Goal: Task Accomplishment & Management: Use online tool/utility

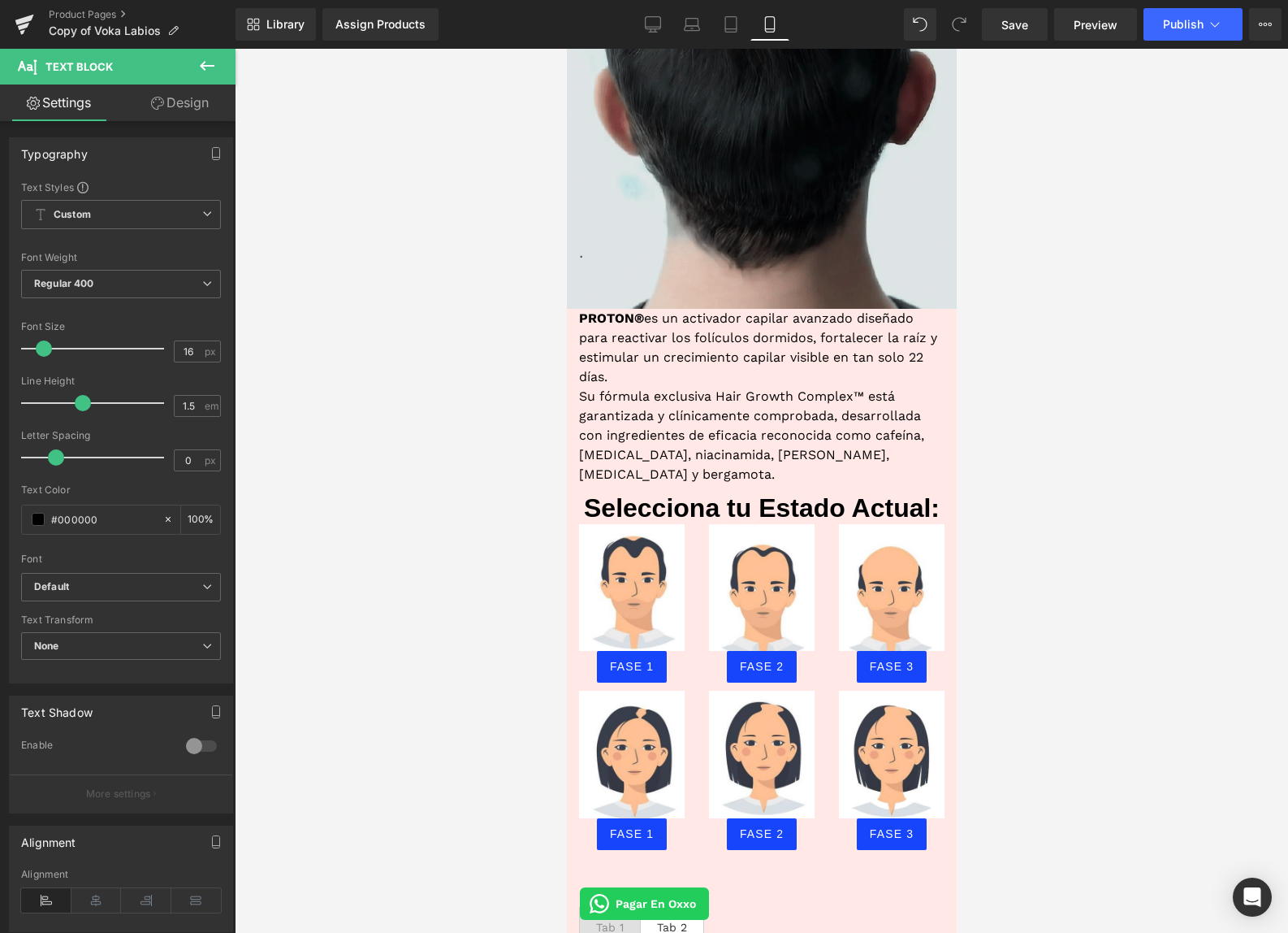
scroll to position [1103, 0]
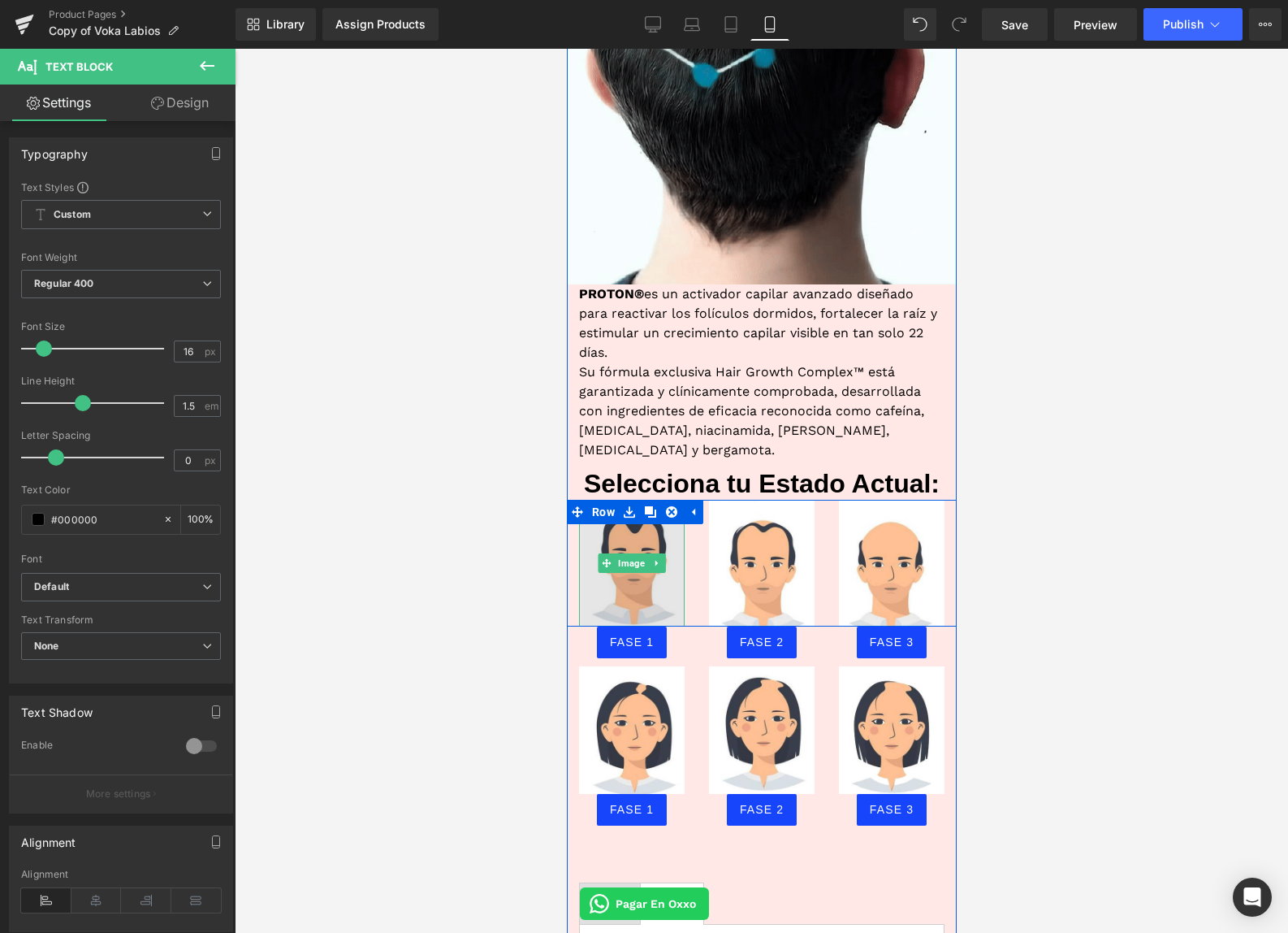
click at [644, 514] on img at bounding box center [631, 563] width 105 height 128
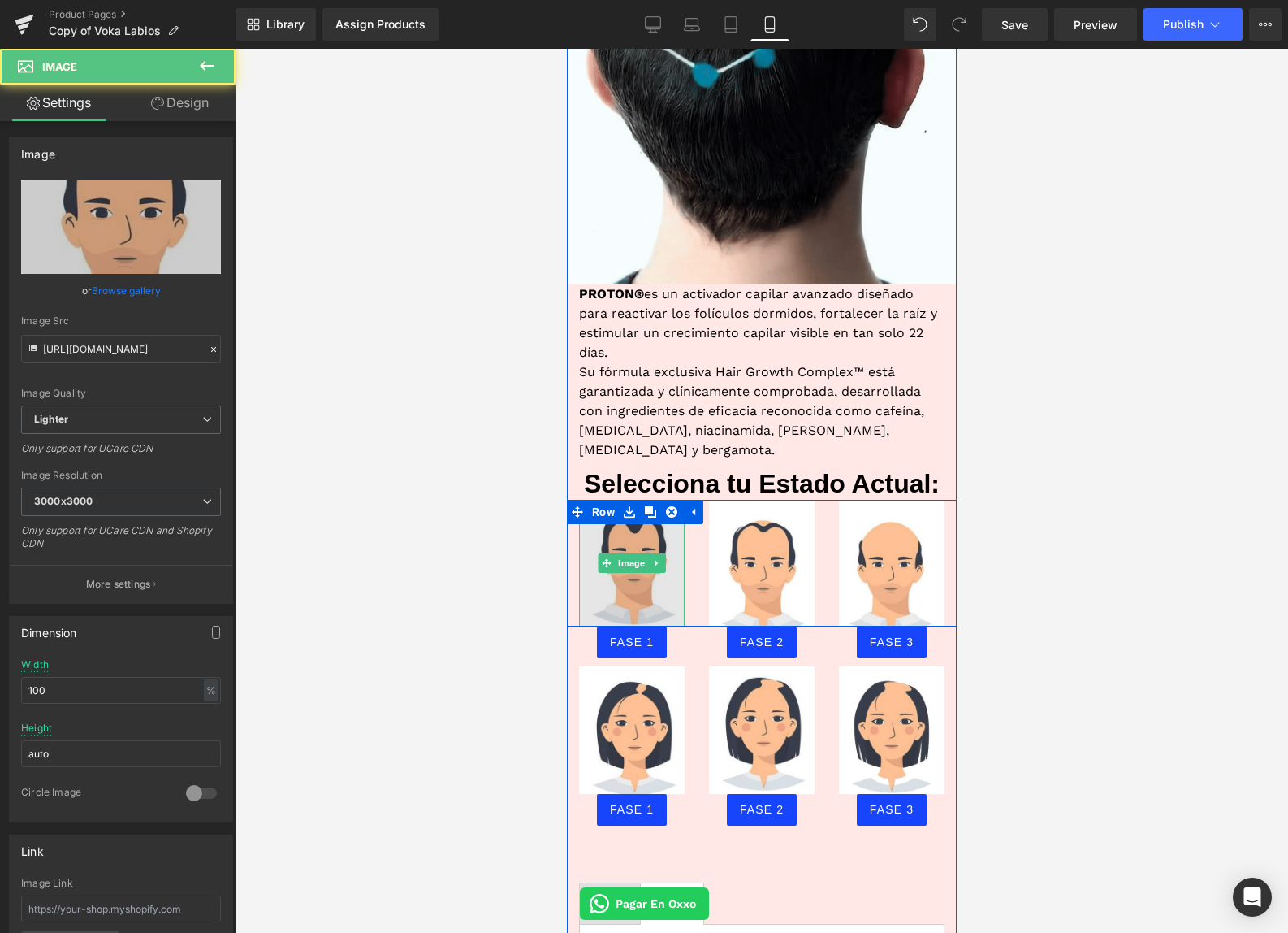
click at [644, 515] on img at bounding box center [631, 563] width 105 height 128
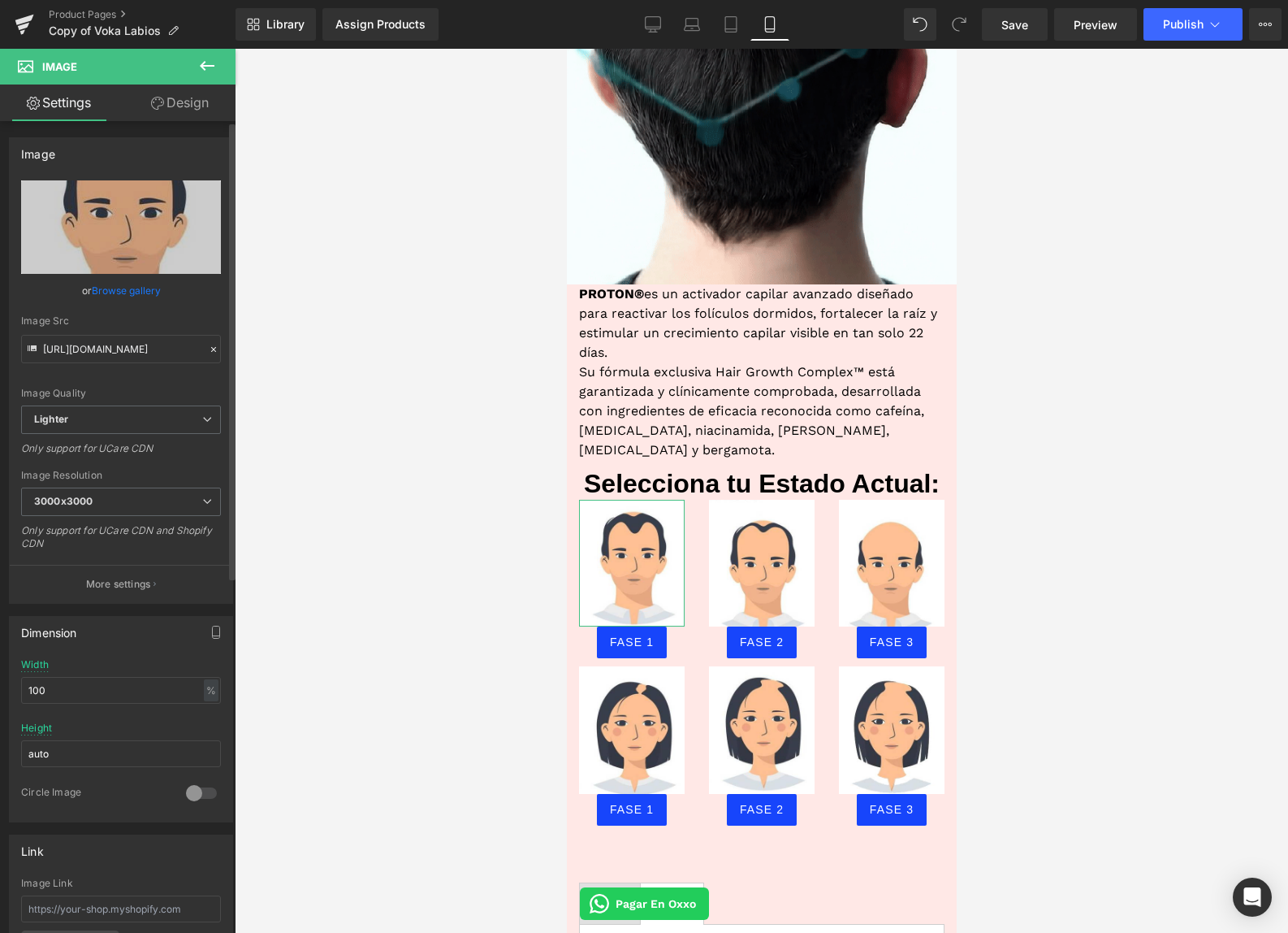
scroll to position [124, 0]
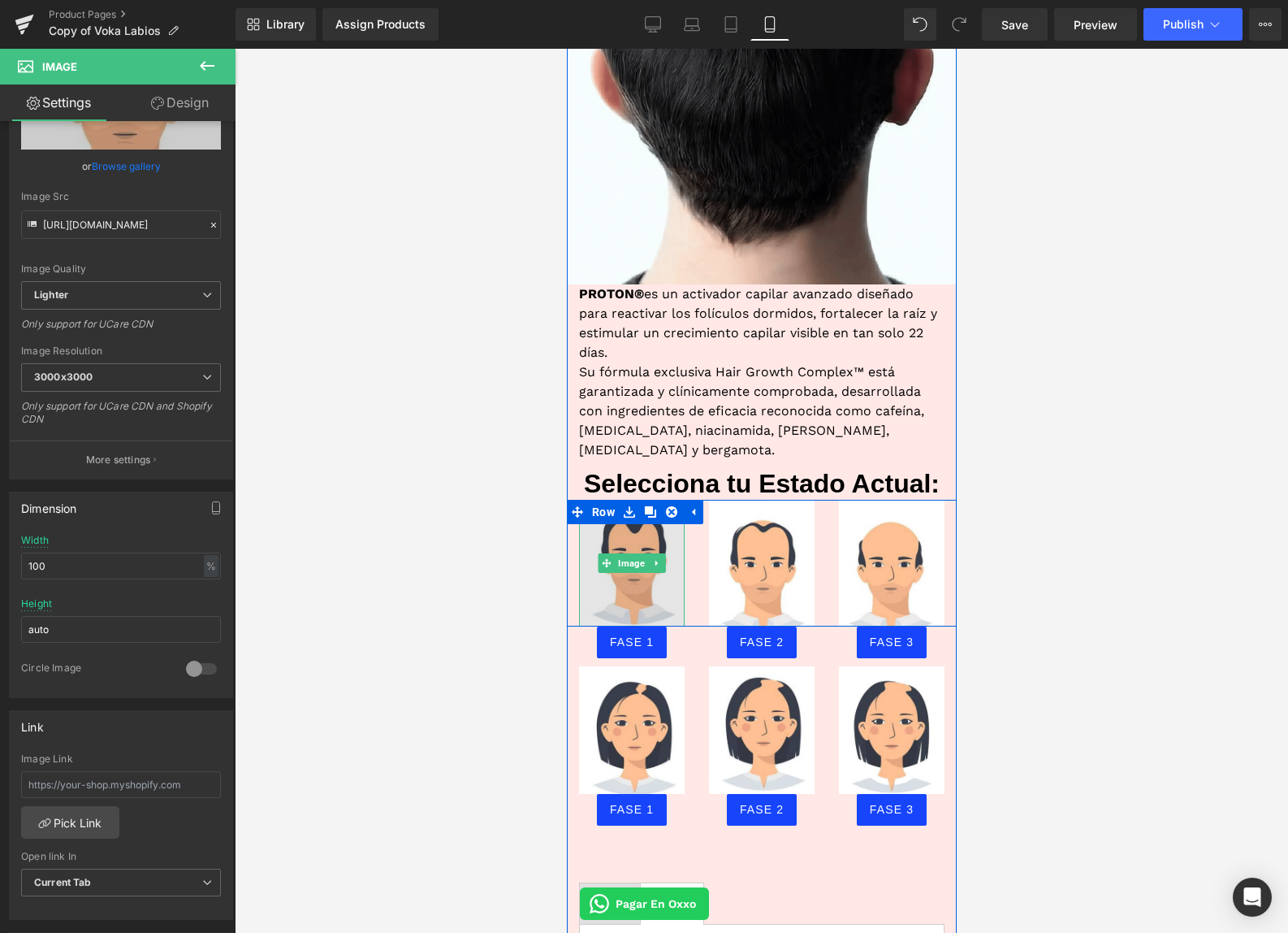
click at [637, 569] on img at bounding box center [631, 563] width 105 height 128
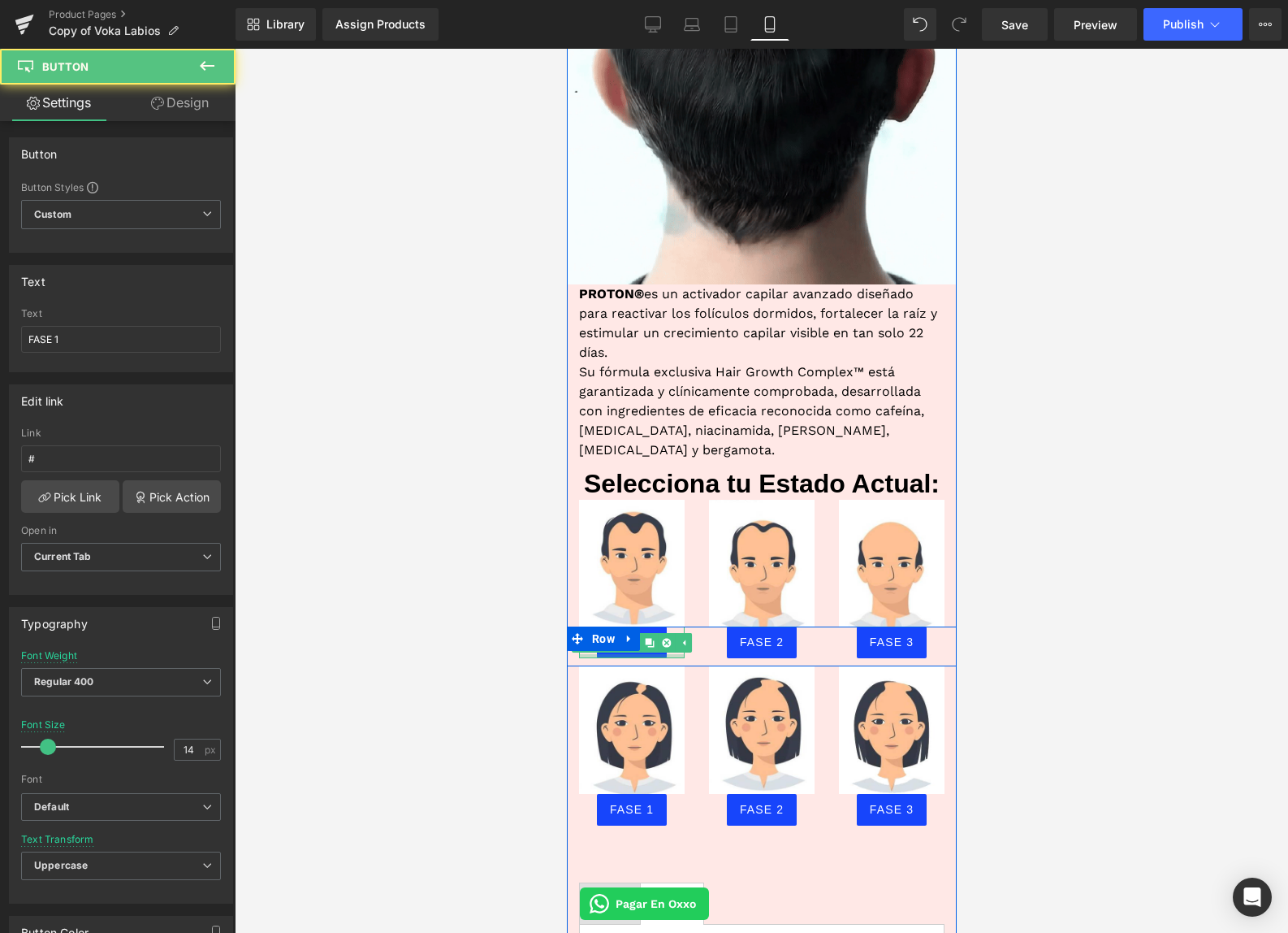
click at [635, 654] on div at bounding box center [631, 656] width 105 height 4
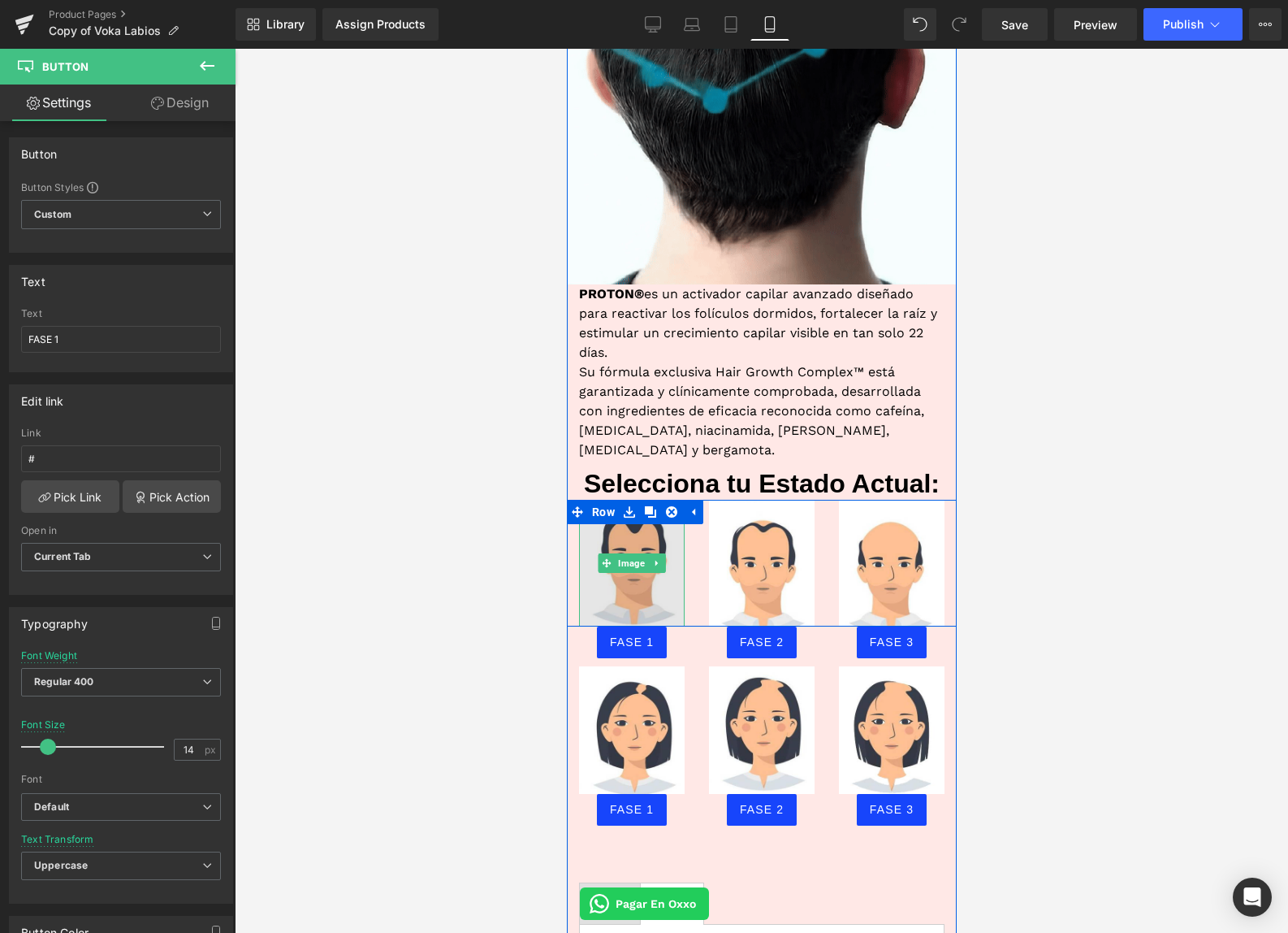
click at [624, 518] on img at bounding box center [631, 563] width 105 height 128
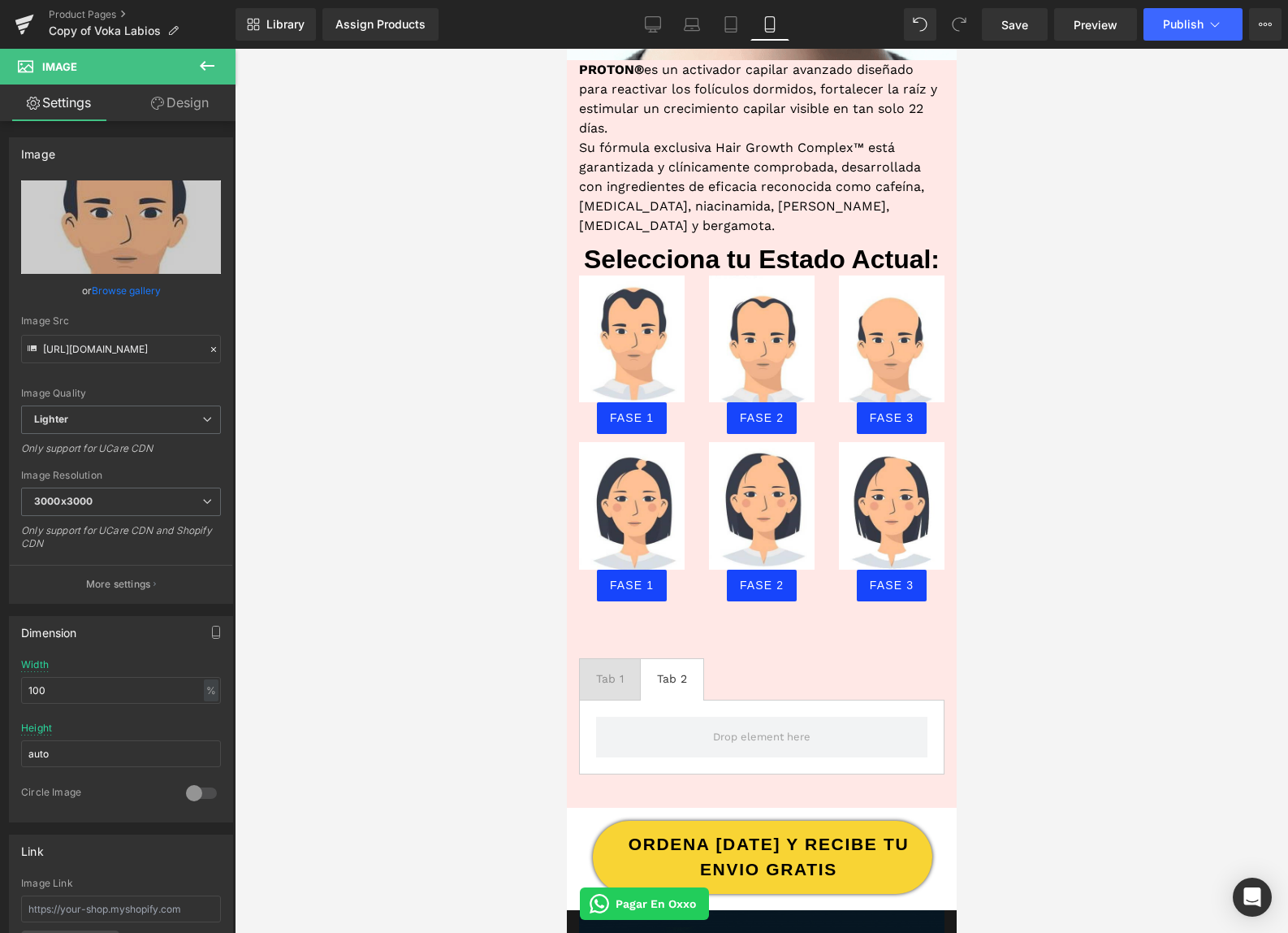
scroll to position [1673, 0]
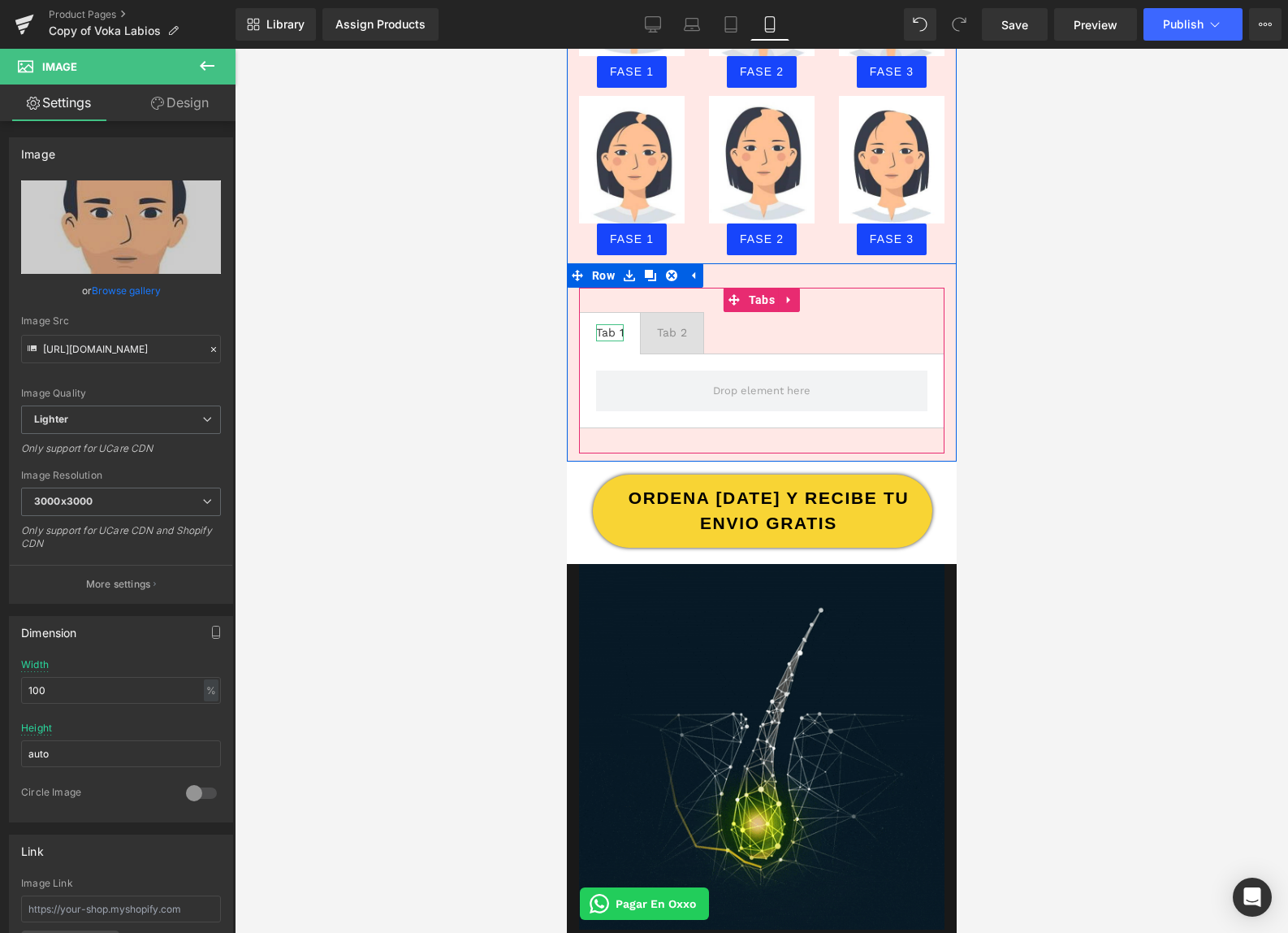
click at [622, 324] on div at bounding box center [622, 333] width 1 height 17
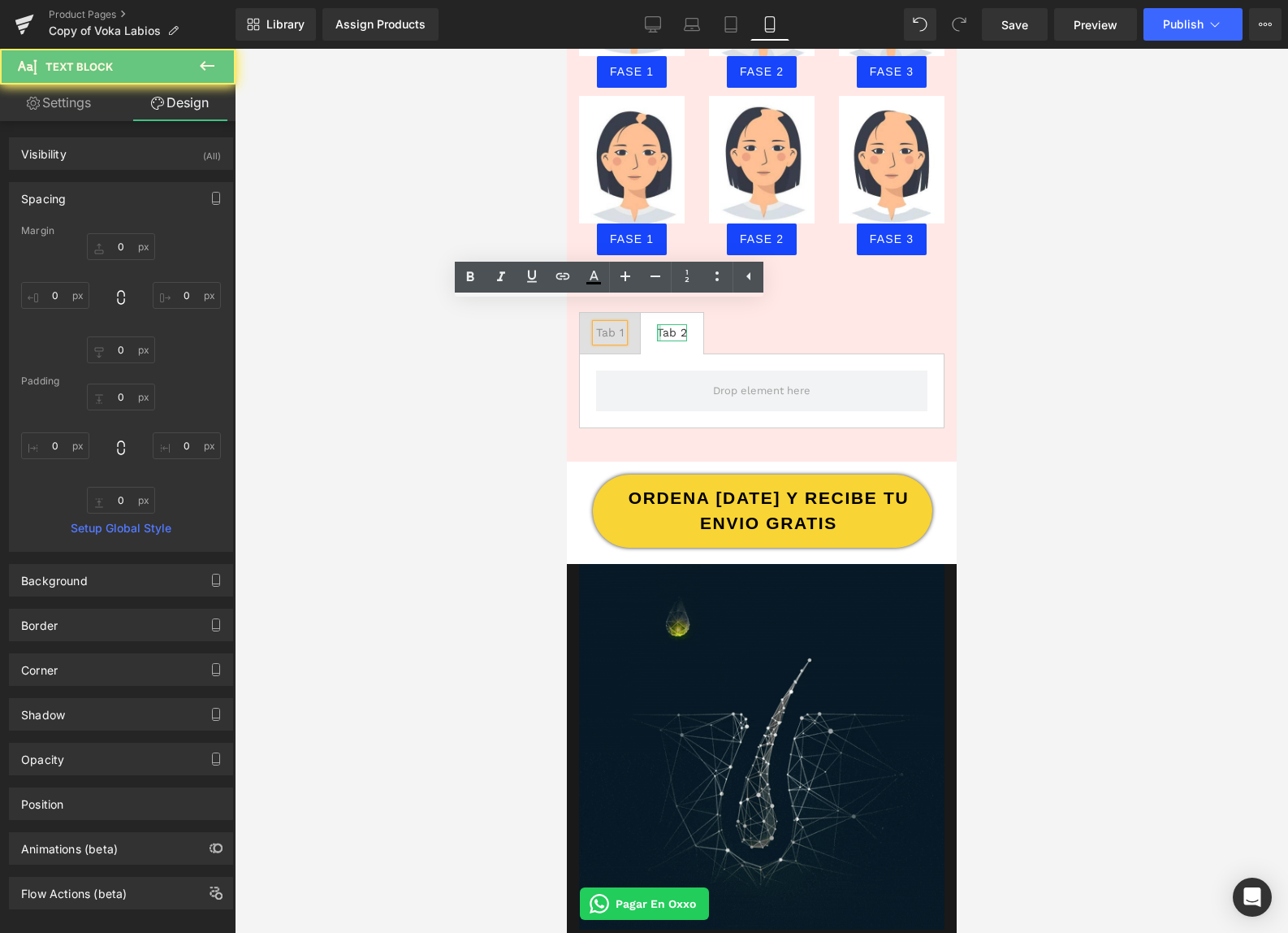
click at [656, 324] on div at bounding box center [658, 333] width 4 height 17
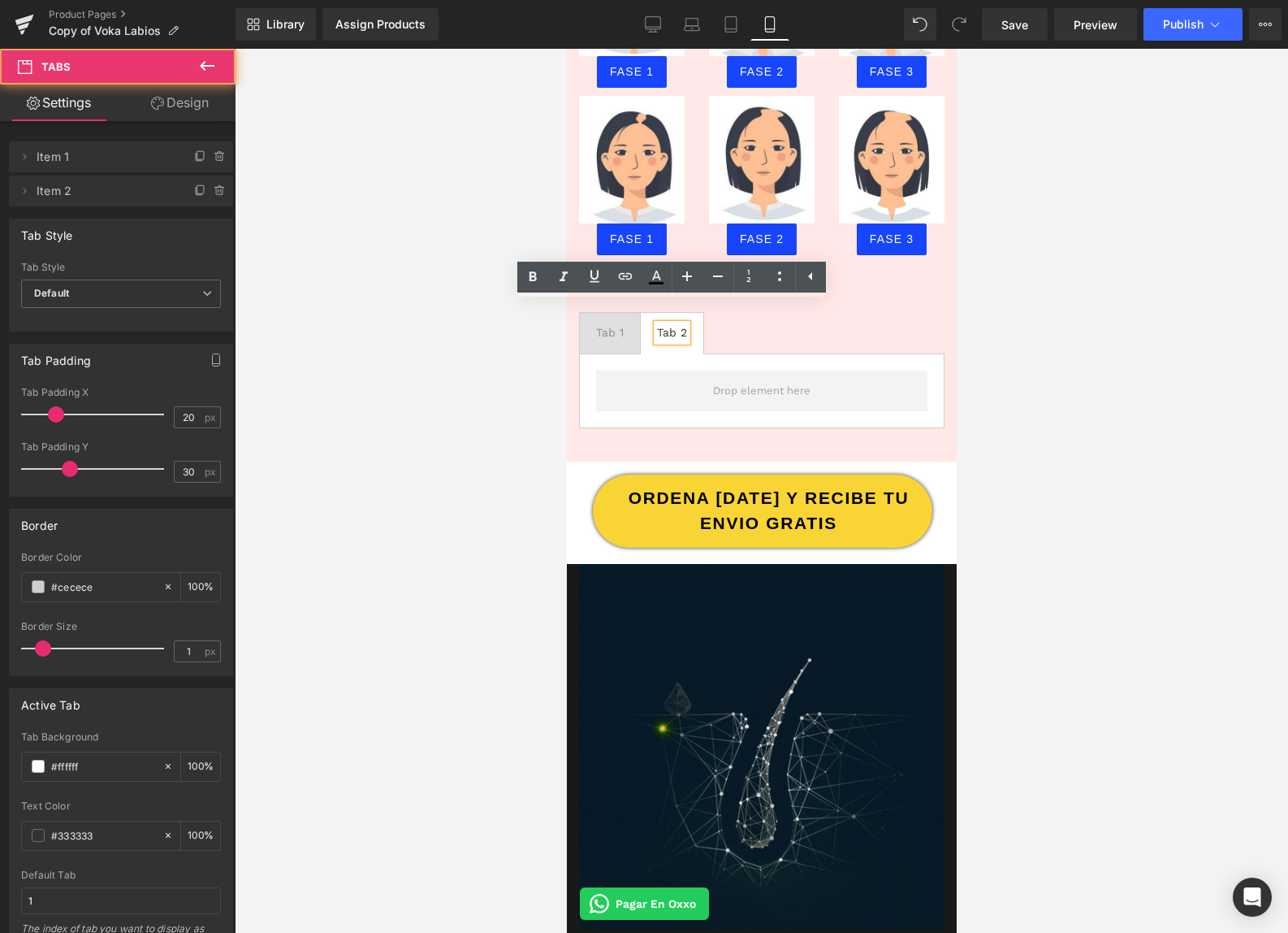
click at [619, 322] on span "Tab 1 Text Block" at bounding box center [609, 333] width 60 height 41
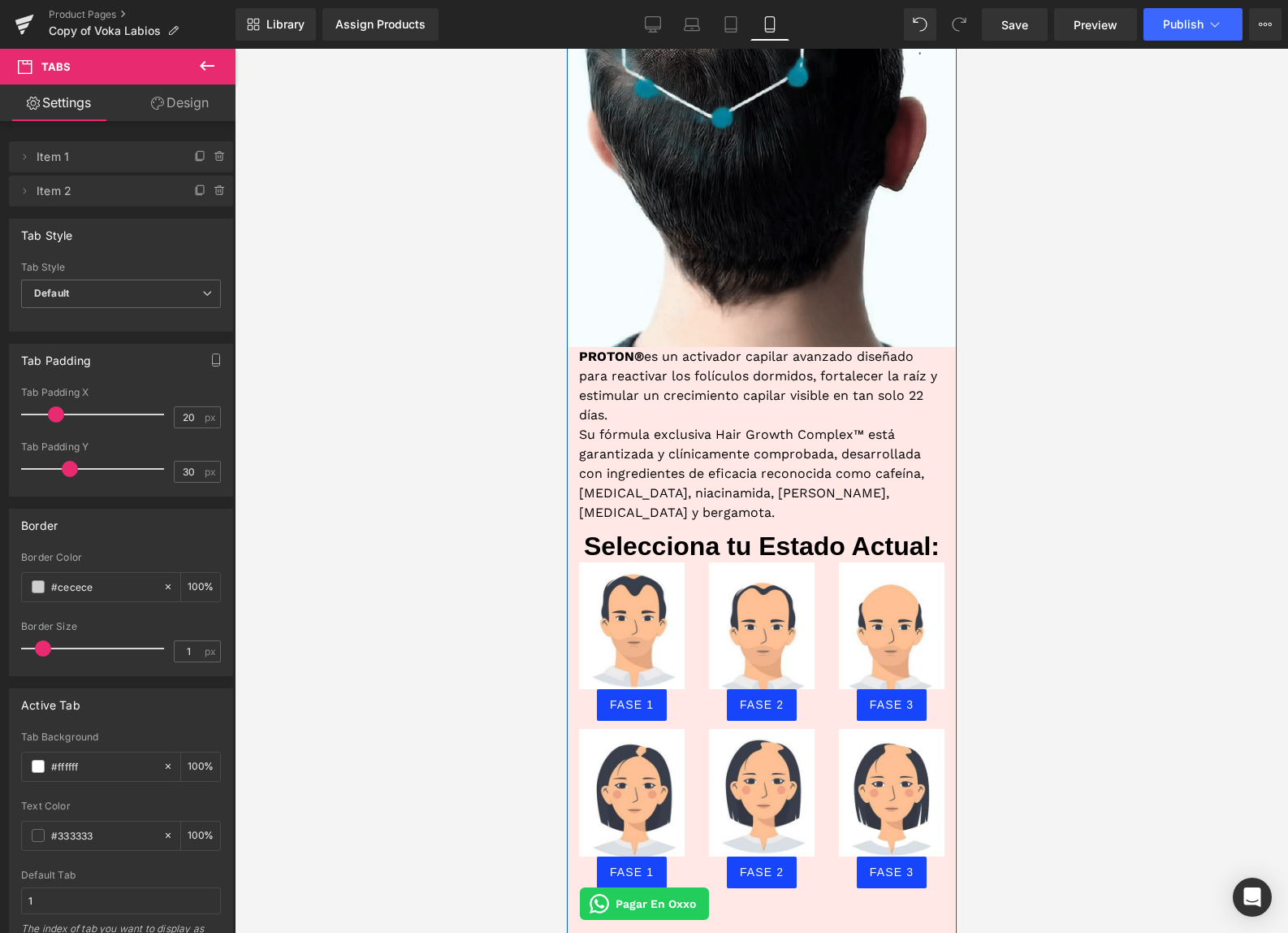
scroll to position [975, 0]
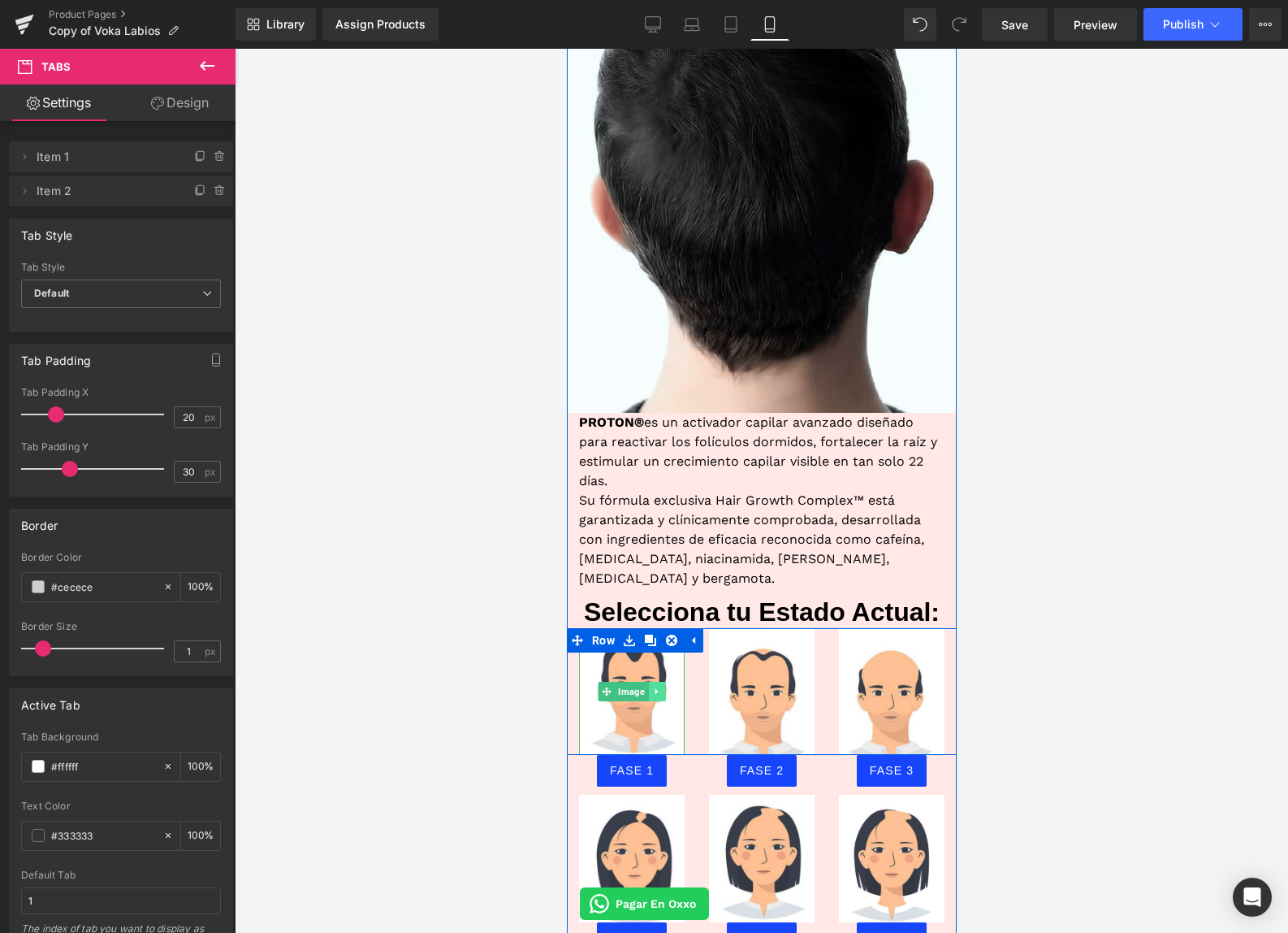
click at [655, 681] on link at bounding box center [657, 691] width 17 height 19
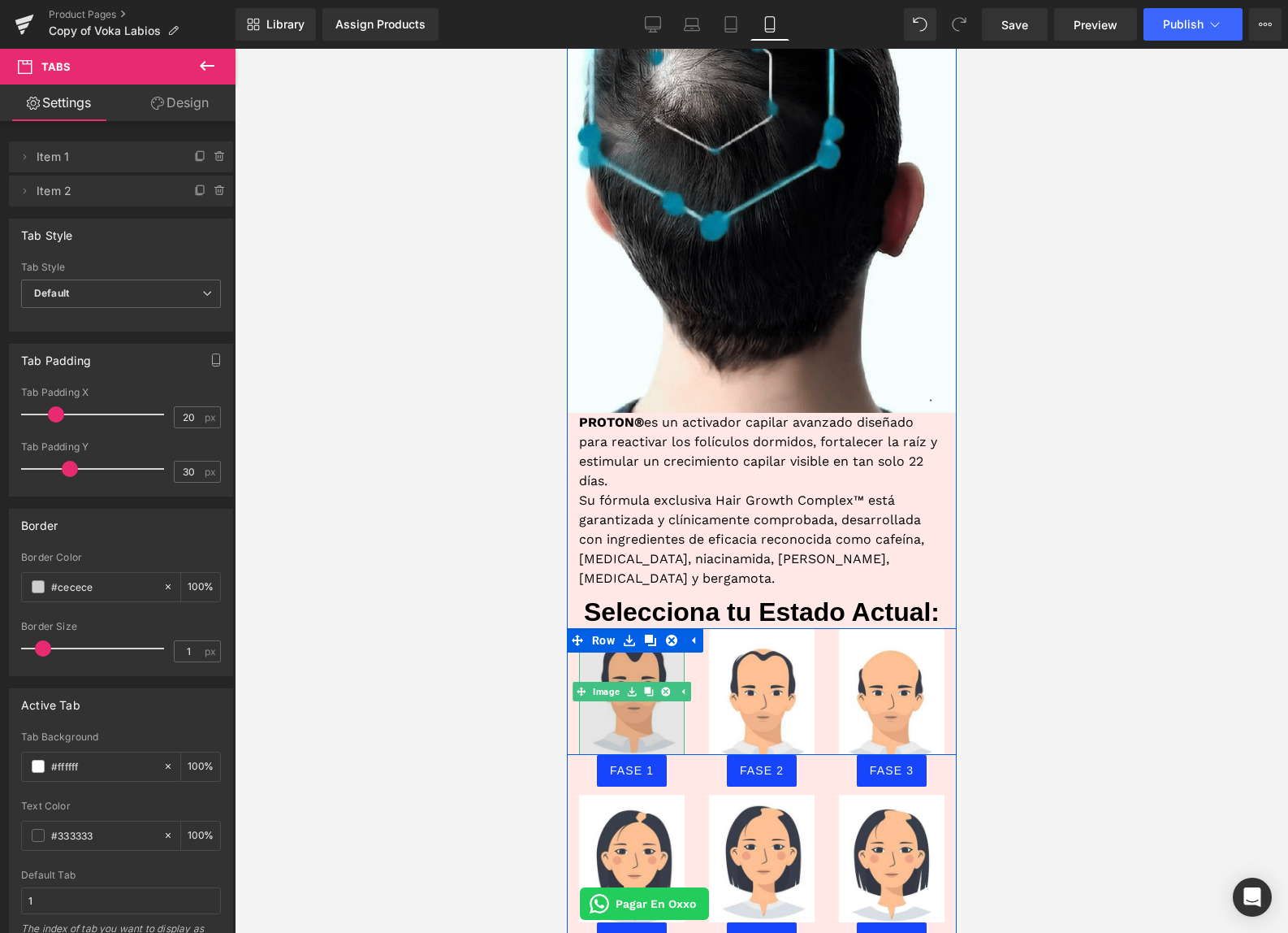
click at [652, 649] on img at bounding box center [631, 692] width 105 height 128
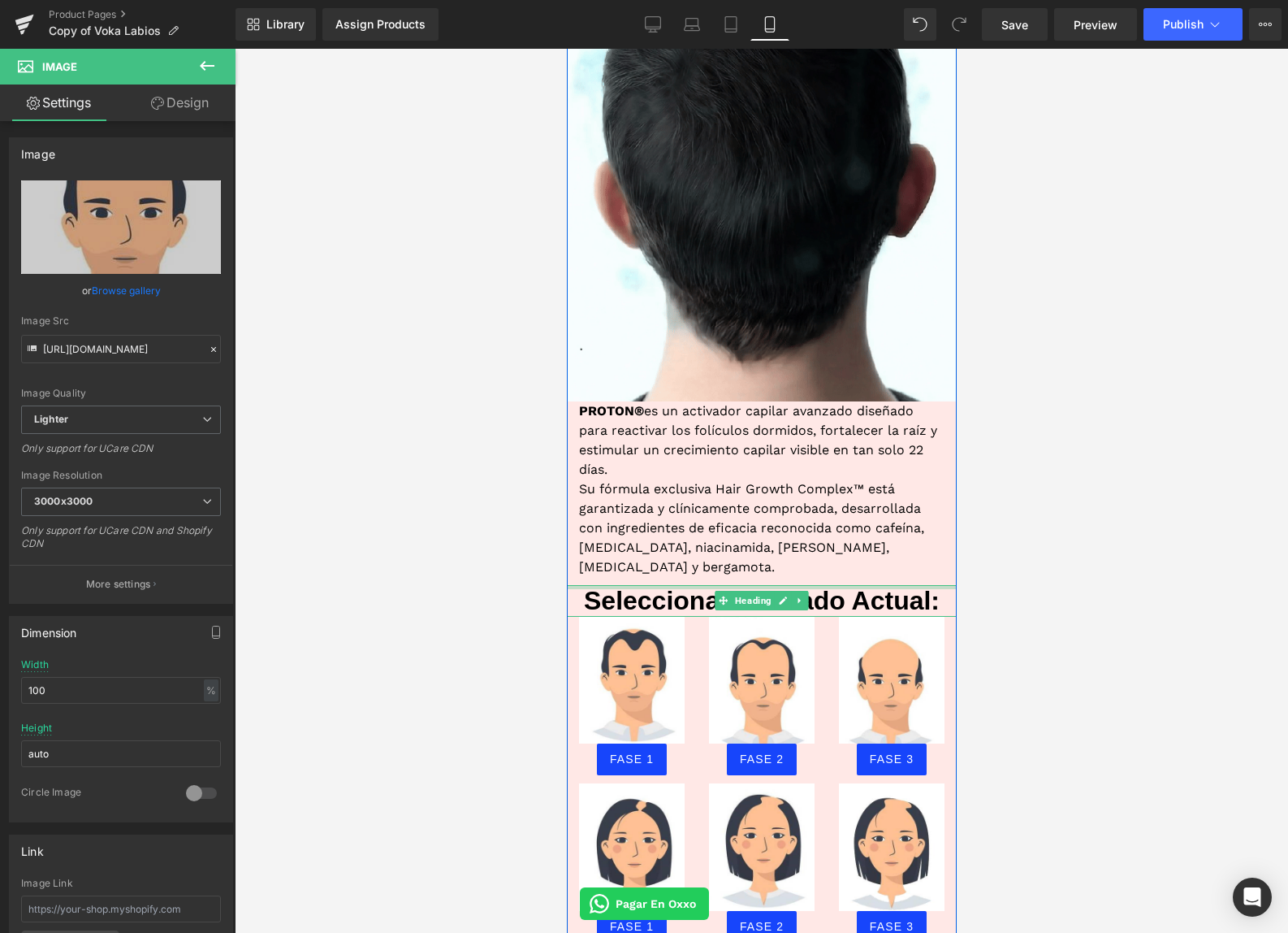
scroll to position [1004, 0]
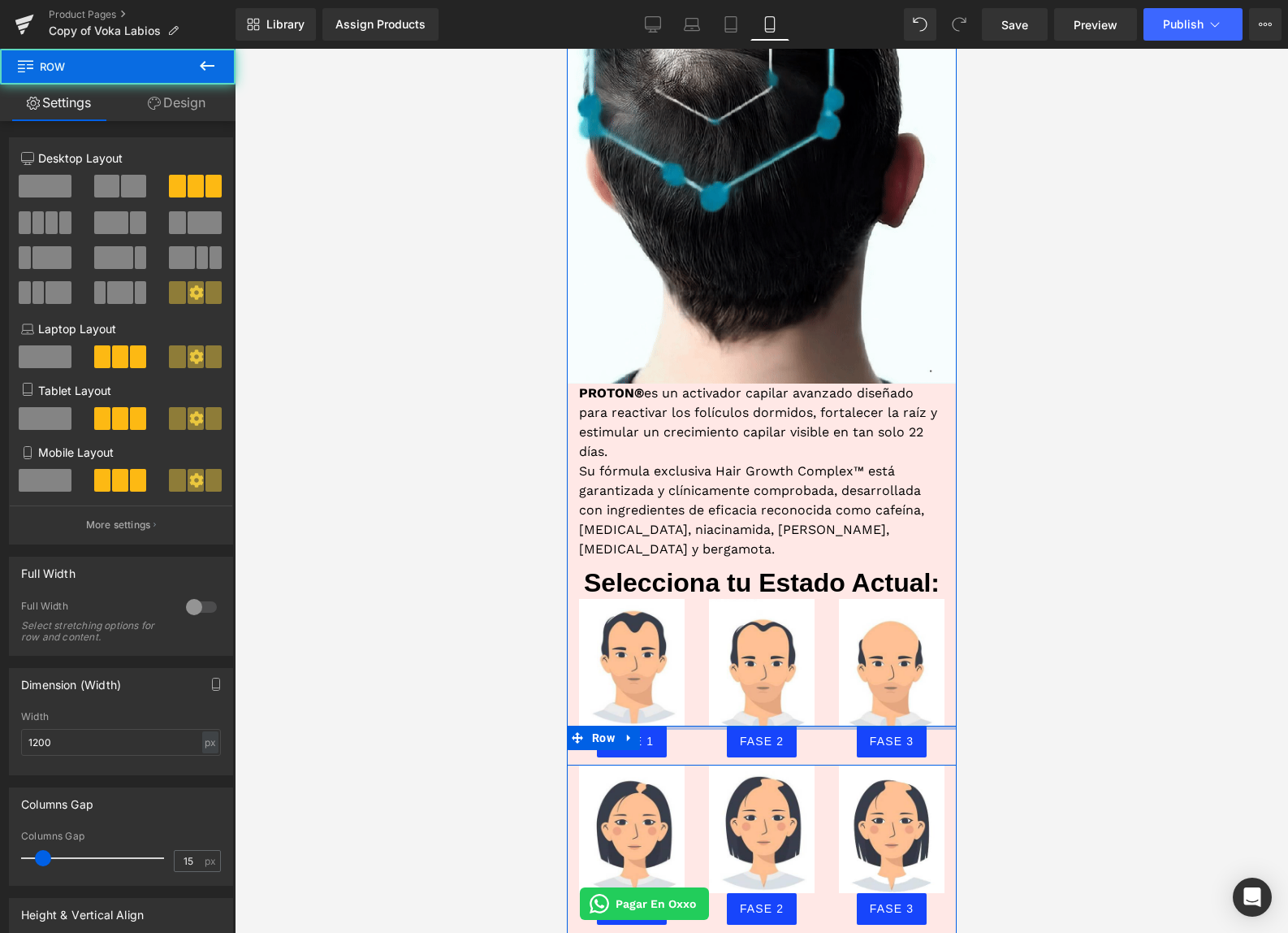
click at [673, 726] on div at bounding box center [761, 728] width 390 height 4
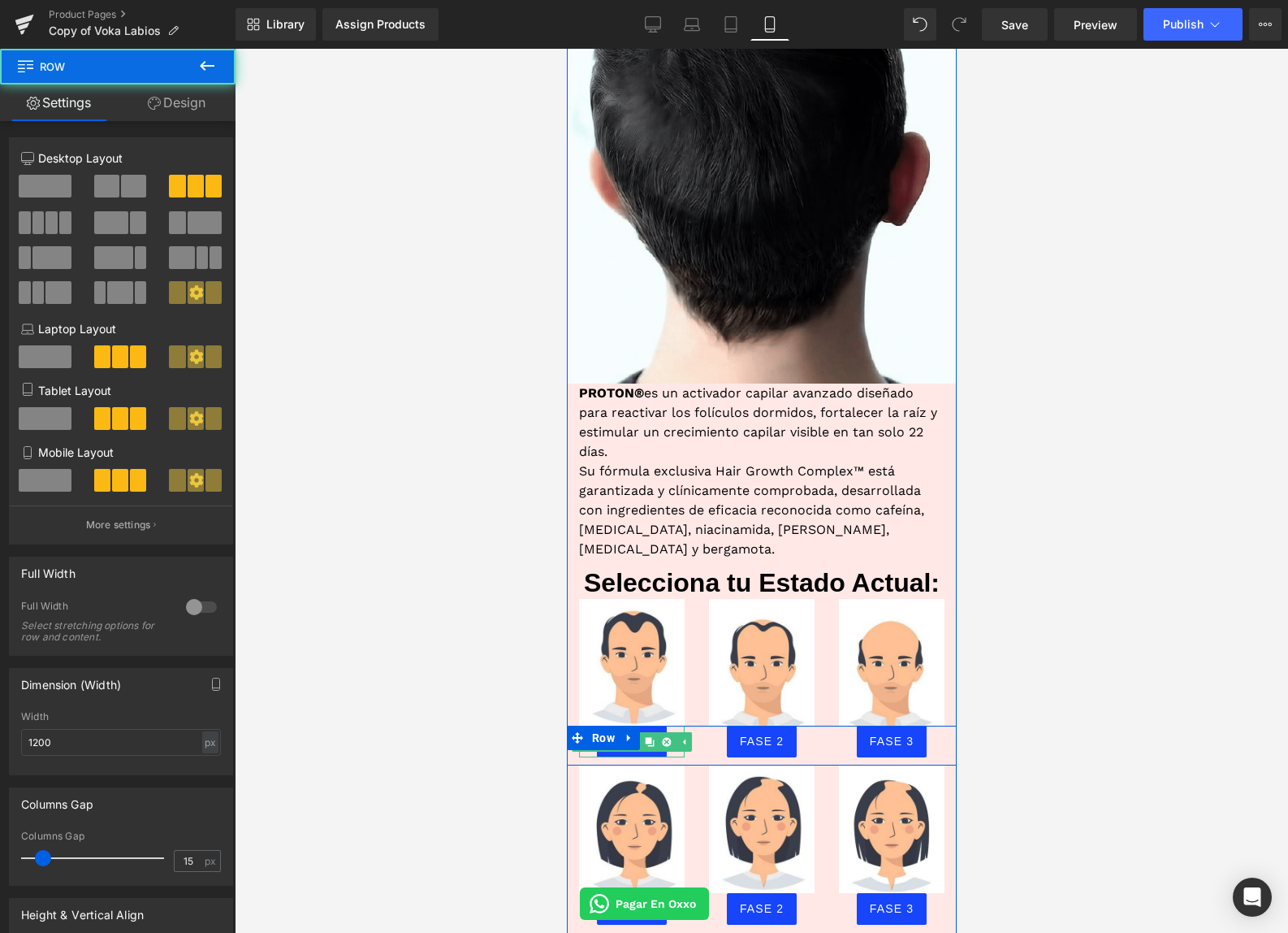
click at [660, 732] on link at bounding box center [666, 741] width 17 height 19
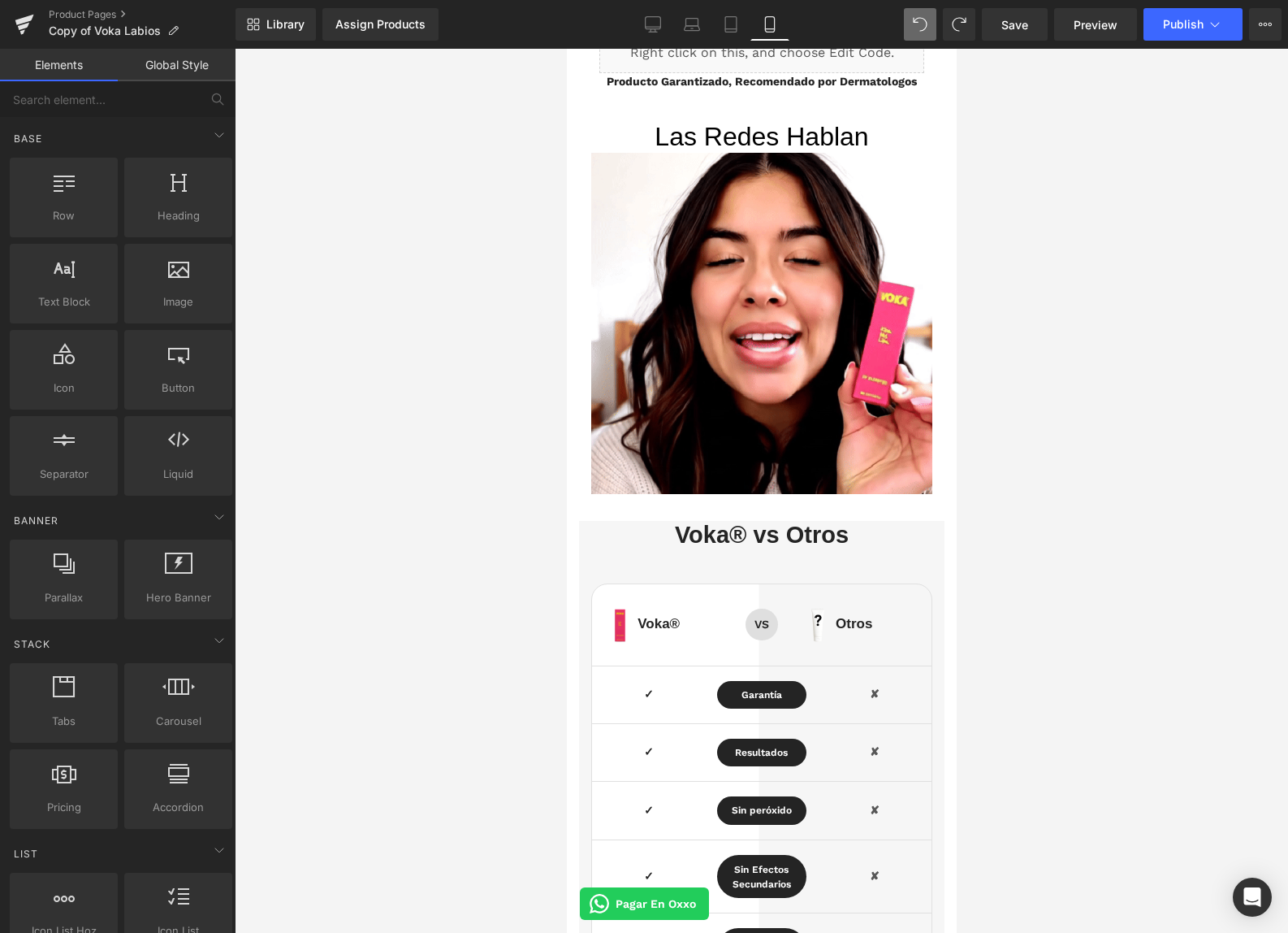
scroll to position [3813, 0]
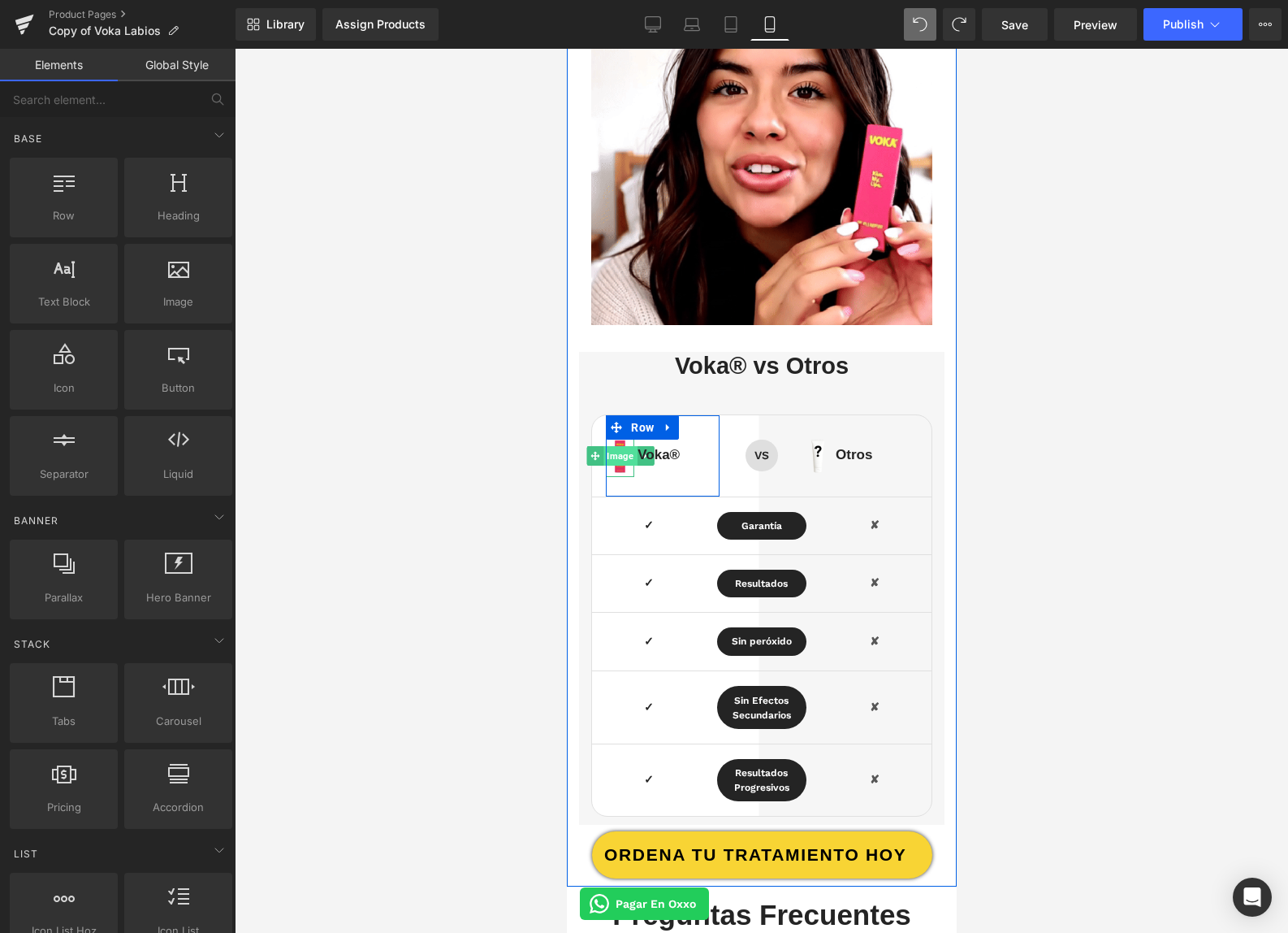
click at [630, 446] on span "Image" at bounding box center [619, 456] width 33 height 19
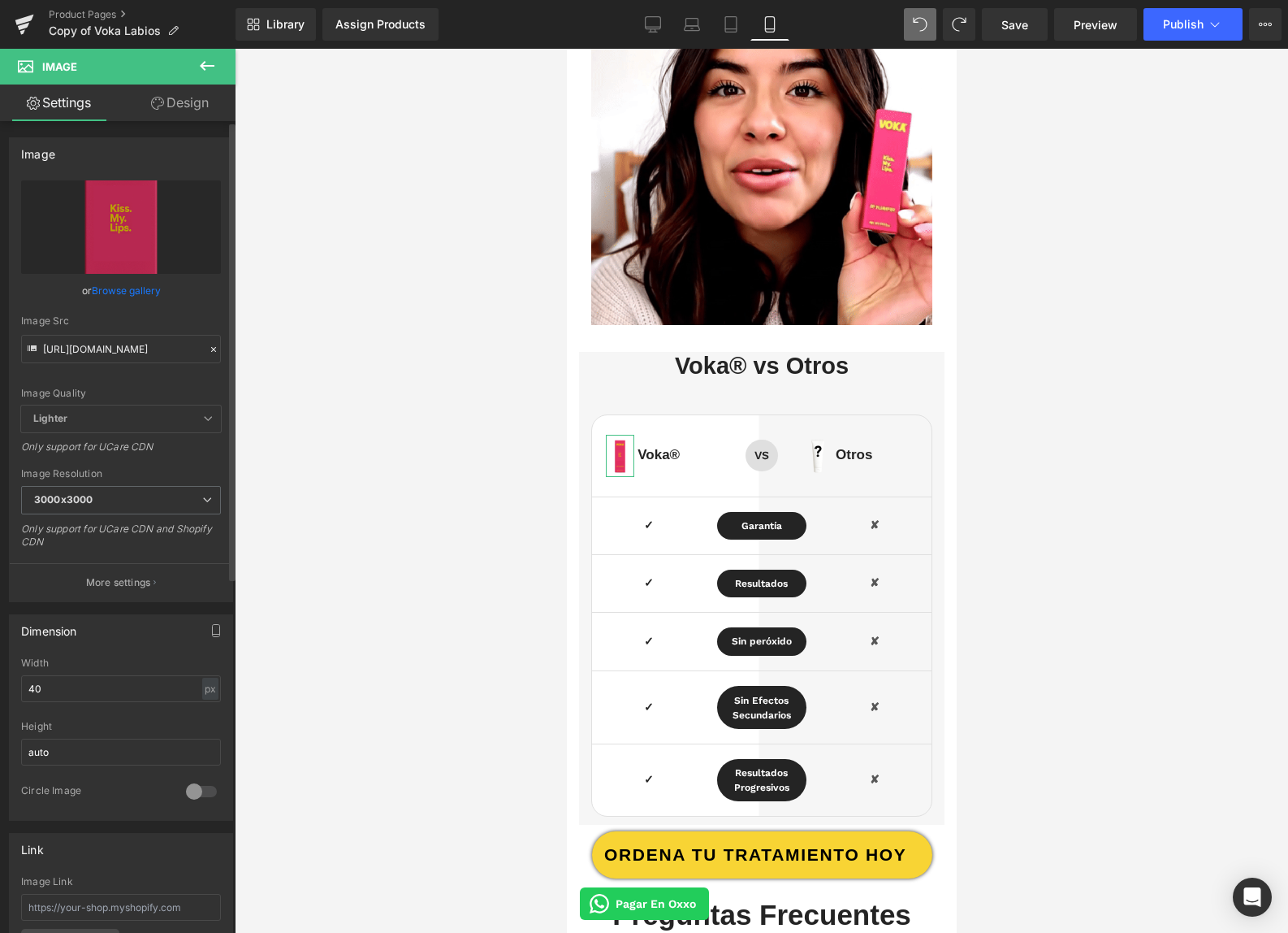
click at [137, 287] on link "Browse gallery" at bounding box center [126, 289] width 69 height 28
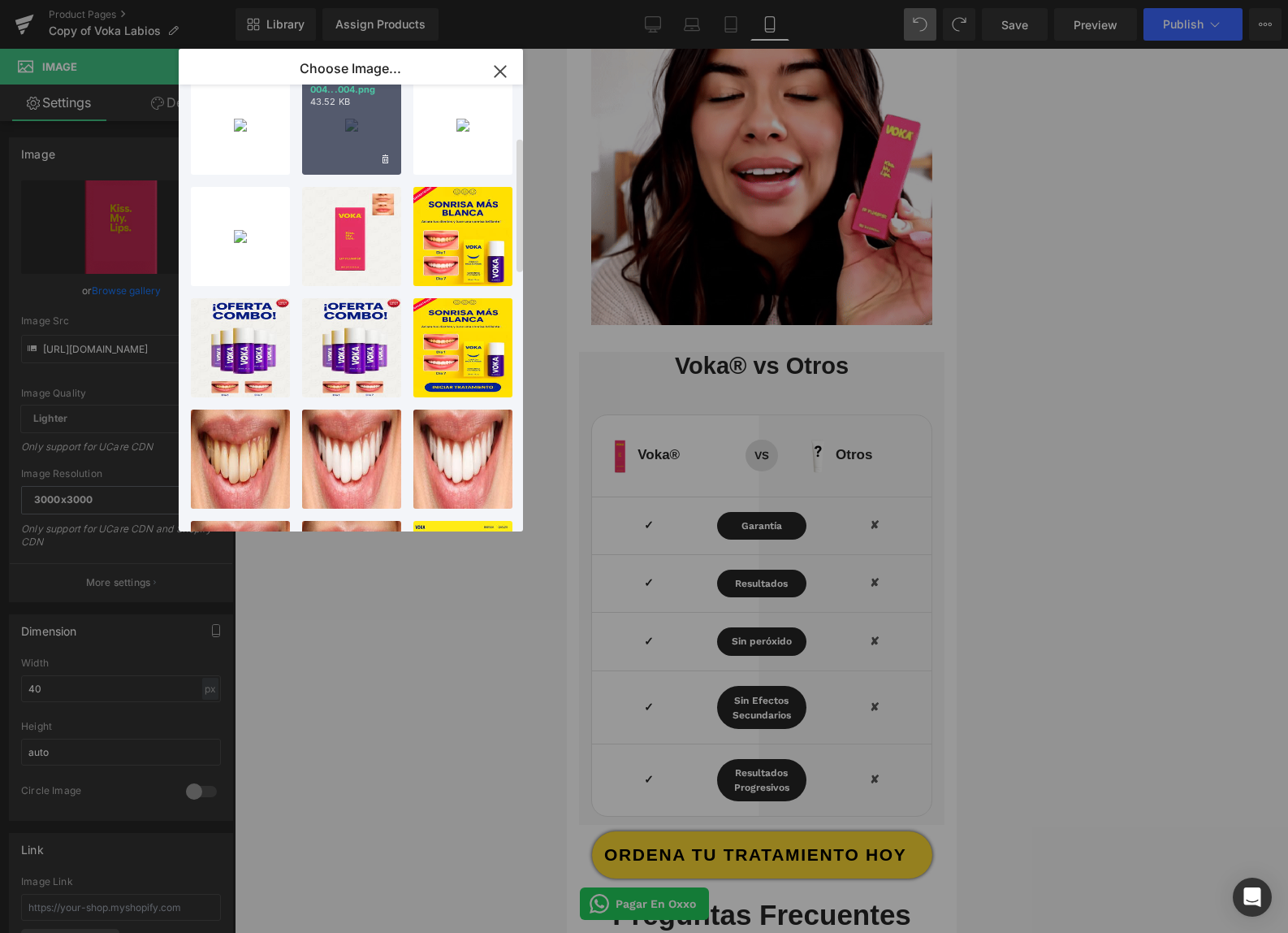
scroll to position [0, 0]
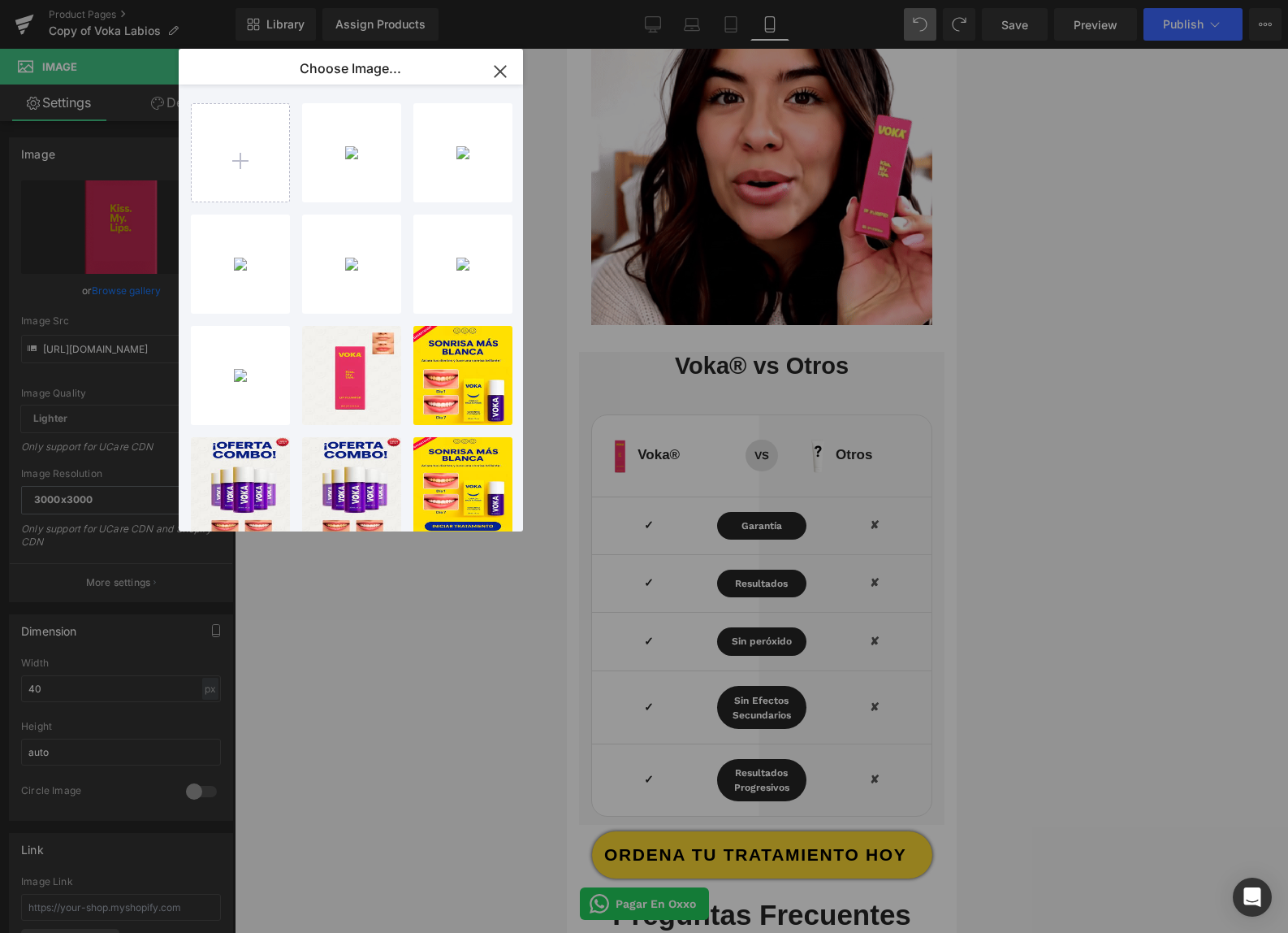
click at [499, 70] on icon "button" at bounding box center [499, 71] width 11 height 11
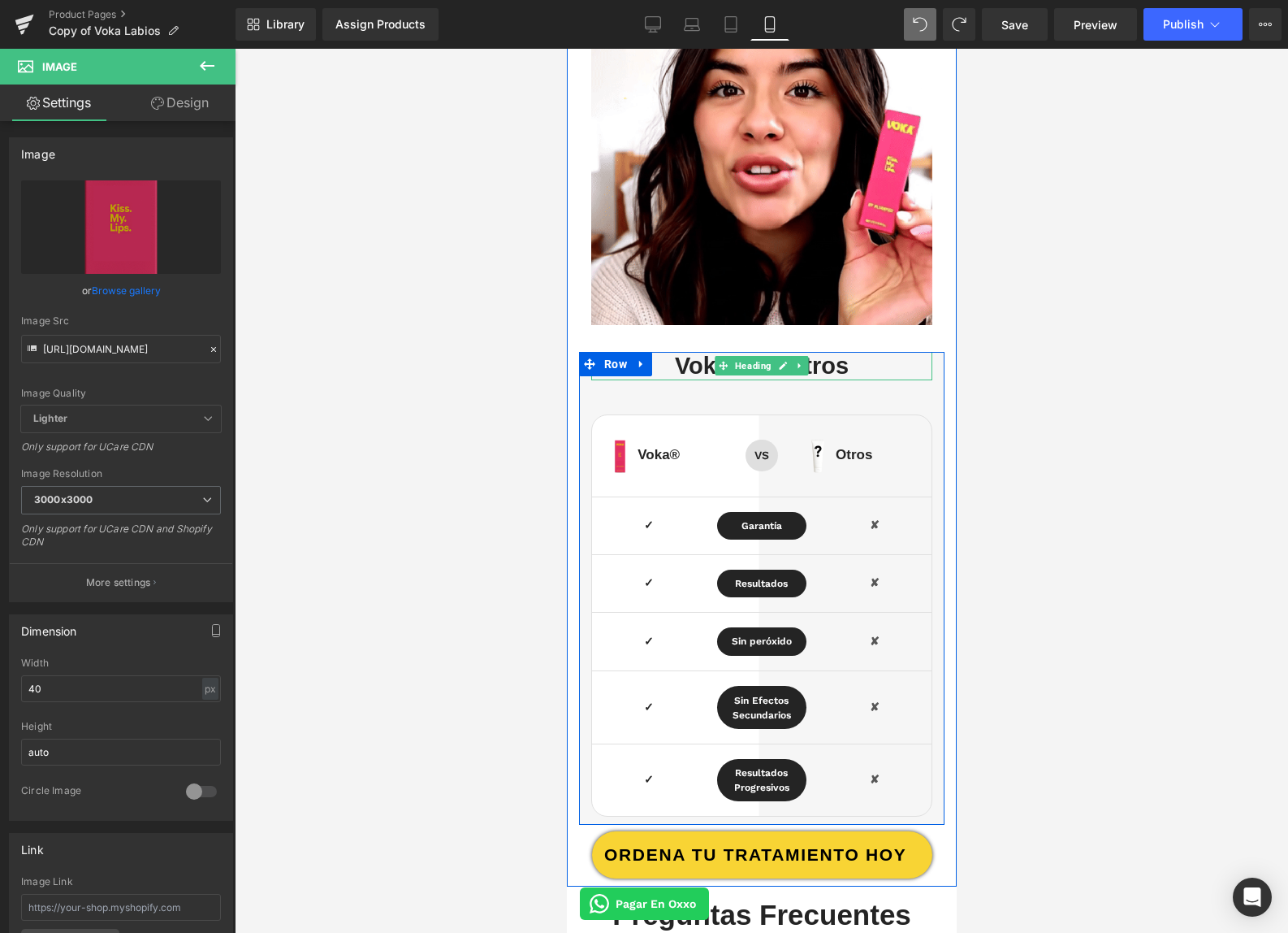
click at [693, 351] on h1 "Voka® vs Otros" at bounding box center [761, 365] width 342 height 28
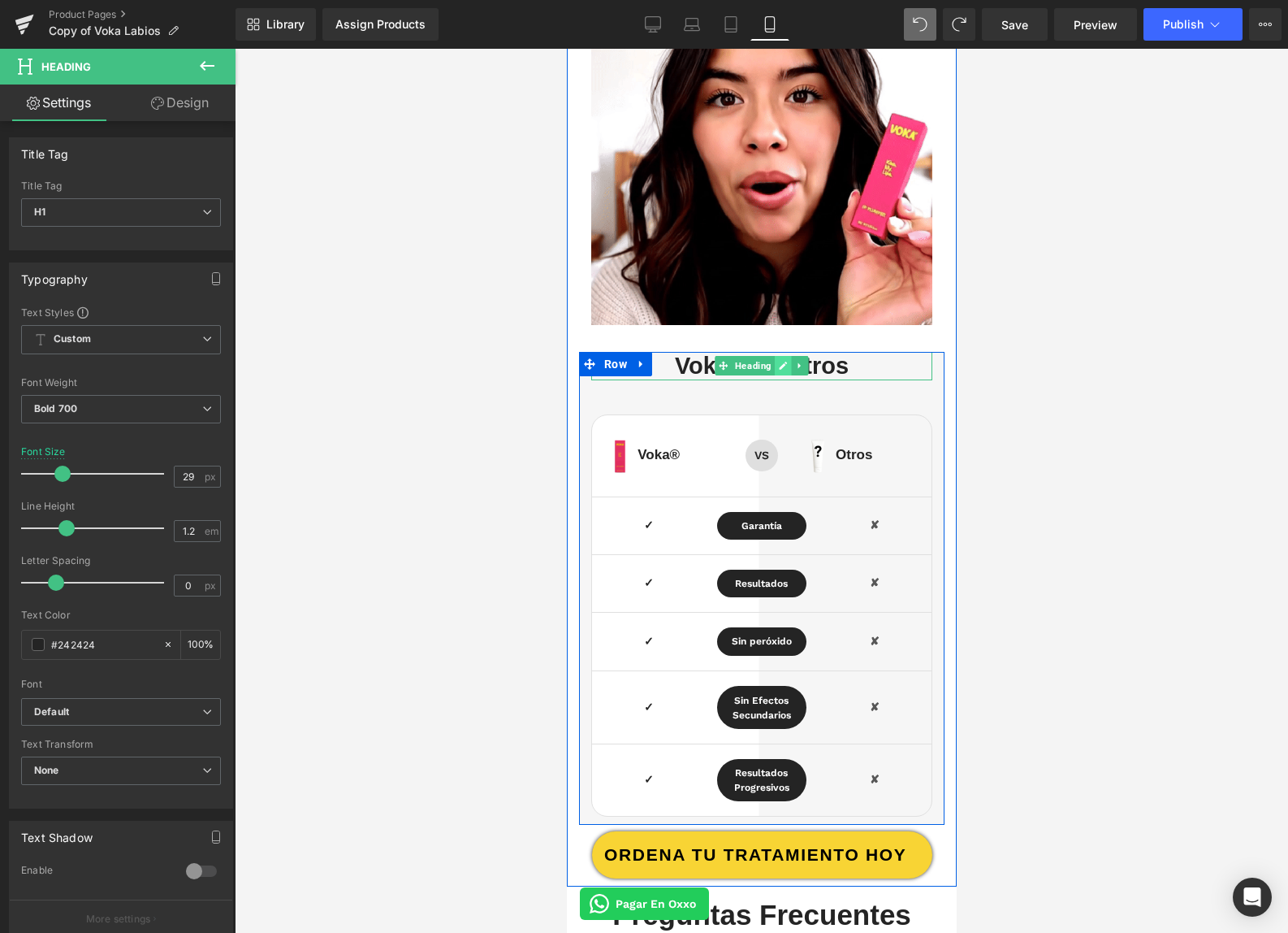
click at [776, 356] on link at bounding box center [783, 366] width 17 height 19
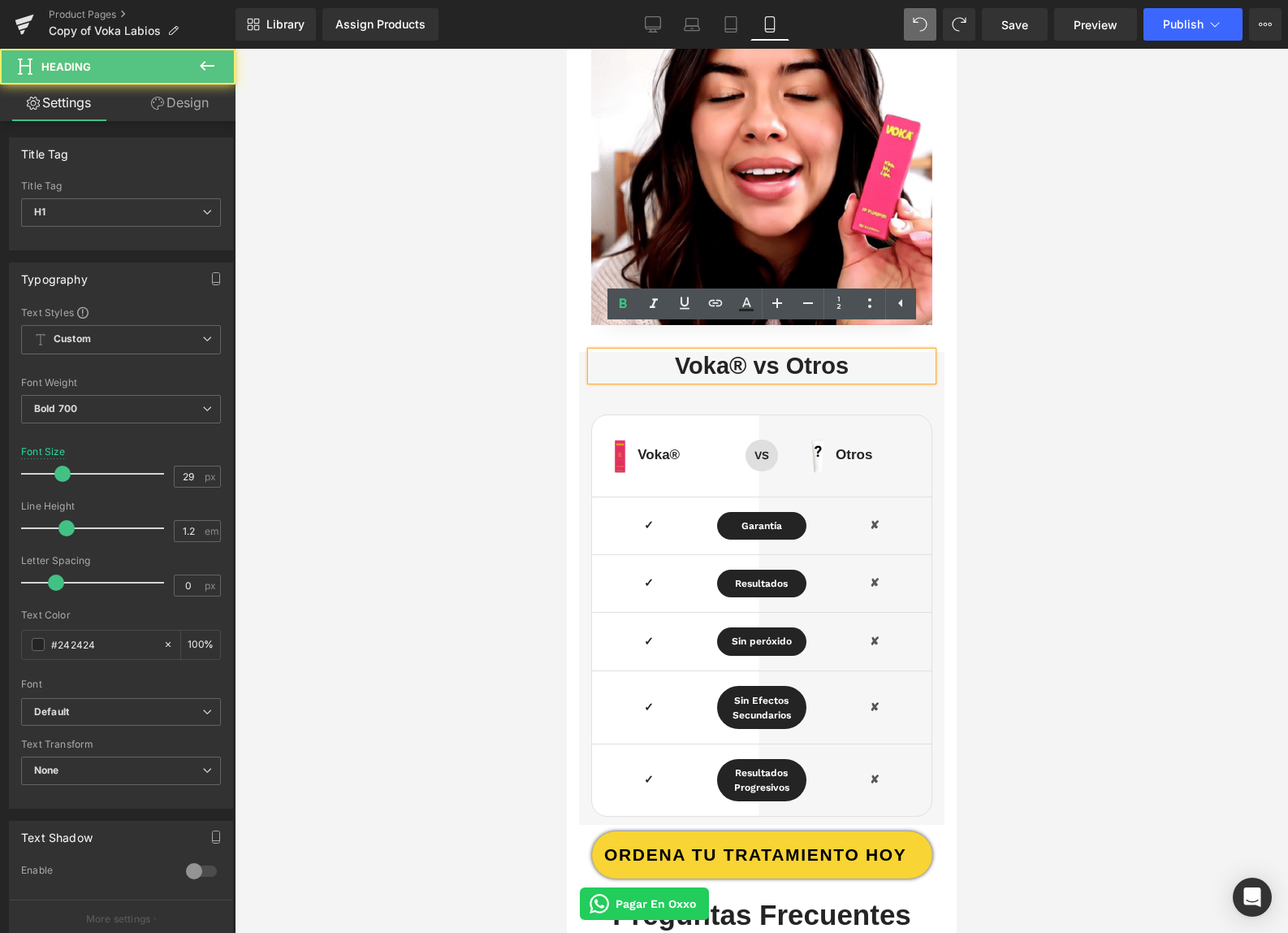
click at [725, 351] on h1 "Voka® vs Otros" at bounding box center [761, 365] width 342 height 28
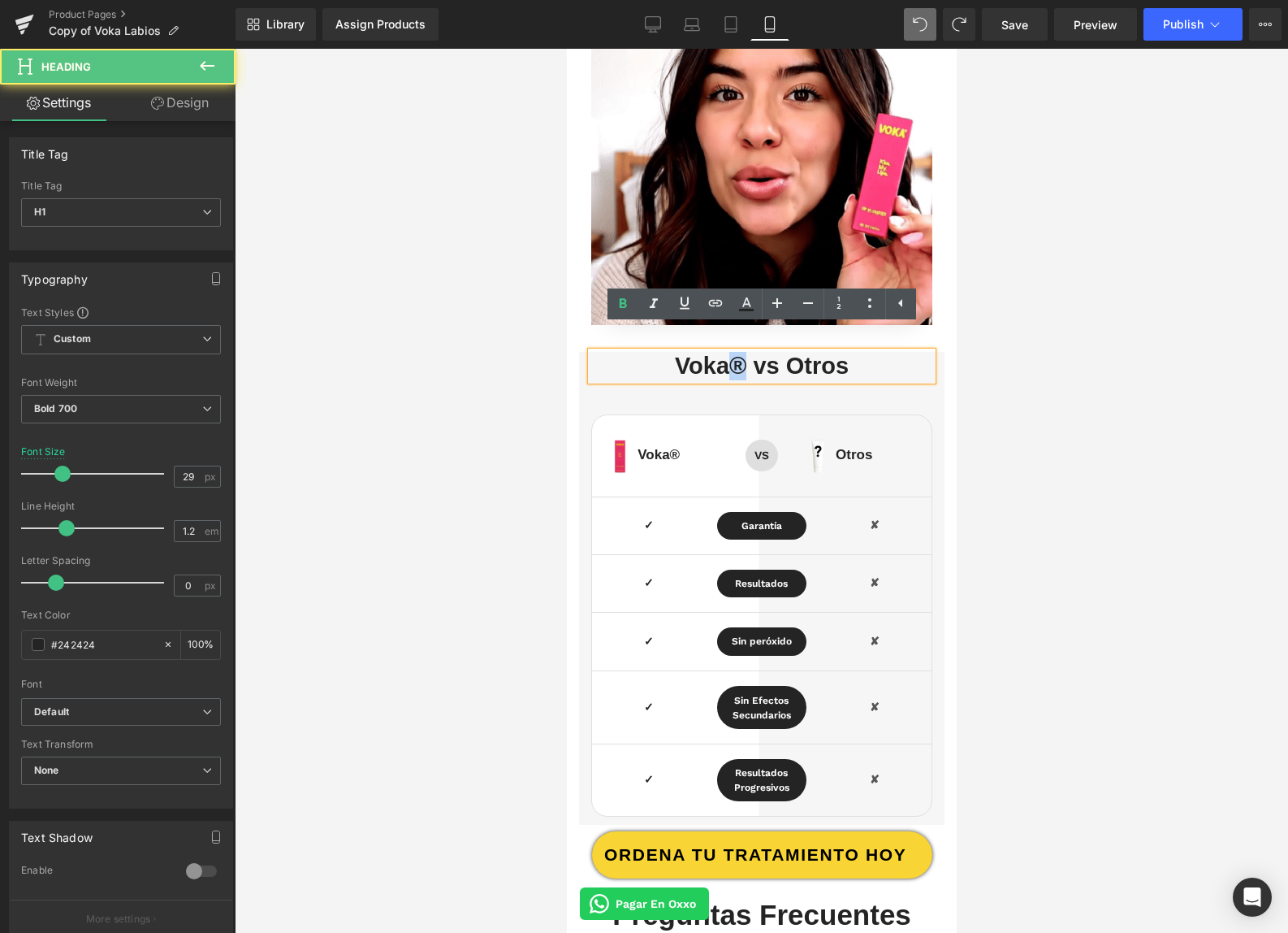
click at [724, 351] on h1 "Voka® vs Otros" at bounding box center [761, 365] width 342 height 28
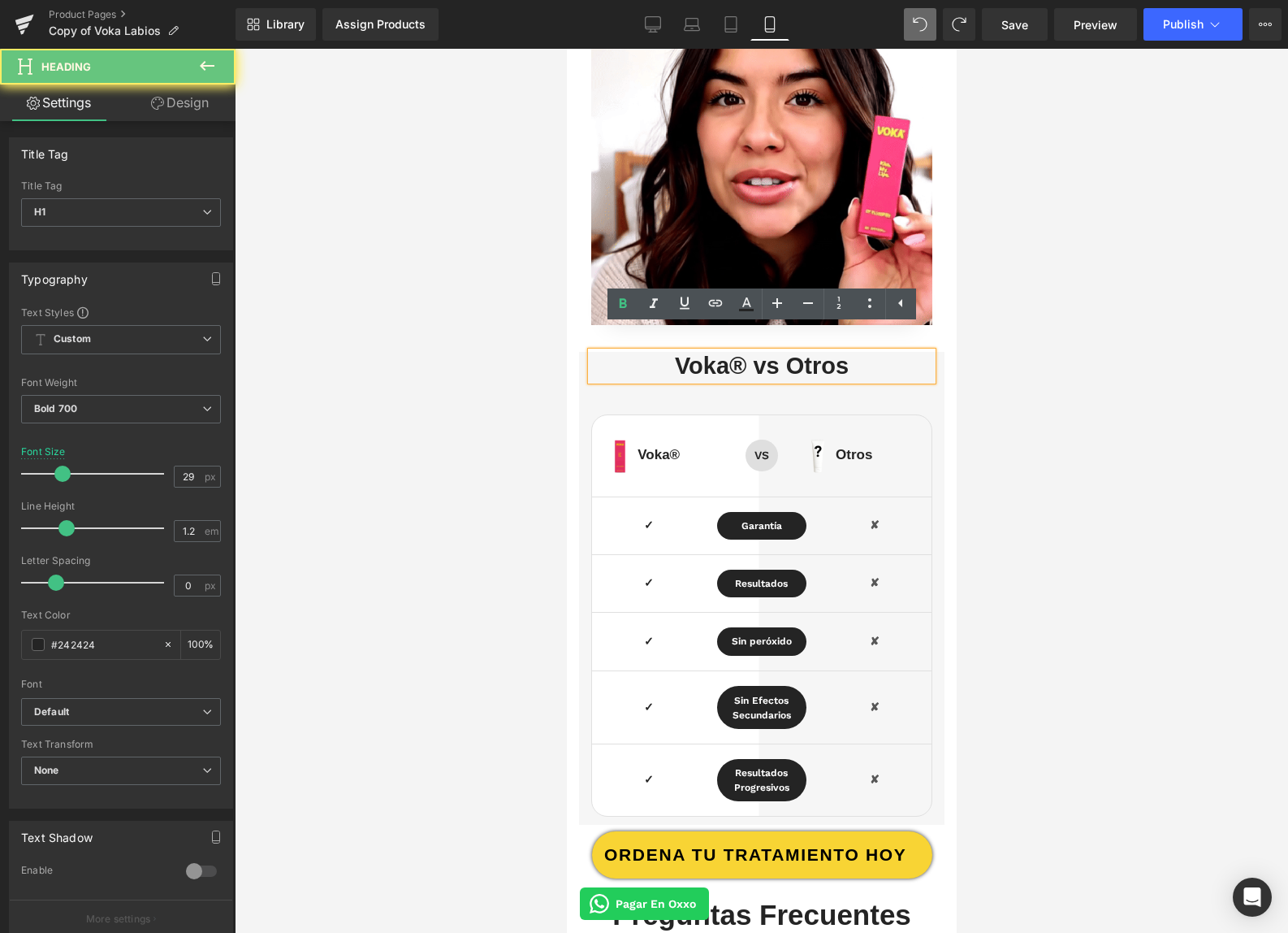
click at [721, 351] on h1 "Voka® vs Otros" at bounding box center [761, 365] width 342 height 28
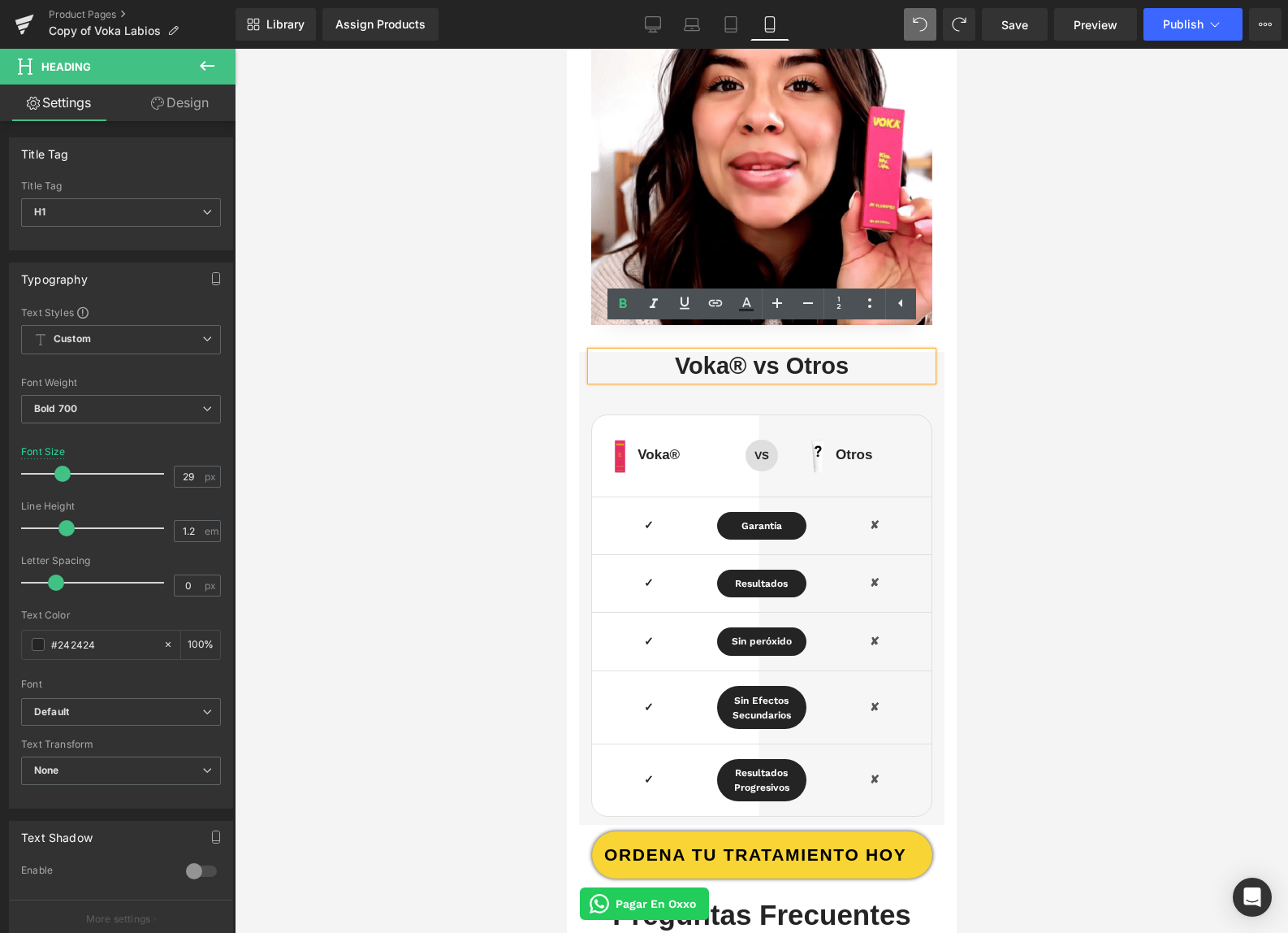
click at [722, 351] on h1 "Voka® vs Otros" at bounding box center [761, 365] width 342 height 28
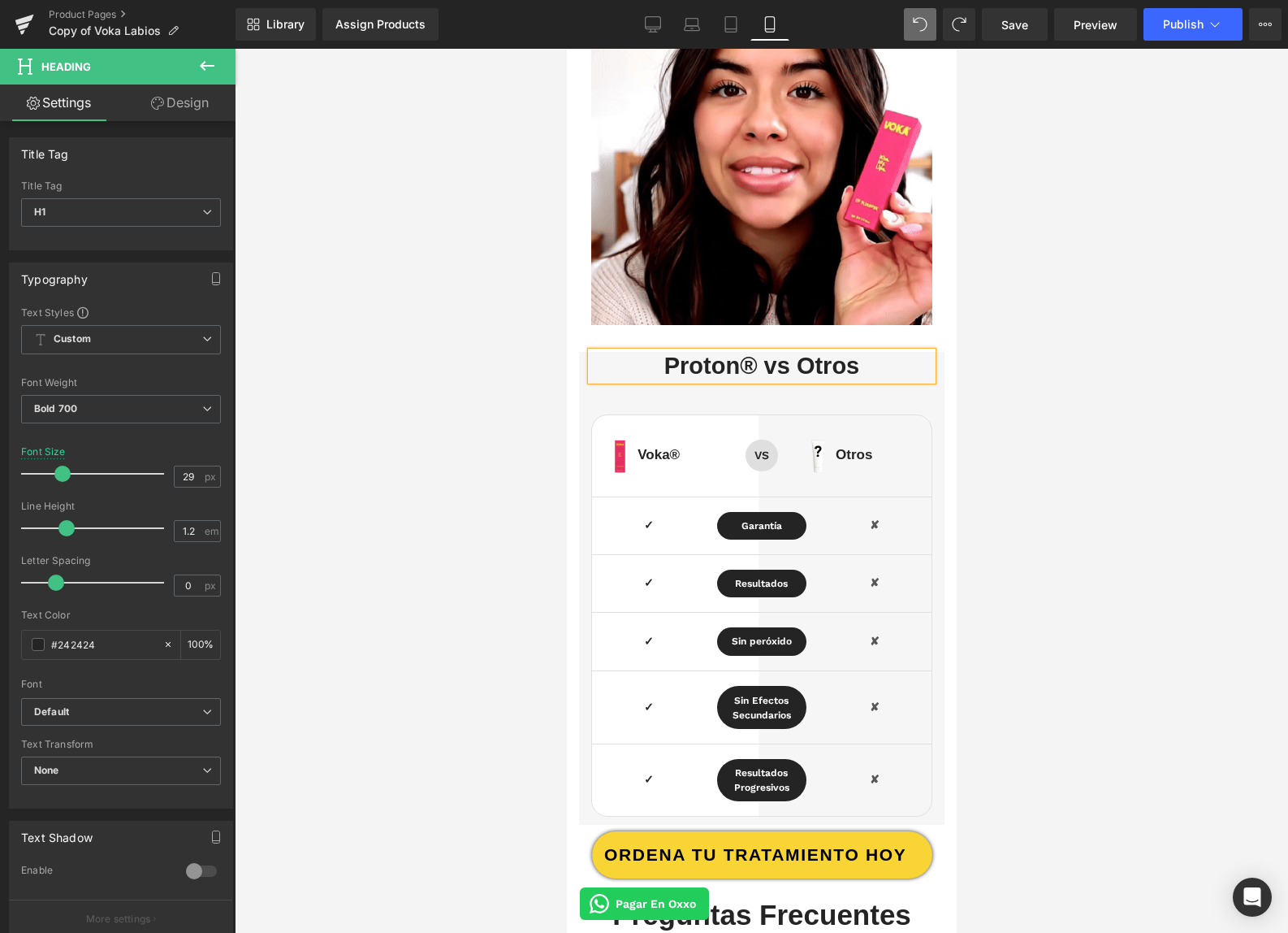
click at [743, 351] on h1 "Proton® vs Otros" at bounding box center [761, 365] width 342 height 28
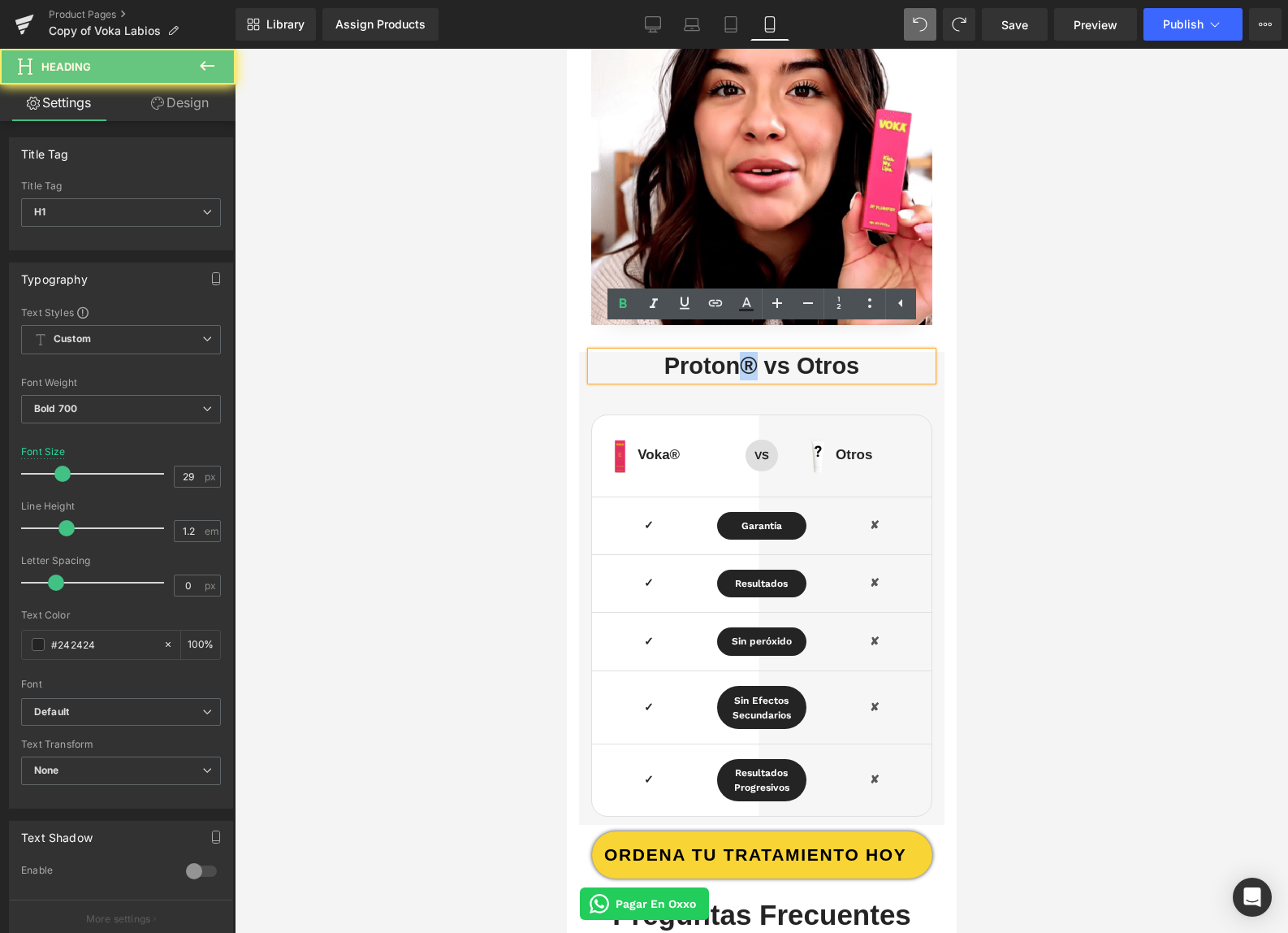
click at [743, 351] on h1 "Proton® vs Otros" at bounding box center [761, 365] width 342 height 28
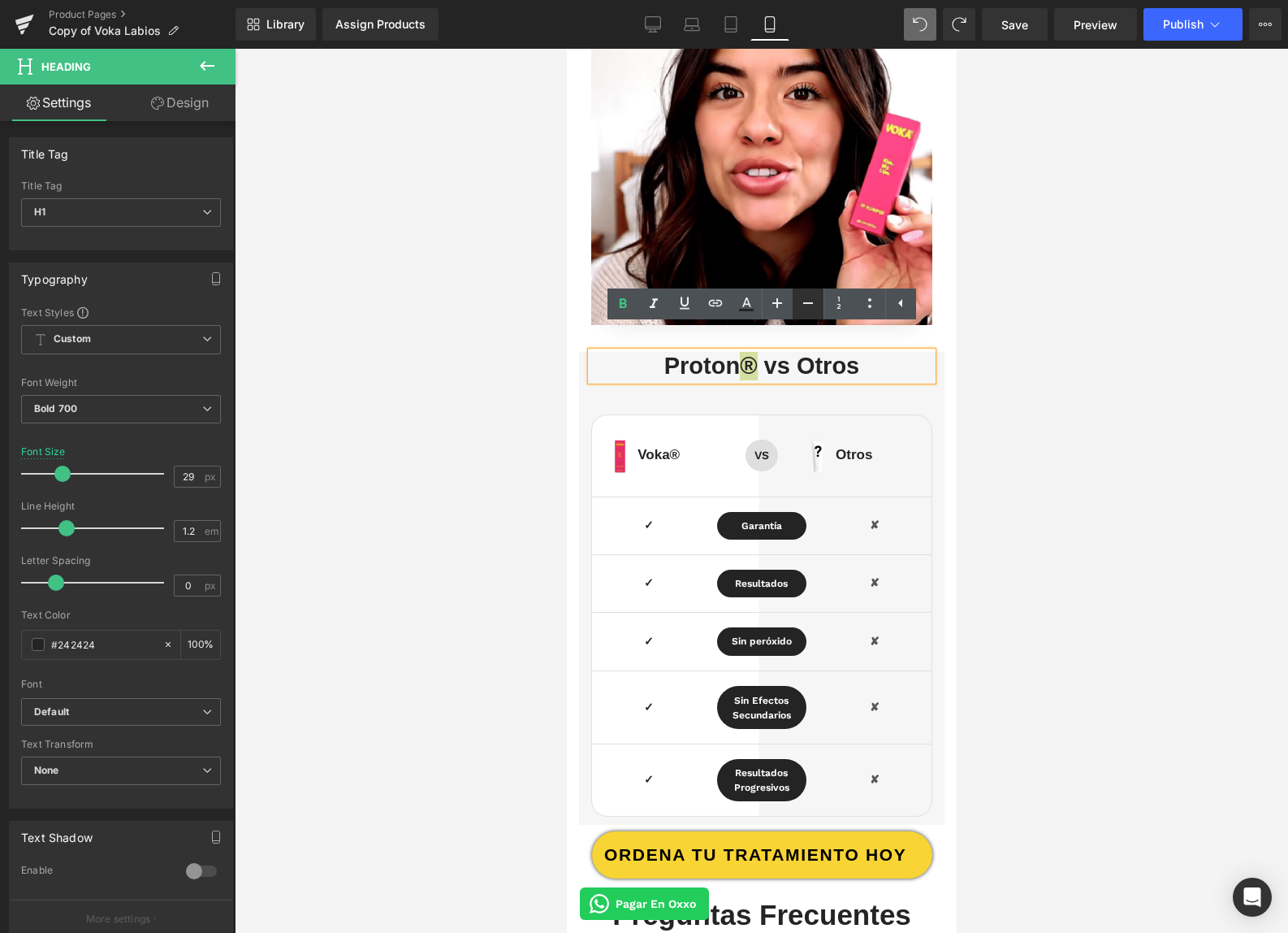
click at [0, 0] on icon at bounding box center [0, 0] width 0 height 0
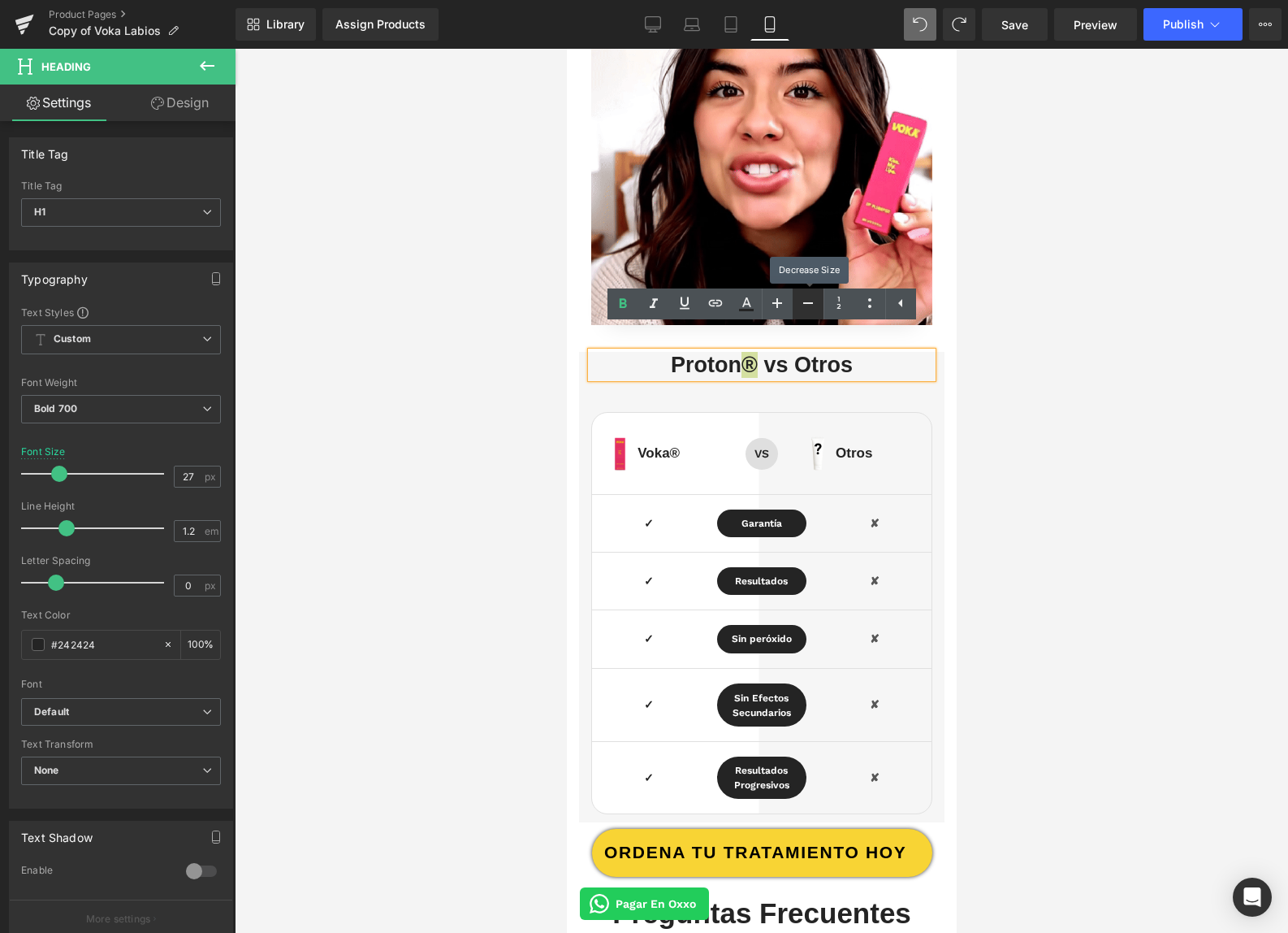
click at [0, 0] on icon at bounding box center [0, 0] width 0 height 0
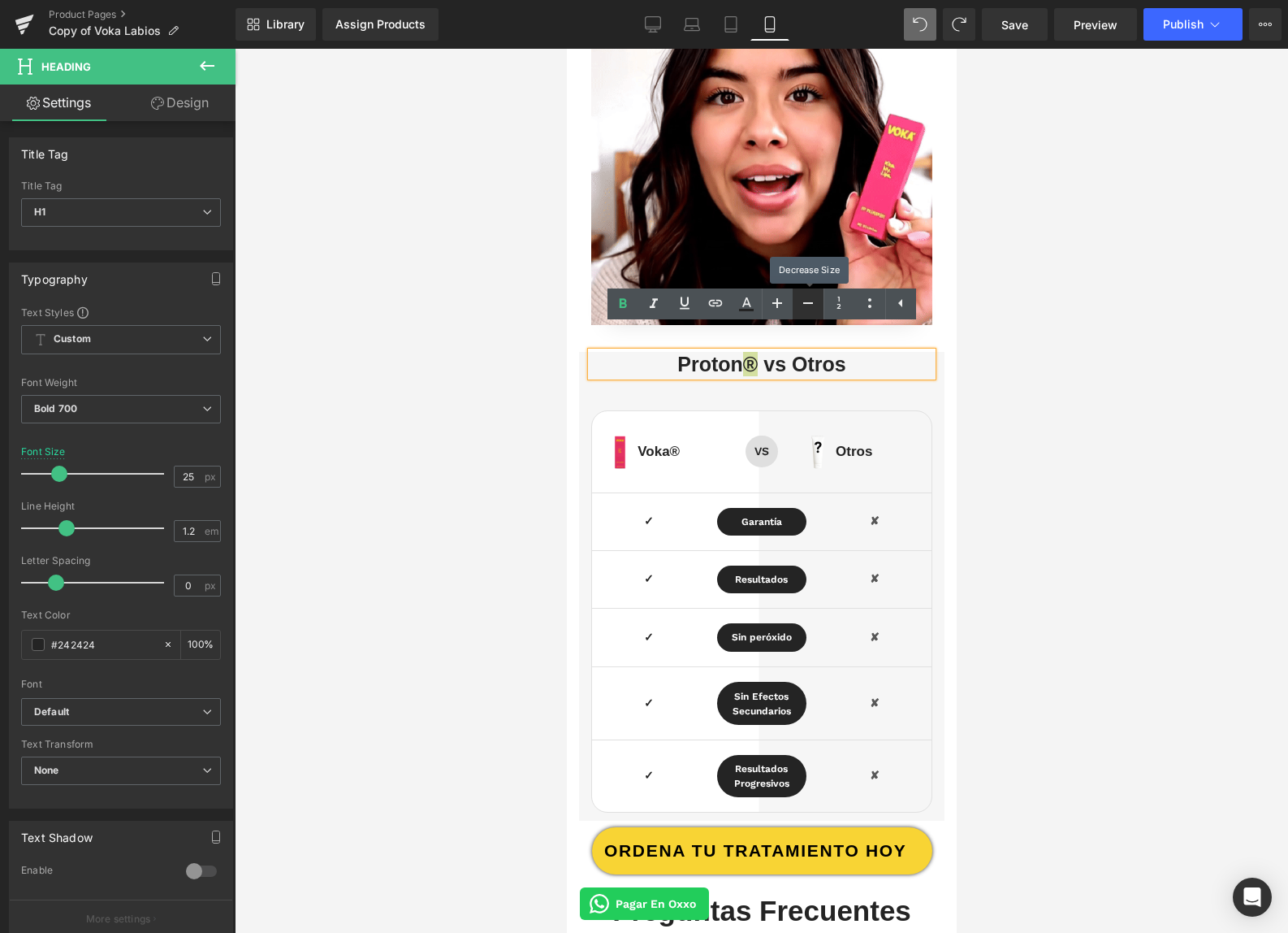
click at [0, 0] on icon at bounding box center [0, 0] width 0 height 0
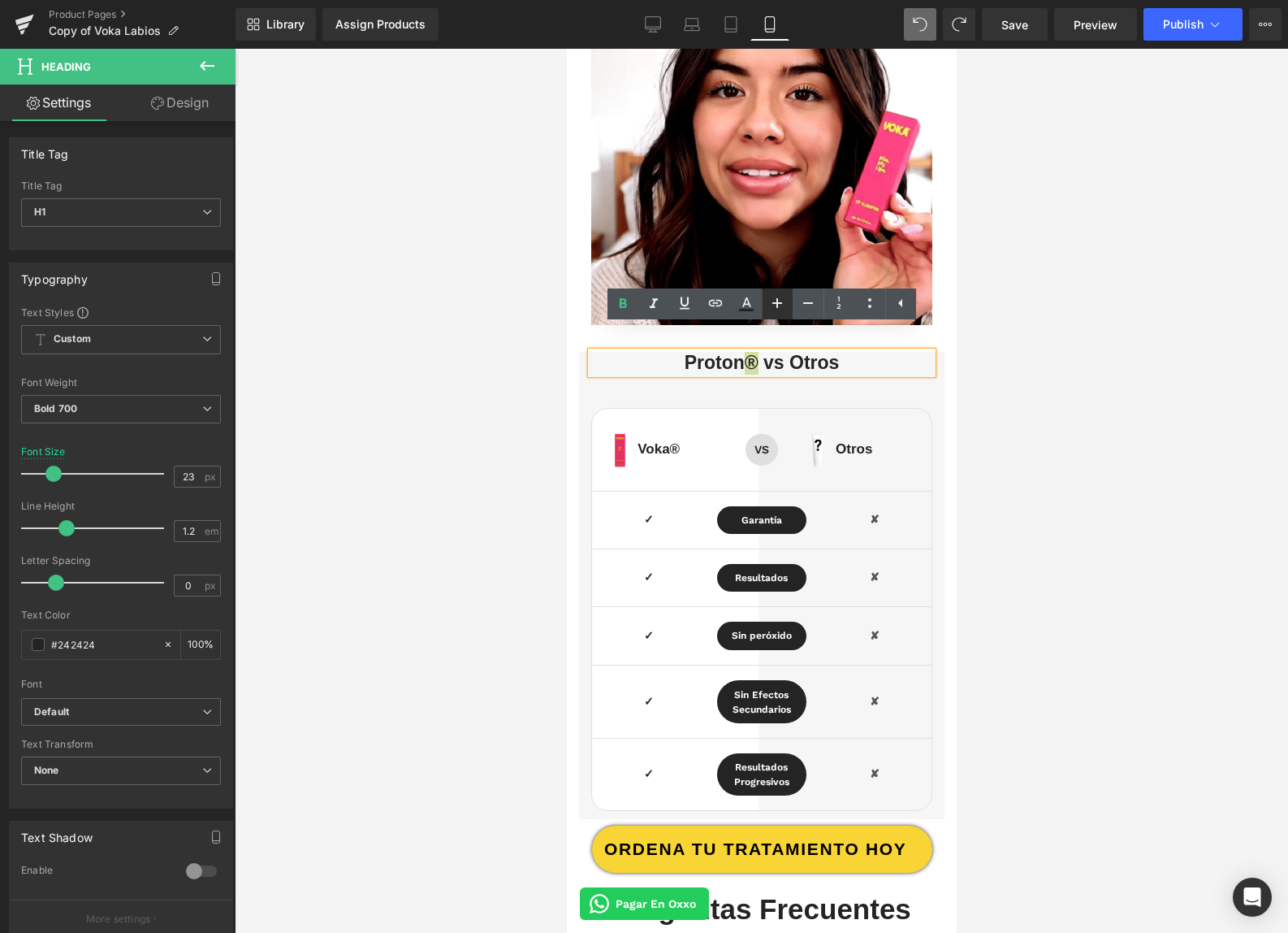
click at [0, 0] on icon at bounding box center [0, 0] width 0 height 0
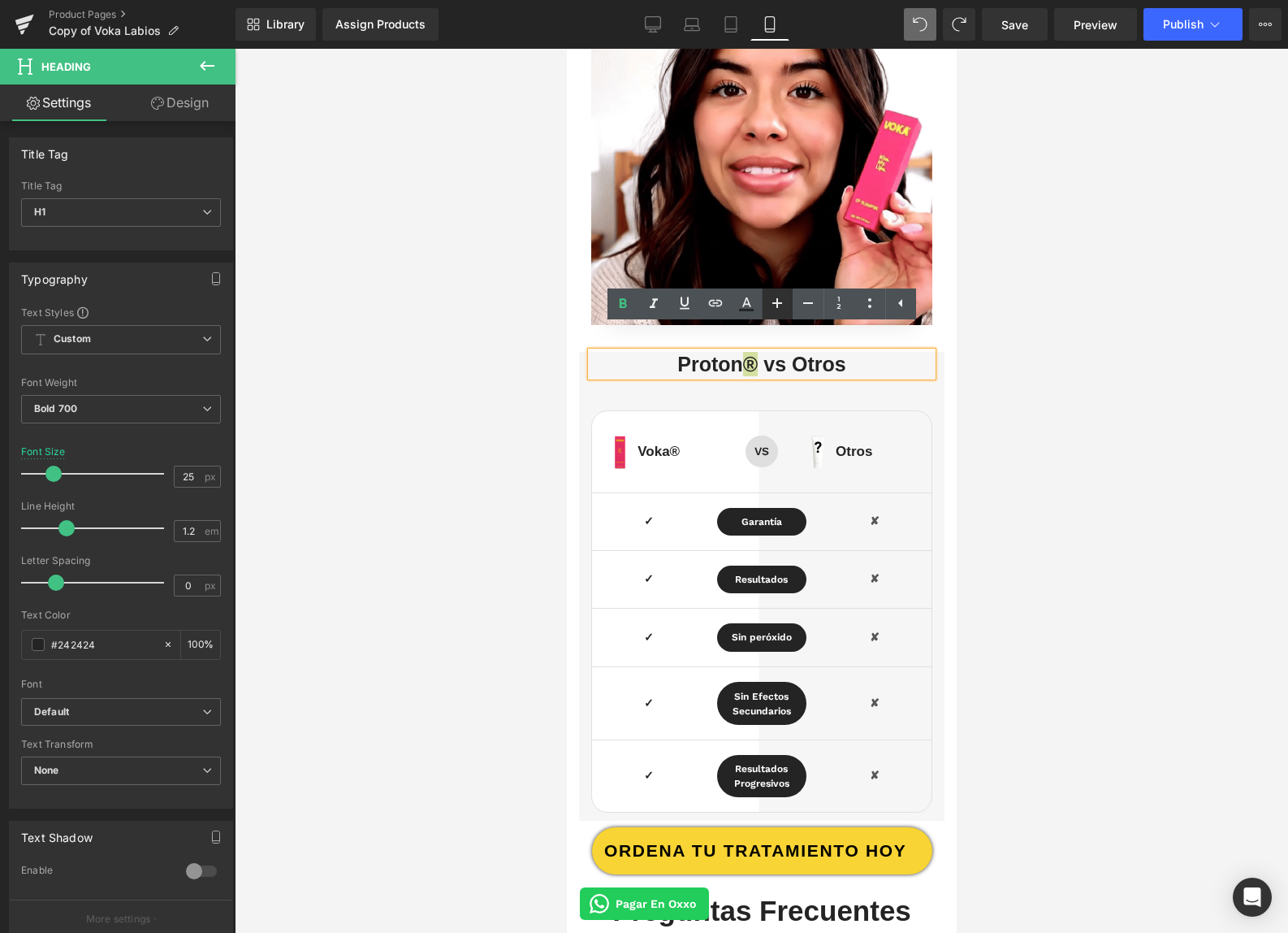
click at [0, 0] on icon at bounding box center [0, 0] width 0 height 0
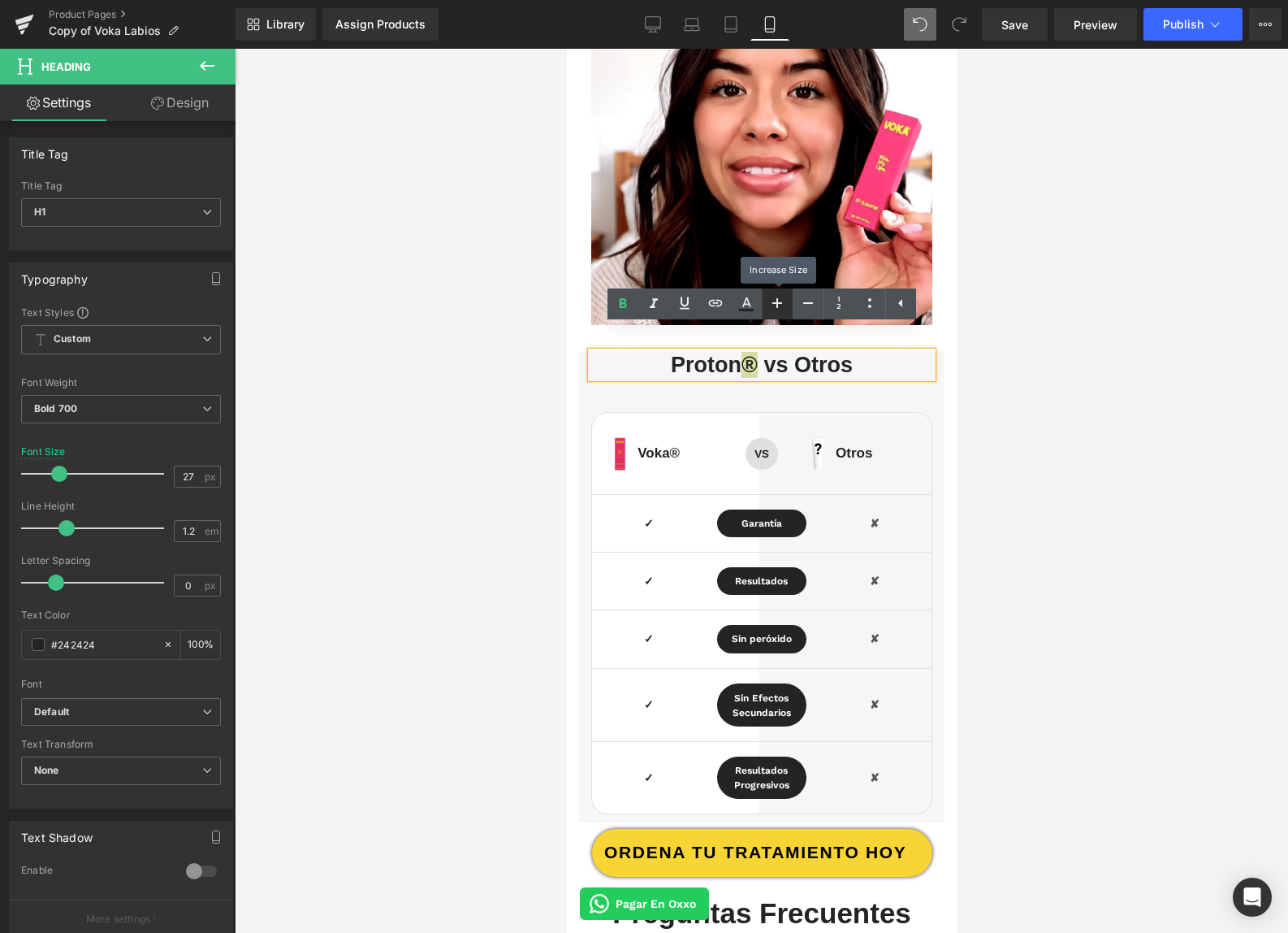
click at [0, 0] on icon at bounding box center [0, 0] width 0 height 0
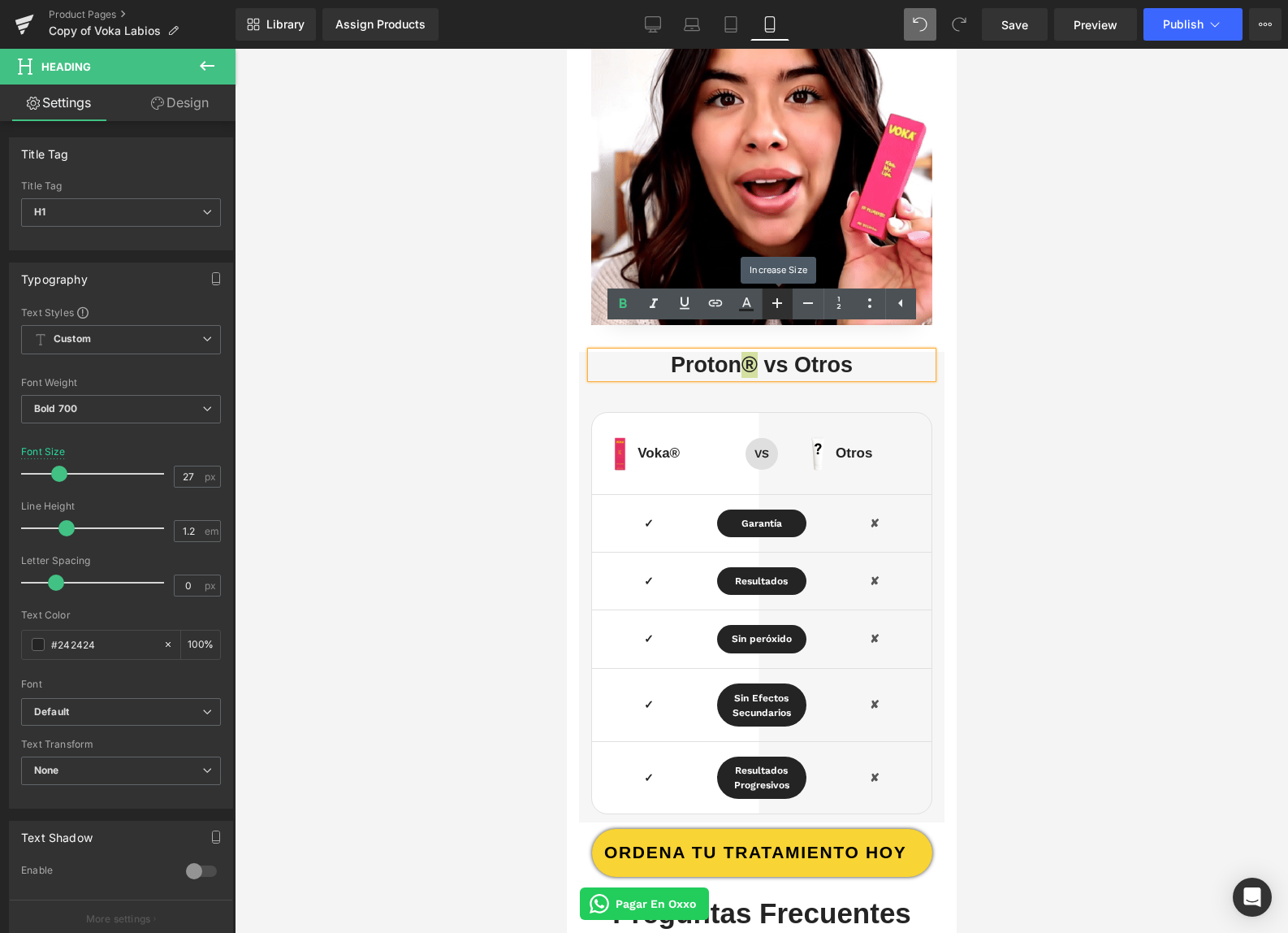
type input "29"
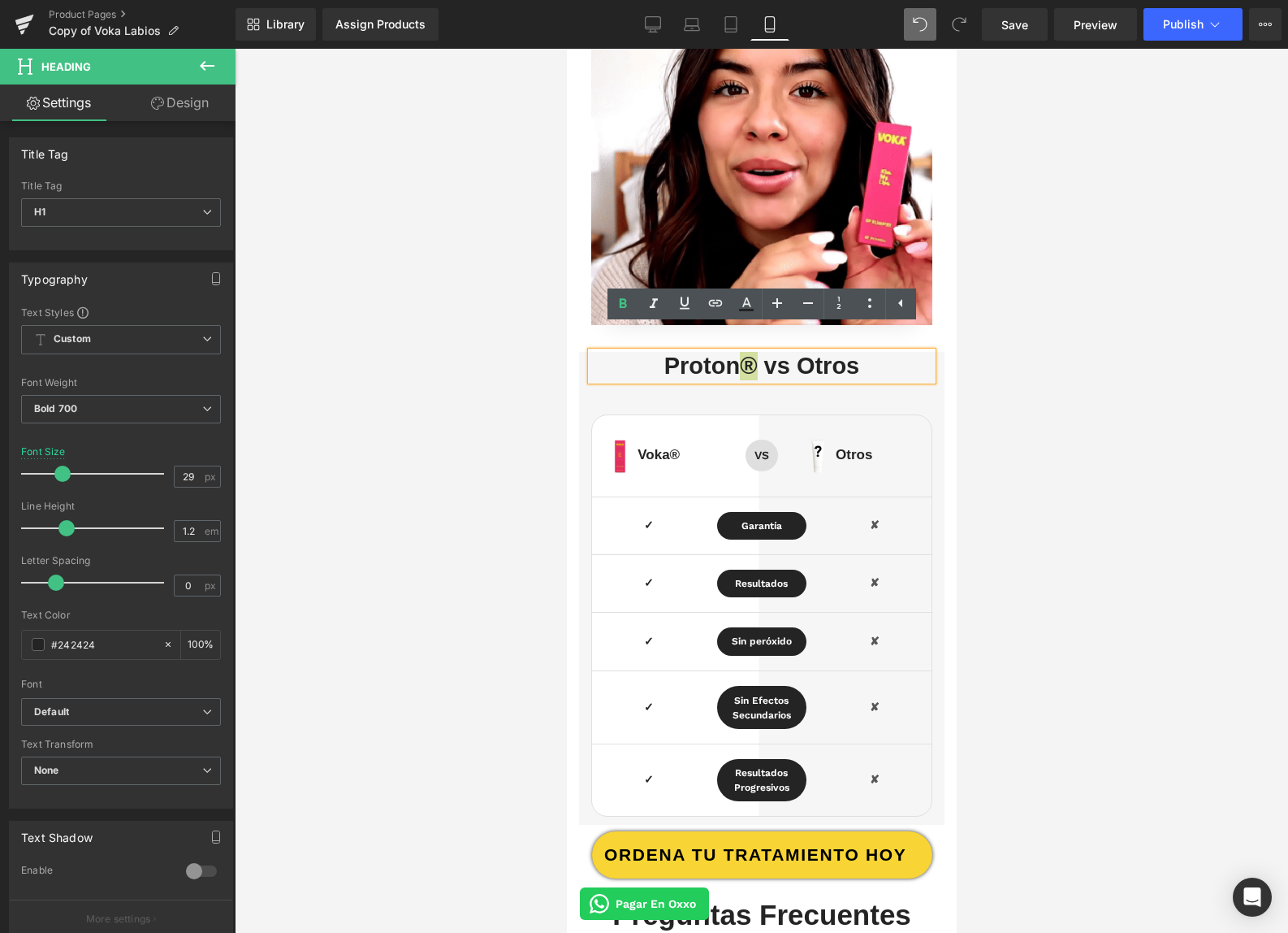
click at [1054, 473] on div at bounding box center [762, 490] width 1054 height 884
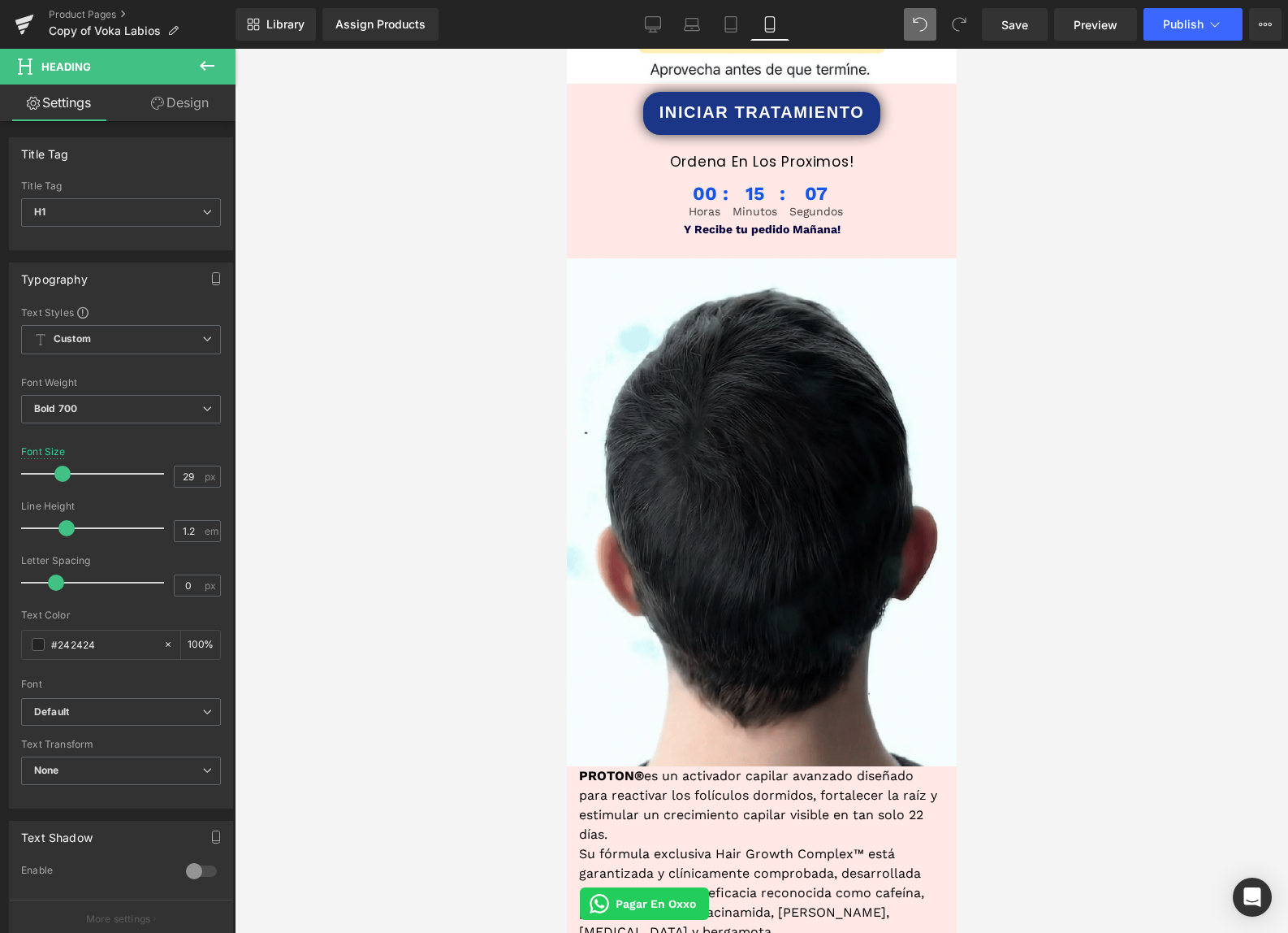
scroll to position [1162, 0]
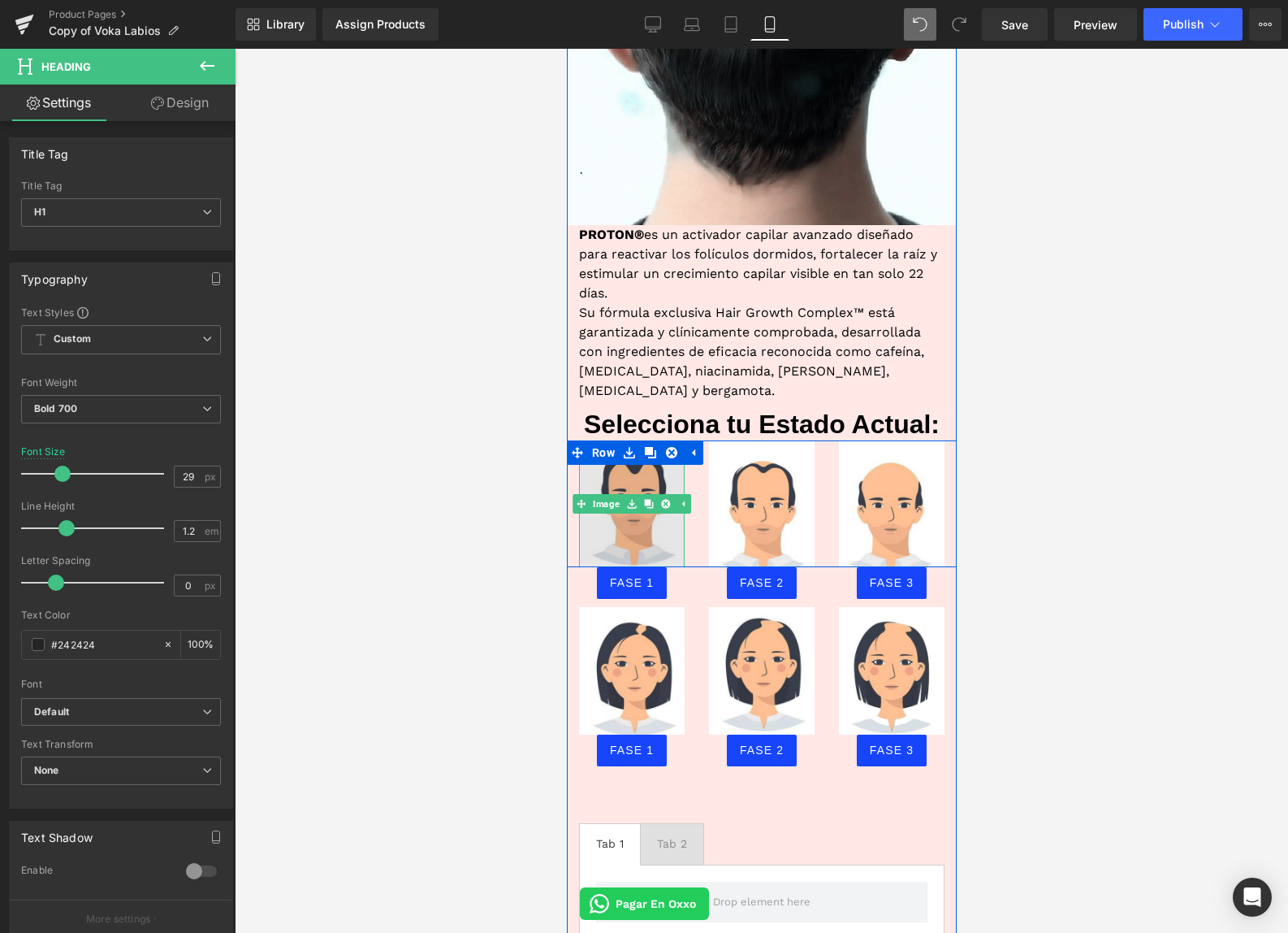
click at [647, 519] on img at bounding box center [631, 504] width 105 height 128
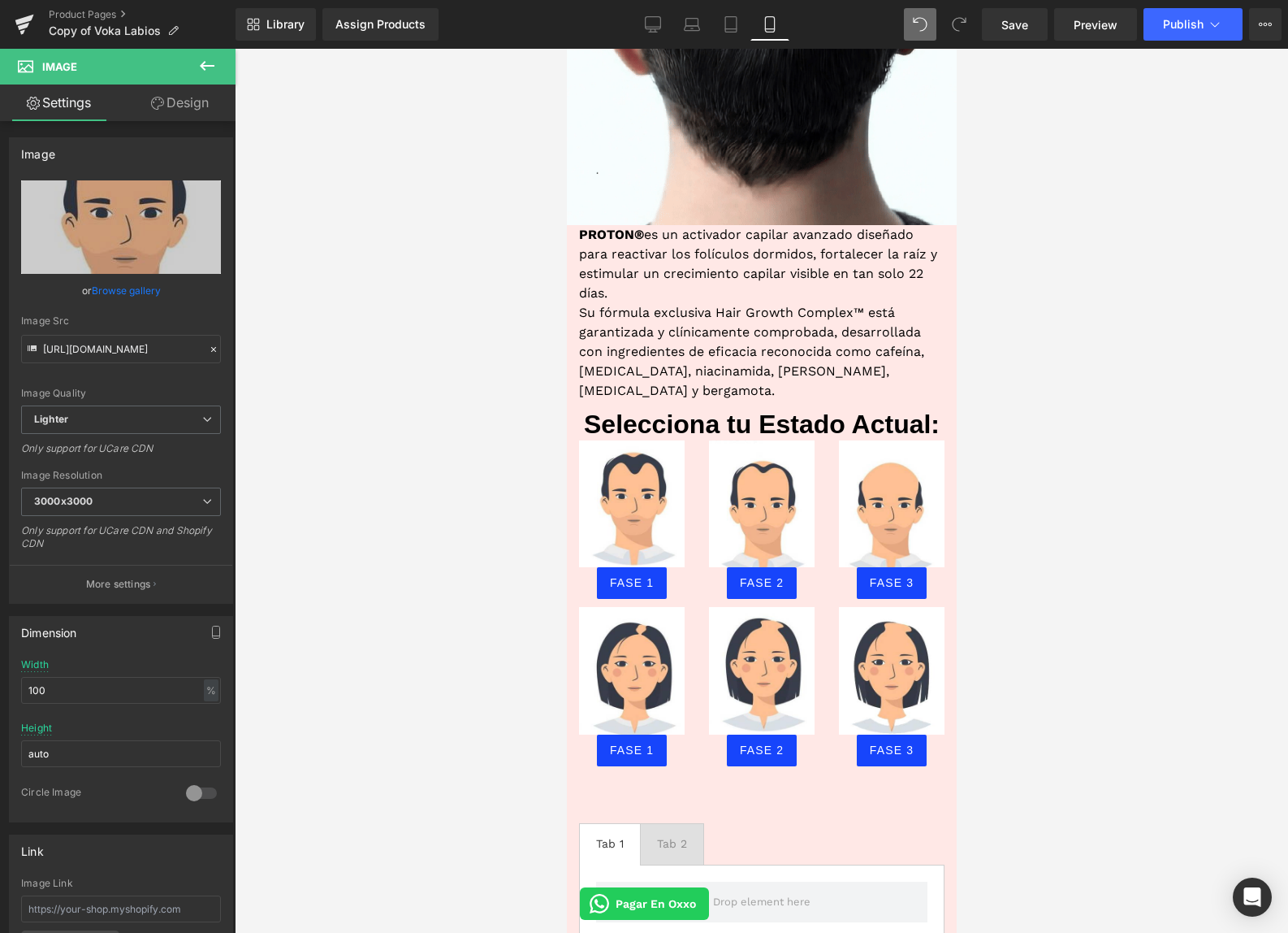
click at [510, 552] on div at bounding box center [762, 490] width 1054 height 884
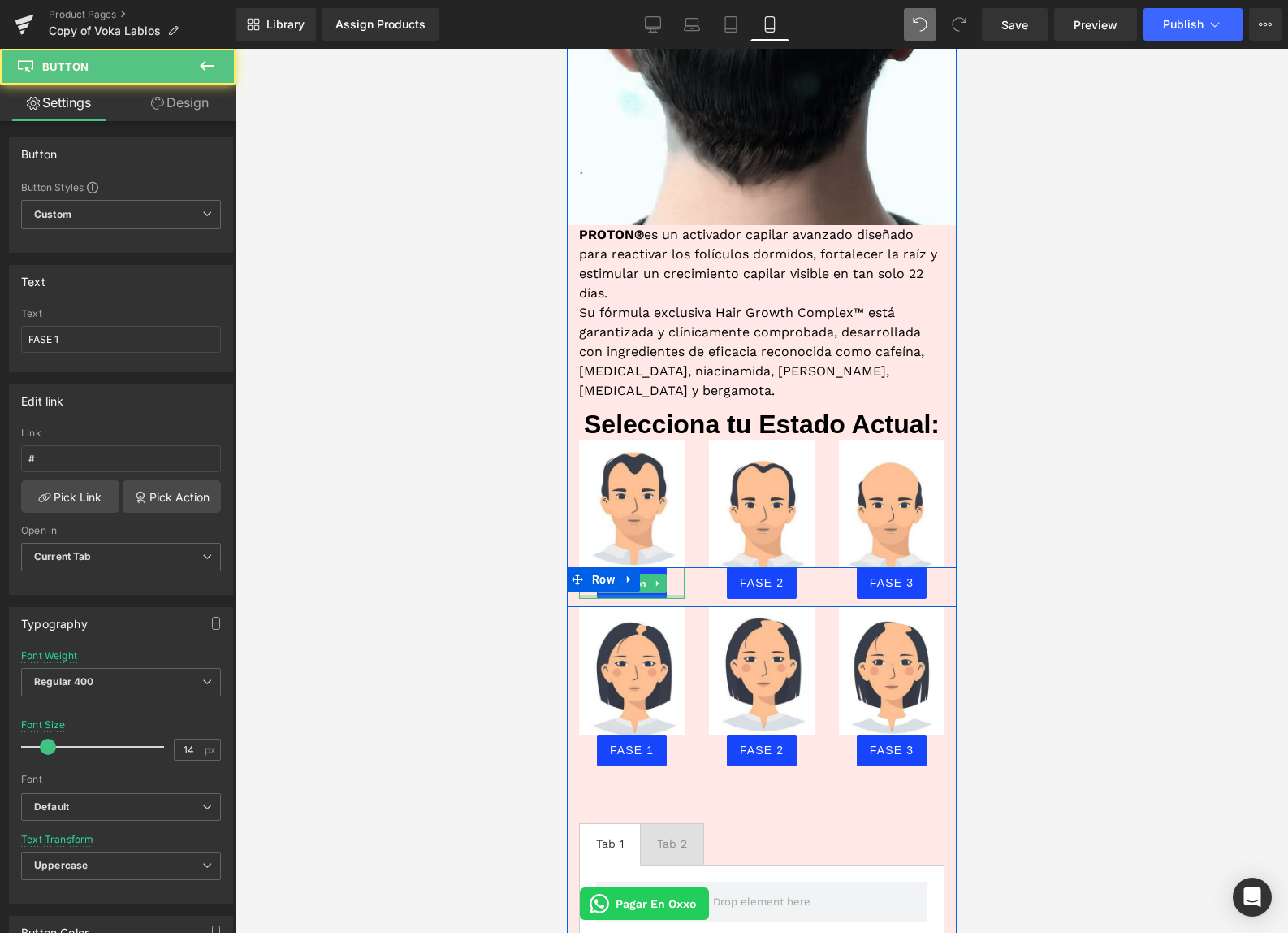
click at [635, 594] on div at bounding box center [631, 596] width 105 height 4
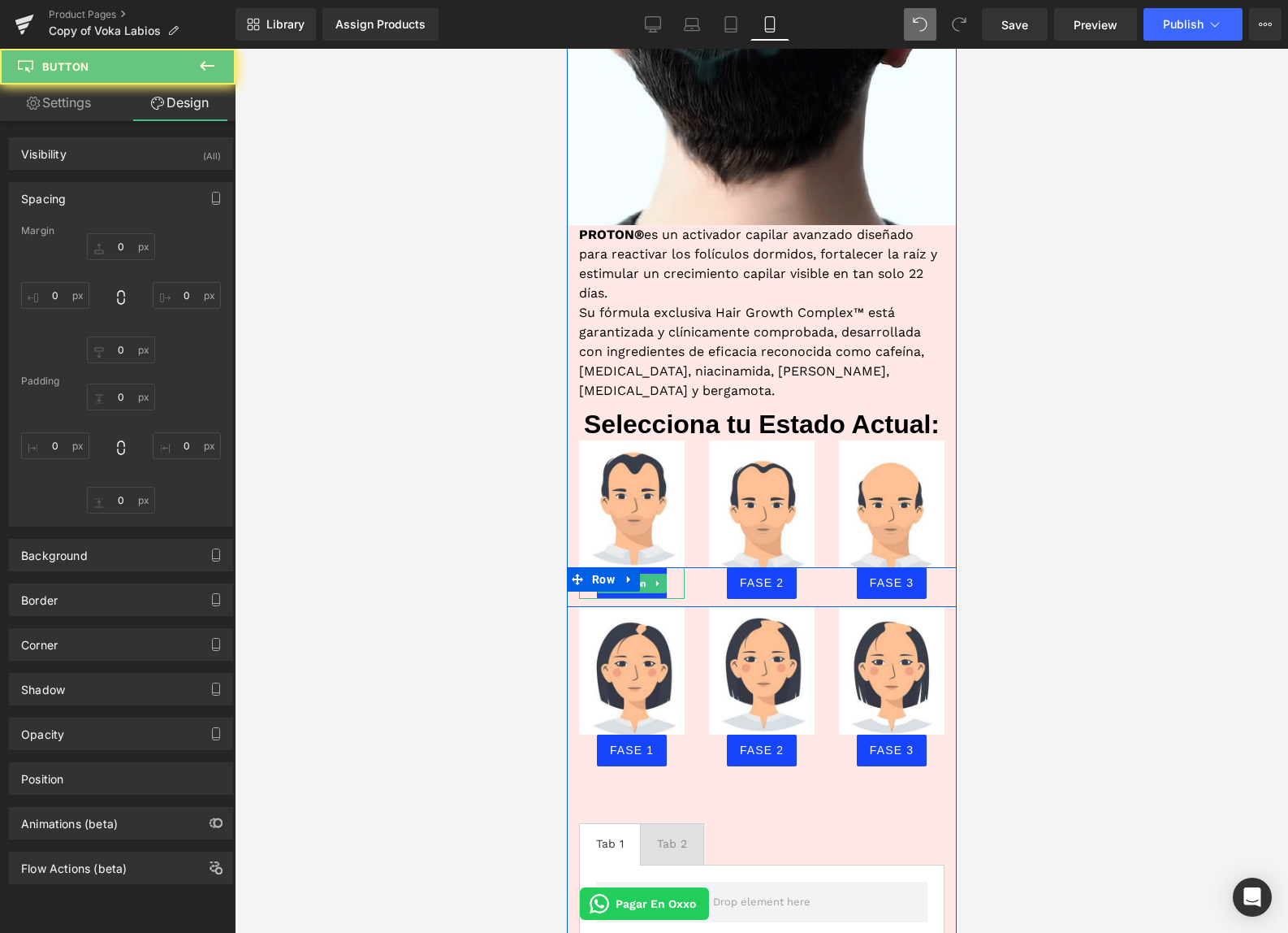
type input "0"
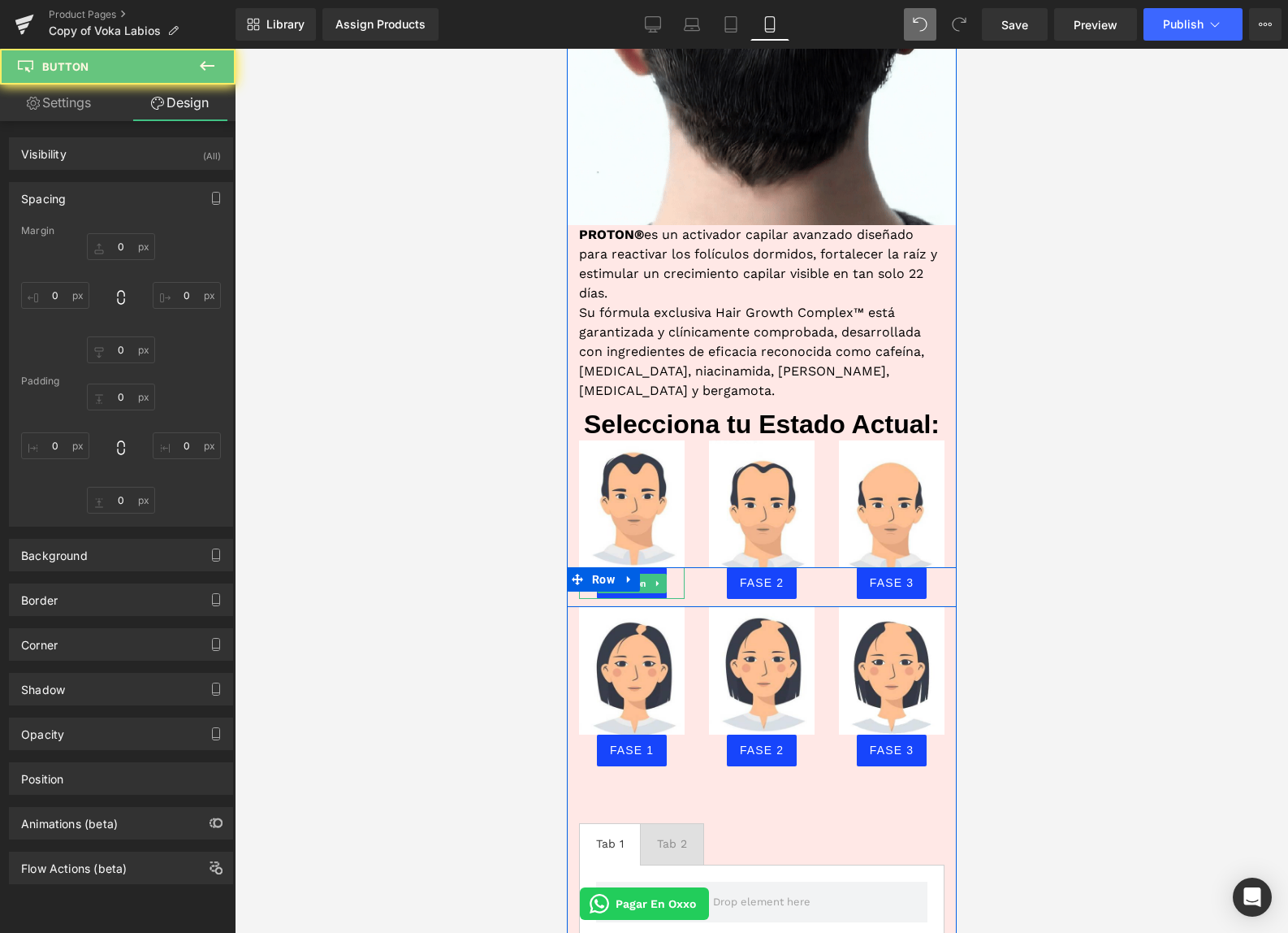
type input "0"
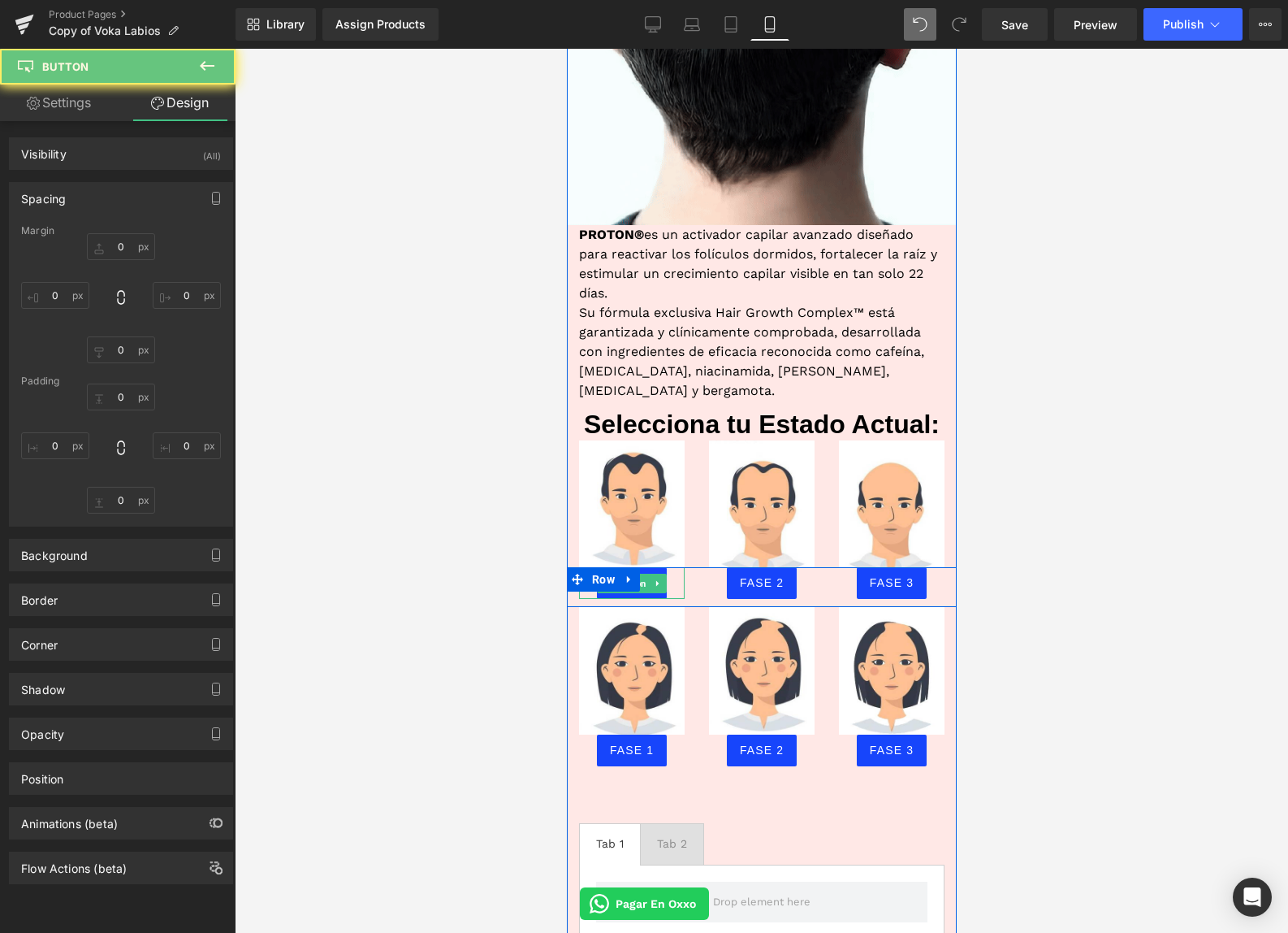
type input "8"
type input "15"
type input "8"
type input "15"
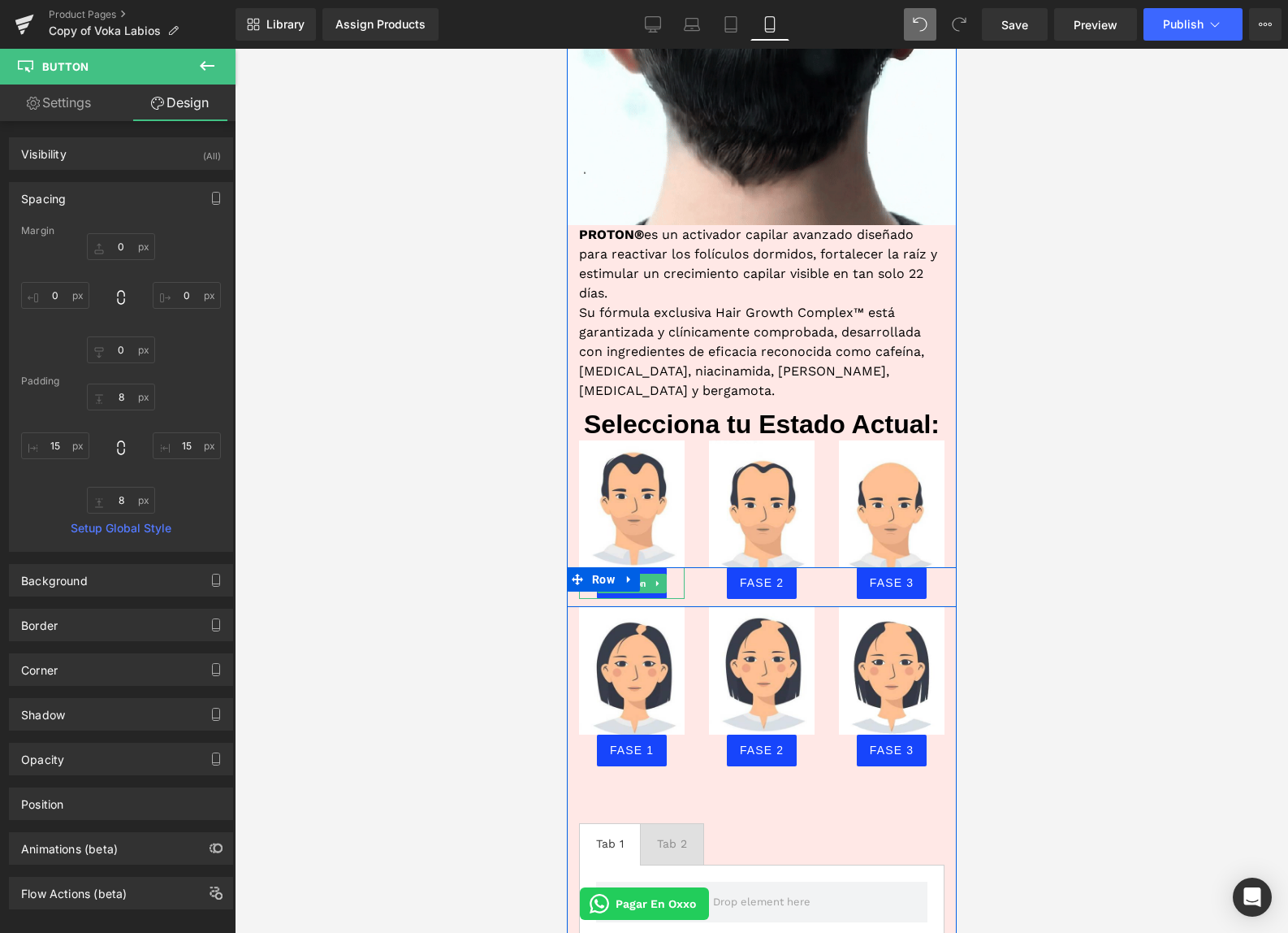
click at [677, 567] on div "FASE 1" at bounding box center [631, 583] width 105 height 32
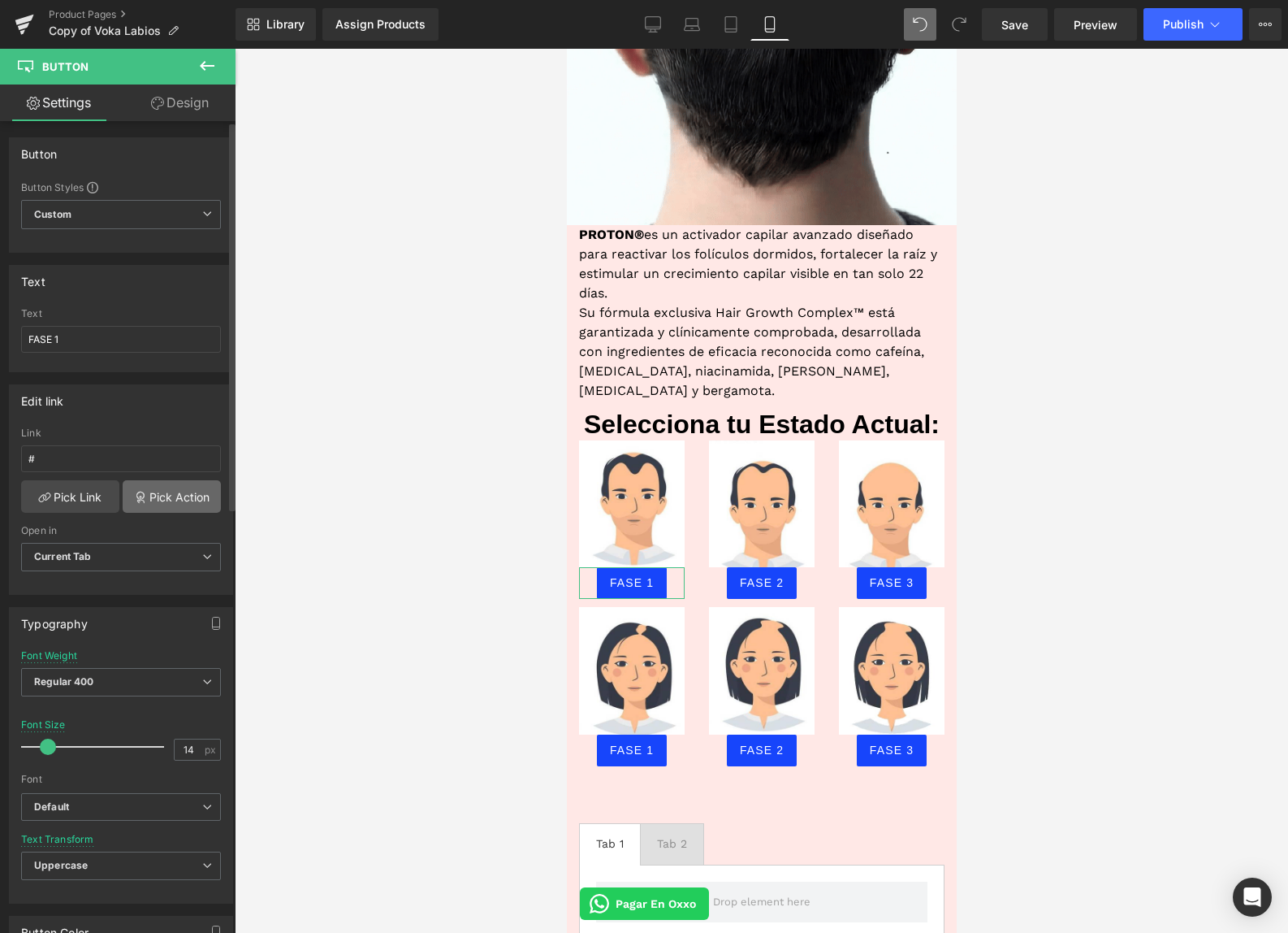
click at [140, 499] on link "Pick Action" at bounding box center [172, 497] width 99 height 33
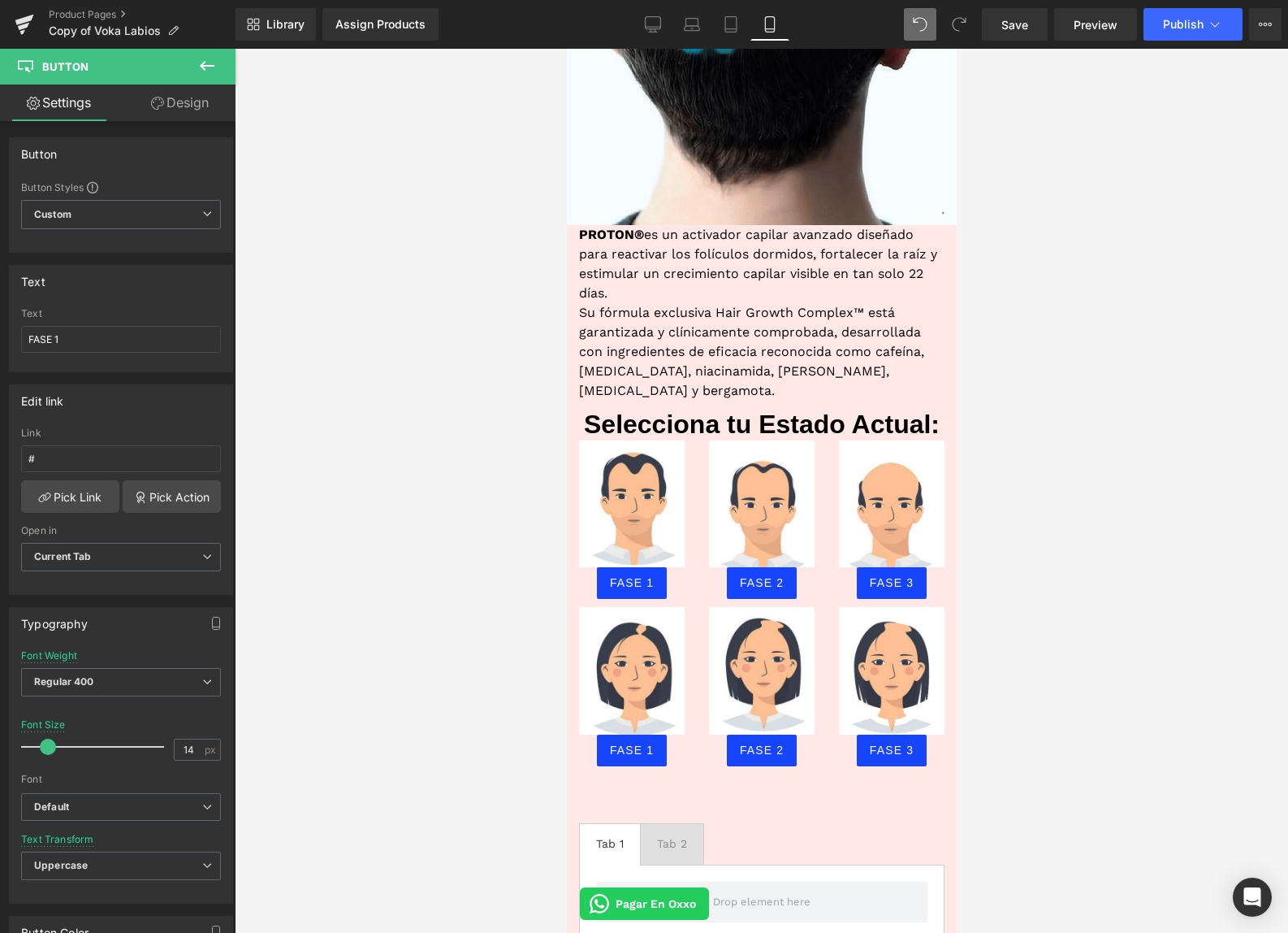
click at [486, 529] on div at bounding box center [762, 490] width 1054 height 884
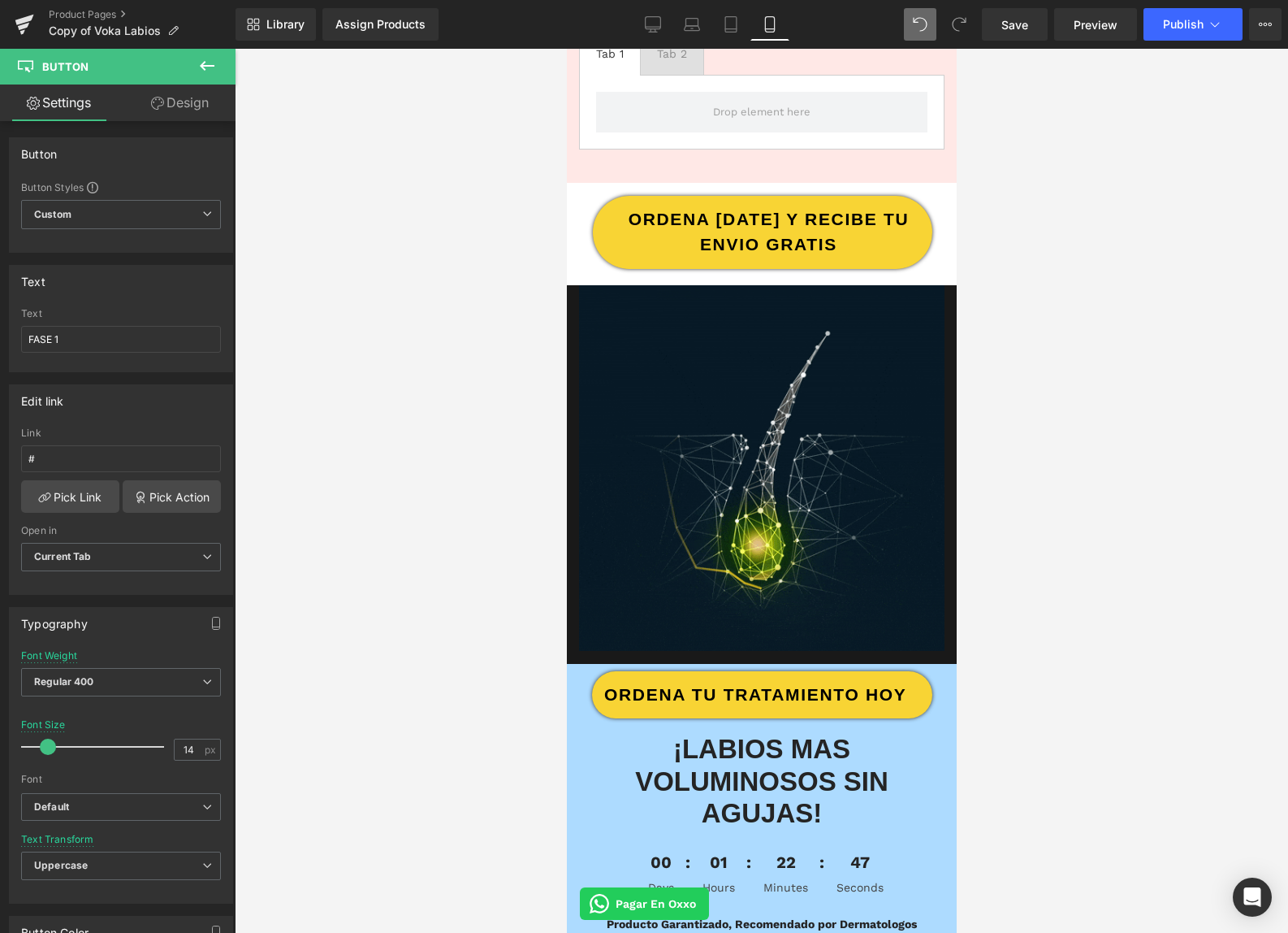
scroll to position [1657, 0]
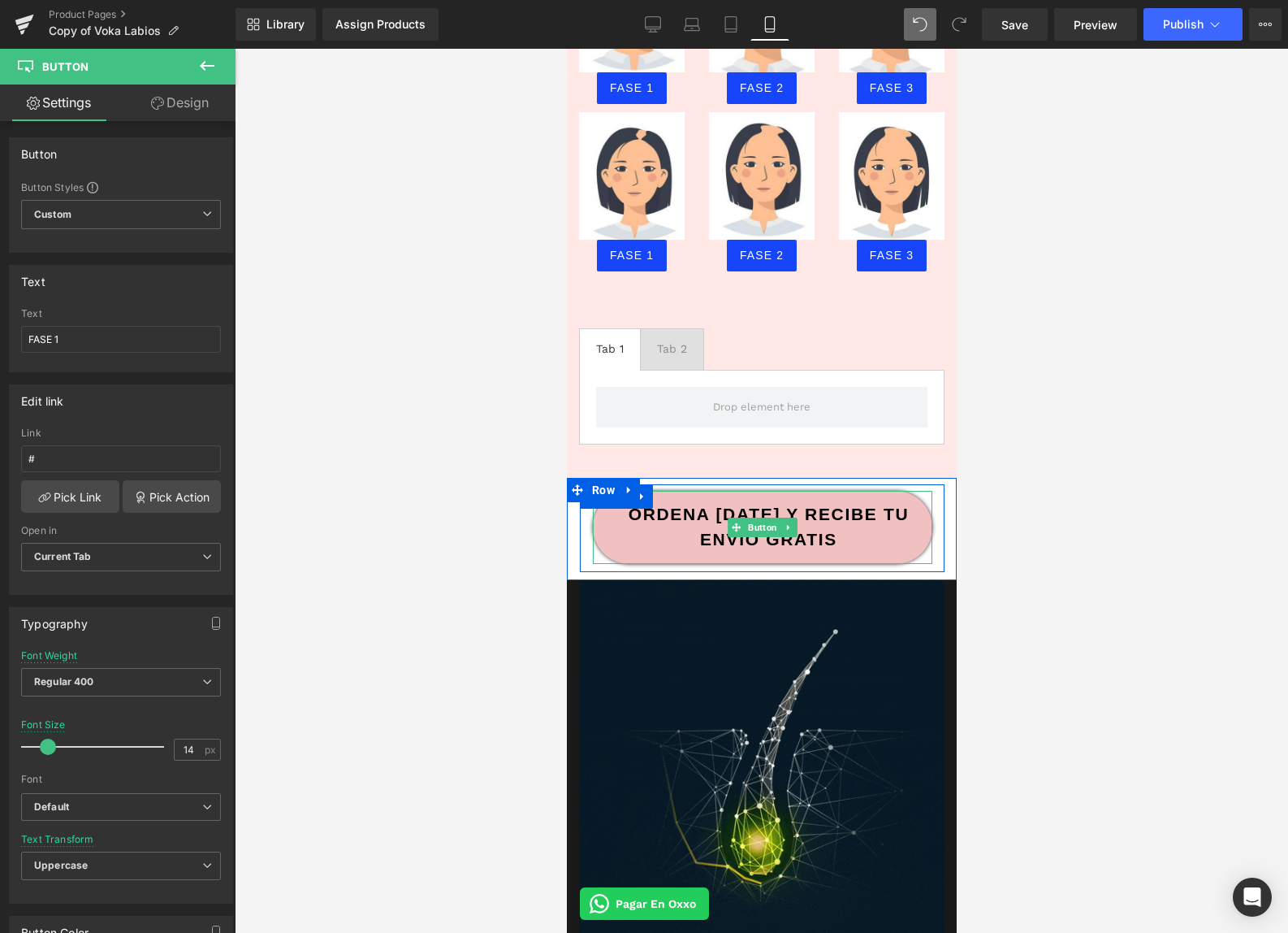
click at [854, 513] on span "ORDENA [DATE] Y RECIBE TU ENVIO GRATIS" at bounding box center [767, 527] width 327 height 51
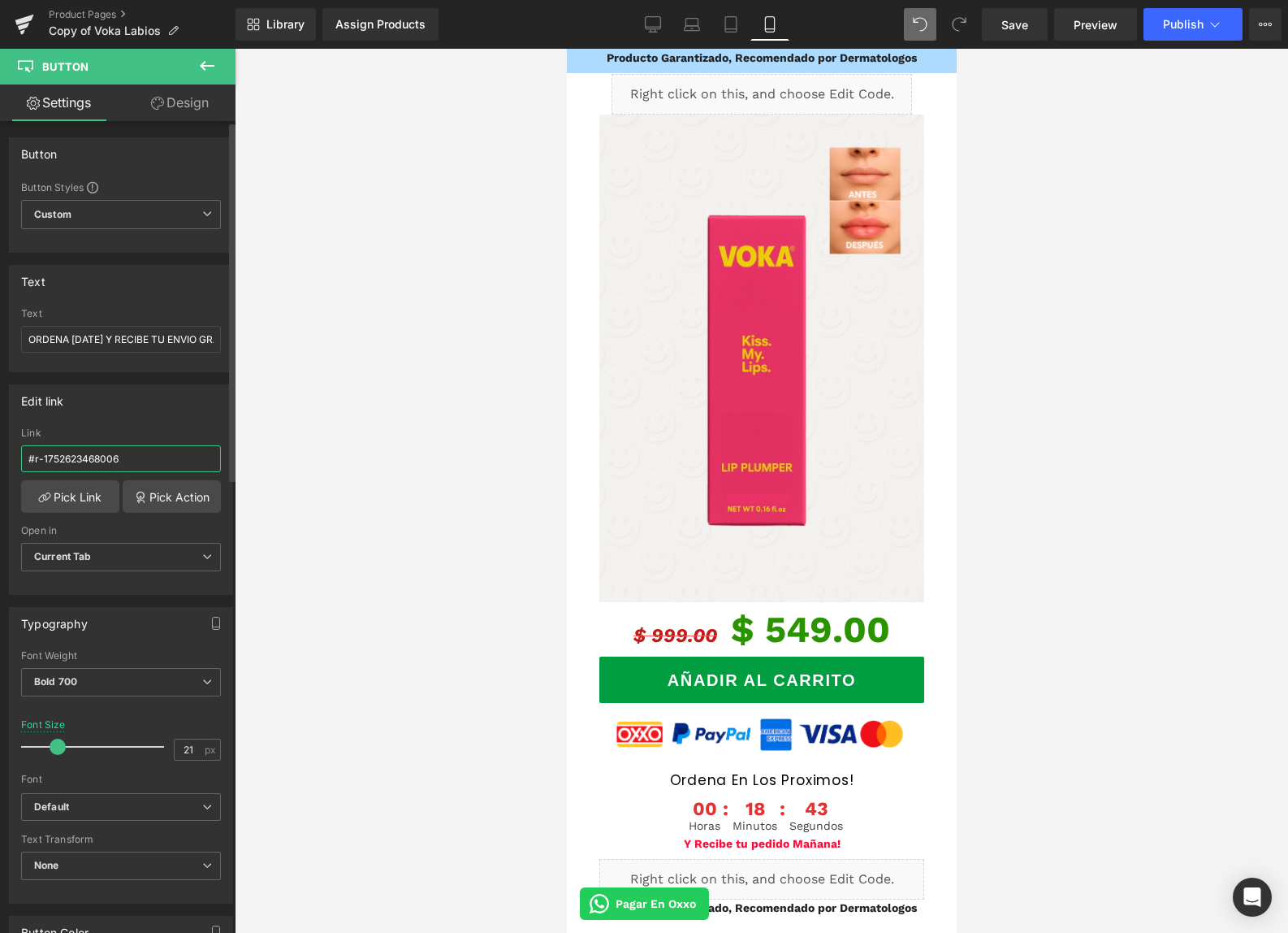
click at [138, 463] on input "#r-1752623468006" at bounding box center [121, 459] width 199 height 27
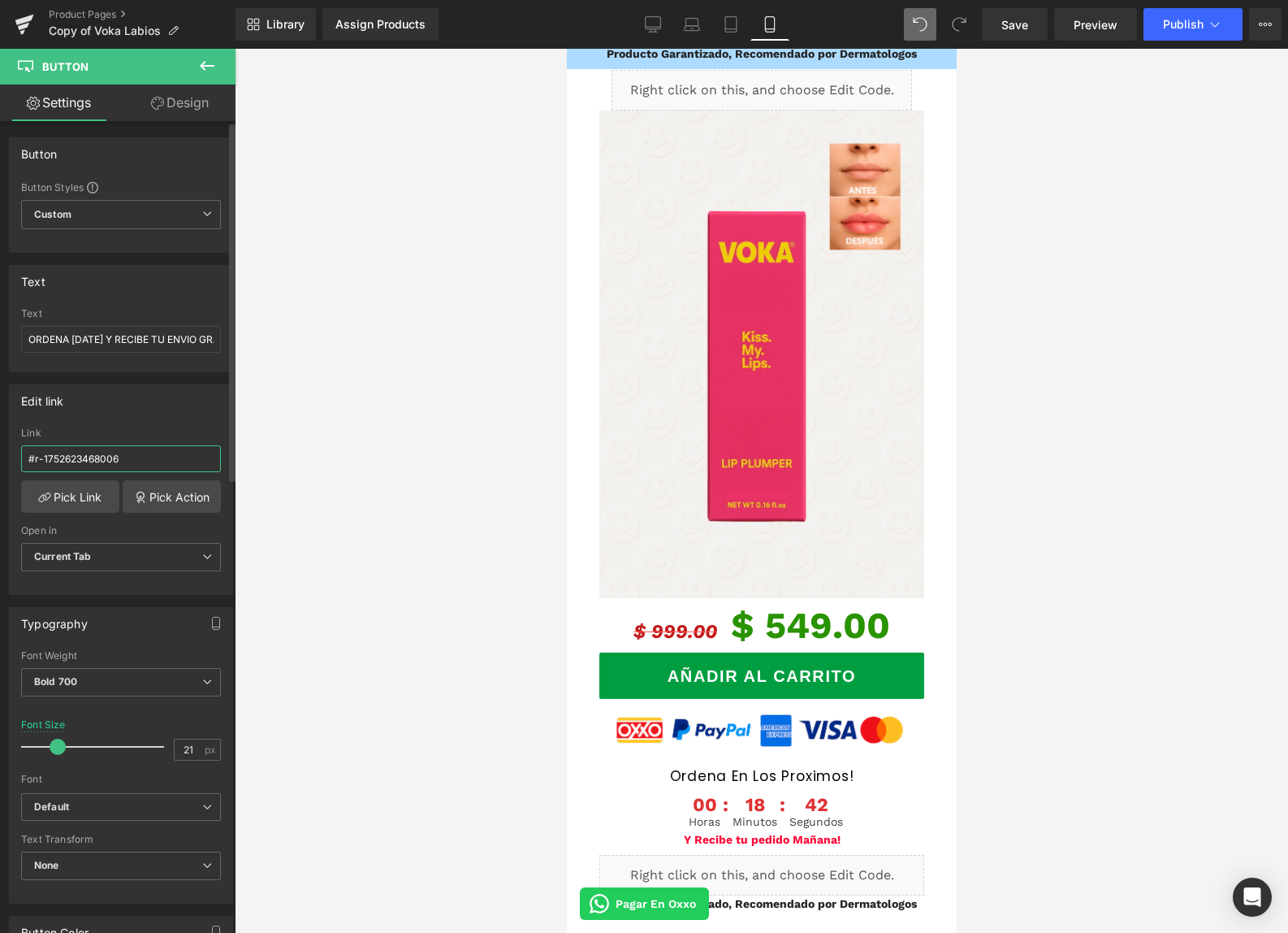
click at [139, 463] on input "#r-1752623468006" at bounding box center [121, 459] width 199 height 27
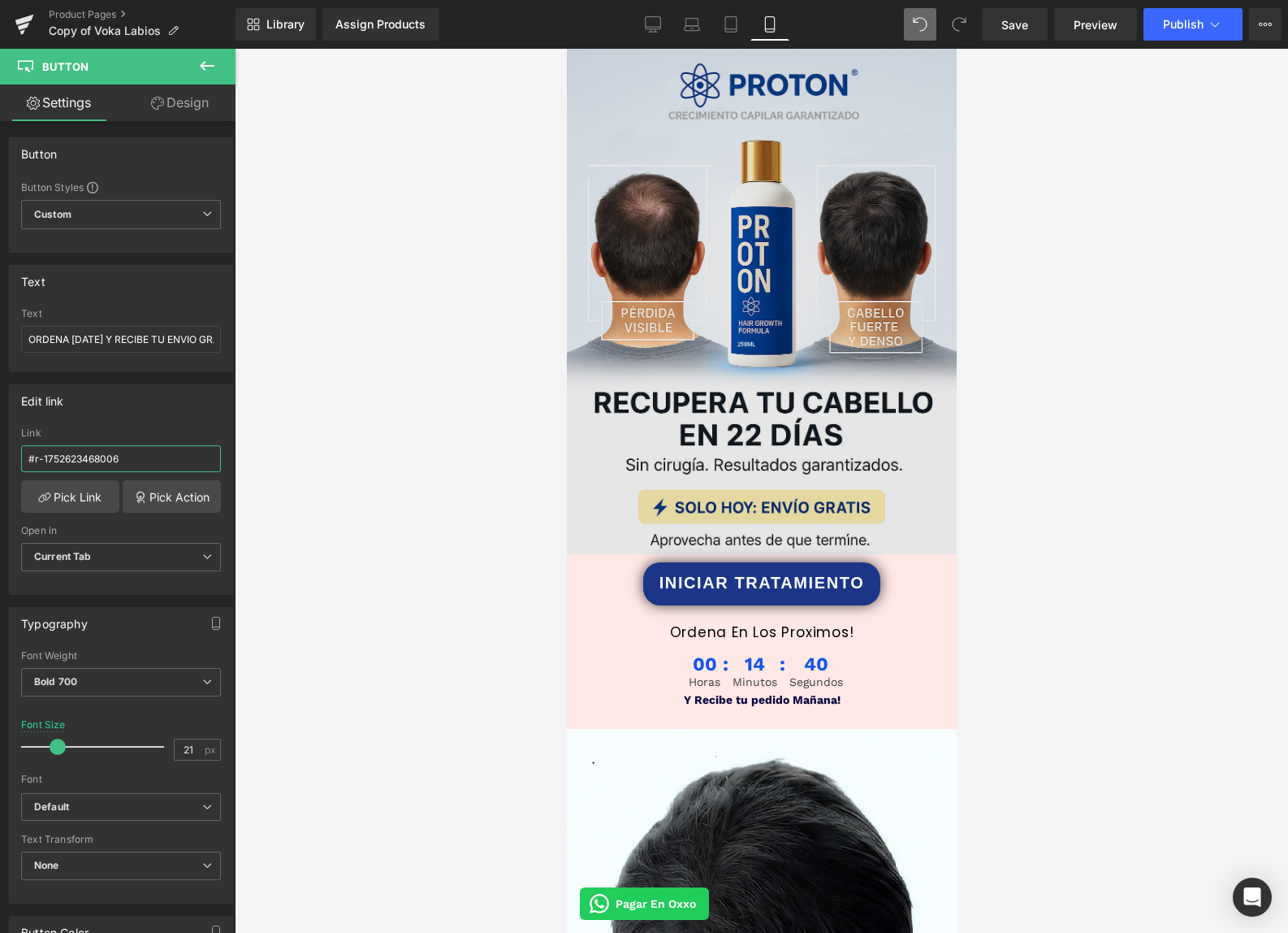
scroll to position [0, 0]
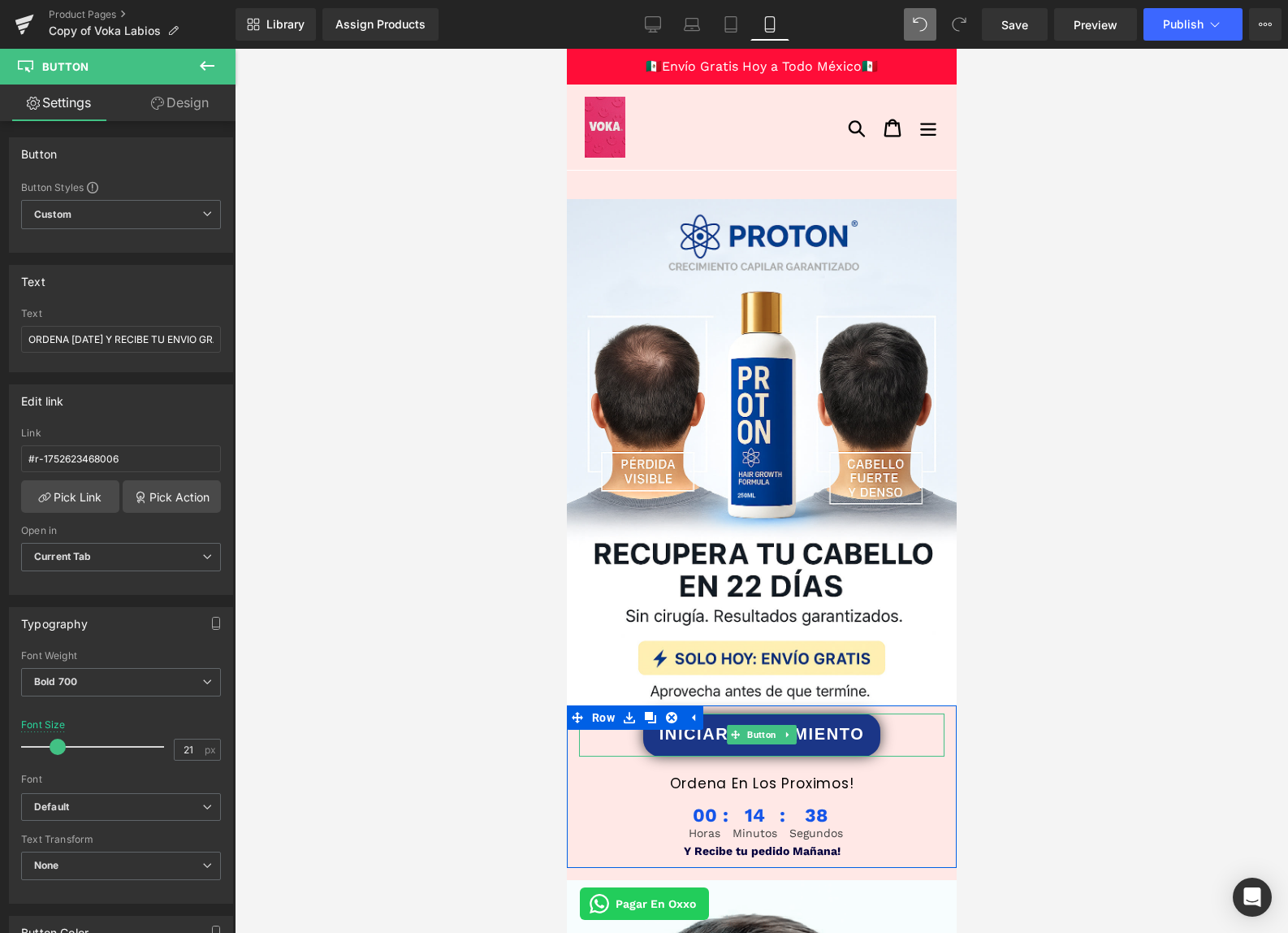
click at [683, 734] on span "INICIAR TRATAMIENTO" at bounding box center [762, 733] width 205 height 24
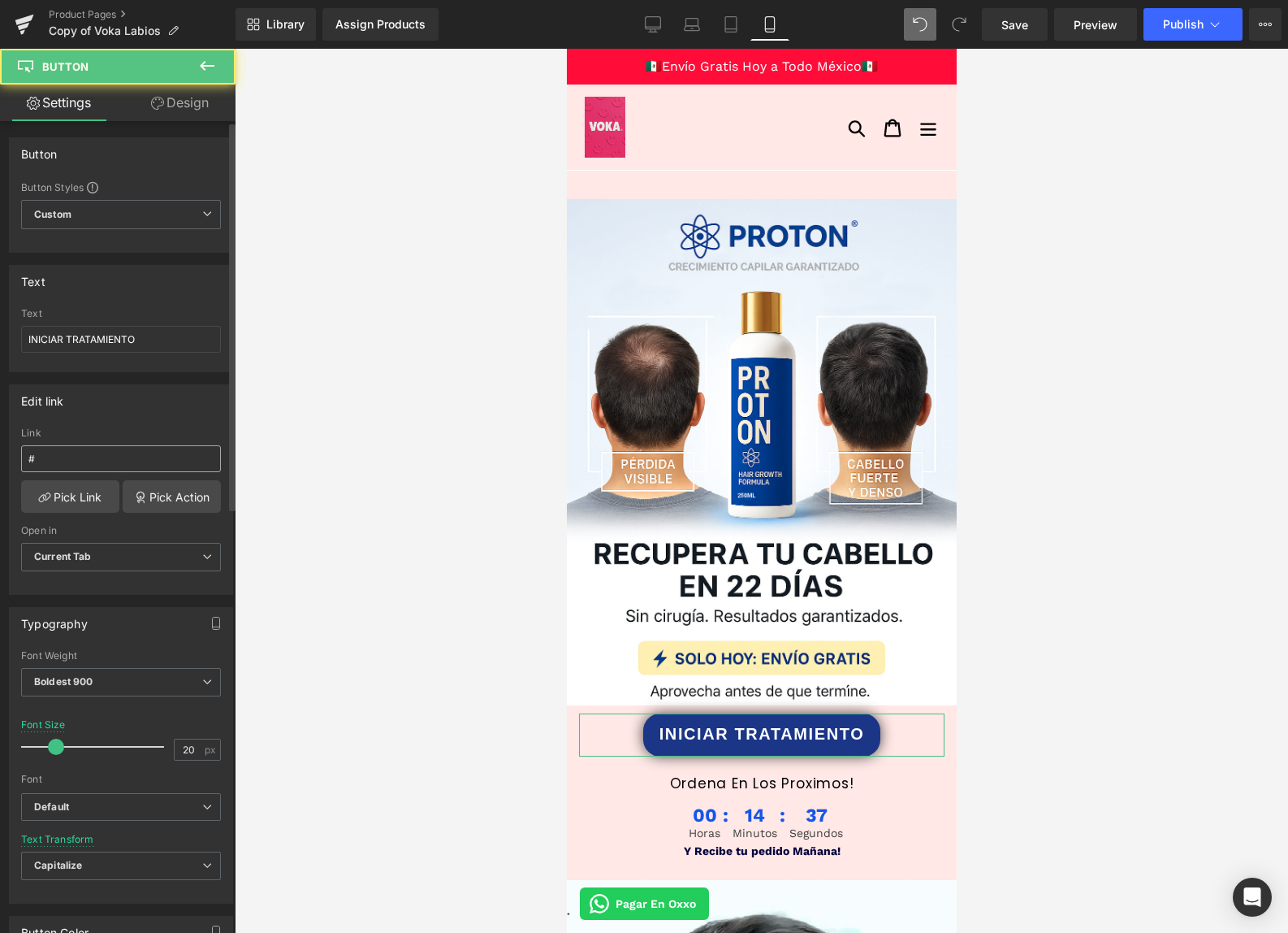
click at [72, 456] on input "#" at bounding box center [121, 459] width 199 height 27
click at [73, 456] on input "#" at bounding box center [121, 459] width 199 height 27
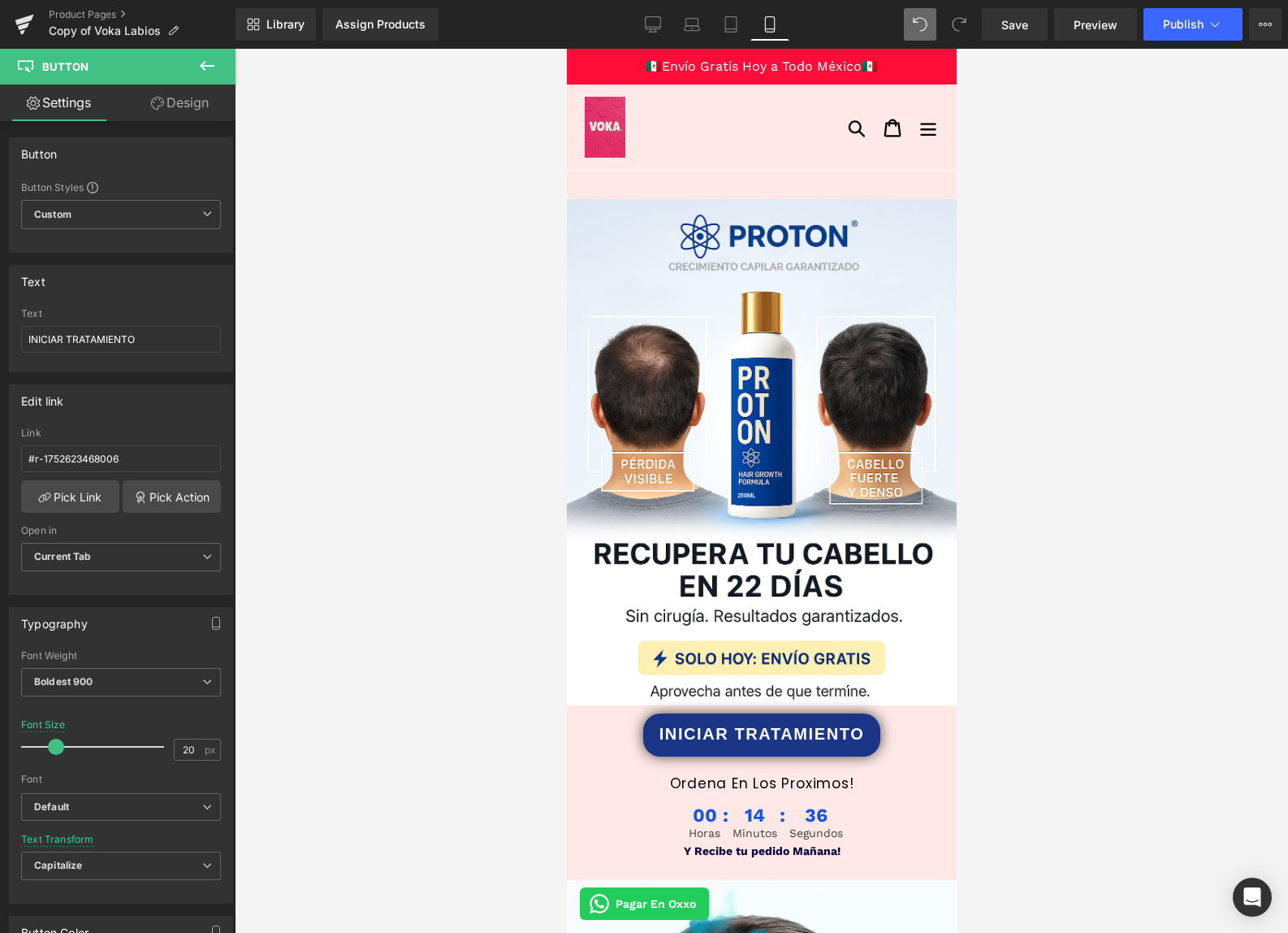
type input "#r-1752623468006"
click at [315, 477] on div at bounding box center [762, 490] width 1054 height 884
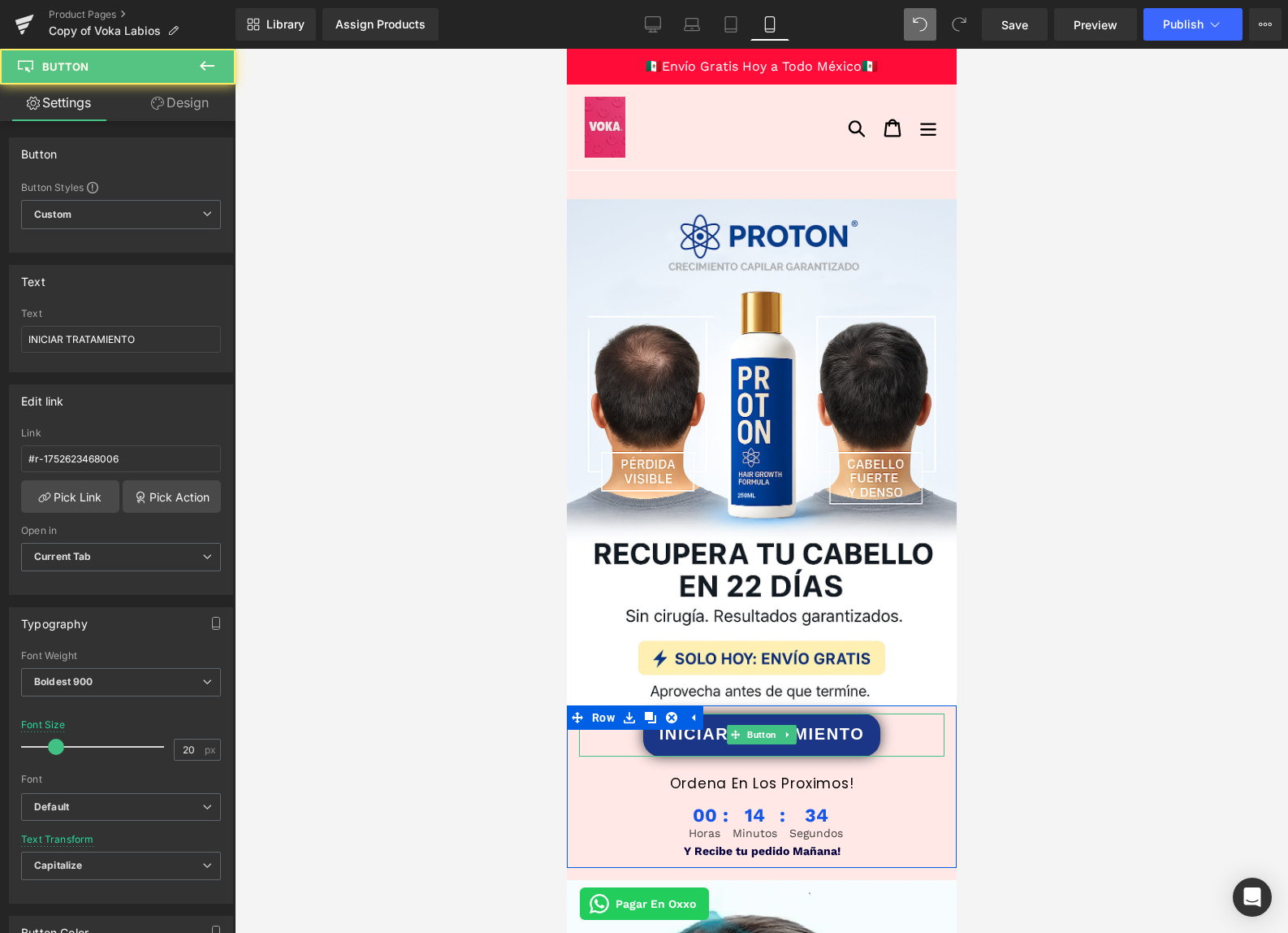
click at [697, 739] on span "INICIAR TRATAMIENTO" at bounding box center [762, 733] width 205 height 24
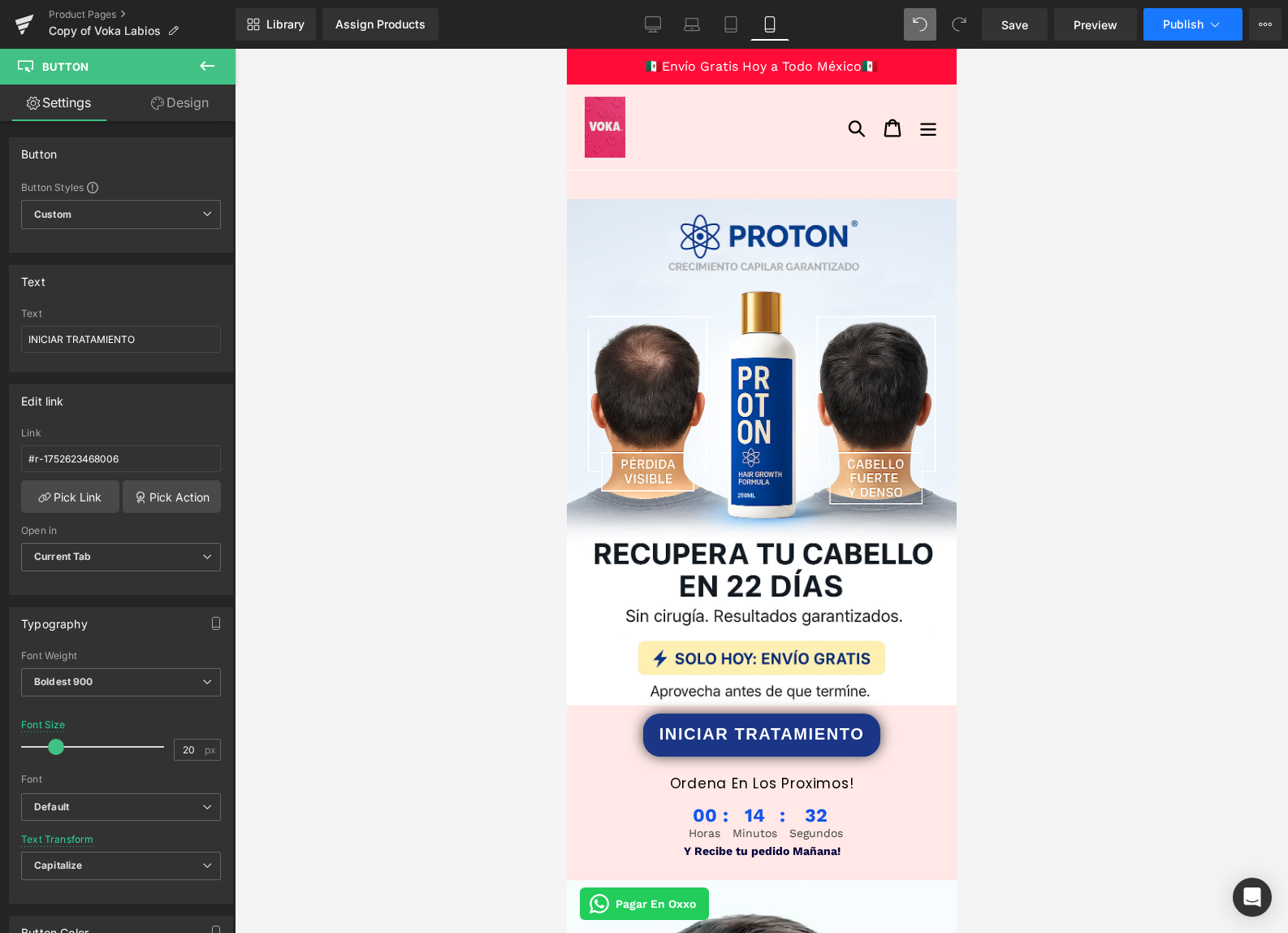
click at [1192, 30] on span "Publish" at bounding box center [1183, 23] width 41 height 13
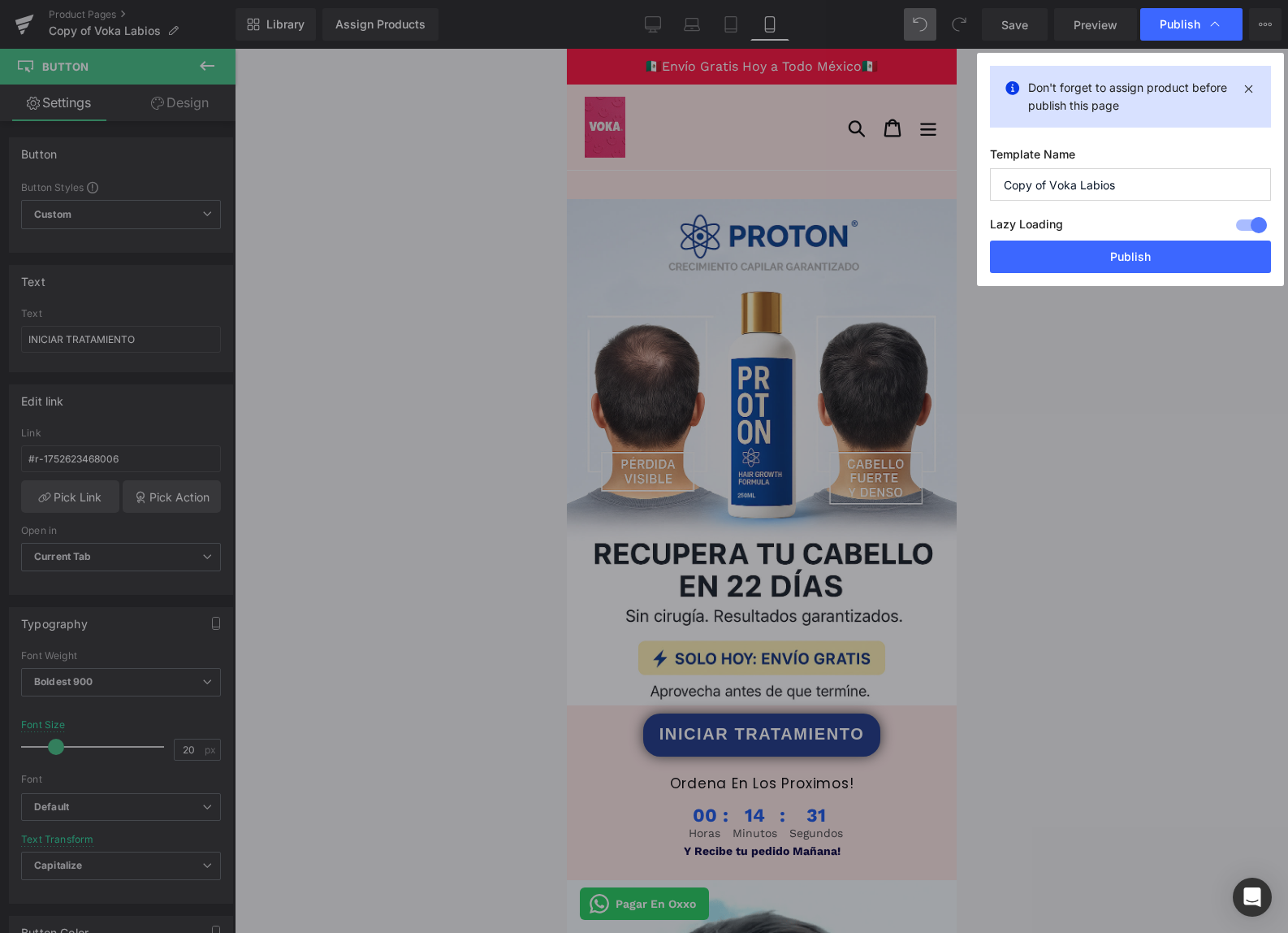
click at [1069, 251] on button "Publish" at bounding box center [1130, 256] width 281 height 33
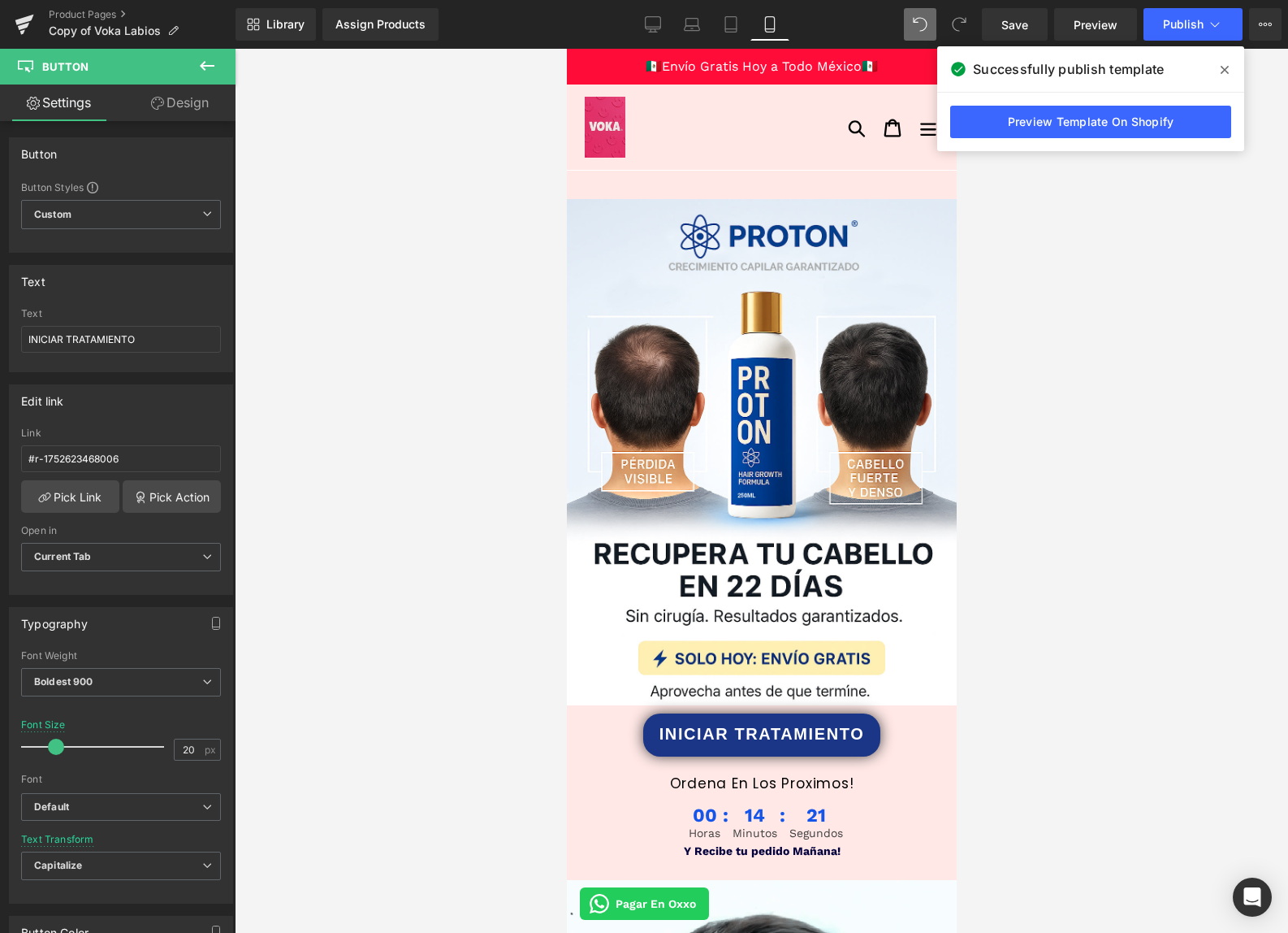
click at [1151, 130] on link "Preview Template On Shopify" at bounding box center [1091, 122] width 281 height 33
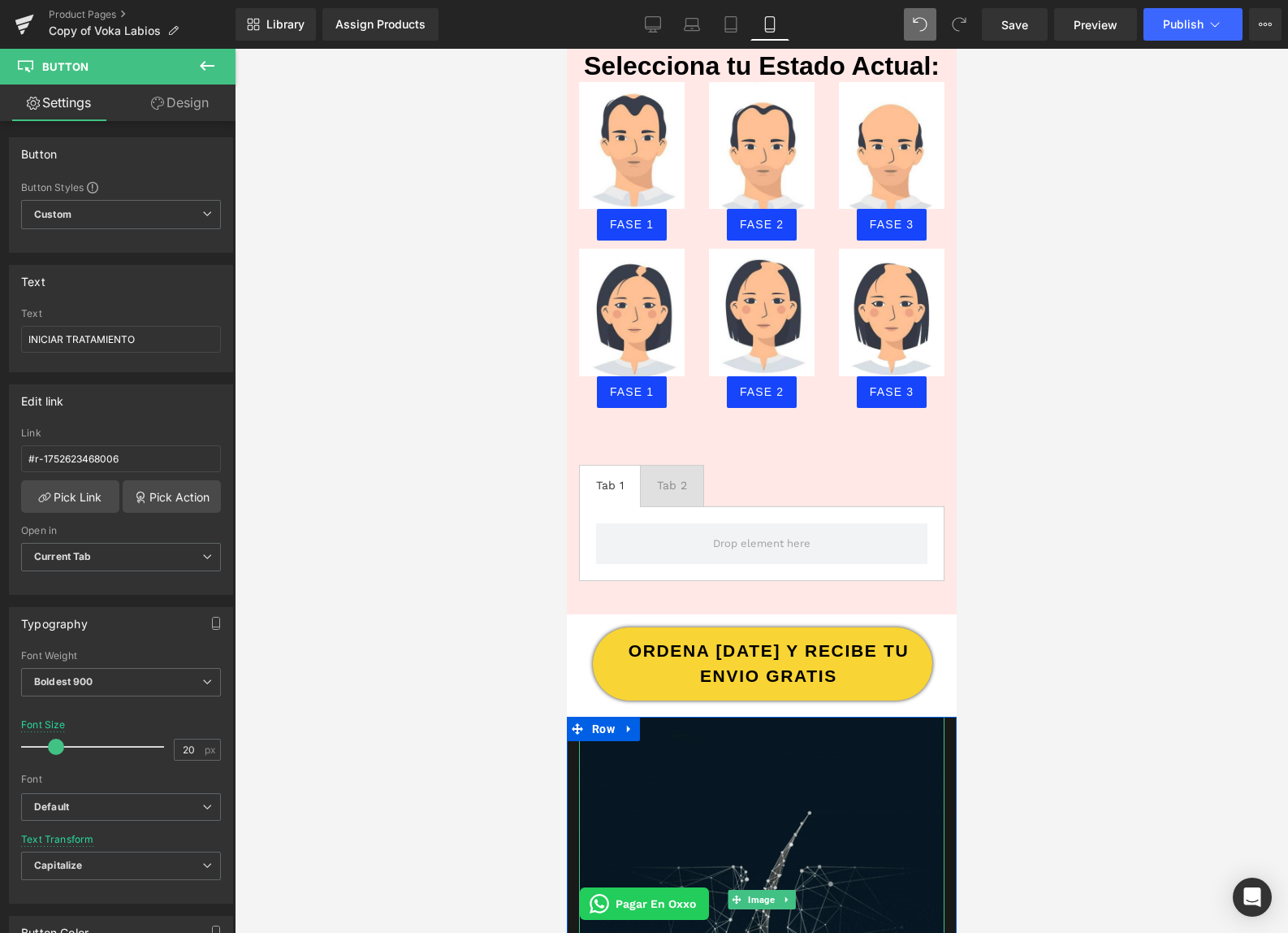
scroll to position [1242, 0]
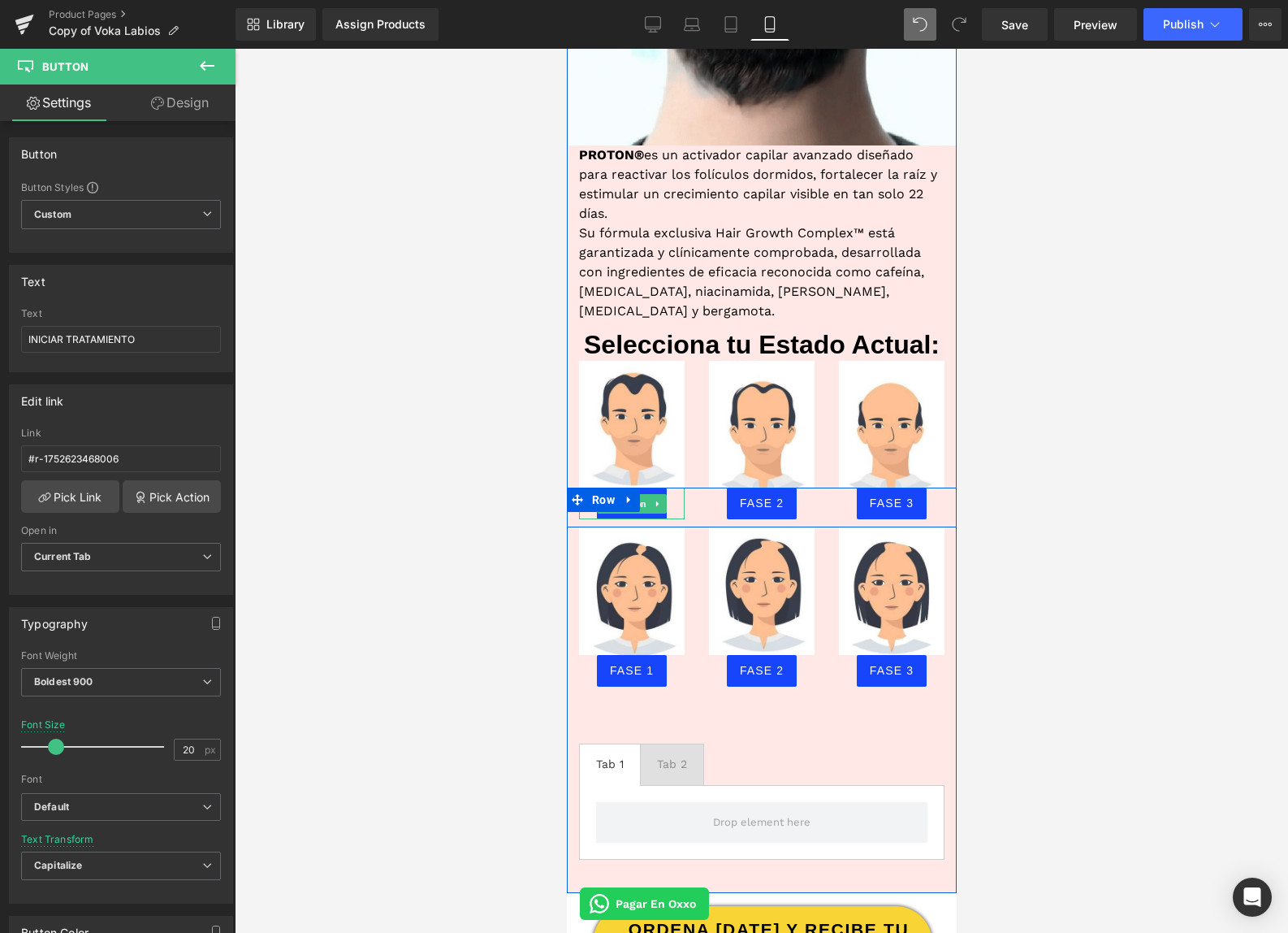
click at [666, 491] on div "FASE 1" at bounding box center [631, 503] width 105 height 32
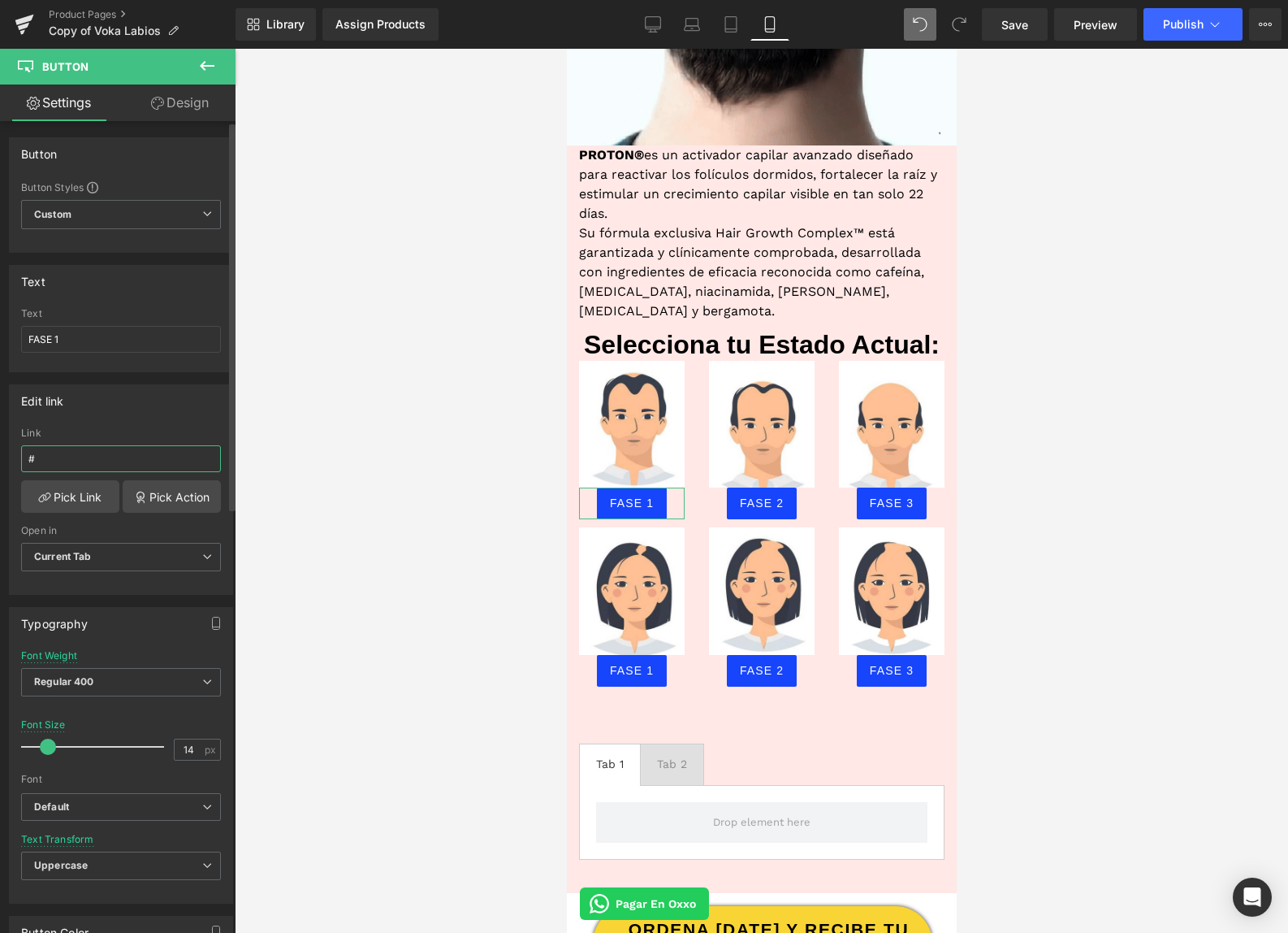
click at [65, 462] on input "#" at bounding box center [121, 459] width 199 height 27
paste input "r-1752623468006"
type input "#r-1752623468006"
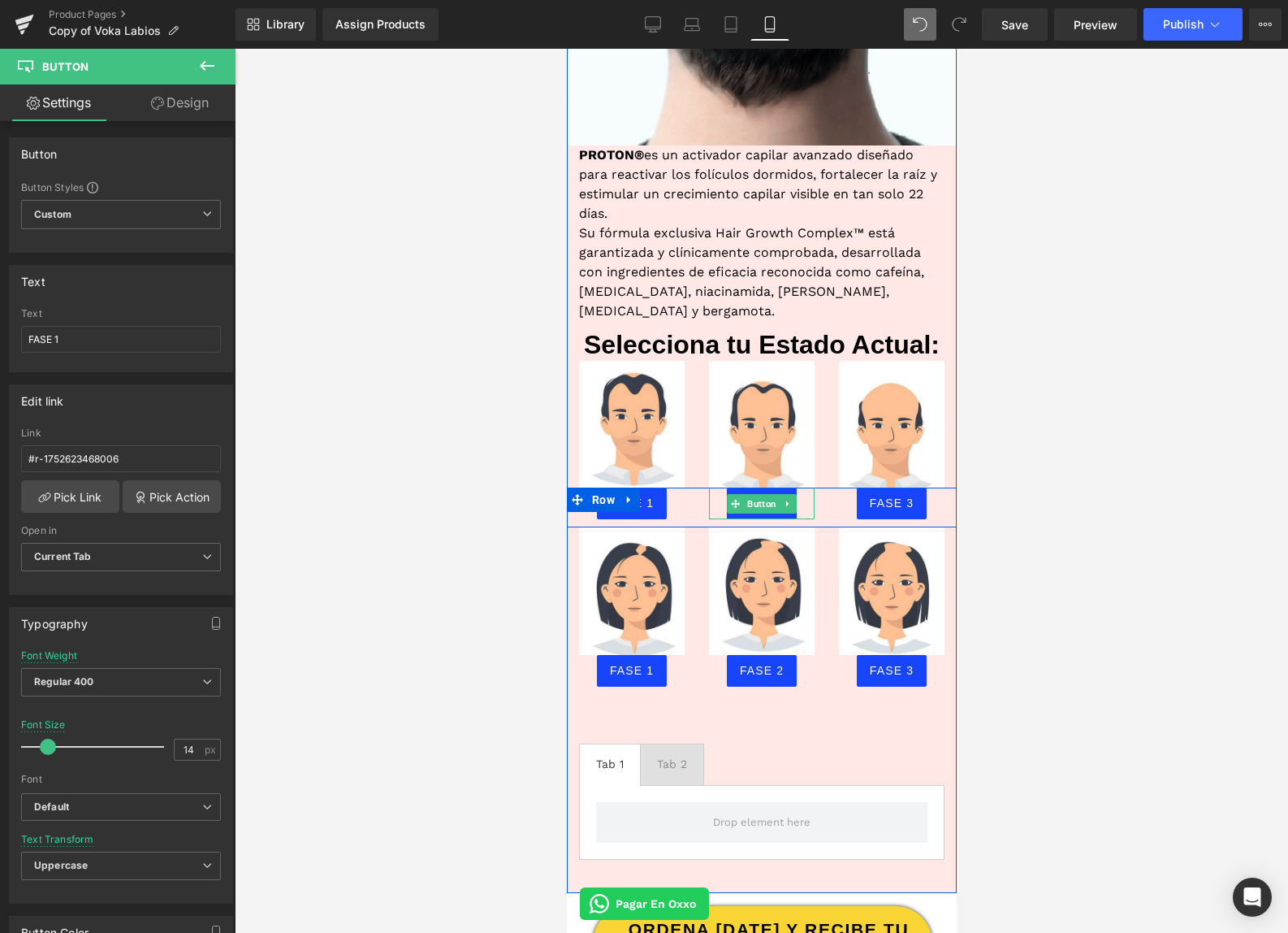
click at [758, 515] on div at bounding box center [761, 517] width 105 height 4
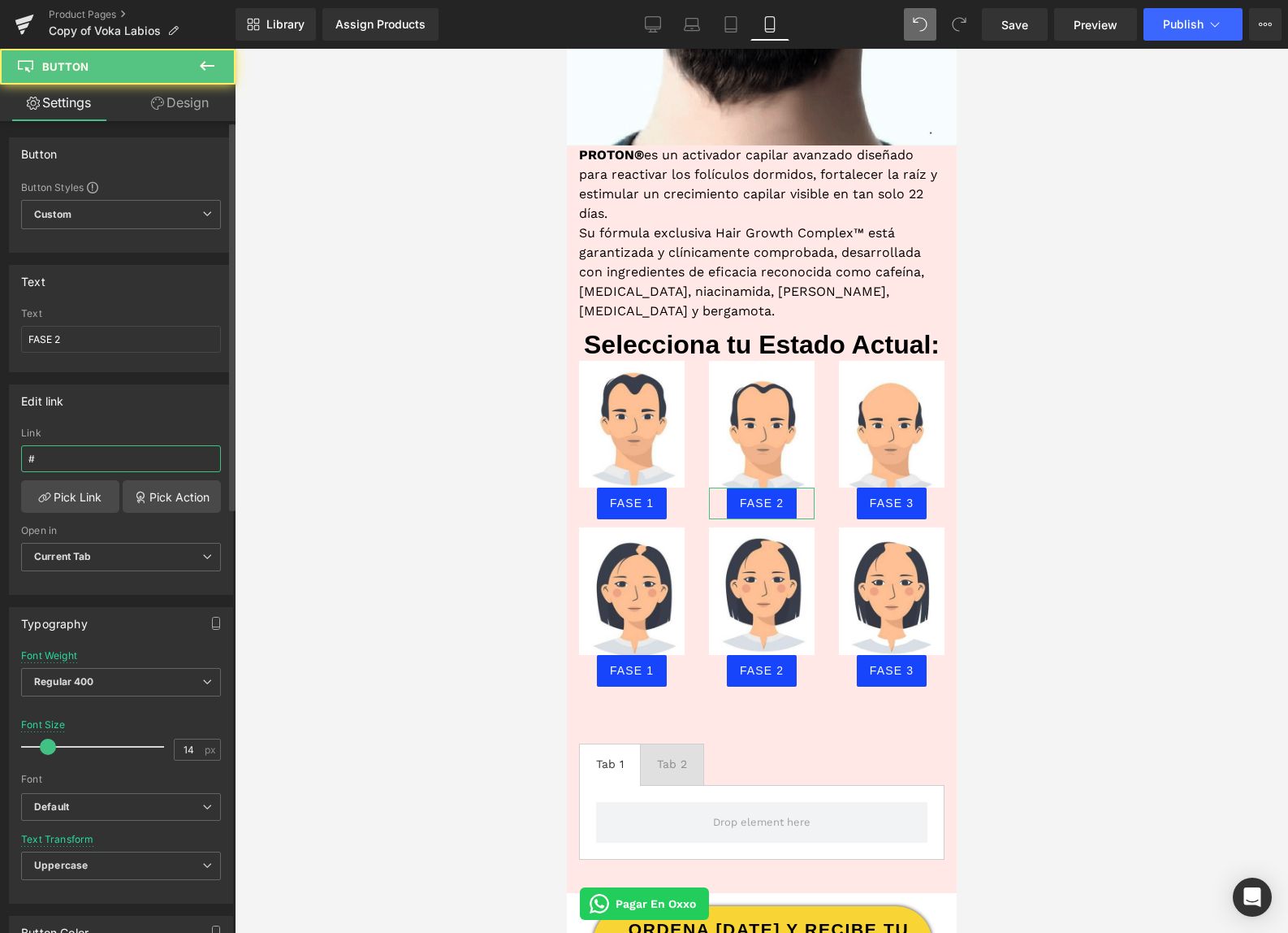
click at [98, 464] on input "#" at bounding box center [121, 459] width 199 height 27
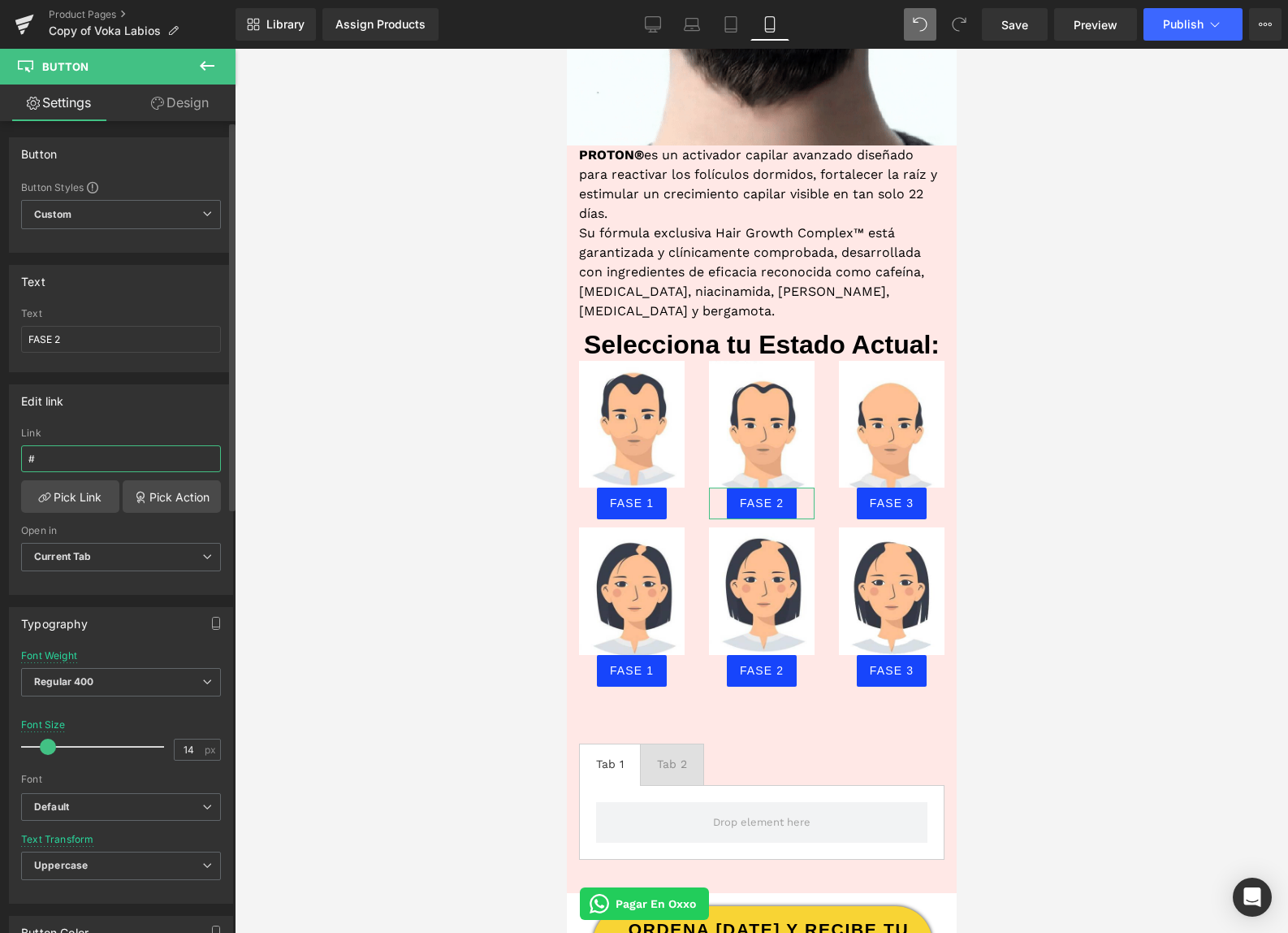
click at [98, 464] on input "#" at bounding box center [121, 459] width 199 height 27
paste input "r-1752623468006"
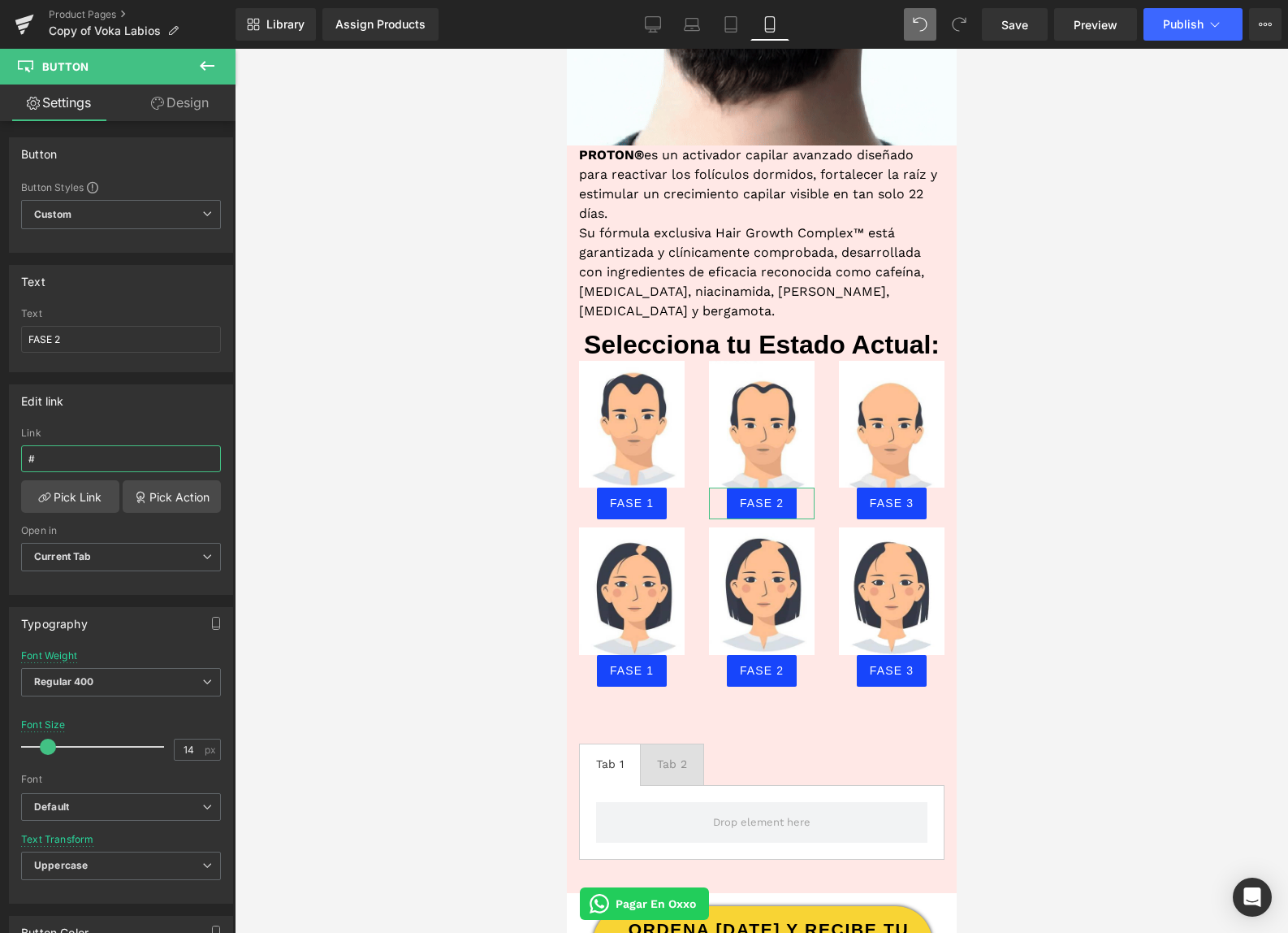
type input "#r-1752623468006"
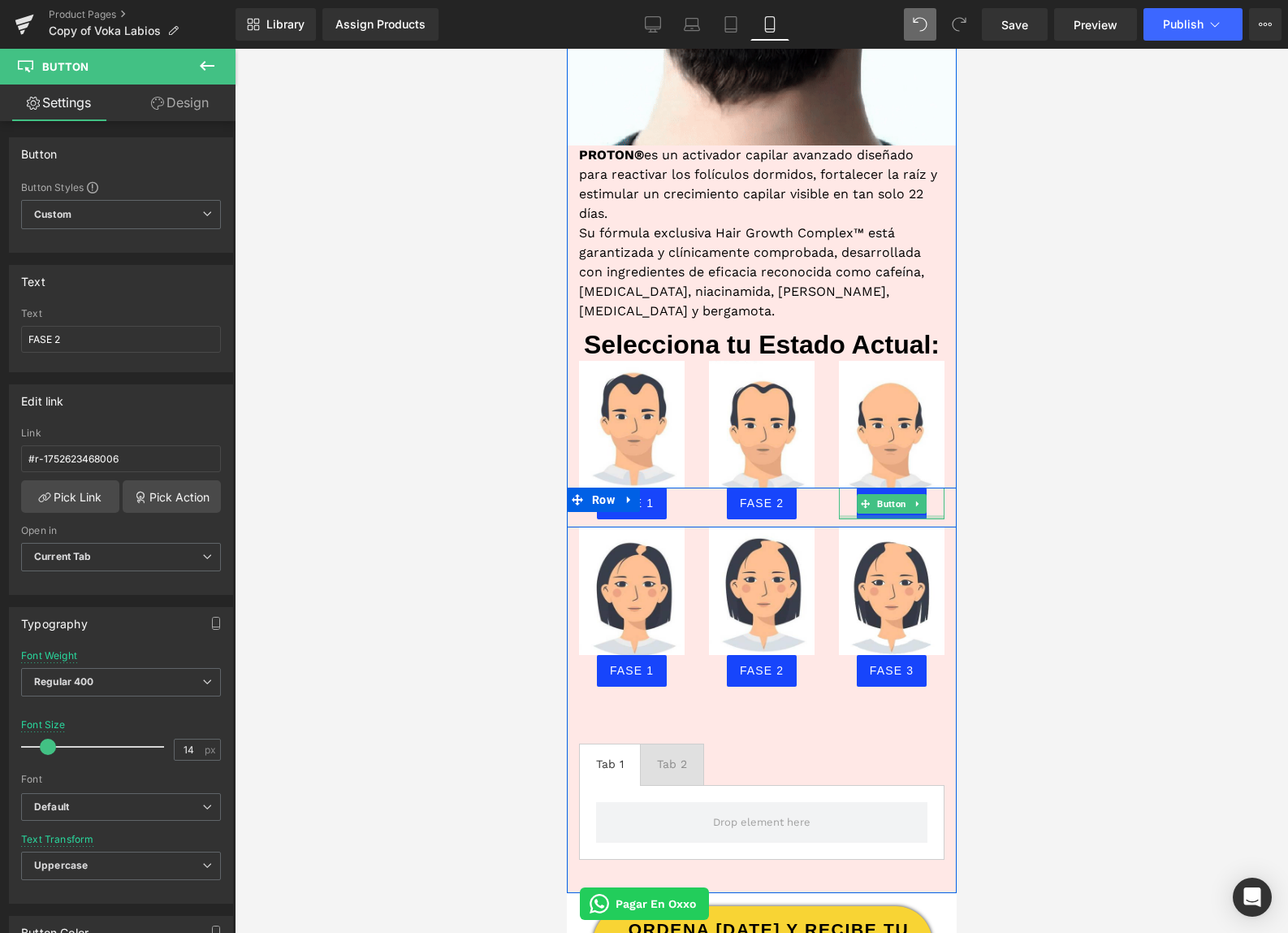
click at [882, 515] on div at bounding box center [890, 517] width 105 height 4
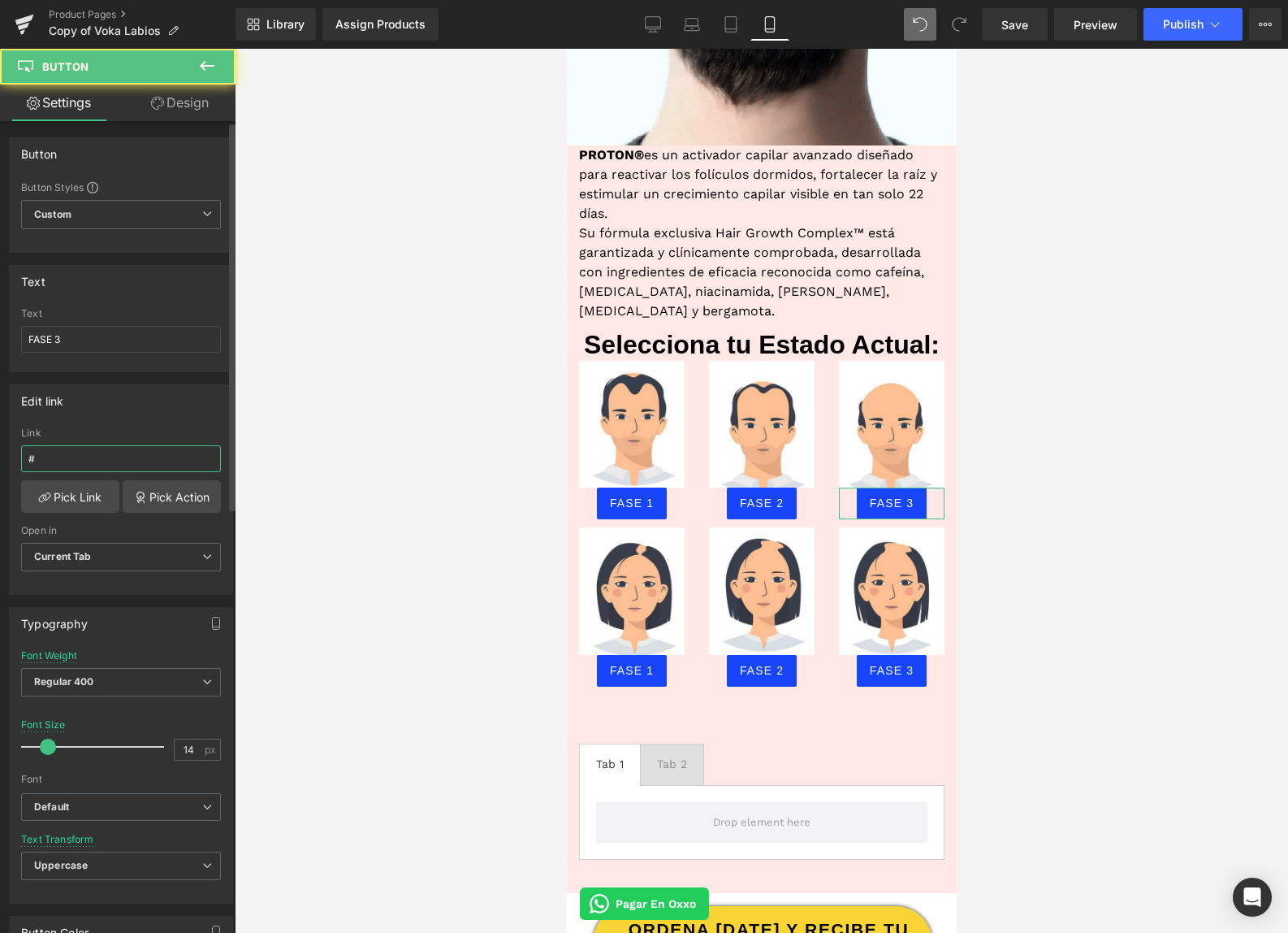
click at [78, 466] on input "#" at bounding box center [121, 459] width 199 height 27
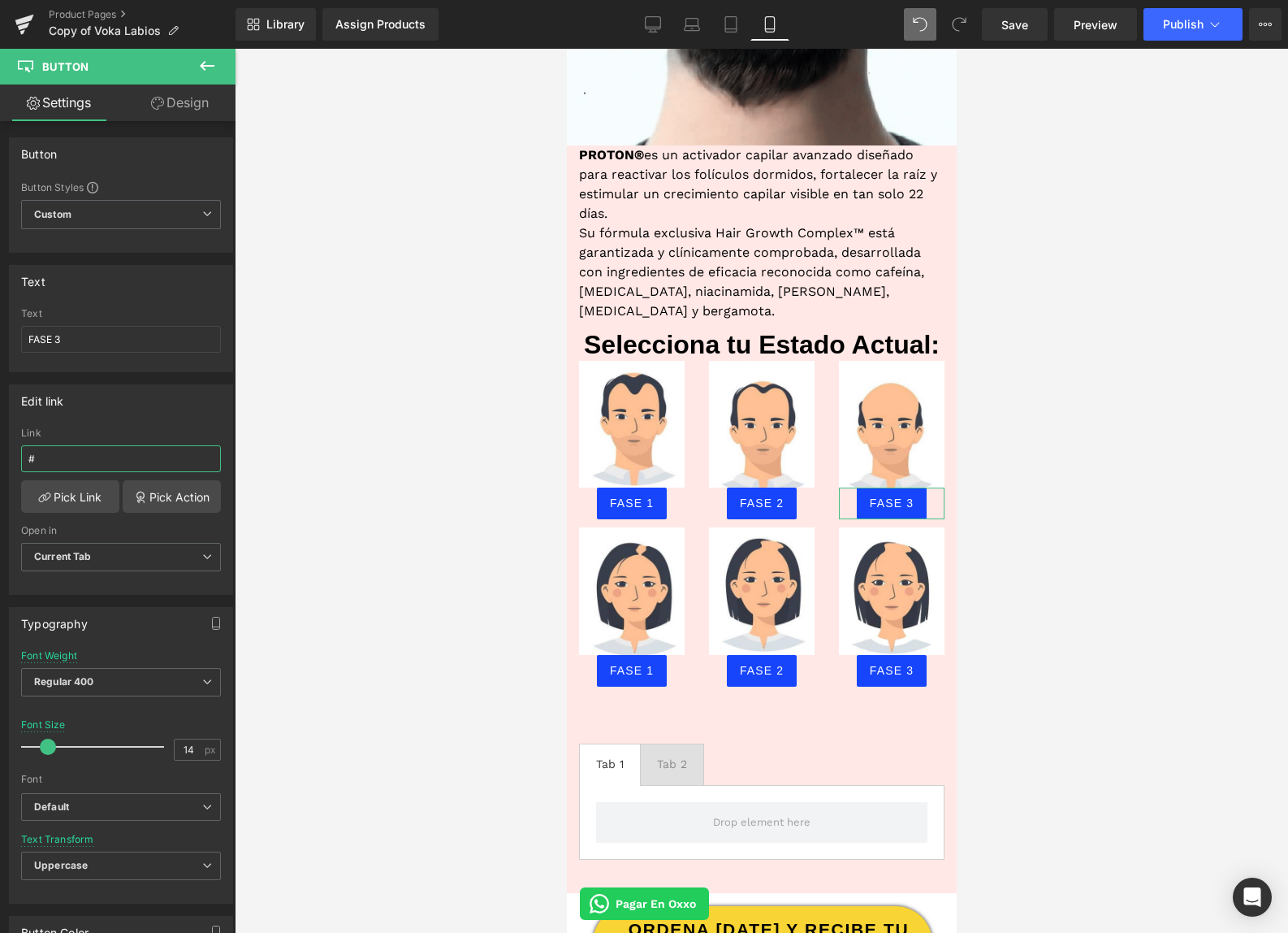
paste input "r-1752623468006"
type input "#r-1752623468006"
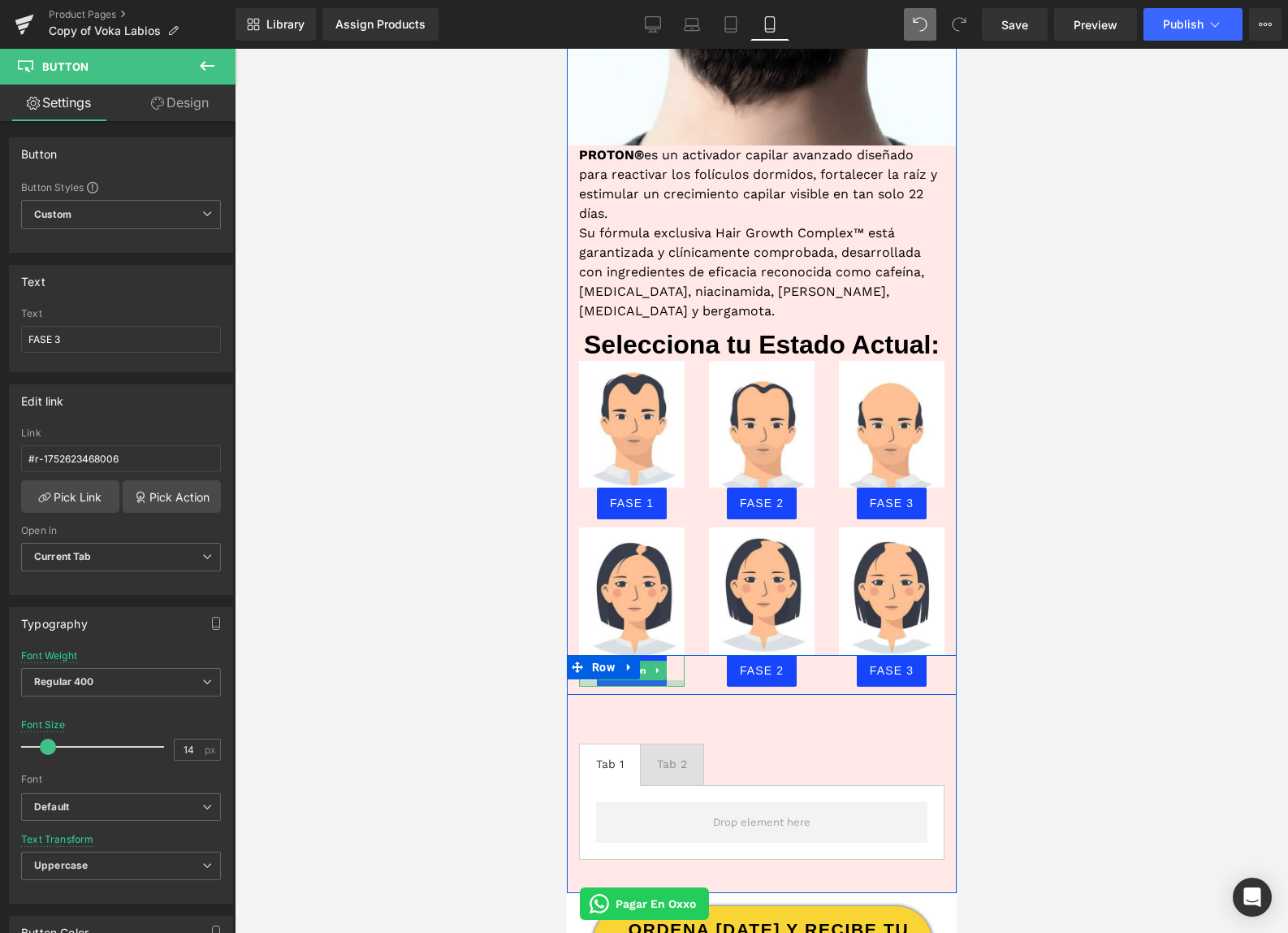
click at [633, 680] on div at bounding box center [631, 683] width 105 height 7
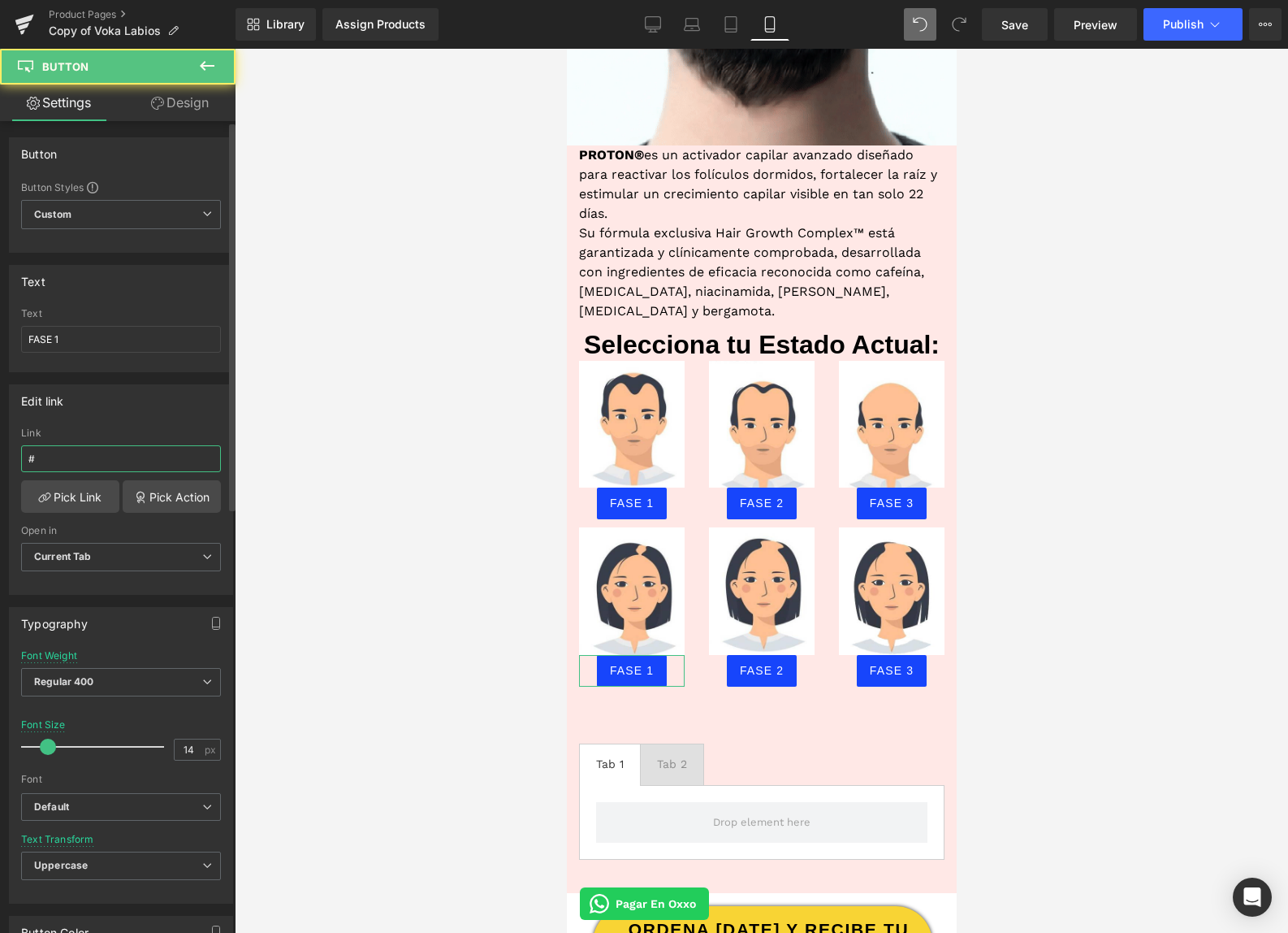
click at [75, 453] on input "#" at bounding box center [121, 459] width 199 height 27
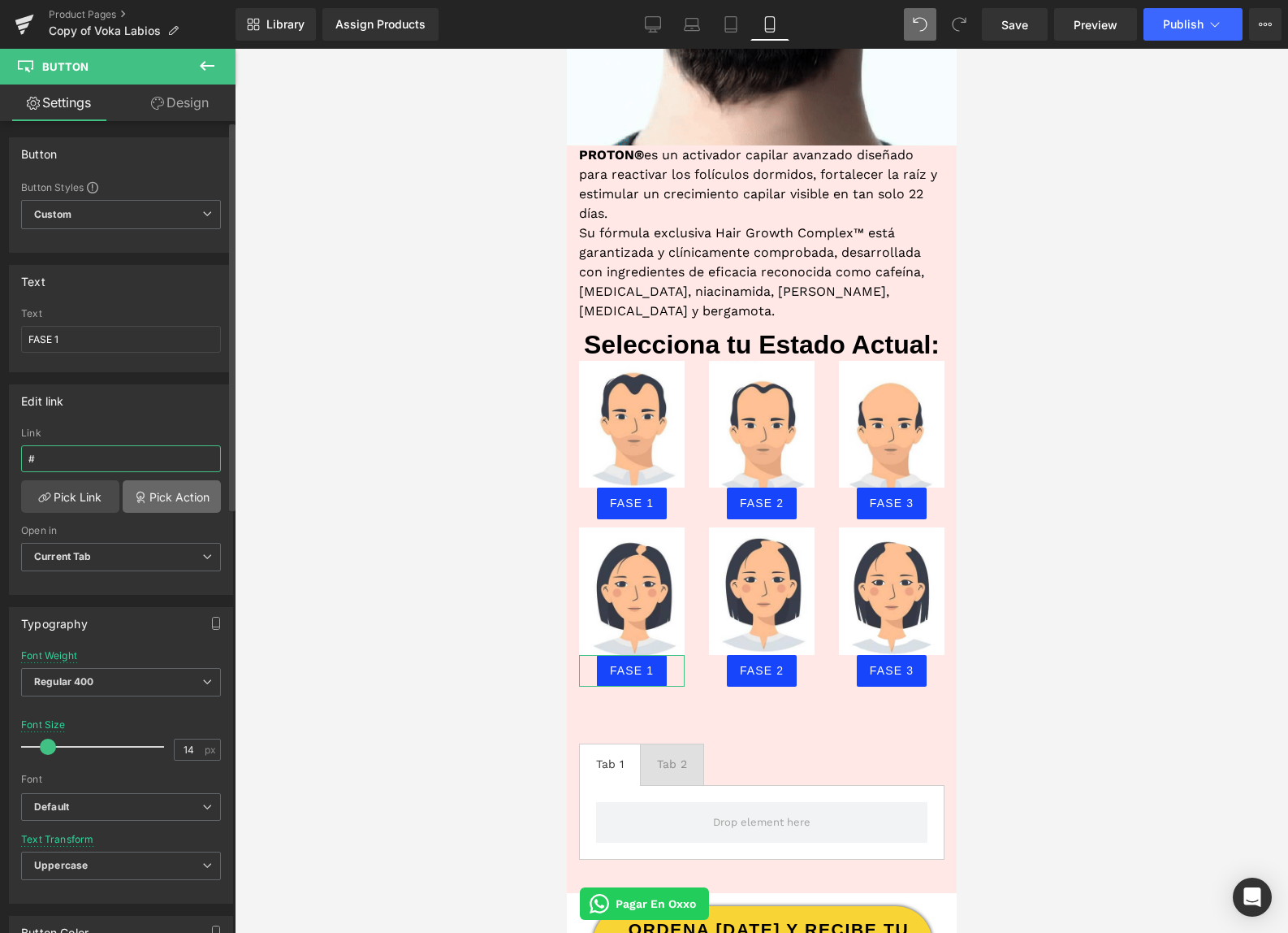
paste input "r-1752623468006"
type input "#r-1752623468006"
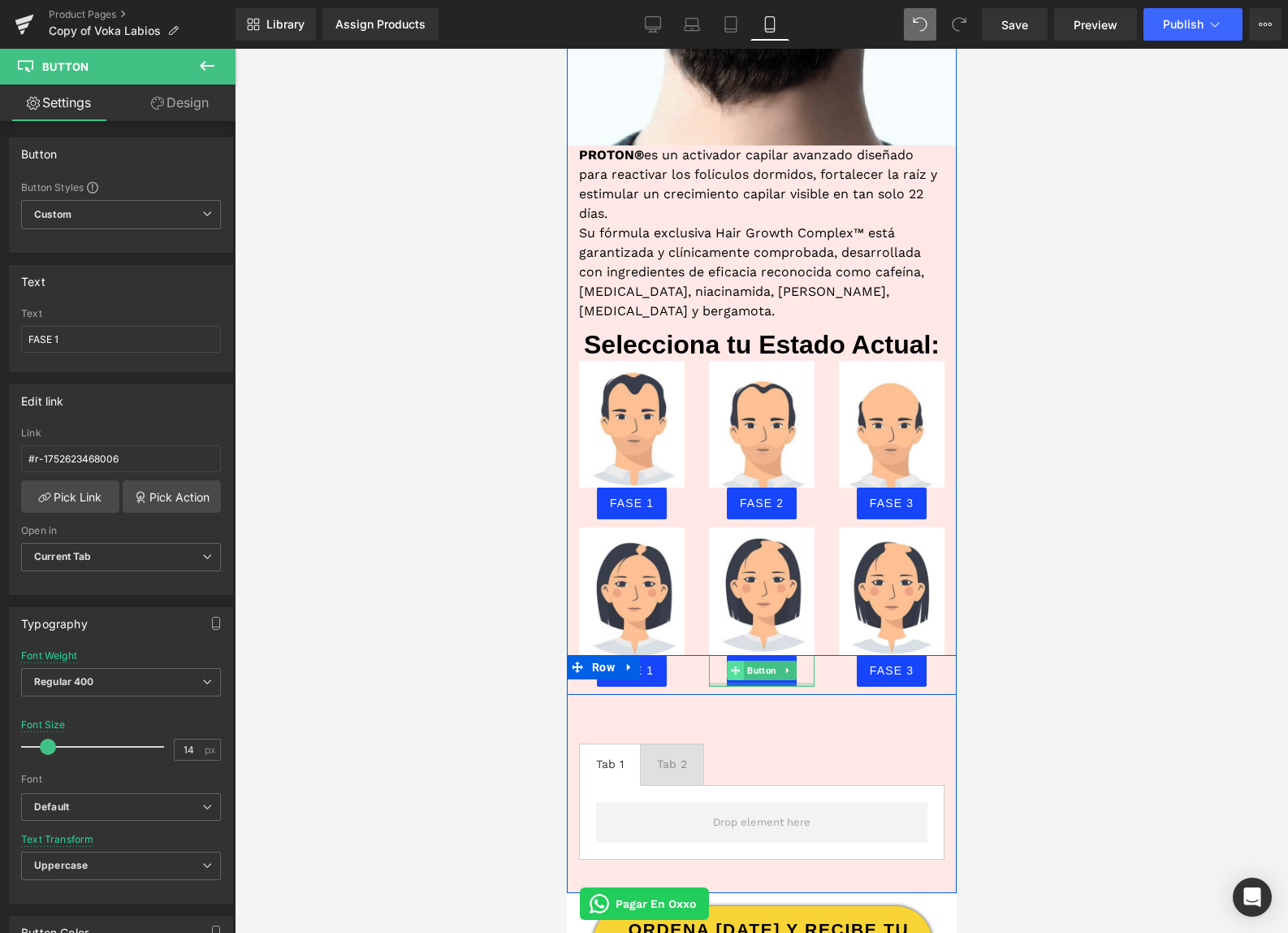
drag, startPoint x: 739, startPoint y: 664, endPoint x: 729, endPoint y: 658, distance: 11.7
click at [739, 682] on div at bounding box center [761, 684] width 105 height 4
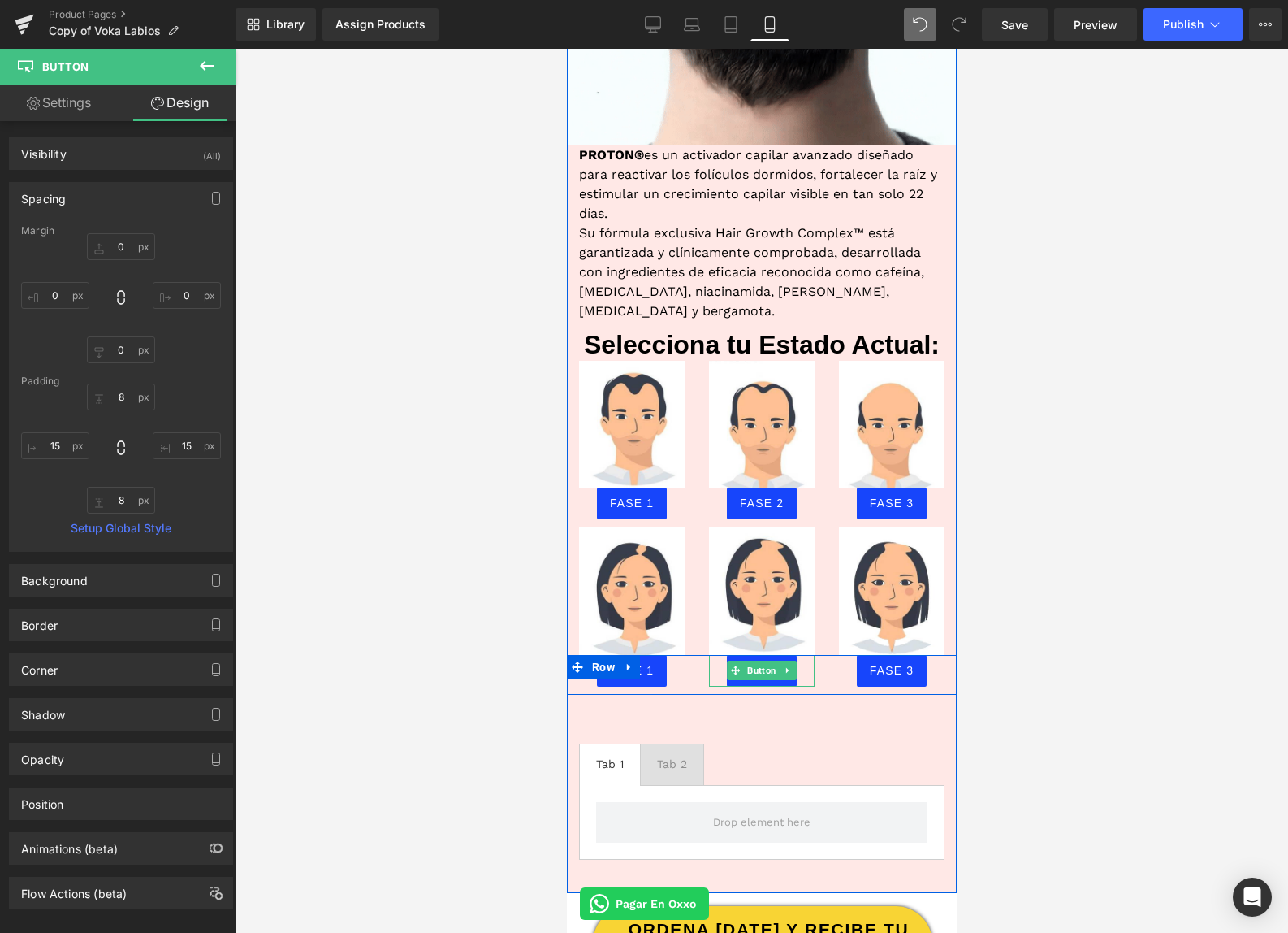
click at [786, 660] on link at bounding box center [788, 670] width 17 height 19
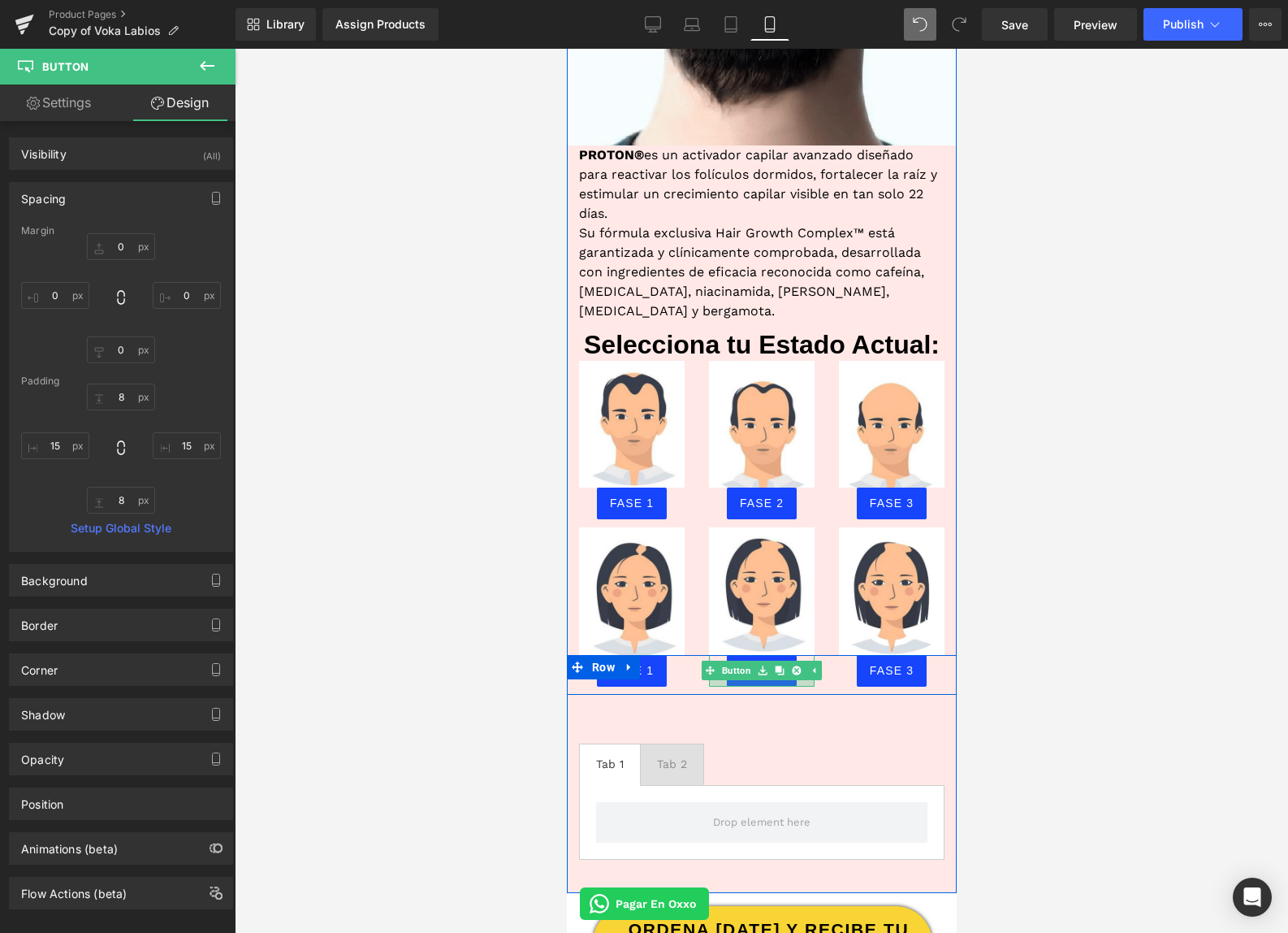
click at [794, 680] on div at bounding box center [761, 683] width 105 height 7
click at [778, 686] on div at bounding box center [761, 690] width 390 height 8
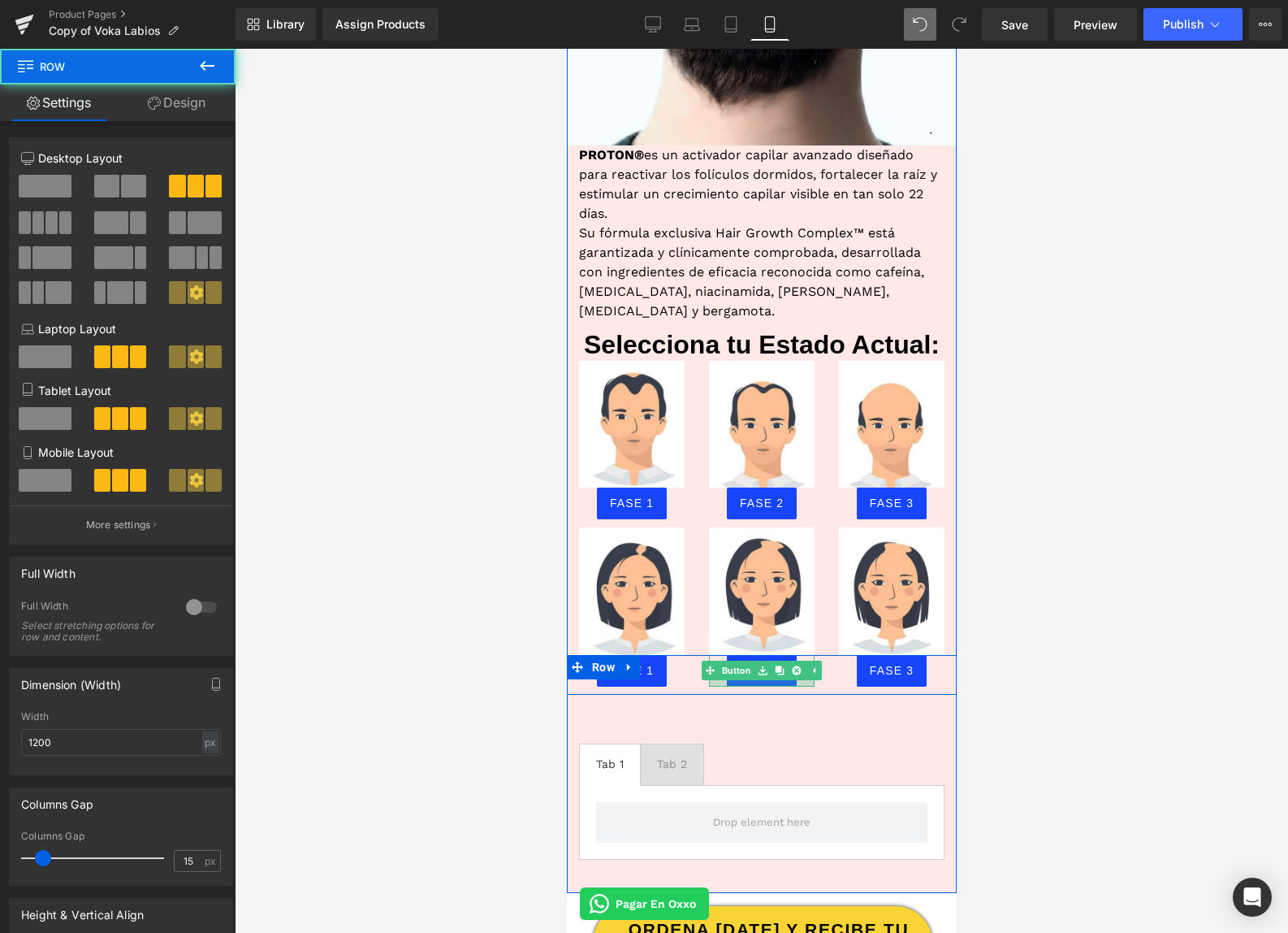
click at [772, 680] on div at bounding box center [761, 683] width 105 height 7
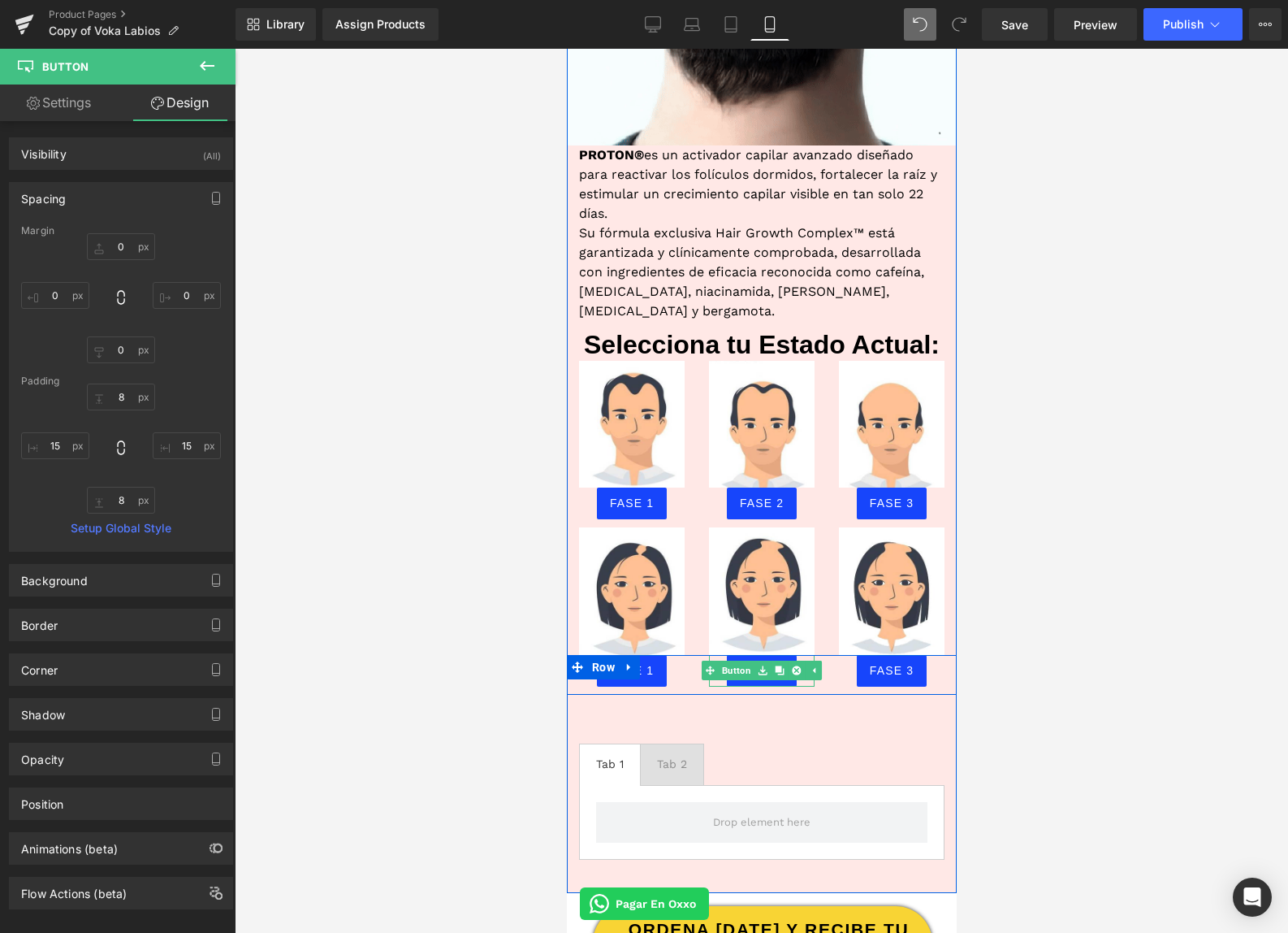
click at [750, 680] on div at bounding box center [761, 683] width 105 height 7
click at [738, 660] on link "Button" at bounding box center [752, 670] width 53 height 19
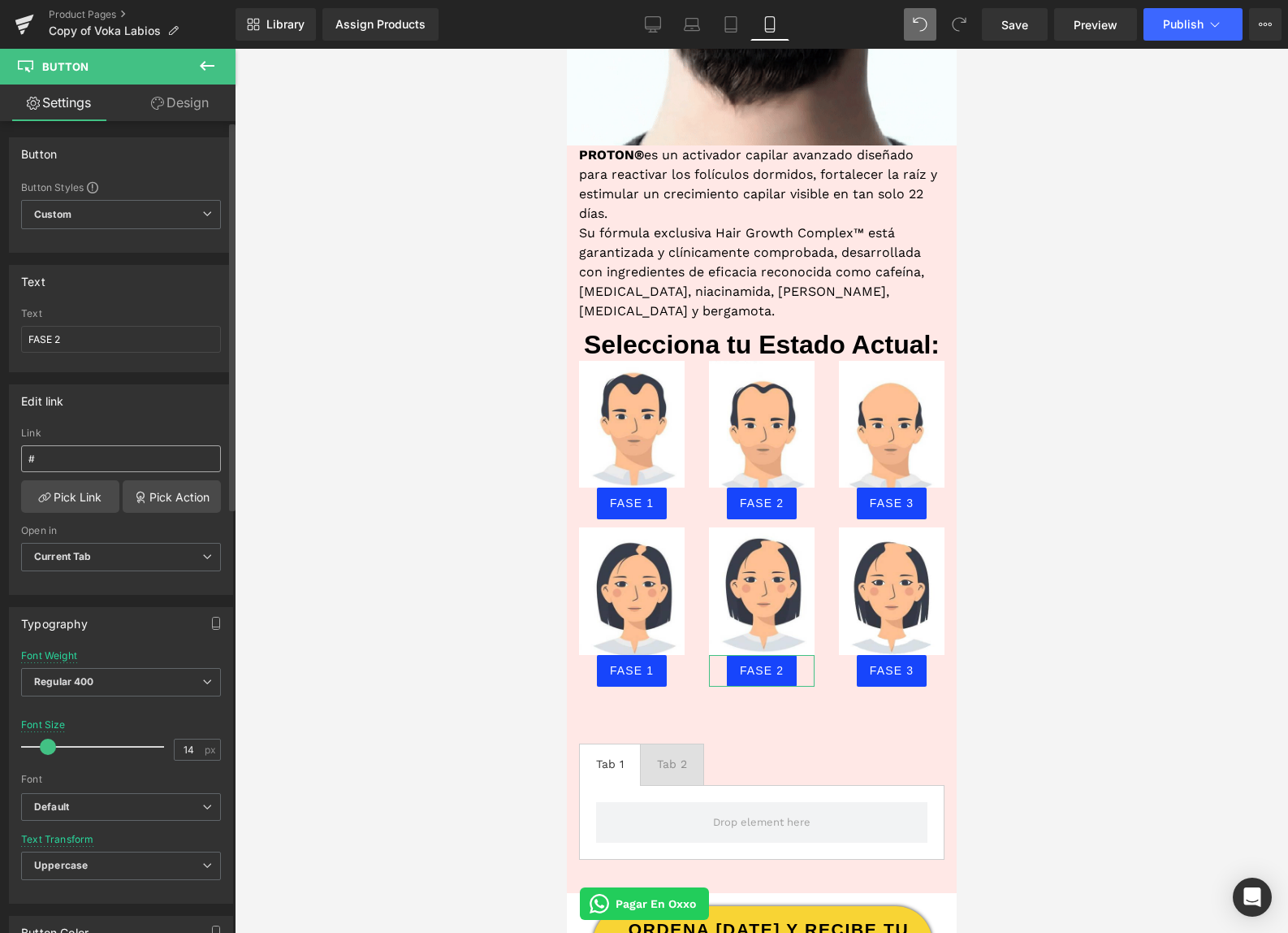
click at [55, 459] on input "#" at bounding box center [121, 459] width 199 height 27
type input "#r-1752623468006"
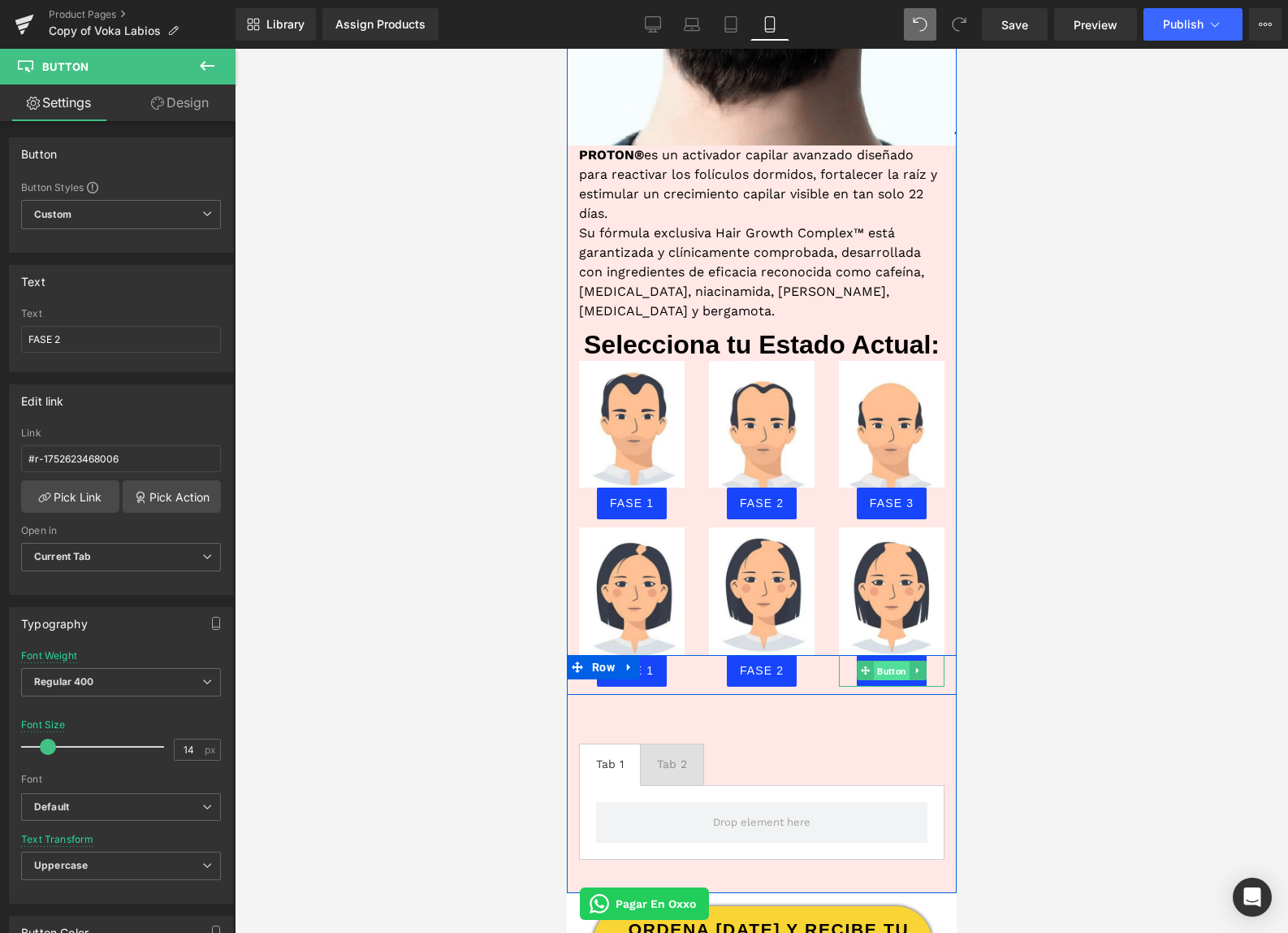
click at [890, 661] on span "Button" at bounding box center [890, 671] width 36 height 19
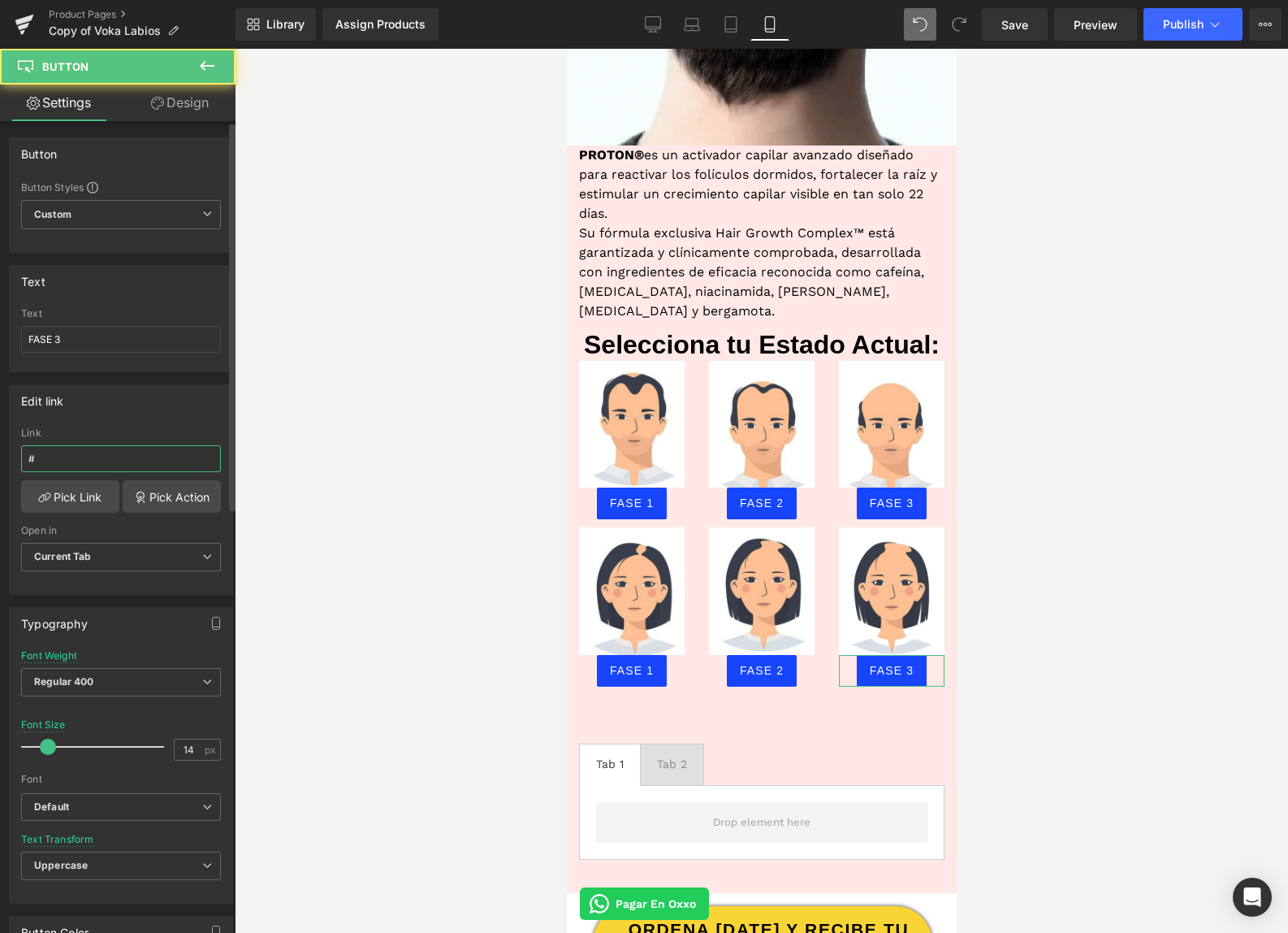
click at [114, 458] on input "#" at bounding box center [121, 459] width 199 height 27
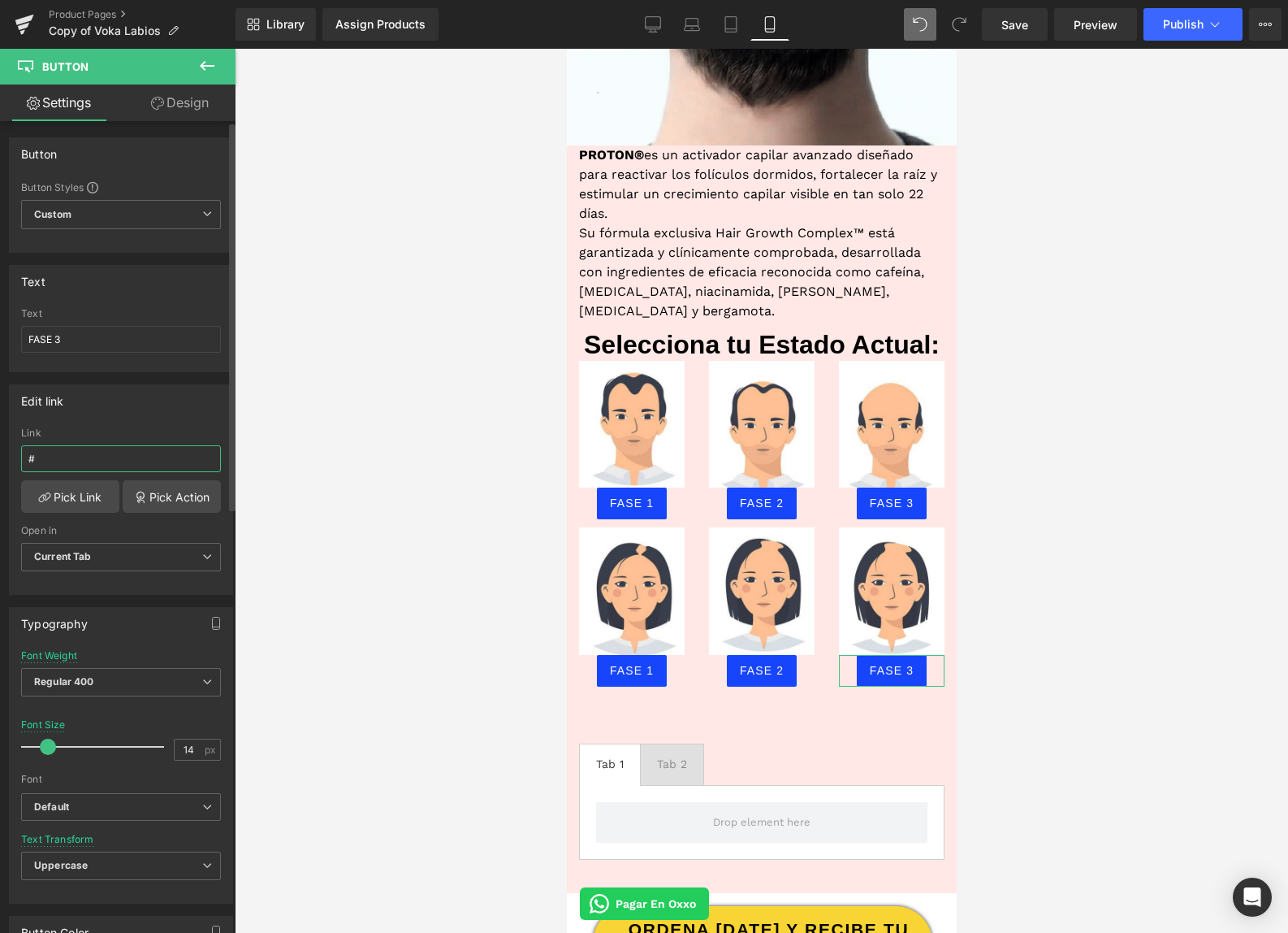
click at [114, 458] on input "#" at bounding box center [121, 459] width 199 height 27
paste input "r-1752623468006"
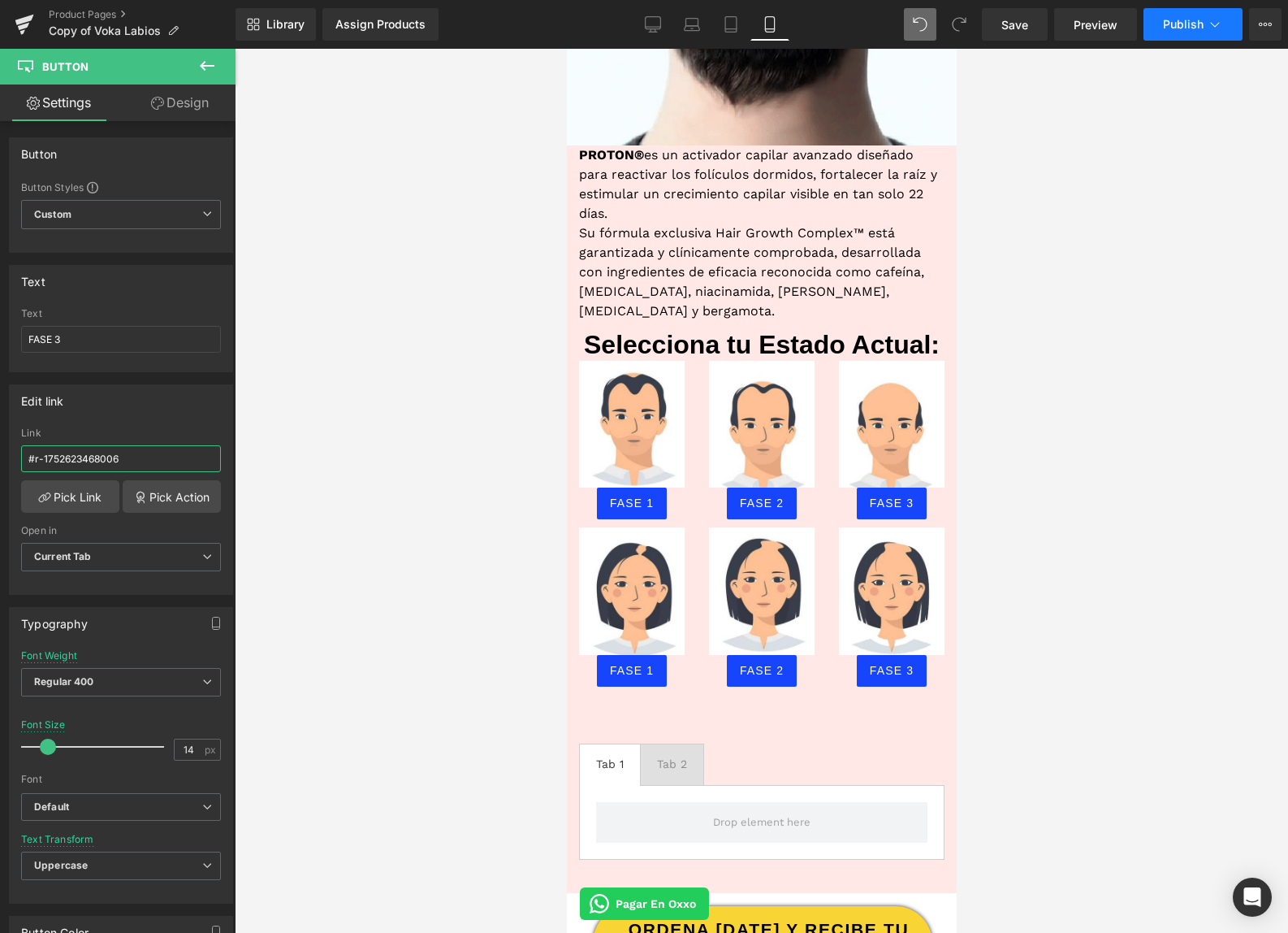
type input "#r-1752623468006"
click at [1153, 37] on button "Publish" at bounding box center [1193, 24] width 99 height 33
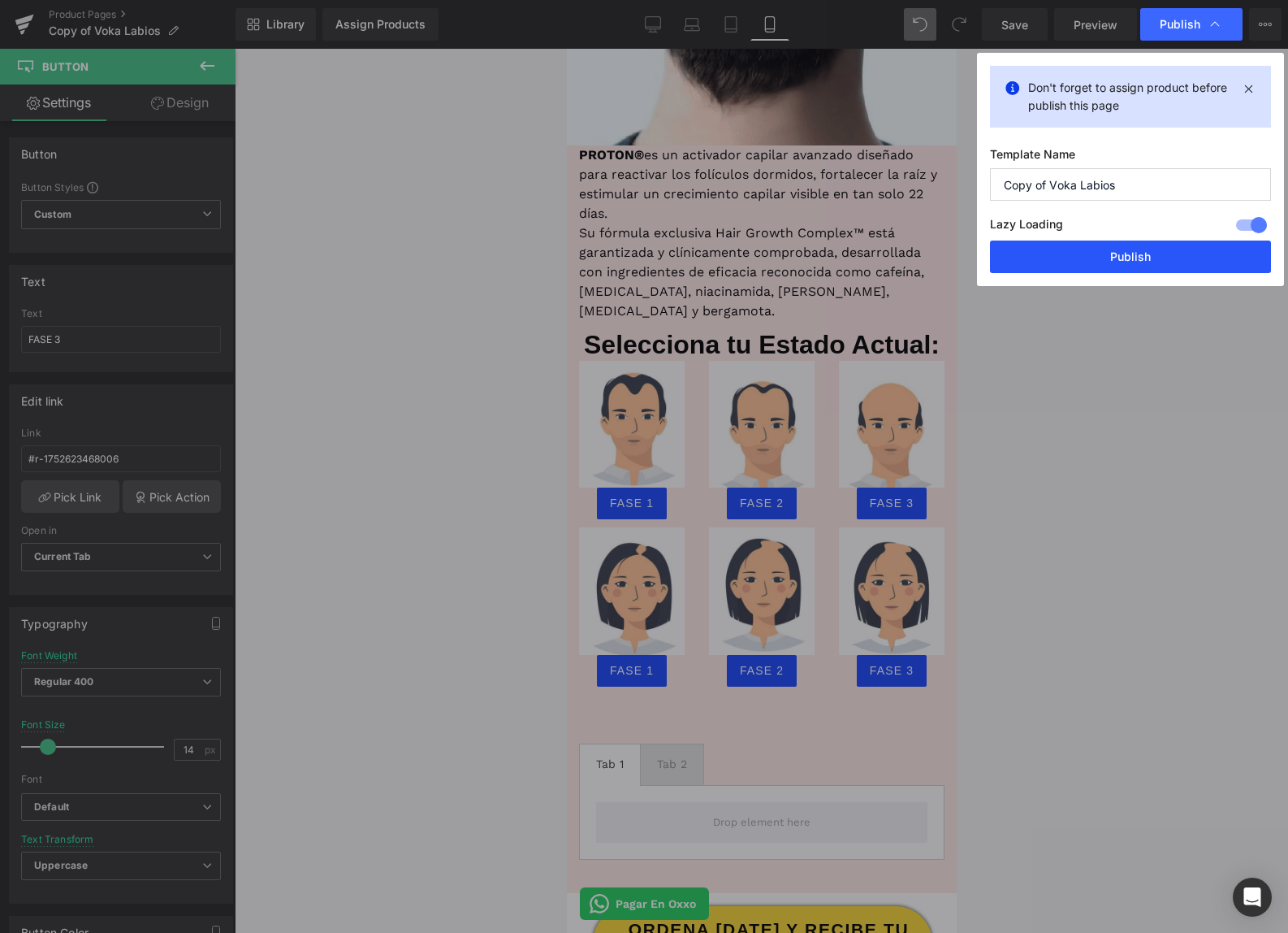
click at [1092, 264] on button "Publish" at bounding box center [1130, 256] width 281 height 33
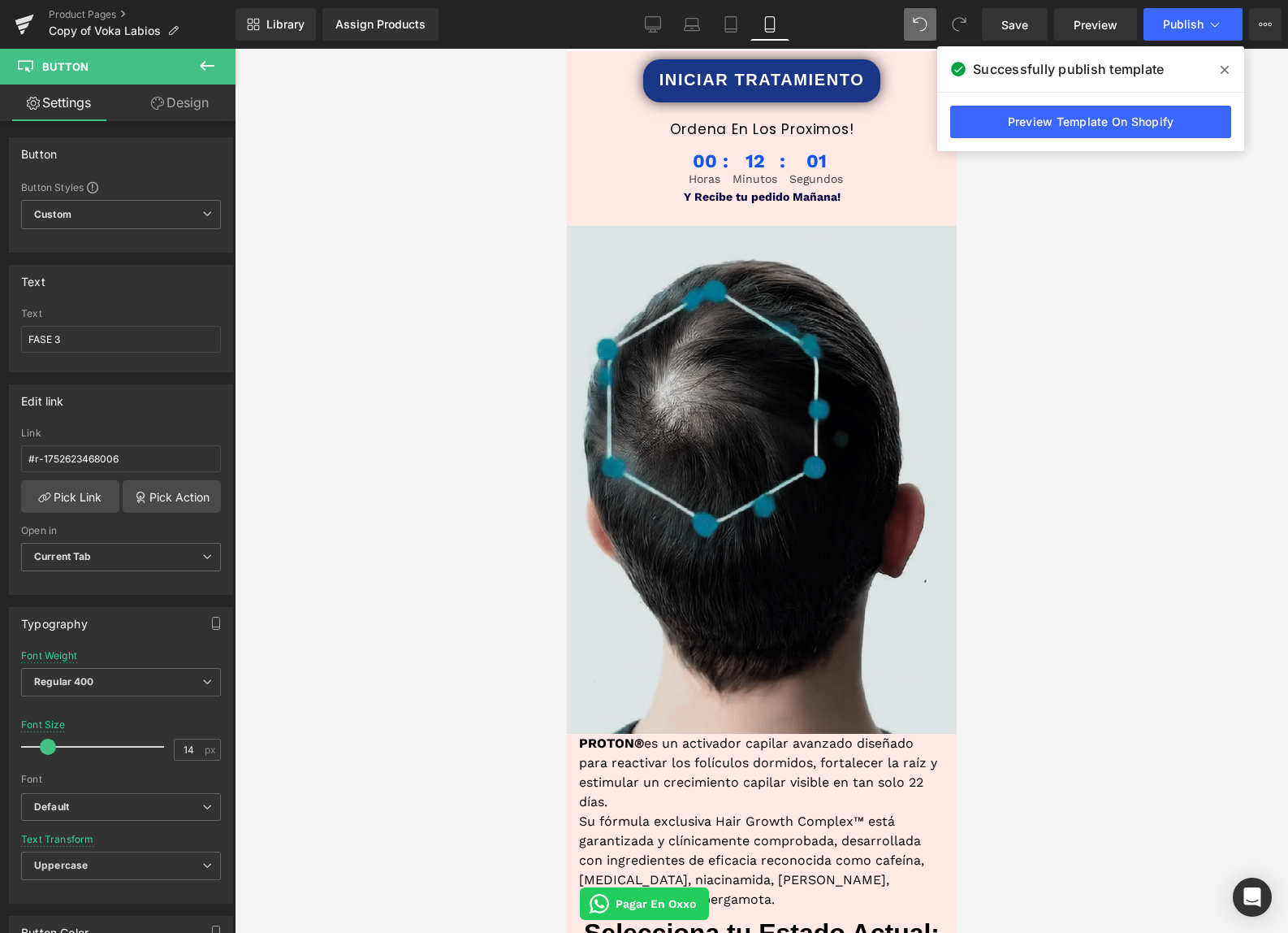
scroll to position [1211, 0]
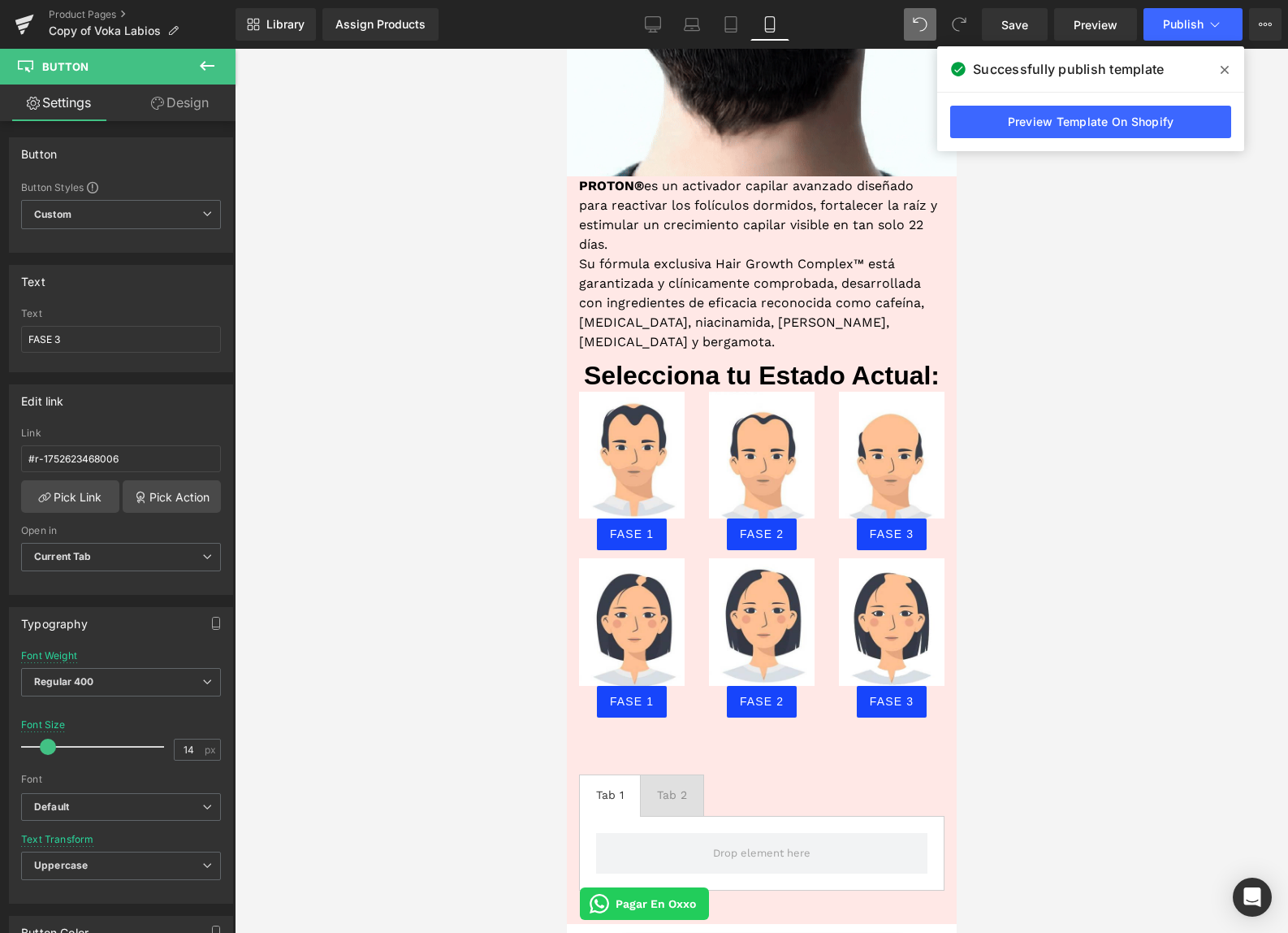
click at [208, 66] on icon at bounding box center [206, 66] width 15 height 10
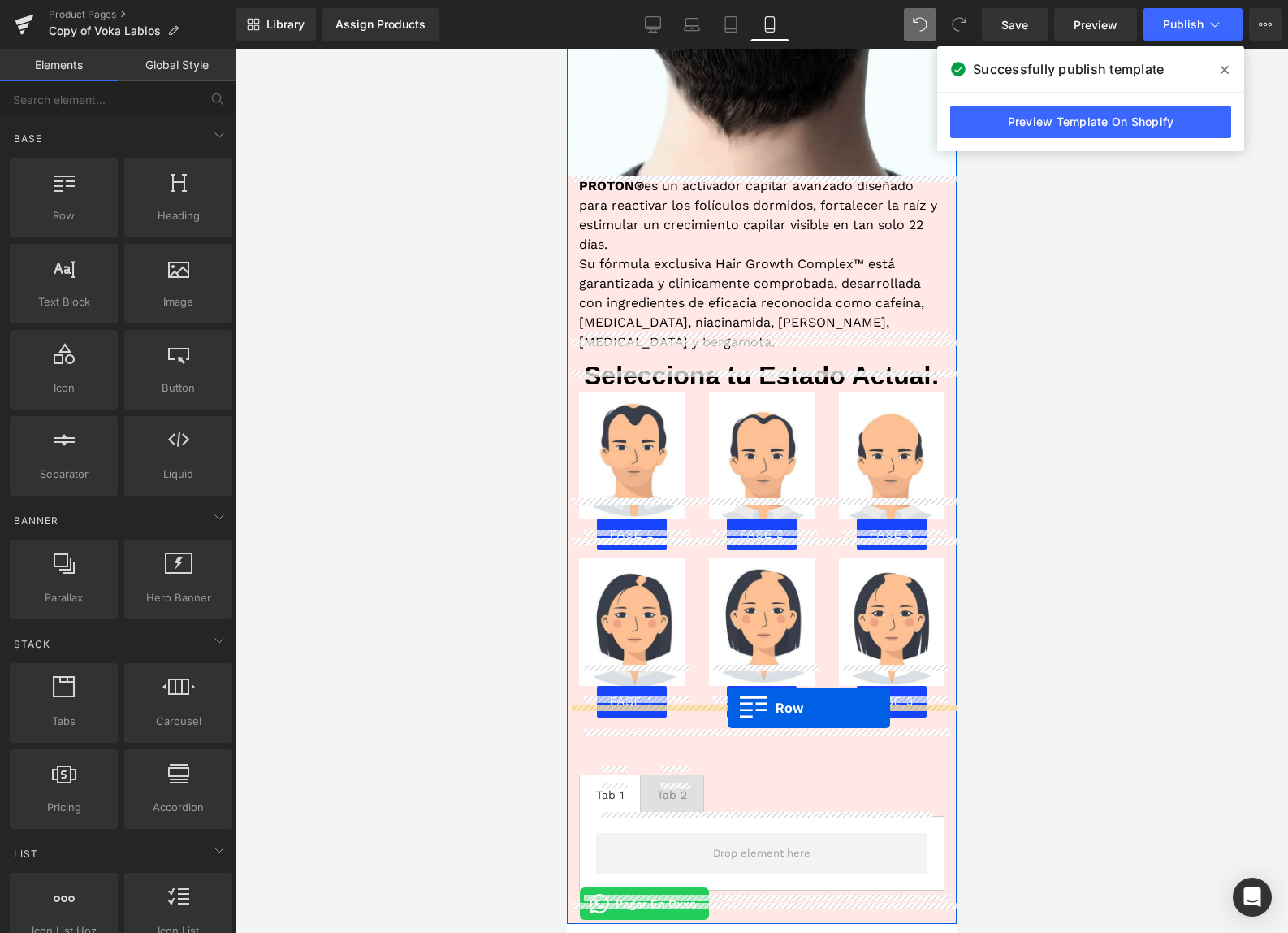
drag, startPoint x: 644, startPoint y: 210, endPoint x: 727, endPoint y: 707, distance: 503.9
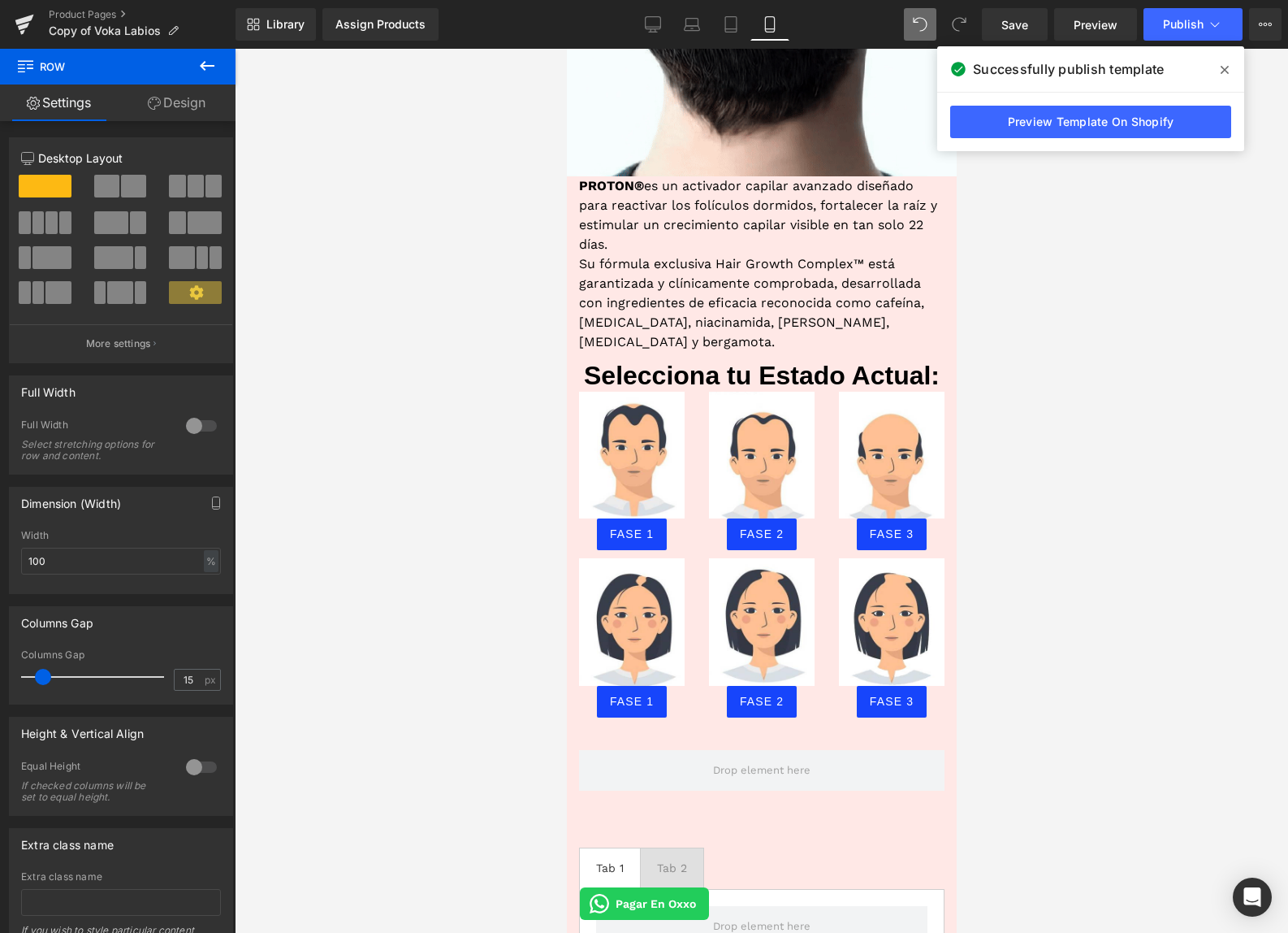
click at [199, 69] on icon at bounding box center [207, 66] width 19 height 19
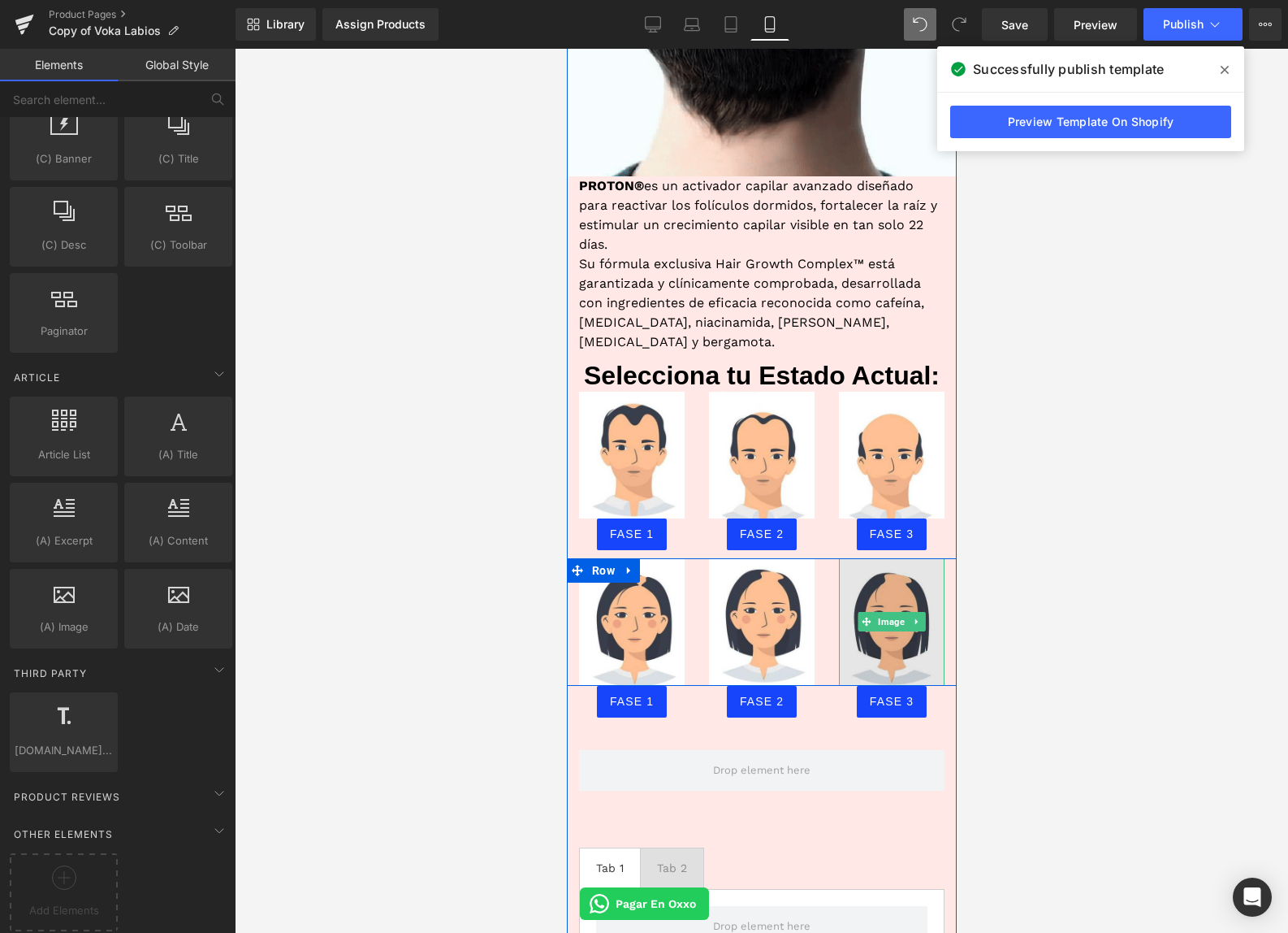
scroll to position [1245, 0]
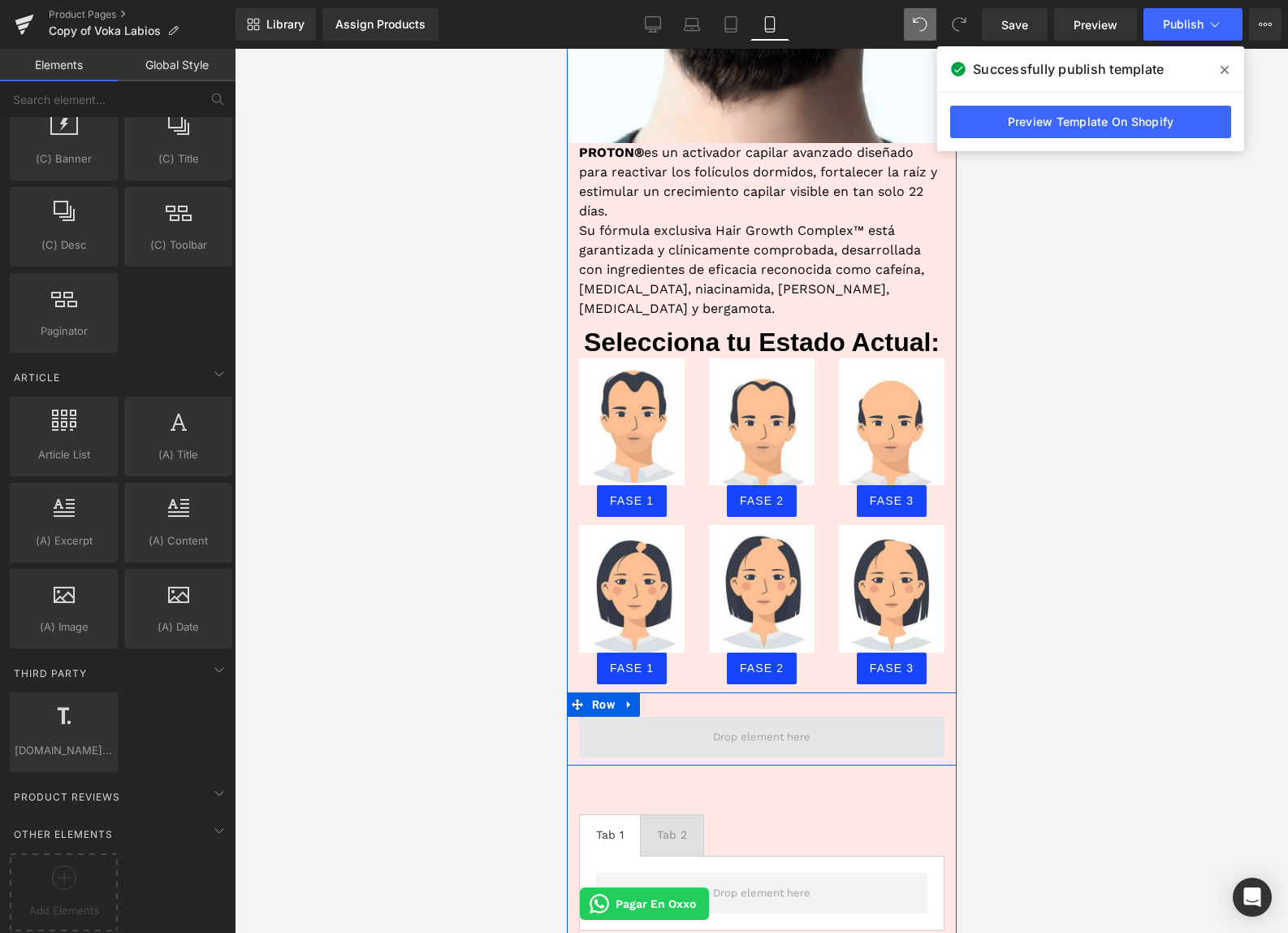
click at [785, 725] on span at bounding box center [761, 737] width 108 height 24
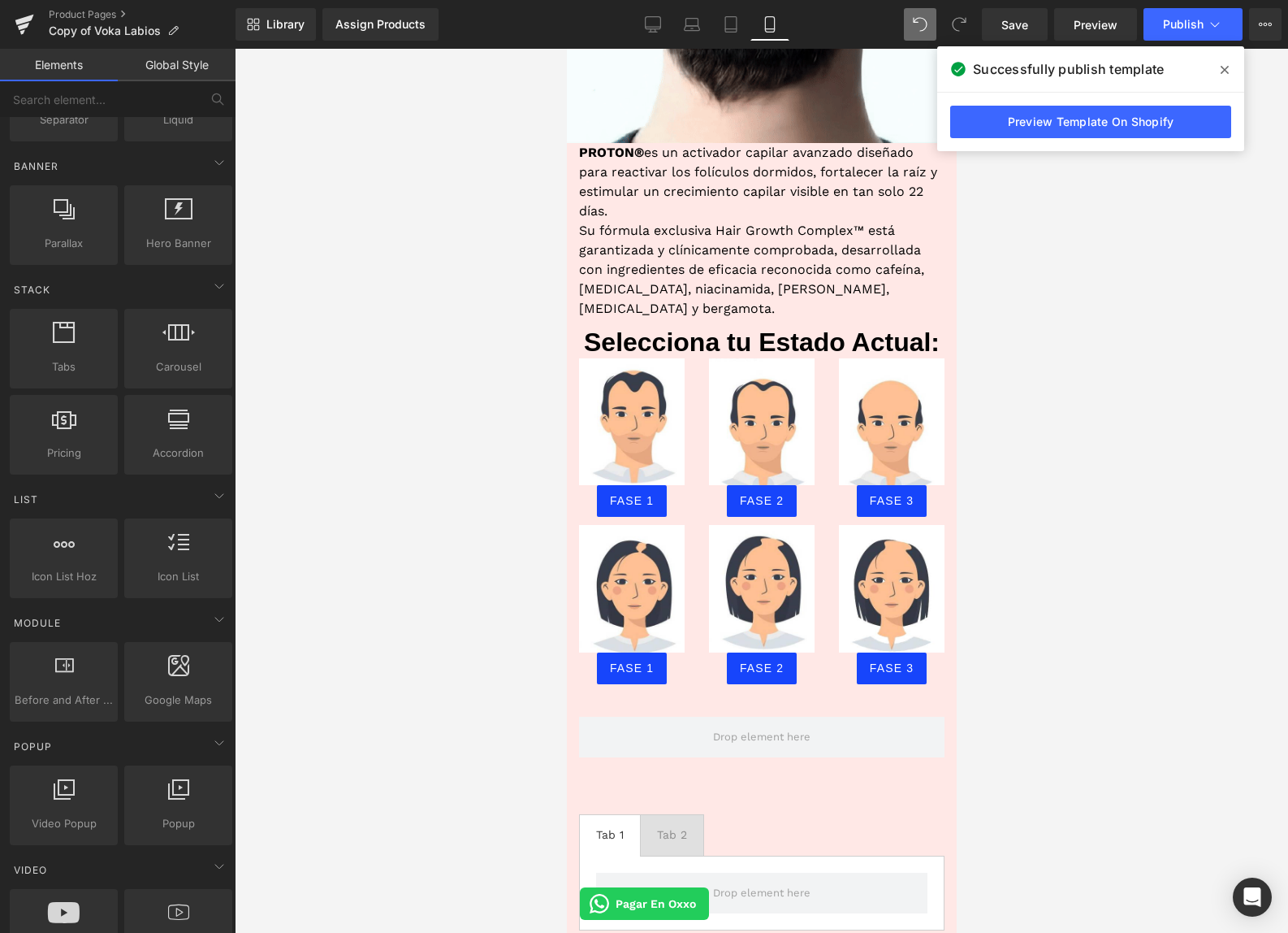
scroll to position [320, 0]
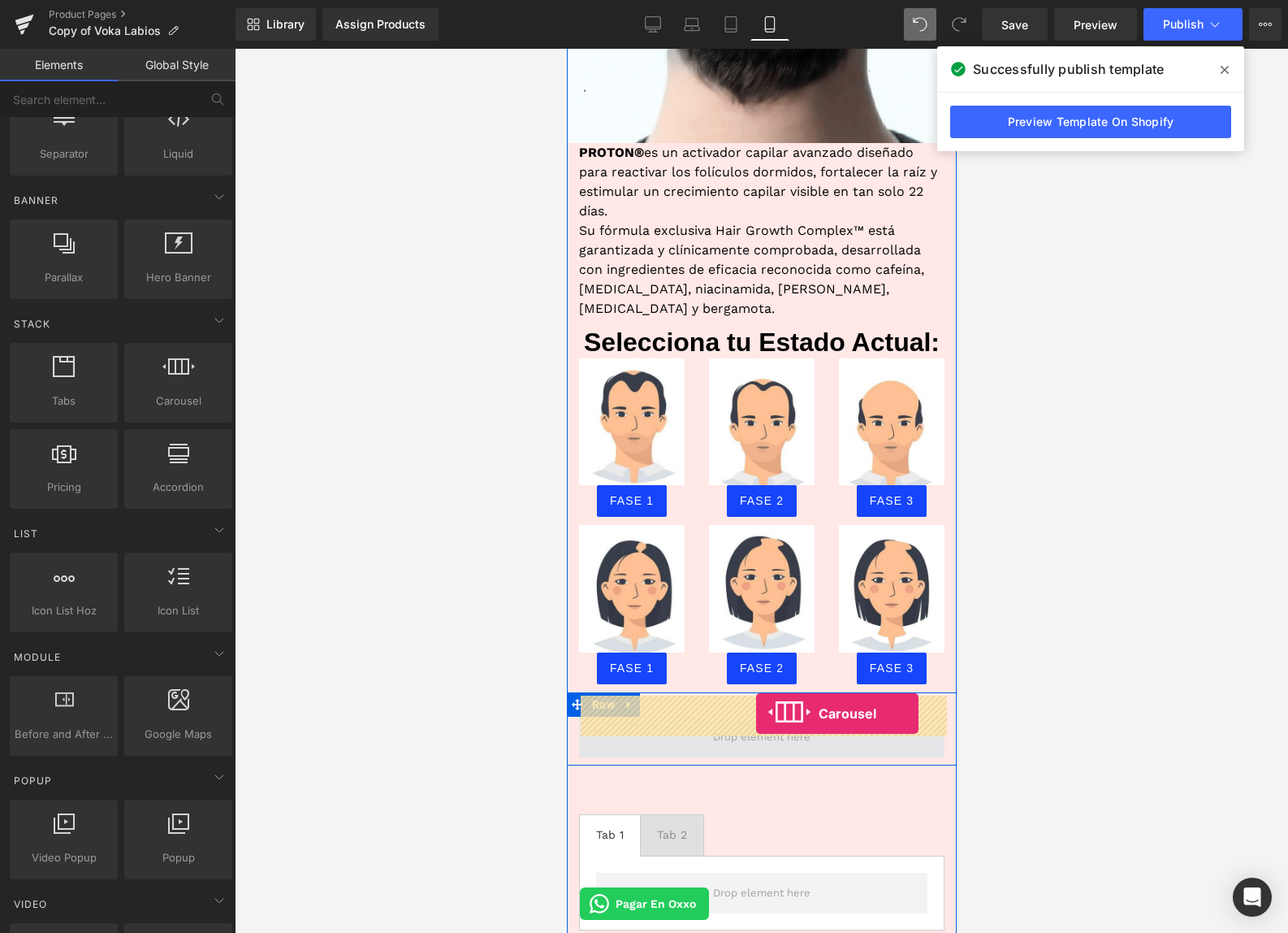
drag, startPoint x: 751, startPoint y: 432, endPoint x: 756, endPoint y: 713, distance: 281.0
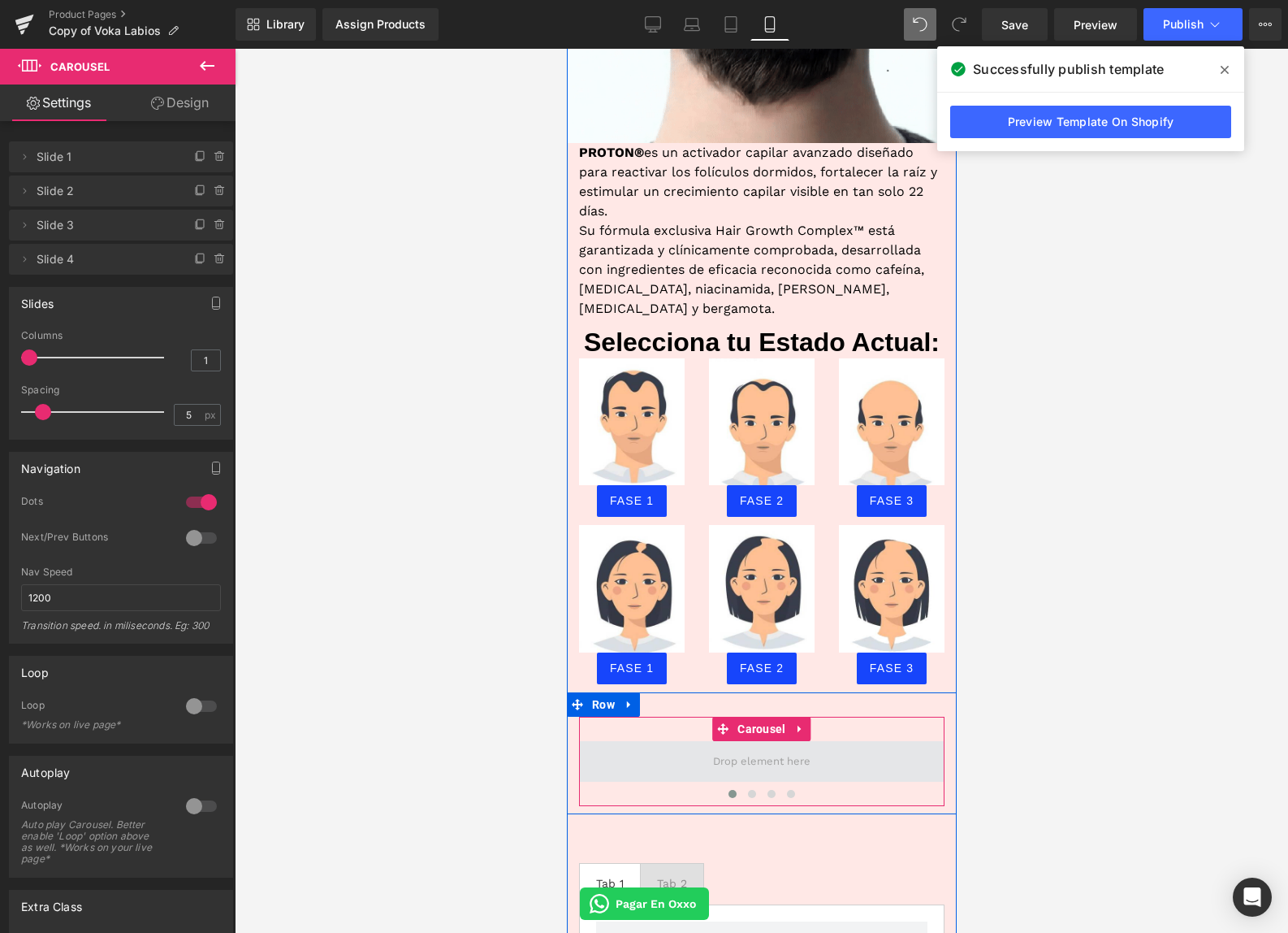
click at [764, 749] on span at bounding box center [761, 761] width 108 height 24
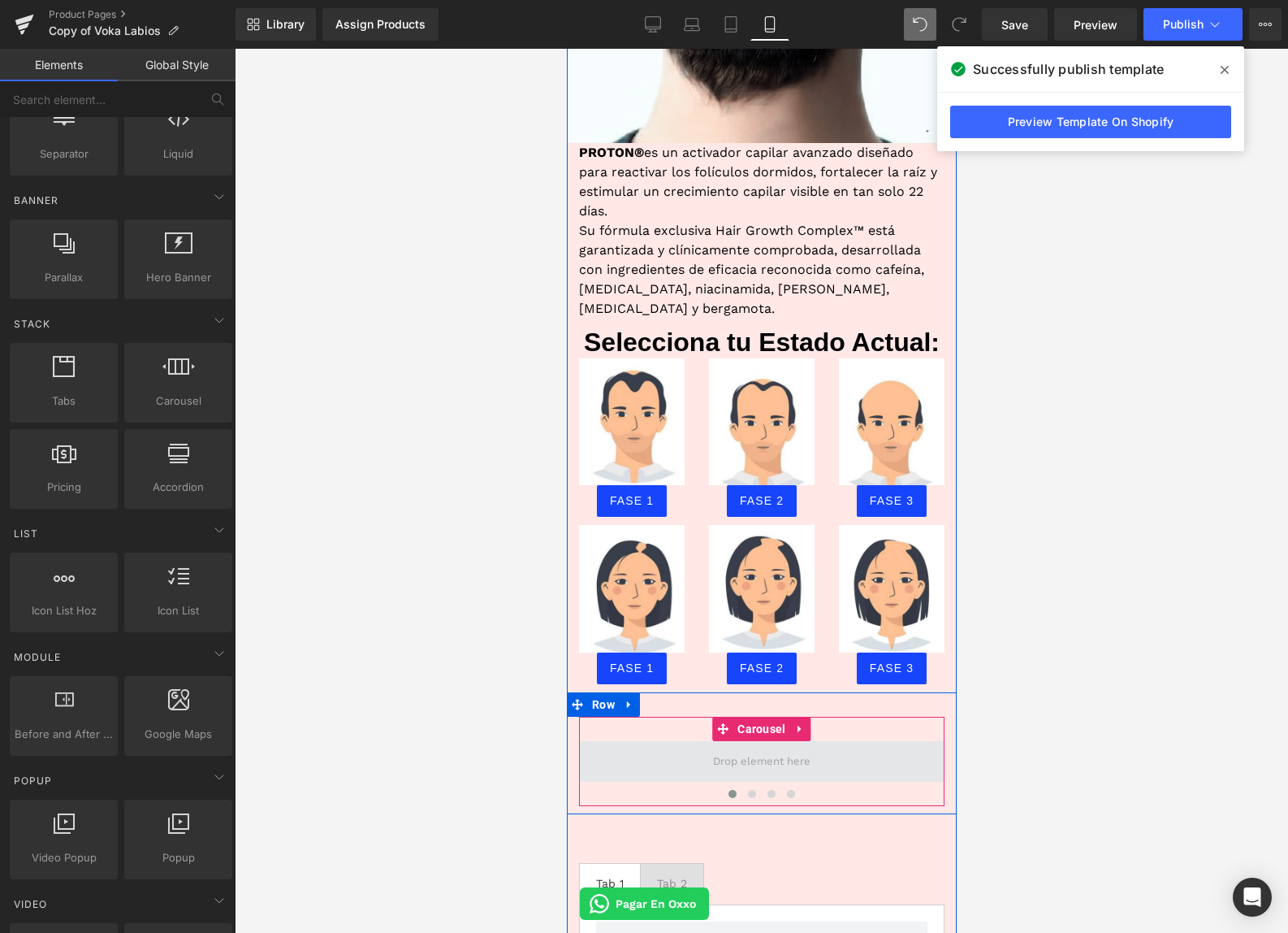
click at [729, 749] on span at bounding box center [761, 761] width 108 height 24
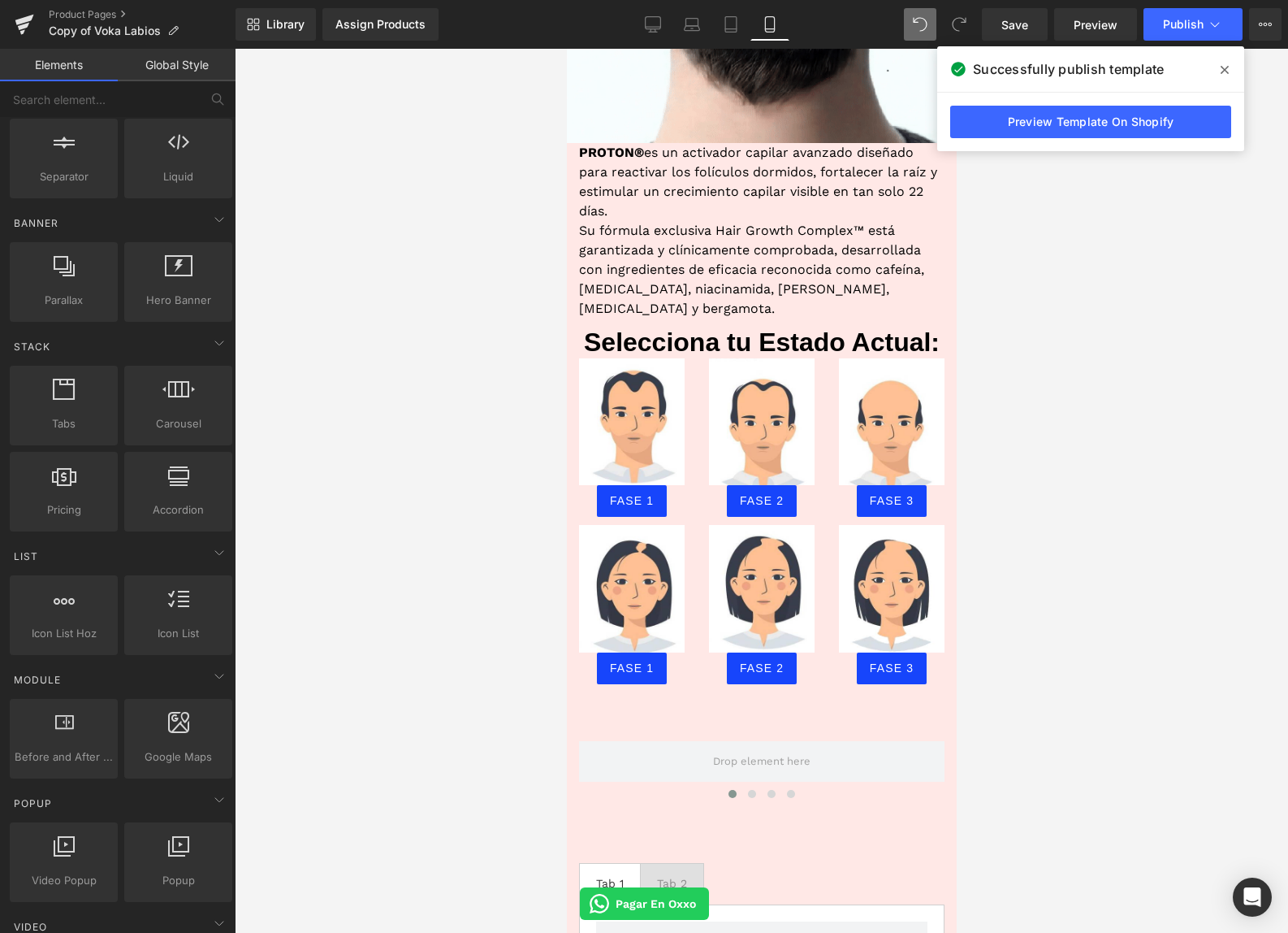
scroll to position [0, 0]
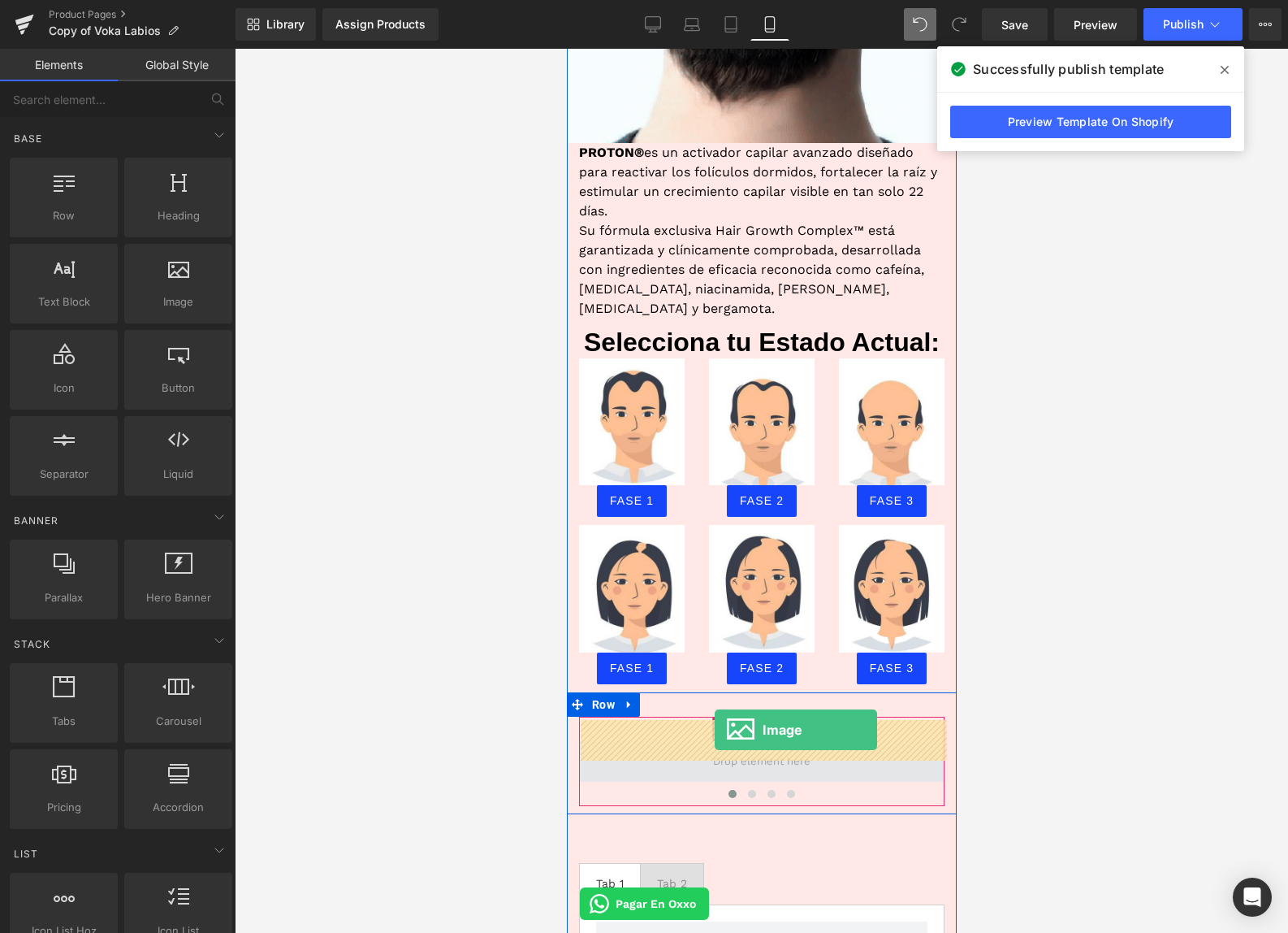
drag, startPoint x: 845, startPoint y: 436, endPoint x: 714, endPoint y: 730, distance: 321.9
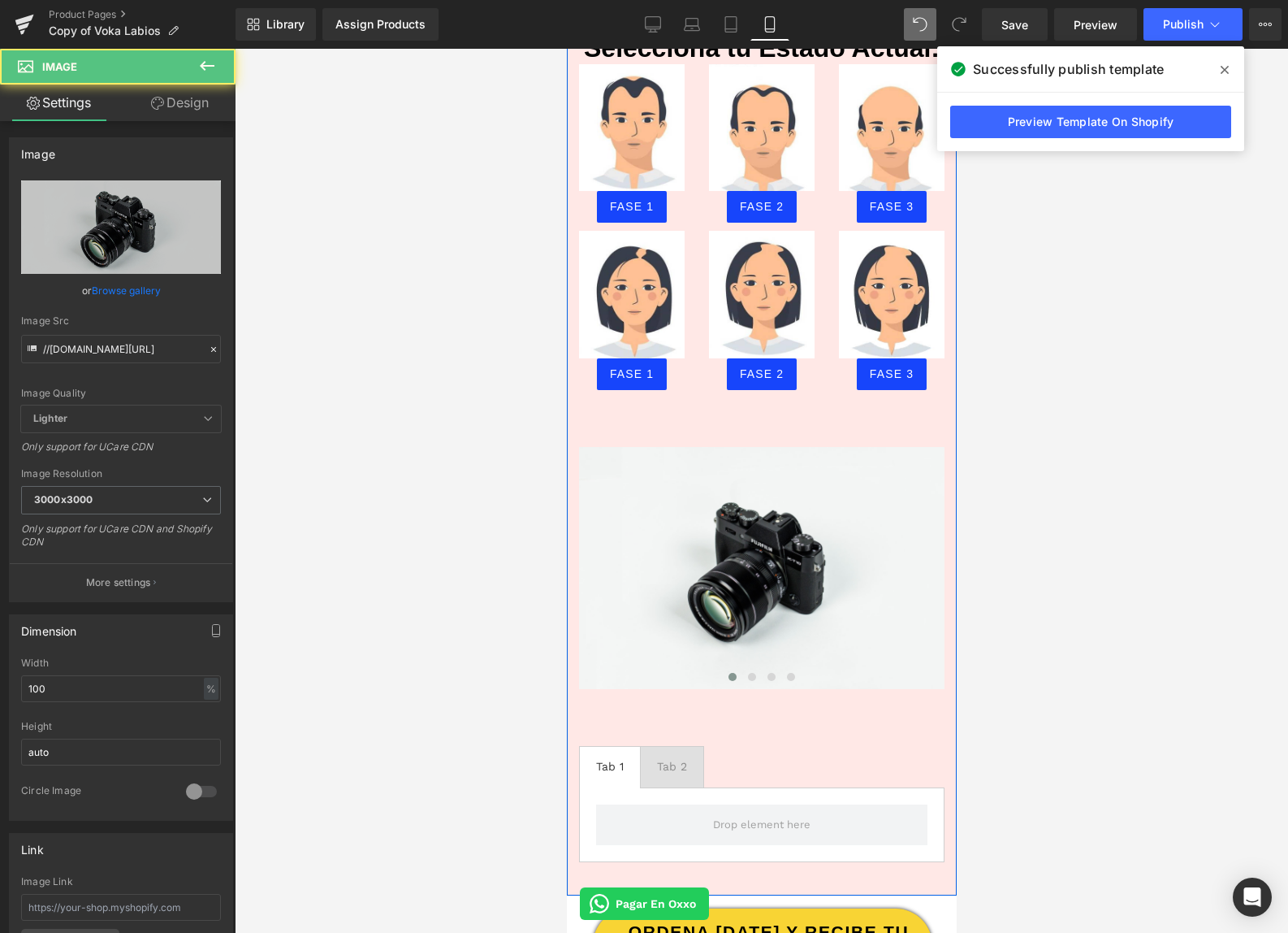
scroll to position [1586, 0]
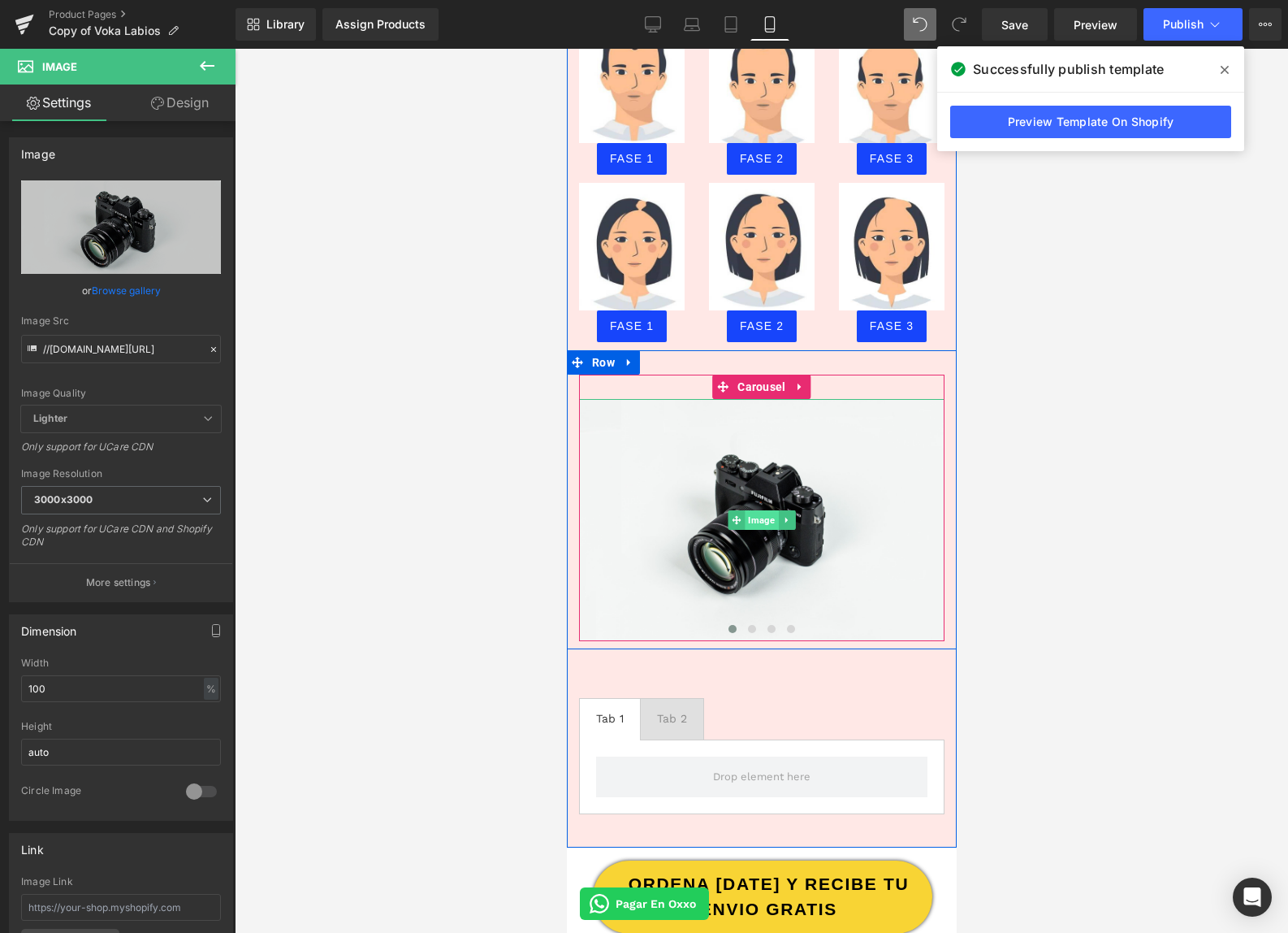
click at [759, 510] on span "Image" at bounding box center [761, 520] width 33 height 19
click at [792, 510] on link at bounding box center [787, 520] width 17 height 19
click at [794, 515] on icon at bounding box center [794, 519] width 9 height 9
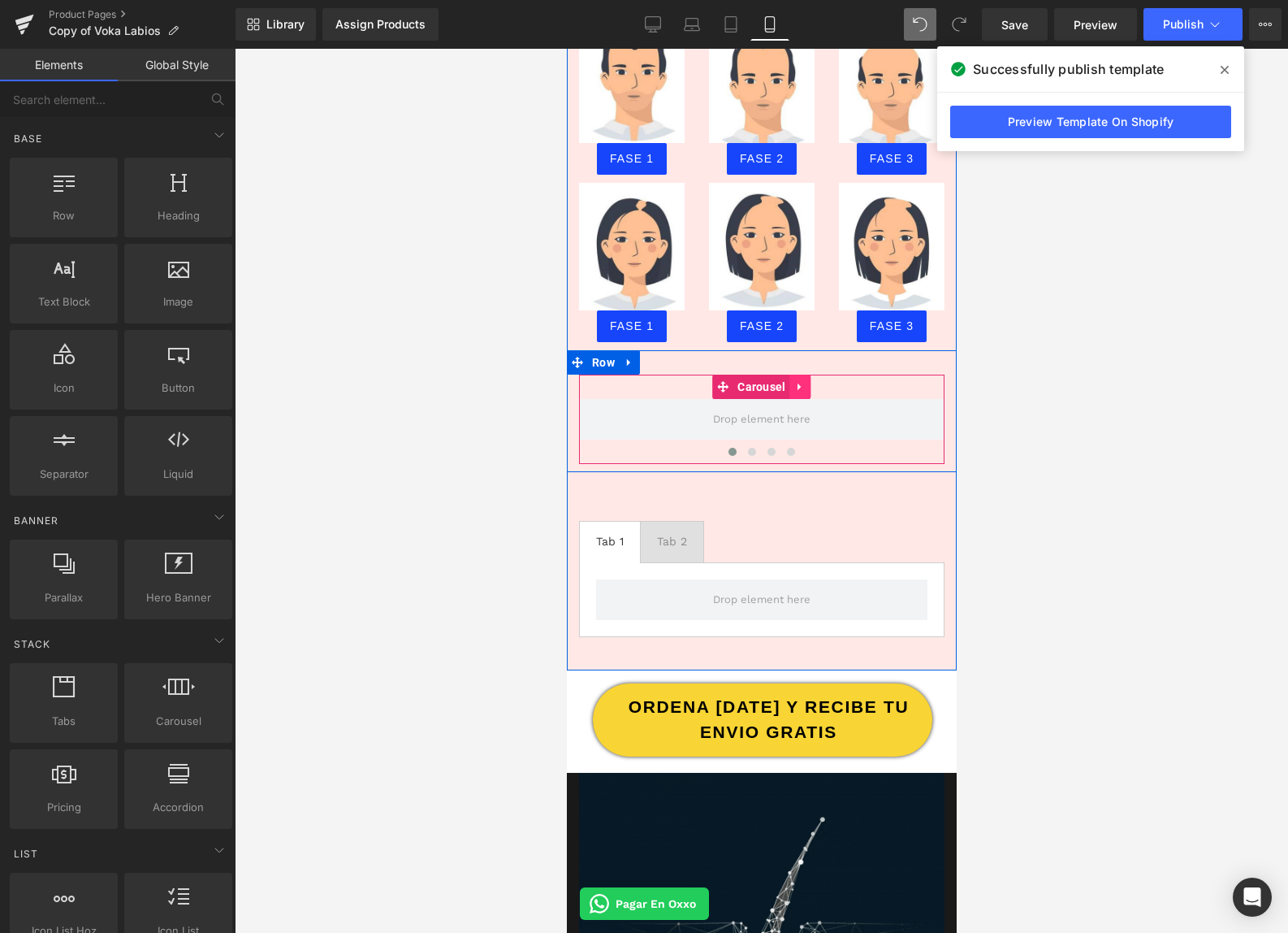
click at [795, 380] on icon at bounding box center [800, 386] width 12 height 13
click at [807, 381] on icon at bounding box center [811, 387] width 12 height 12
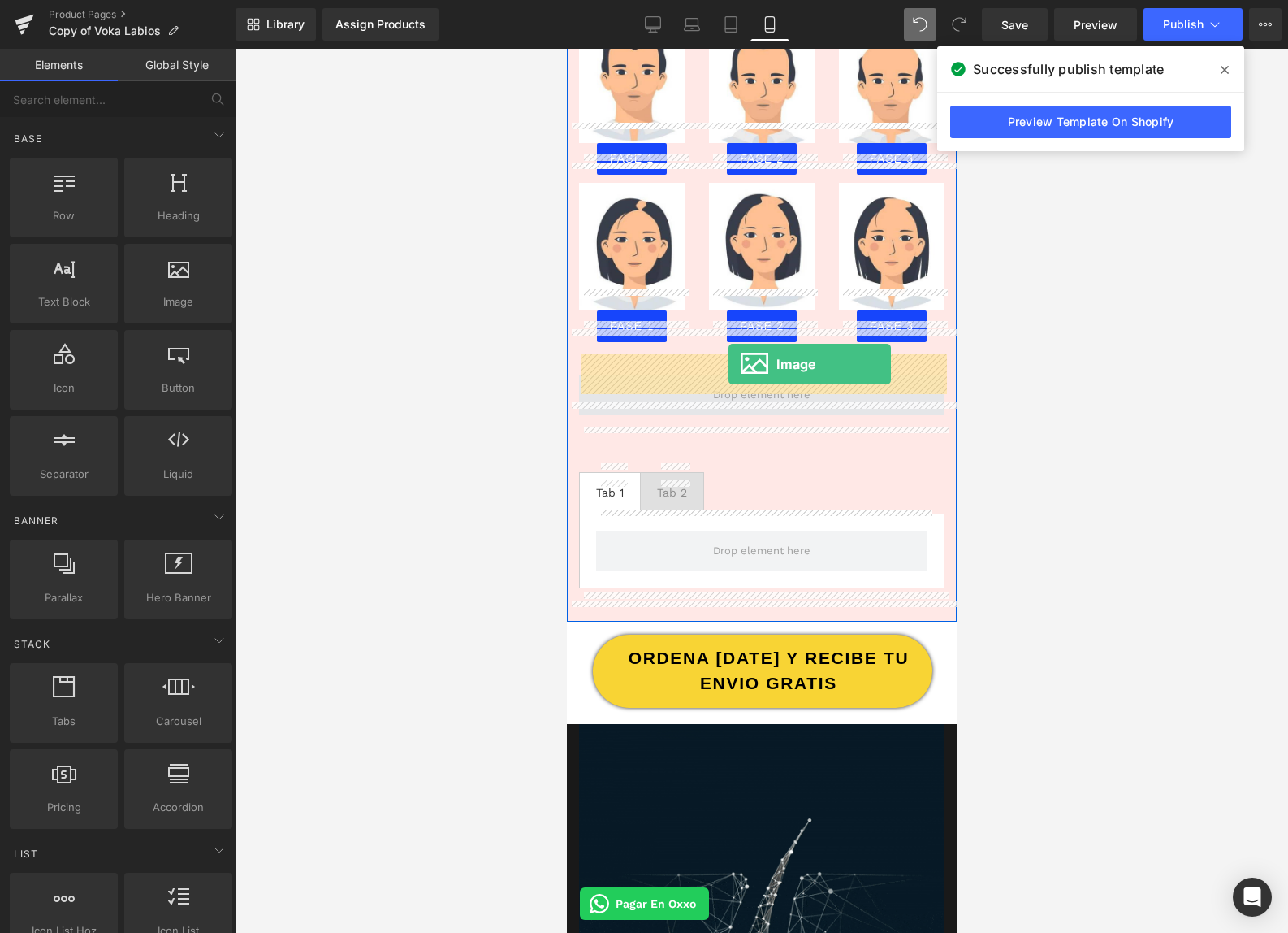
drag, startPoint x: 756, startPoint y: 342, endPoint x: 728, endPoint y: 363, distance: 35.0
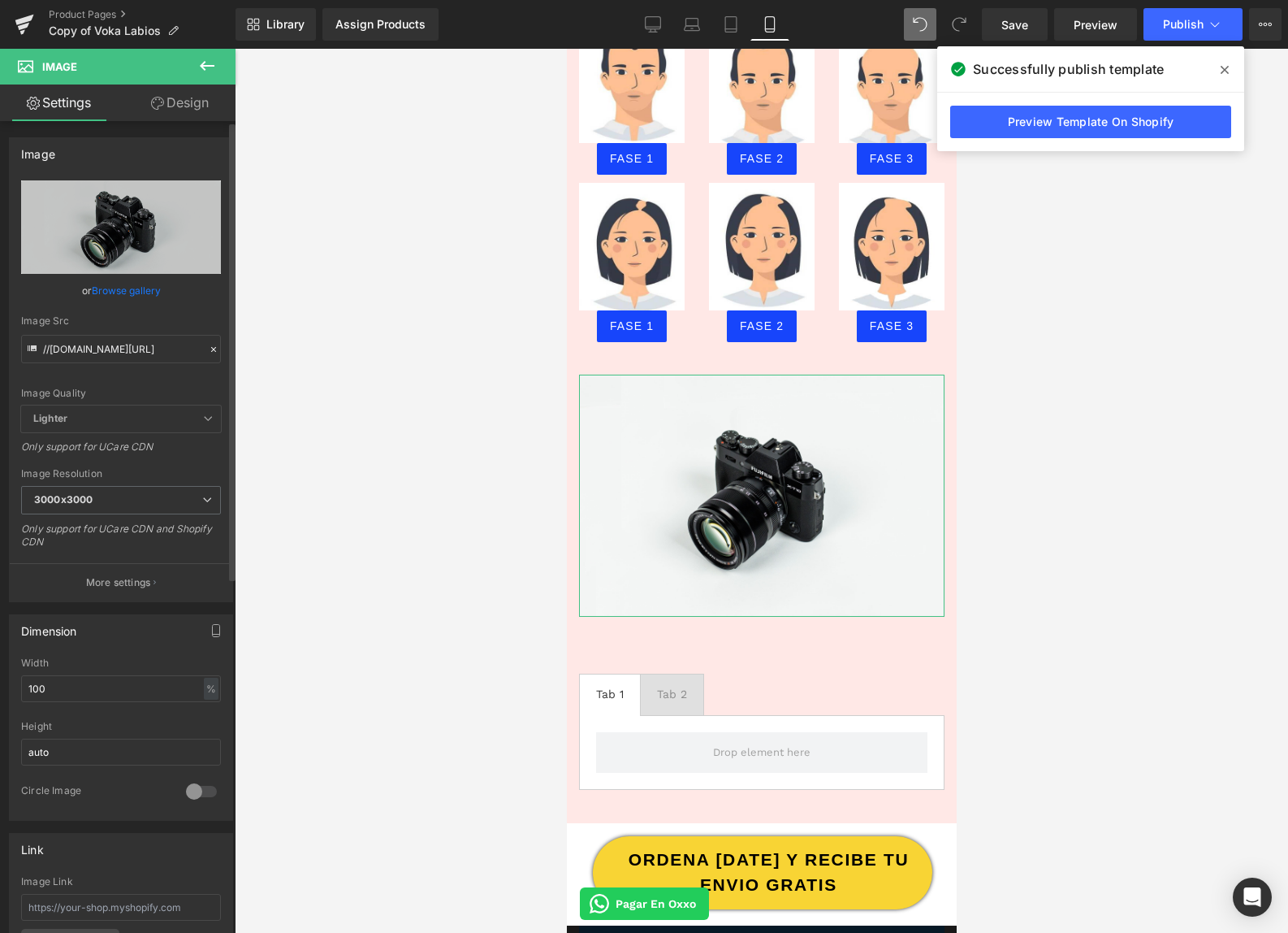
click at [210, 347] on icon at bounding box center [214, 349] width 12 height 12
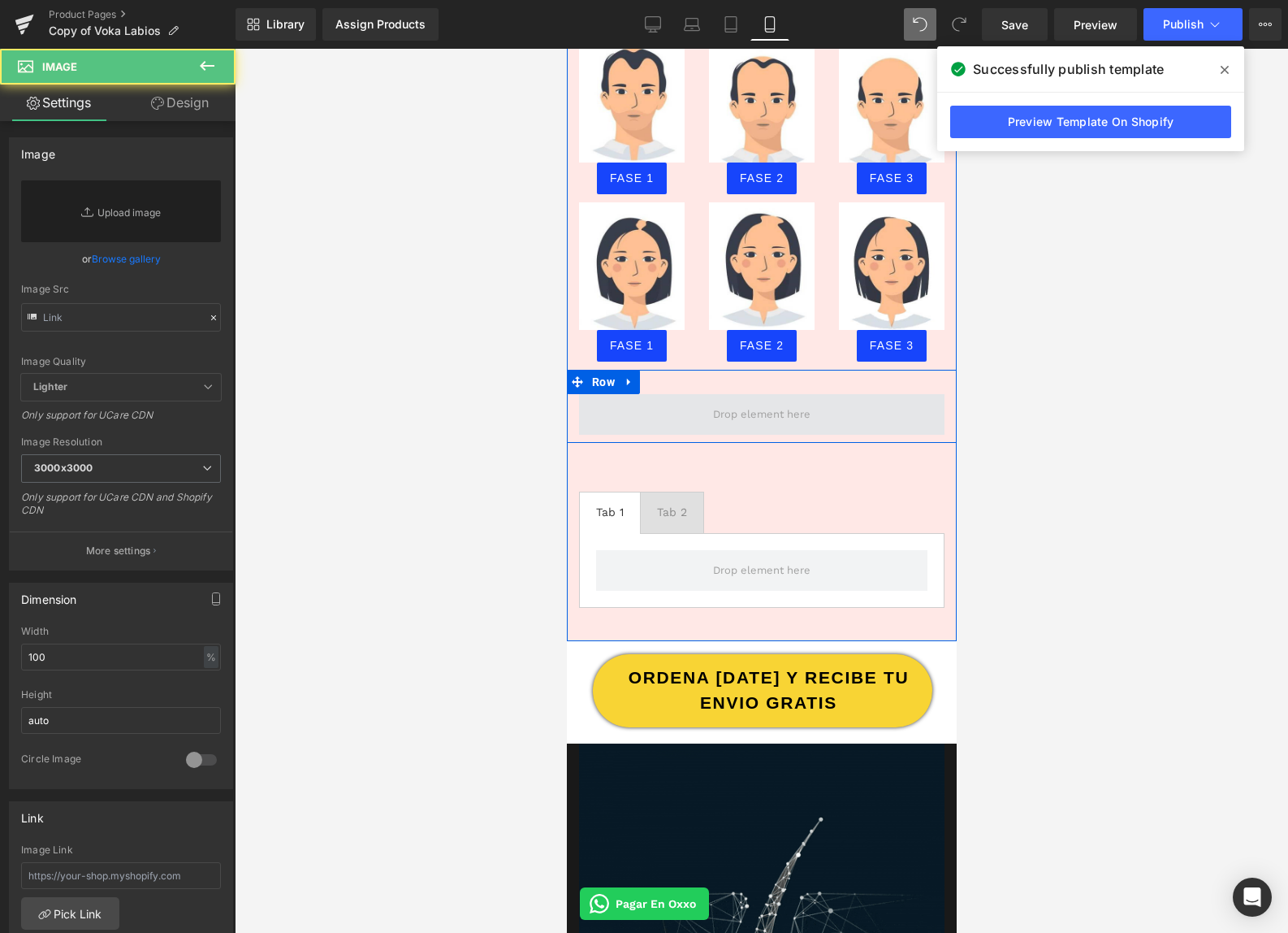
scroll to position [1606, 0]
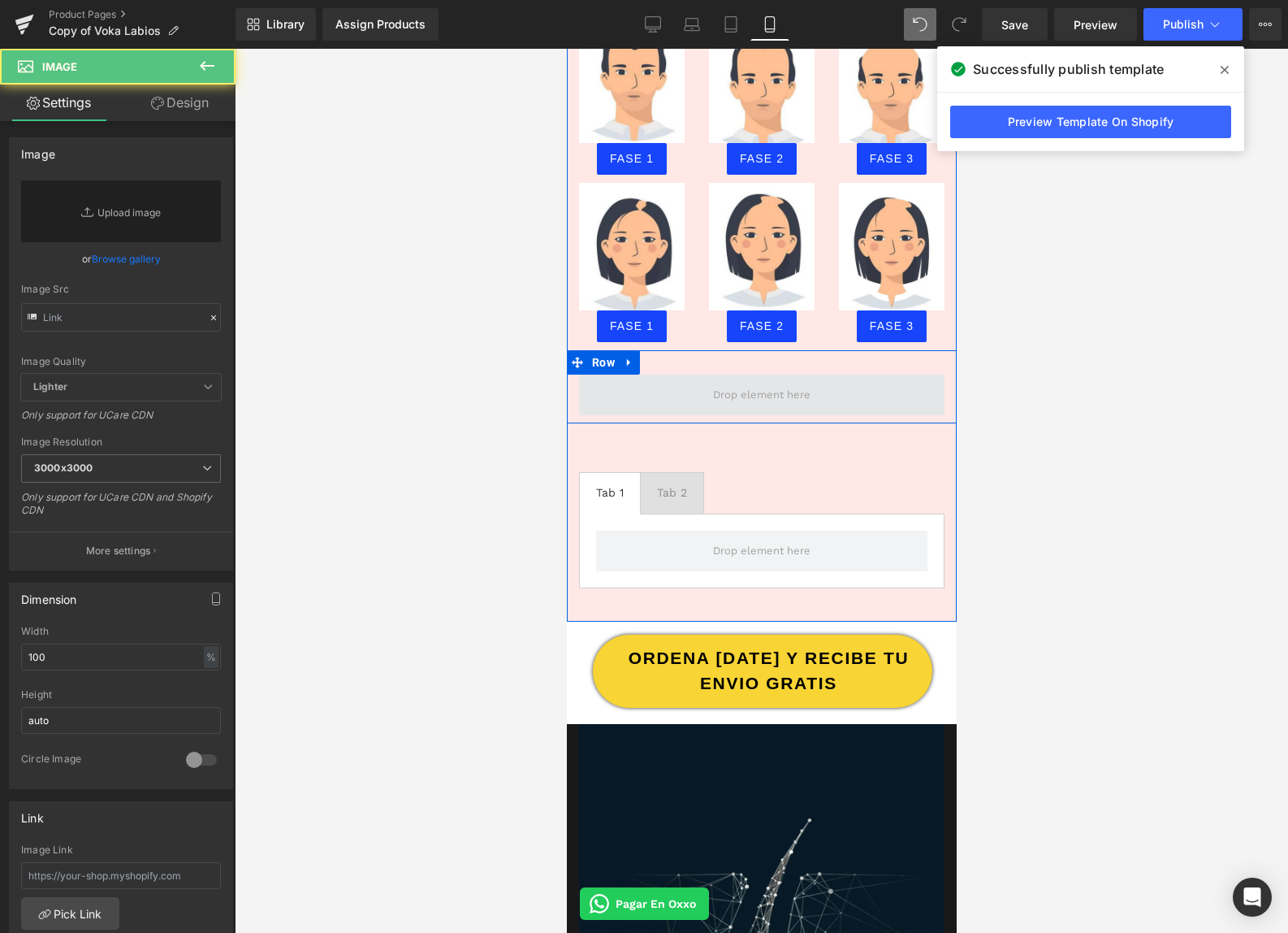
click at [740, 382] on span at bounding box center [761, 394] width 108 height 24
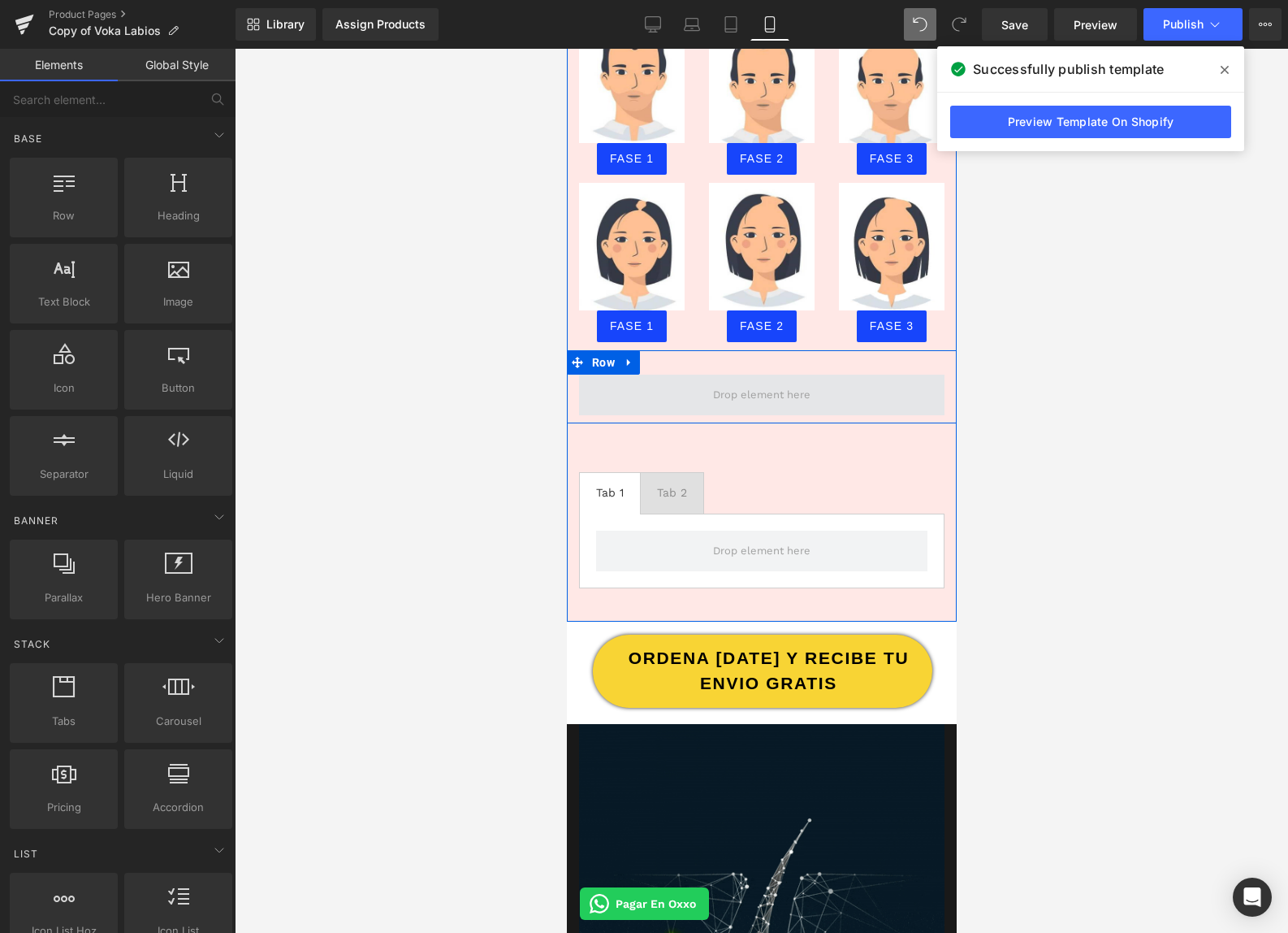
click at [756, 382] on span at bounding box center [761, 394] width 108 height 24
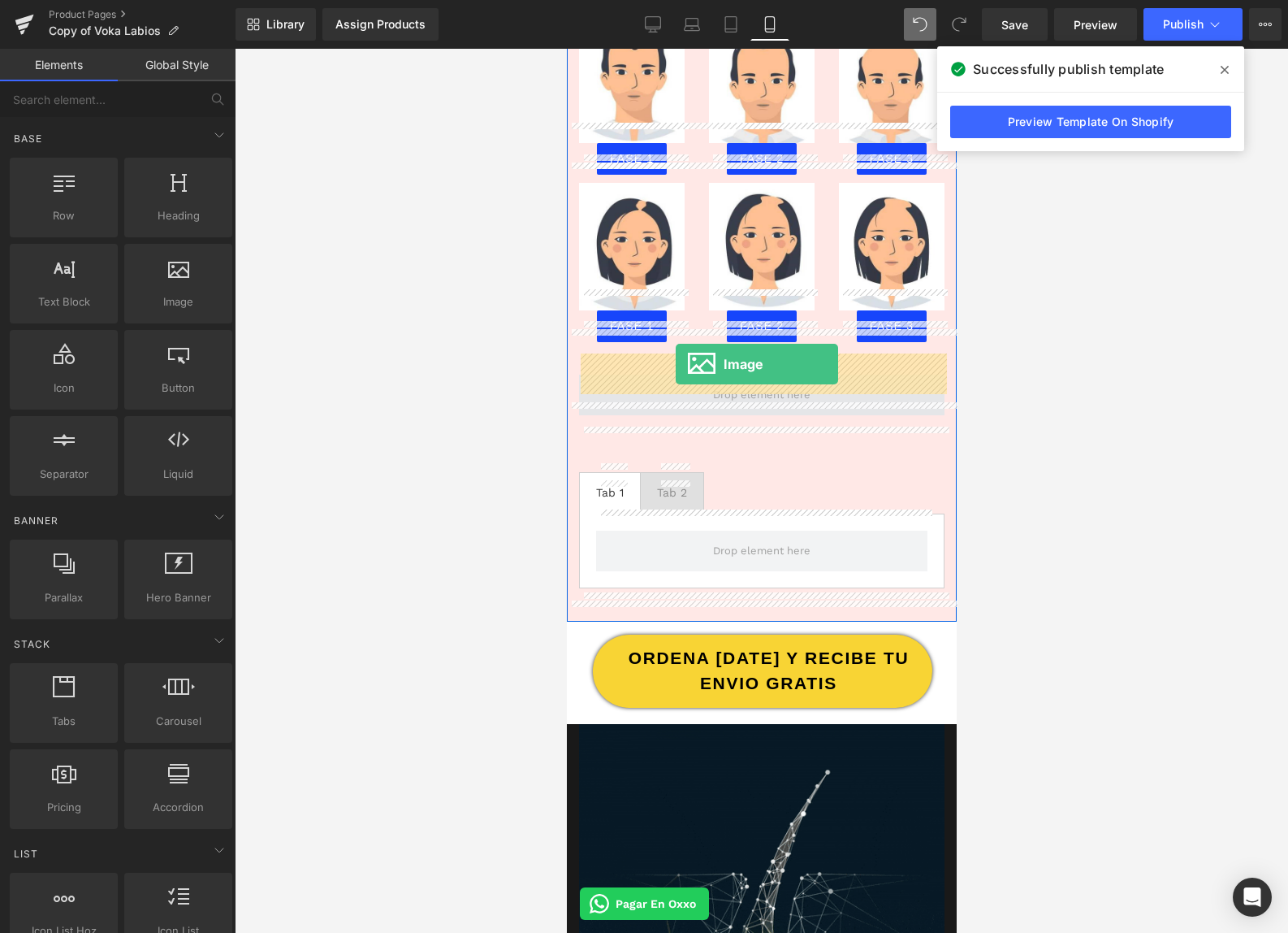
drag, startPoint x: 756, startPoint y: 342, endPoint x: 675, endPoint y: 364, distance: 83.9
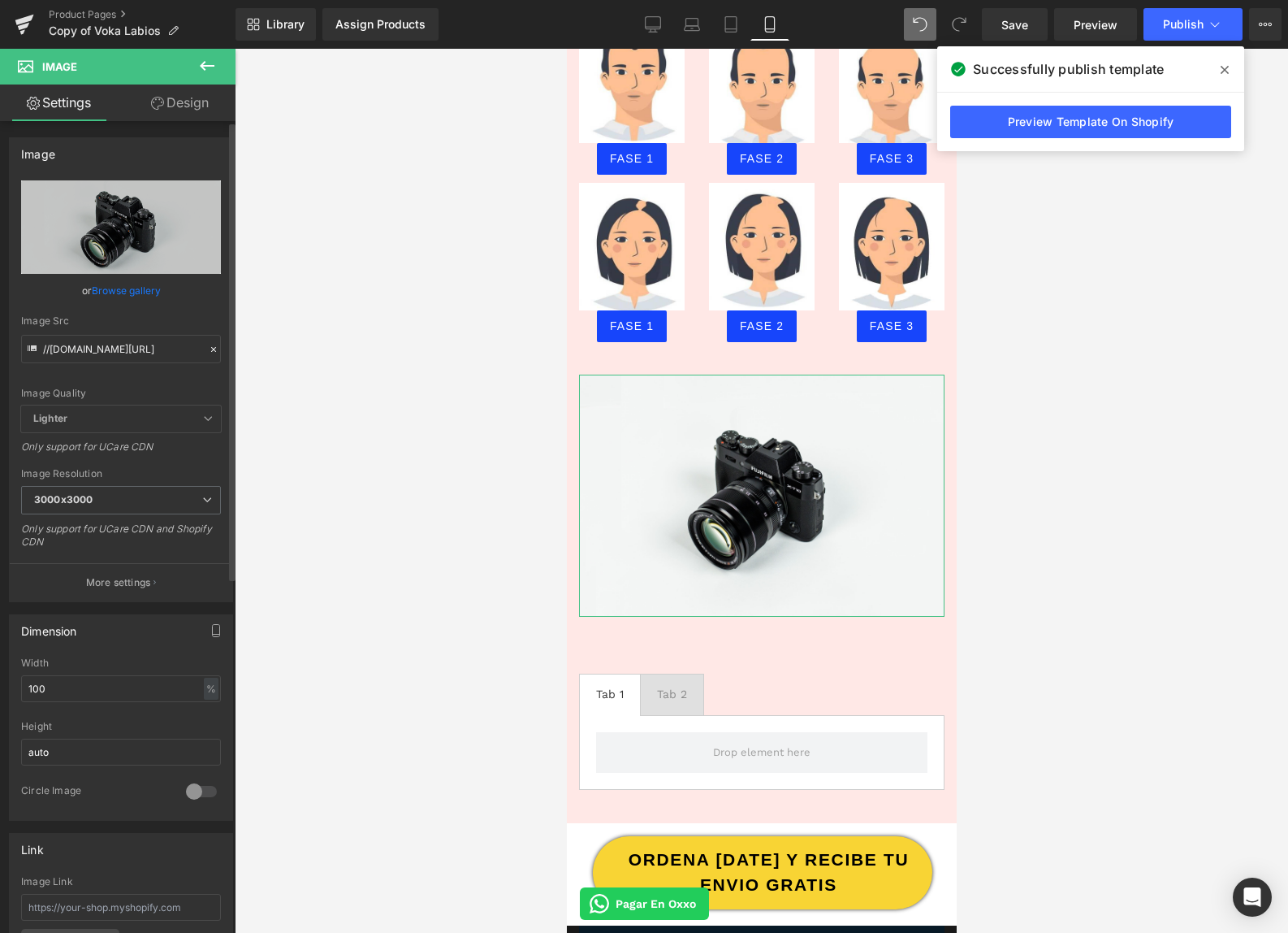
click at [209, 351] on icon at bounding box center [214, 349] width 12 height 12
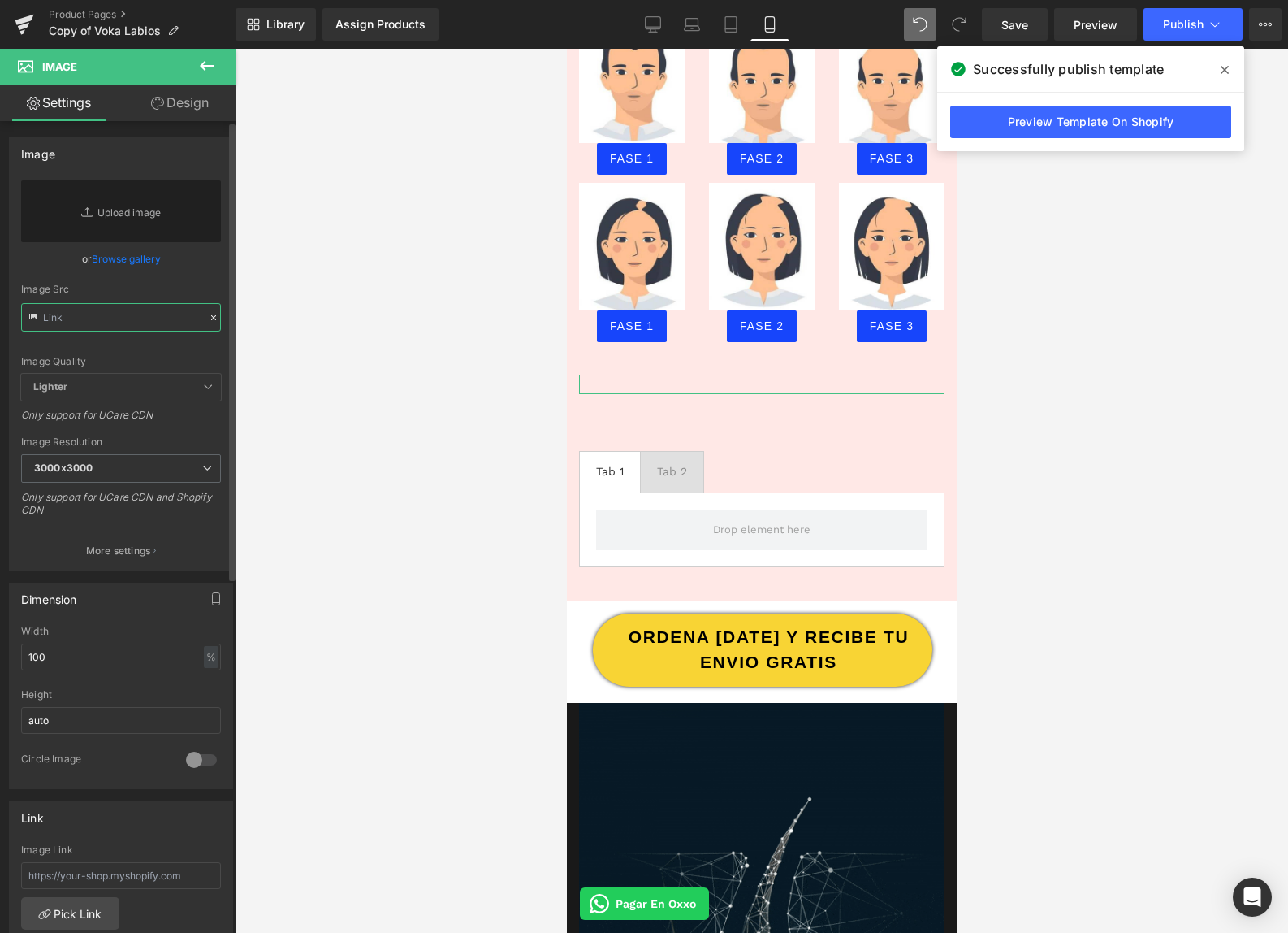
click at [139, 326] on input "text" at bounding box center [121, 316] width 199 height 28
paste input "https://cdn.shopify.com/s/files/1/0103/9525/4835/files/forbes.png?v=1756418229"
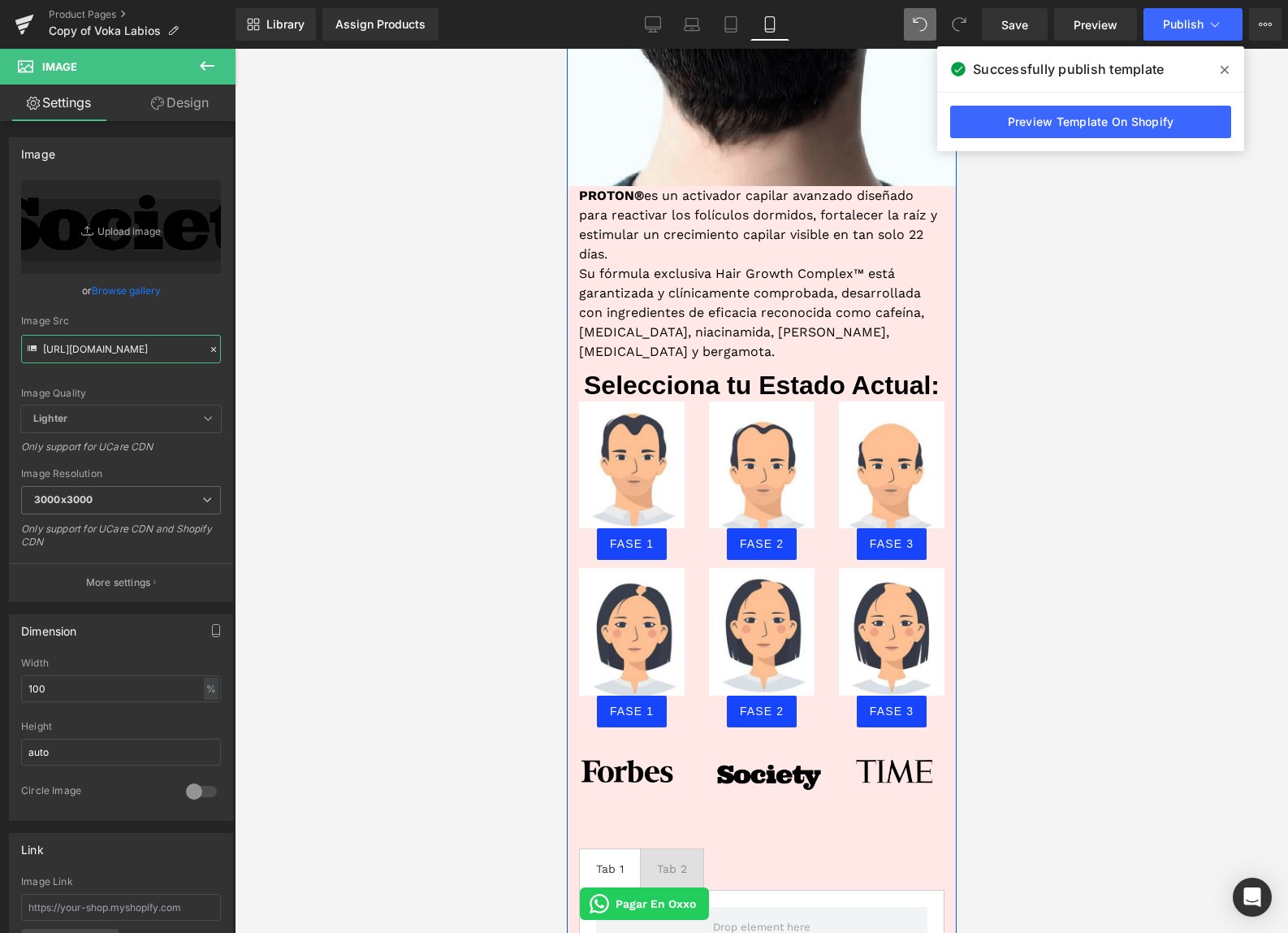
scroll to position [1217, 0]
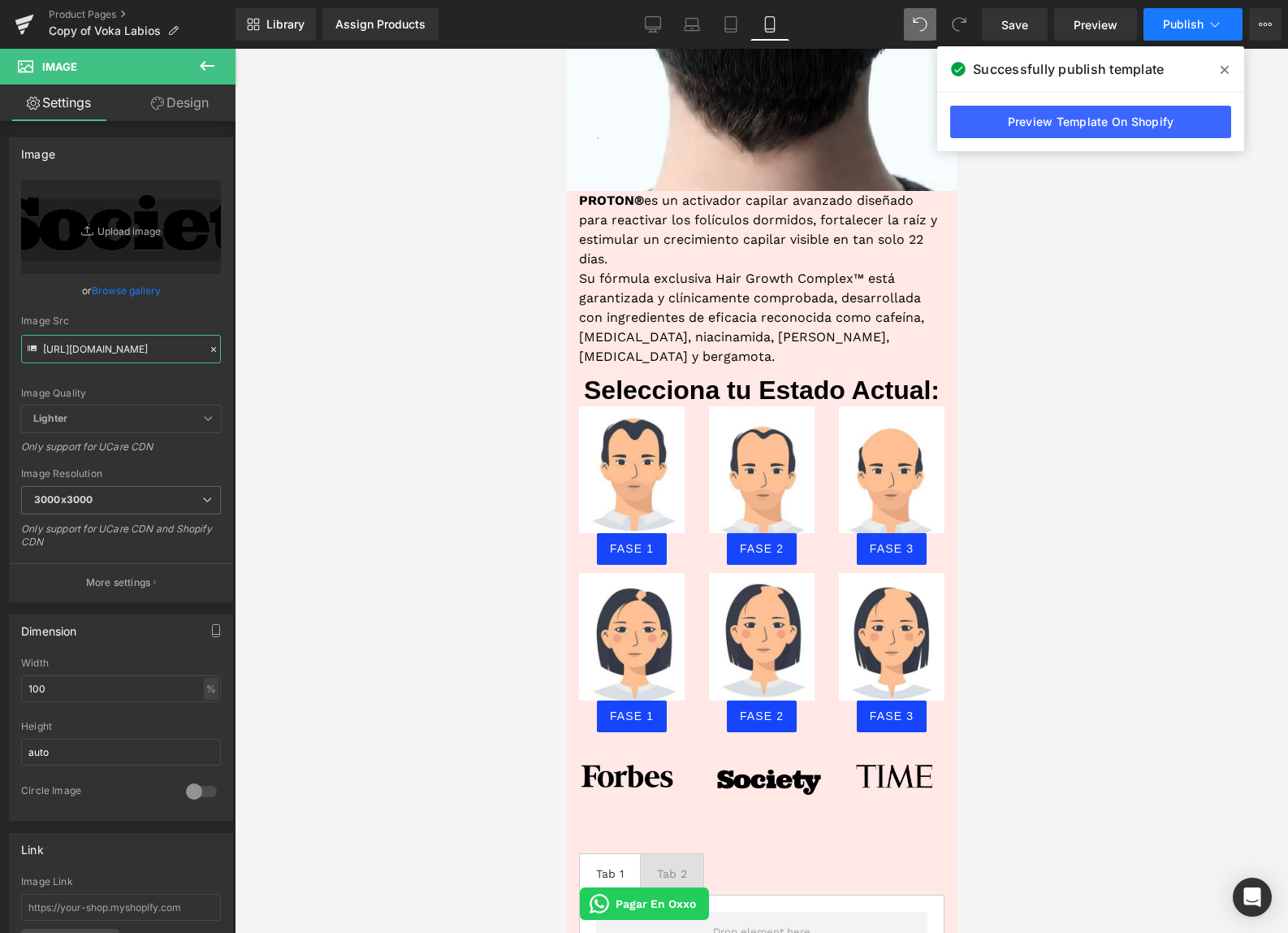
type input "https://cdn.shopify.com/s/files/1/0103/9525/4835/files/forbes_3000x3000.png?v=1…"
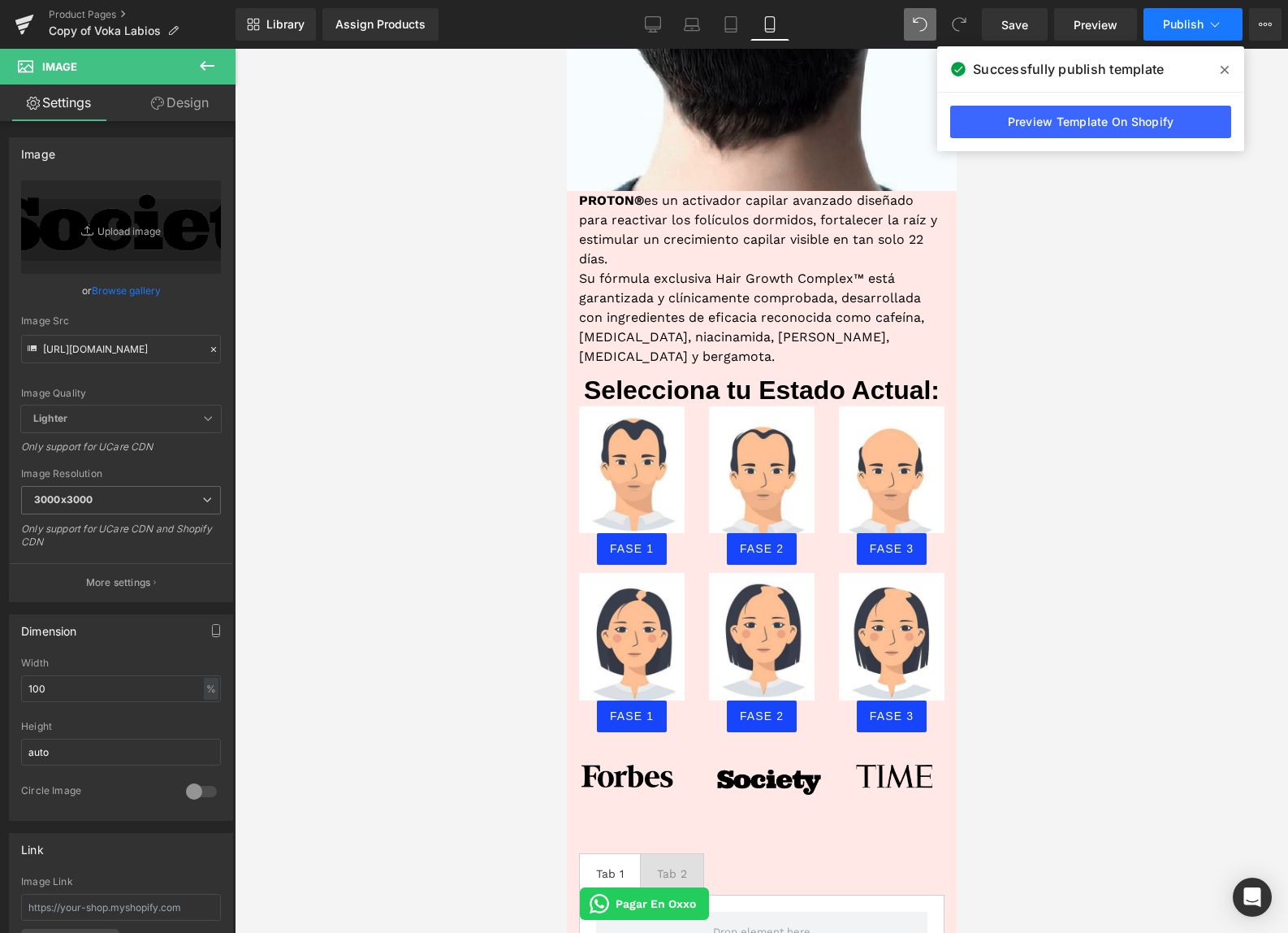
click at [1190, 17] on span "Publish" at bounding box center [1183, 23] width 41 height 13
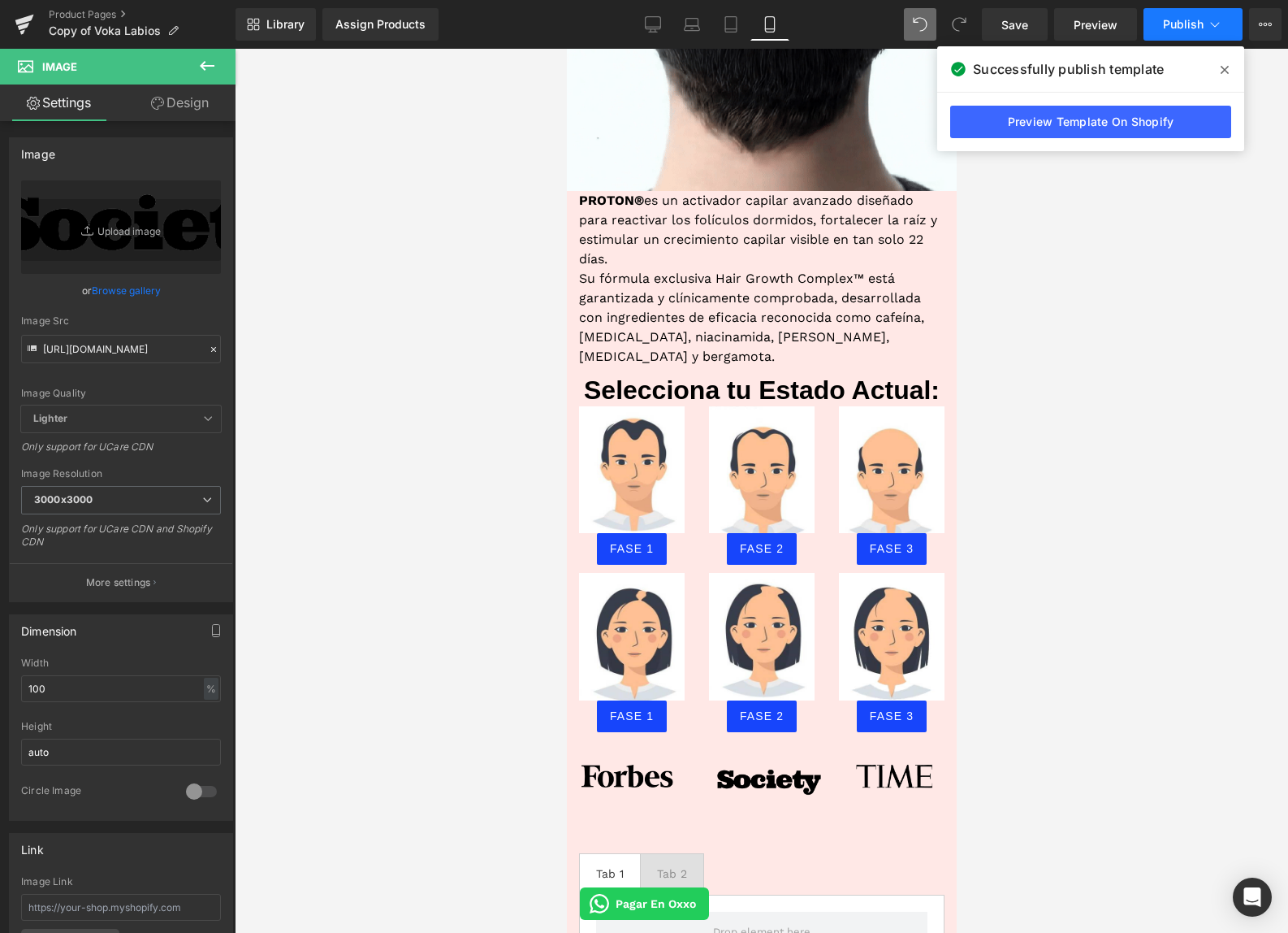
scroll to position [0, 0]
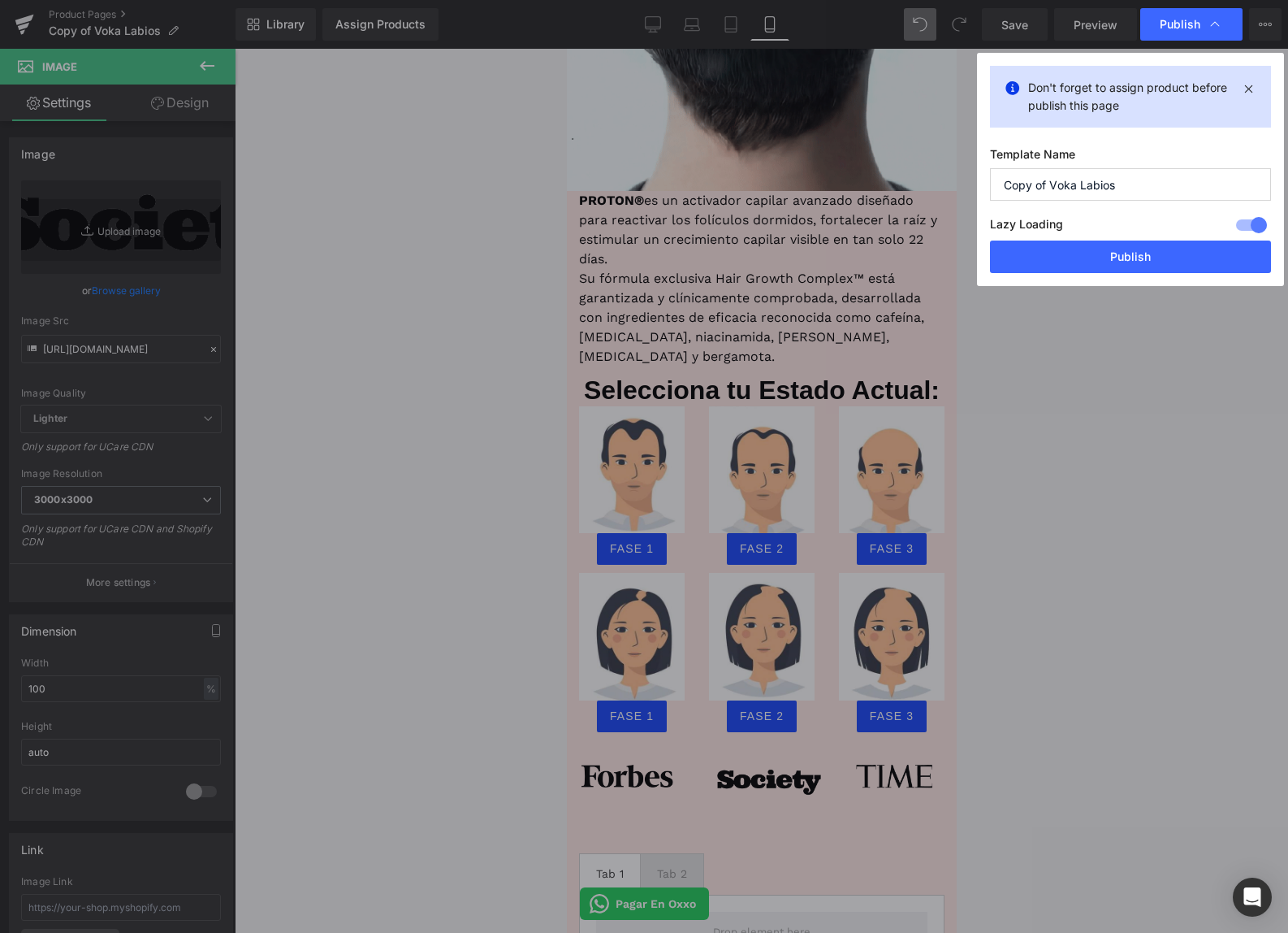
click at [1075, 257] on button "Publish" at bounding box center [1130, 256] width 281 height 33
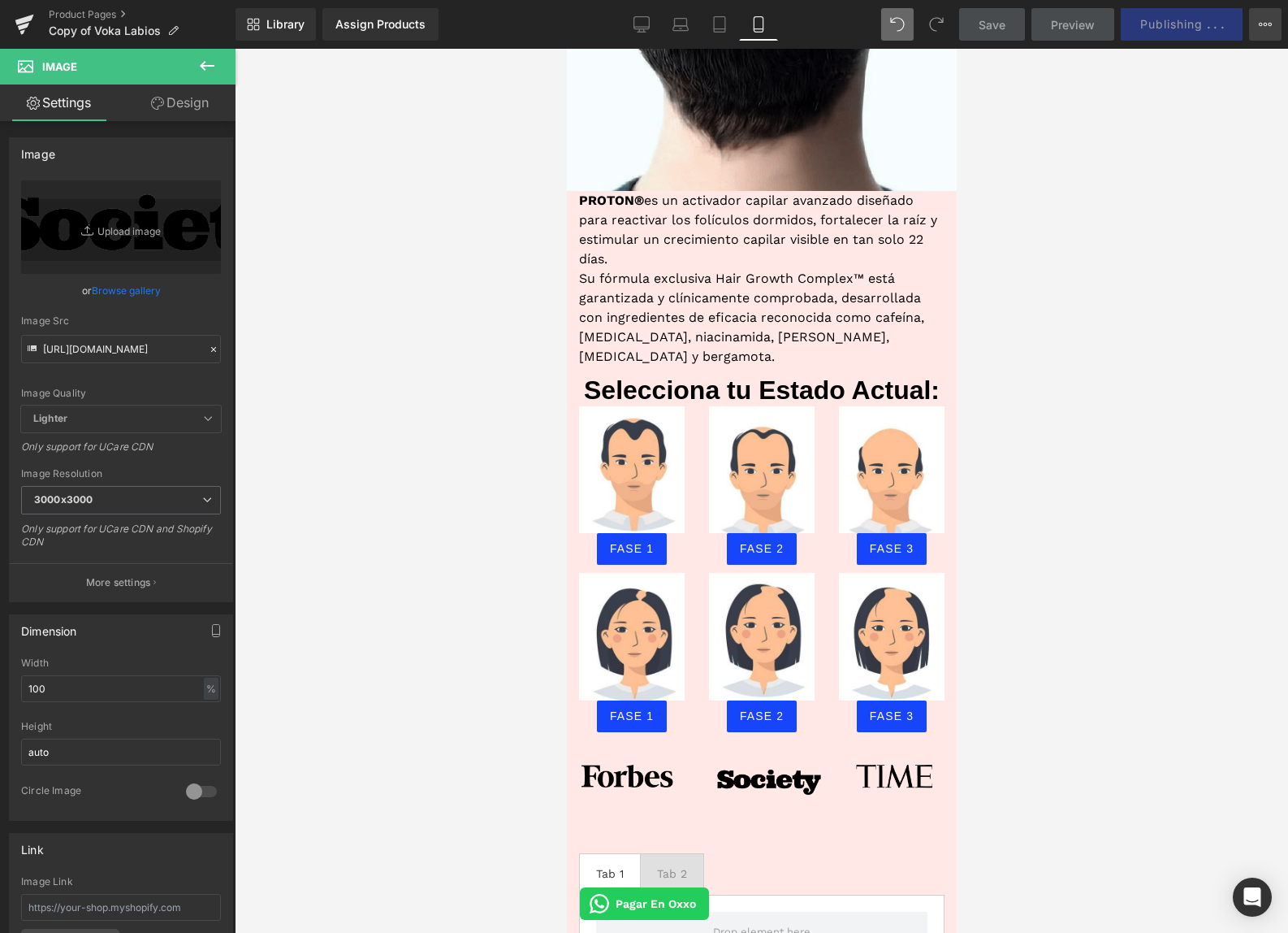
click at [1269, 25] on icon at bounding box center [1265, 23] width 13 height 13
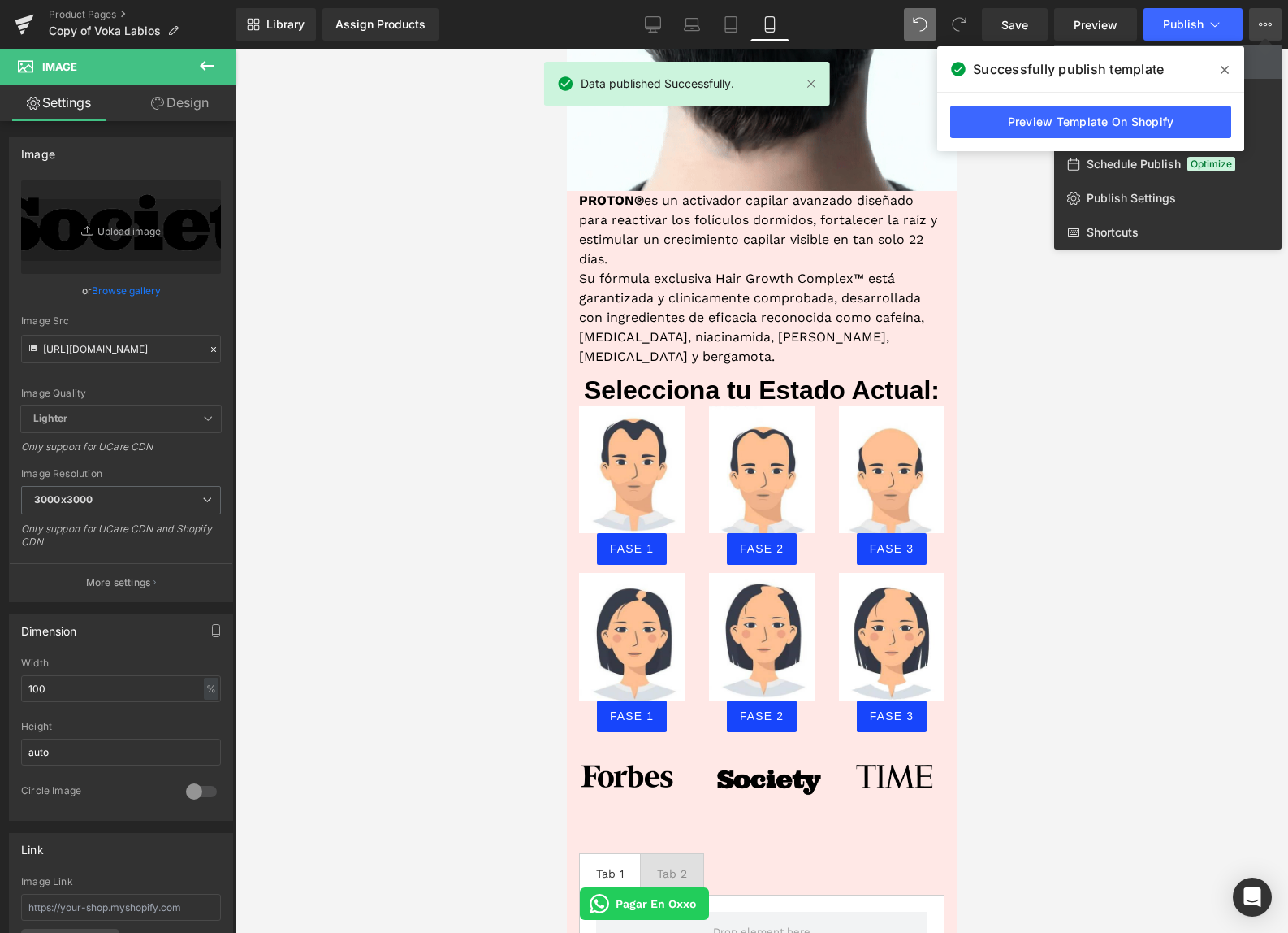
click at [1220, 78] on span at bounding box center [1224, 70] width 26 height 26
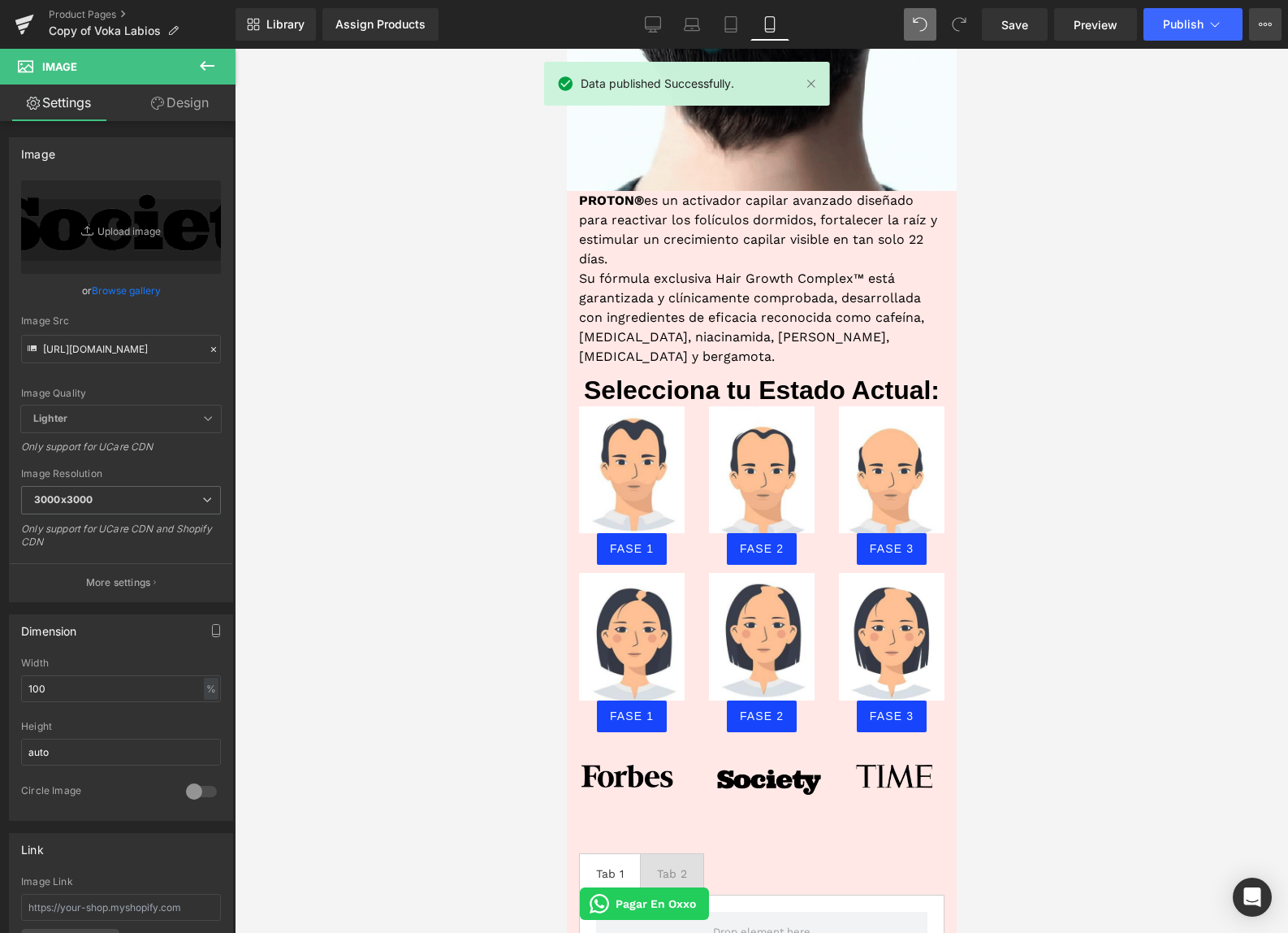
click at [1252, 28] on button "View Live Page View with current Template Save Template to Library Schedule Pub…" at bounding box center [1266, 24] width 33 height 33
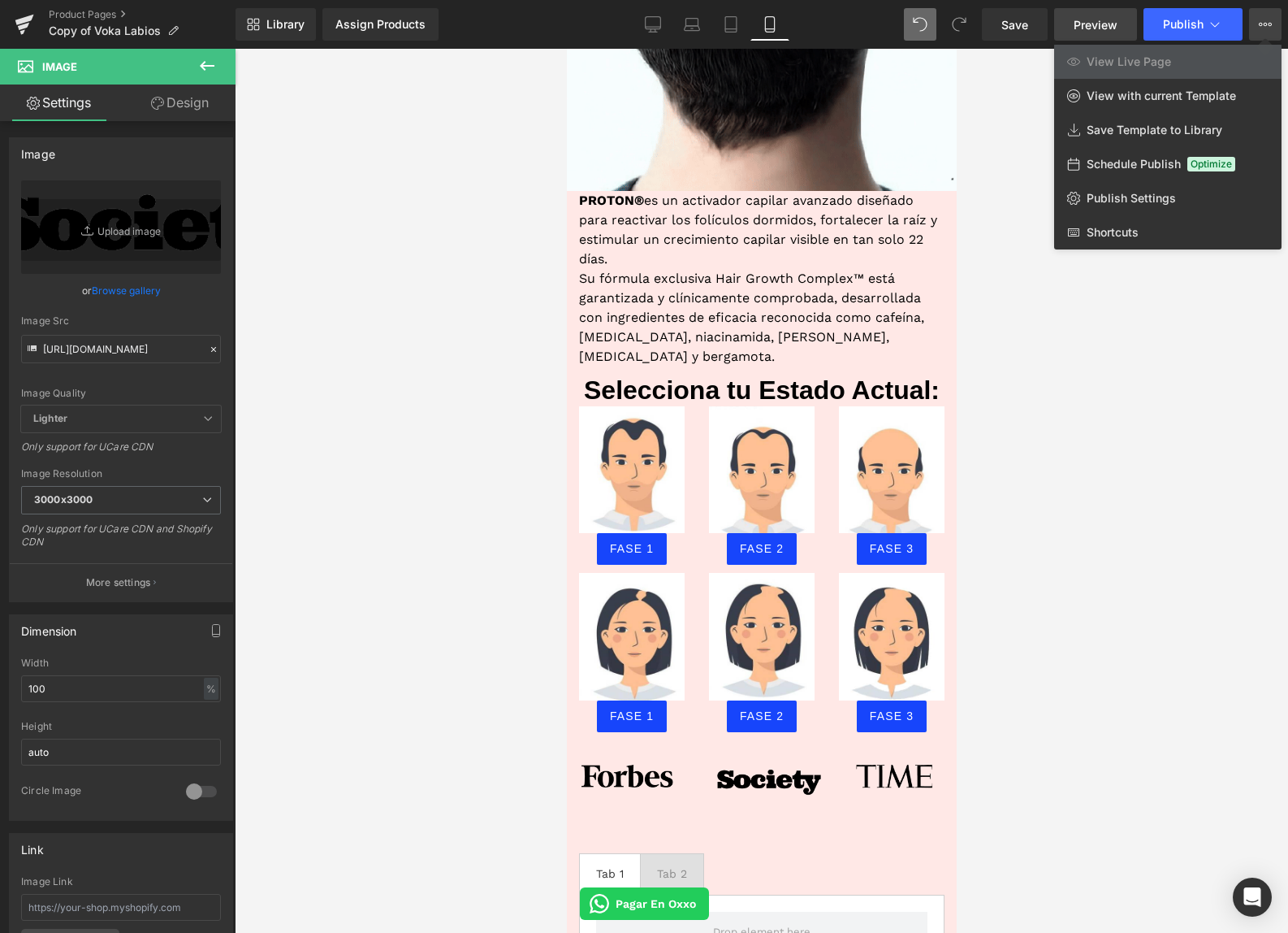
click at [1115, 18] on span "Preview" at bounding box center [1095, 25] width 44 height 17
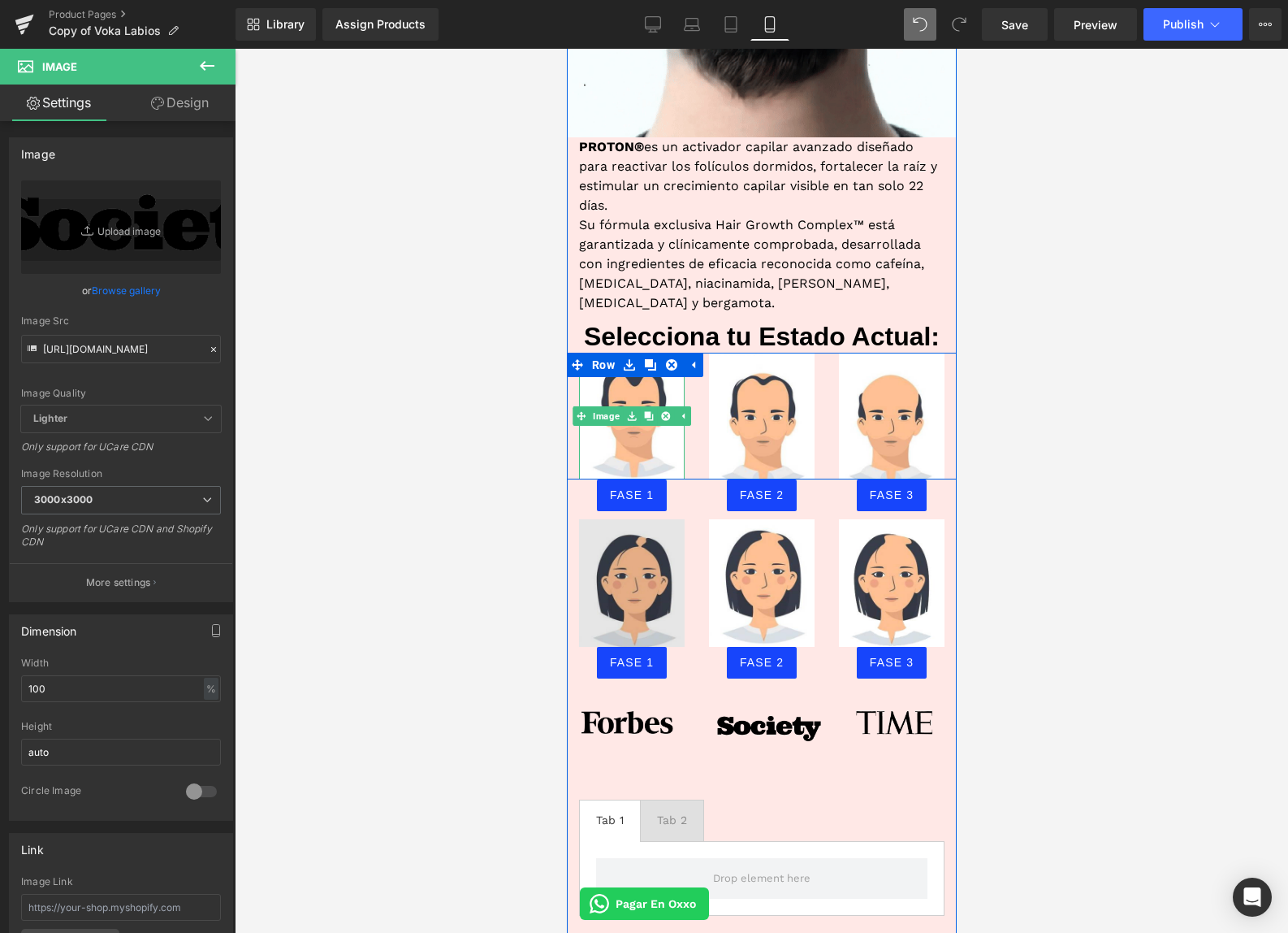
scroll to position [1368, 0]
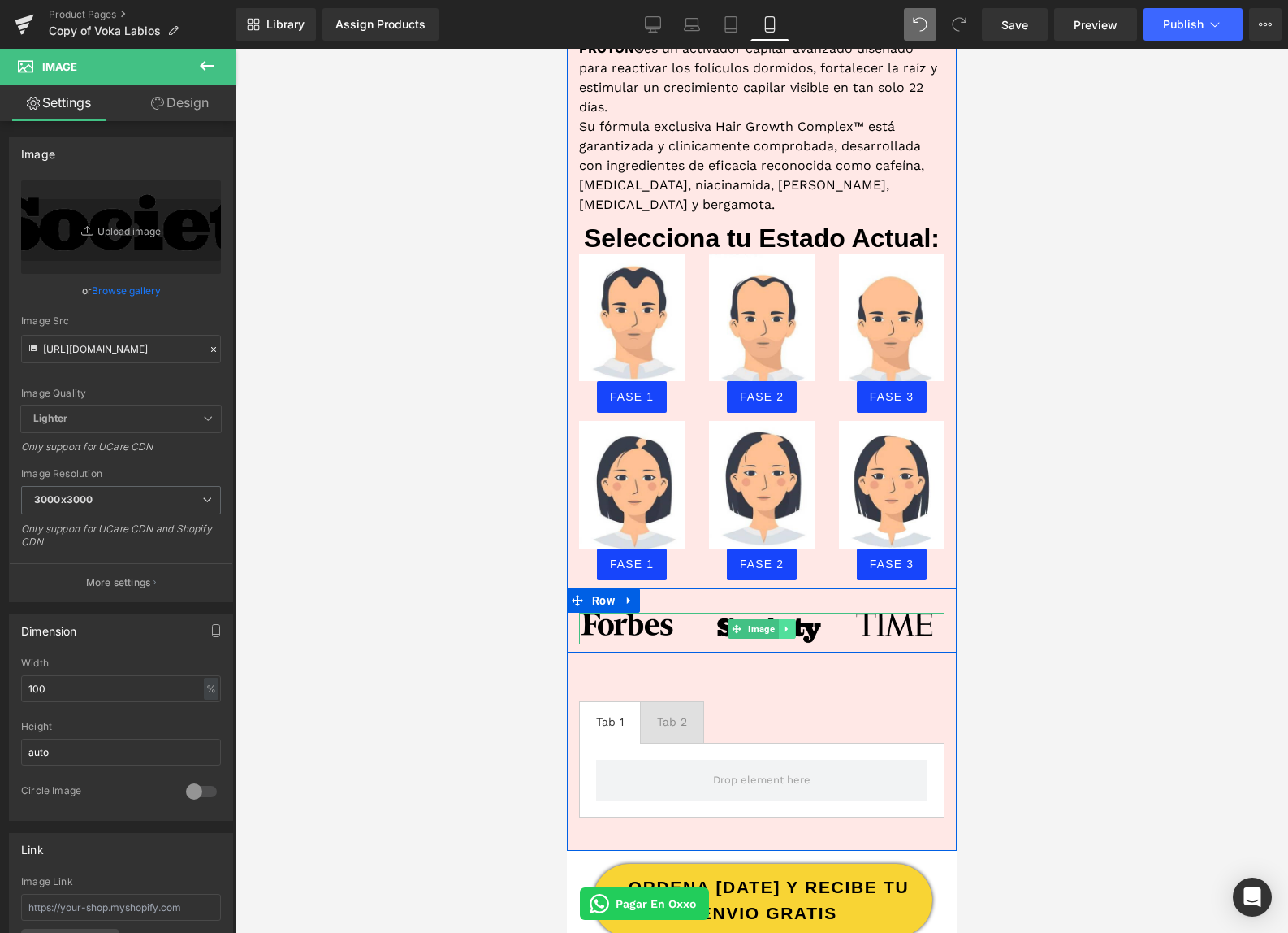
click at [786, 619] on link at bounding box center [787, 629] width 17 height 19
click at [863, 613] on img at bounding box center [762, 629] width 366 height 33
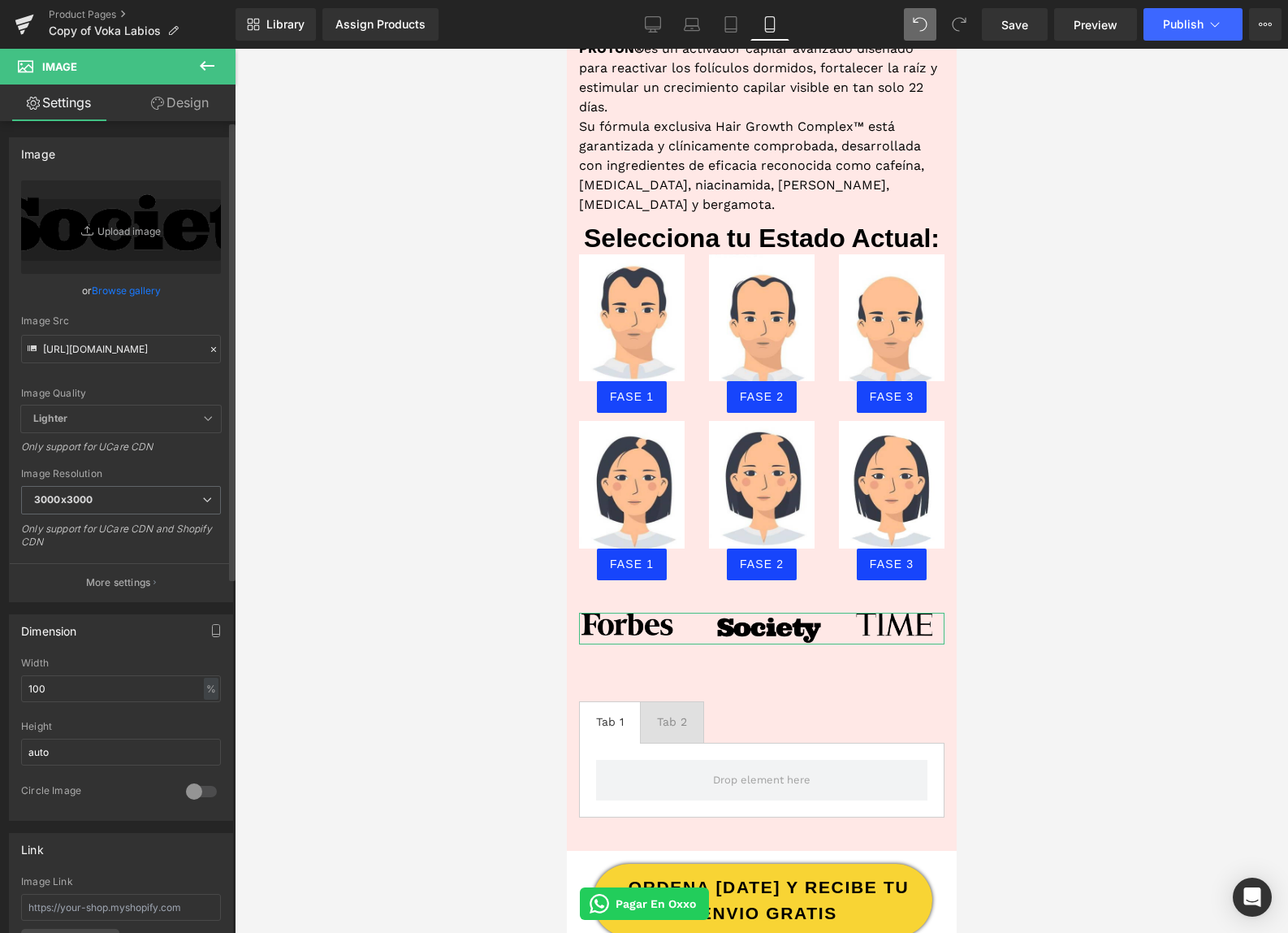
click at [211, 351] on icon at bounding box center [213, 348] width 5 height 5
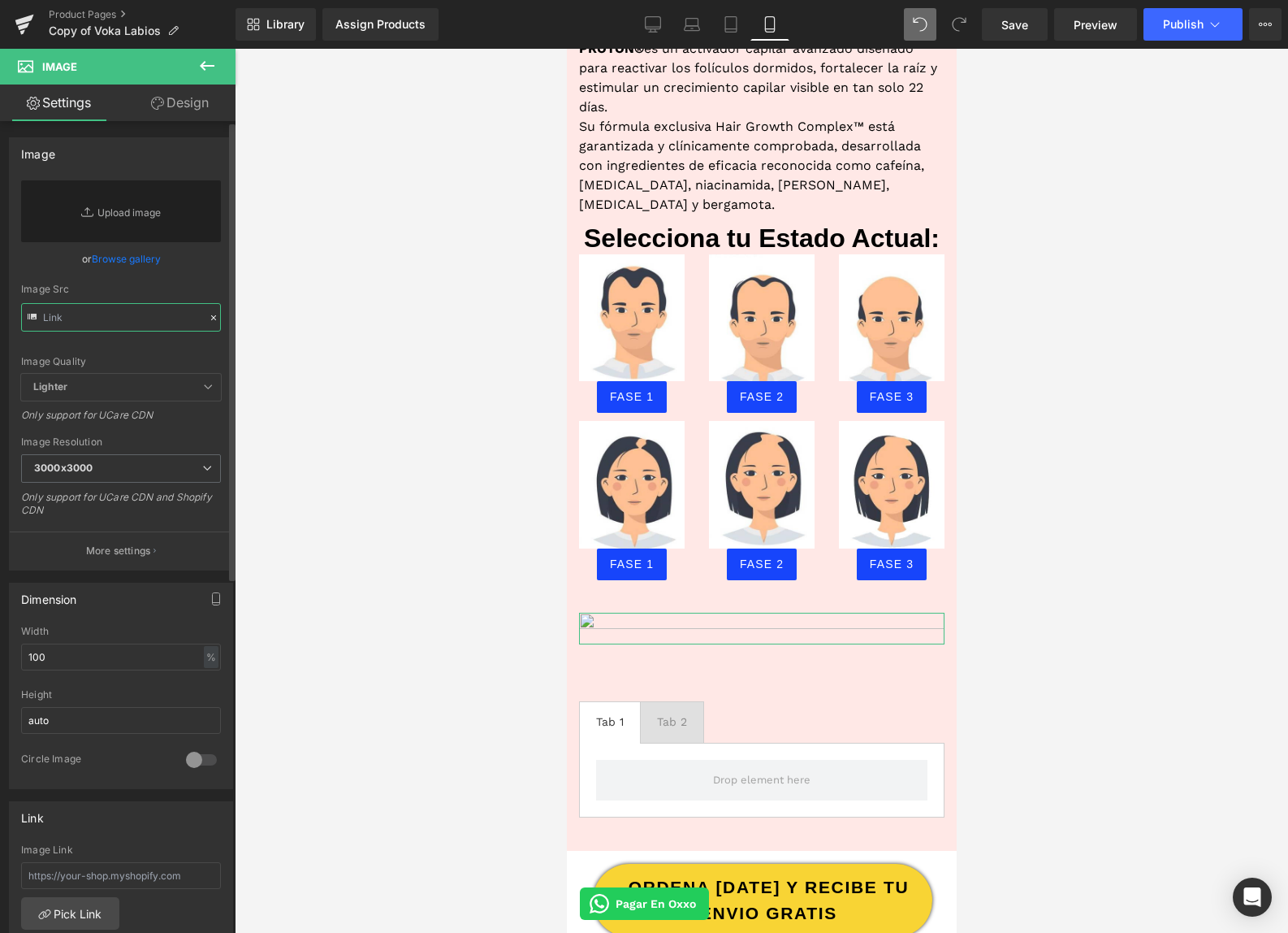
click at [119, 322] on input "text" at bounding box center [121, 316] width 199 height 28
paste input "https://cdn.shopify.com/s/files/1/0103/9525/4835/files/pnggg.png?v=1756418699"
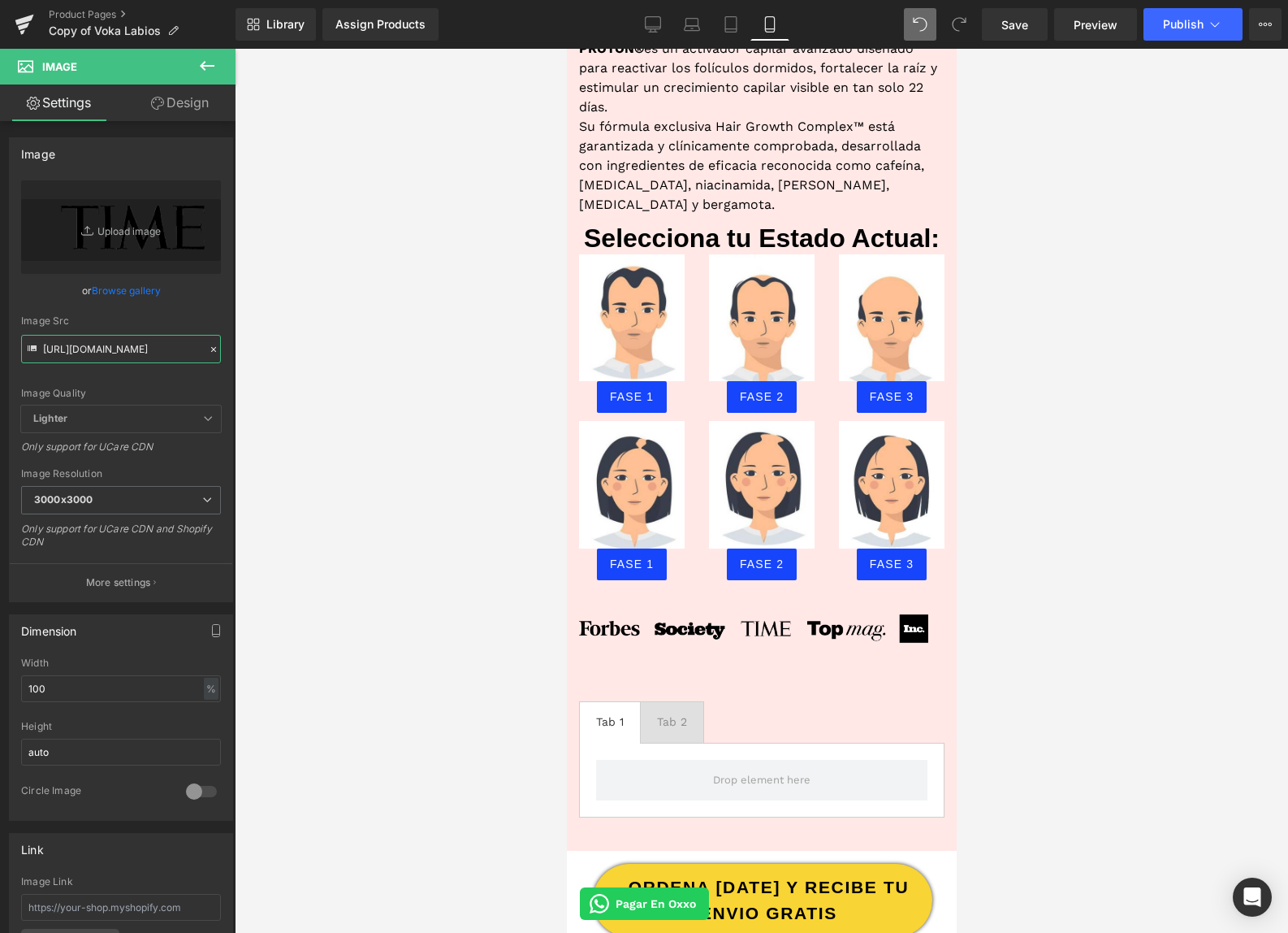
type input "https://cdn.shopify.com/s/files/1/0103/9525/4835/files/pnggg_3000x3000.png?v=17…"
click at [193, 53] on button at bounding box center [207, 66] width 57 height 36
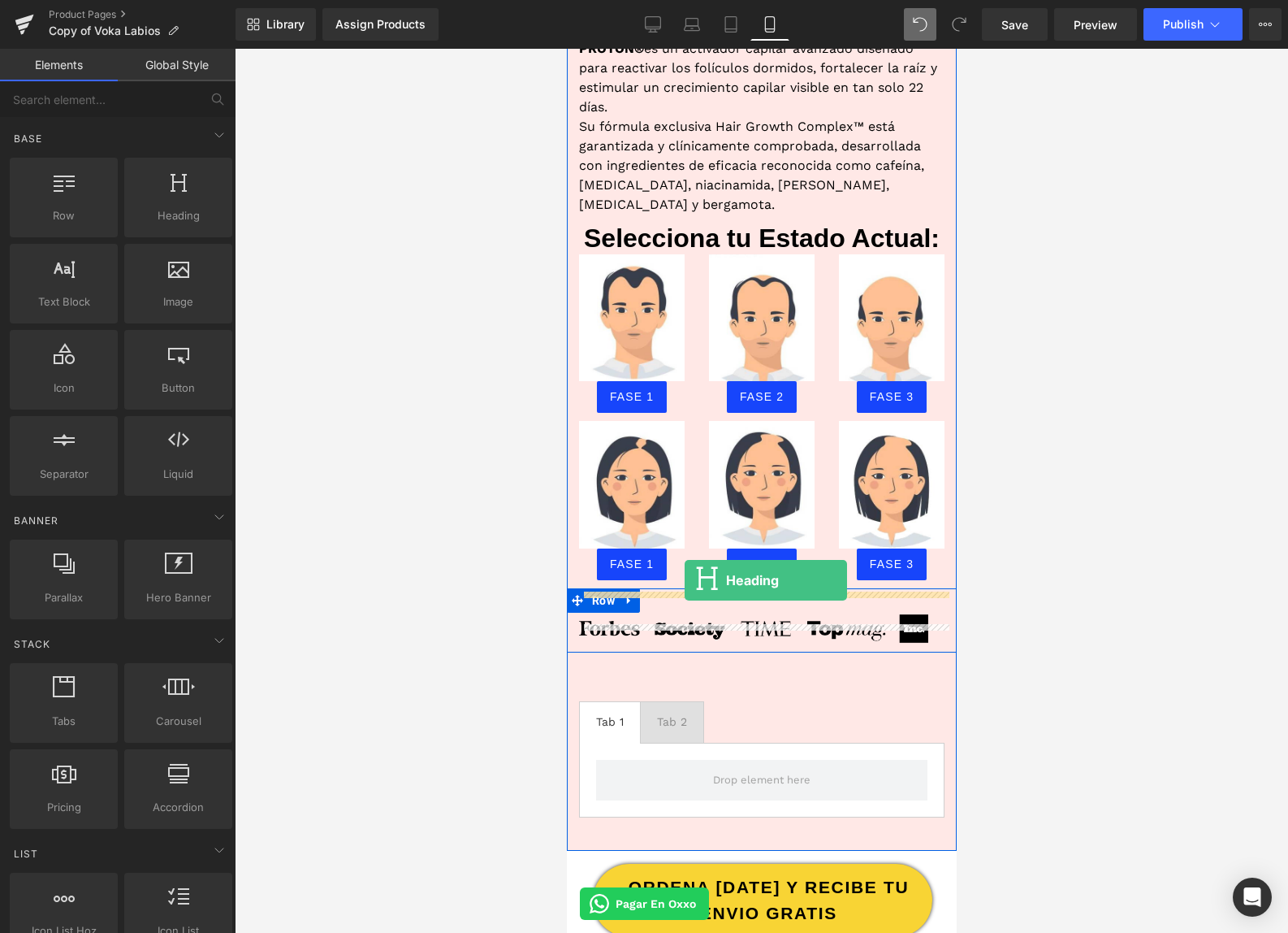
drag, startPoint x: 721, startPoint y: 240, endPoint x: 684, endPoint y: 579, distance: 341.0
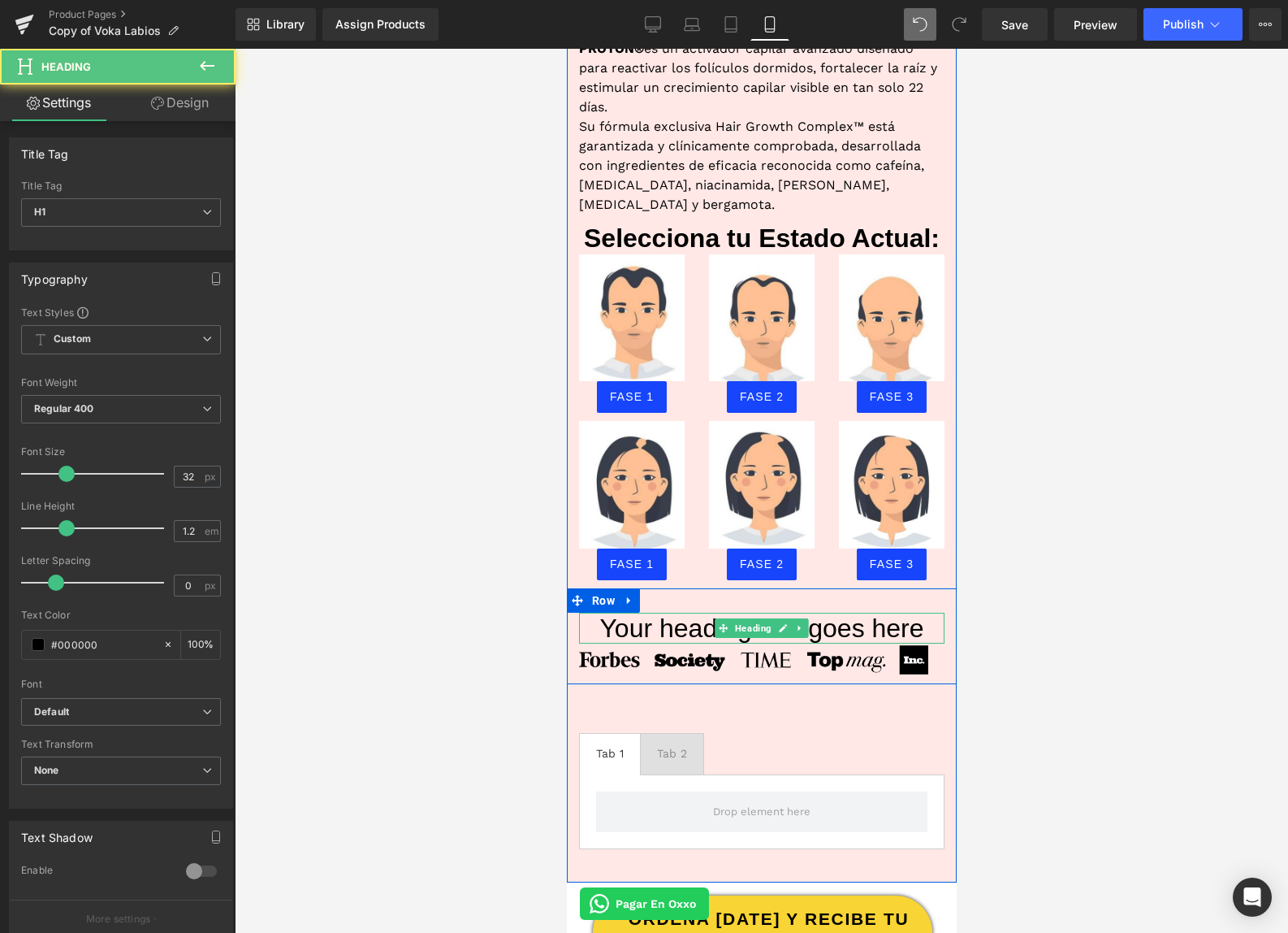
click at [691, 613] on h1 "Your heading text goes here" at bounding box center [762, 628] width 366 height 31
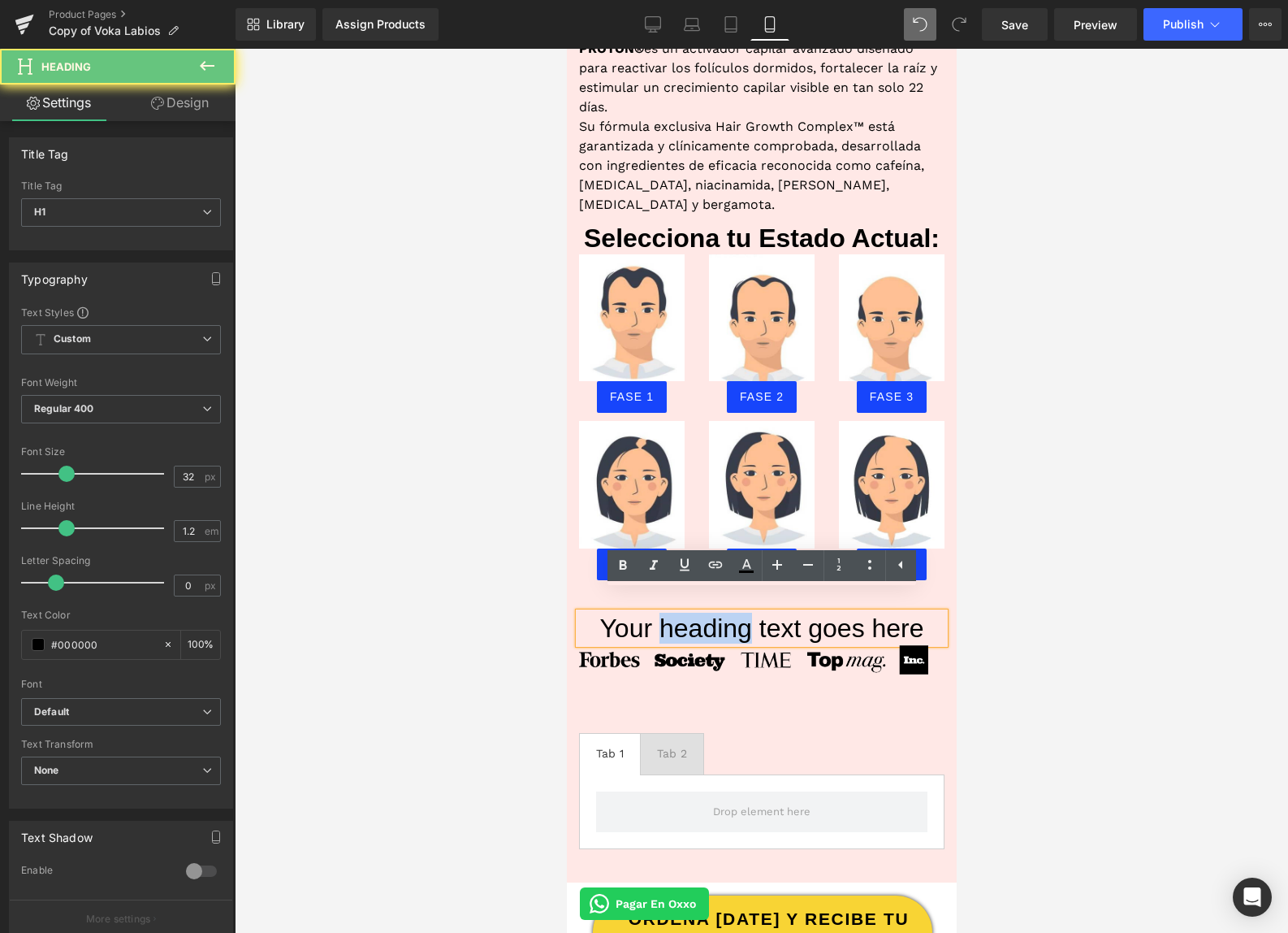
click at [691, 613] on h1 "Your heading text goes here" at bounding box center [762, 628] width 366 height 31
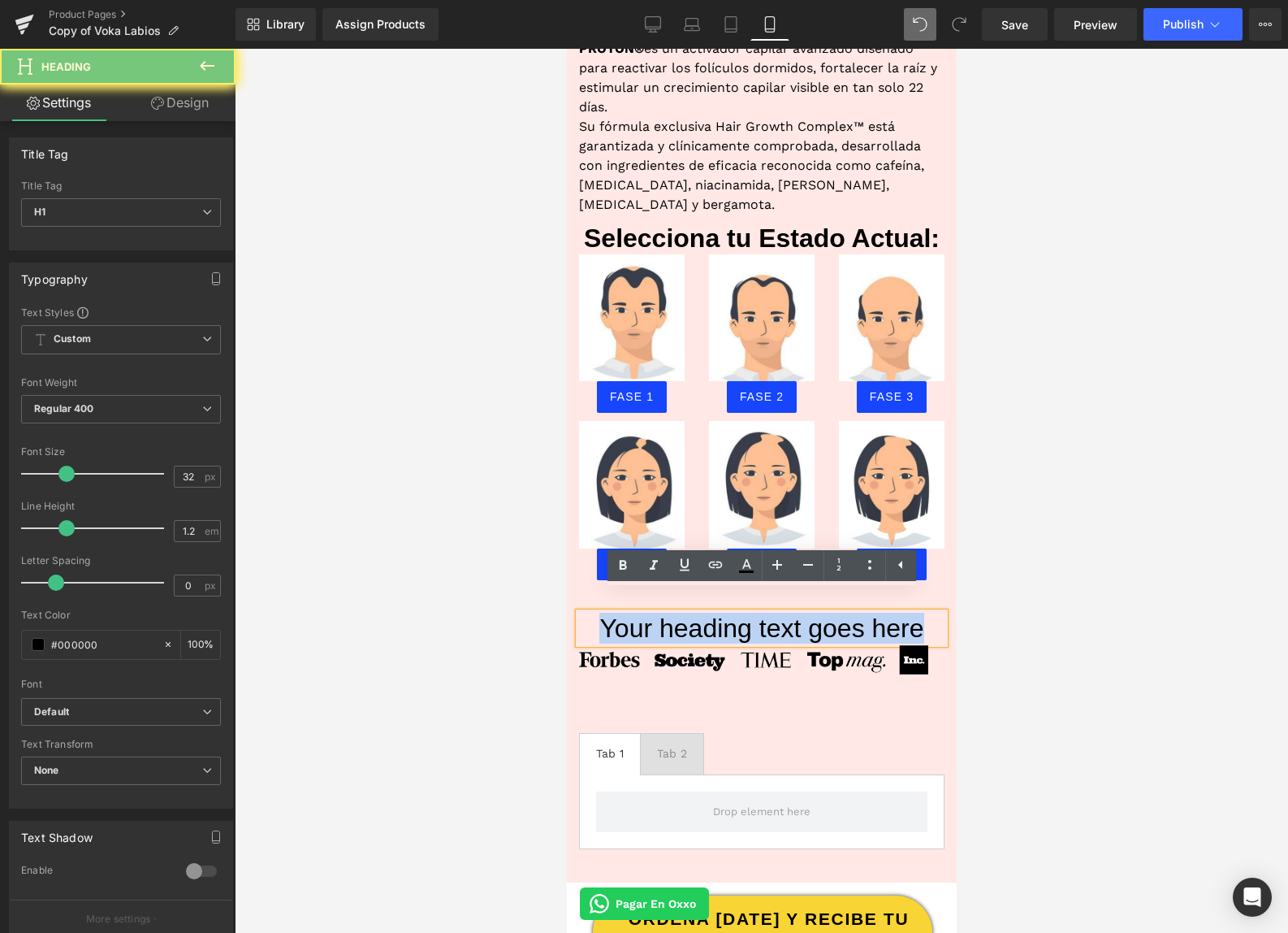
click at [691, 613] on h1 "Your heading text goes here" at bounding box center [762, 628] width 366 height 31
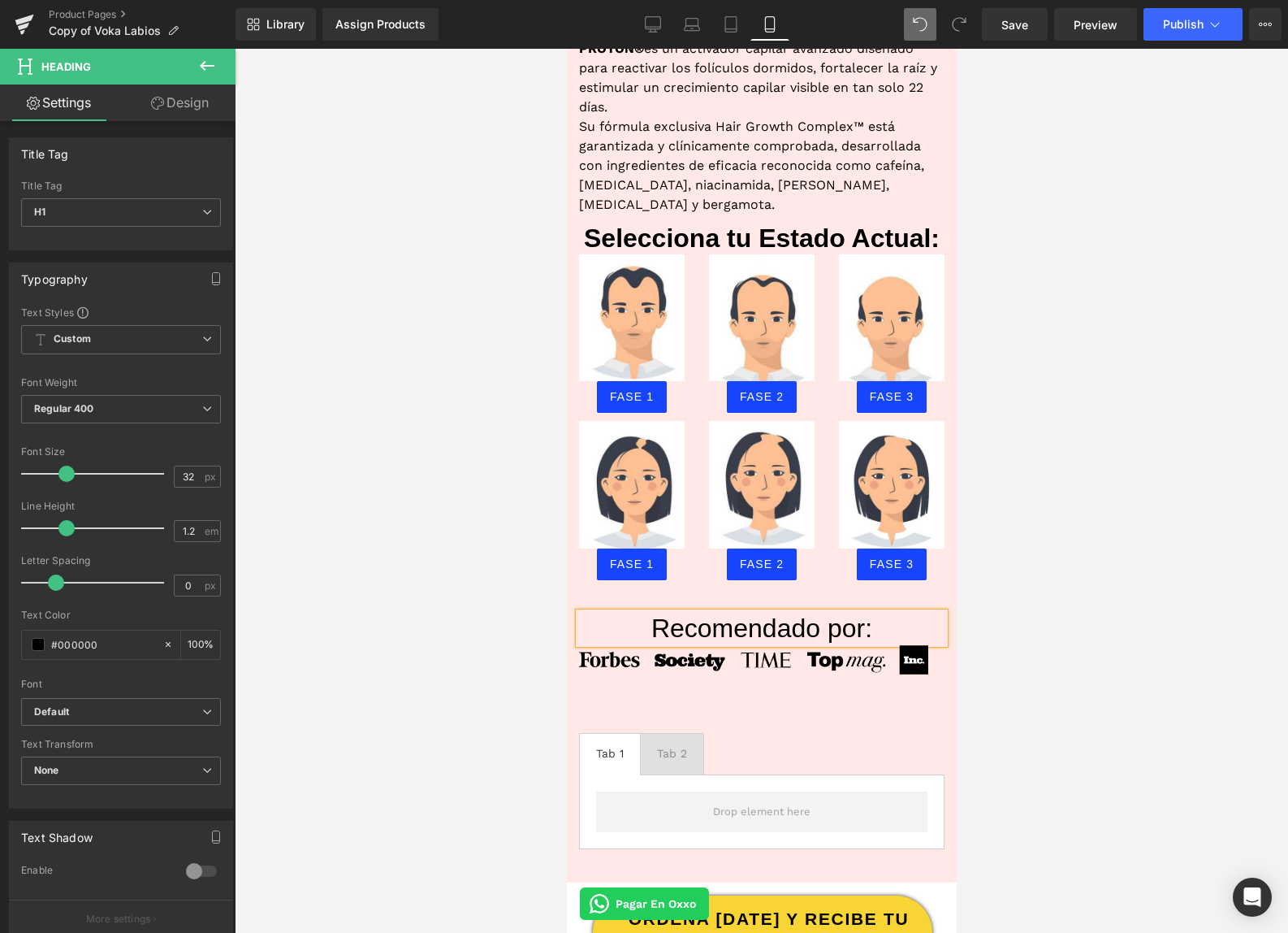
click at [704, 613] on h1 "Recomendado por:" at bounding box center [762, 628] width 366 height 31
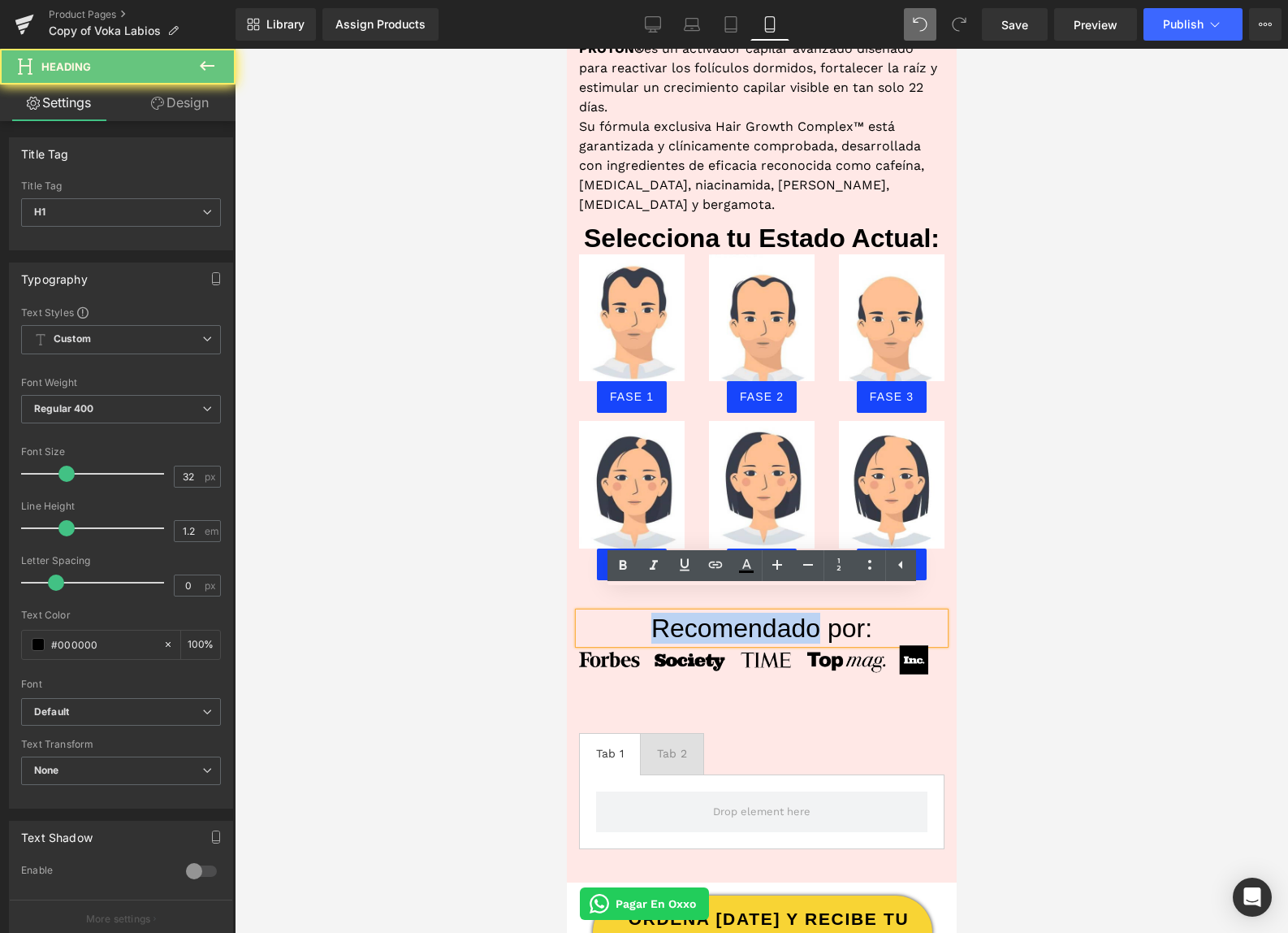
click at [704, 613] on h1 "Recomendado por:" at bounding box center [762, 628] width 366 height 31
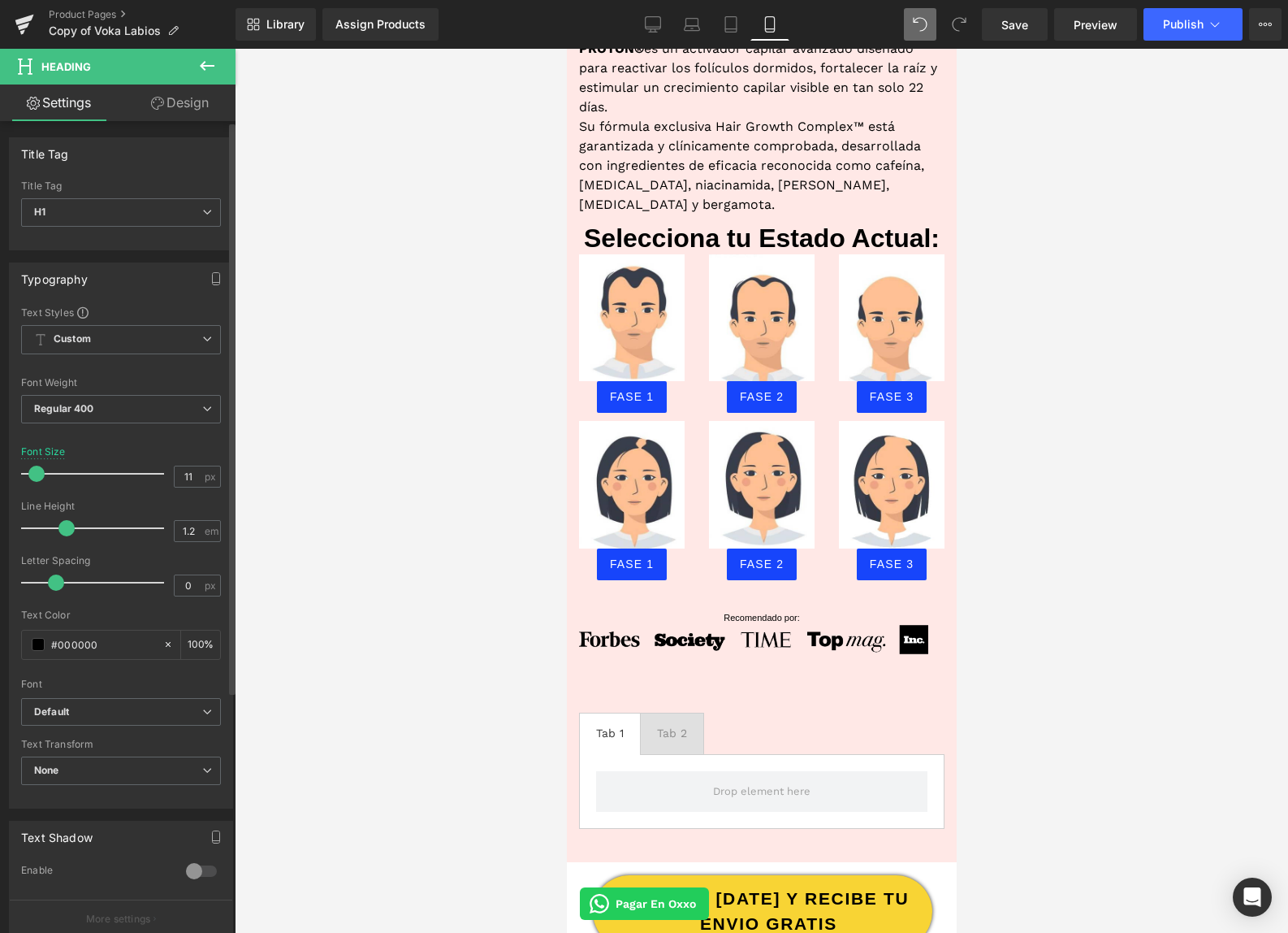
type input "12"
drag, startPoint x: 63, startPoint y: 474, endPoint x: 37, endPoint y: 468, distance: 26.7
click at [37, 468] on span at bounding box center [38, 473] width 16 height 16
click at [42, 645] on span at bounding box center [38, 644] width 13 height 13
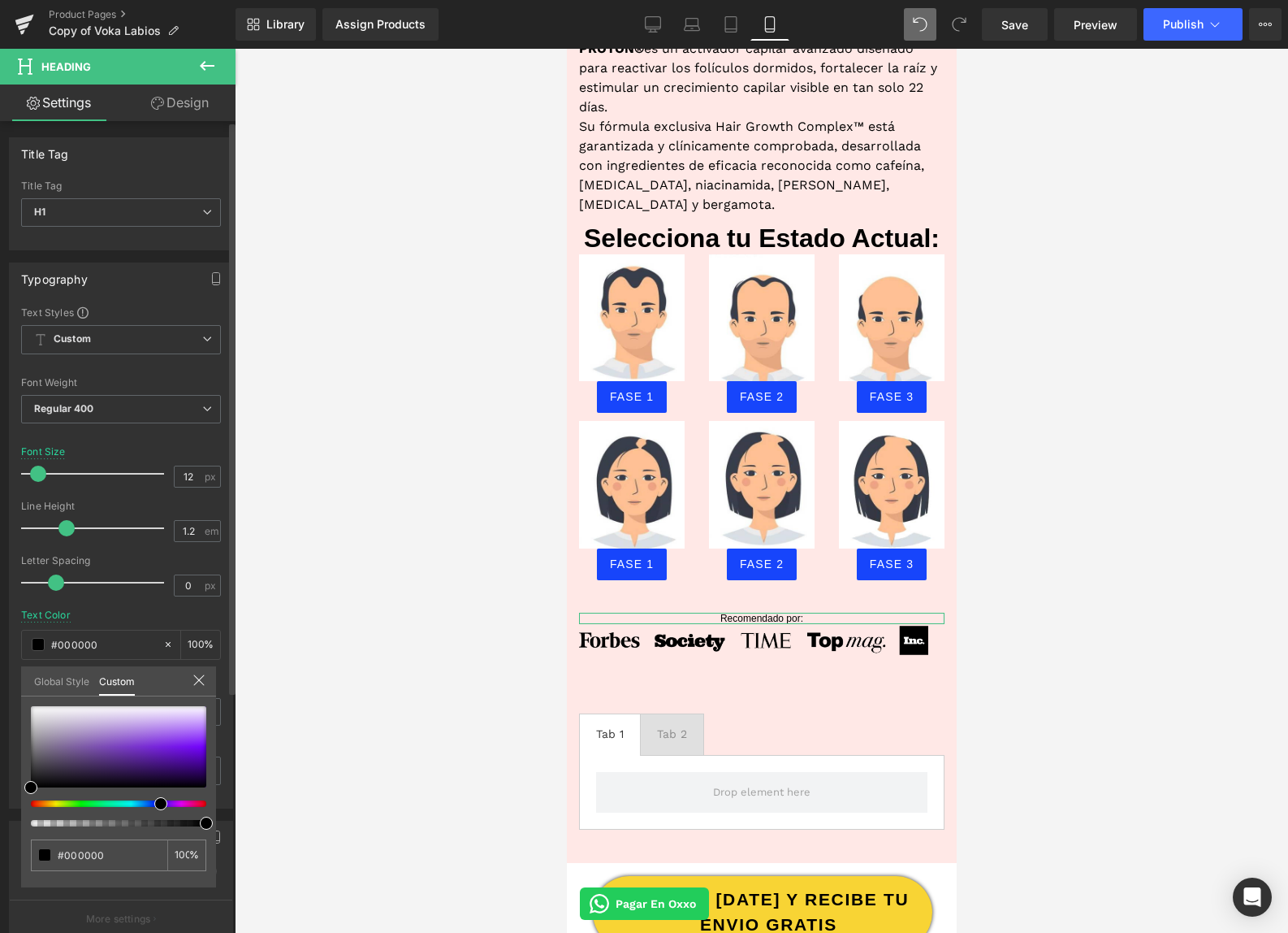
click at [154, 801] on div at bounding box center [111, 803] width 175 height 7
type input "#7e2de1"
type input "#7e2ce2"
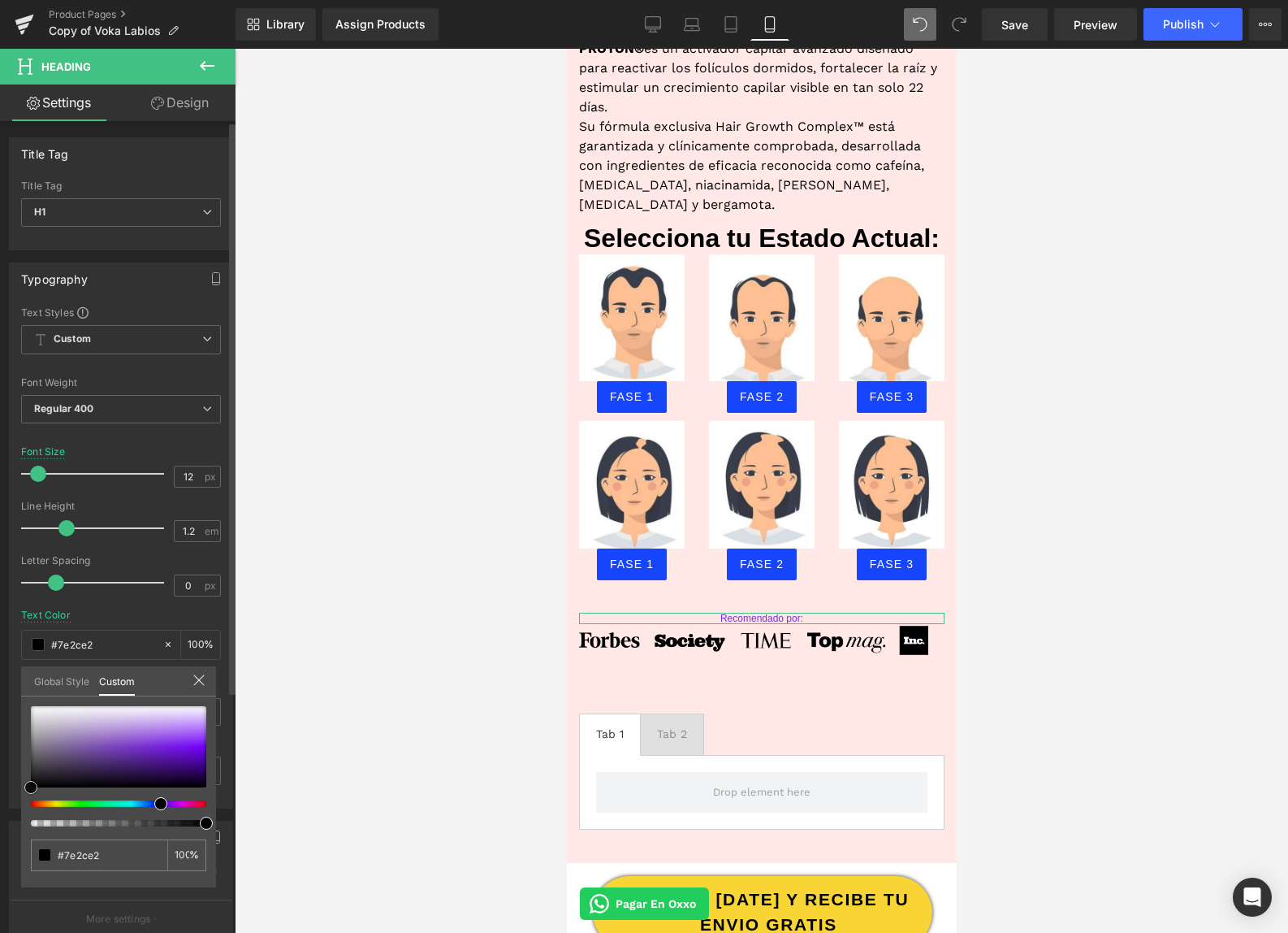
type input "#7b25e4"
type input "#7a1deb"
type input "#7918f0"
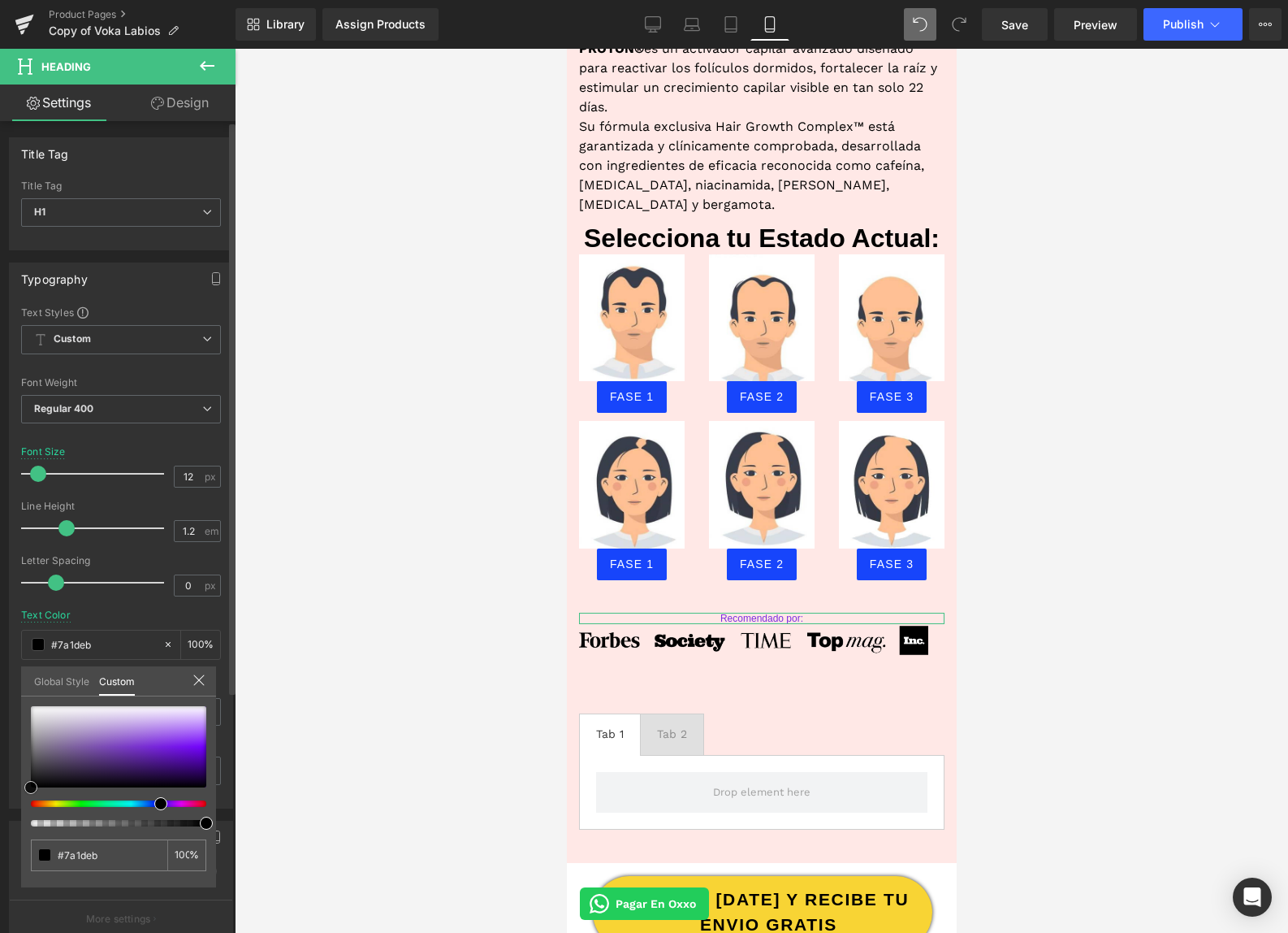
type input "#7918f0"
type input "#7917f1"
drag, startPoint x: 165, startPoint y: 744, endPoint x: 187, endPoint y: 745, distance: 22.0
click at [187, 745] on div at bounding box center [118, 746] width 175 height 81
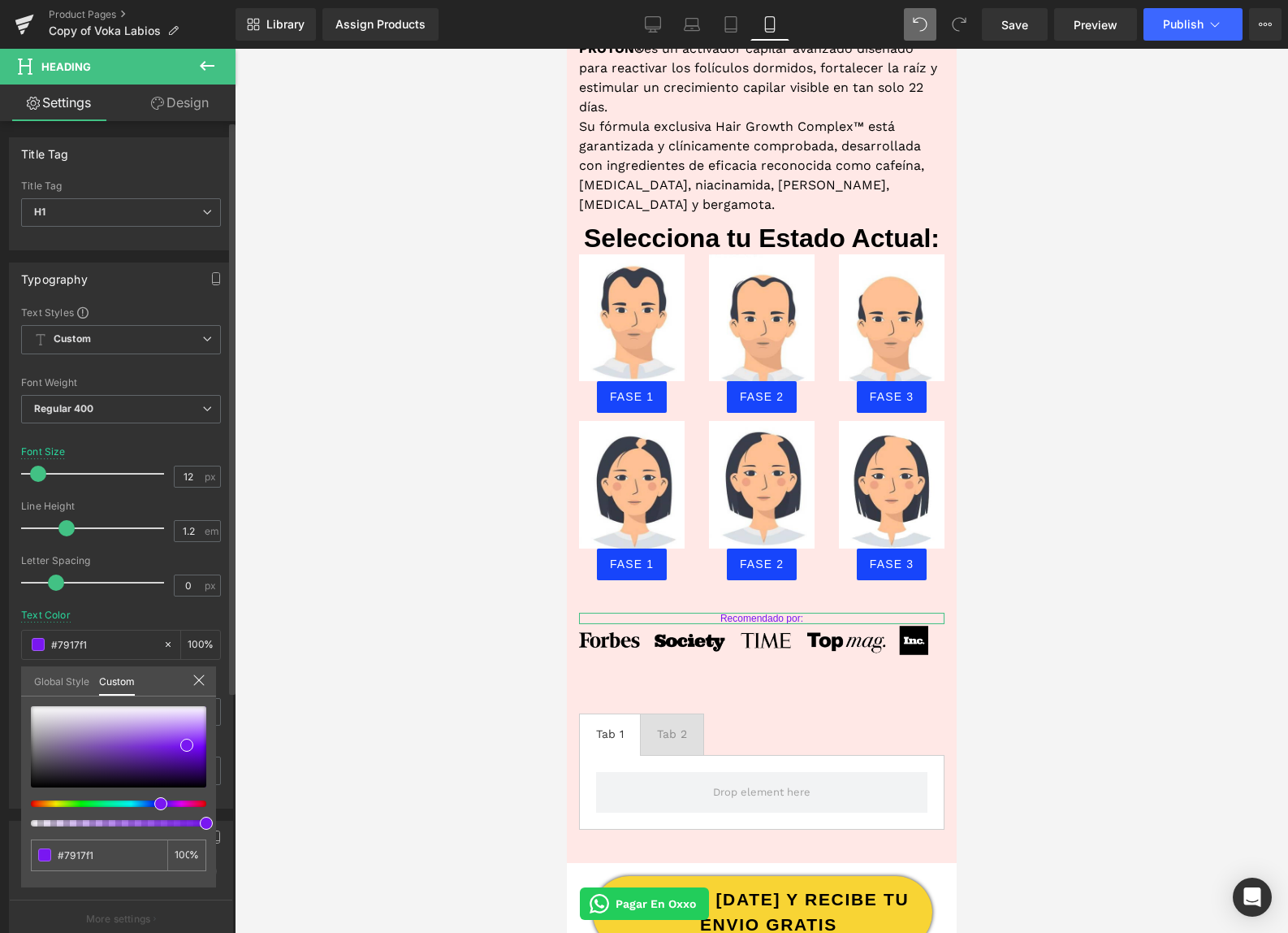
type input "#6b17f1"
type input "#6717f1"
type input "#6017f1"
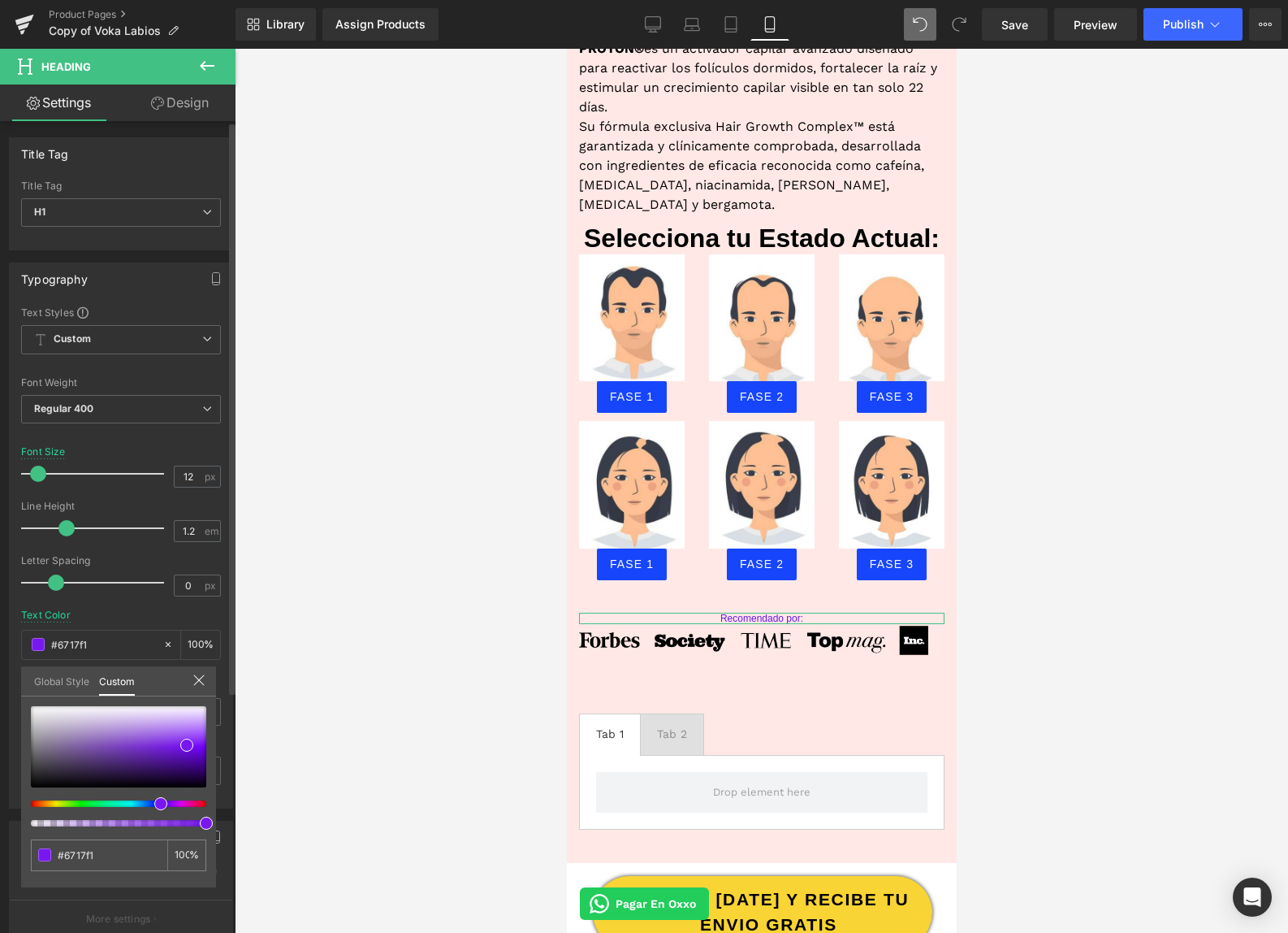
type input "#6017f1"
type input "#4e17f1"
type input "#4617f1"
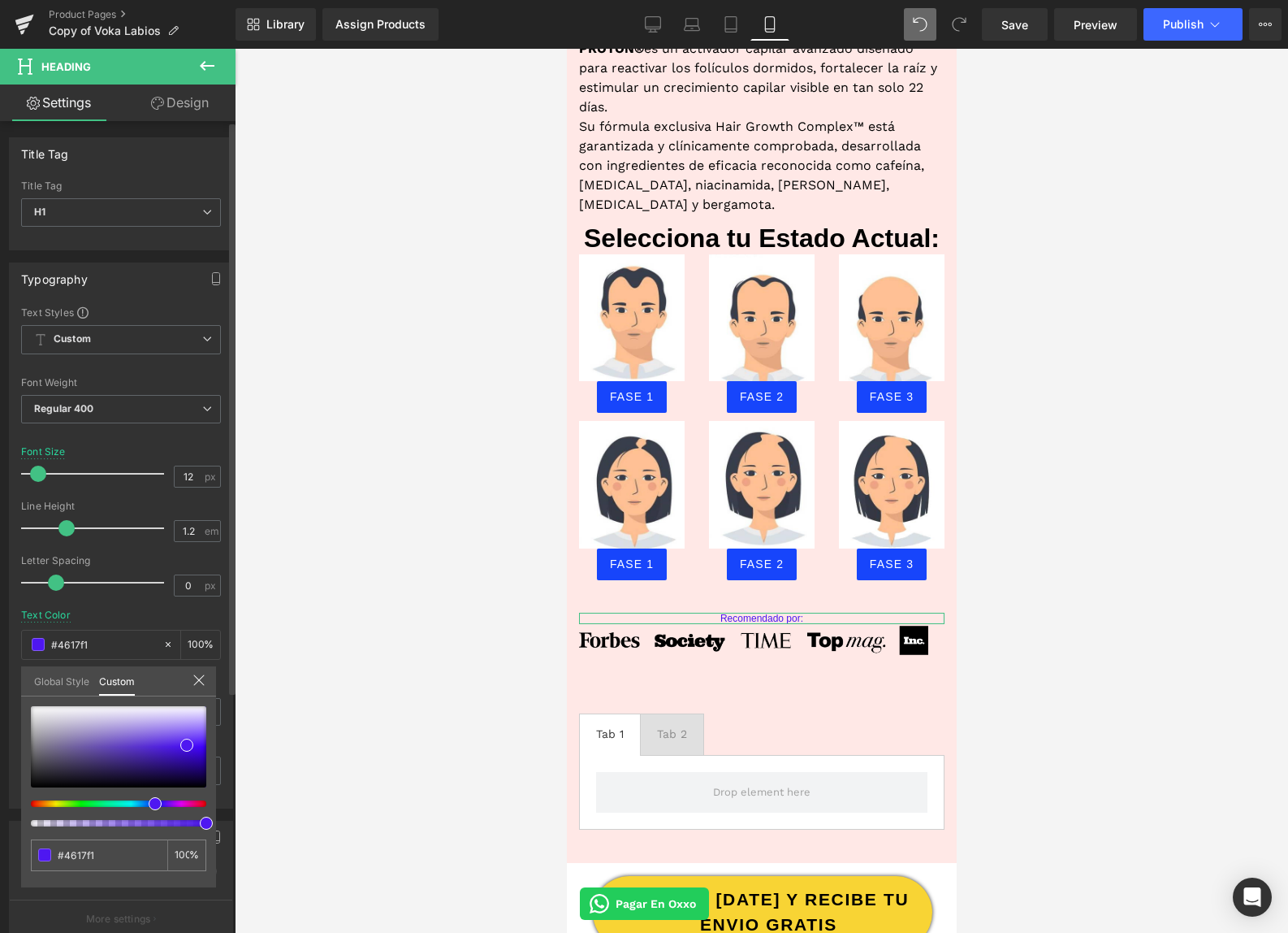
type input "#4317f1"
type input "#3117f1"
type input "#1e17f1"
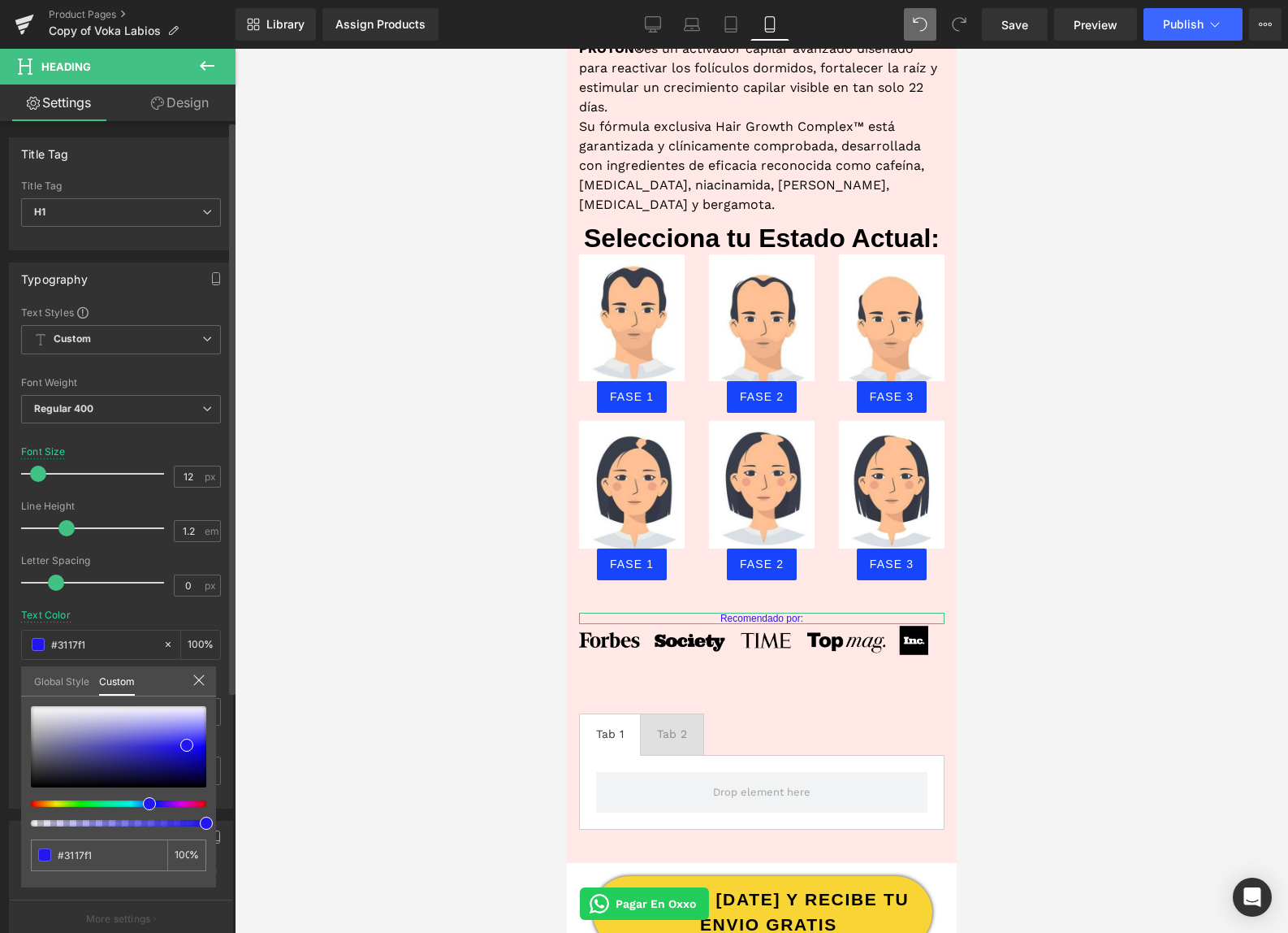
type input "#1e17f1"
type input "#1717f1"
type input "#171ef1"
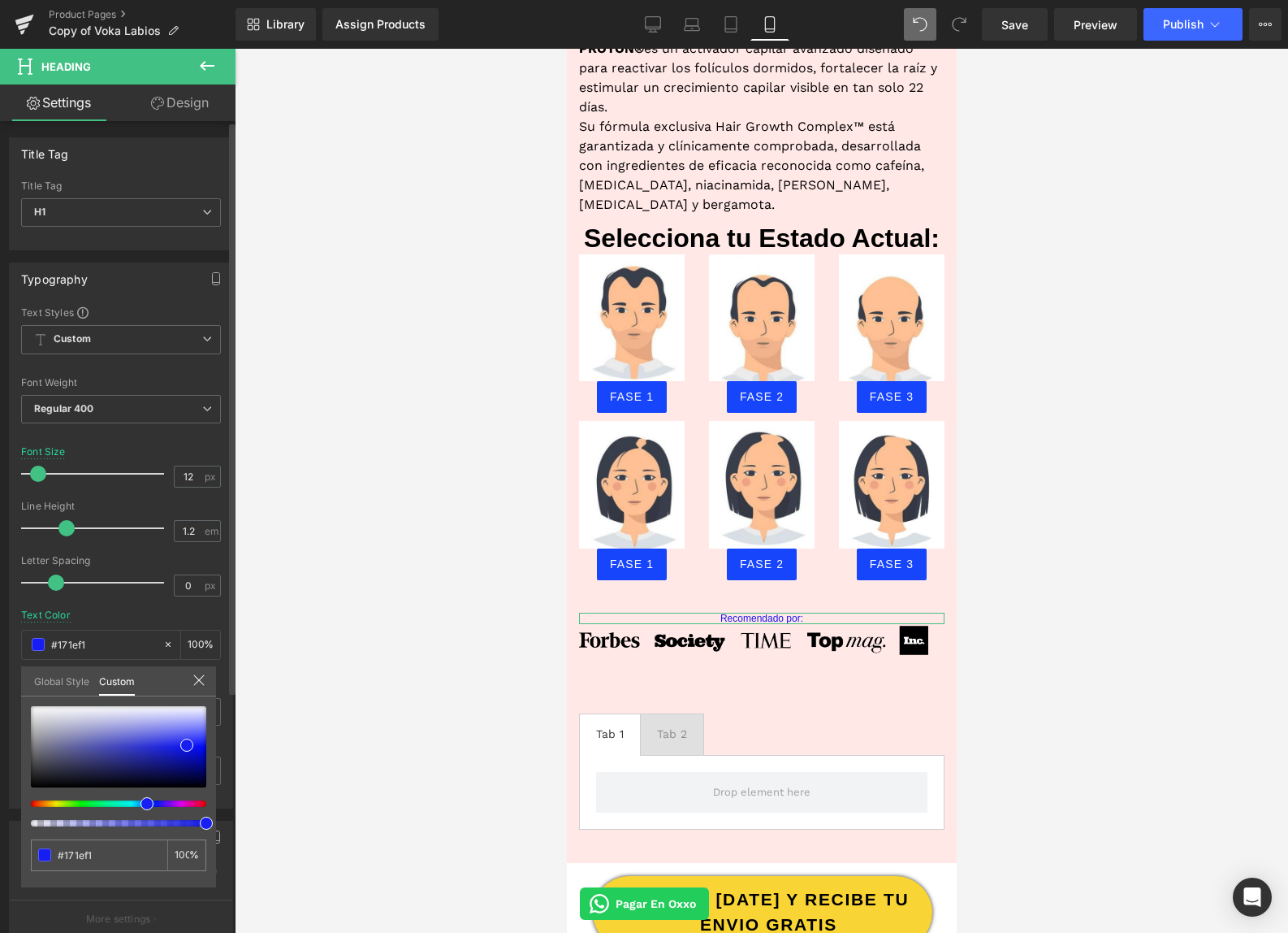
type input "#1722f1"
type input "#1729f1"
type input "#1731f1"
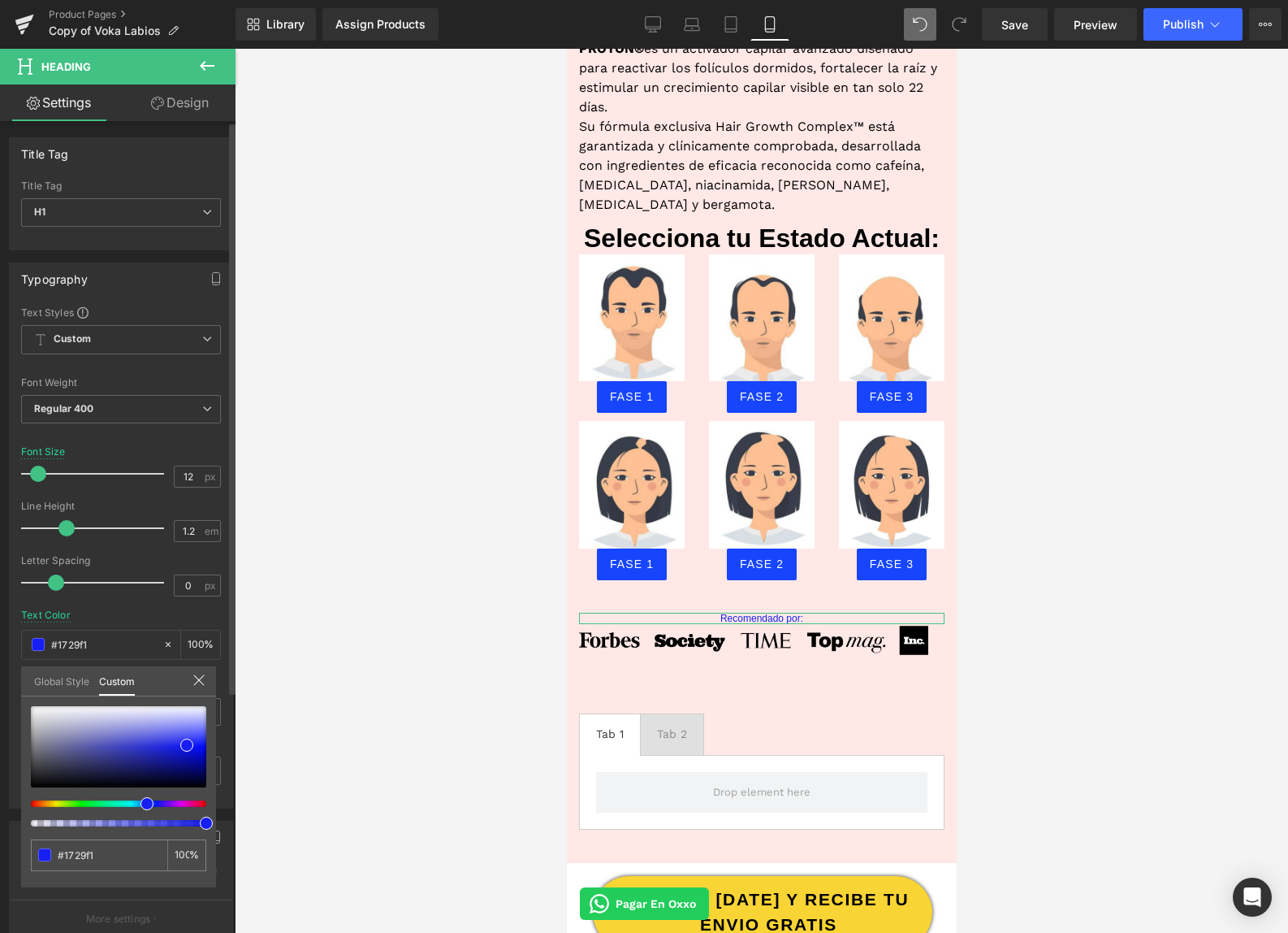
type input "#1731f1"
type input "#173bf1"
type input "#1743f1"
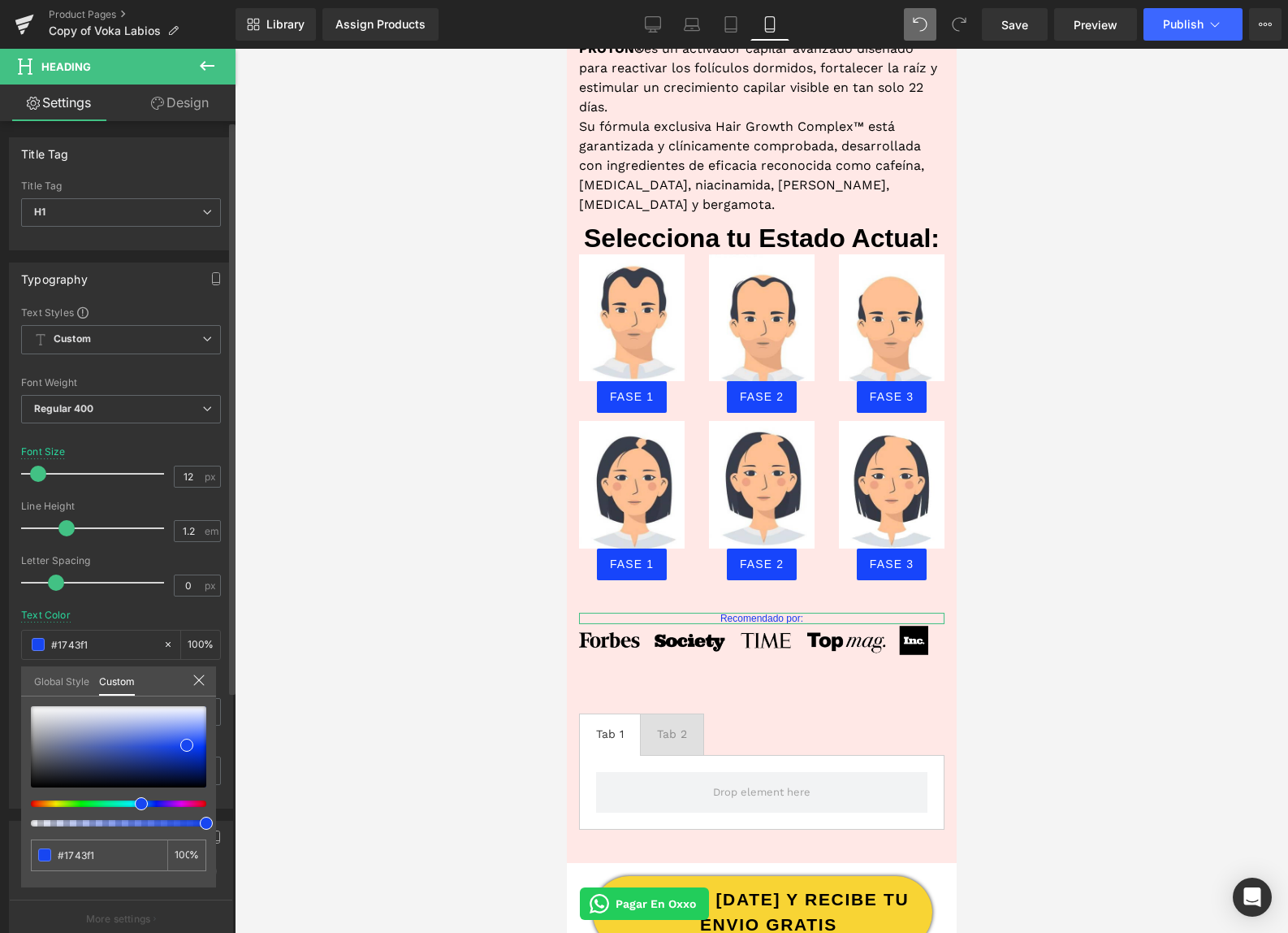
type input "#174ef1"
type input "#1755f1"
type input "#1759f1"
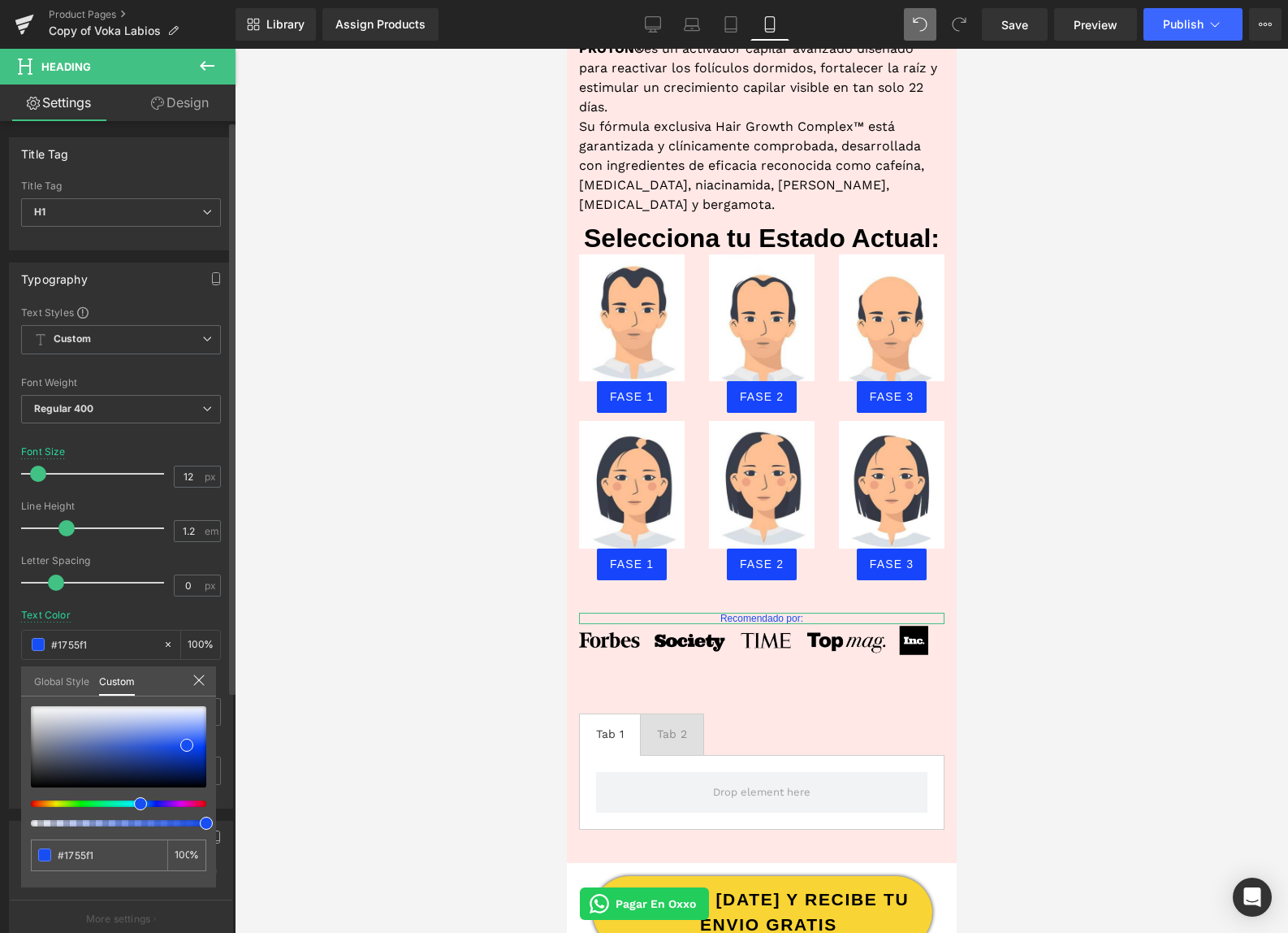
type input "#1759f1"
type input "#1760f1"
type input "#1767f1"
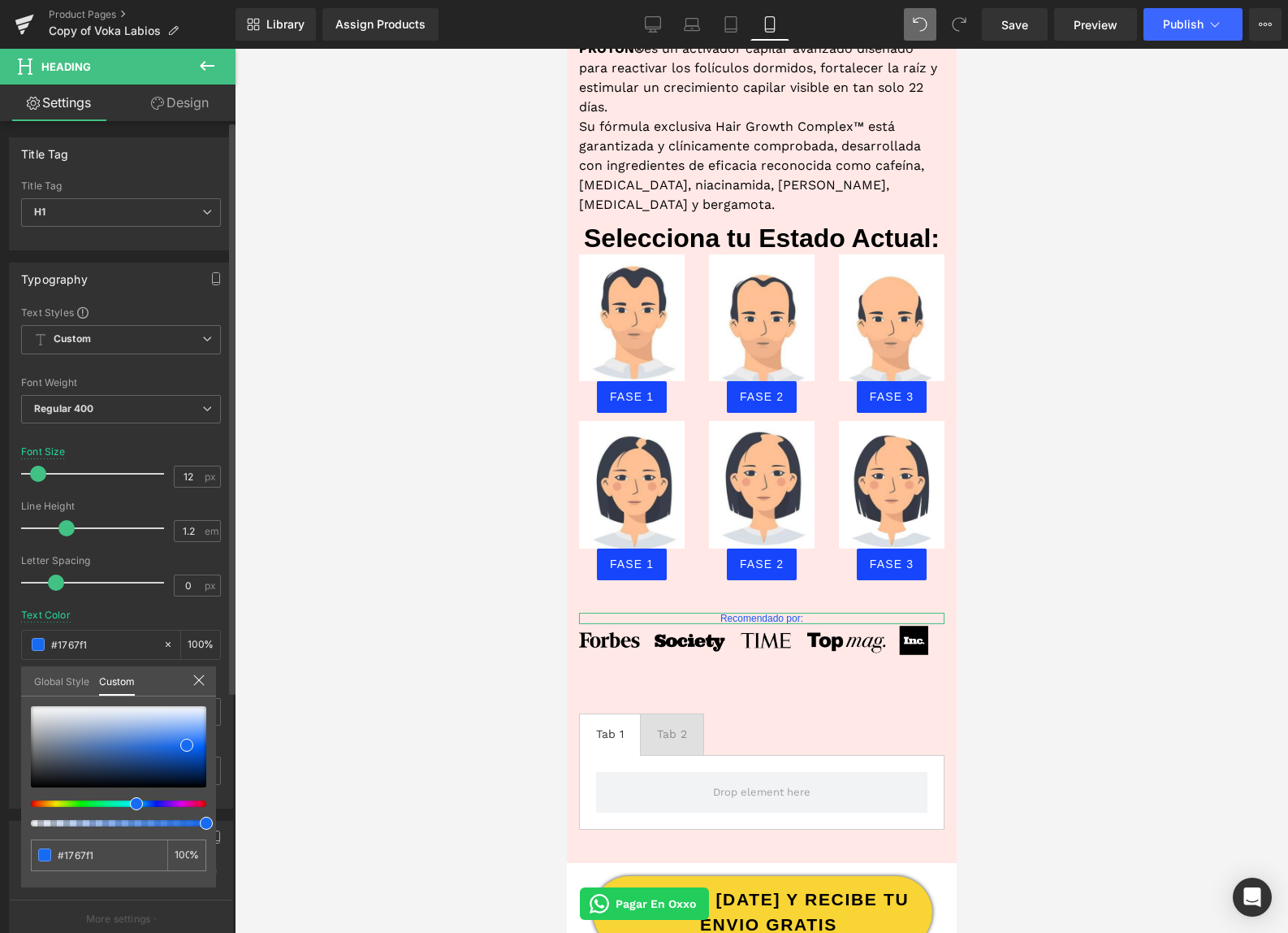
type input "#176bf1"
type input "#1772f1"
type input "#1779f1"
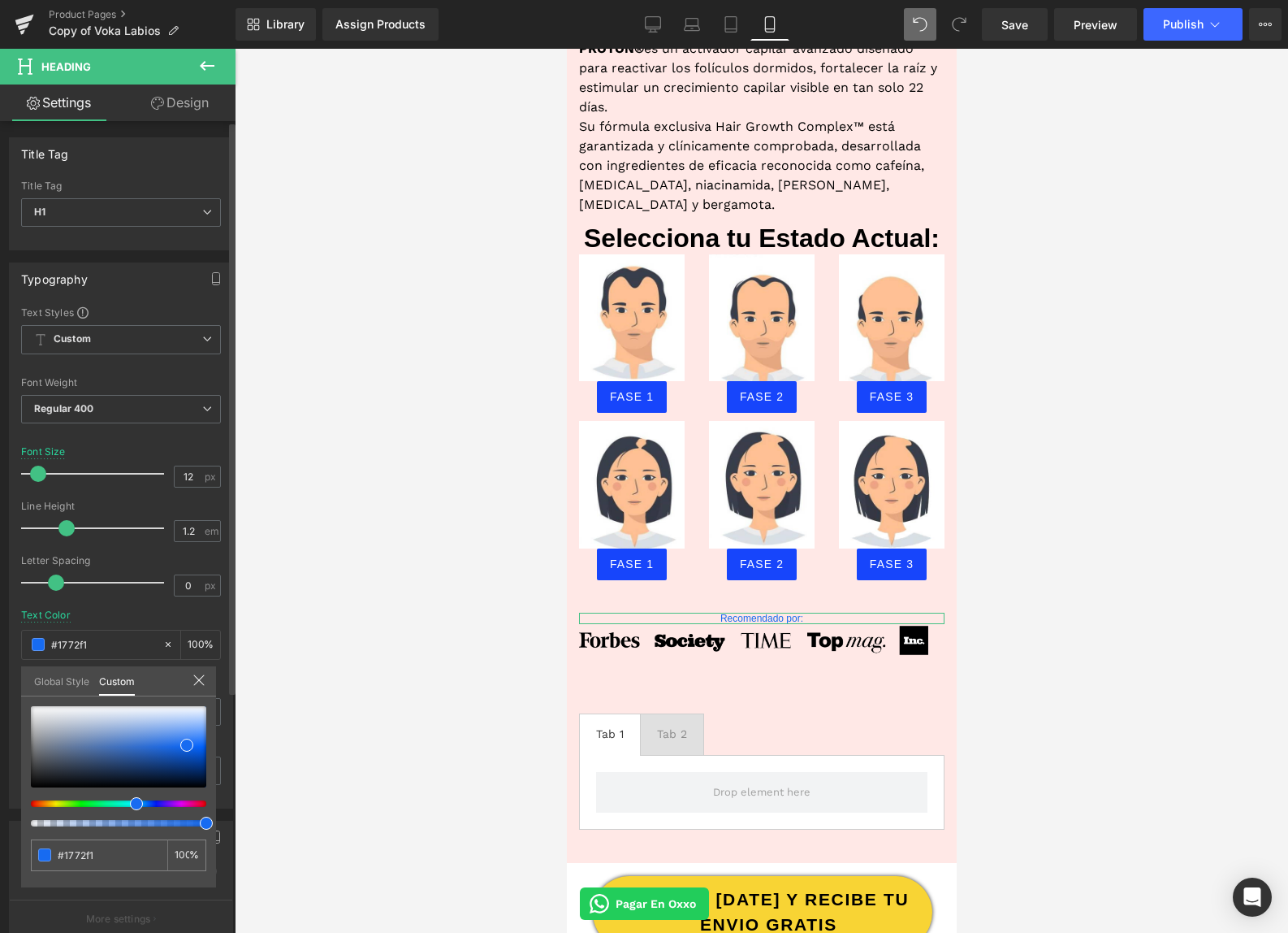
type input "#1779f1"
type input "#177df1"
type input "#178bf1"
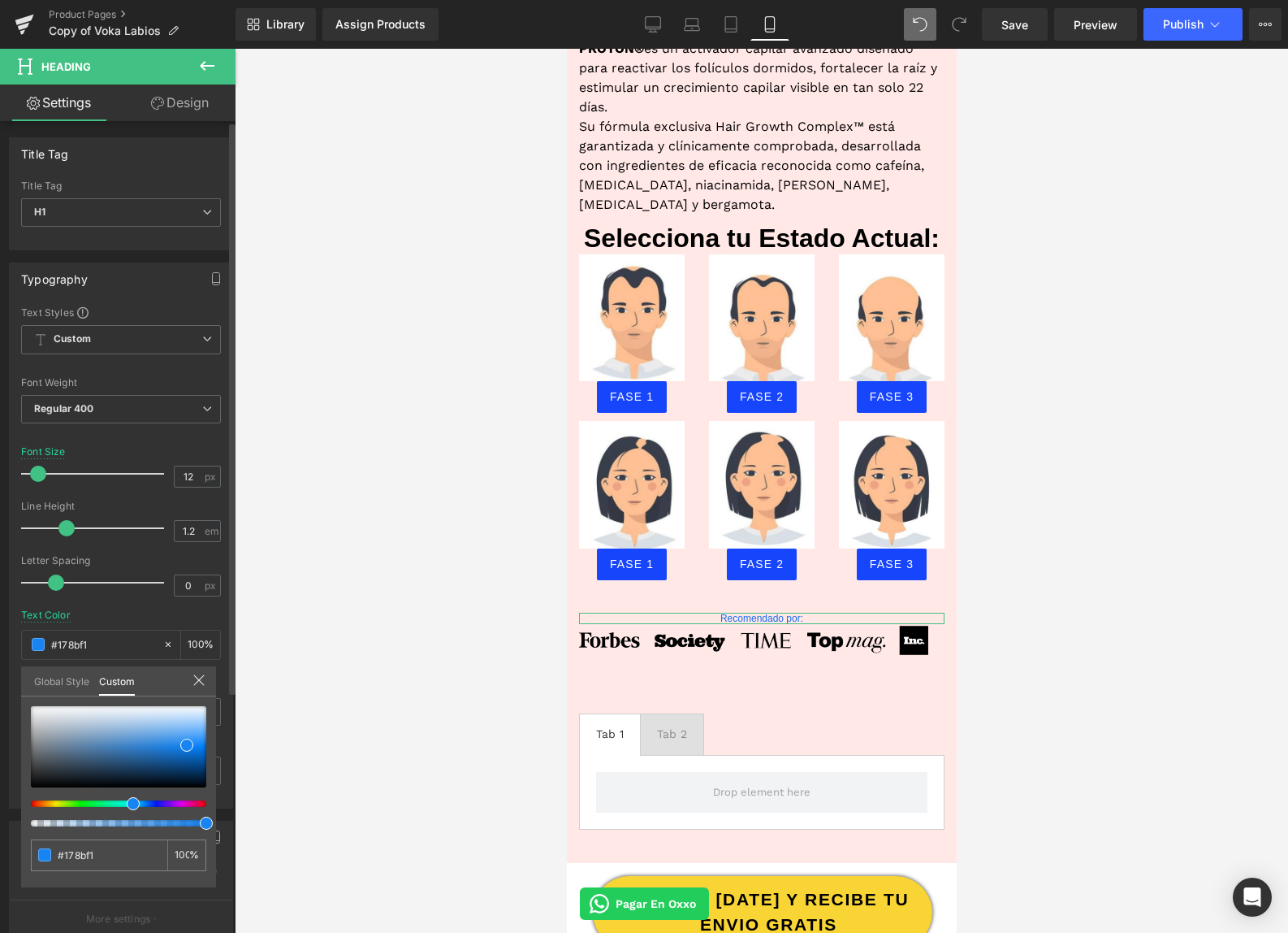
type input "#1796f1"
drag, startPoint x: 153, startPoint y: 802, endPoint x: 124, endPoint y: 801, distance: 29.0
click at [124, 801] on div at bounding box center [111, 803] width 175 height 7
type input "#1294f1"
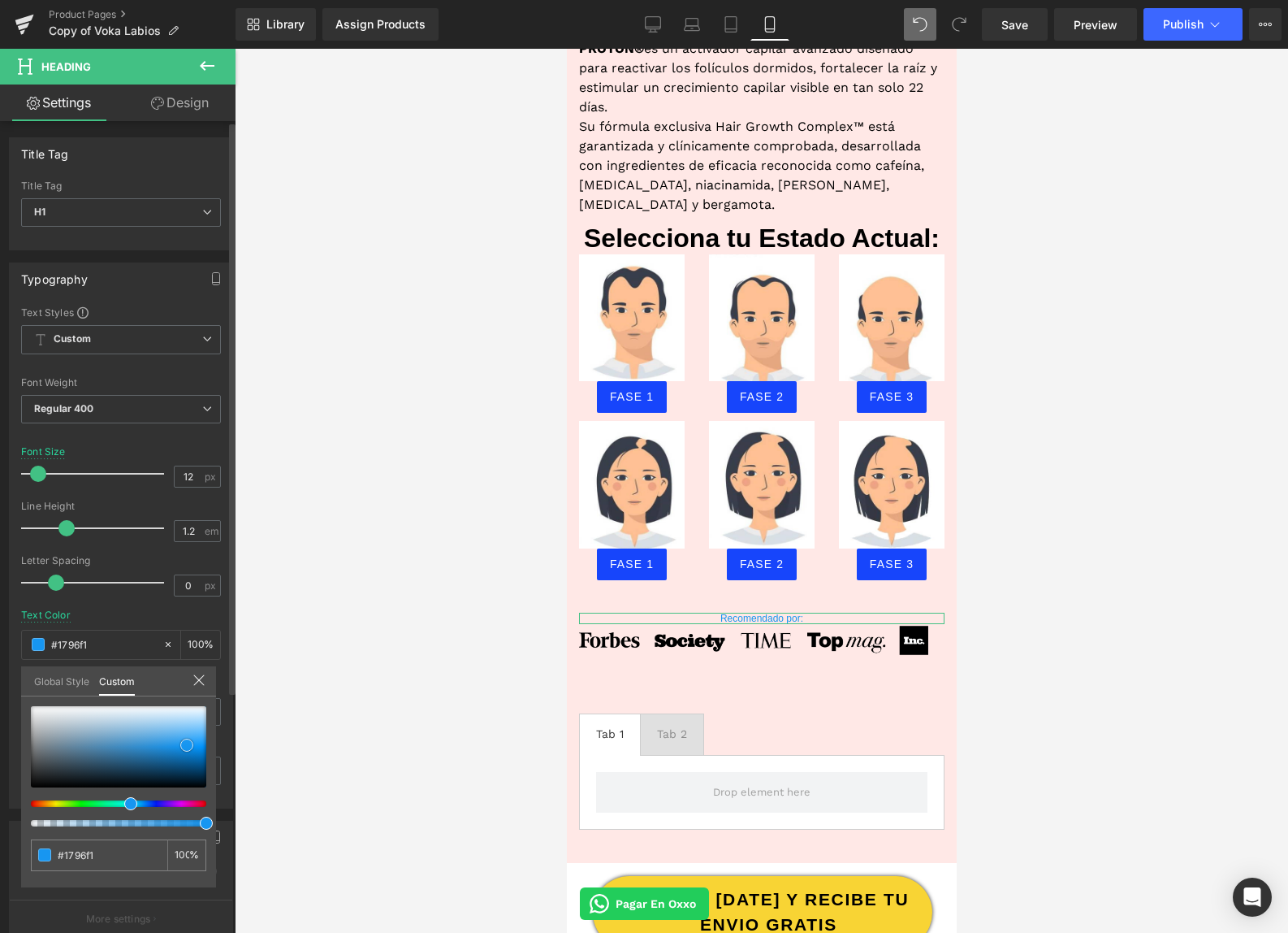
type input "#1294f1"
type input "#098deb"
type input "#0684de"
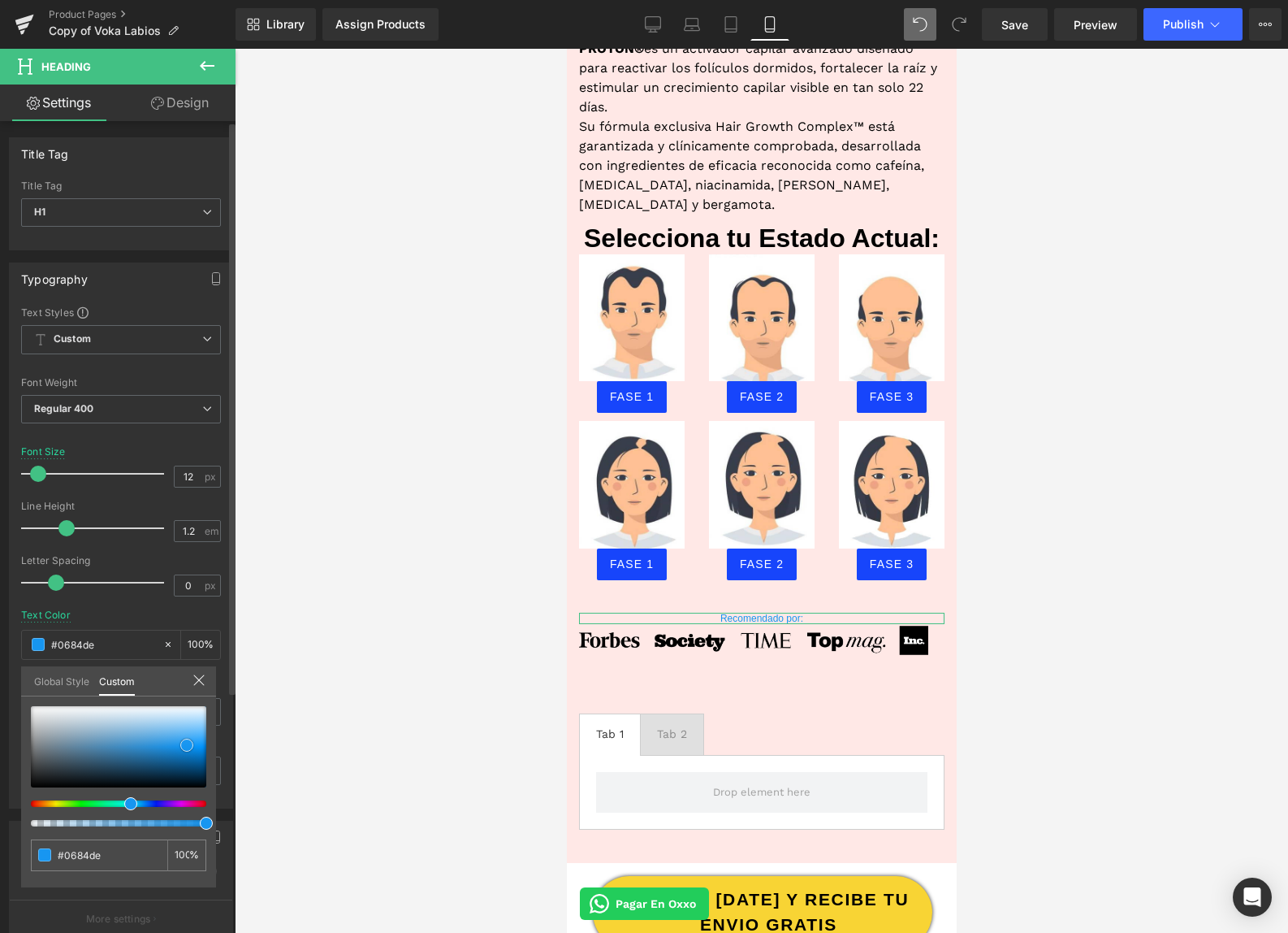
type input "#047fd6"
type input "#057cd0"
type input "#0479cc"
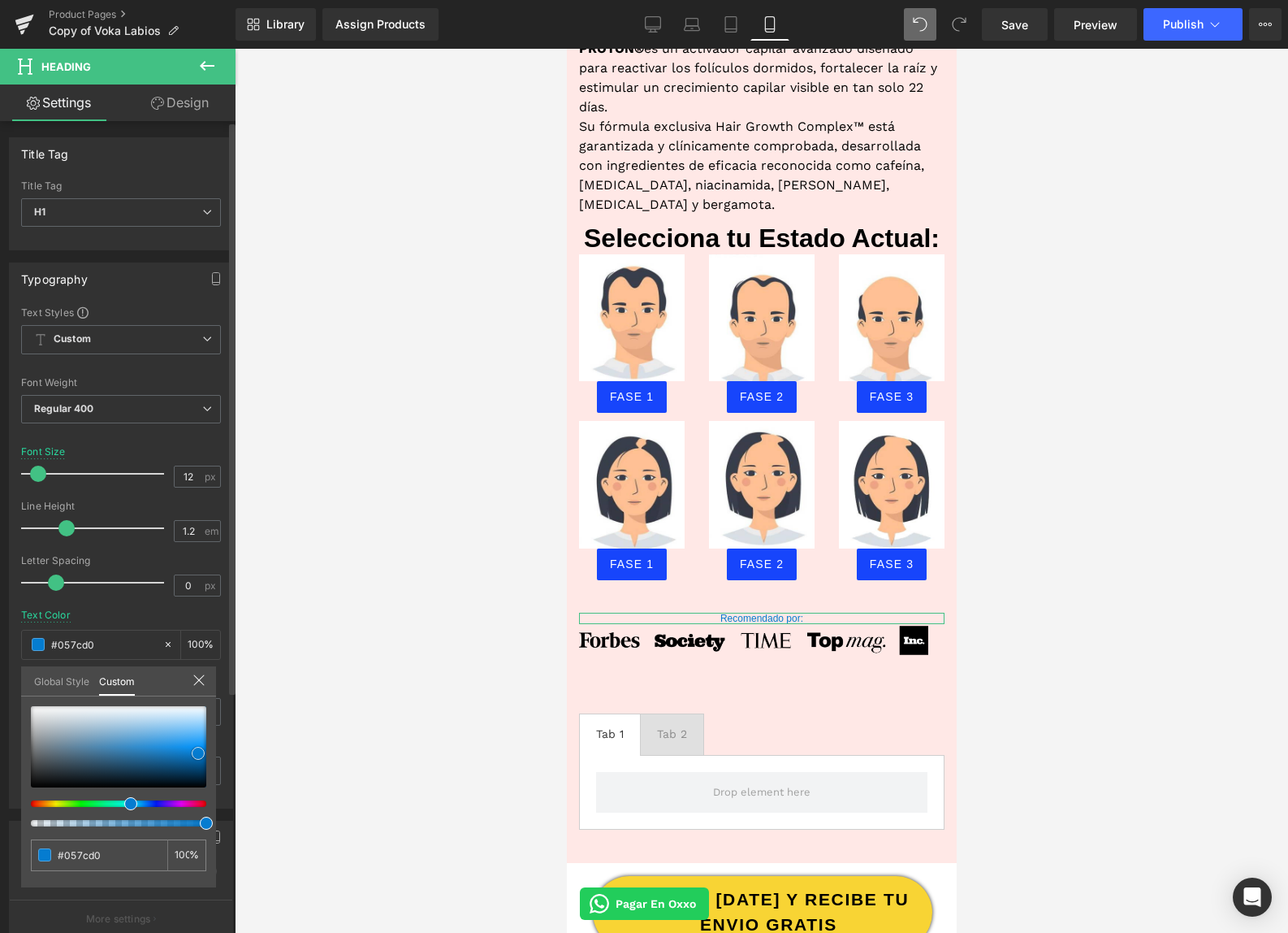
type input "#0479cc"
type input "#006bb7"
type input "#0068b2"
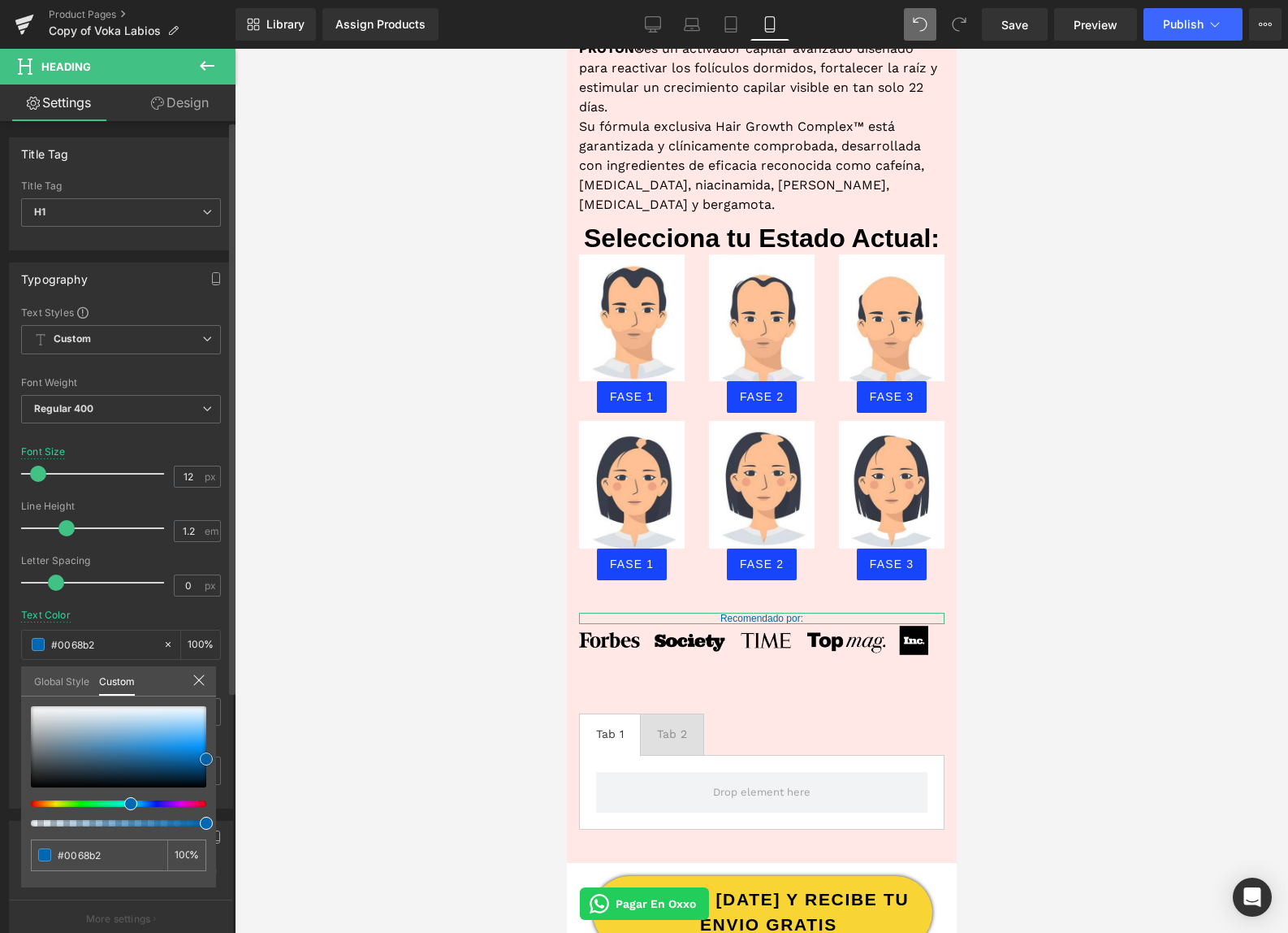
type input "#0065ad"
type input "#005c9e"
type input "#005089"
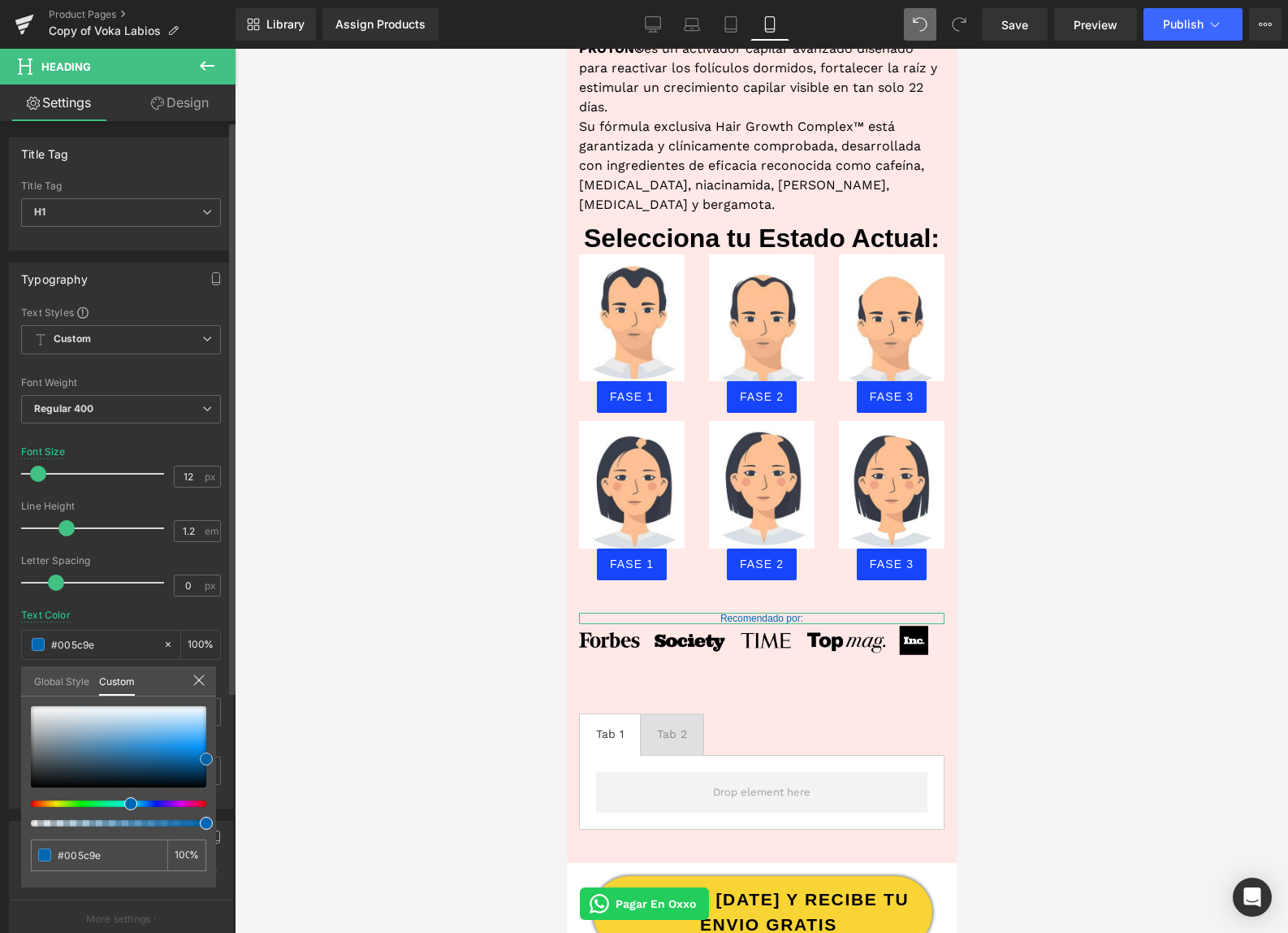
type input "#005089"
type input "#004d84"
type input "#005089"
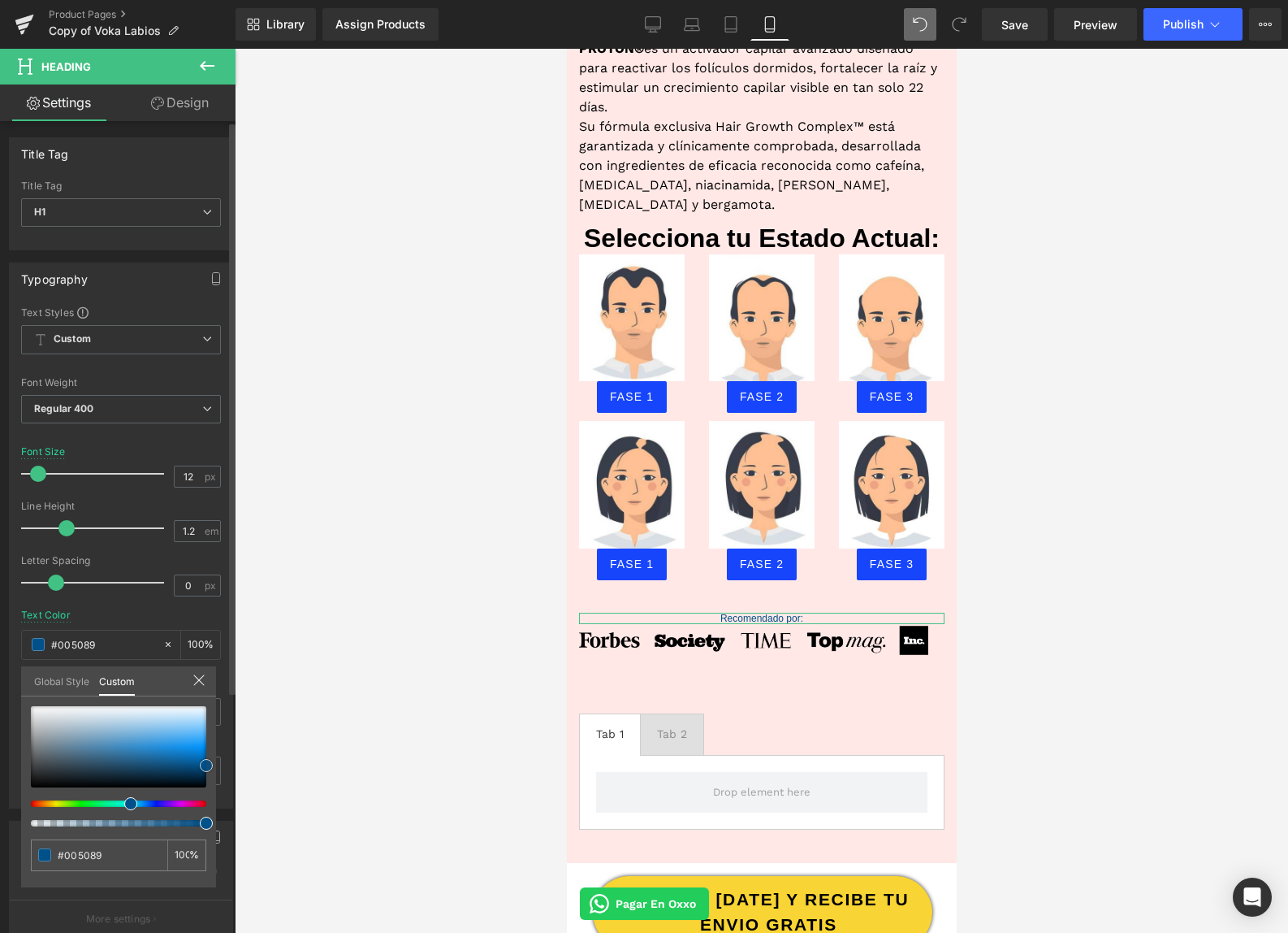
type input "#00538e"
type input "#005693"
type input "#005999"
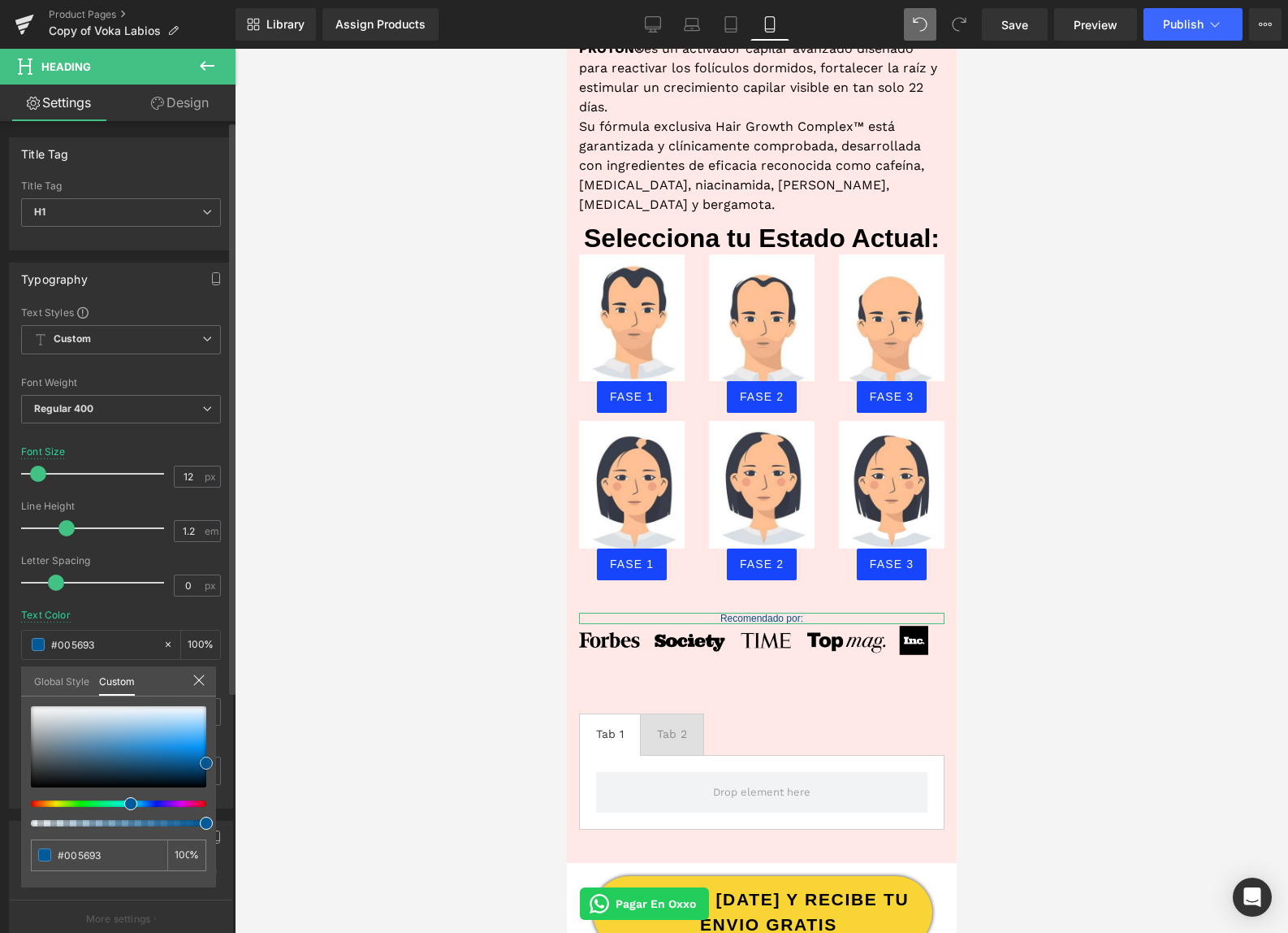
type input "#005999"
type input "#005c9e"
type input "#005fa3"
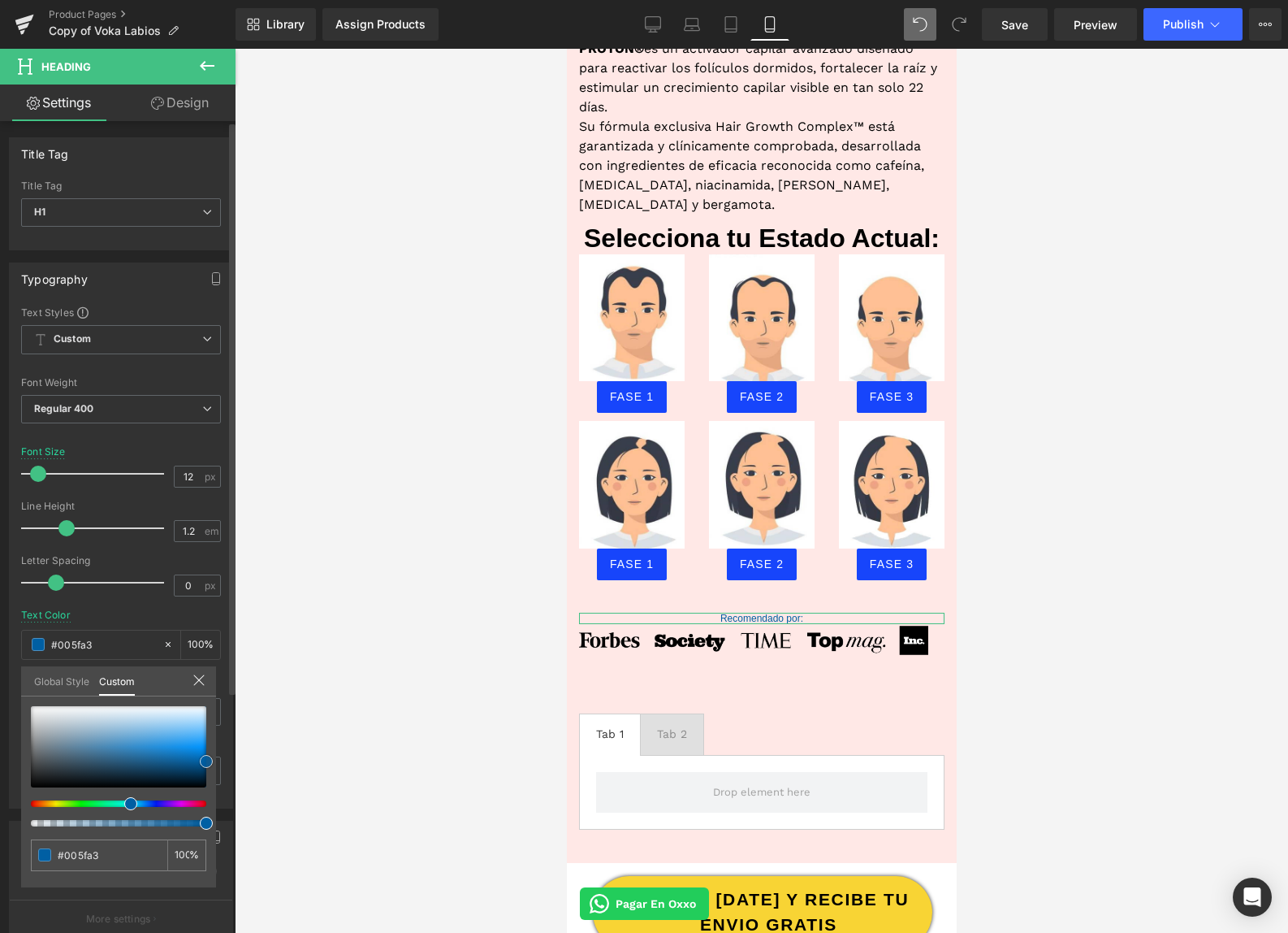
type input "#0062a8"
type input "#0065ad"
type input "#0068b2"
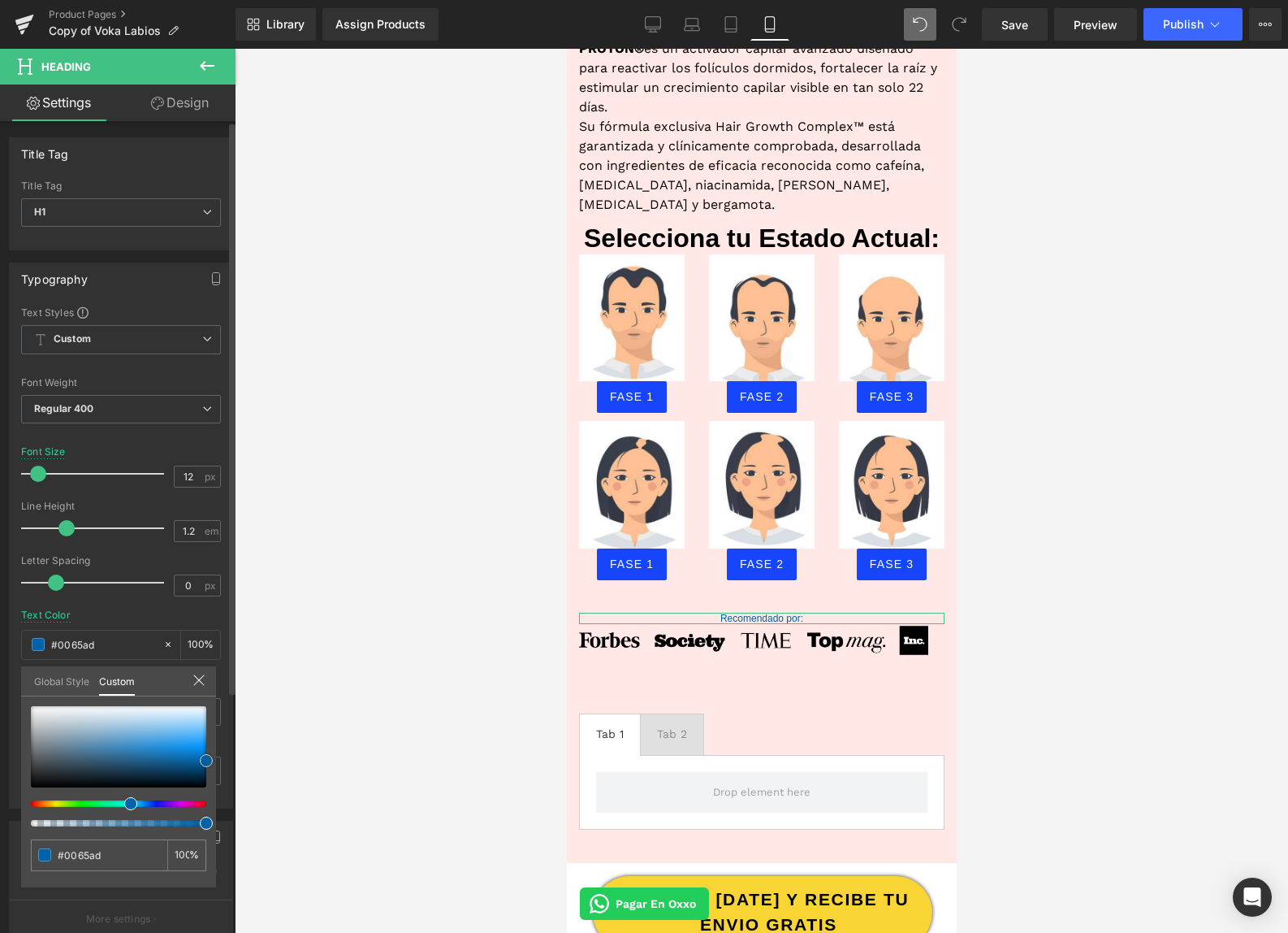
type input "#0068b2"
type input "#006bb7"
type input "#0074c6"
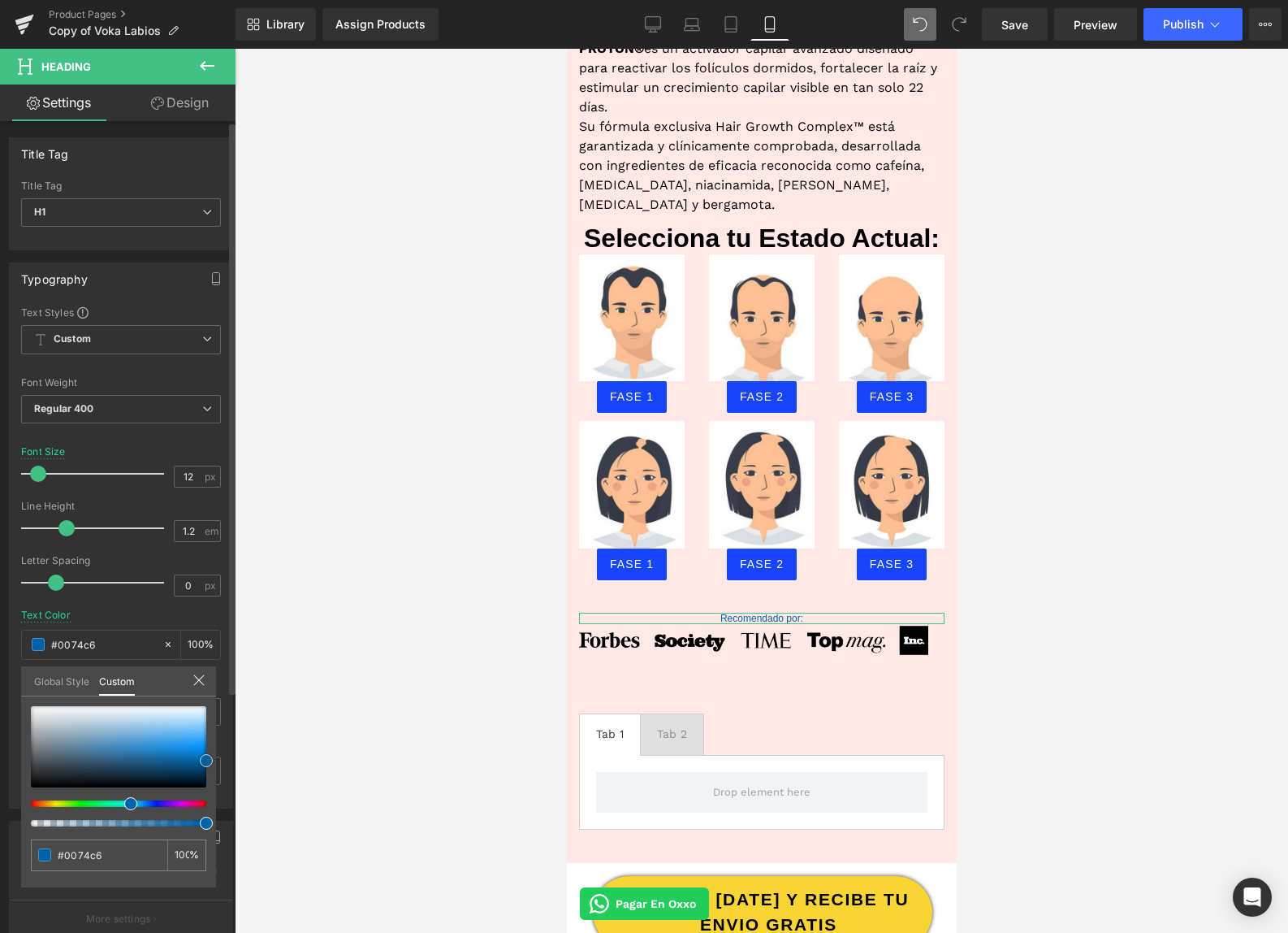
type input "#007cd6"
type input "#007fdb"
type input "#017fda"
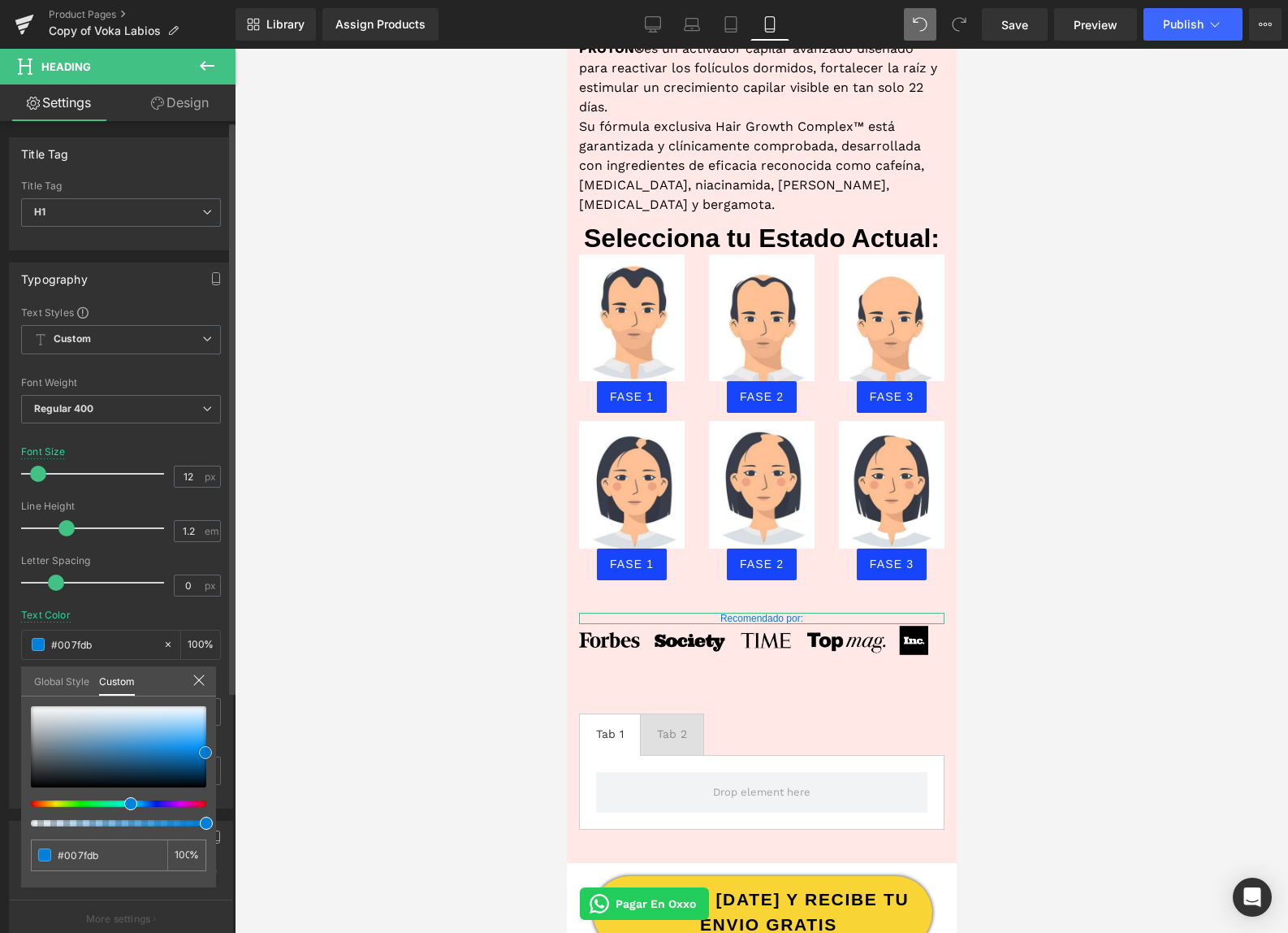
type input "#017fda"
type input "#0182df"
type input "#017fda"
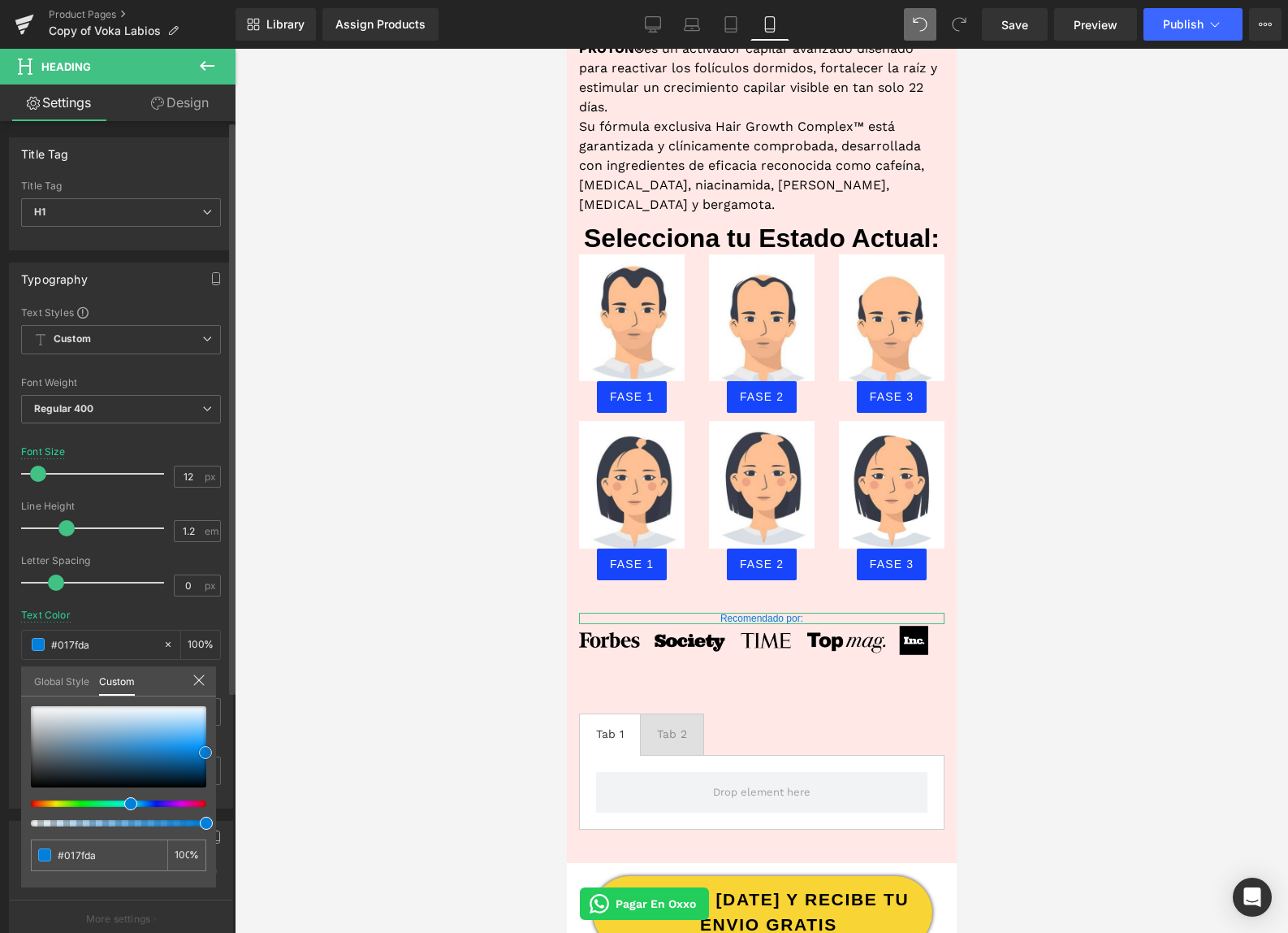
type input "#007fdb"
type input "#007cd6"
type input "#0079d1"
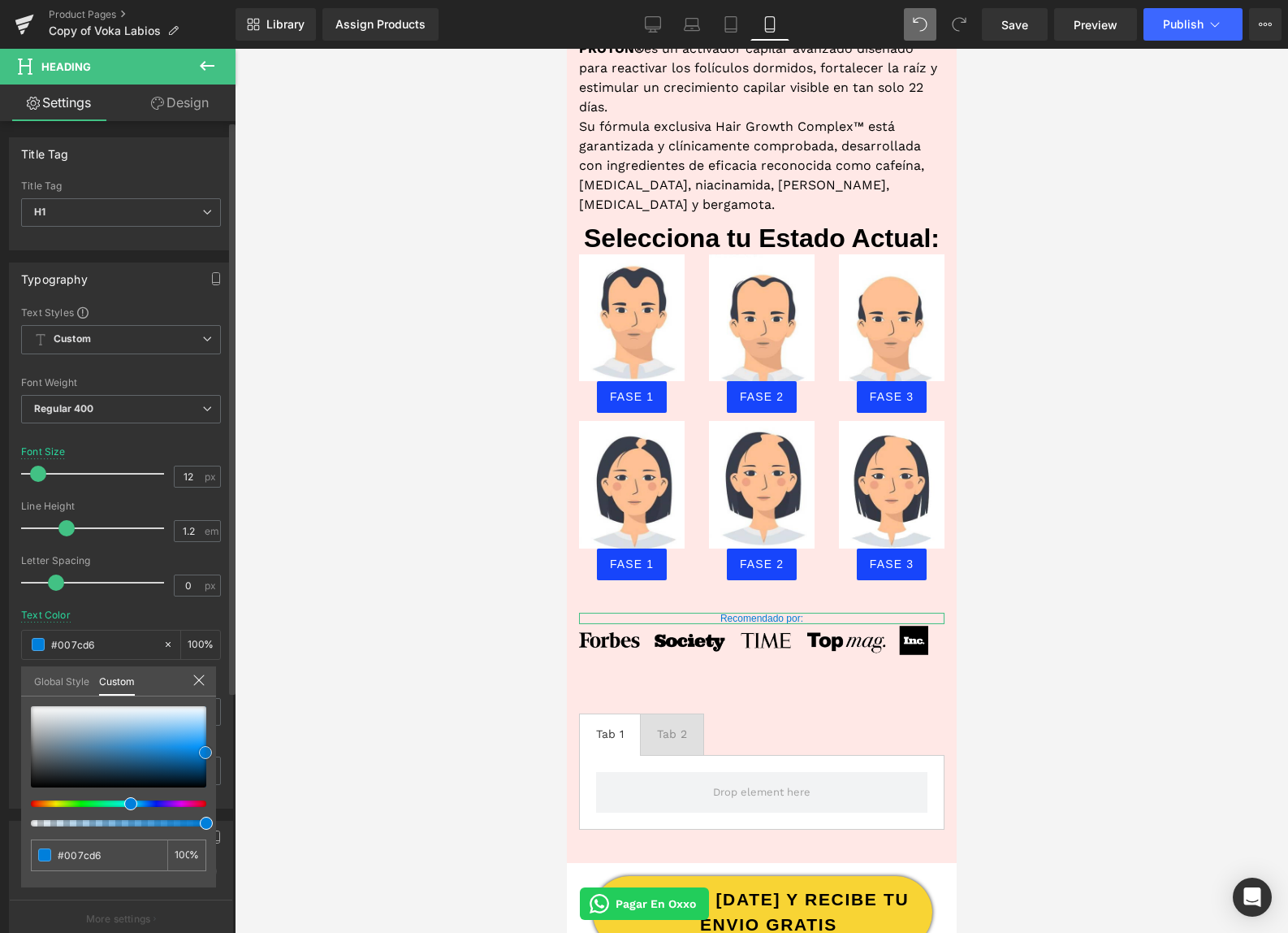
type input "#0079d1"
type input "#0077cc"
type input "#0074c6"
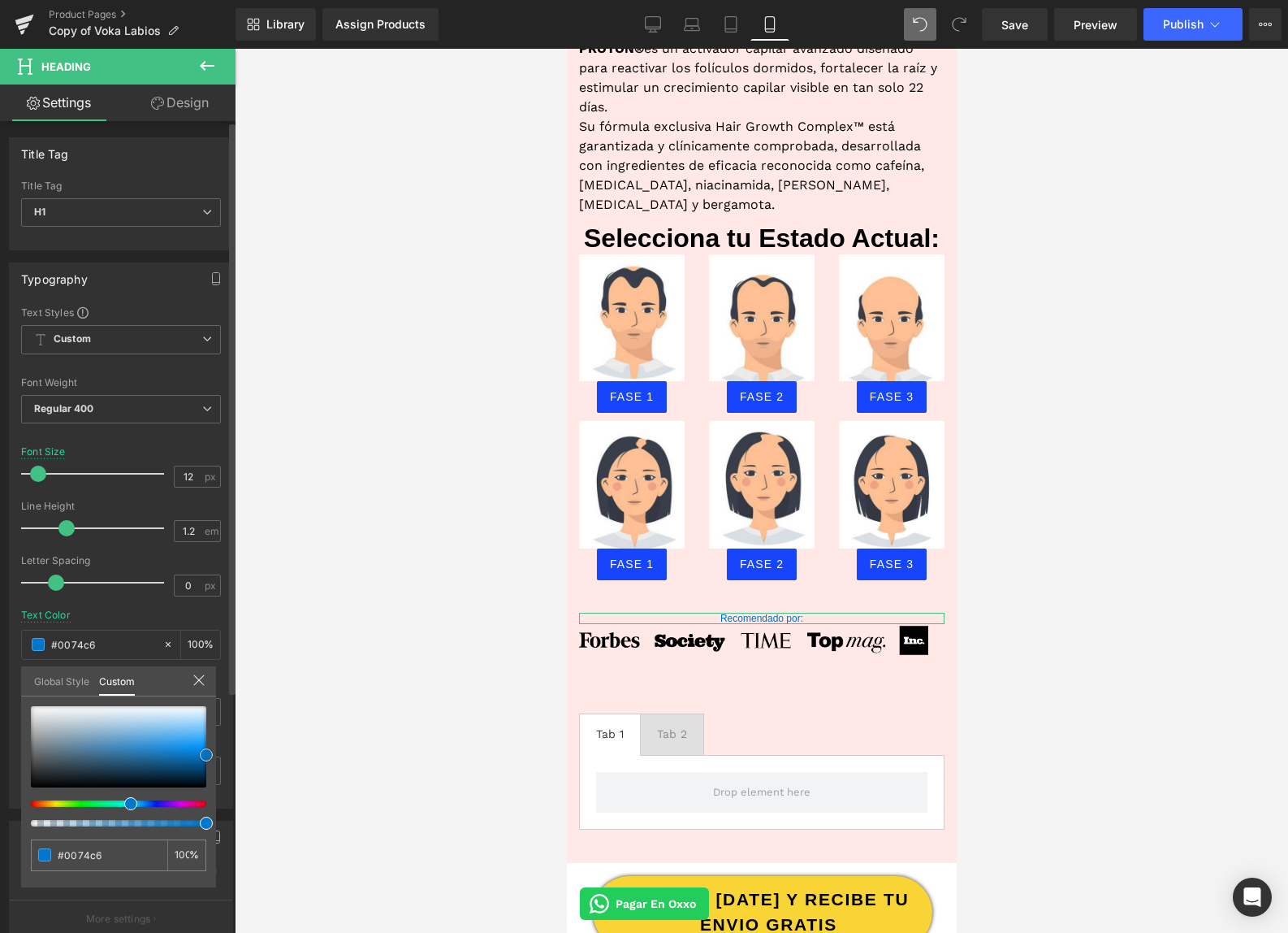
type input "#0071c1"
type input "#006ebc"
type input "#006bb7"
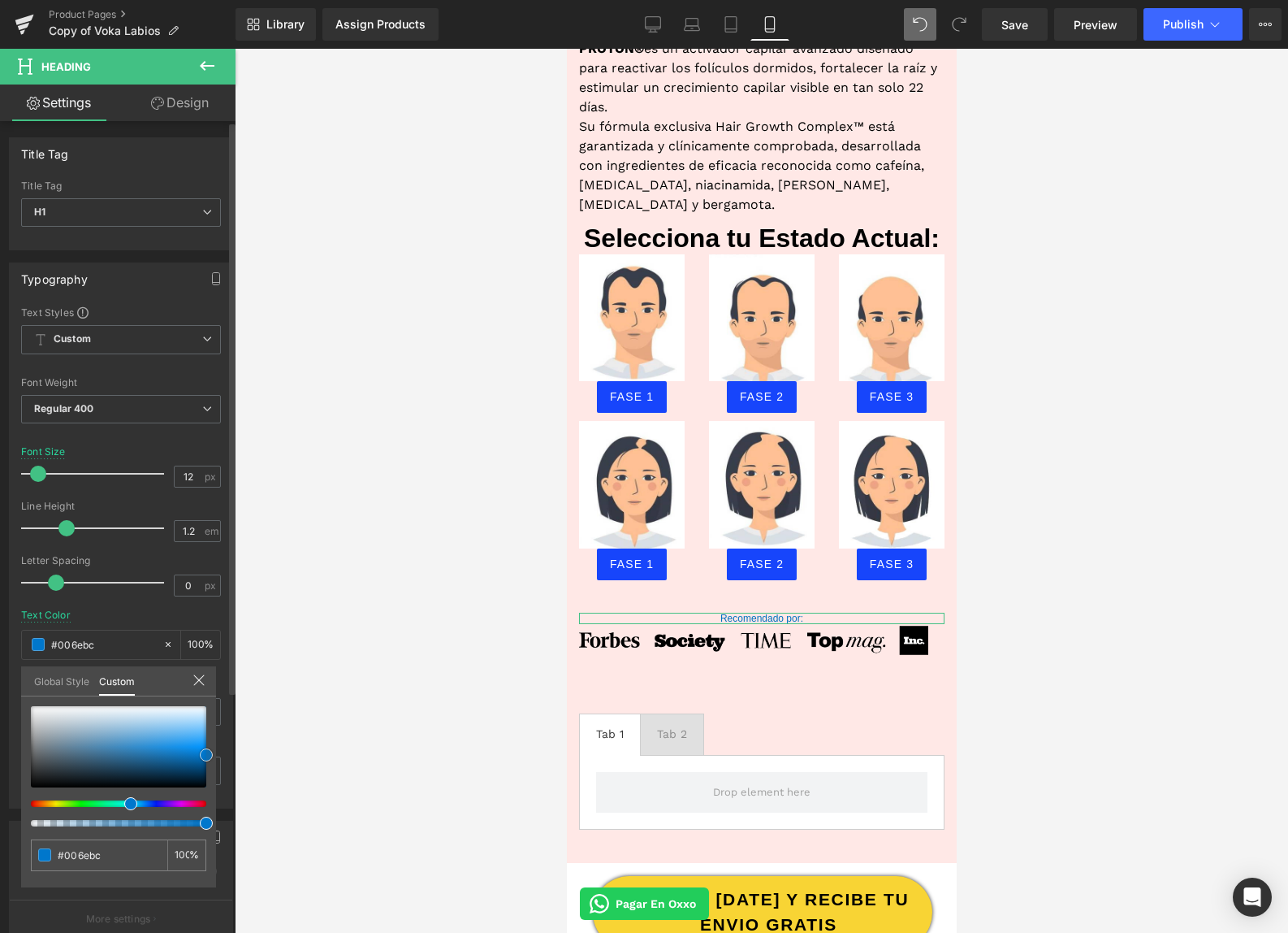
type input "#006bb7"
type input "#0068b2"
drag, startPoint x: 186, startPoint y: 751, endPoint x: 205, endPoint y: 765, distance: 23.6
click at [205, 765] on span at bounding box center [205, 758] width 13 height 13
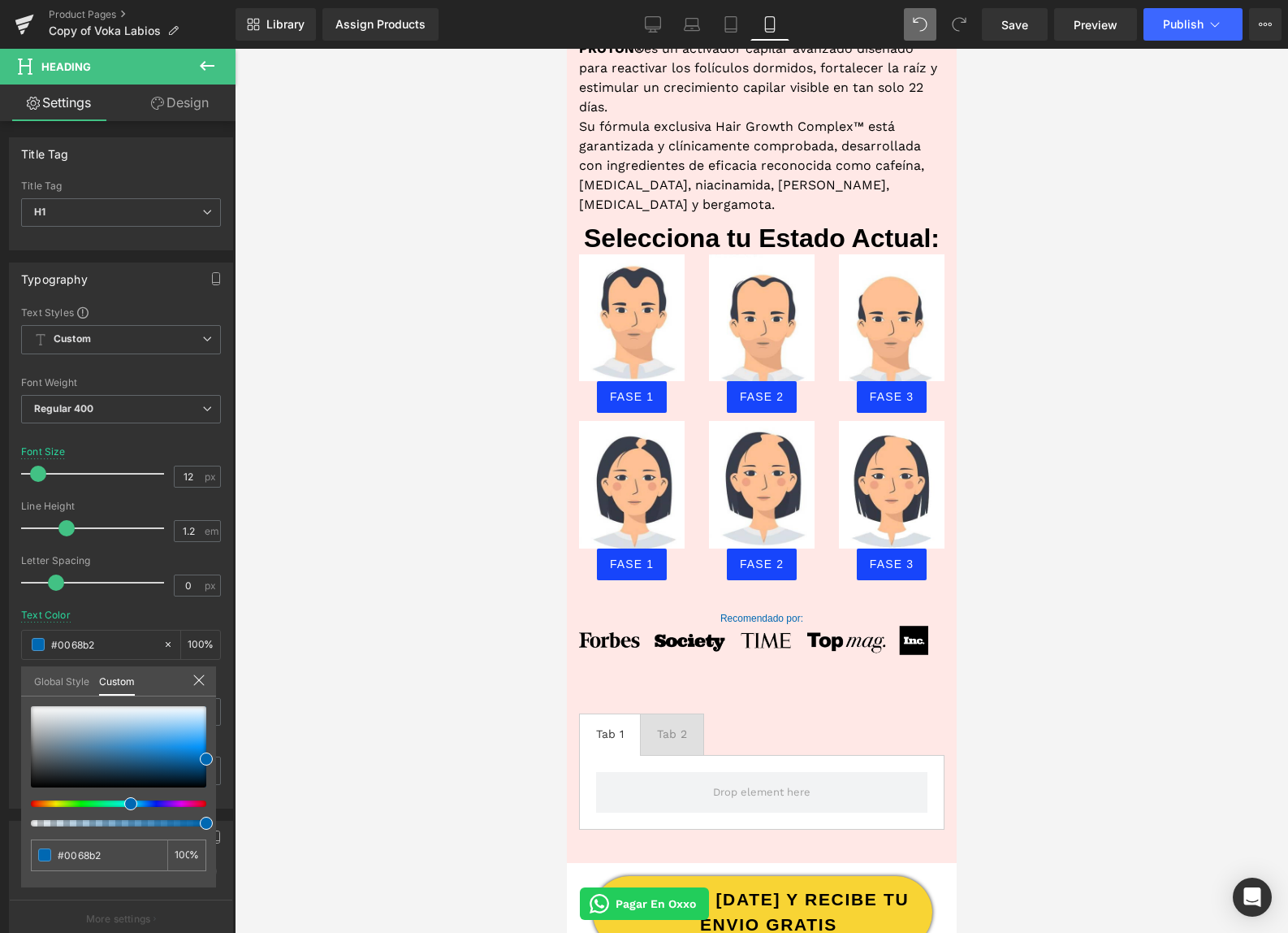
click at [328, 717] on div at bounding box center [762, 490] width 1054 height 884
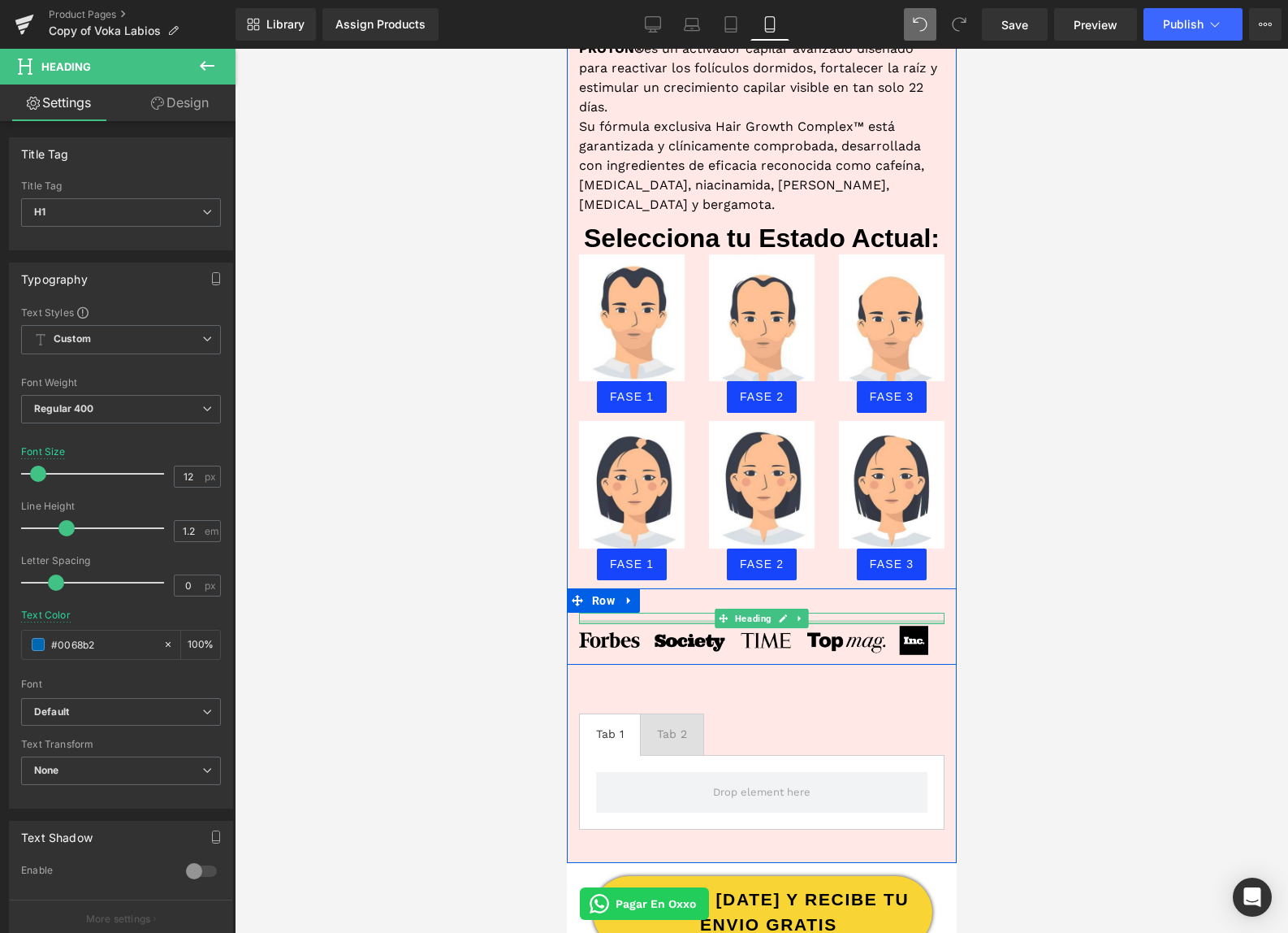
click at [819, 613] on div "Recomendado por: Heading" at bounding box center [762, 618] width 366 height 12
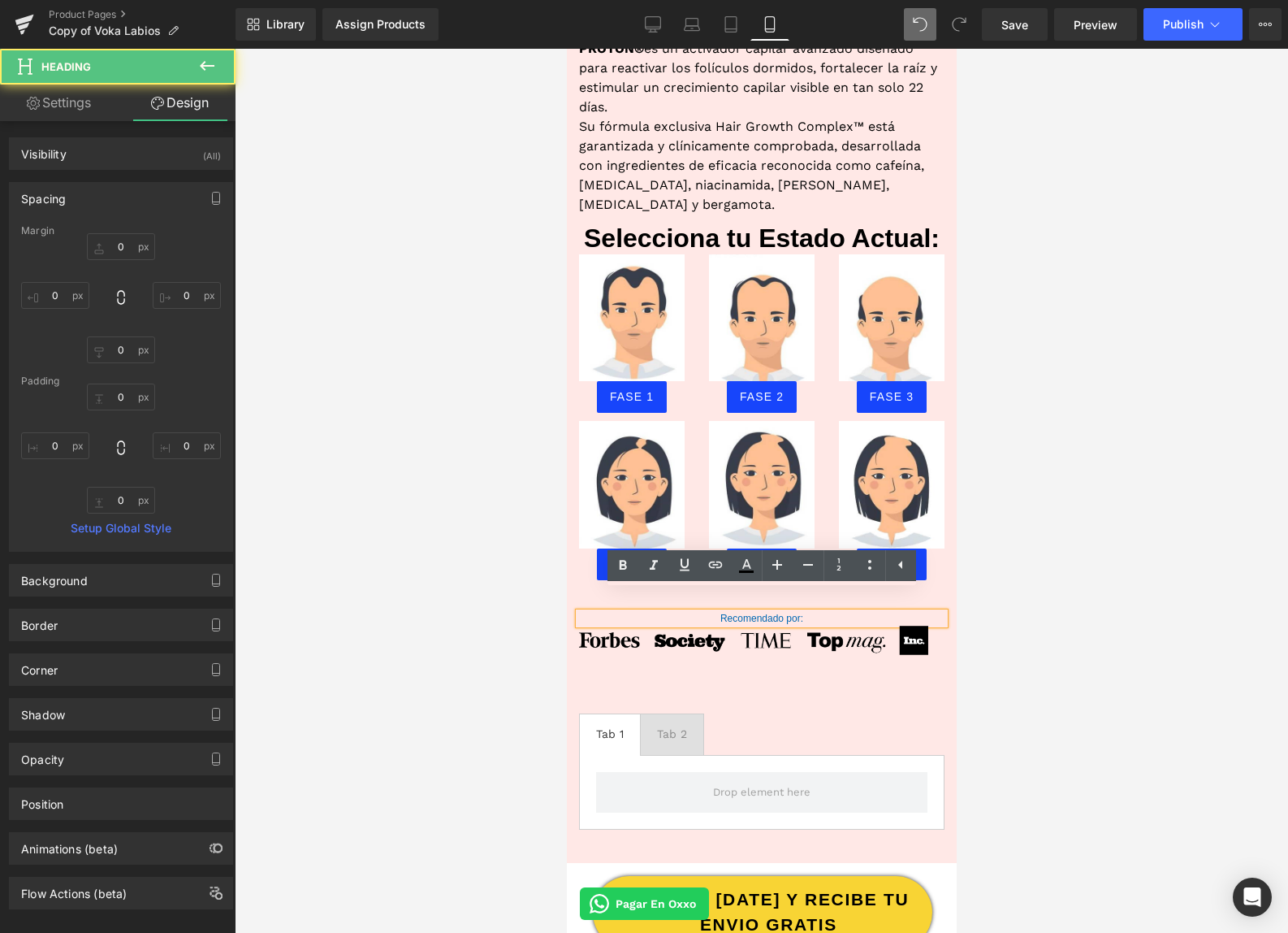
click at [752, 613] on h1 "Recomendado por:" at bounding box center [762, 618] width 366 height 12
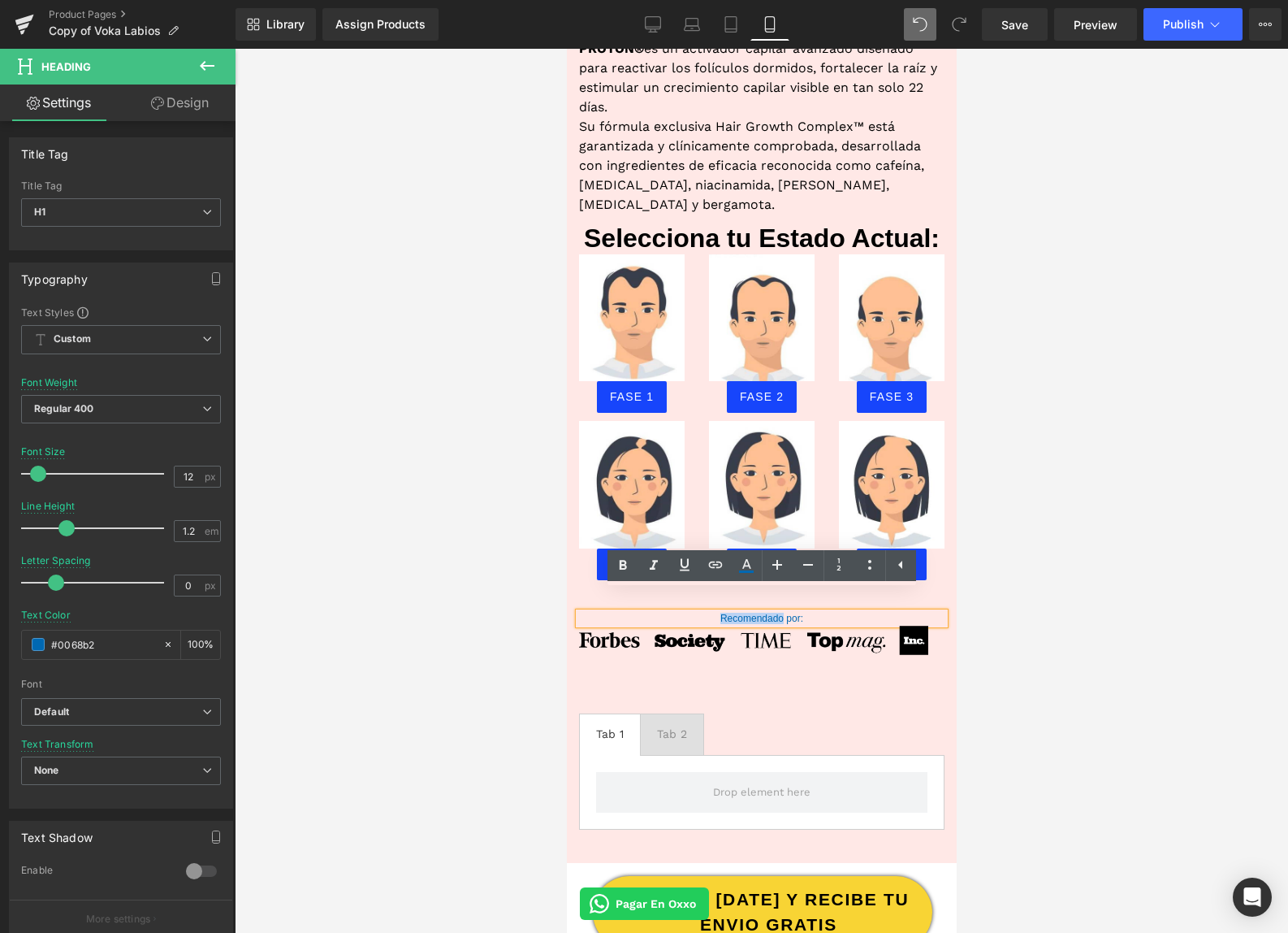
click at [752, 613] on h1 "Recomendado por:" at bounding box center [762, 618] width 366 height 12
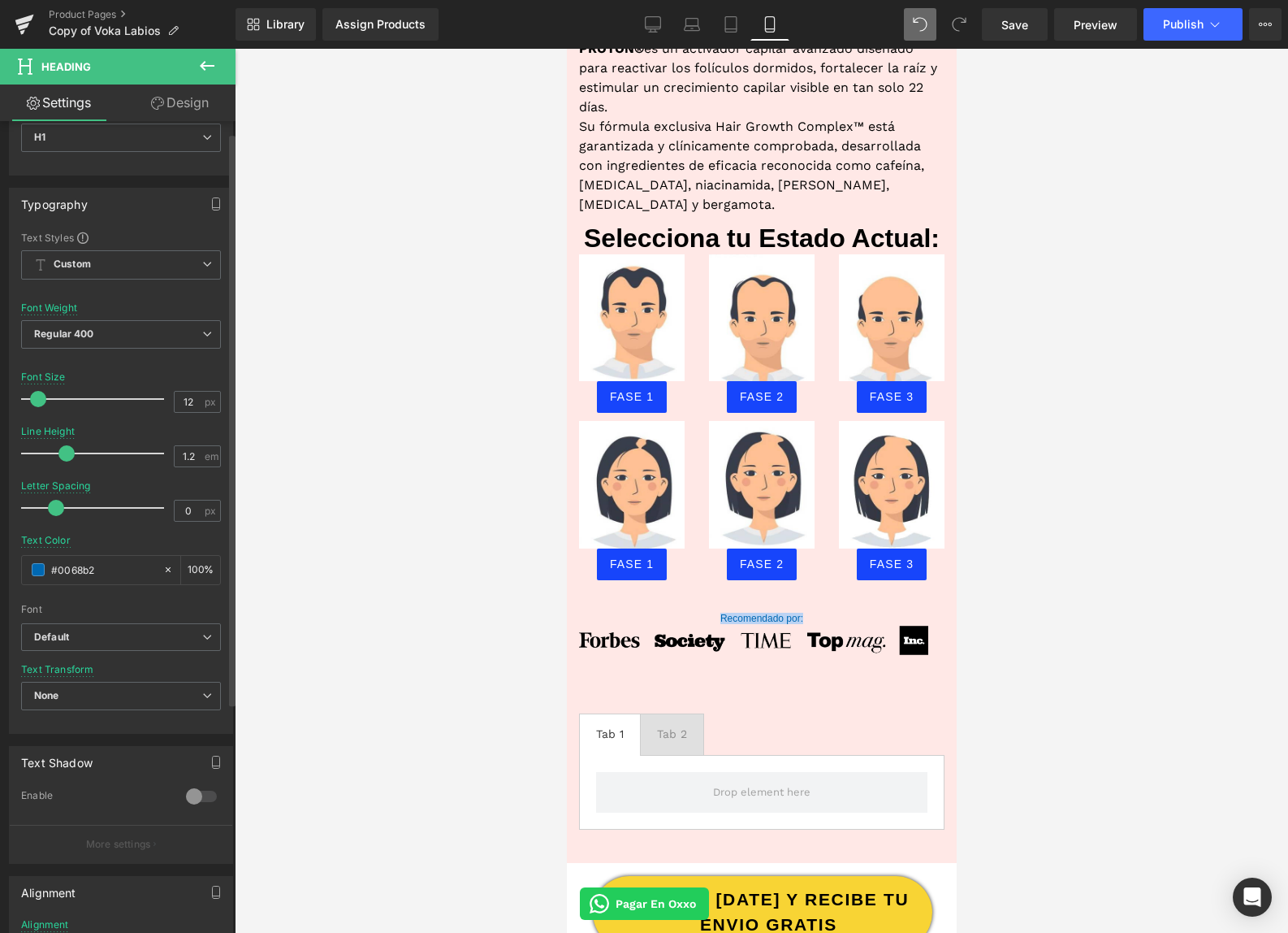
scroll to position [16, 0]
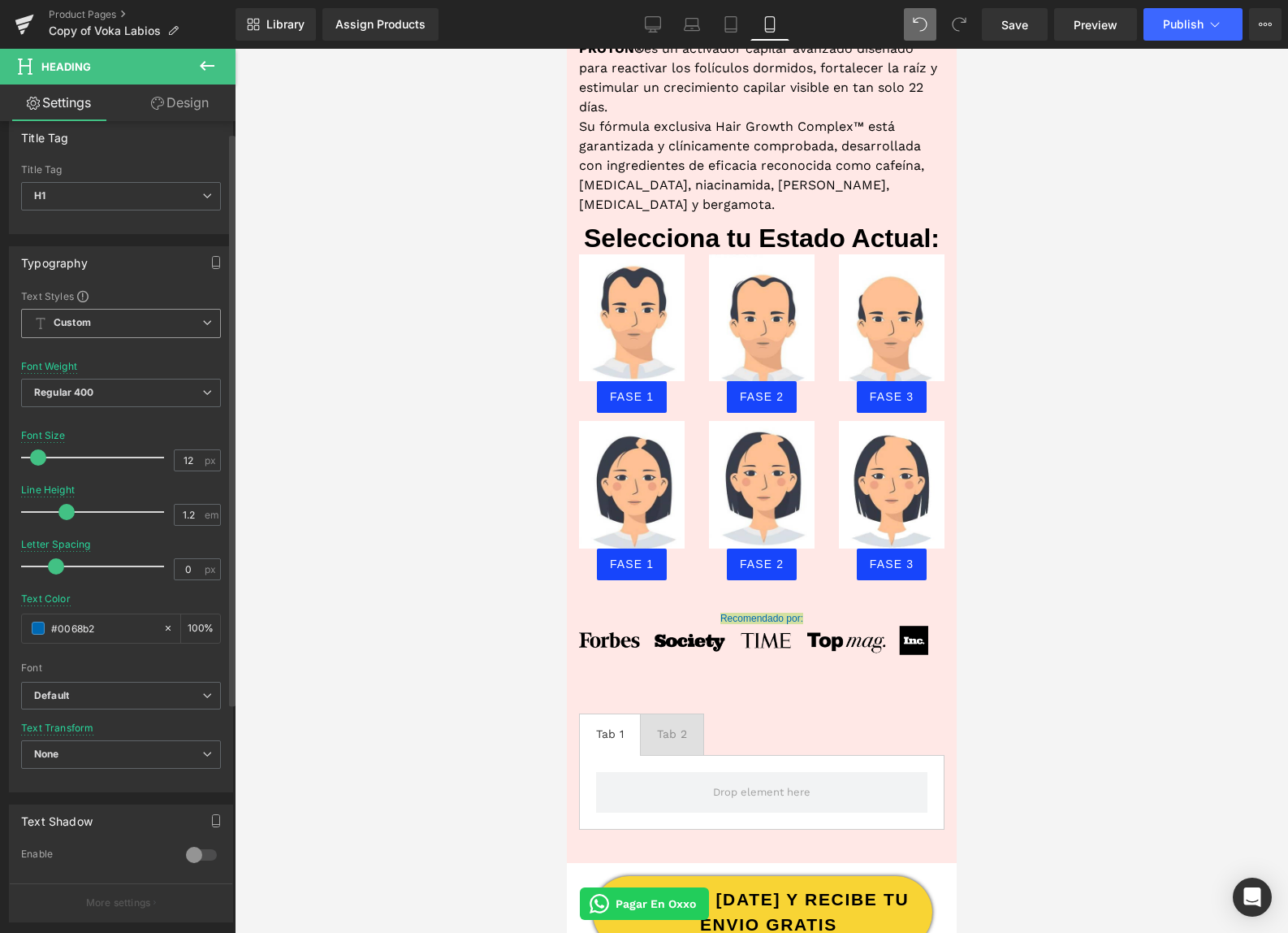
click at [83, 323] on b "Custom" at bounding box center [72, 323] width 38 height 14
click at [102, 393] on span "Regular 400" at bounding box center [121, 392] width 199 height 28
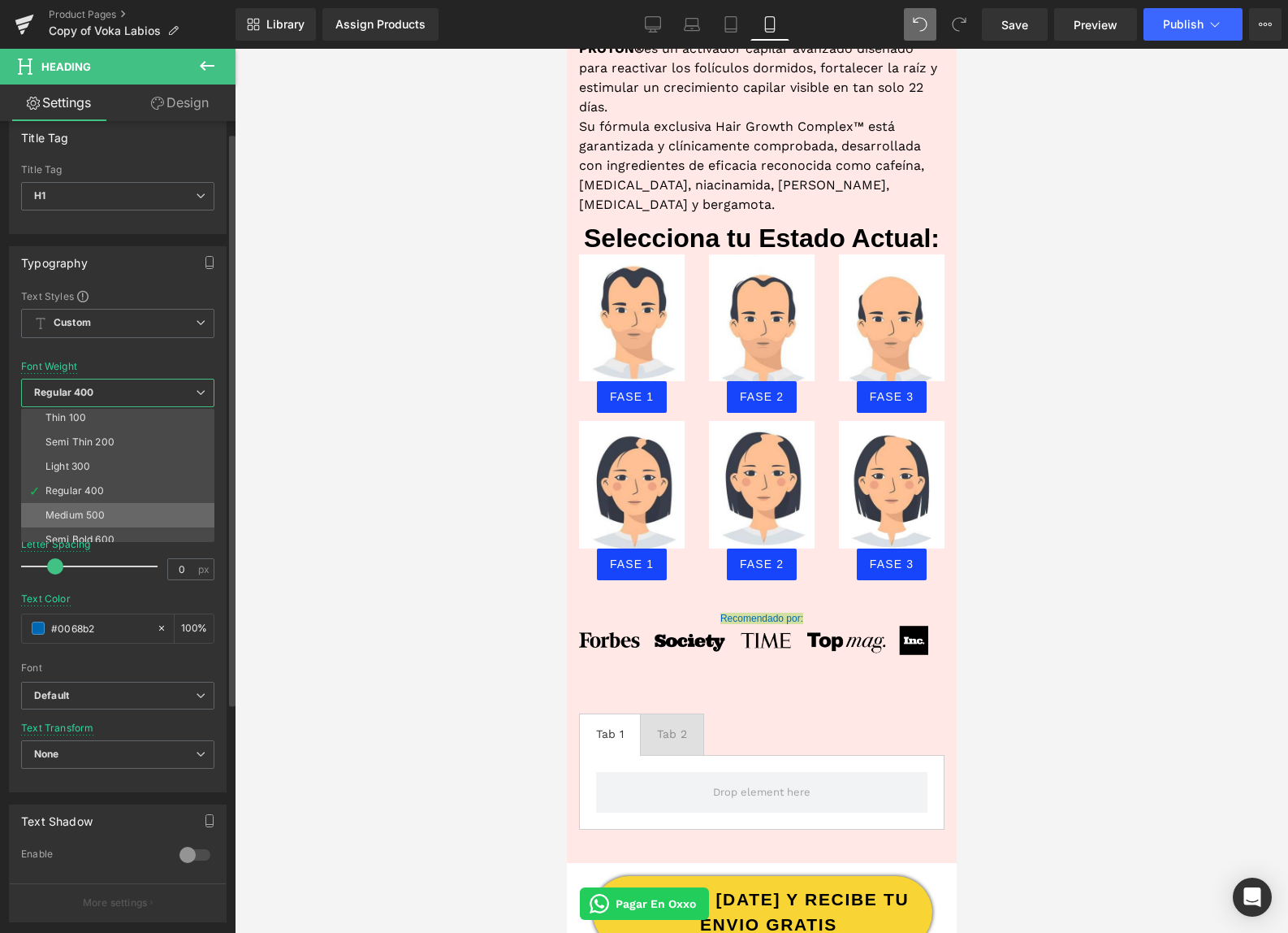
scroll to position [28, 0]
click at [74, 533] on div "Super Bold 800" at bounding box center [82, 539] width 74 height 12
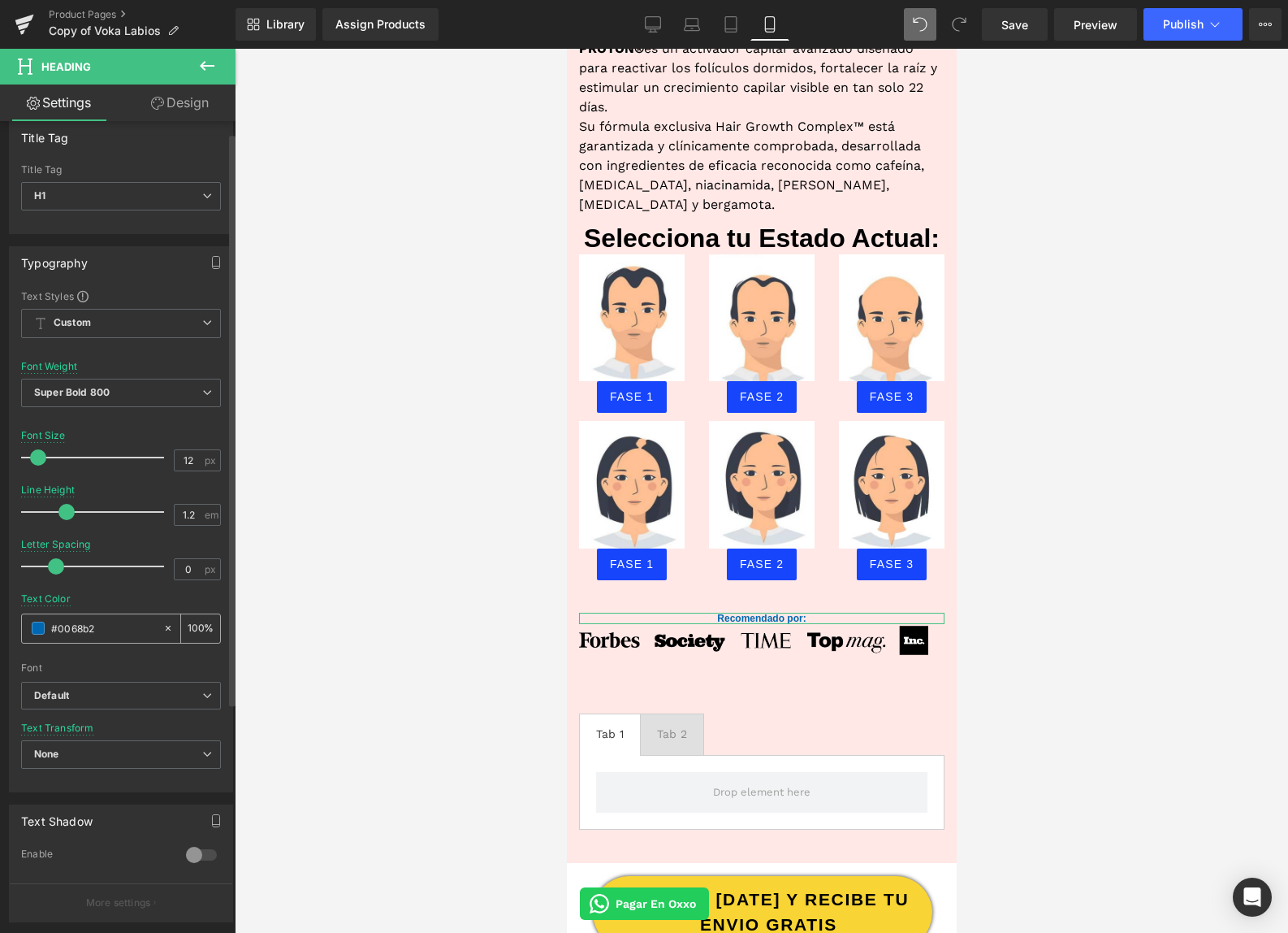
click at [44, 626] on span at bounding box center [38, 627] width 13 height 13
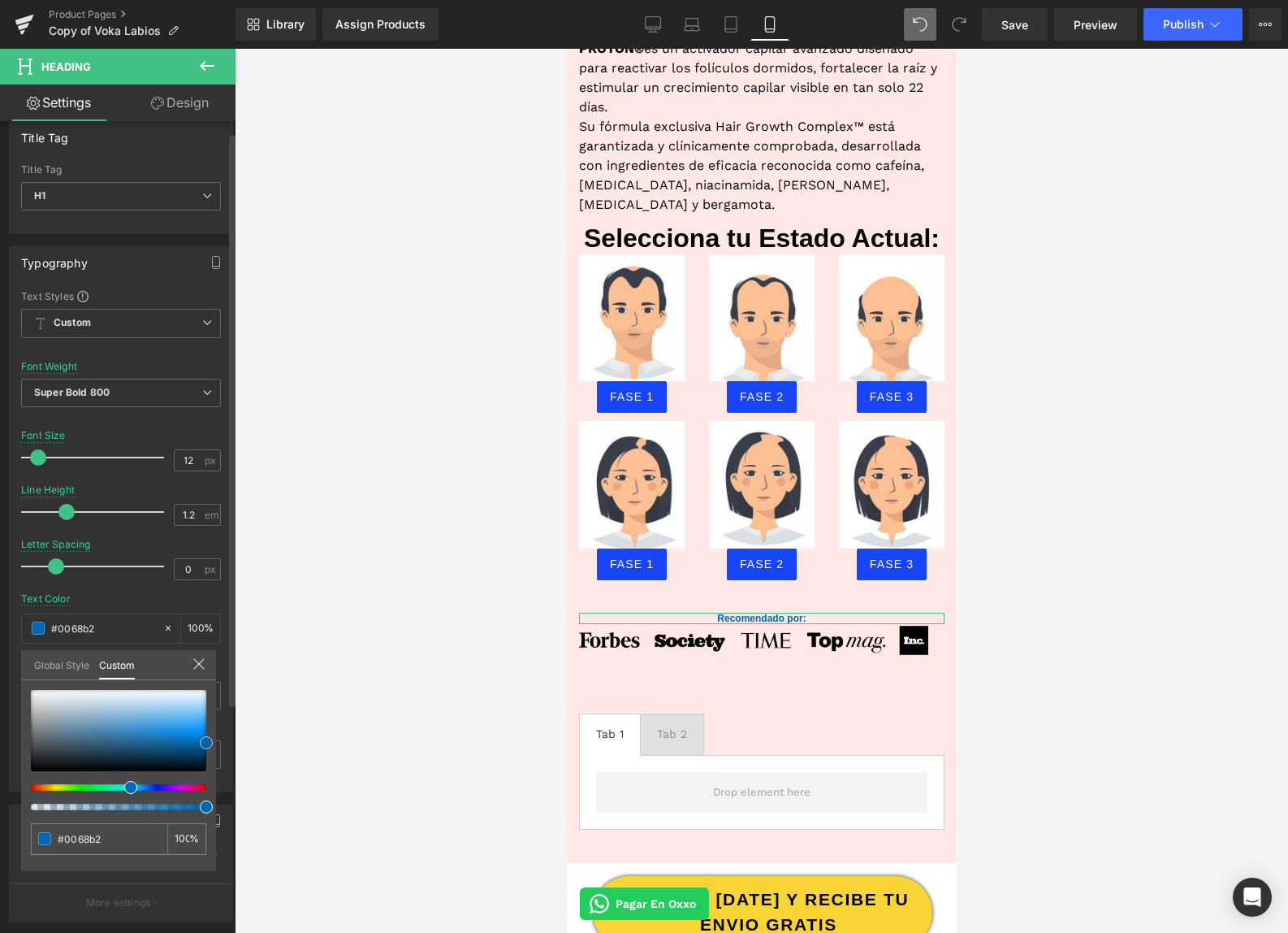
type input "#004474"
click at [203, 752] on div at bounding box center [118, 731] width 175 height 81
type input "#0884dd"
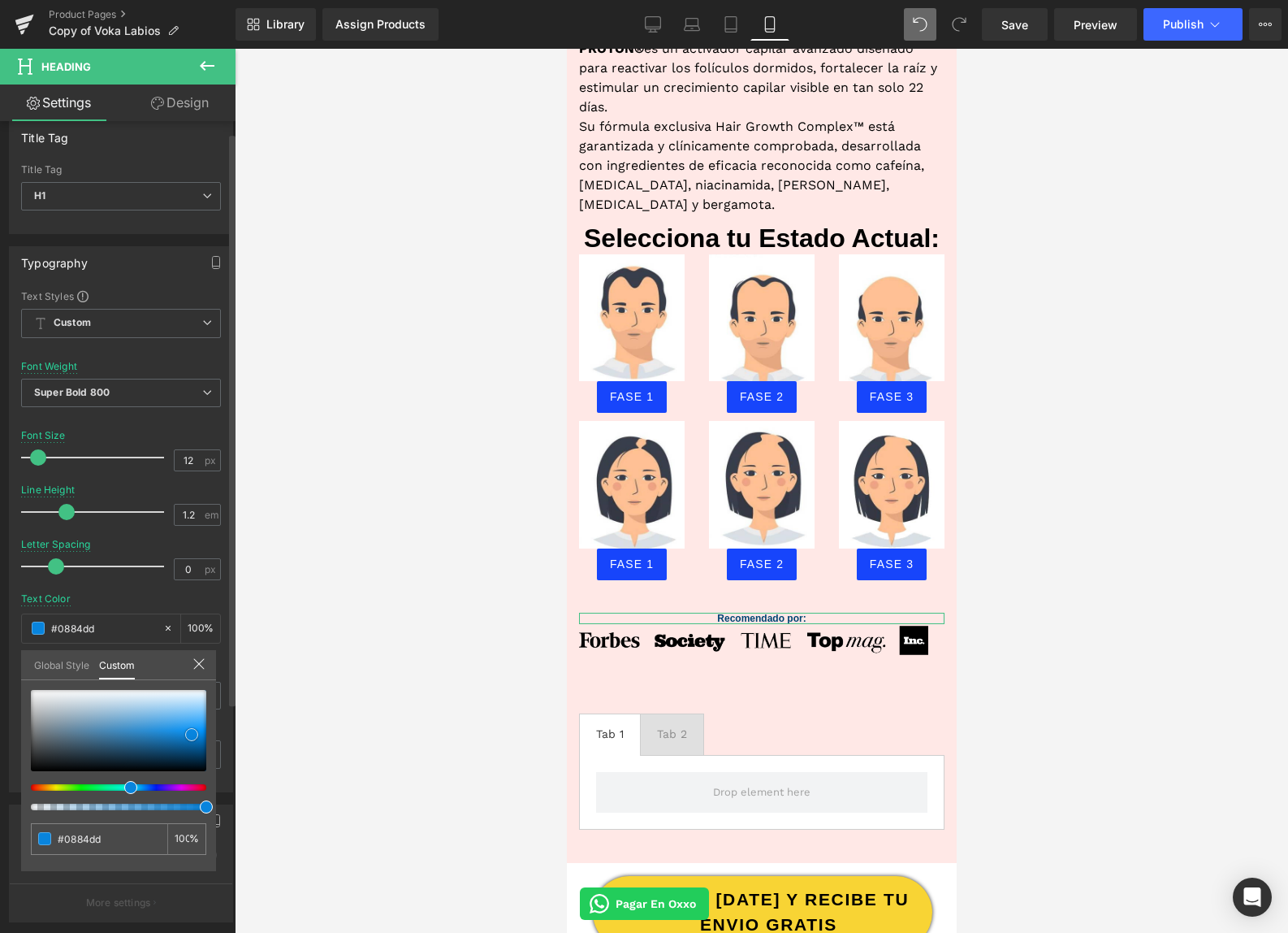
type input "#0a84db"
type input "#0a87e0"
type input "#0a8ae4"
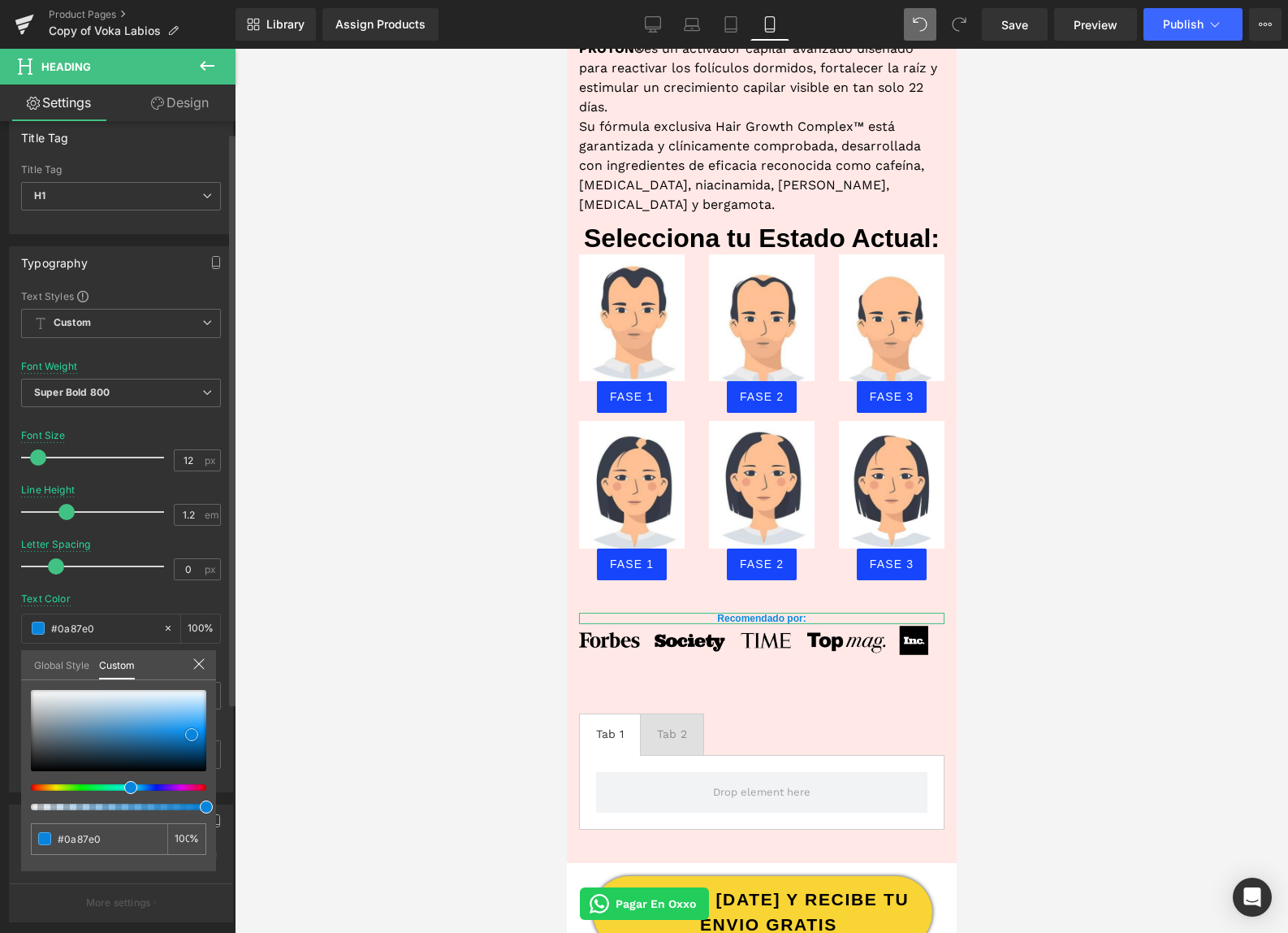
type input "#0a8ae4"
type input "#0a87e0"
type input "#0881d7"
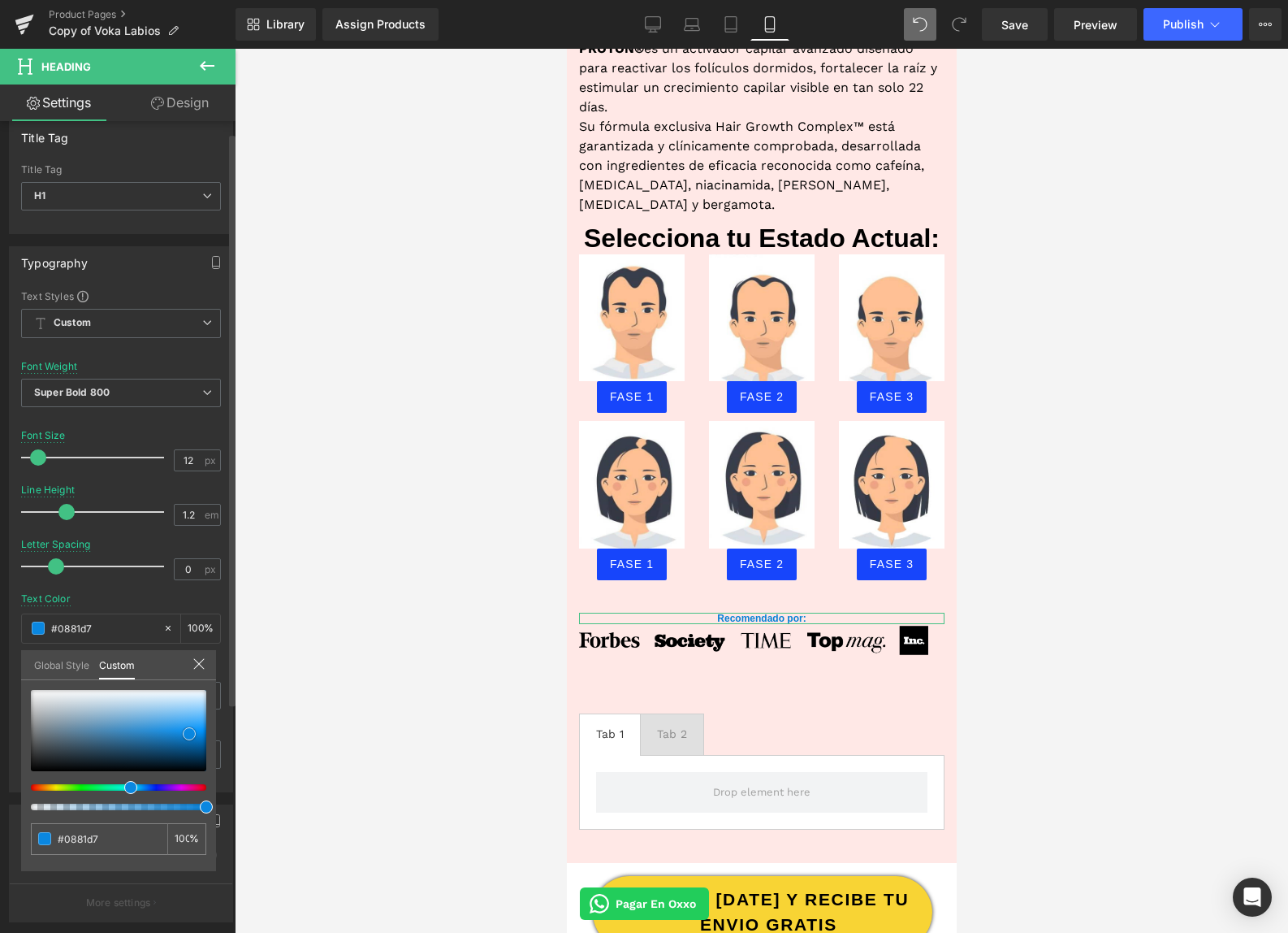
type input "#077ed3"
type input "#087bcd"
click at [193, 737] on div at bounding box center [118, 731] width 175 height 81
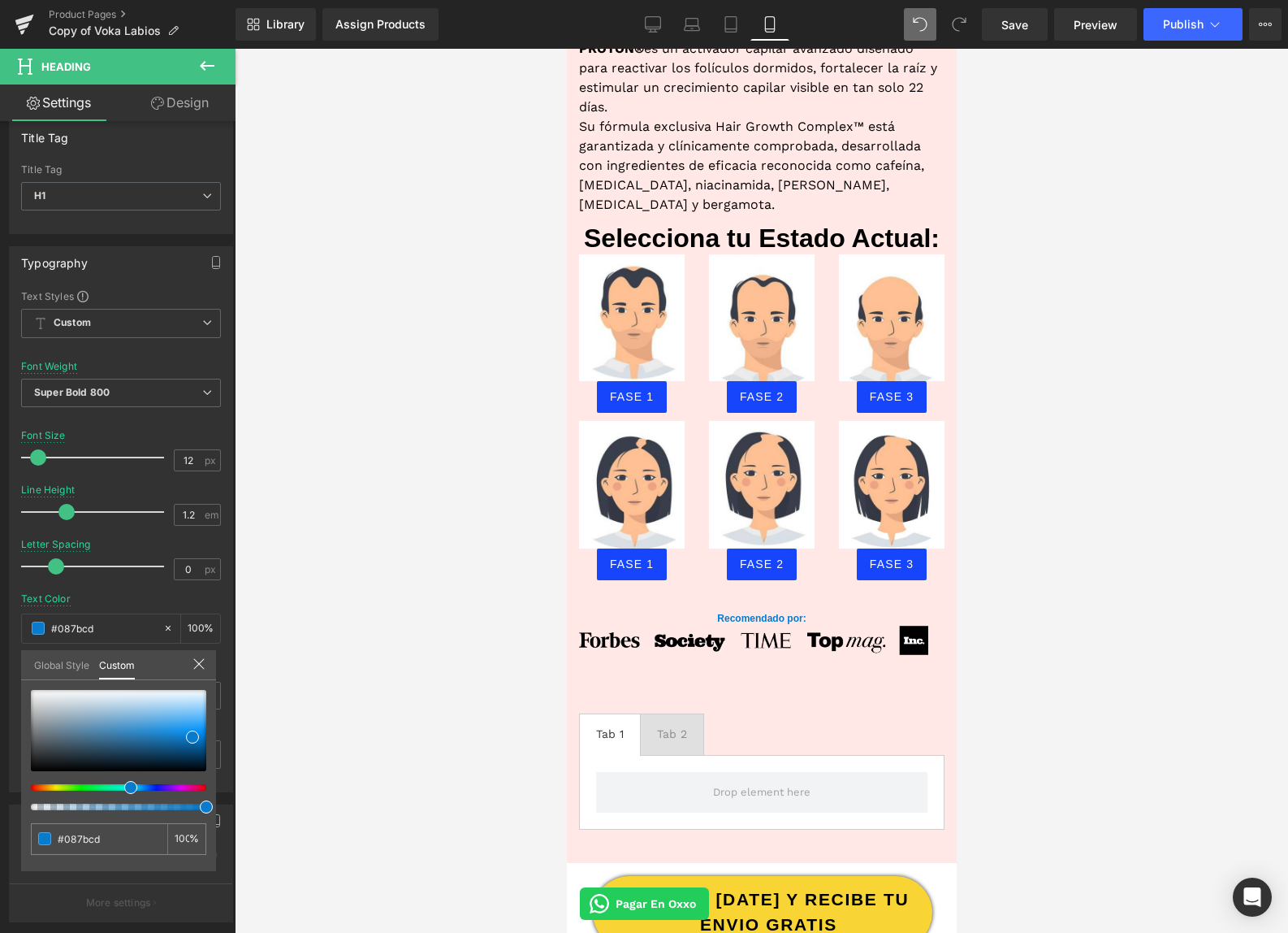
click at [380, 695] on div at bounding box center [762, 490] width 1054 height 884
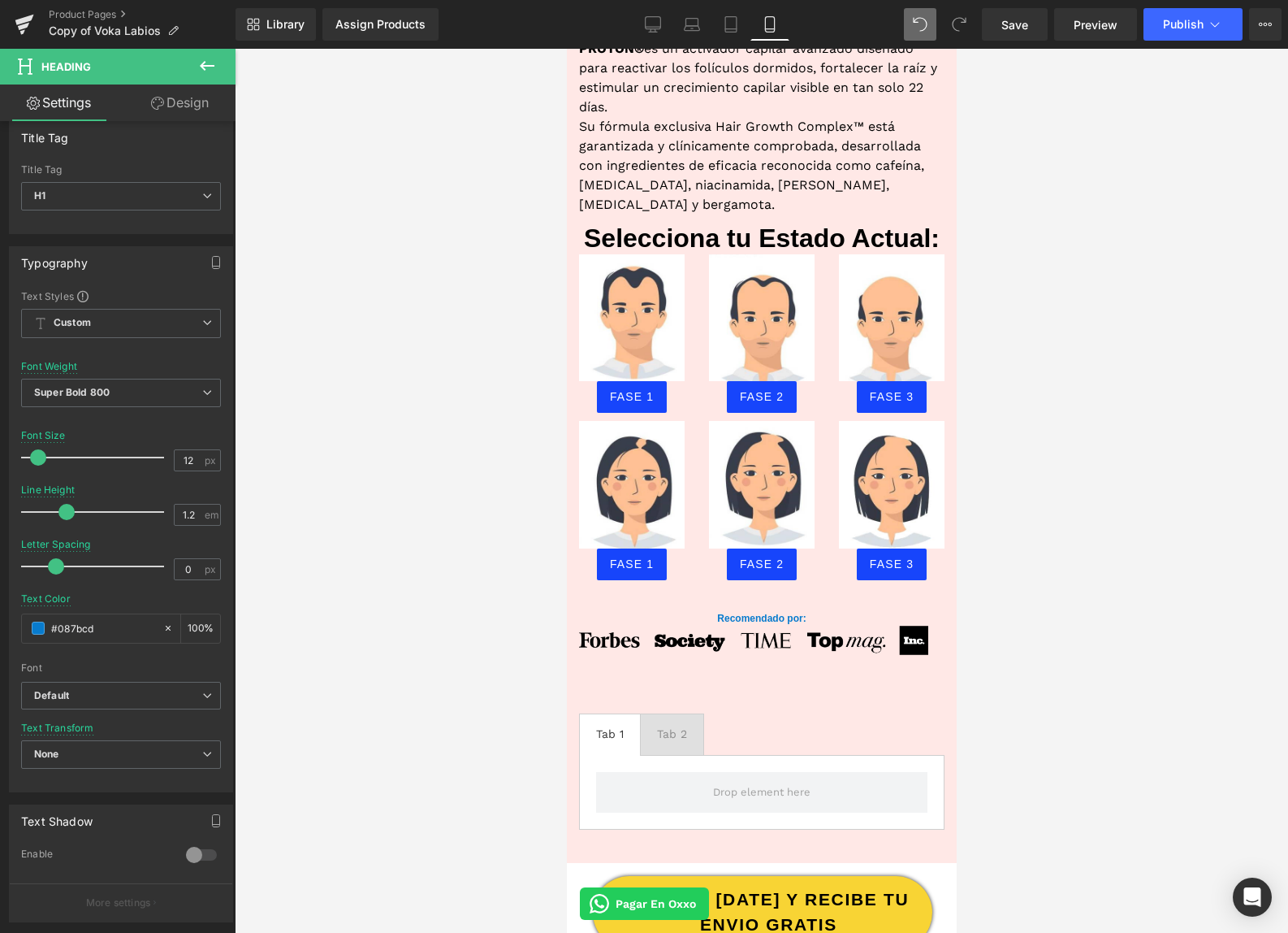
click at [1170, 445] on div at bounding box center [762, 490] width 1054 height 884
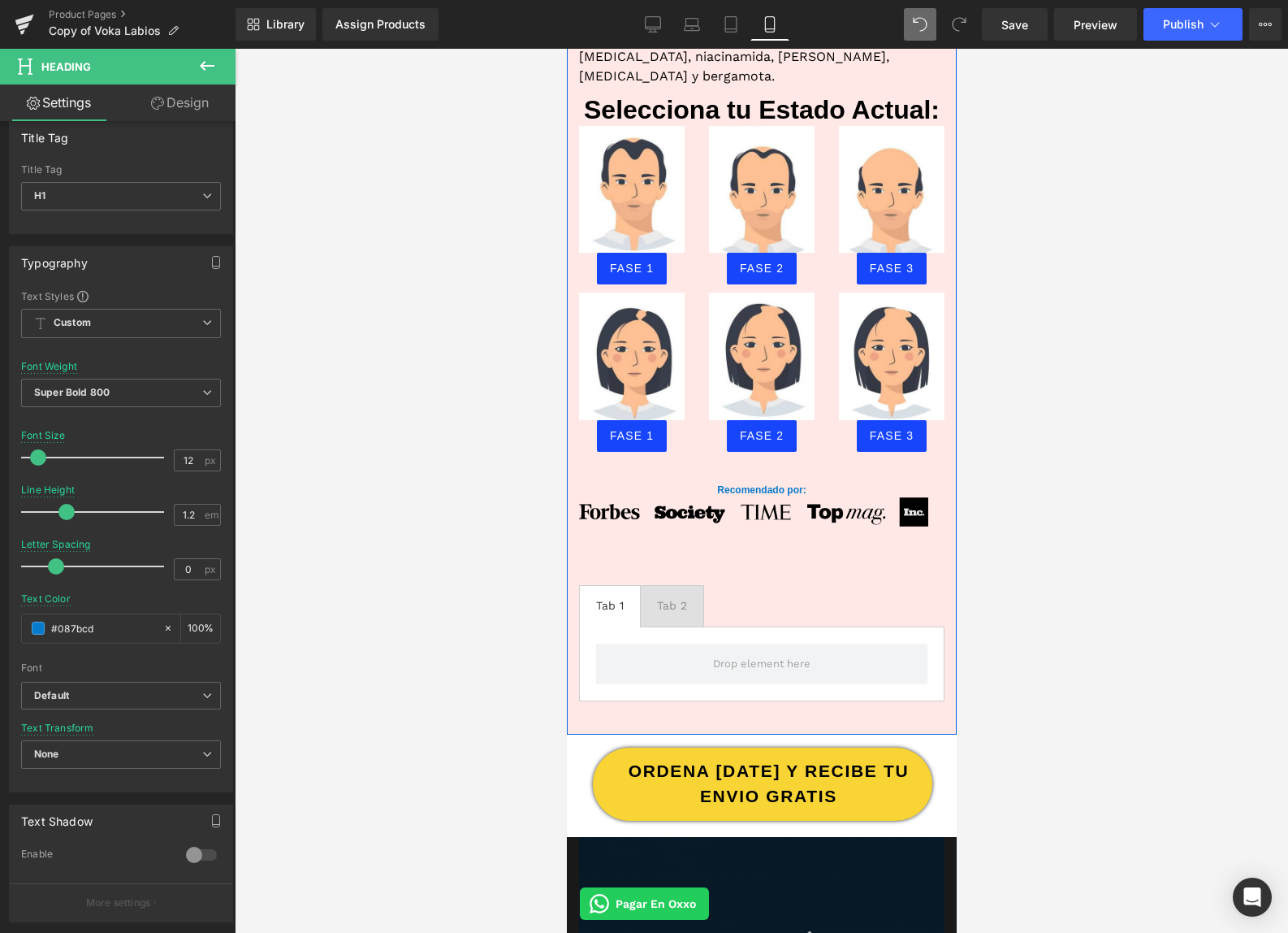
scroll to position [1177, 0]
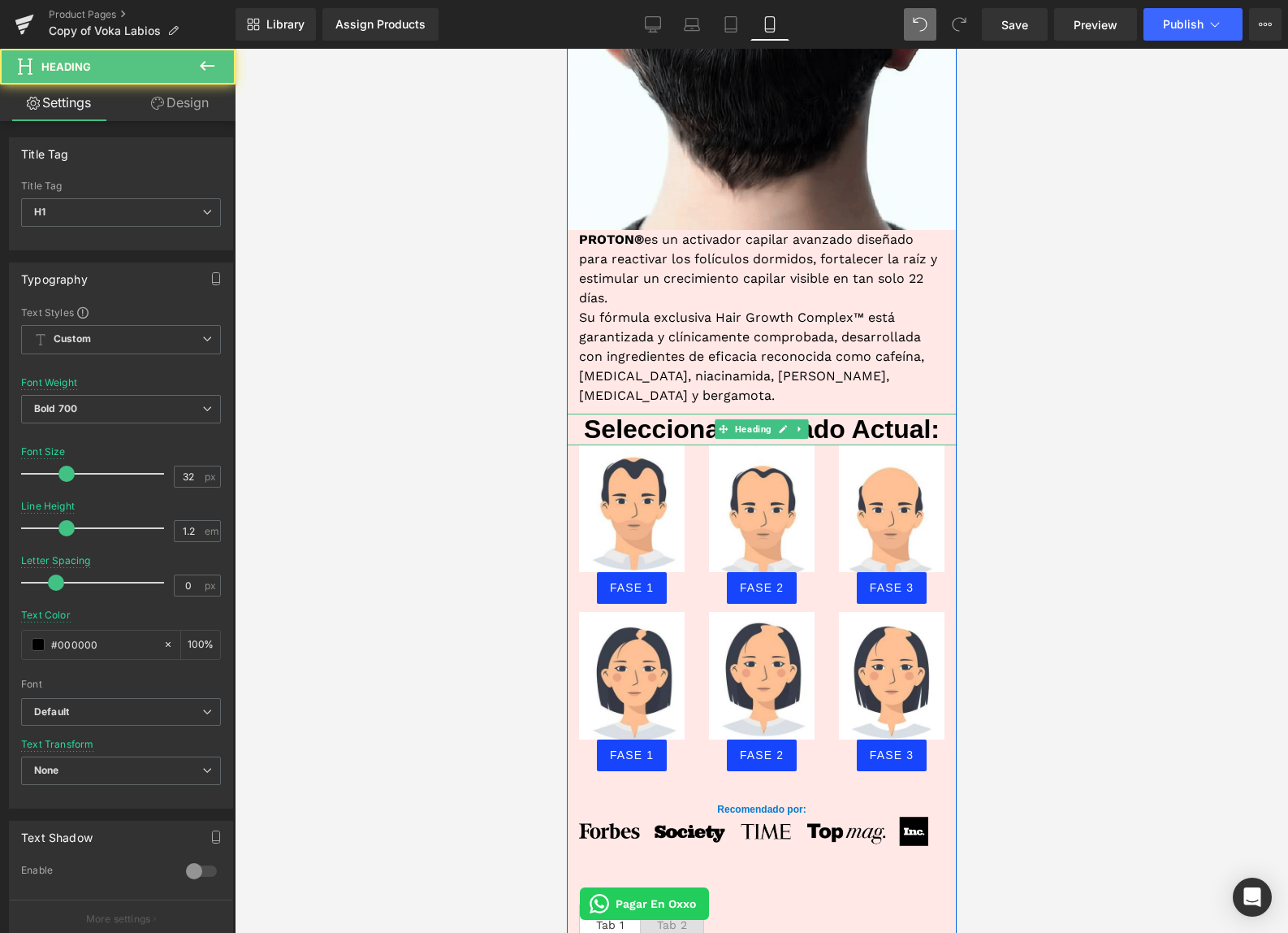
click at [693, 419] on h1 "Selecciona tu Estado Actual:" at bounding box center [761, 429] width 390 height 31
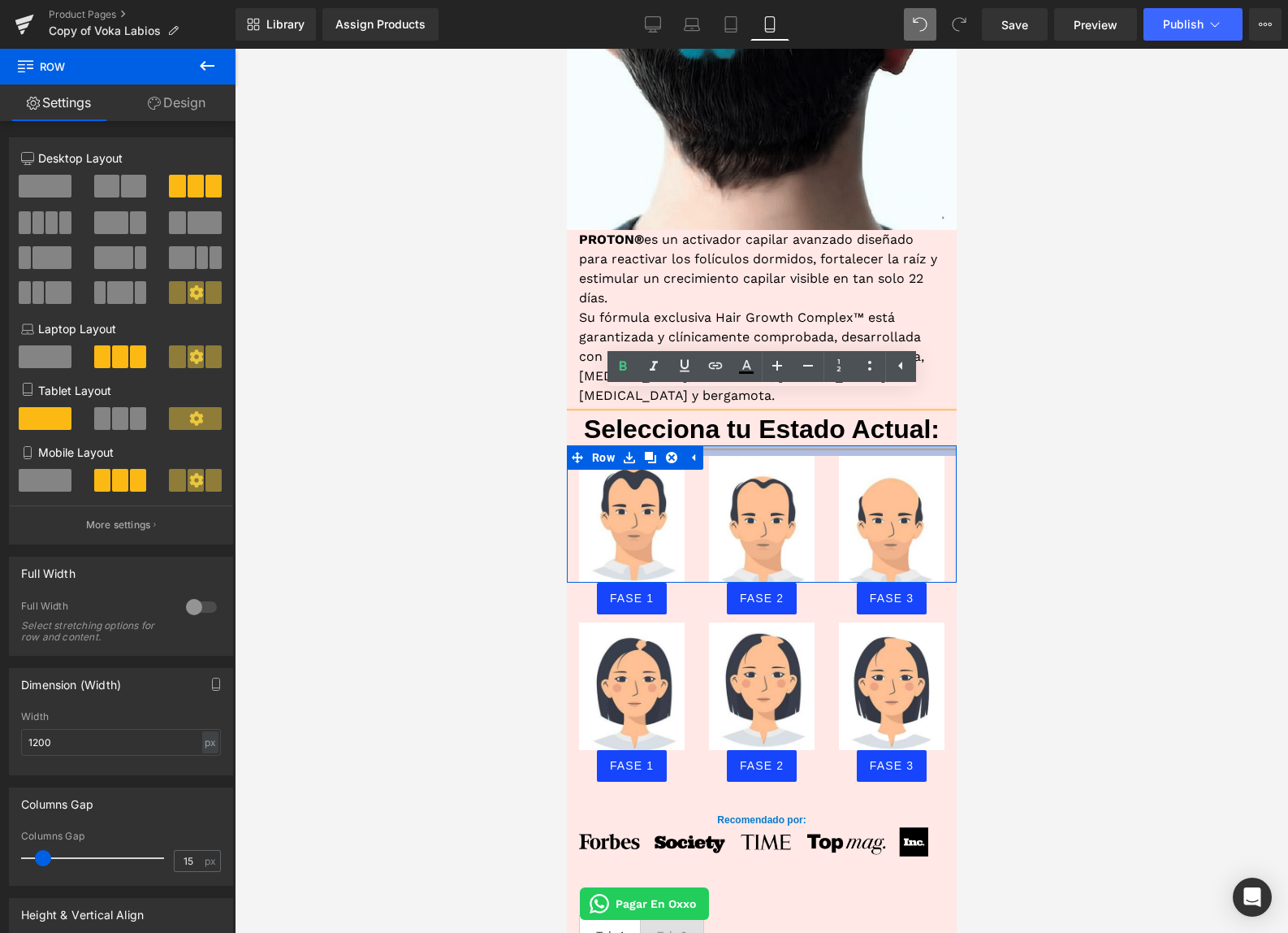
drag, startPoint x: 822, startPoint y: 427, endPoint x: 823, endPoint y: 436, distance: 9.1
click at [823, 445] on div "Image Image Image Row" at bounding box center [761, 514] width 390 height 138
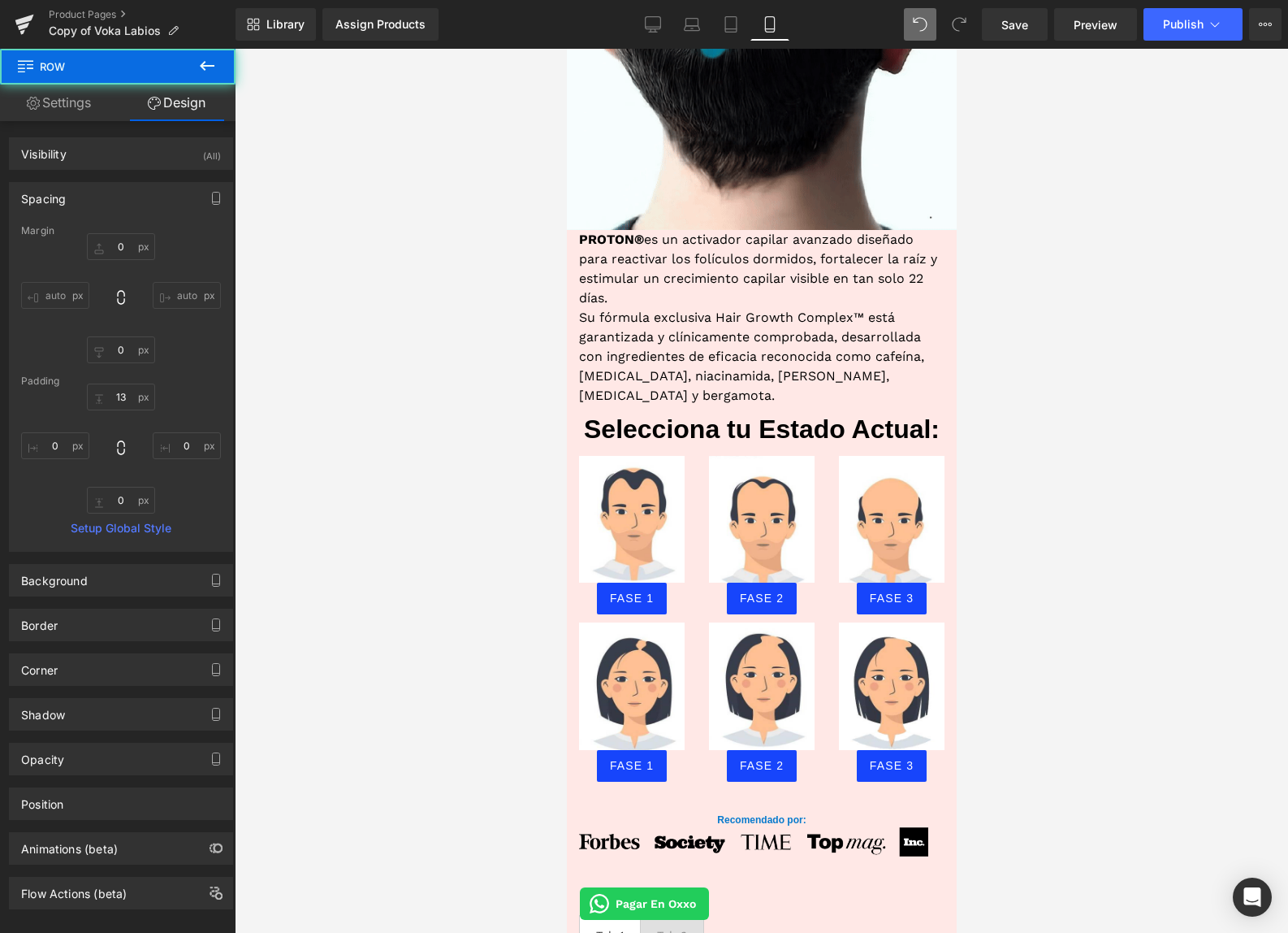
click at [1026, 437] on div at bounding box center [762, 490] width 1054 height 884
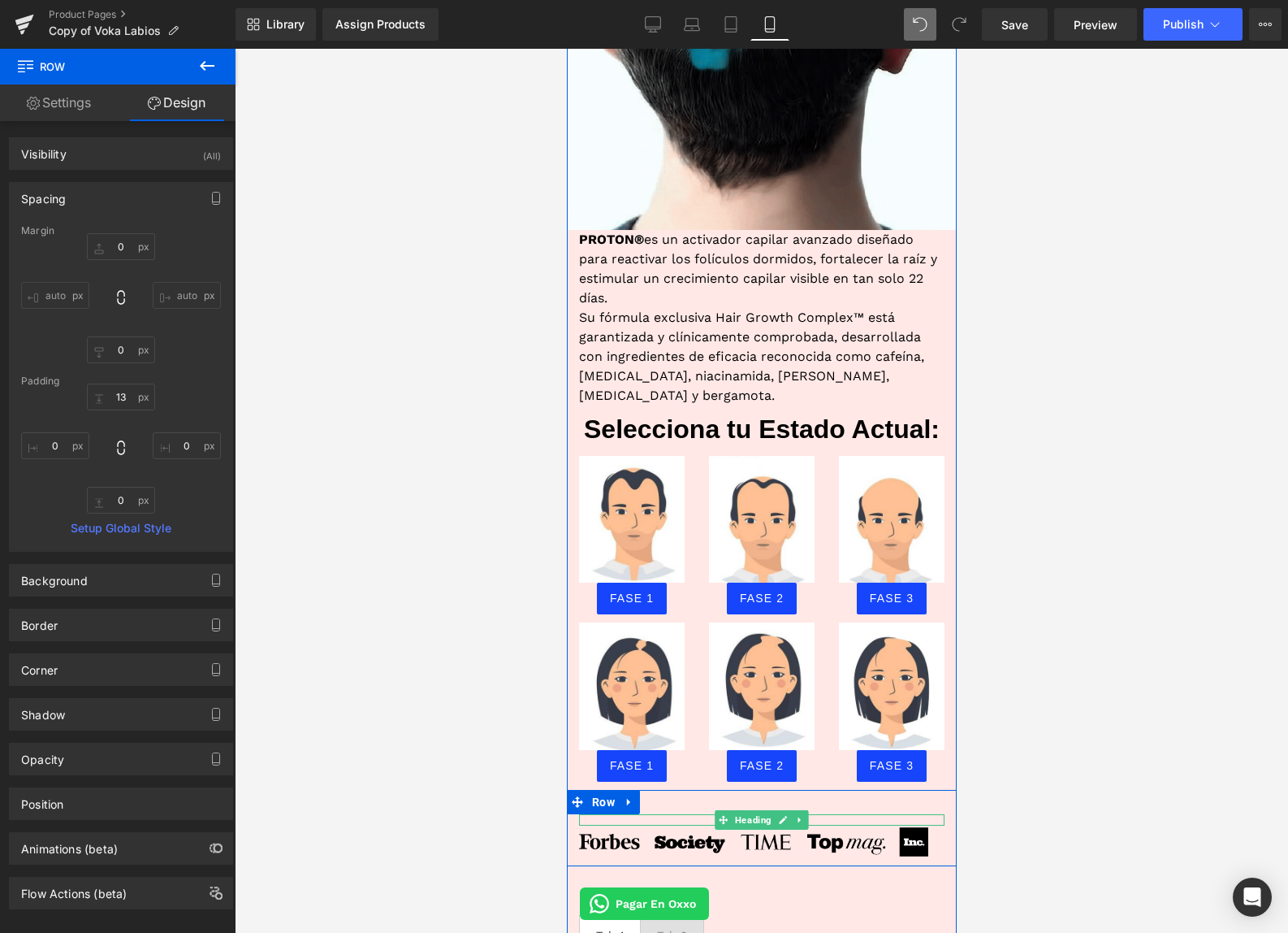
click at [705, 814] on h1 "Recomendado por:" at bounding box center [762, 820] width 366 height 12
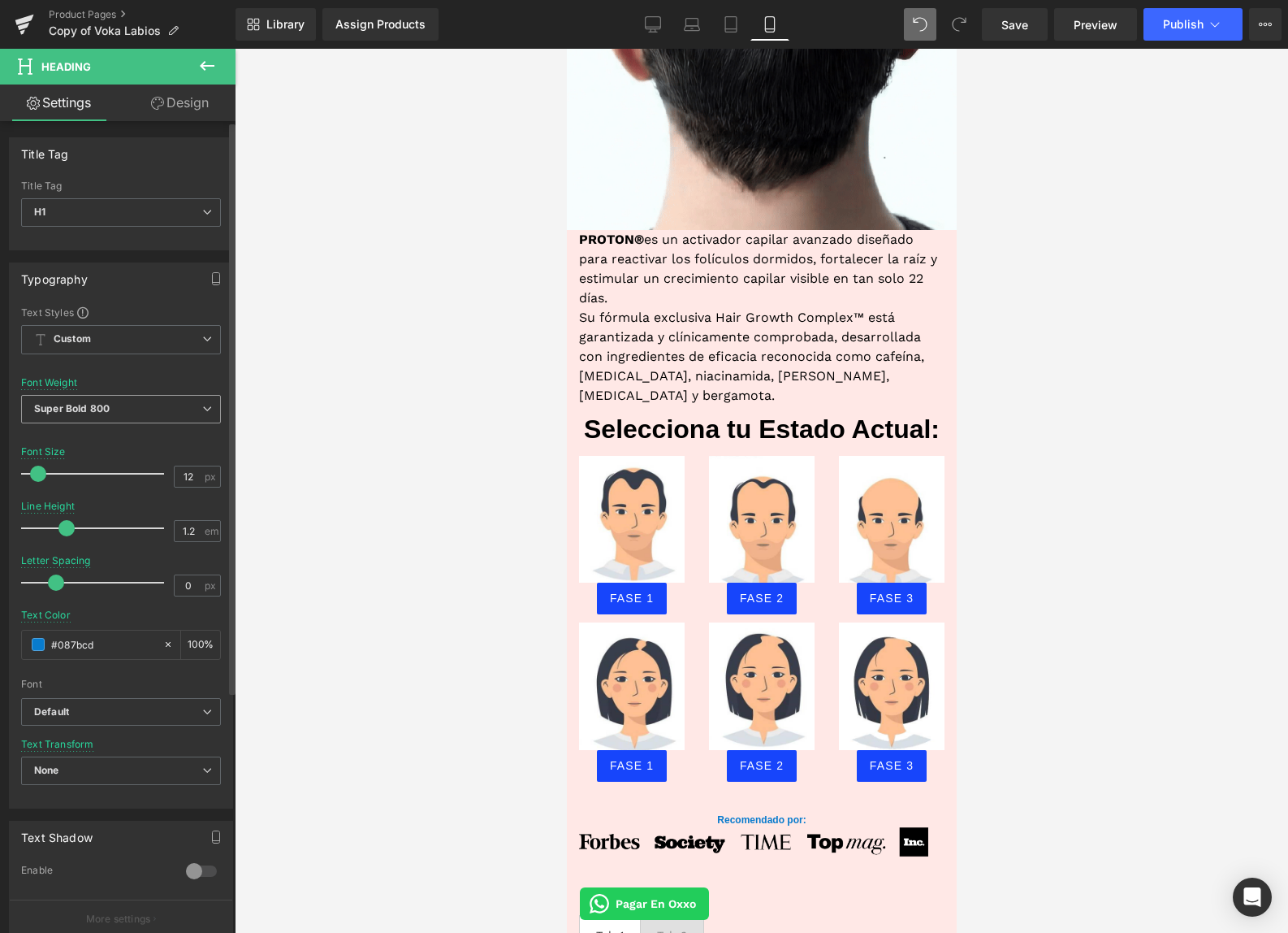
click at [73, 416] on span "Super Bold 800" at bounding box center [121, 408] width 199 height 28
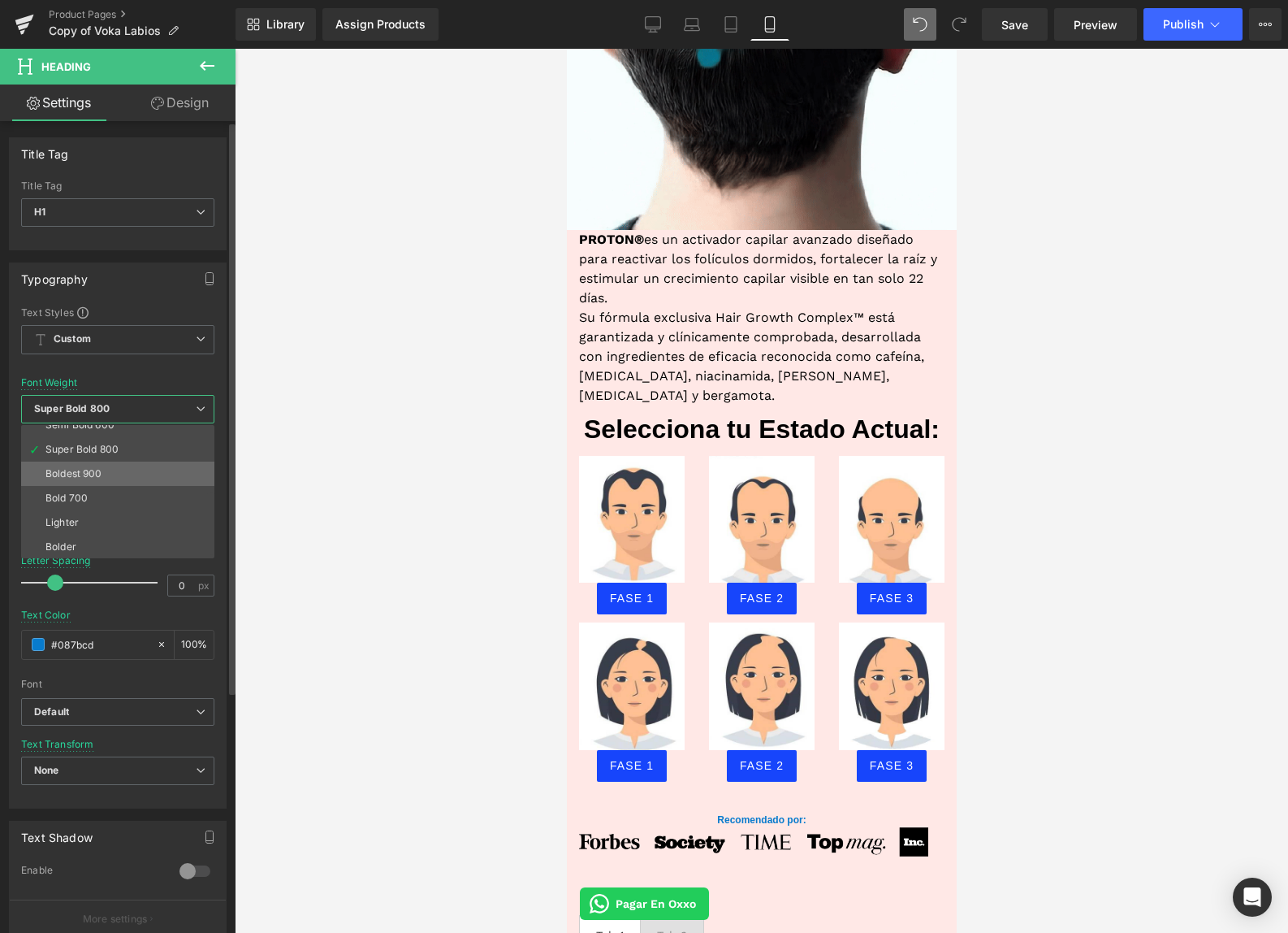
scroll to position [135, 0]
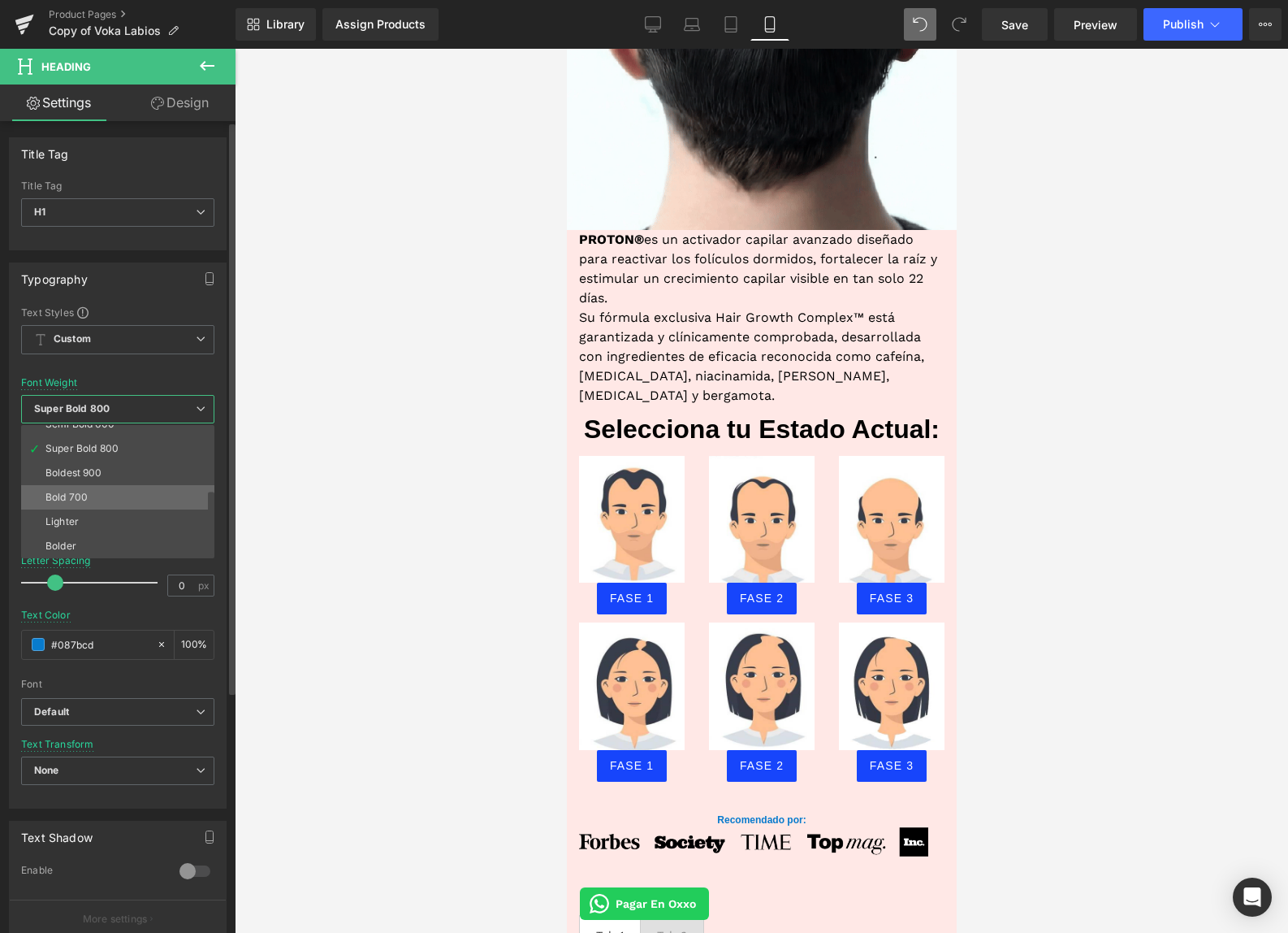
click at [94, 499] on li "Bold 700" at bounding box center [121, 497] width 200 height 24
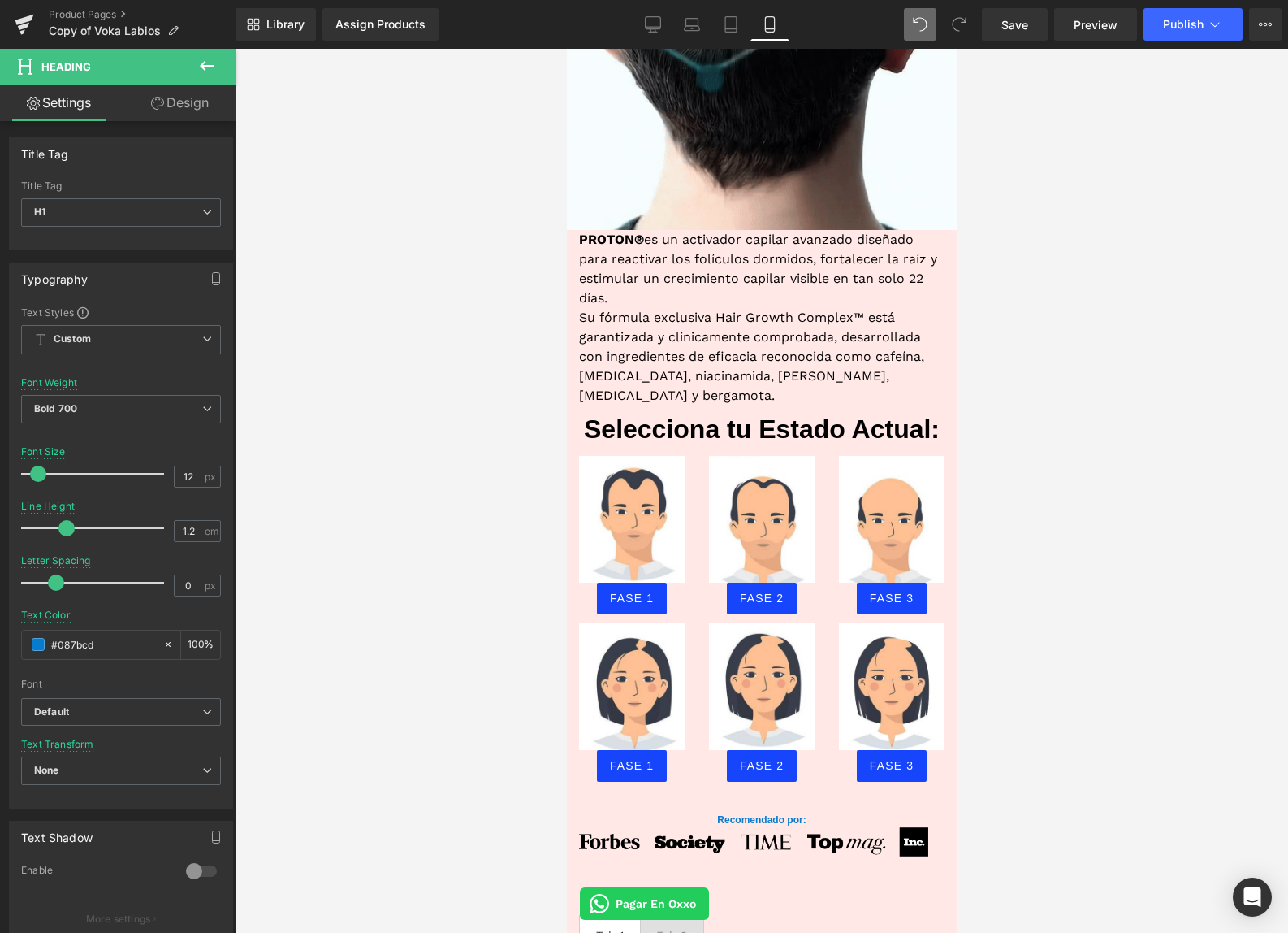
click at [417, 767] on div at bounding box center [762, 490] width 1054 height 884
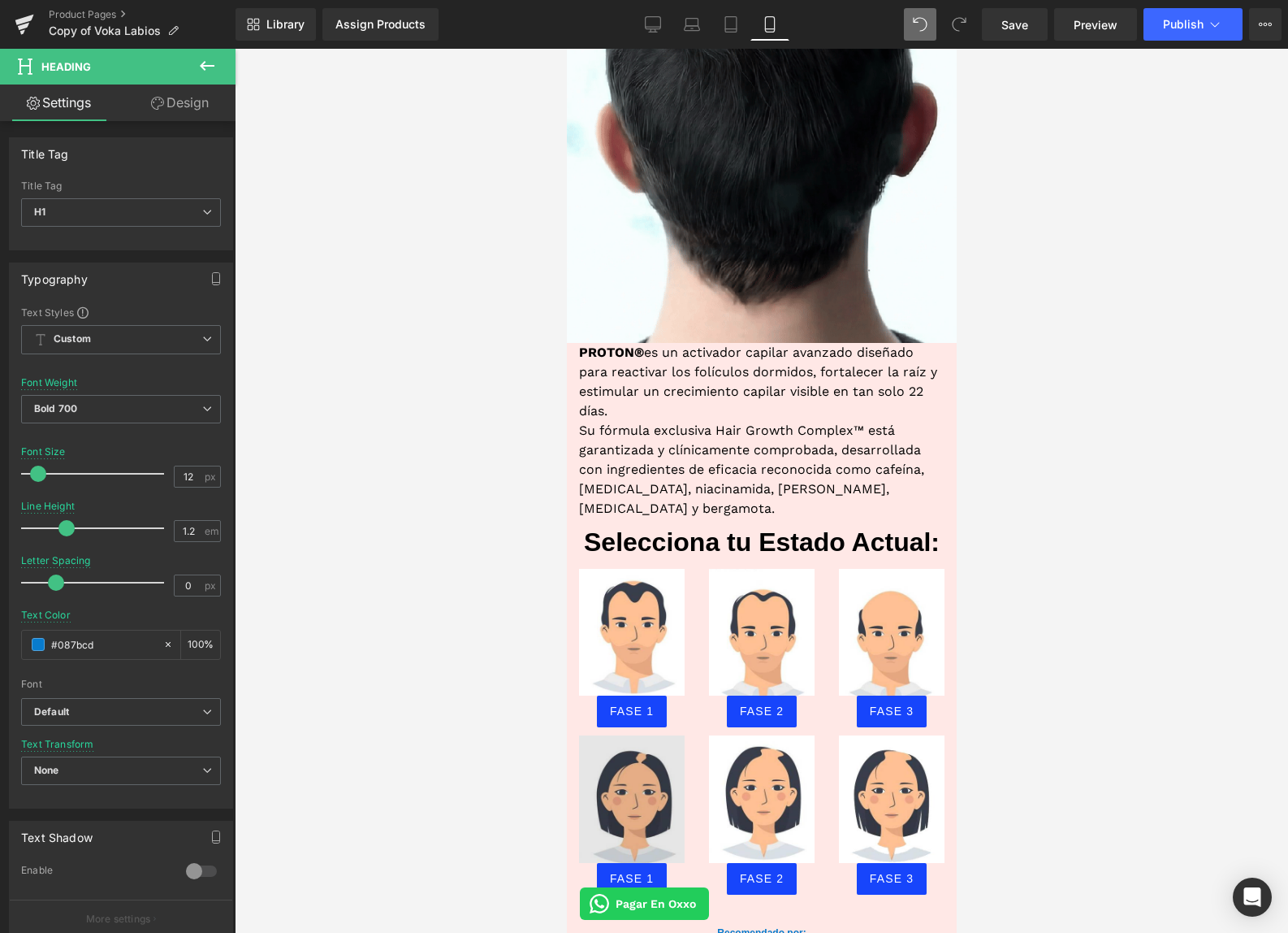
scroll to position [1177, 0]
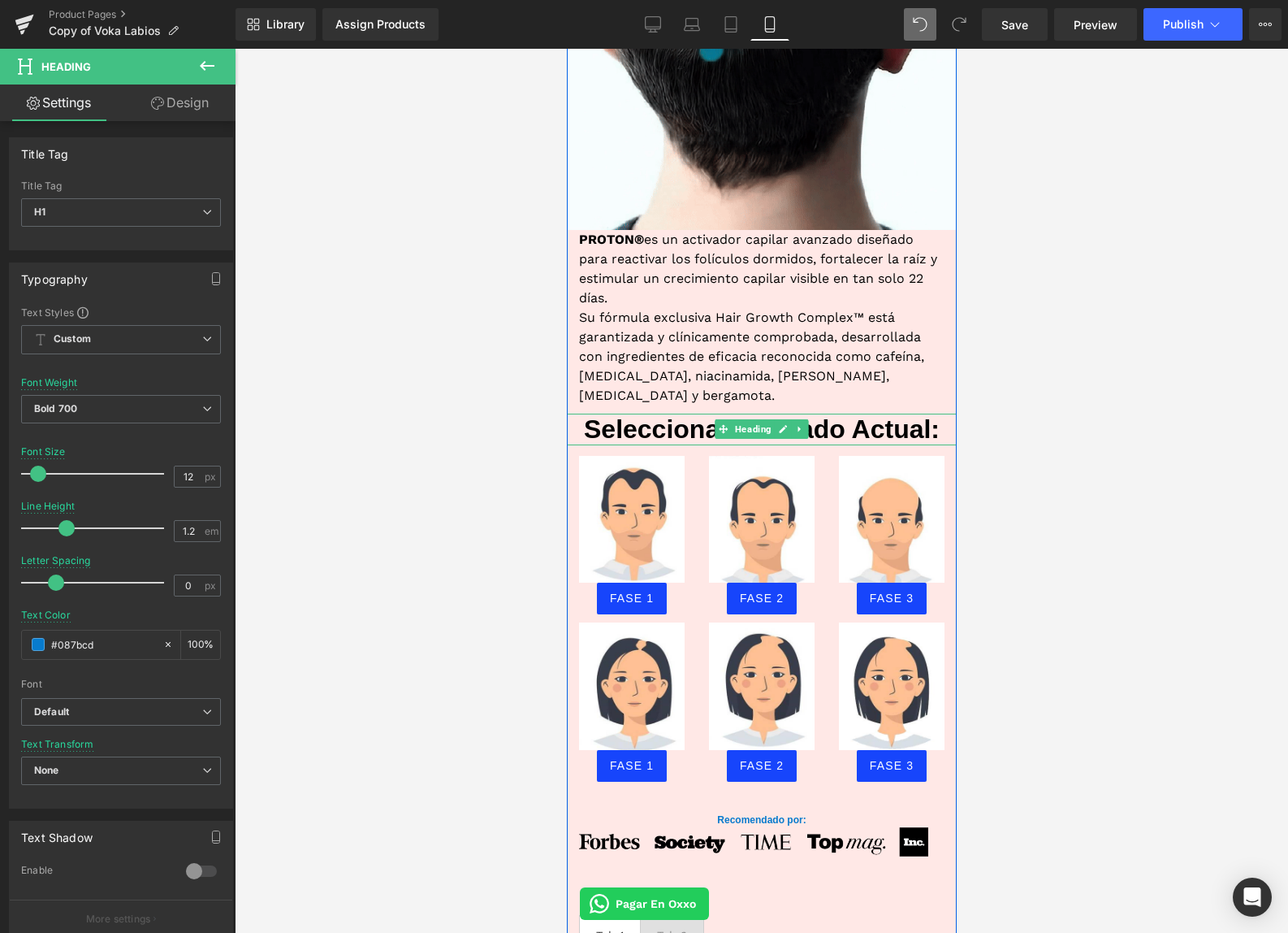
click at [612, 413] on h1 "Selecciona tu Estado Actual:" at bounding box center [761, 429] width 390 height 31
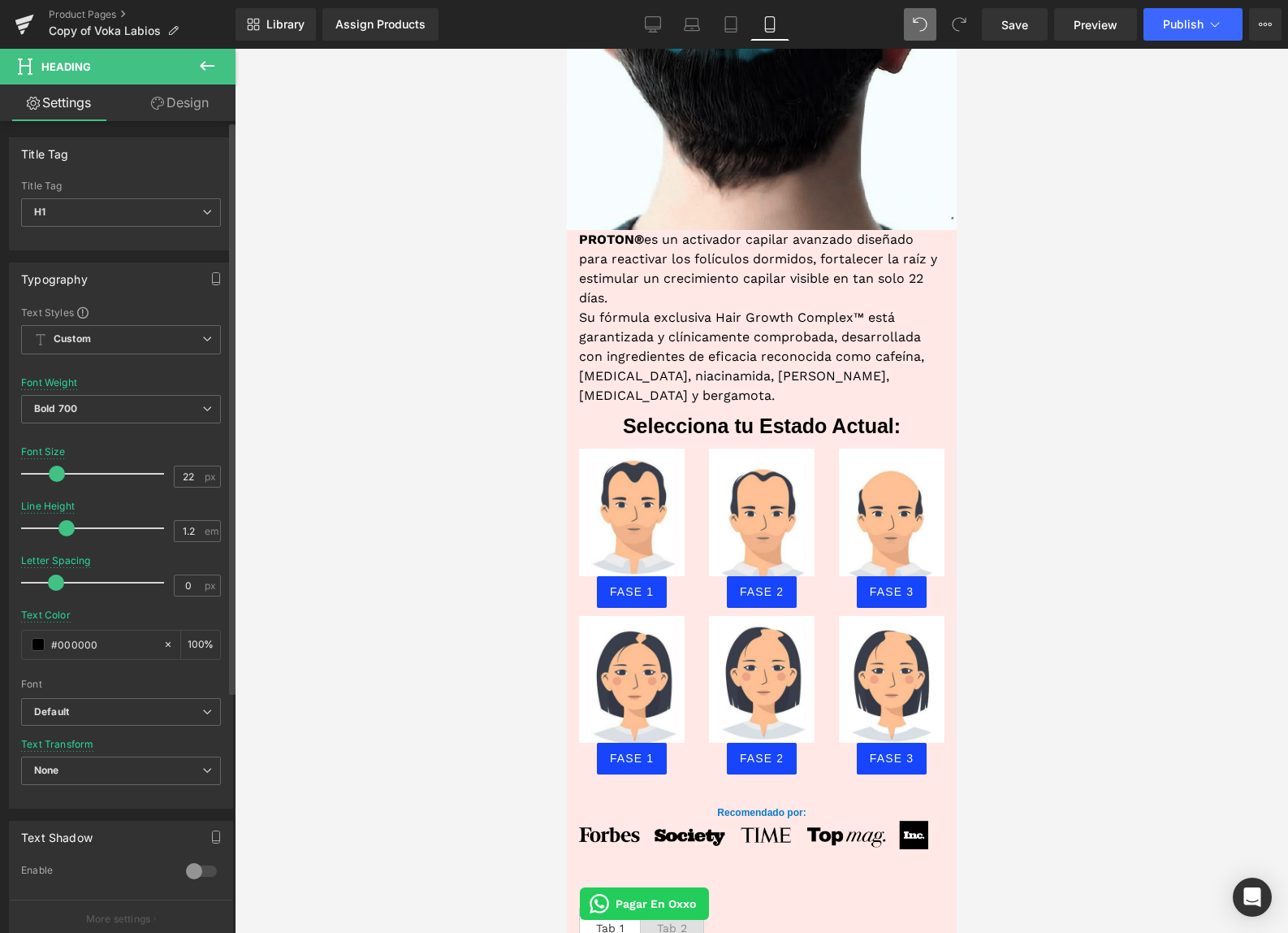
type input "21"
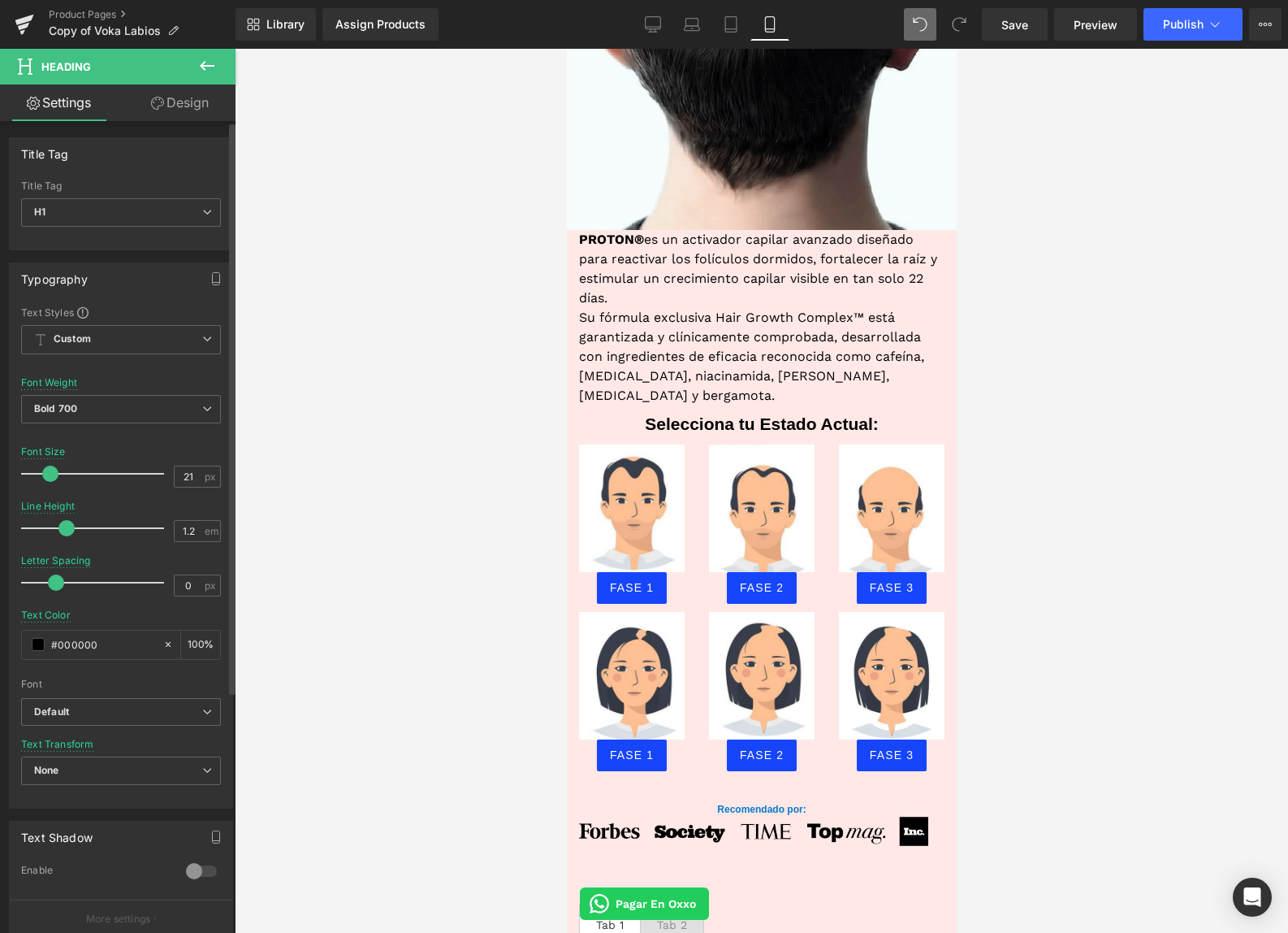
drag, startPoint x: 64, startPoint y: 475, endPoint x: 50, endPoint y: 468, distance: 15.7
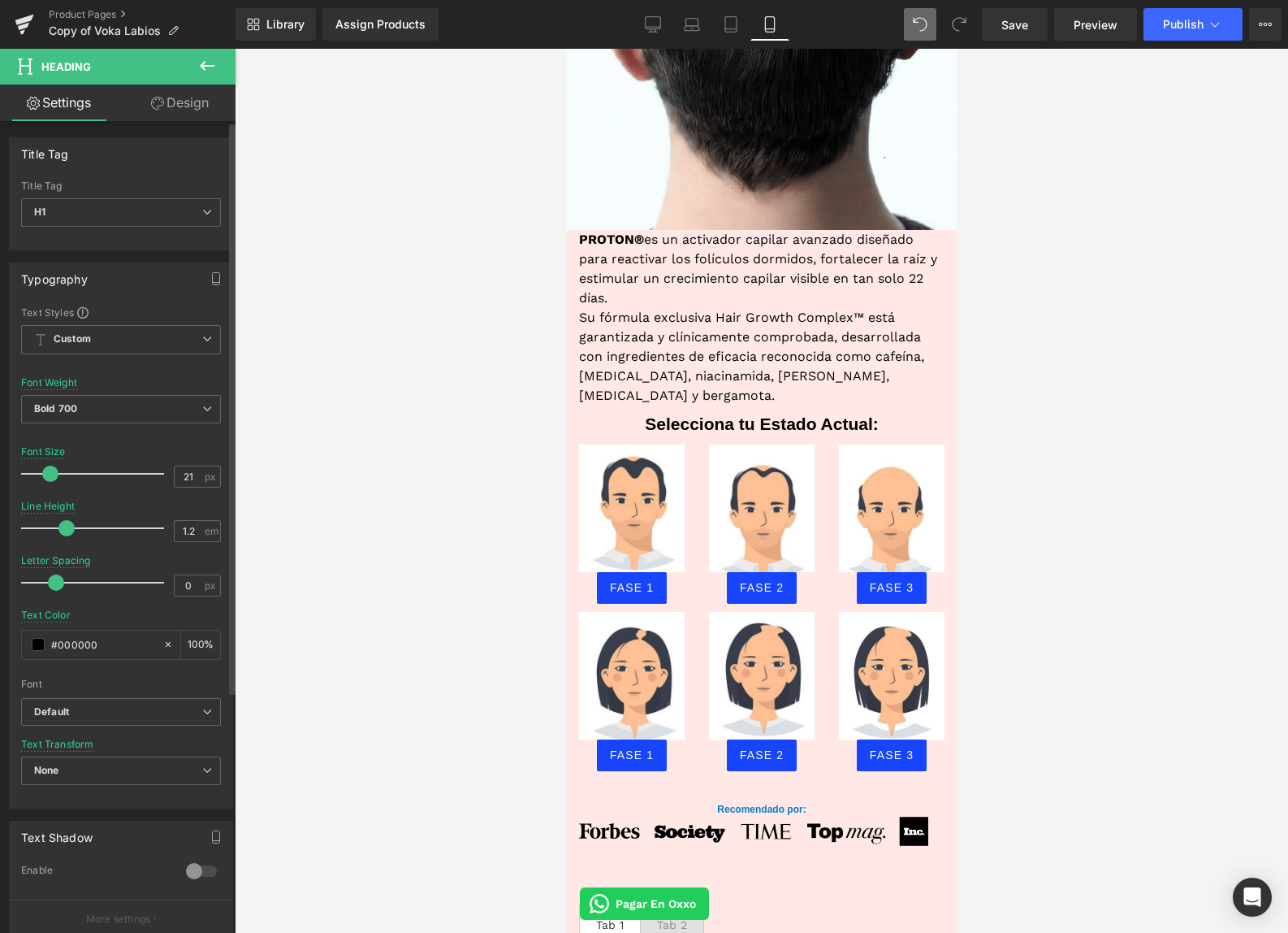
click at [50, 468] on span at bounding box center [50, 473] width 16 height 16
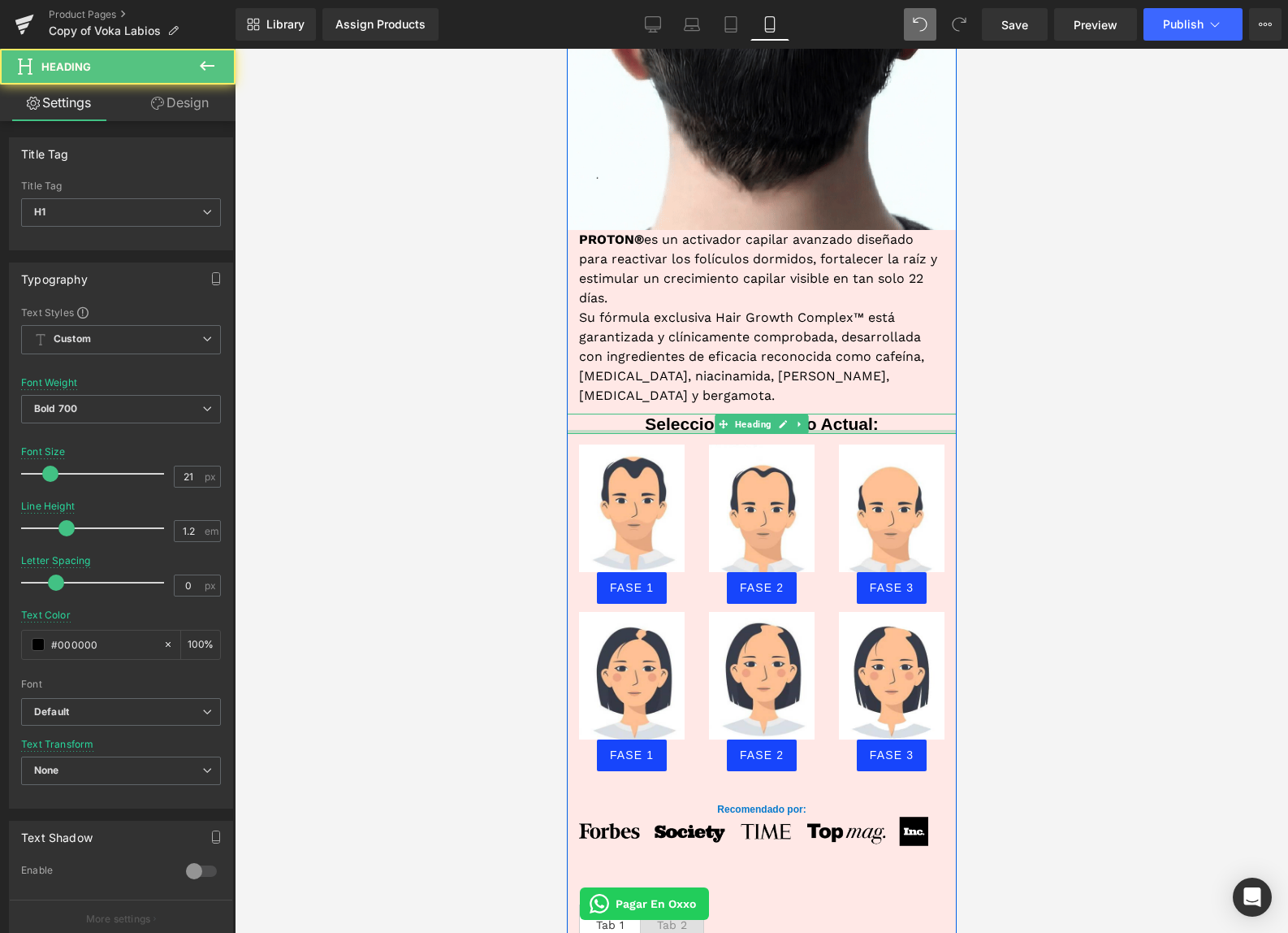
drag, startPoint x: 638, startPoint y: 401, endPoint x: 635, endPoint y: 411, distance: 10.4
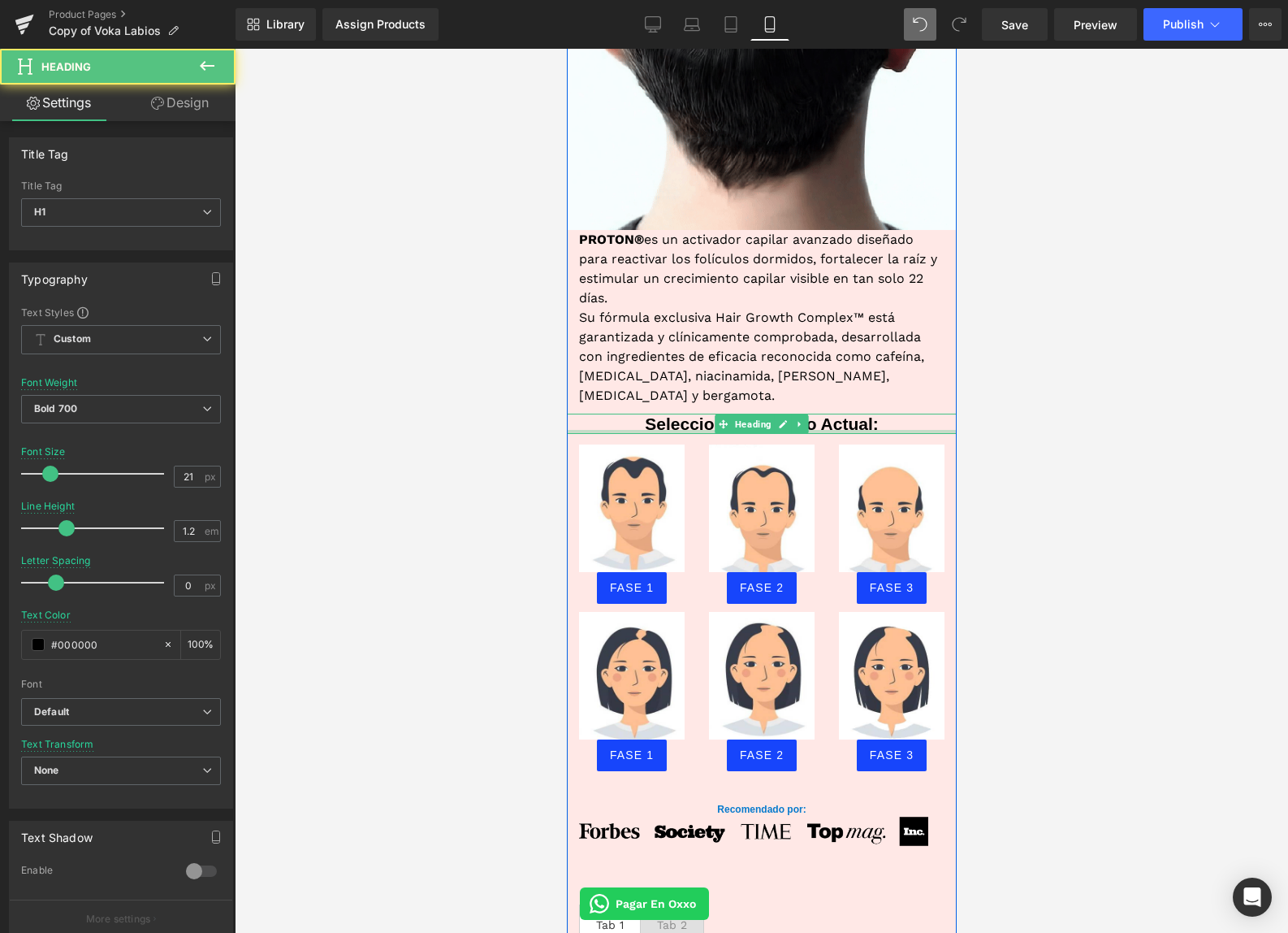
click at [635, 413] on div "Selecciona tu Estado Actual: Heading" at bounding box center [761, 423] width 390 height 20
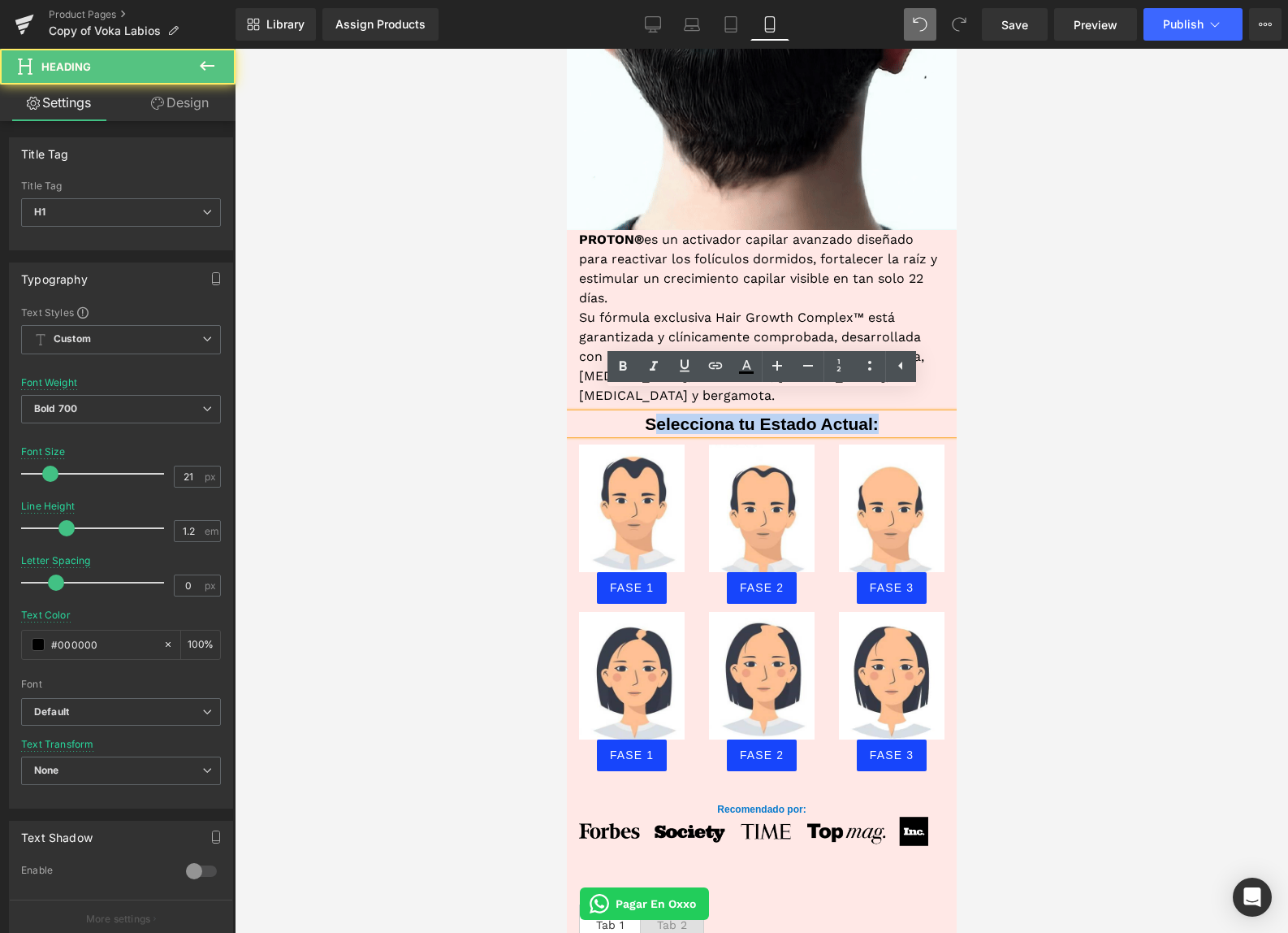
drag, startPoint x: 653, startPoint y: 392, endPoint x: 649, endPoint y: 402, distance: 10.8
click at [651, 413] on div "Selecciona tu Estado Actual:" at bounding box center [761, 423] width 390 height 20
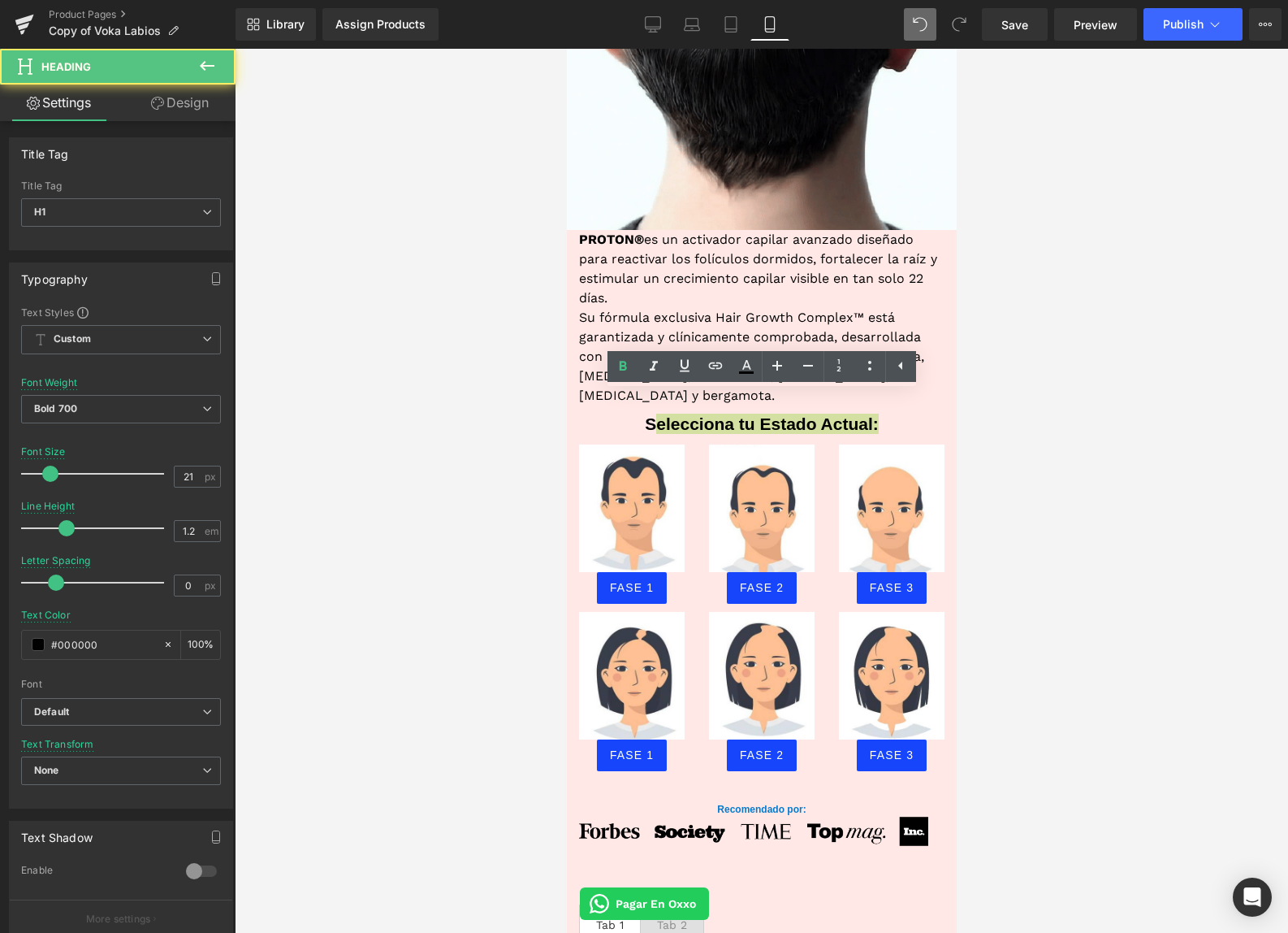
click at [494, 427] on div at bounding box center [762, 490] width 1054 height 884
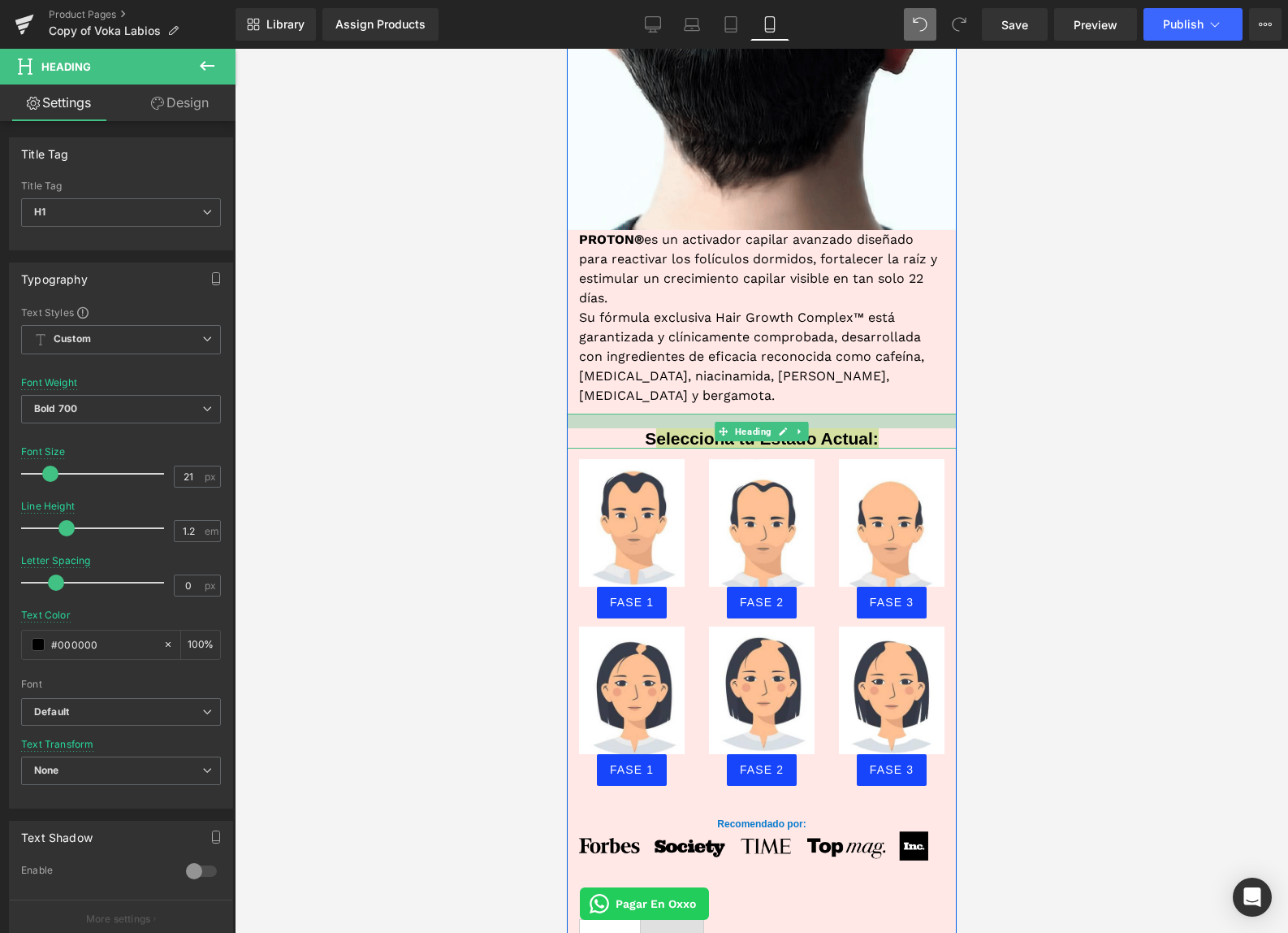
drag, startPoint x: 665, startPoint y: 394, endPoint x: 1620, endPoint y: 489, distance: 959.7
click at [664, 413] on div "Selecciona tu Estado Actual: Heading" at bounding box center [761, 431] width 390 height 35
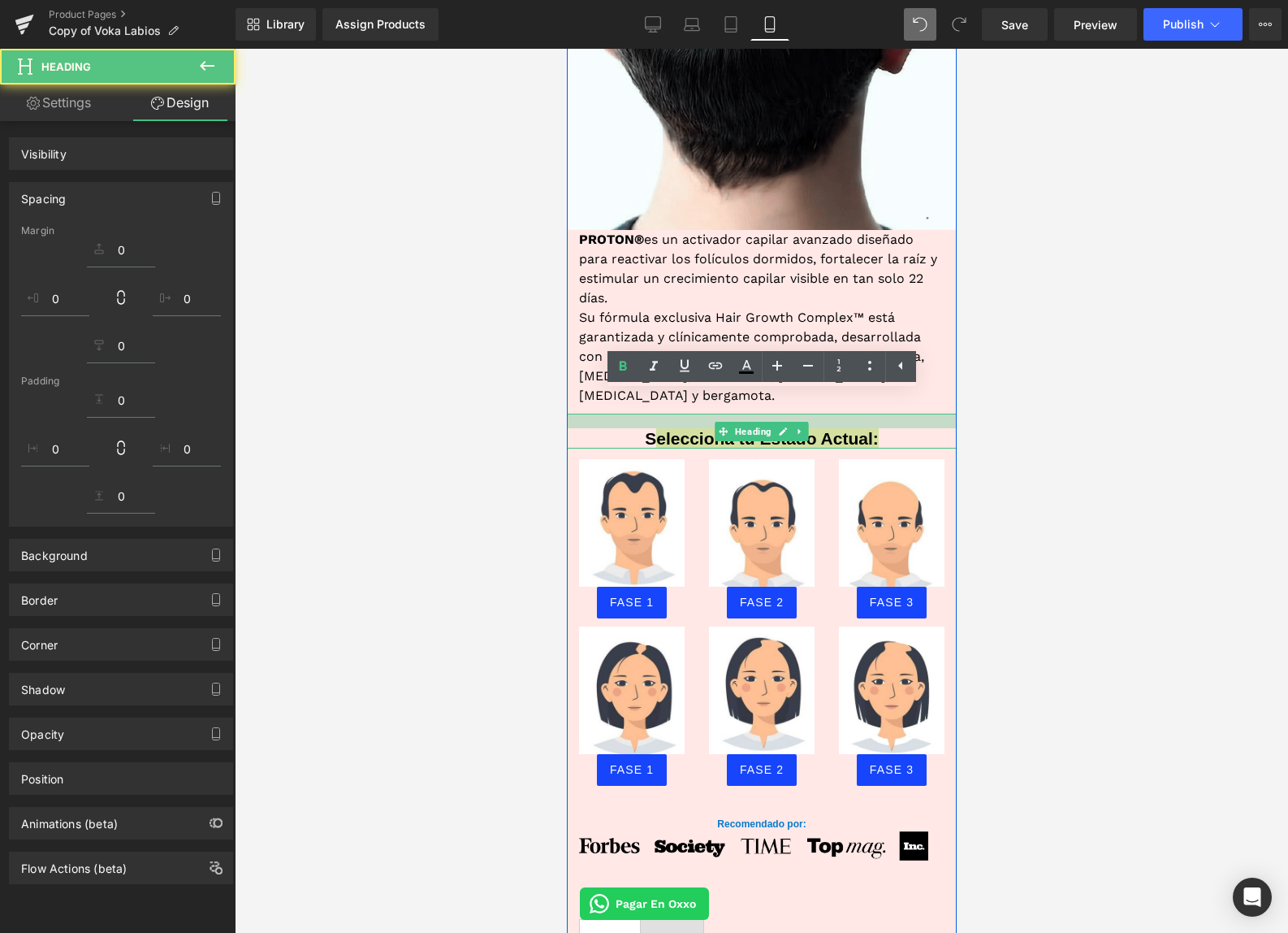
click at [1184, 441] on div at bounding box center [762, 490] width 1054 height 884
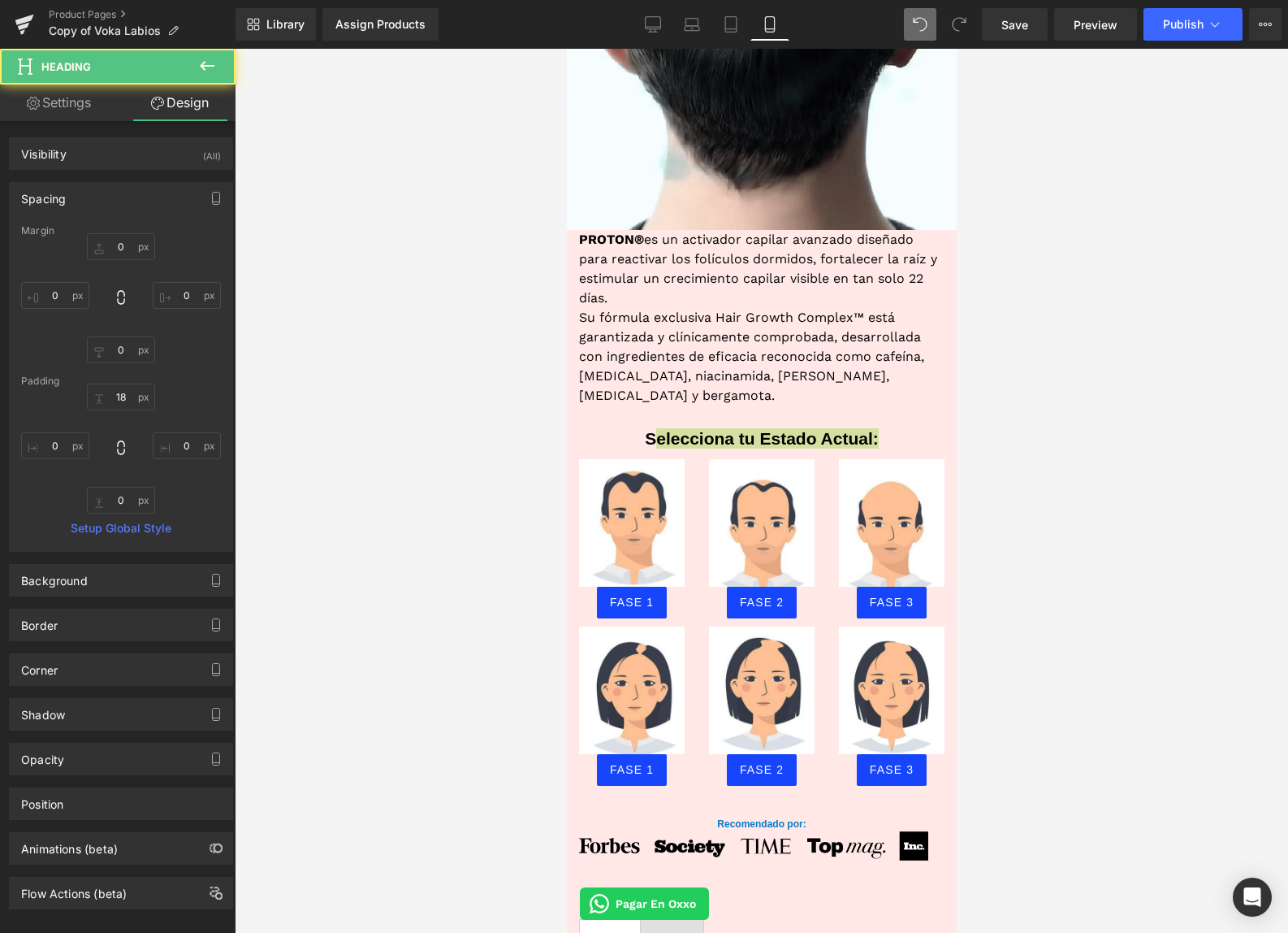
click at [1063, 549] on div at bounding box center [762, 490] width 1054 height 884
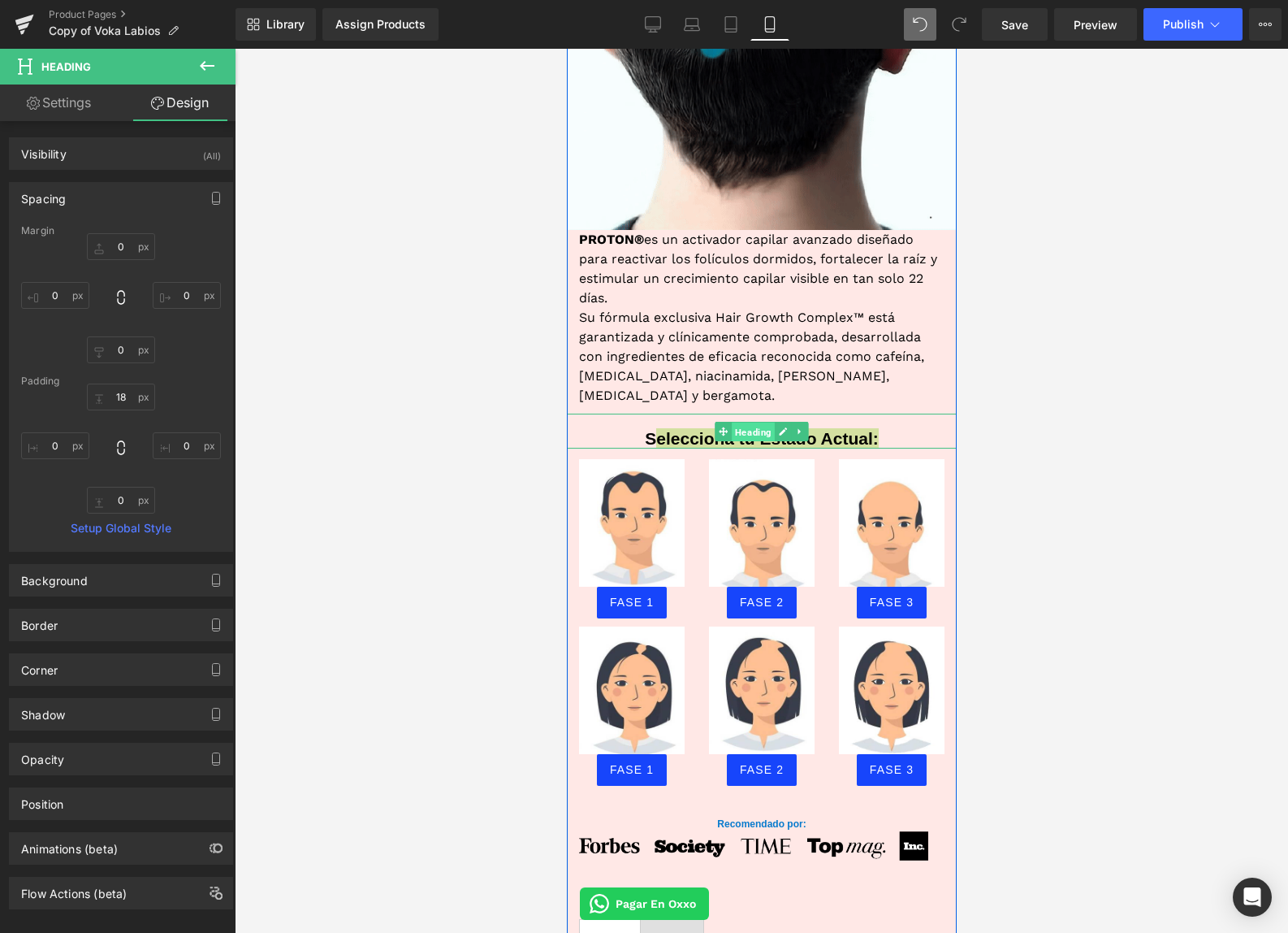
click at [740, 422] on span "Heading" at bounding box center [752, 432] width 43 height 19
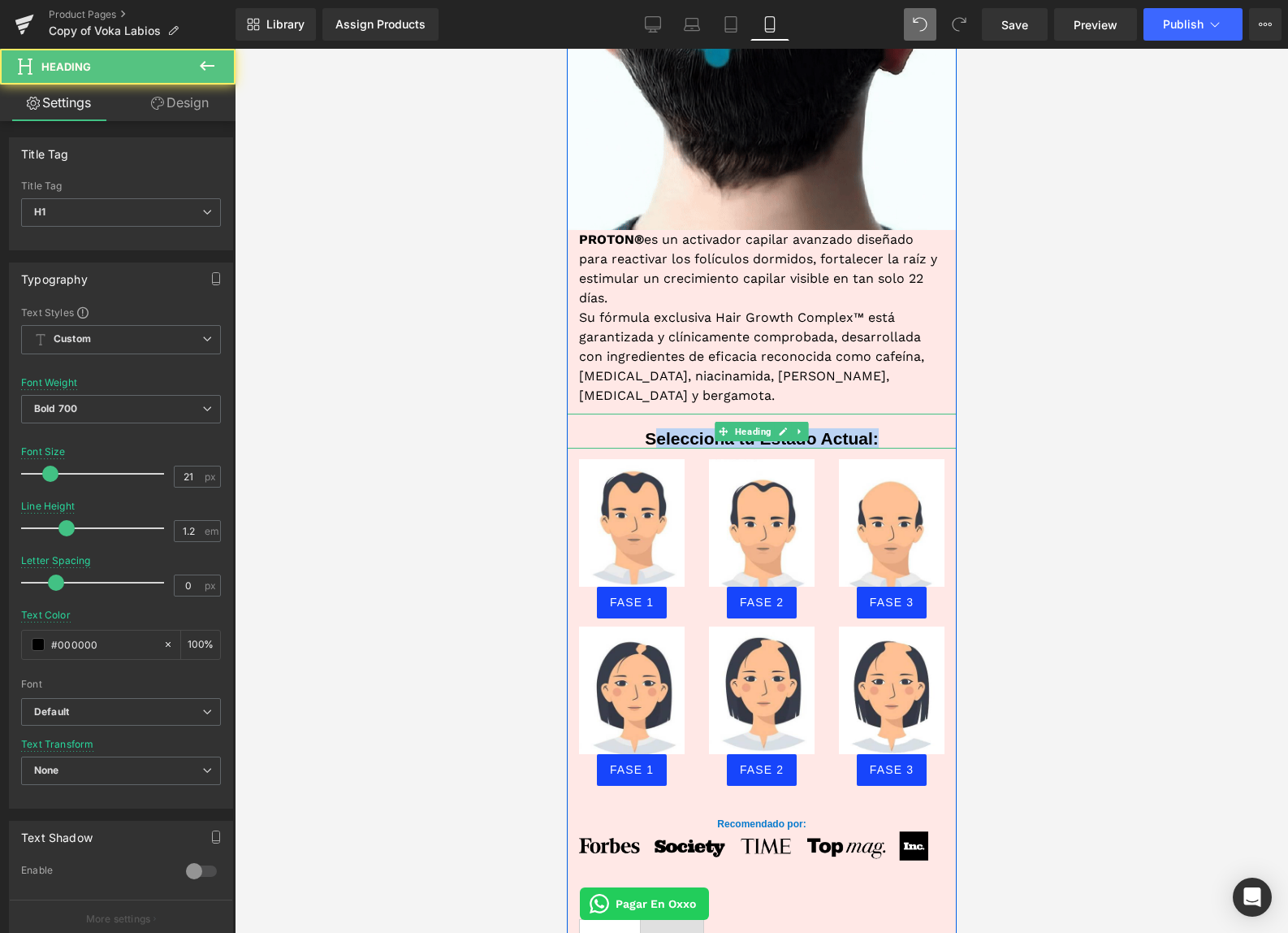
click at [679, 428] on h1 "Selecciona tu Estado Actual:" at bounding box center [761, 437] width 390 height 20
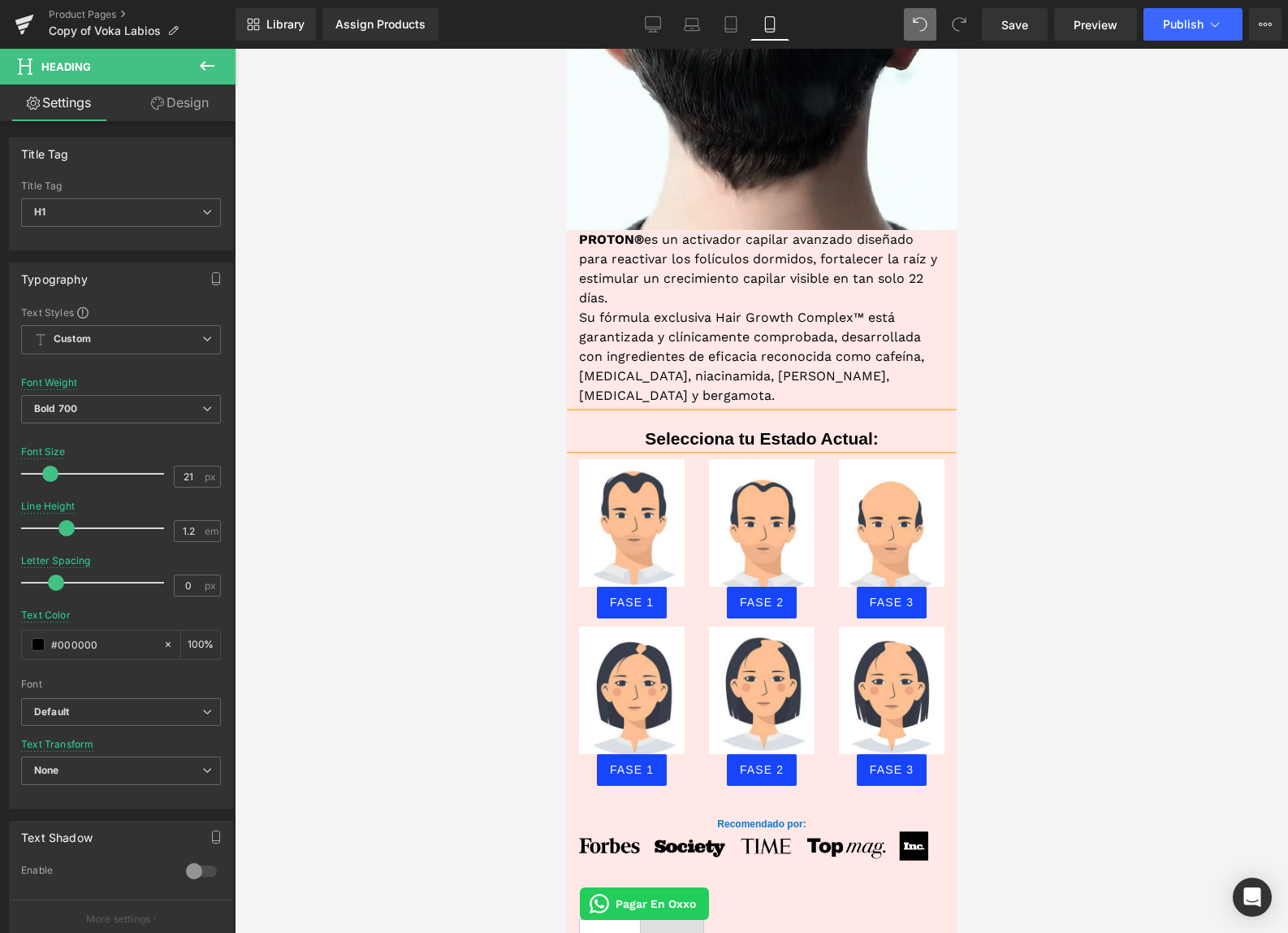
click at [480, 437] on div at bounding box center [762, 490] width 1054 height 884
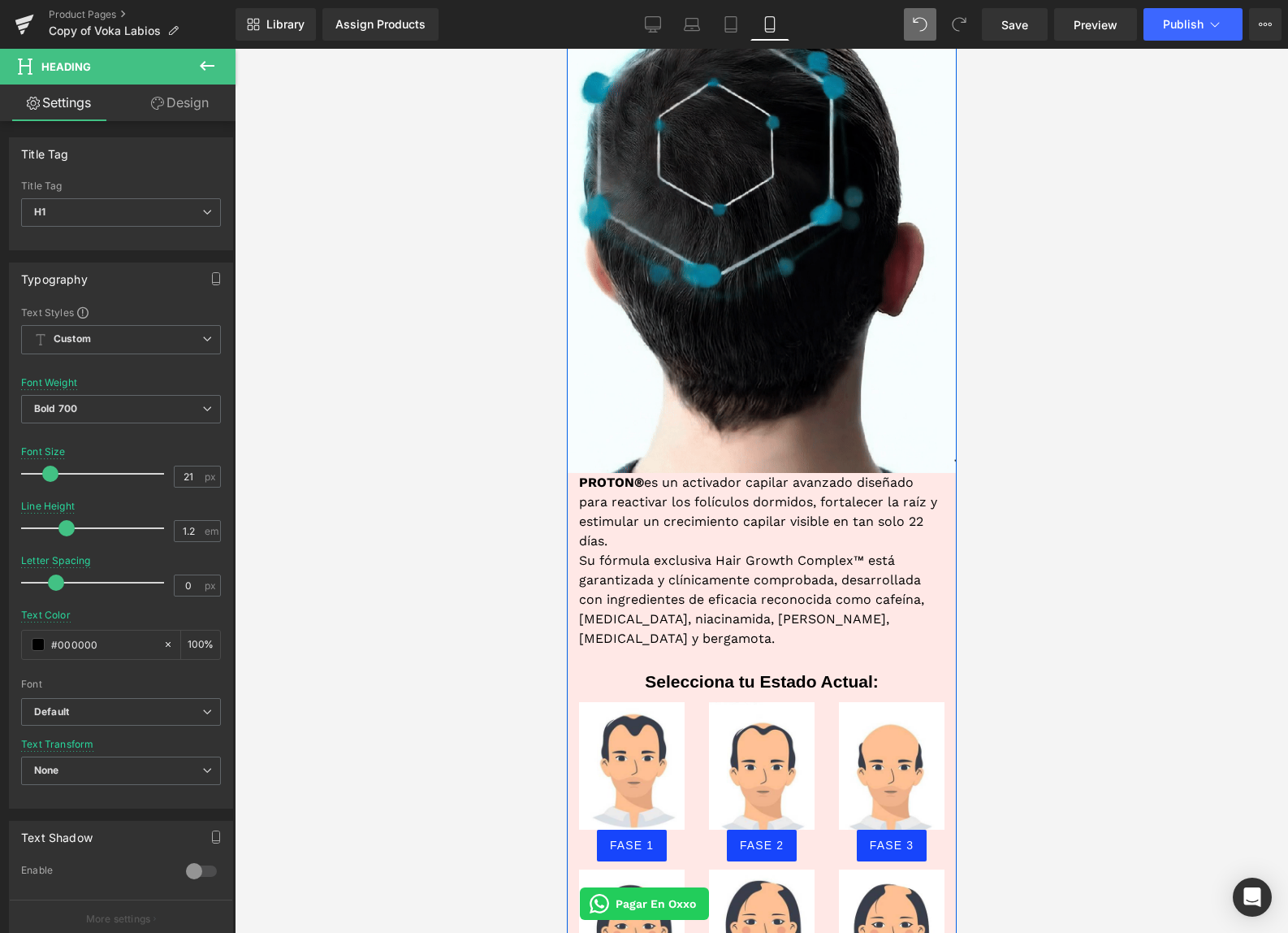
scroll to position [936, 0]
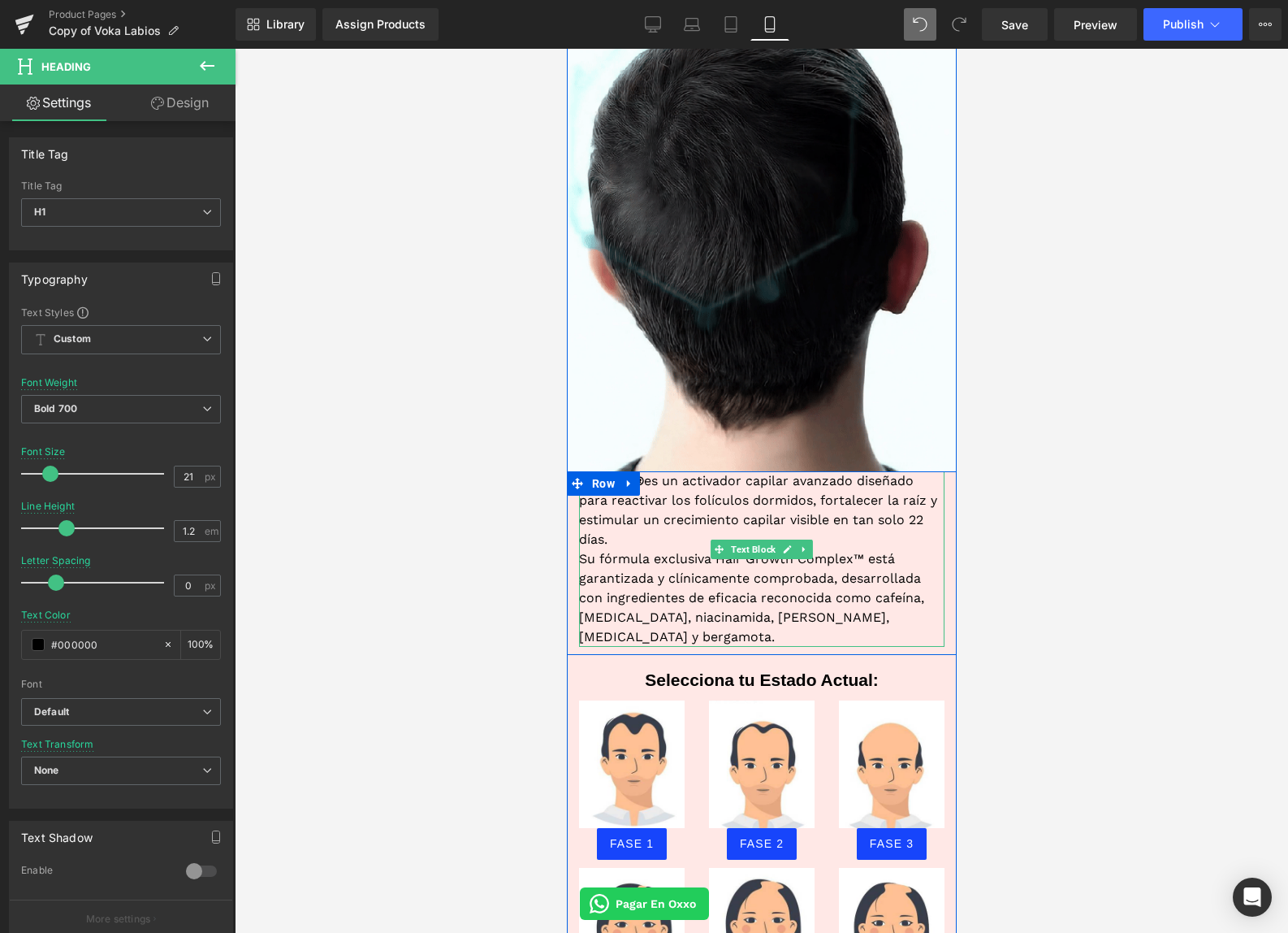
click at [587, 550] on p "Su fórmula exclusiva Hair Growth Complex™ está garantizada y clínicamente compr…" at bounding box center [762, 597] width 366 height 98
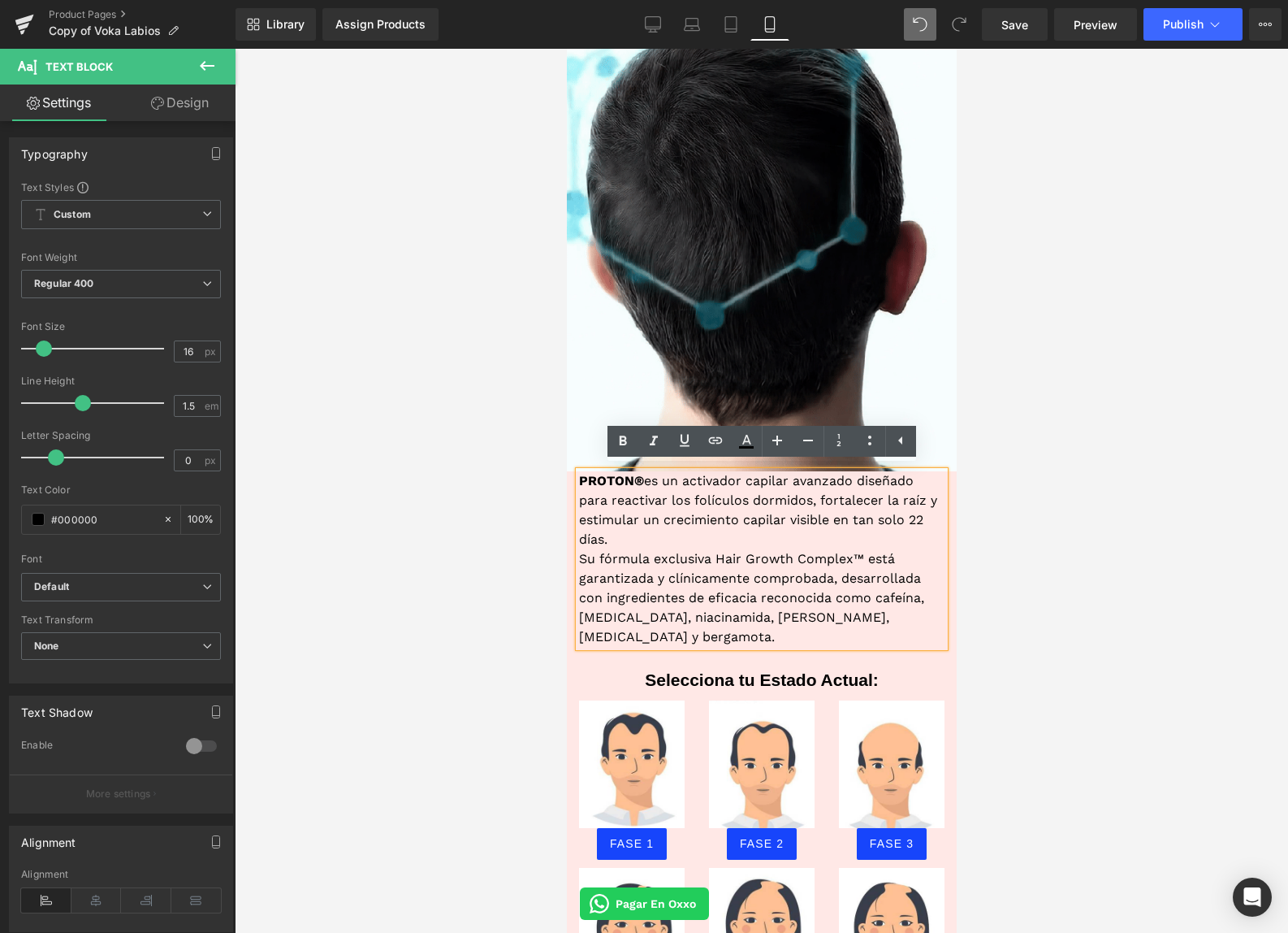
scroll to position [1260, 0]
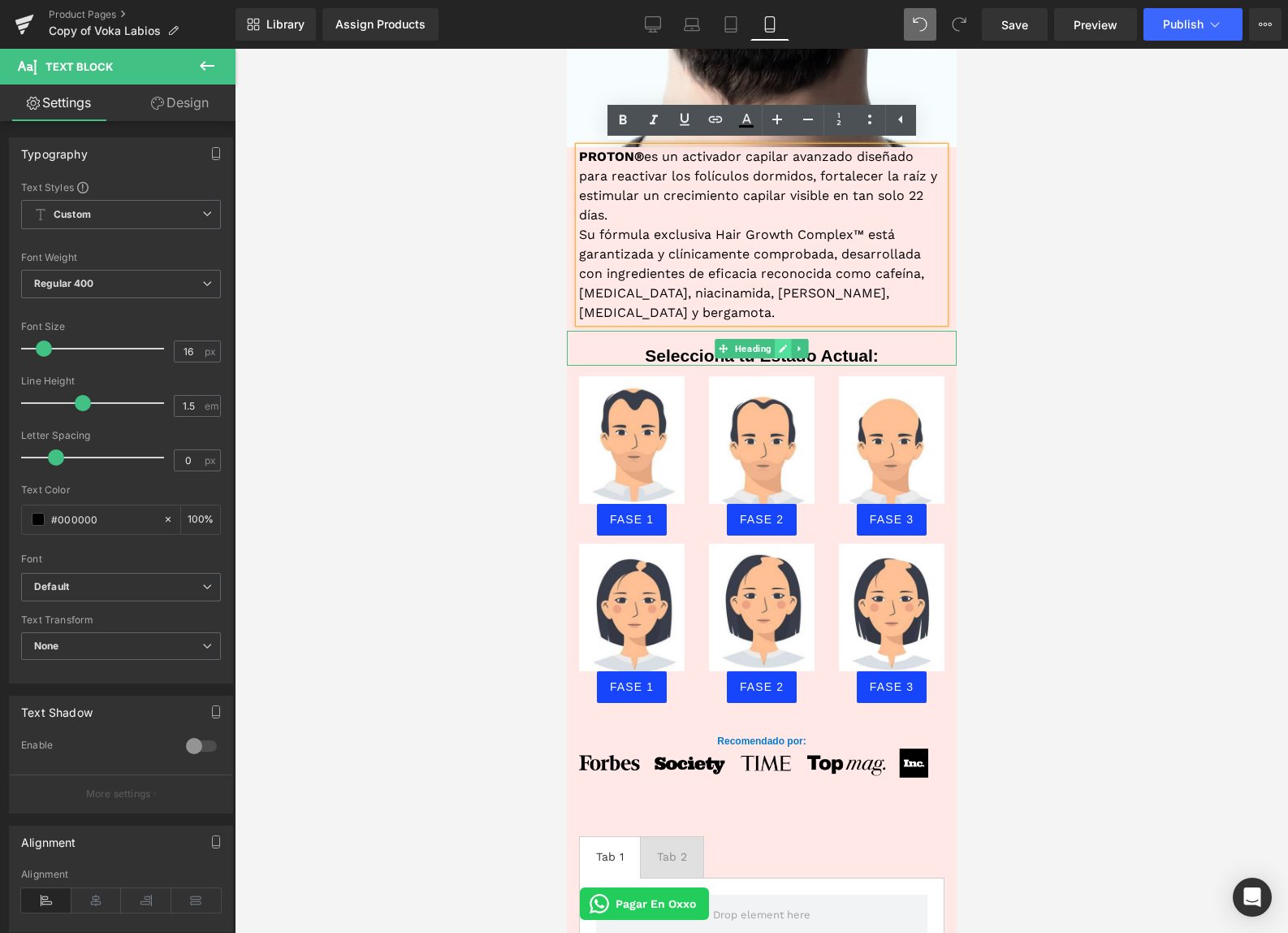
click at [783, 345] on icon at bounding box center [783, 348] width 8 height 8
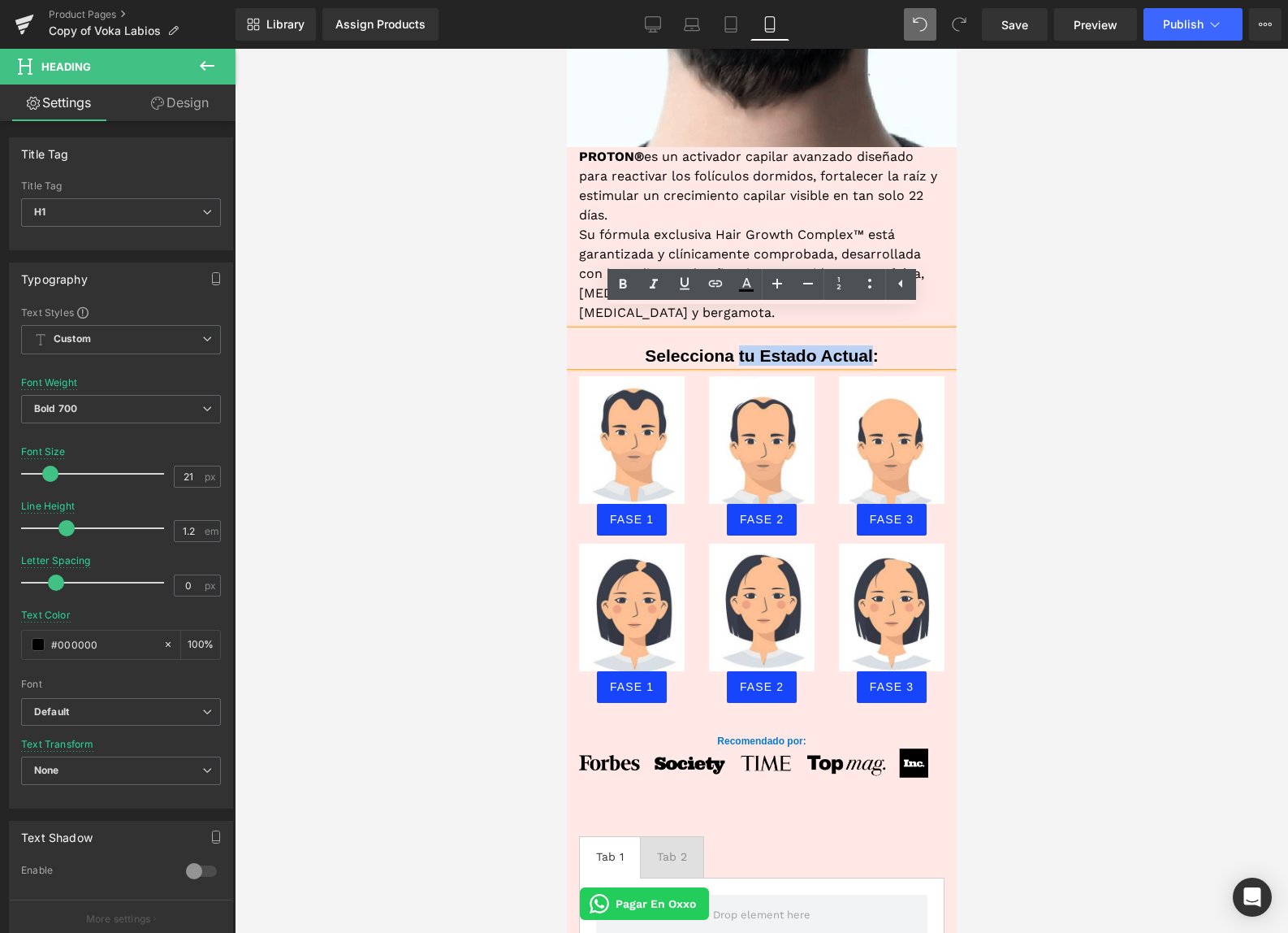
drag, startPoint x: 739, startPoint y: 338, endPoint x: 873, endPoint y: 336, distance: 134.0
click at [873, 346] on h1 "Selecciona tu Estado Actual:" at bounding box center [761, 355] width 390 height 20
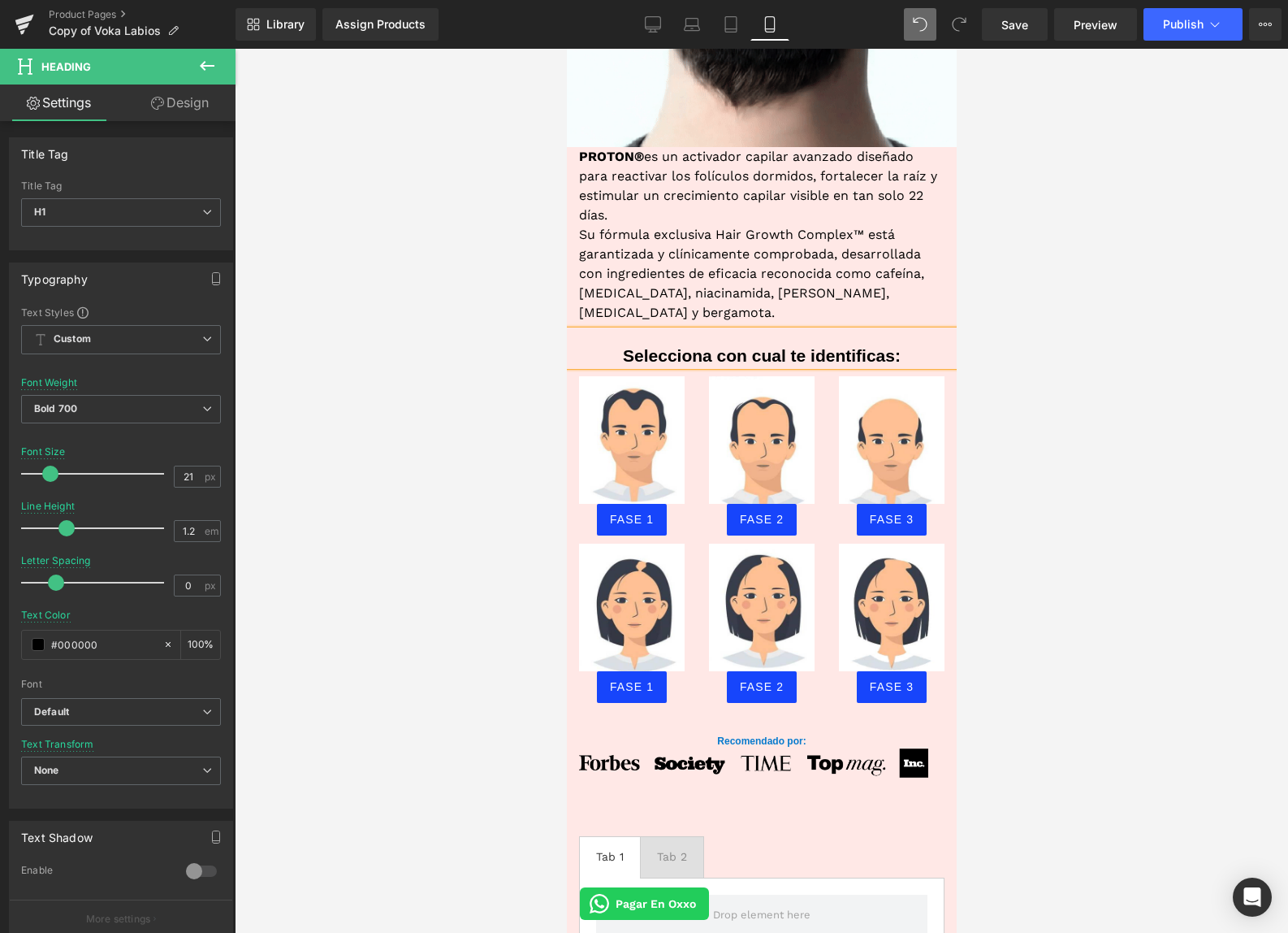
click at [1039, 404] on div at bounding box center [762, 490] width 1054 height 884
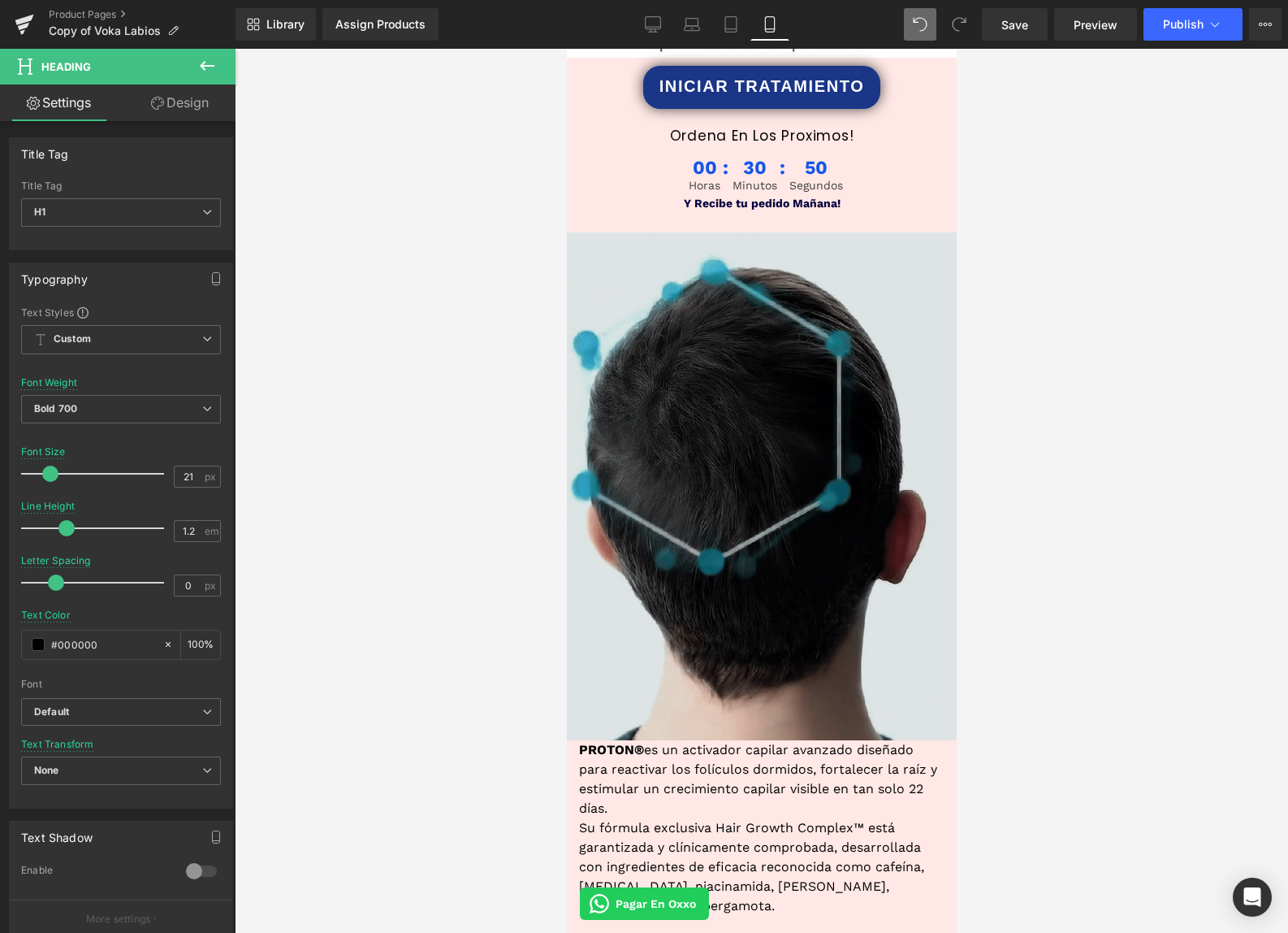
scroll to position [817, 0]
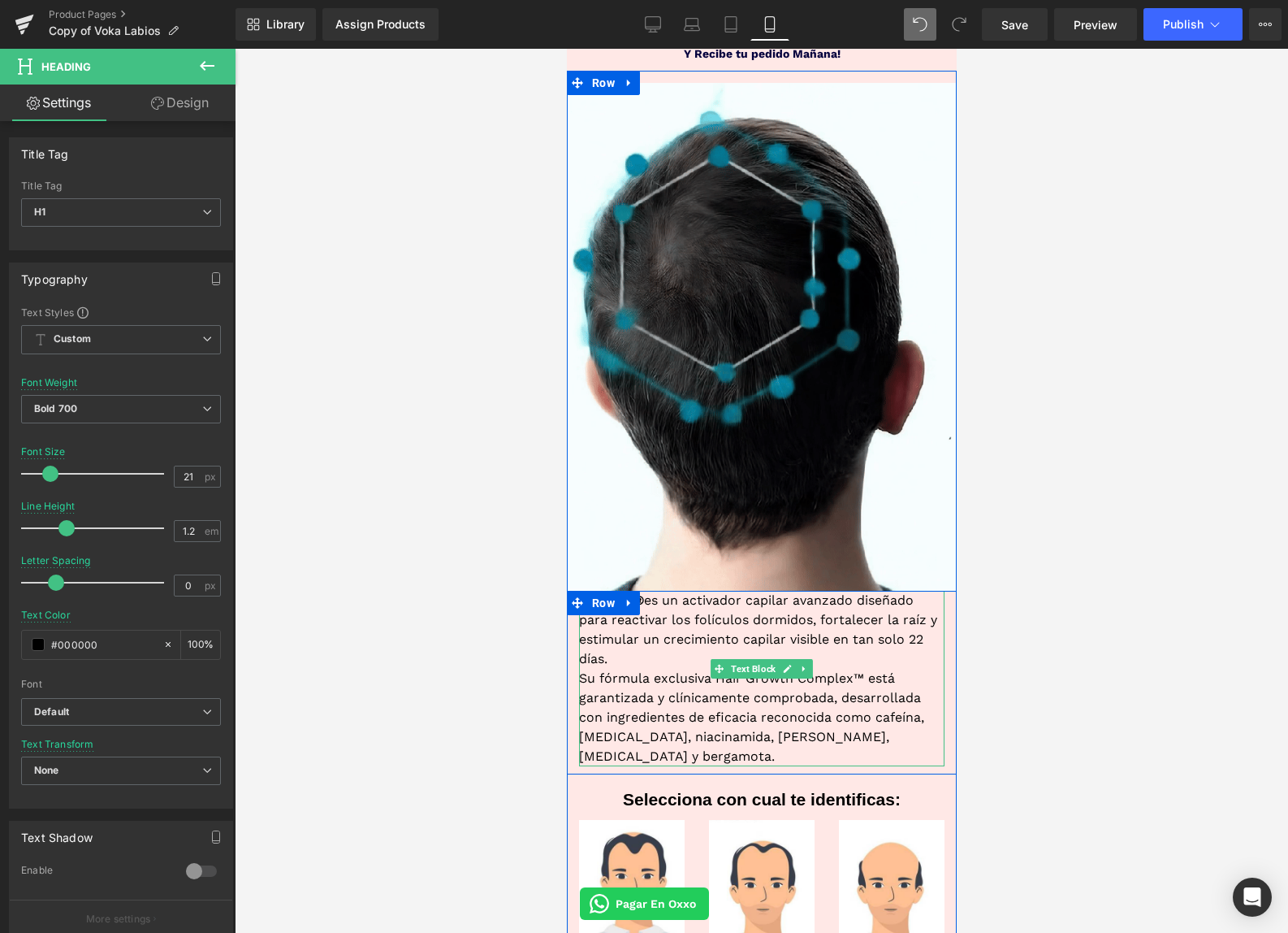
click at [610, 688] on p "Su fórmula exclusiva Hair Growth Complex™ está garantizada y clínicamente compr…" at bounding box center [762, 717] width 366 height 98
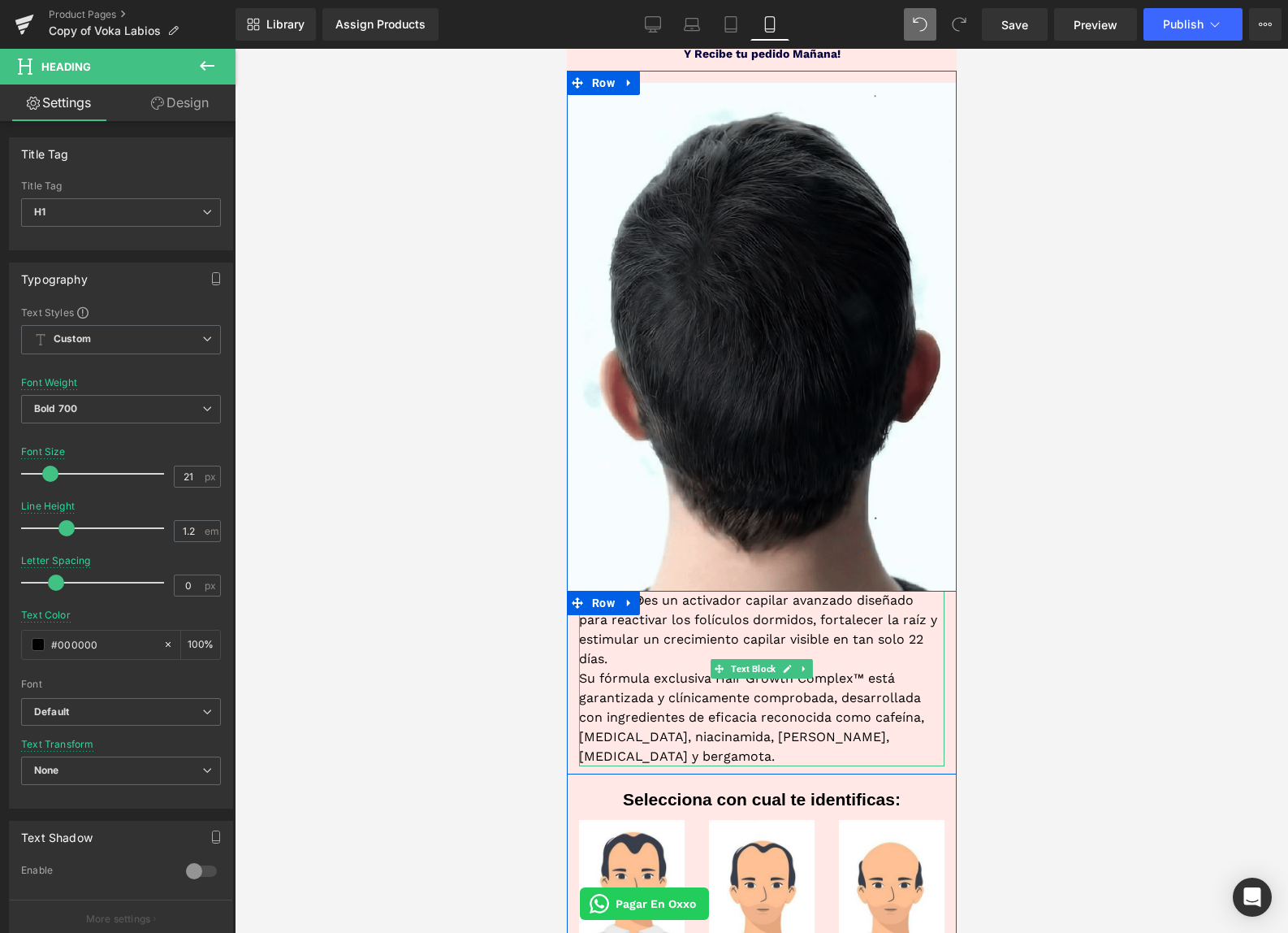
click at [610, 688] on p "Su fórmula exclusiva Hair Growth Complex™ está garantizada y clínicamente compr…" at bounding box center [762, 717] width 366 height 98
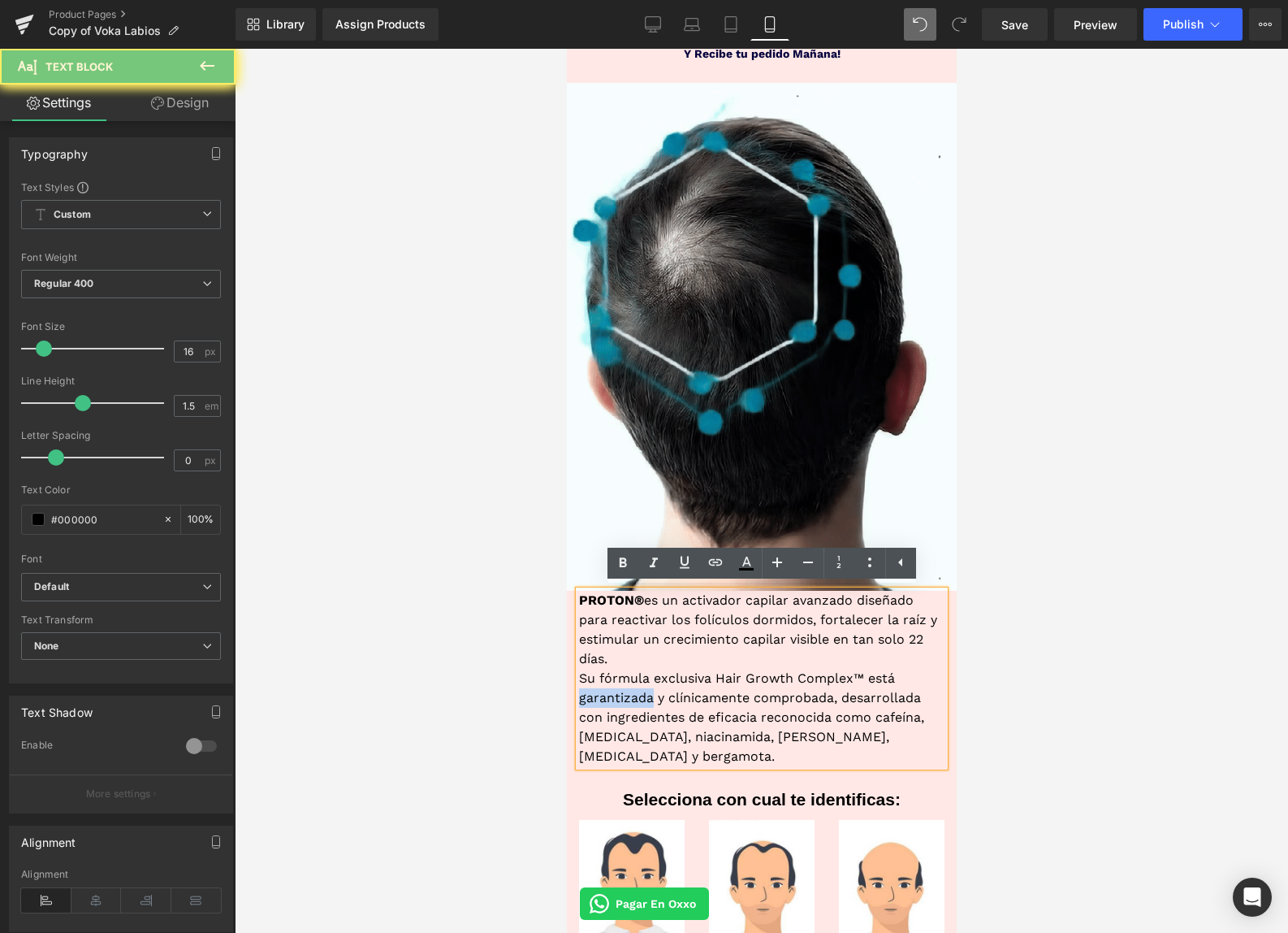
click at [610, 688] on p "Su fórmula exclusiva Hair Growth Complex™ está garantizada y clínicamente compr…" at bounding box center [762, 717] width 366 height 98
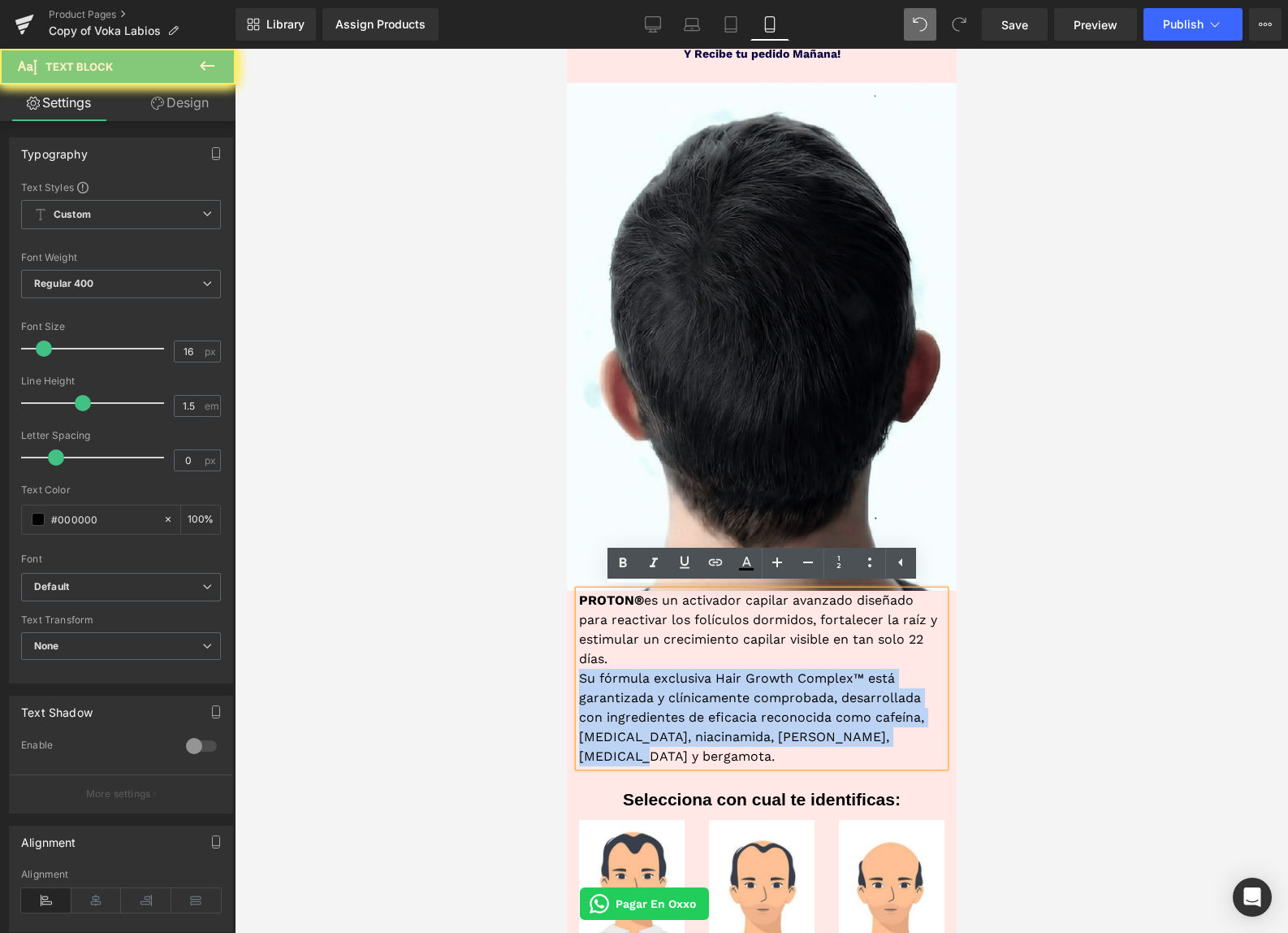
click at [610, 688] on p "Su fórmula exclusiva Hair Growth Complex™ está garantizada y clínicamente compr…" at bounding box center [762, 717] width 366 height 98
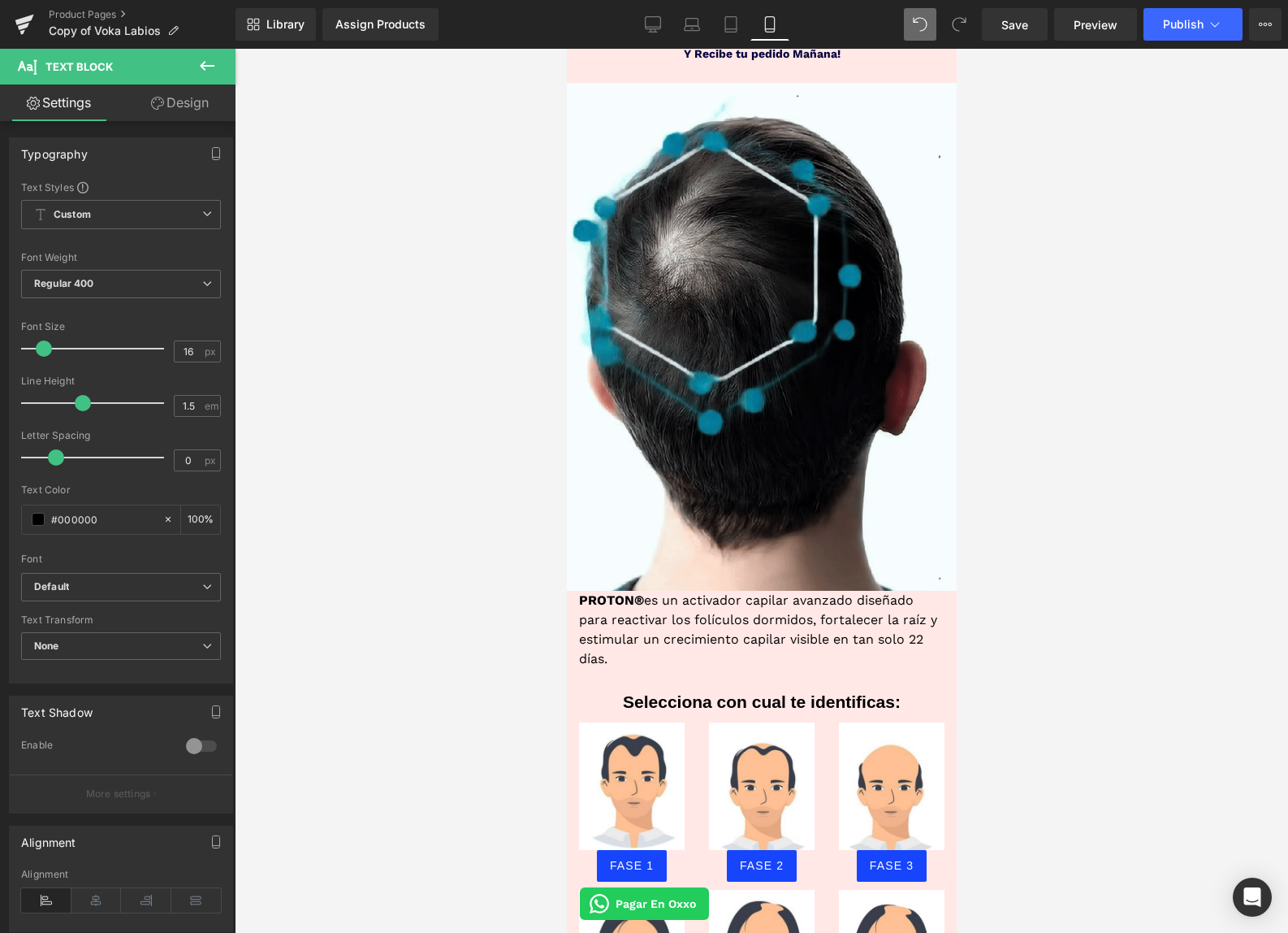
click at [1115, 477] on div at bounding box center [762, 490] width 1054 height 884
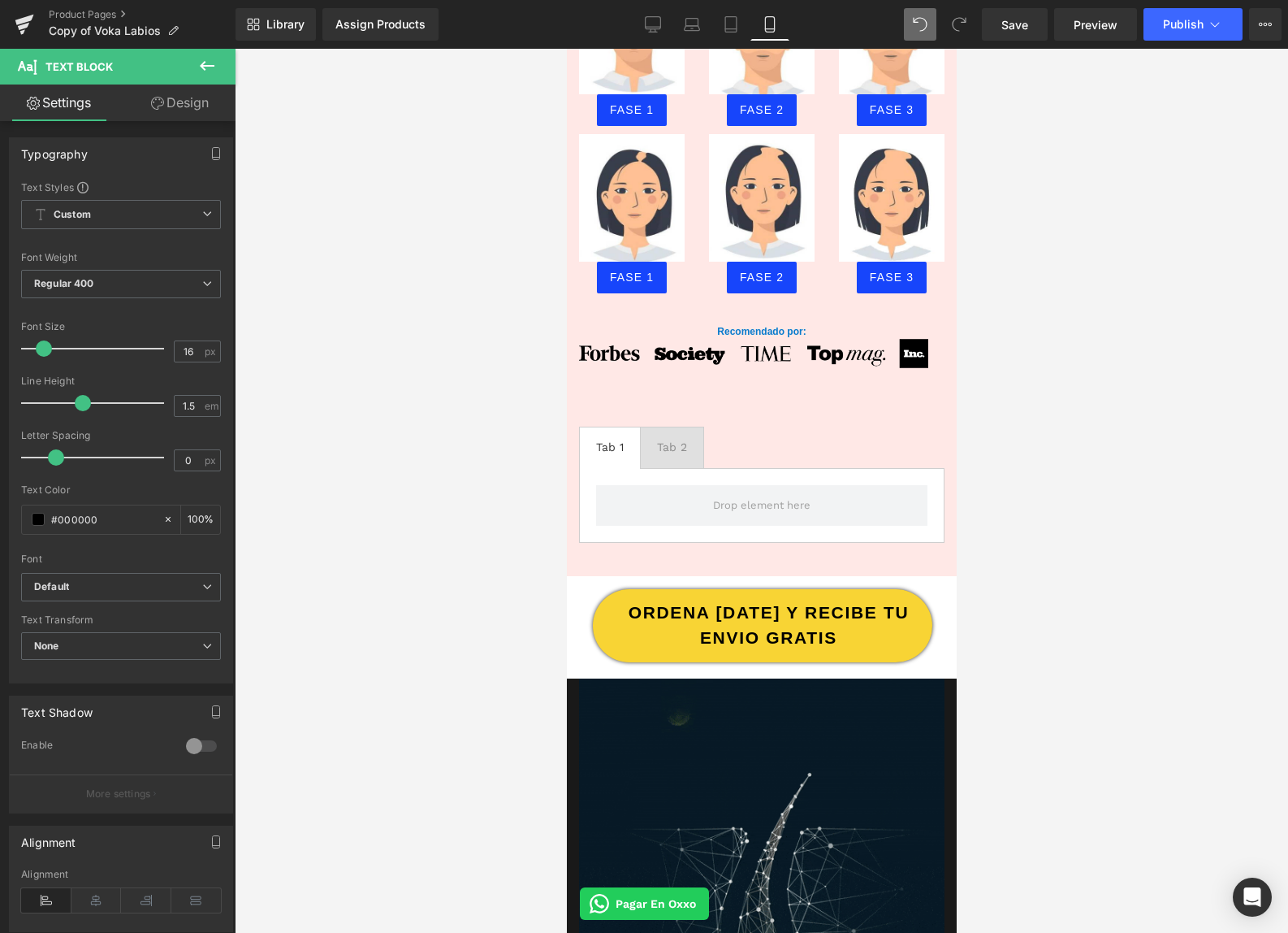
scroll to position [1695, 0]
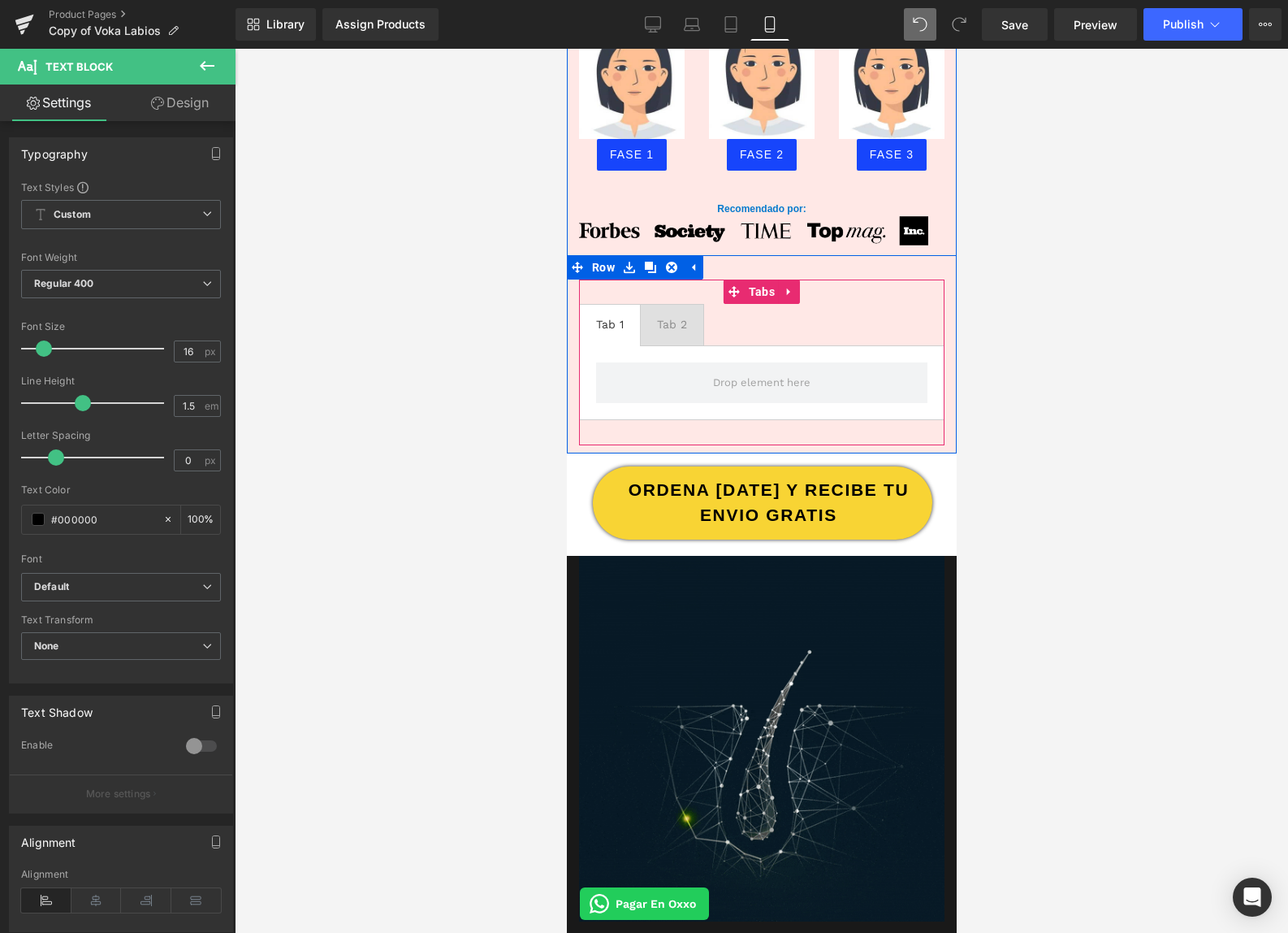
click at [611, 332] on span "Tab 1 Text Block" at bounding box center [609, 325] width 60 height 41
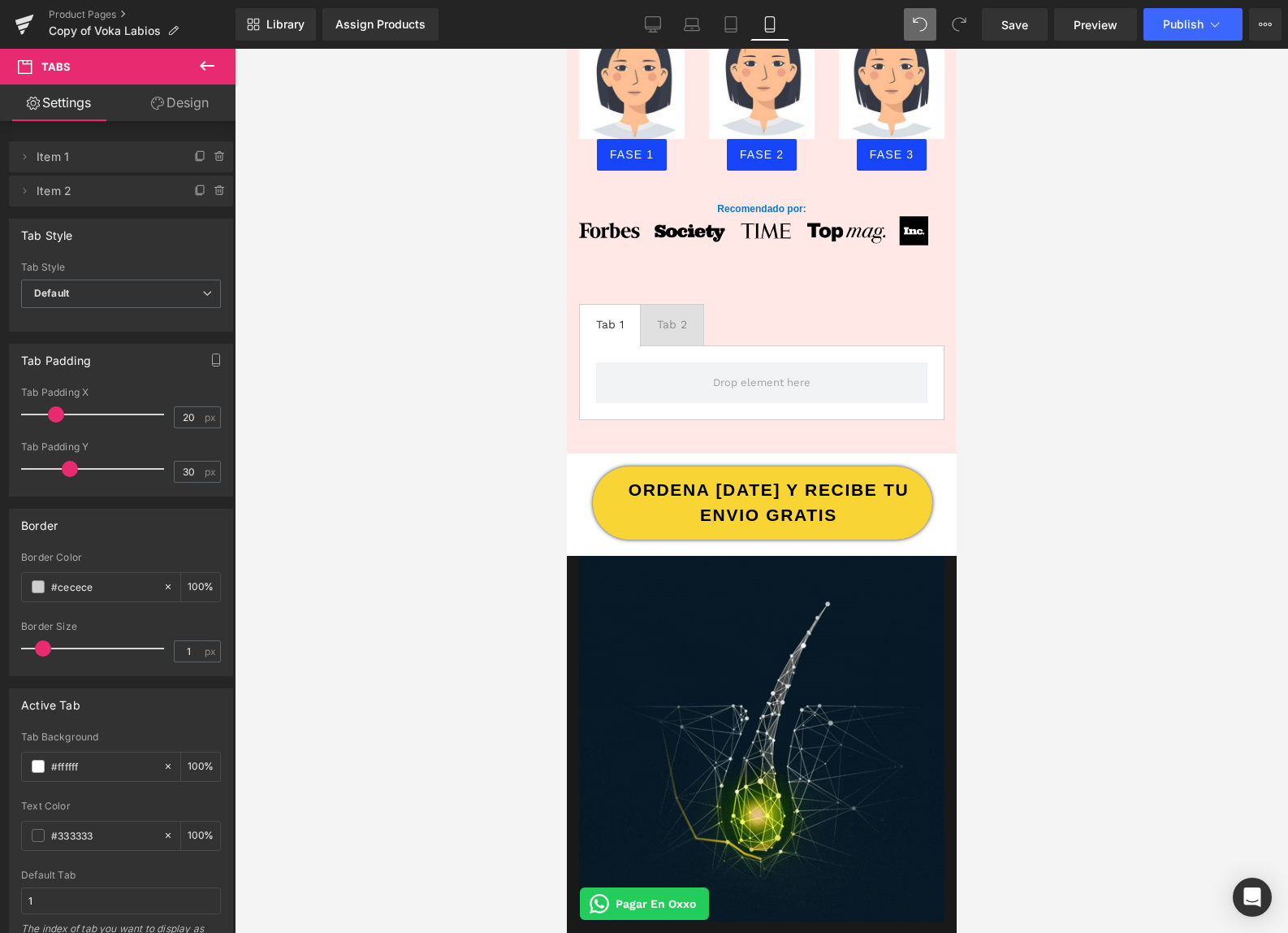
click at [204, 68] on icon at bounding box center [206, 66] width 15 height 10
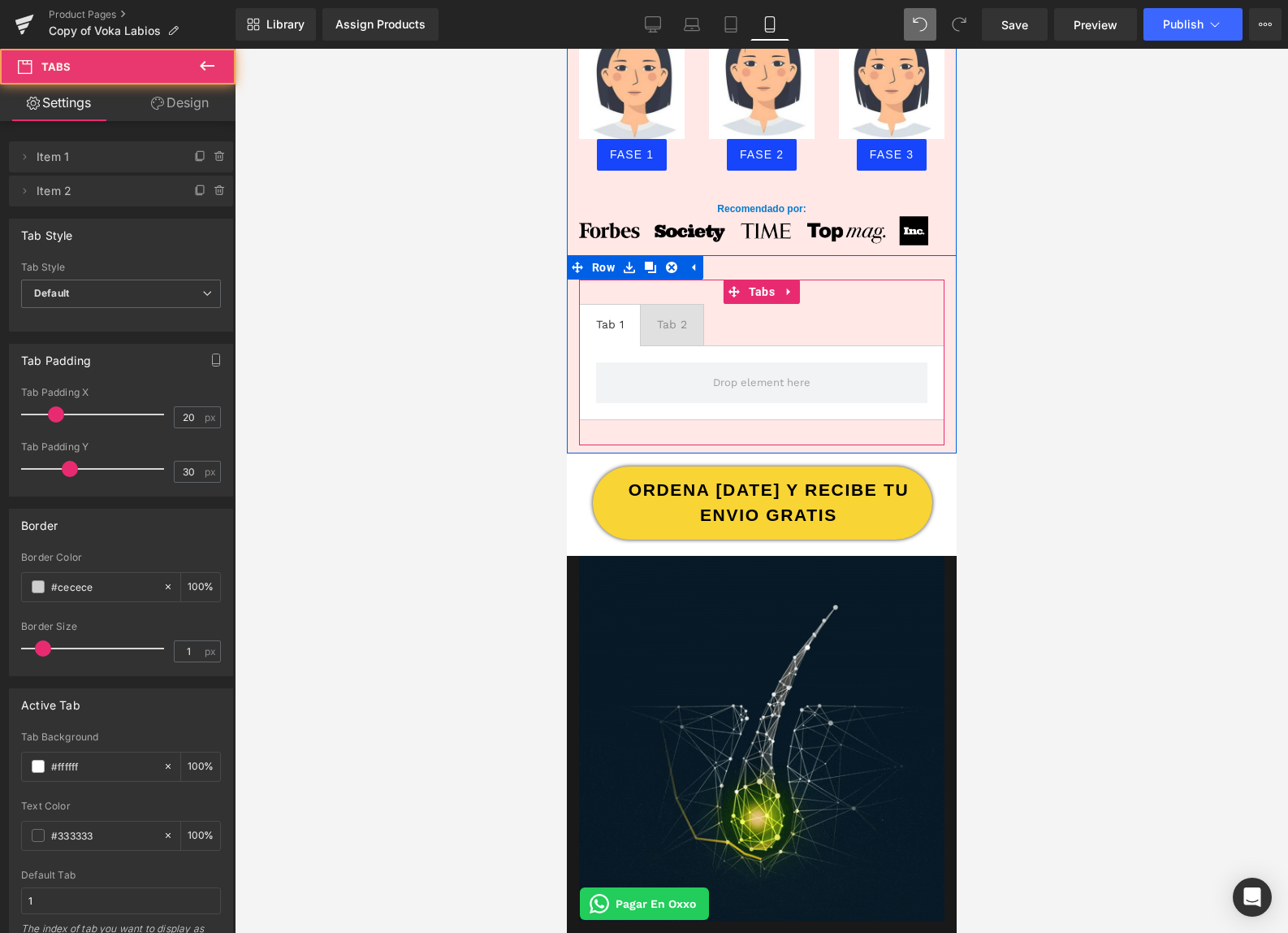
click at [626, 316] on span "Tab 1 Text Block" at bounding box center [609, 325] width 60 height 41
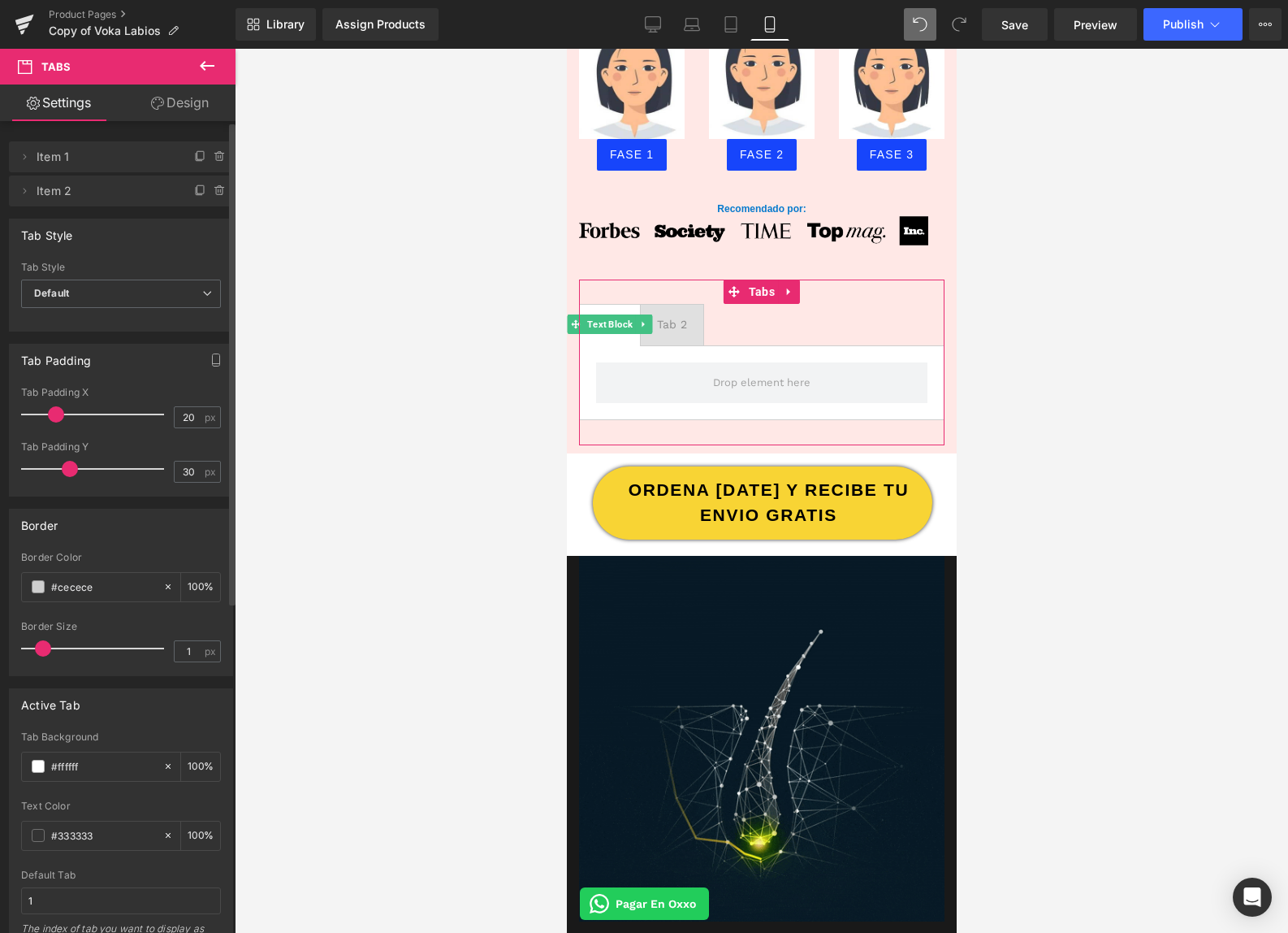
click at [37, 162] on span "Item 1" at bounding box center [105, 157] width 136 height 31
click at [23, 159] on icon at bounding box center [24, 157] width 3 height 6
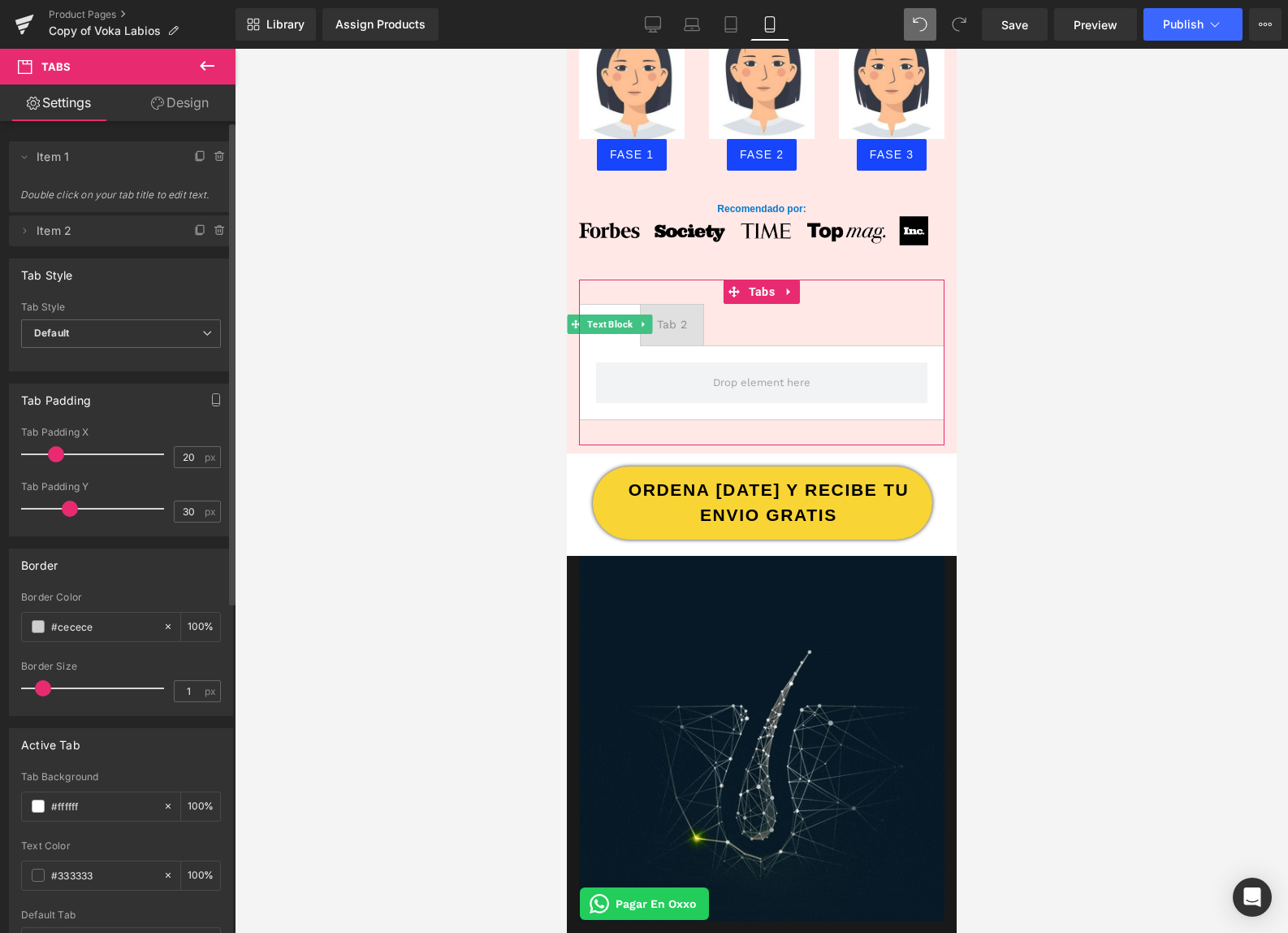
click at [74, 196] on span "Double click on your tab title to edit text." at bounding box center [121, 200] width 201 height 23
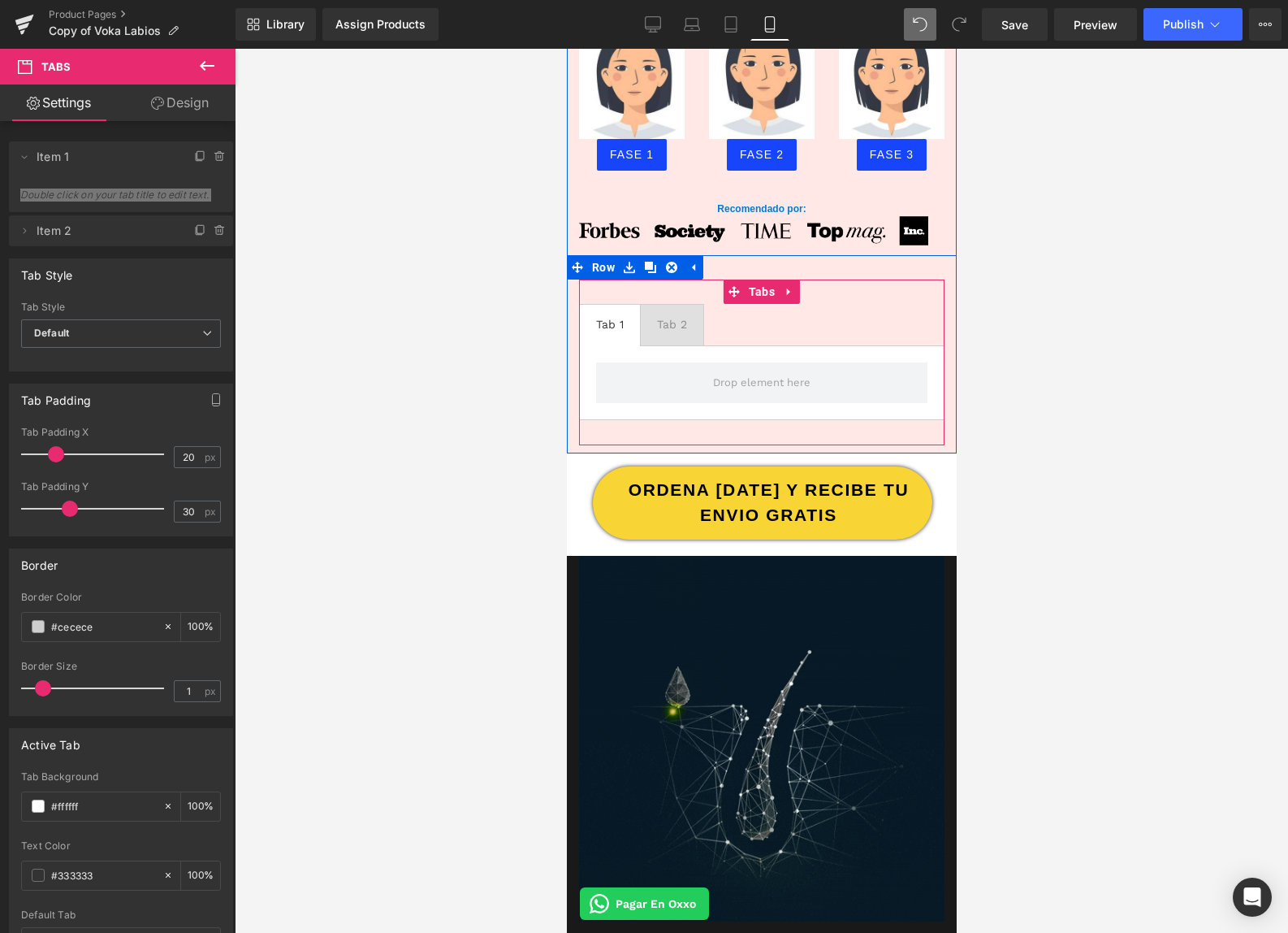
click at [599, 326] on div "Tab 1" at bounding box center [609, 325] width 28 height 17
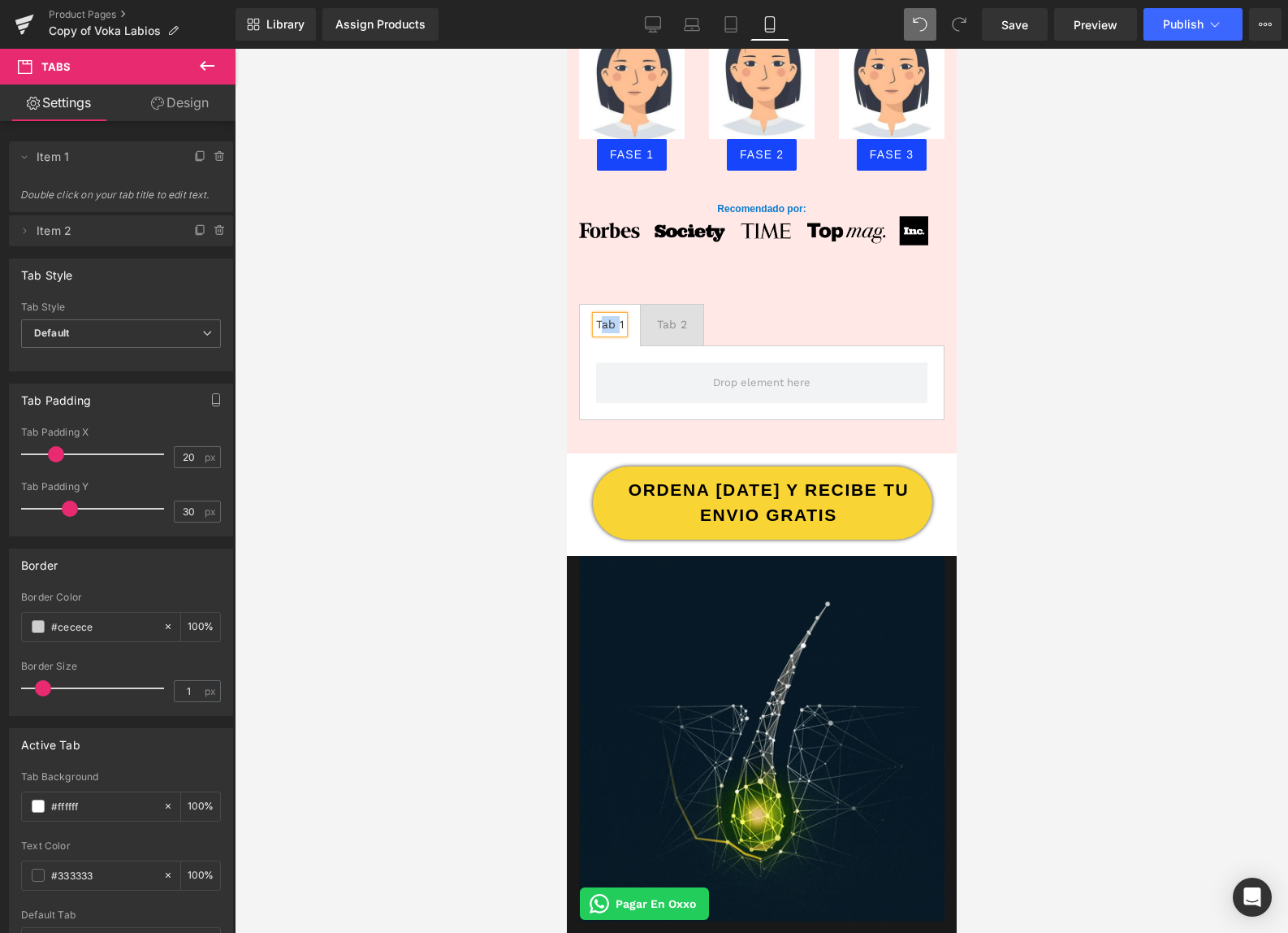
click at [599, 326] on div "Tab 1" at bounding box center [609, 325] width 28 height 17
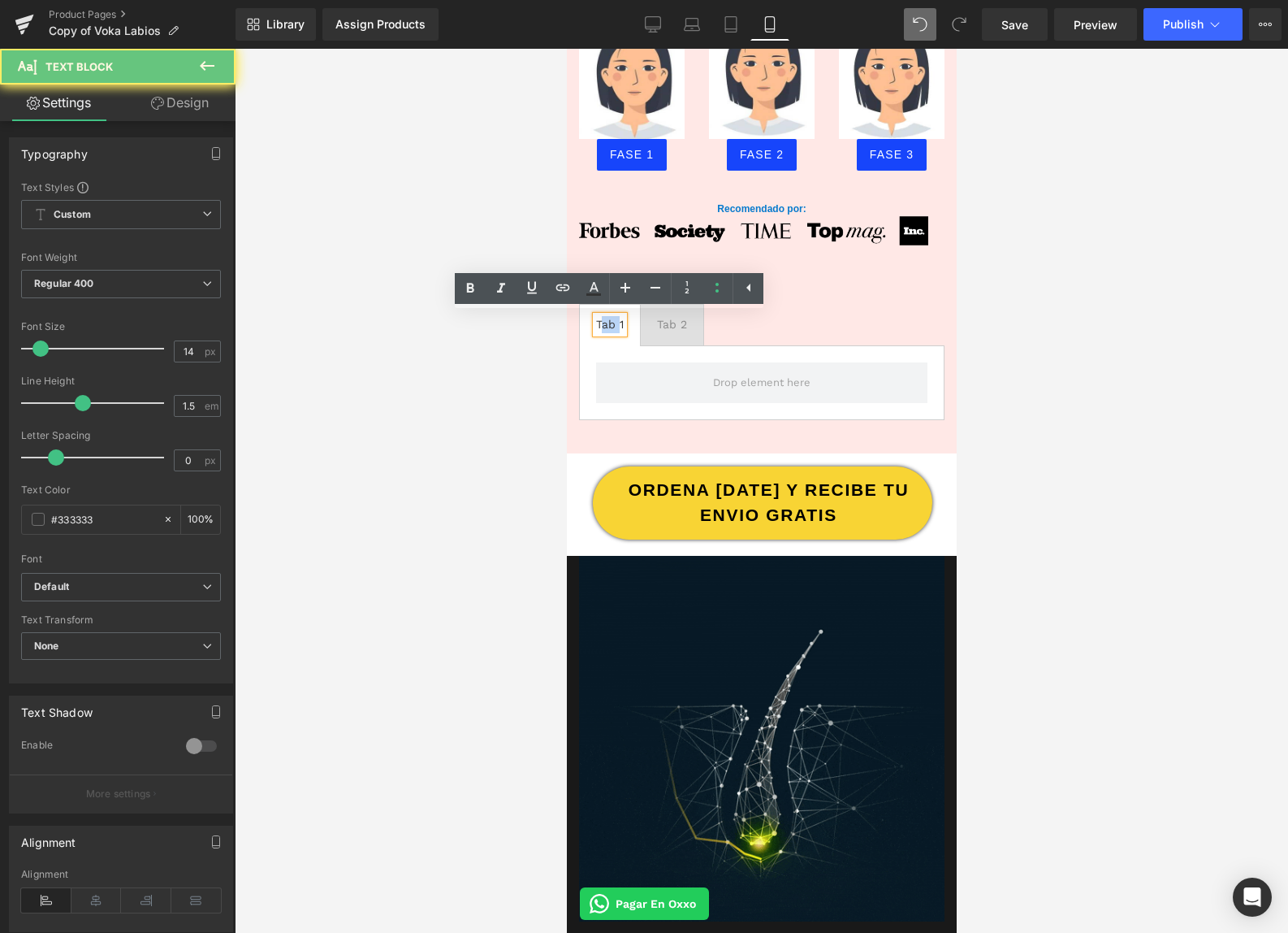
click at [598, 326] on div "Tab 1" at bounding box center [609, 325] width 28 height 17
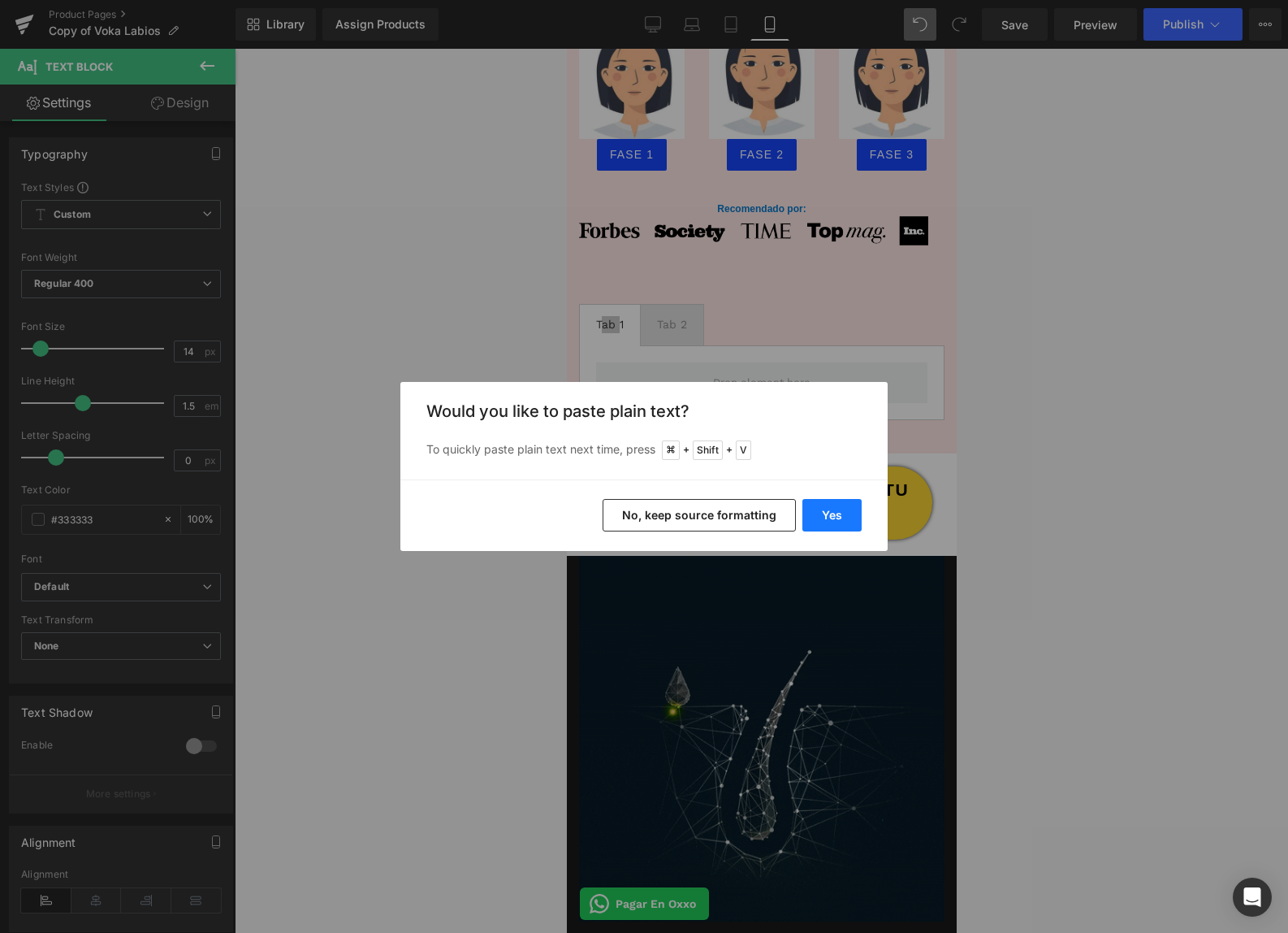
click at [832, 519] on button "Yes" at bounding box center [831, 515] width 59 height 33
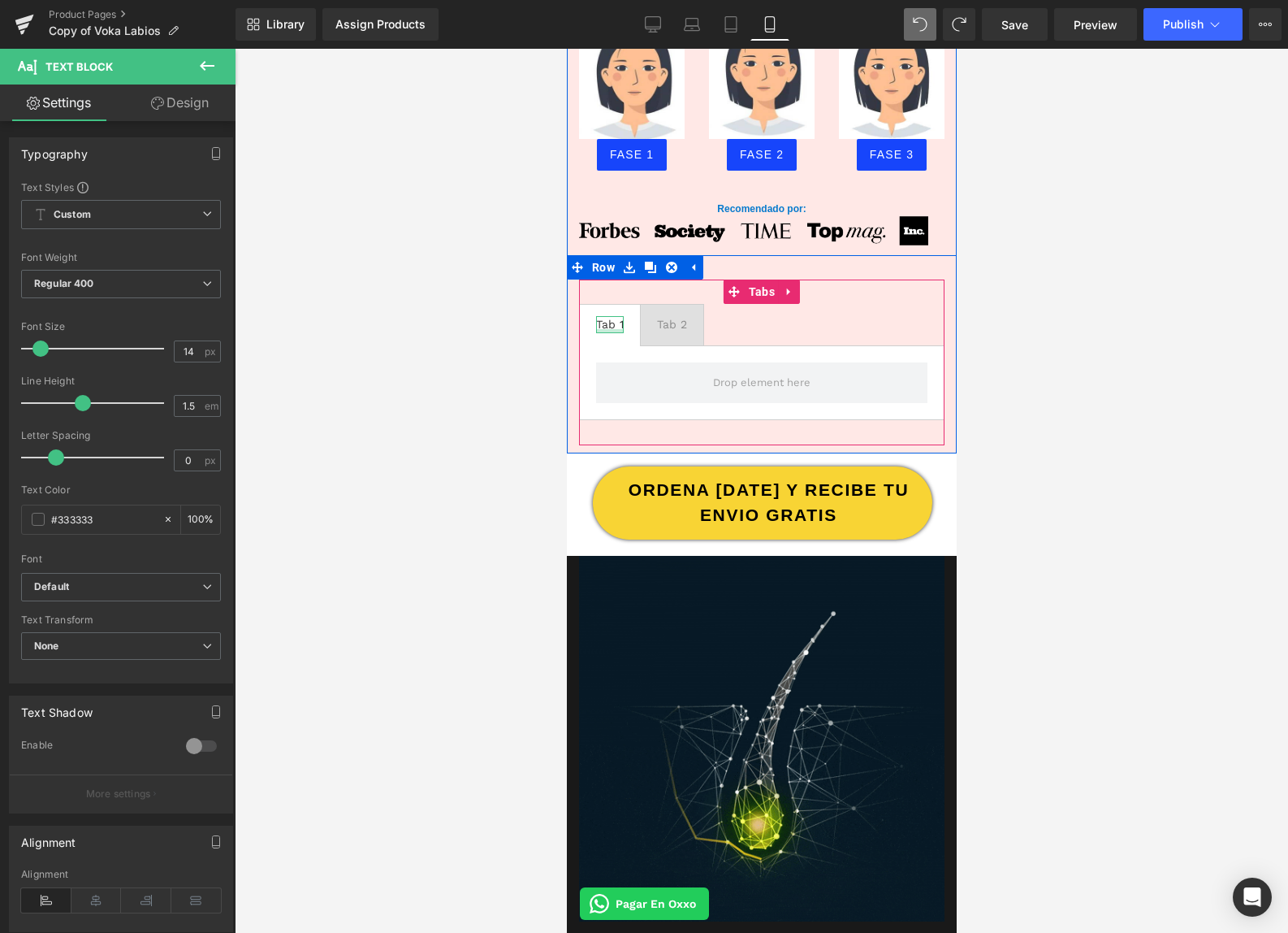
click at [613, 329] on div at bounding box center [609, 331] width 28 height 4
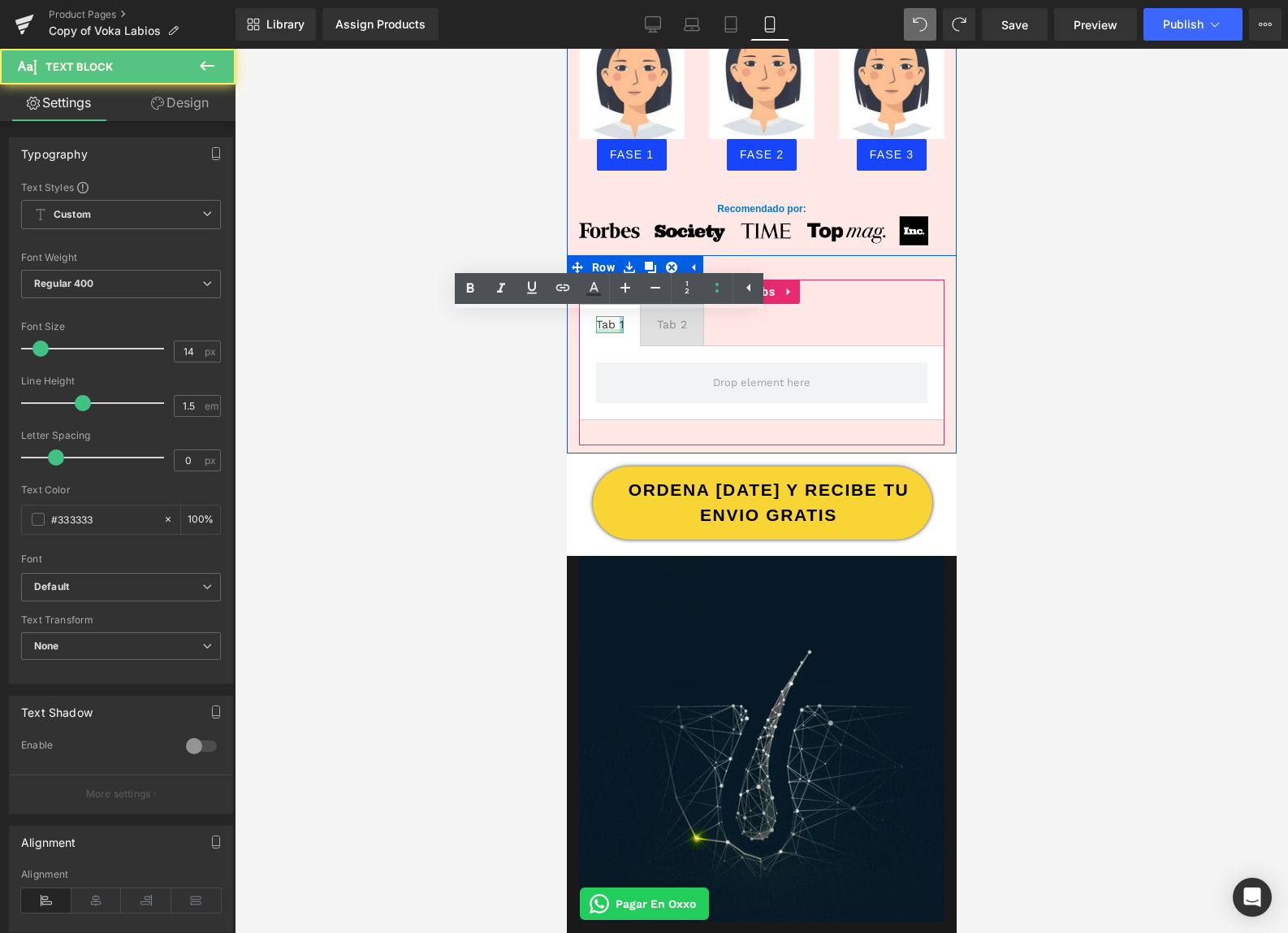
click at [613, 328] on div "Tab 1" at bounding box center [609, 325] width 28 height 17
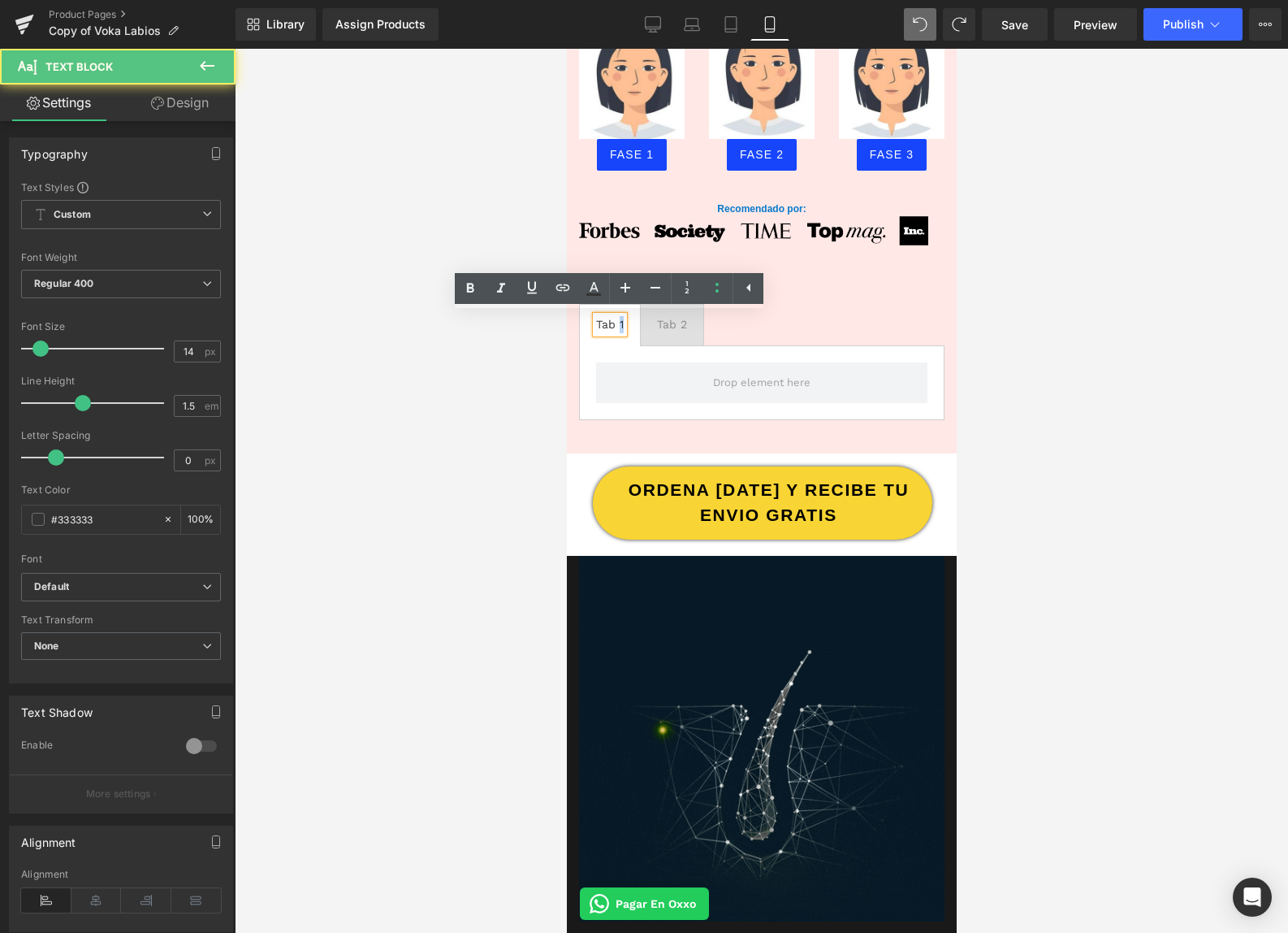
click at [613, 328] on div "Tab 1" at bounding box center [609, 325] width 28 height 17
click at [613, 329] on div "Tab 1" at bounding box center [609, 325] width 28 height 17
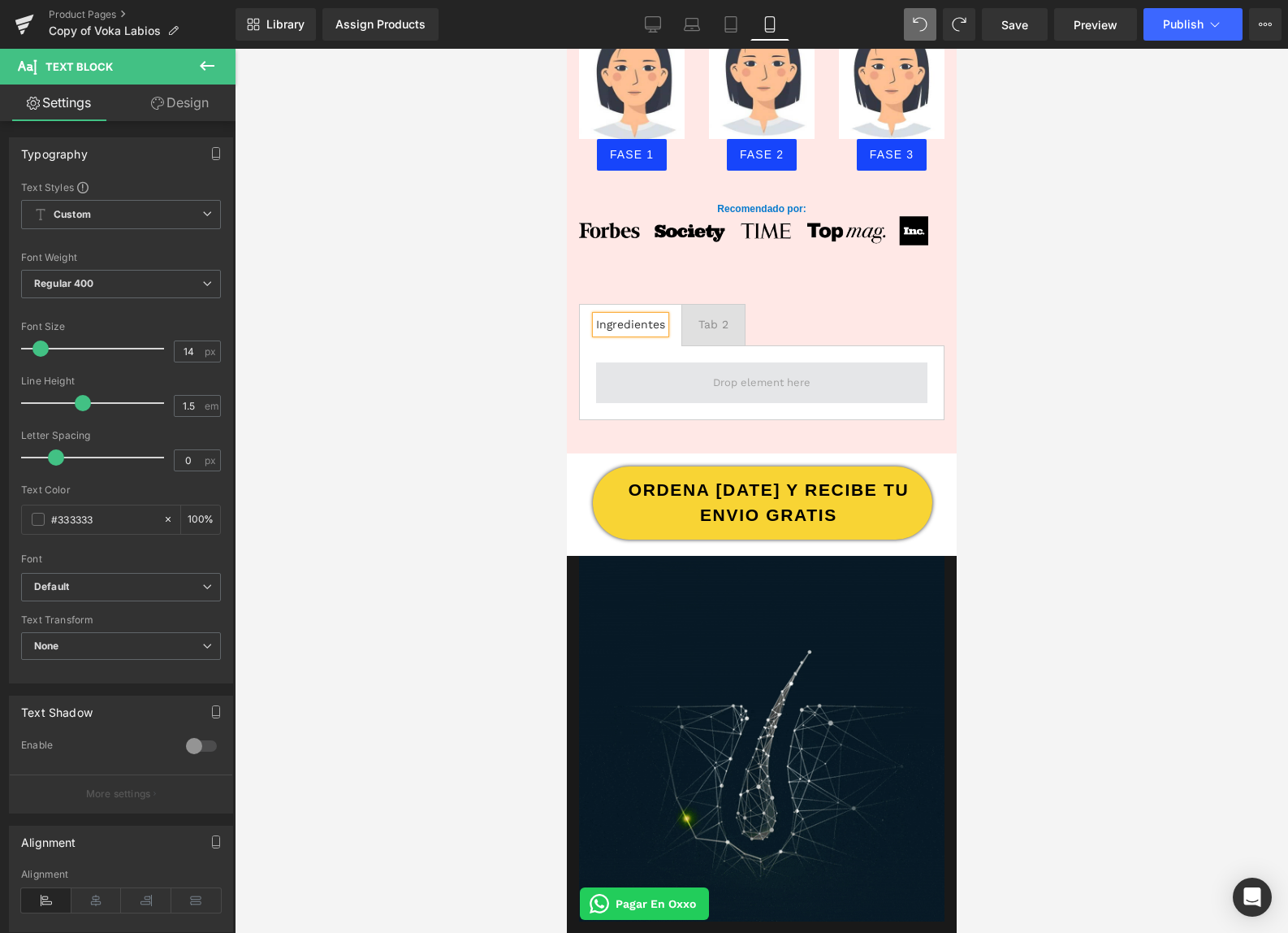
click at [653, 376] on span at bounding box center [761, 382] width 331 height 41
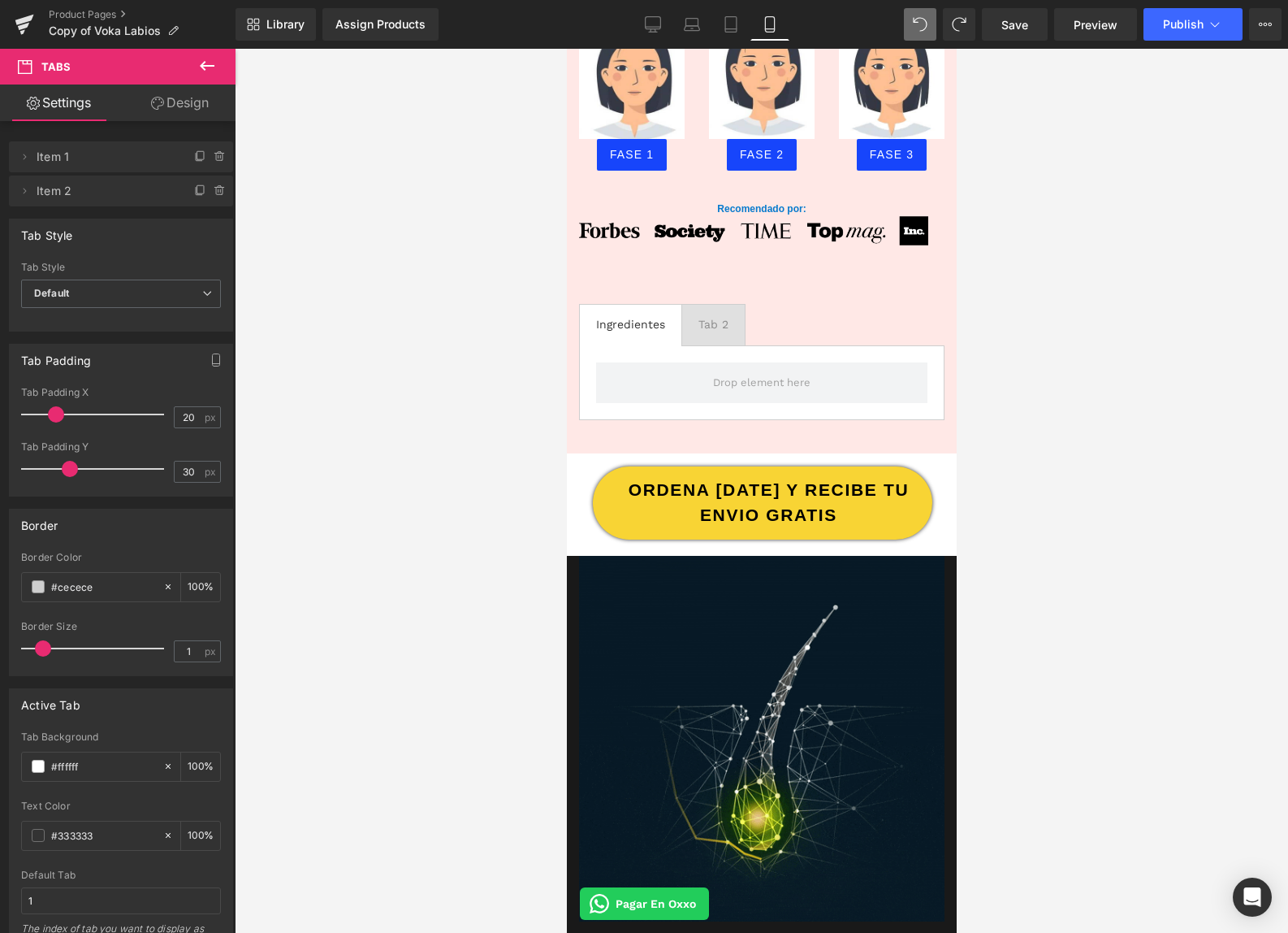
click at [204, 75] on button at bounding box center [207, 66] width 57 height 36
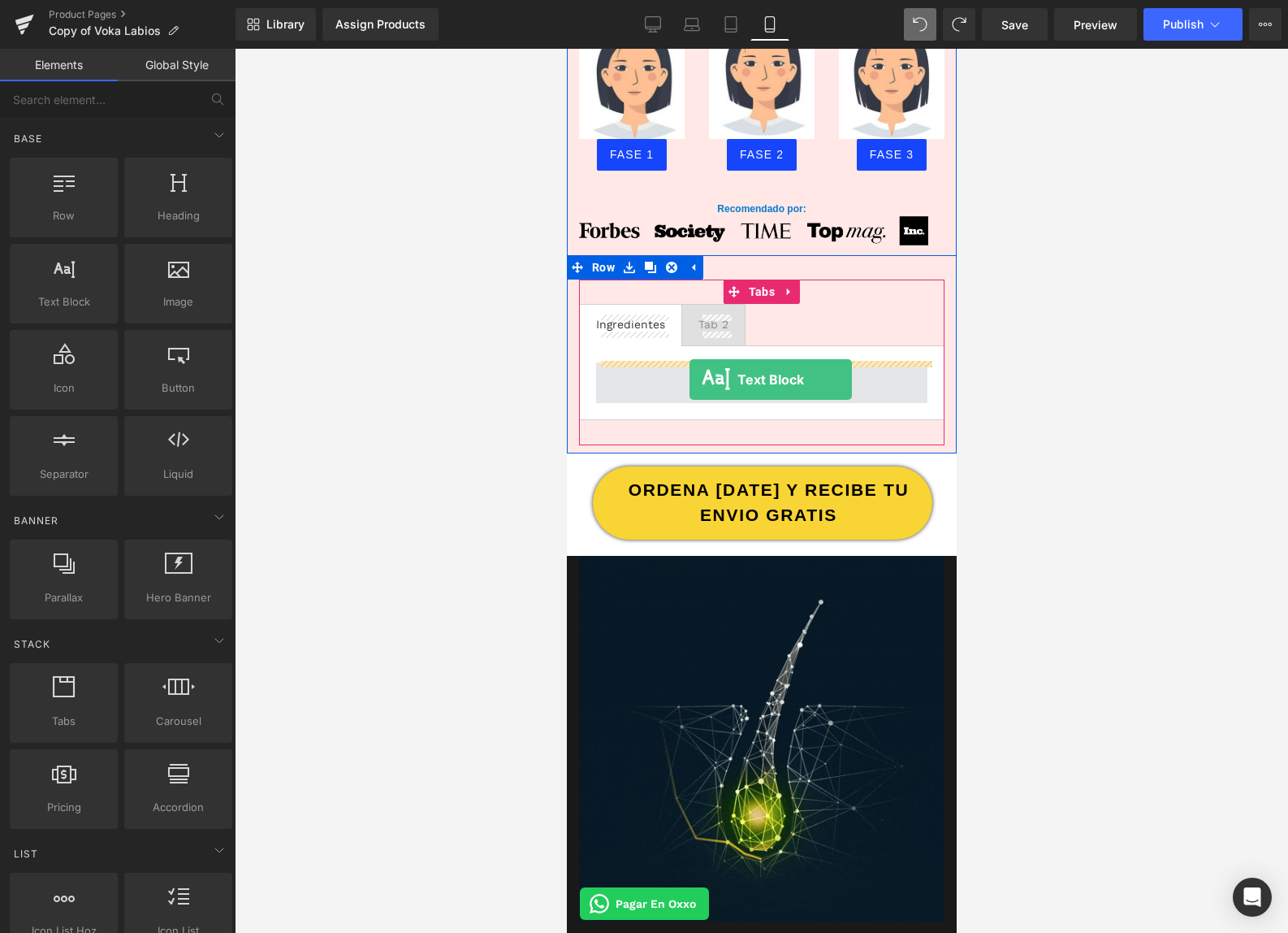
drag, startPoint x: 640, startPoint y: 333, endPoint x: 689, endPoint y: 379, distance: 67.2
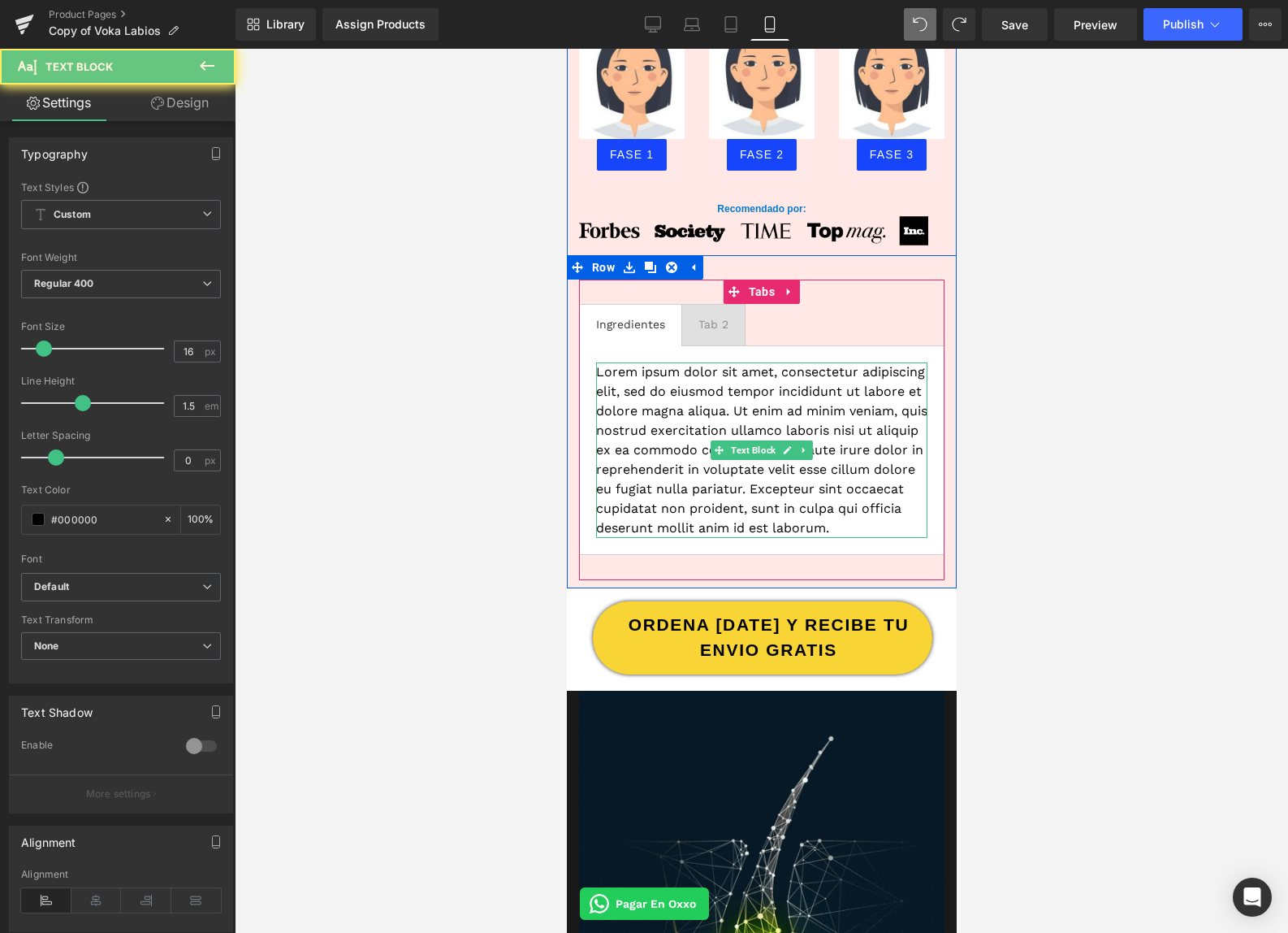
click at [670, 400] on p "Lorem ipsum dolor sit amet, consectetur adipiscing elit, sed do eiusmod tempor …" at bounding box center [761, 449] width 331 height 175
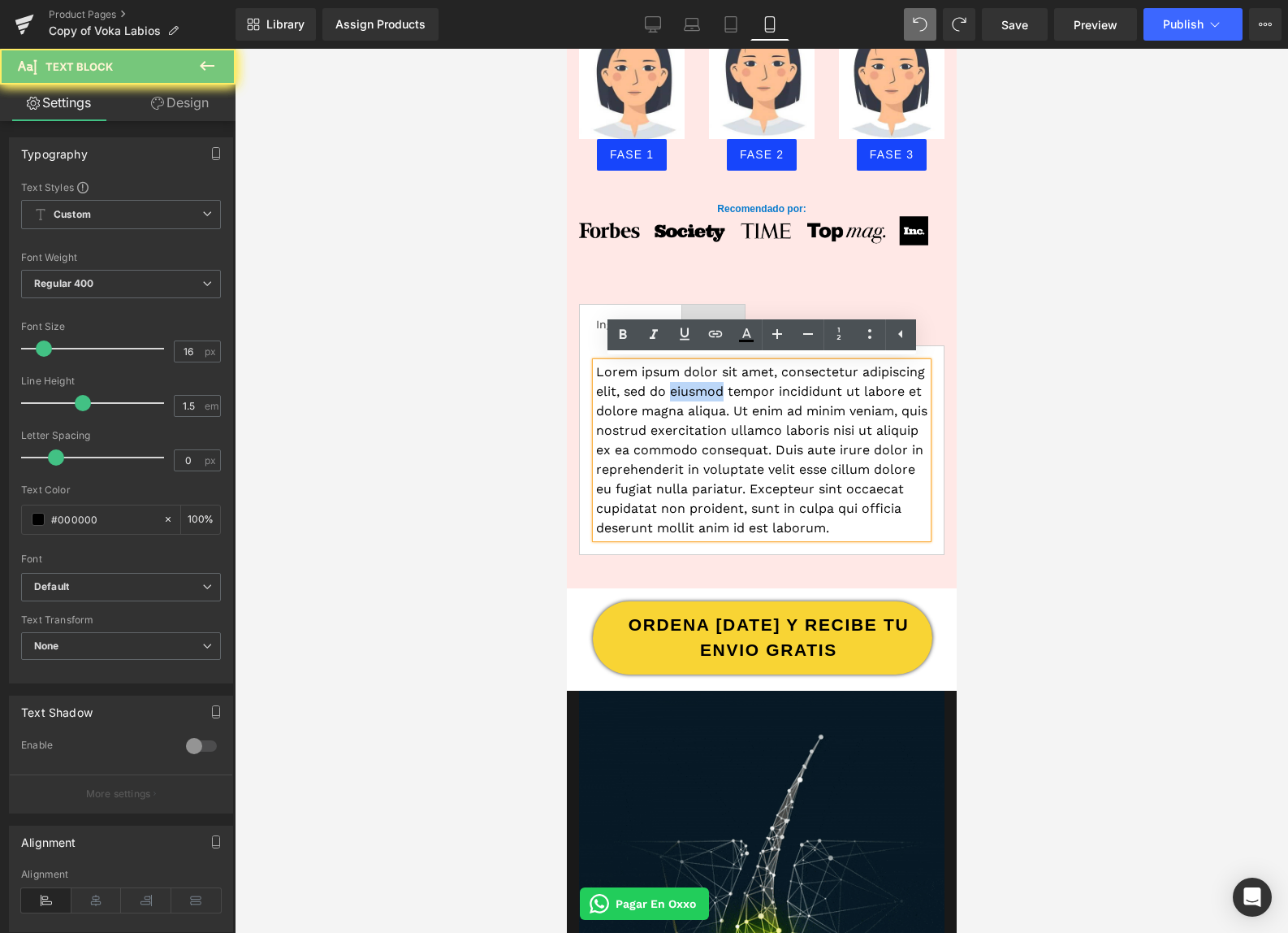
click at [670, 399] on p "Lorem ipsum dolor sit amet, consectetur adipiscing elit, sed do eiusmod tempor …" at bounding box center [761, 449] width 331 height 175
click at [670, 398] on p "Lorem ipsum dolor sit amet, consectetur adipiscing elit, sed do eiusmod tempor …" at bounding box center [761, 449] width 331 height 175
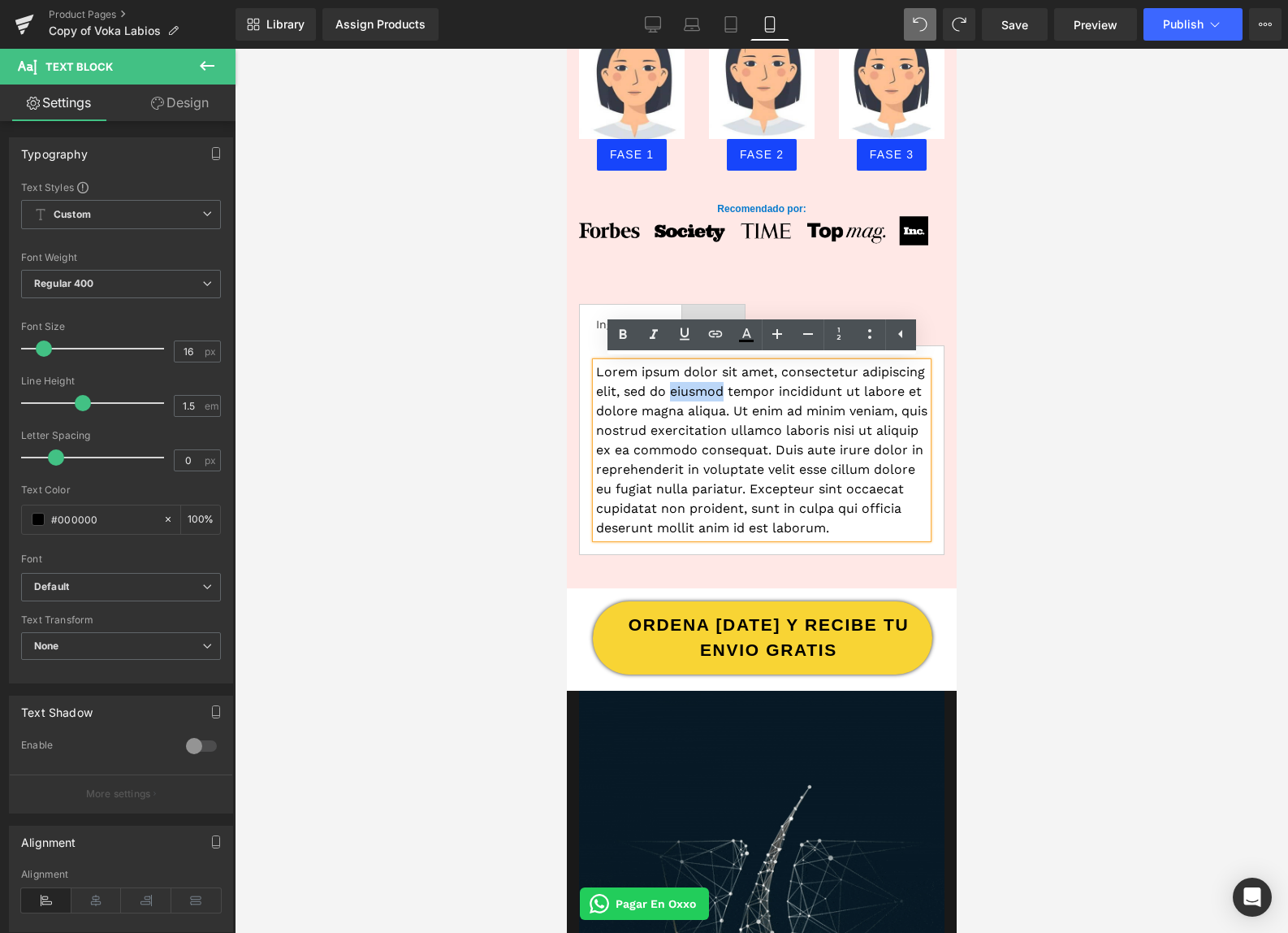
click at [673, 396] on p "Lorem ipsum dolor sit amet, consectetur adipiscing elit, sed do eiusmod tempor …" at bounding box center [761, 449] width 331 height 175
click at [674, 395] on p "Lorem ipsum dolor sit amet, consectetur adipiscing elit, sed do eiusmod tempor …" at bounding box center [761, 449] width 331 height 175
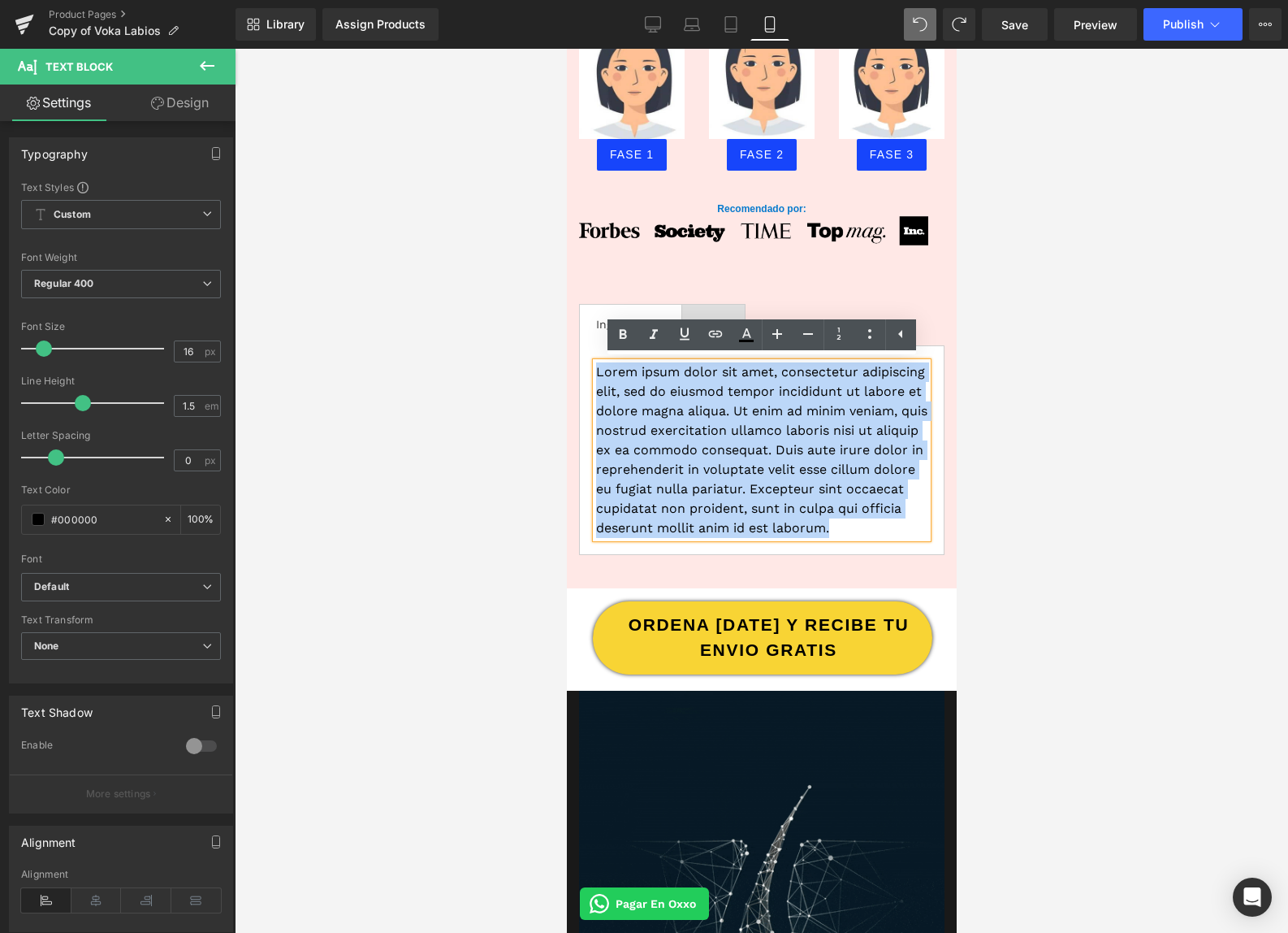
drag, startPoint x: 857, startPoint y: 514, endPoint x: 1052, endPoint y: 423, distance: 215.2
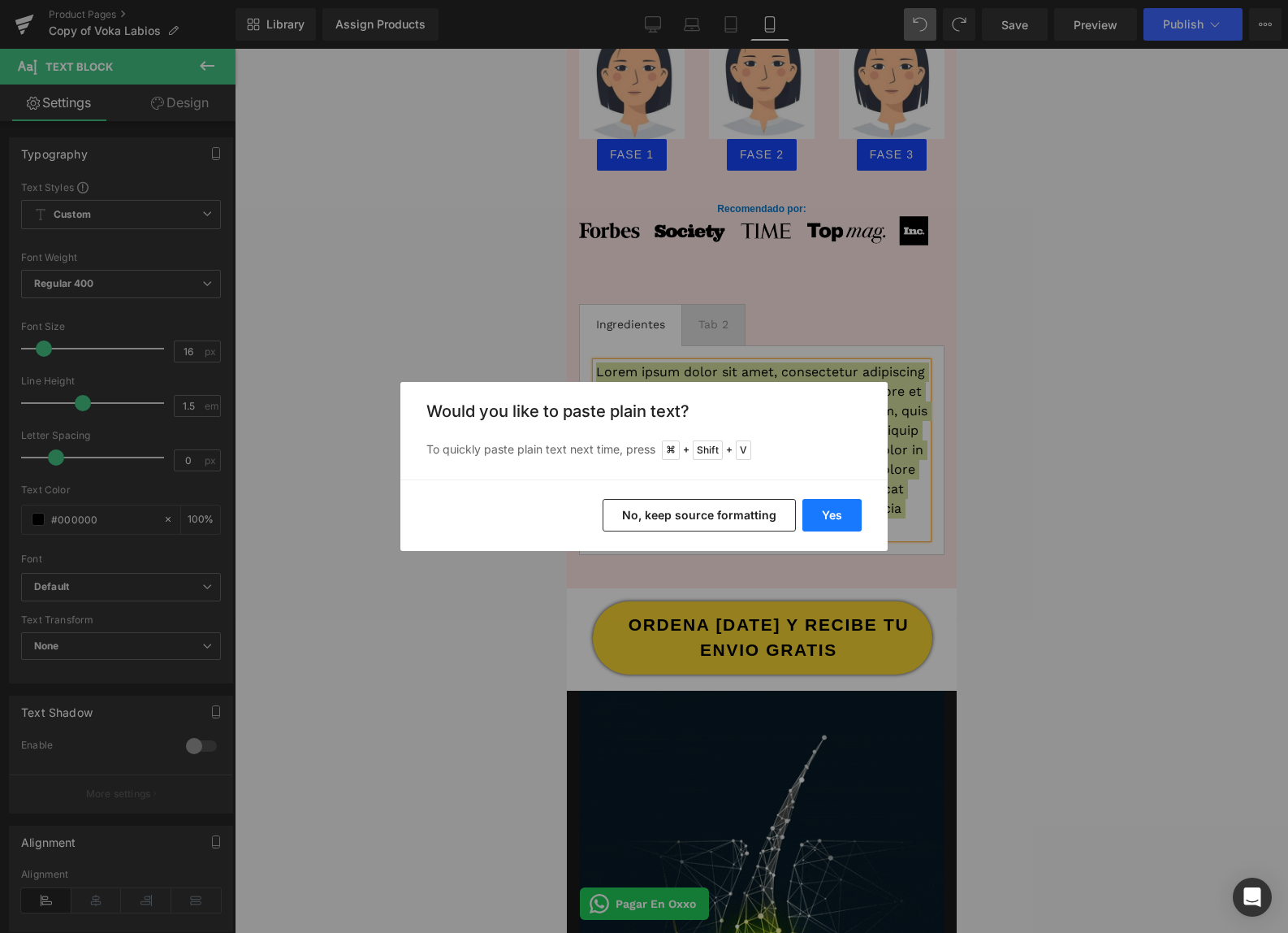
click at [851, 514] on button "Yes" at bounding box center [831, 515] width 59 height 33
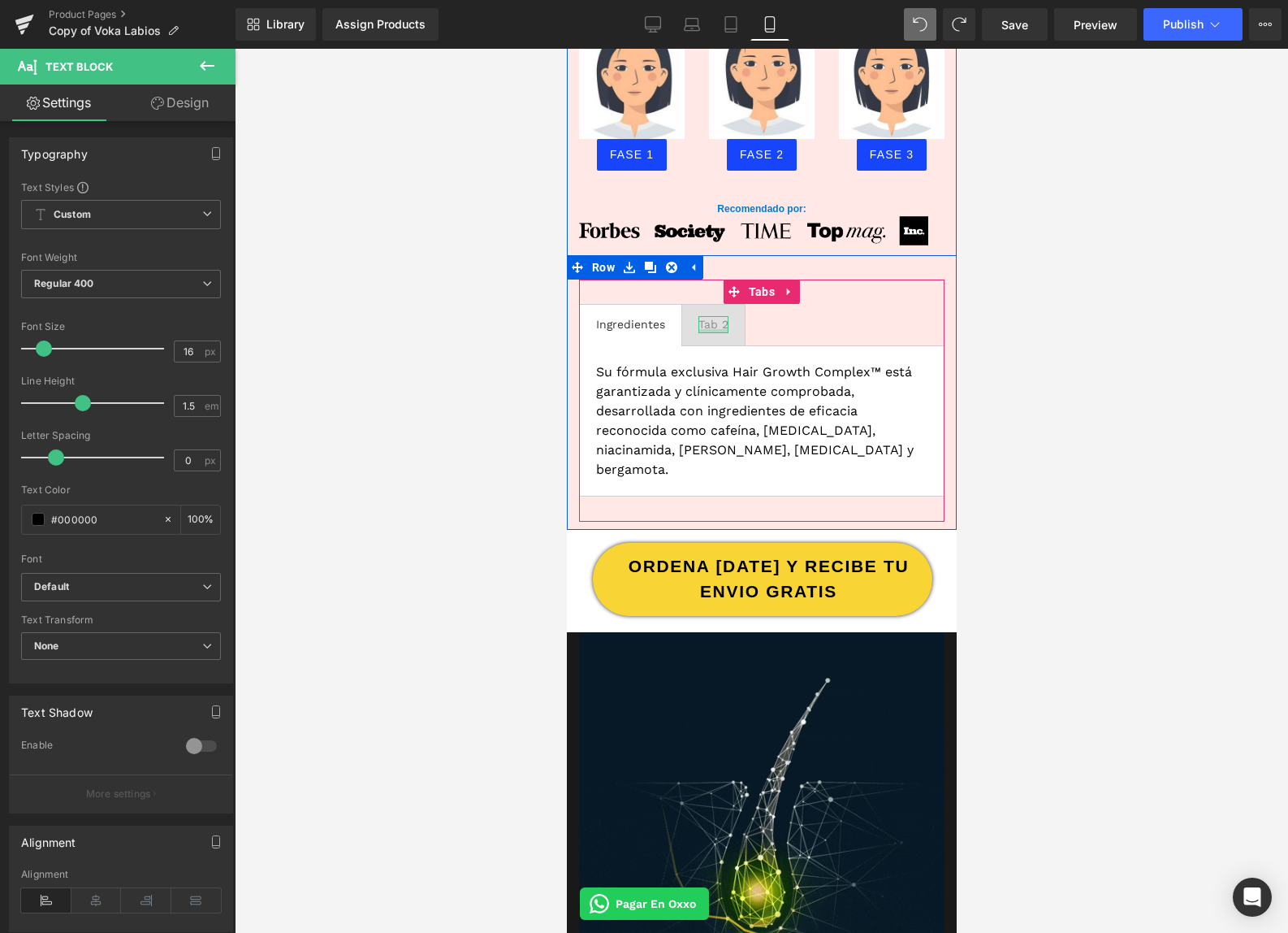
click at [707, 329] on div at bounding box center [712, 331] width 30 height 4
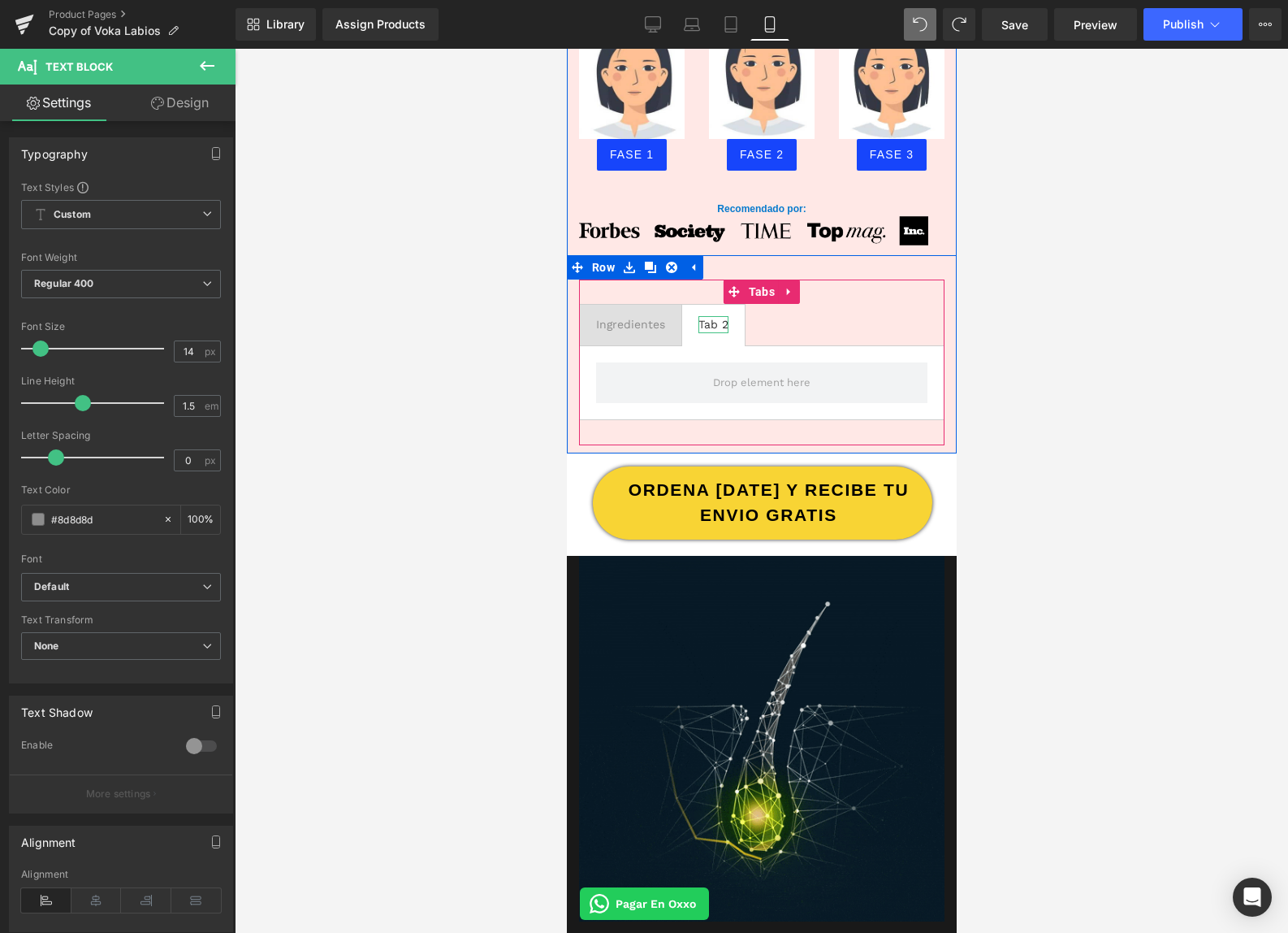
click at [703, 322] on div "Tab 2" at bounding box center [712, 325] width 30 height 17
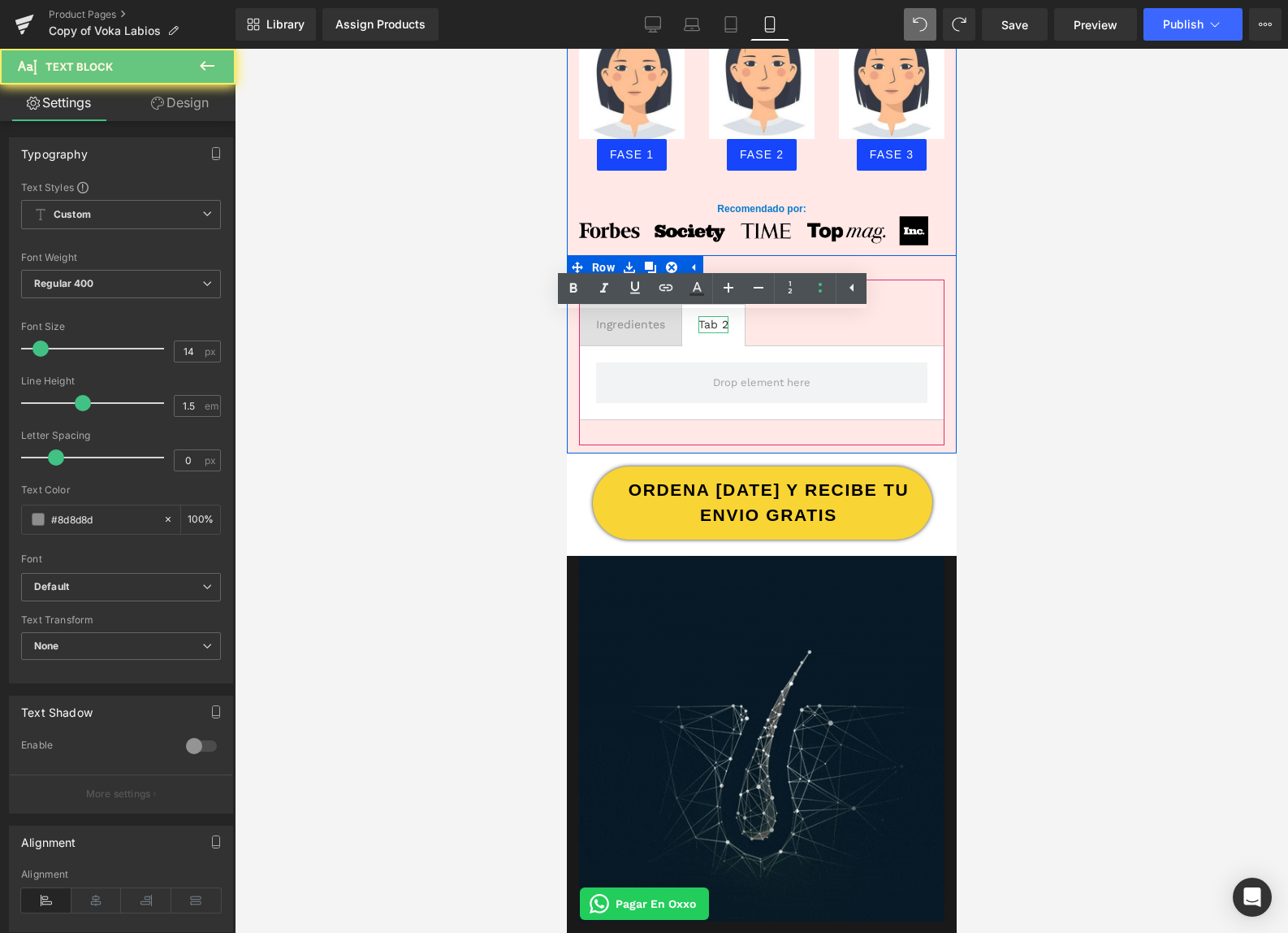
click at [703, 323] on div "Tab 2" at bounding box center [712, 325] width 30 height 17
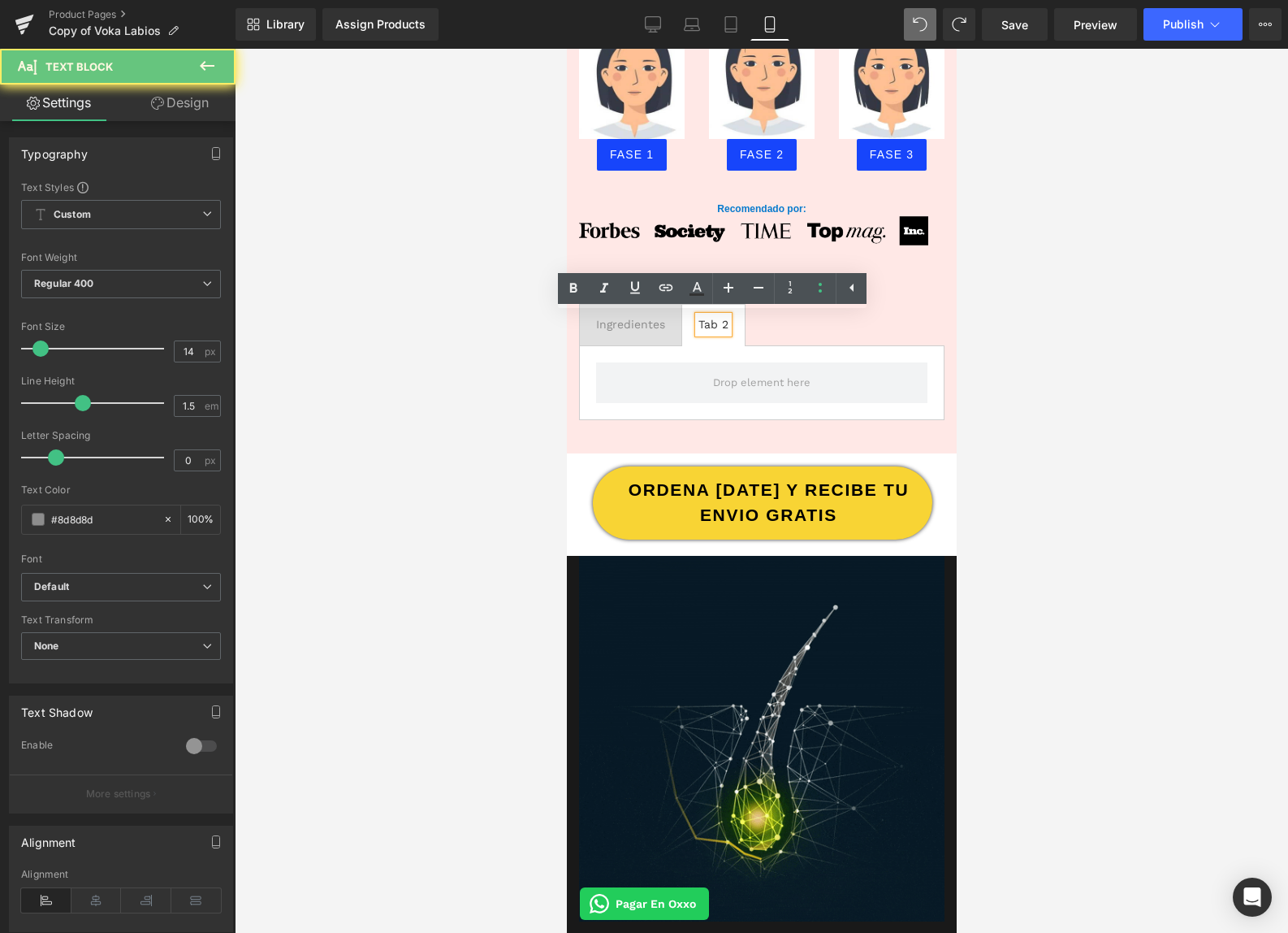
click at [702, 323] on div "Tab 2" at bounding box center [712, 325] width 30 height 17
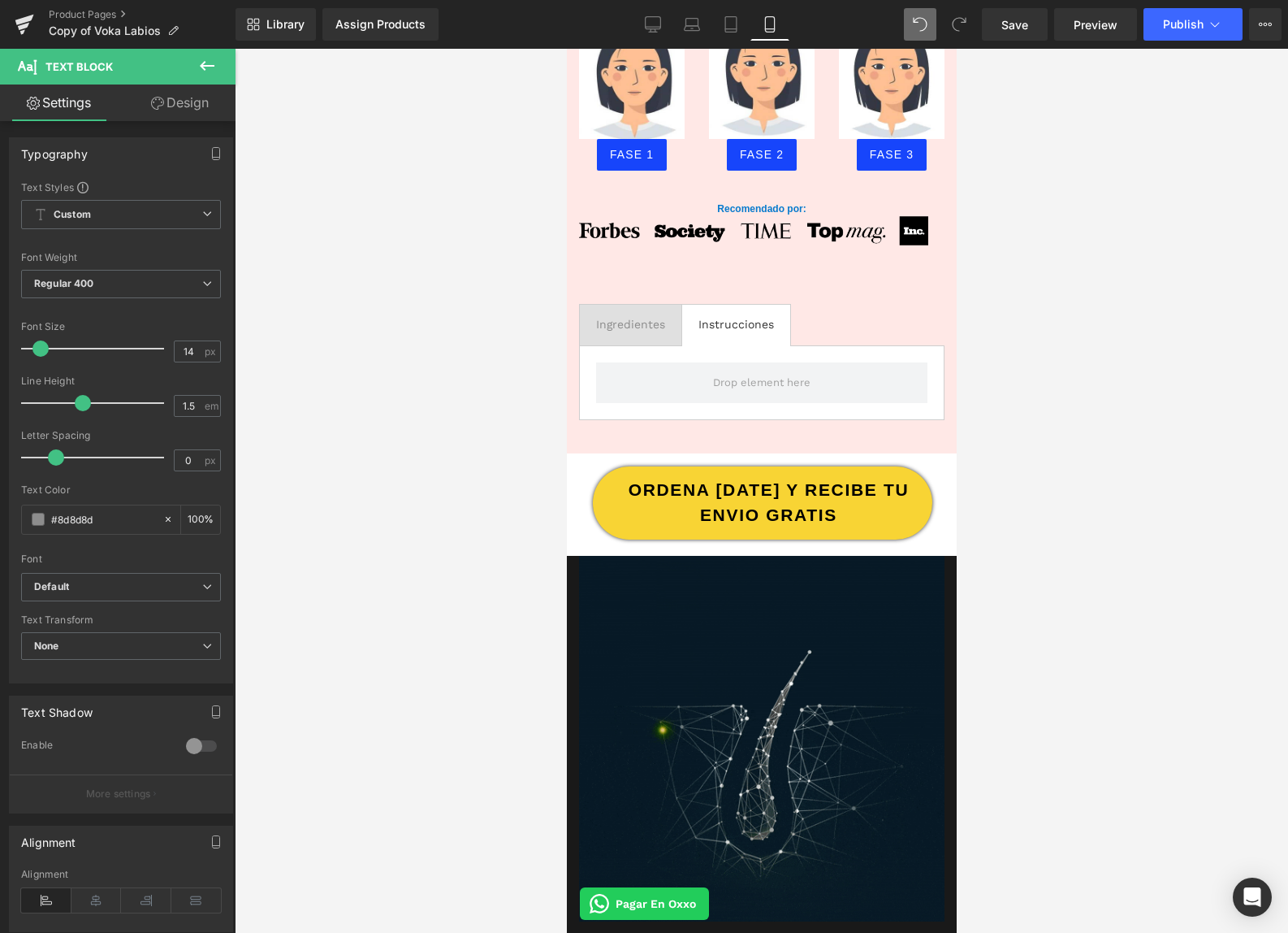
click at [197, 72] on icon at bounding box center [207, 66] width 19 height 19
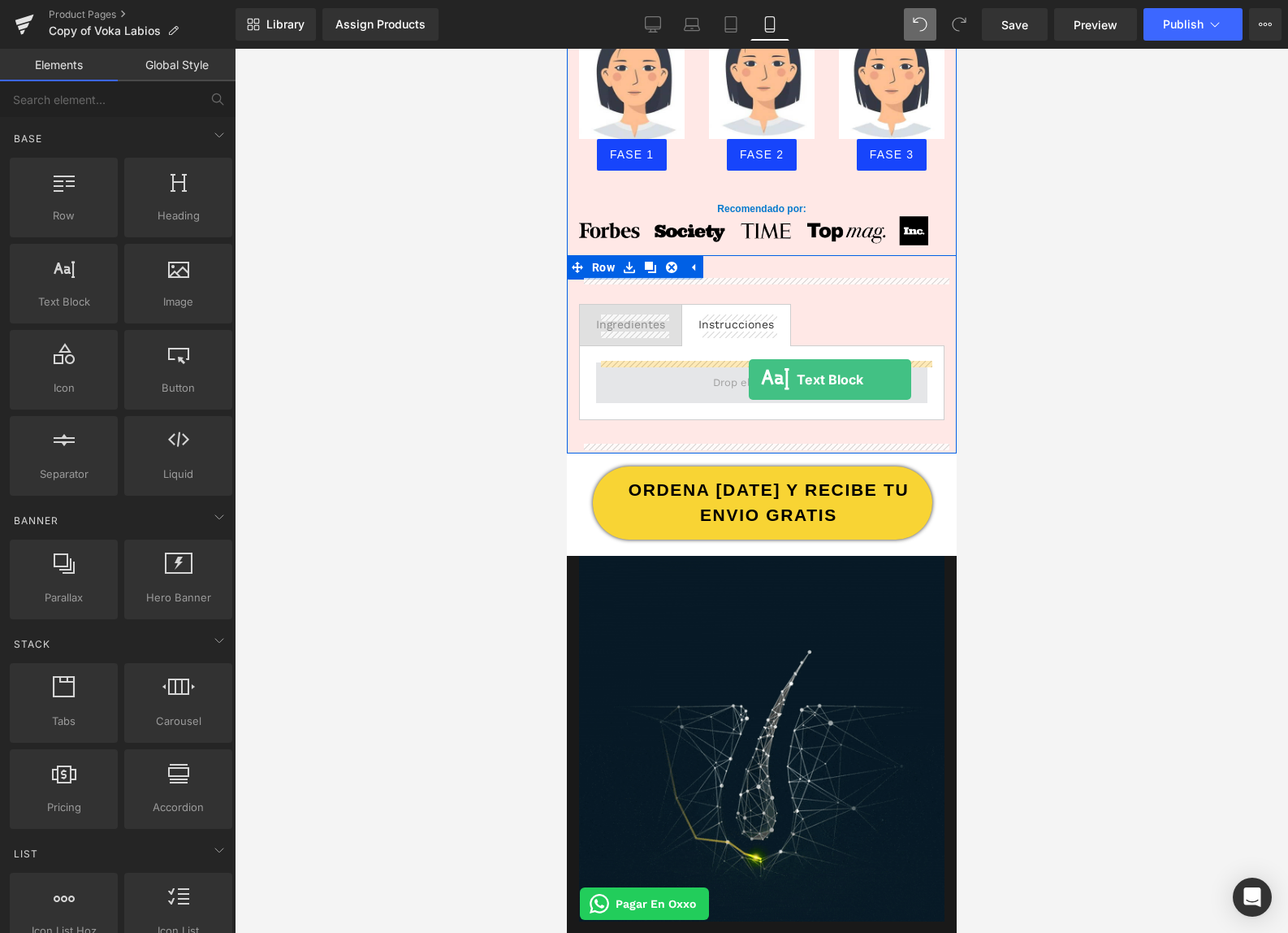
drag, startPoint x: 635, startPoint y: 336, endPoint x: 748, endPoint y: 379, distance: 120.9
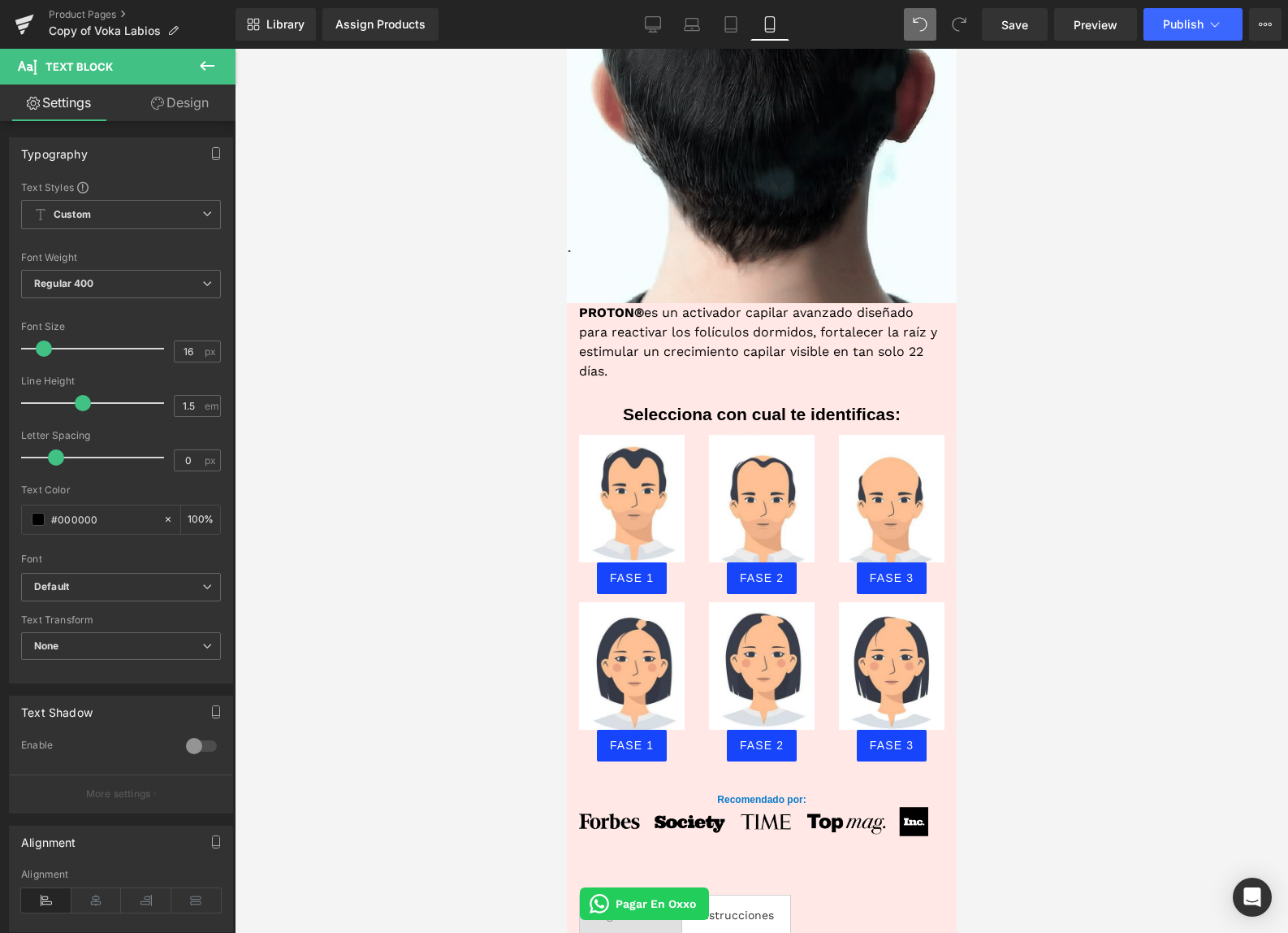
scroll to position [892, 0]
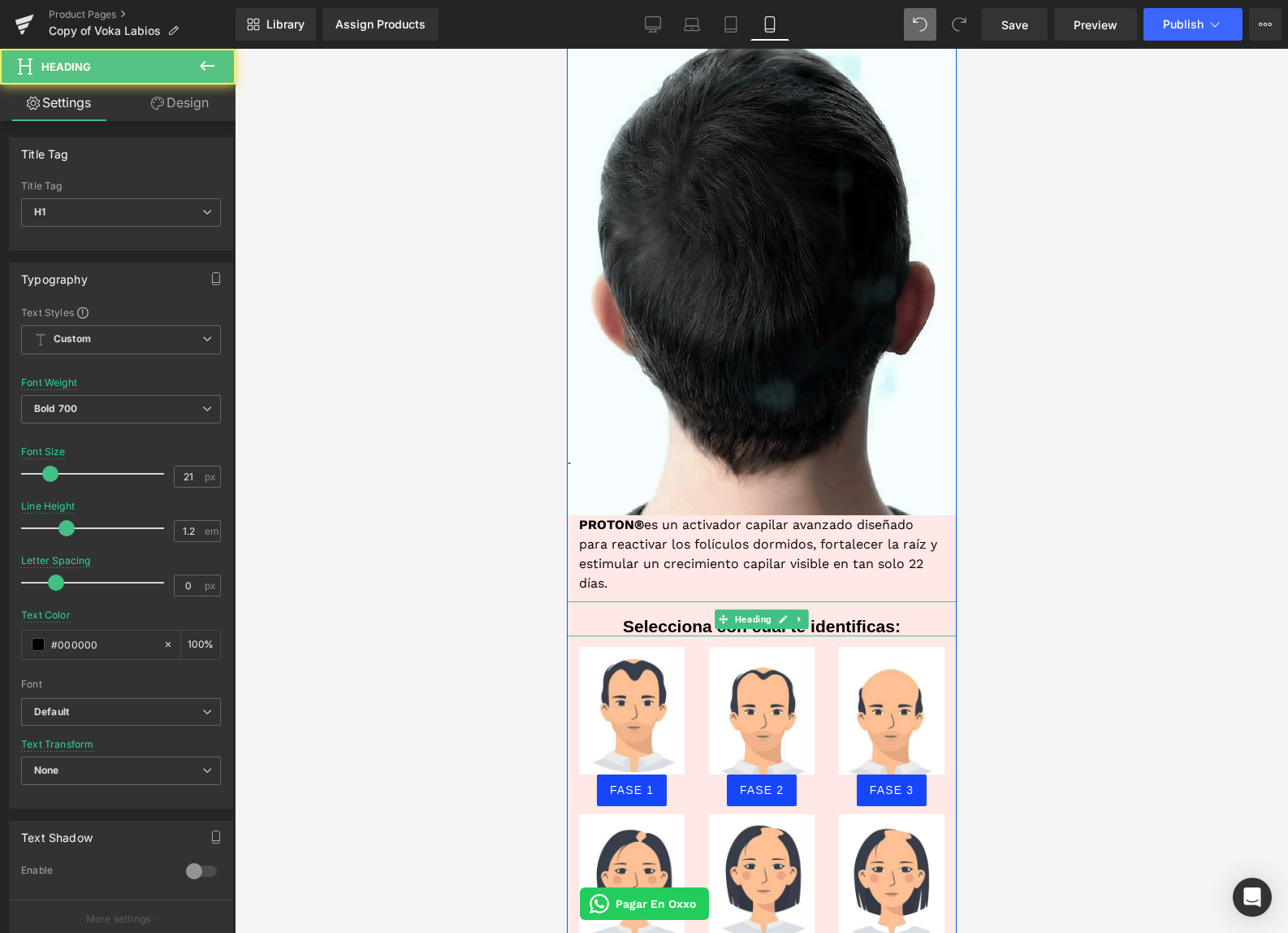
click at [681, 618] on h1 "Selecciona con cual te identificas:" at bounding box center [761, 625] width 390 height 20
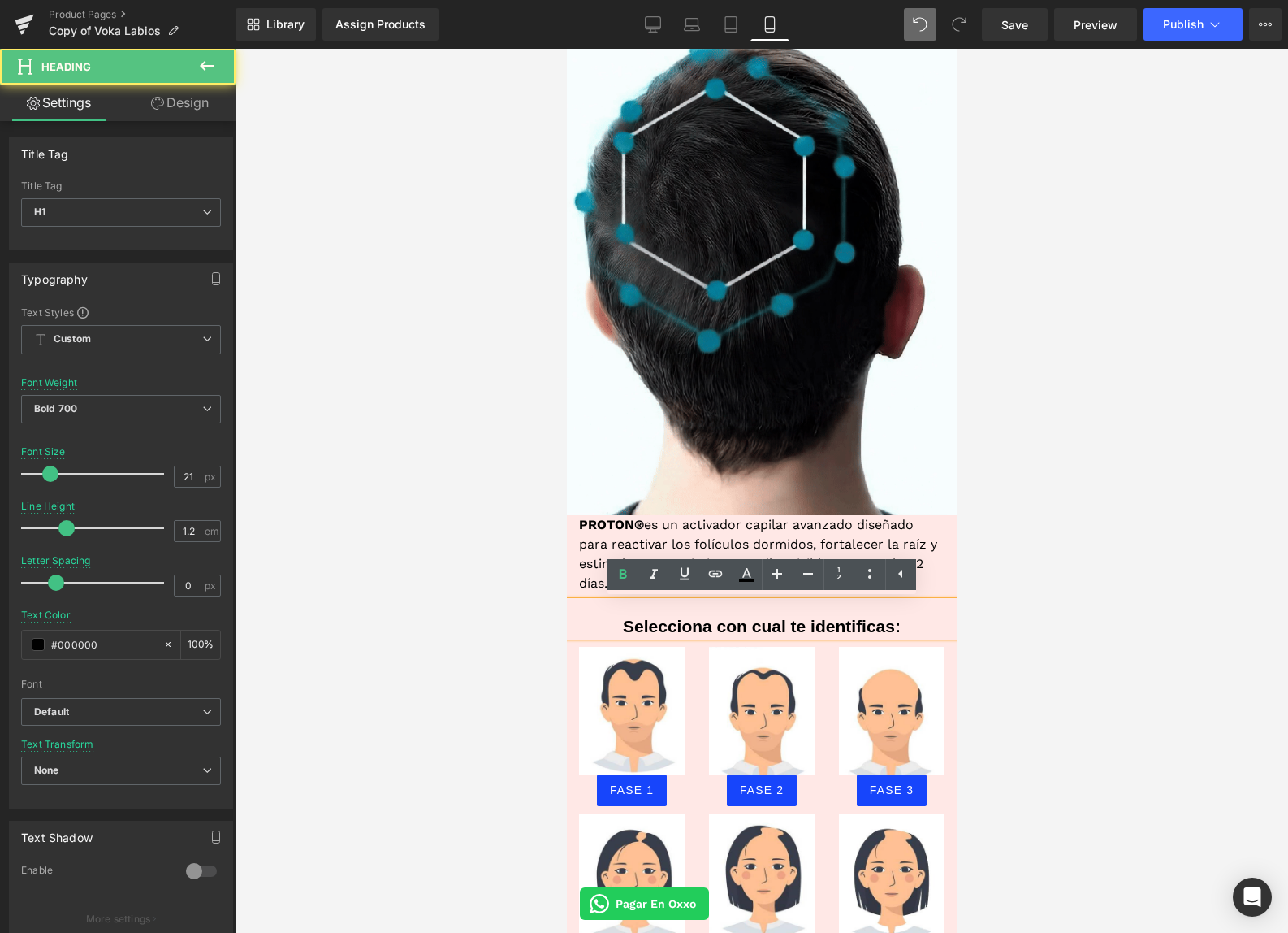
click at [619, 626] on h1 "Selecciona con cual te identificas:" at bounding box center [761, 625] width 390 height 20
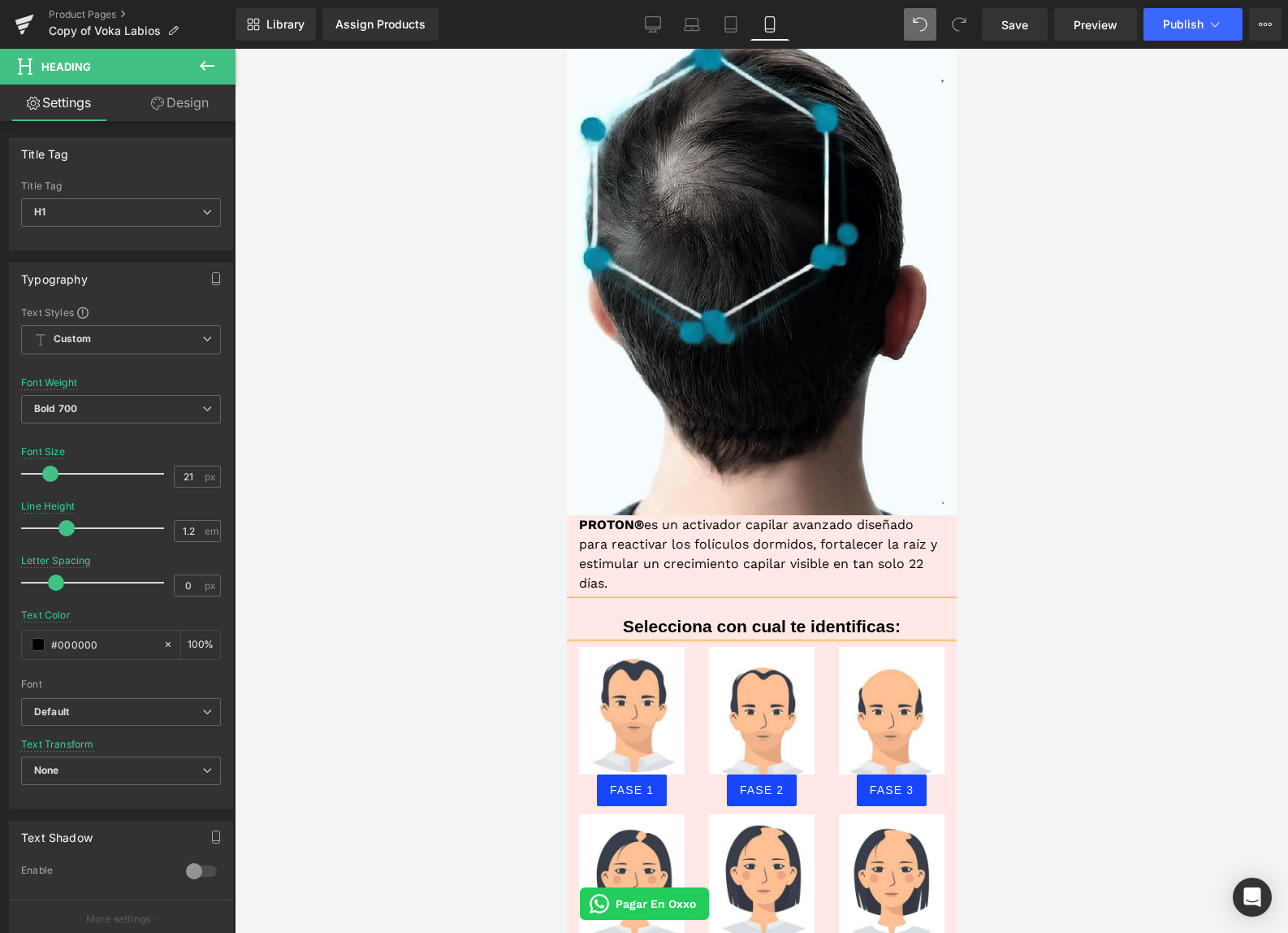
click at [663, 621] on h1 "Selecciona con cual te identificas:" at bounding box center [761, 625] width 390 height 20
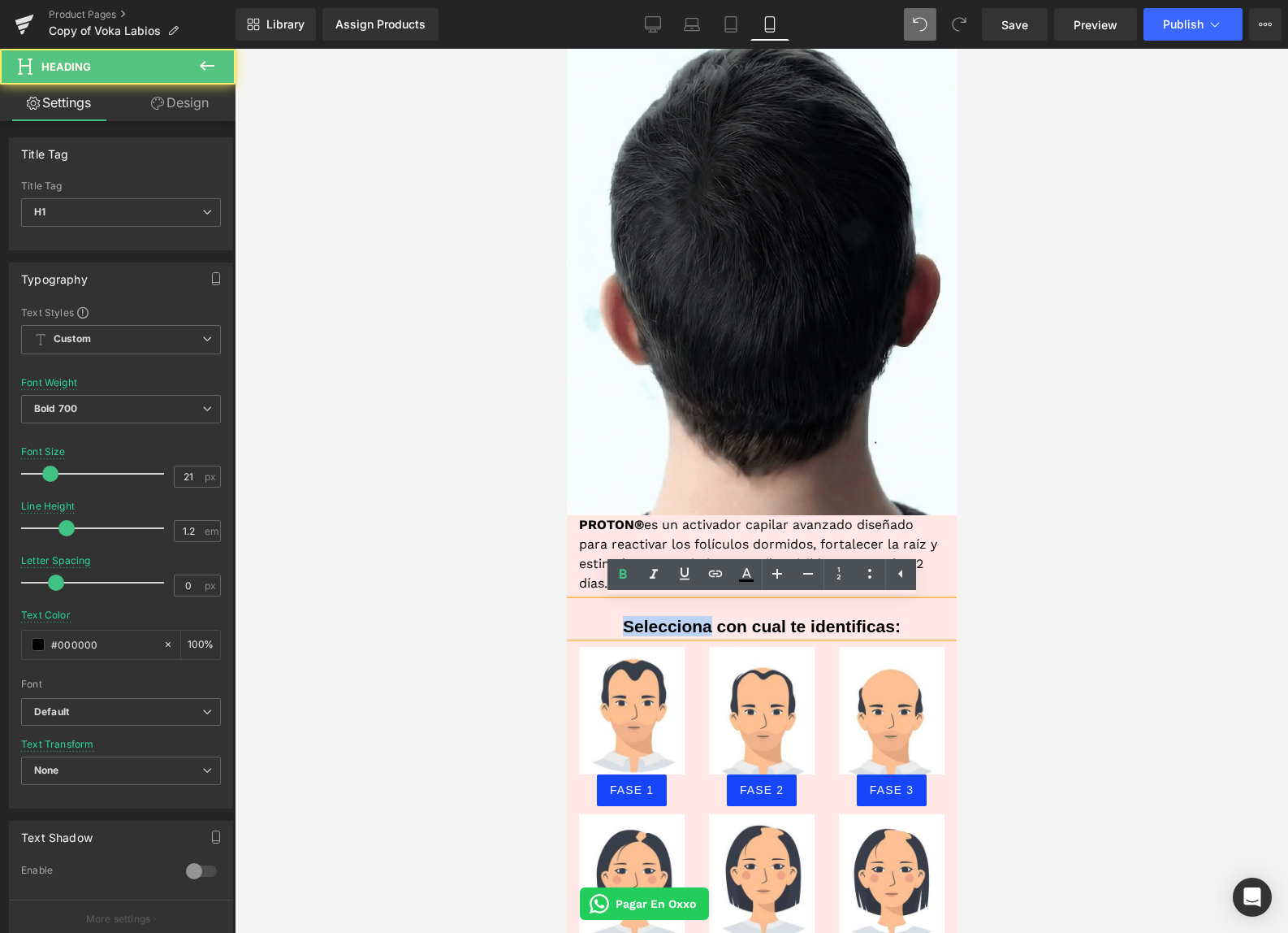
click at [663, 621] on h1 "Selecciona con cual te identificas:" at bounding box center [761, 625] width 390 height 20
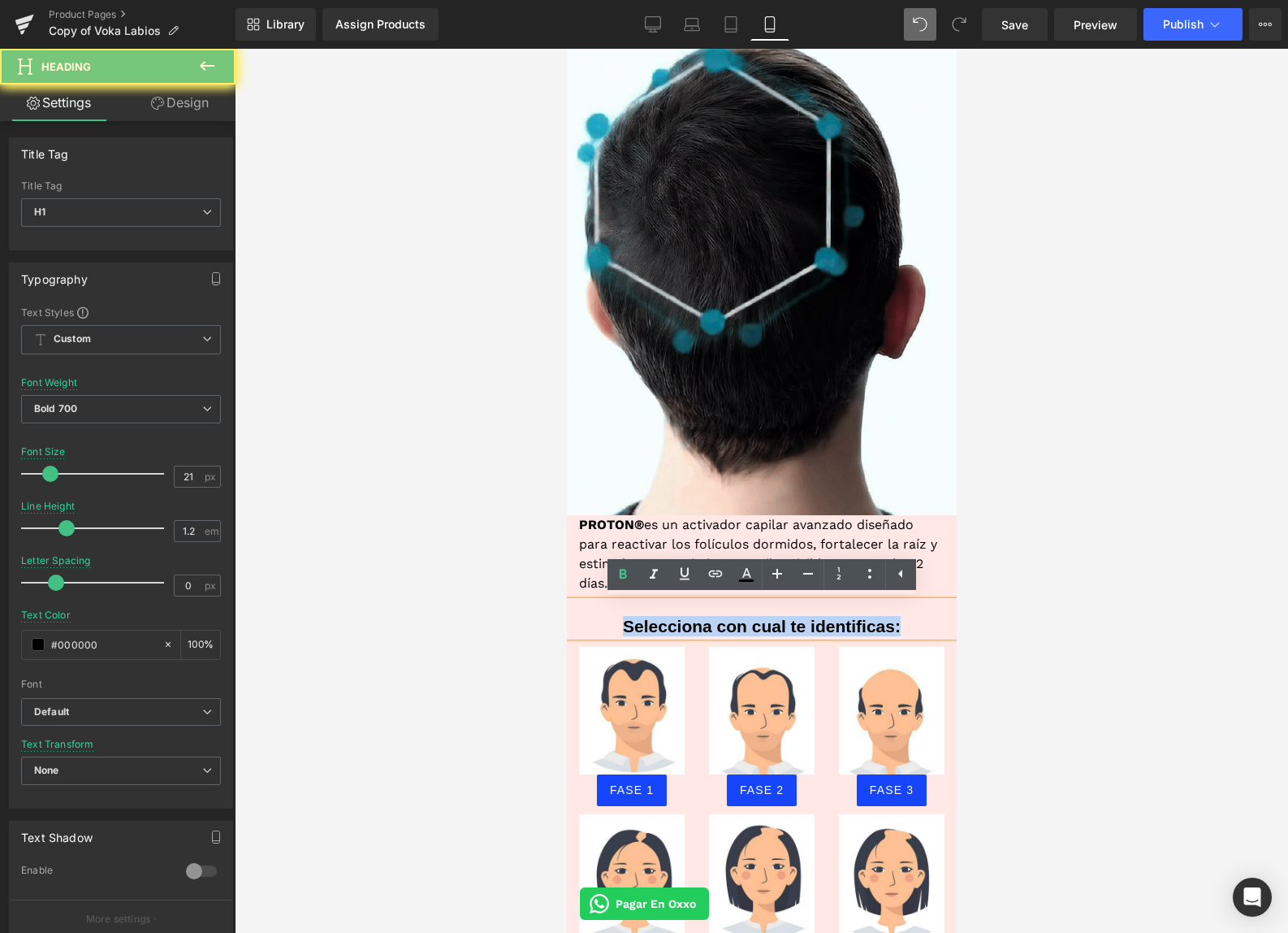
click at [663, 621] on h1 "Selecciona con cual te identificas:" at bounding box center [761, 625] width 390 height 20
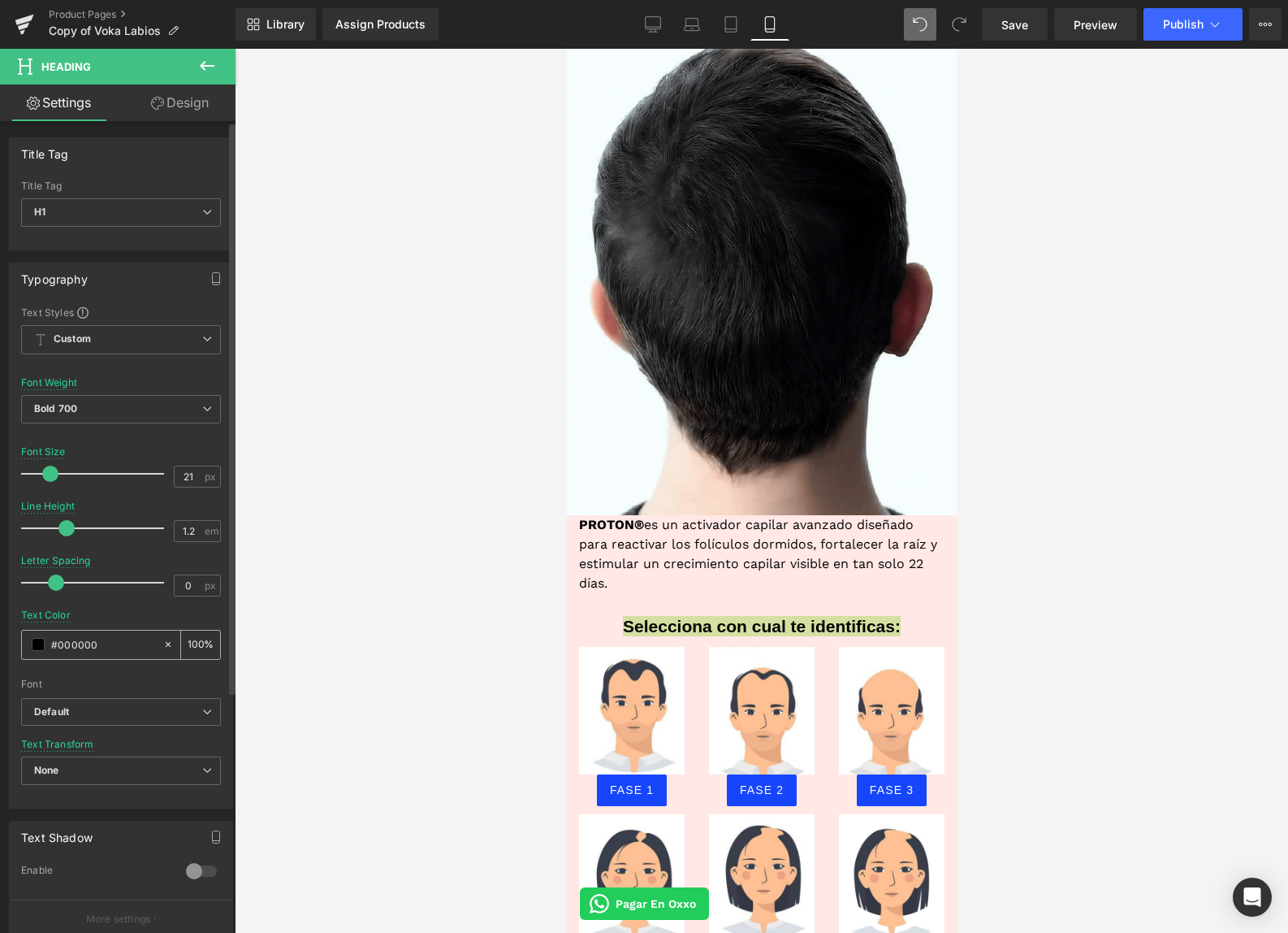
click at [40, 646] on span at bounding box center [38, 644] width 13 height 13
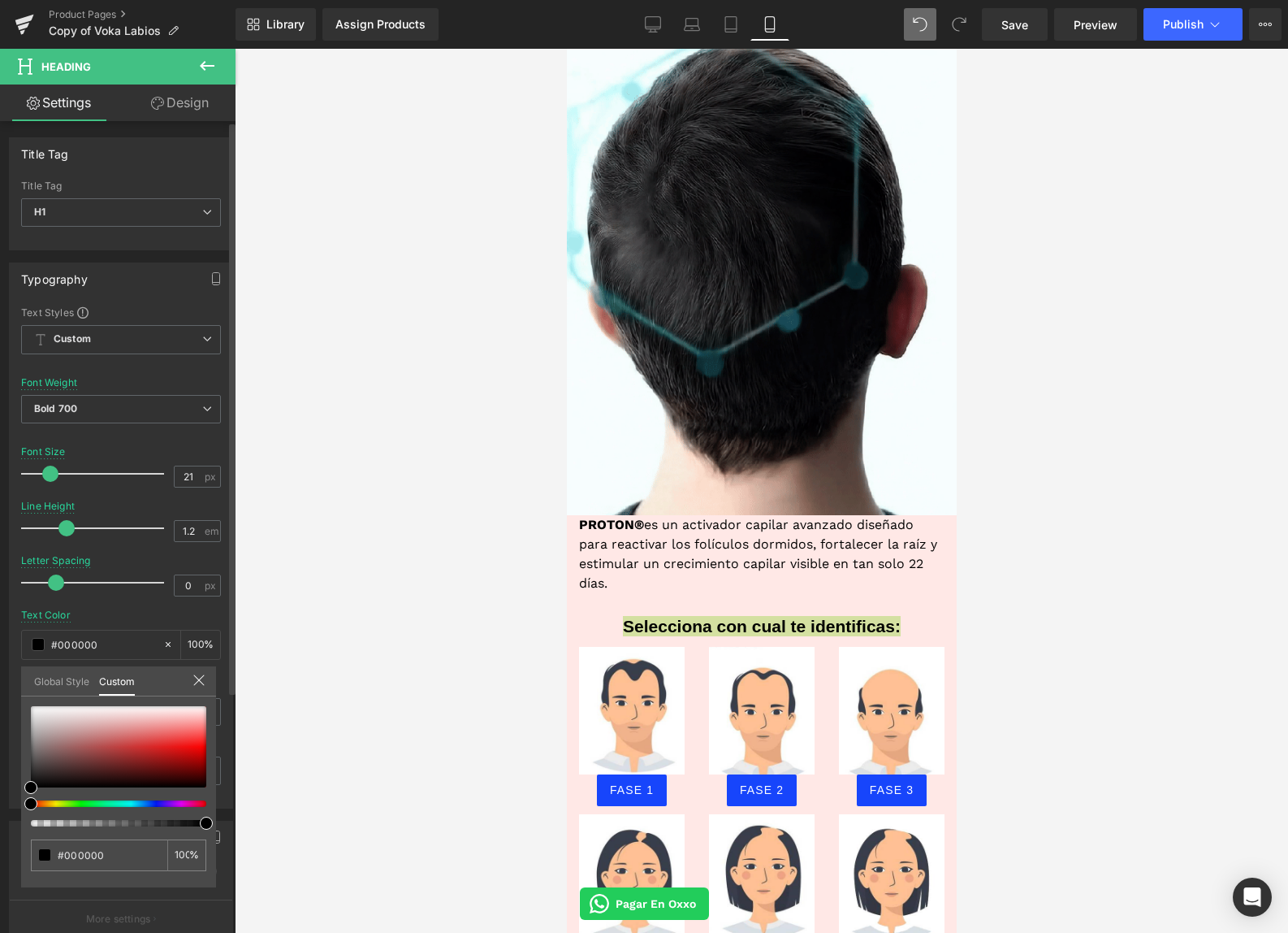
click at [150, 807] on div at bounding box center [118, 766] width 175 height 120
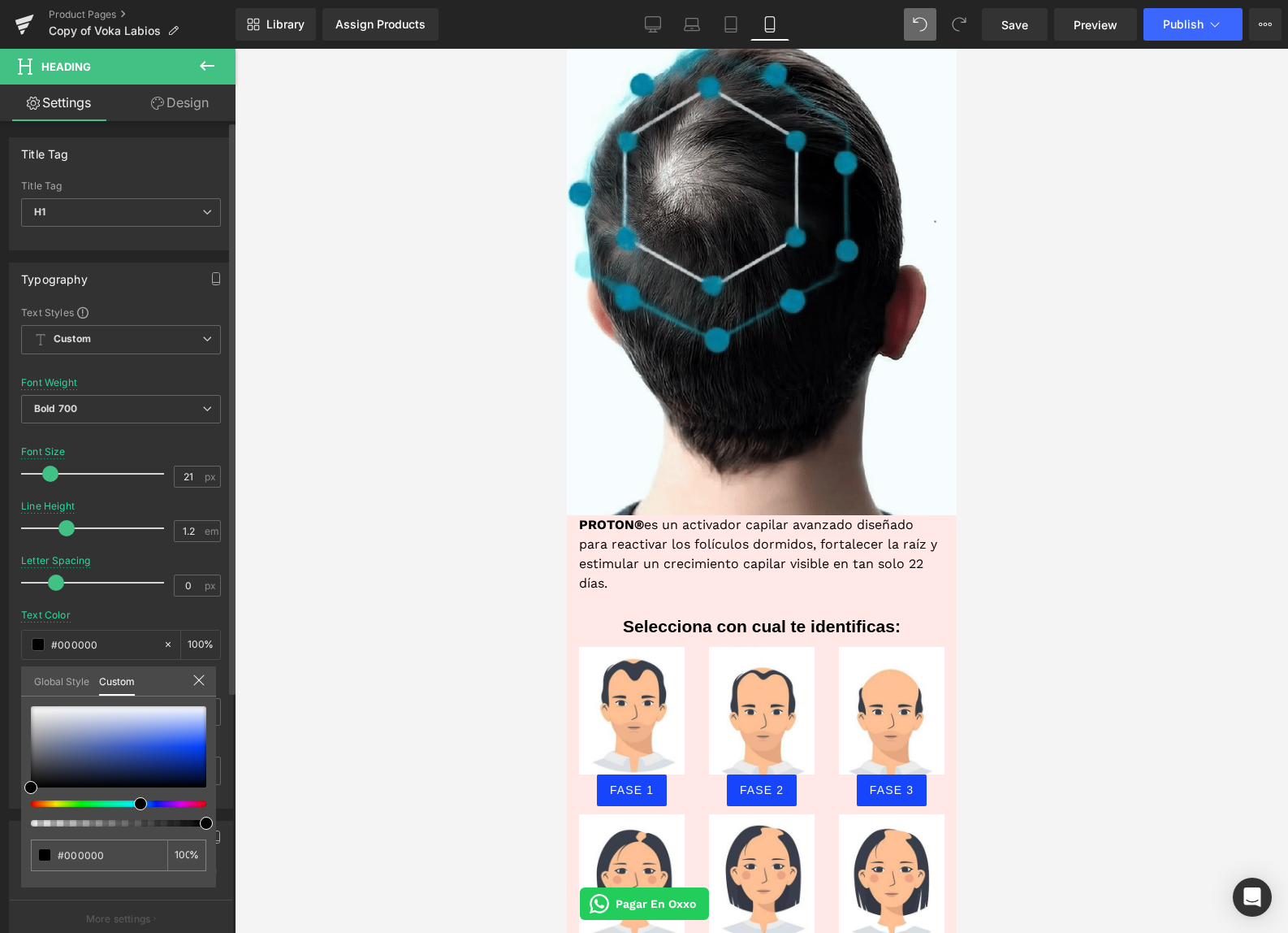
drag, startPoint x: 150, startPoint y: 804, endPoint x: 134, endPoint y: 801, distance: 16.3
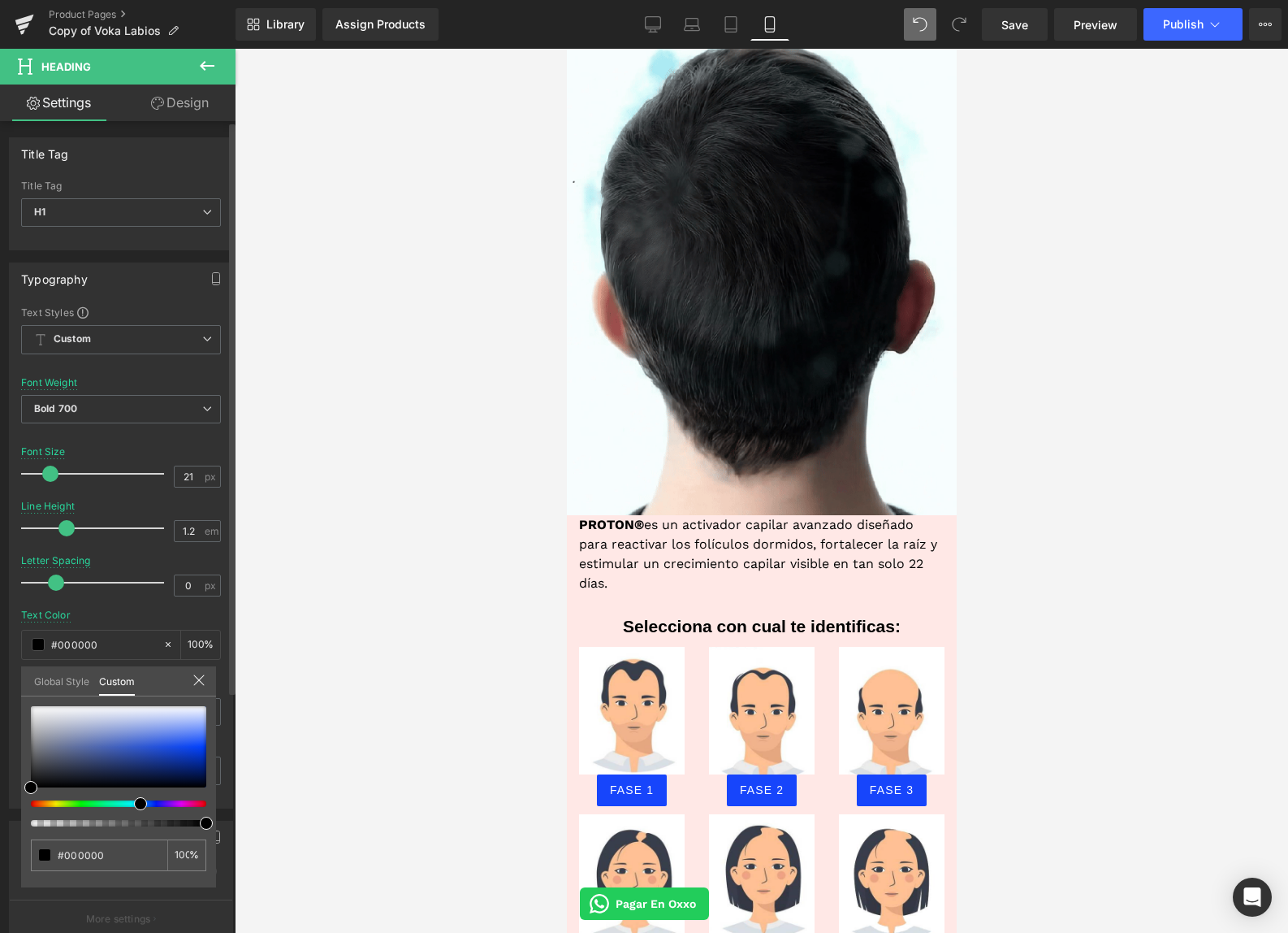
click at [134, 801] on div at bounding box center [111, 803] width 175 height 7
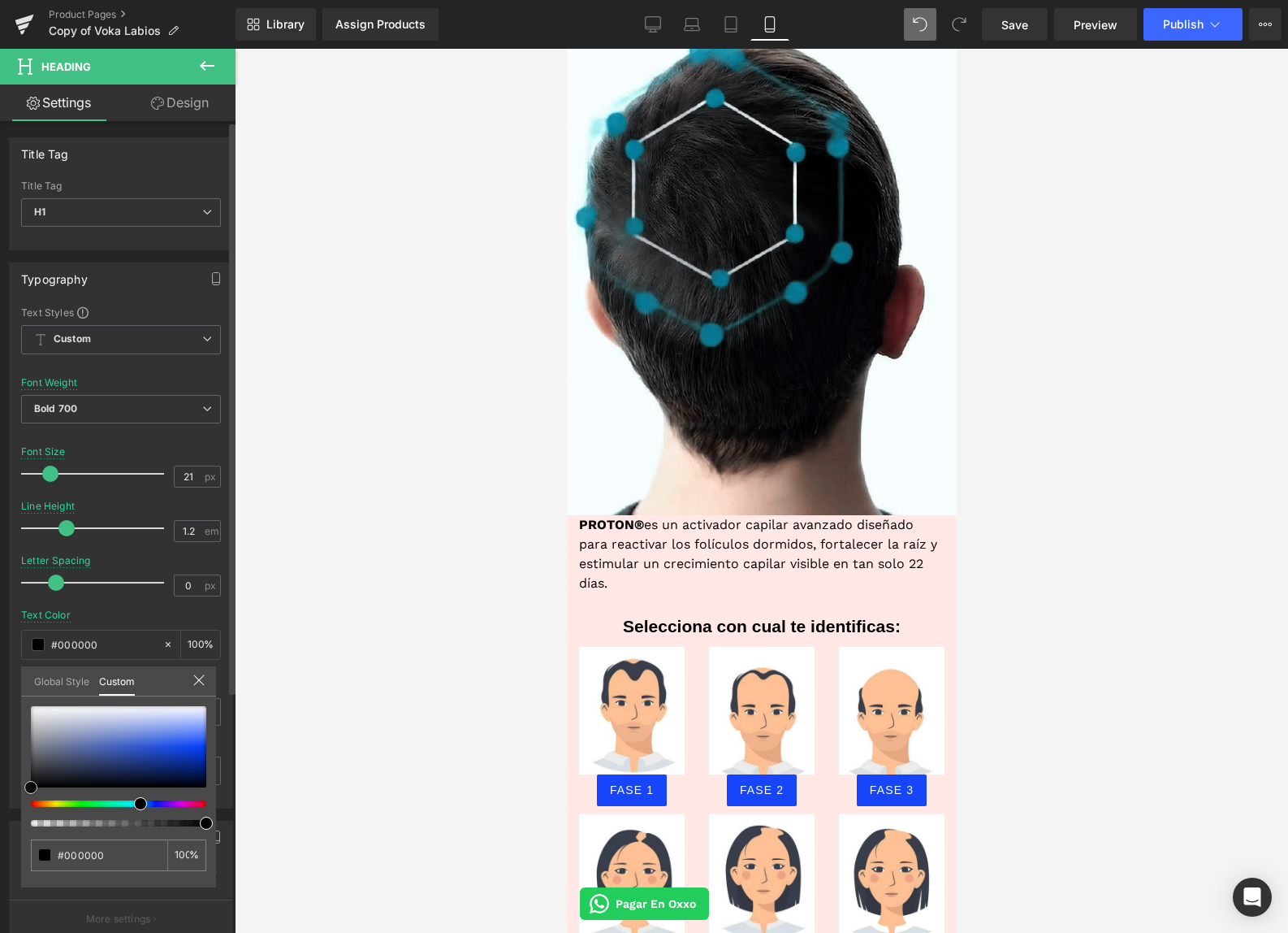
type input "#0f35a7"
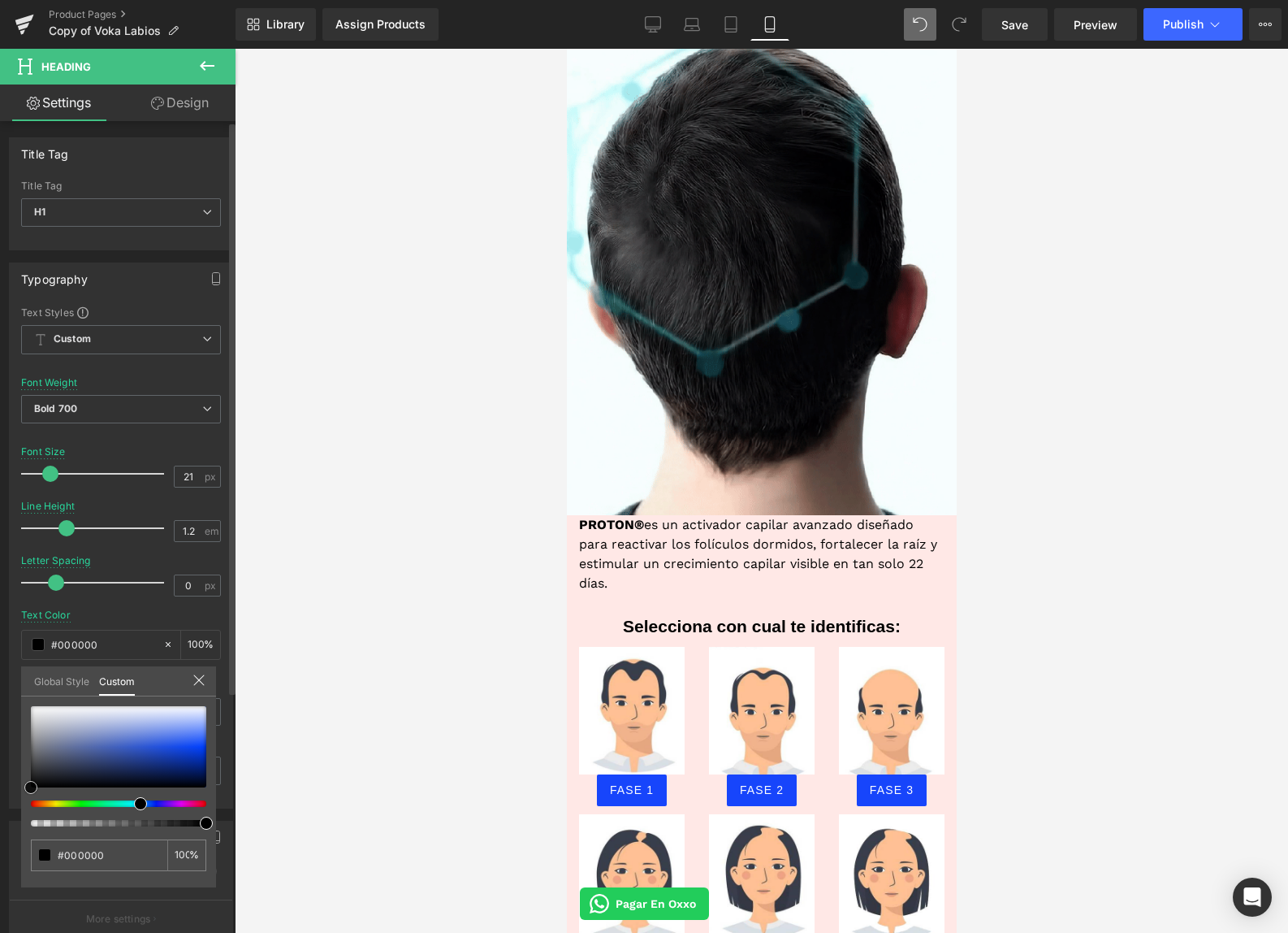
type input "#0f35a7"
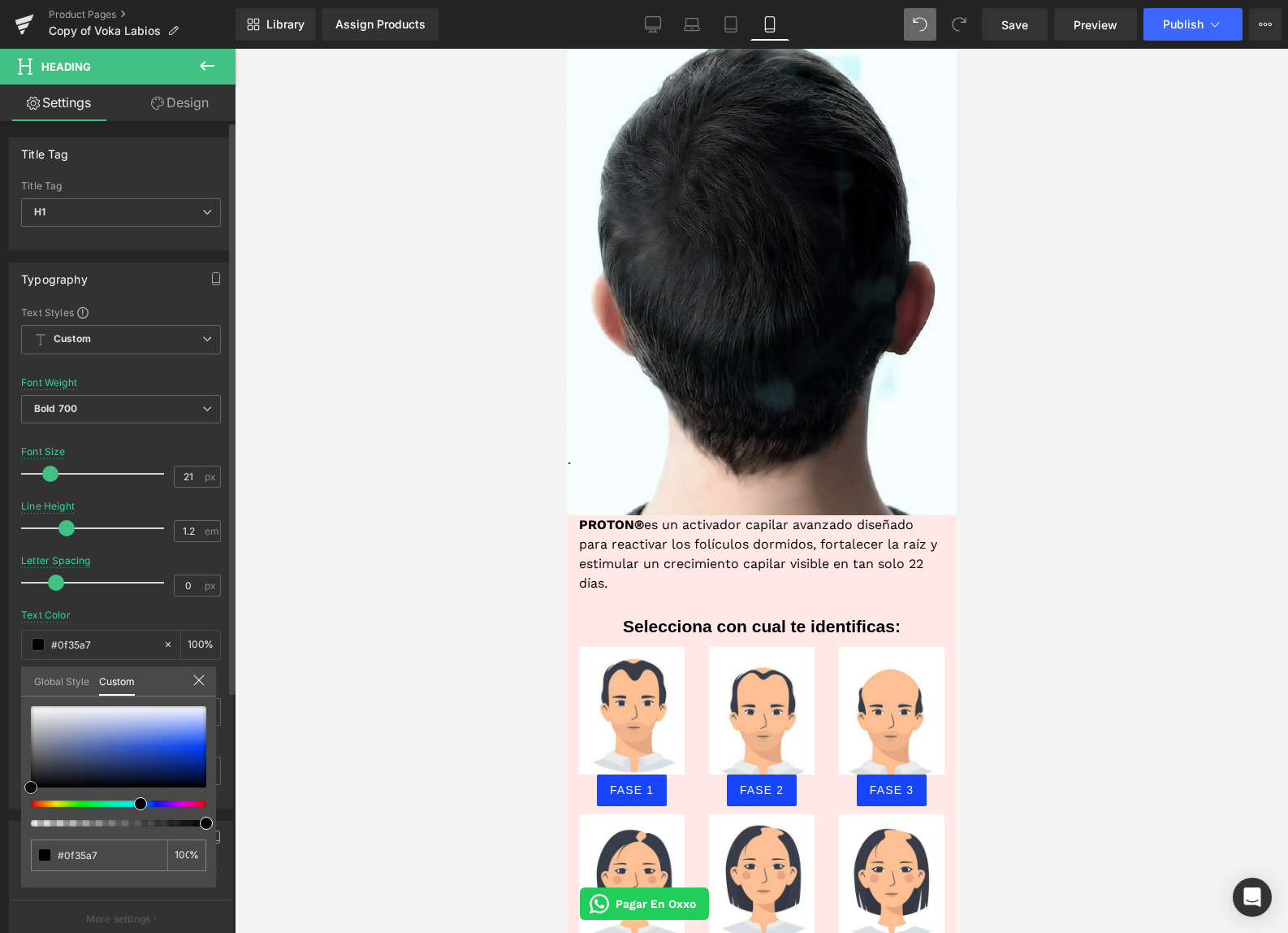
type input "#0d34a9"
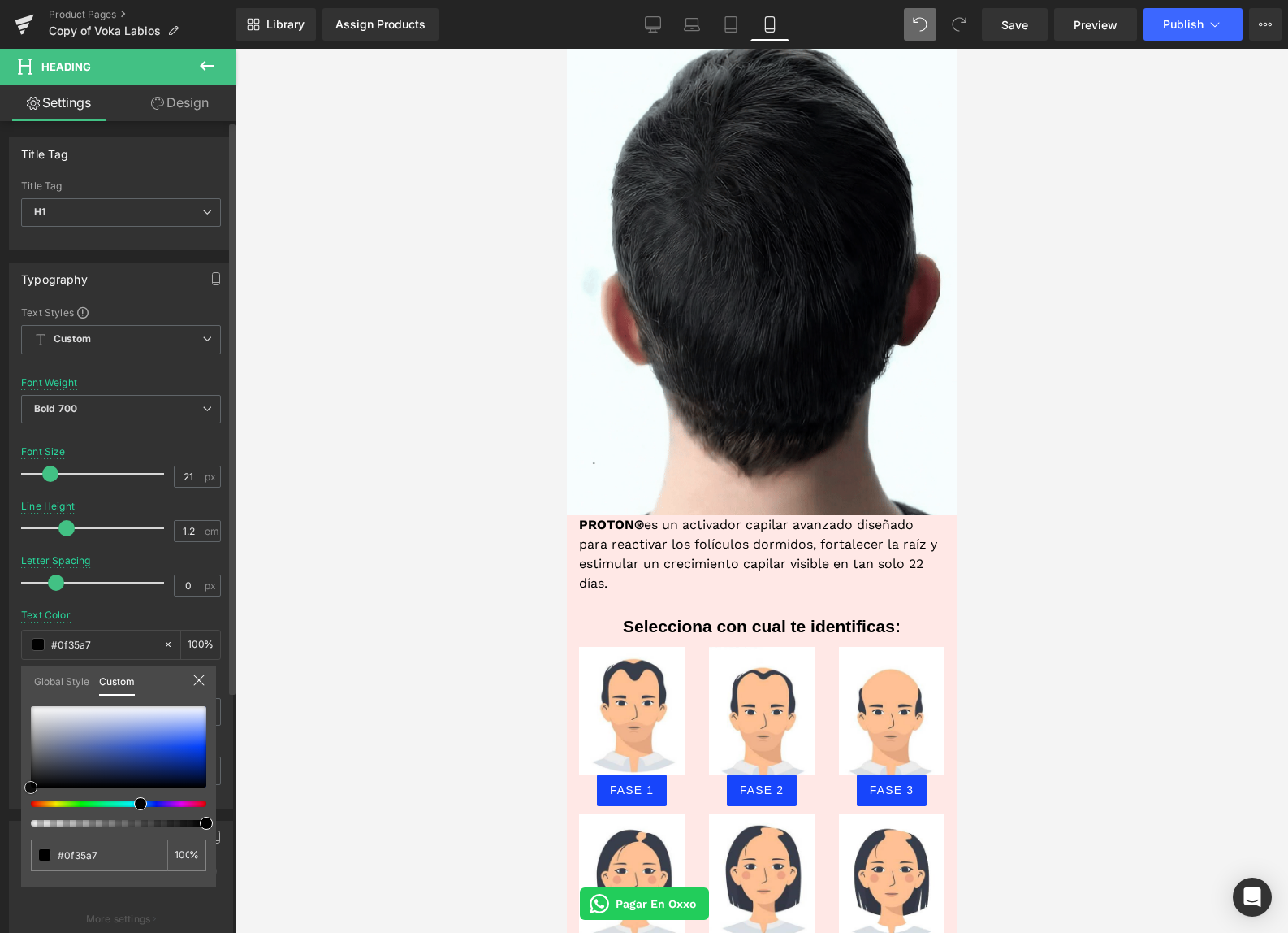
type input "#0d34a9"
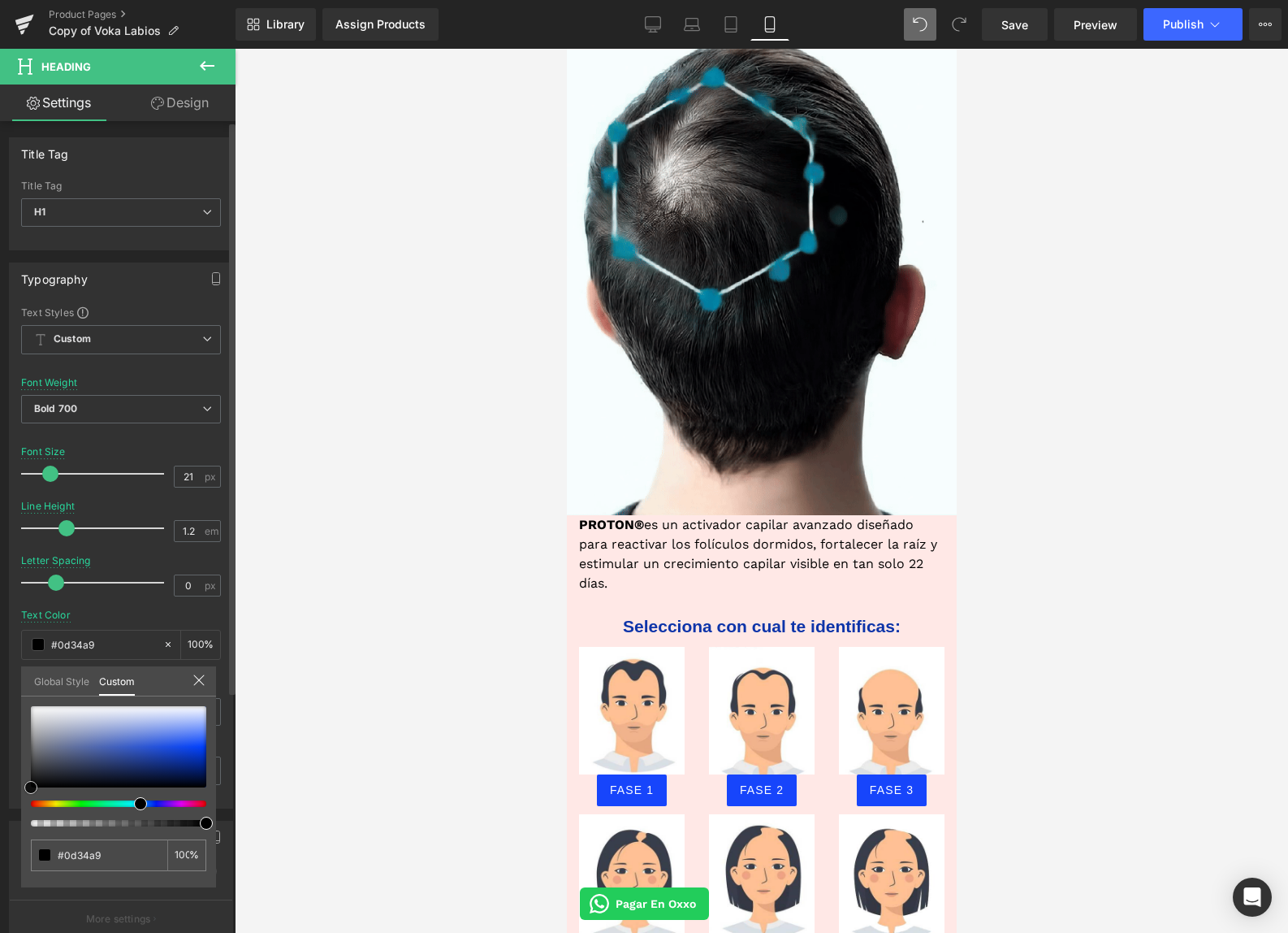
type input "#0d33a5"
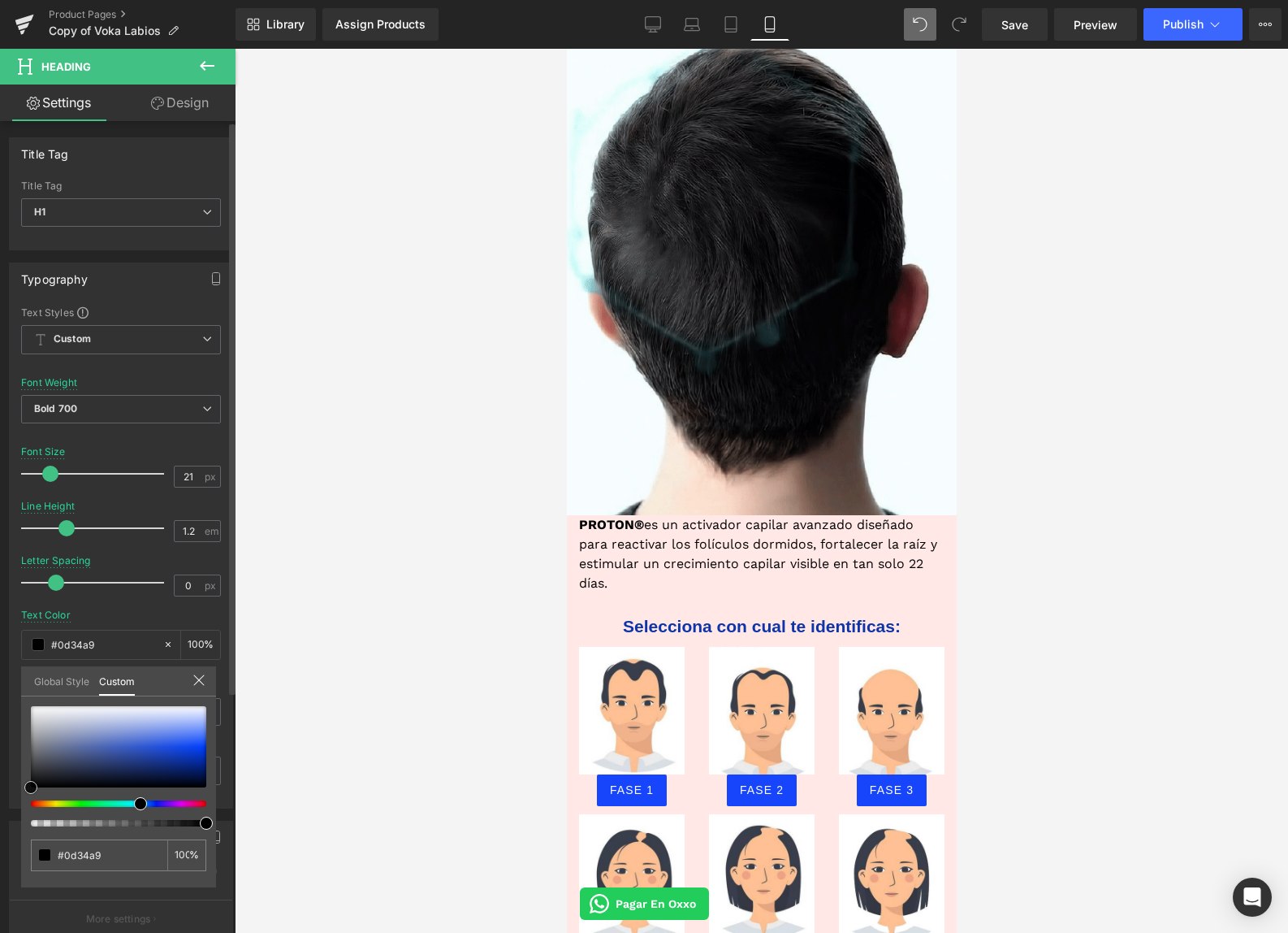
type input "#0d33a5"
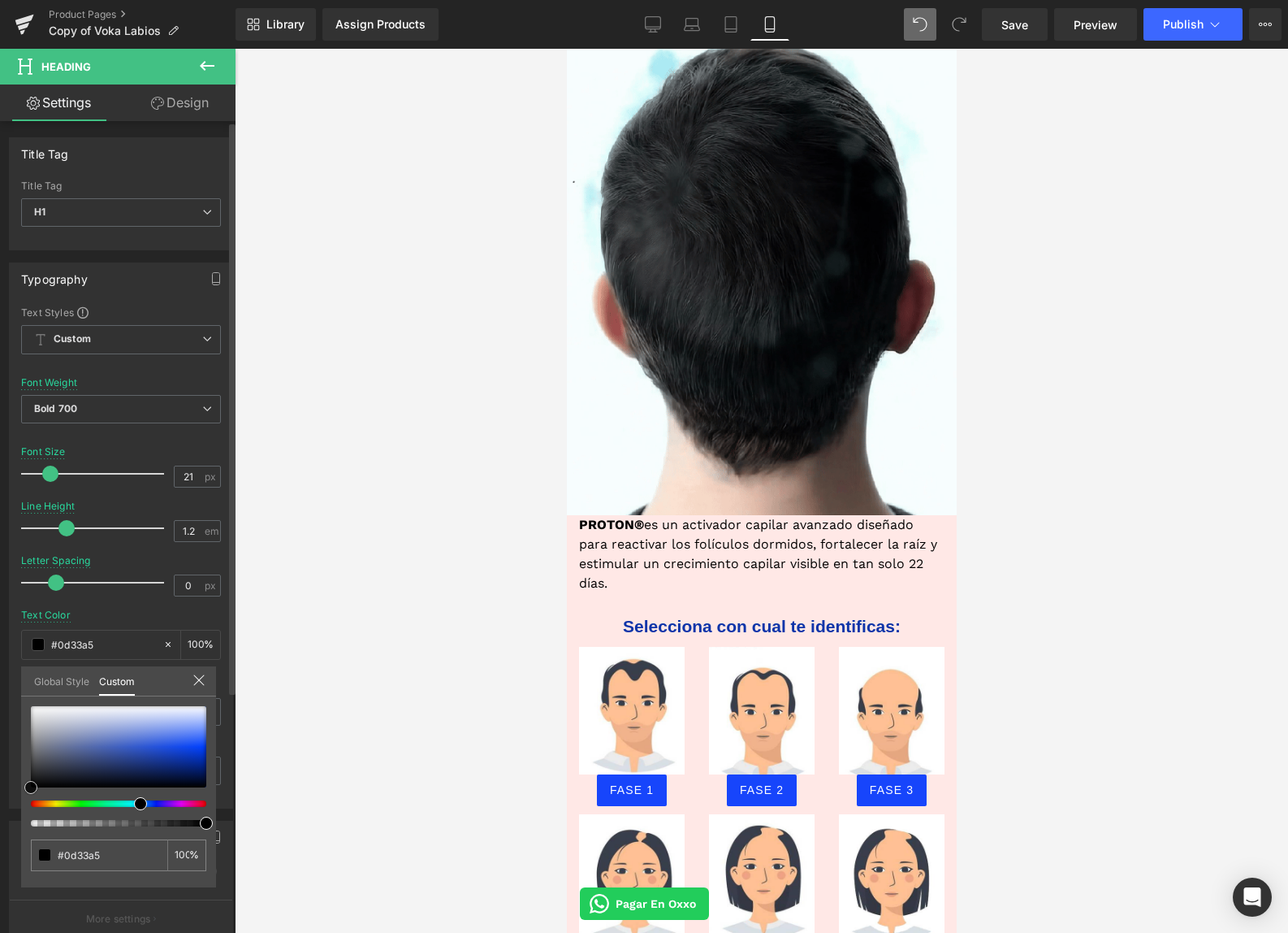
type input "#092c94"
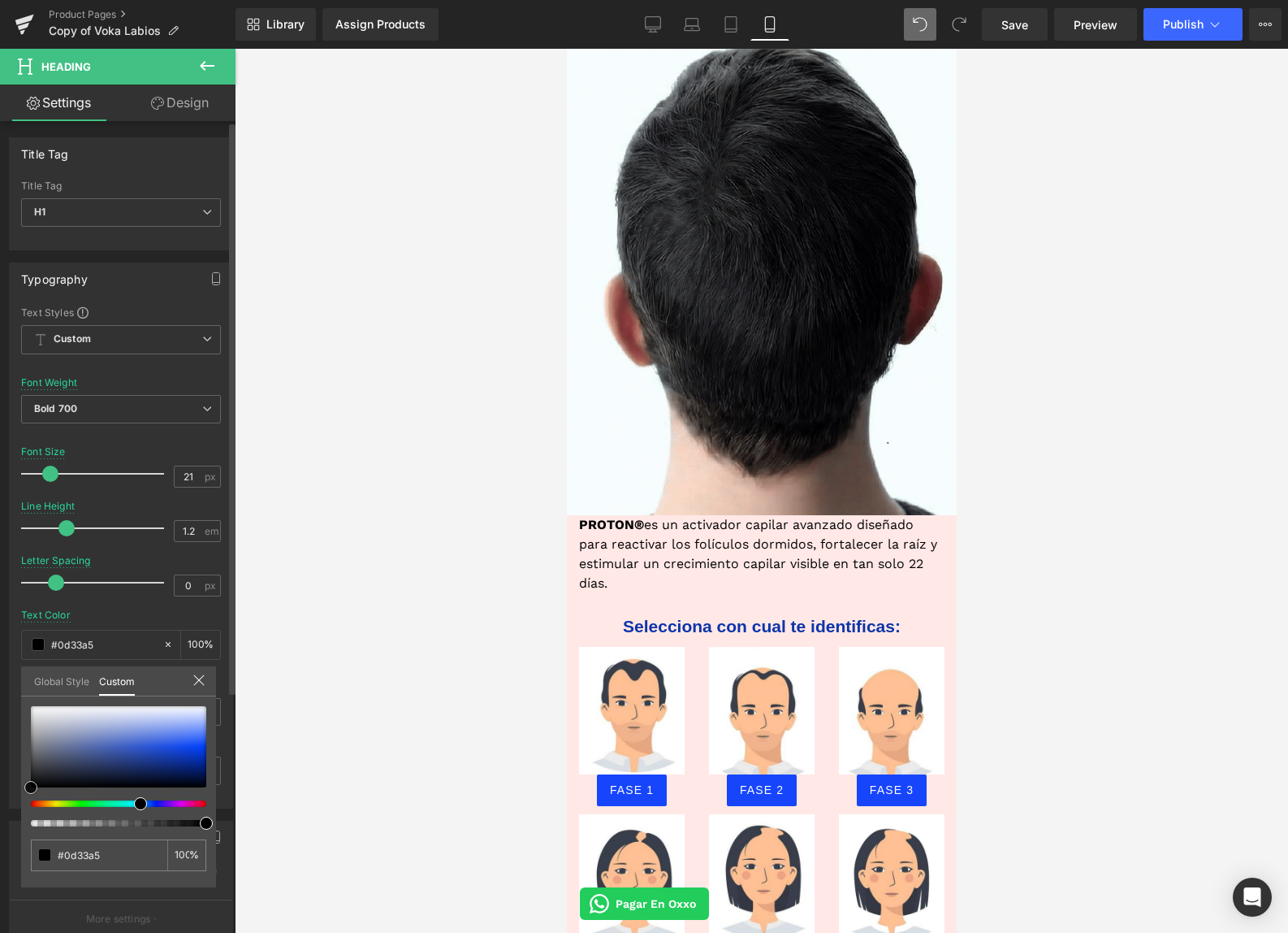
type input "#092c94"
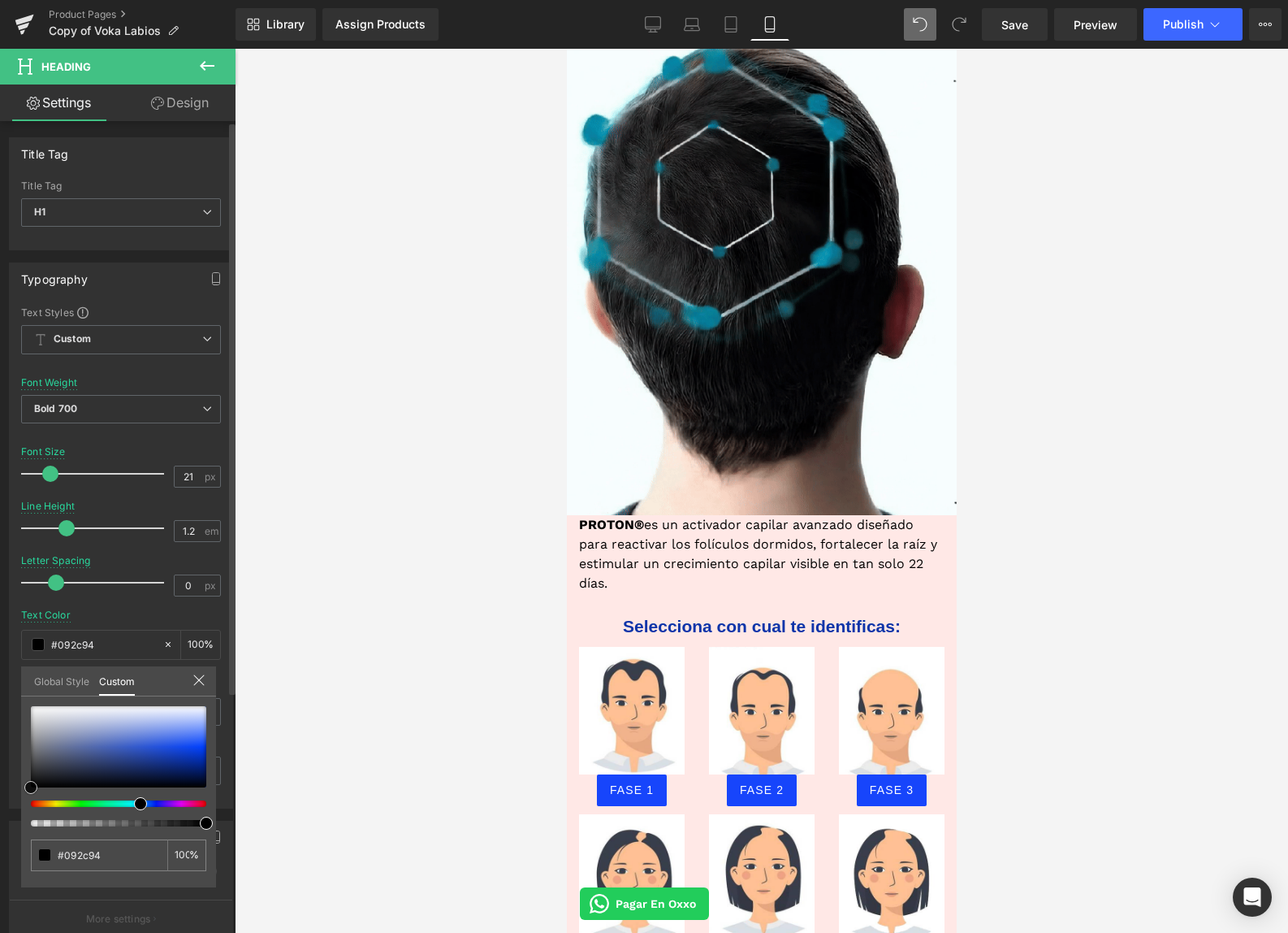
type input "#032281"
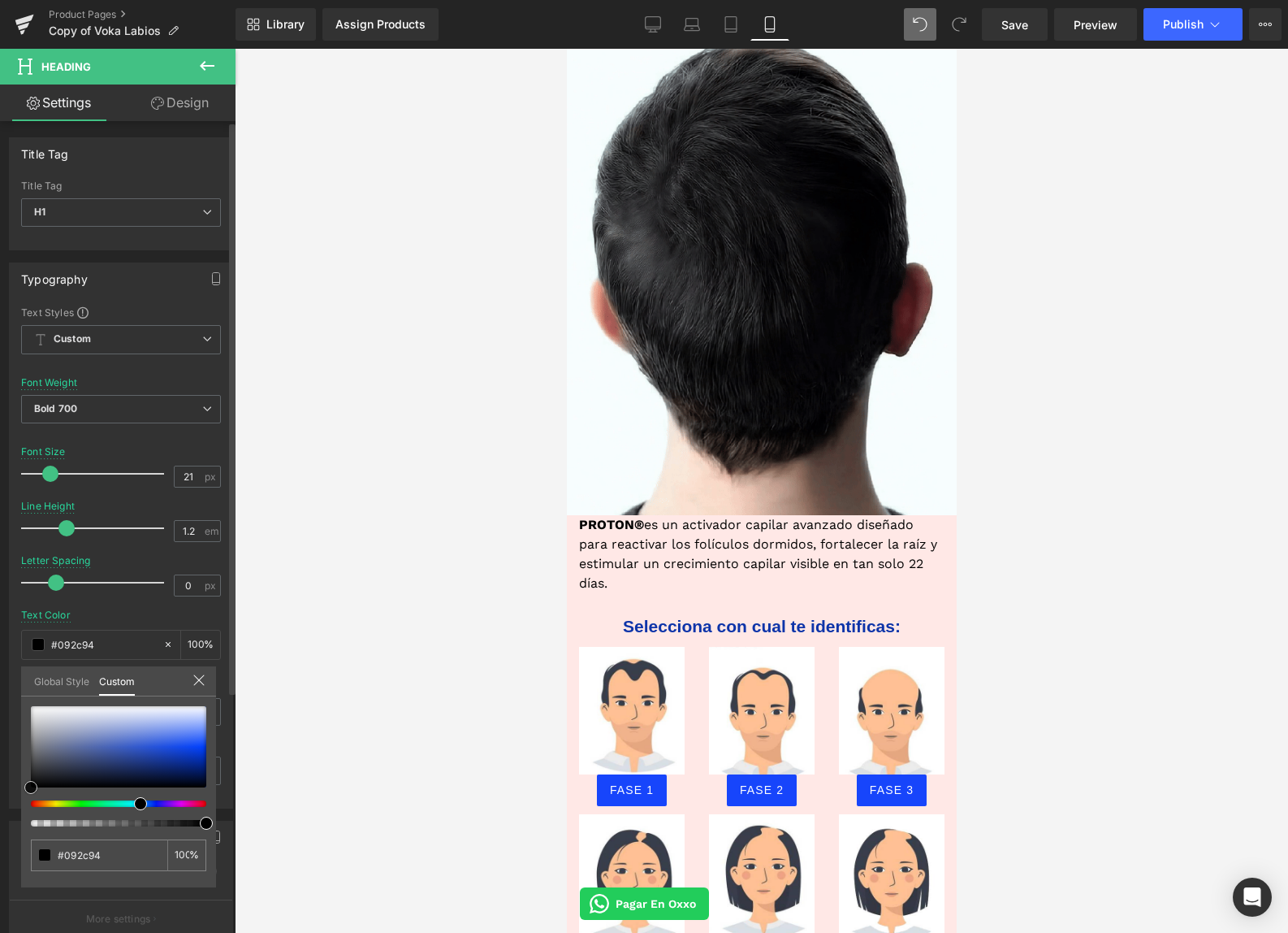
type input "#032281"
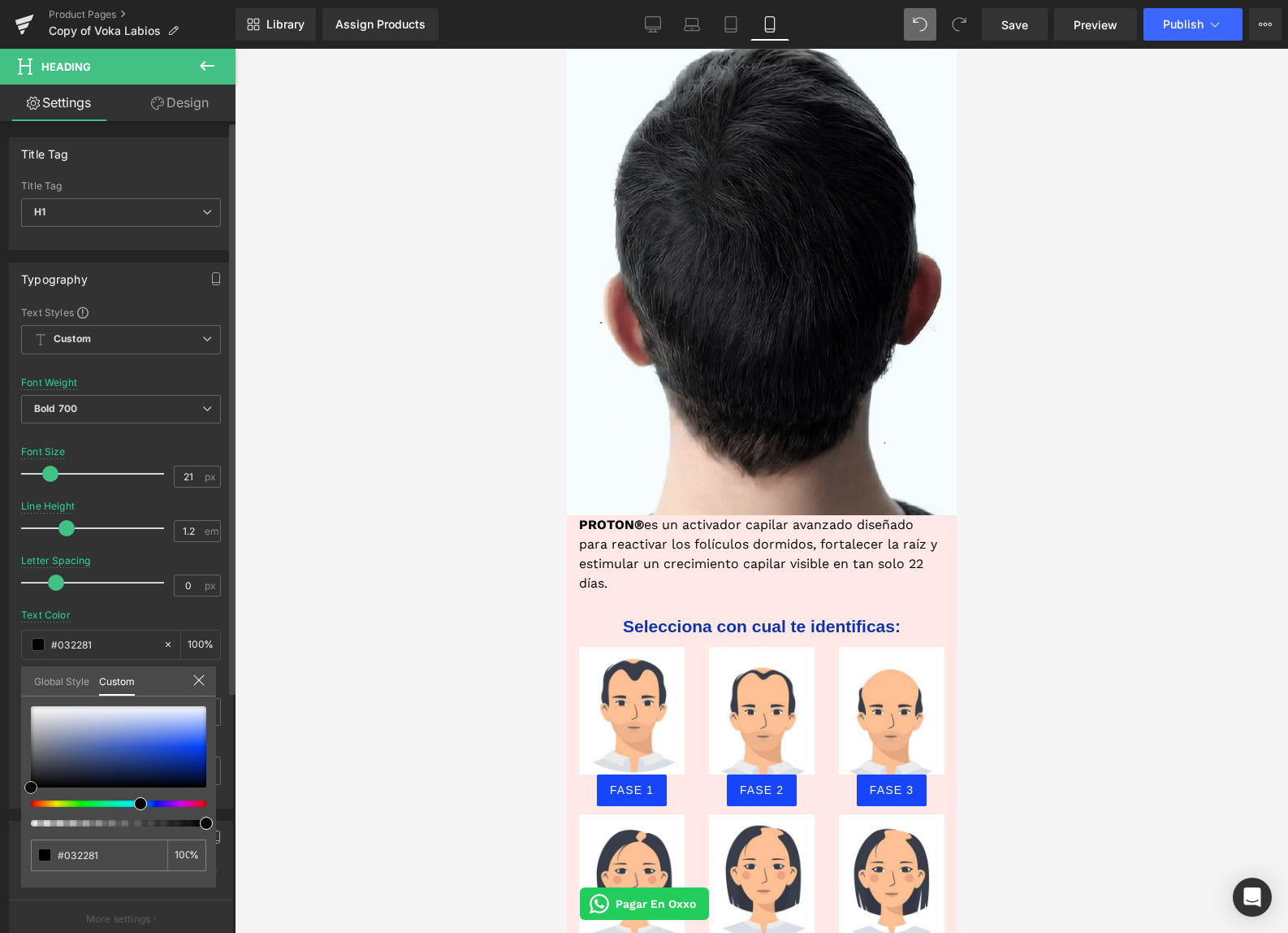
type input "#03217c"
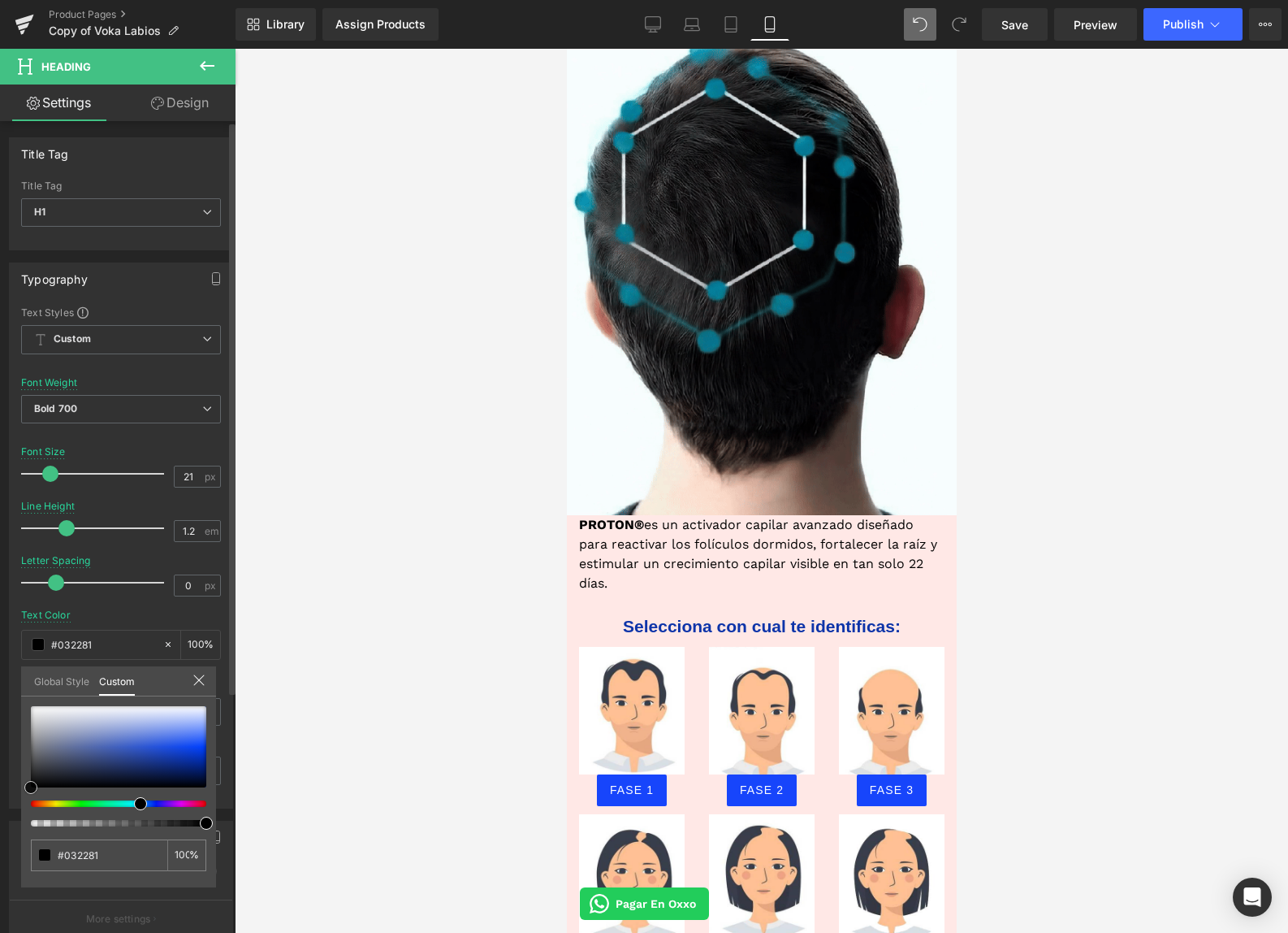
type input "#03217c"
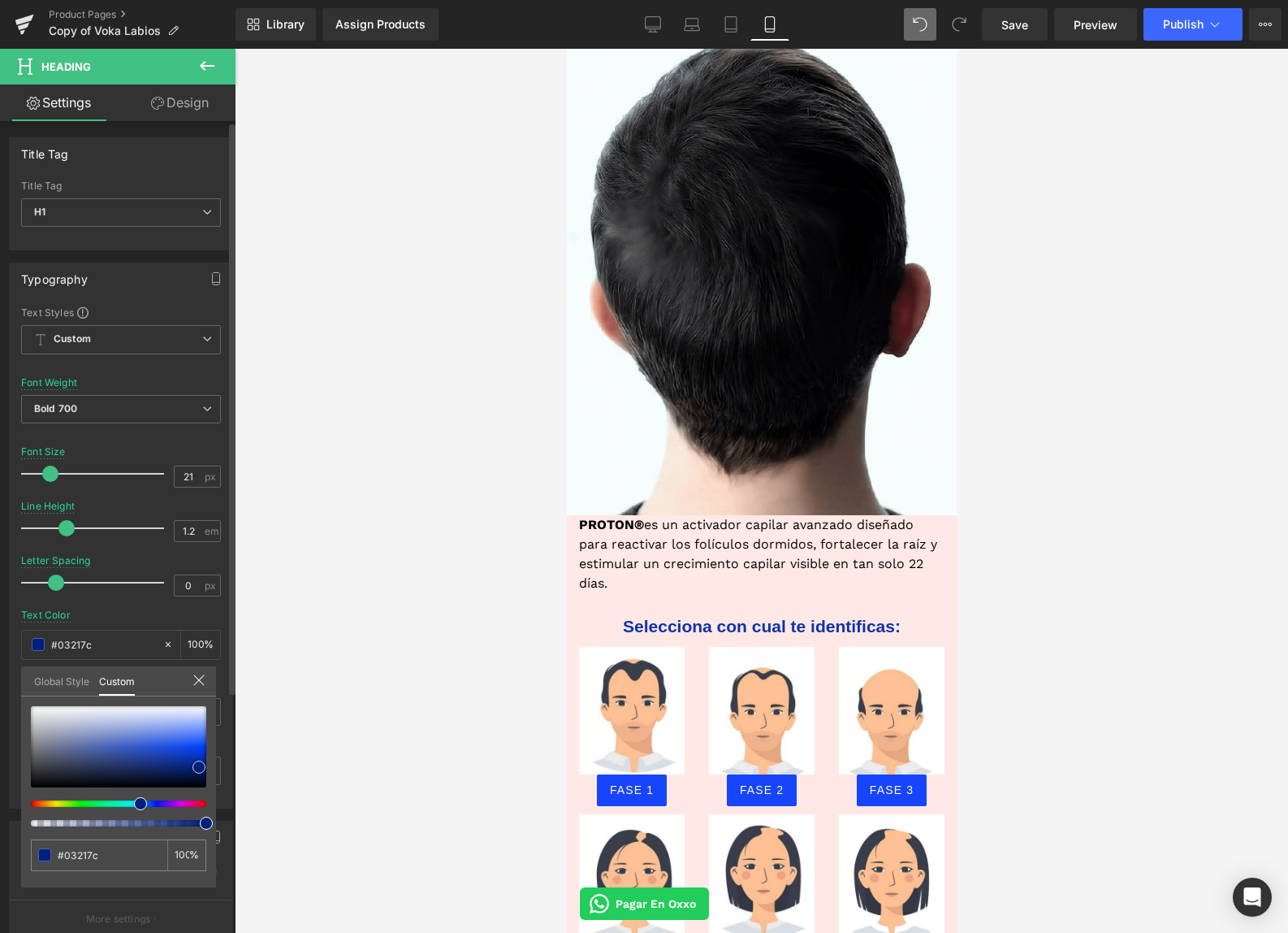
type input "#01207d"
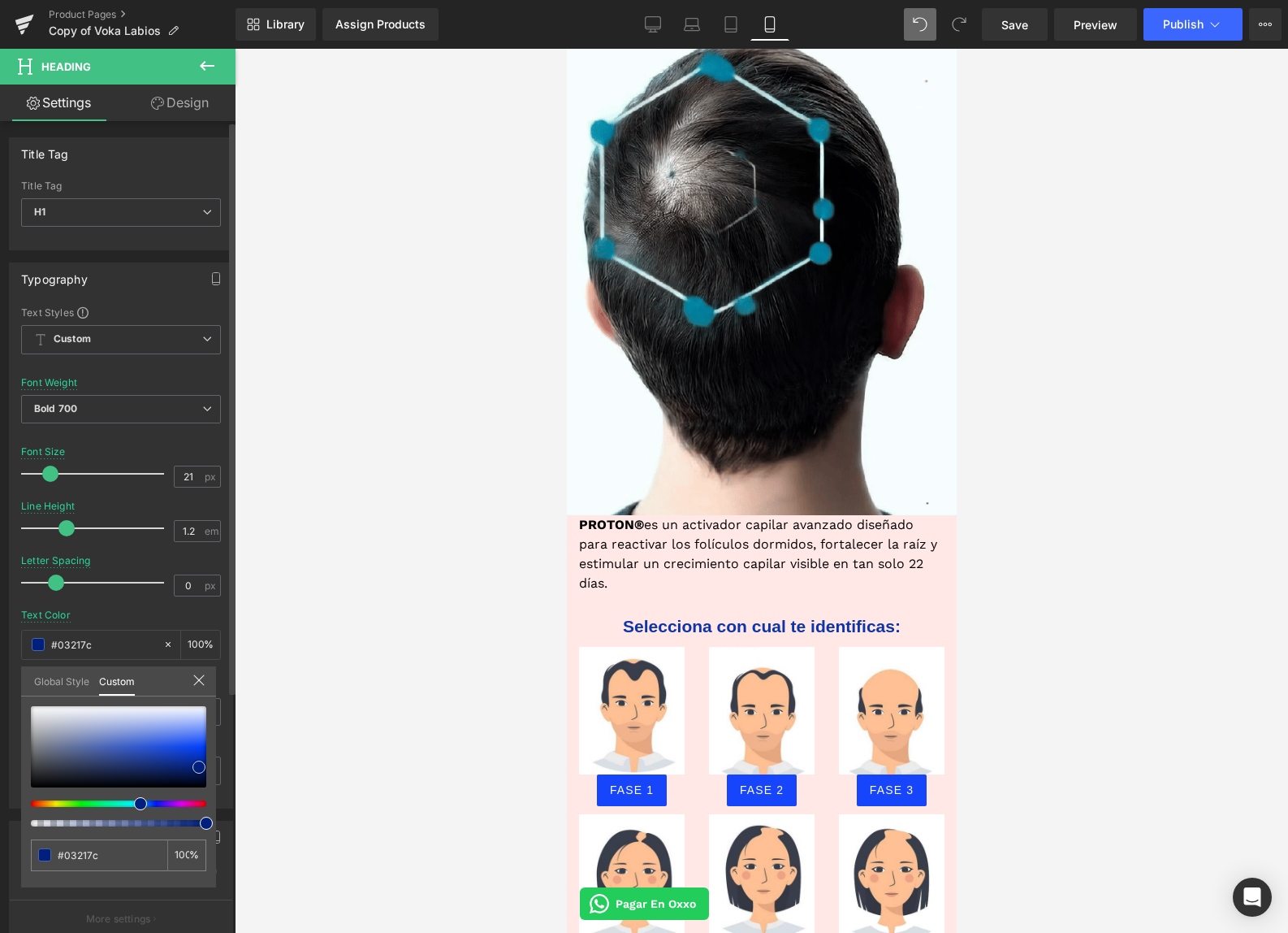
type input "#01207d"
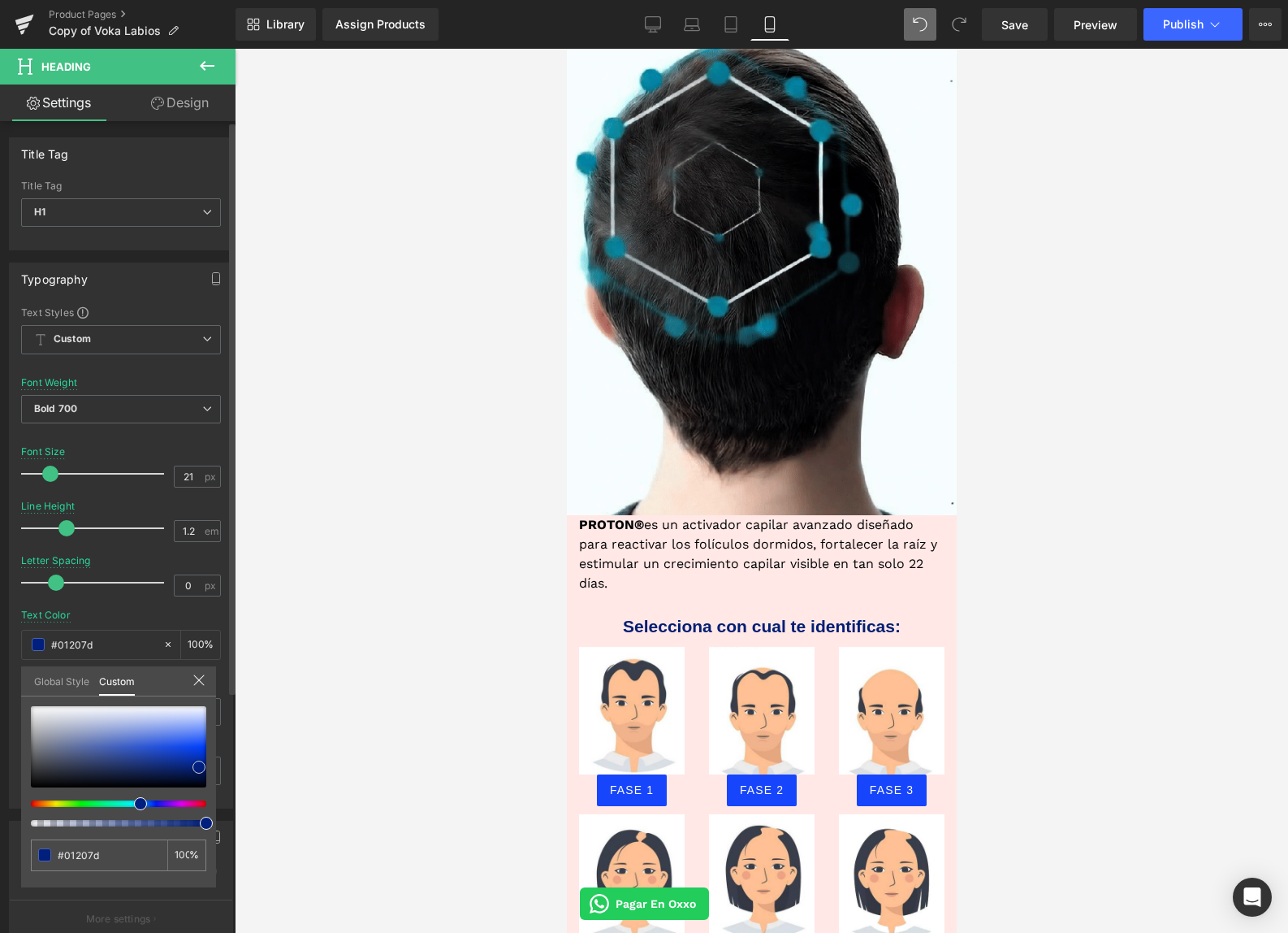
type input "#011d74"
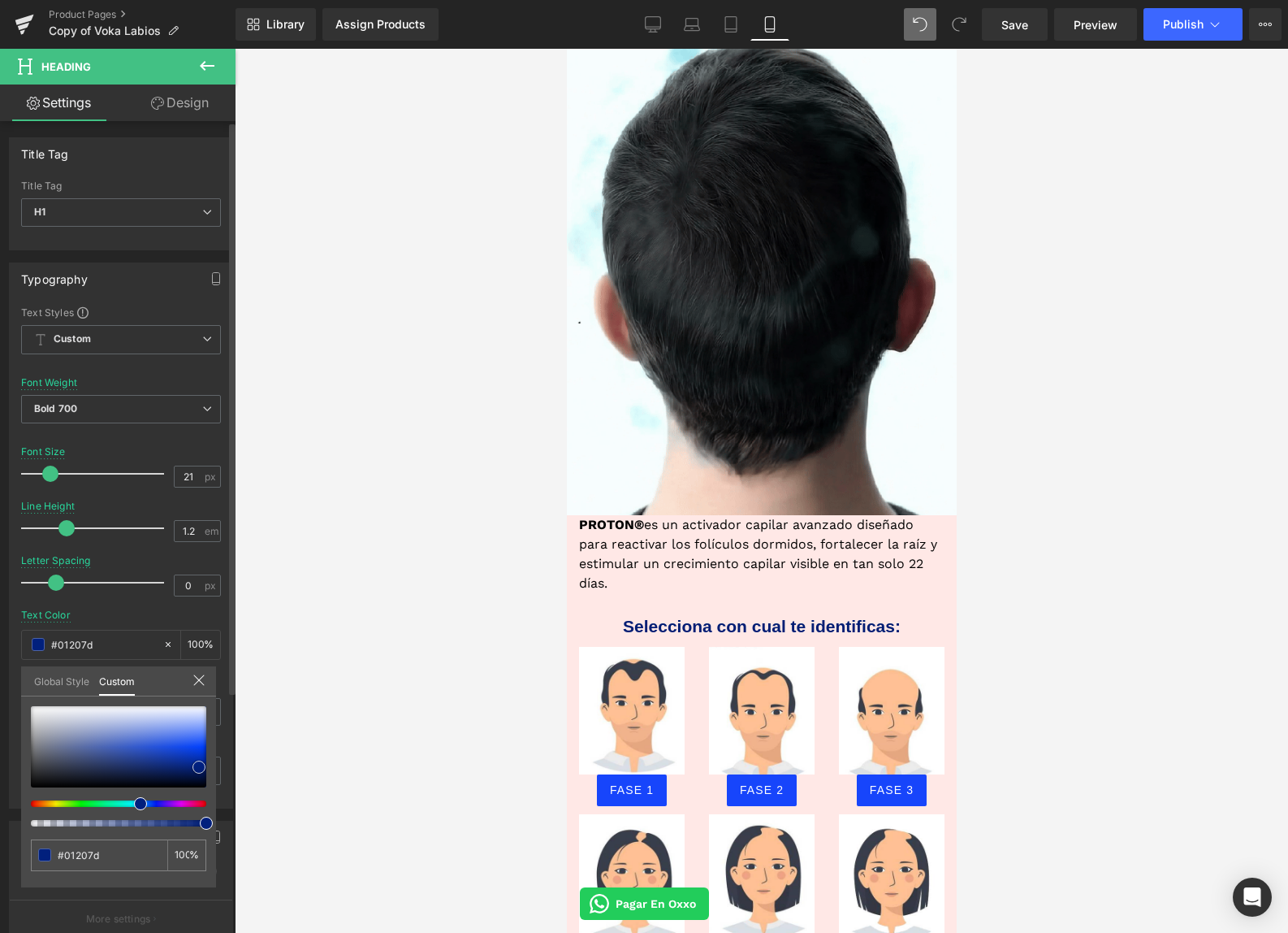
type input "#011d74"
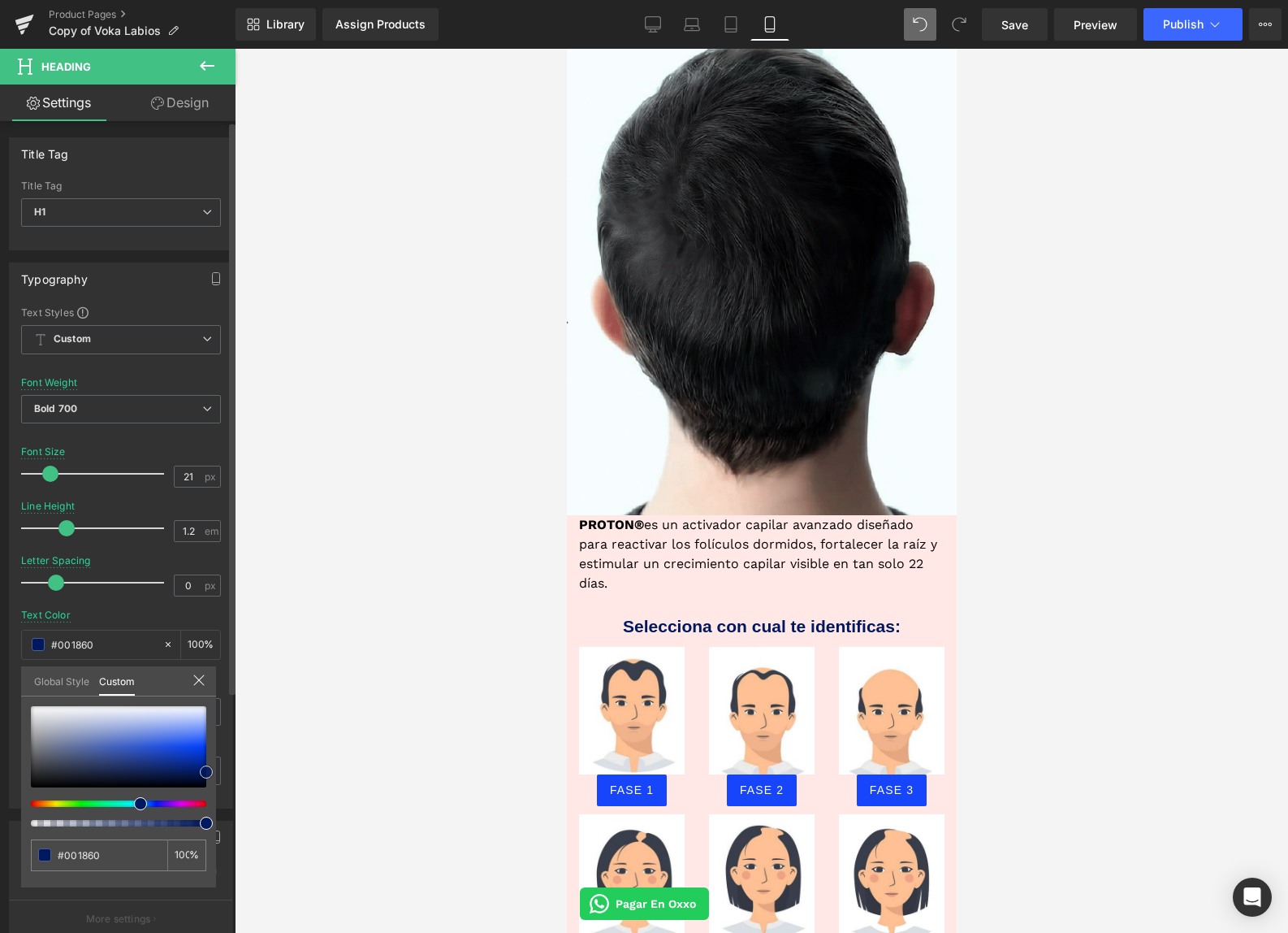
drag, startPoint x: 177, startPoint y: 758, endPoint x: 208, endPoint y: 771, distance: 33.6
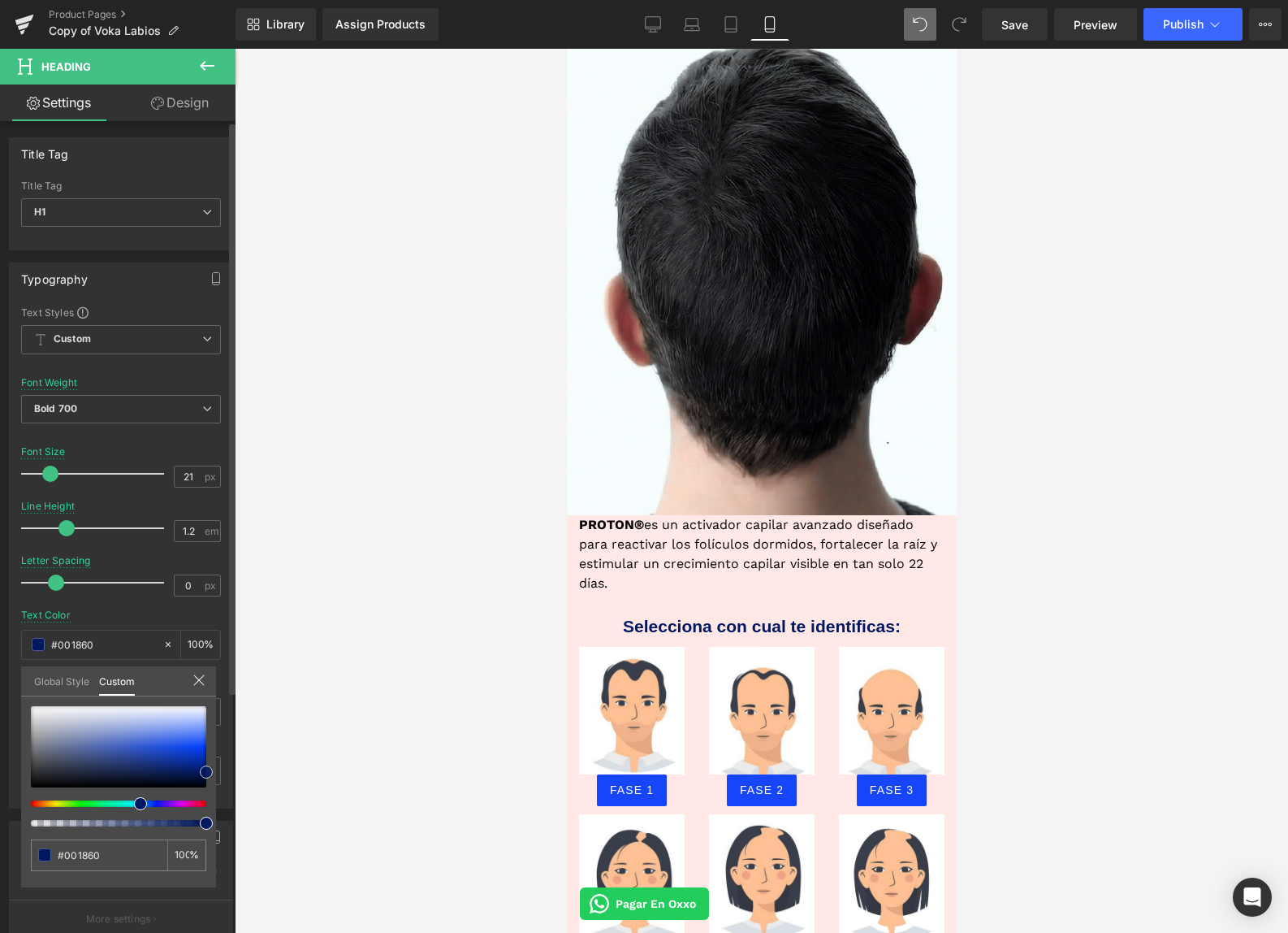
click at [206, 771] on div at bounding box center [118, 746] width 175 height 81
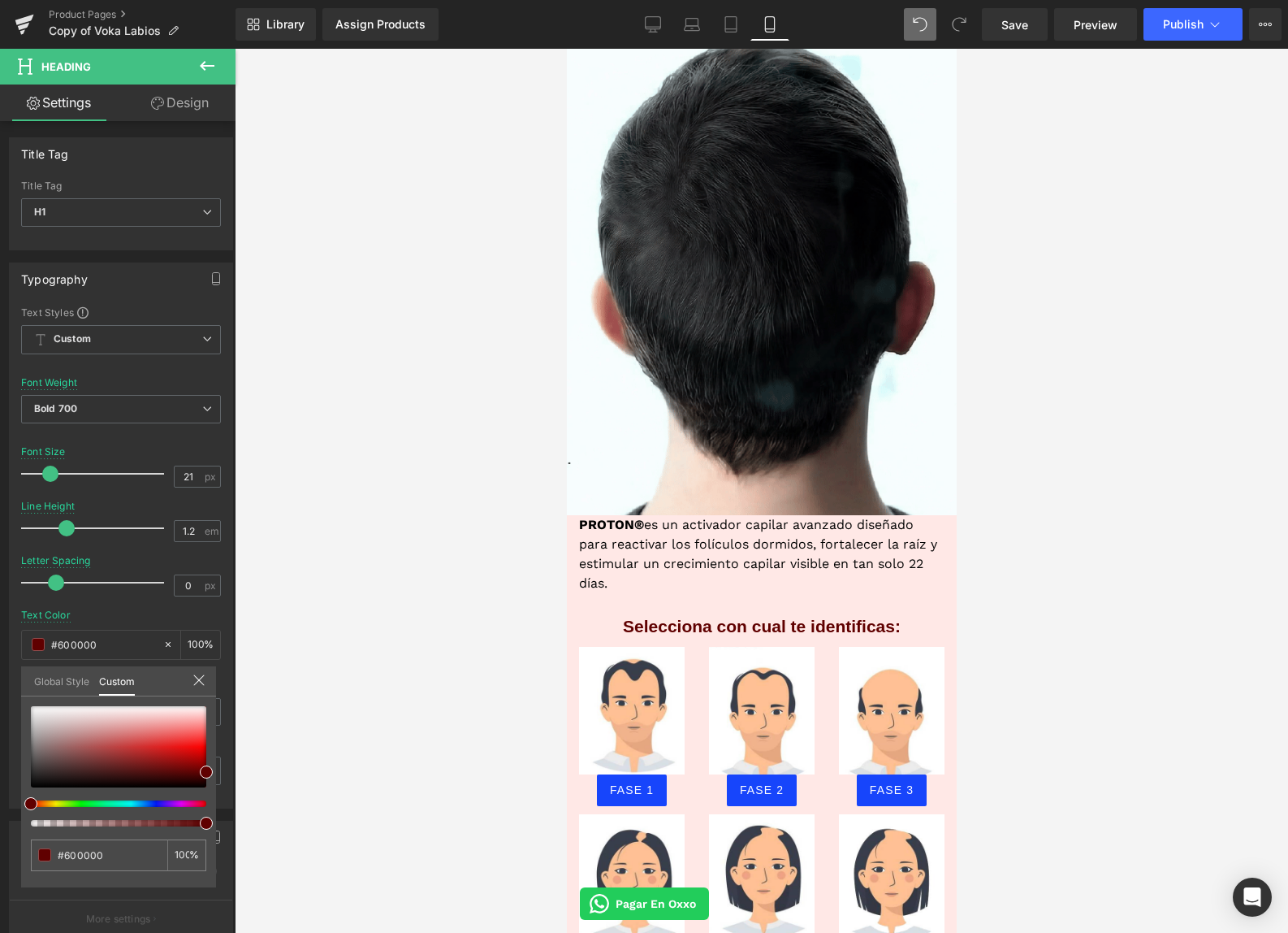
drag, startPoint x: 52, startPoint y: 803, endPoint x: -5, endPoint y: 800, distance: 57.1
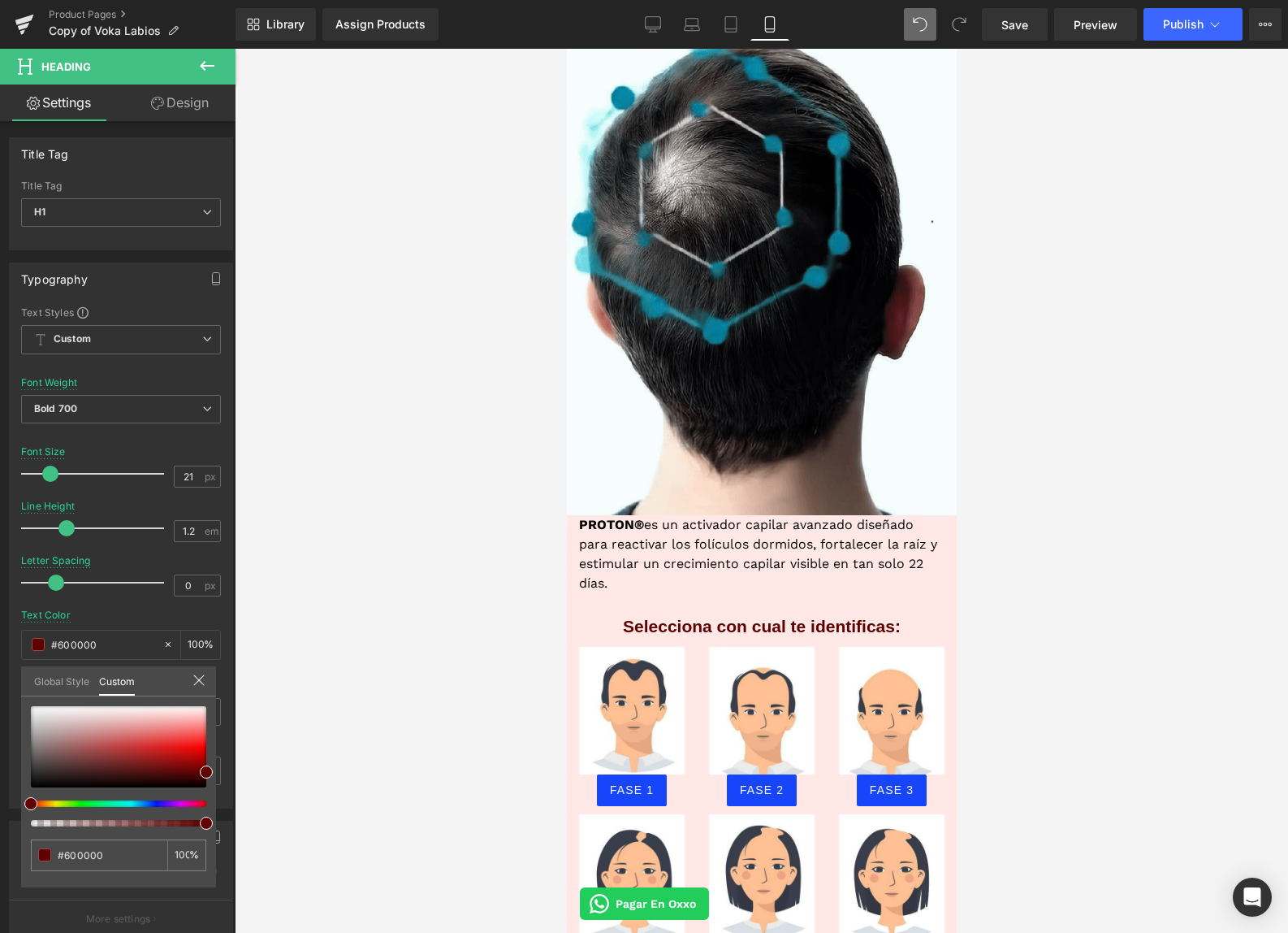
click at [0, 800] on html "Text Block You are previewing how the will restyle your page. You can not edit …" at bounding box center [644, 466] width 1288 height 933
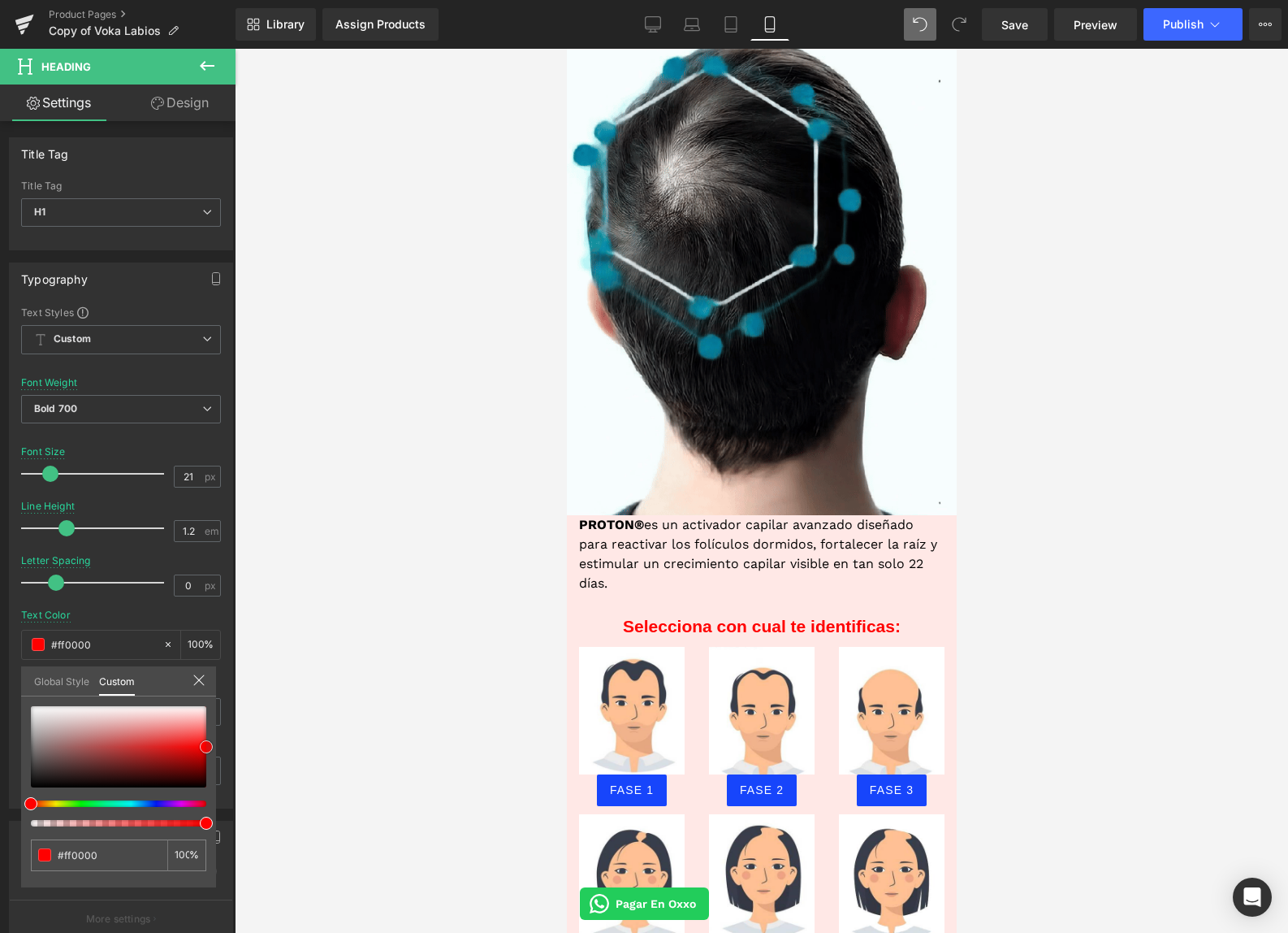
drag, startPoint x: 230, startPoint y: 769, endPoint x: 250, endPoint y: 746, distance: 30.5
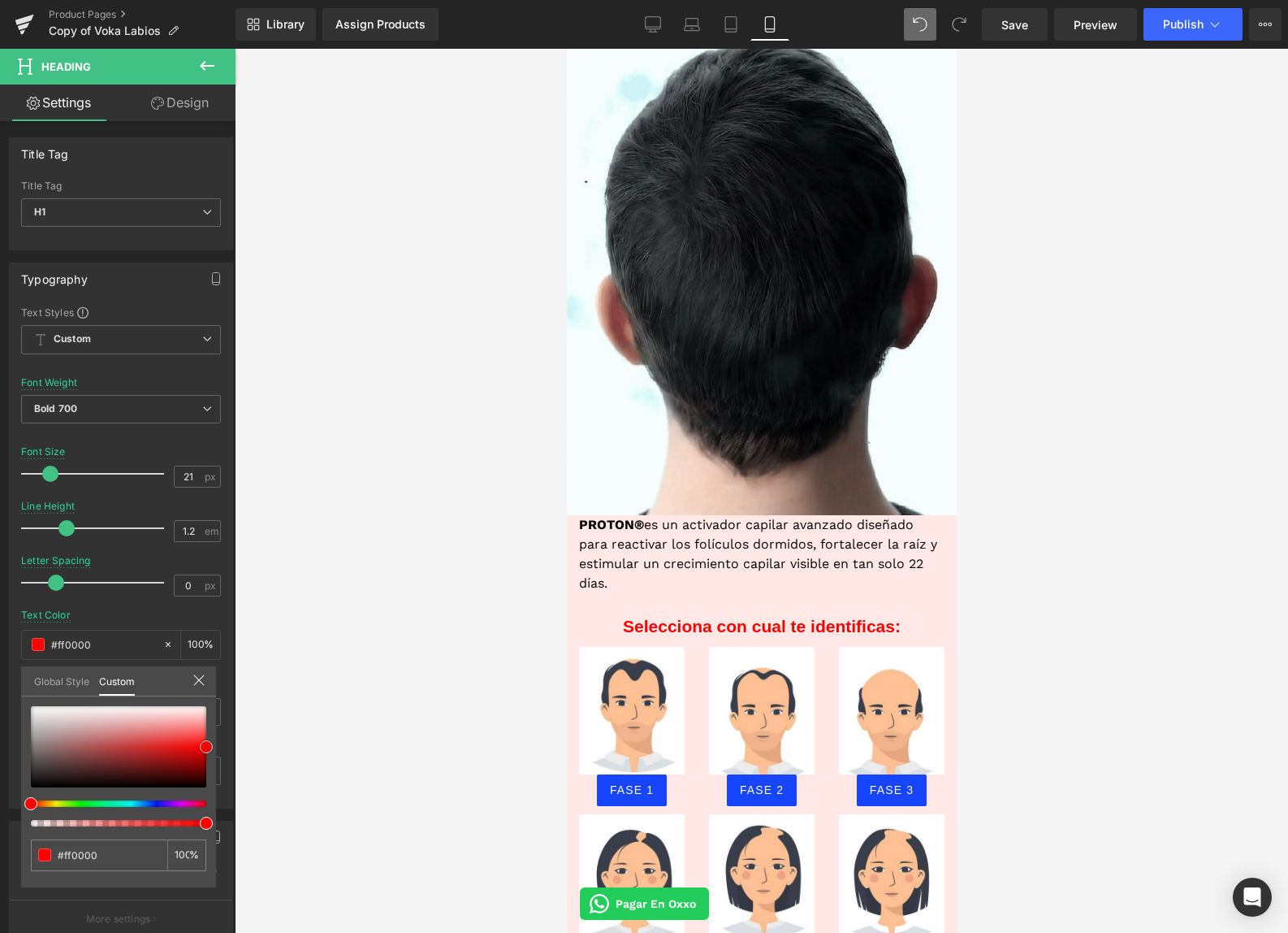
click at [250, 746] on div "Text Block You are previewing how the will restyle your page. You can not edit …" at bounding box center [644, 480] width 1288 height 960
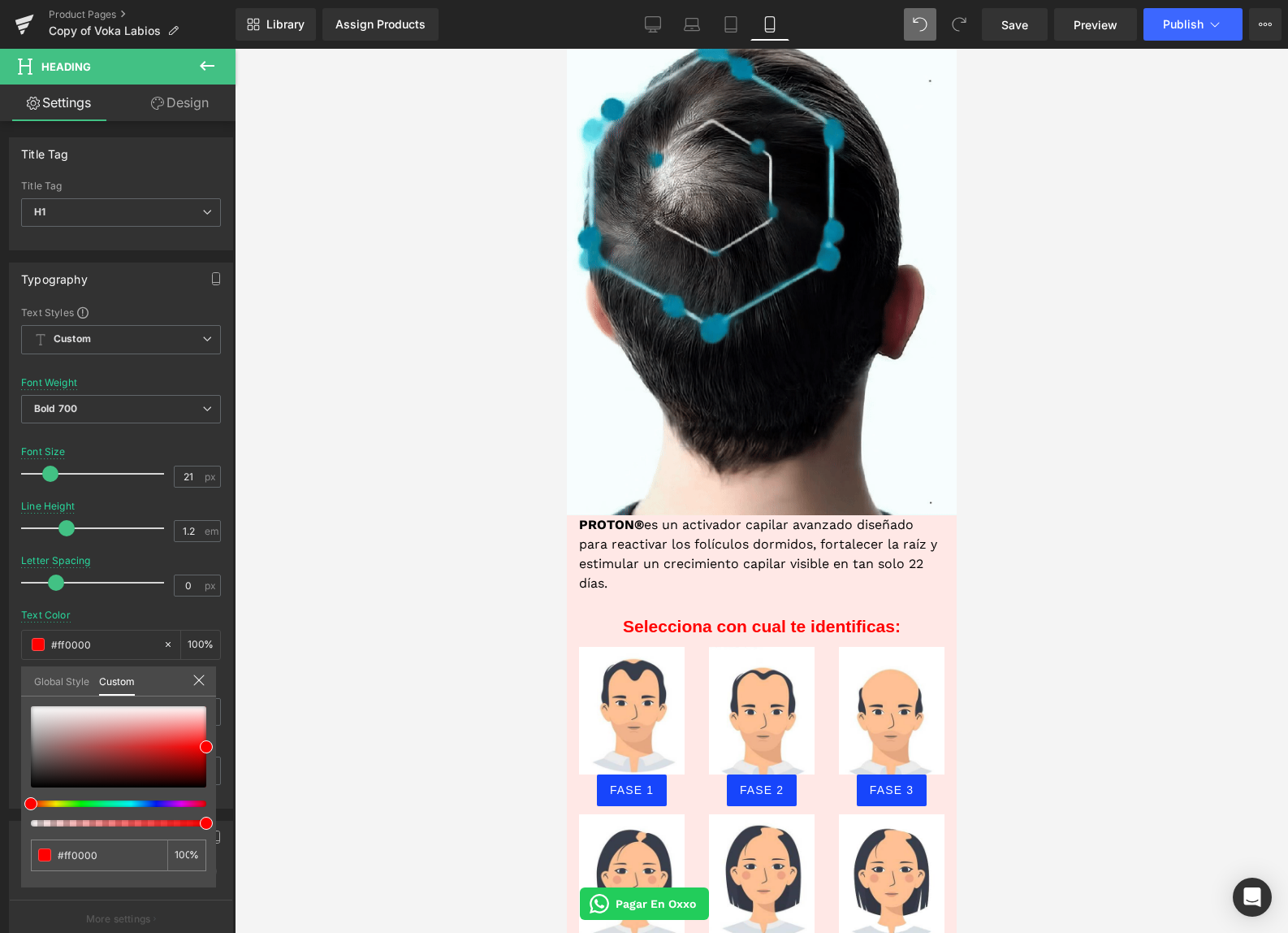
click at [511, 627] on div at bounding box center [762, 490] width 1054 height 884
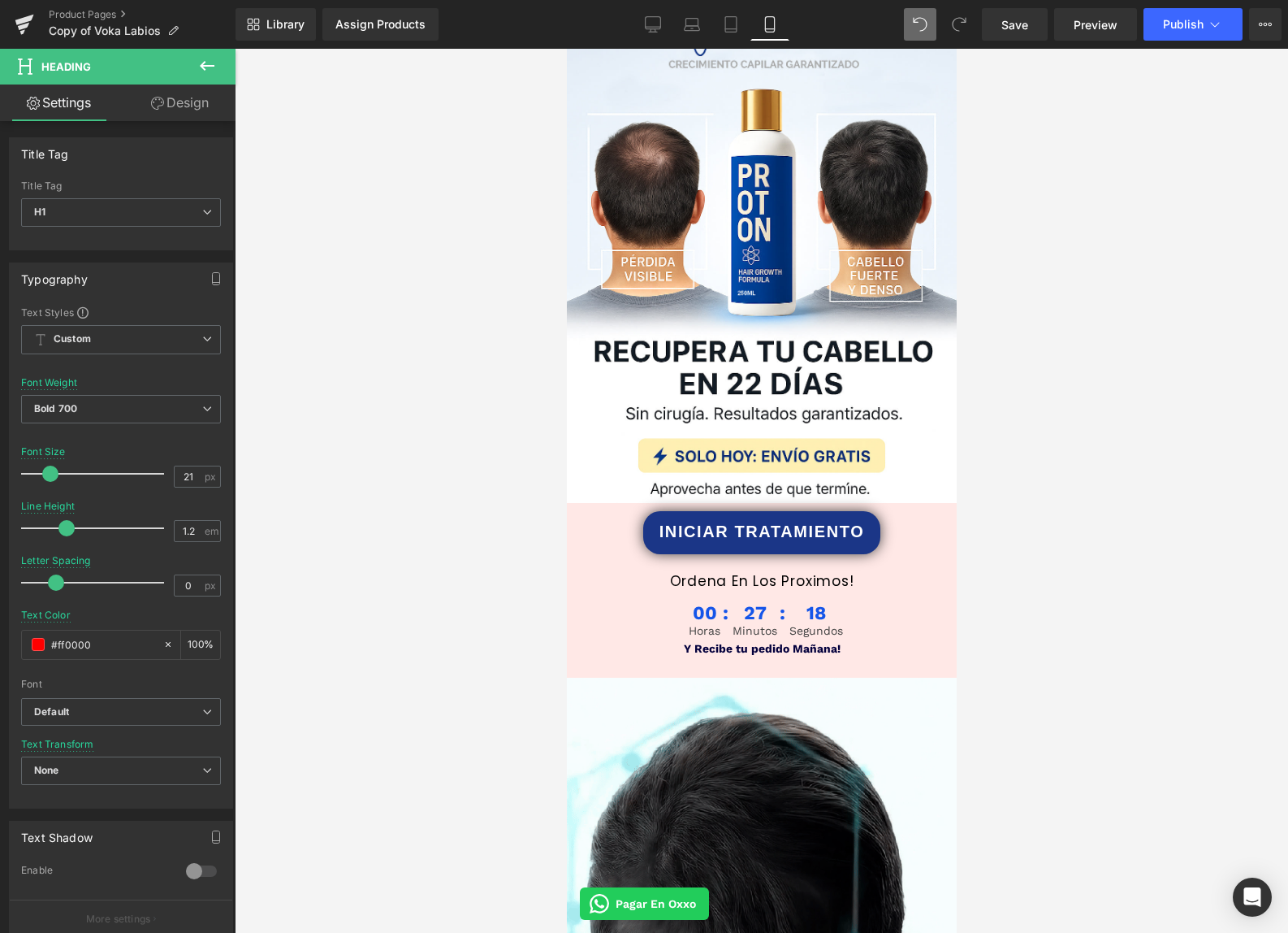
scroll to position [0, 0]
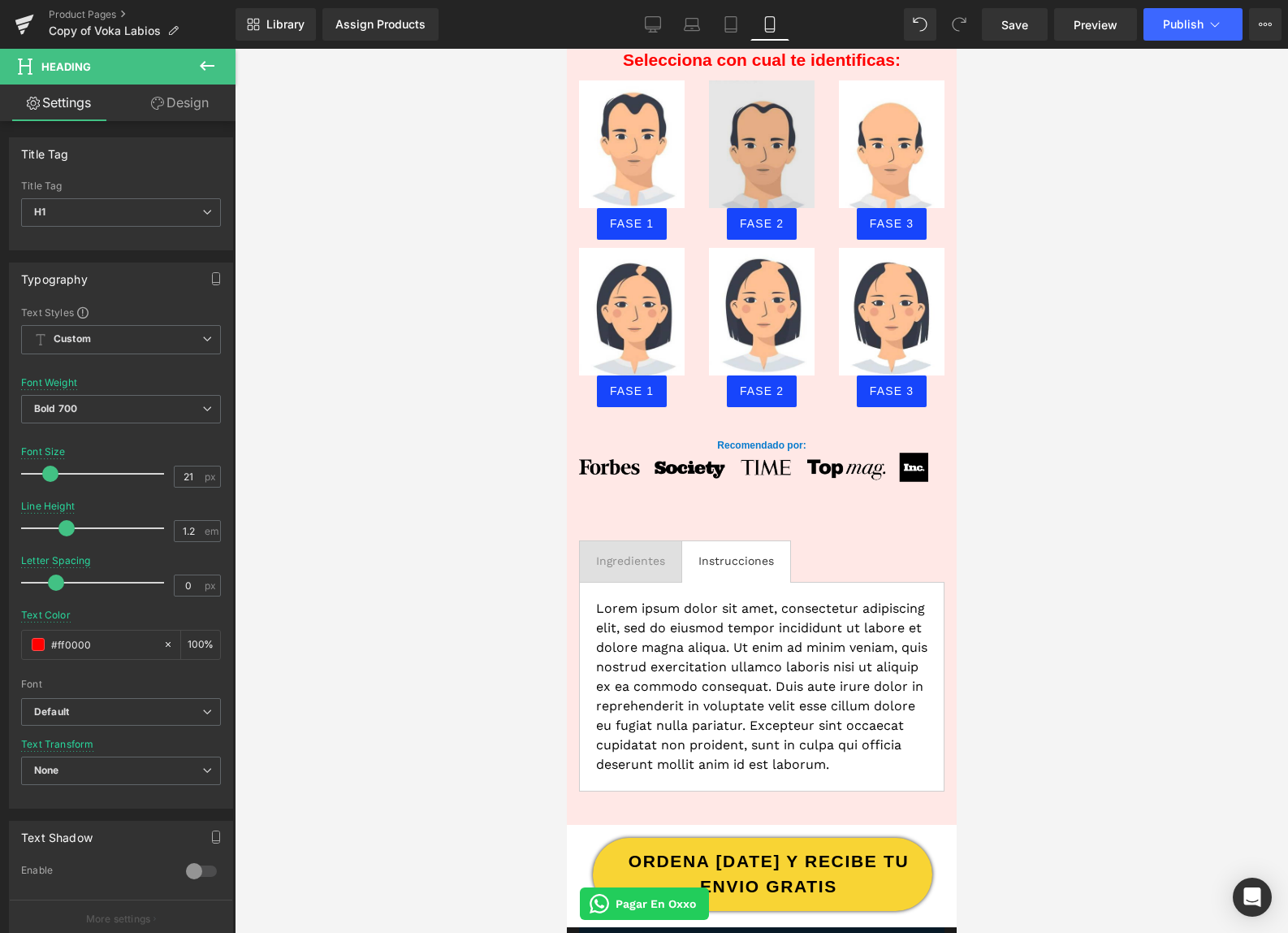
scroll to position [1571, 0]
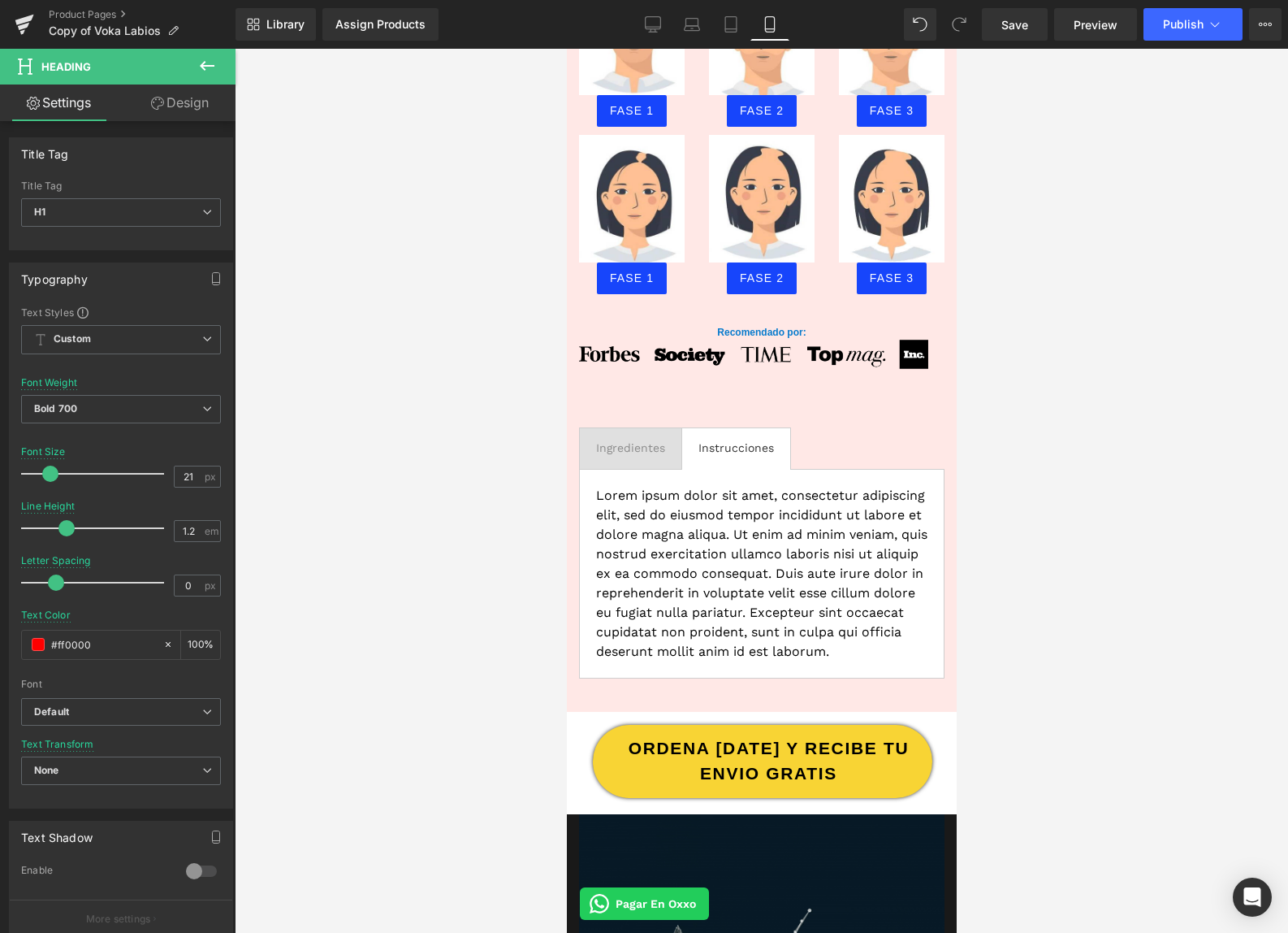
click at [208, 63] on icon at bounding box center [207, 66] width 19 height 19
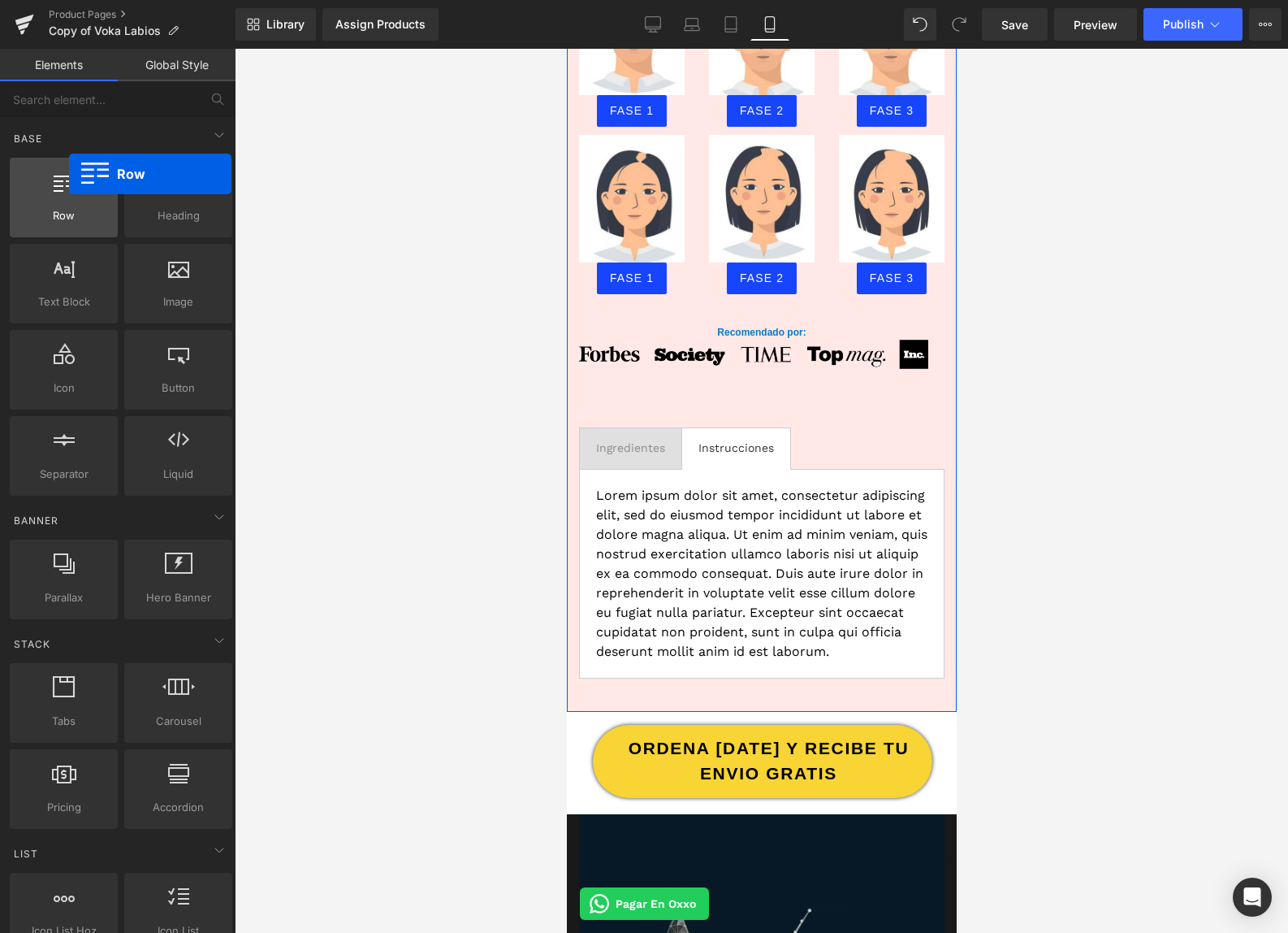
drag, startPoint x: 80, startPoint y: 209, endPoint x: 69, endPoint y: 174, distance: 36.7
click at [69, 174] on div "Row rows, columns, layouts, div" at bounding box center [64, 197] width 108 height 79
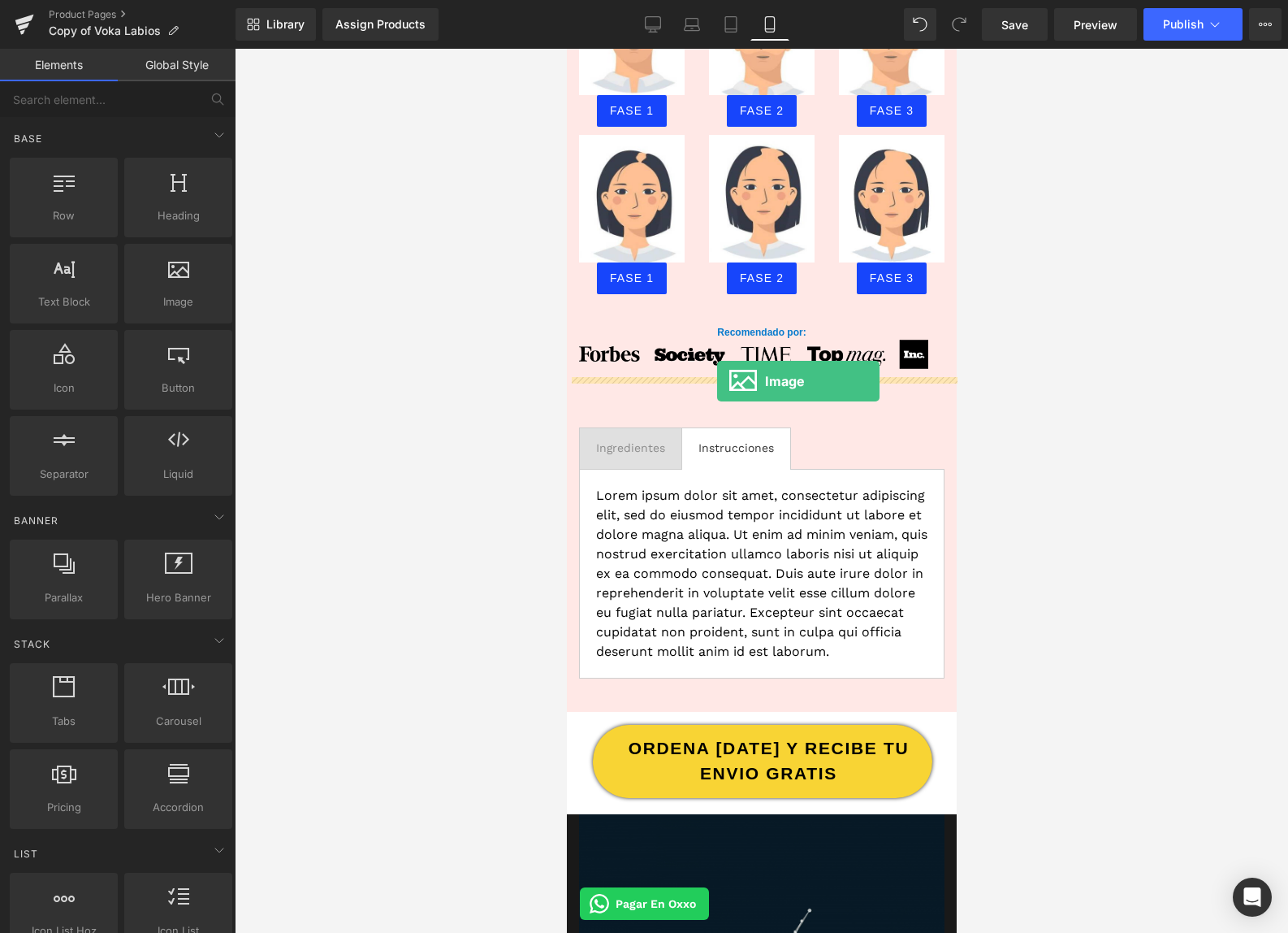
drag, startPoint x: 722, startPoint y: 316, endPoint x: 716, endPoint y: 380, distance: 64.3
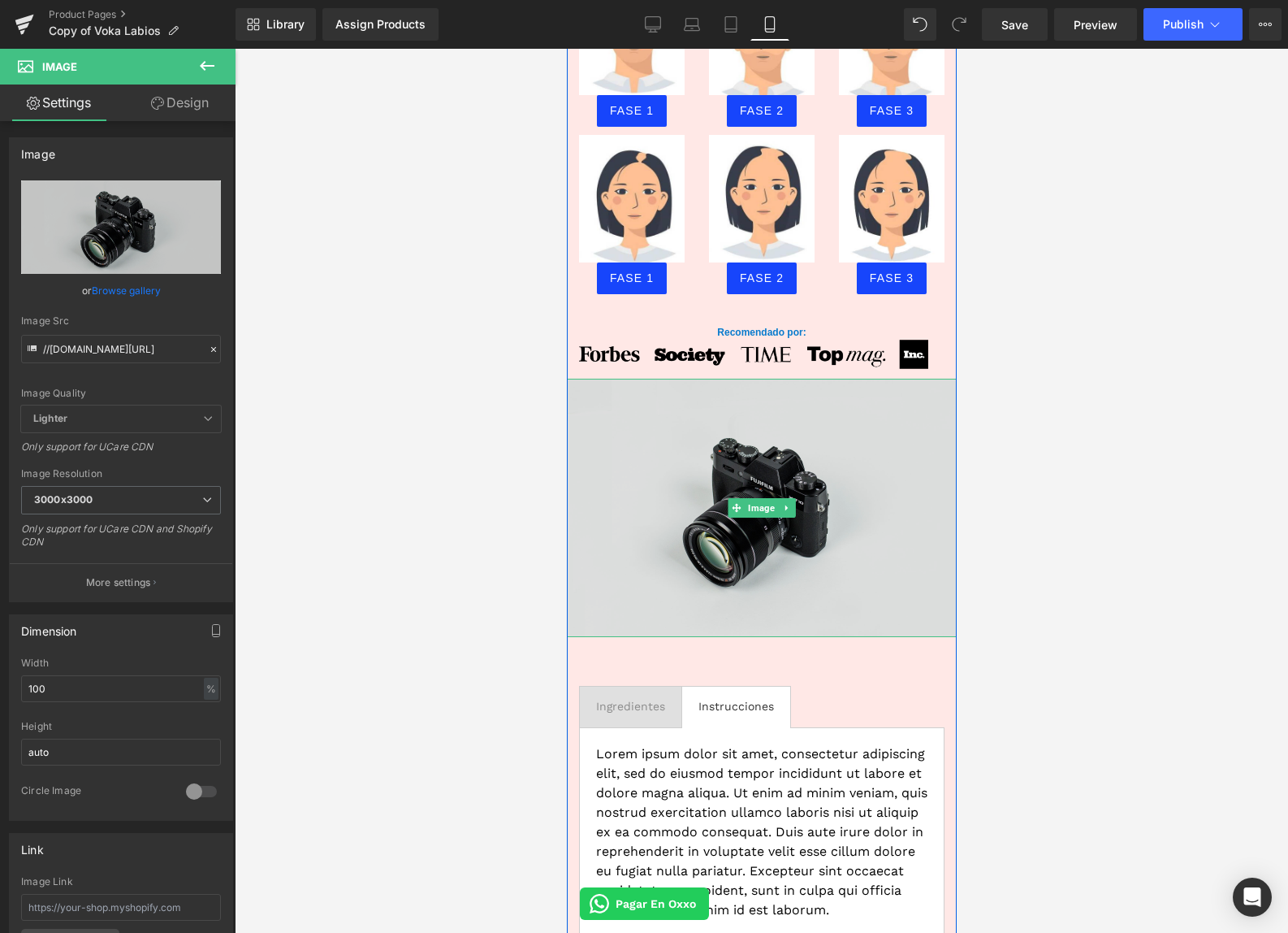
click at [753, 463] on img at bounding box center [761, 507] width 390 height 258
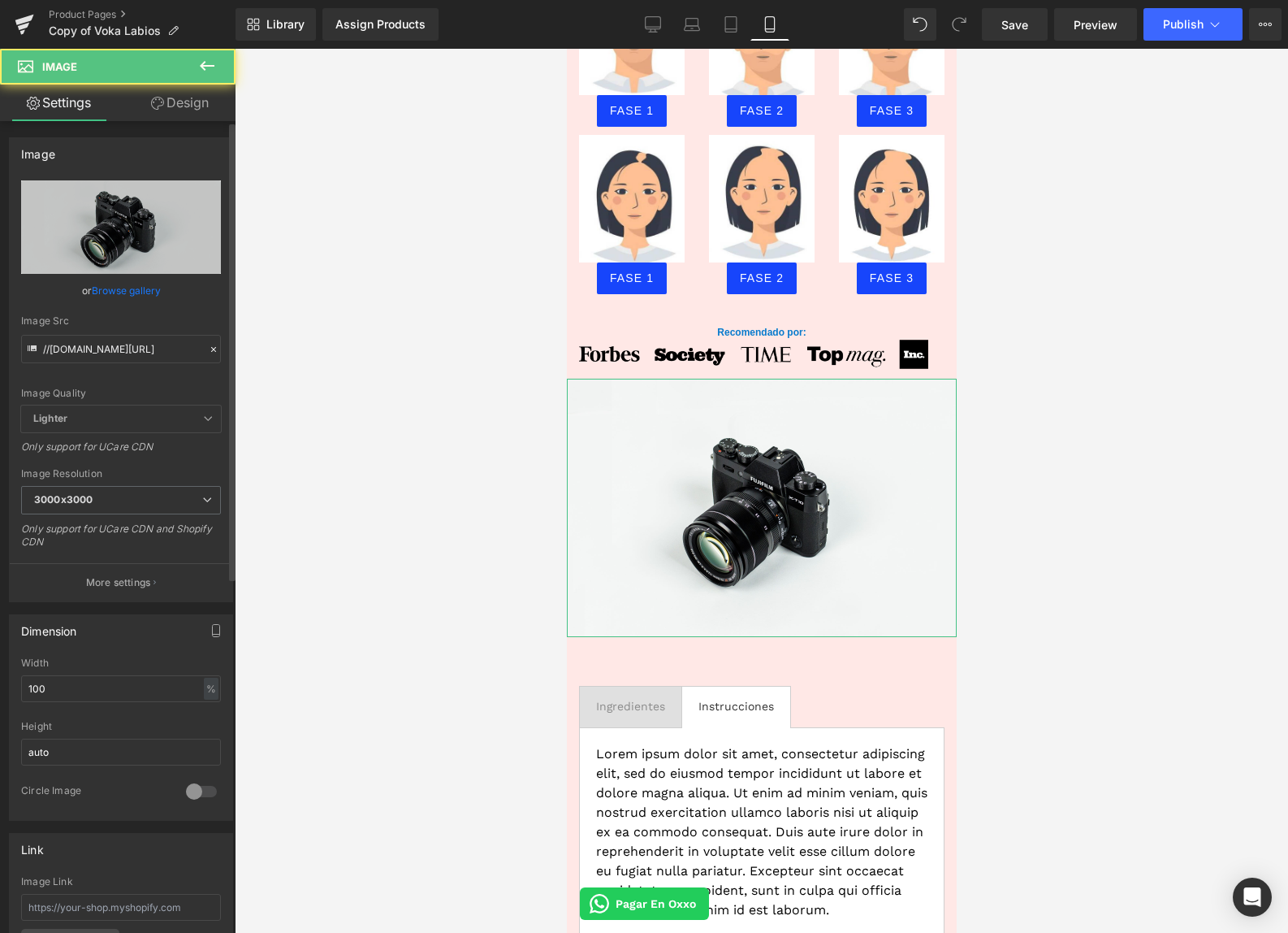
click at [211, 348] on icon at bounding box center [213, 348] width 5 height 5
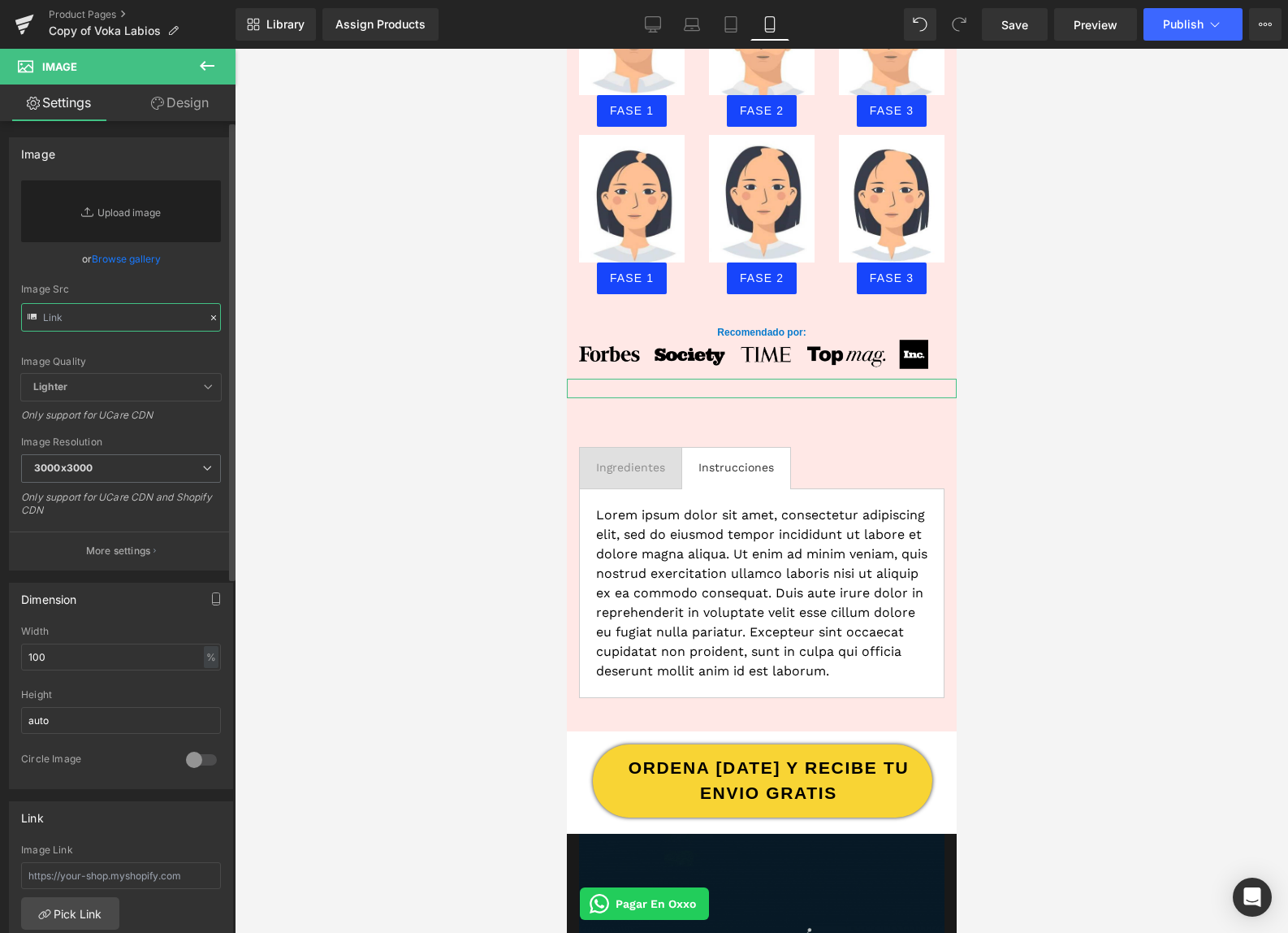
click at [135, 321] on input "text" at bounding box center [121, 316] width 199 height 28
paste input "https://cdn.shopify.com/s/files/1/0103/9525/4835/files/formulass.png?v=17564218…"
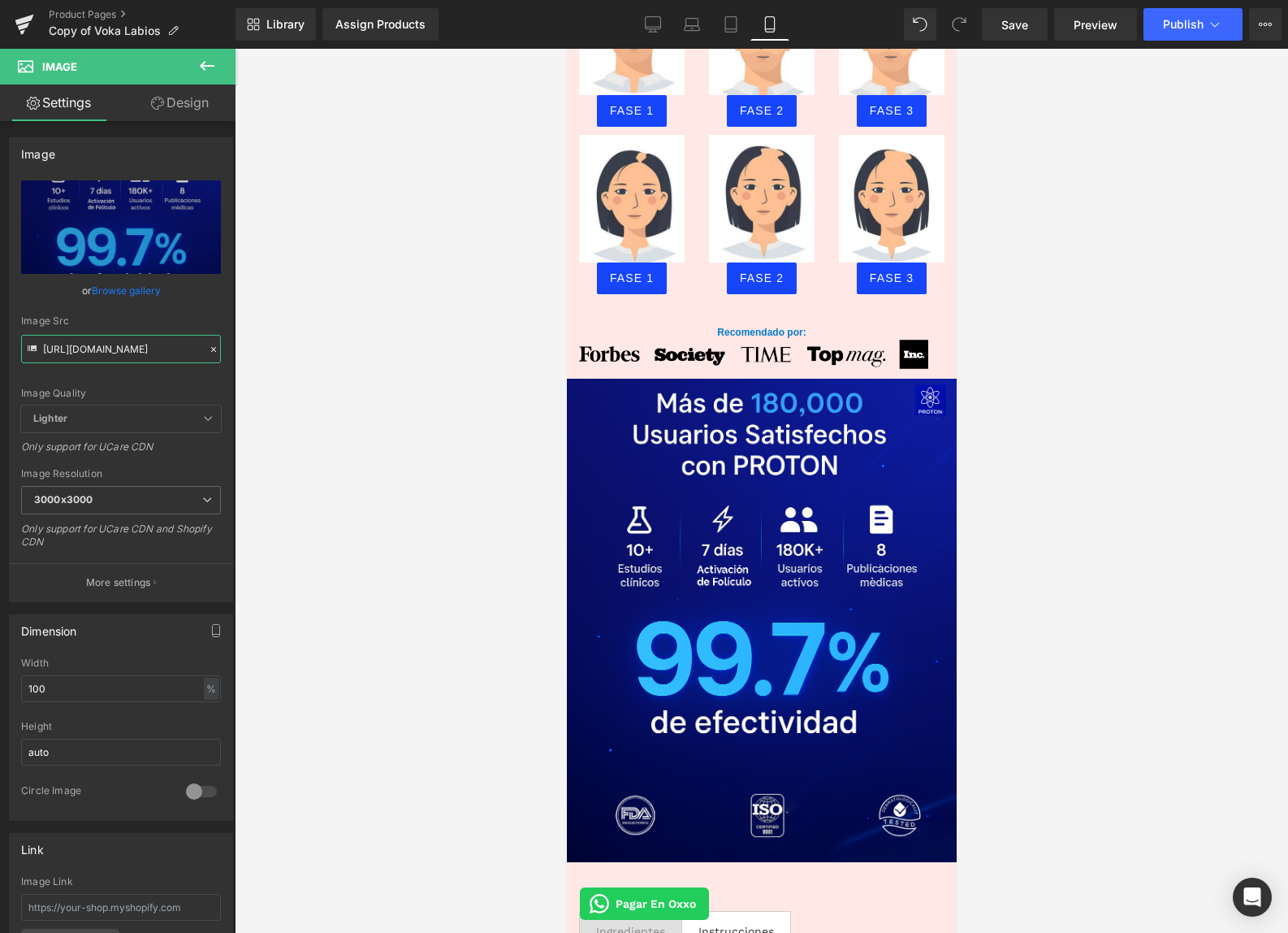
type input "https://cdn.shopify.com/s/files/1/0103/9525/4835/files/formulass_3000x3000.png?…"
click at [381, 375] on div at bounding box center [762, 490] width 1054 height 884
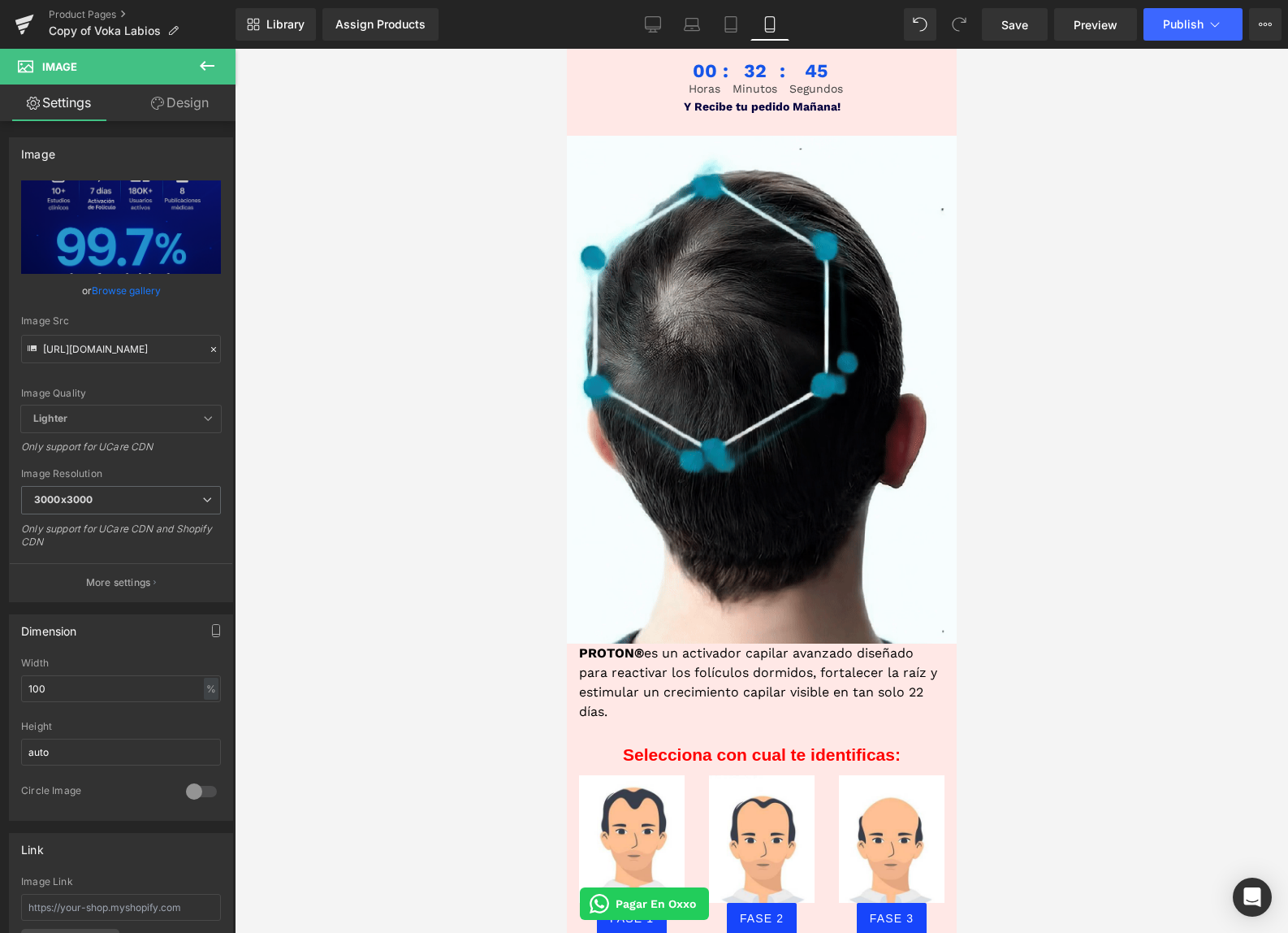
scroll to position [428, 0]
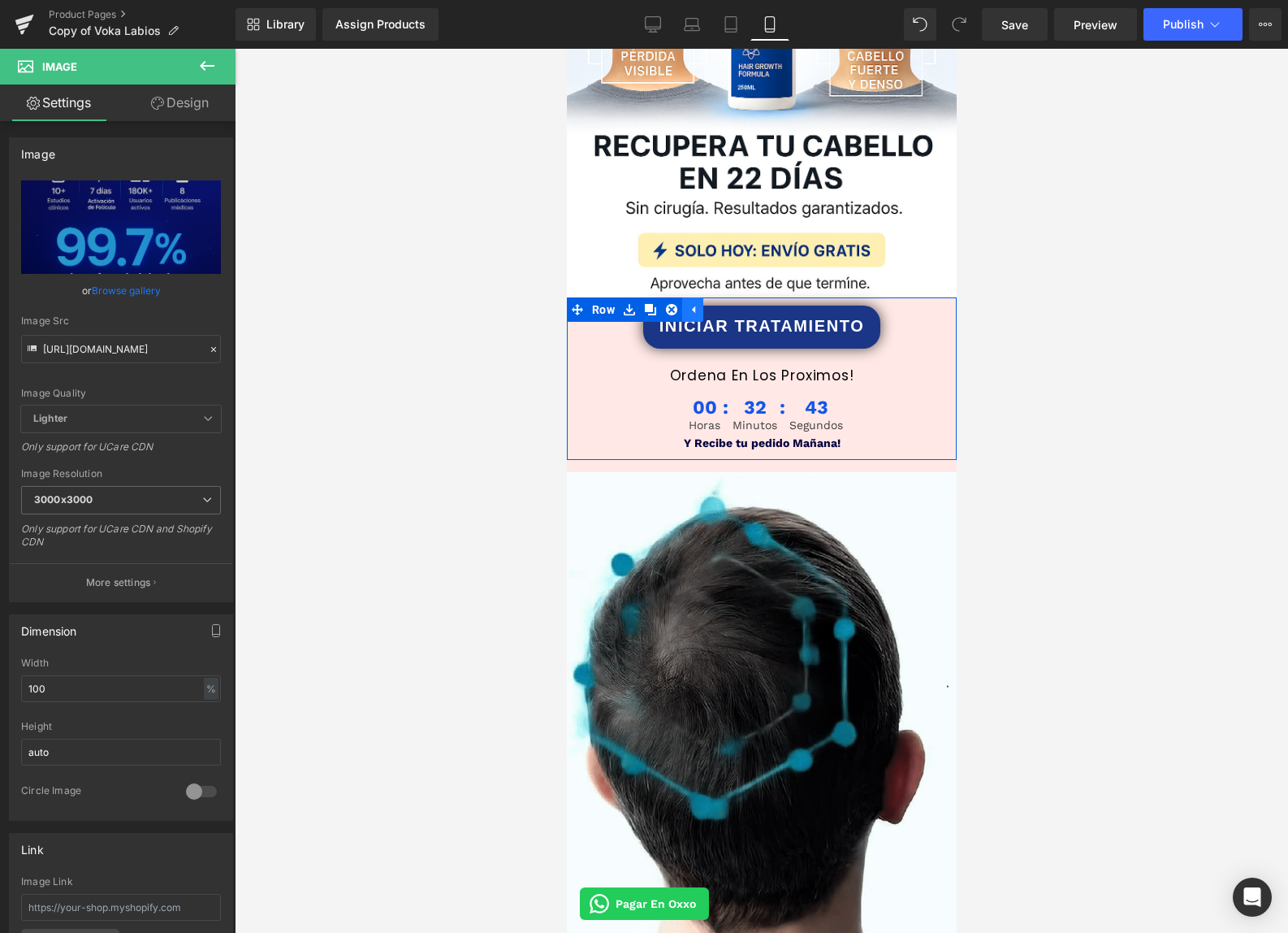
click at [699, 304] on link at bounding box center [692, 309] width 21 height 24
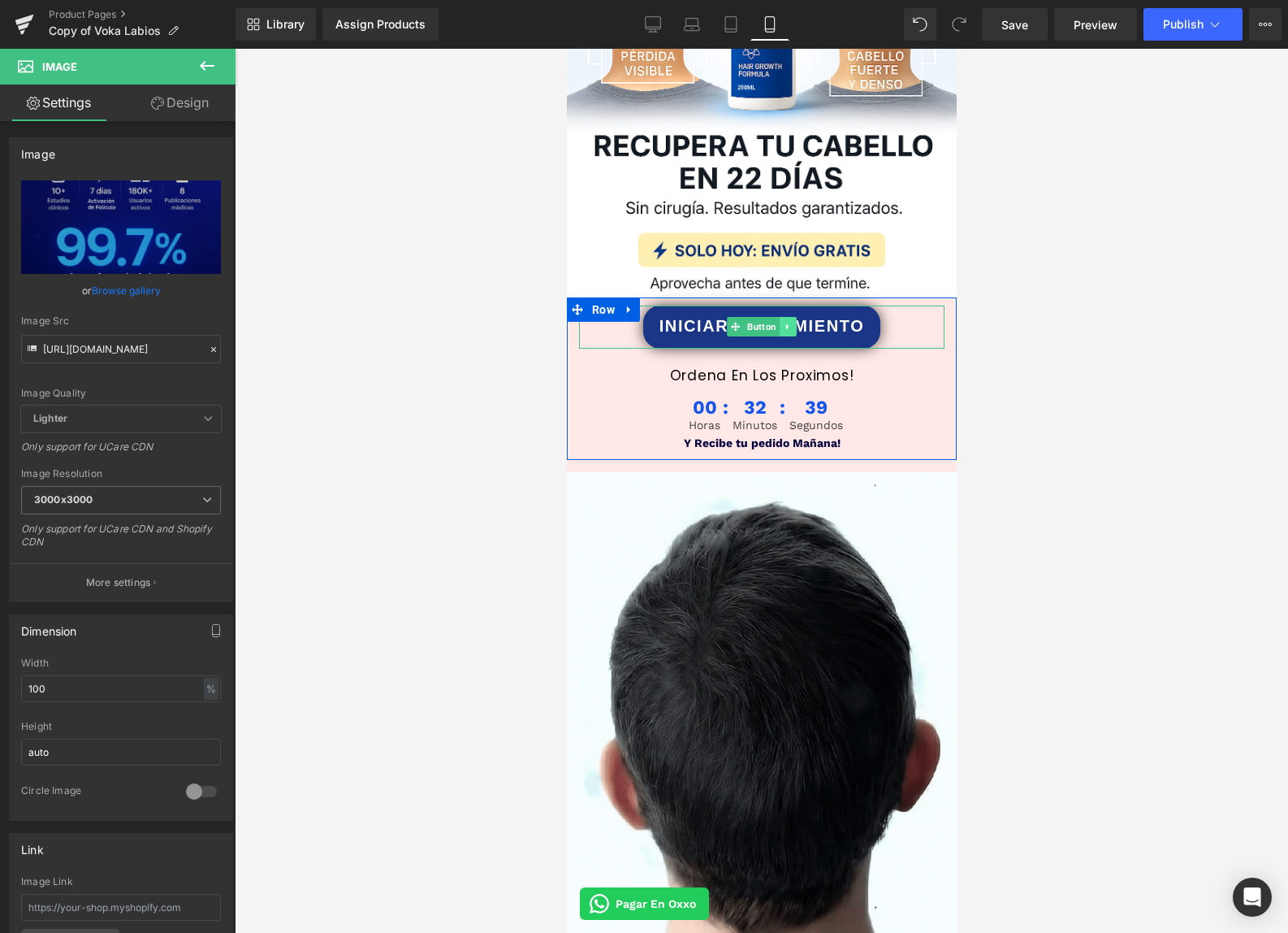
click at [781, 327] on link at bounding box center [788, 326] width 17 height 19
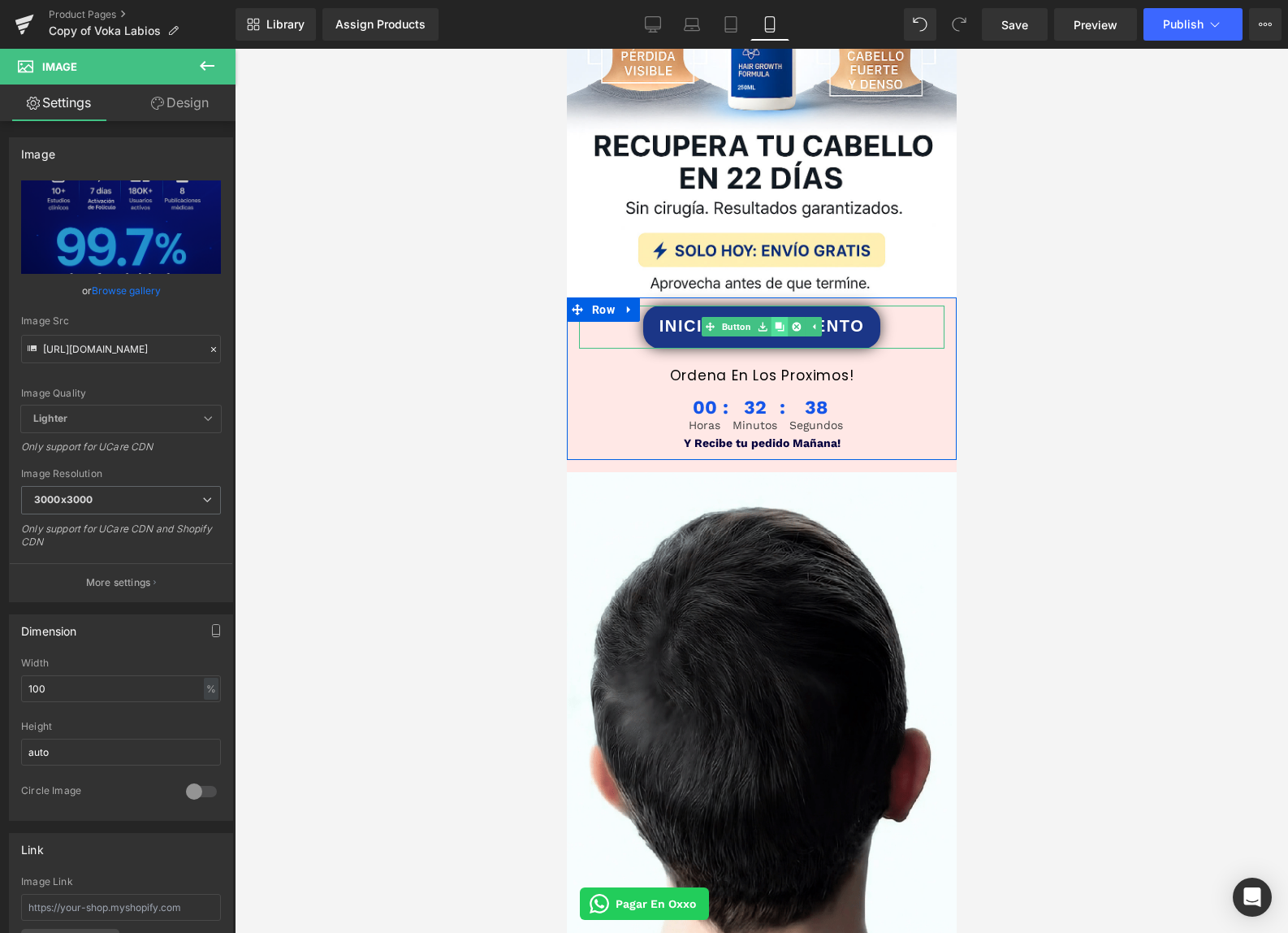
click at [781, 328] on icon at bounding box center [778, 326] width 9 height 9
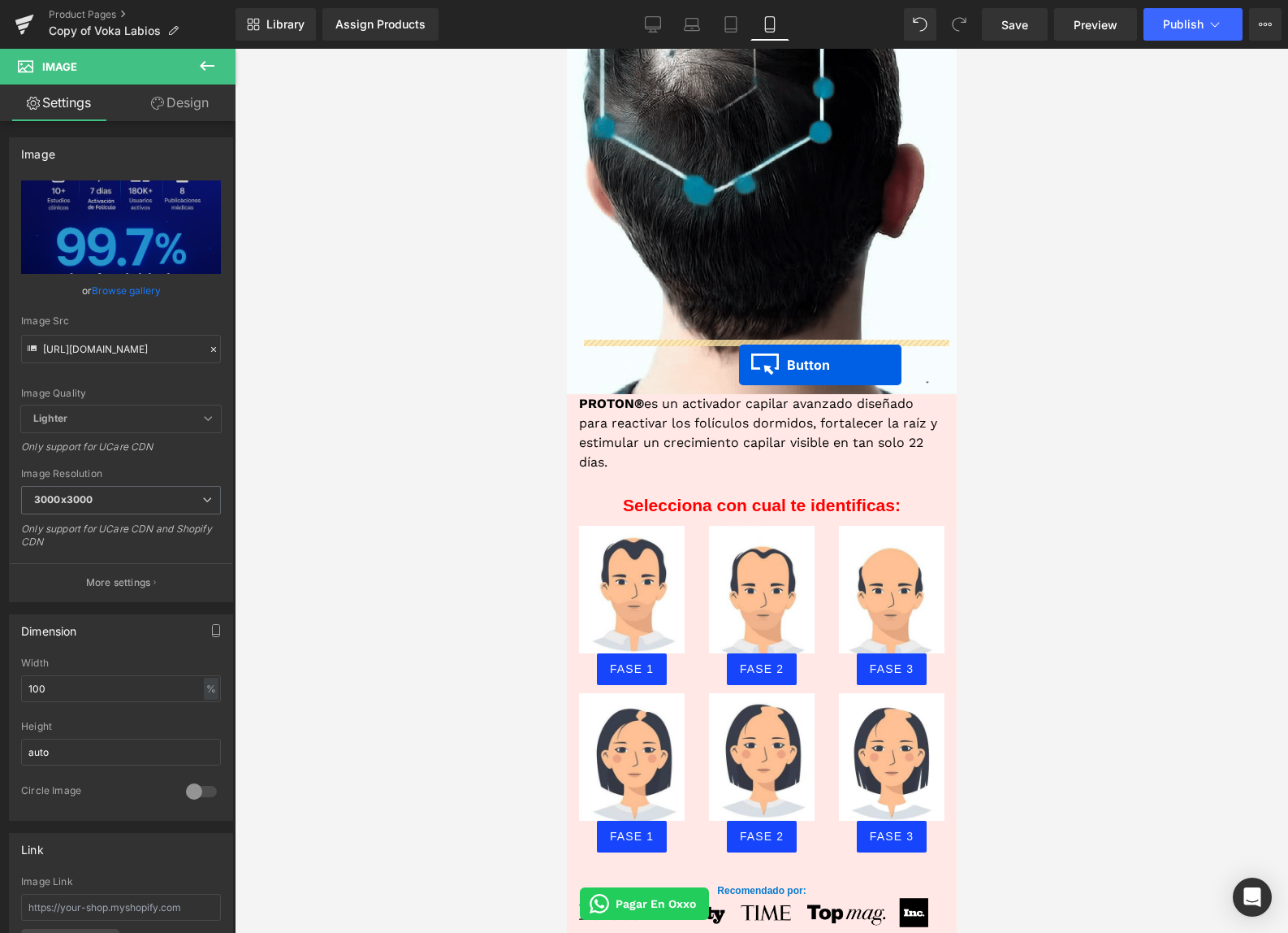
scroll to position [1081, 0]
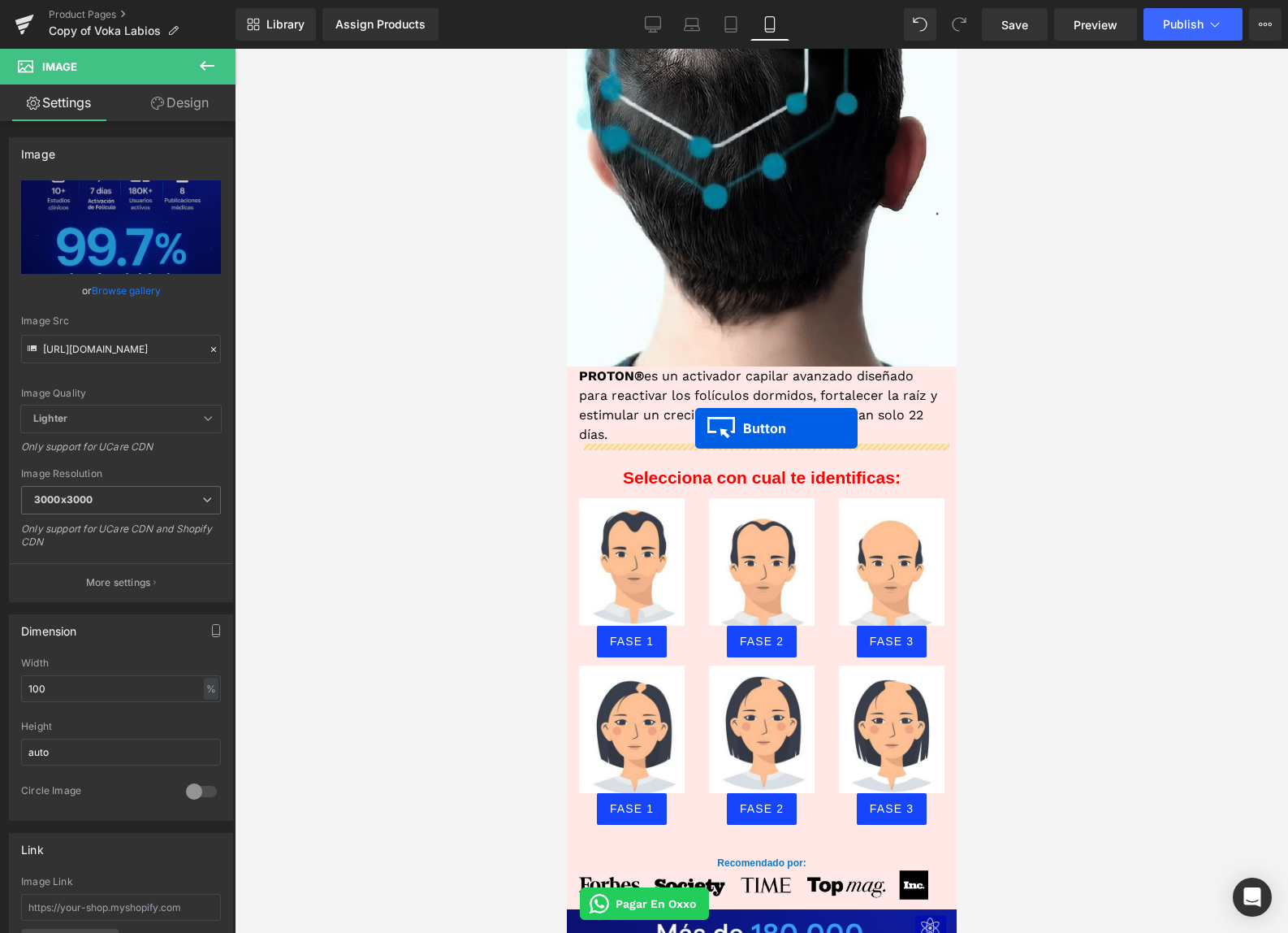
drag, startPoint x: 740, startPoint y: 372, endPoint x: 695, endPoint y: 428, distance: 71.8
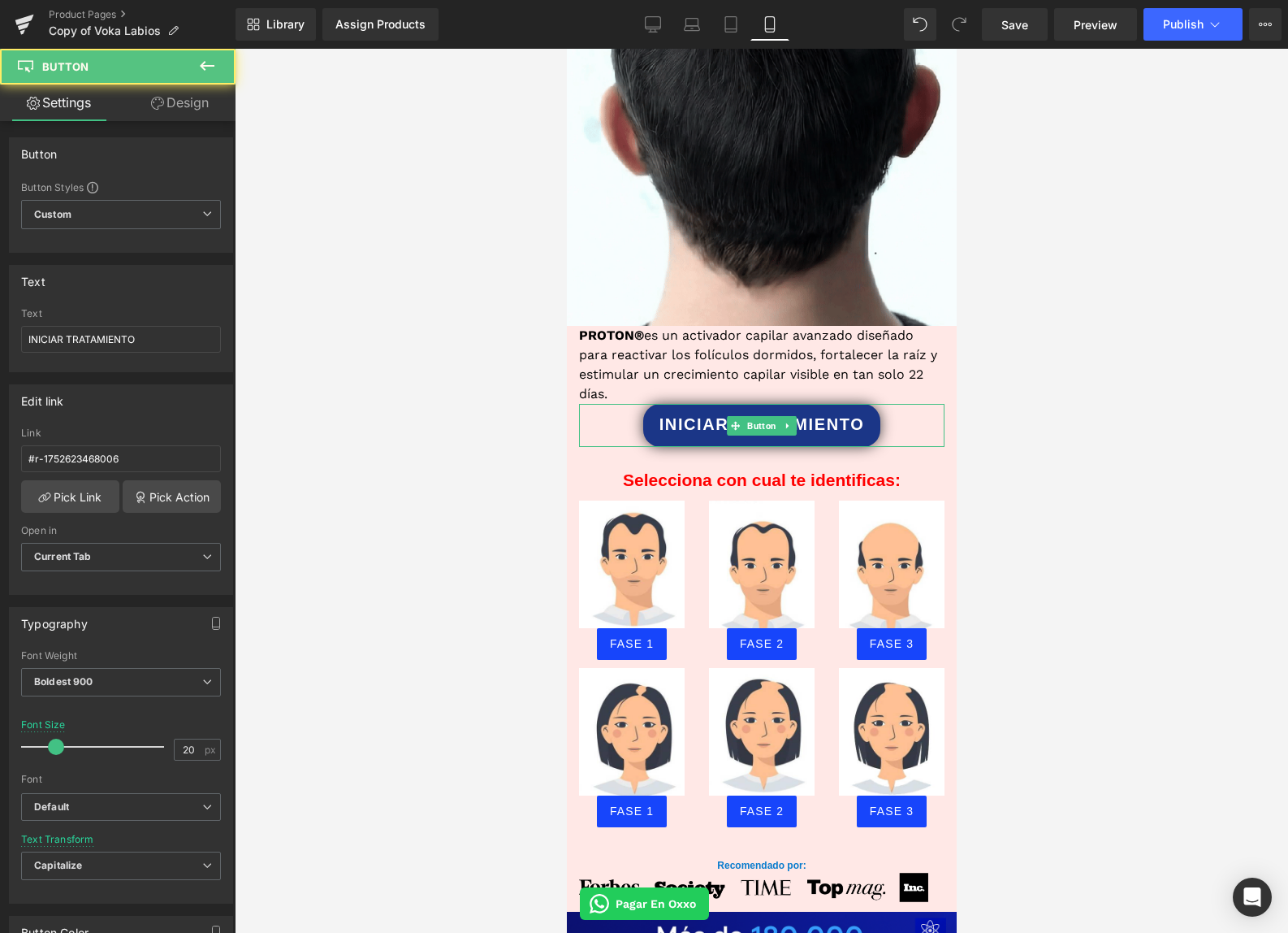
scroll to position [1040, 0]
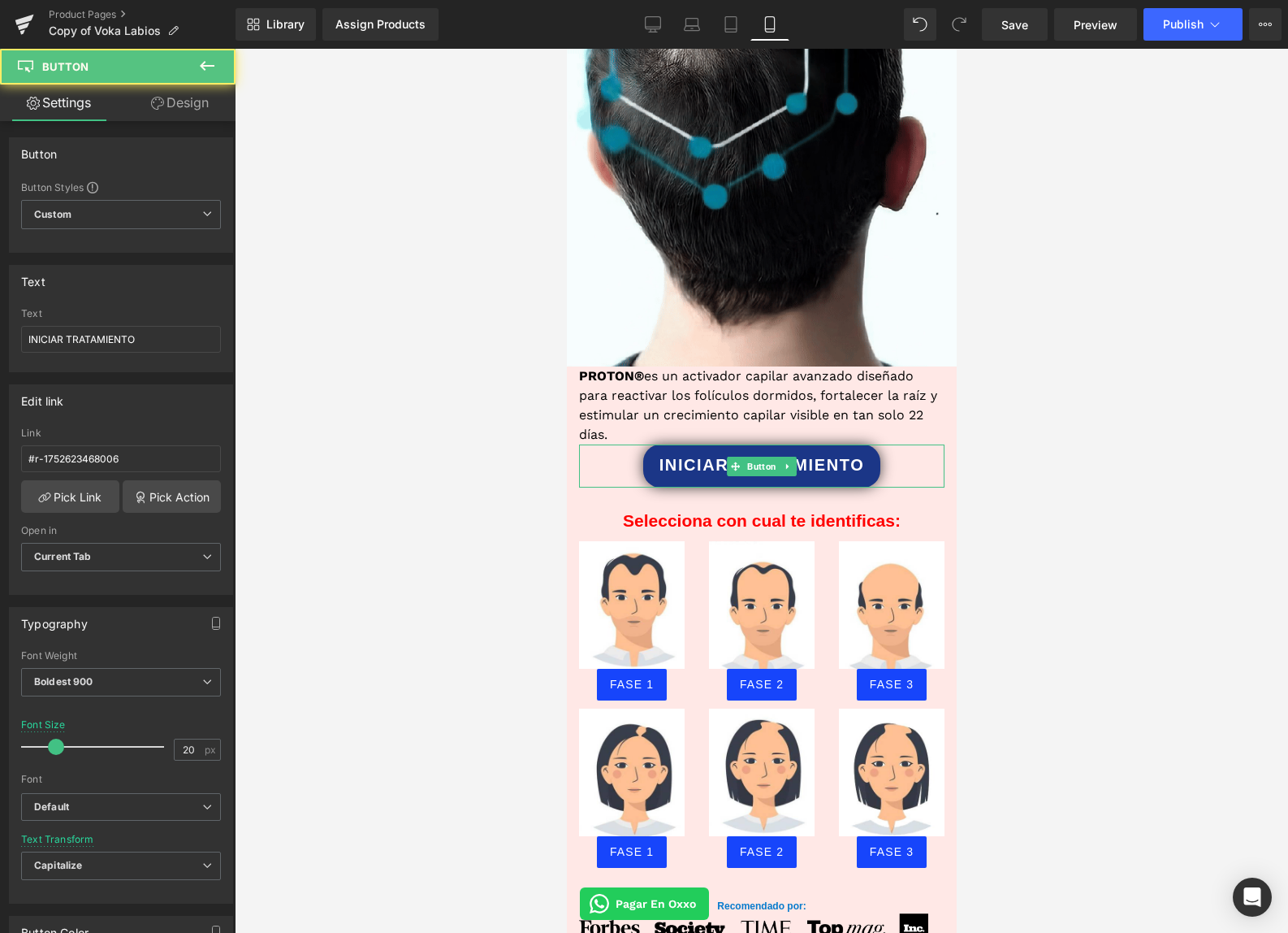
click at [1098, 415] on div at bounding box center [762, 490] width 1054 height 884
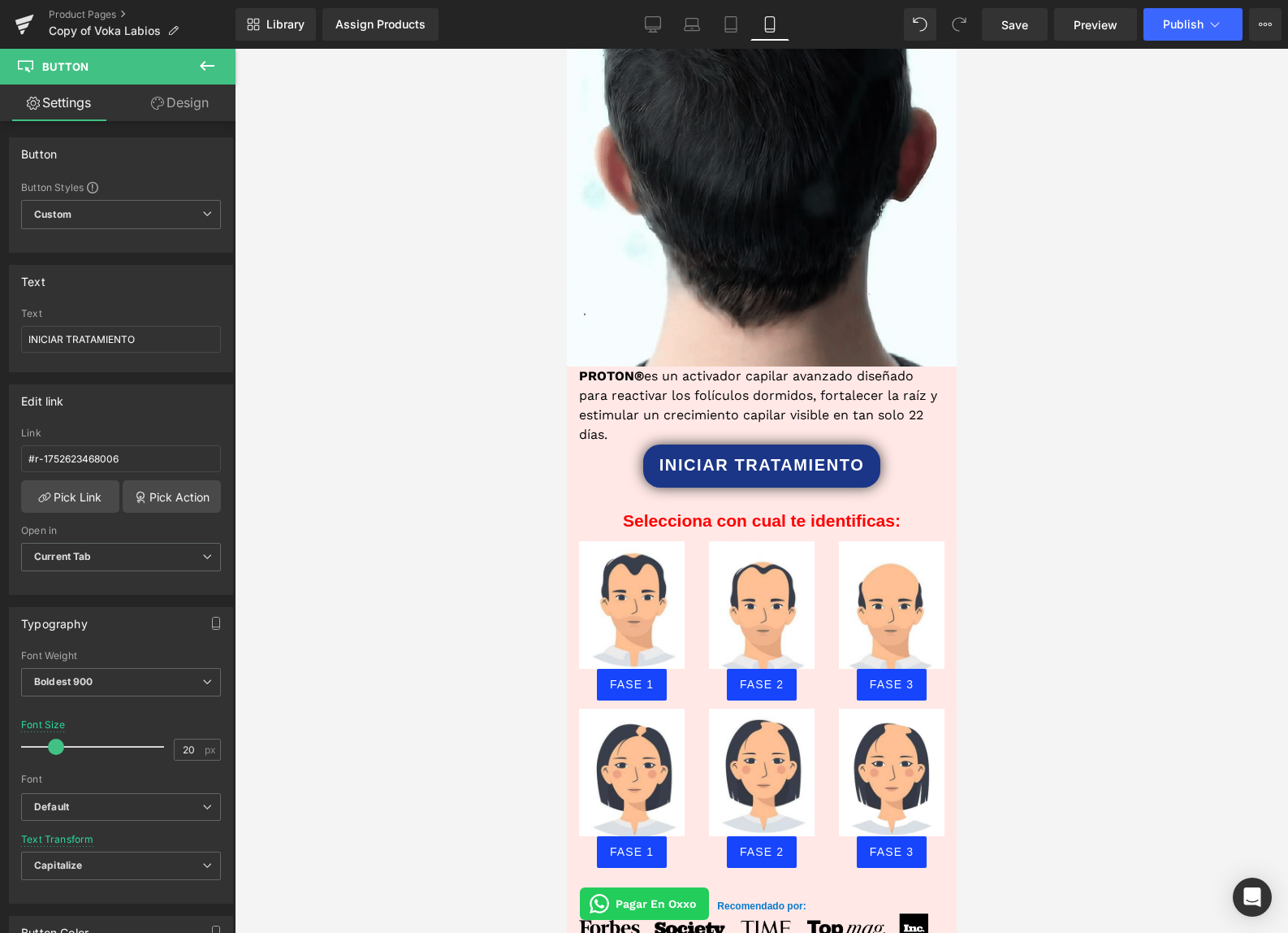
scroll to position [1365, 0]
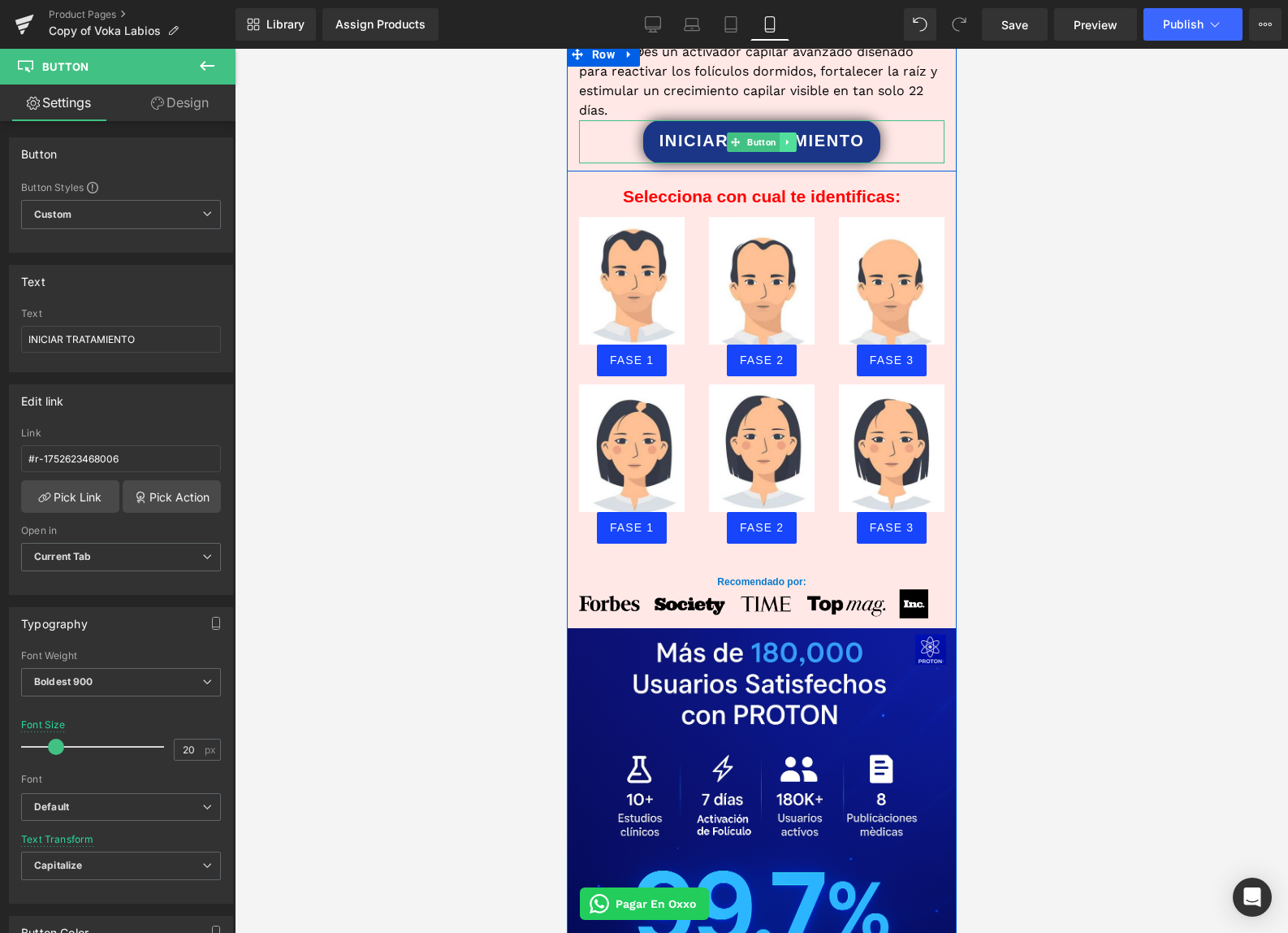
click at [783, 142] on icon at bounding box center [787, 142] width 9 height 10
click at [783, 144] on link at bounding box center [780, 142] width 17 height 19
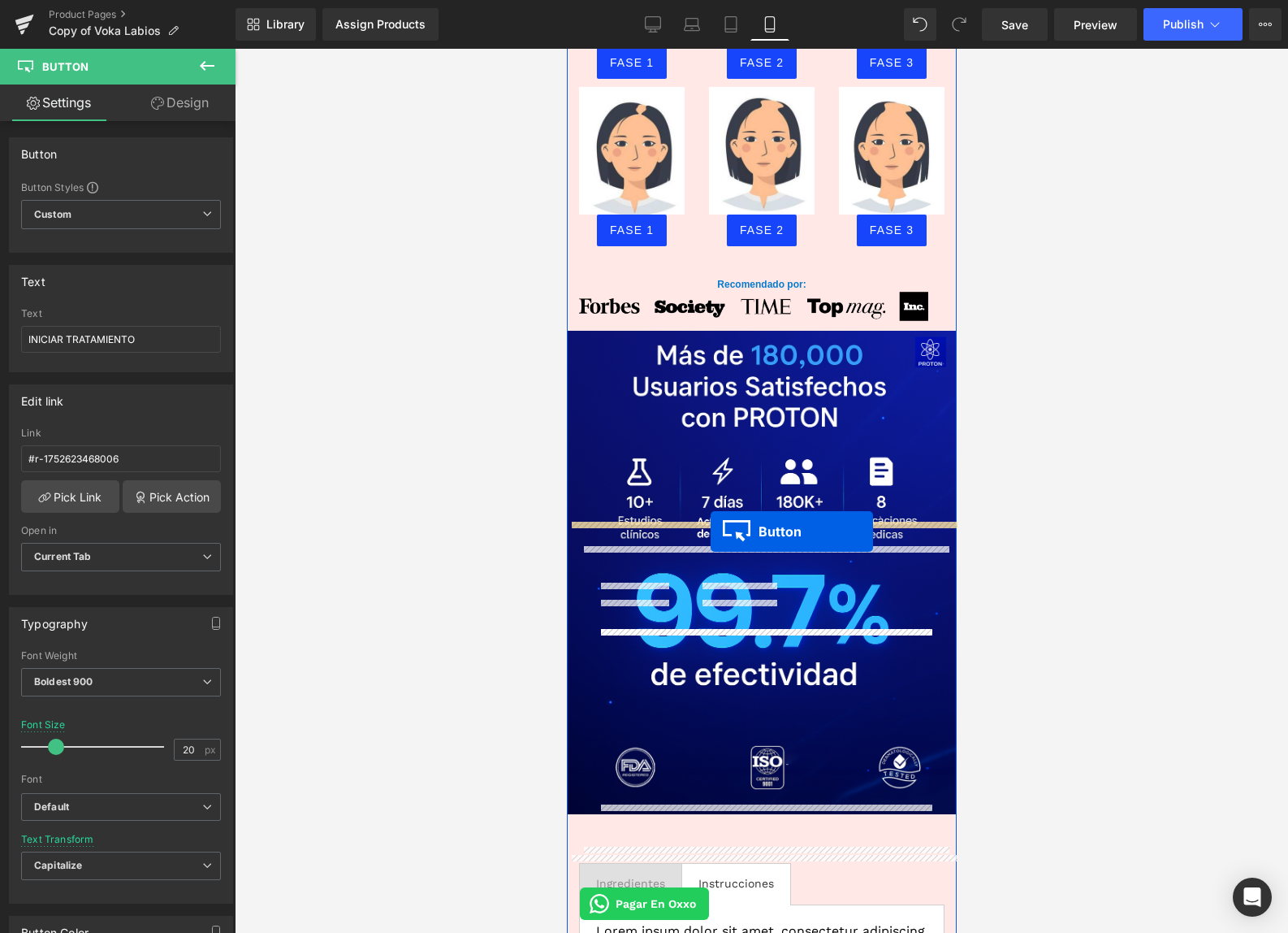
scroll to position [1535, 0]
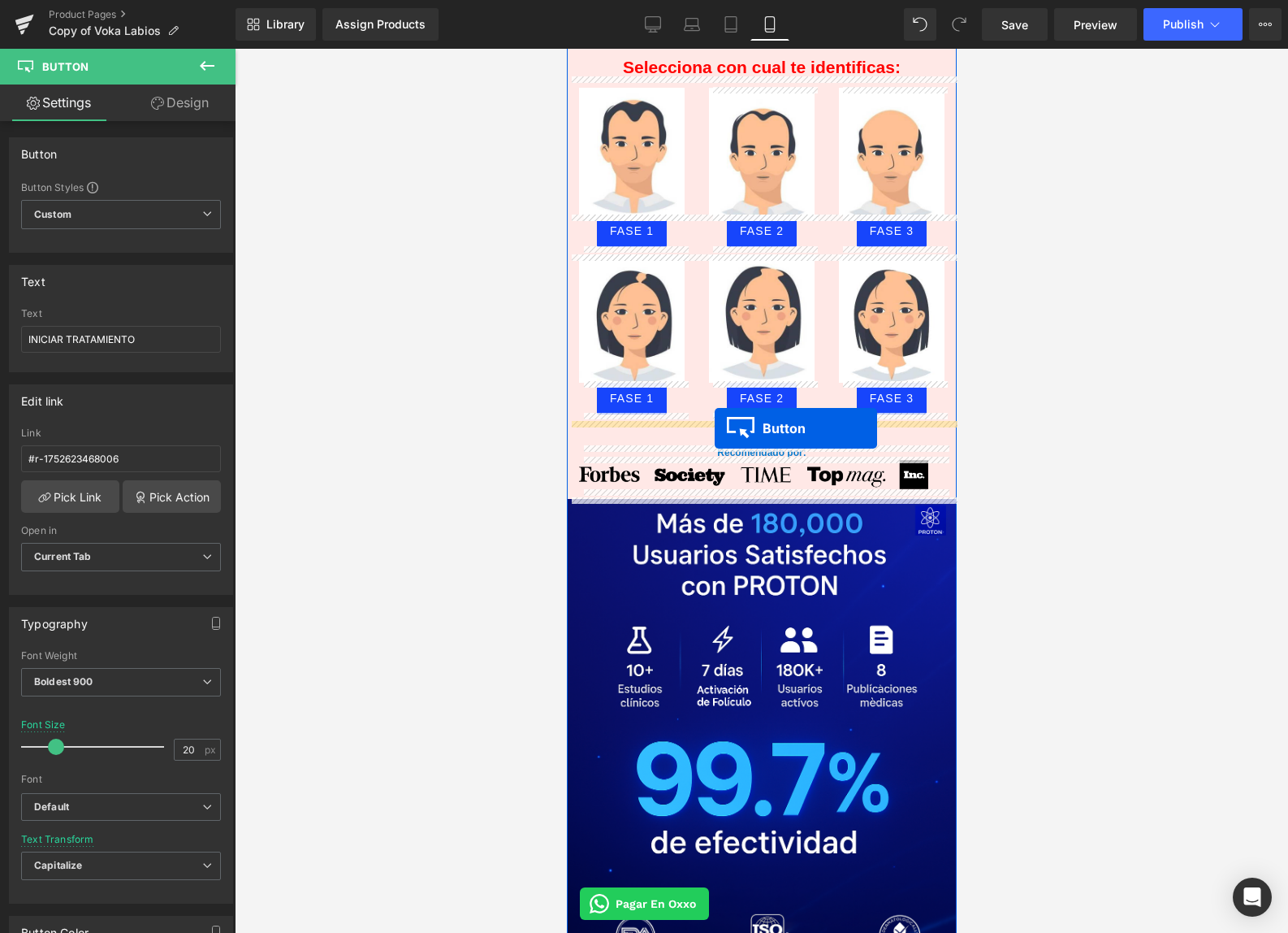
drag, startPoint x: 731, startPoint y: 187, endPoint x: 714, endPoint y: 428, distance: 241.6
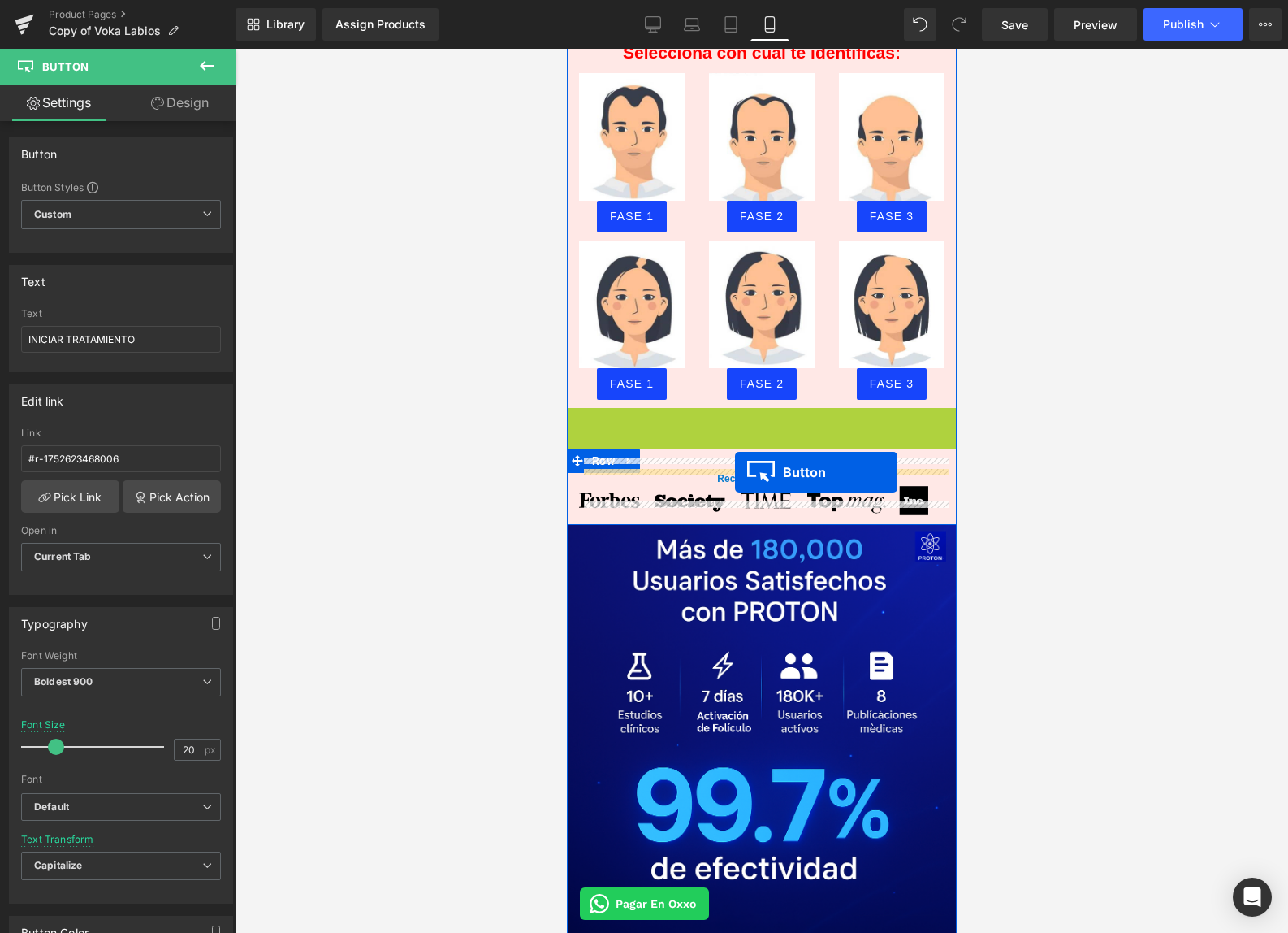
scroll to position [1525, 0]
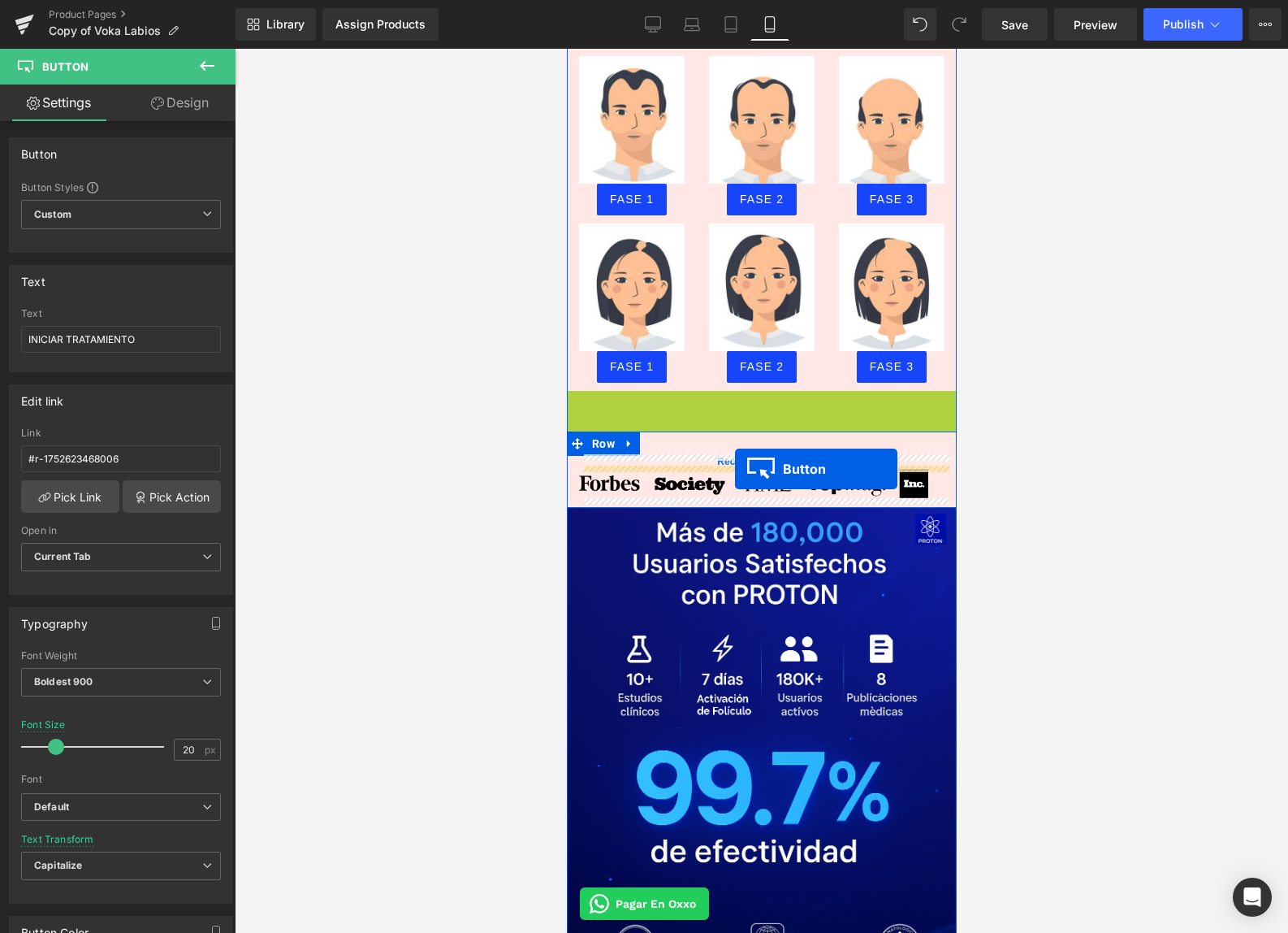
drag, startPoint x: 731, startPoint y: 442, endPoint x: 734, endPoint y: 497, distance: 55.1
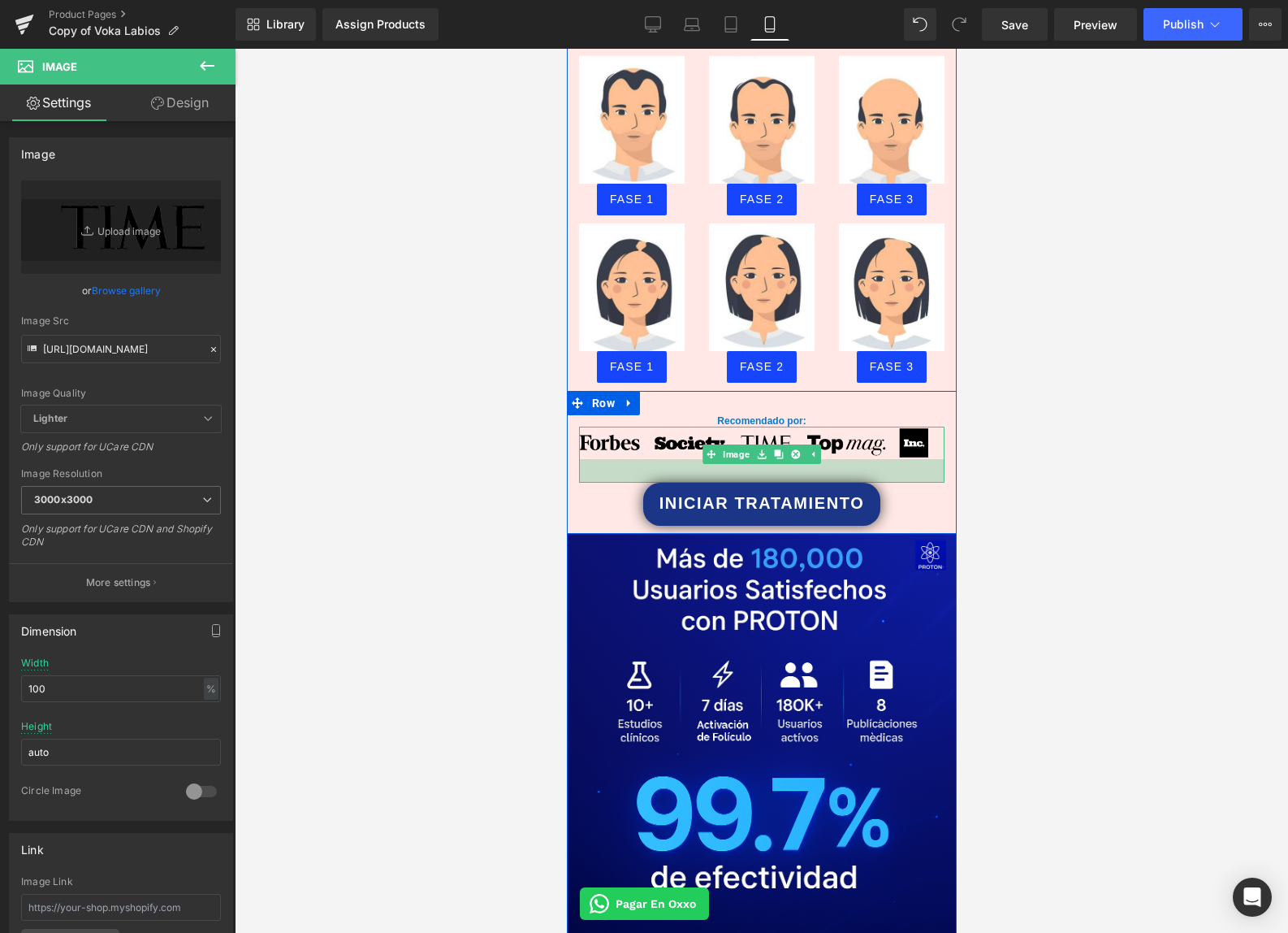
drag, startPoint x: 786, startPoint y: 455, endPoint x: 814, endPoint y: 479, distance: 36.9
click at [786, 479] on div at bounding box center [762, 470] width 366 height 23
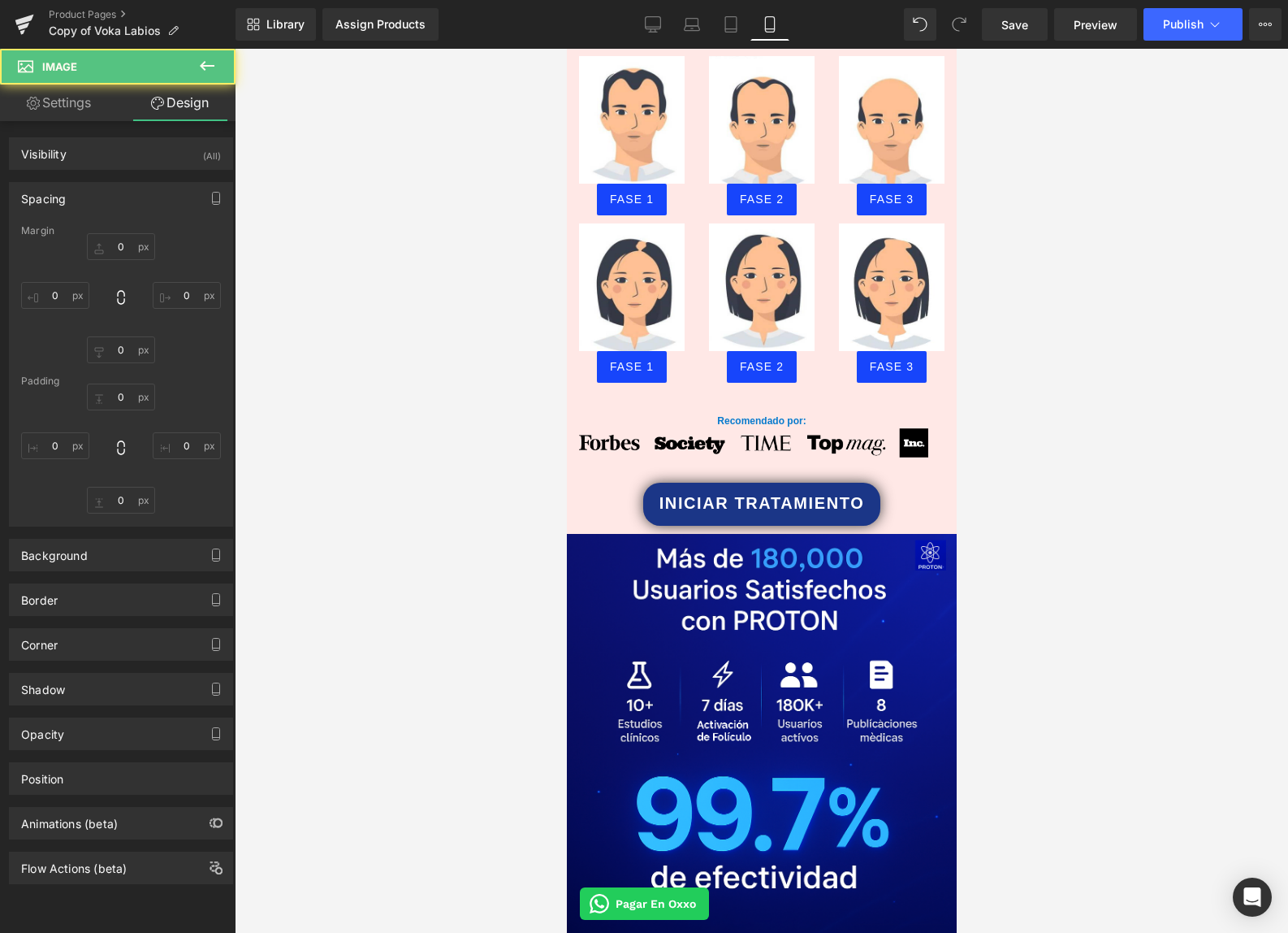
type input "0"
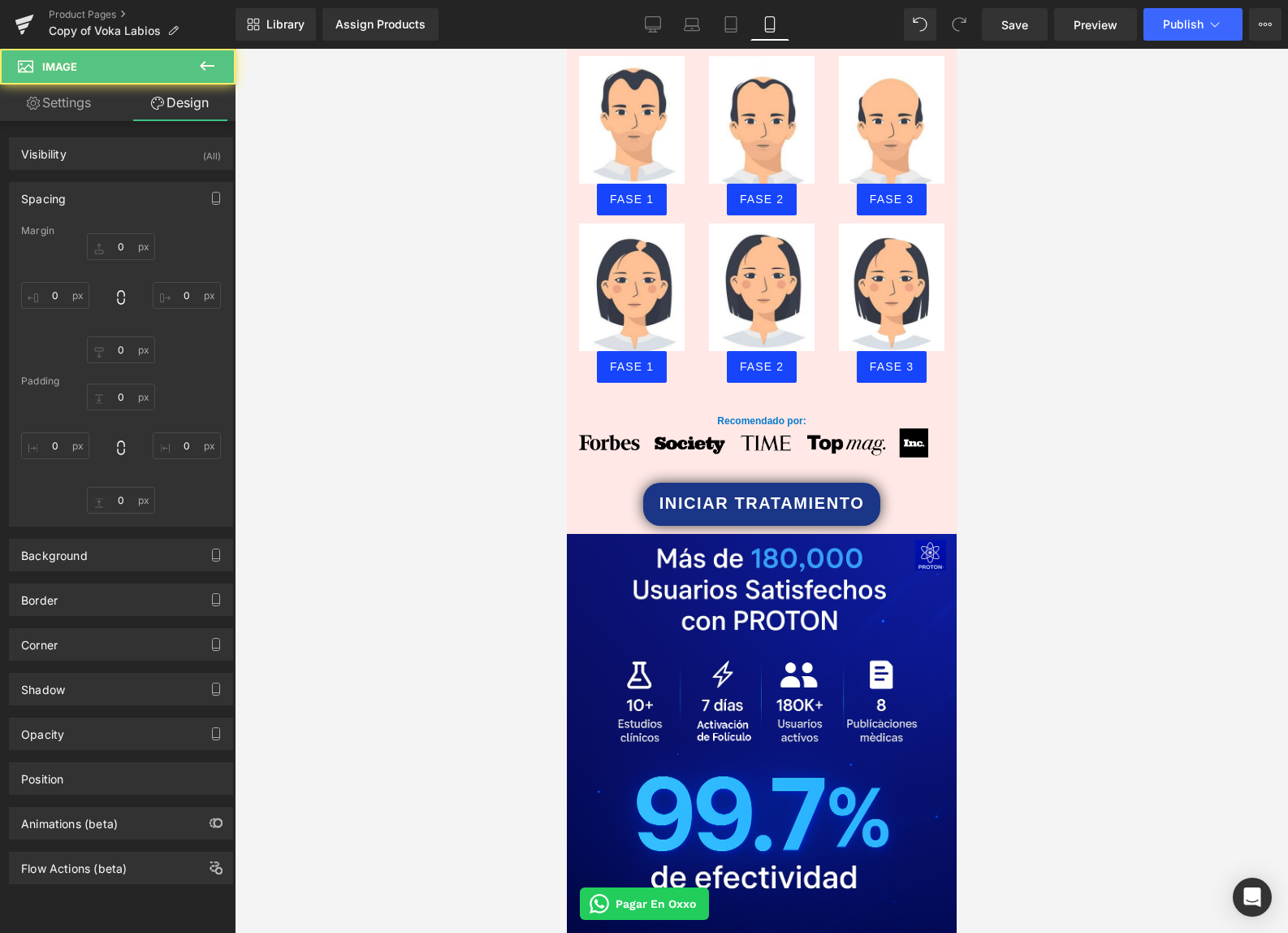
type input "0"
type input "29"
type input "0"
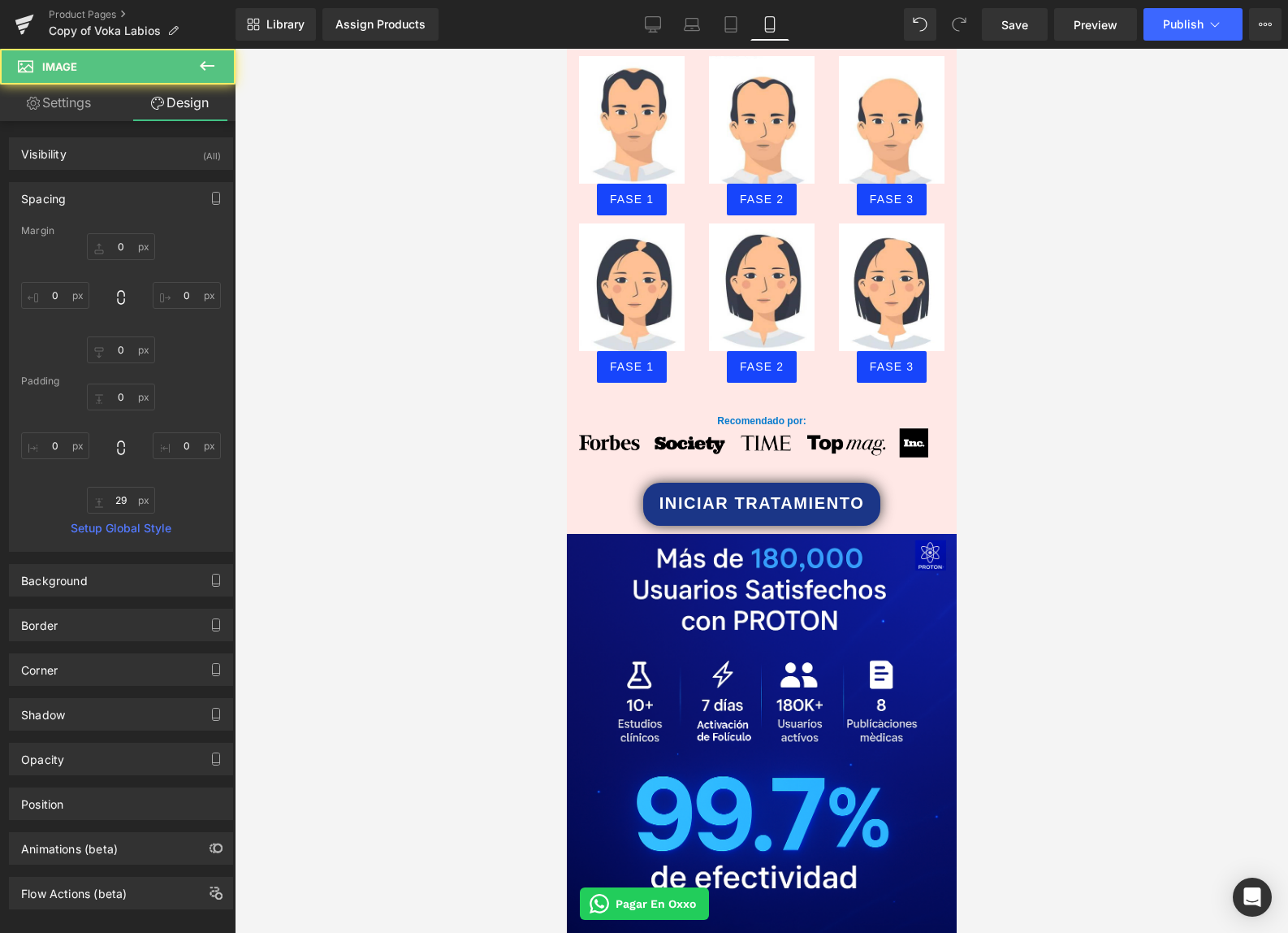
click at [1091, 479] on div at bounding box center [762, 490] width 1054 height 884
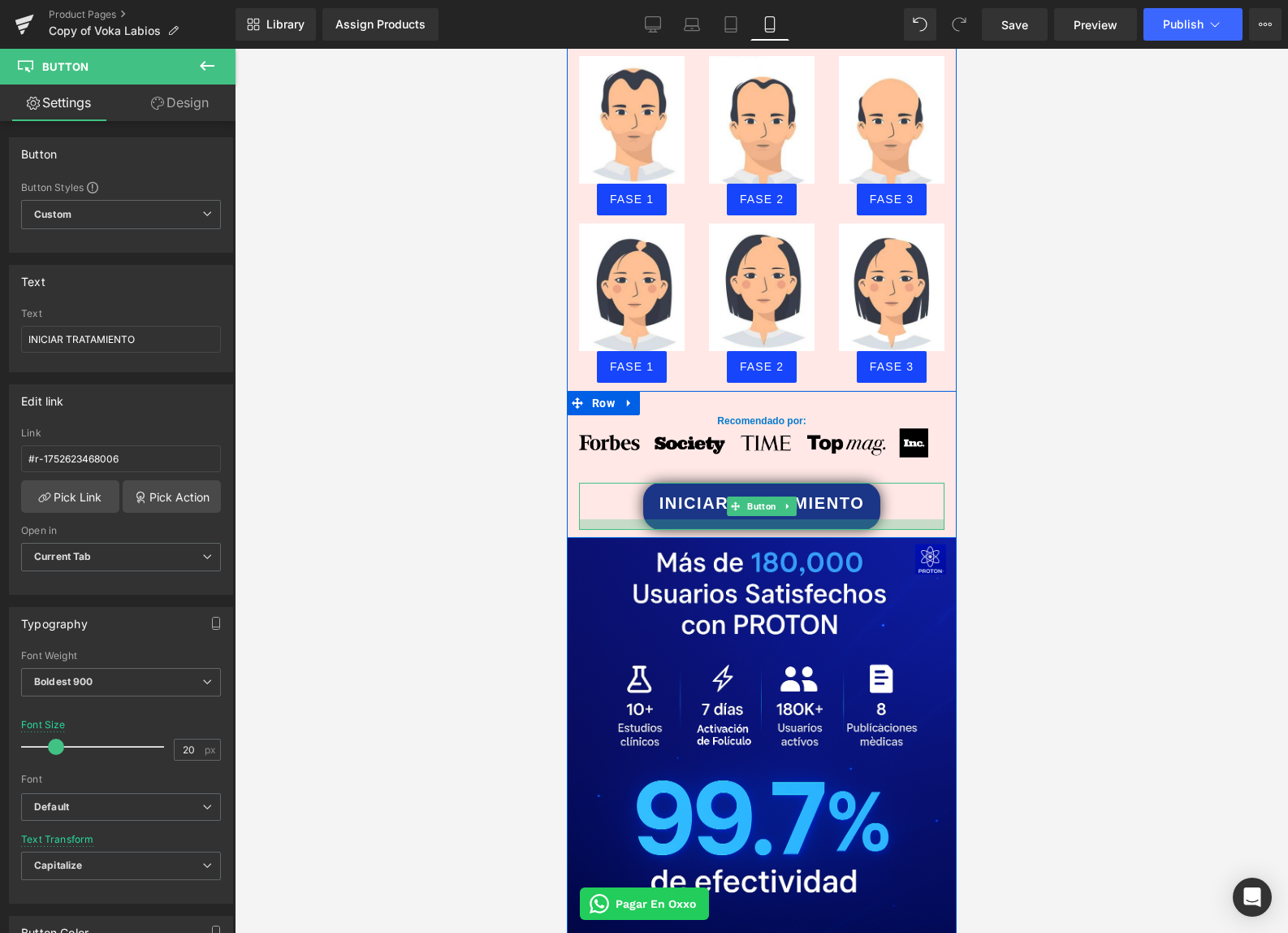
click at [837, 527] on div at bounding box center [762, 524] width 366 height 11
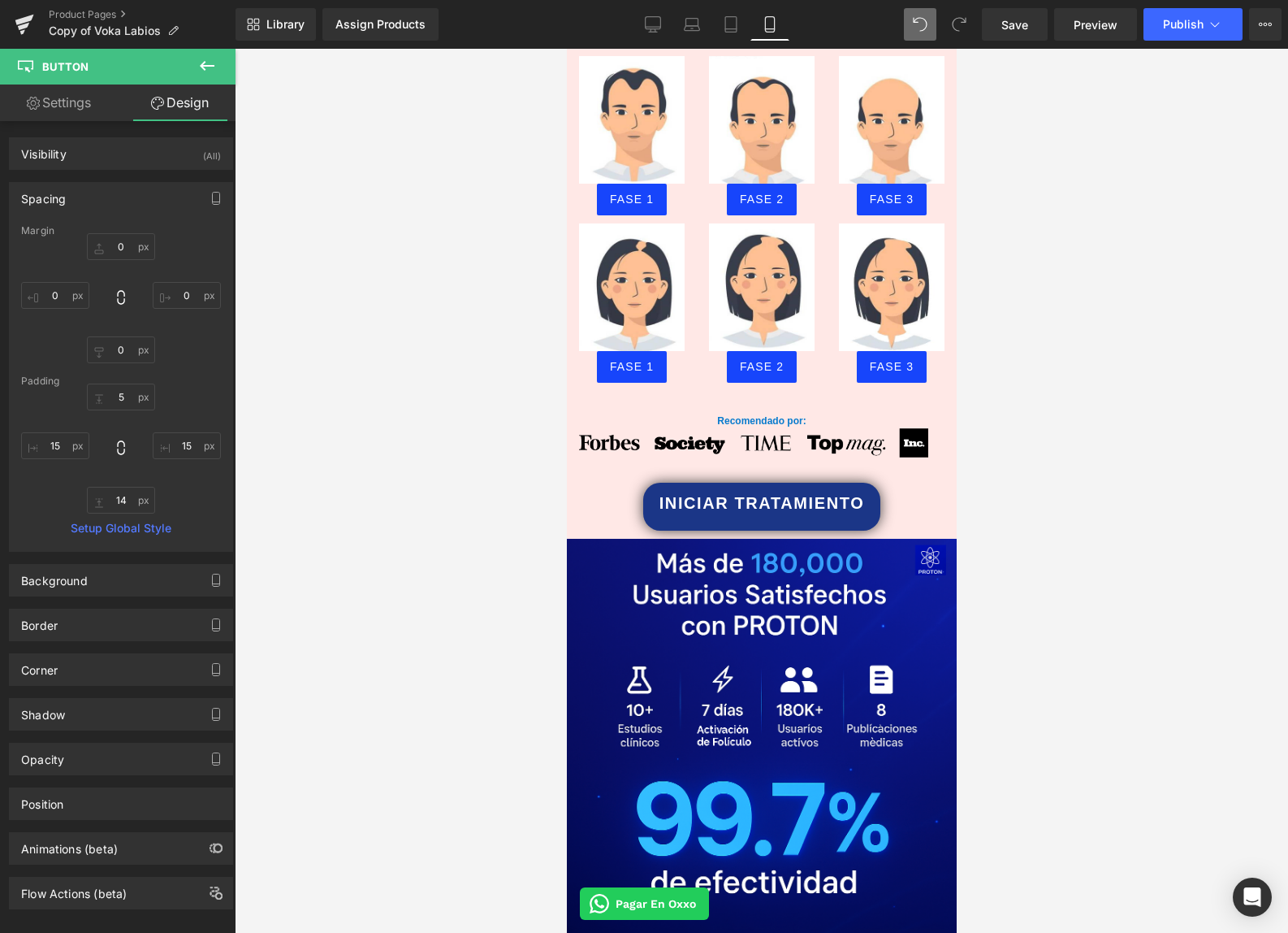
type input "0"
type input "5"
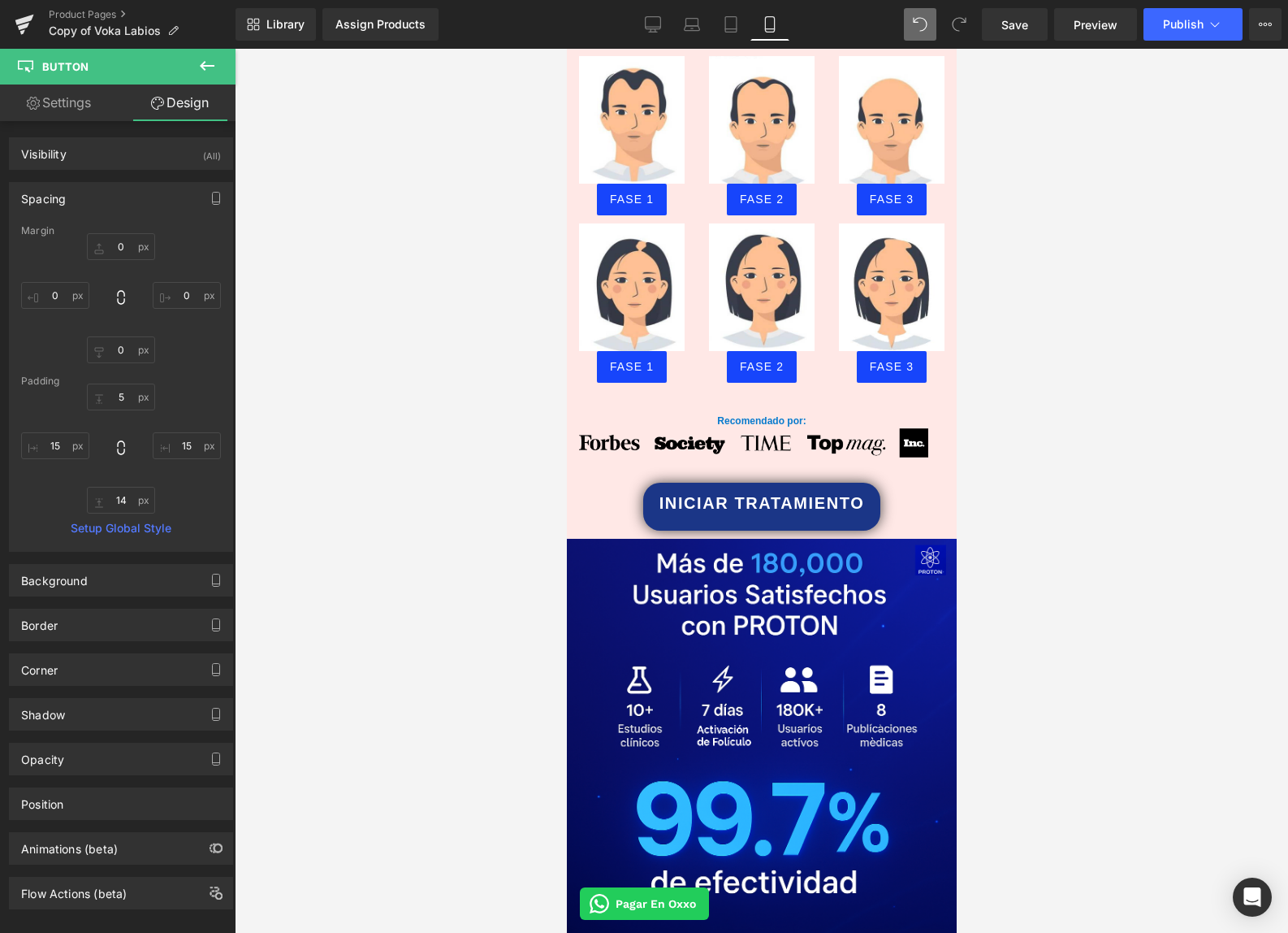
type input "15"
type input "14"
type input "15"
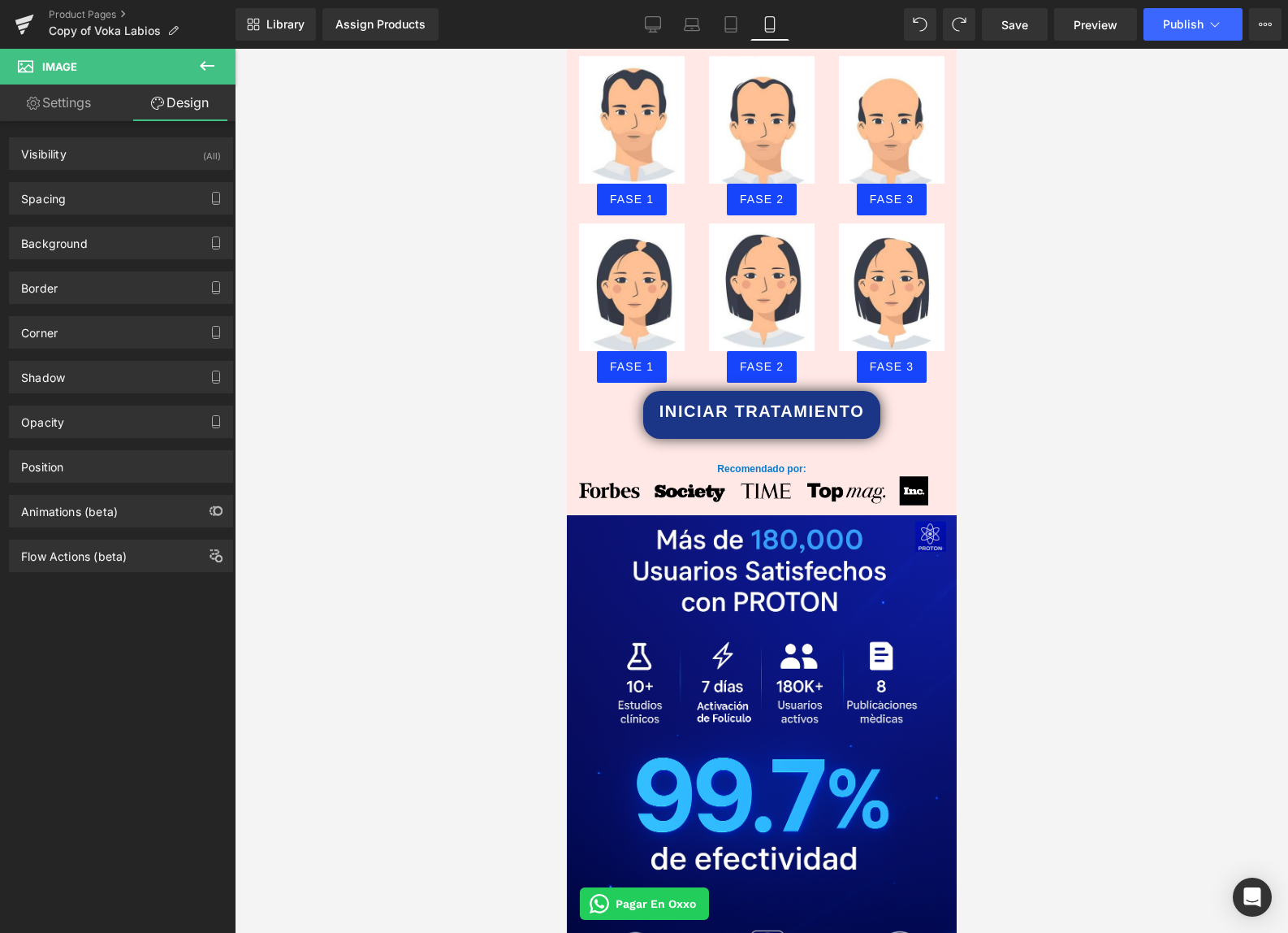
click at [939, 22] on div at bounding box center [940, 24] width 72 height 33
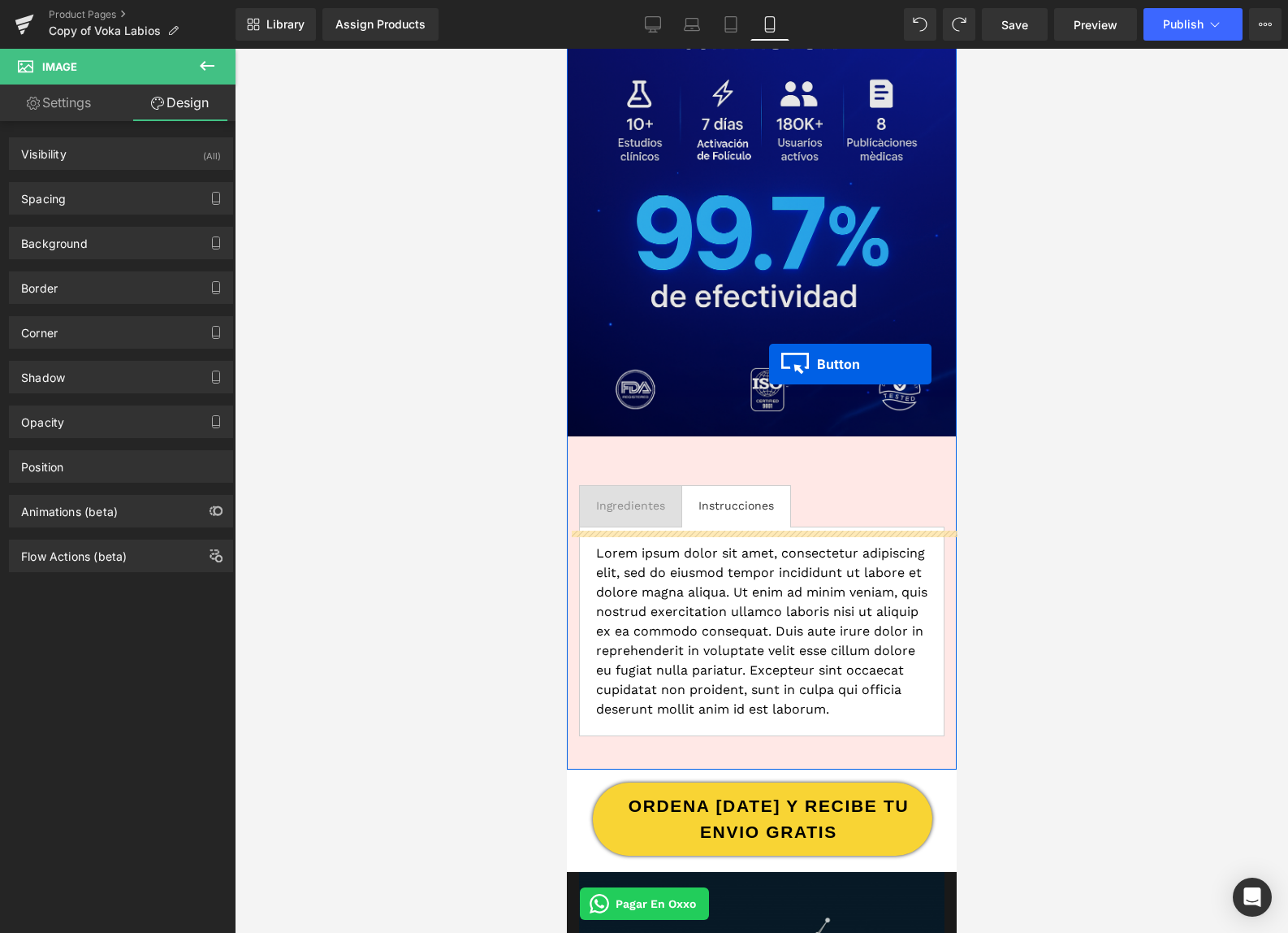
scroll to position [2260, 0]
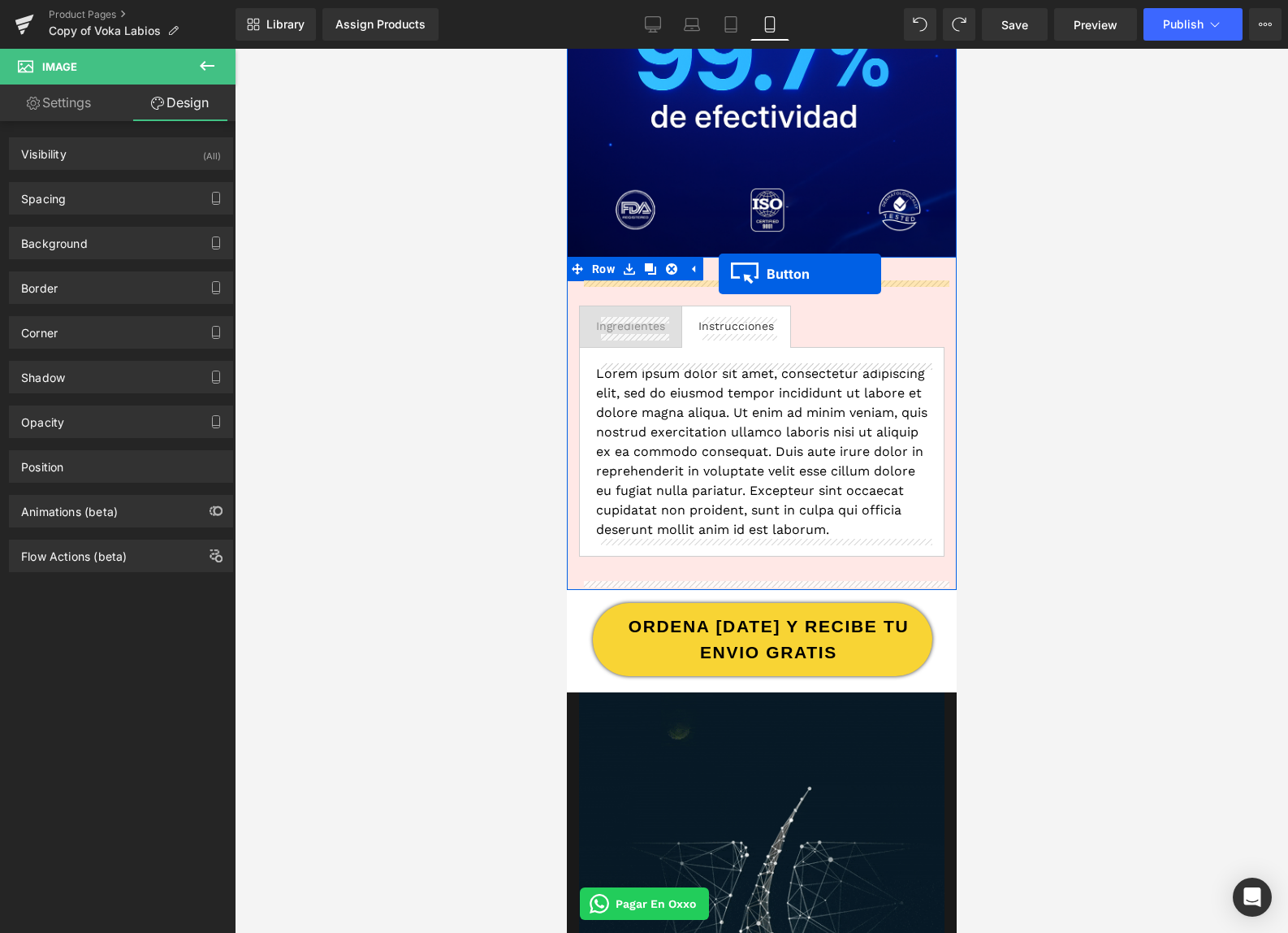
drag, startPoint x: 728, startPoint y: 376, endPoint x: 718, endPoint y: 274, distance: 102.5
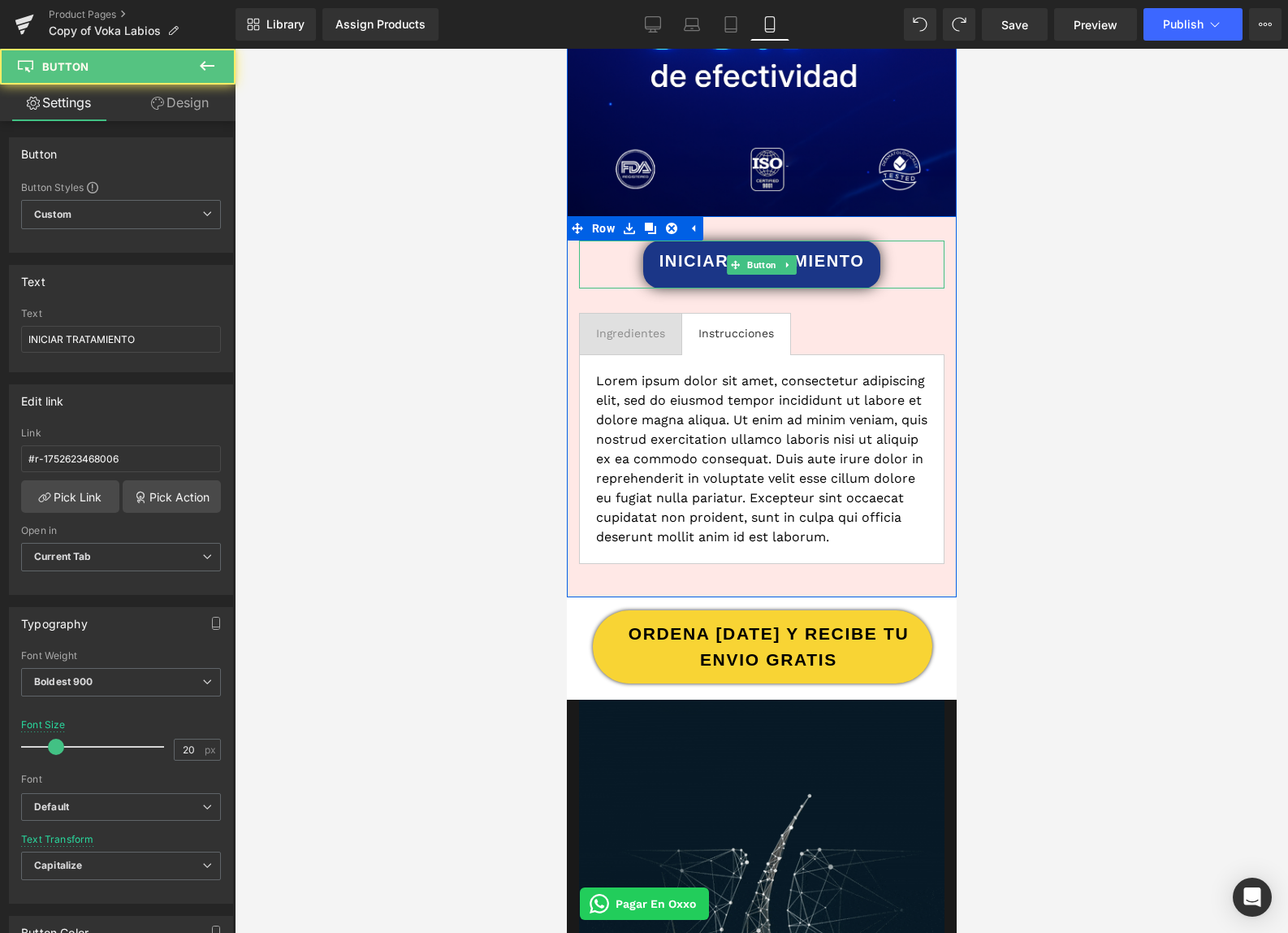
scroll to position [2219, 0]
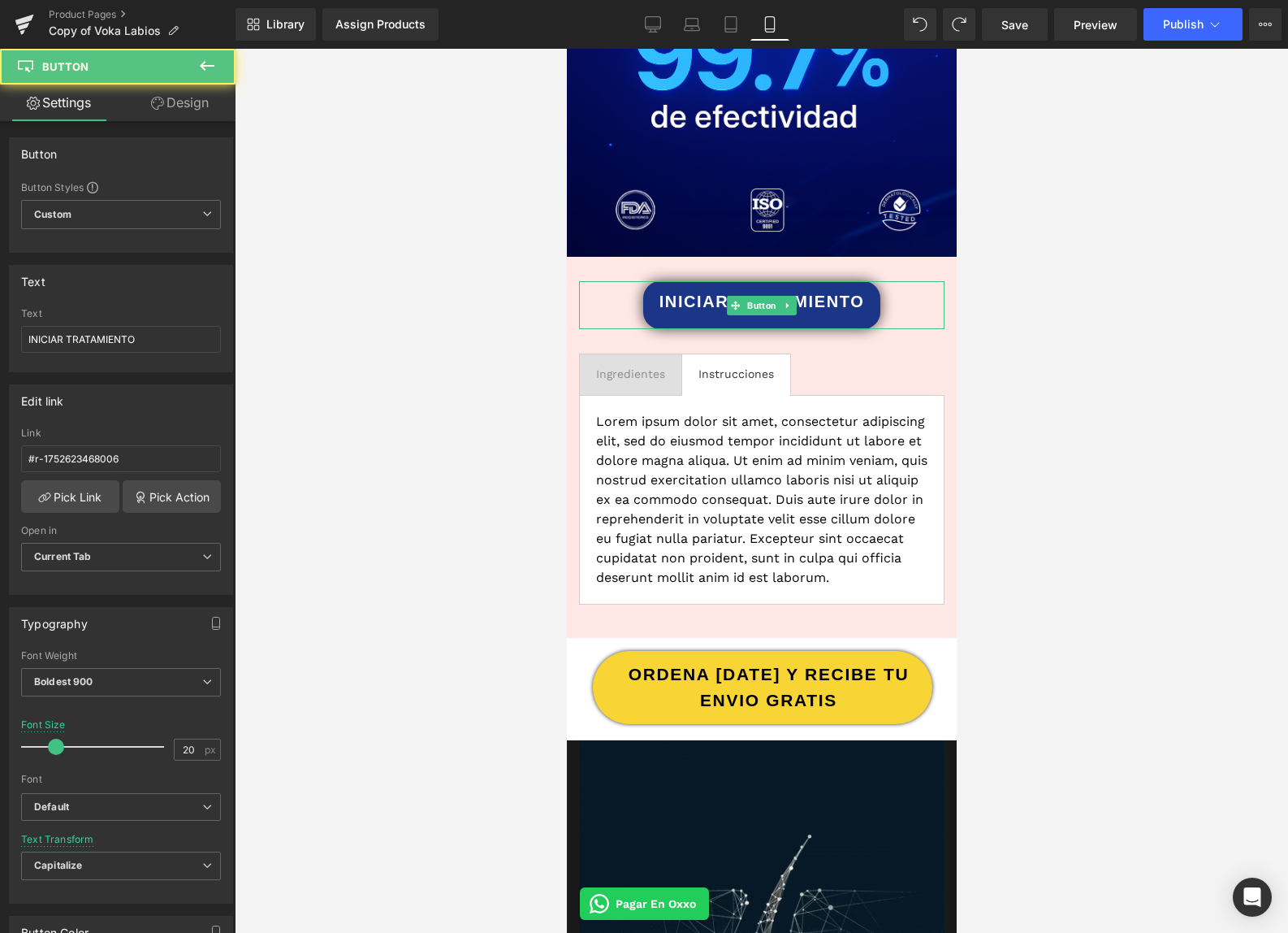
click at [1109, 274] on div at bounding box center [762, 490] width 1054 height 884
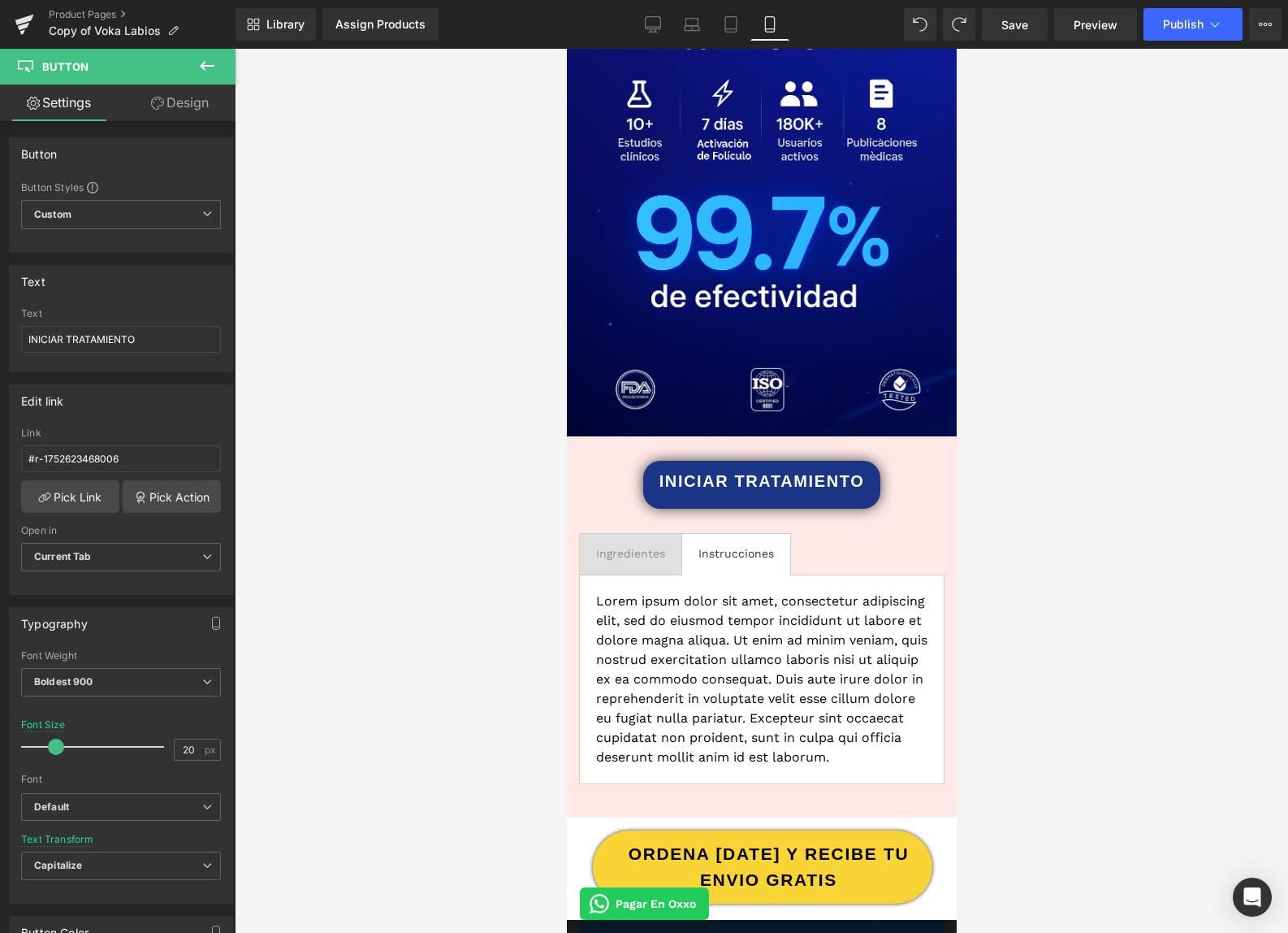
scroll to position [2131, 0]
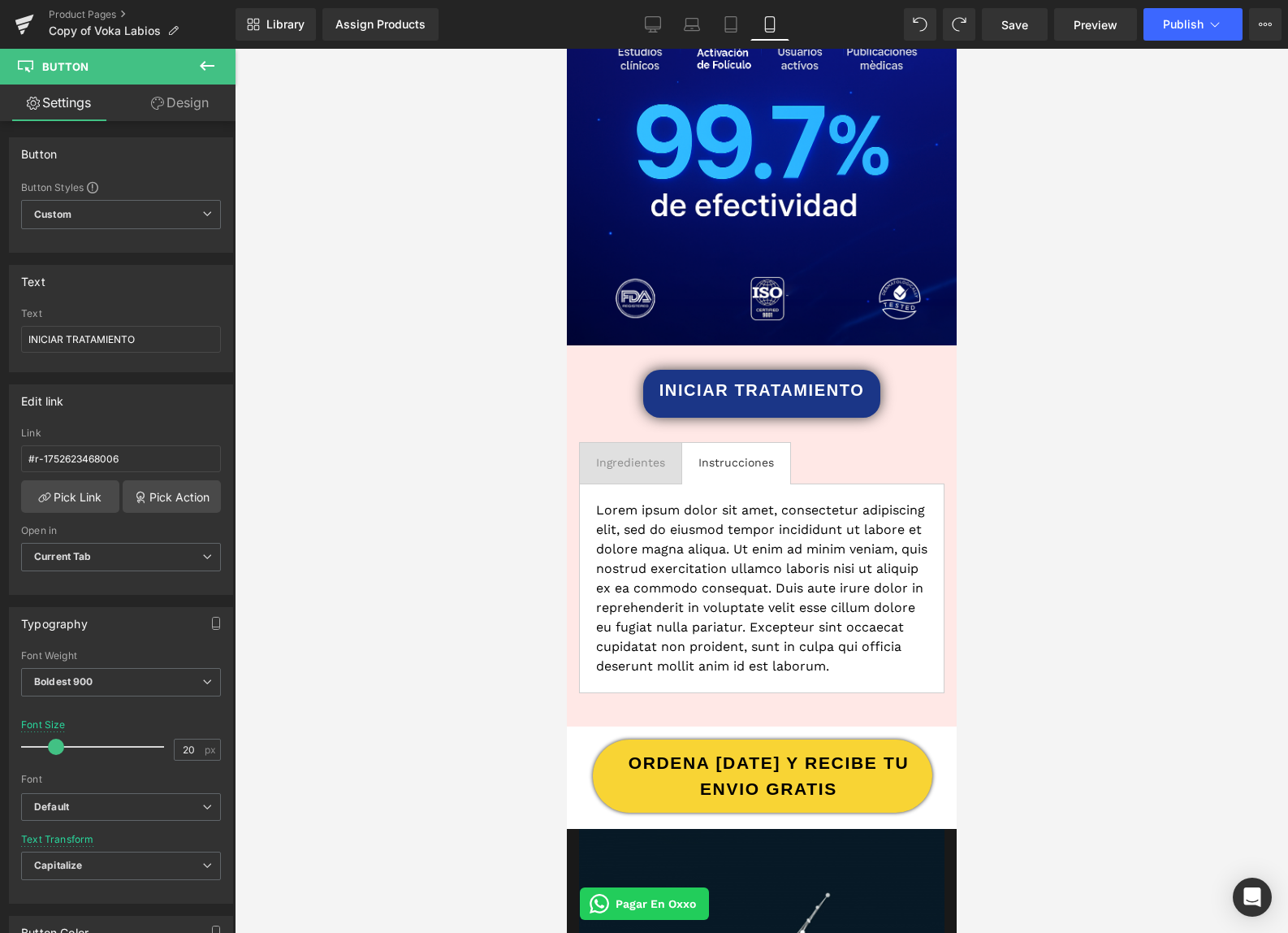
click at [635, 463] on div "Ingredientes" at bounding box center [629, 463] width 69 height 17
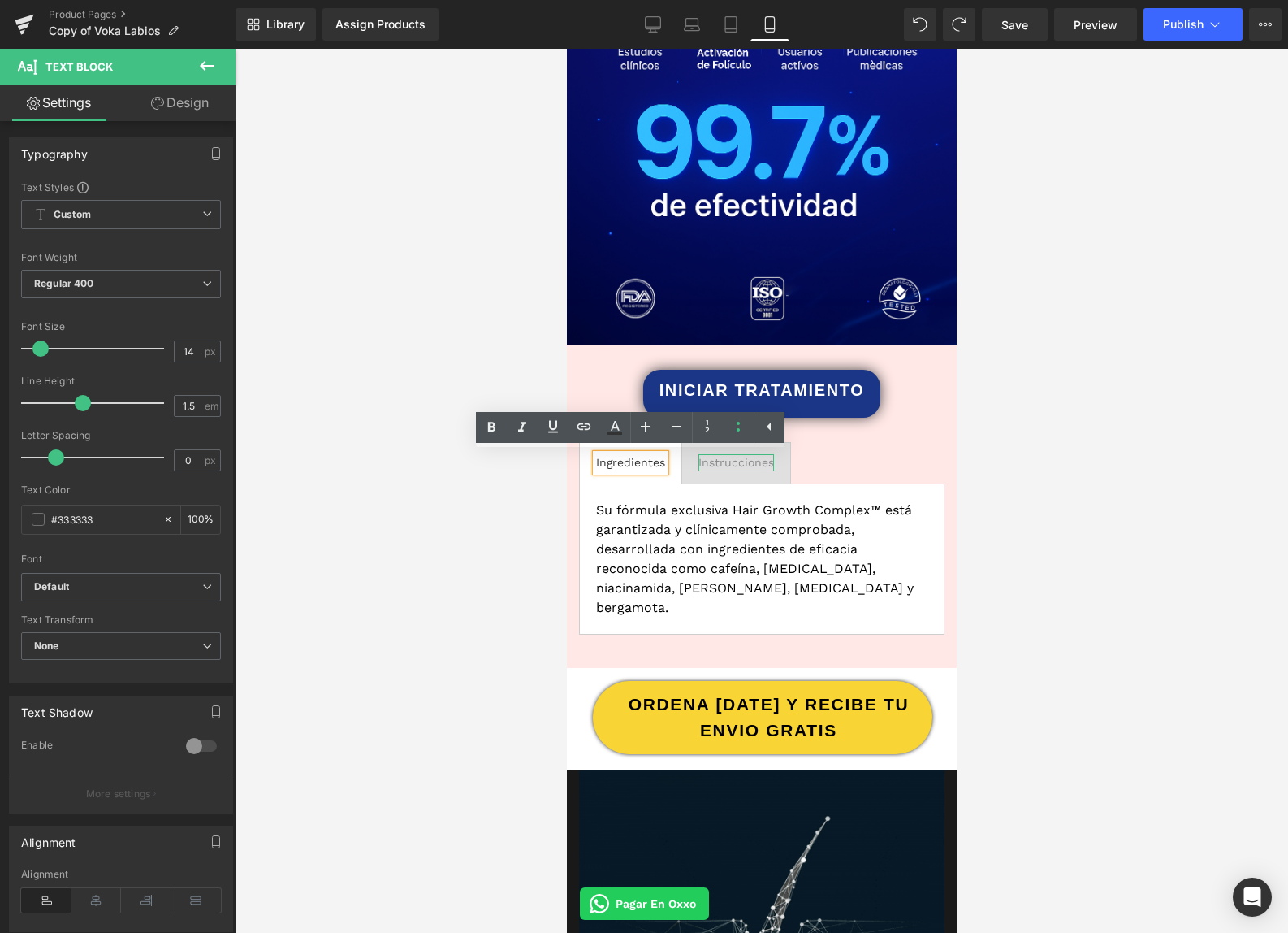
click at [761, 464] on div "Instrucciones" at bounding box center [735, 463] width 75 height 17
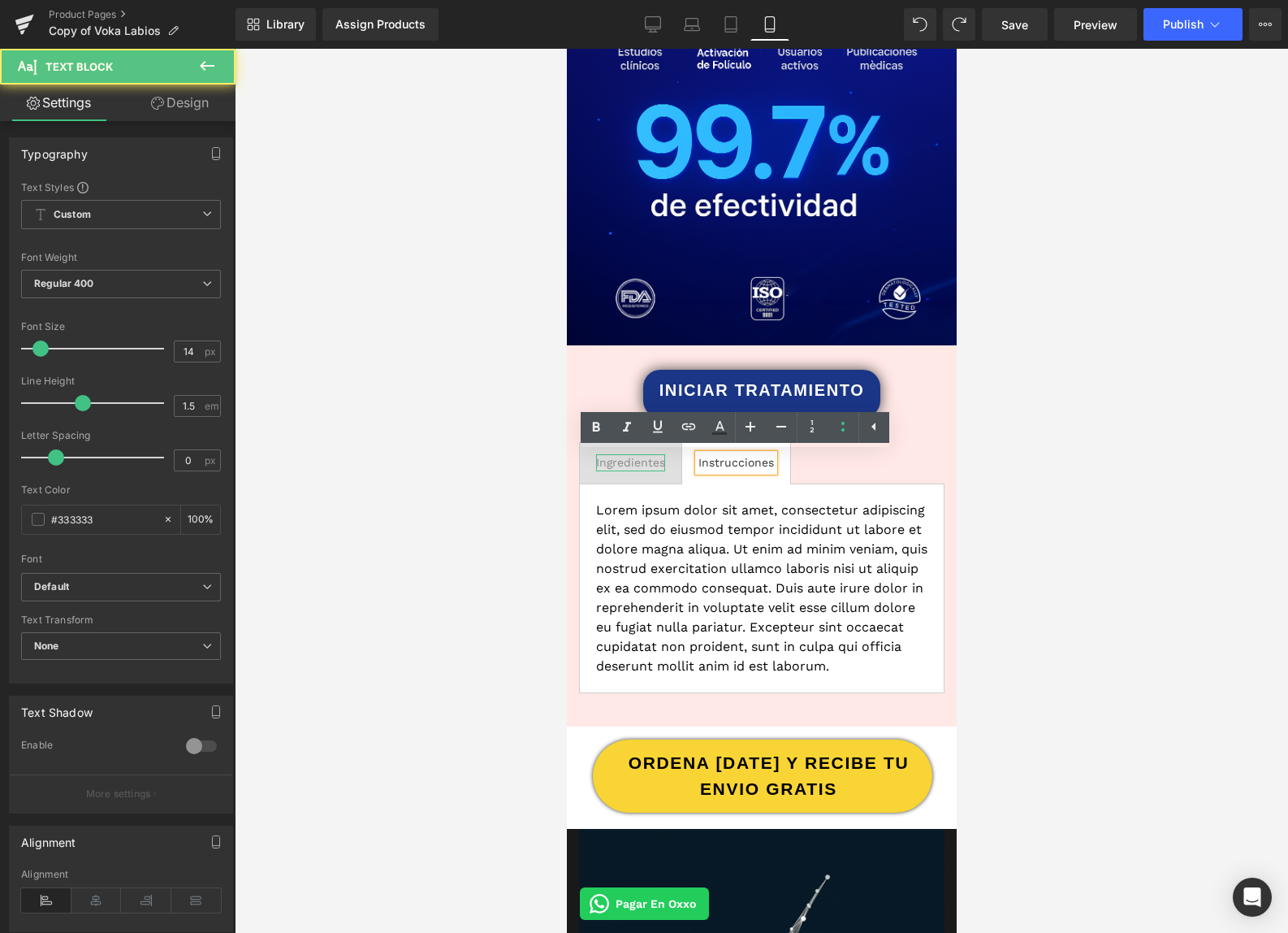
click at [636, 463] on div "Ingredientes" at bounding box center [629, 463] width 69 height 17
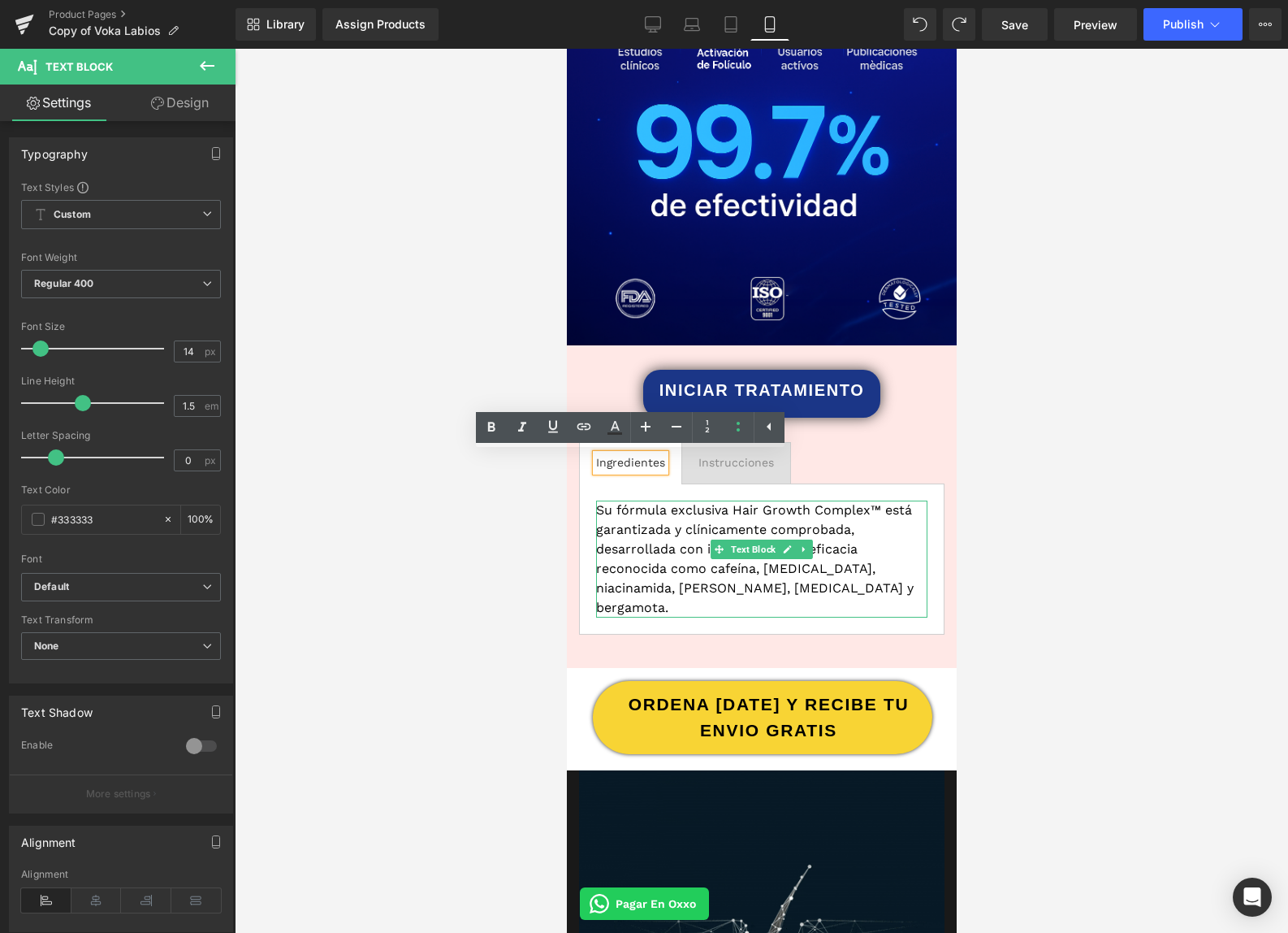
click at [646, 531] on p "Su fórmula exclusiva Hair Growth Complex™ está garantizada y clínicamente compr…" at bounding box center [761, 558] width 331 height 117
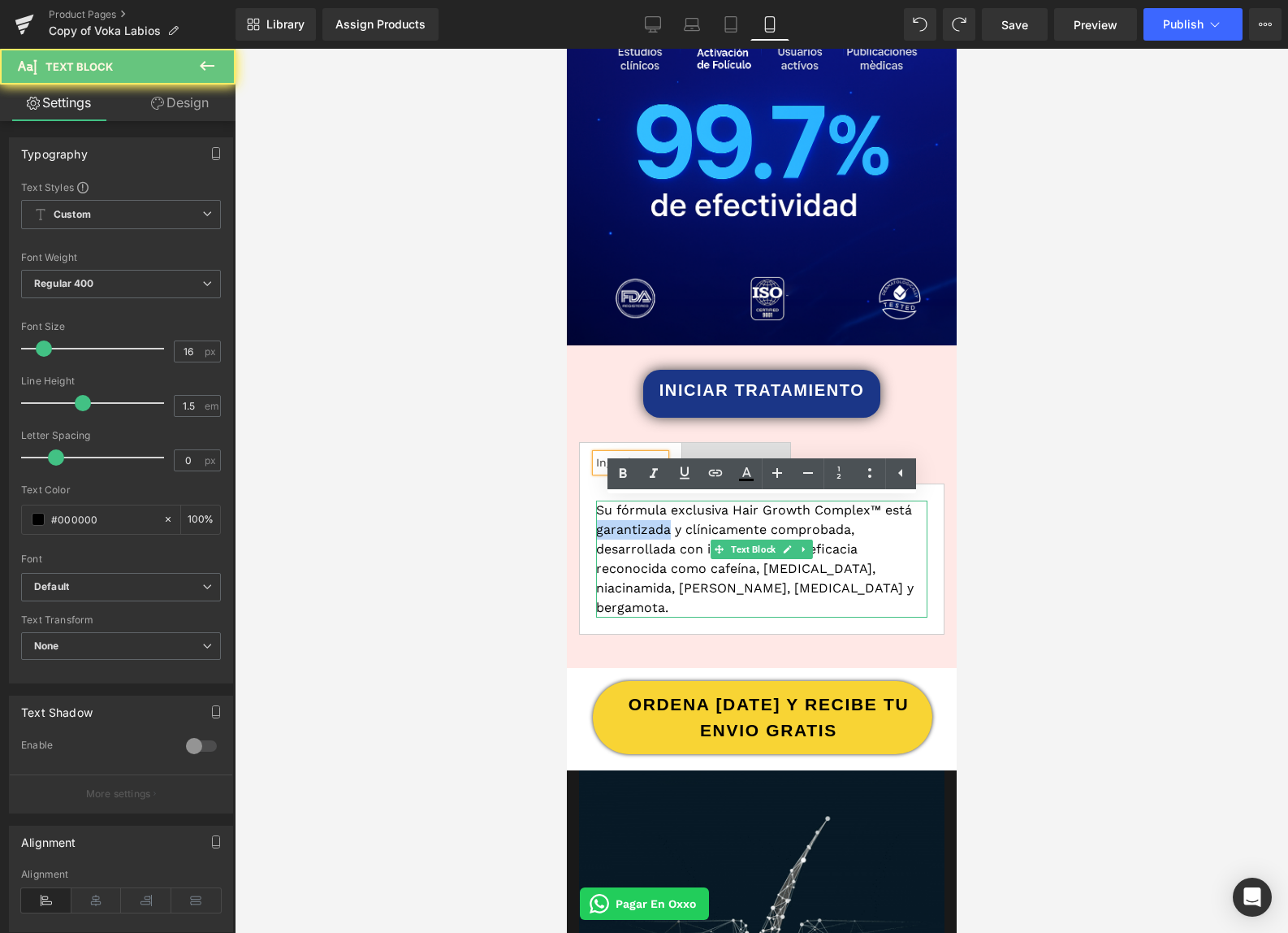
click at [647, 531] on p "Su fórmula exclusiva Hair Growth Complex™ está garantizada y clínicamente compr…" at bounding box center [761, 558] width 331 height 117
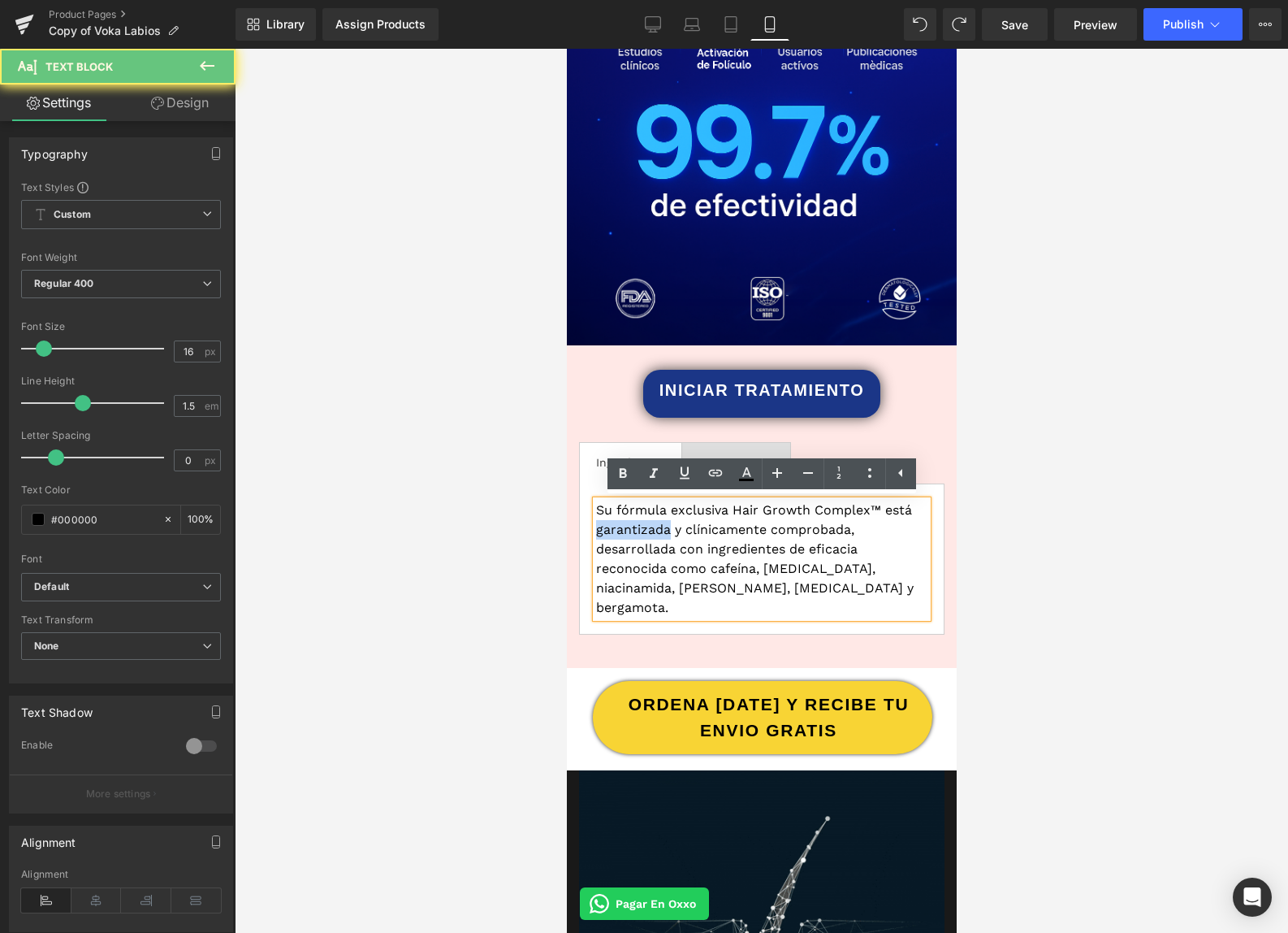
click at [648, 530] on p "Su fórmula exclusiva Hair Growth Complex™ está garantizada y clínicamente compr…" at bounding box center [761, 558] width 331 height 117
click at [648, 531] on p "Su fórmula exclusiva Hair Growth Complex™ está garantizada y clínicamente compr…" at bounding box center [761, 558] width 331 height 117
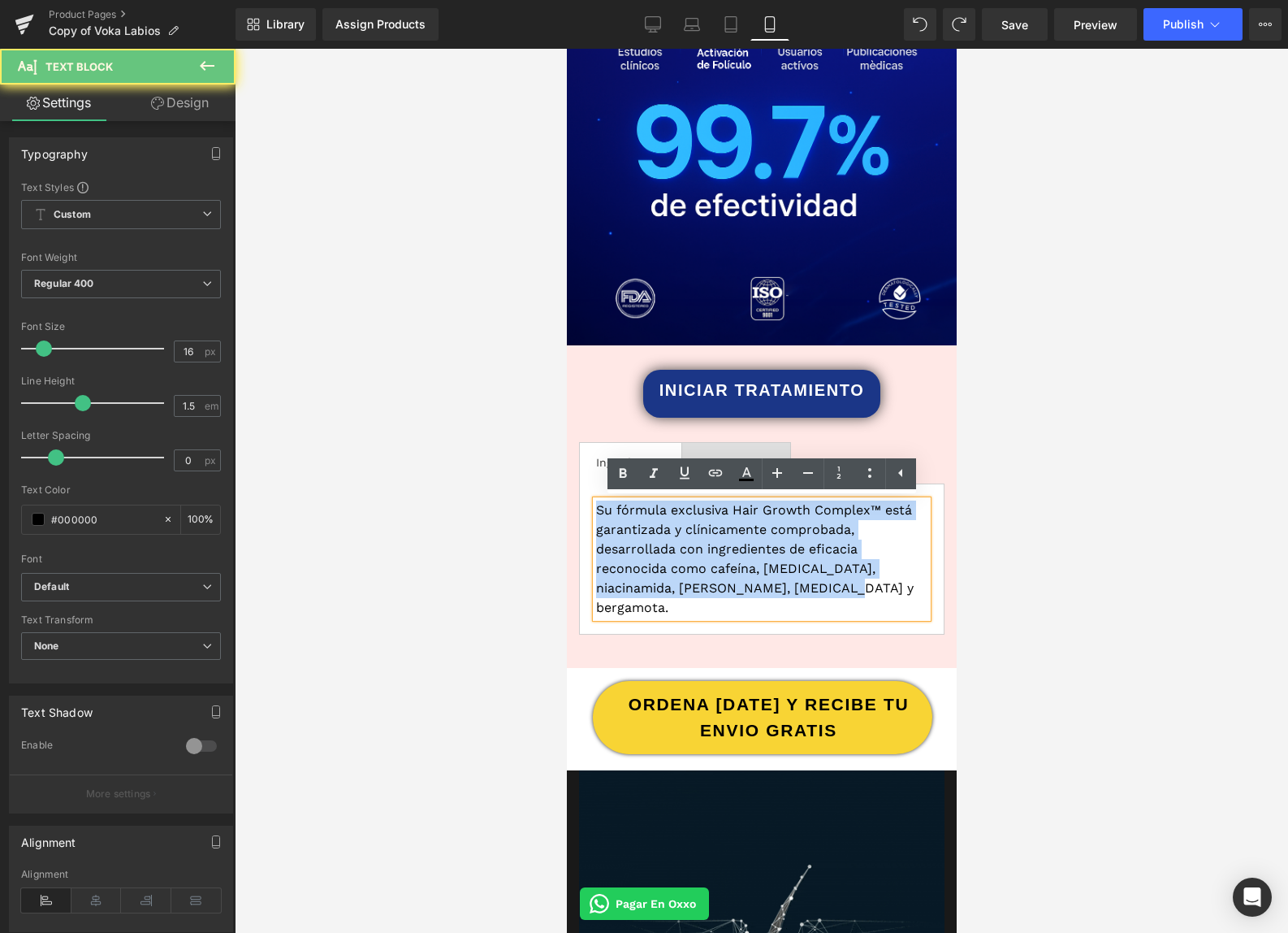
click at [648, 531] on p "Su fórmula exclusiva Hair Growth Complex™ está garantizada y clínicamente compr…" at bounding box center [761, 558] width 331 height 117
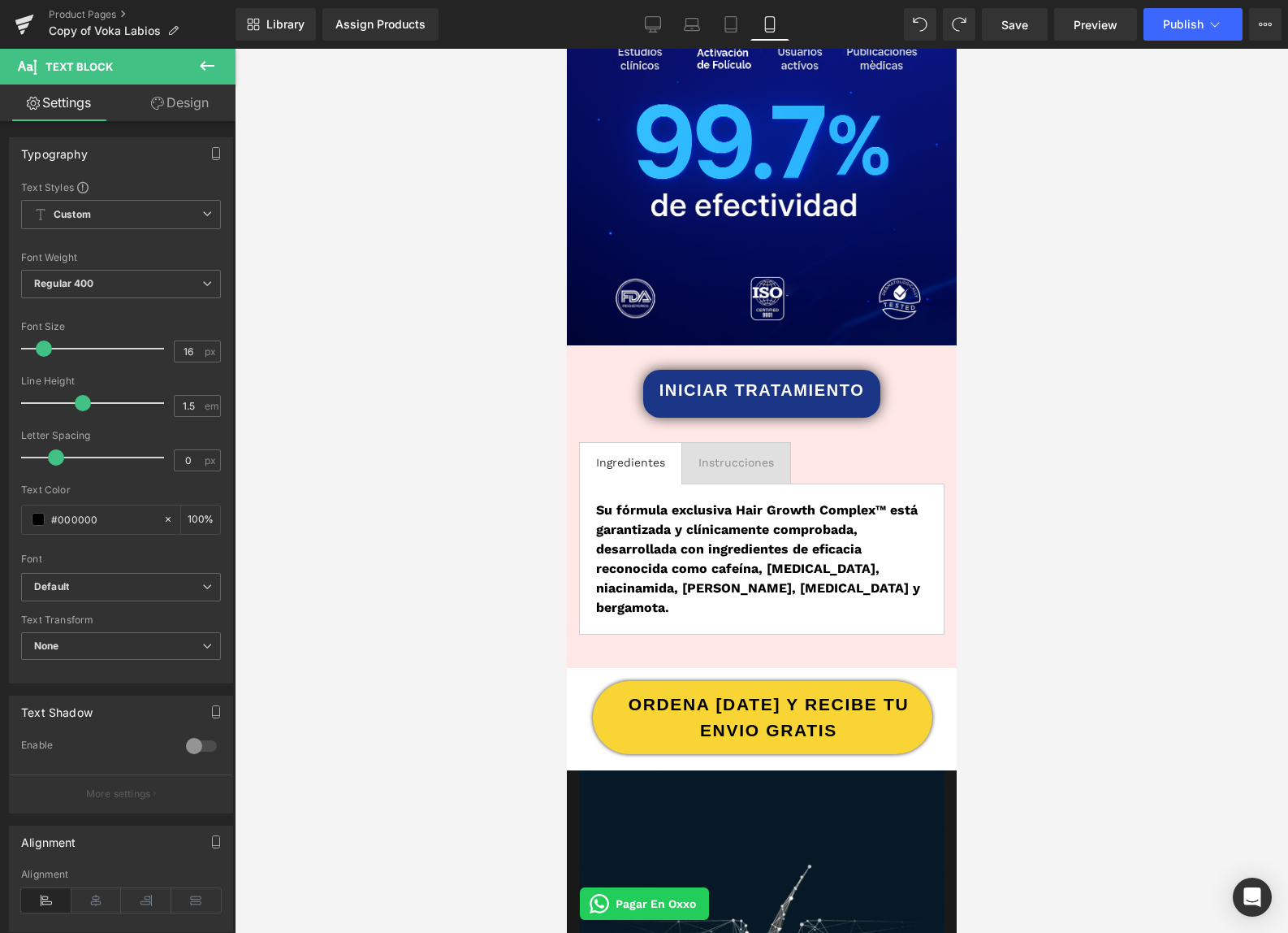
click at [1023, 524] on div at bounding box center [762, 490] width 1054 height 884
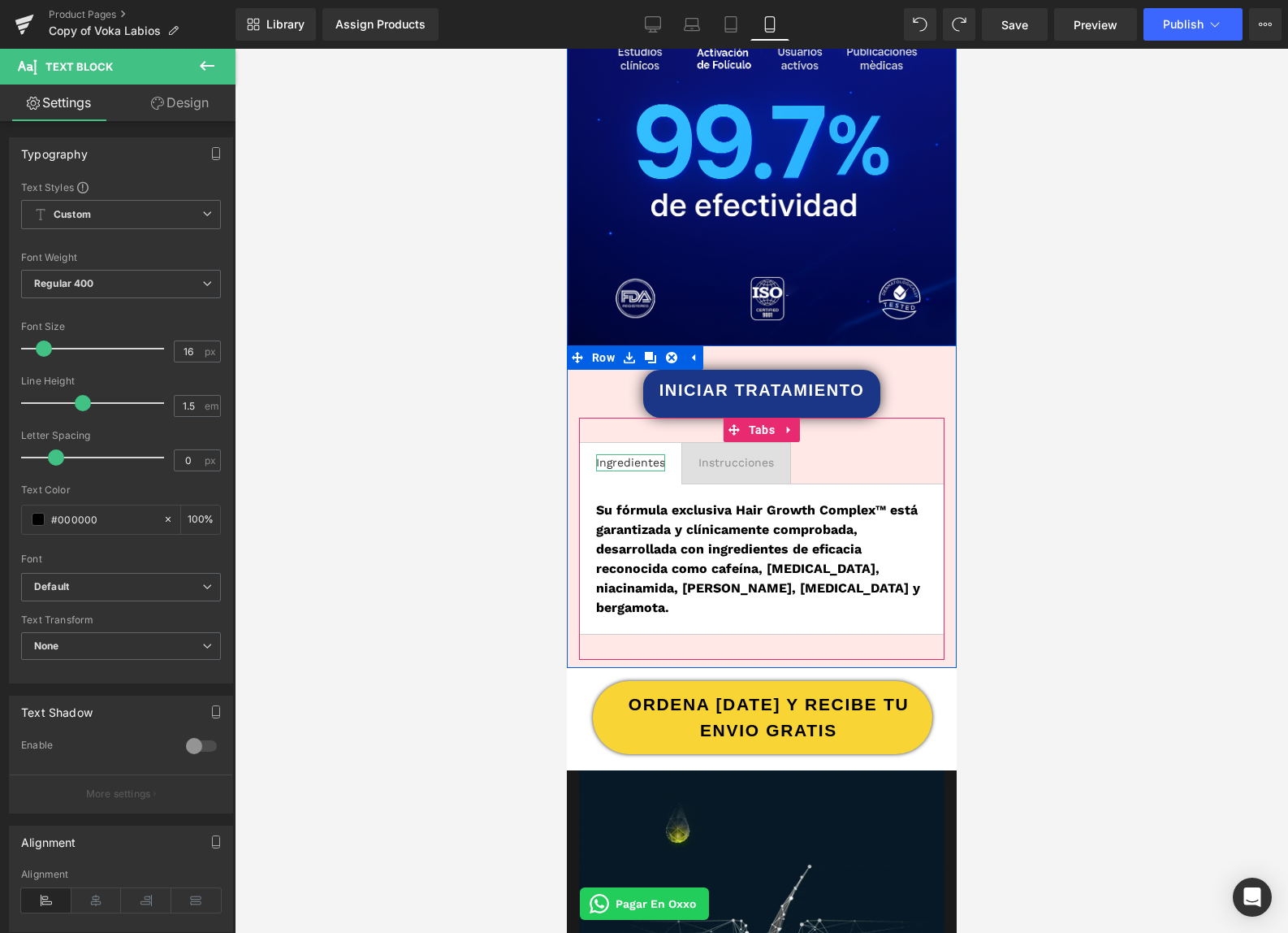
click at [639, 465] on div "Ingredientes" at bounding box center [629, 463] width 69 height 17
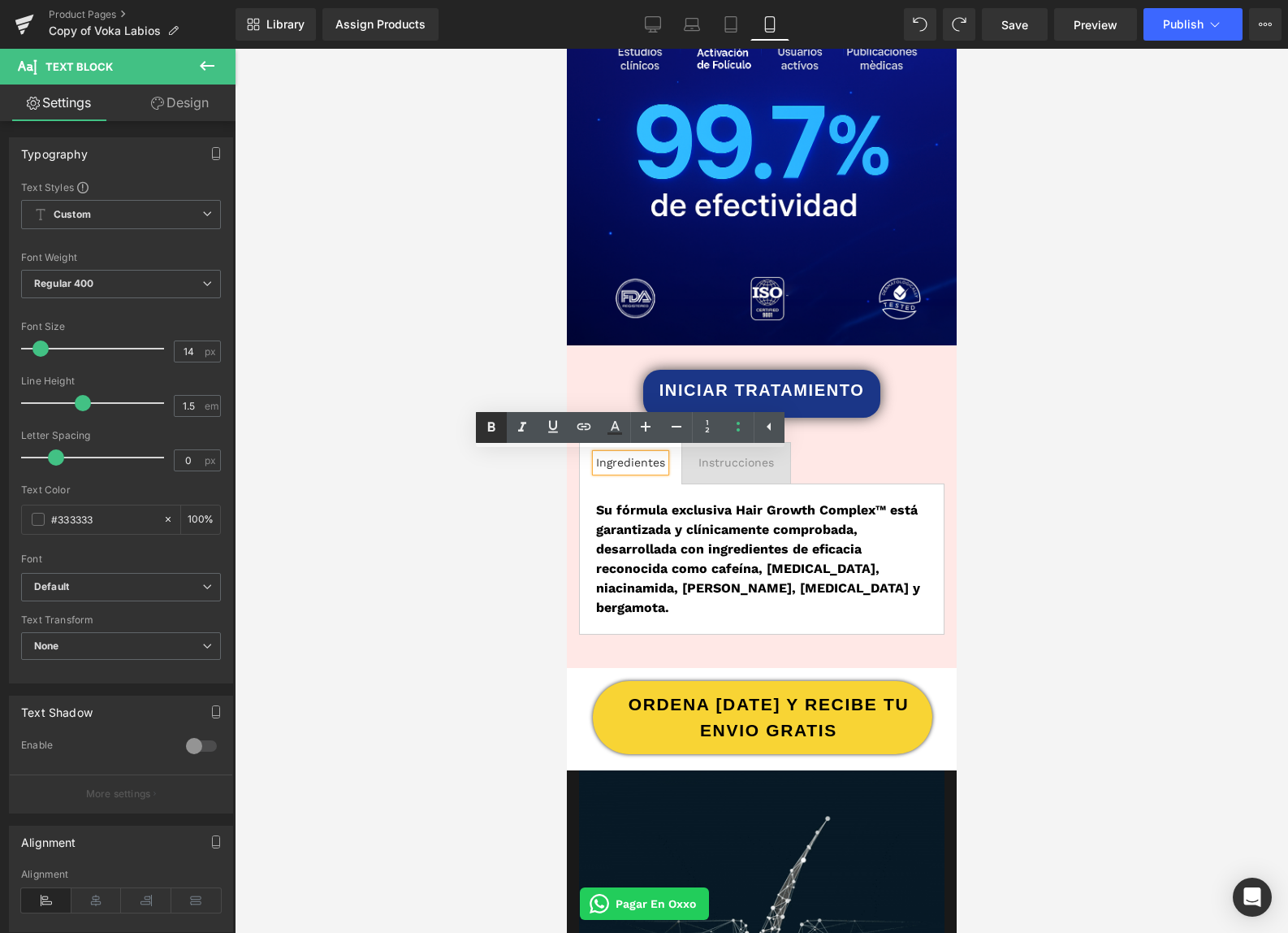
click at [618, 460] on div "Ingredientes" at bounding box center [629, 463] width 69 height 17
click at [1020, 483] on div at bounding box center [762, 490] width 1054 height 884
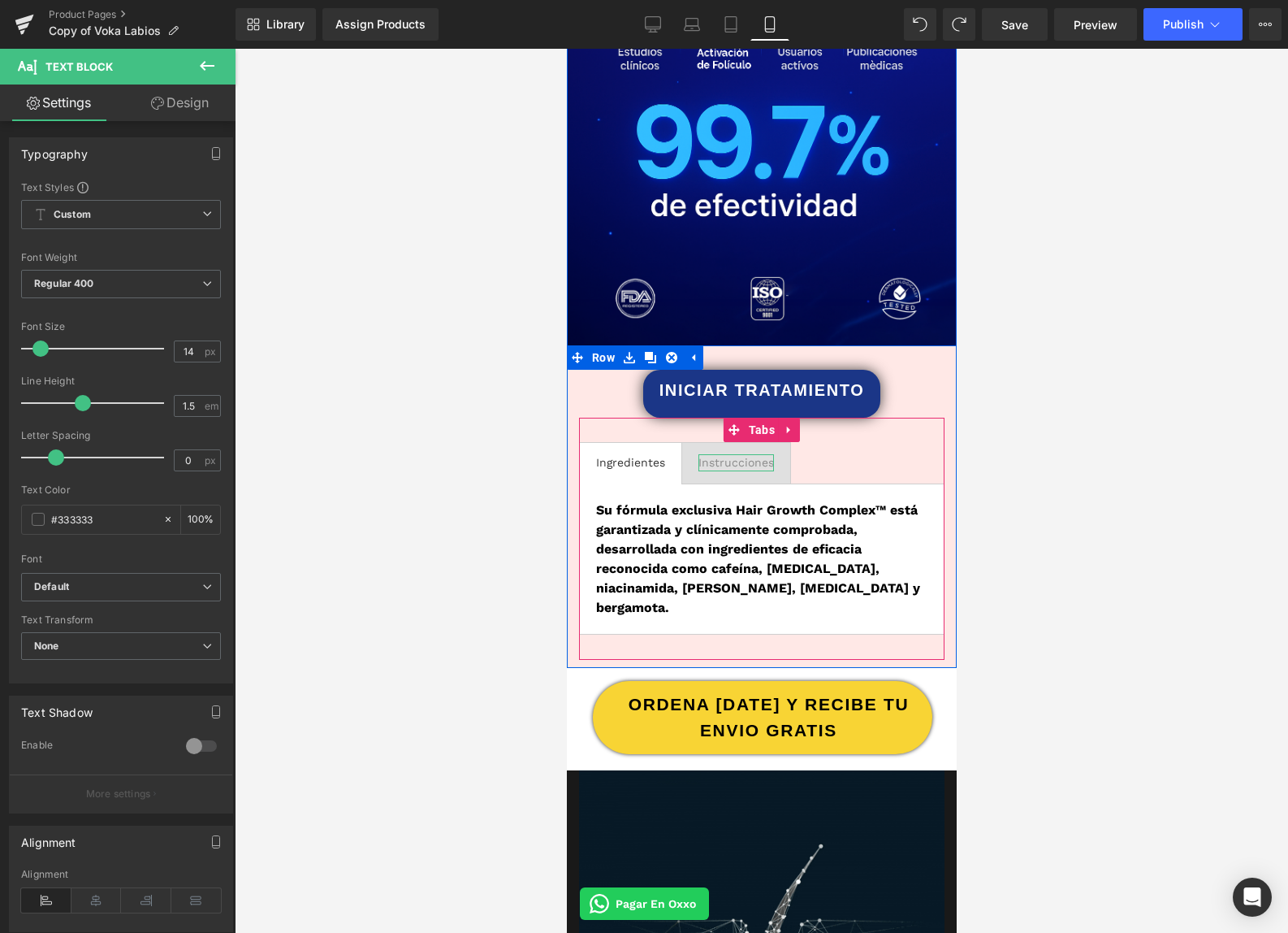
click at [734, 463] on div "Instrucciones" at bounding box center [735, 463] width 75 height 17
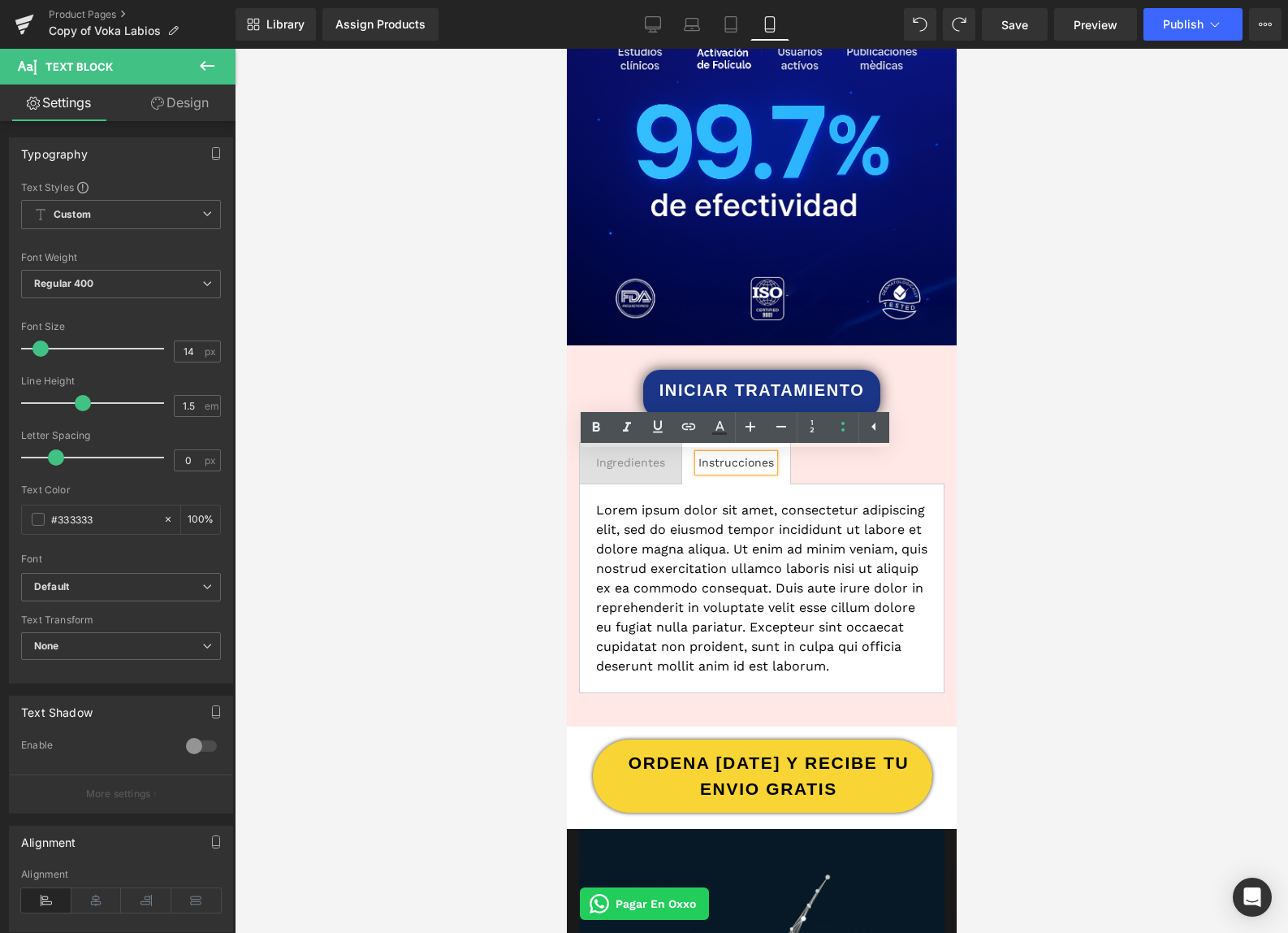
click at [724, 563] on p "Lorem ipsum dolor sit amet, consectetur adipiscing elit, sed do eiusmod tempor …" at bounding box center [761, 587] width 331 height 175
click at [726, 560] on p "Lorem ipsum dolor sit amet, consectetur adipiscing elit, sed do eiusmod tempor …" at bounding box center [761, 587] width 331 height 175
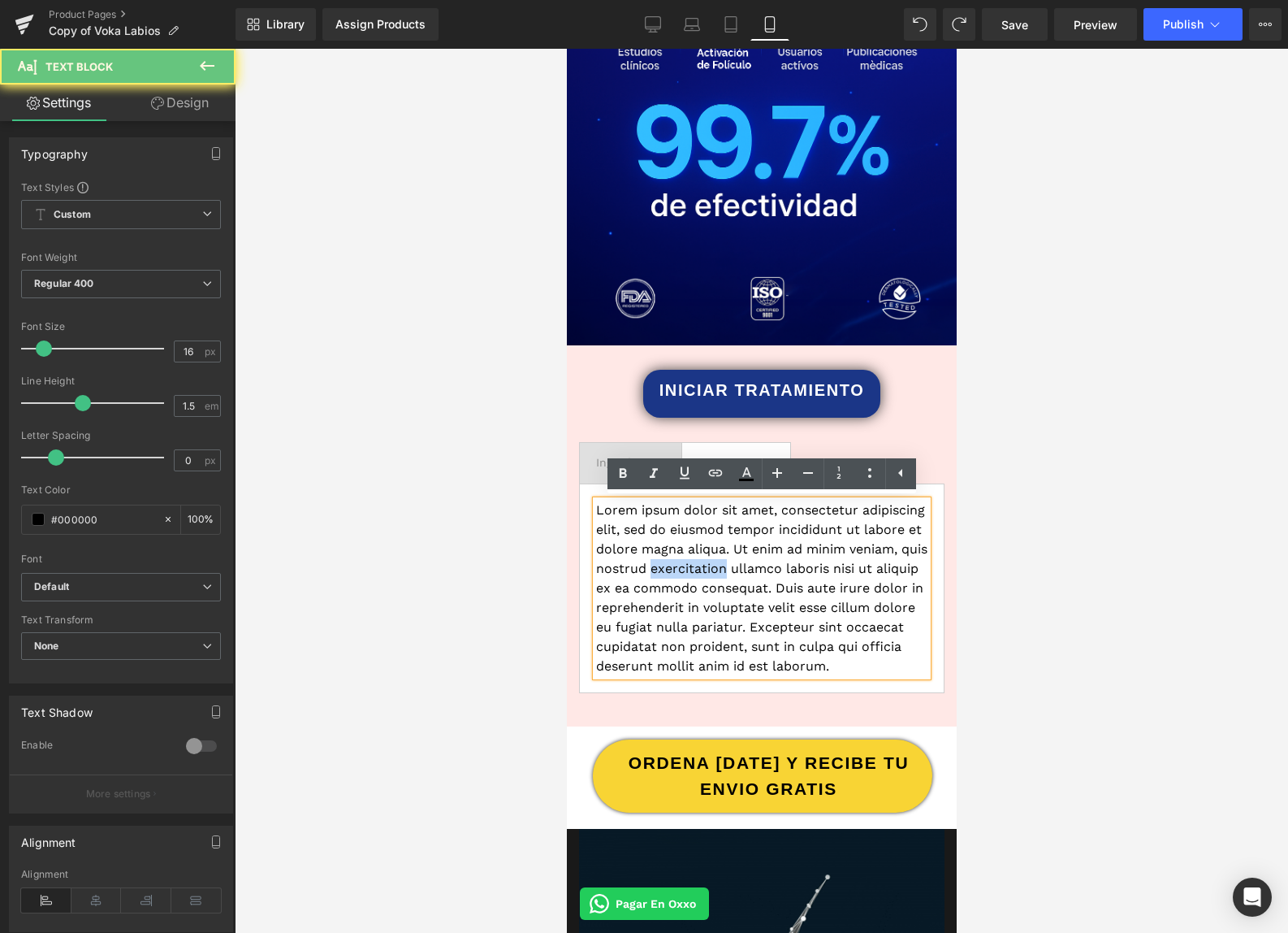
click at [726, 560] on p "Lorem ipsum dolor sit amet, consectetur adipiscing elit, sed do eiusmod tempor …" at bounding box center [761, 587] width 331 height 175
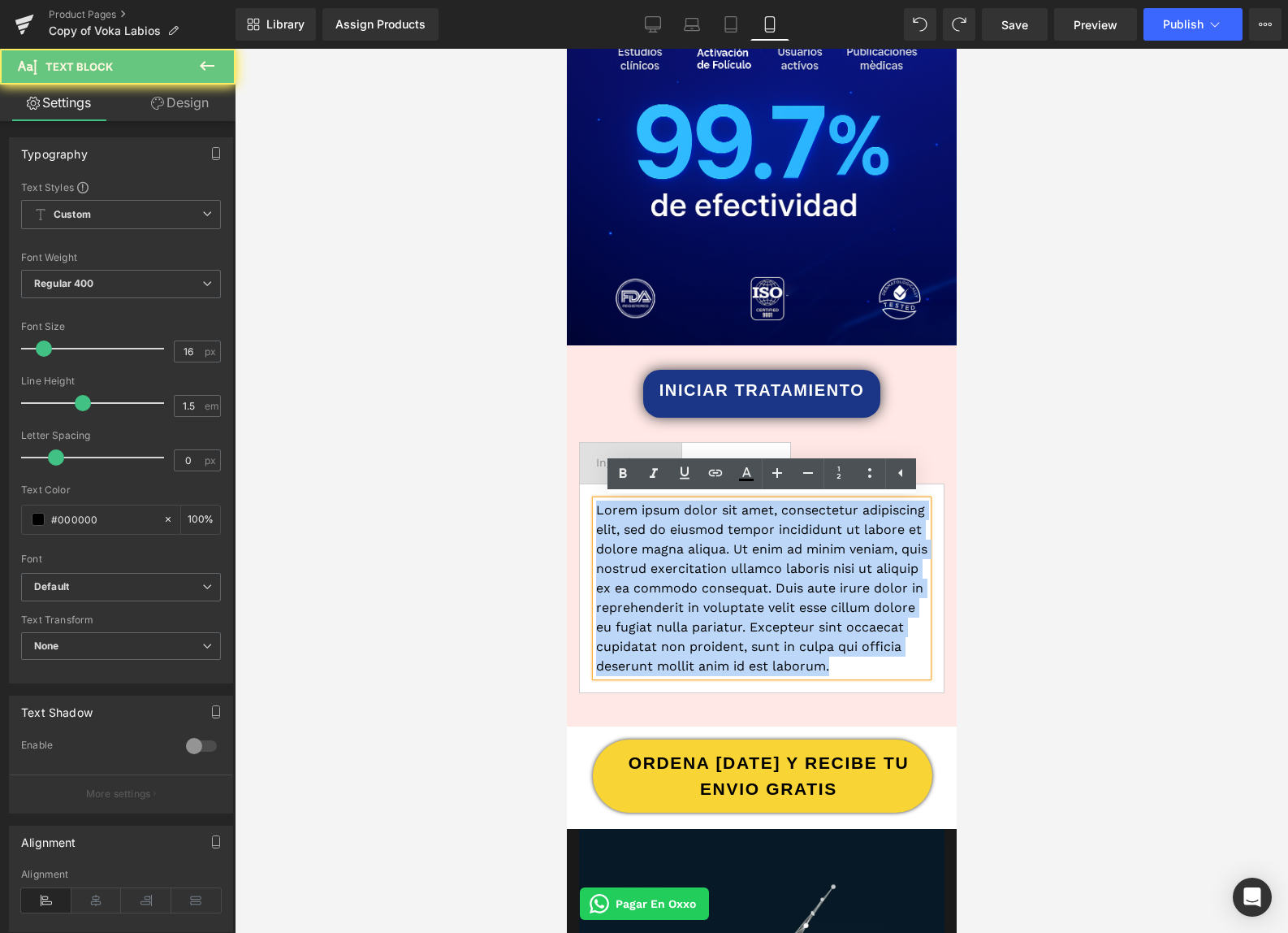
click at [726, 560] on p "Lorem ipsum dolor sit amet, consectetur adipiscing elit, sed do eiusmod tempor …" at bounding box center [761, 587] width 331 height 175
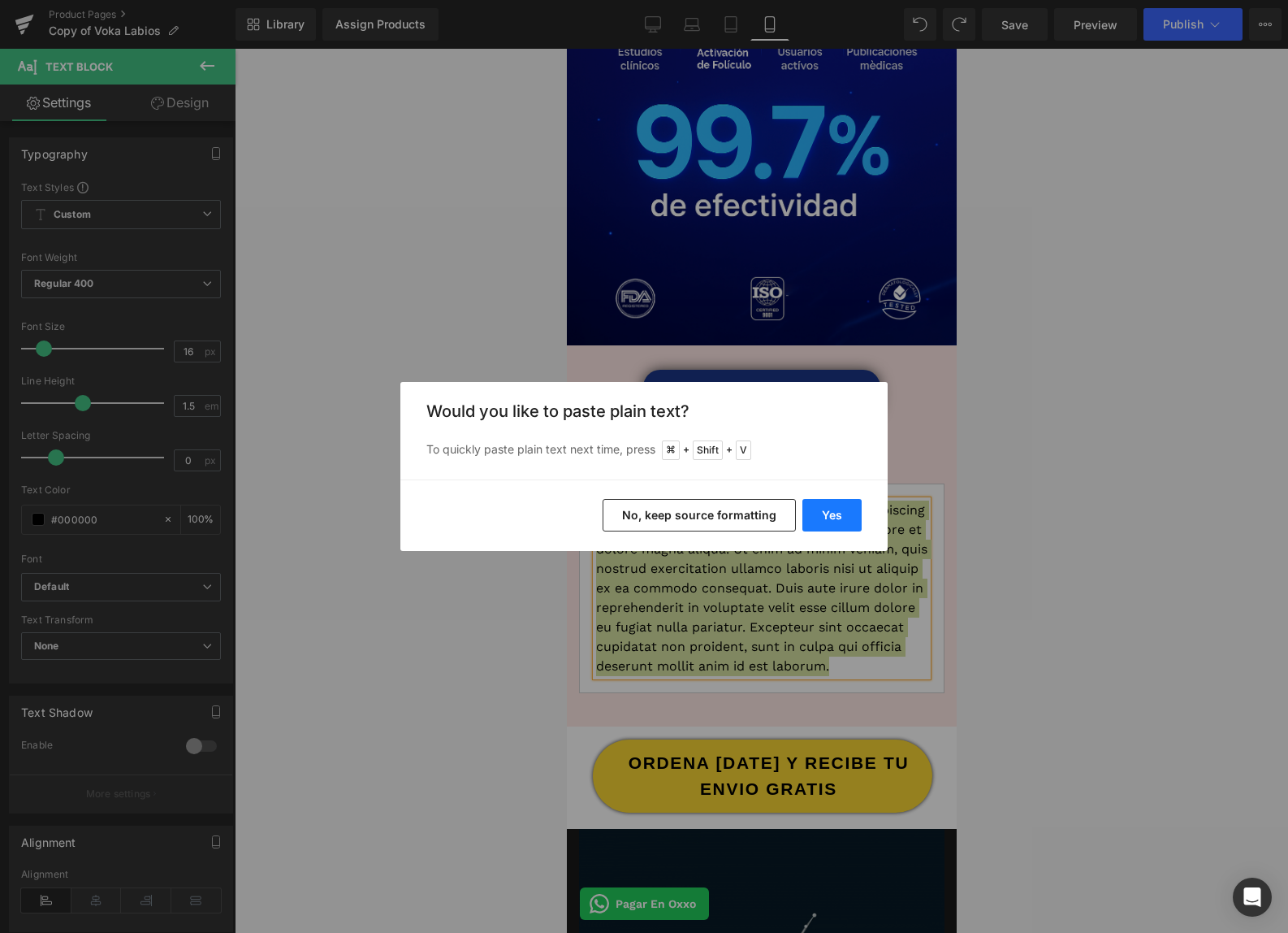
click at [827, 519] on button "Yes" at bounding box center [831, 515] width 59 height 33
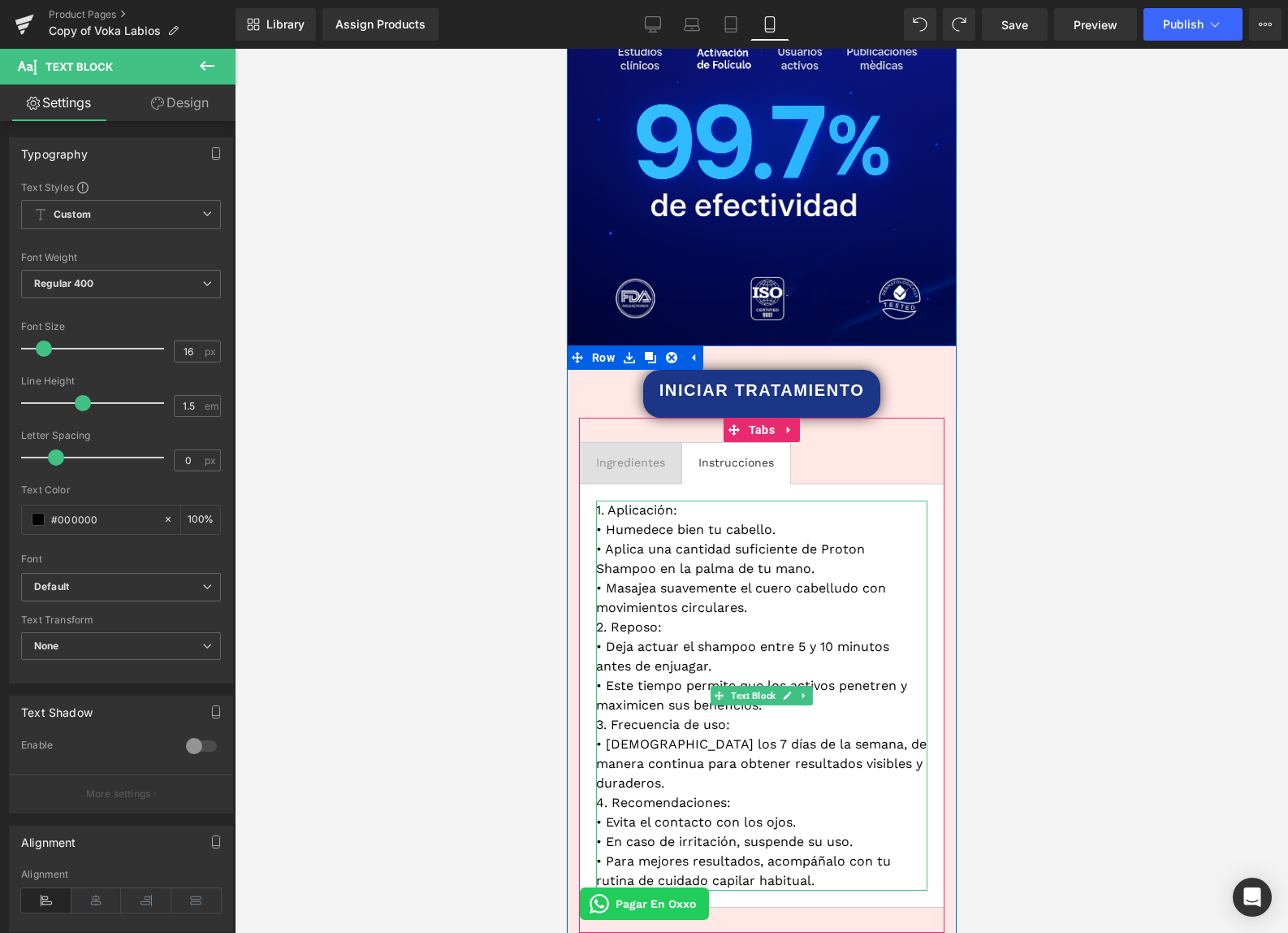
scroll to position [2249, 0]
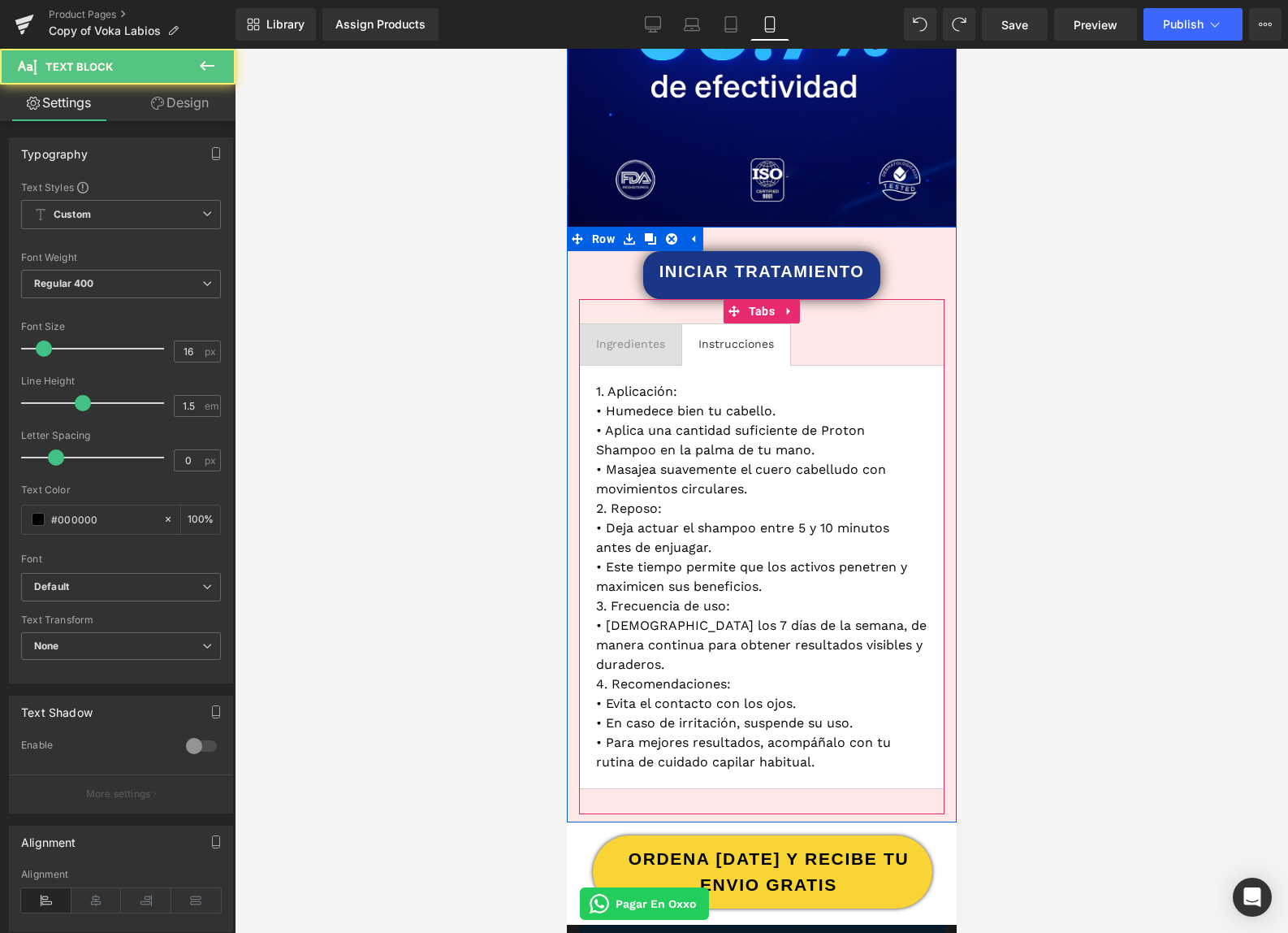
drag, startPoint x: 782, startPoint y: 593, endPoint x: 590, endPoint y: 560, distance: 194.8
click at [590, 560] on div "1. Aplicación: • Humedece bien tu cabello. • Aplica una cantidad suficiente de …" at bounding box center [762, 577] width 366 height 424
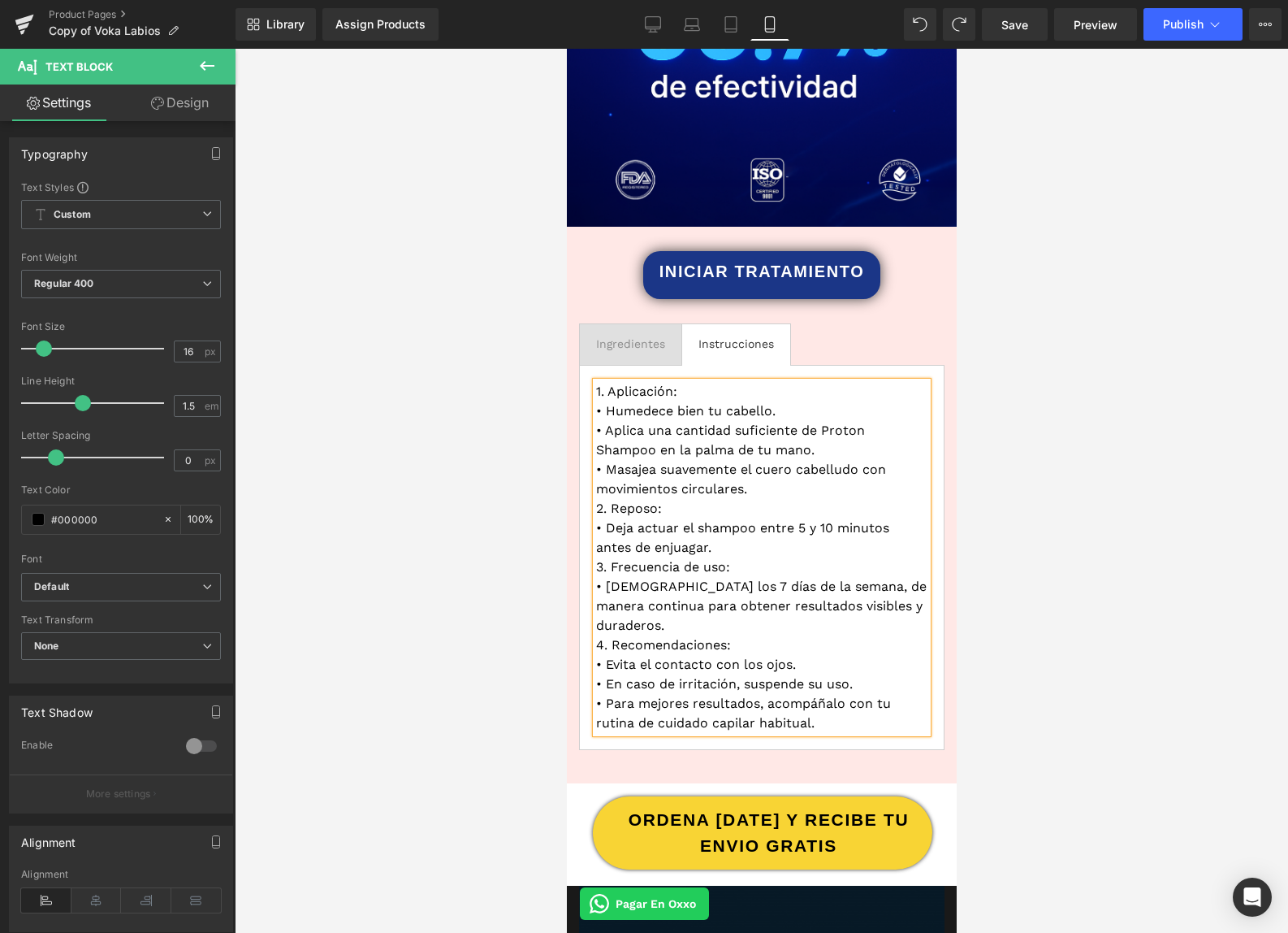
drag, startPoint x: 801, startPoint y: 727, endPoint x: 587, endPoint y: 645, distance: 229.2
click at [587, 645] on div "1. Aplicación: • Humedece bien tu cabello. • Aplica una cantidad suficiente de …" at bounding box center [762, 557] width 366 height 385
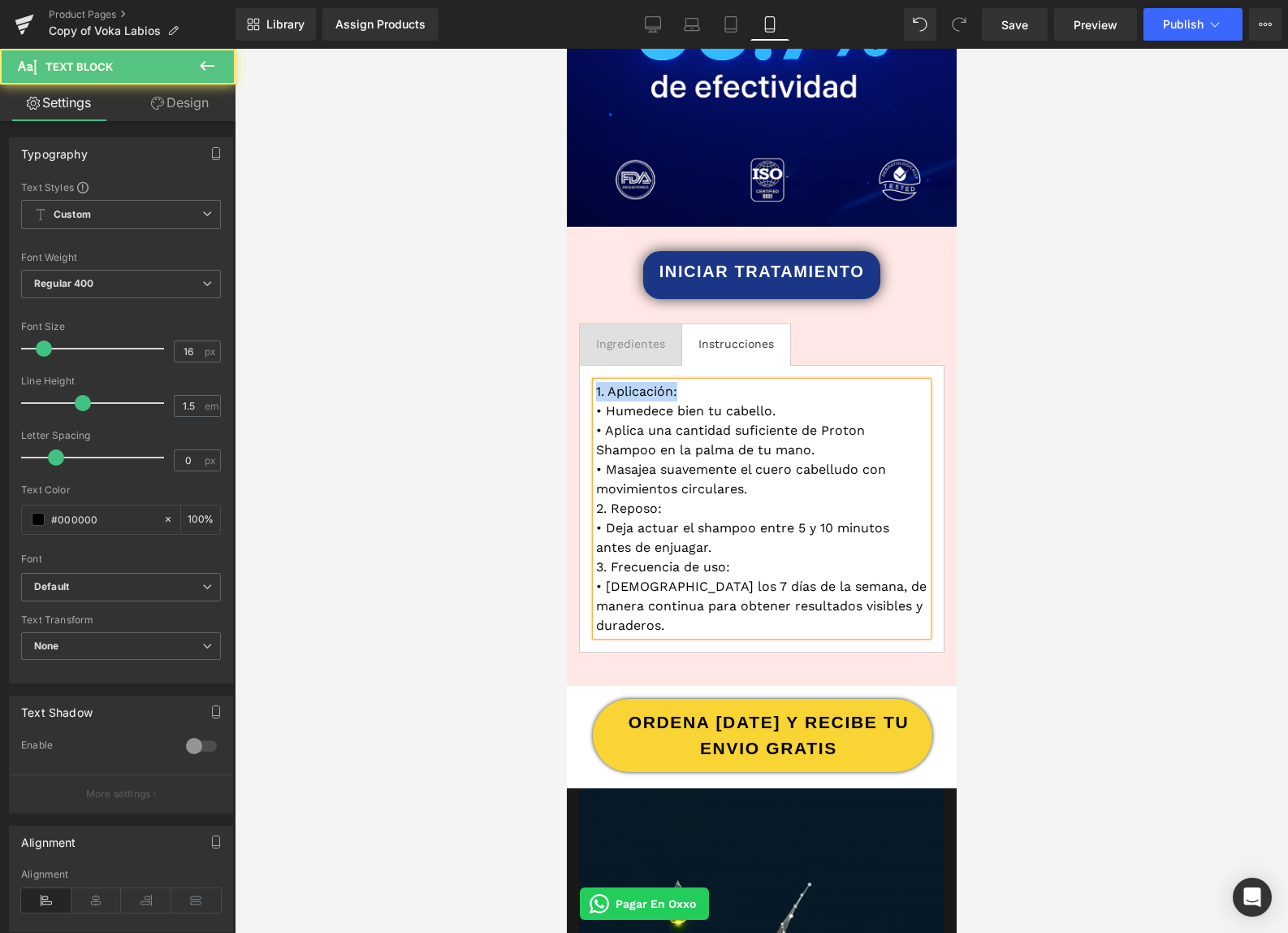
drag, startPoint x: 684, startPoint y: 394, endPoint x: 589, endPoint y: 385, distance: 95.4
click at [589, 385] on div "1. Aplicación: • Humedece bien tu cabello. • Aplica una cantidad suficiente de …" at bounding box center [762, 508] width 366 height 287
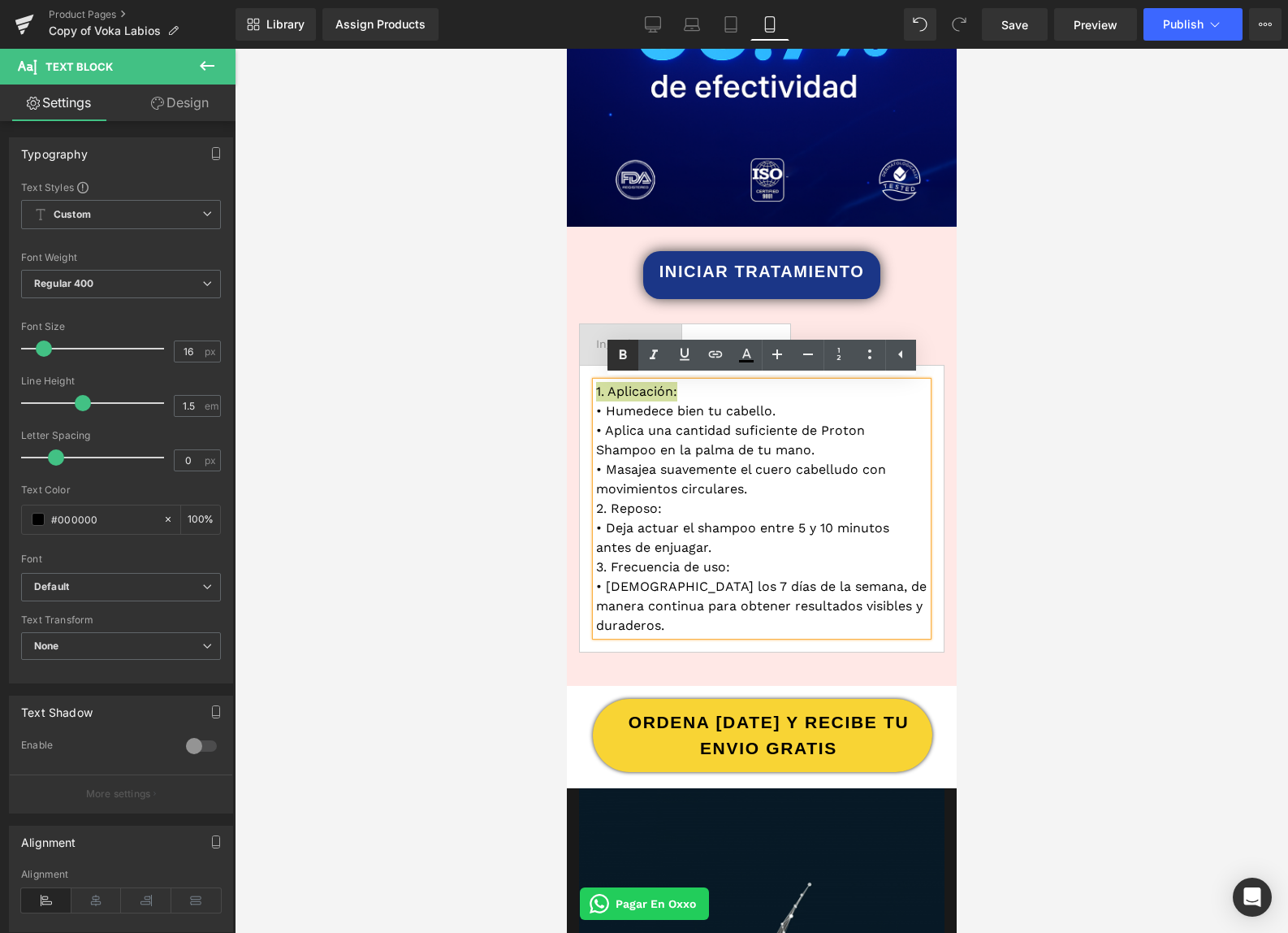
drag, startPoint x: 643, startPoint y: 507, endPoint x: 1125, endPoint y: 554, distance: 484.3
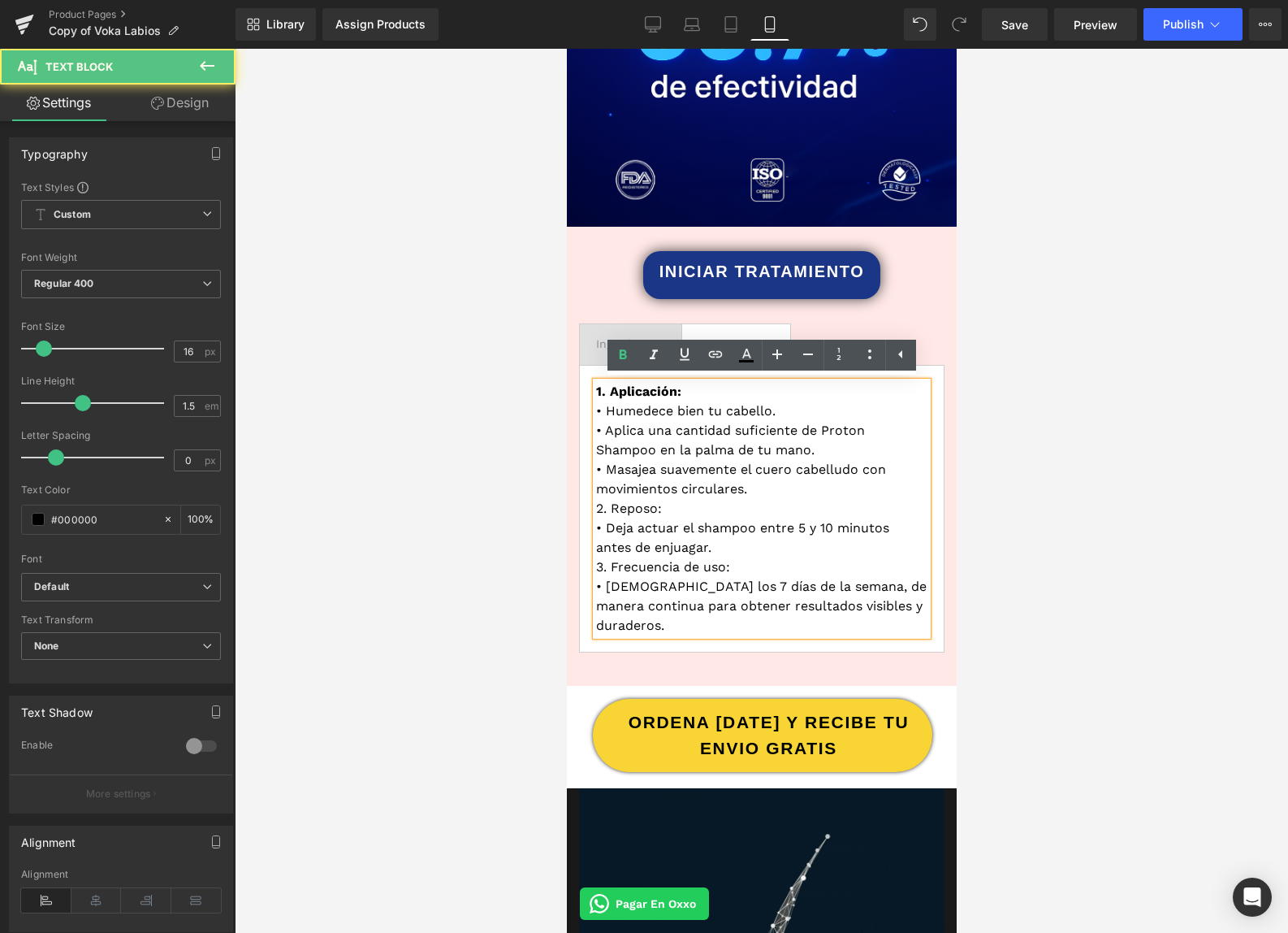
drag, startPoint x: 743, startPoint y: 570, endPoint x: 577, endPoint y: 560, distance: 166.3
click at [577, 561] on div "INICIAR TRATAMIENTO Button Ingredientes Text Block Instrucciones Text Block 1. …" at bounding box center [761, 464] width 390 height 427
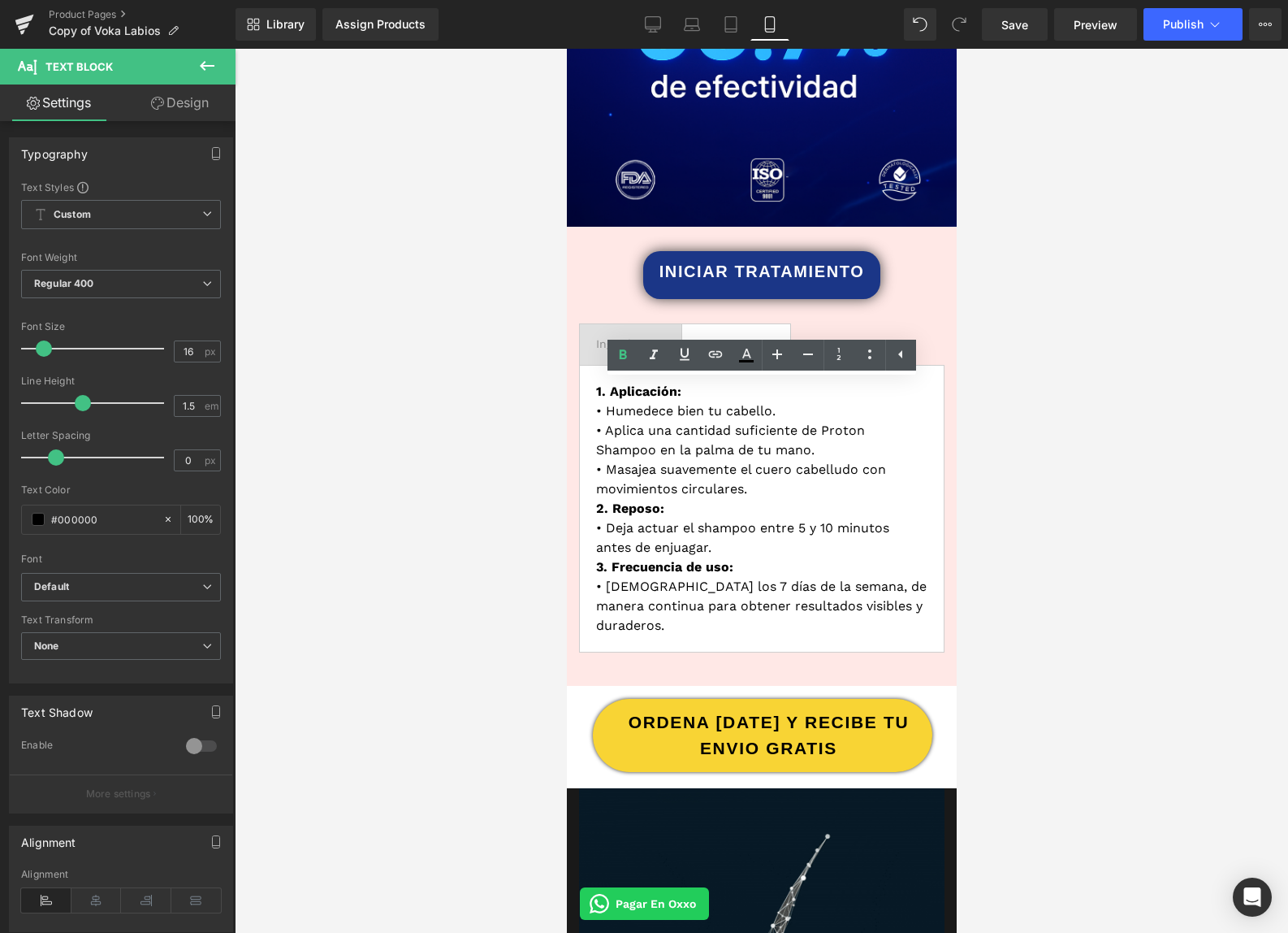
click at [1090, 569] on div at bounding box center [762, 490] width 1054 height 884
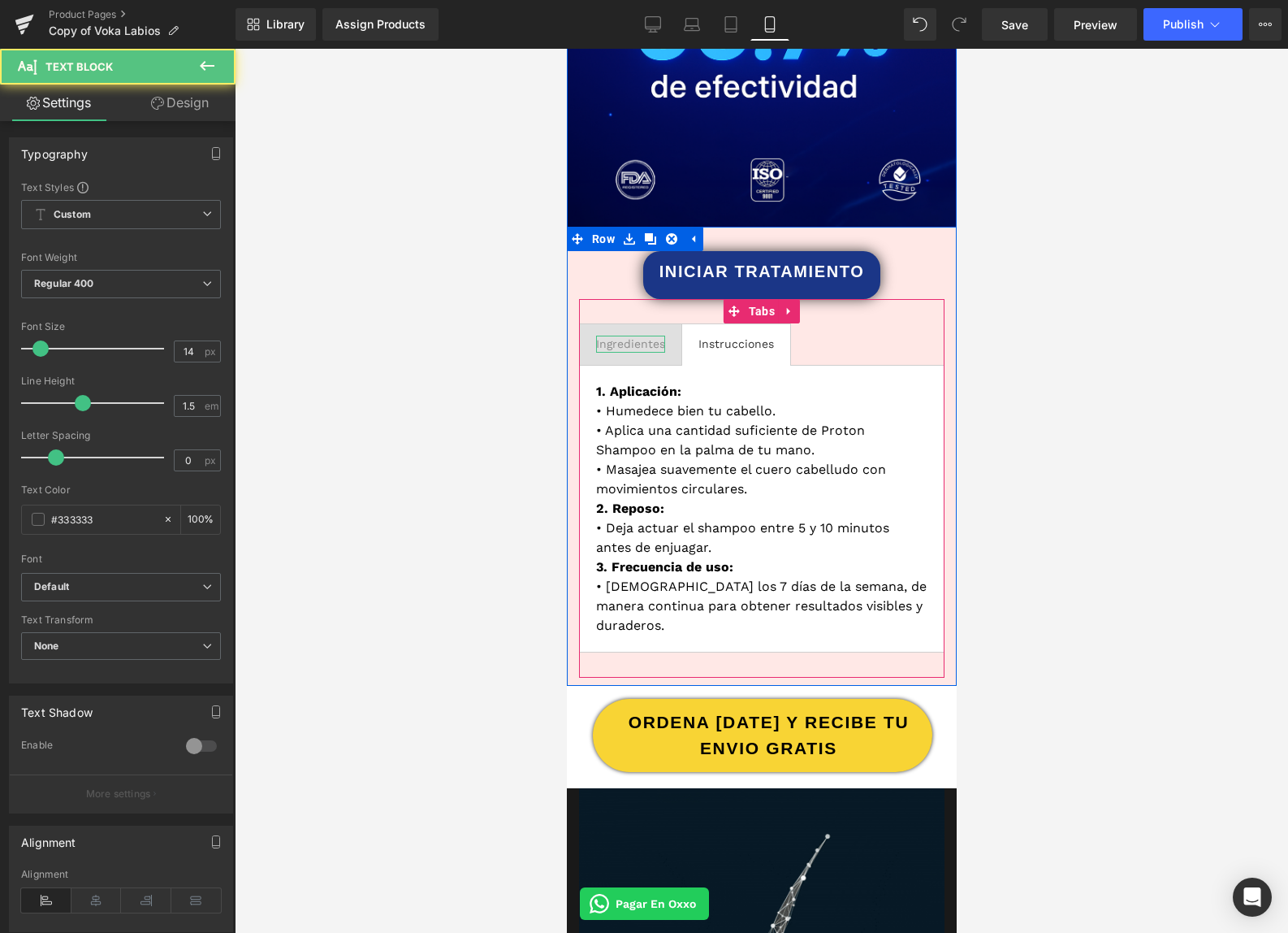
click at [633, 346] on div "Ingredientes" at bounding box center [629, 345] width 69 height 17
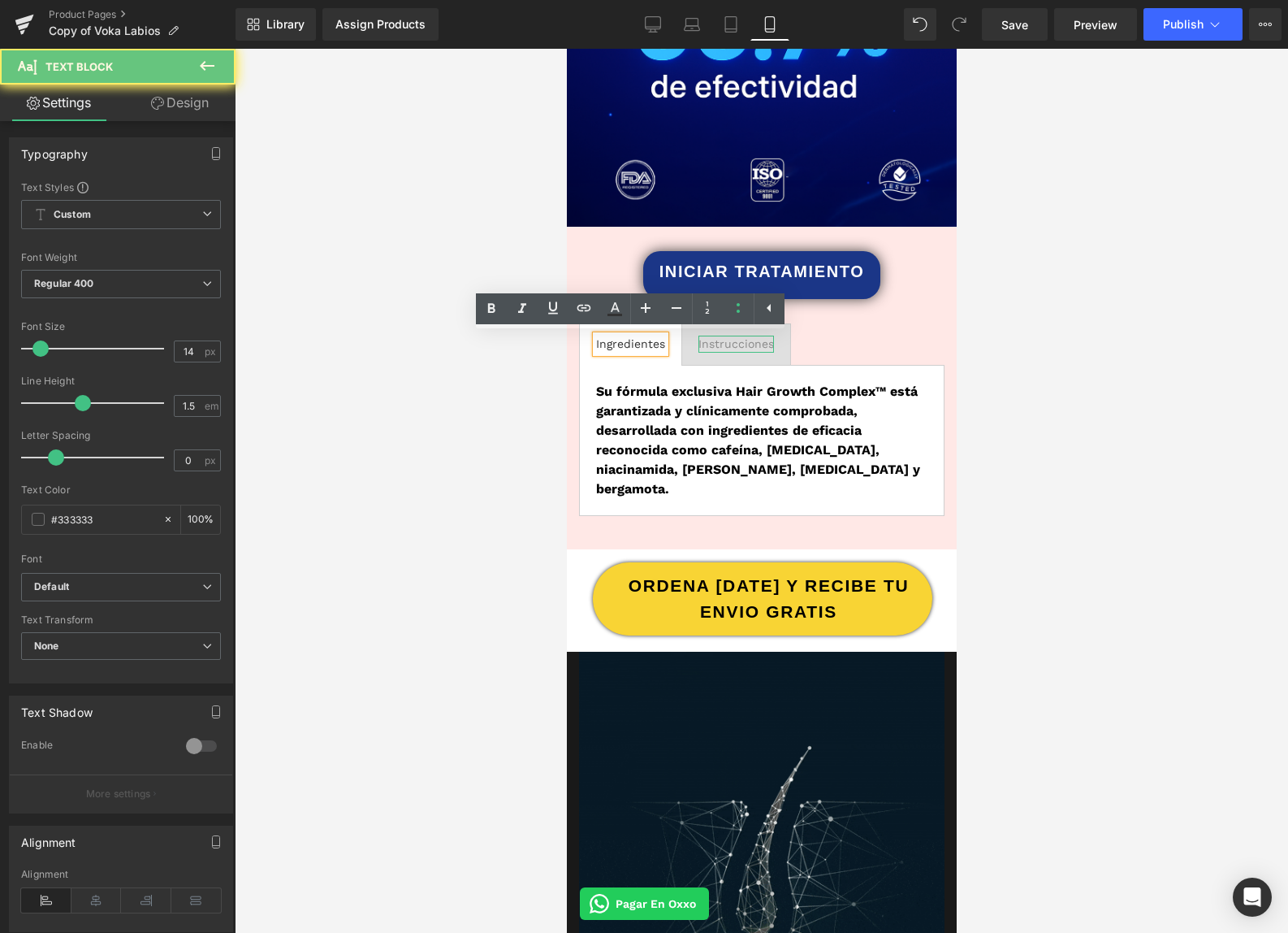
click at [730, 346] on div "Instrucciones" at bounding box center [735, 345] width 75 height 17
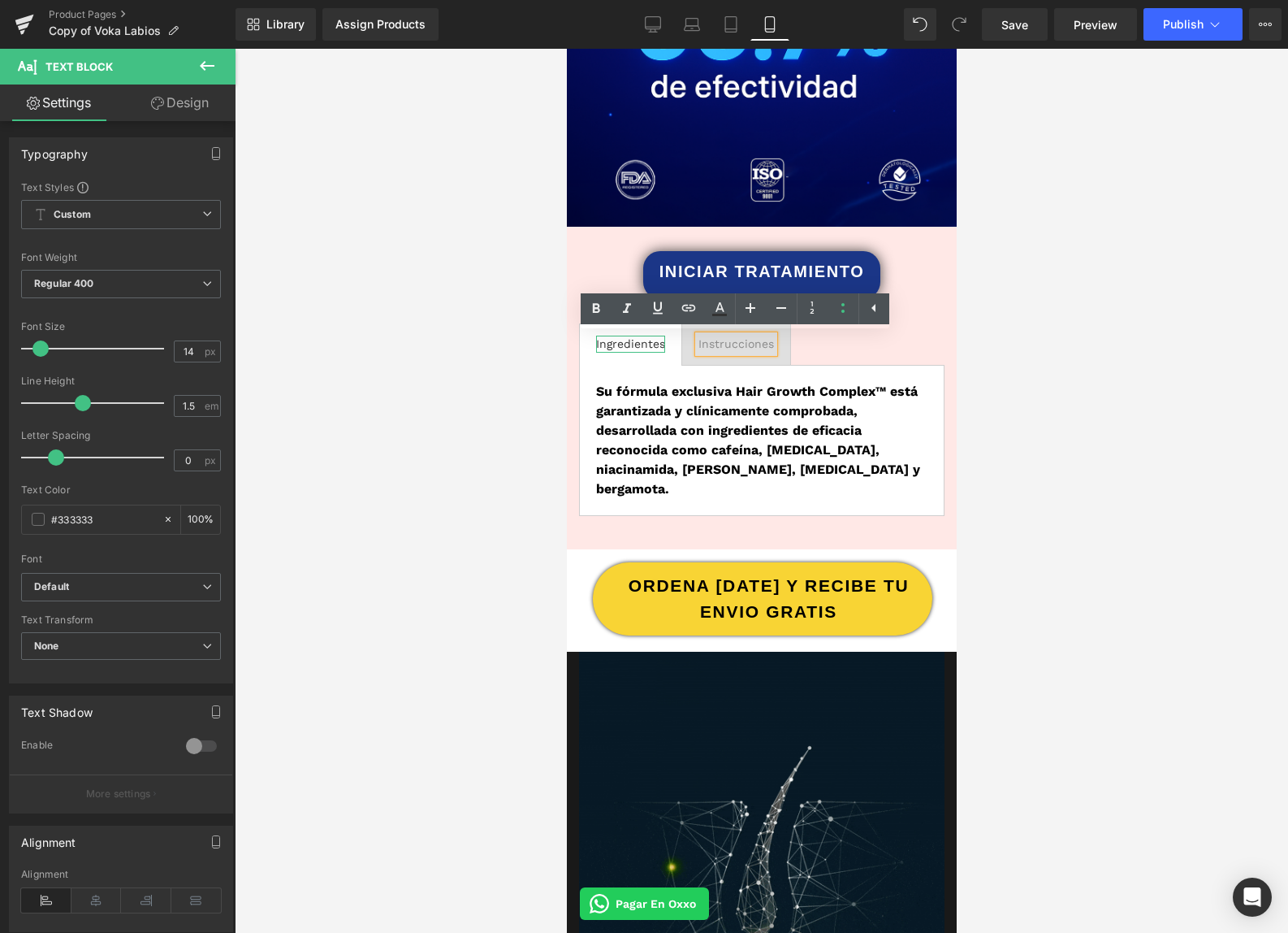
click at [639, 345] on div "Ingredientes" at bounding box center [629, 345] width 69 height 17
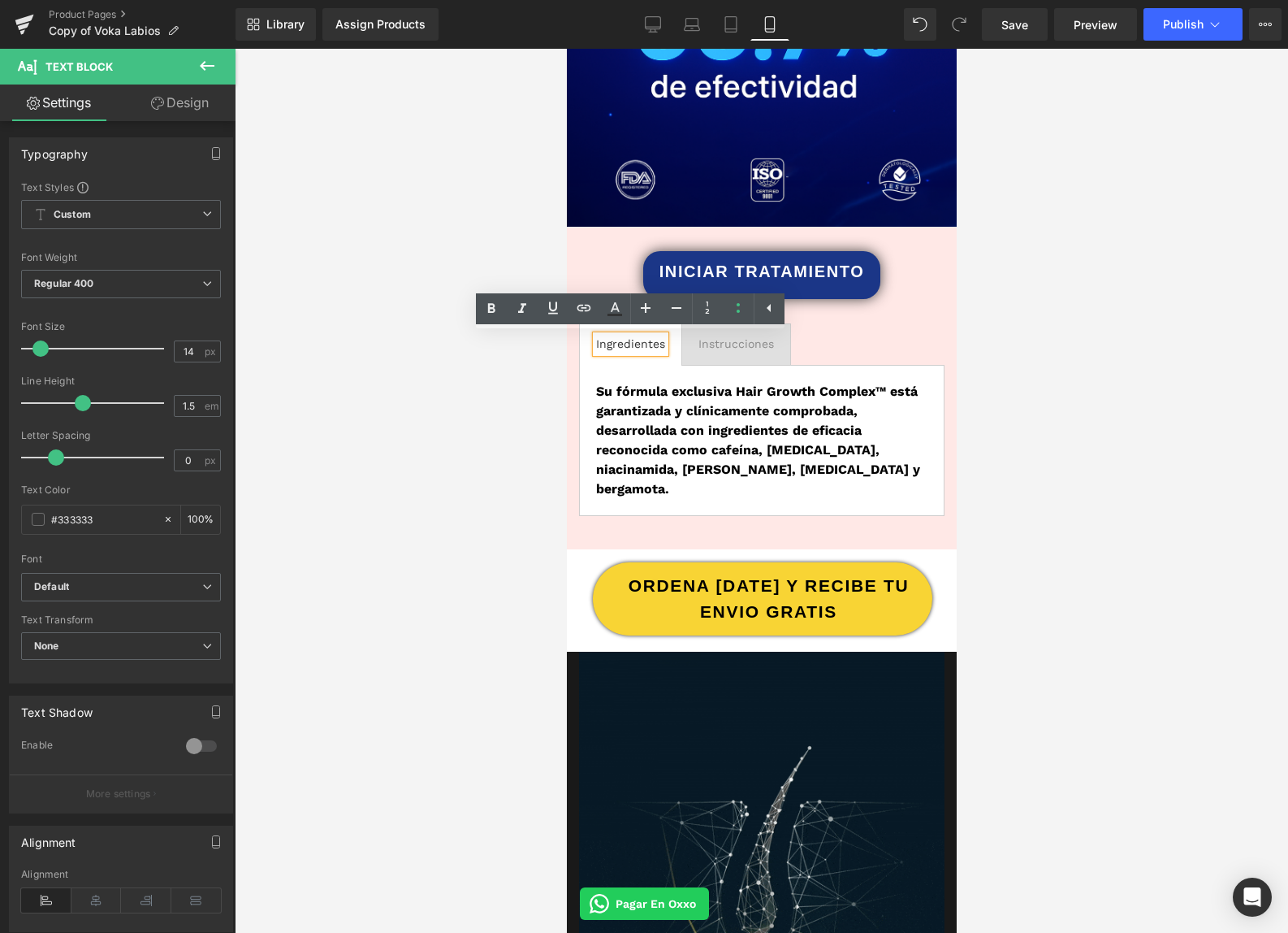
click at [787, 466] on strong "Su fórmula exclusiva Hair Growth Complex™ está garantizada y clínicamente compr…" at bounding box center [757, 439] width 324 height 113
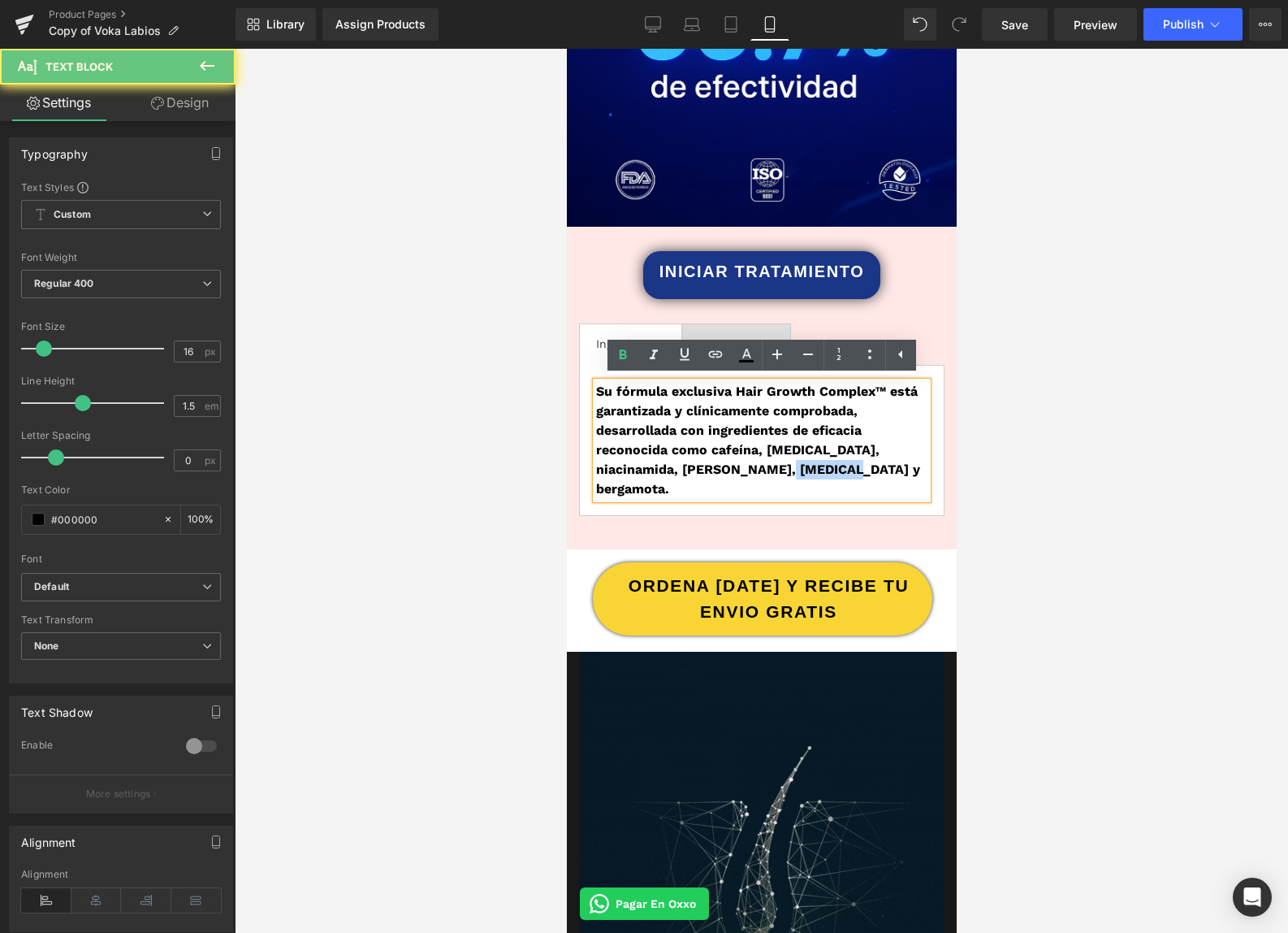
click at [787, 465] on strong "Su fórmula exclusiva Hair Growth Complex™ está garantizada y clínicamente compr…" at bounding box center [757, 439] width 324 height 113
click at [786, 465] on strong "Su fórmula exclusiva Hair Growth Complex™ está garantizada y clínicamente compr…" at bounding box center [757, 439] width 324 height 113
click at [786, 464] on strong "Su fórmula exclusiva Hair Growth Complex™ está garantizada y clínicamente compr…" at bounding box center [757, 439] width 324 height 113
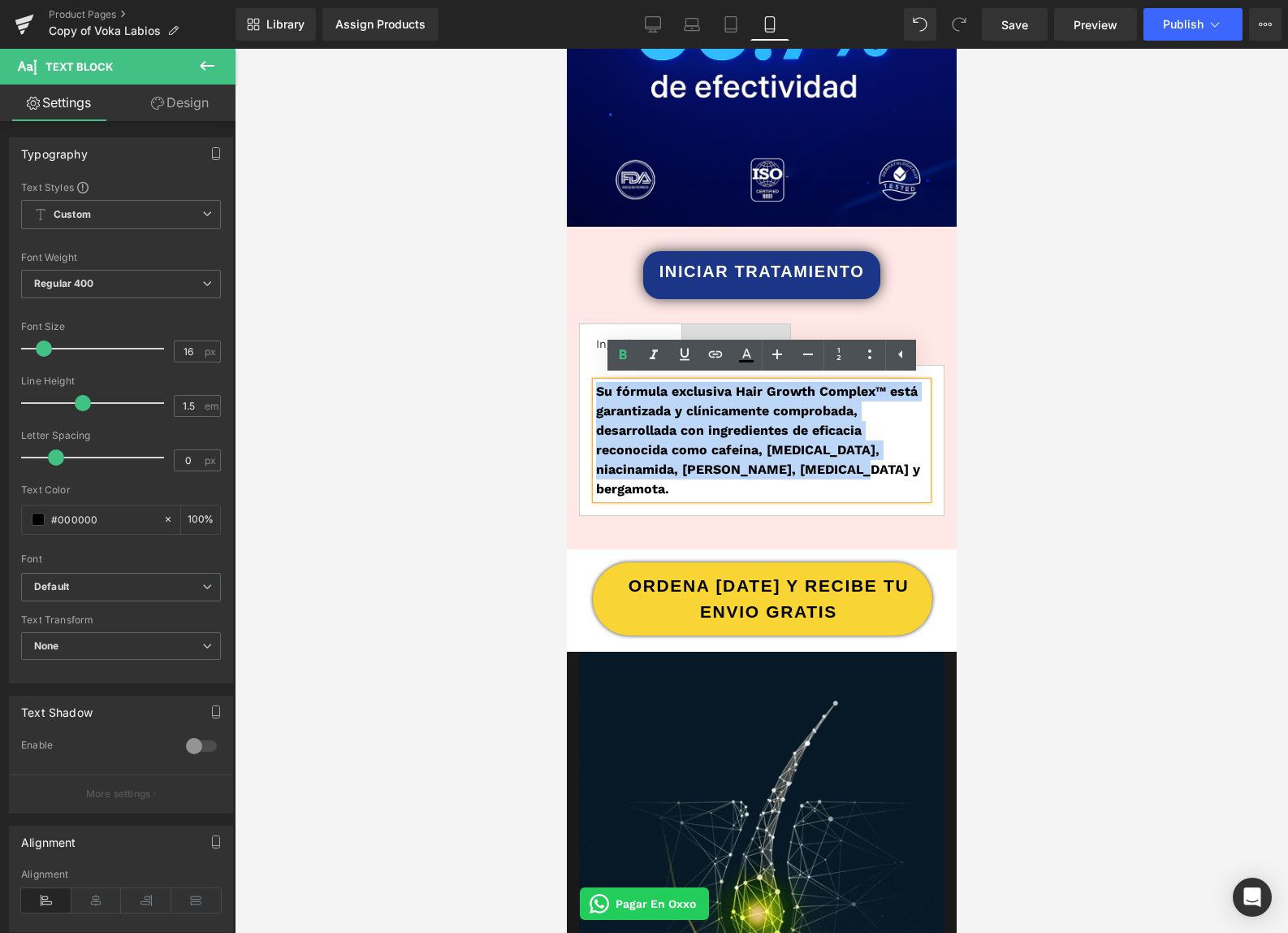
drag, startPoint x: 806, startPoint y: 467, endPoint x: 572, endPoint y: 376, distance: 251.1
click at [572, 376] on div "INICIAR TRATAMIENTO Button Ingredientes Text Block Instrucciones Text Block Su …" at bounding box center [761, 396] width 390 height 290
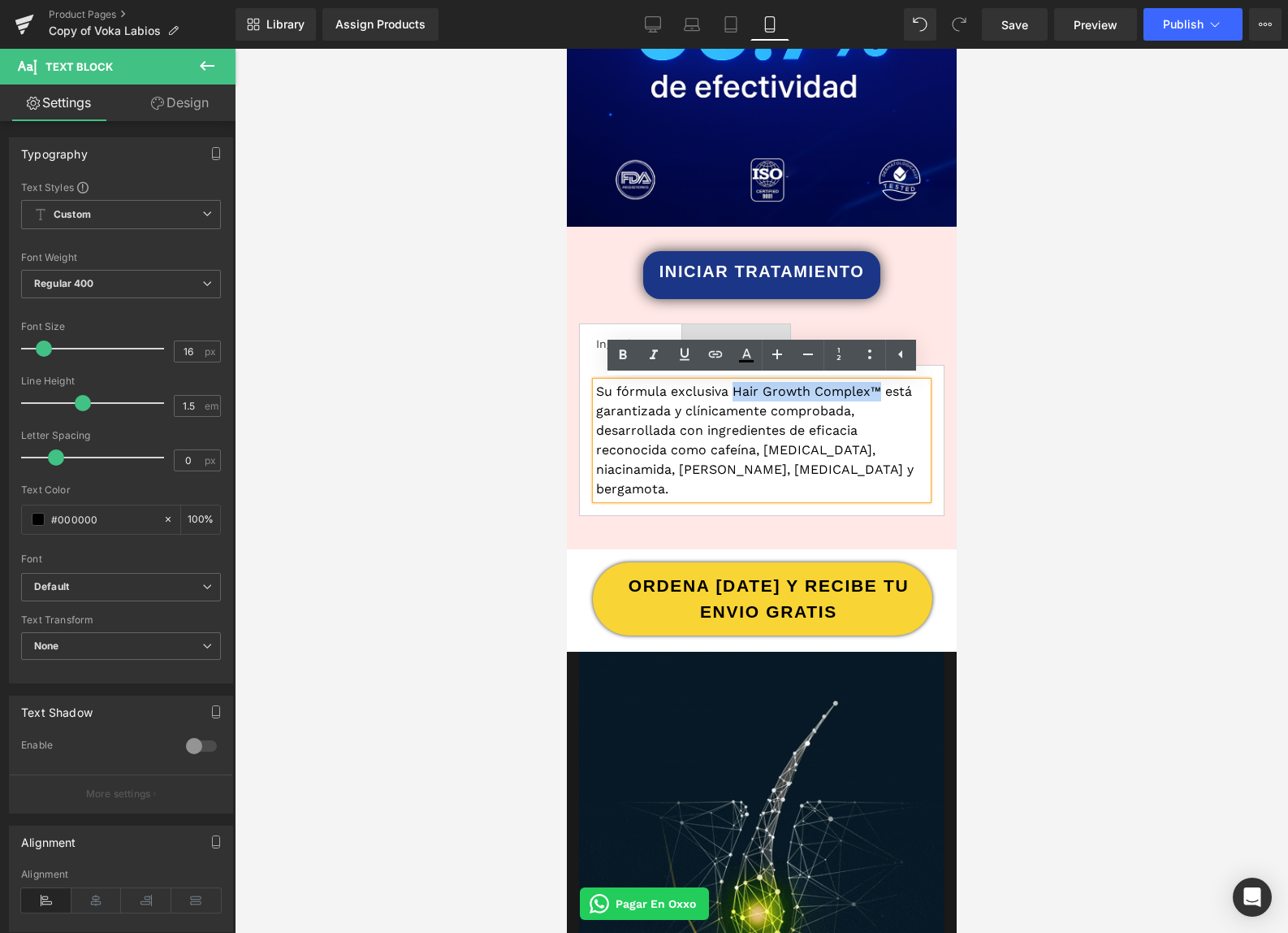
drag, startPoint x: 877, startPoint y: 390, endPoint x: 733, endPoint y: 388, distance: 144.0
click at [733, 388] on p "Su fórmula exclusiva Hair Growth Complex™ está garantizada y clínicamente compr…" at bounding box center [761, 439] width 331 height 117
click at [1072, 590] on div at bounding box center [762, 490] width 1054 height 884
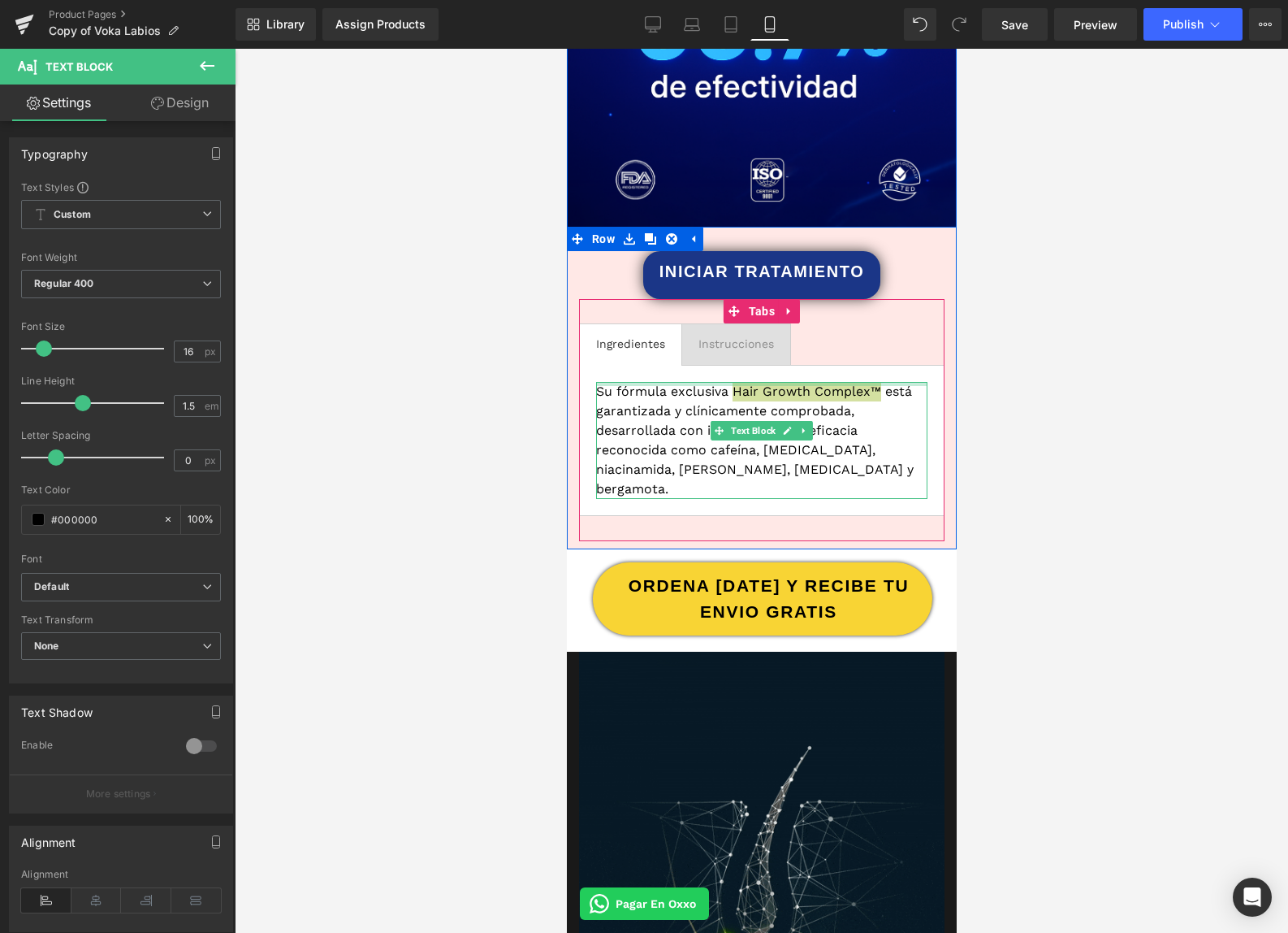
click at [819, 384] on div at bounding box center [761, 383] width 331 height 4
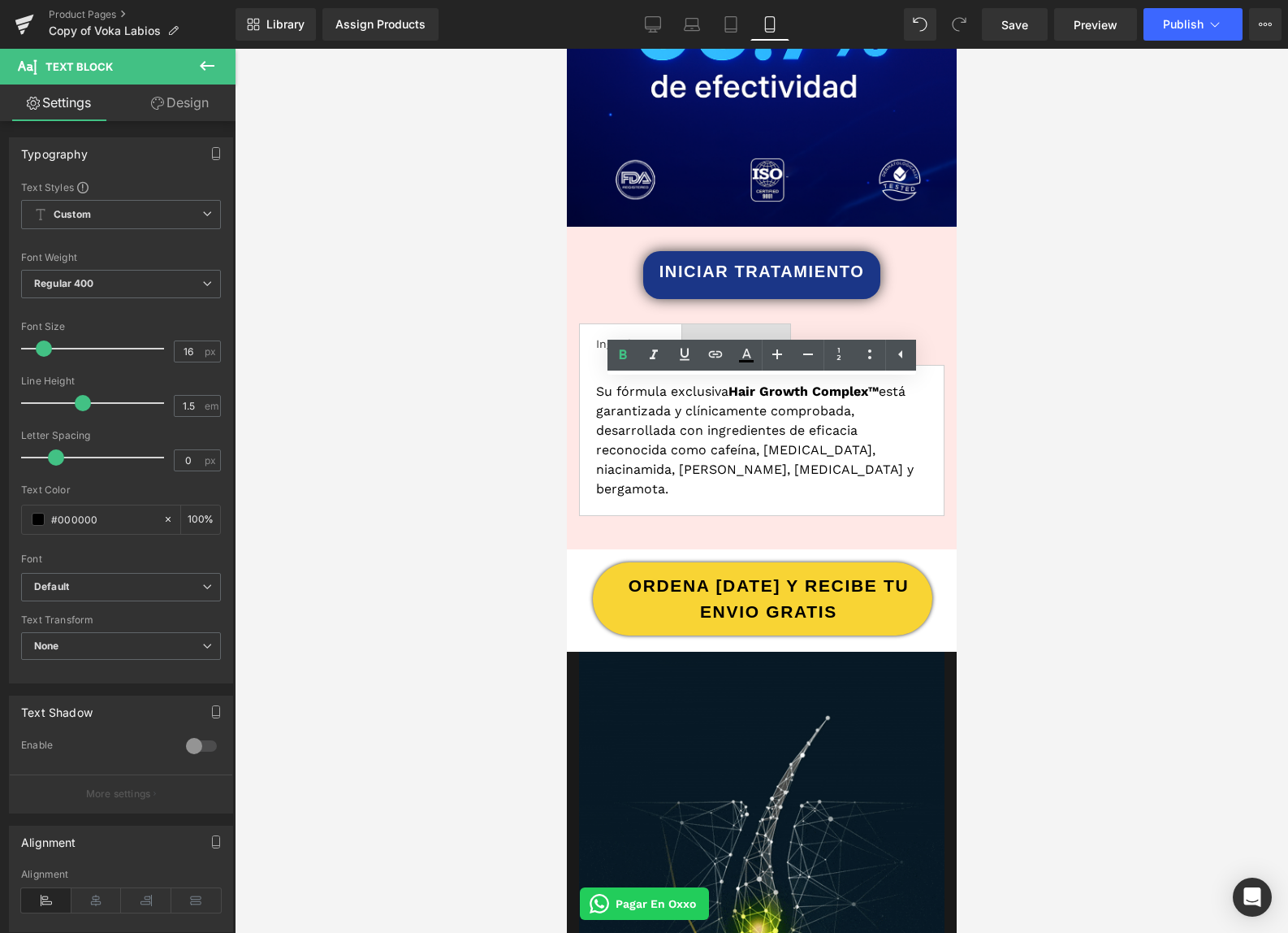
drag, startPoint x: 1273, startPoint y: 436, endPoint x: 1098, endPoint y: 376, distance: 185.0
click at [1273, 435] on div at bounding box center [762, 490] width 1054 height 884
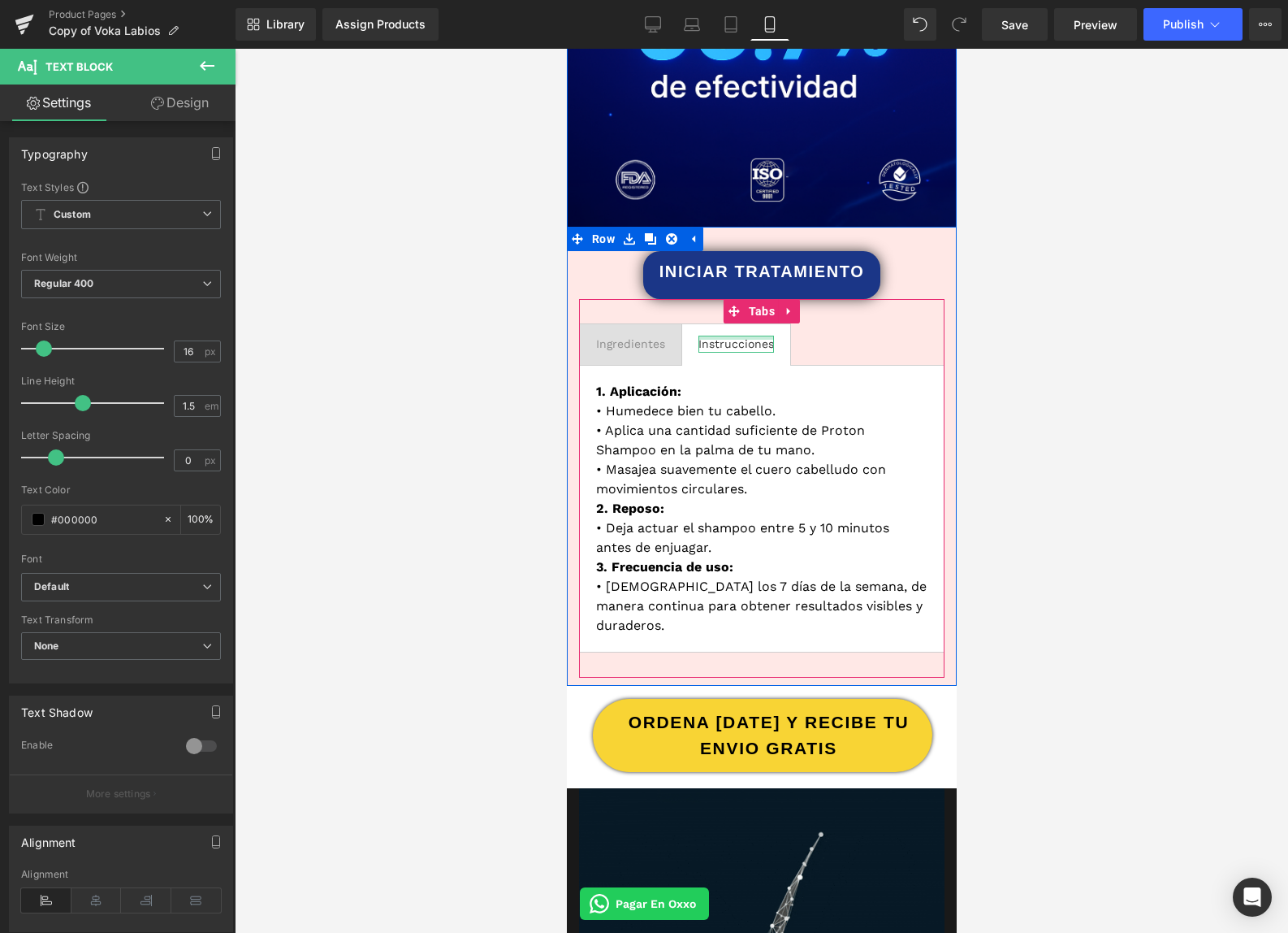
click at [731, 336] on div "Instrucciones Text Block" at bounding box center [735, 345] width 75 height 17
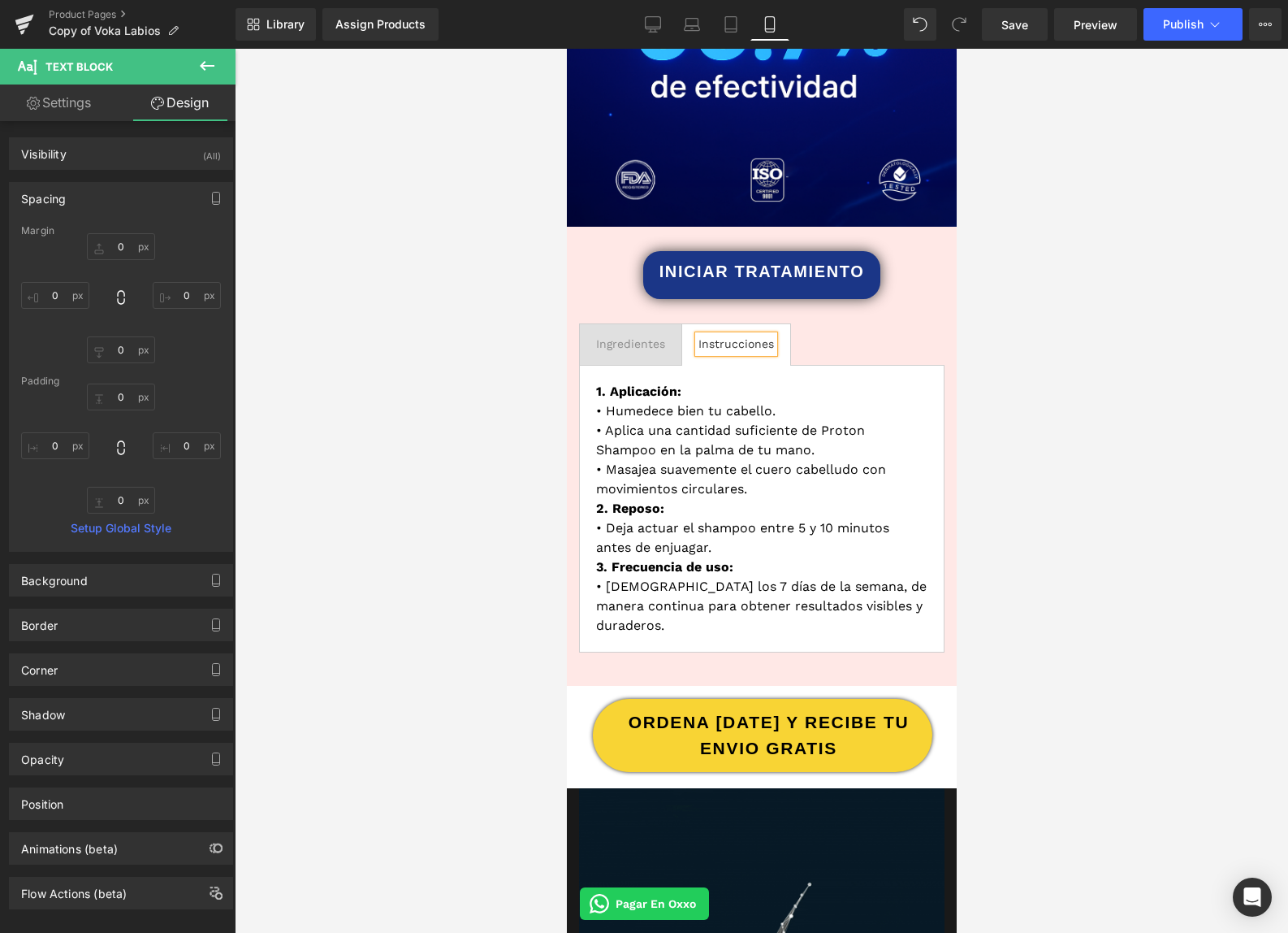
click at [1089, 478] on div at bounding box center [762, 490] width 1054 height 884
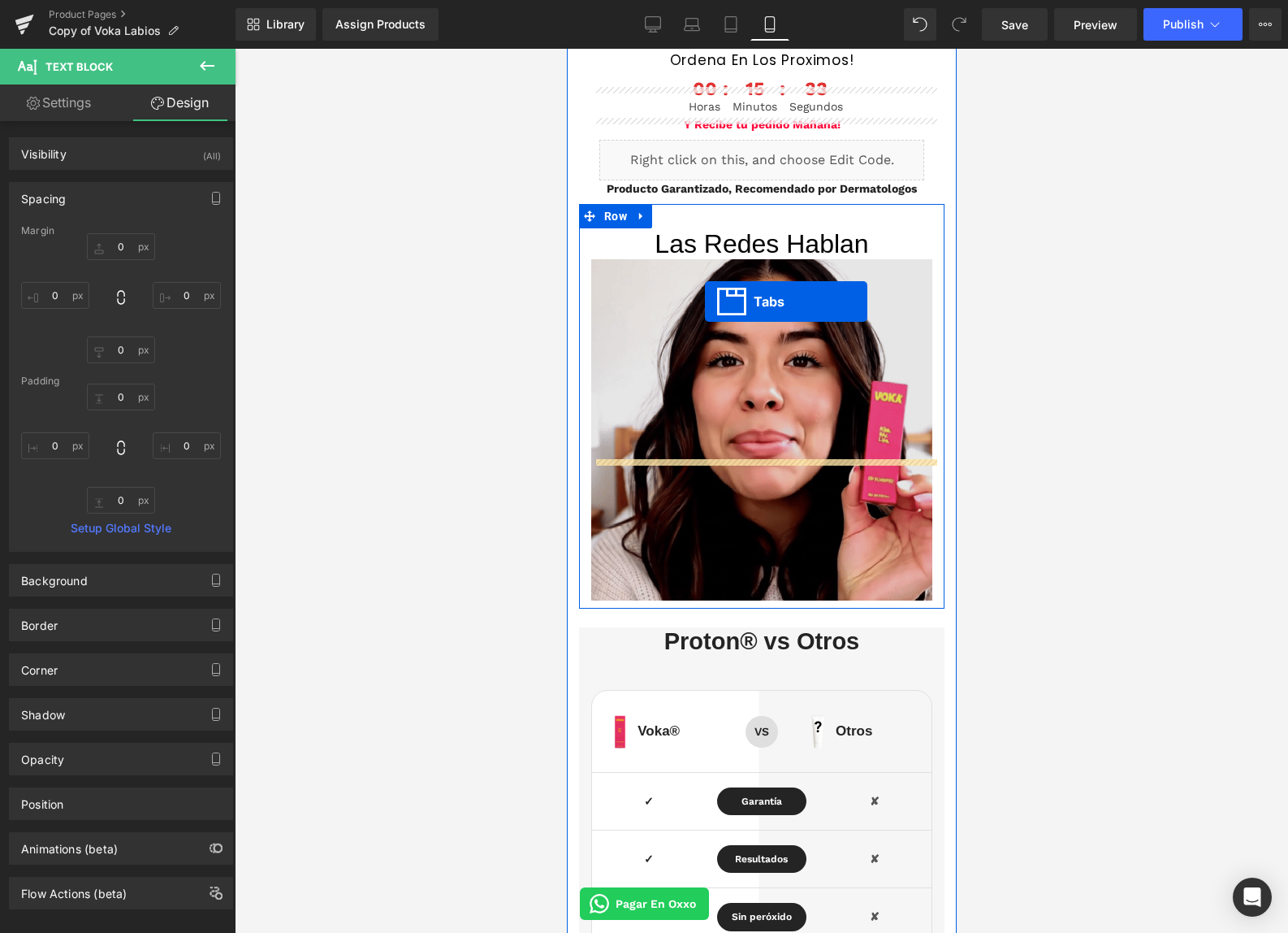
scroll to position [4194, 0]
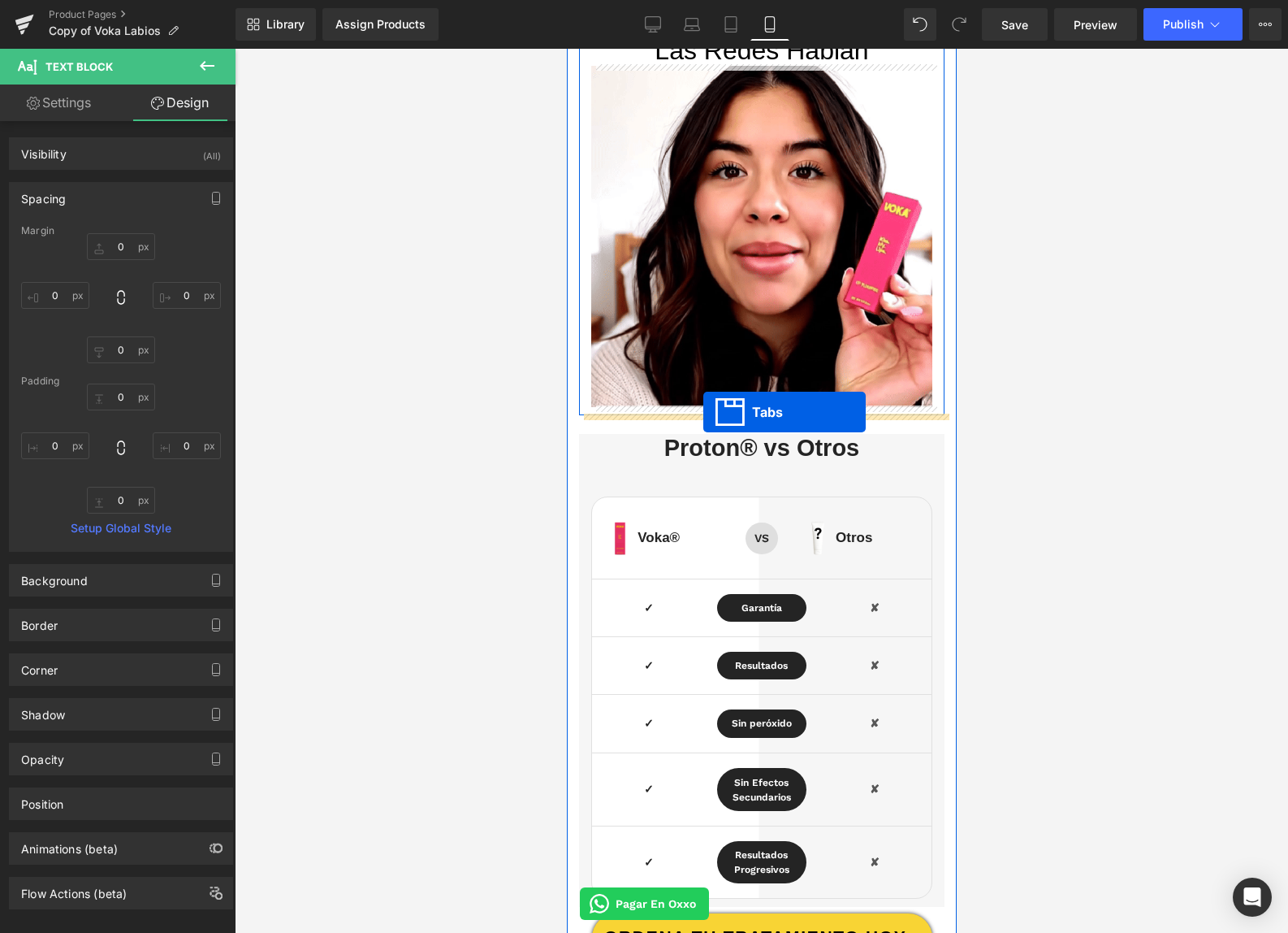
drag, startPoint x: 737, startPoint y: 231, endPoint x: 703, endPoint y: 412, distance: 184.2
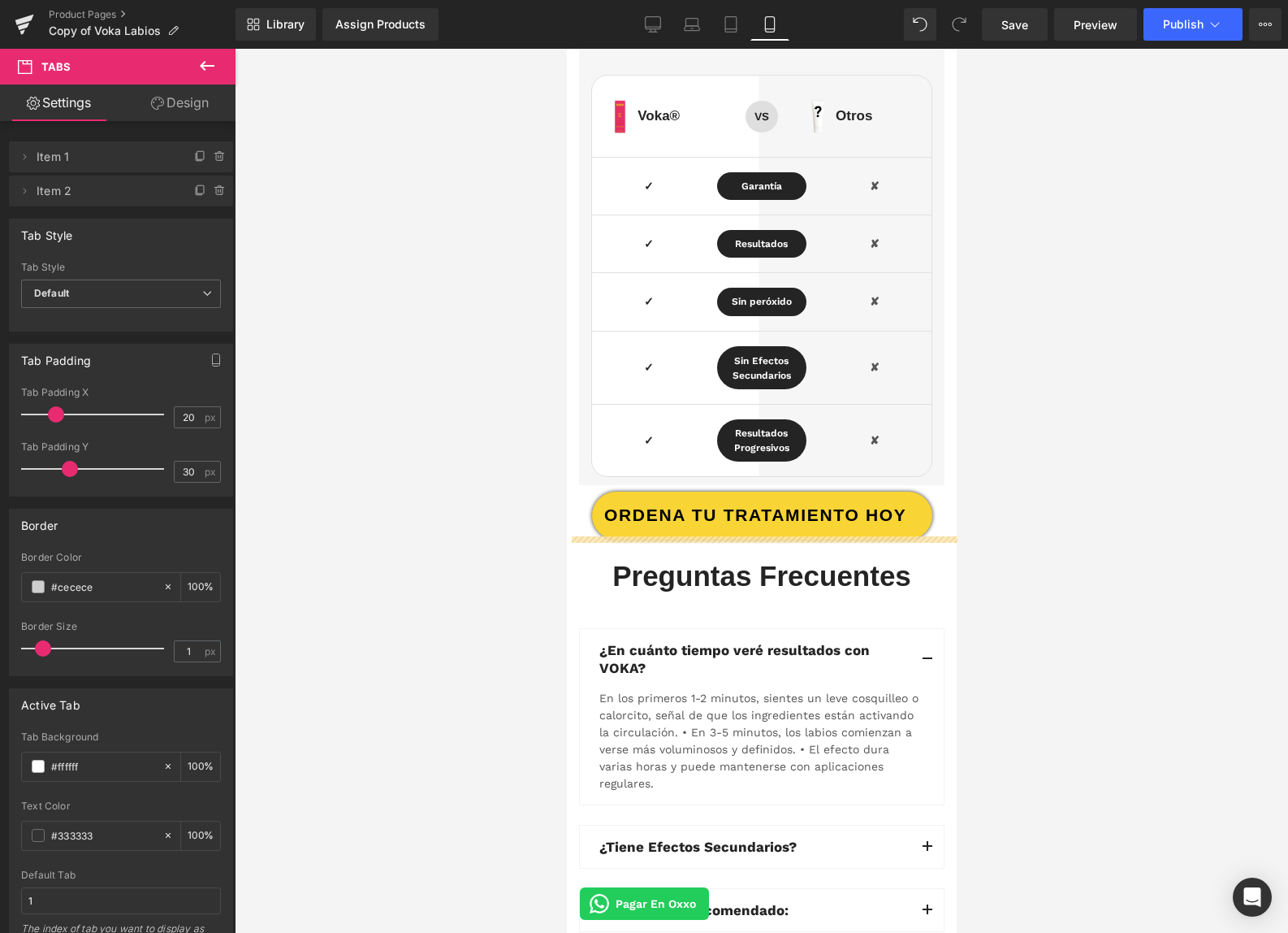
scroll to position [4624, 0]
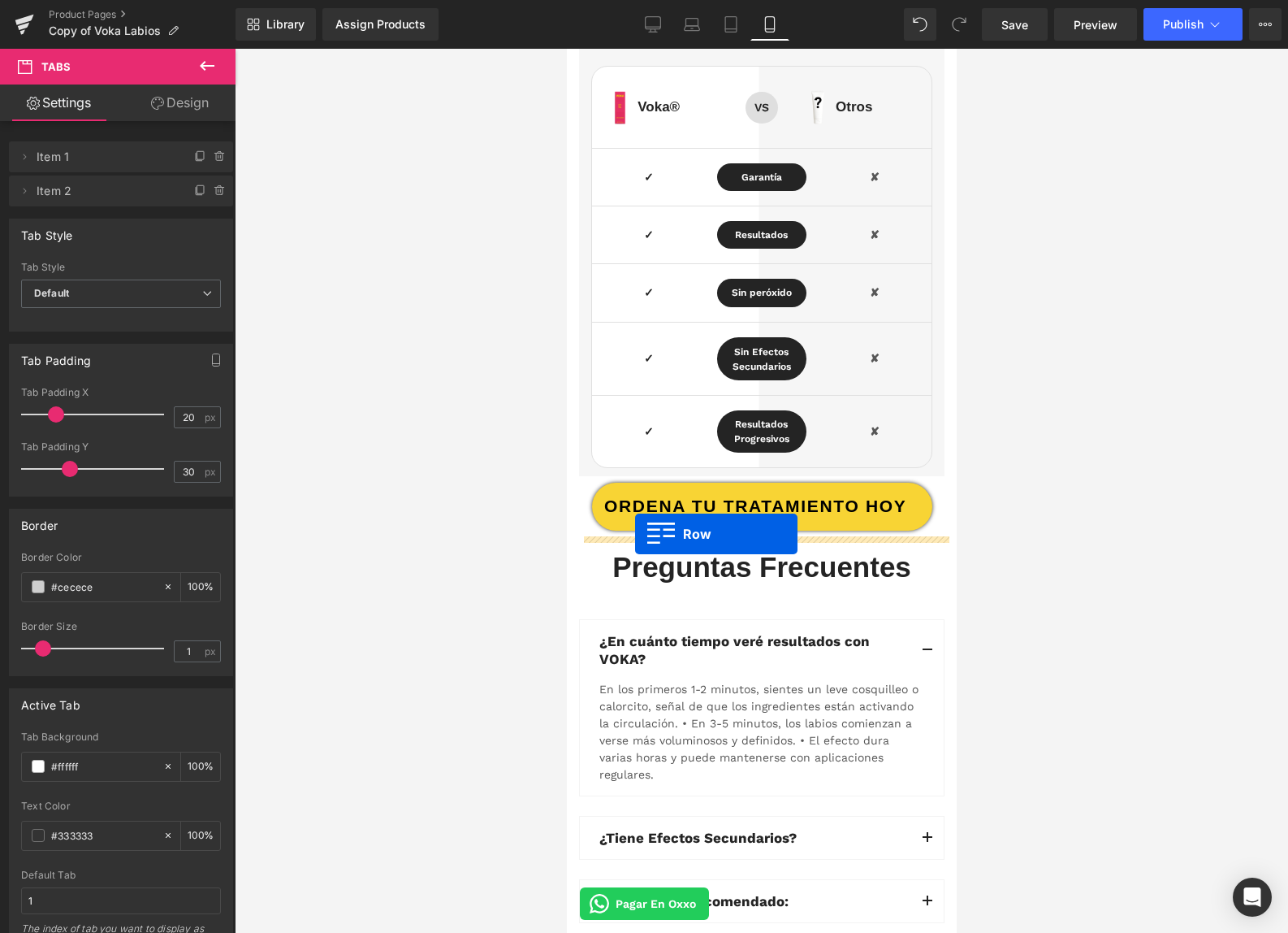
drag, startPoint x: 574, startPoint y: 634, endPoint x: 635, endPoint y: 533, distance: 118.0
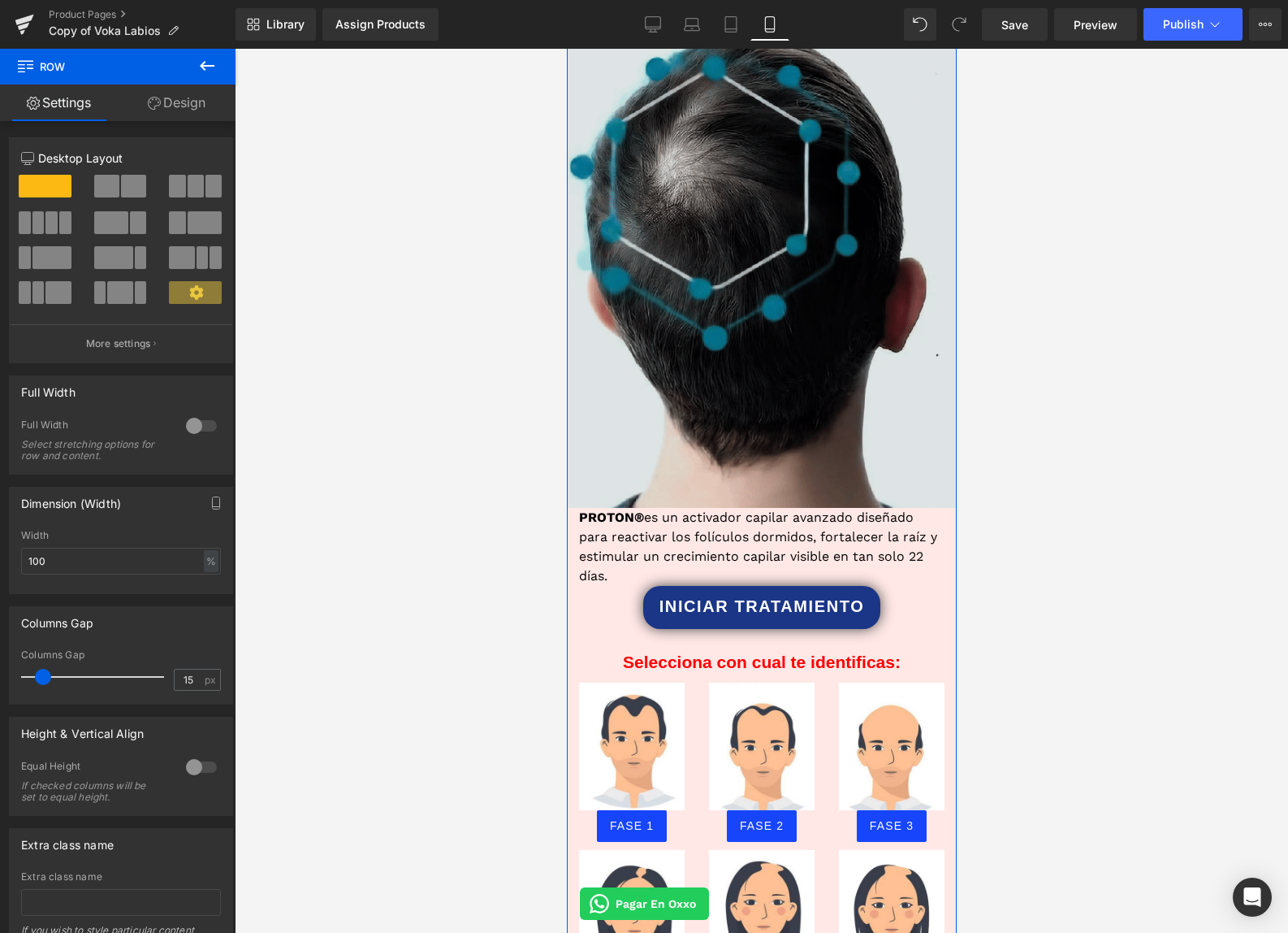
scroll to position [1408, 0]
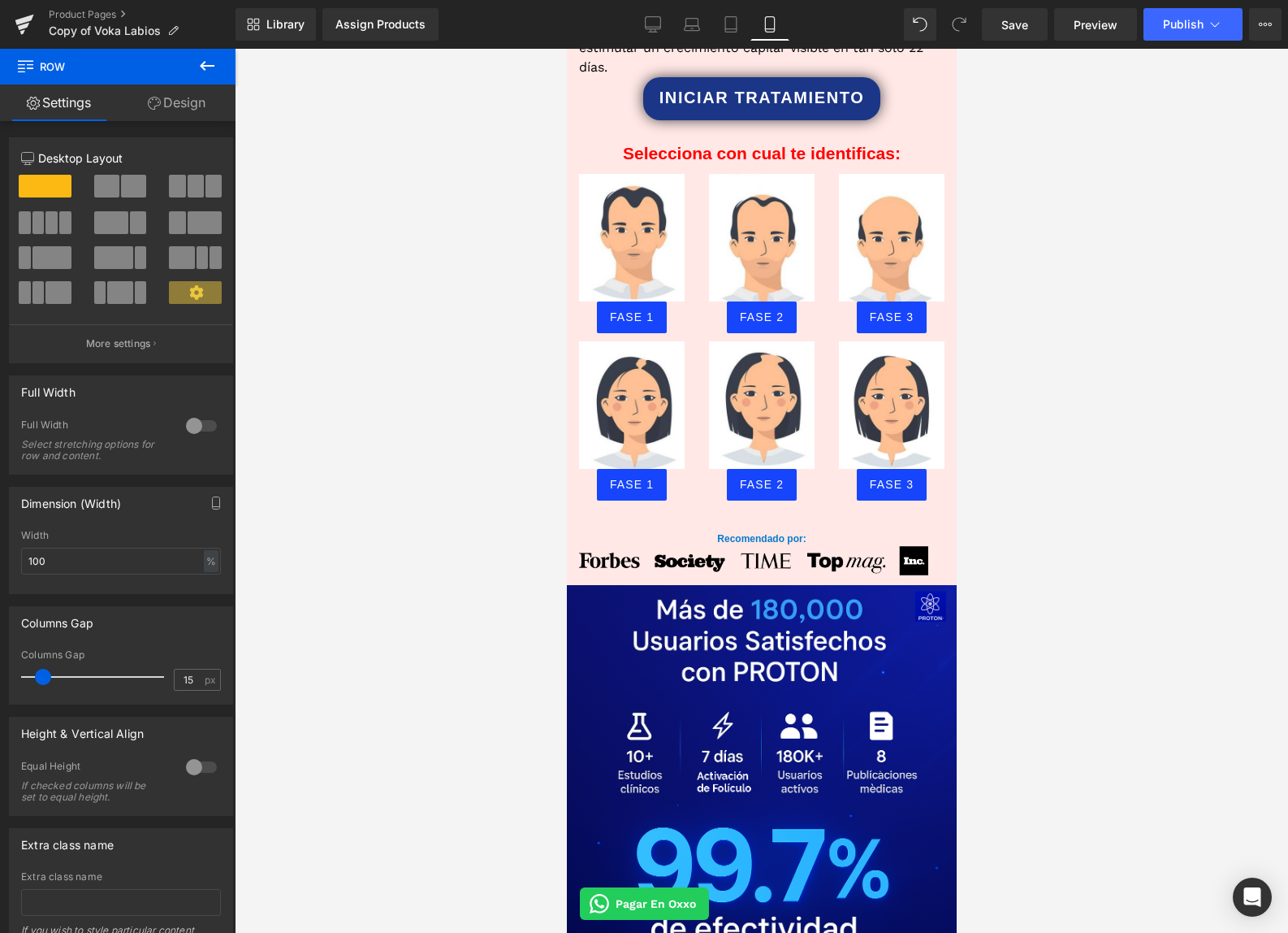
click at [209, 69] on icon at bounding box center [207, 66] width 19 height 19
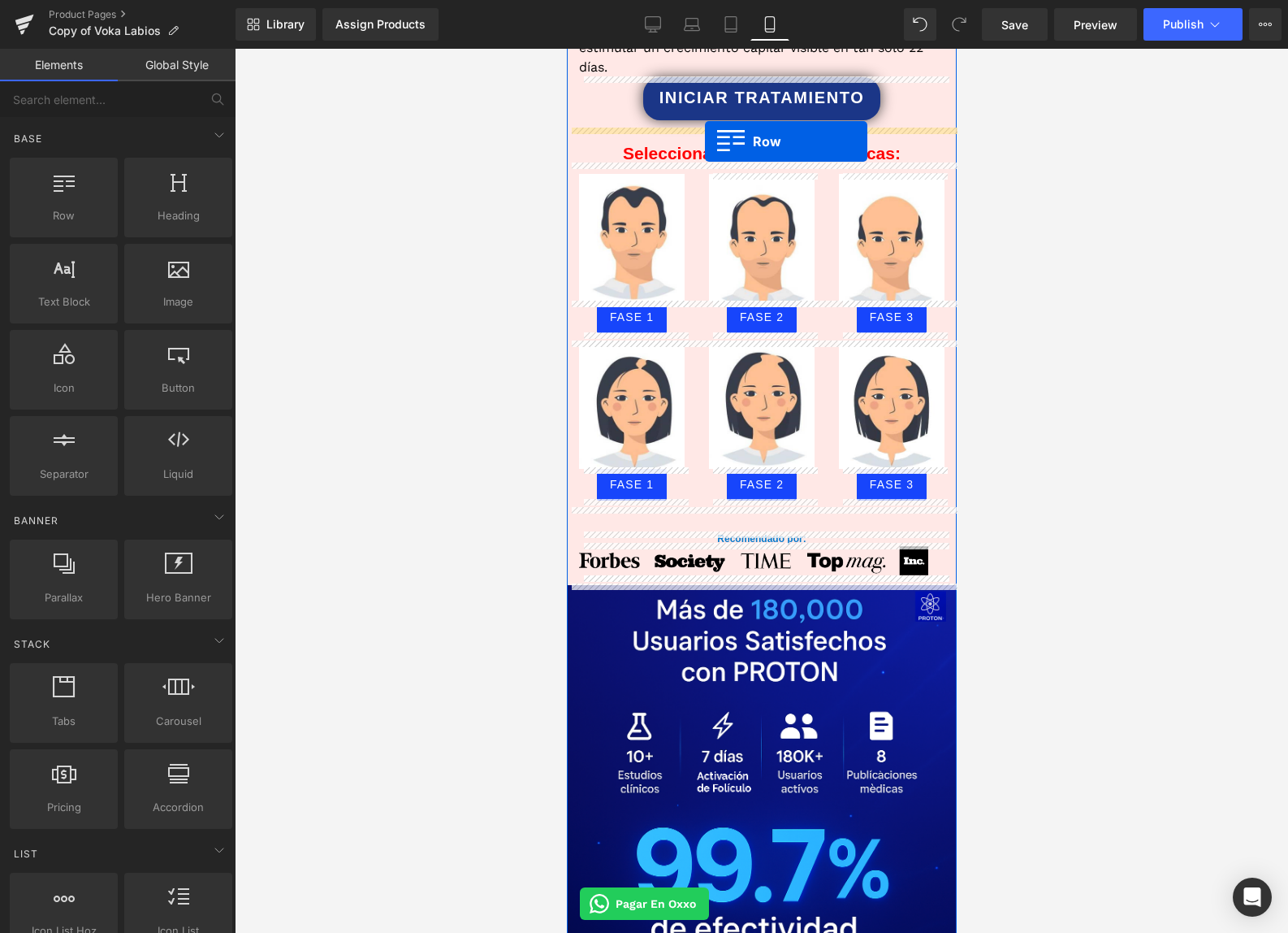
drag, startPoint x: 637, startPoint y: 254, endPoint x: 704, endPoint y: 141, distance: 131.4
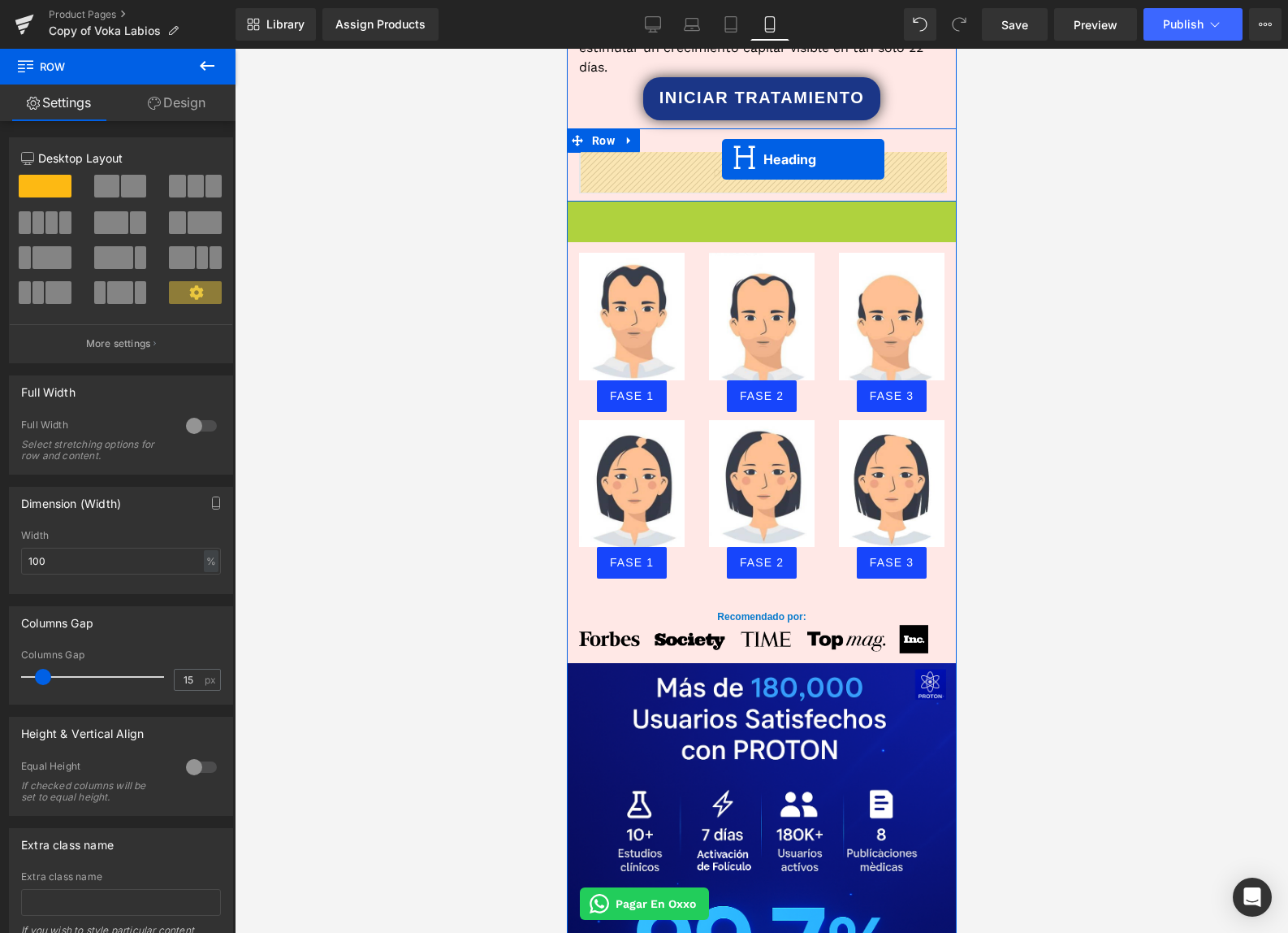
drag, startPoint x: 722, startPoint y: 220, endPoint x: 721, endPoint y: 160, distance: 60.0
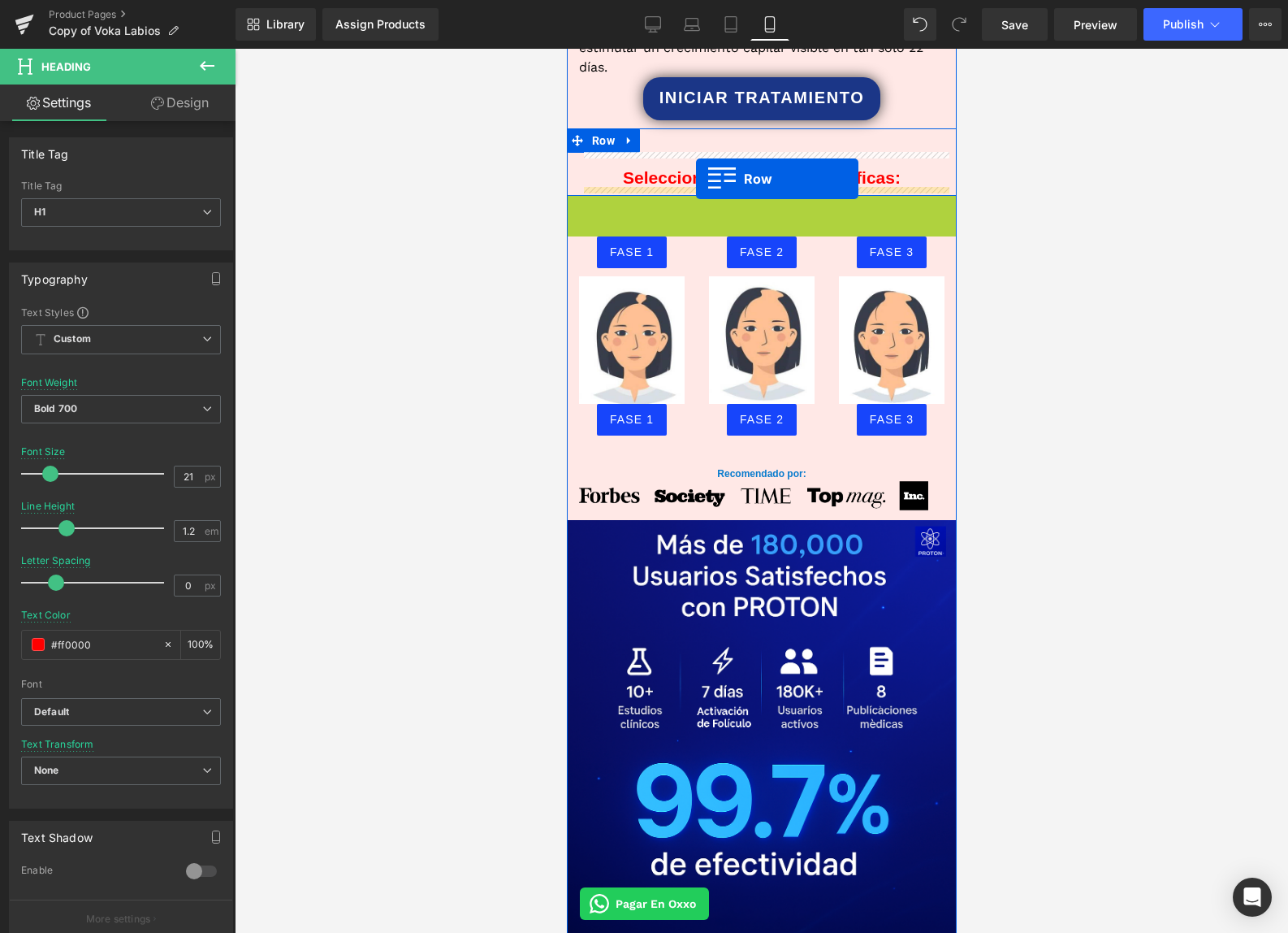
drag, startPoint x: 576, startPoint y: 206, endPoint x: 695, endPoint y: 179, distance: 122.0
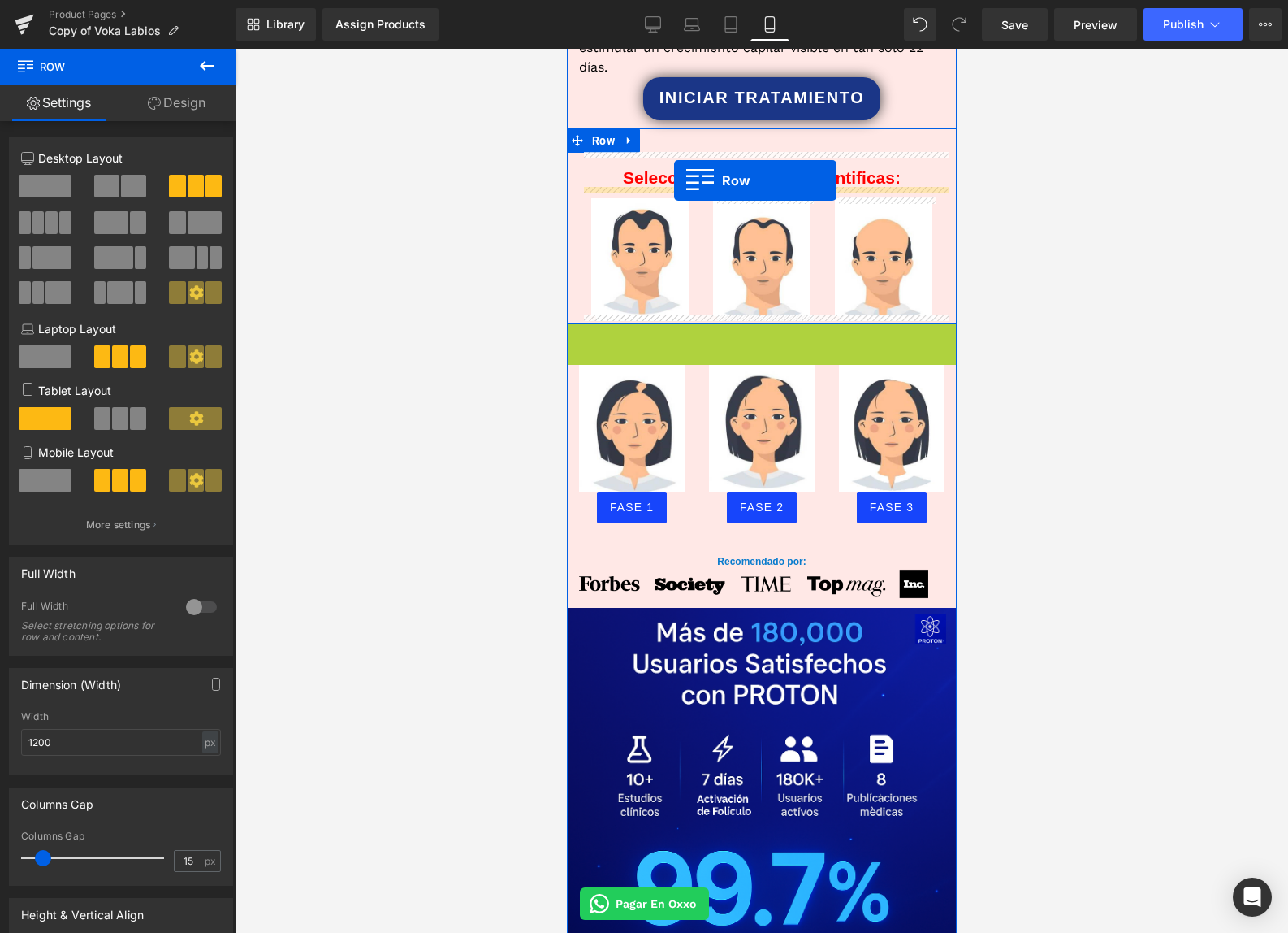
drag, startPoint x: 579, startPoint y: 332, endPoint x: 674, endPoint y: 180, distance: 179.2
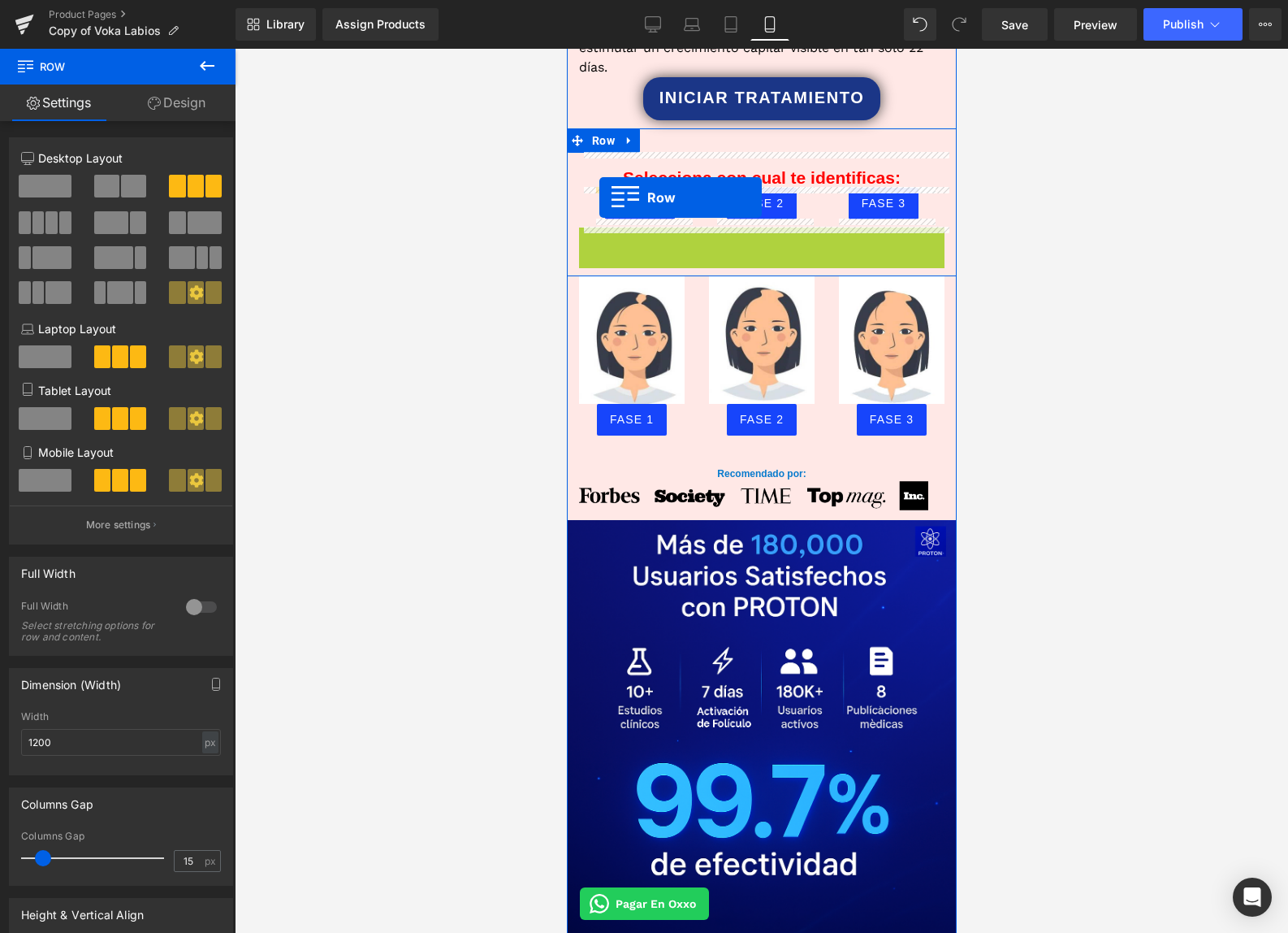
drag, startPoint x: 585, startPoint y: 243, endPoint x: 599, endPoint y: 197, distance: 48.1
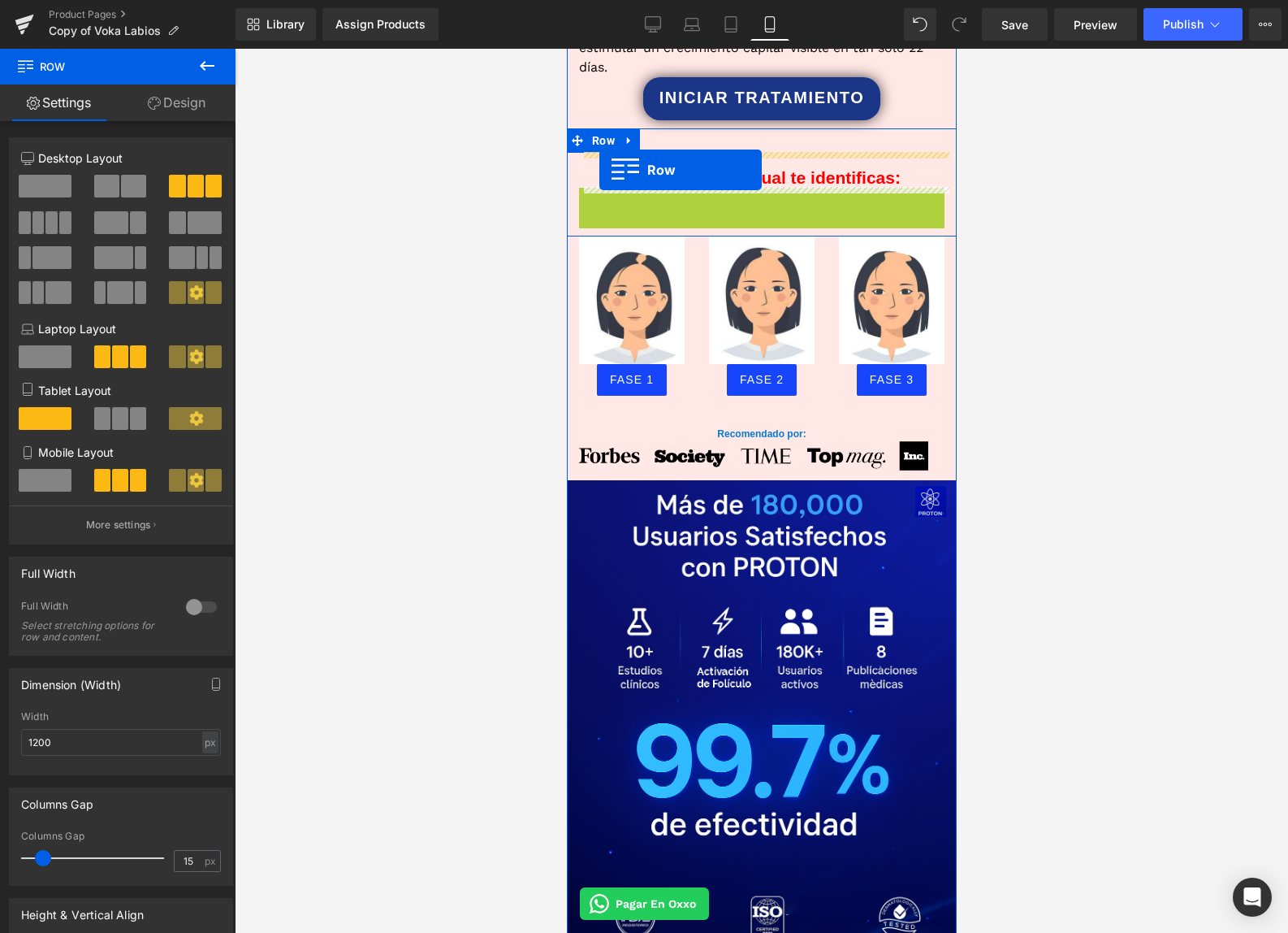
drag, startPoint x: 590, startPoint y: 196, endPoint x: 599, endPoint y: 169, distance: 28.5
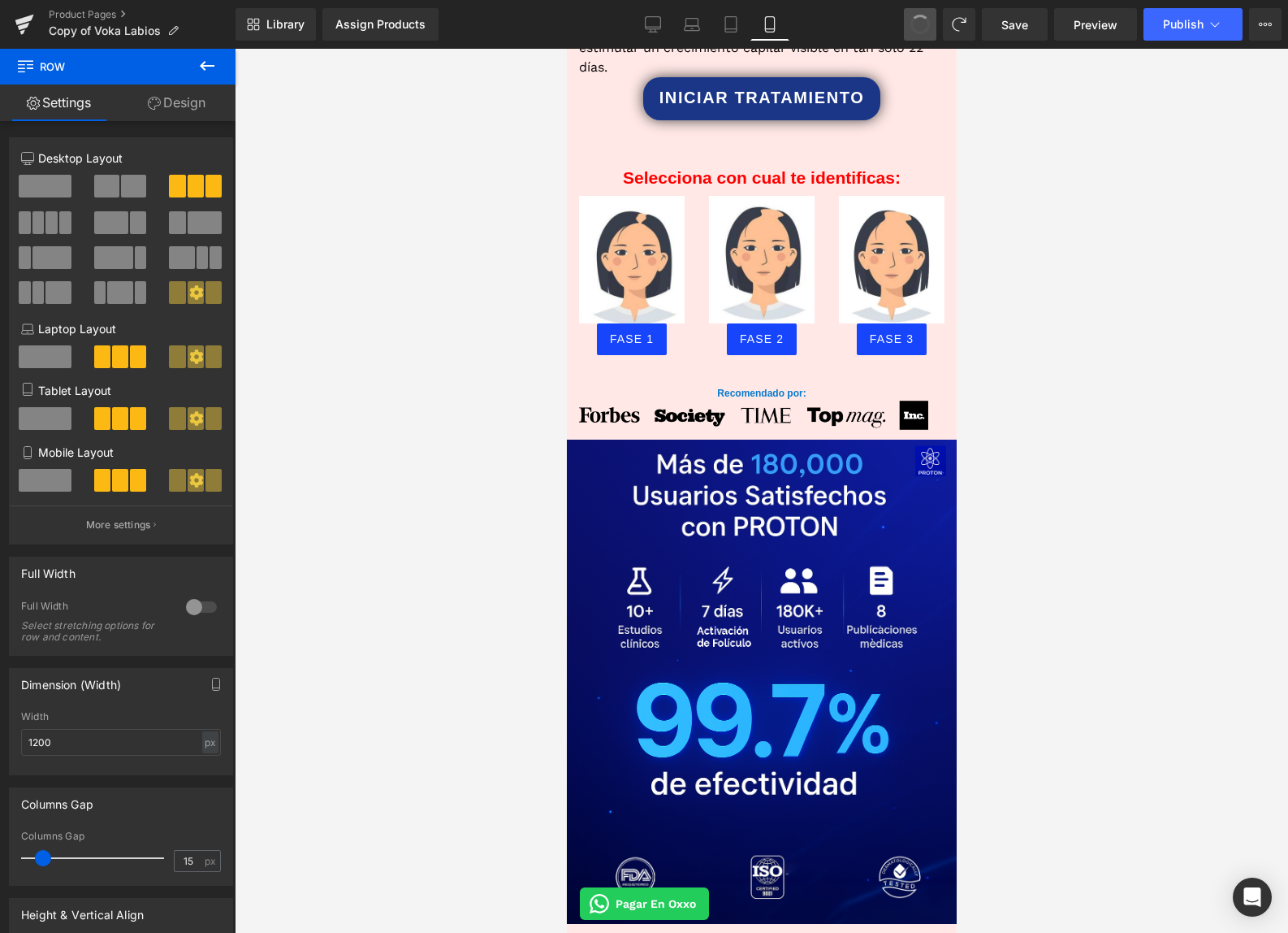
click at [920, 28] on span at bounding box center [920, 24] width 28 height 28
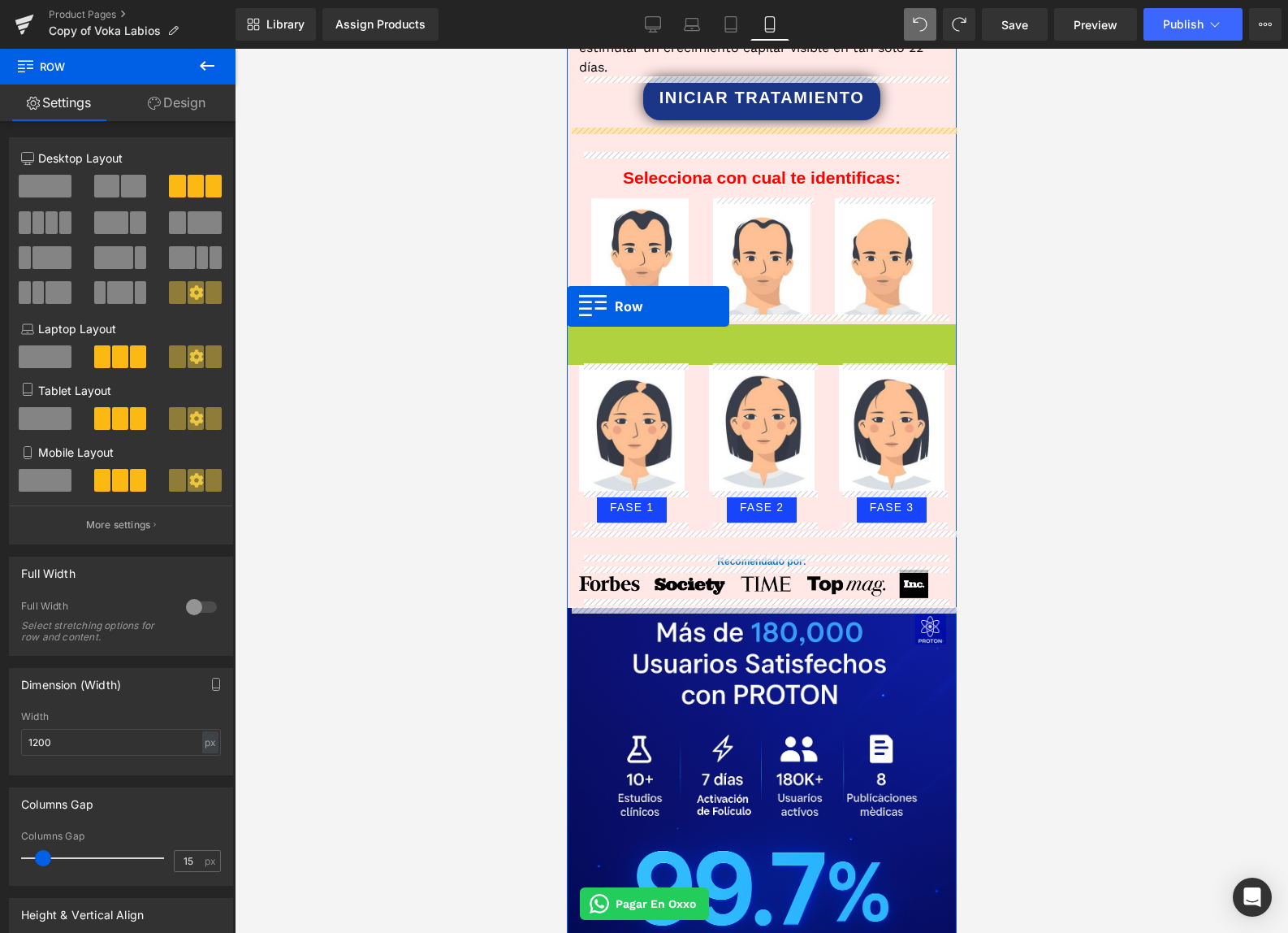
drag, startPoint x: 579, startPoint y: 336, endPoint x: 1120, endPoint y: 346, distance: 541.1
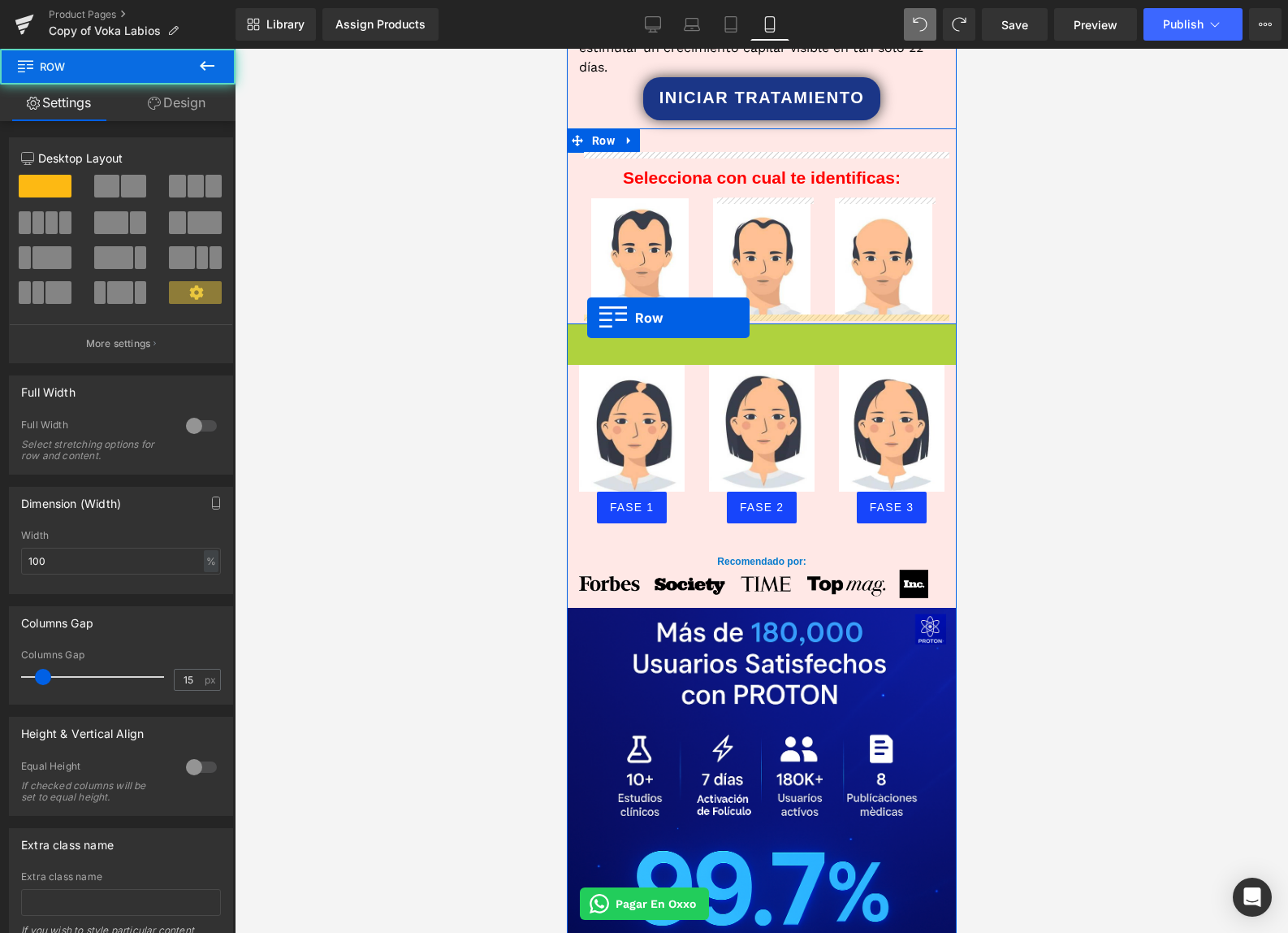
click at [586, 317] on div at bounding box center [761, 320] width 390 height 8
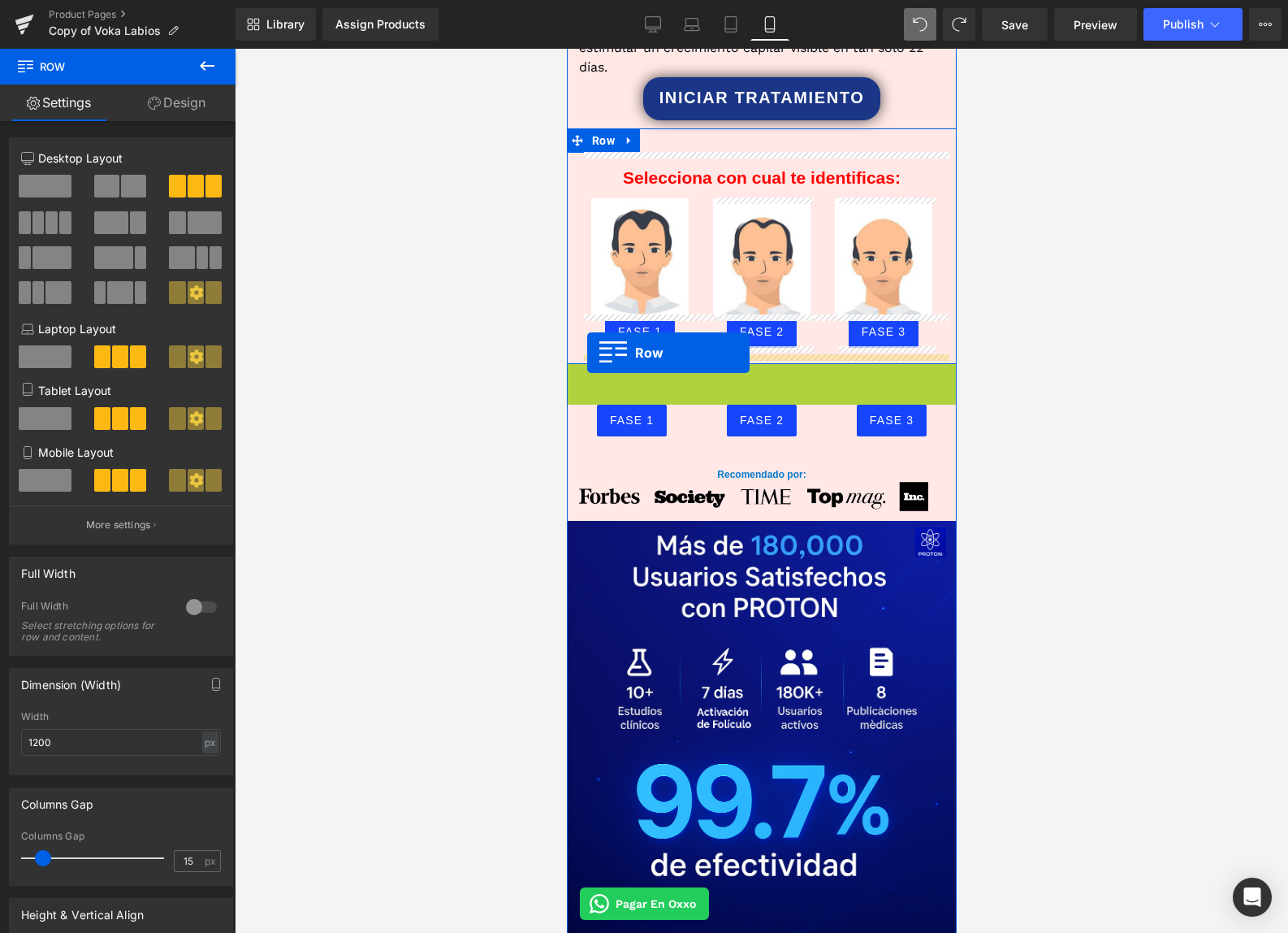
drag, startPoint x: 579, startPoint y: 375, endPoint x: 587, endPoint y: 352, distance: 24.4
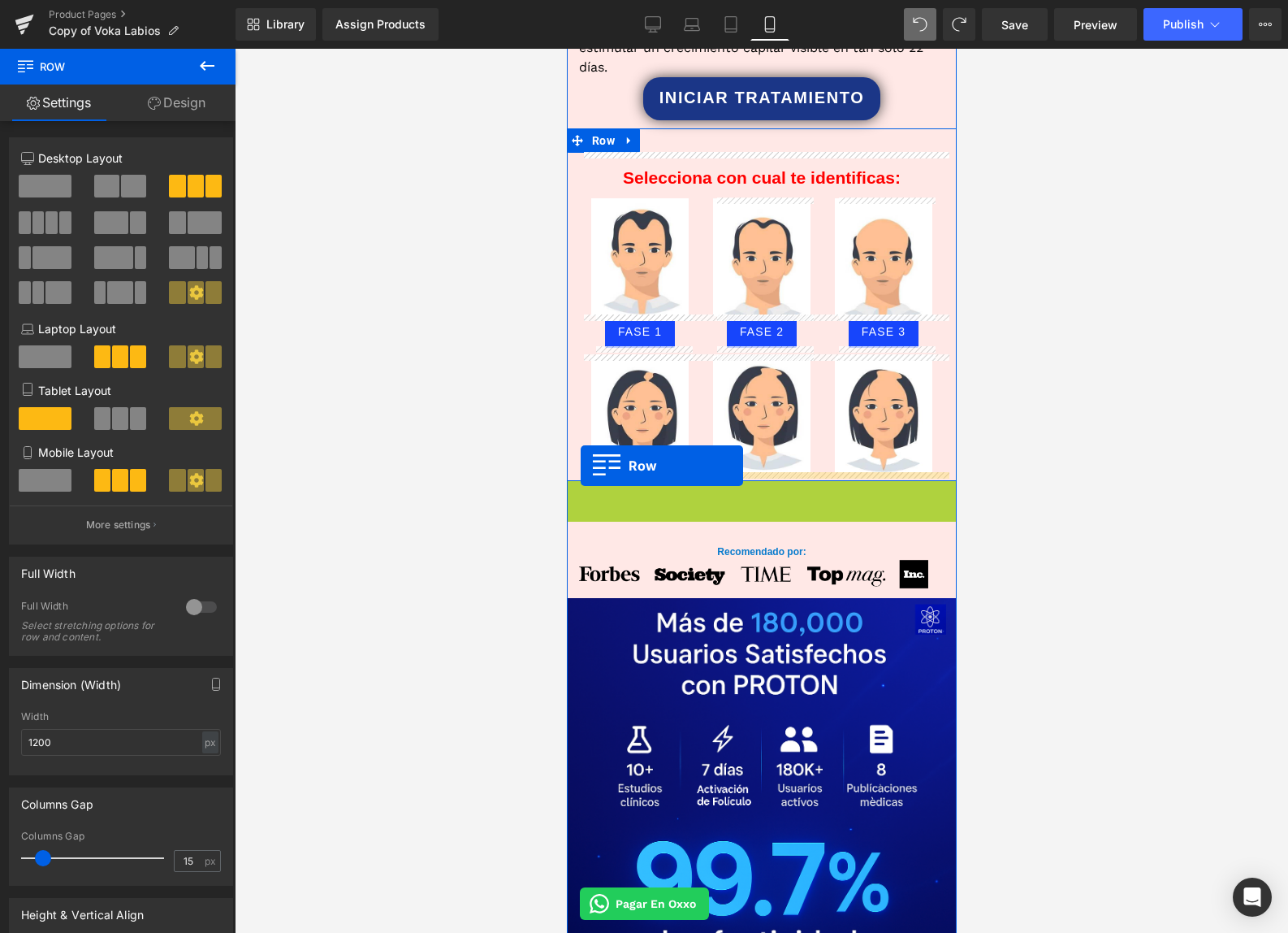
drag, startPoint x: 576, startPoint y: 489, endPoint x: 580, endPoint y: 466, distance: 23.3
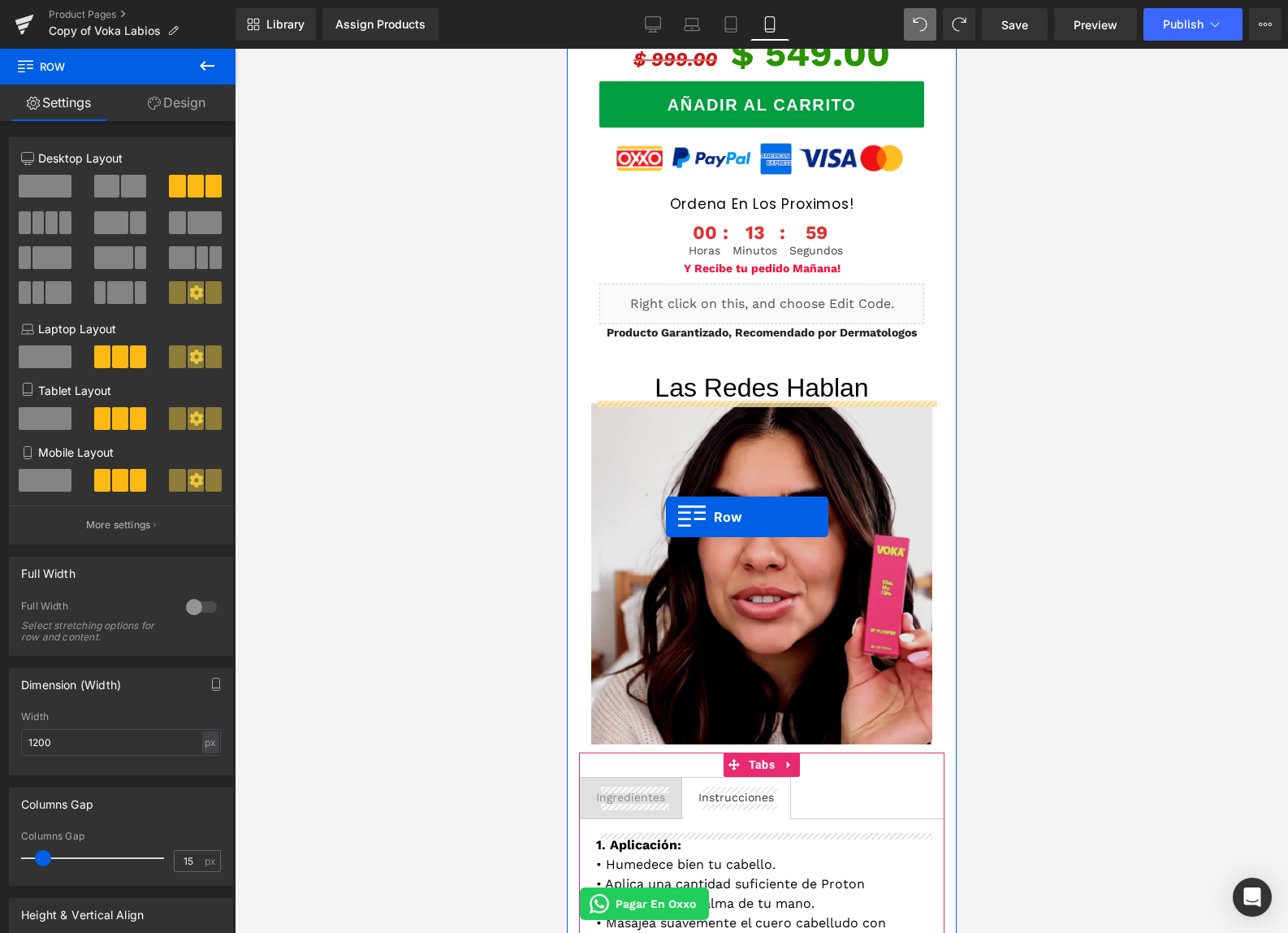
scroll to position [3121, 0]
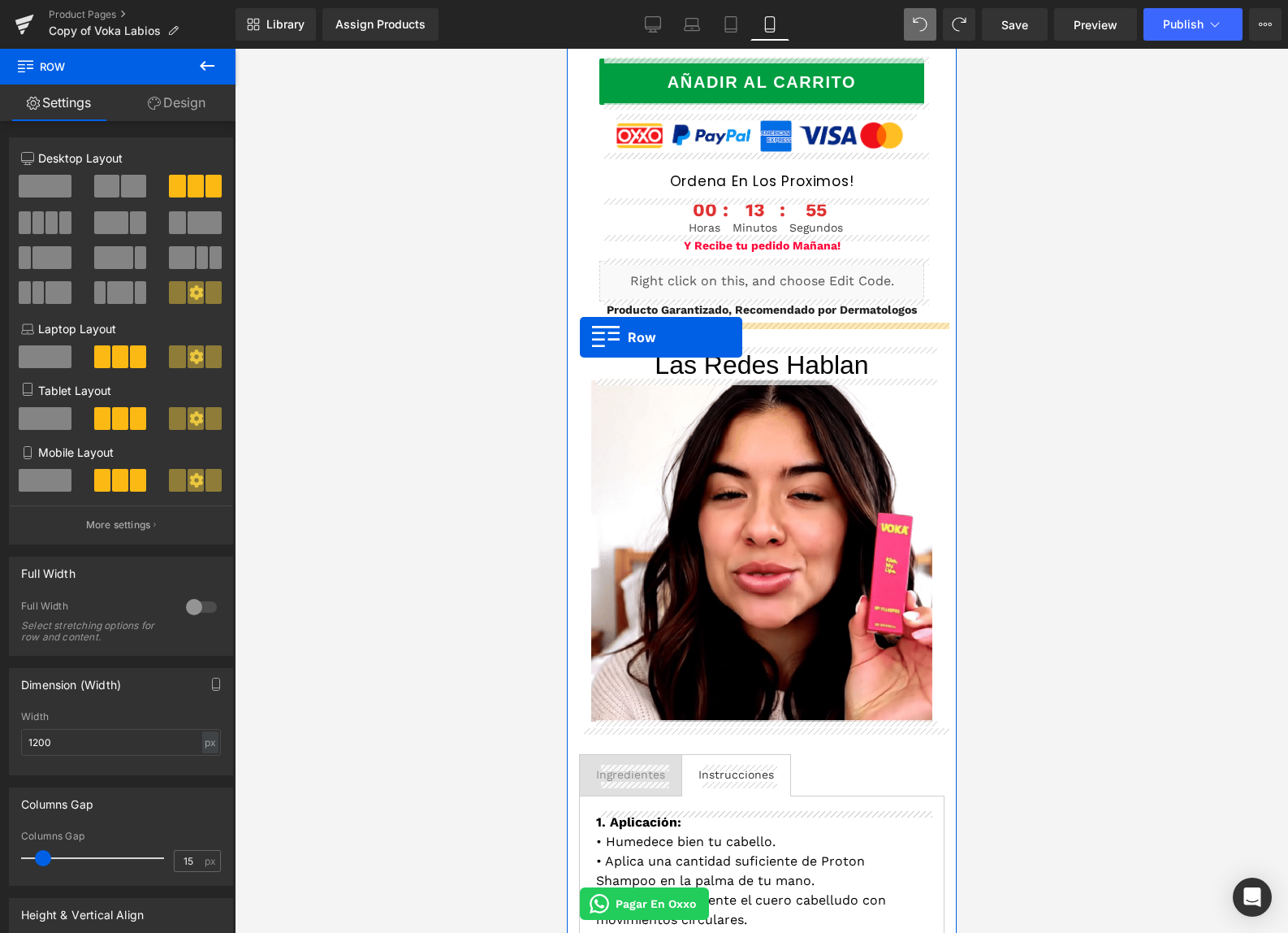
drag, startPoint x: 581, startPoint y: 143, endPoint x: 579, endPoint y: 337, distance: 194.0
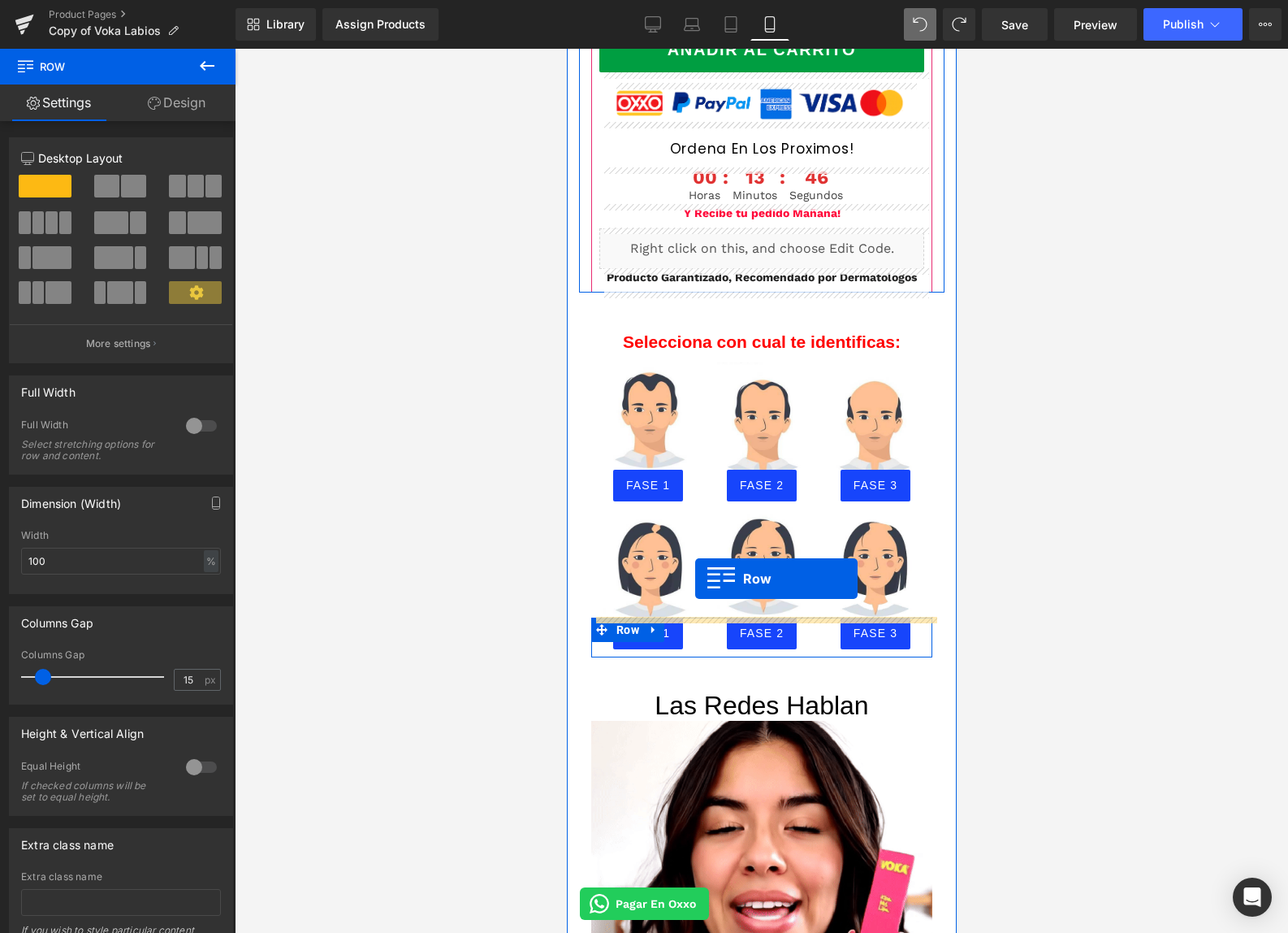
scroll to position [3052, 0]
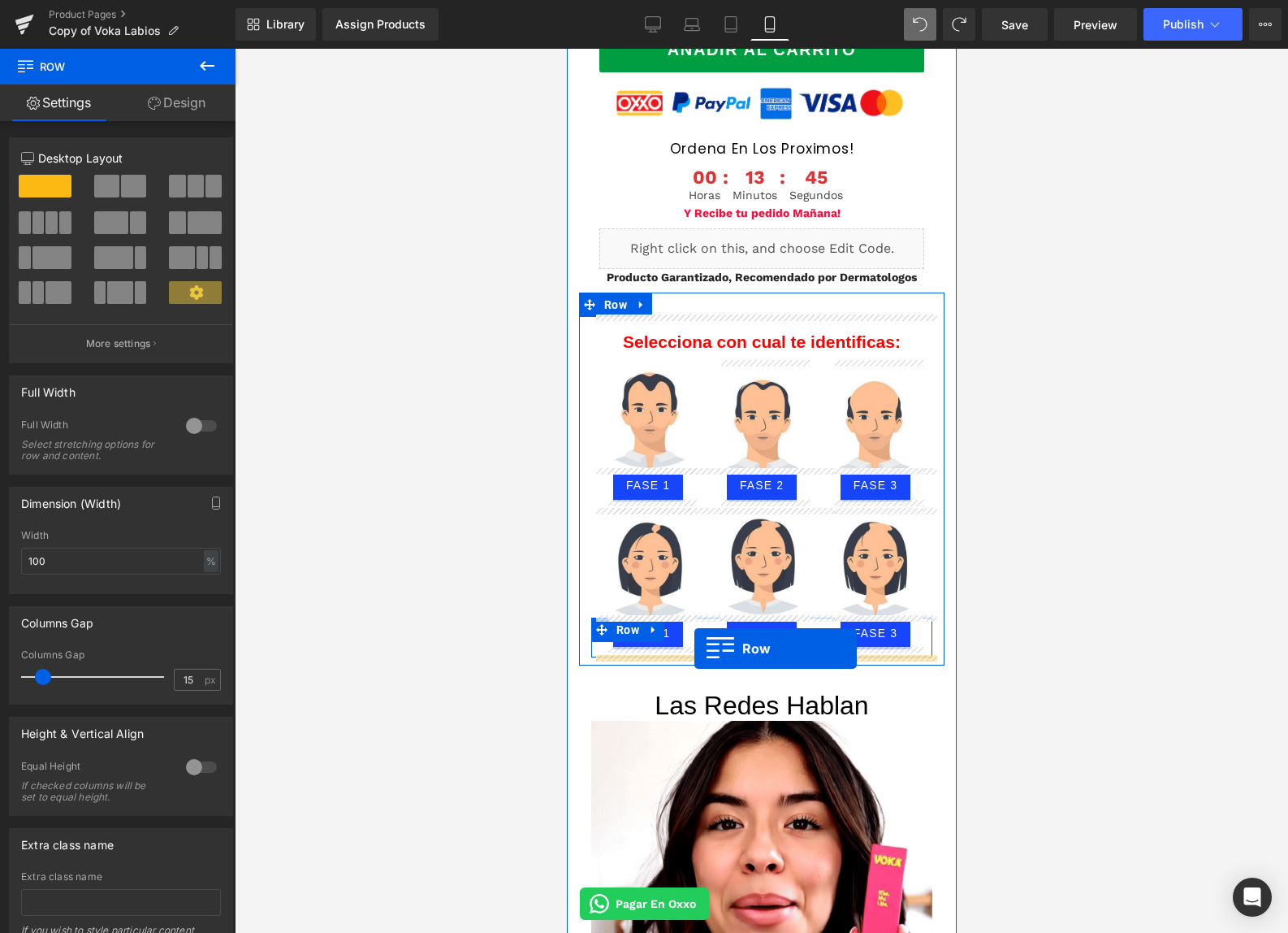
drag, startPoint x: 574, startPoint y: 467, endPoint x: 694, endPoint y: 648, distance: 217.2
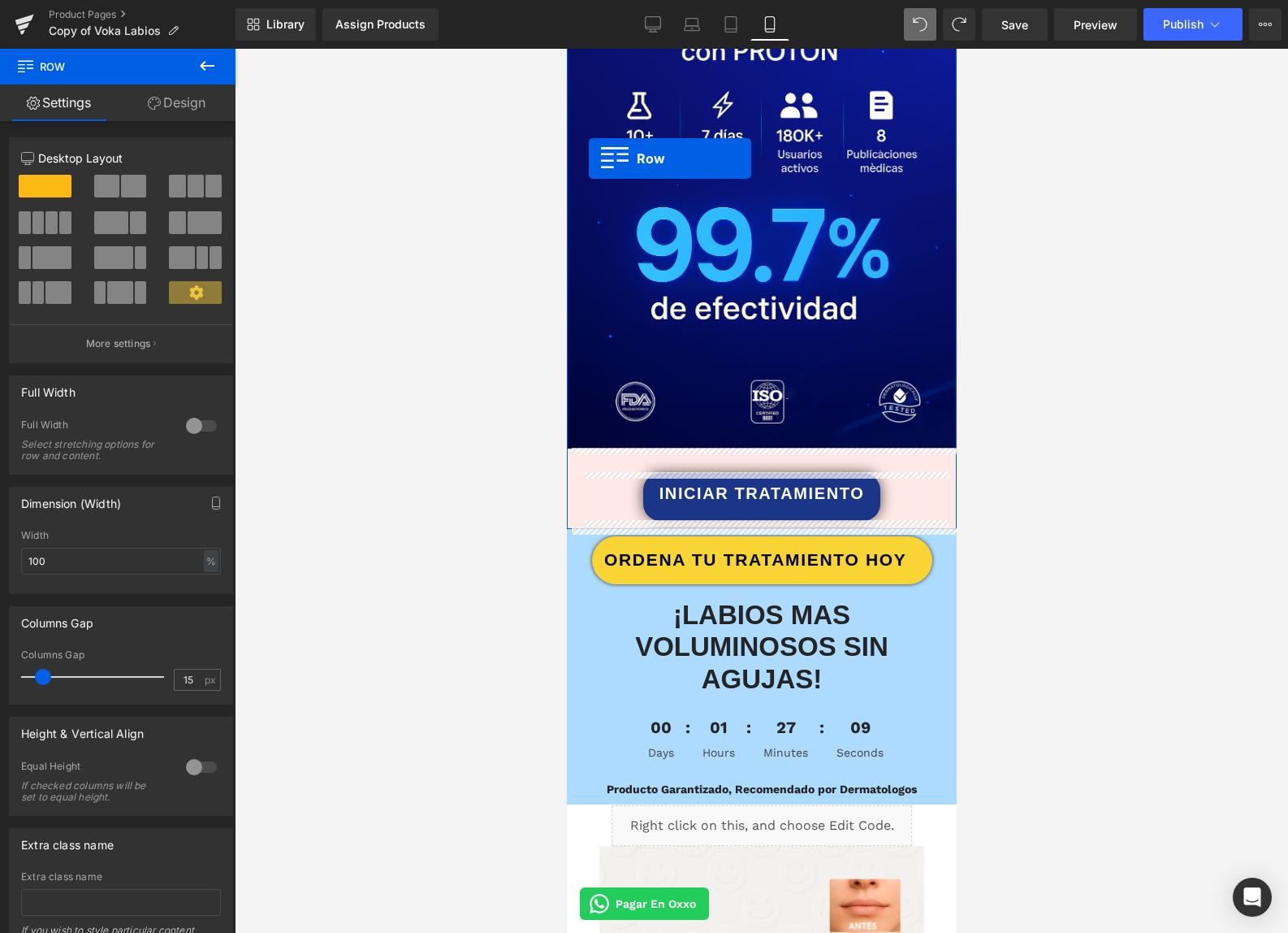
scroll to position [1613, 0]
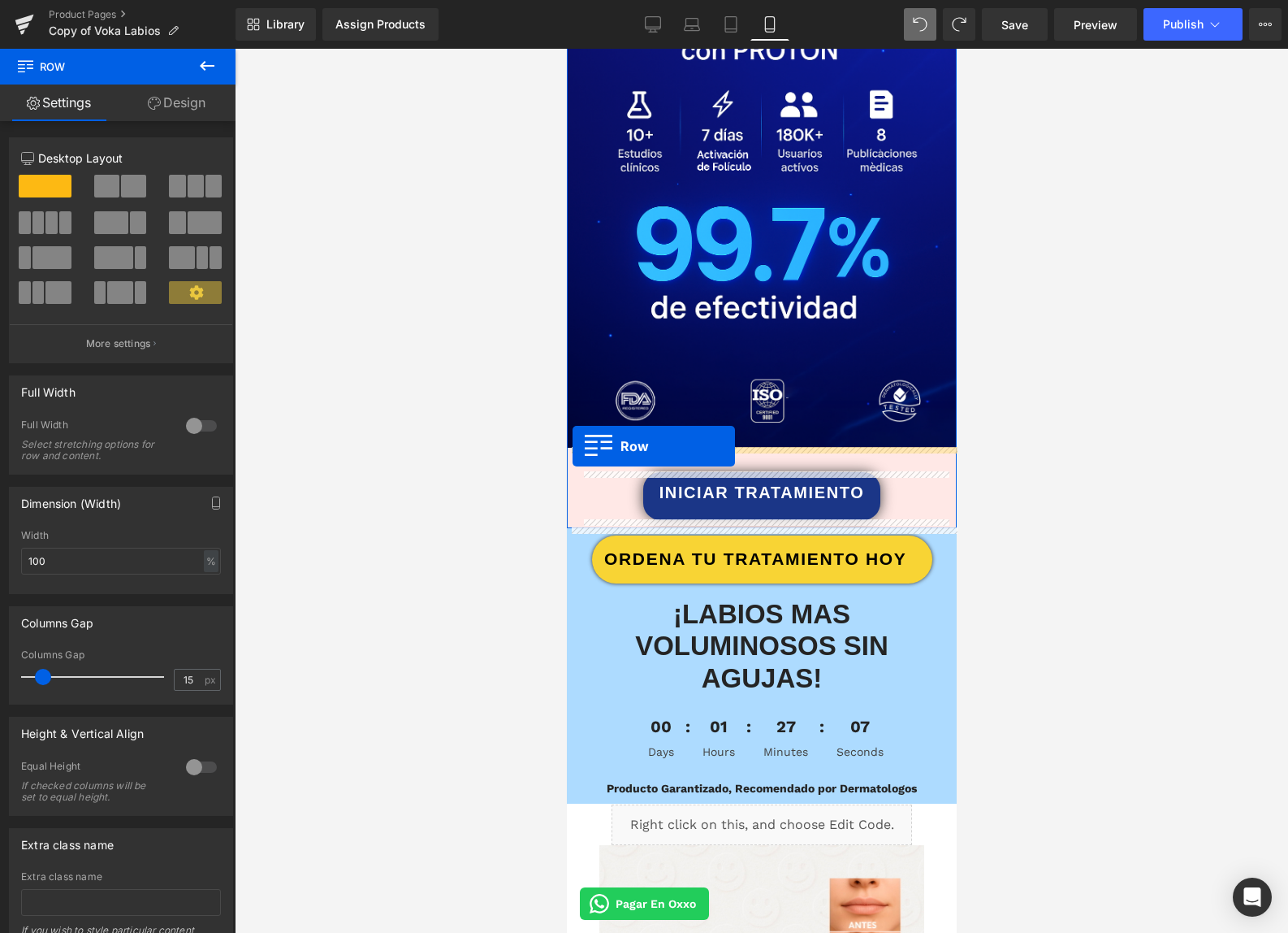
drag, startPoint x: 574, startPoint y: 365, endPoint x: 572, endPoint y: 446, distance: 81.0
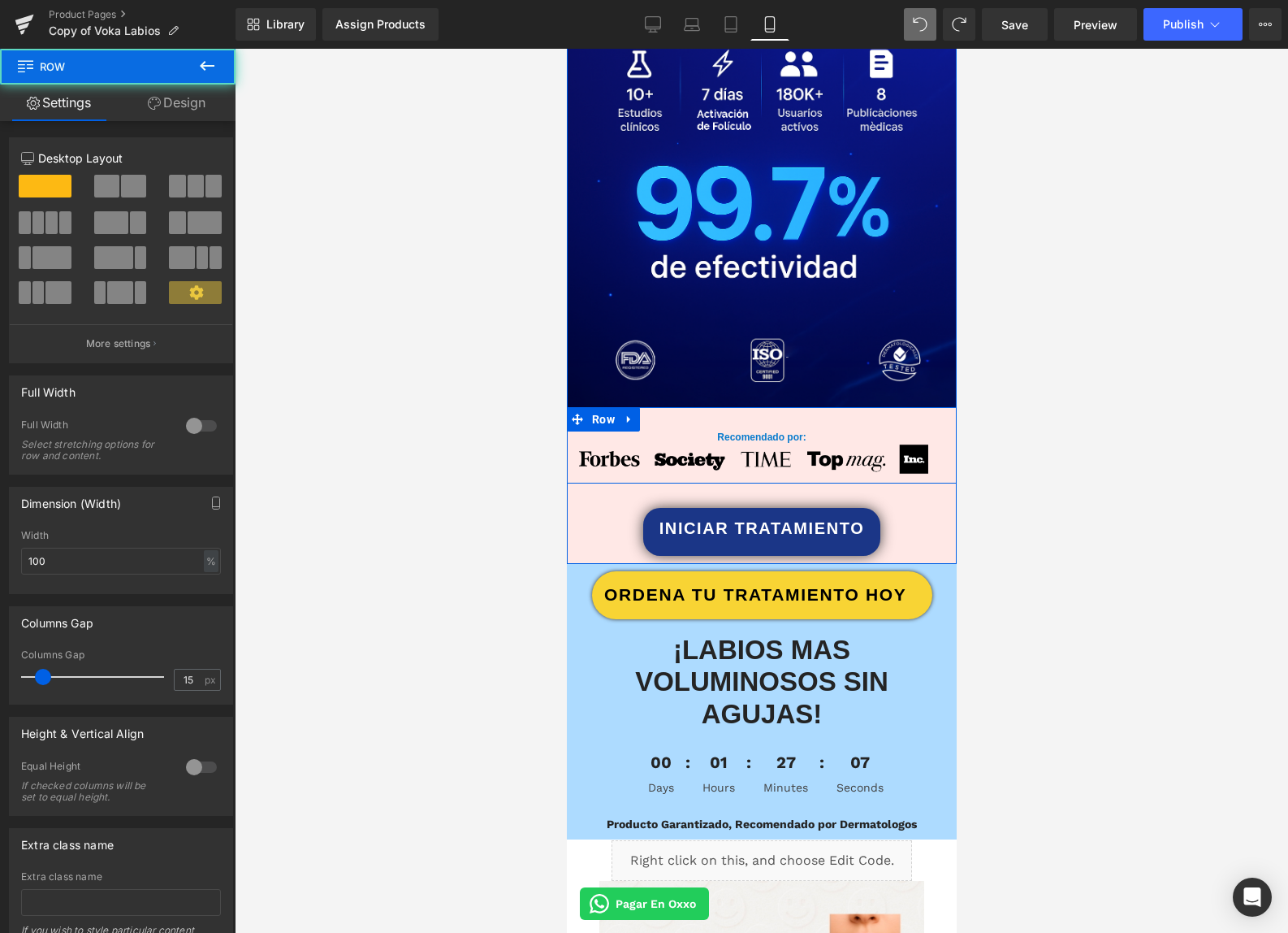
scroll to position [1573, 0]
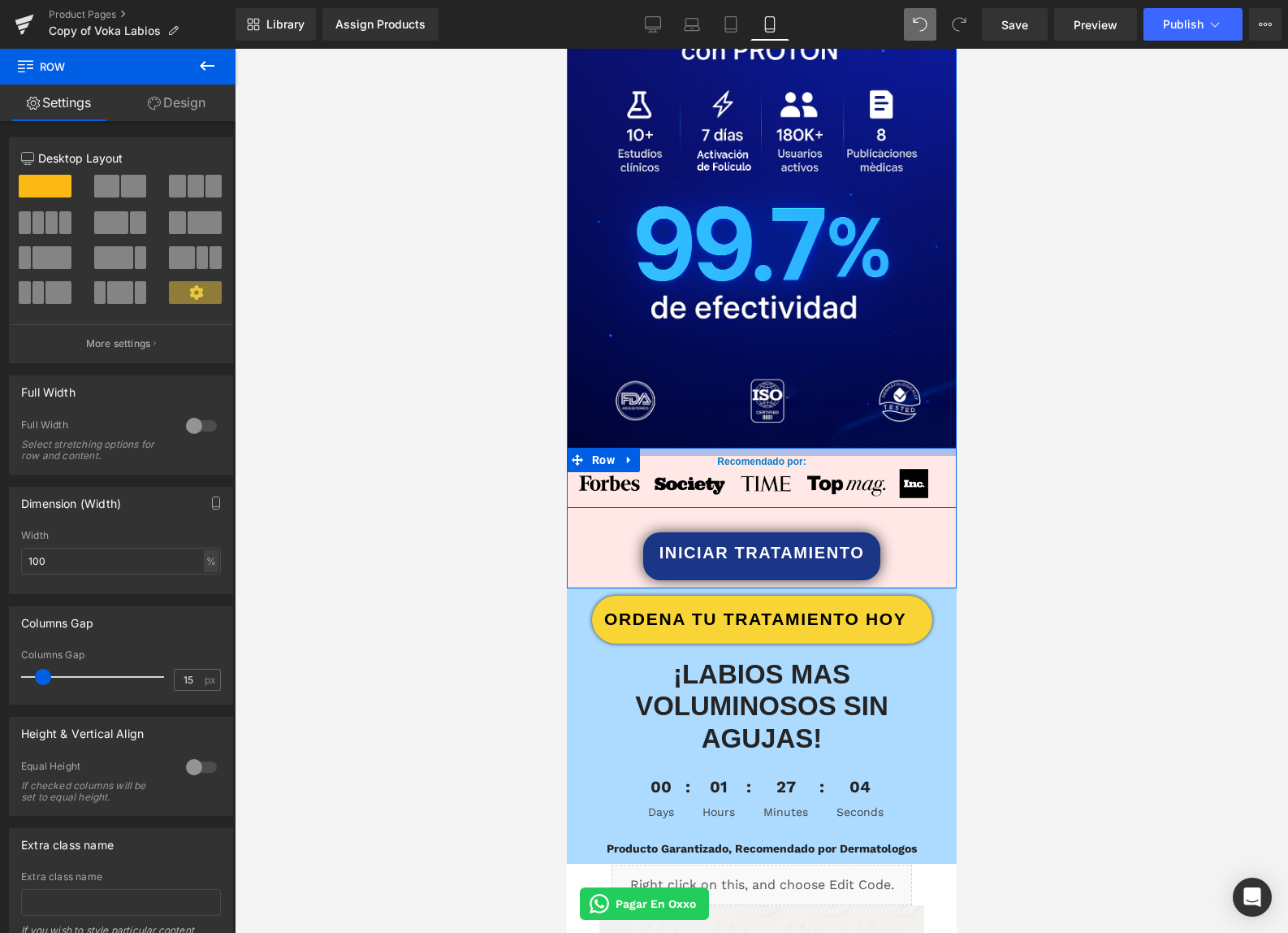
drag, startPoint x: 784, startPoint y: 466, endPoint x: 787, endPoint y: 451, distance: 15.3
click at [787, 451] on div at bounding box center [761, 451] width 390 height 8
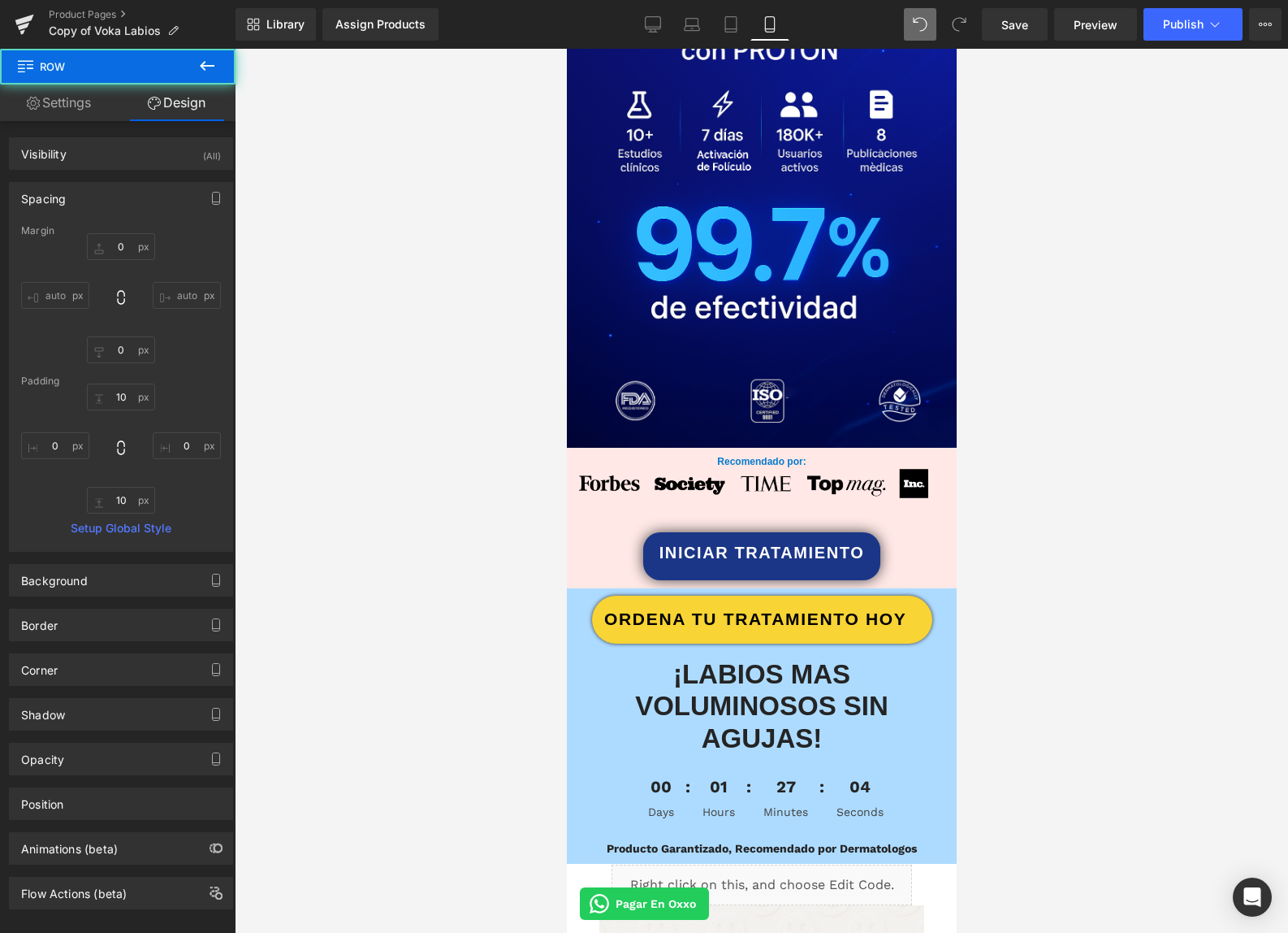
click at [1215, 491] on div at bounding box center [762, 490] width 1054 height 884
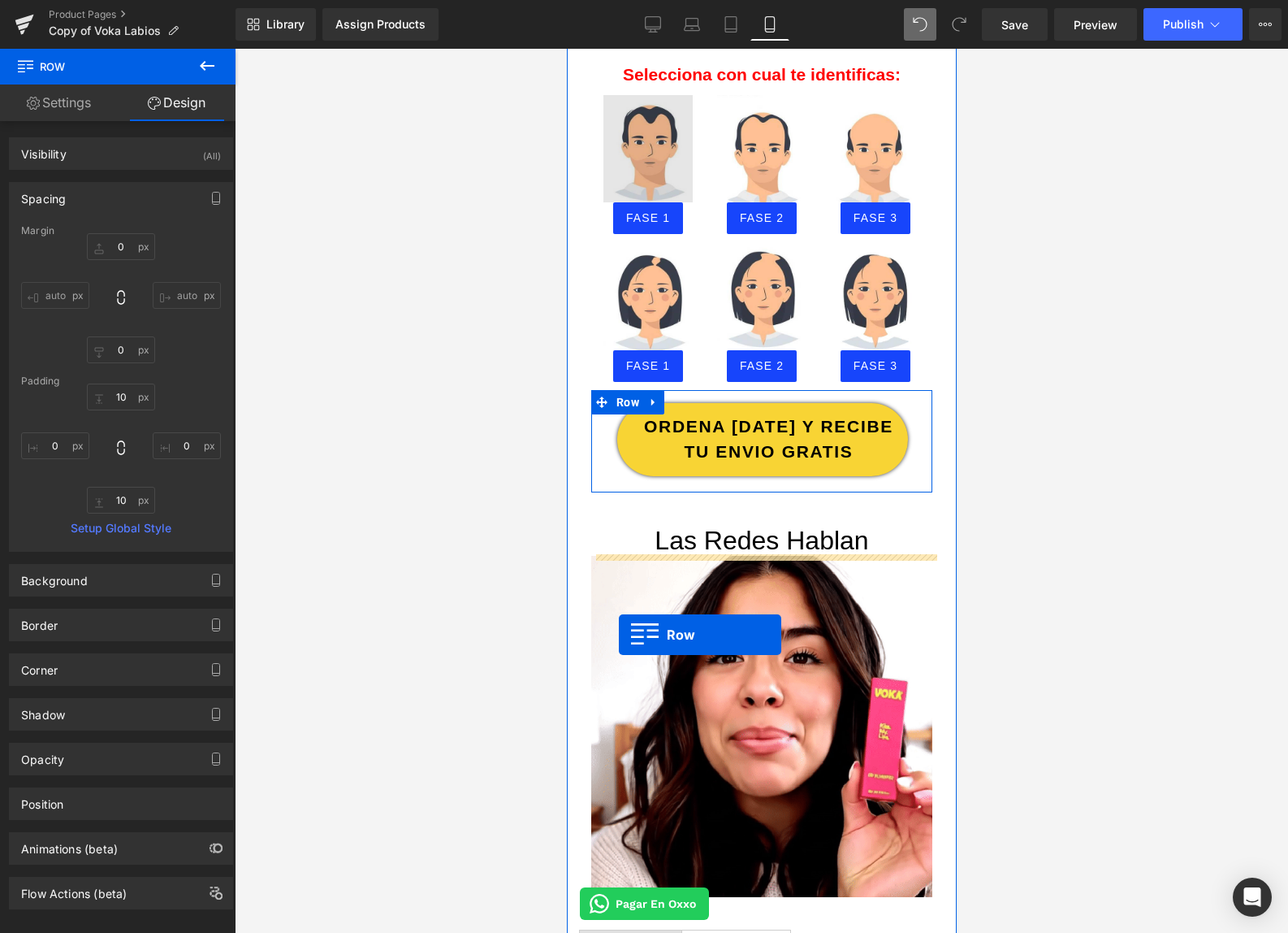
scroll to position [2707, 0]
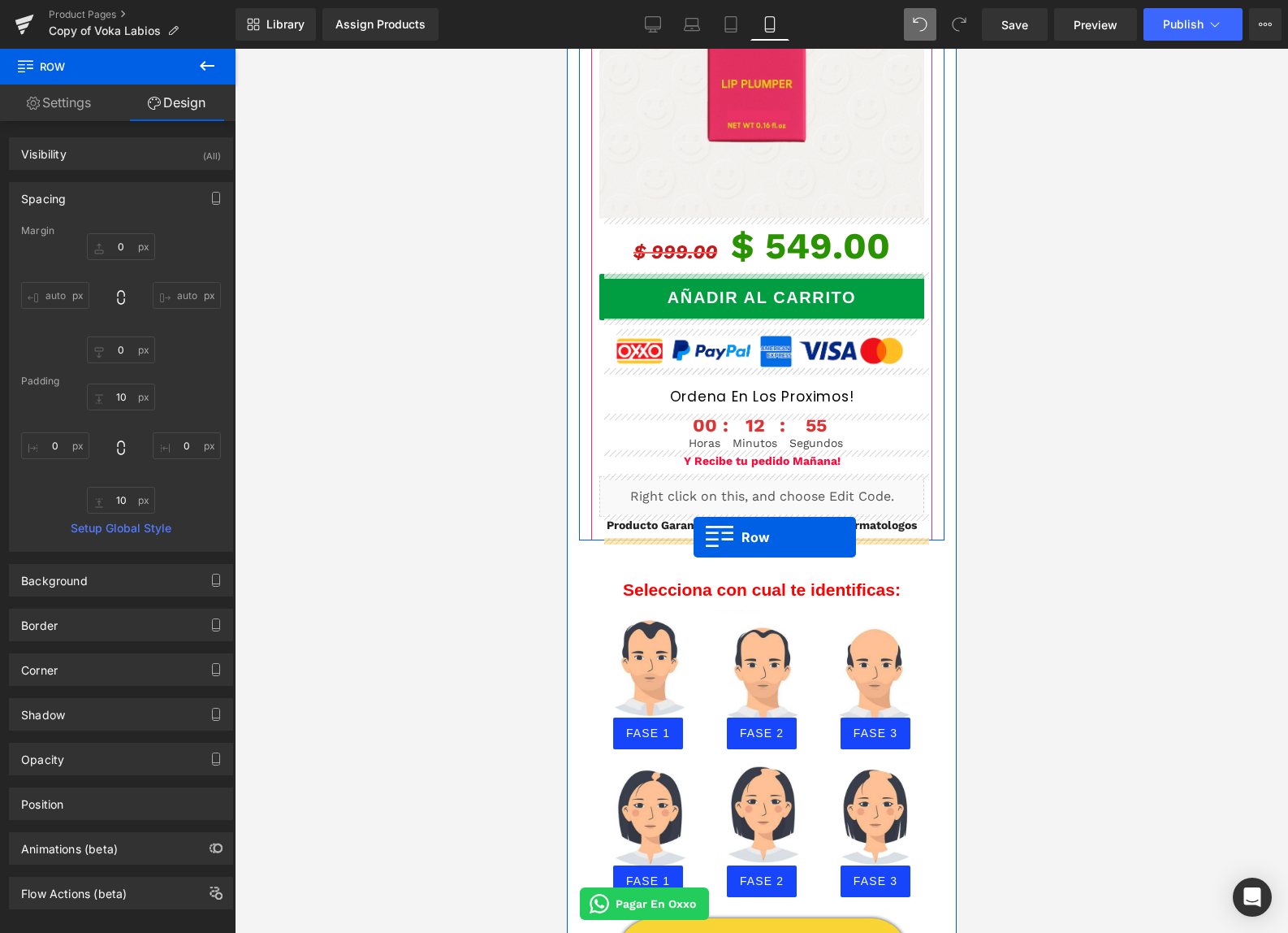
drag, startPoint x: 577, startPoint y: 636, endPoint x: 693, endPoint y: 537, distance: 152.5
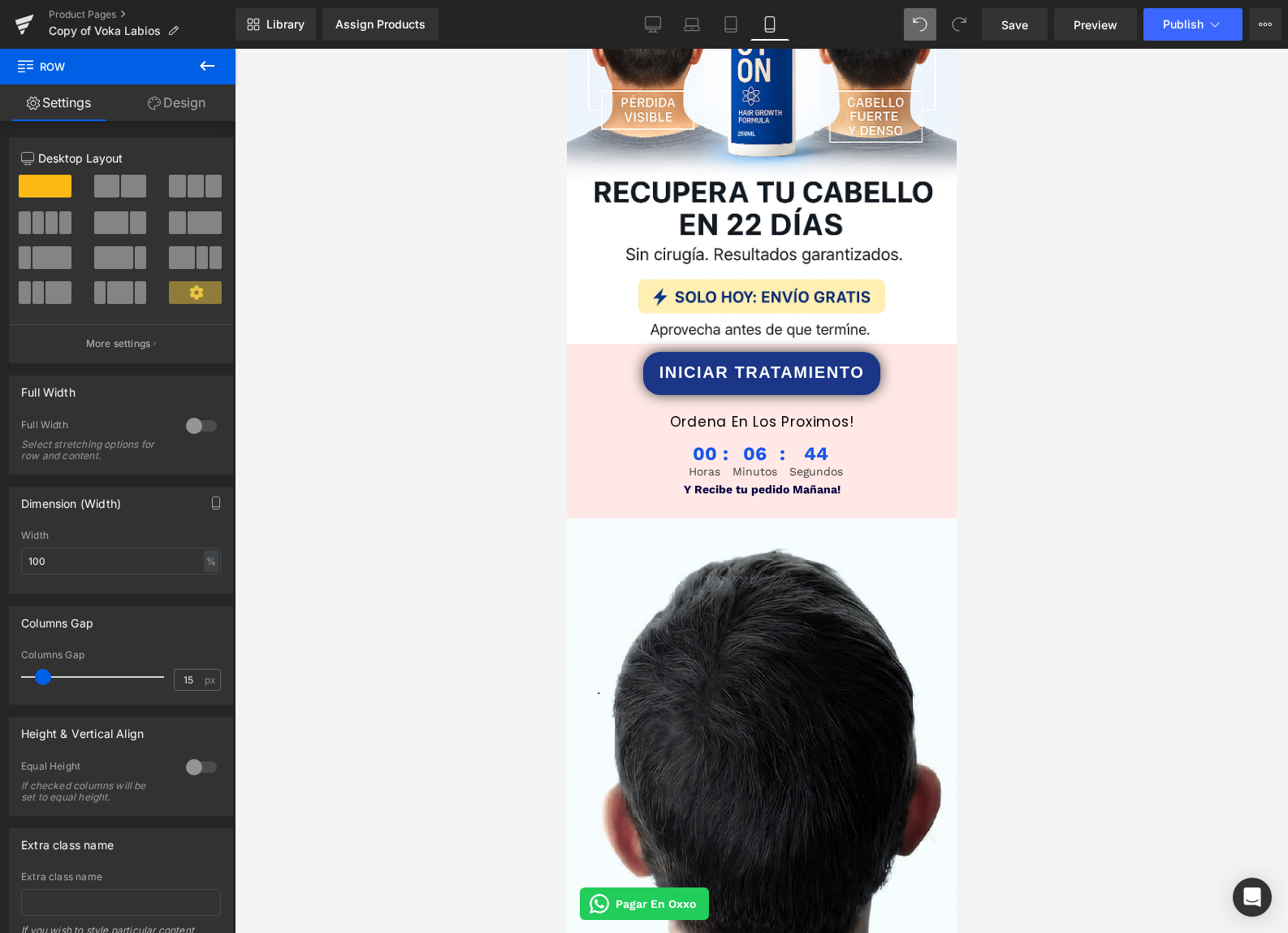
scroll to position [434, 0]
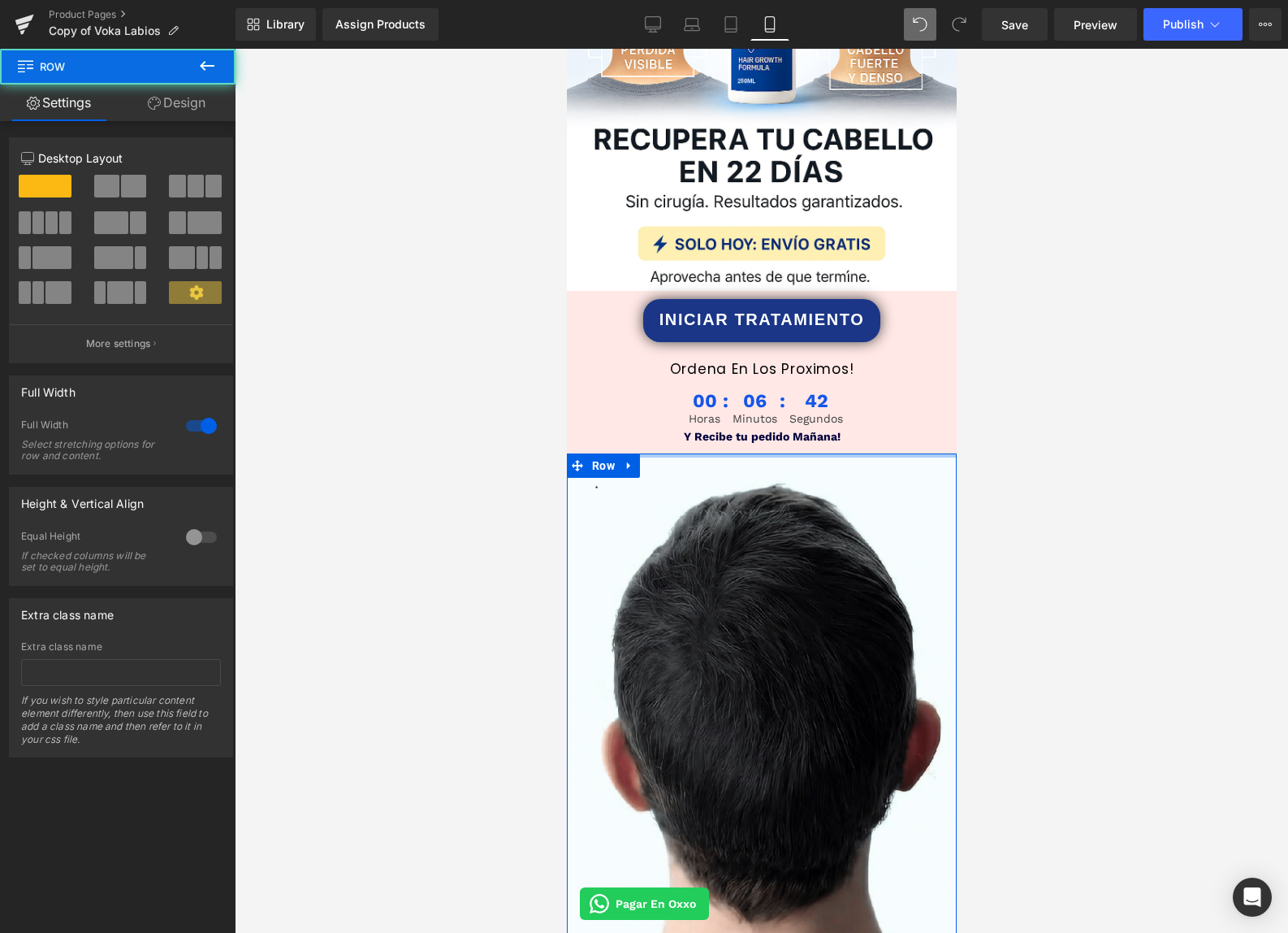
drag, startPoint x: 833, startPoint y: 463, endPoint x: 830, endPoint y: 444, distance: 19.2
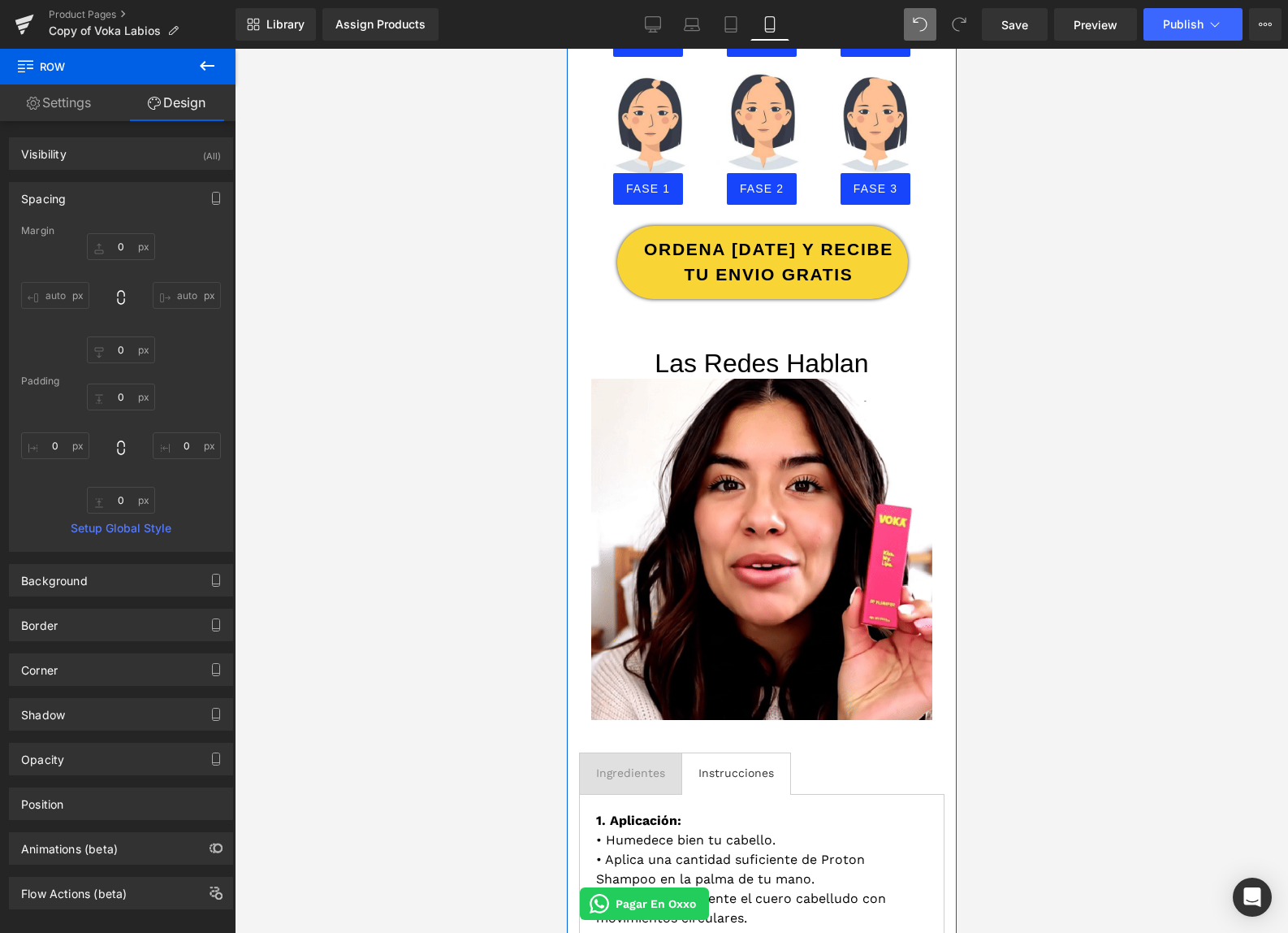
scroll to position [3416, 0]
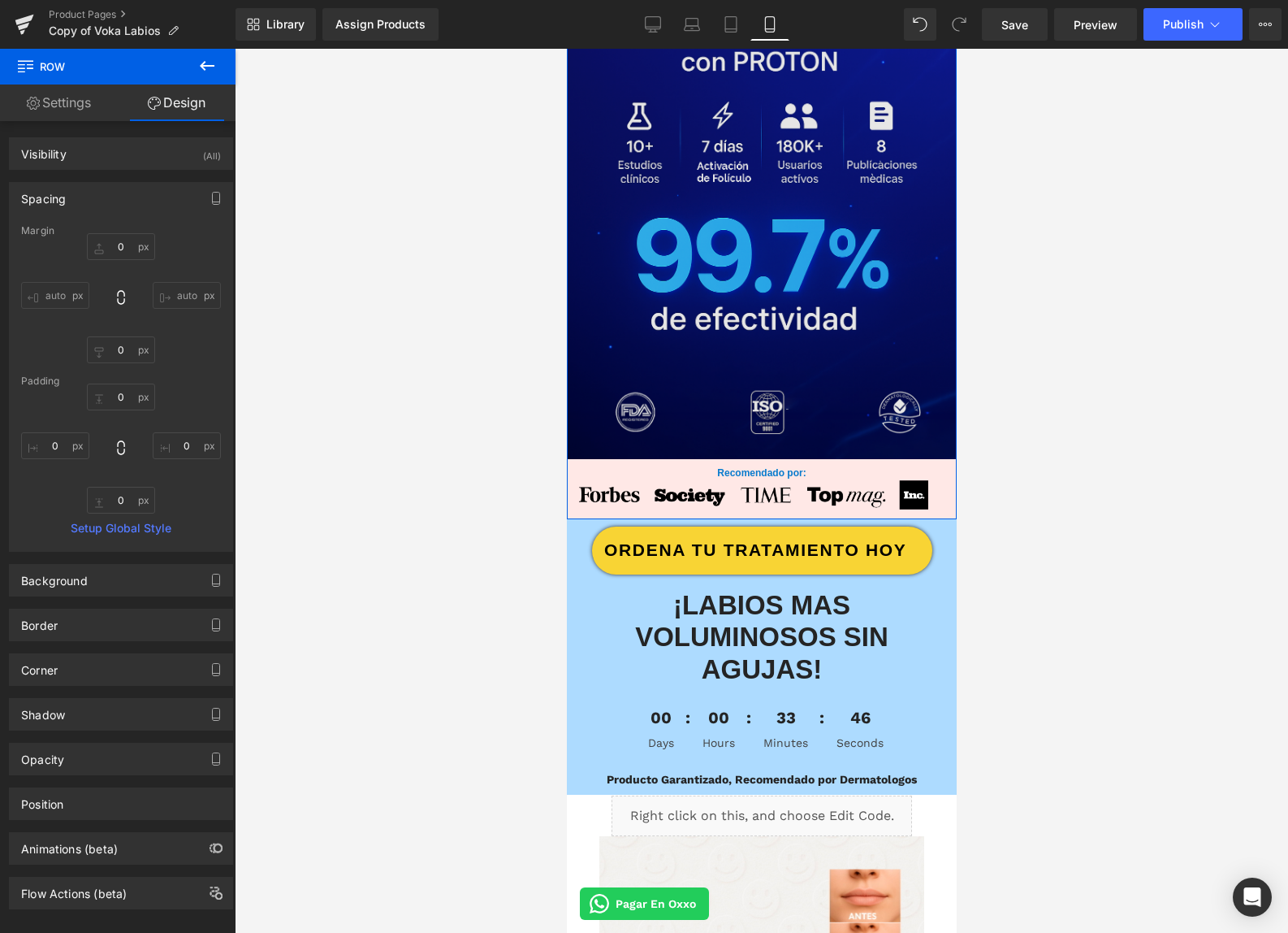
scroll to position [1767, 0]
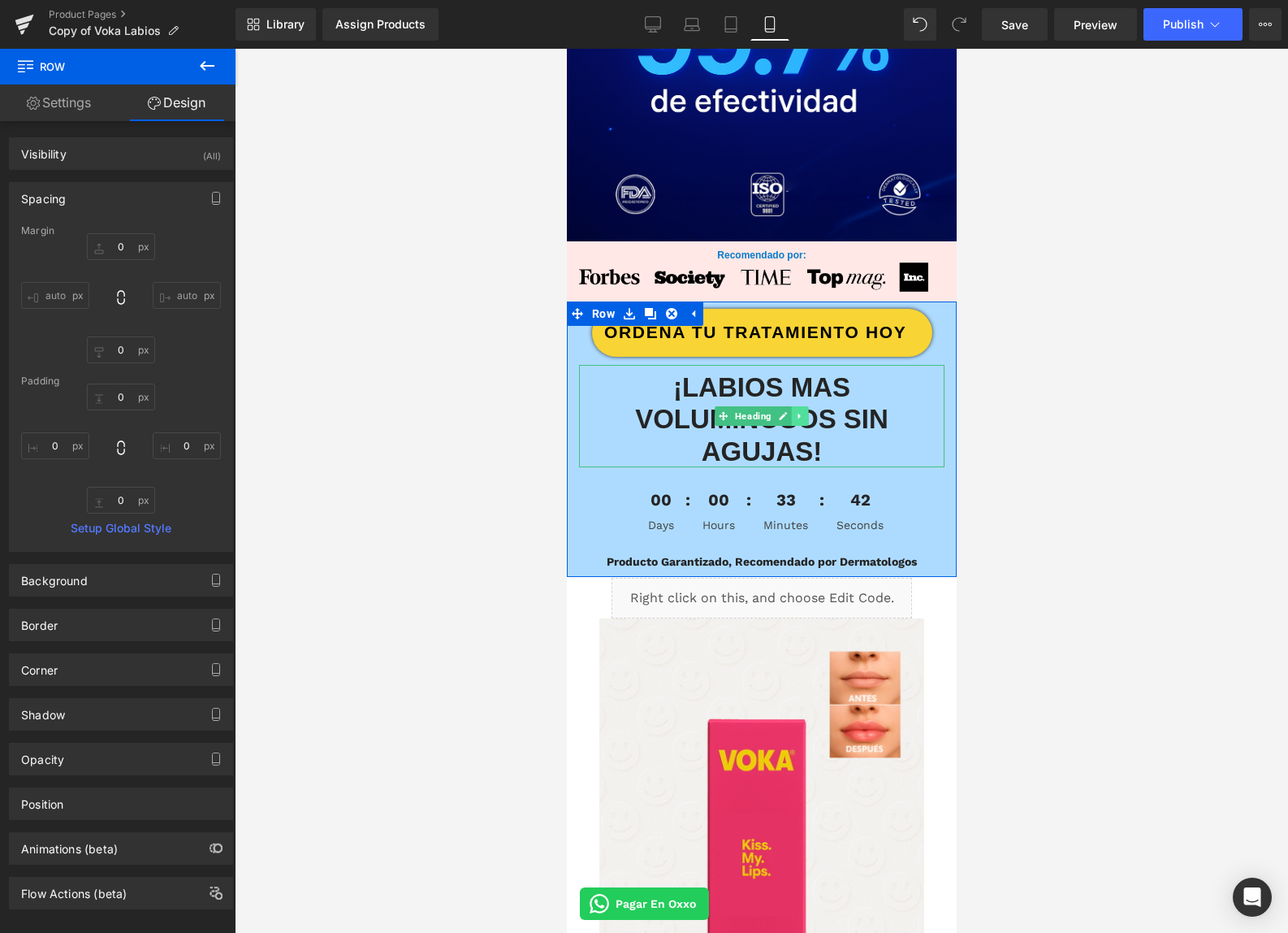
click at [799, 415] on icon at bounding box center [799, 416] width 9 height 10
click at [736, 417] on span "Heading" at bounding box center [727, 416] width 43 height 19
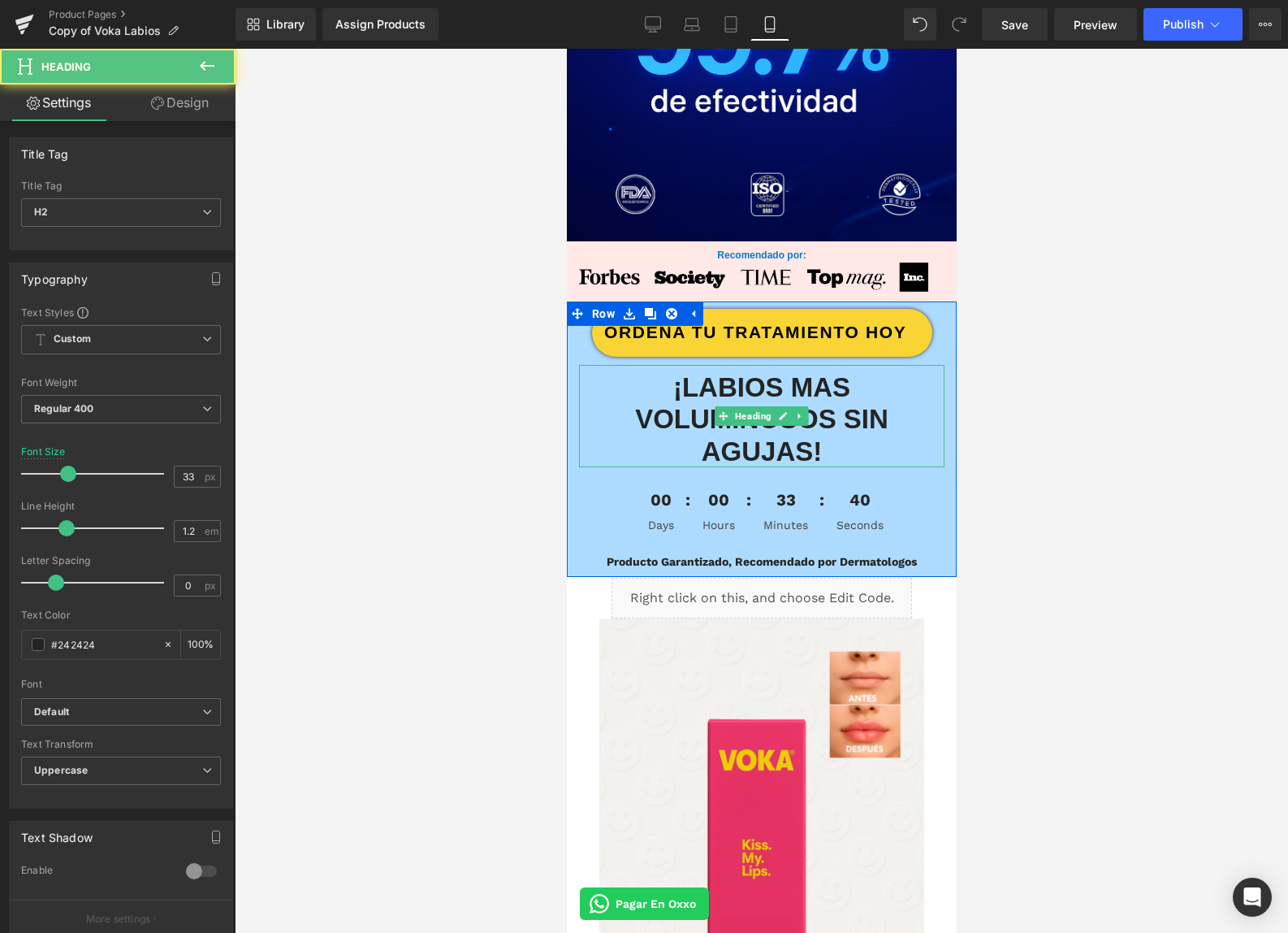
click at [720, 384] on b "¡LABIOS MAS VOLUMINOSOS SIN AGUJAS!" at bounding box center [762, 418] width 254 height 94
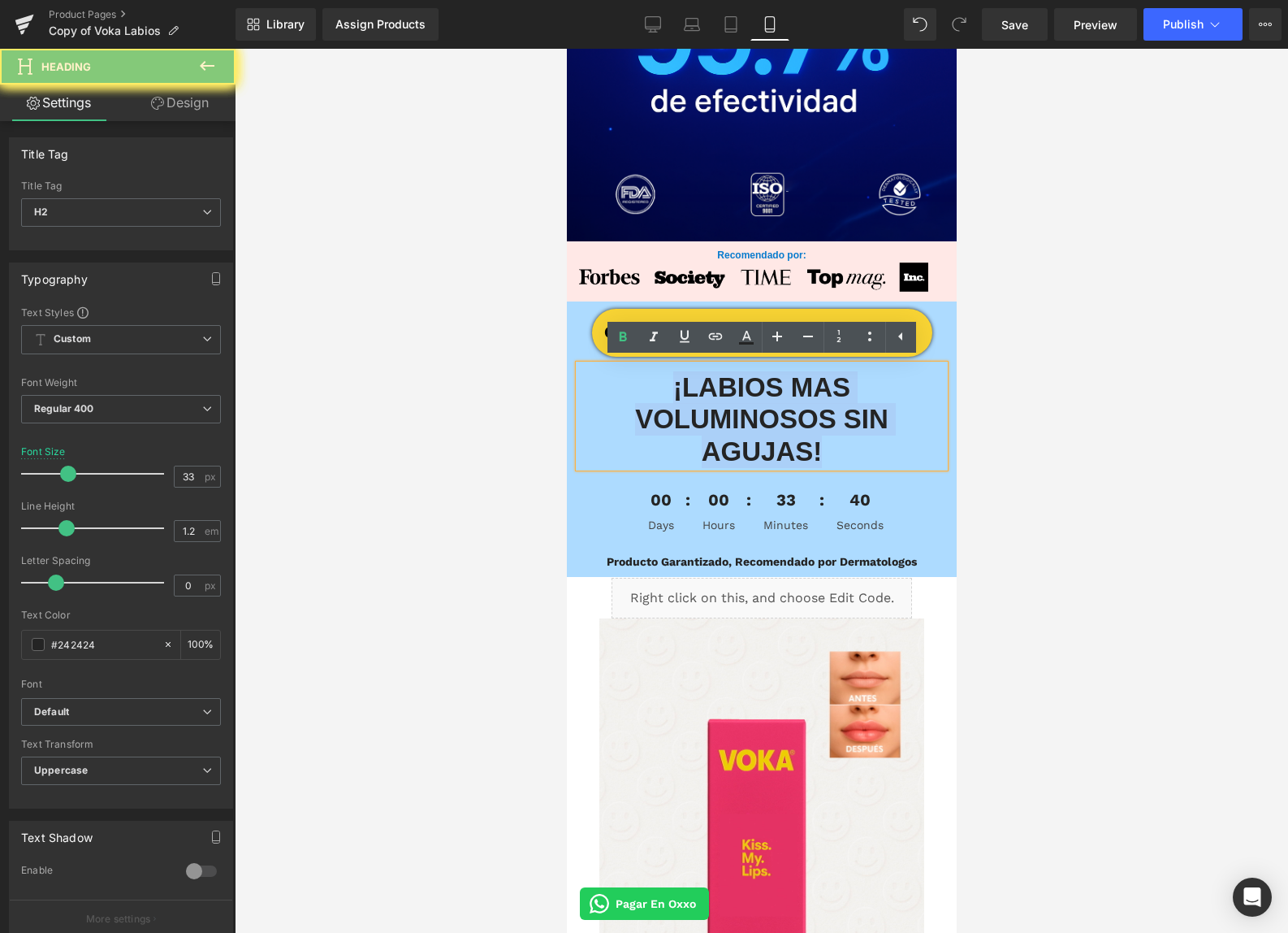
click at [720, 384] on b "¡LABIOS MAS VOLUMINOSOS SIN AGUJAS!" at bounding box center [762, 418] width 254 height 94
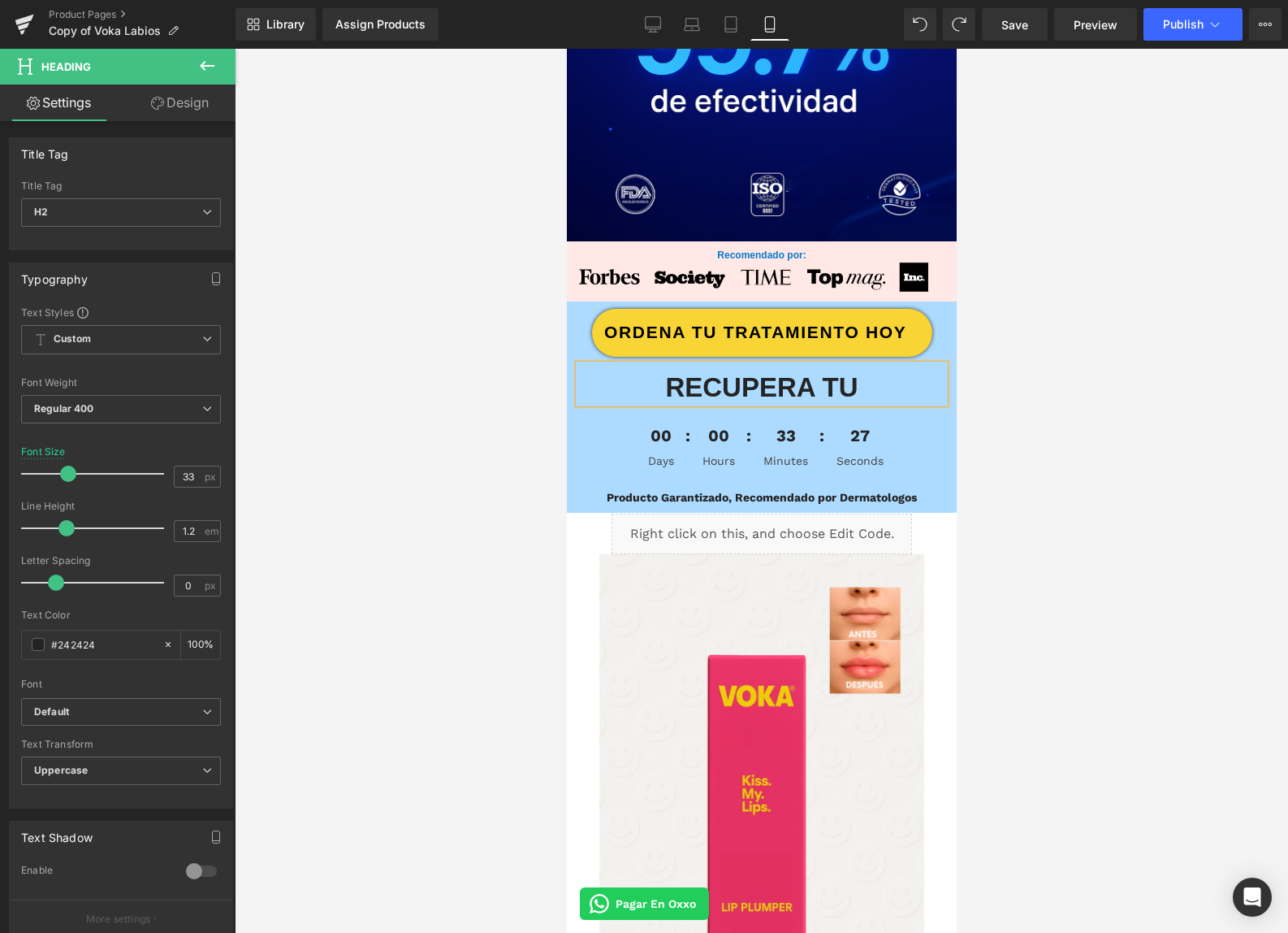
click at [737, 372] on b "Recupera tu" at bounding box center [761, 386] width 193 height 30
click at [736, 372] on b "Recupera tu" at bounding box center [761, 386] width 193 height 30
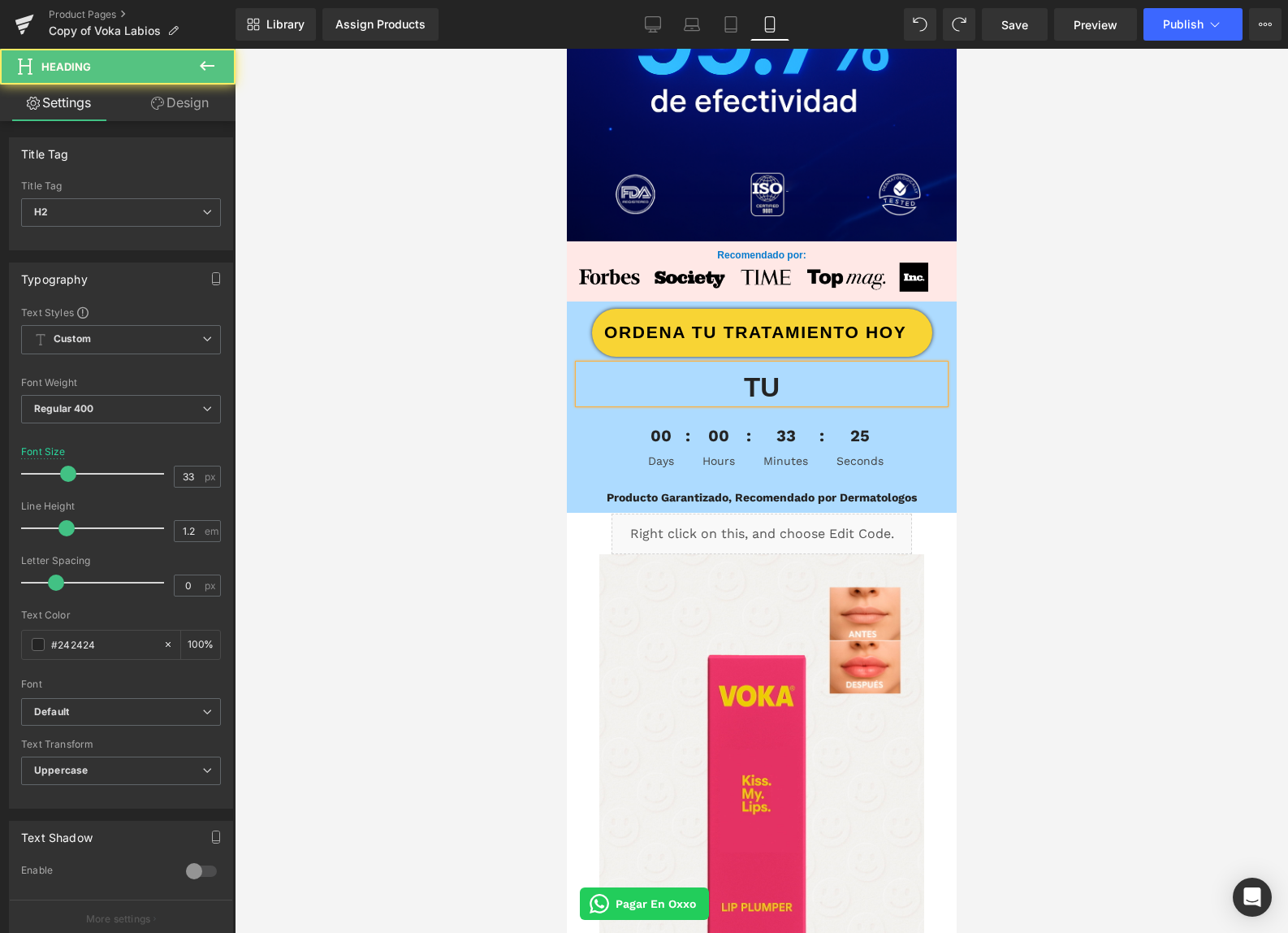
drag, startPoint x: 761, startPoint y: 384, endPoint x: 799, endPoint y: 384, distance: 38.0
click at [801, 385] on h2 "tu" at bounding box center [762, 388] width 366 height 33
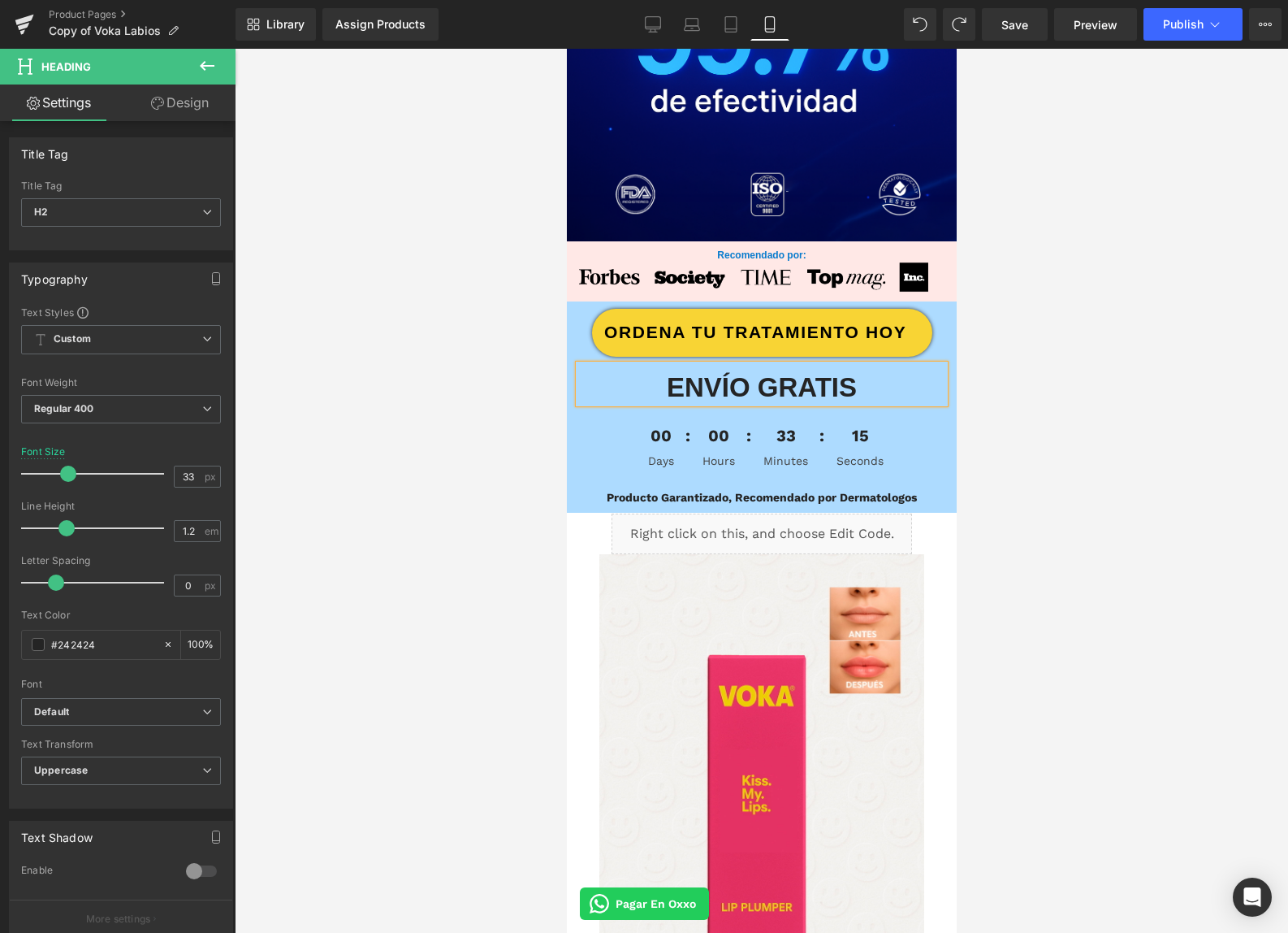
click at [648, 379] on h2 "ENVÍO GRATIS" at bounding box center [762, 388] width 366 height 33
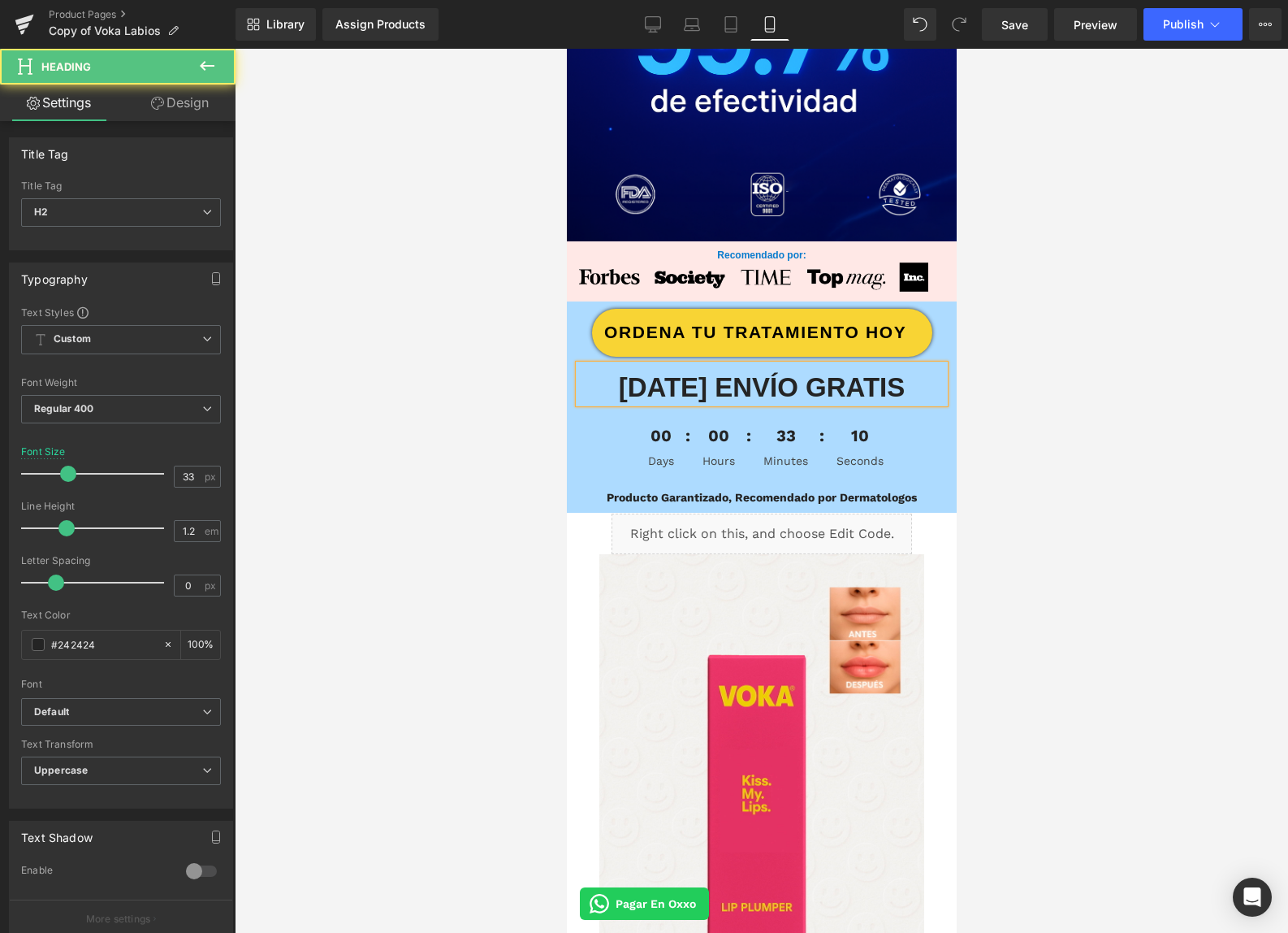
click at [927, 387] on h2 "HOY ENVÍO GRATIS" at bounding box center [762, 388] width 366 height 33
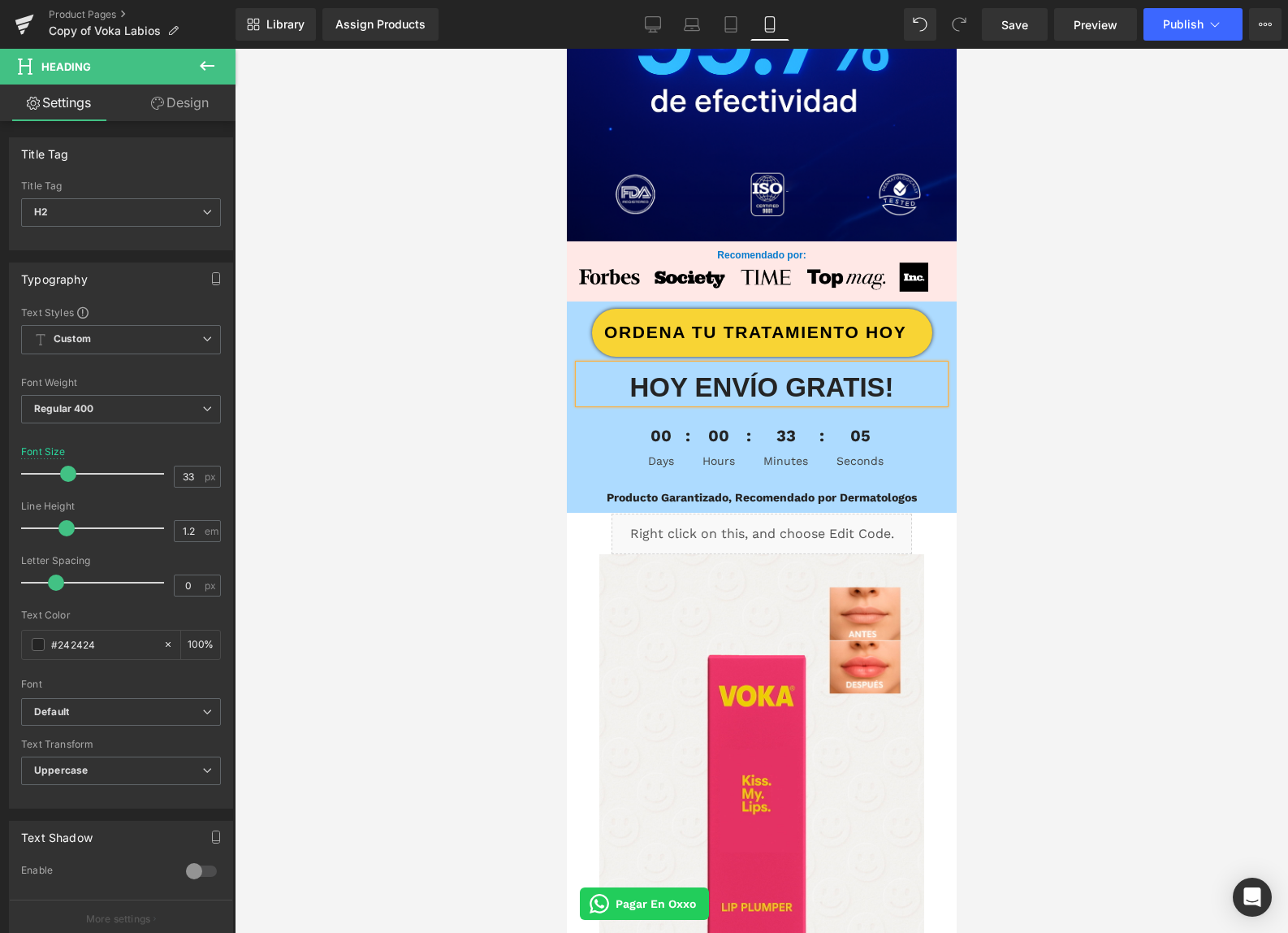
click at [597, 384] on h2 "HOY ENVÍO GRATIS!" at bounding box center [762, 388] width 366 height 33
click at [1063, 578] on div at bounding box center [762, 490] width 1054 height 884
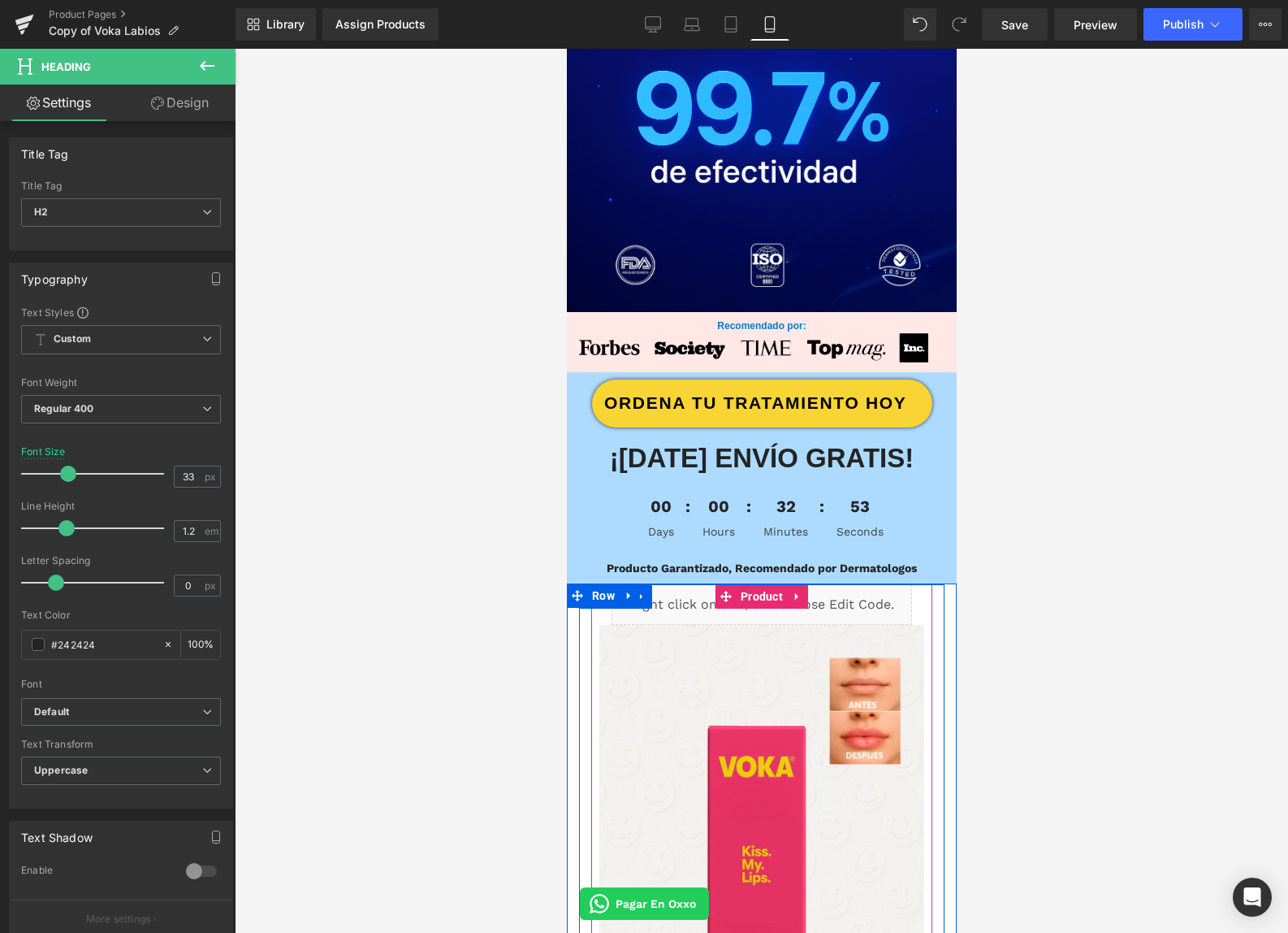
scroll to position [1676, 0]
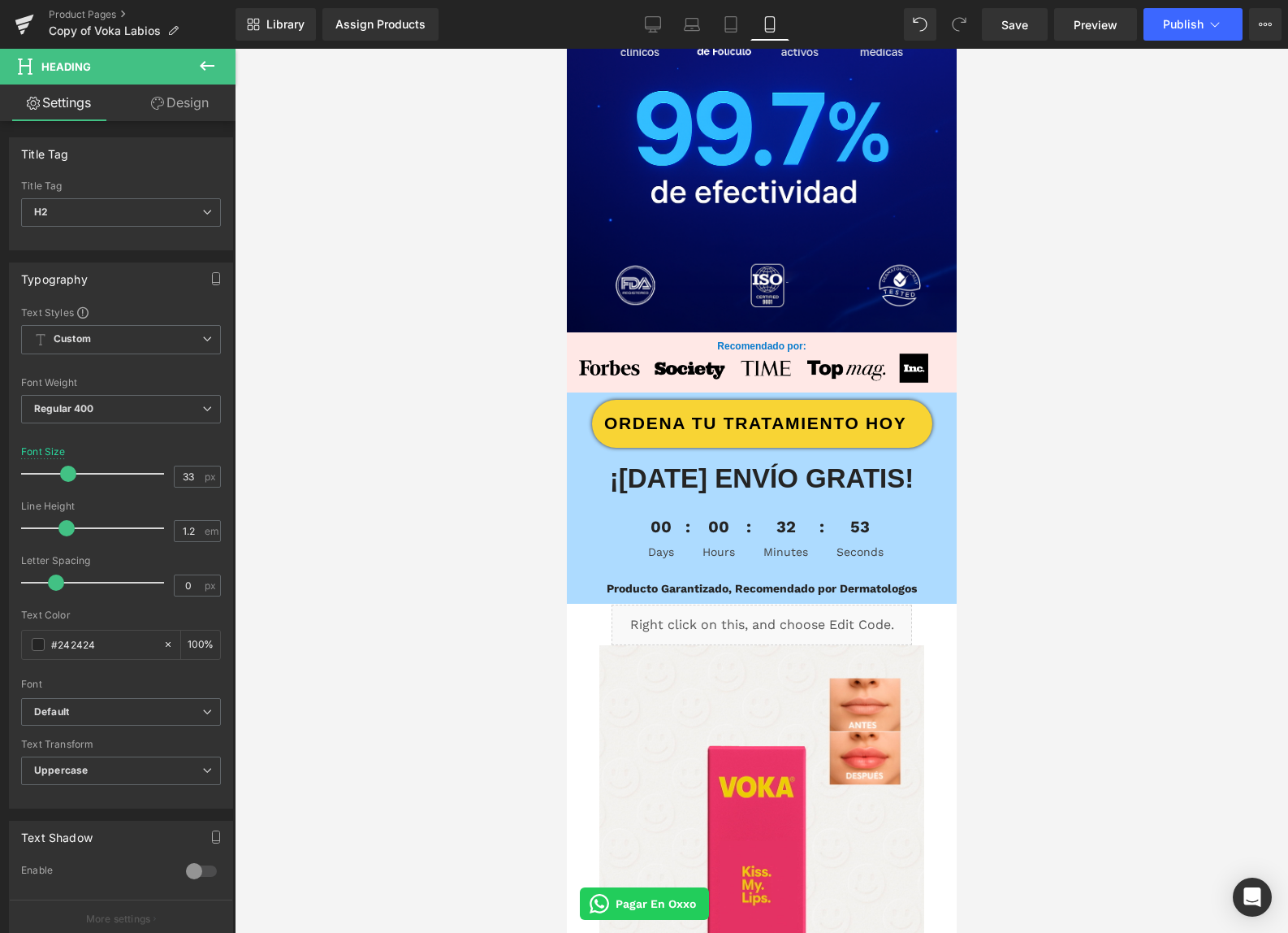
click at [1137, 580] on div at bounding box center [762, 490] width 1054 height 884
click at [407, 528] on div at bounding box center [762, 490] width 1054 height 884
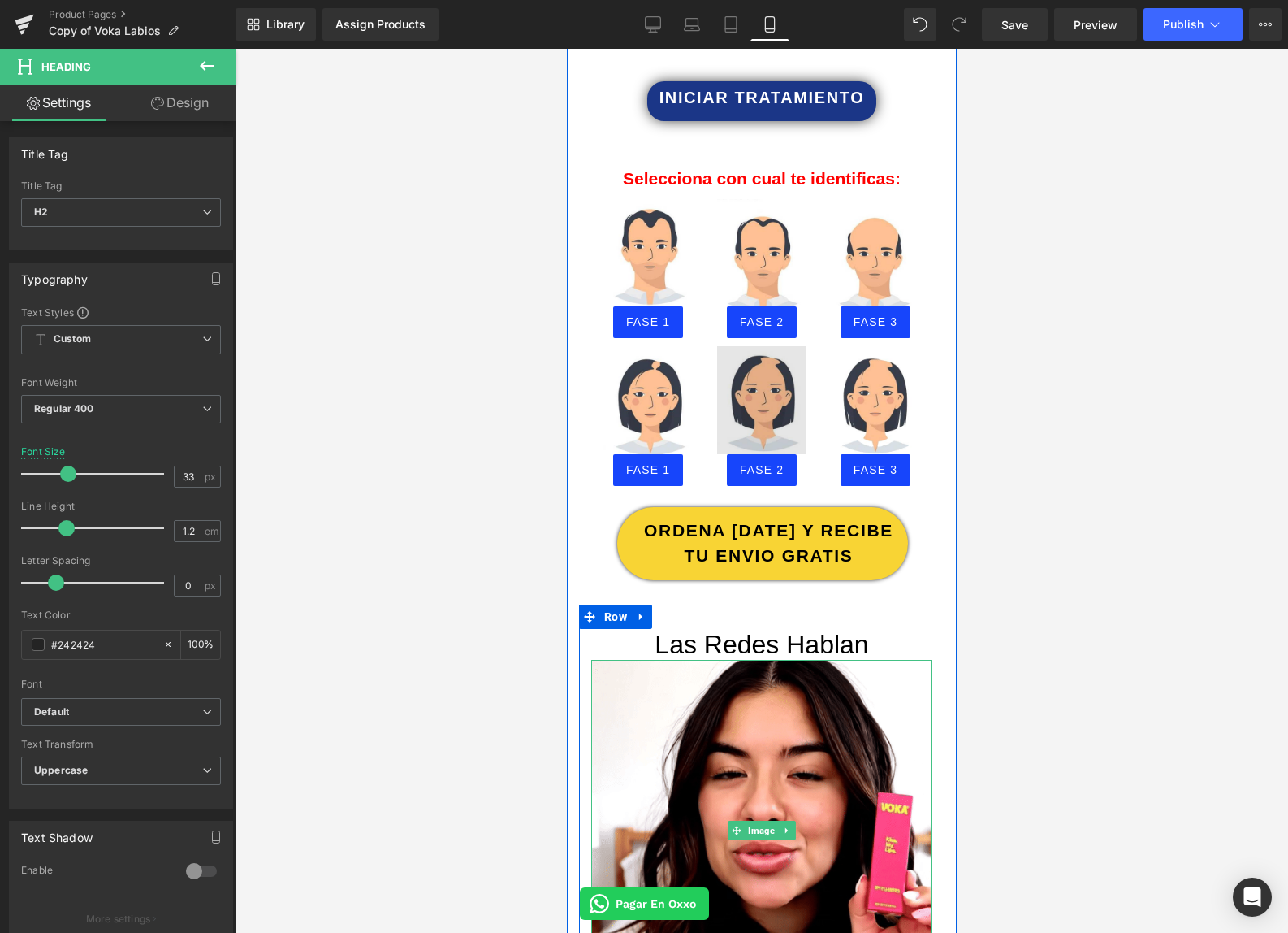
scroll to position [3065, 0]
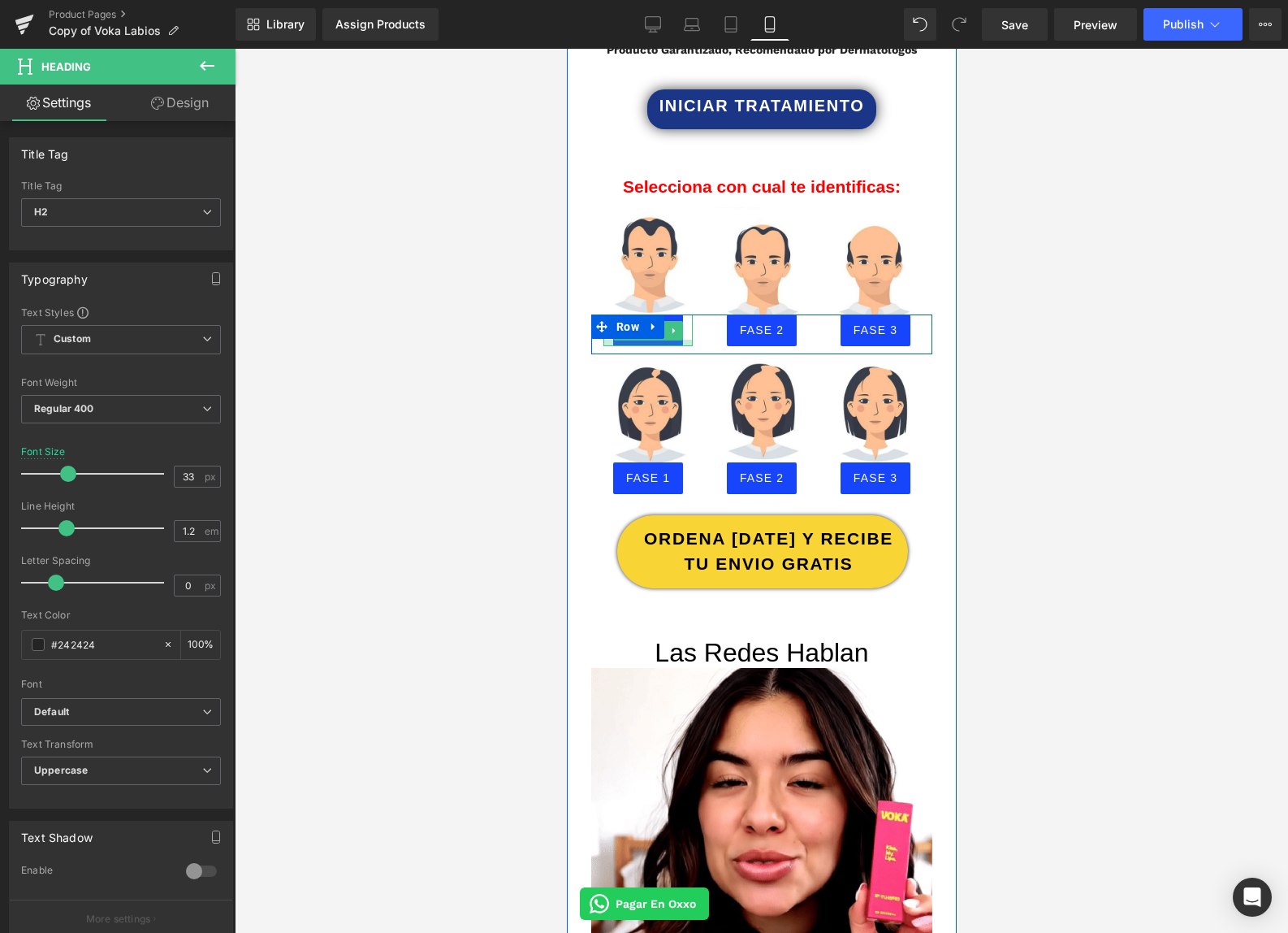
click at [663, 341] on div at bounding box center [647, 343] width 89 height 7
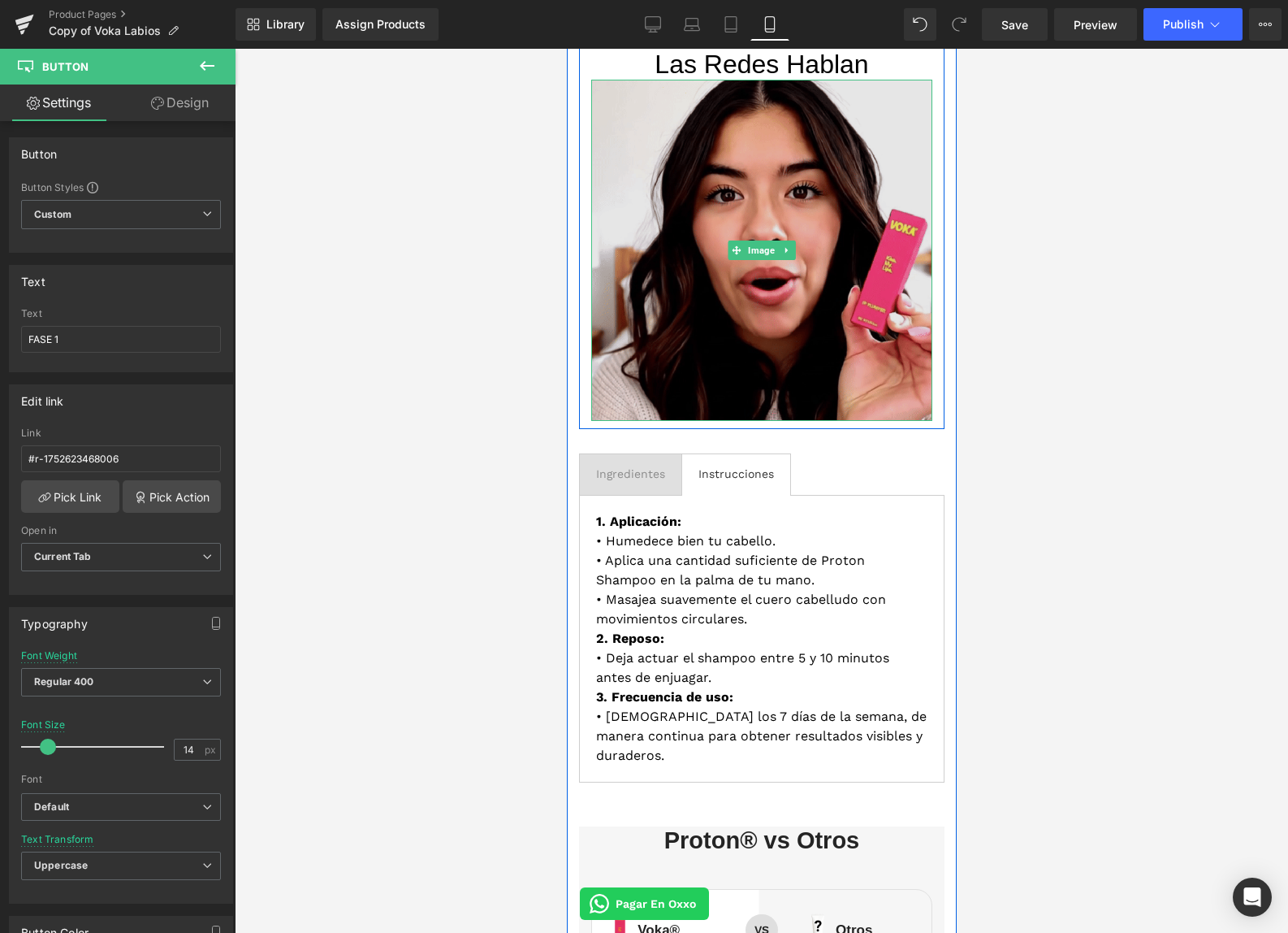
scroll to position [3861, 0]
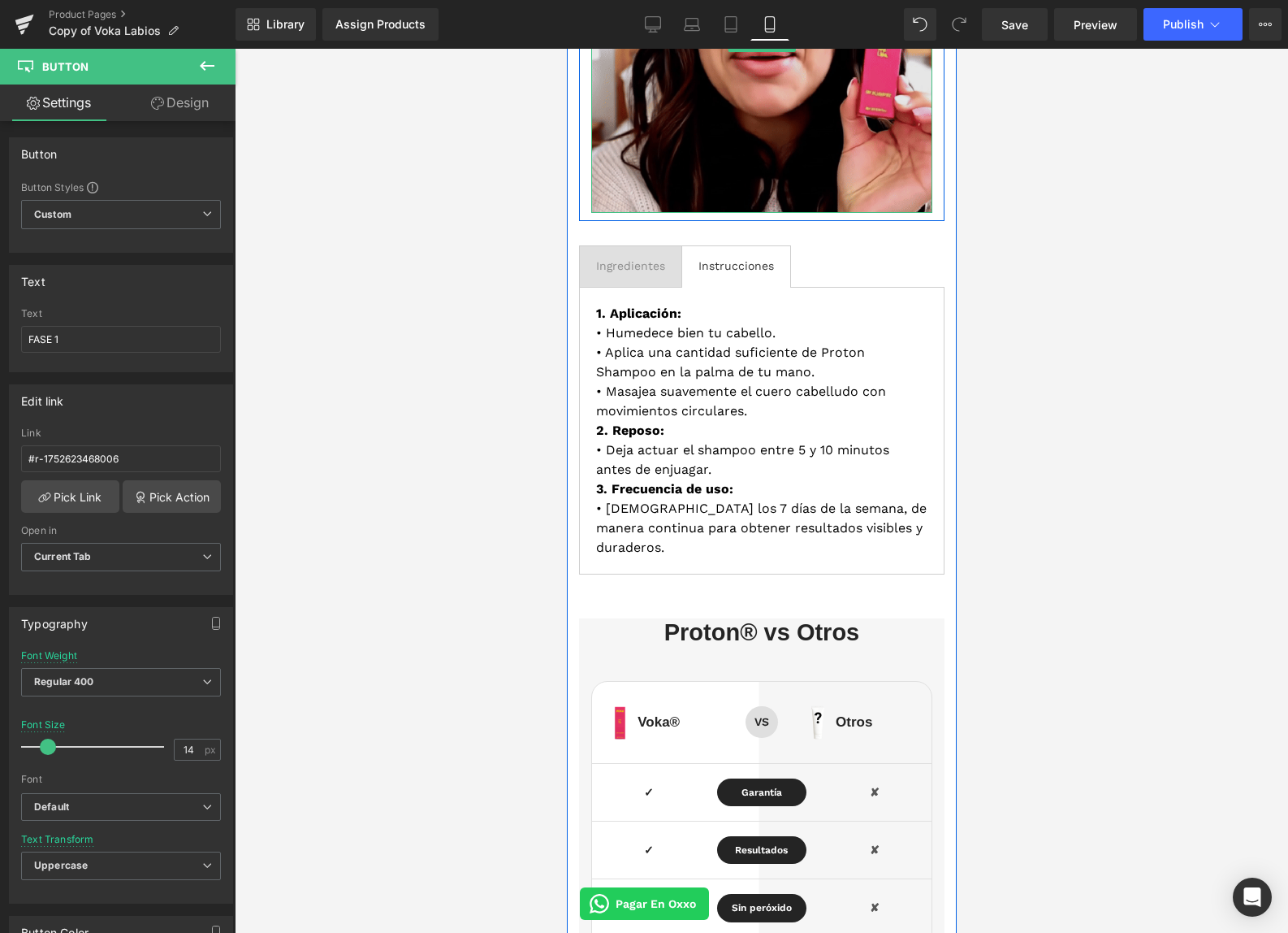
click at [680, 179] on img at bounding box center [761, 42] width 342 height 342
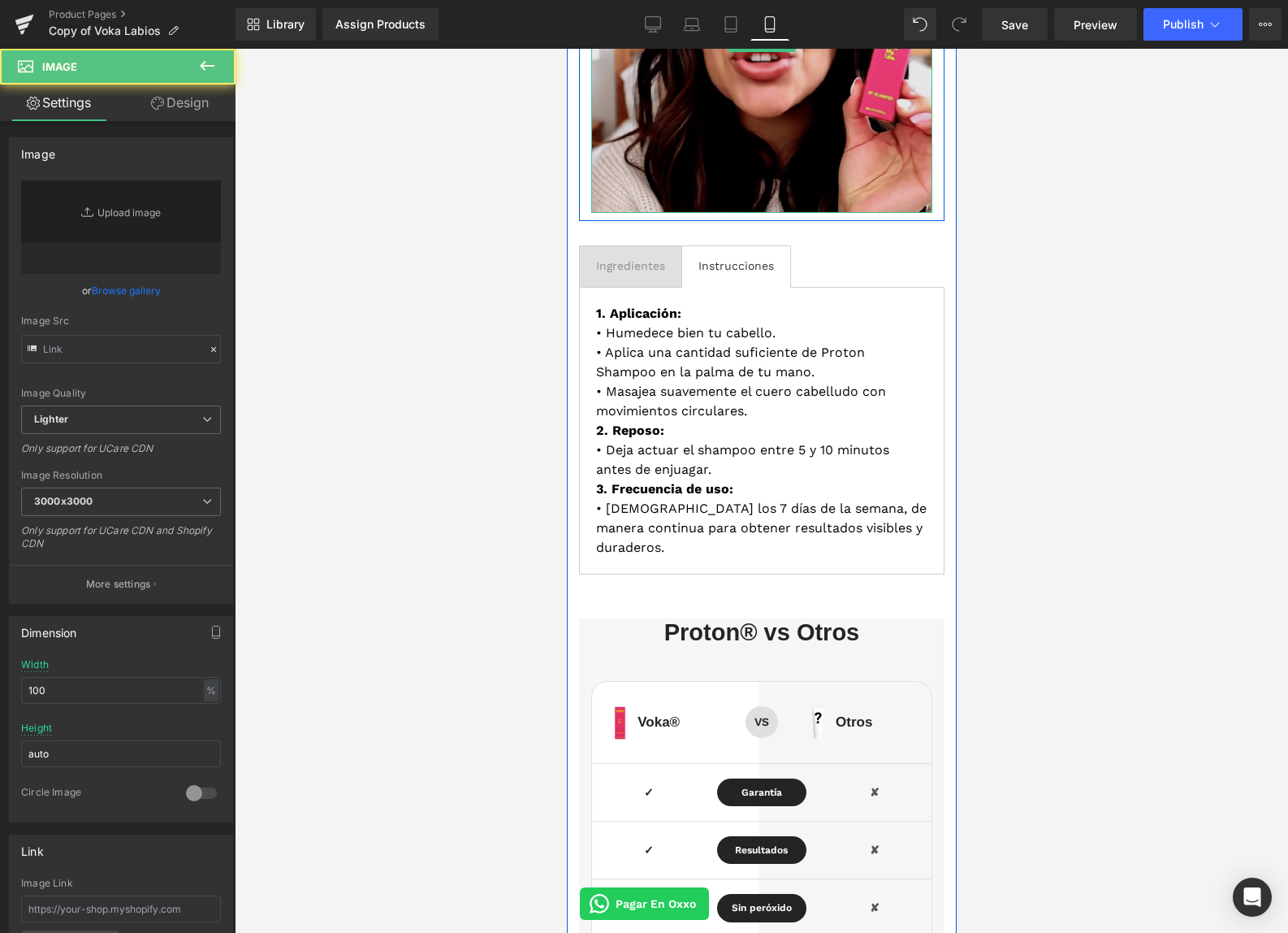
type input "https://cdn.shopify.com/s/files/1/0103/9525/4835/files/gifvok_3000x3000.gif?v=1…"
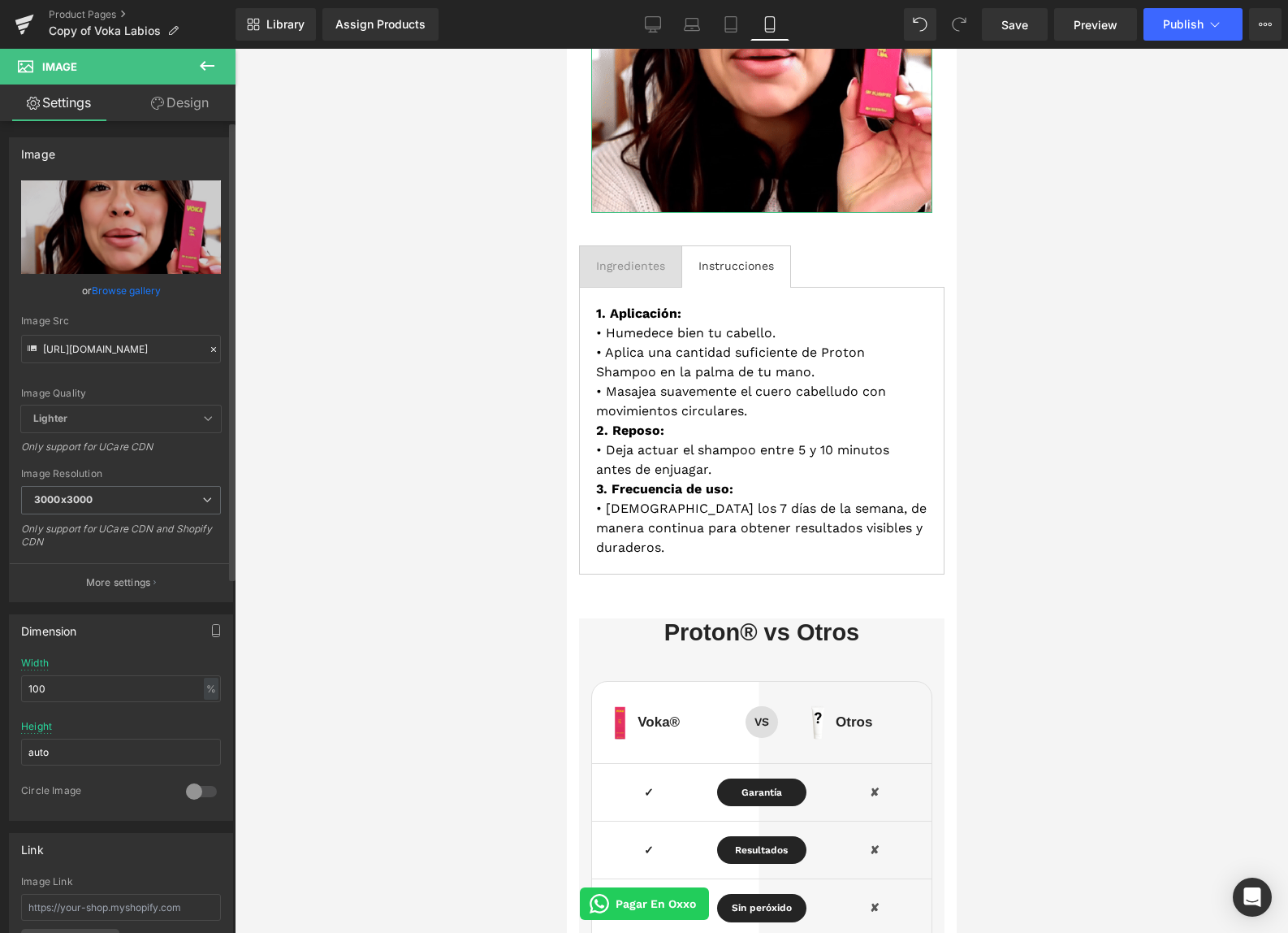
click at [209, 350] on icon at bounding box center [214, 349] width 12 height 12
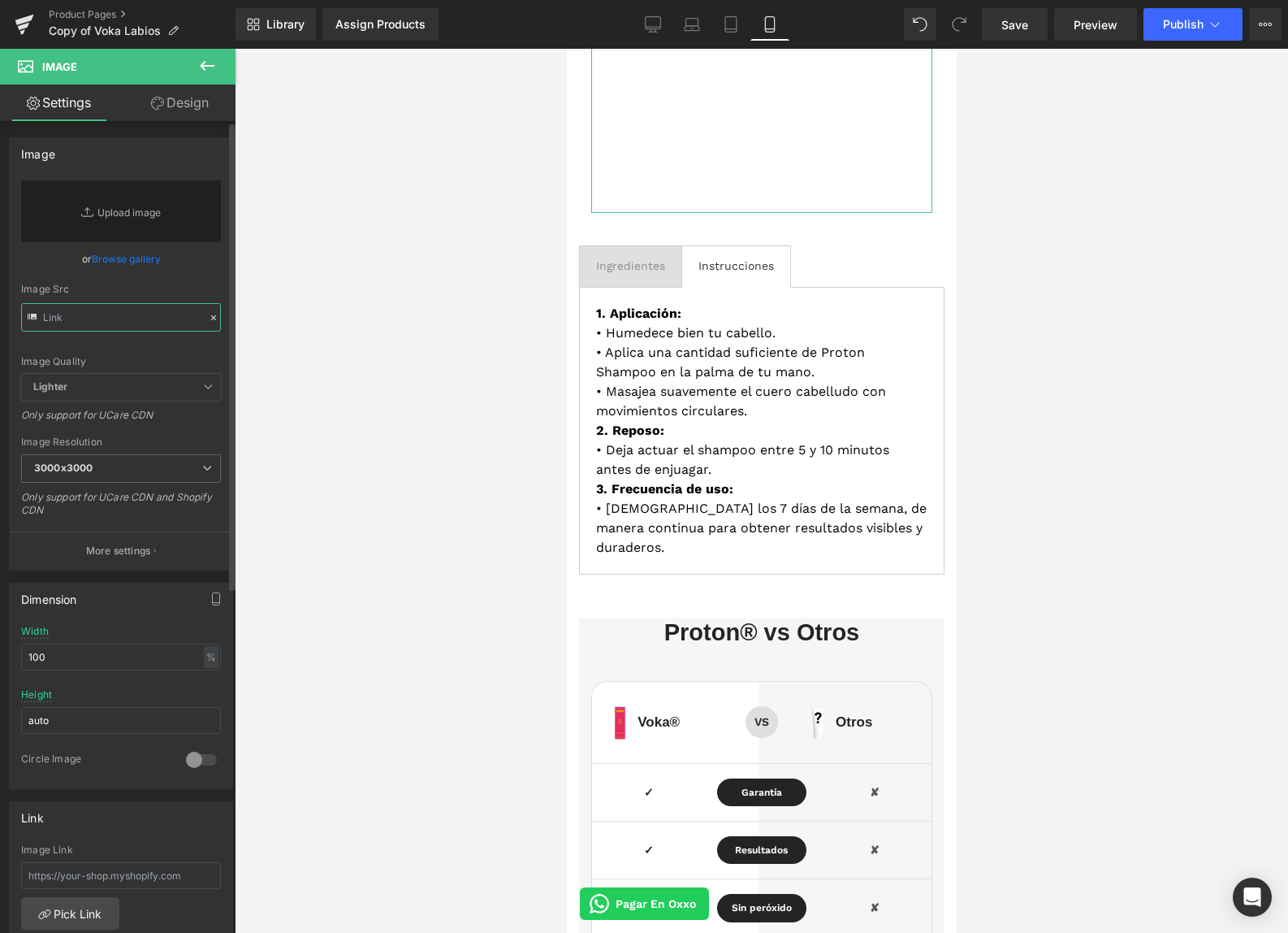
paste input "https://cdn.shopify.com/s/files/1/0103/9525/4835/files/0828.gif?v=1756426601"
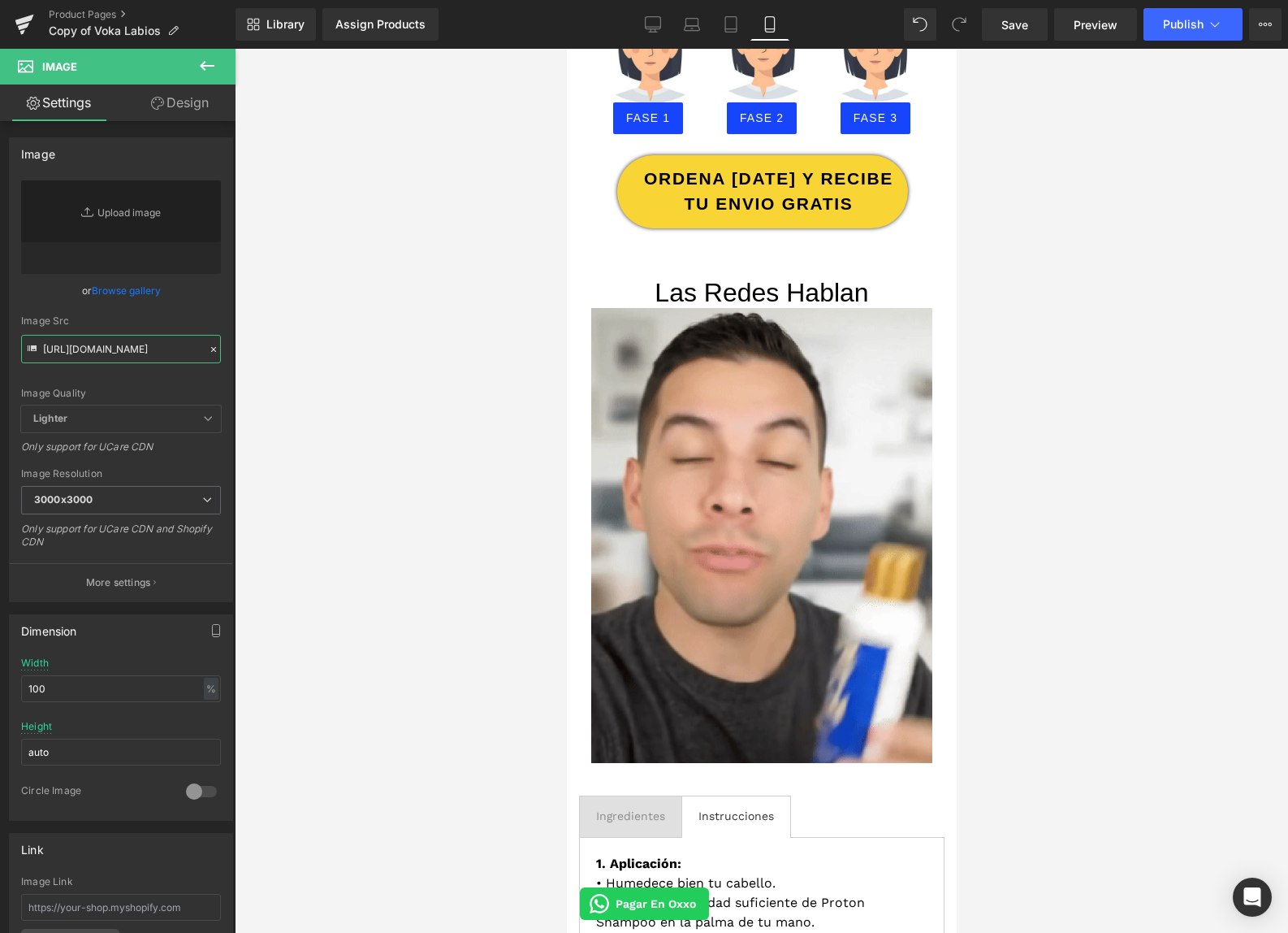
scroll to position [3365, 0]
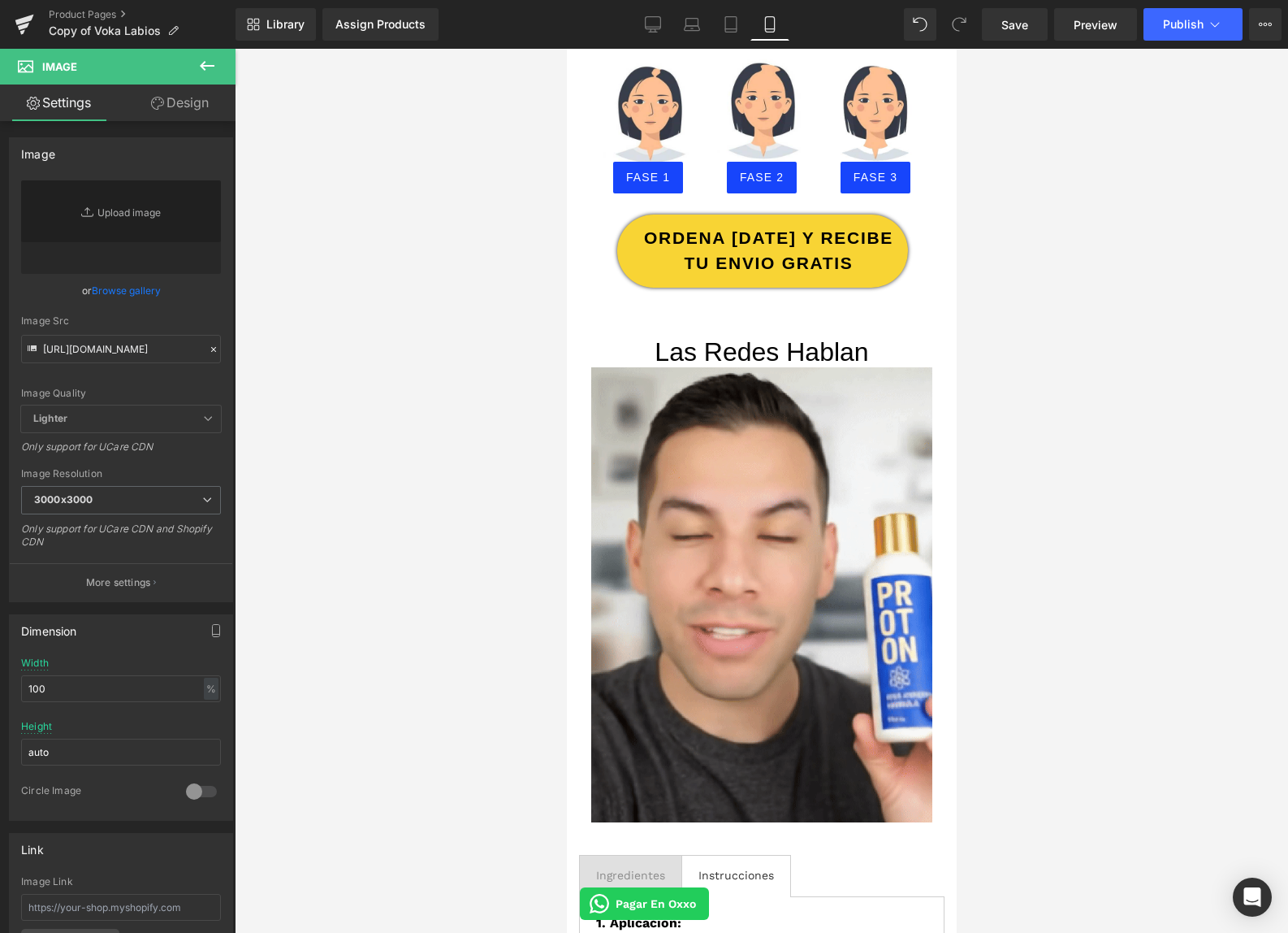
click at [378, 470] on div at bounding box center [762, 490] width 1054 height 884
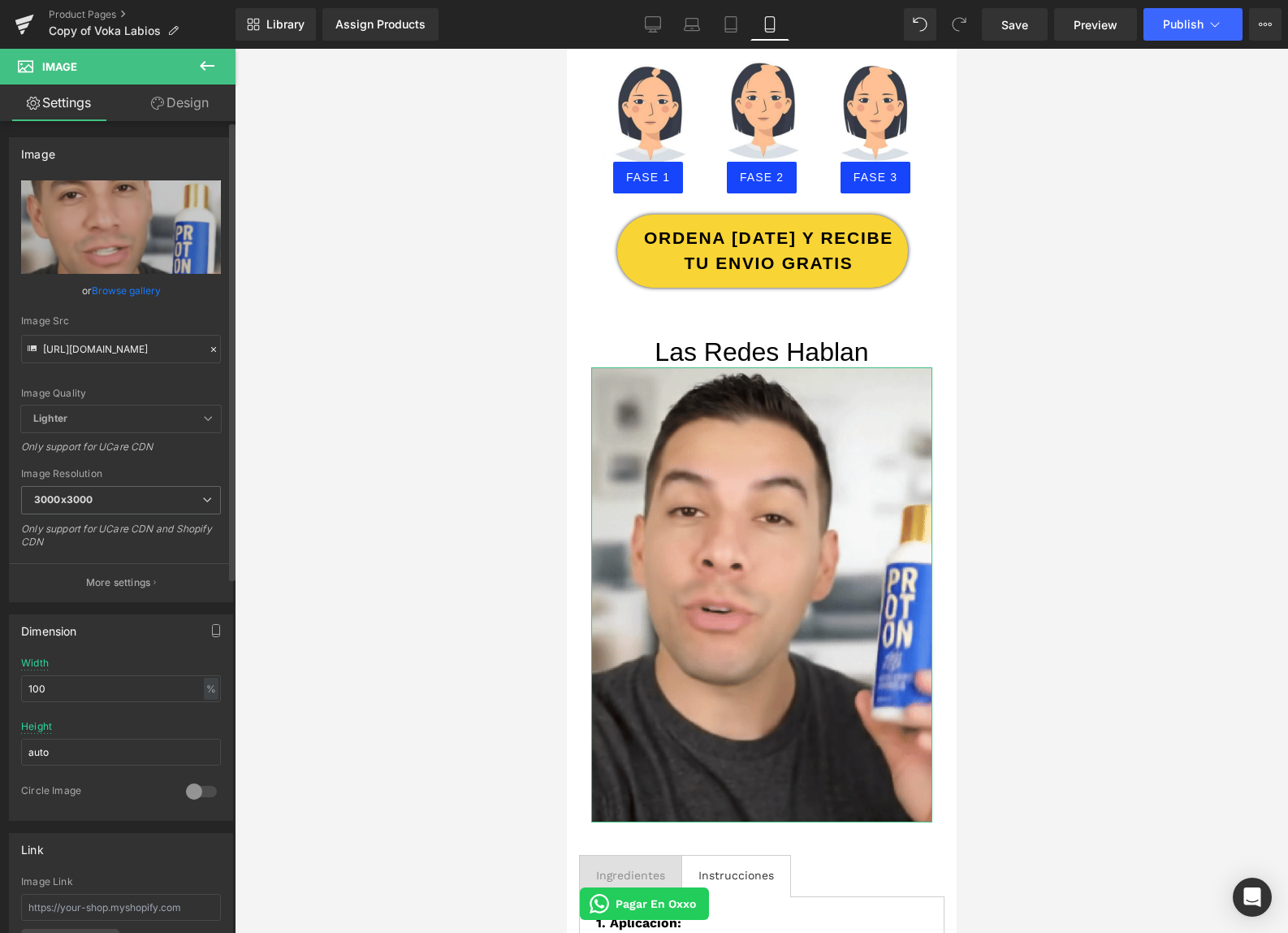
click at [193, 319] on div "Image Src" at bounding box center [121, 321] width 199 height 12
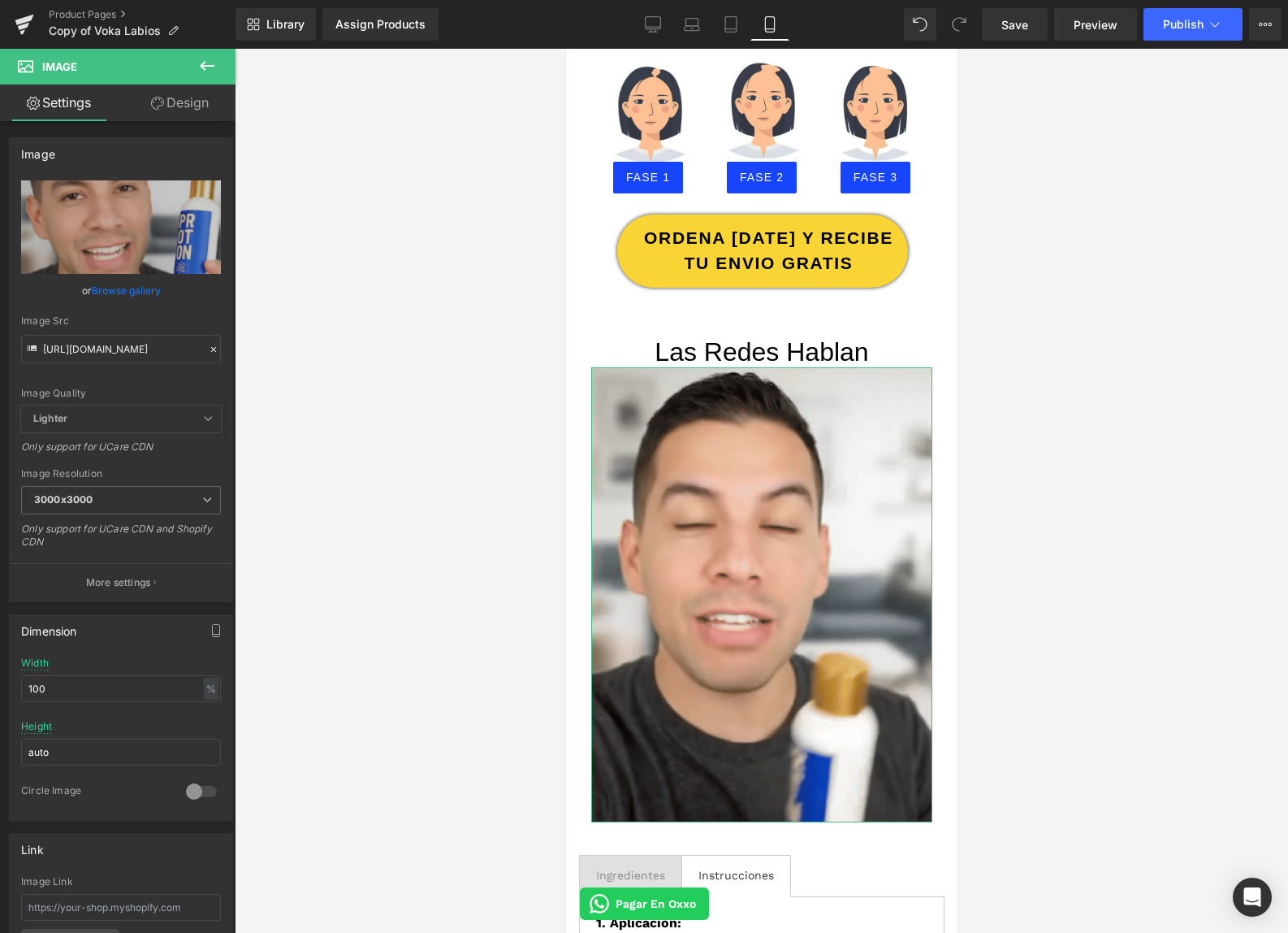
type input "https://cdn.shopify.com/s/files/1/0103/9525/4835/files/0828_3000x3000.gif?v=175…"
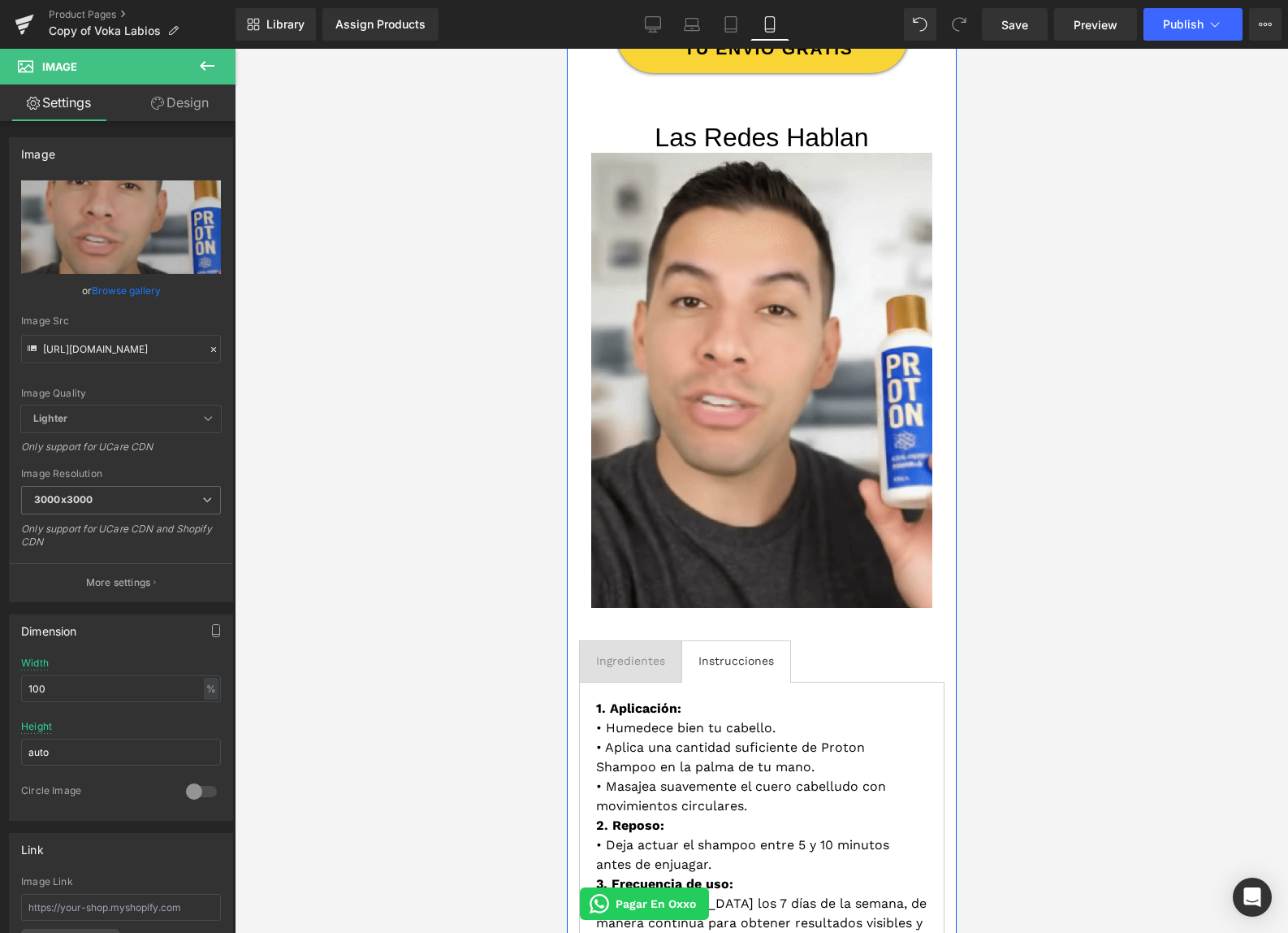
scroll to position [3920, 0]
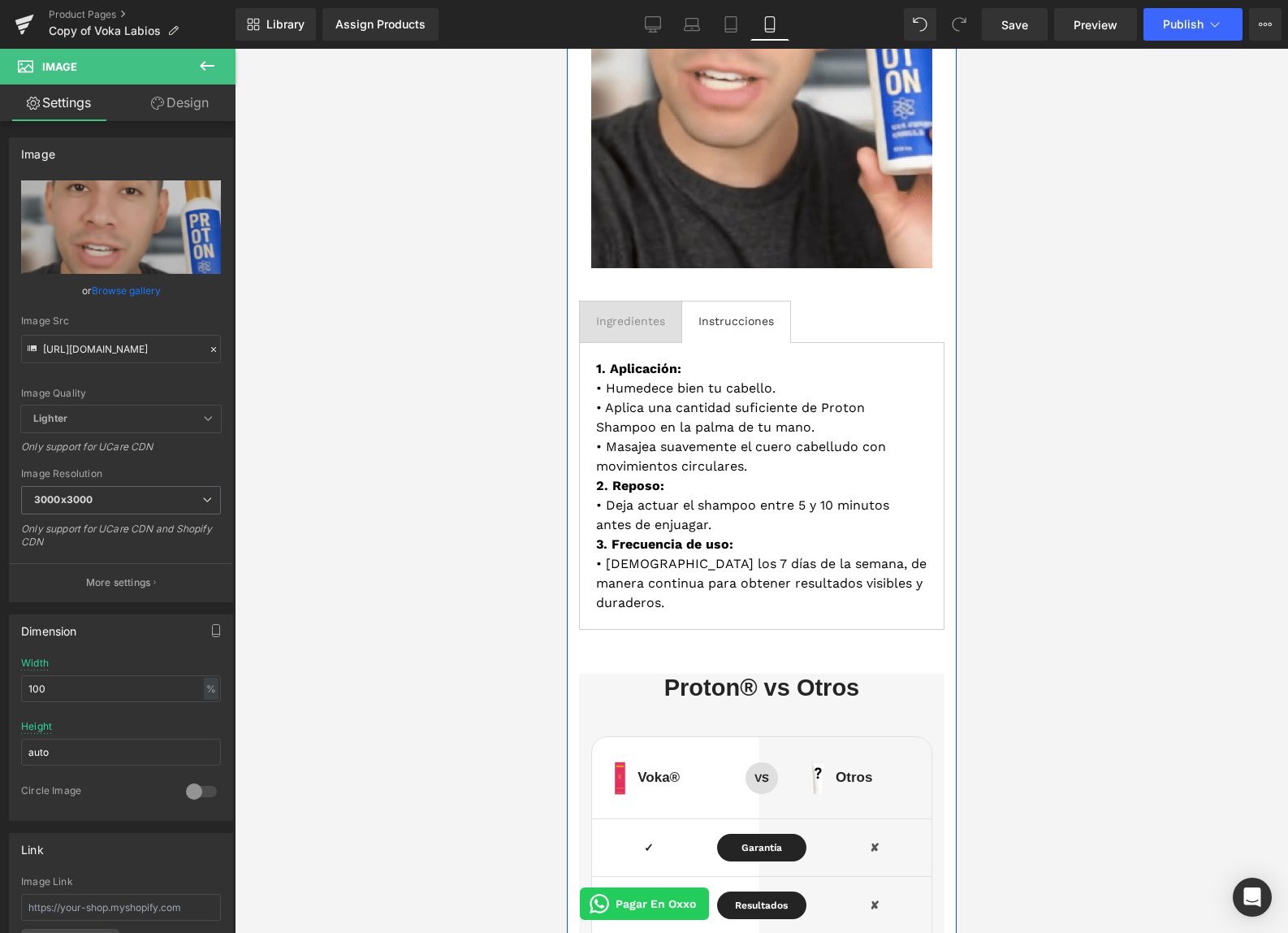
click at [640, 321] on div "Ingredientes" at bounding box center [629, 321] width 69 height 17
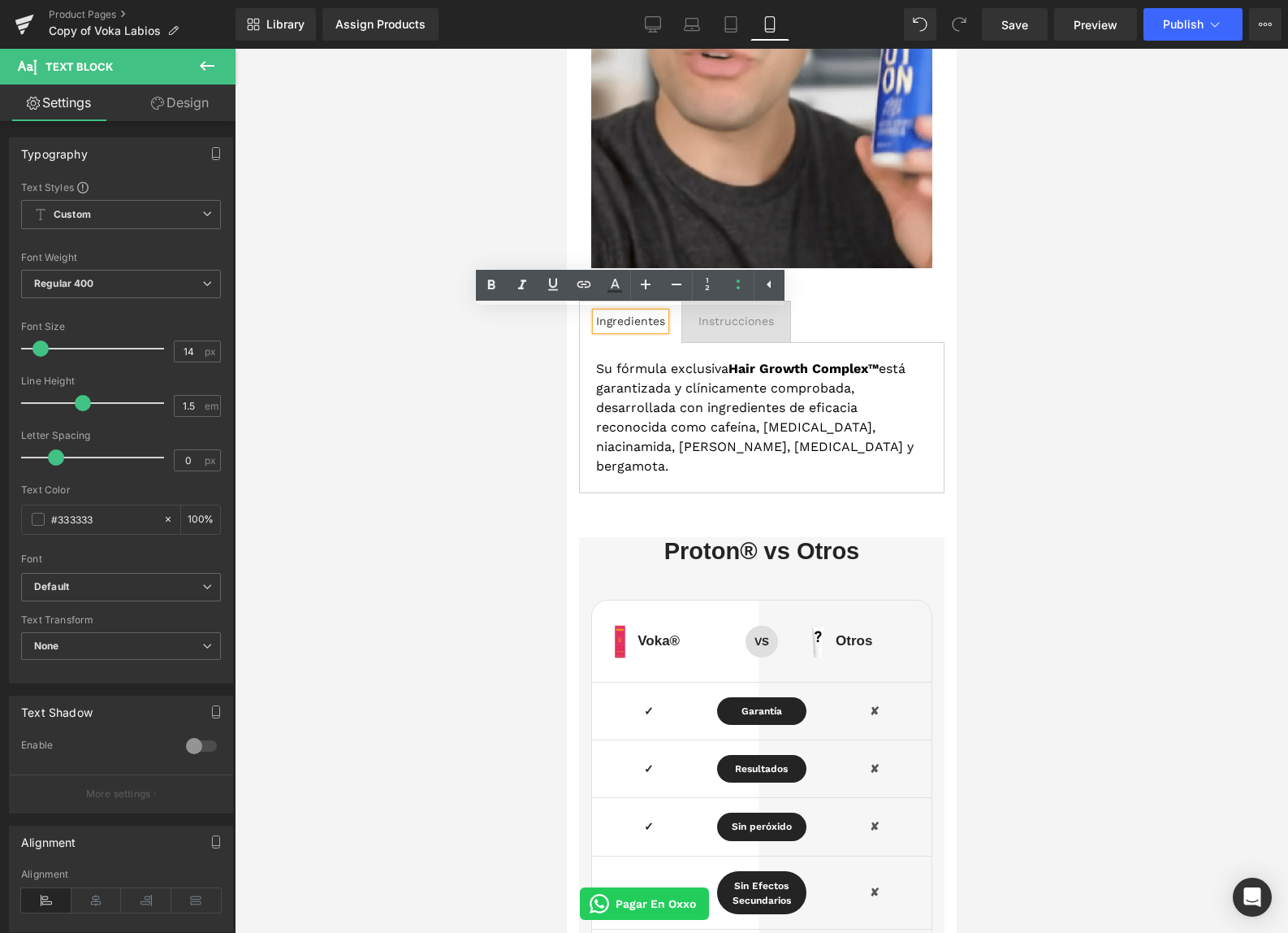
click at [700, 326] on div "Instrucciones Text Block" at bounding box center [735, 321] width 75 height 17
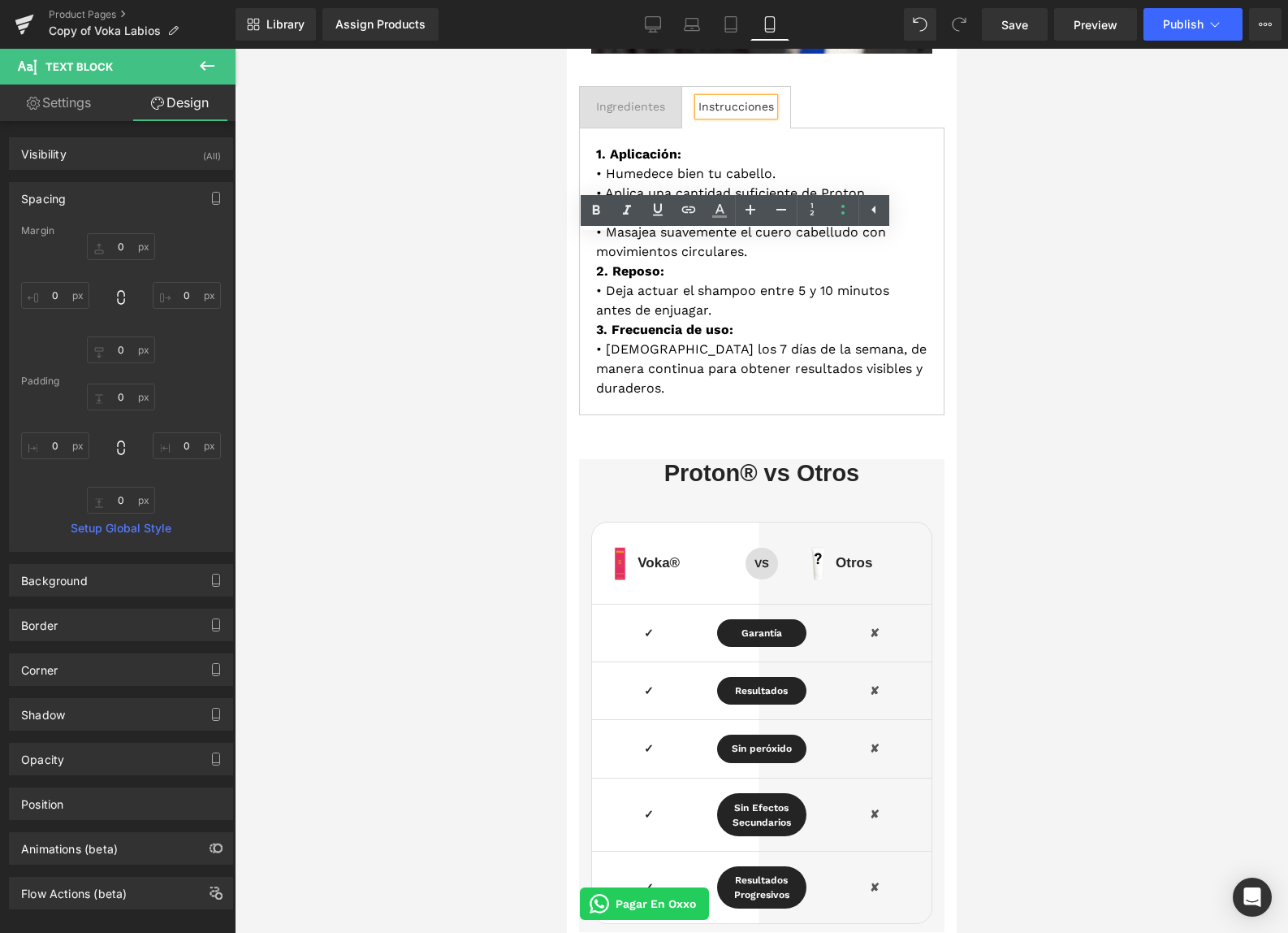
scroll to position [4154, 0]
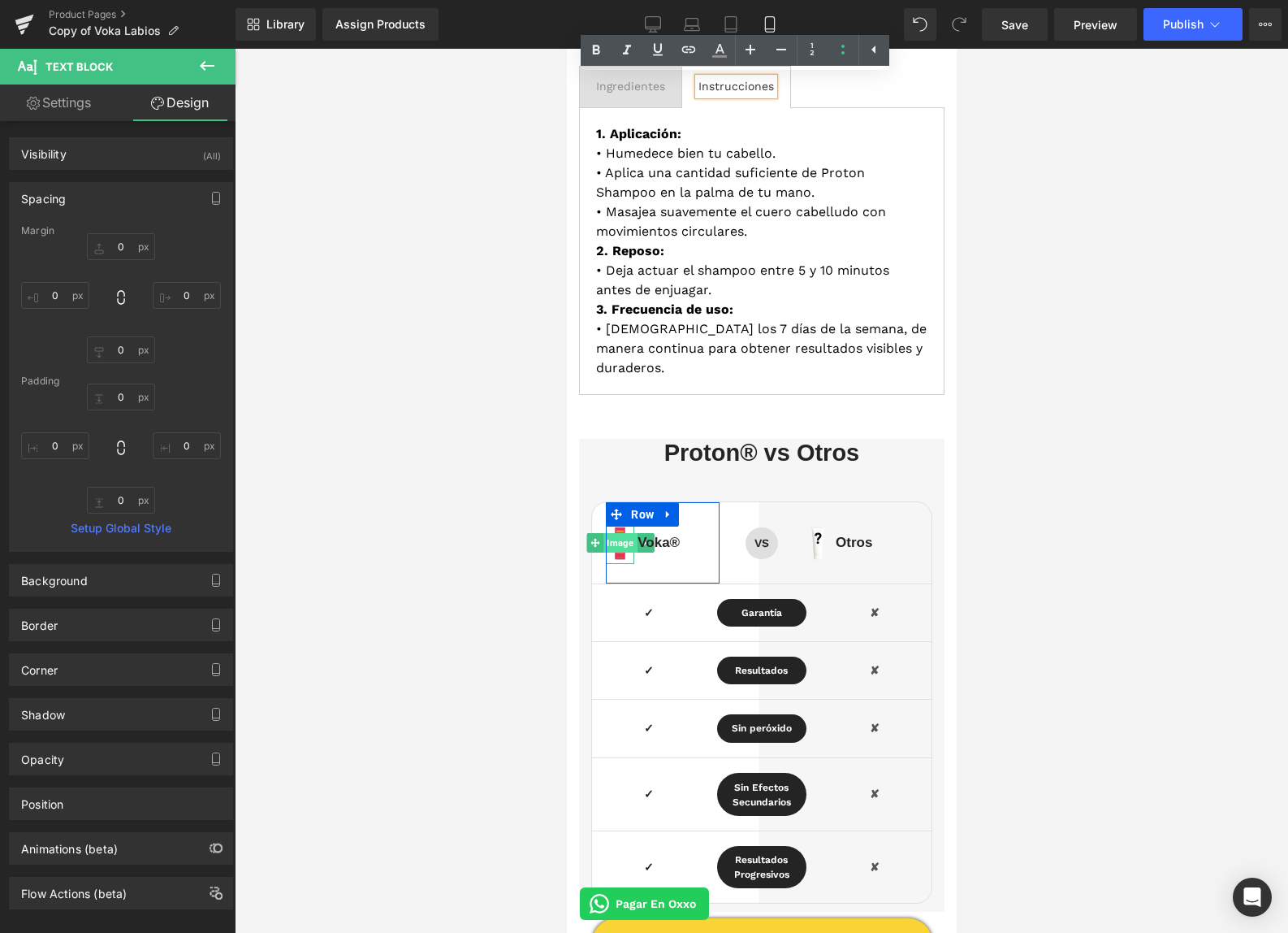
click at [628, 544] on span "Image" at bounding box center [619, 543] width 33 height 19
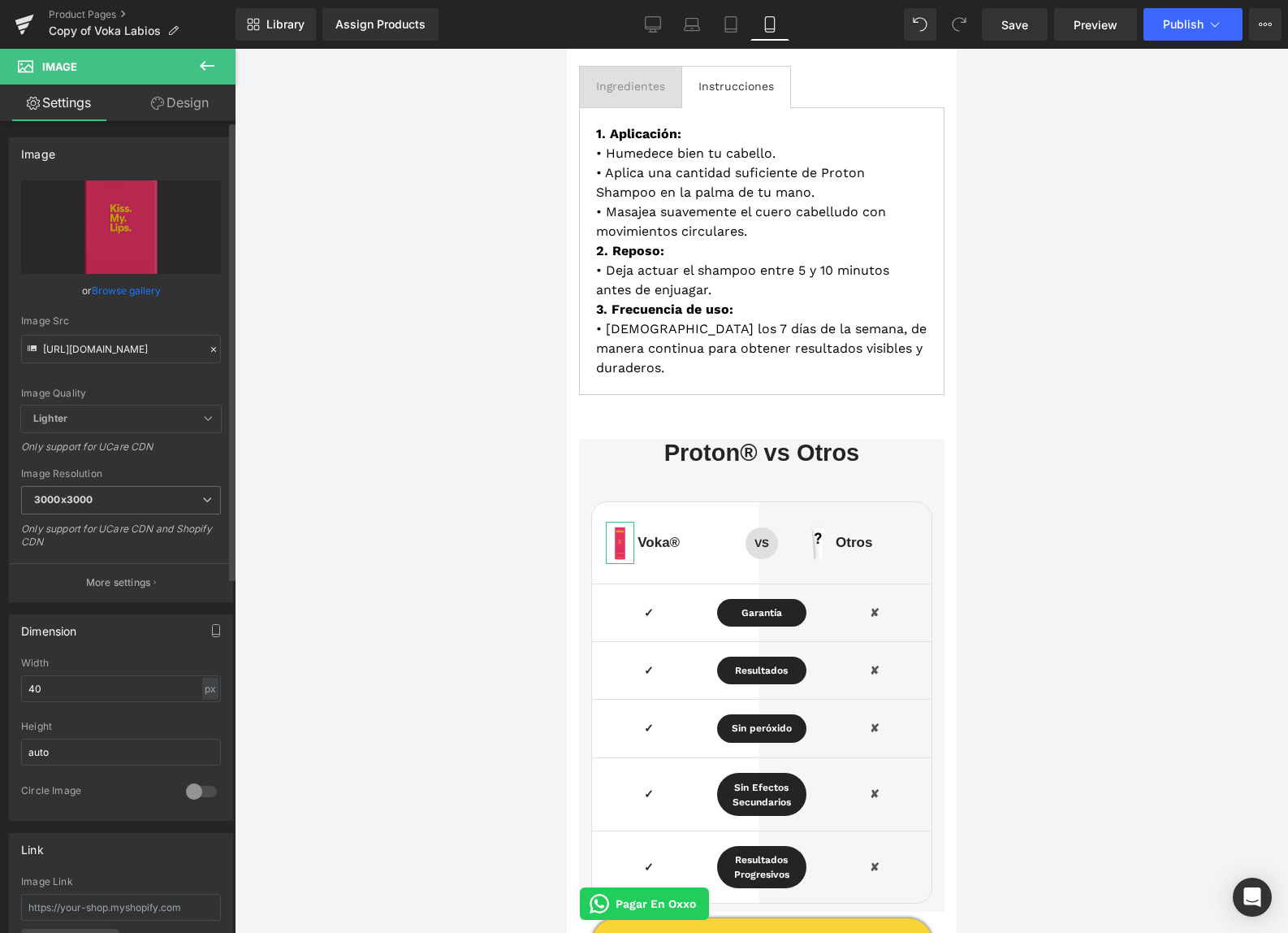
click at [136, 290] on link "Browse gallery" at bounding box center [126, 289] width 69 height 28
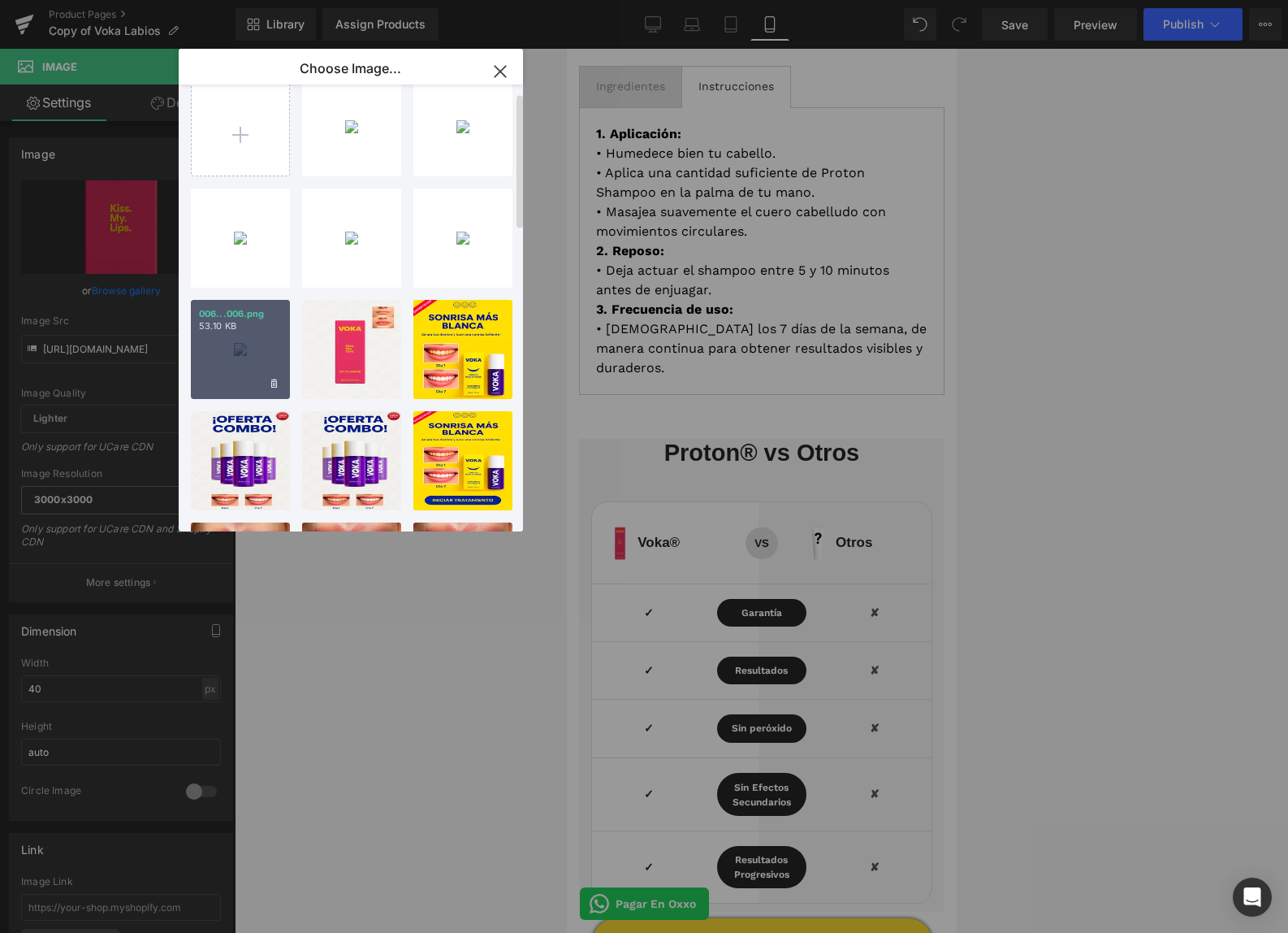
scroll to position [0, 0]
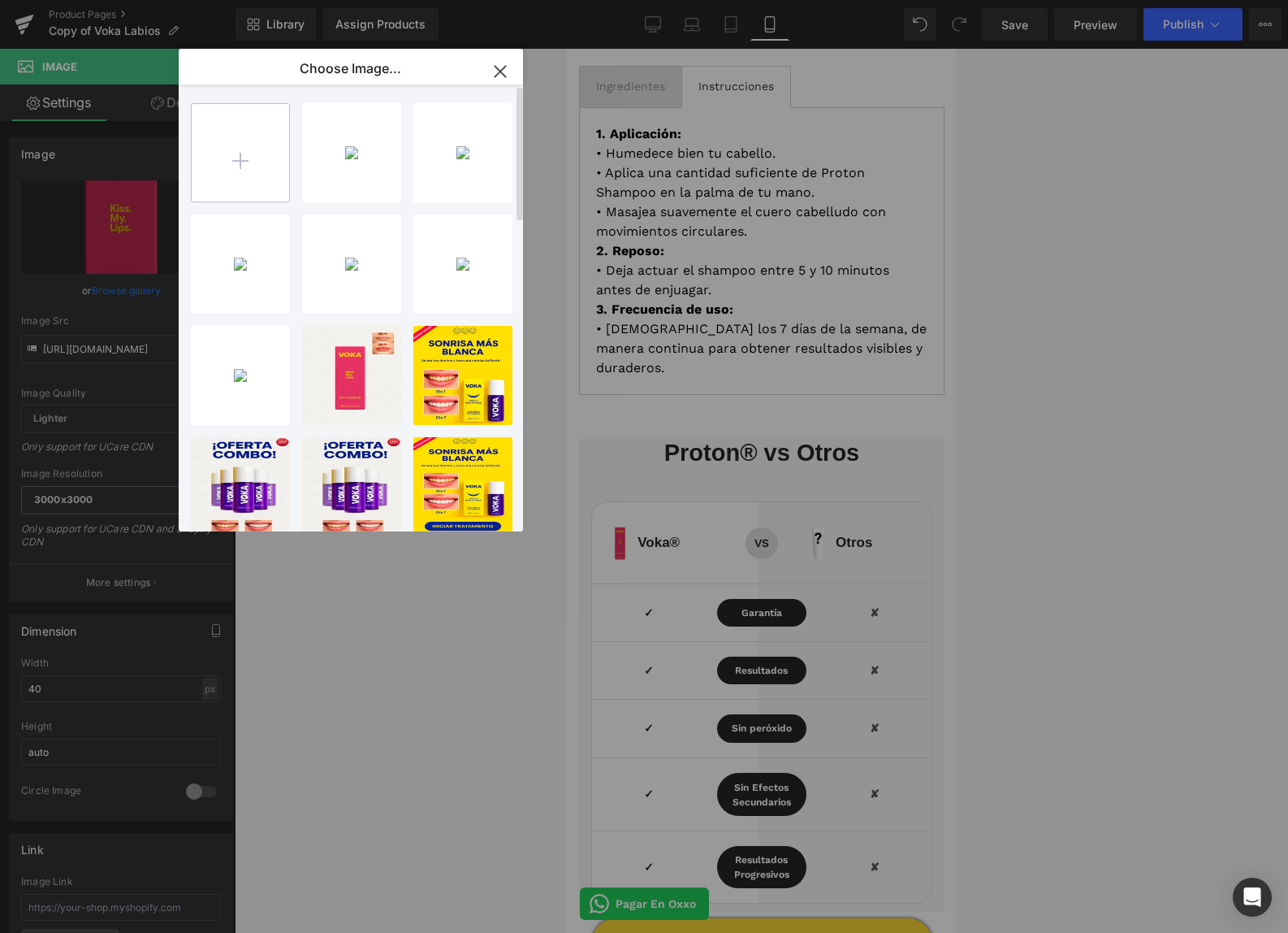
click at [257, 178] on input "file" at bounding box center [240, 152] width 98 height 98
type input "C:\fakepath\azul.png"
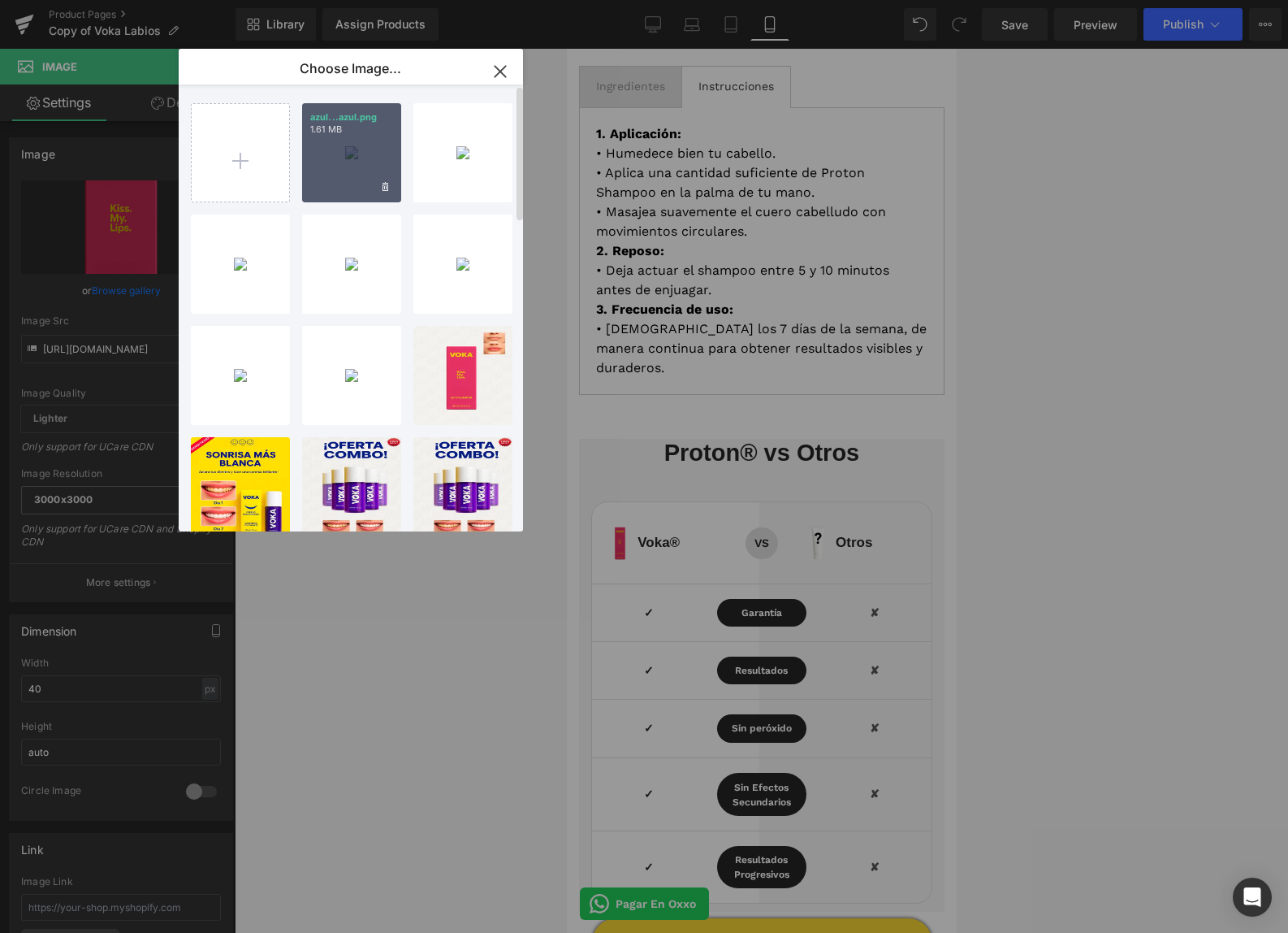
click at [346, 165] on div "azul...azul.png 1.61 MB" at bounding box center [351, 153] width 99 height 99
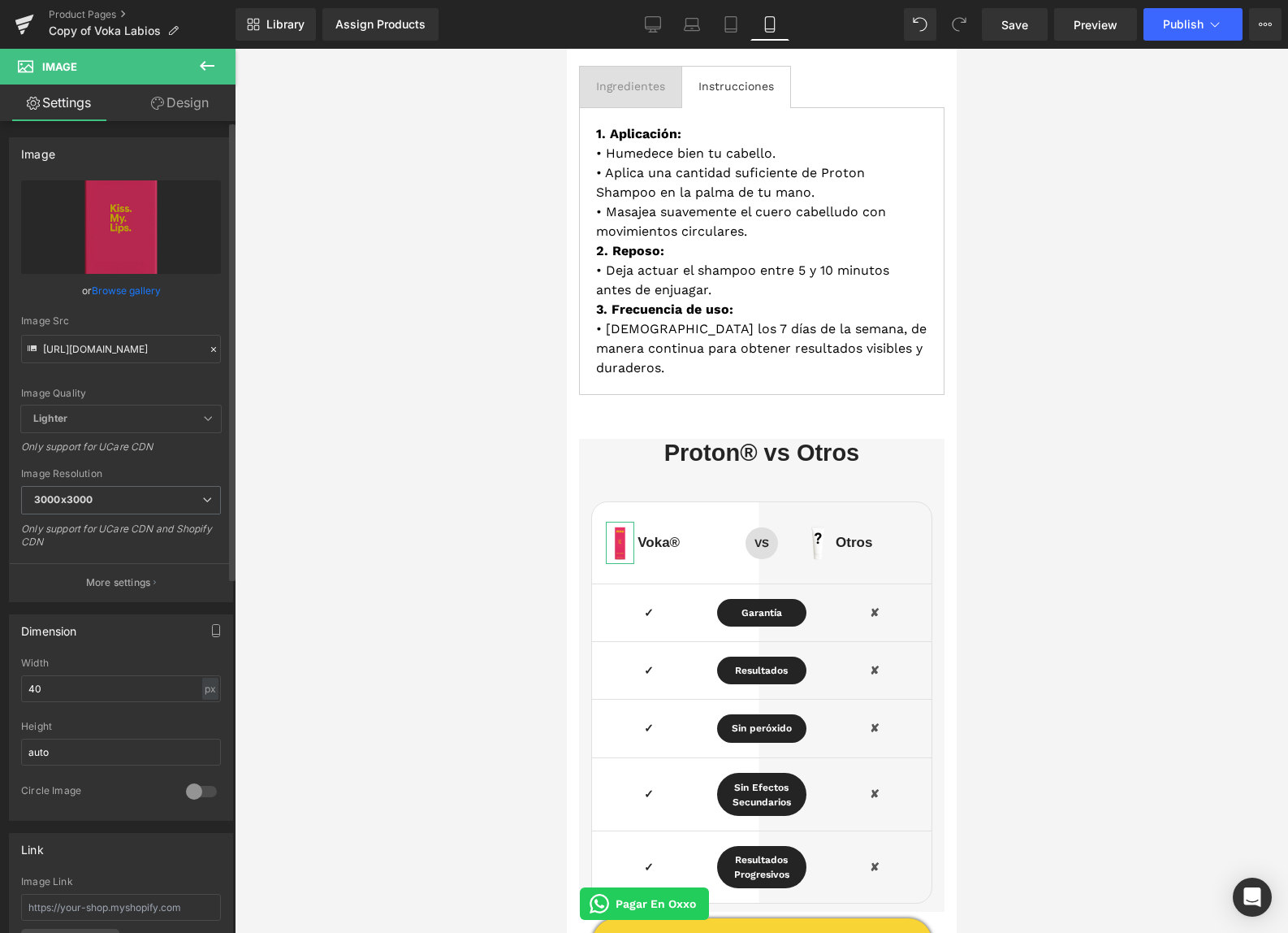
click at [145, 294] on link "Browse gallery" at bounding box center [126, 289] width 69 height 28
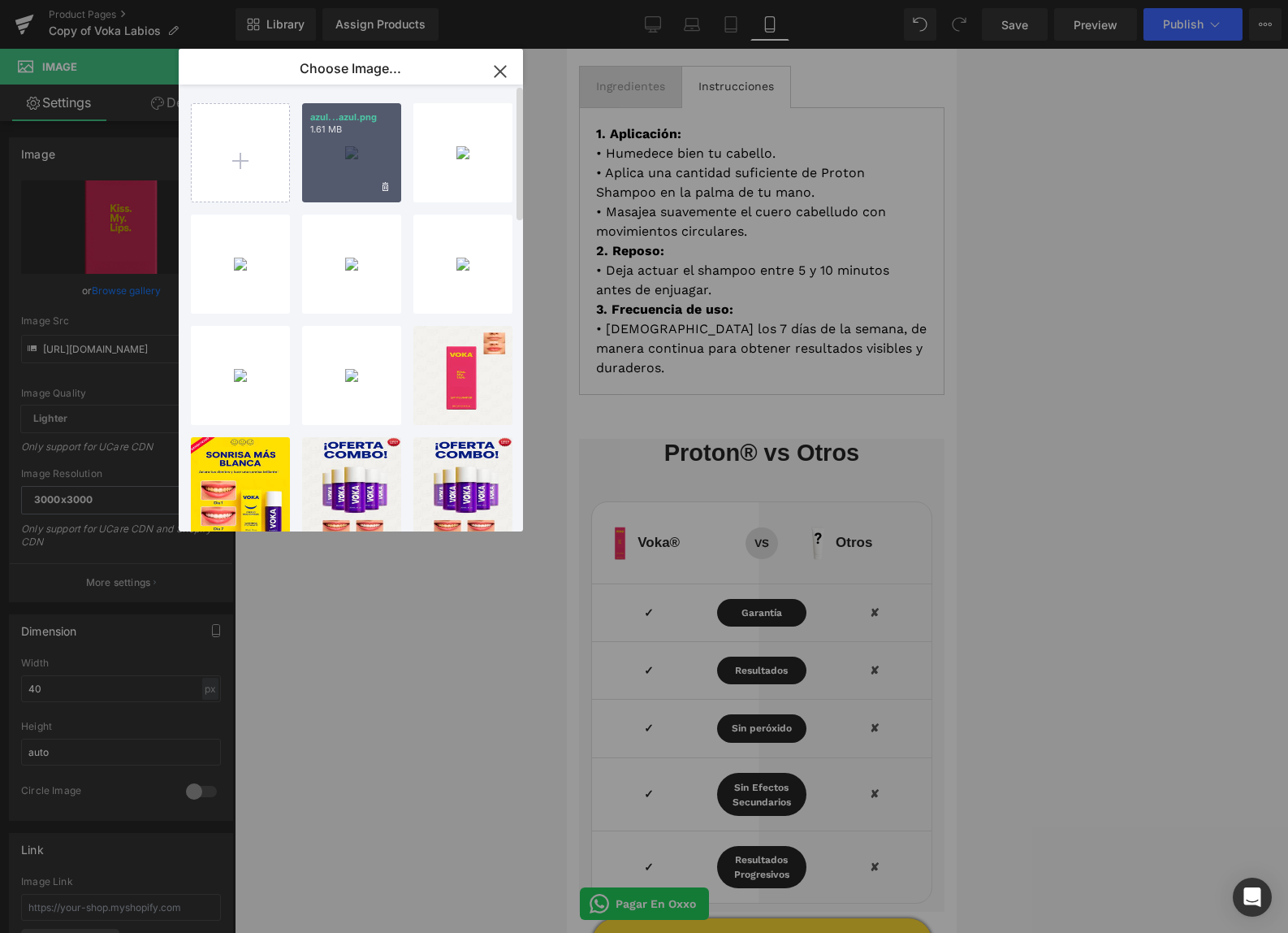
click at [330, 158] on div "azul...azul.png 1.61 MB" at bounding box center [351, 153] width 99 height 99
type input "https://ucarecdn.com/f506eb72-1c5a-4670-909c-0c3967cbb8cb/-/format/auto/-/previ…"
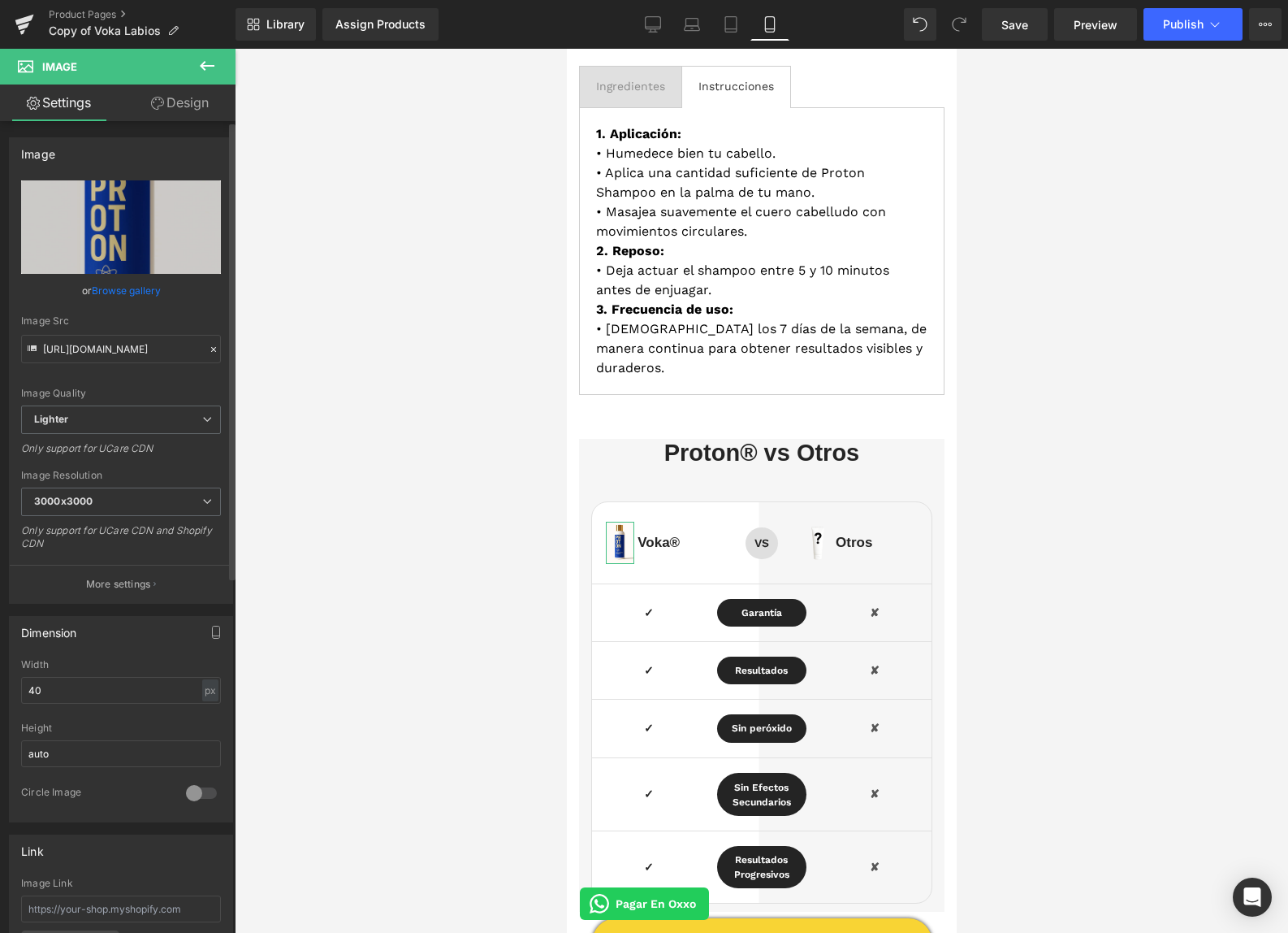
click at [208, 347] on icon at bounding box center [214, 349] width 12 height 12
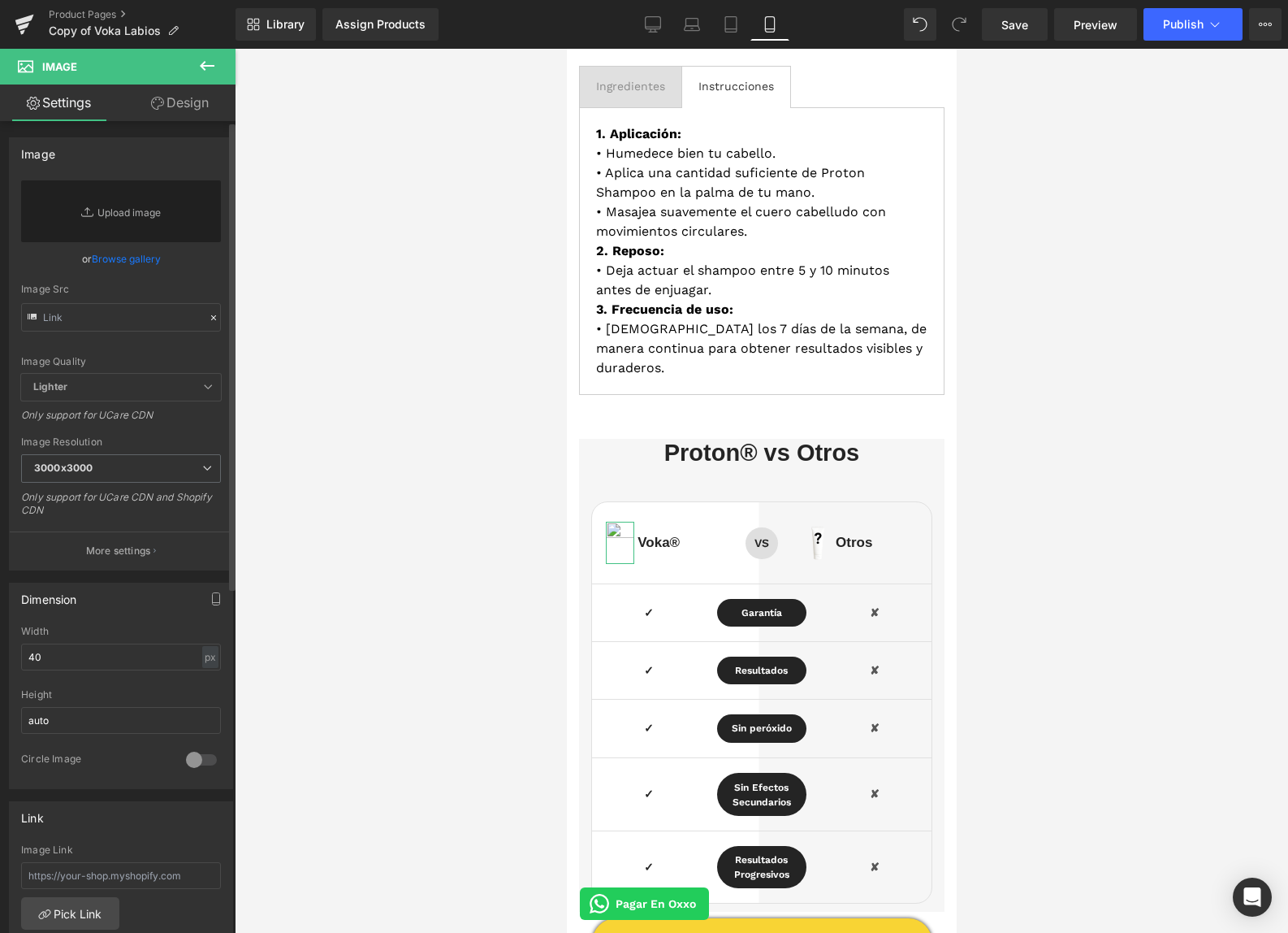
click at [146, 257] on link "Browse gallery" at bounding box center [126, 258] width 69 height 28
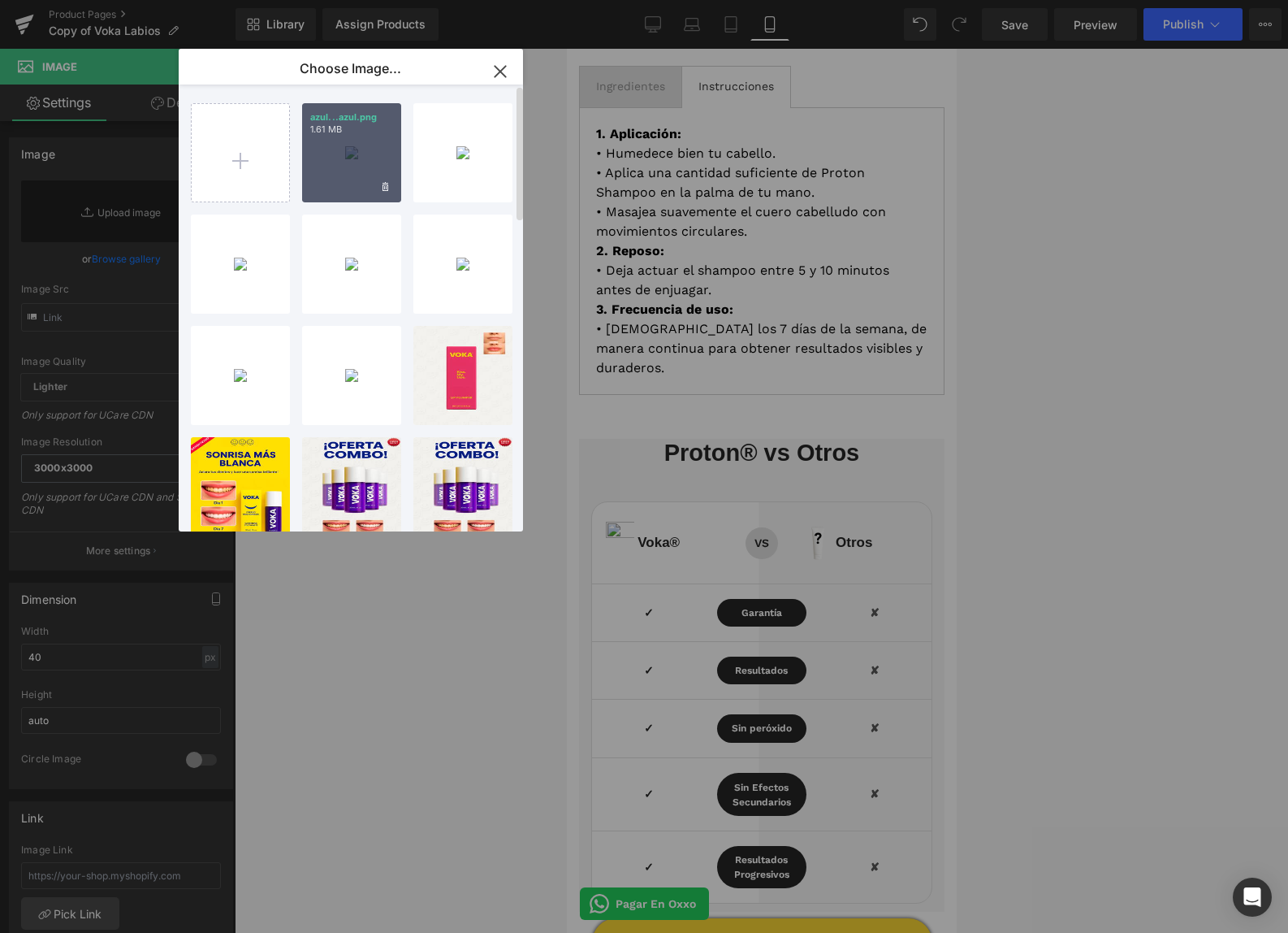
click at [325, 161] on div "azul...azul.png 1.61 MB" at bounding box center [351, 153] width 99 height 99
type input "https://ucarecdn.com/f506eb72-1c5a-4670-909c-0c3967cbb8cb/-/format/auto/-/previ…"
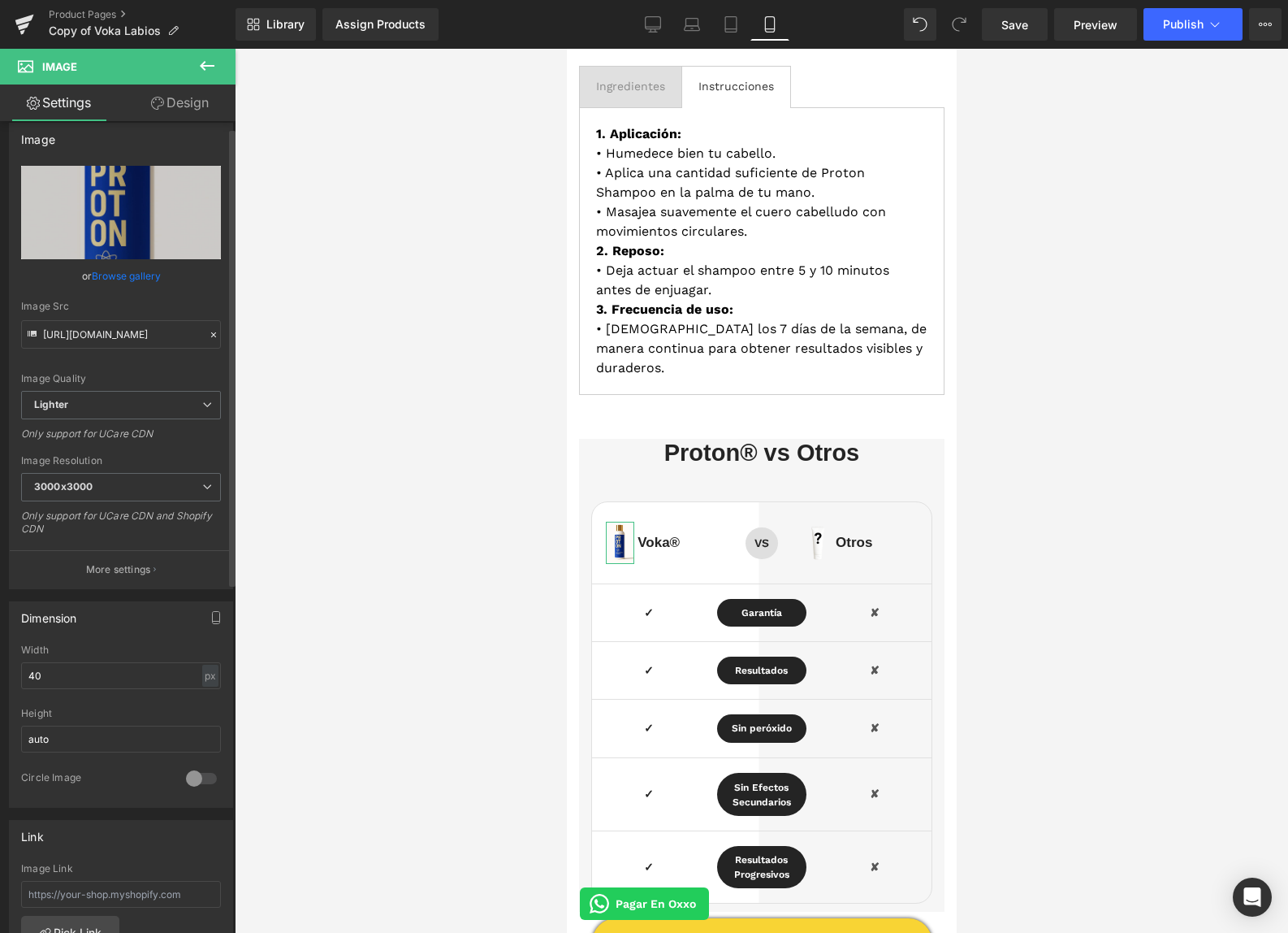
scroll to position [15, 0]
click at [90, 677] on input "40" at bounding box center [121, 675] width 199 height 27
type input "65"
click at [93, 639] on div "Dimension 65px Width 65 px % px auto Height auto 0 Circle Image" at bounding box center [121, 703] width 225 height 206
click at [149, 670] on input "65" at bounding box center [121, 675] width 199 height 27
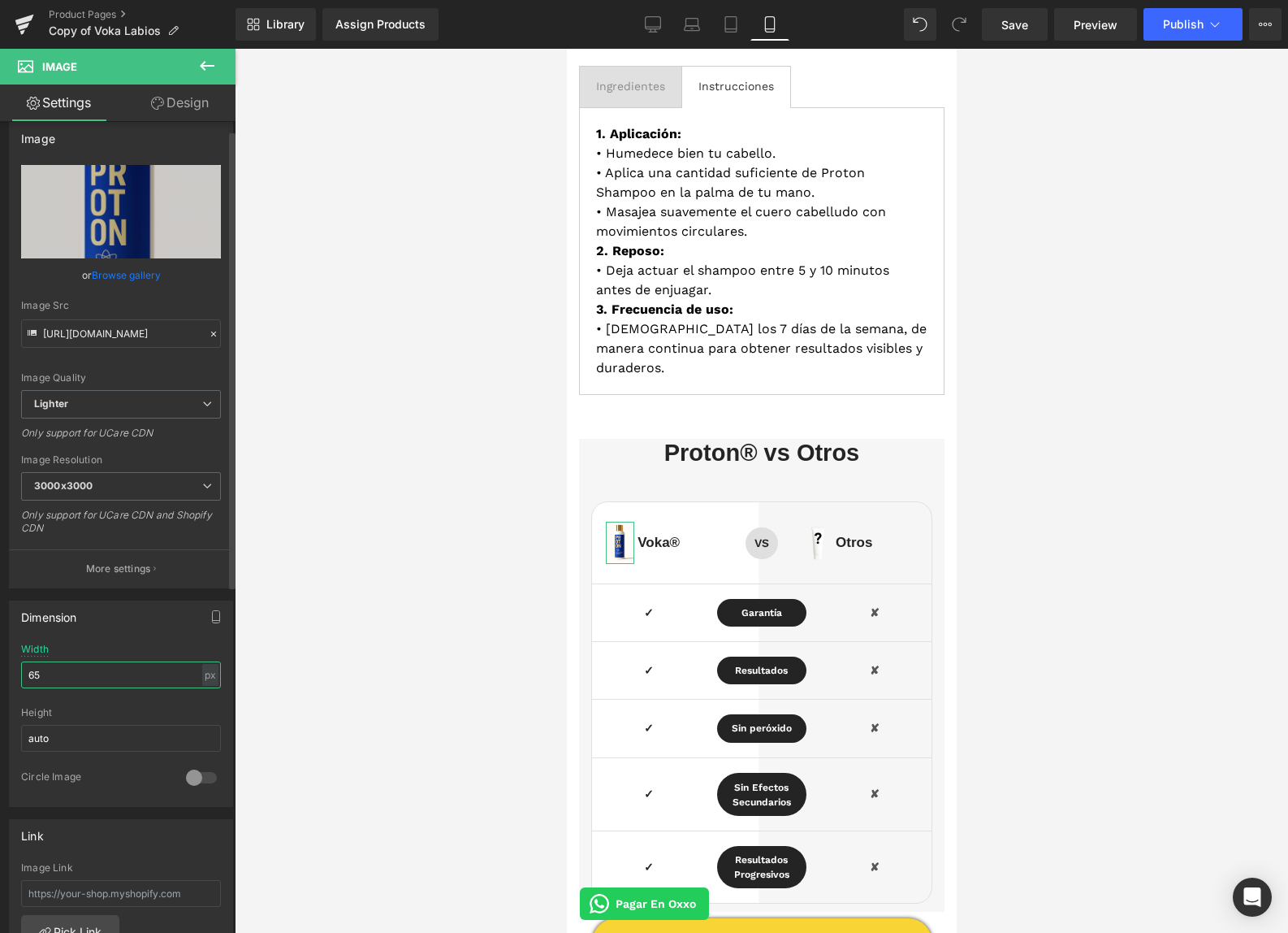
click at [149, 669] on input "65" at bounding box center [121, 675] width 199 height 27
click at [107, 733] on input "auto" at bounding box center [121, 738] width 199 height 27
click at [108, 733] on input "auto" at bounding box center [121, 738] width 199 height 27
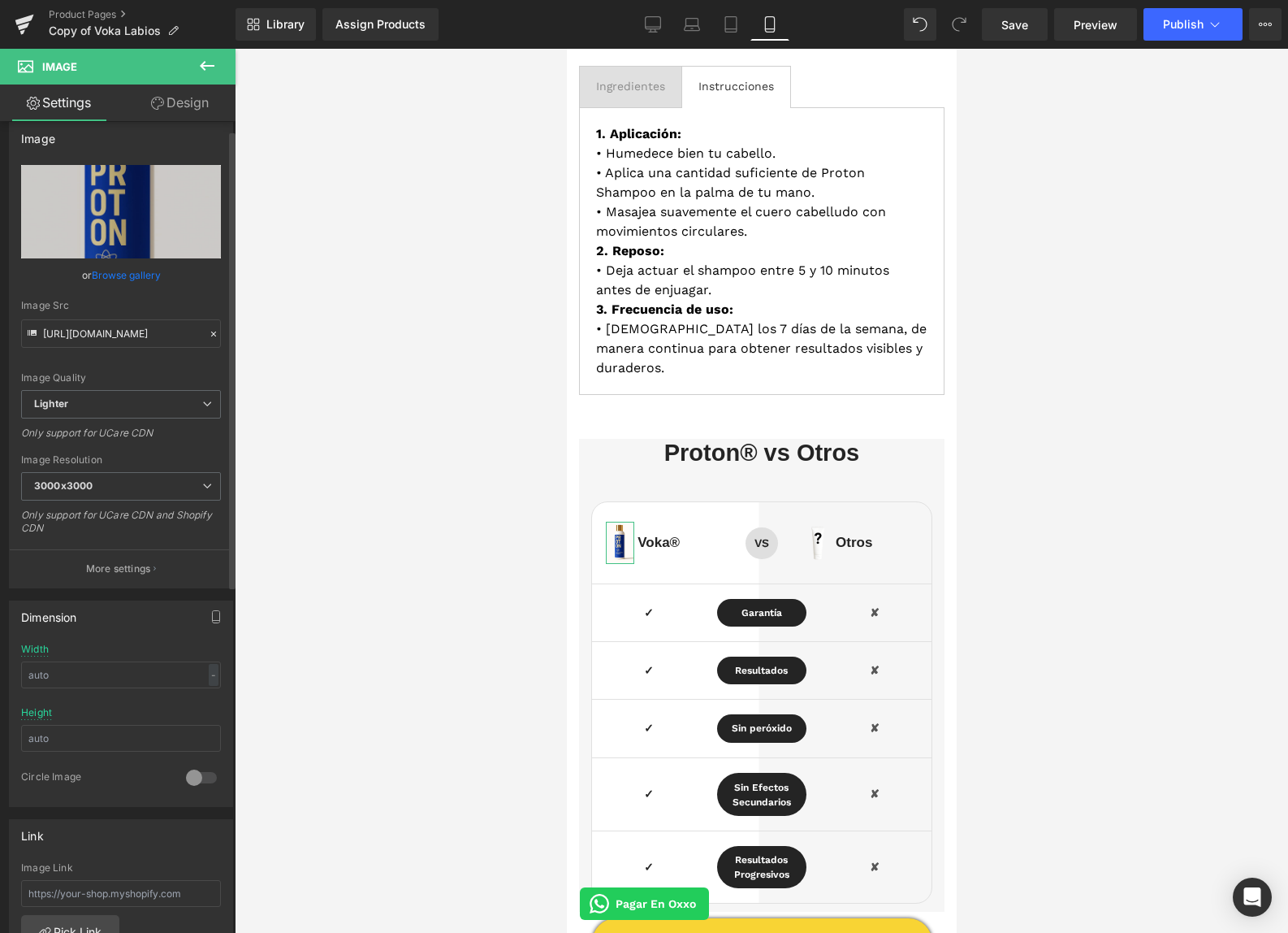
click at [101, 627] on div "Dimension" at bounding box center [121, 617] width 223 height 31
click at [1095, 541] on div at bounding box center [762, 490] width 1054 height 884
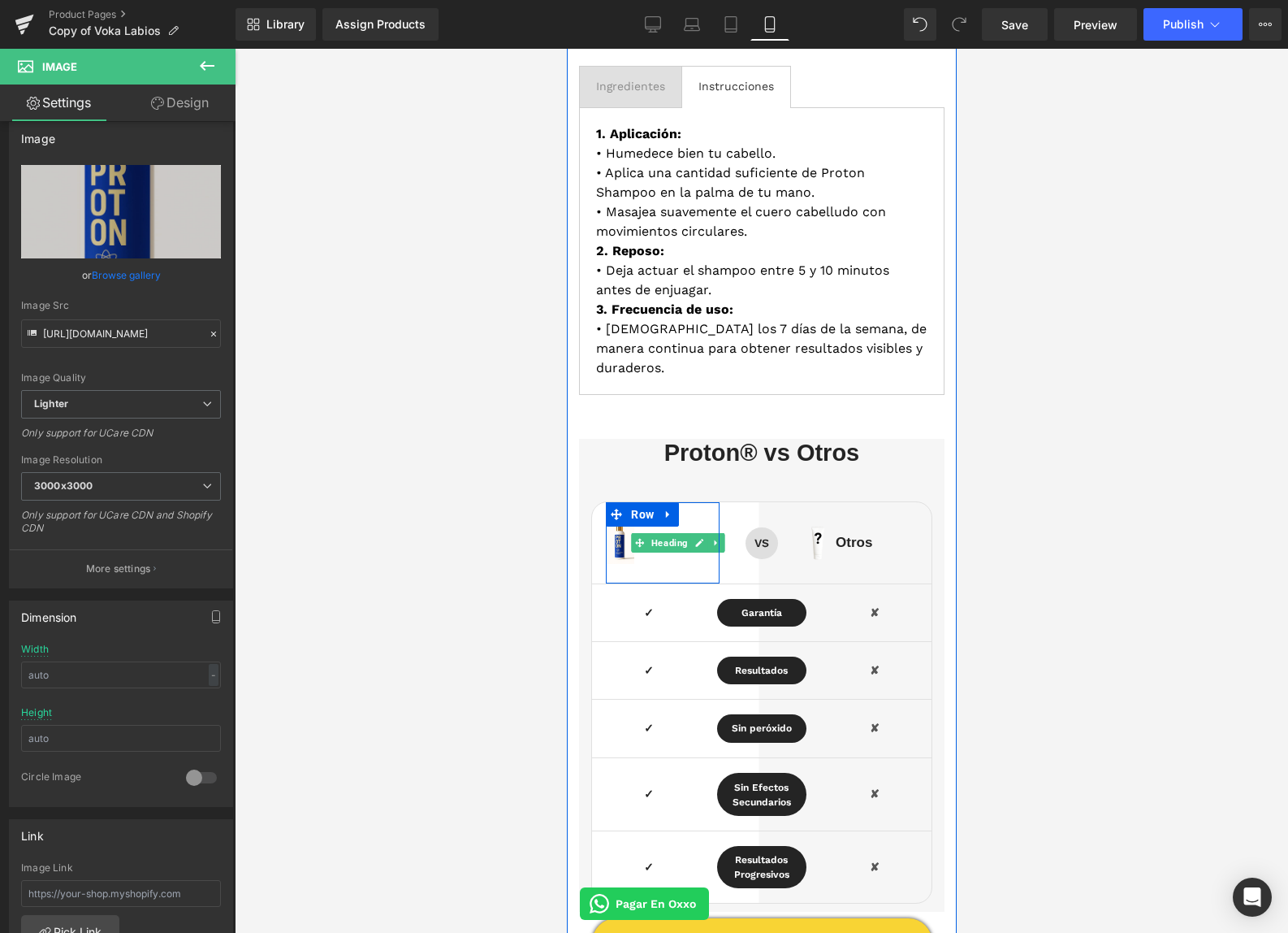
click at [695, 542] on icon at bounding box center [699, 543] width 9 height 10
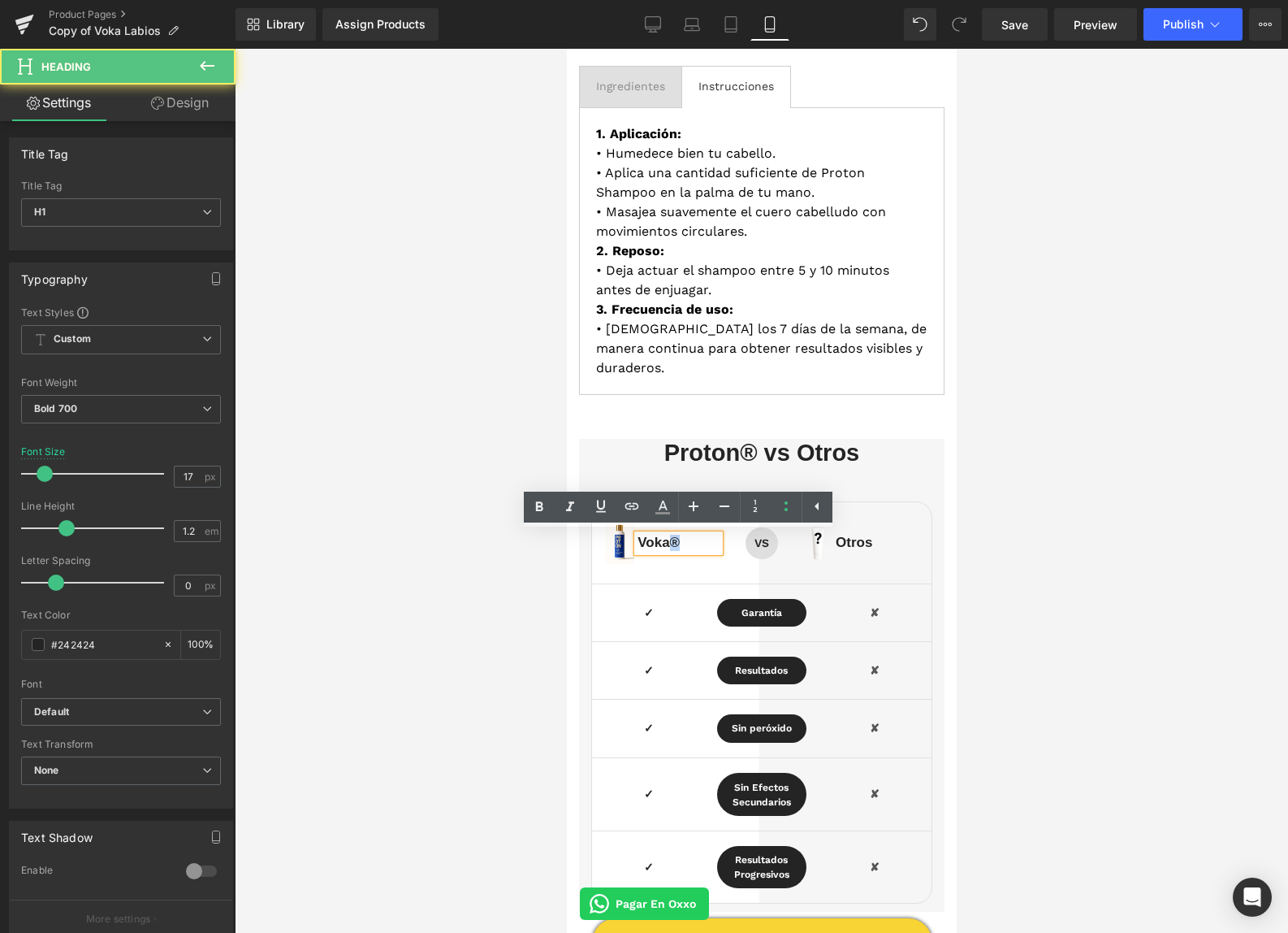
drag, startPoint x: 666, startPoint y: 544, endPoint x: 616, endPoint y: 543, distance: 50.0
click at [616, 543] on div "Image Voka® Heading Row" at bounding box center [661, 543] width 113 height 81
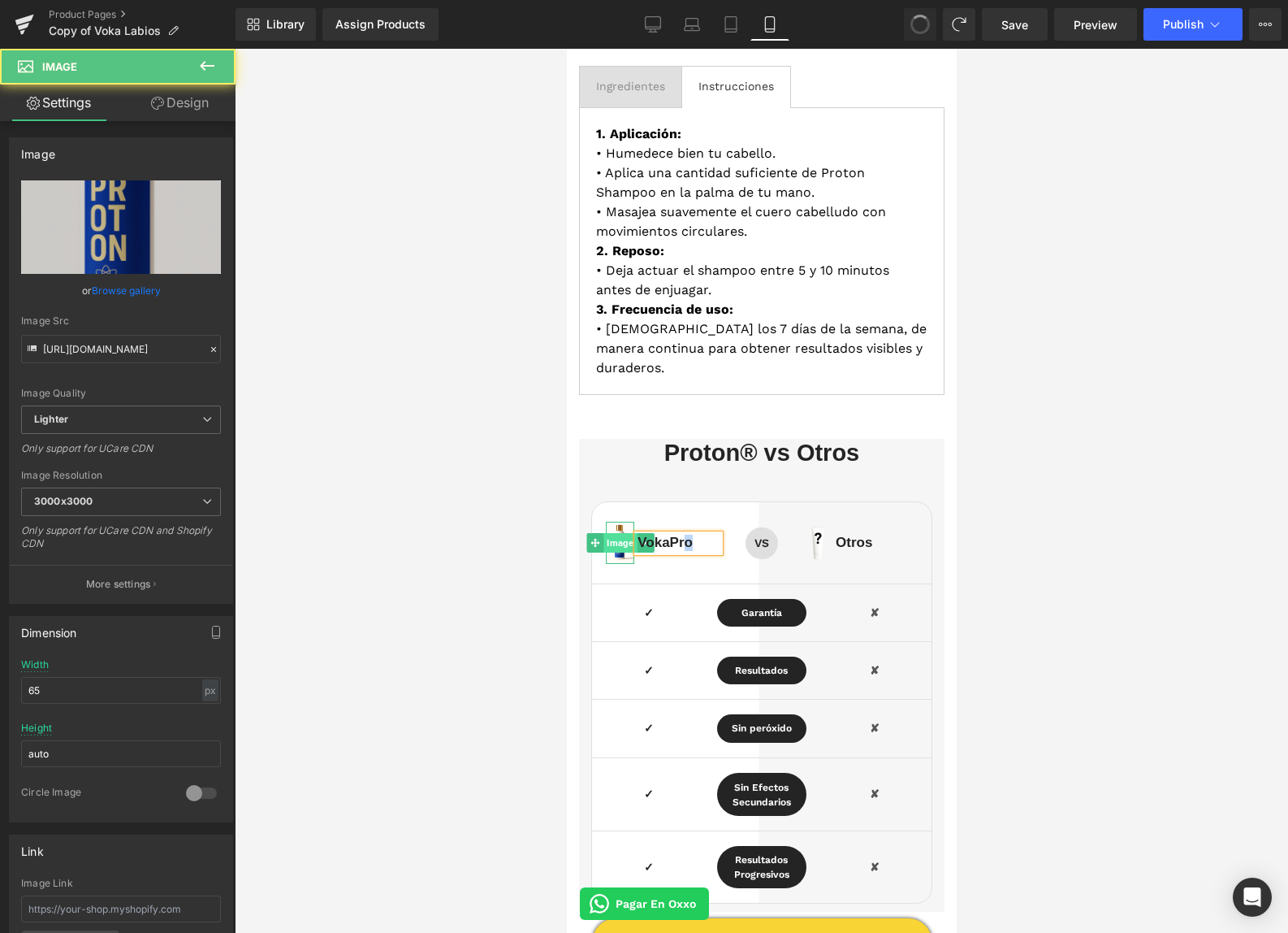
type input "40"
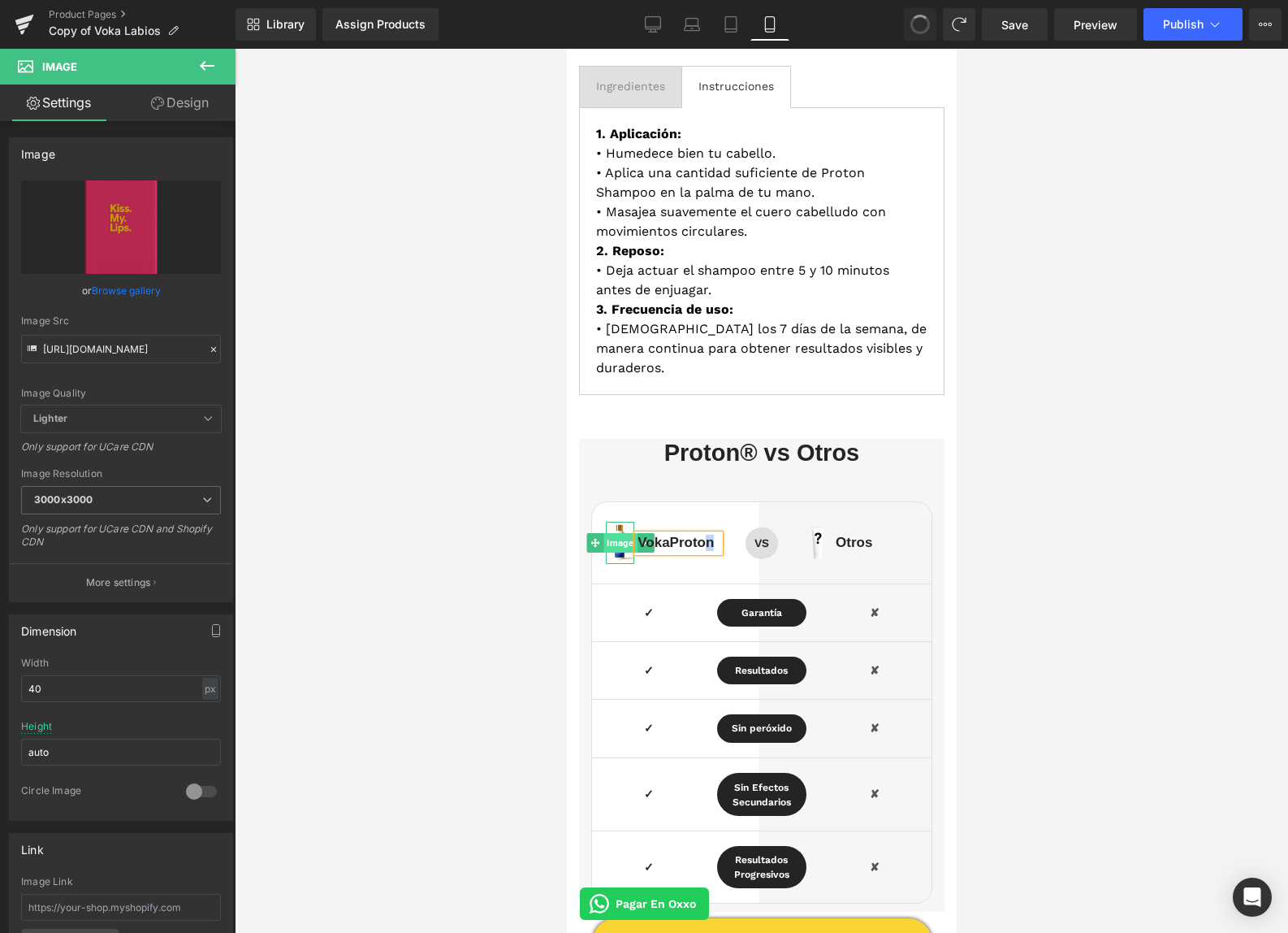
type input "https://cdn.shopify.com/s/files/1/0103/9525/4835/files/PRODUCTO_VOKA_3000x3000.…"
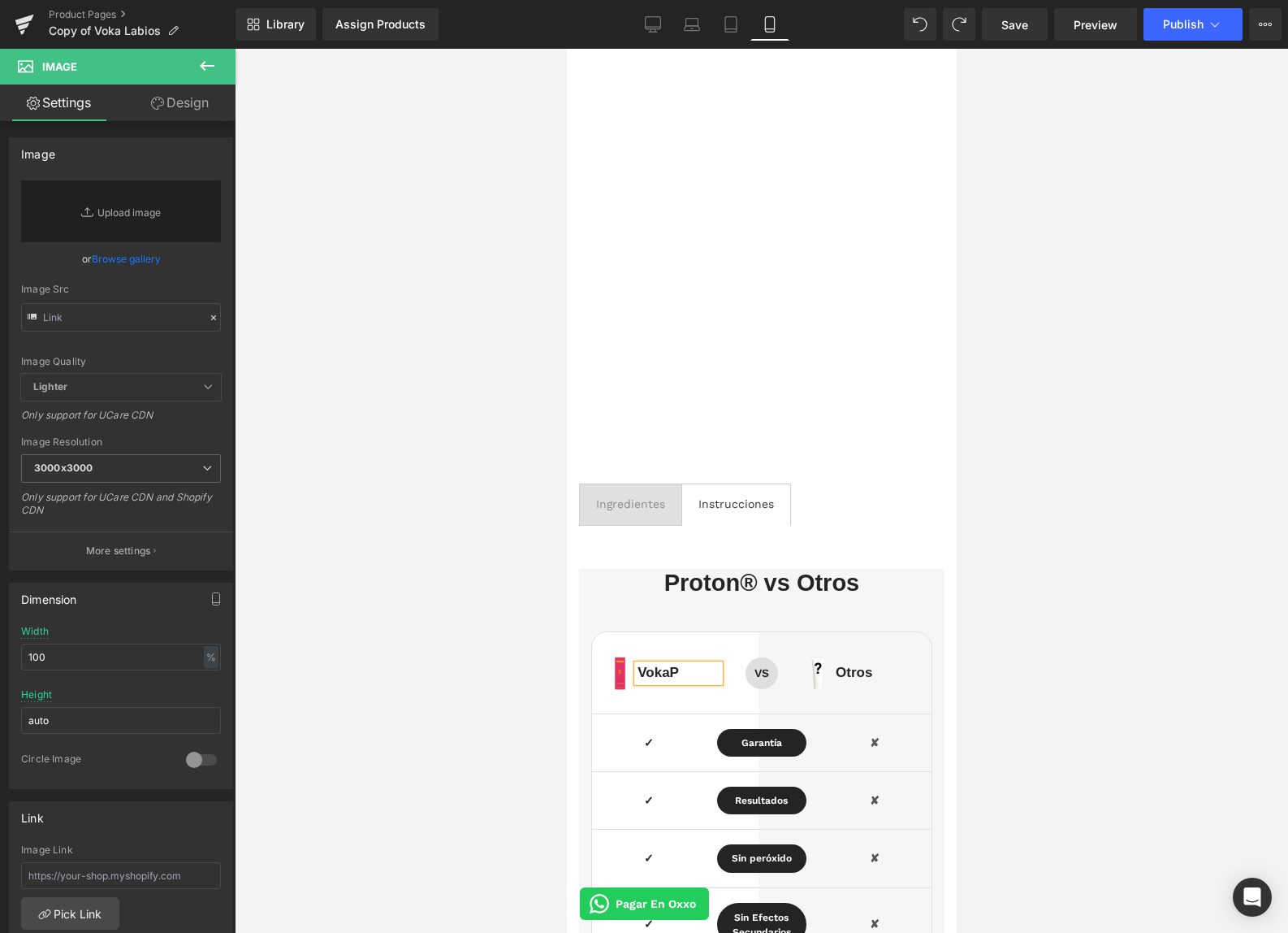
scroll to position [3750, 0]
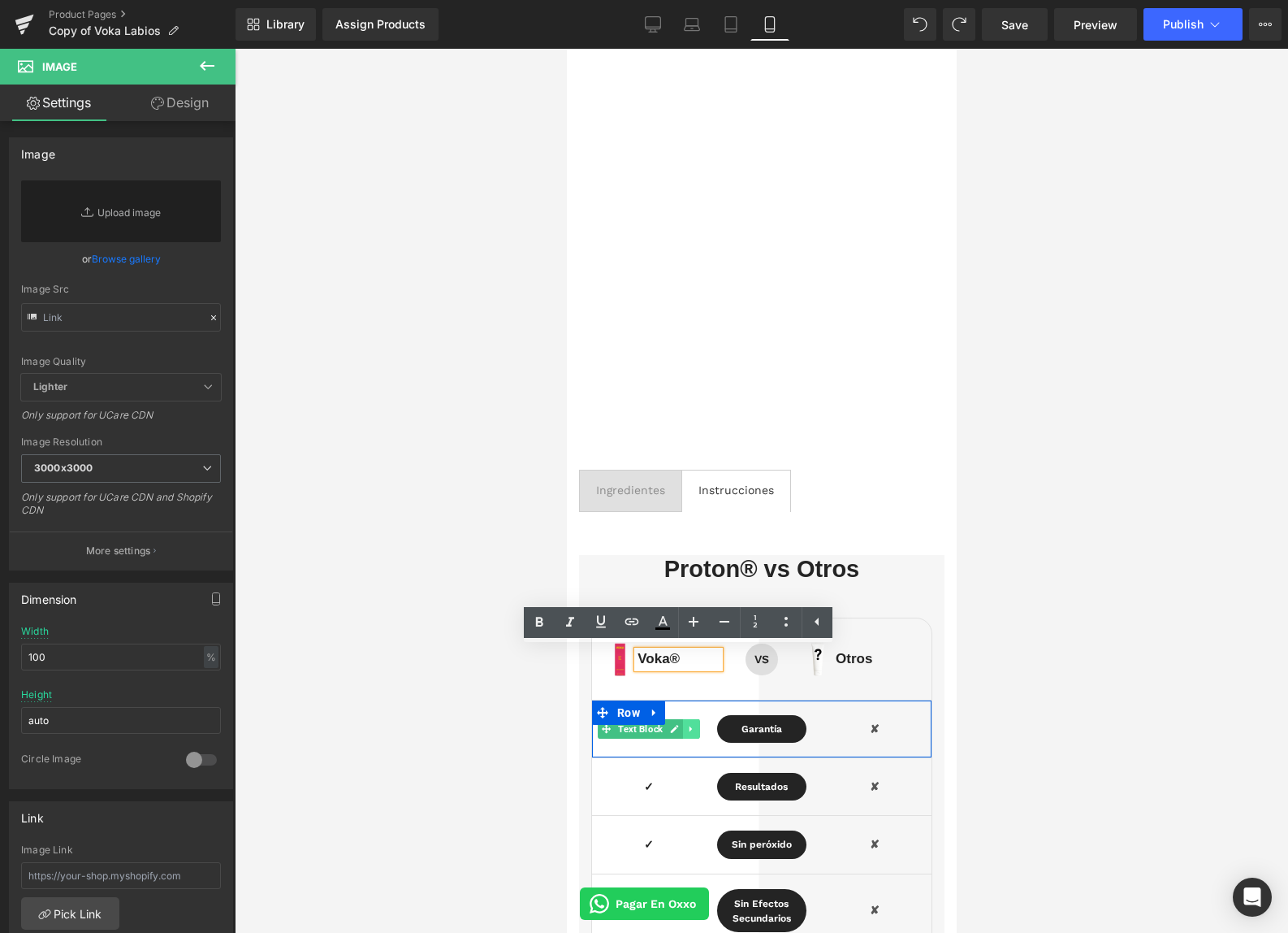
type input "https://cdn.shopify.com/s/files/1/0103/9525/4835/files/gifvok_3000x3000.gif?v=1…"
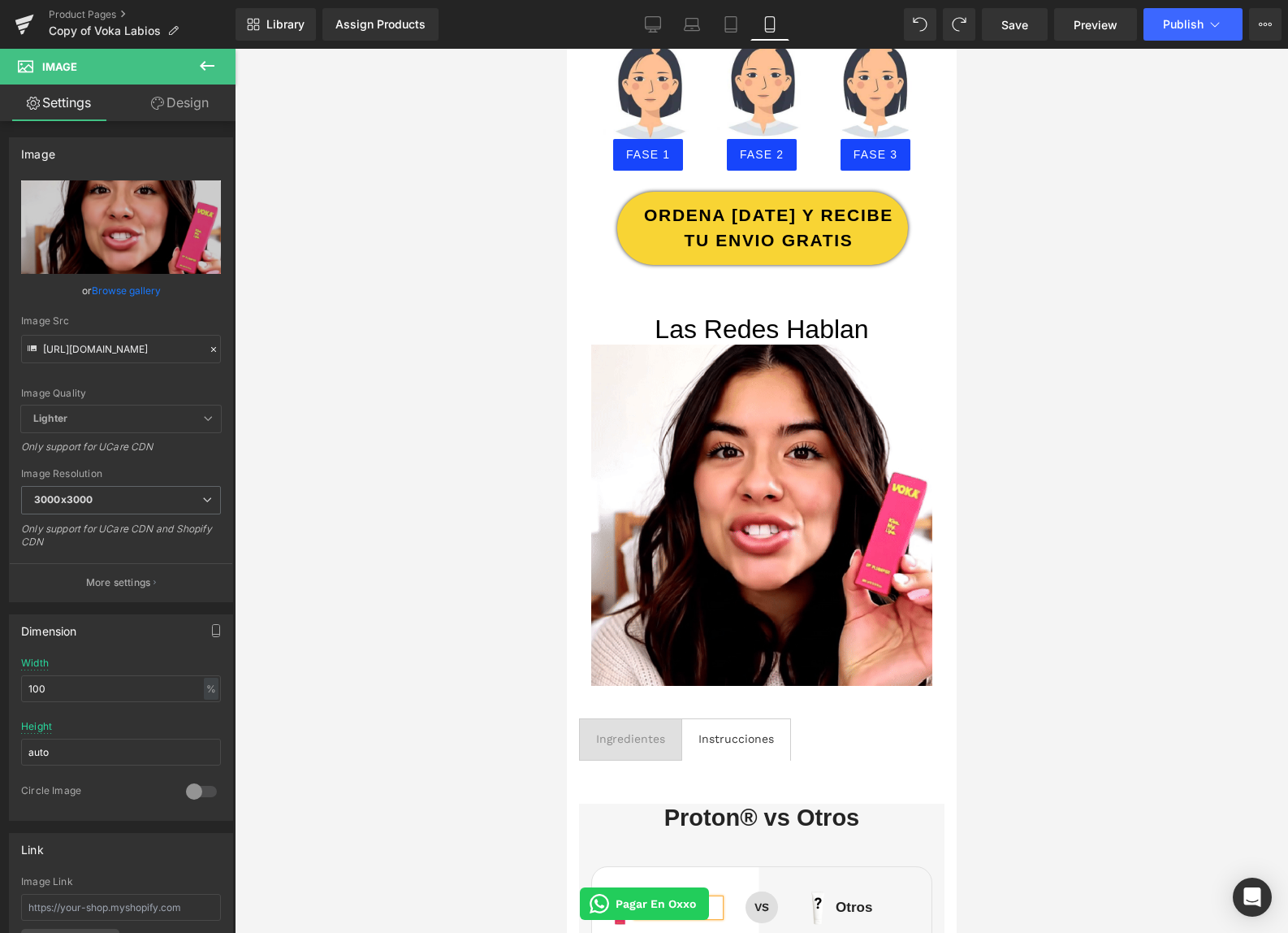
scroll to position [3386, 0]
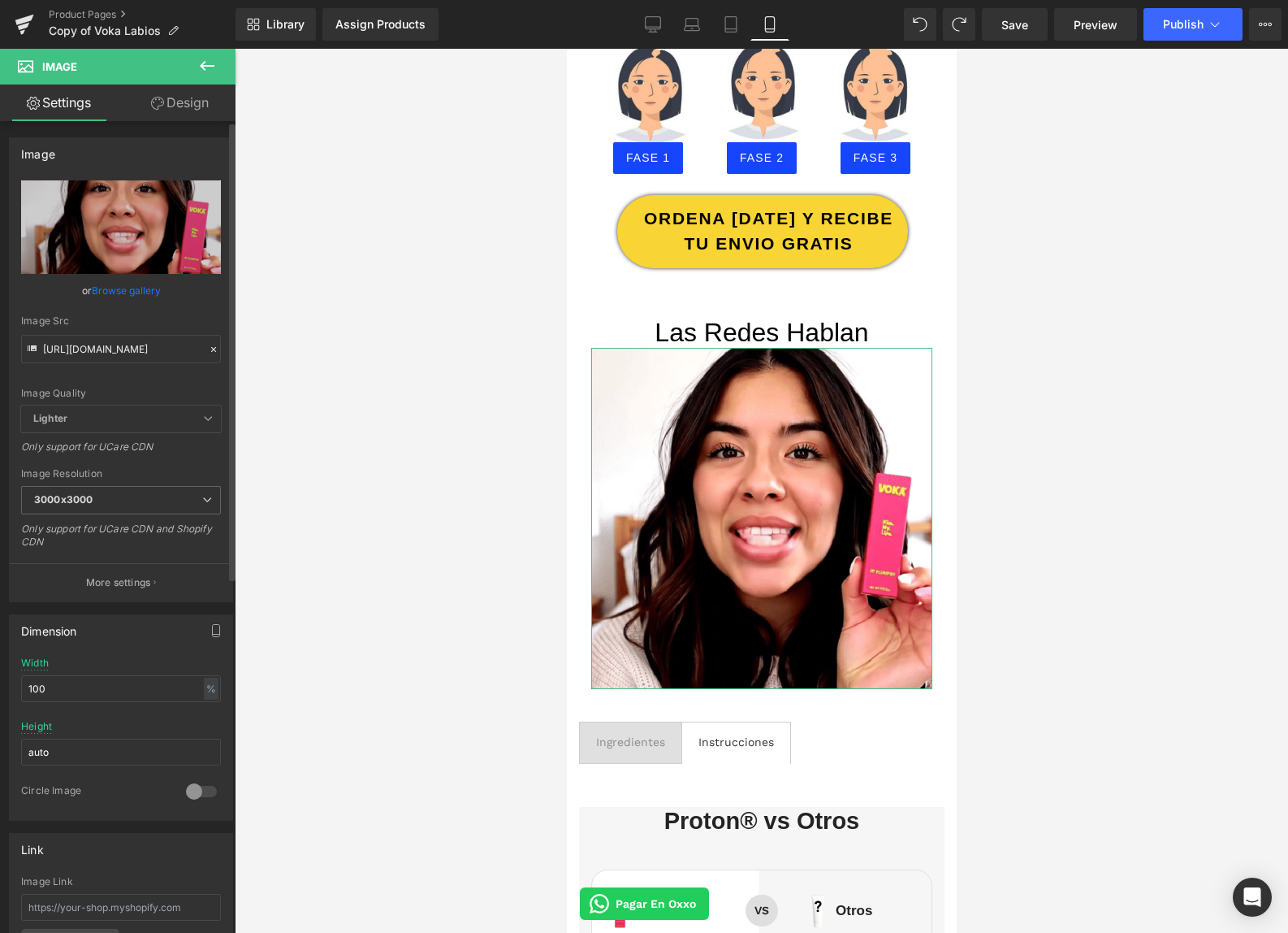
click at [208, 351] on icon at bounding box center [214, 349] width 12 height 12
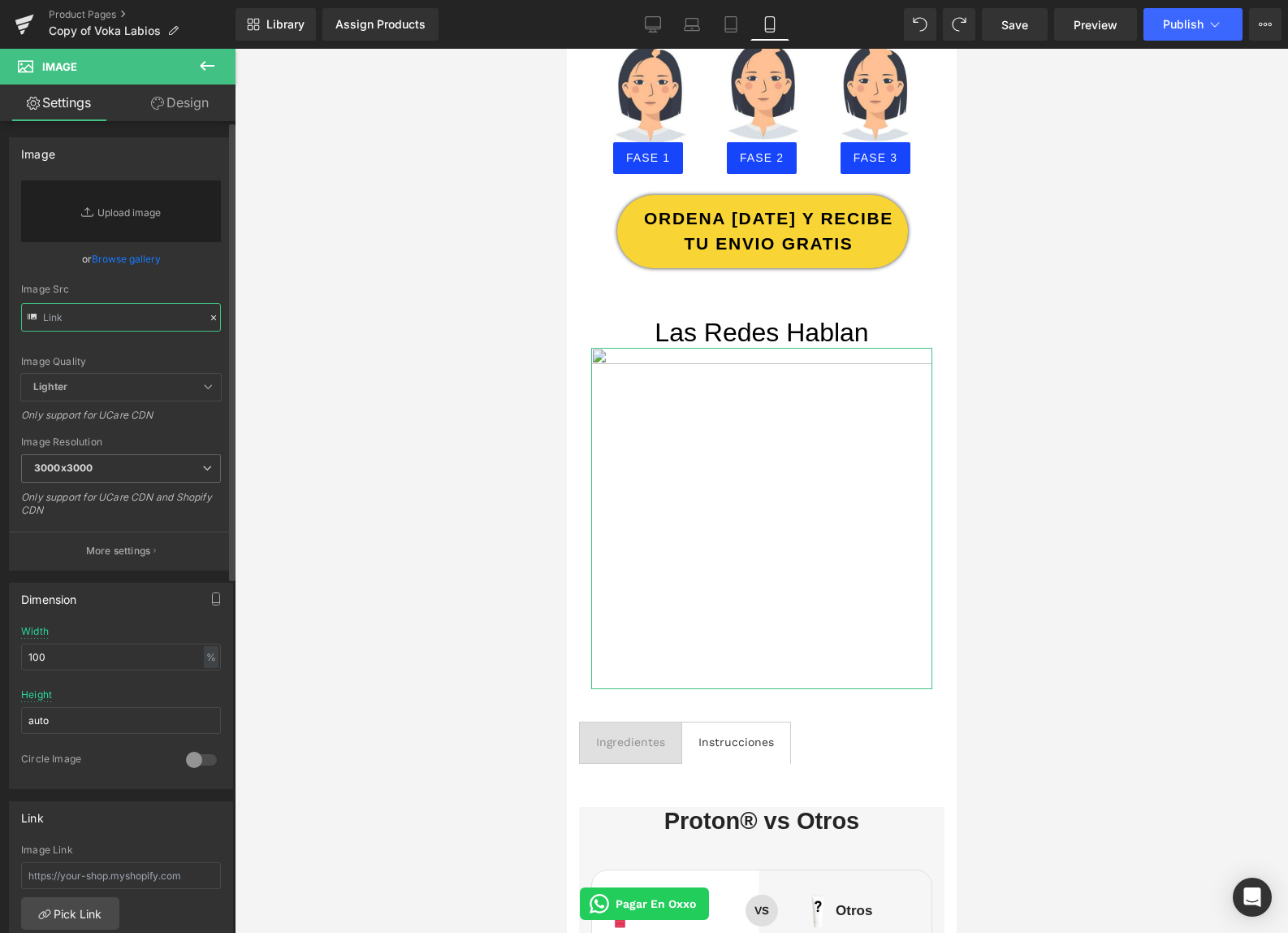
click at [151, 324] on input "text" at bounding box center [121, 316] width 199 height 28
paste input "https://cdn.shopify.com/s/files/1/0103/9525/4835/files/0828.gif?v=1756426601"
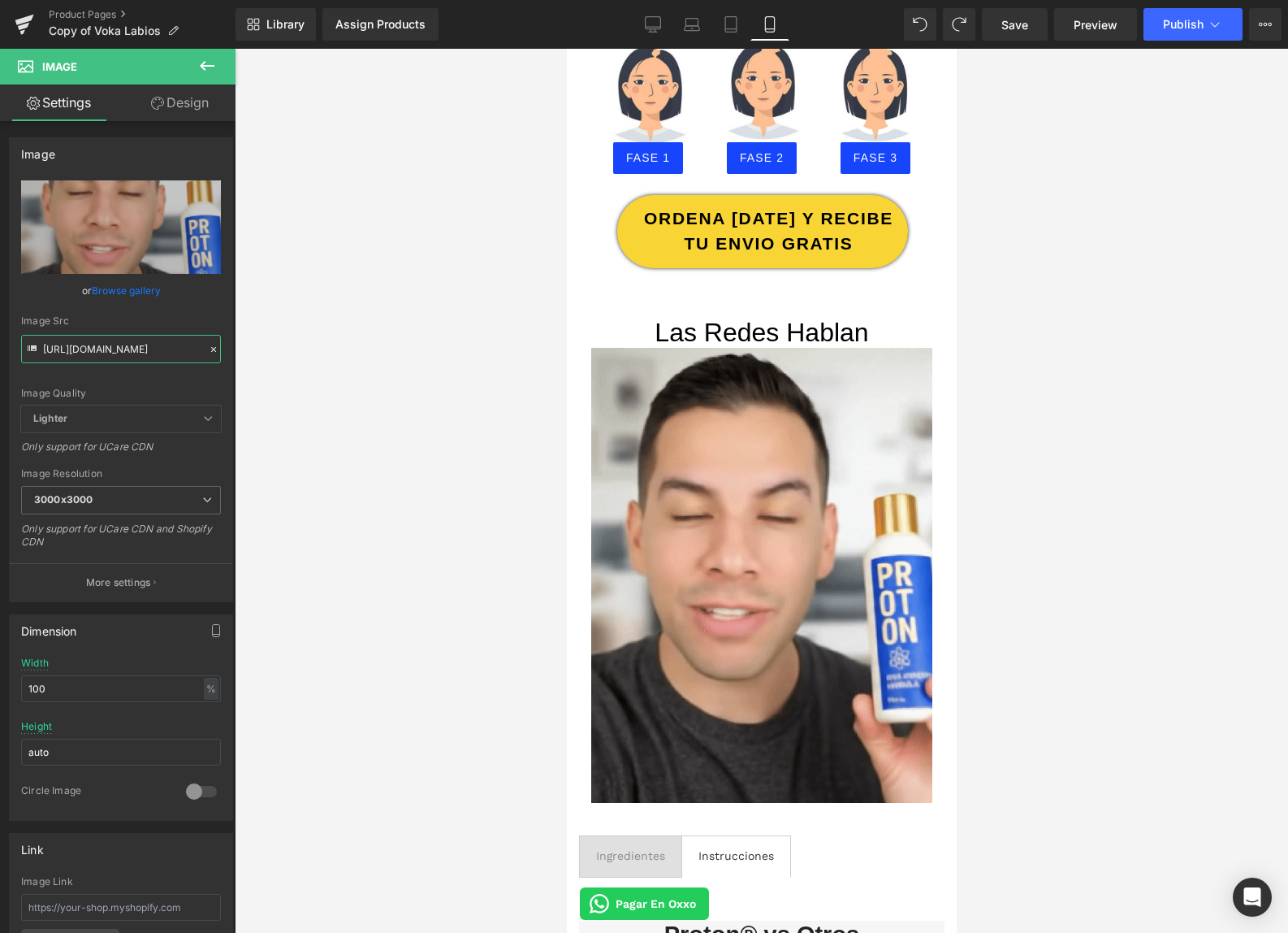
type input "https://cdn.shopify.com/s/files/1/0103/9525/4835/files/0828_3000x3000.gif?v=175…"
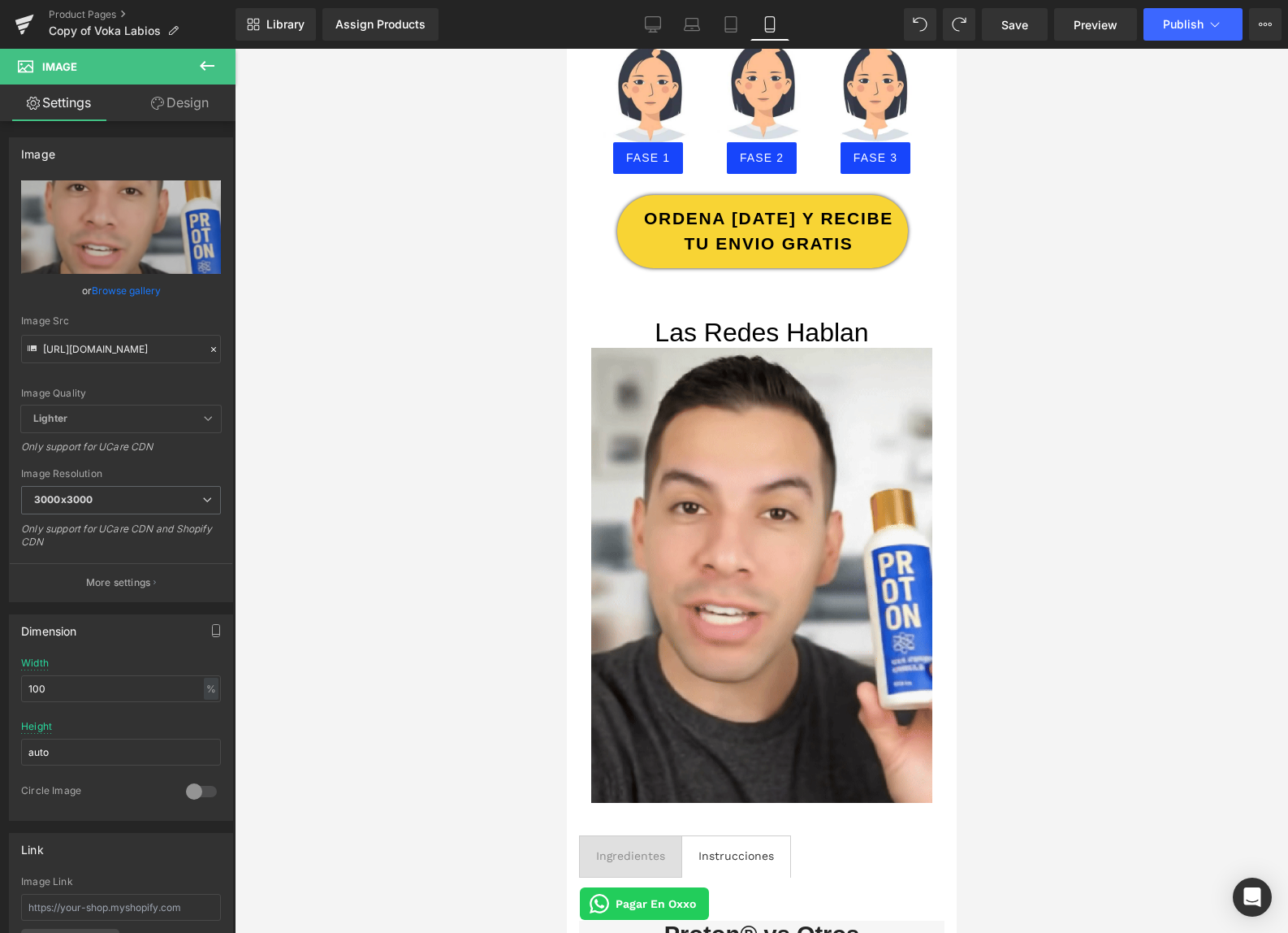
click at [351, 371] on div at bounding box center [762, 490] width 1054 height 884
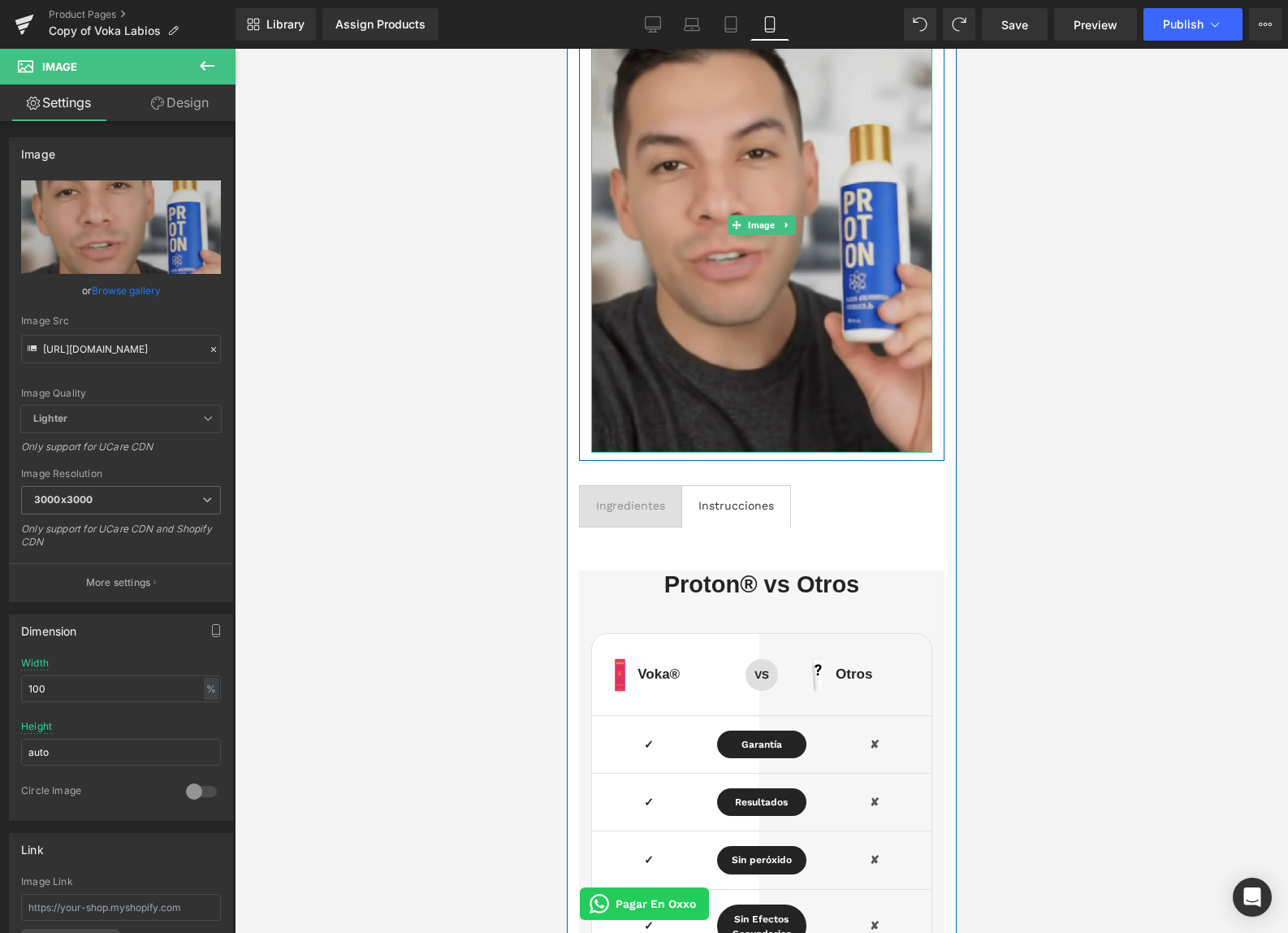
scroll to position [3861, 0]
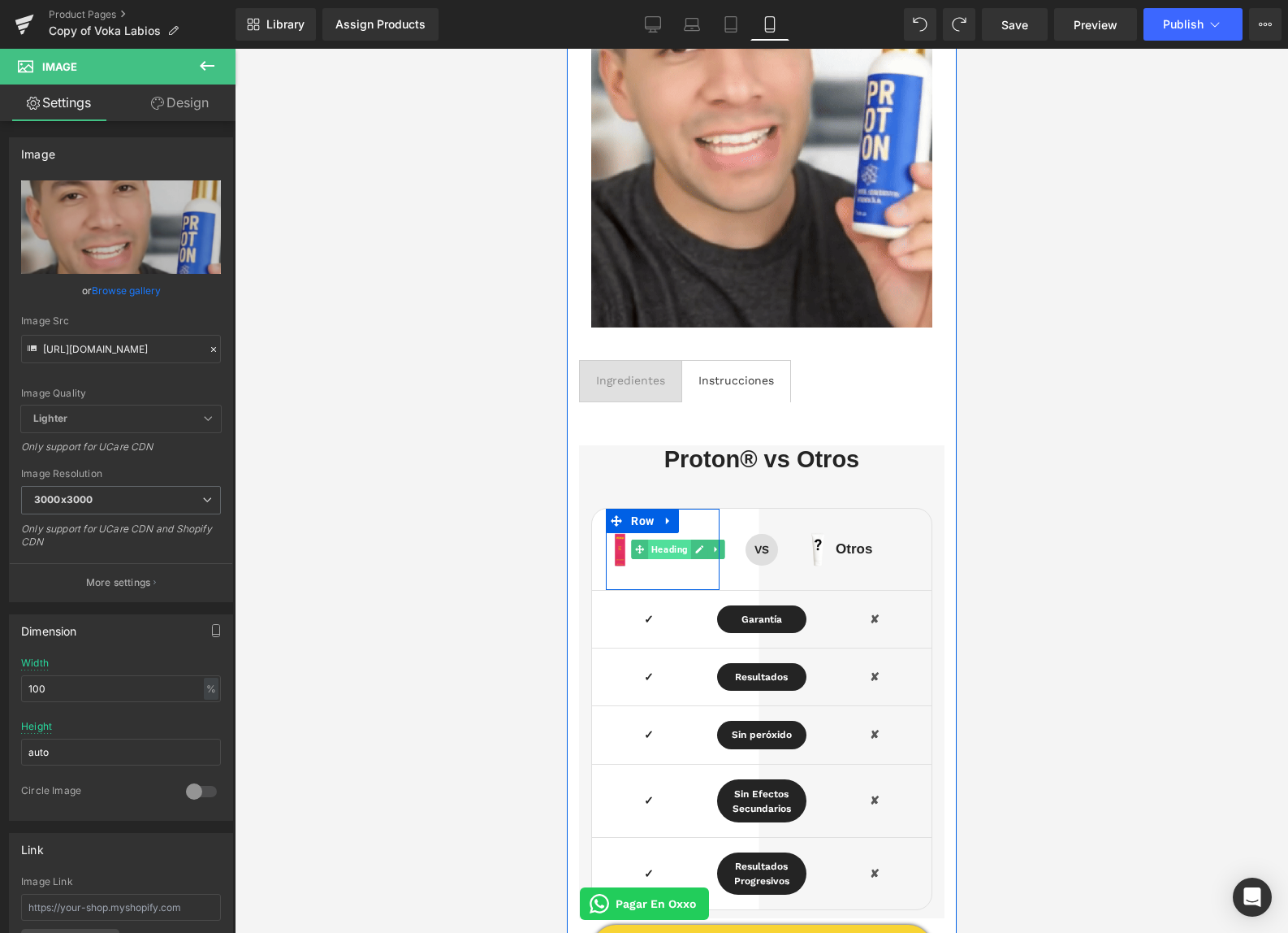
click at [666, 552] on span "Heading" at bounding box center [670, 549] width 43 height 19
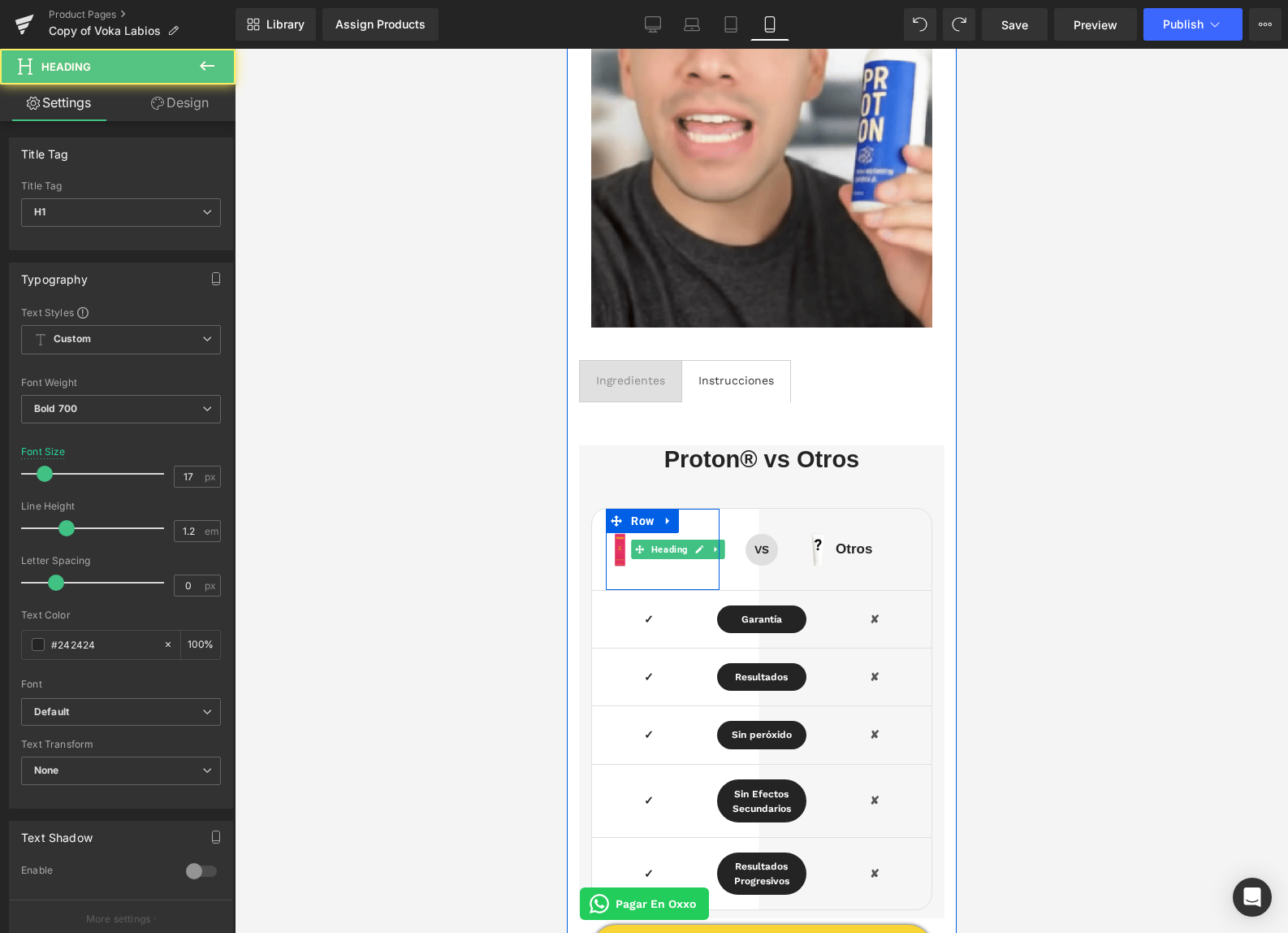
click at [695, 545] on icon at bounding box center [699, 549] width 9 height 10
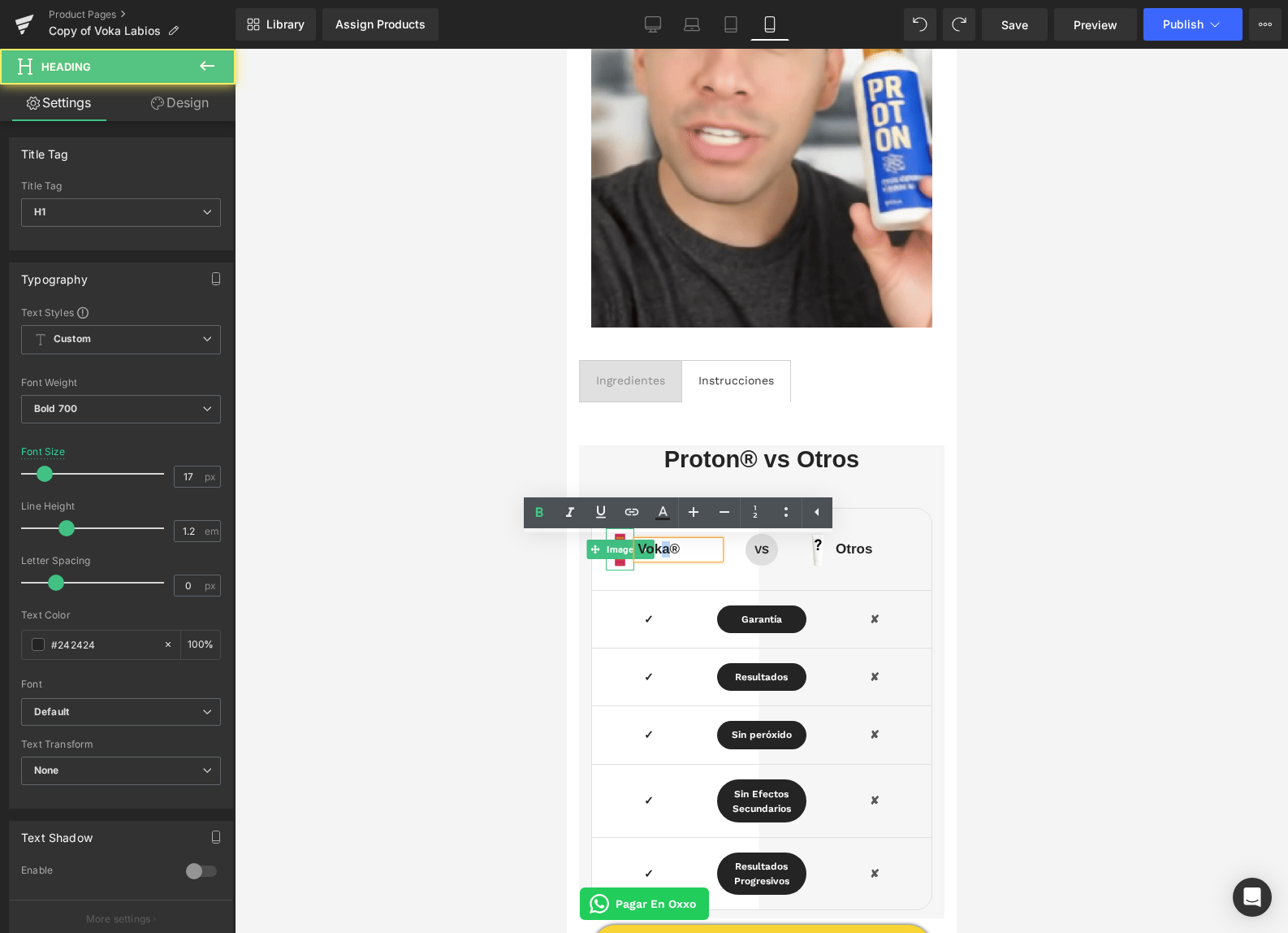
drag, startPoint x: 668, startPoint y: 548, endPoint x: 617, endPoint y: 544, distance: 51.2
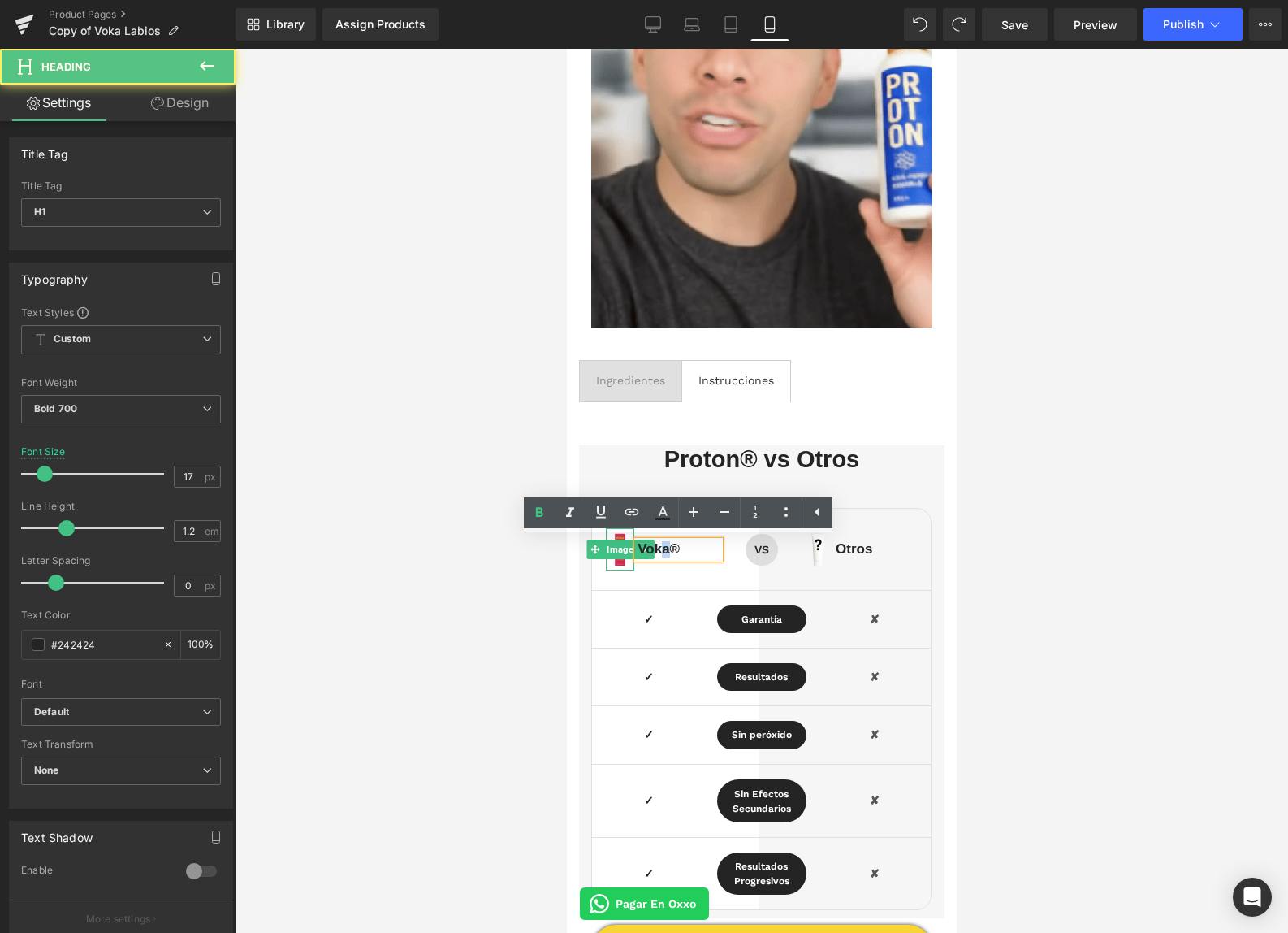
click at [617, 544] on div "Image Voka® Heading Row" at bounding box center [661, 549] width 113 height 81
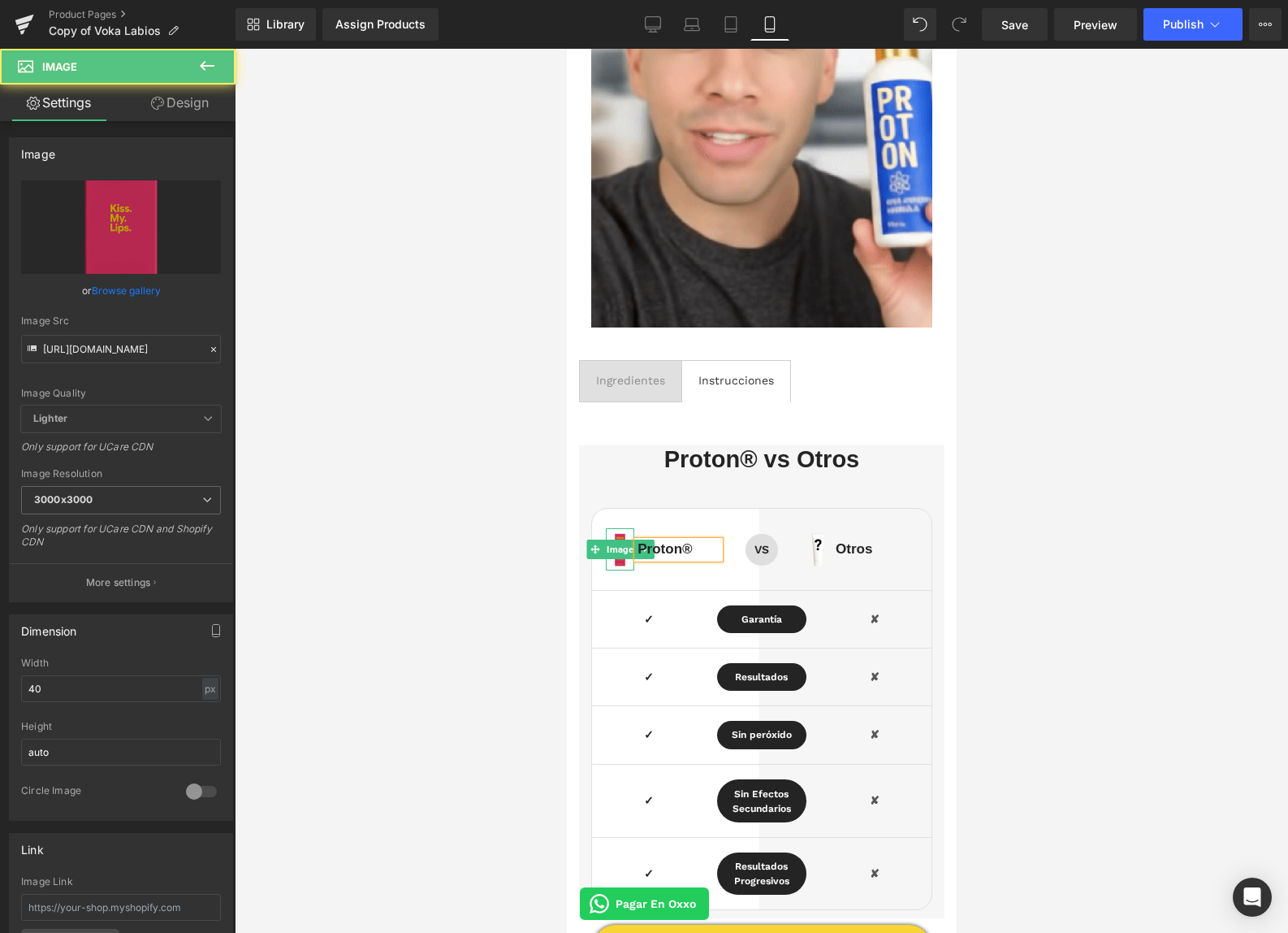
click at [619, 558] on img at bounding box center [618, 550] width 28 height 43
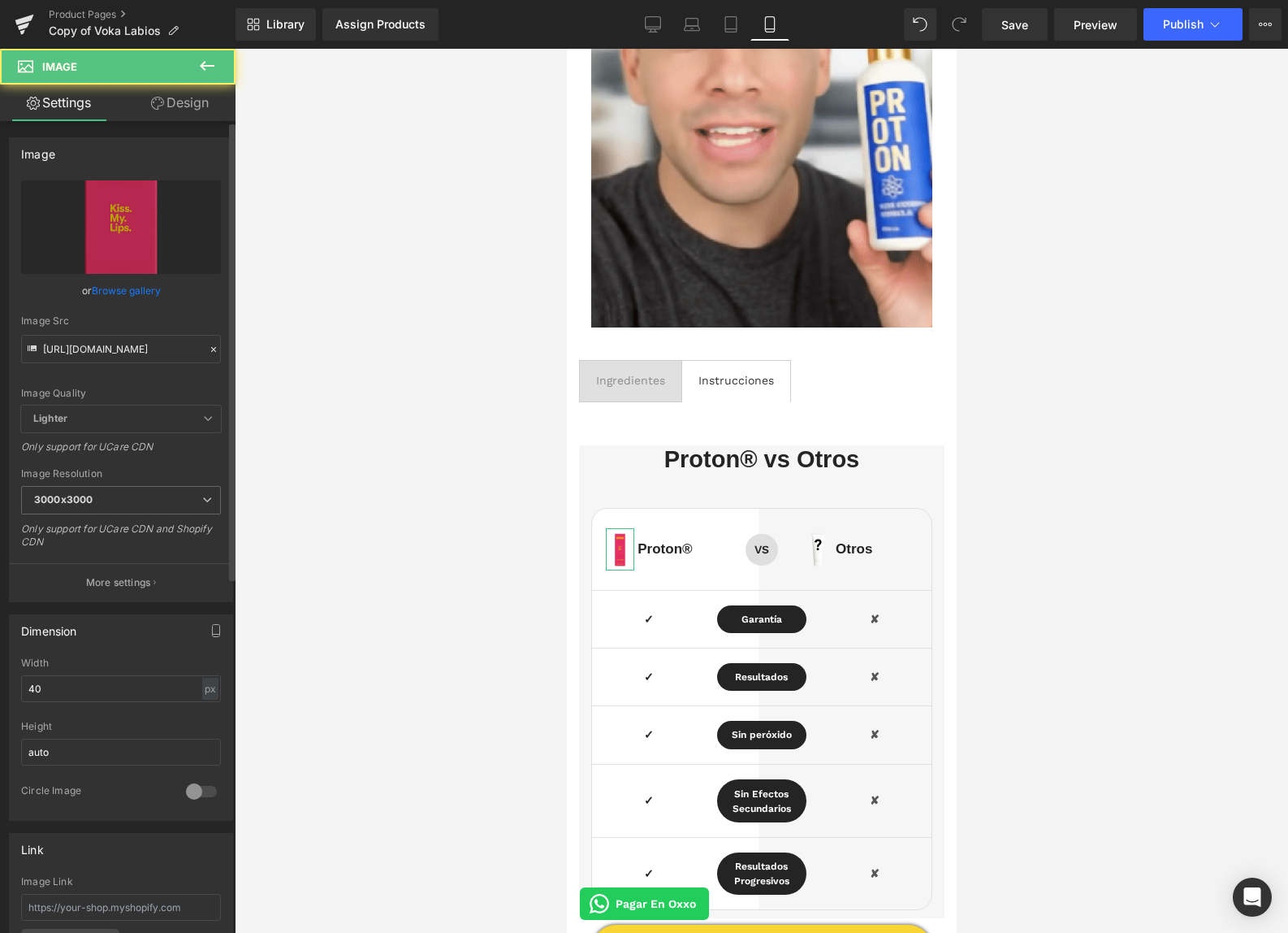
click at [209, 351] on icon at bounding box center [214, 349] width 12 height 12
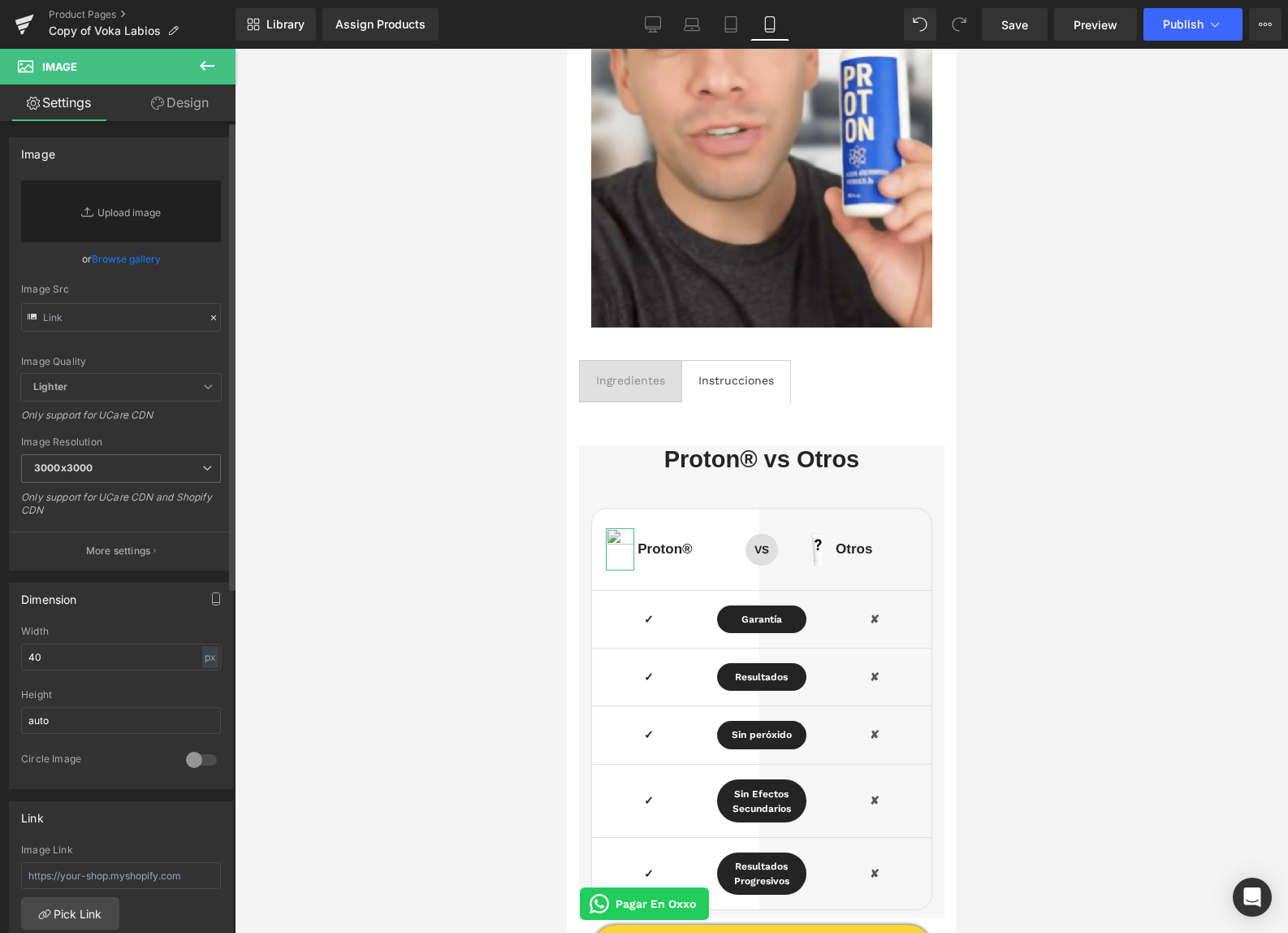
click at [142, 265] on link "Browse gallery" at bounding box center [126, 258] width 69 height 28
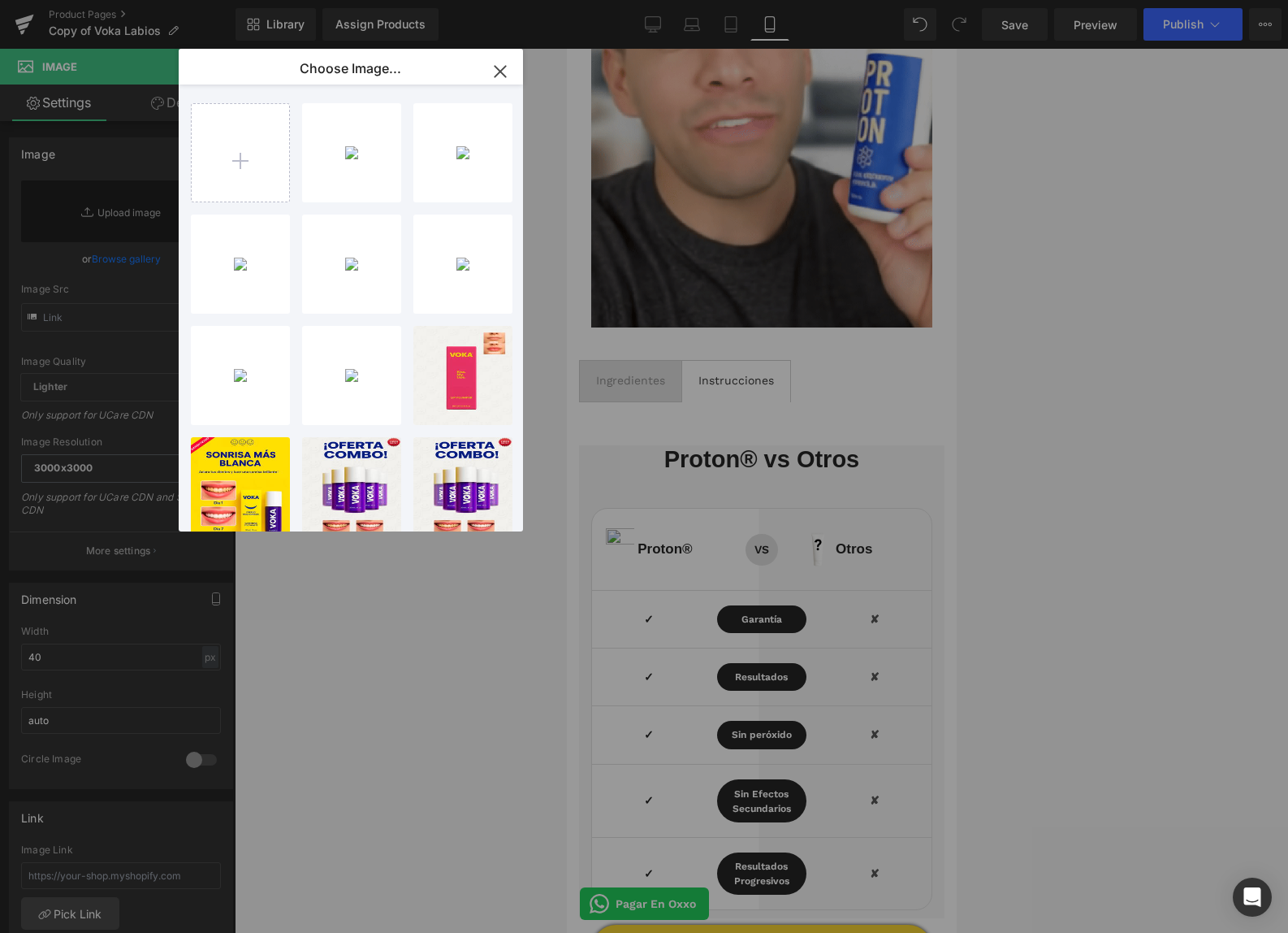
click at [0, 0] on div "azul...azul.png 1.61 MB" at bounding box center [0, 0] width 0 height 0
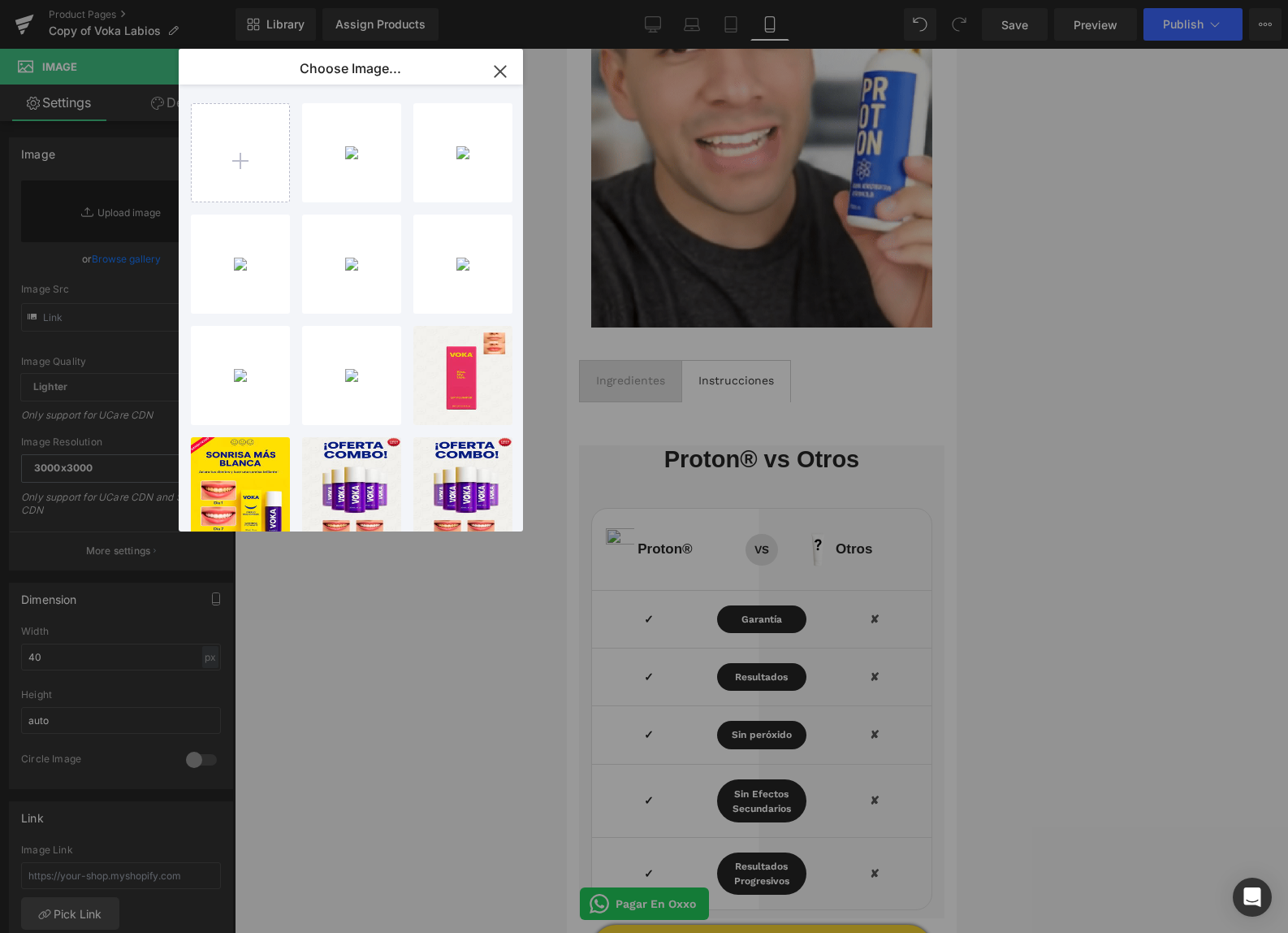
type input "https://ucarecdn.com/f506eb72-1c5a-4670-909c-0c3967cbb8cb/-/format/auto/-/previ…"
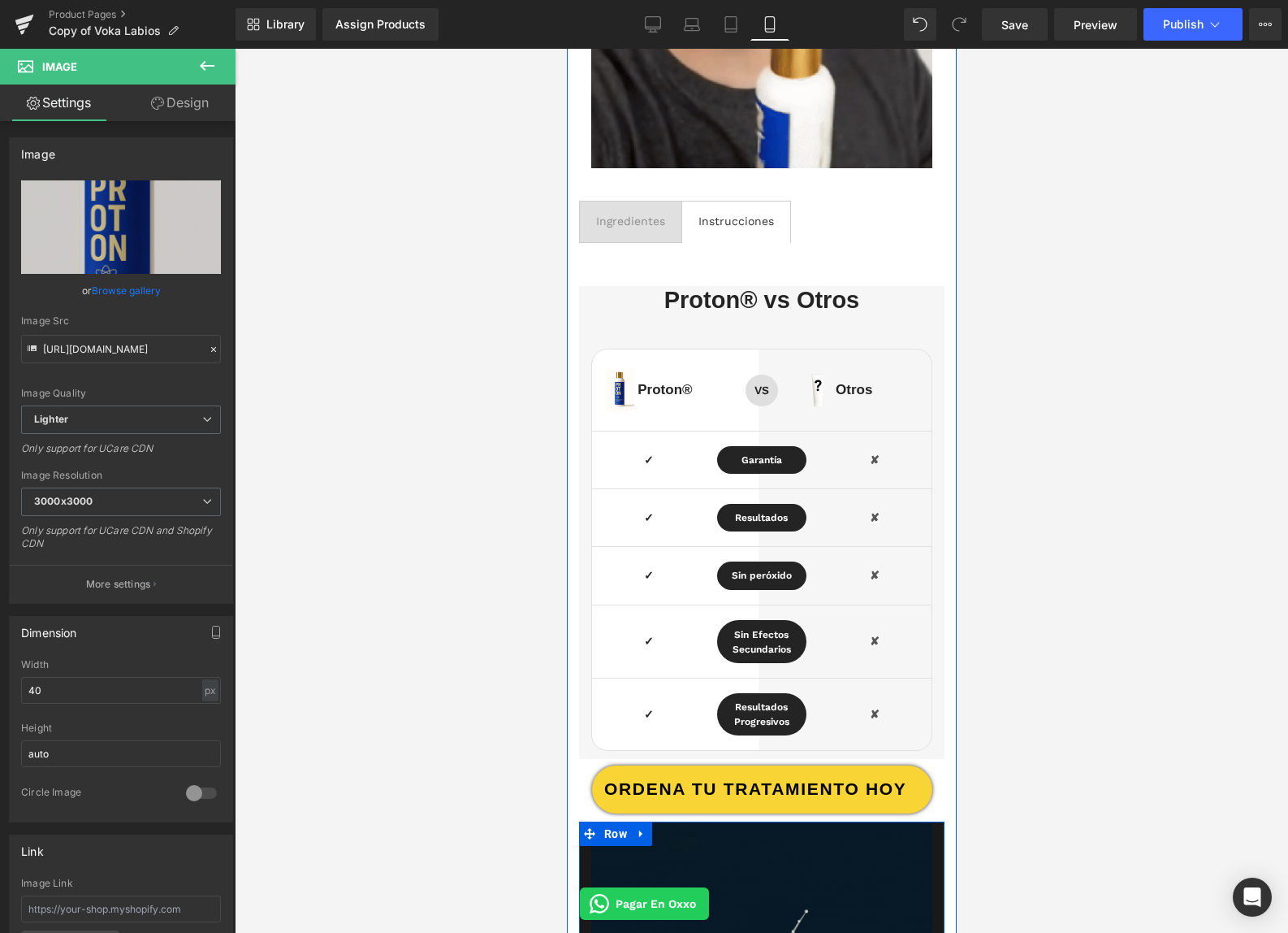
scroll to position [3688, 0]
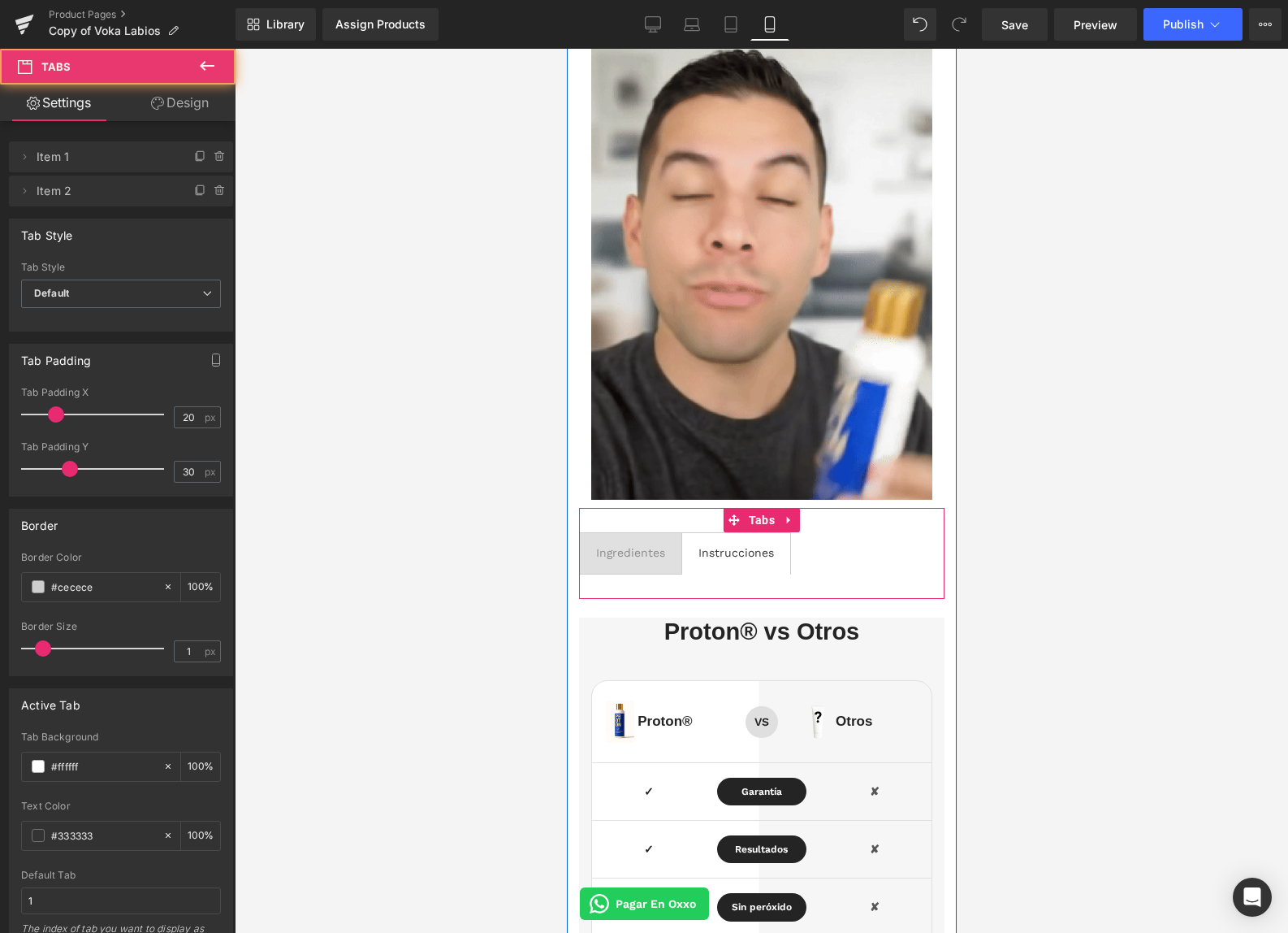
click at [636, 568] on span "Ingredientes Text Block" at bounding box center [629, 554] width 102 height 41
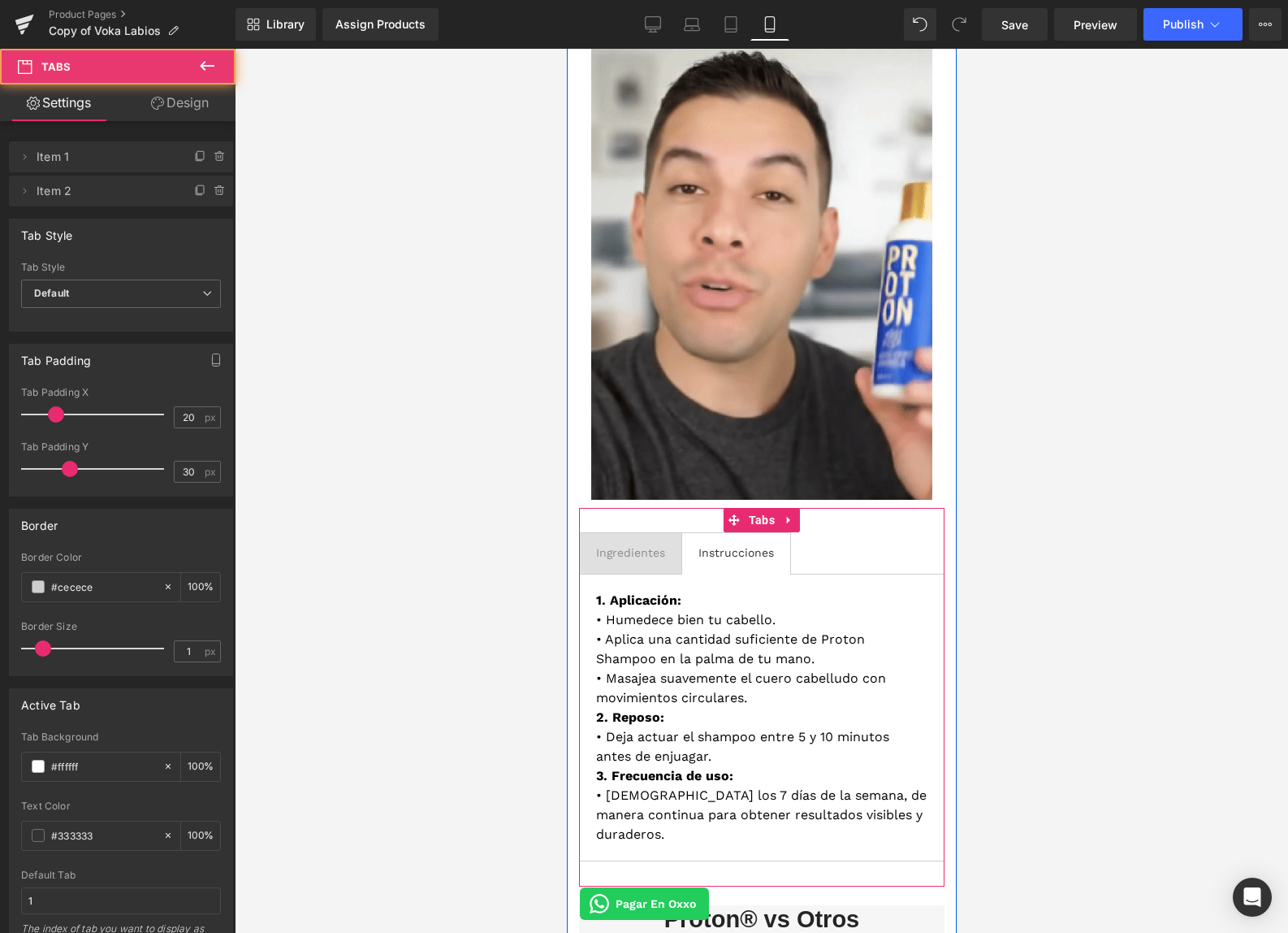
click at [730, 567] on span "Instrucciones Text Block" at bounding box center [735, 554] width 108 height 41
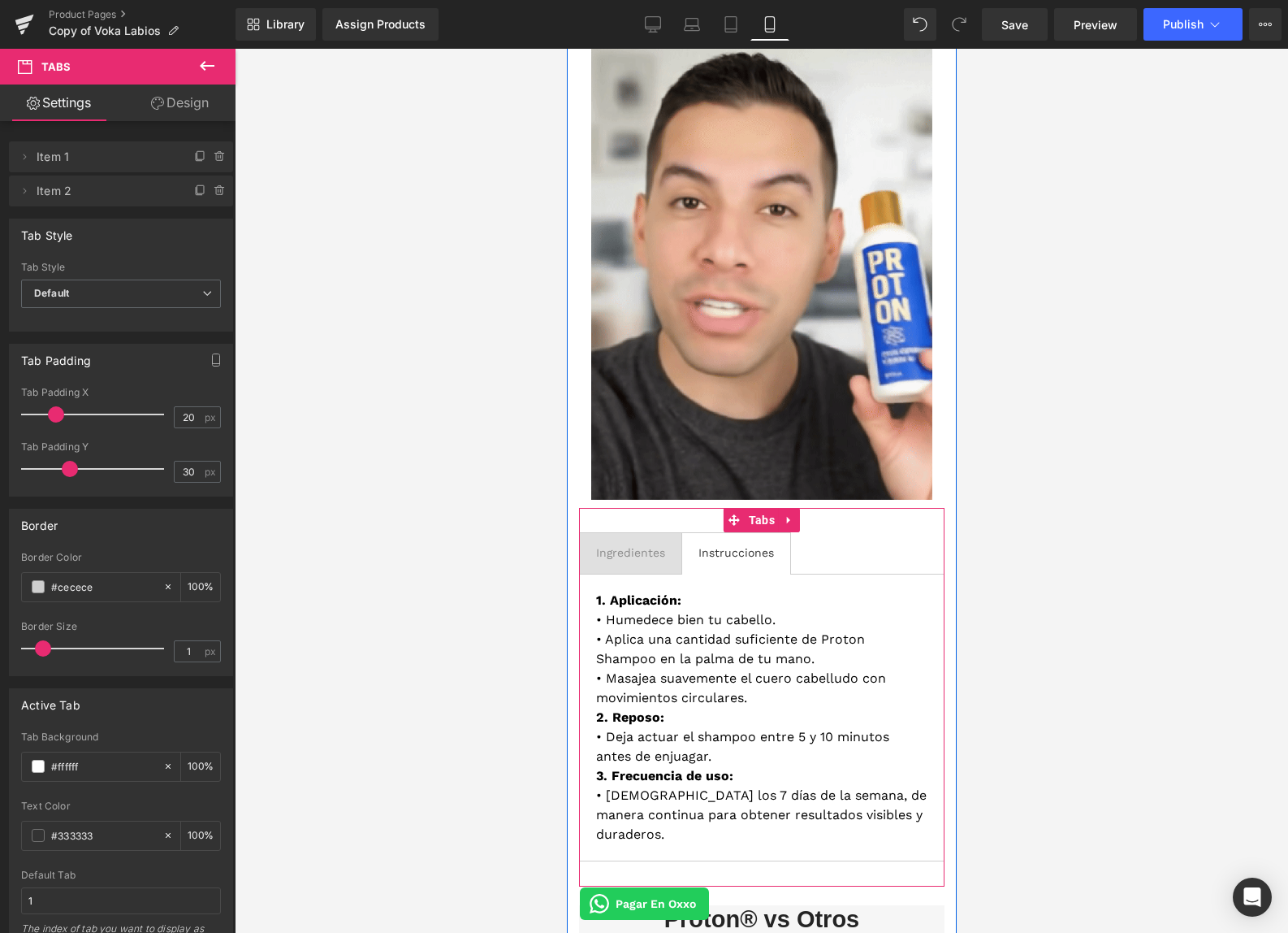
click at [644, 555] on div "Ingredientes" at bounding box center [629, 553] width 69 height 17
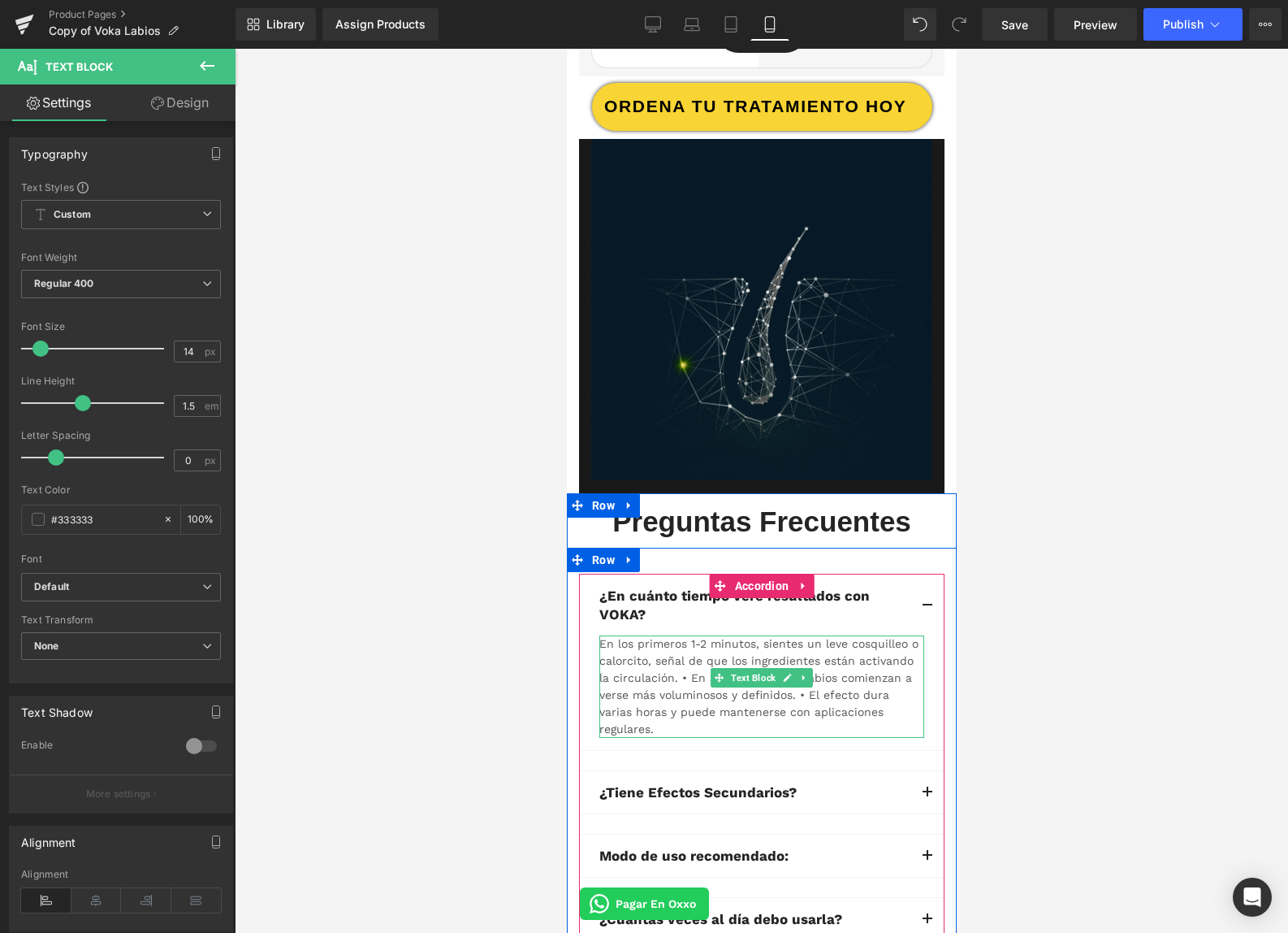
scroll to position [4866, 0]
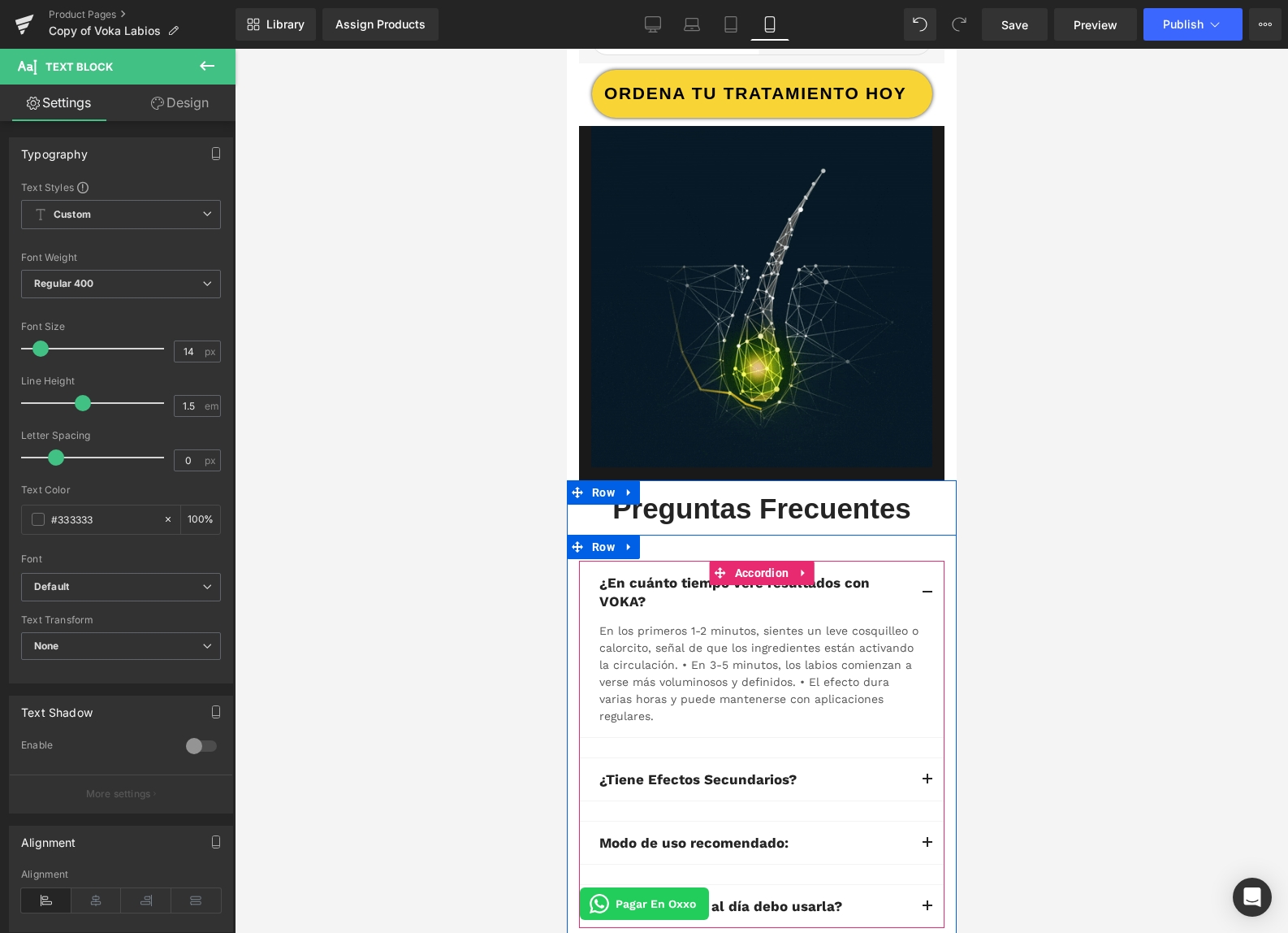
click at [658, 582] on p "¿En cuánto tiempo veré resultados con VOKA?" at bounding box center [755, 591] width 312 height 36
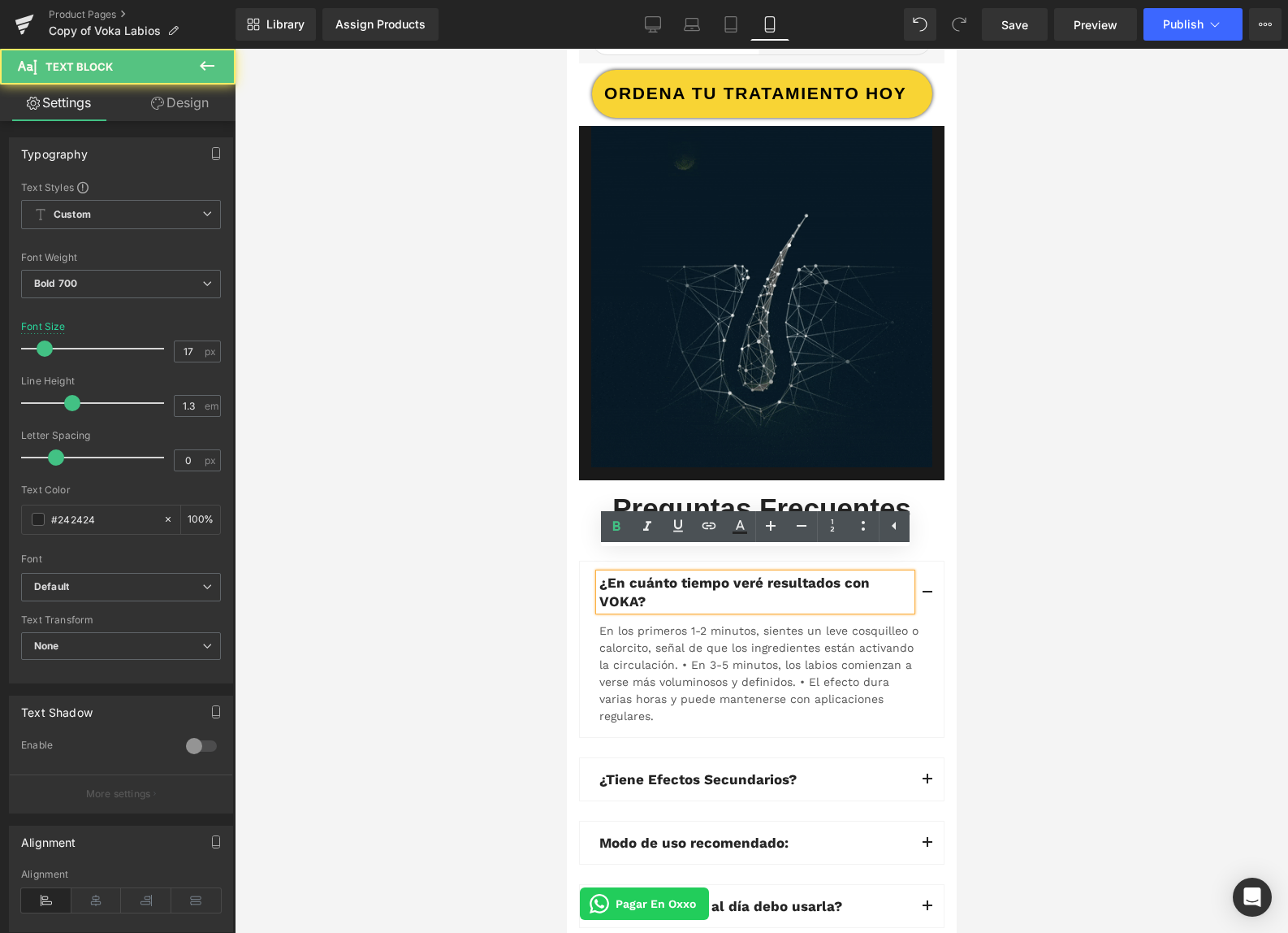
click at [646, 578] on p "¿En cuánto tiempo veré resultados con VOKA?" at bounding box center [755, 591] width 312 height 36
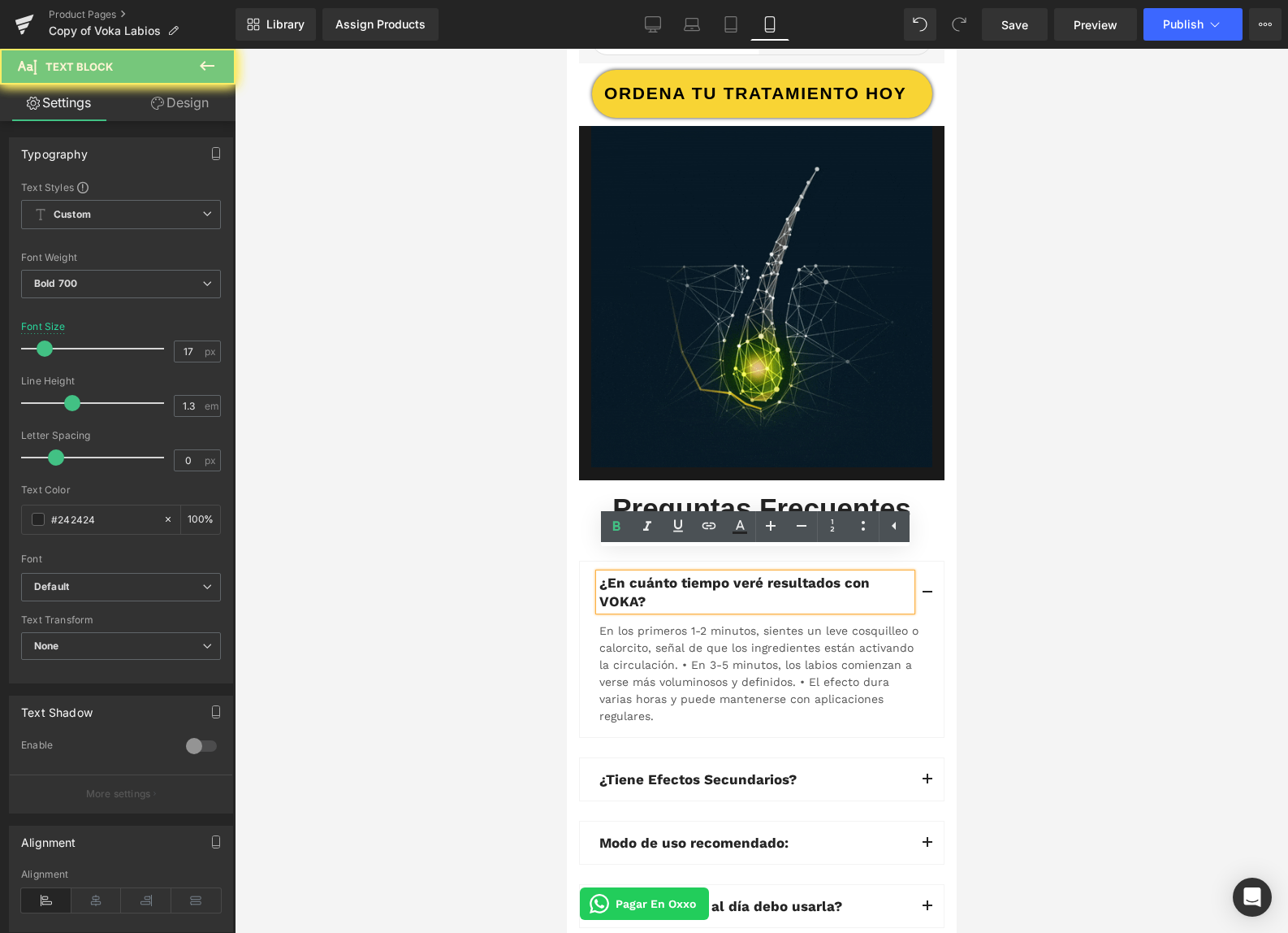
click at [647, 578] on p "¿En cuánto tiempo veré resultados con VOKA?" at bounding box center [755, 591] width 312 height 36
click at [648, 577] on p "¿En cuánto tiempo veré resultados con VOKA?" at bounding box center [755, 591] width 312 height 36
copy p "¿En cuánto tiempo veré resultados con VOKA?"
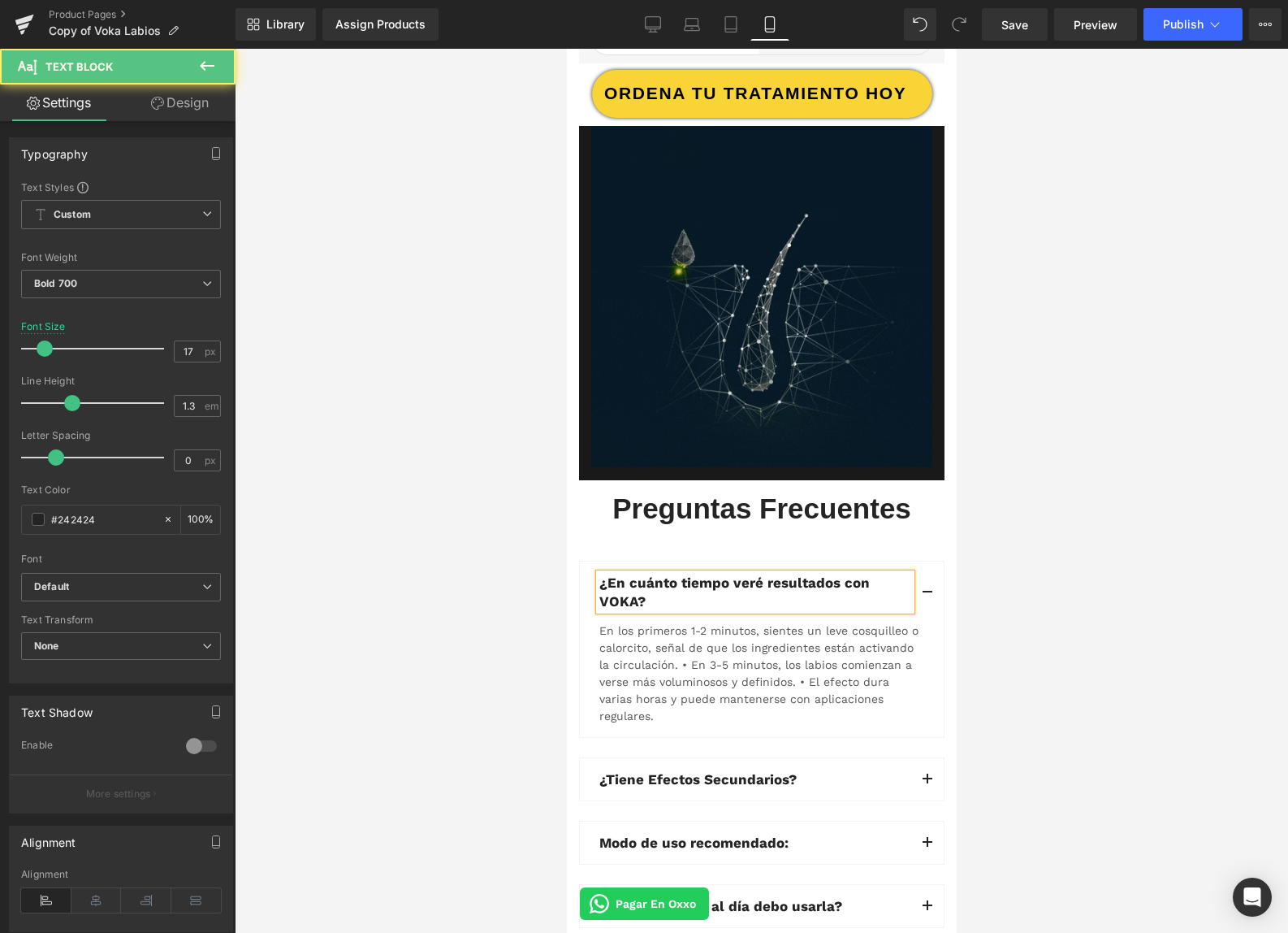
click at [630, 579] on p "¿En cuánto tiempo veré resultados con VOKA?" at bounding box center [755, 591] width 312 height 36
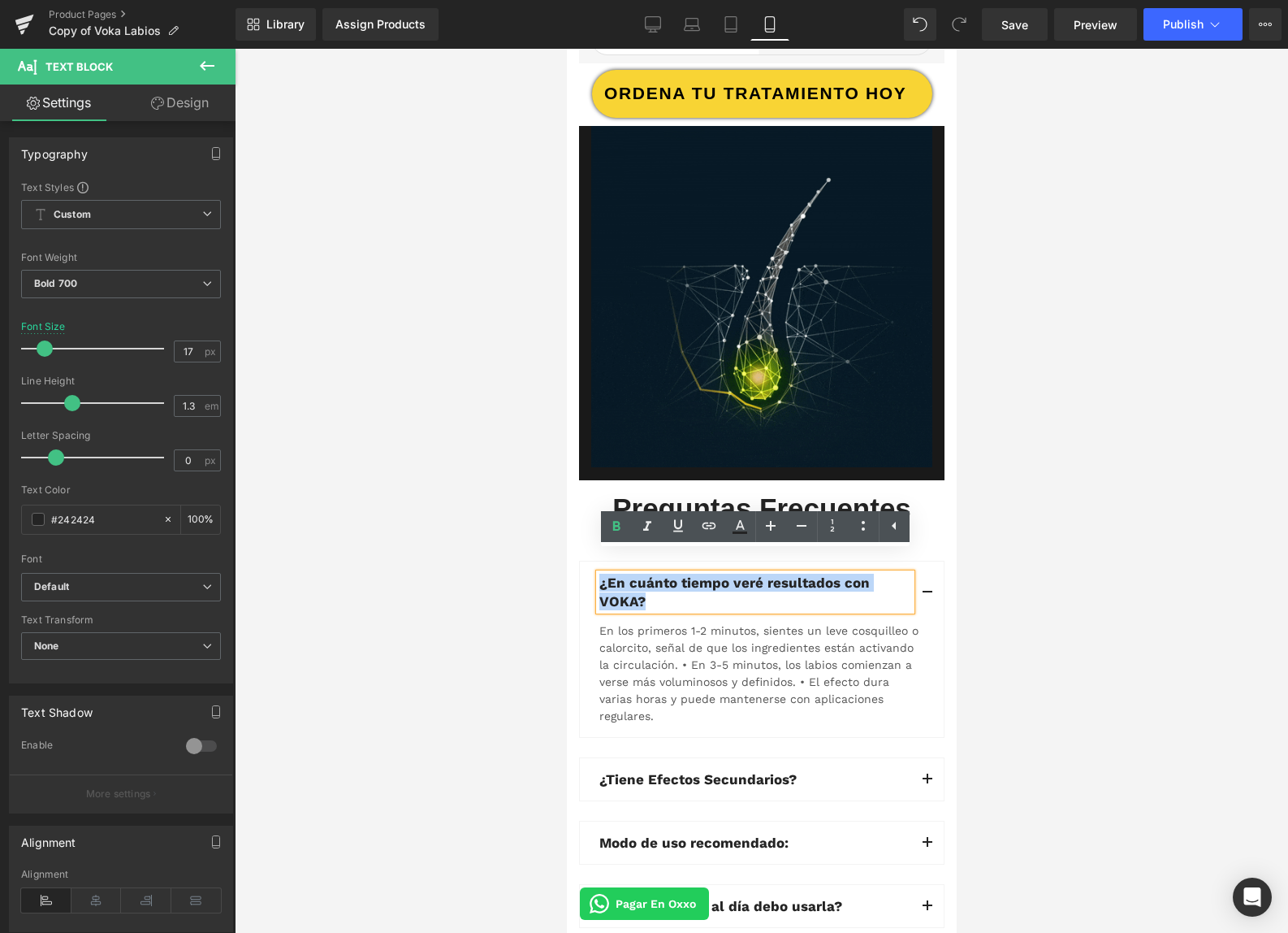
drag, startPoint x: 638, startPoint y: 579, endPoint x: 601, endPoint y: 580, distance: 37.0
click at [601, 580] on p "¿En cuánto tiempo veré resultados con VOKA?" at bounding box center [755, 591] width 312 height 36
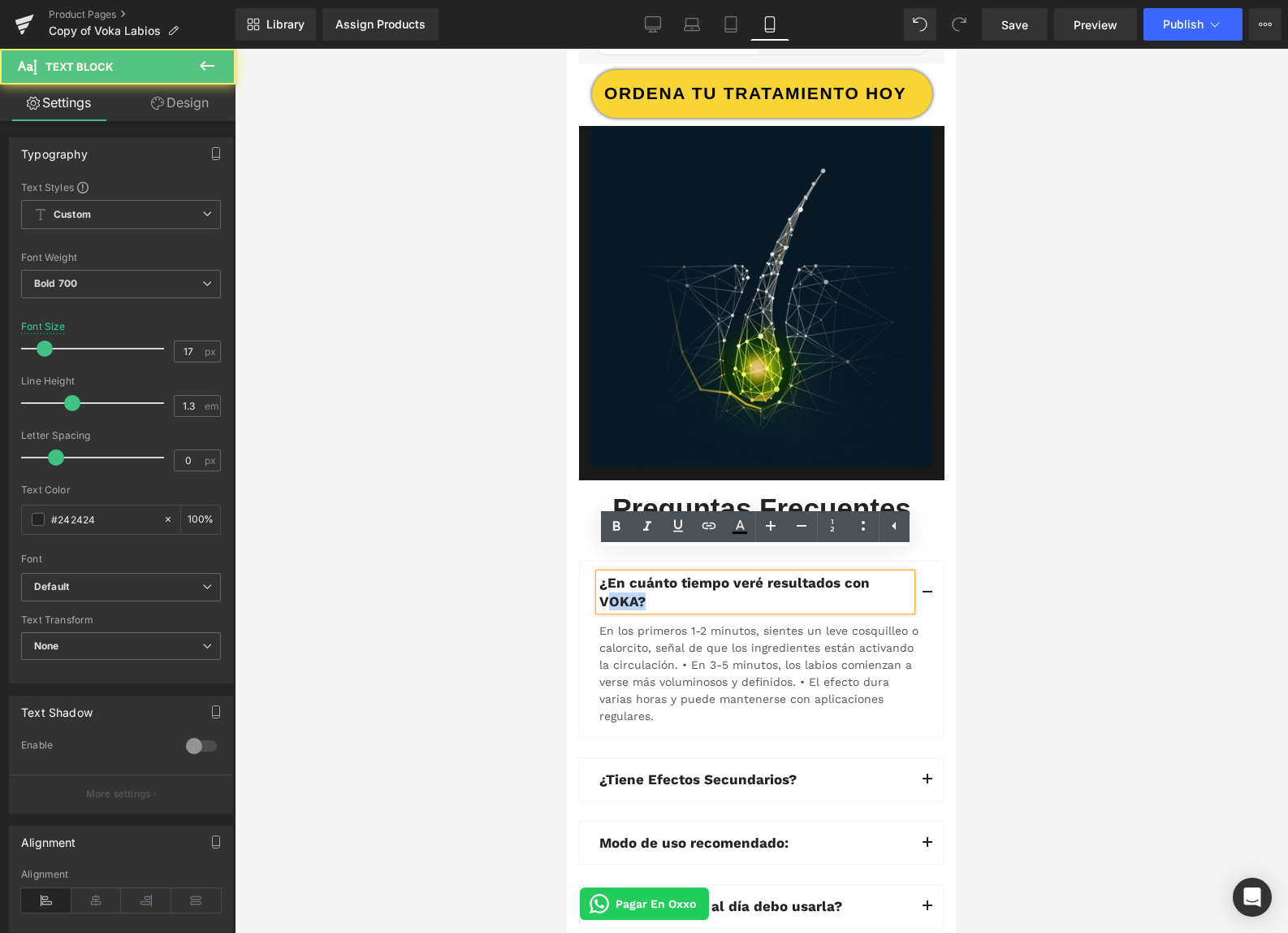
drag, startPoint x: 601, startPoint y: 579, endPoint x: 634, endPoint y: 581, distance: 33.1
click at [634, 581] on p "¿En cuánto tiempo veré resultados con VOKA?" at bounding box center [755, 591] width 312 height 36
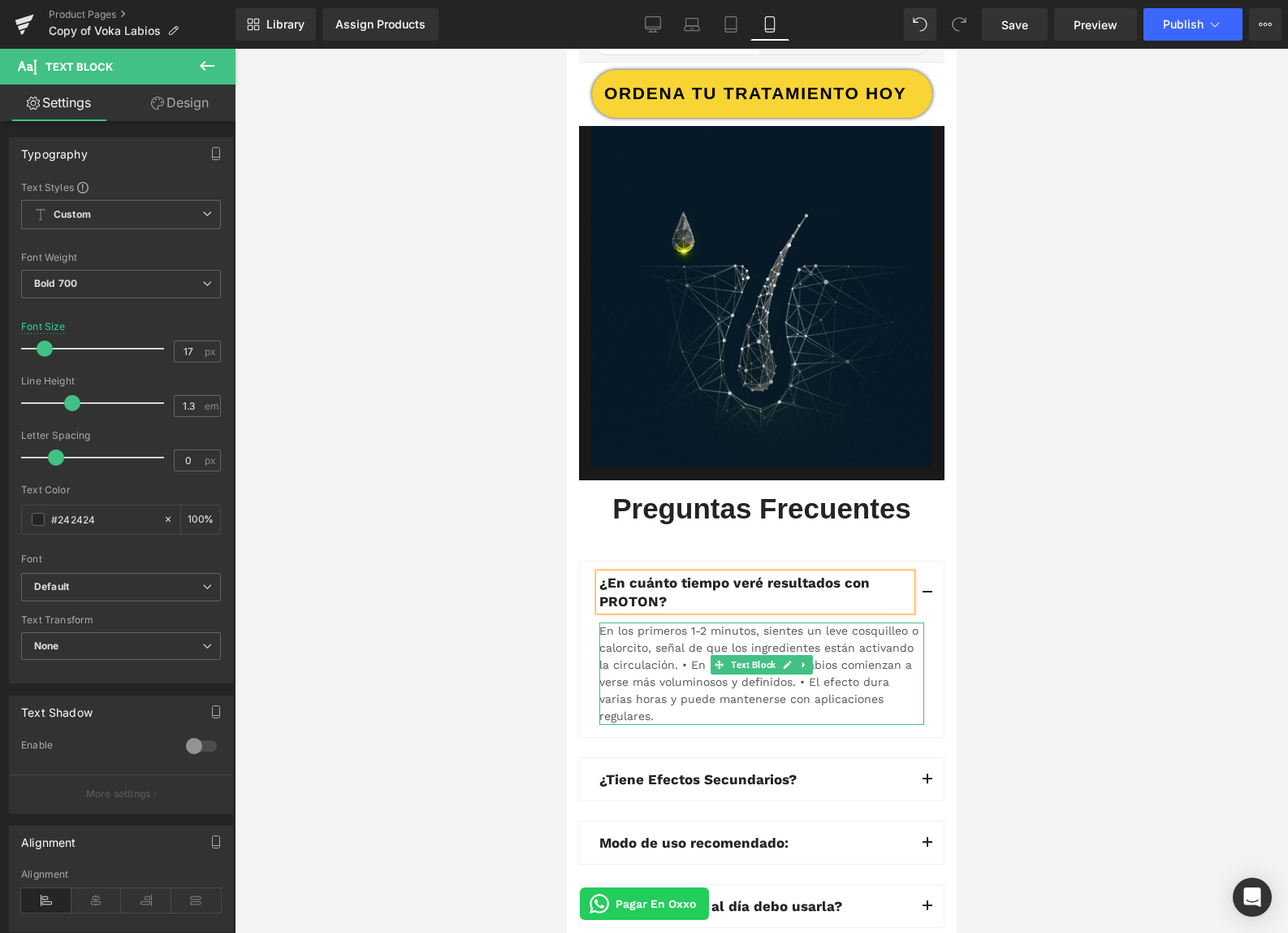
click at [738, 622] on div "En los primeros 1-2 minutos, sientes un leve cosquilleo o calorcito, señal de q…" at bounding box center [762, 674] width 325 height 103
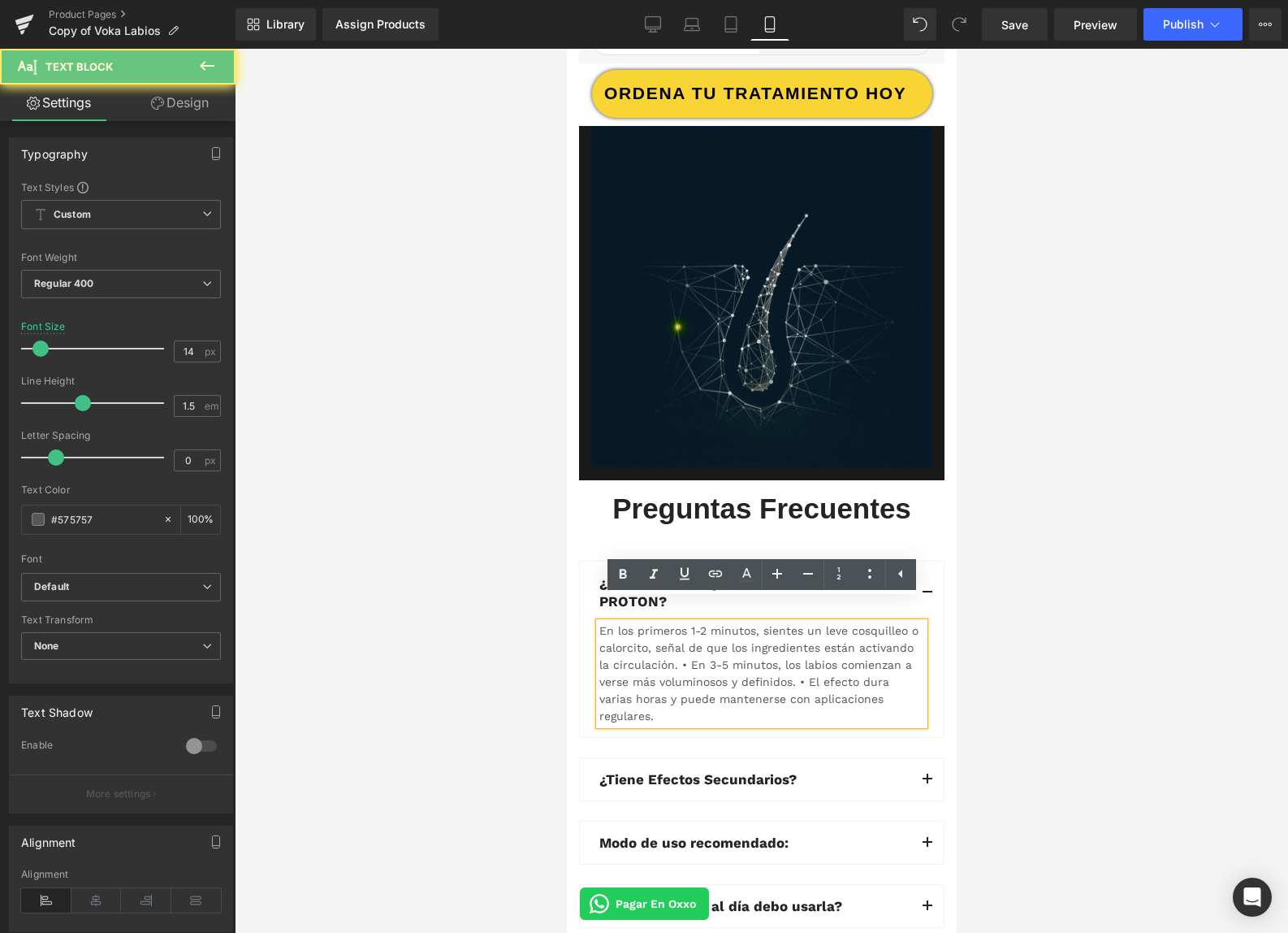
click at [651, 622] on div "En los primeros 1-2 minutos, sientes un leve cosquilleo o calorcito, señal de q…" at bounding box center [762, 674] width 325 height 103
click at [652, 622] on div "En los primeros 1-2 minutos, sientes un leve cosquilleo o calorcito, señal de q…" at bounding box center [762, 674] width 325 height 103
click at [653, 622] on div "En los primeros 1-2 minutos, sientes un leve cosquilleo o calorcito, señal de q…" at bounding box center [762, 674] width 325 height 103
drag, startPoint x: 600, startPoint y: 606, endPoint x: 920, endPoint y: 715, distance: 338.1
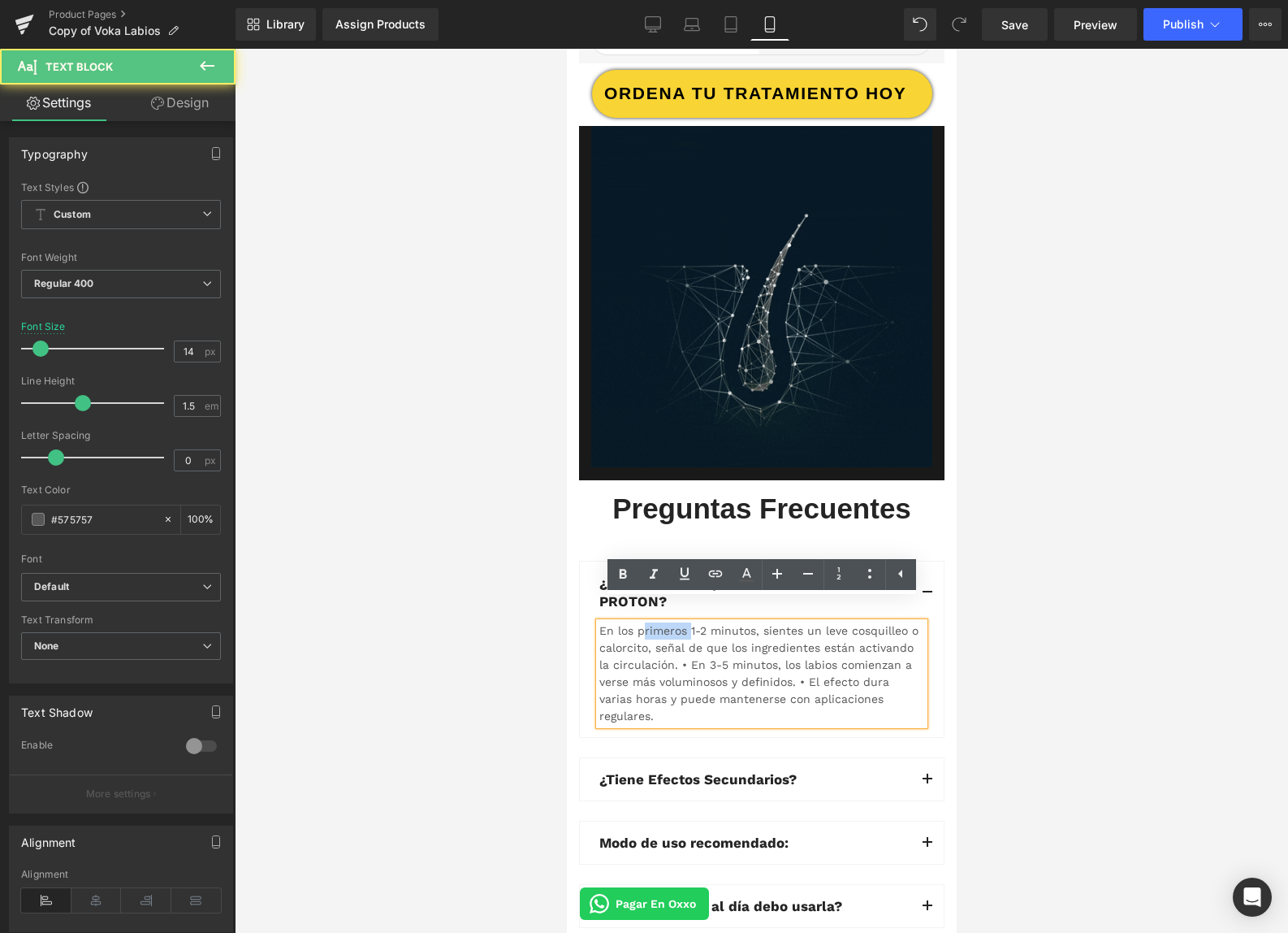
click at [921, 716] on div "¿En cuánto tiempo veré resultados con PROTON? Text Block En los primeros 1-2 mi…" at bounding box center [762, 743] width 366 height 367
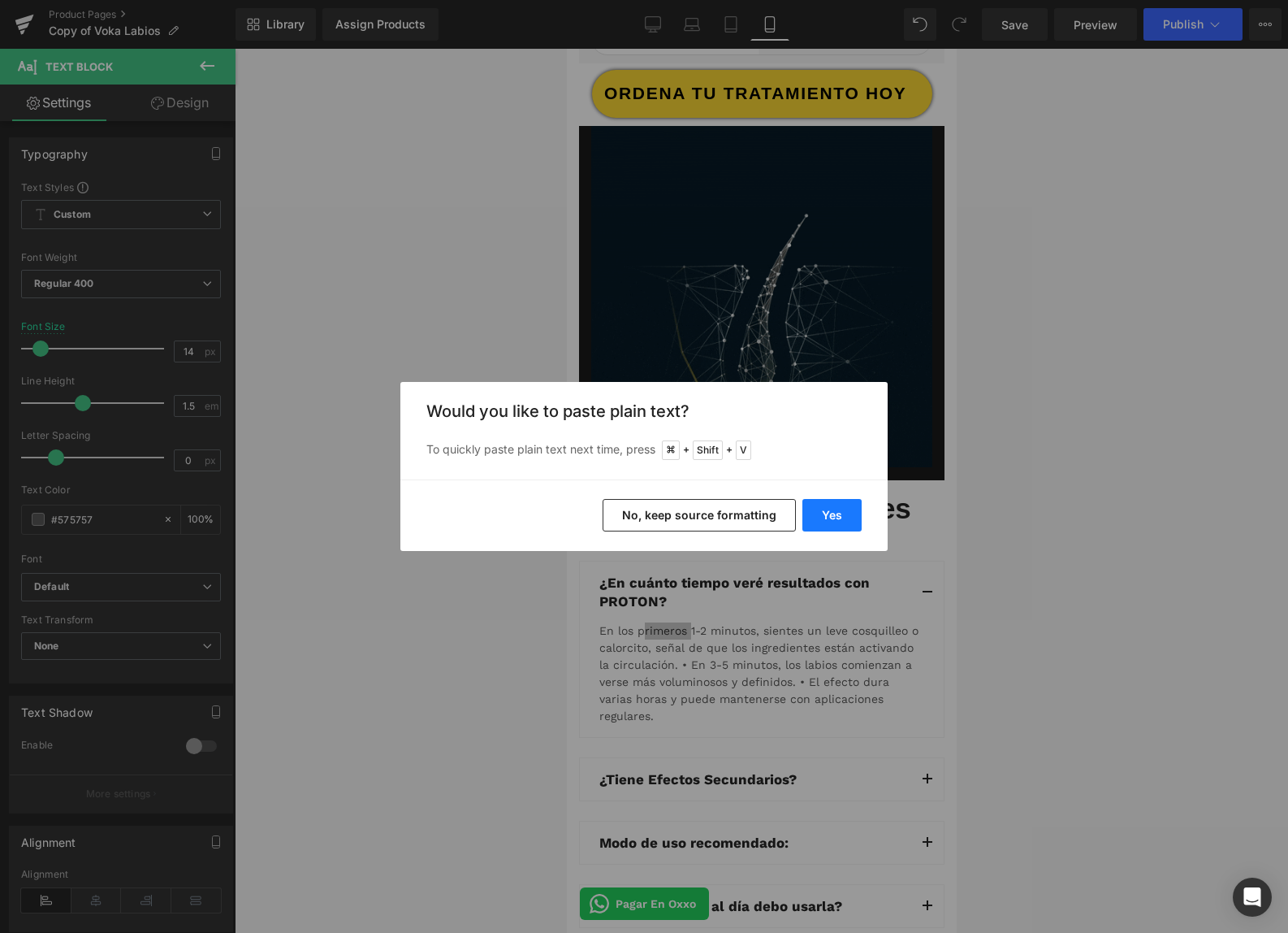
click at [818, 513] on button "Yes" at bounding box center [831, 515] width 59 height 33
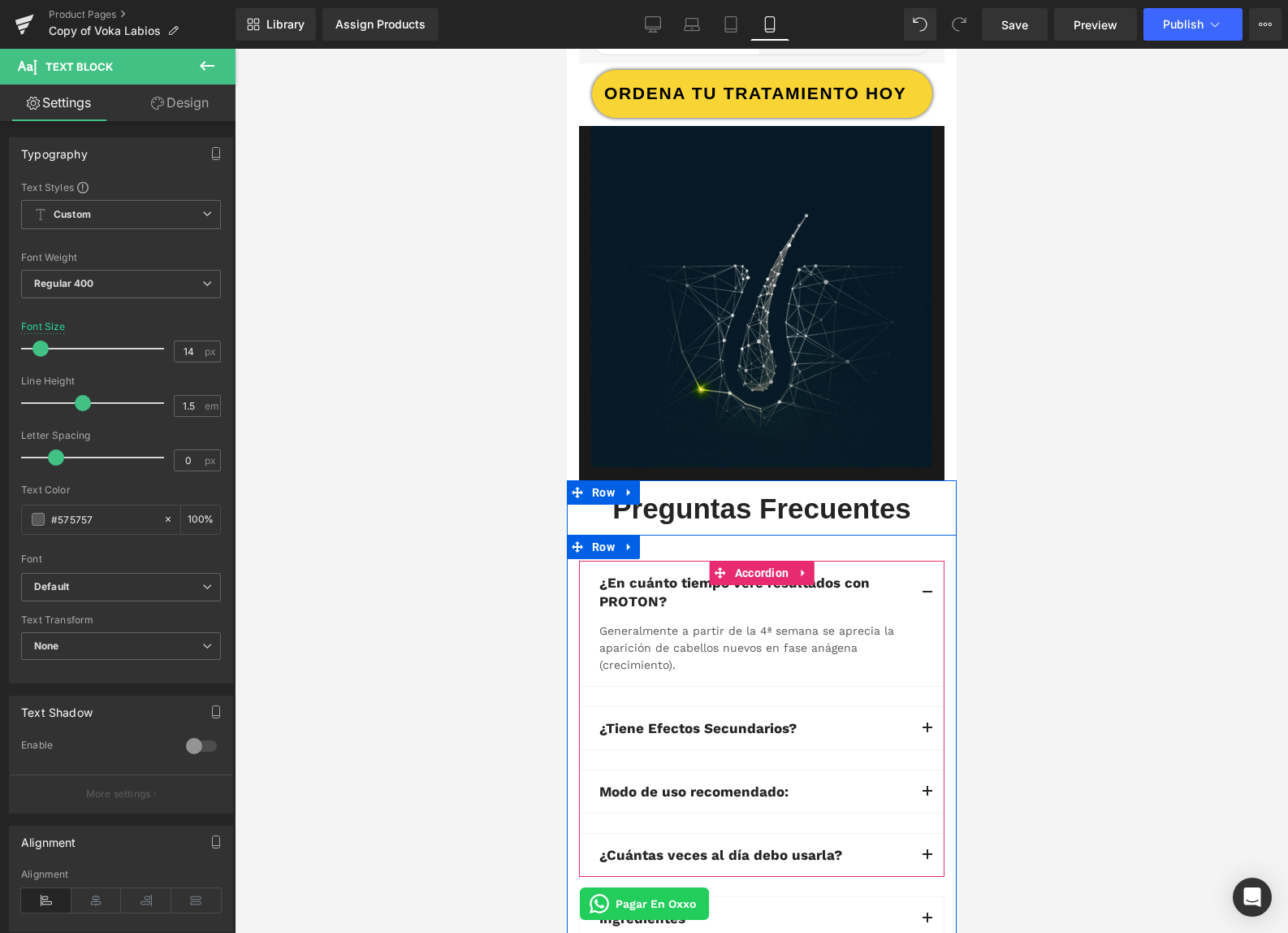
click at [759, 718] on span "Text Block" at bounding box center [746, 728] width 51 height 19
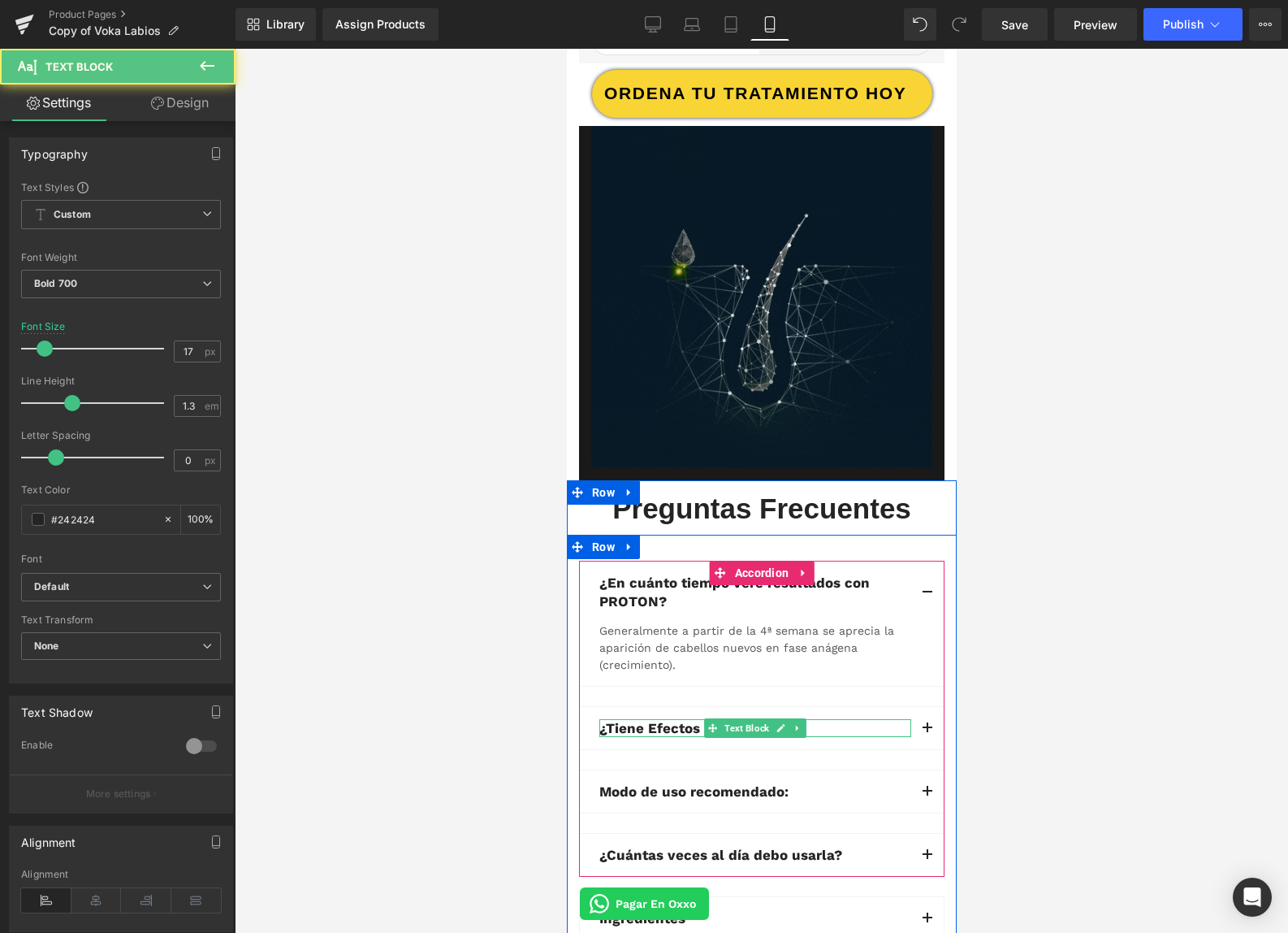
drag, startPoint x: 901, startPoint y: 710, endPoint x: 926, endPoint y: 707, distance: 25.2
click at [902, 719] on div "¿Tiene Efectos Secundarios? Text Block" at bounding box center [755, 728] width 312 height 17
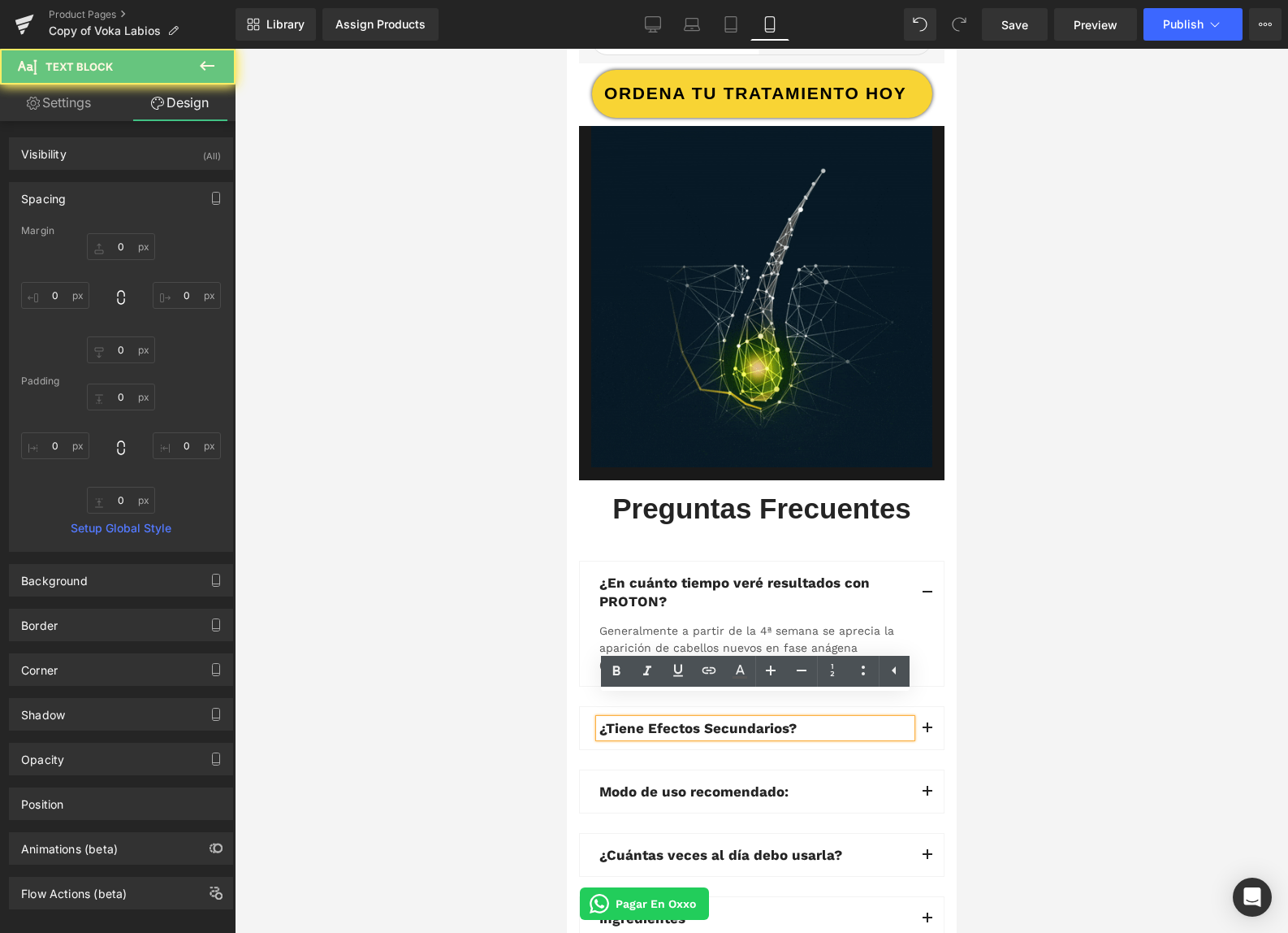
click at [927, 732] on span "button" at bounding box center [927, 732] width 0 height 0
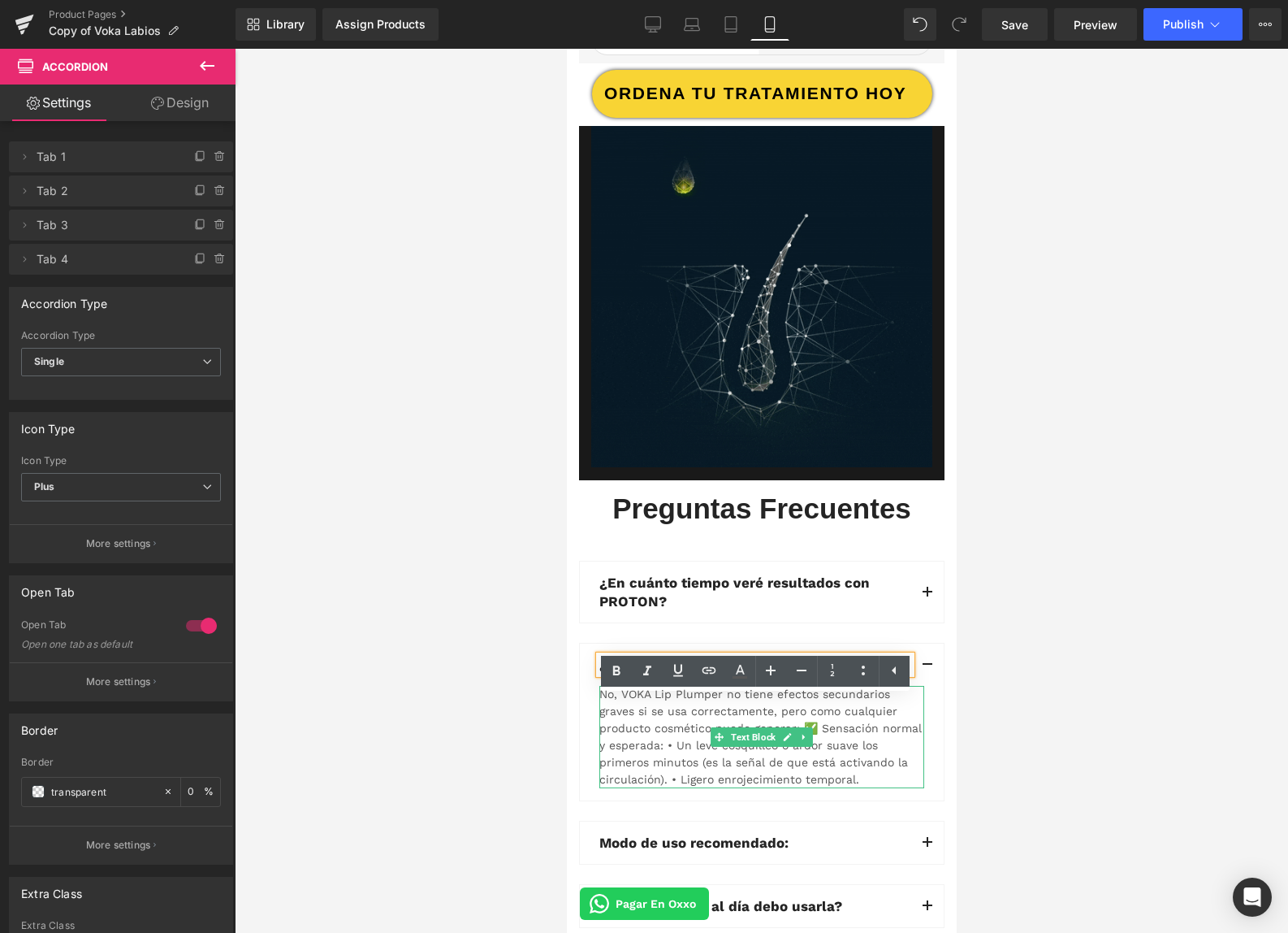
click at [800, 742] on div "No, VOKA Lip Plumper no tiene efectos secundarios graves si se usa correctament…" at bounding box center [762, 737] width 325 height 103
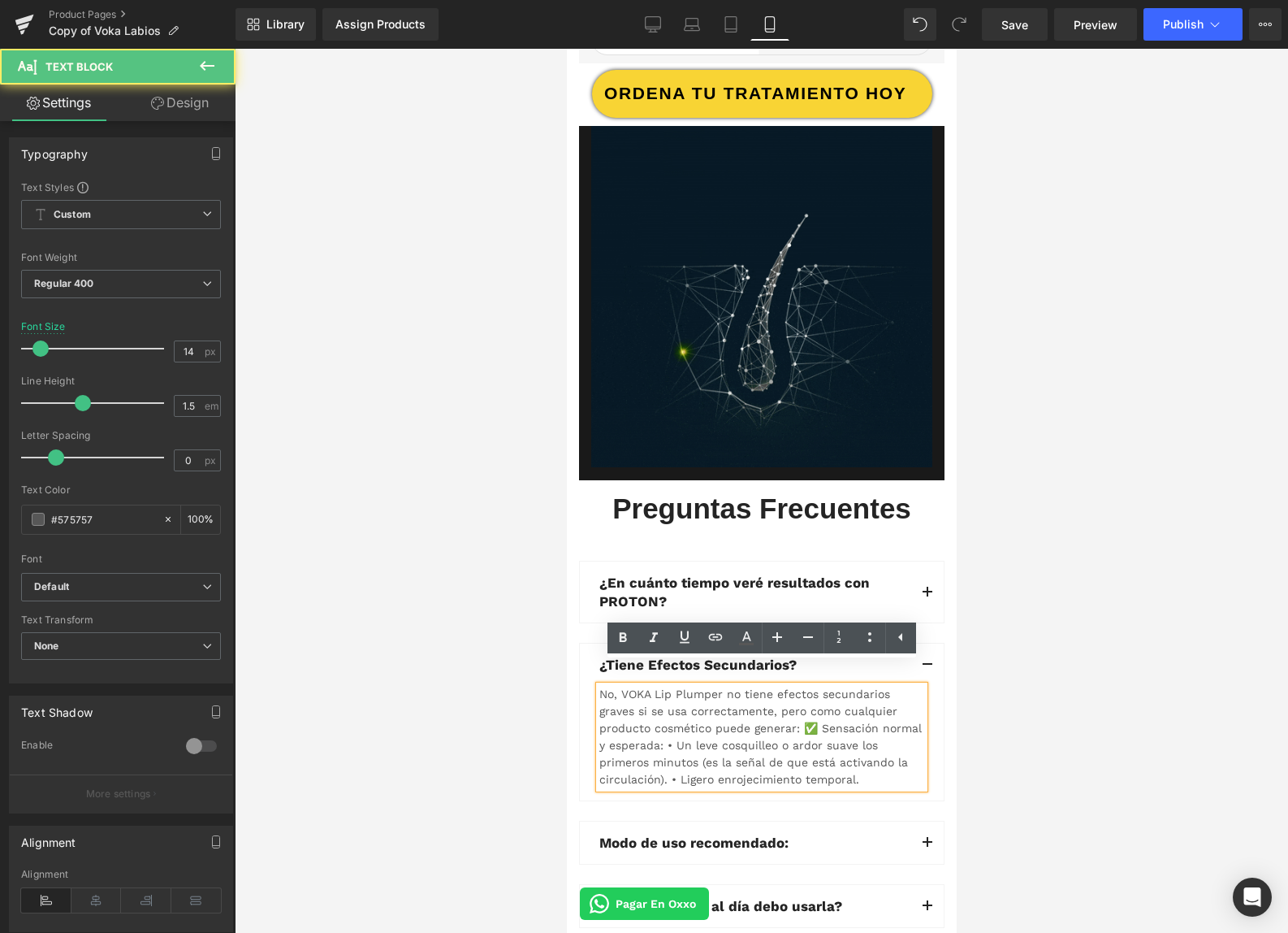
click at [843, 761] on div "No, VOKA Lip Plumper no tiene efectos secundarios graves si se usa correctament…" at bounding box center [762, 737] width 325 height 103
click at [845, 761] on div "No, VOKA Lip Plumper no tiene efectos secundarios graves si se usa correctament…" at bounding box center [762, 737] width 325 height 103
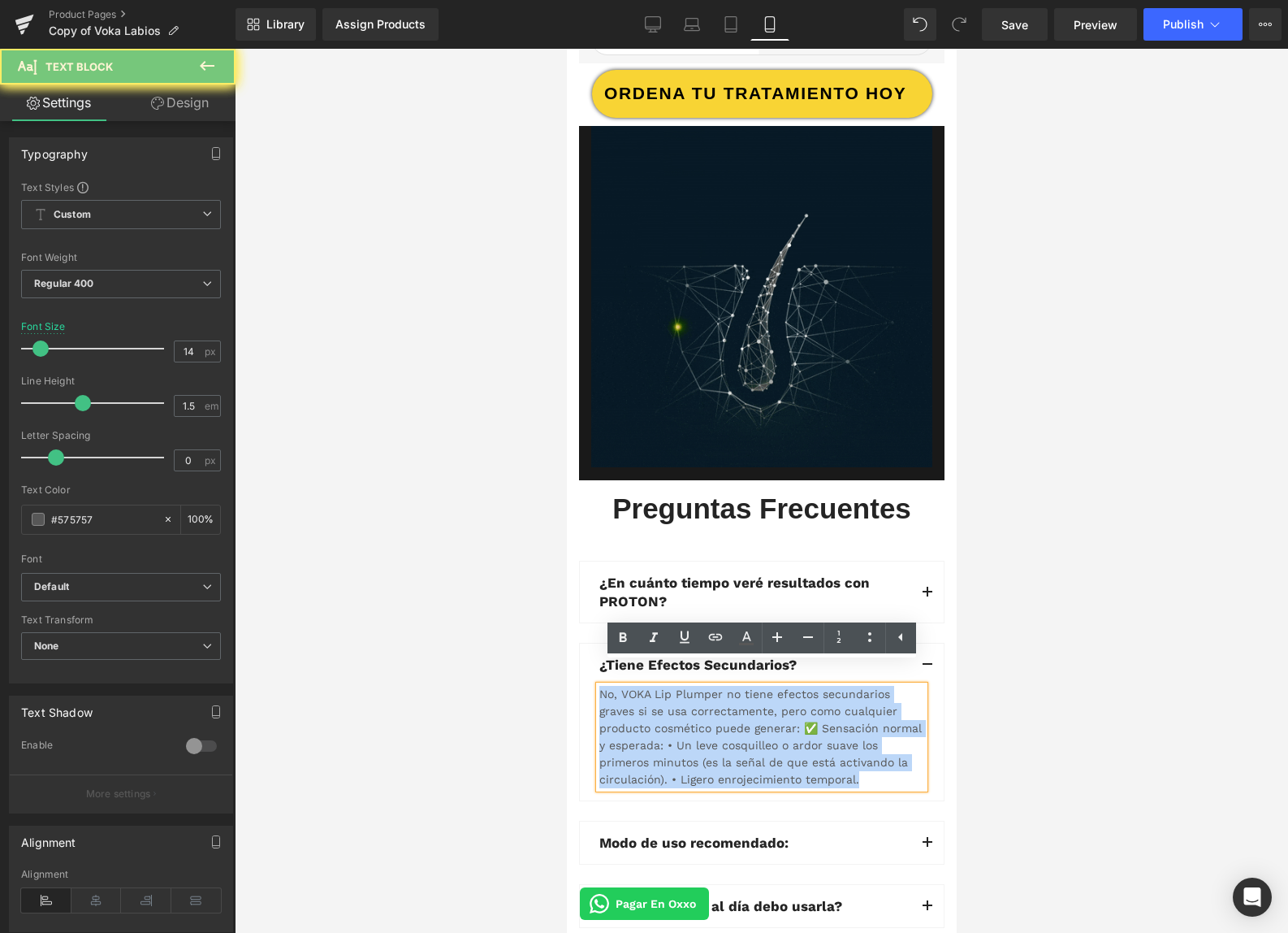
click at [846, 761] on div "No, VOKA Lip Plumper no tiene efectos secundarios graves si se usa correctament…" at bounding box center [762, 737] width 325 height 103
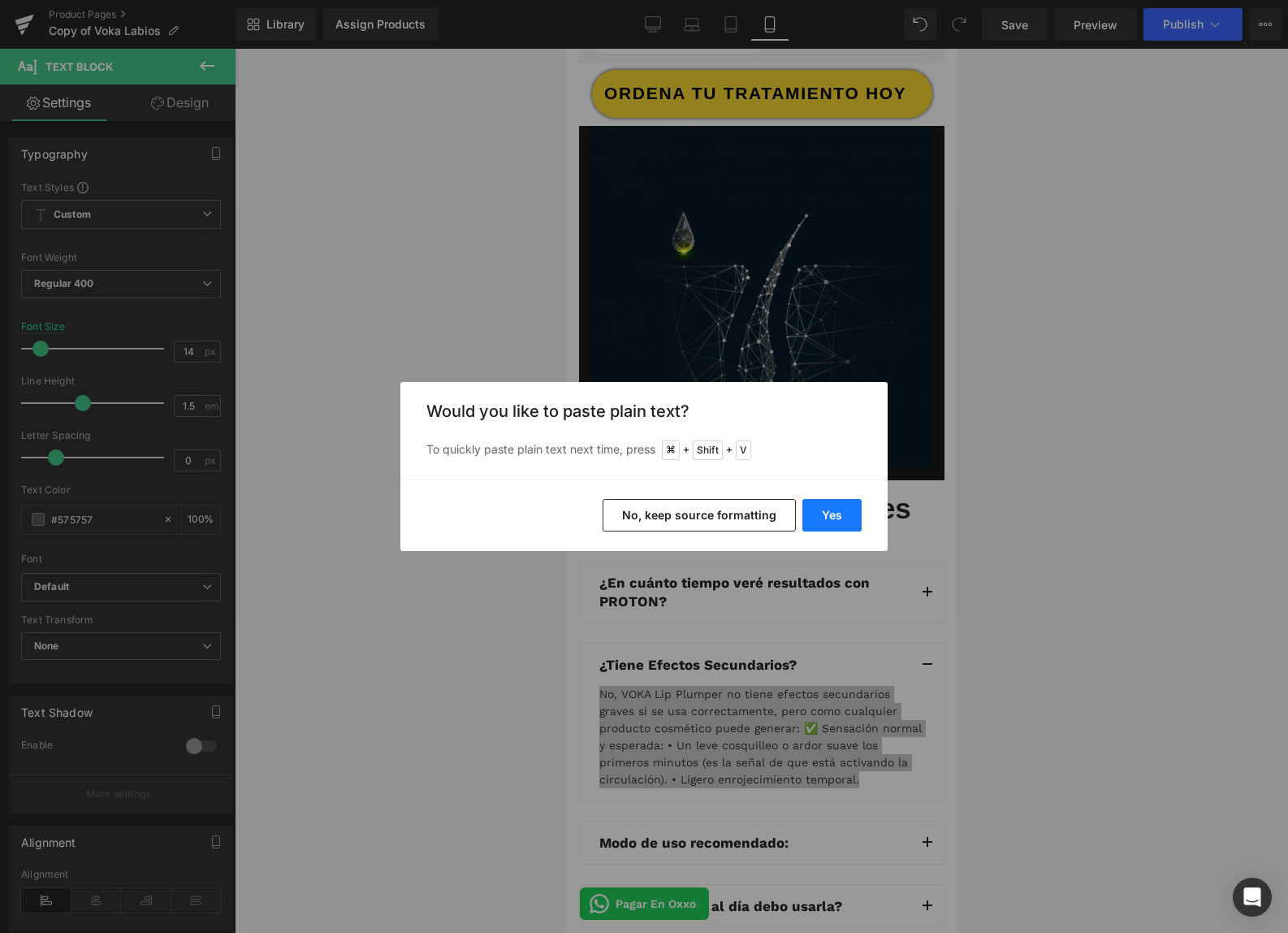
click at [832, 511] on button "Yes" at bounding box center [831, 515] width 59 height 33
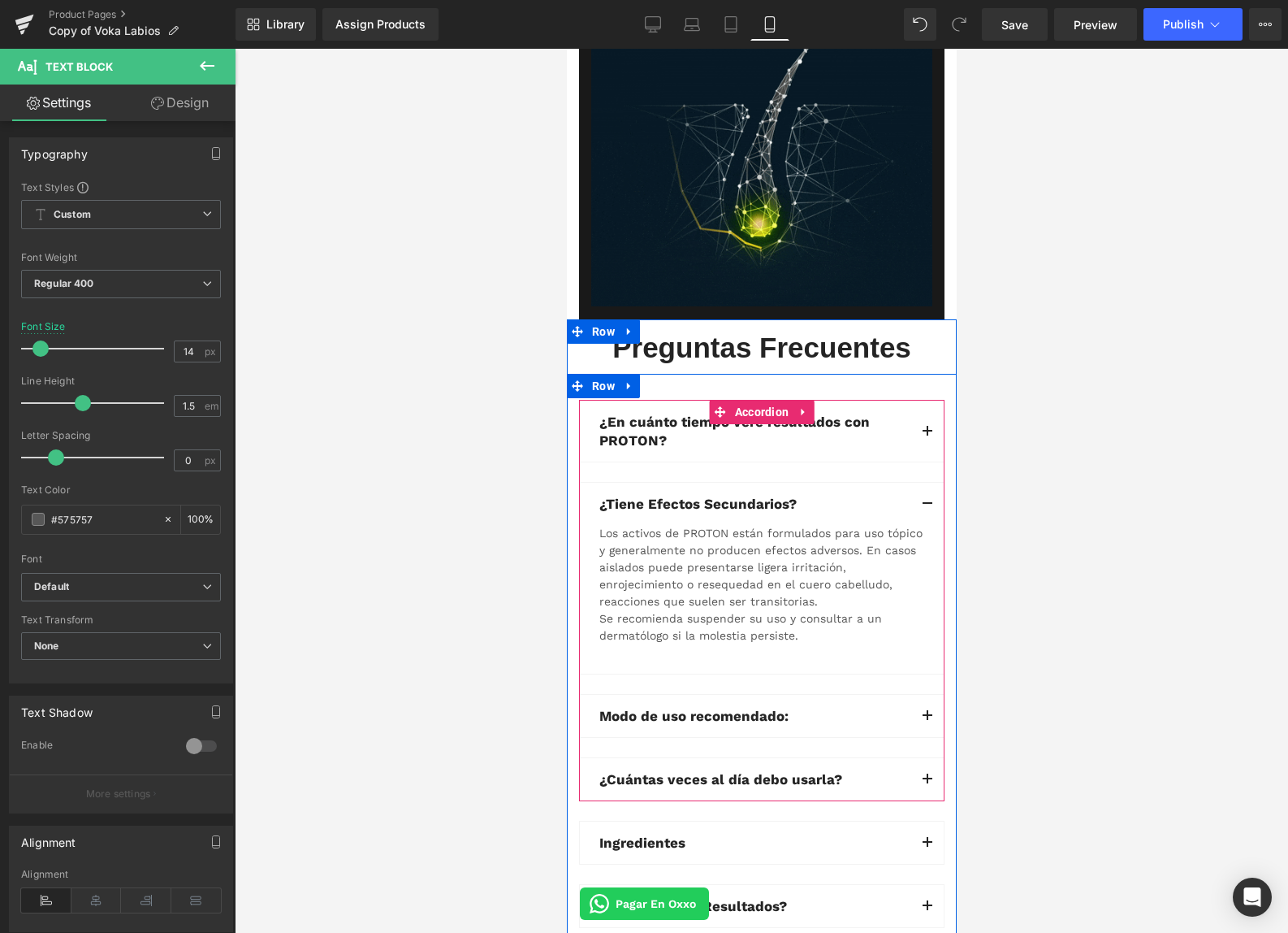
scroll to position [5060, 0]
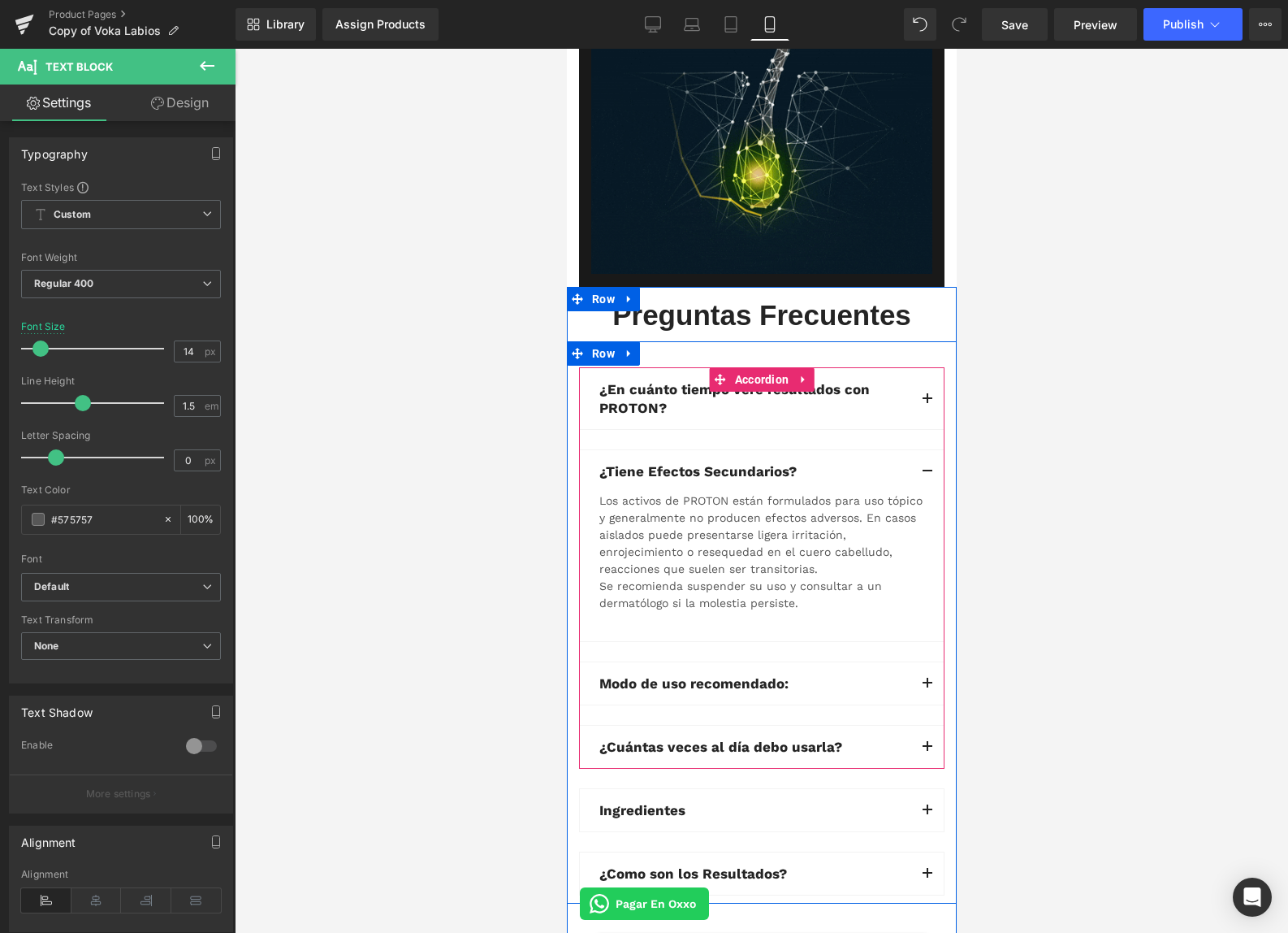
click at [927, 687] on span "button" at bounding box center [927, 687] width 0 height 0
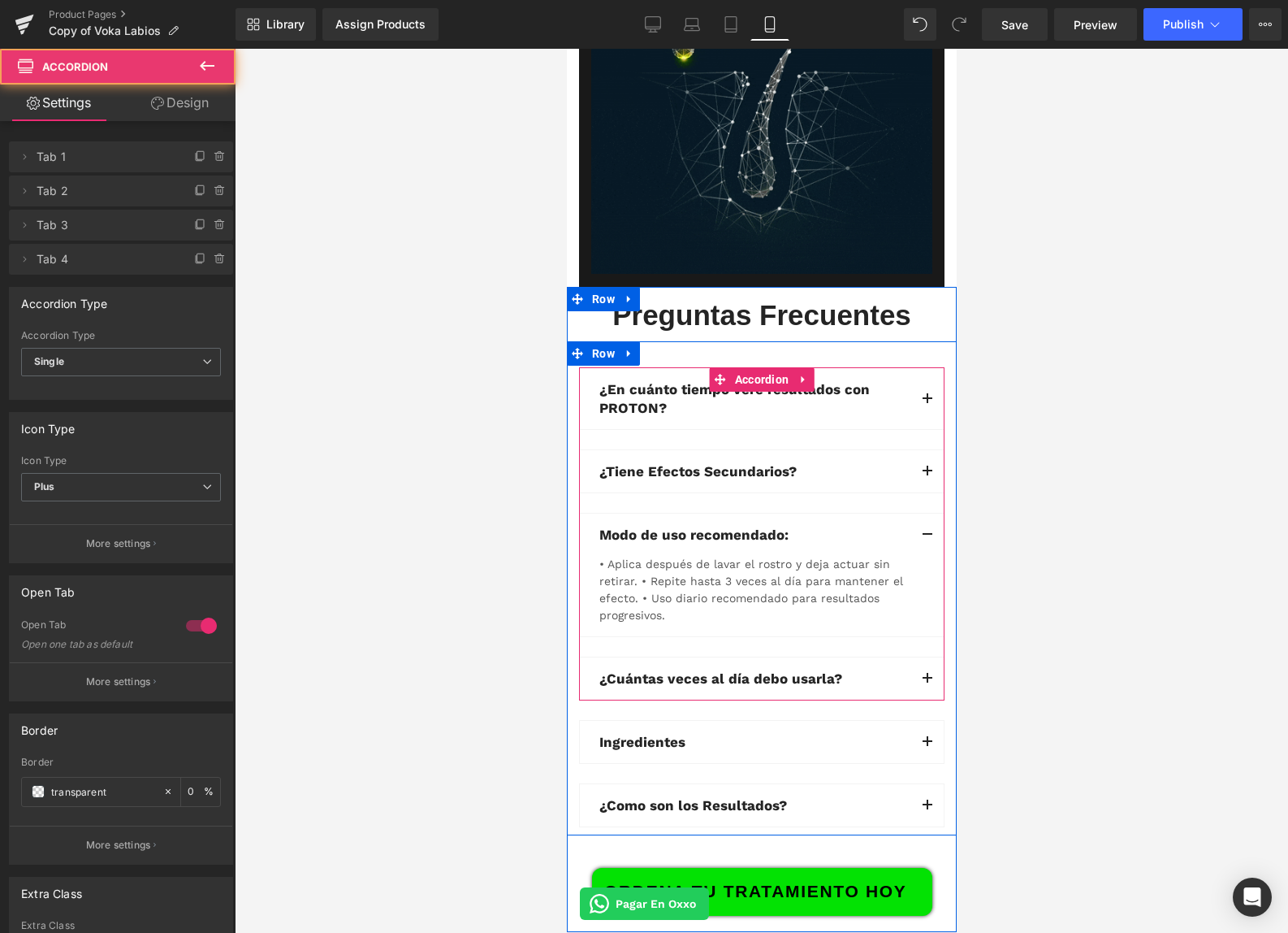
click at [702, 583] on div "• Aplica después de lavar el rostro y deja actuar sin retirar. • Repite hasta 3…" at bounding box center [762, 589] width 325 height 69
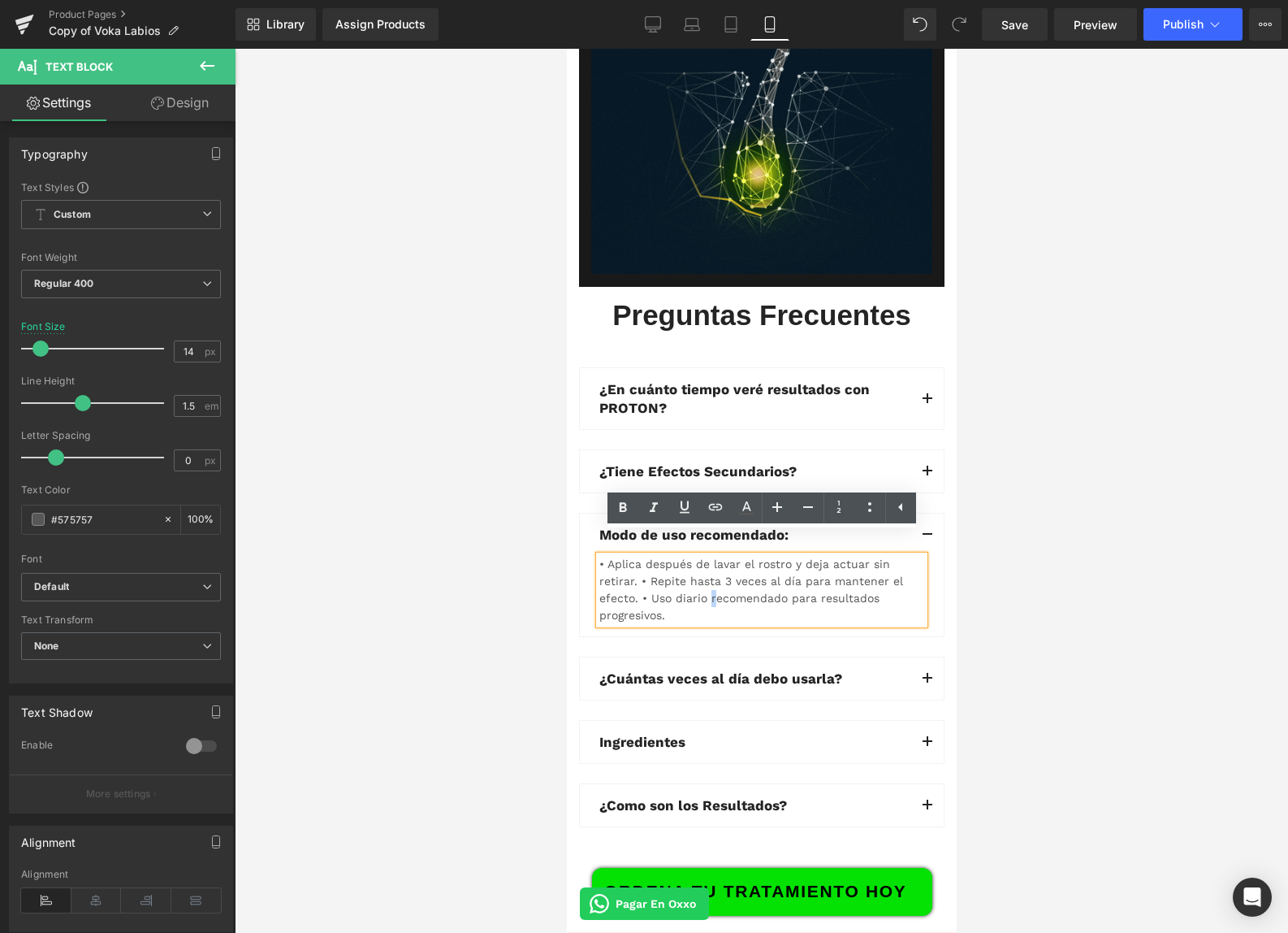
click at [702, 583] on div "• Aplica después de lavar el rostro y deja actuar sin retirar. • Repite hasta 3…" at bounding box center [762, 589] width 325 height 69
click at [703, 582] on div "• Aplica después de lavar el rostro y deja actuar sin retirar. • Repite hasta 3…" at bounding box center [762, 589] width 325 height 69
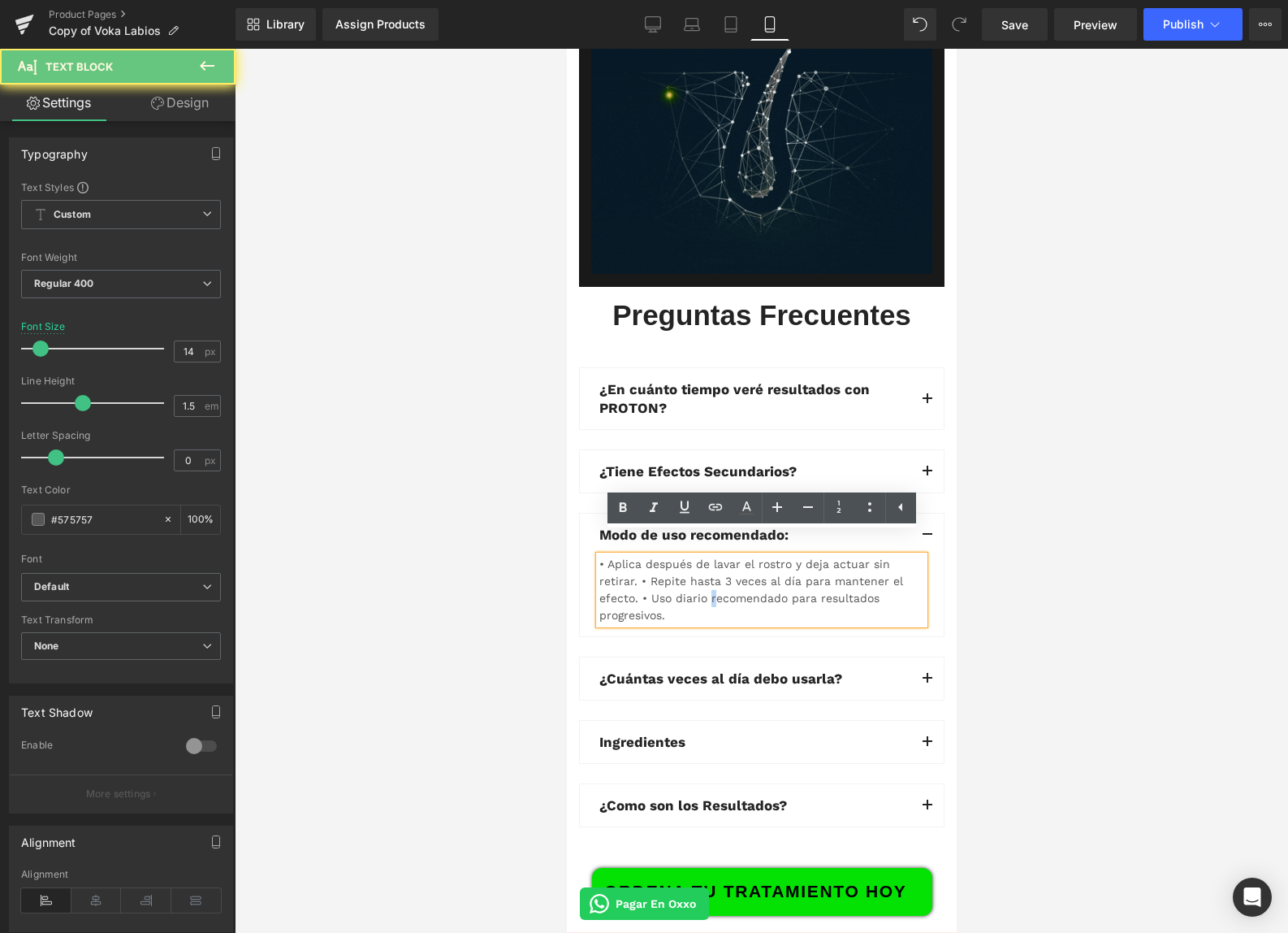
click at [704, 582] on div "• Aplica después de lavar el rostro y deja actuar sin retirar. • Repite hasta 3…" at bounding box center [762, 589] width 325 height 69
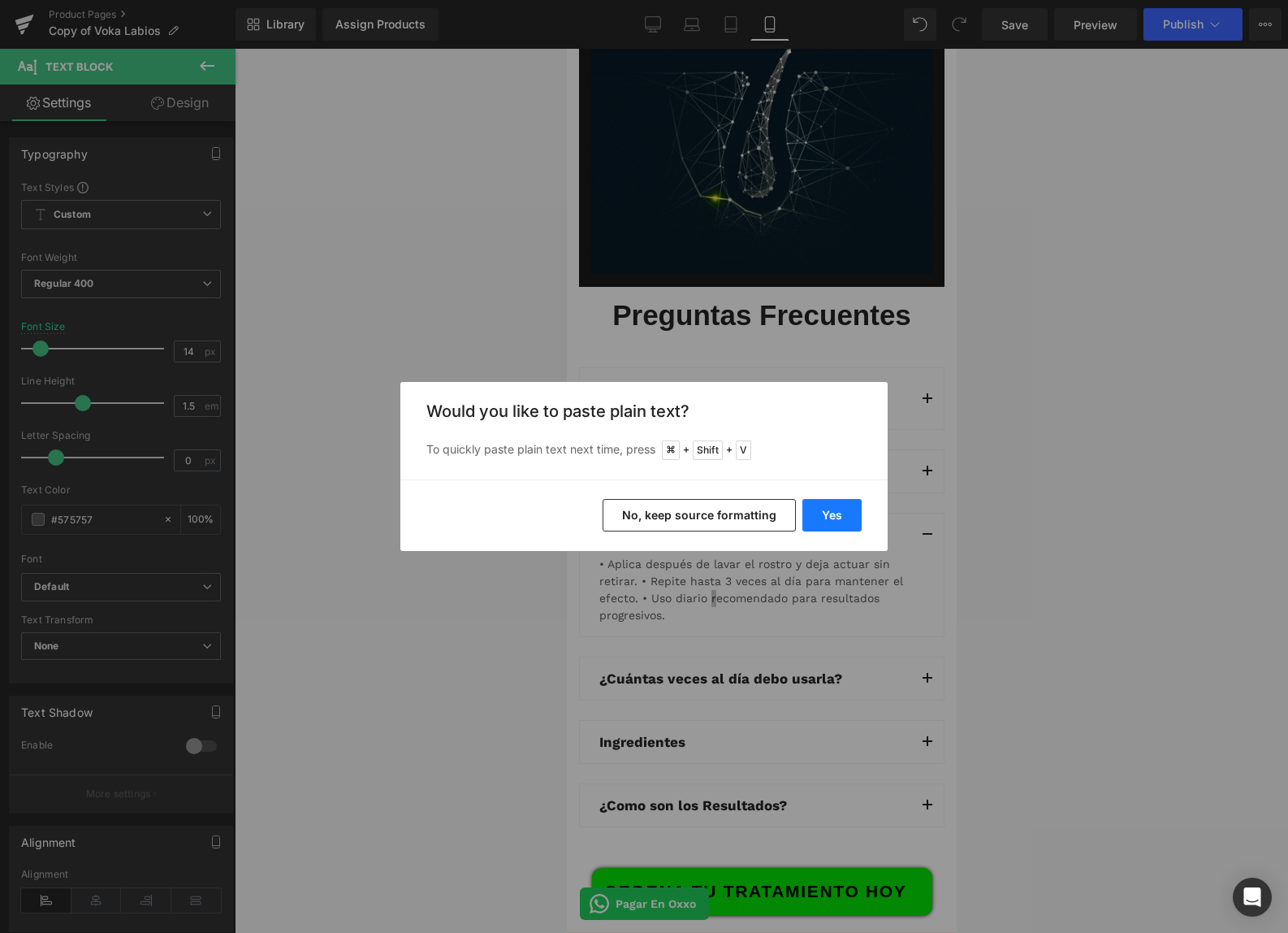
click at [838, 499] on button "Yes" at bounding box center [831, 515] width 59 height 33
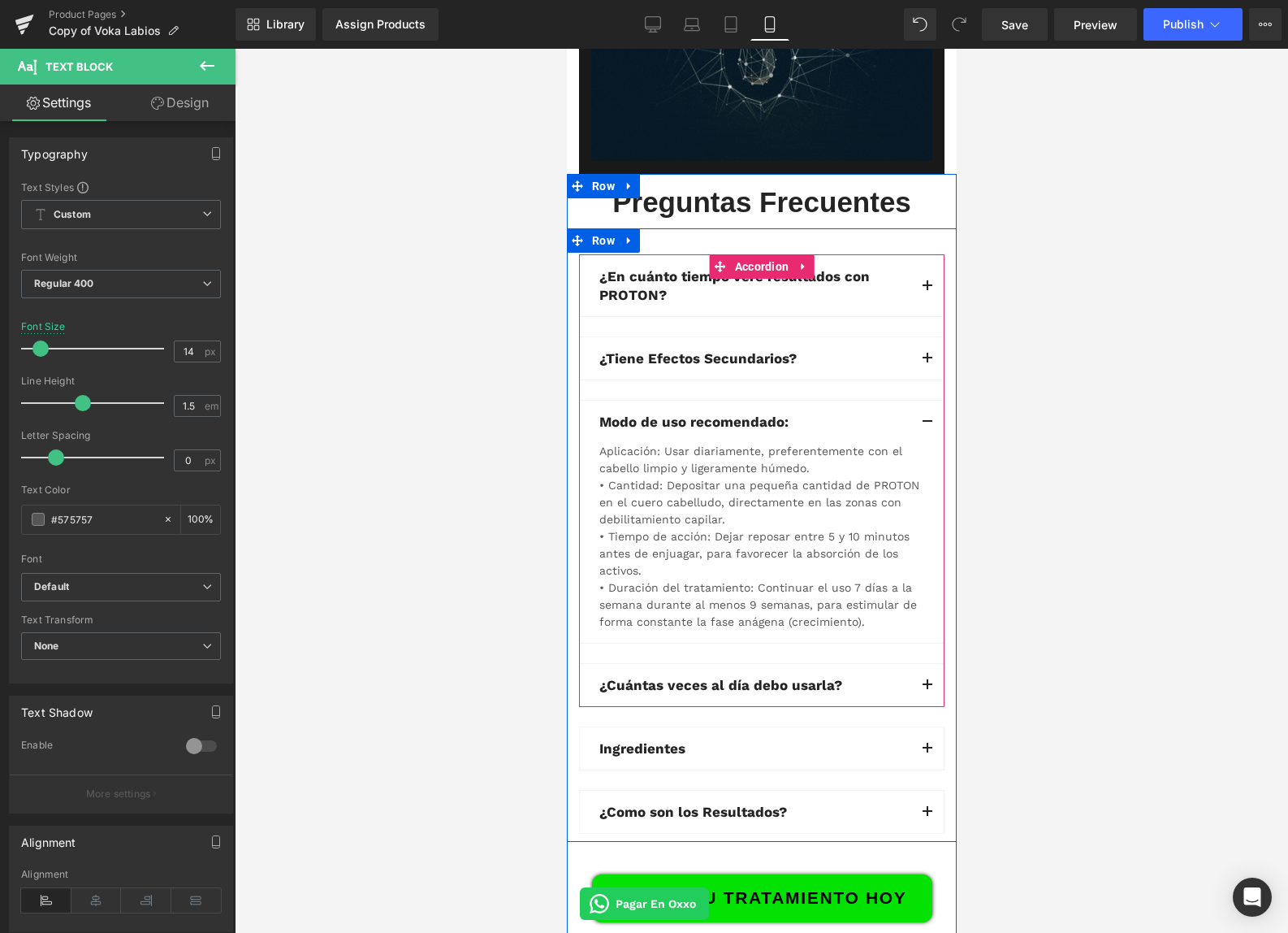
scroll to position [5206, 0]
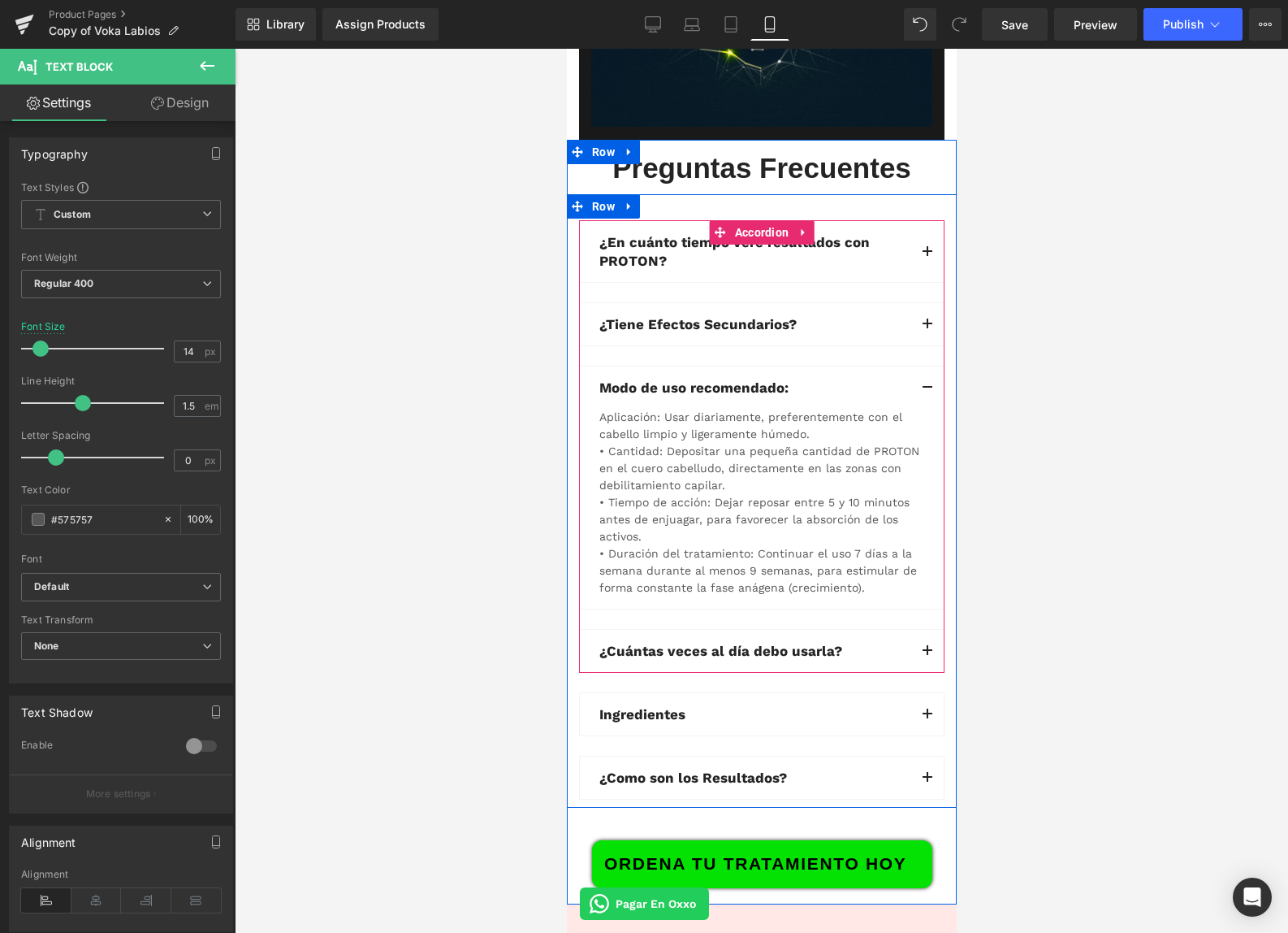
click at [925, 631] on button "button" at bounding box center [927, 651] width 33 height 43
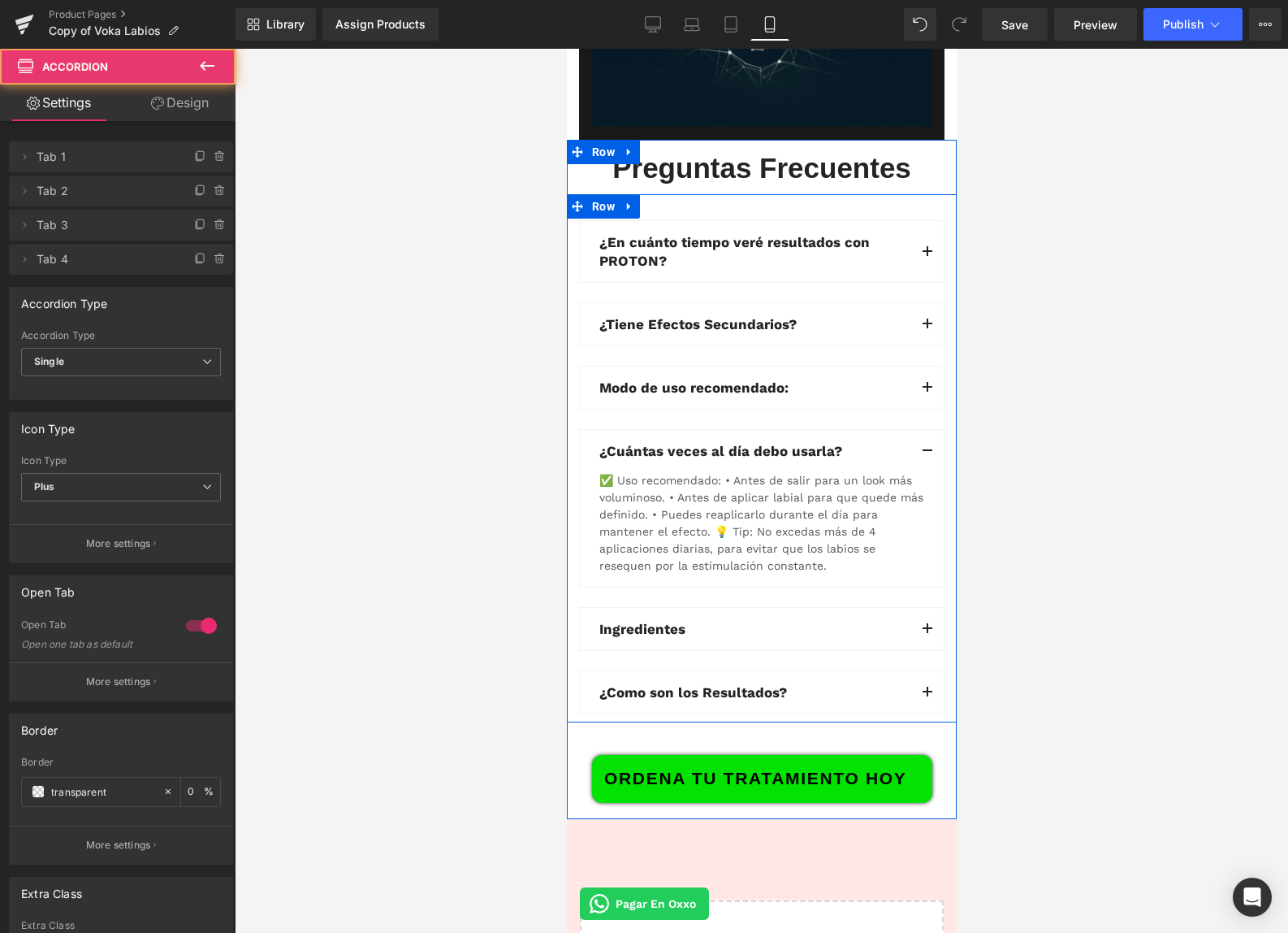
click at [792, 543] on div "✅ Uso recomendado: • Antes de salir para un look más voluminoso. • Antes de apl…" at bounding box center [762, 524] width 325 height 103
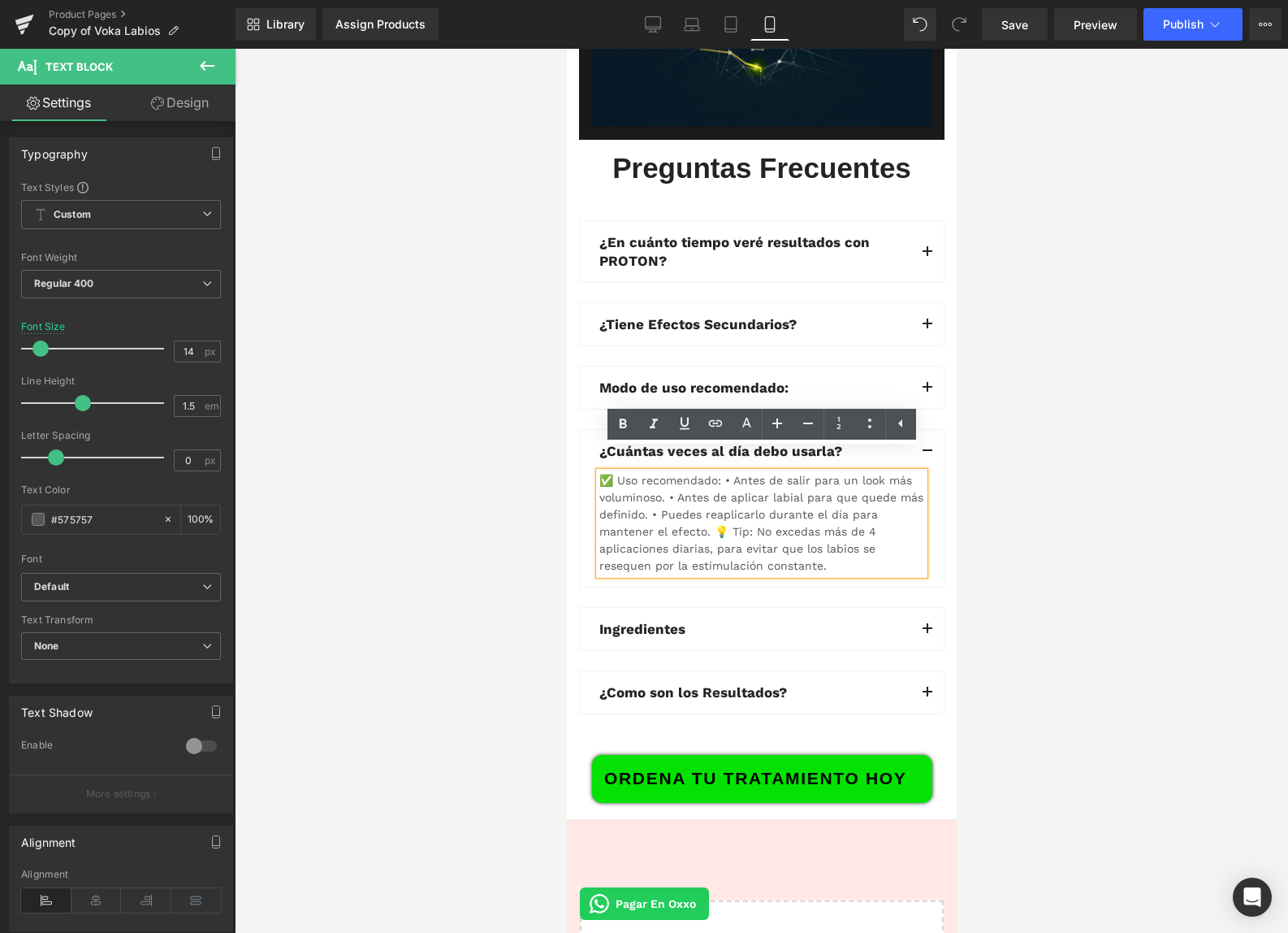
click at [793, 541] on div "✅ Uso recomendado: • Antes de salir para un look más voluminoso. • Antes de apl…" at bounding box center [762, 524] width 325 height 103
click at [794, 539] on div "✅ Uso recomendado: • Antes de salir para un look más voluminoso. • Antes de apl…" at bounding box center [762, 524] width 325 height 103
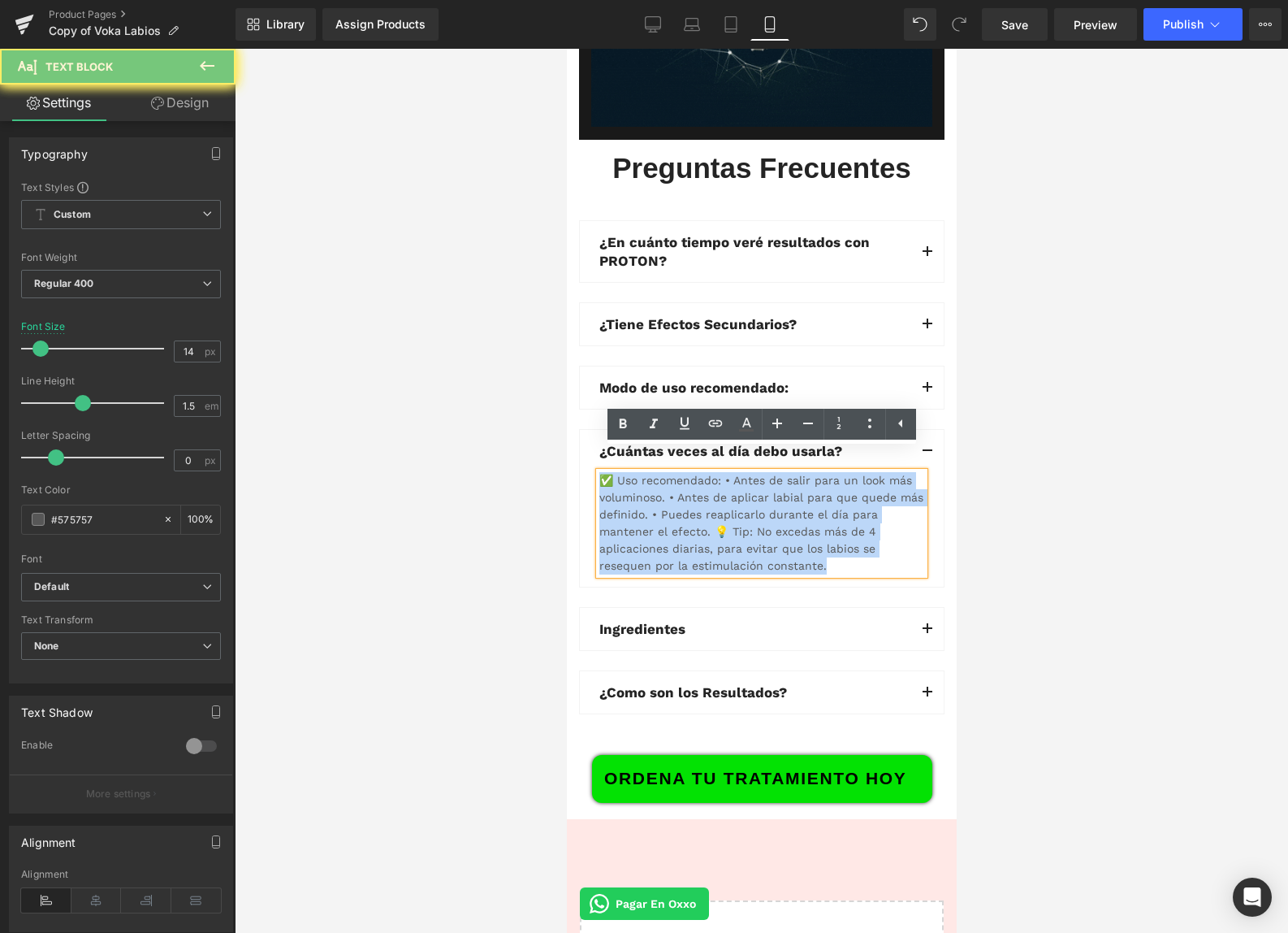
click at [794, 539] on div "✅ Uso recomendado: • Antes de salir para un look más voluminoso. • Antes de apl…" at bounding box center [762, 524] width 325 height 103
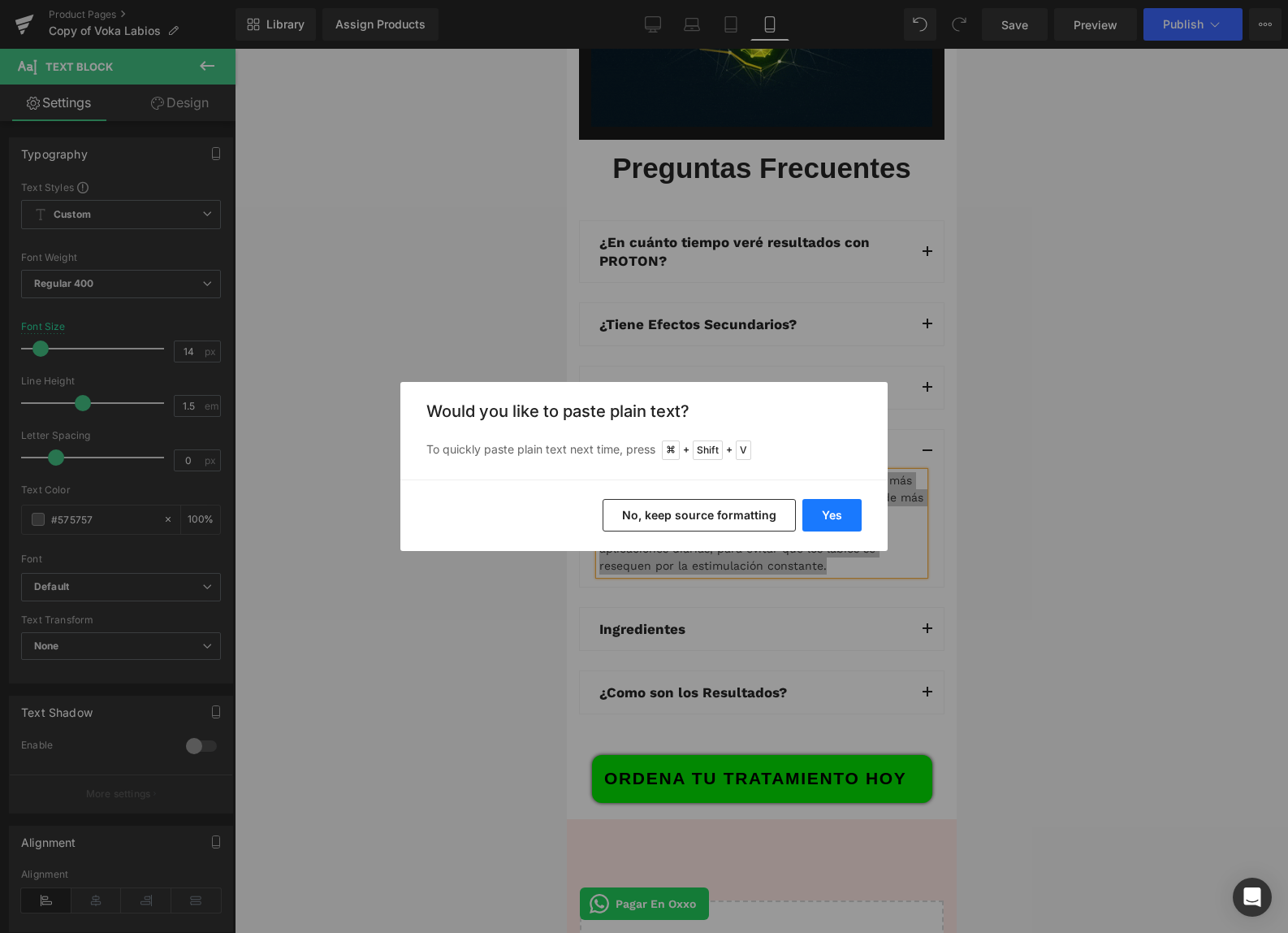
click at [841, 505] on button "Yes" at bounding box center [831, 515] width 59 height 33
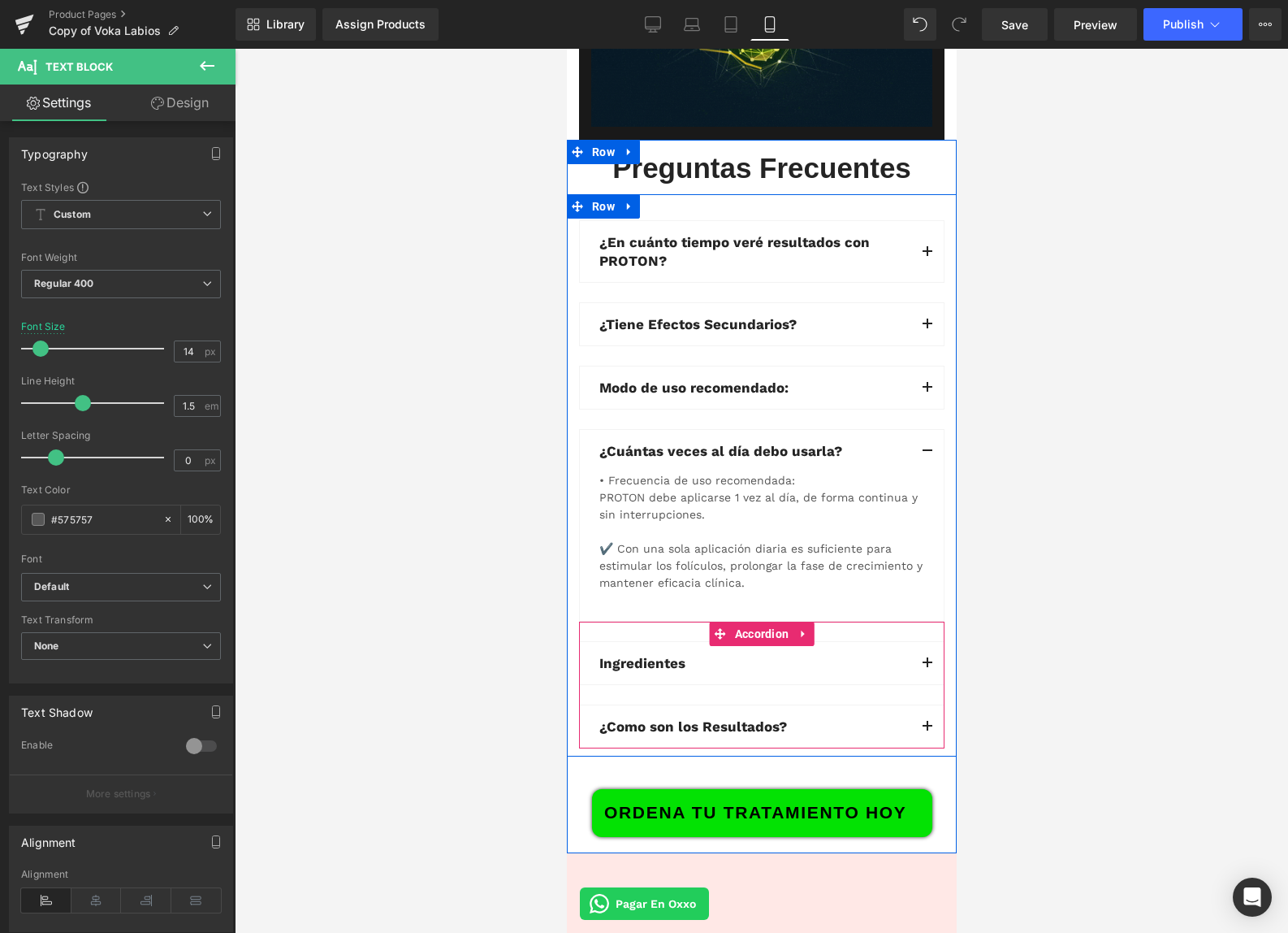
click at [929, 645] on button "button" at bounding box center [927, 663] width 33 height 43
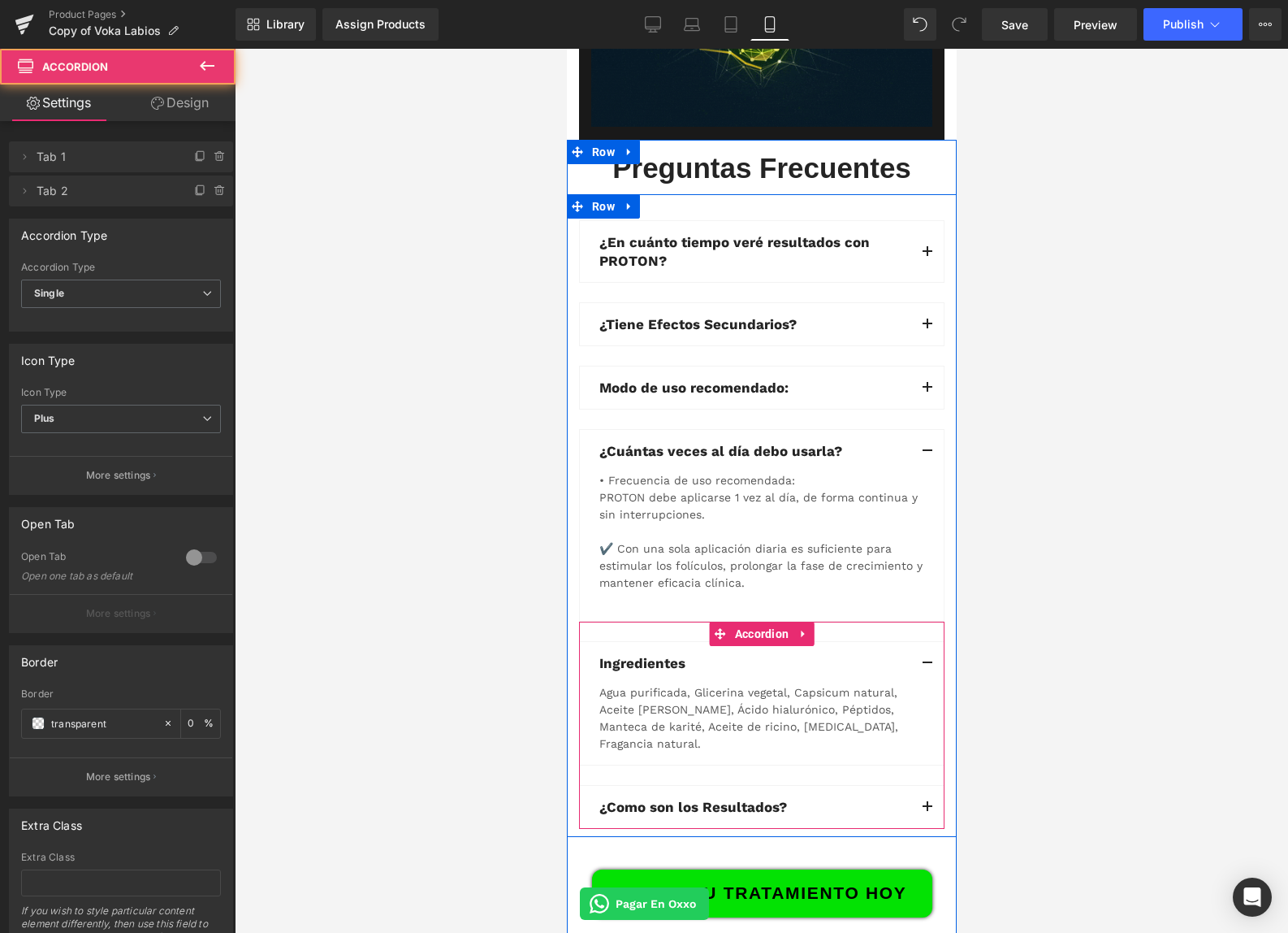
click at [826, 695] on div "Agua purificada, Glicerina vegetal, Capsicum natural, Aceite de menta, Ácido hi…" at bounding box center [762, 718] width 325 height 69
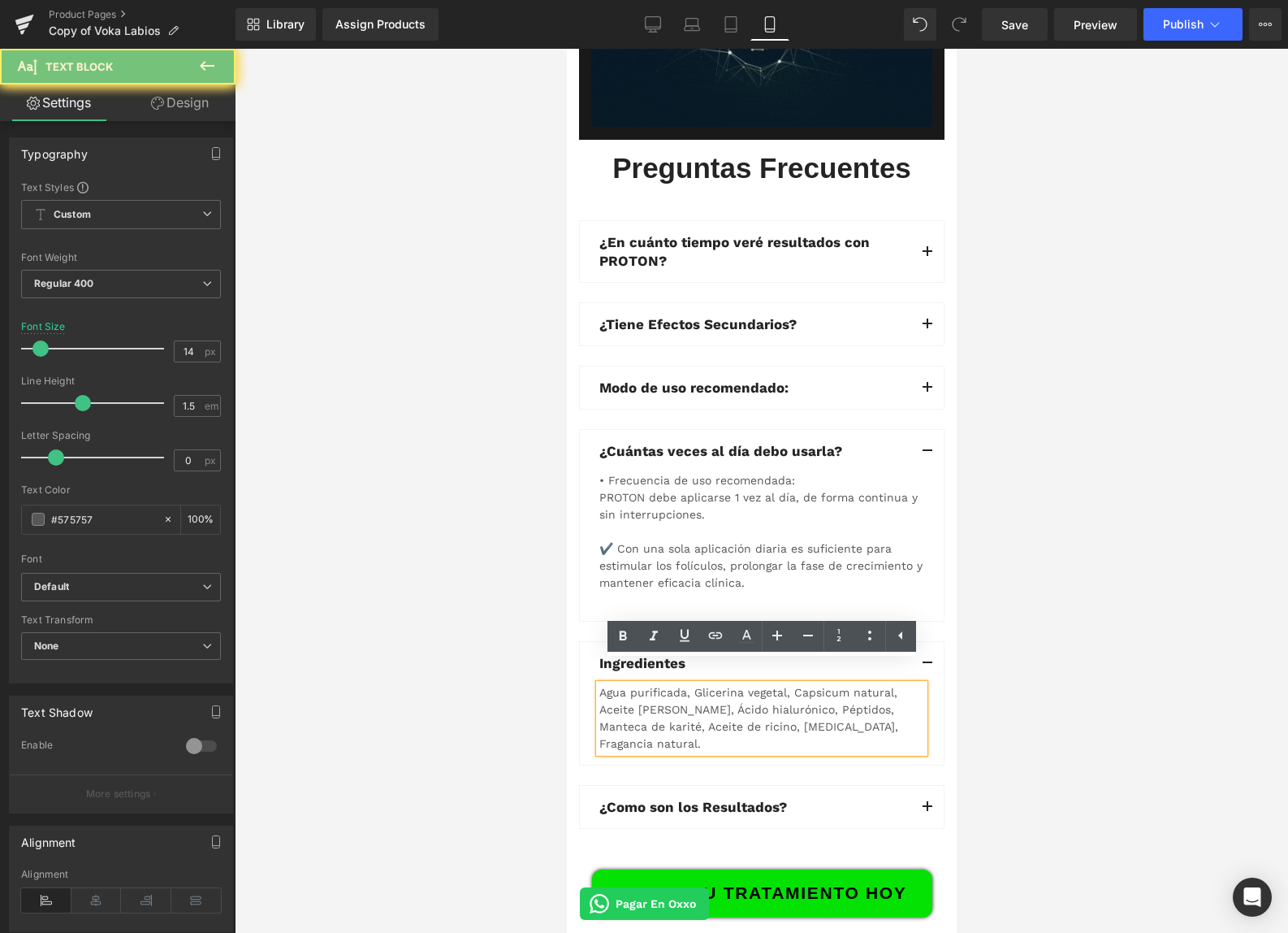
click at [826, 695] on div "Agua purificada, Glicerina vegetal, Capsicum natural, Aceite de menta, Ácido hi…" at bounding box center [762, 718] width 325 height 69
click at [828, 695] on div "Agua purificada, Glicerina vegetal, Capsicum natural, Aceite de menta, Ácido hi…" at bounding box center [762, 718] width 325 height 69
click at [832, 694] on div "Agua purificada, Glicerina vegetal, Capsicum natural, Aceite de menta, Ácido hi…" at bounding box center [762, 718] width 325 height 69
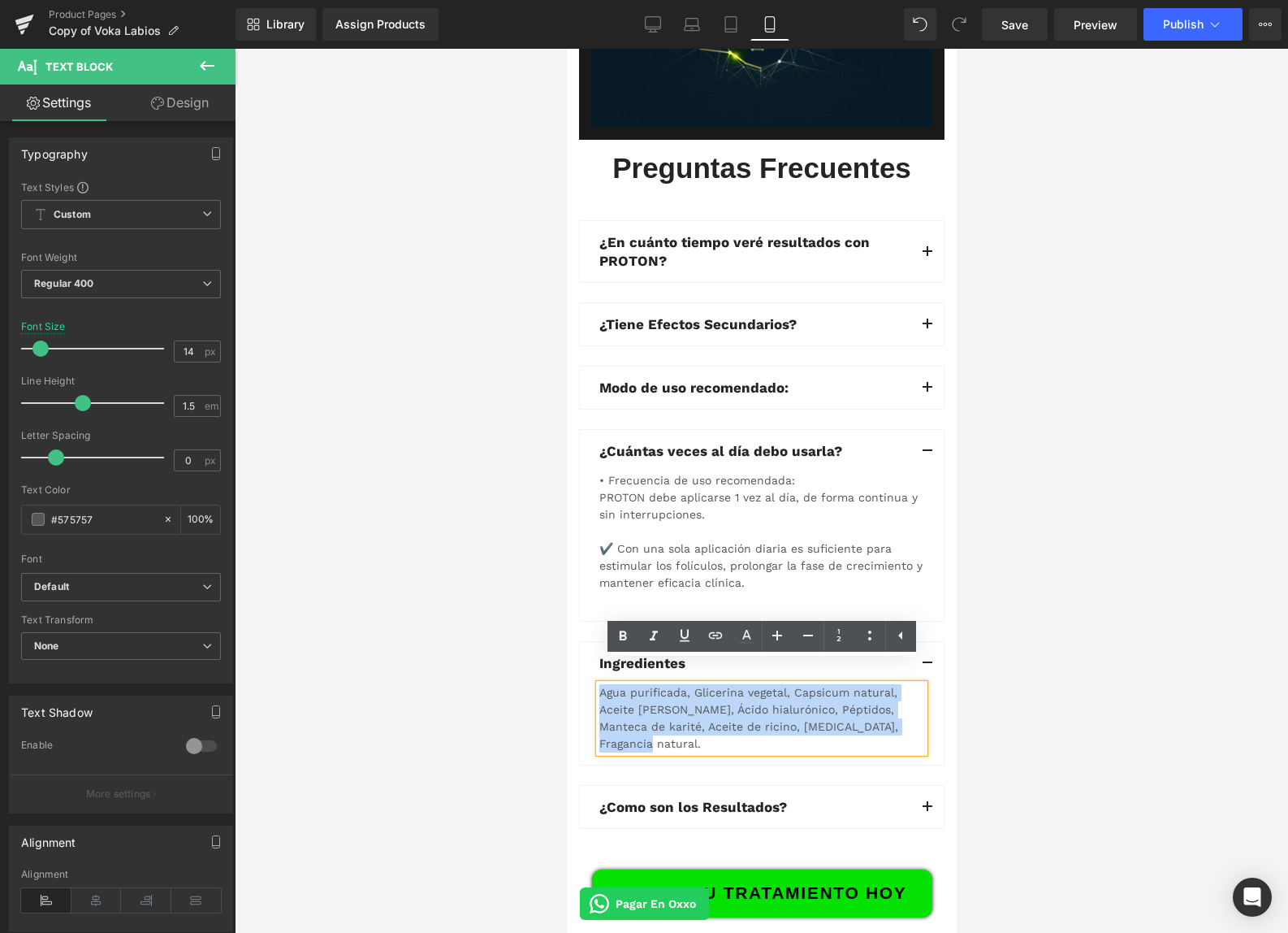
drag, startPoint x: 914, startPoint y: 709, endPoint x: 590, endPoint y: 642, distance: 330.9
click at [590, 643] on div "Ingredientes Text Block Agua purificada, Glicerina vegetal, Capsicum natural, A…" at bounding box center [762, 703] width 366 height 124
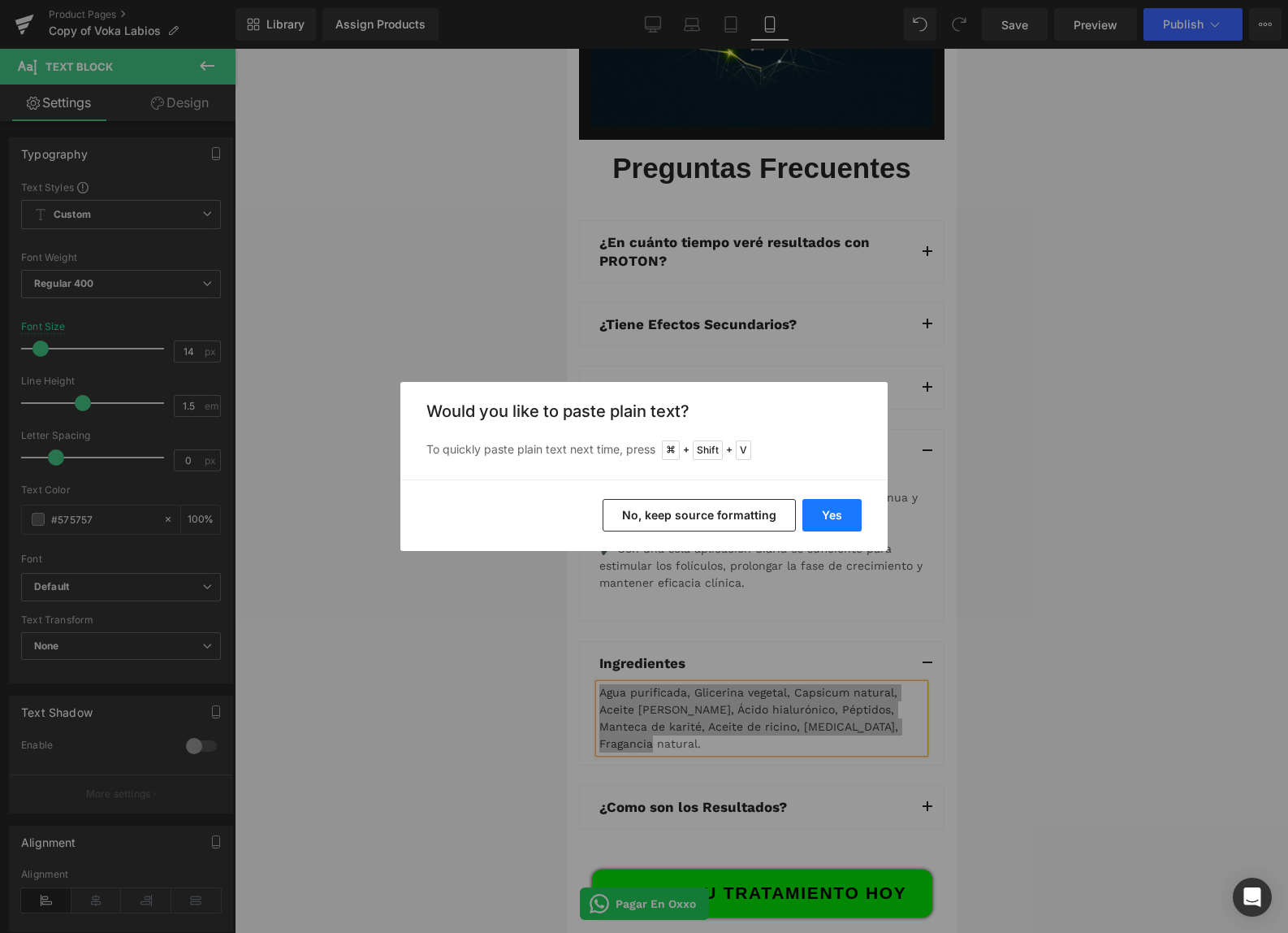
click at [859, 517] on button "Yes" at bounding box center [831, 515] width 59 height 33
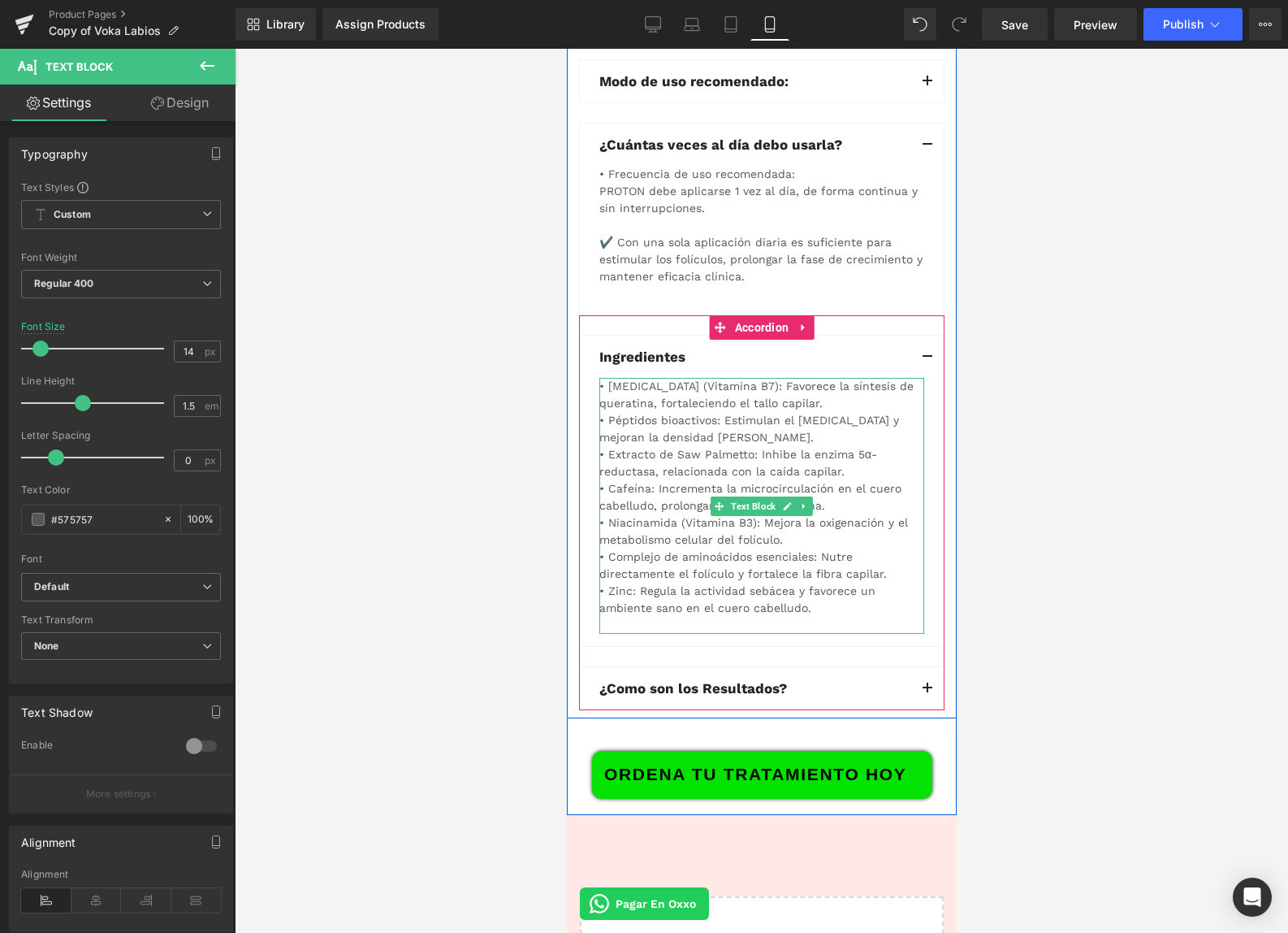
scroll to position [5518, 0]
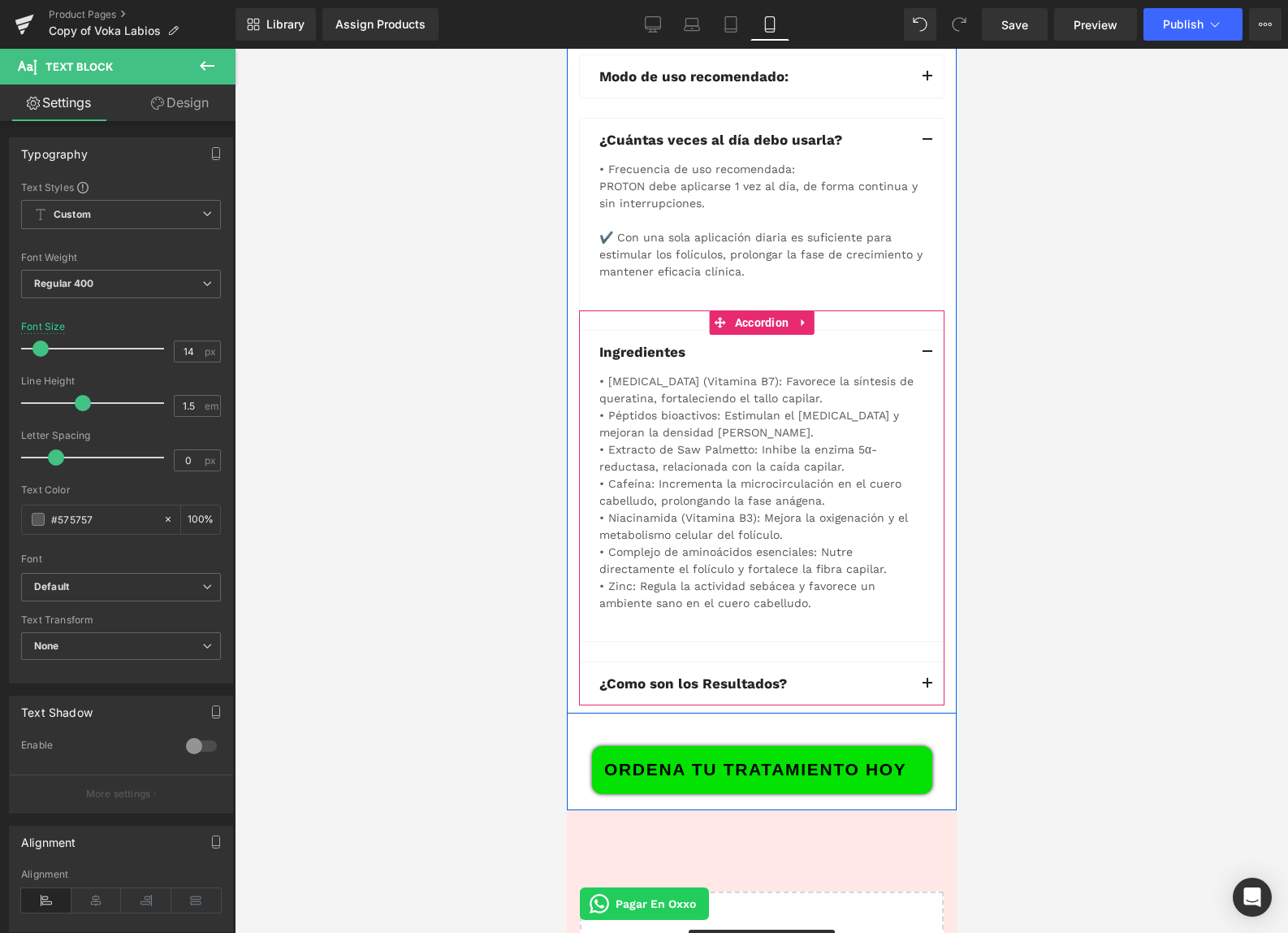
click at [927, 687] on span "button" at bounding box center [927, 687] width 0 height 0
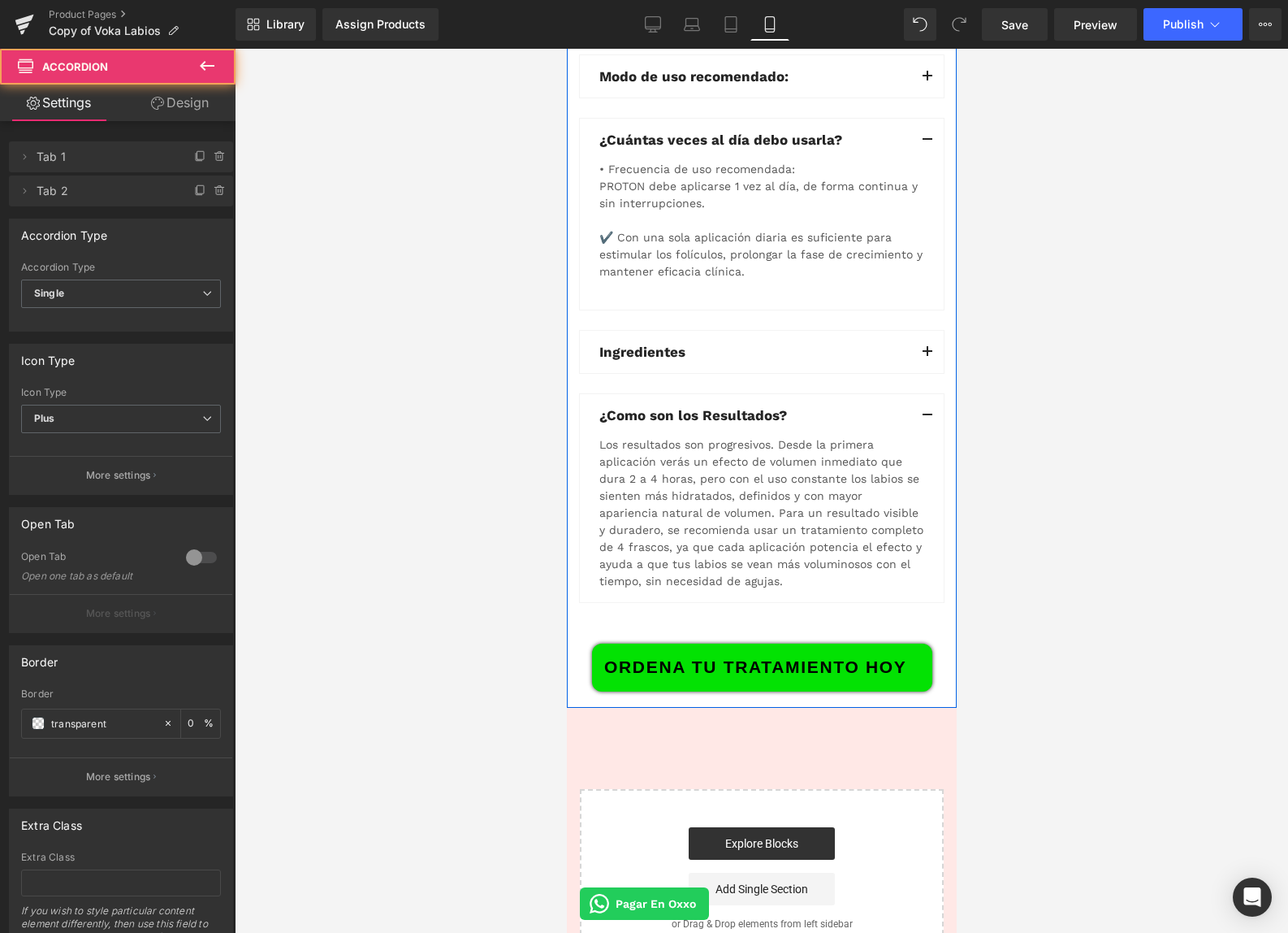
click at [819, 557] on div "Los resultados son progresivos. Desde la primera aplicación verás un efecto de …" at bounding box center [762, 513] width 325 height 154
click at [818, 556] on div "Los resultados son progresivos. Desde la primera aplicación verás un efecto de …" at bounding box center [762, 513] width 325 height 154
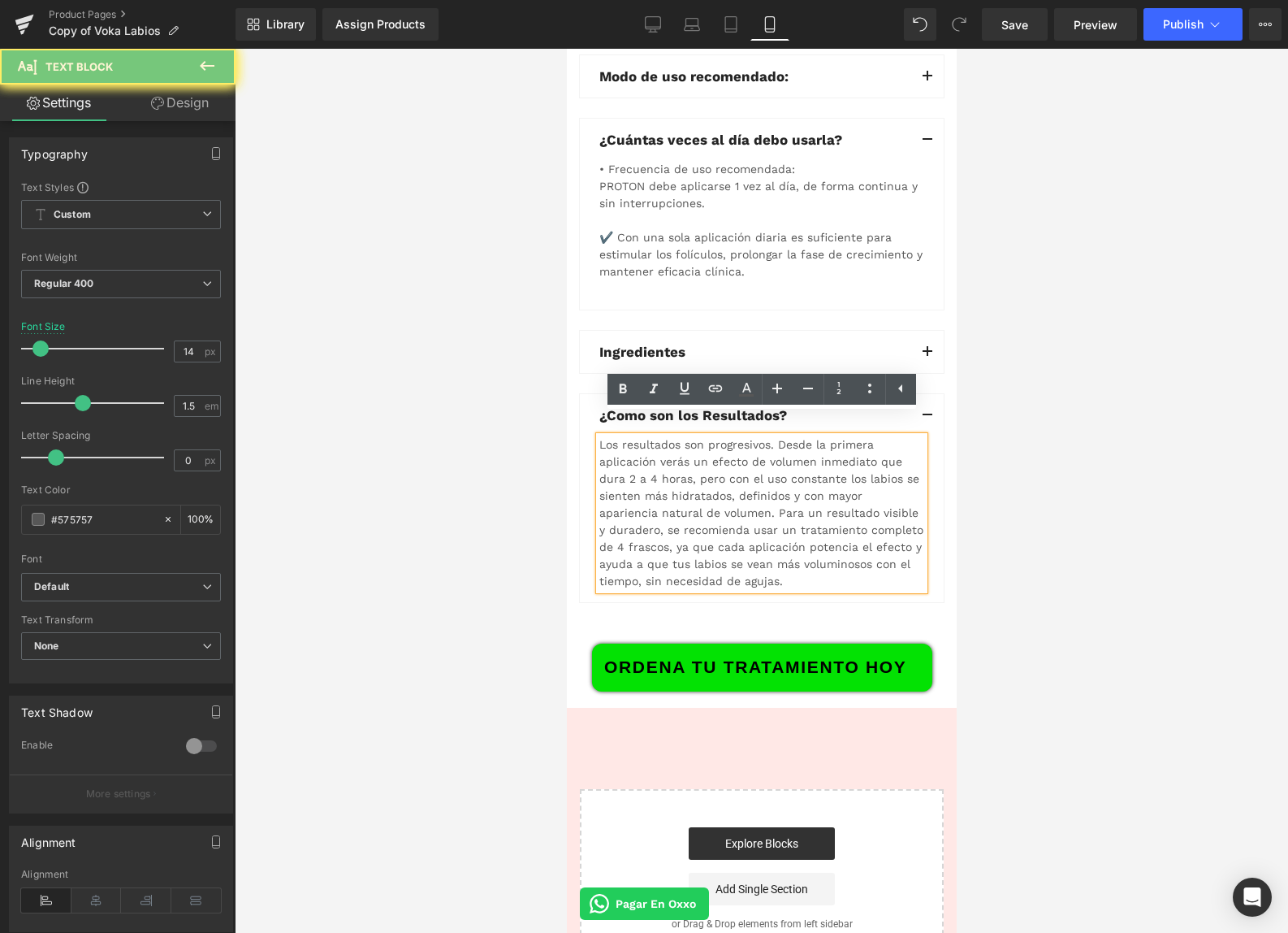
click at [818, 556] on div "Los resultados son progresivos. Desde la primera aplicación verás un efecto de …" at bounding box center [762, 513] width 325 height 154
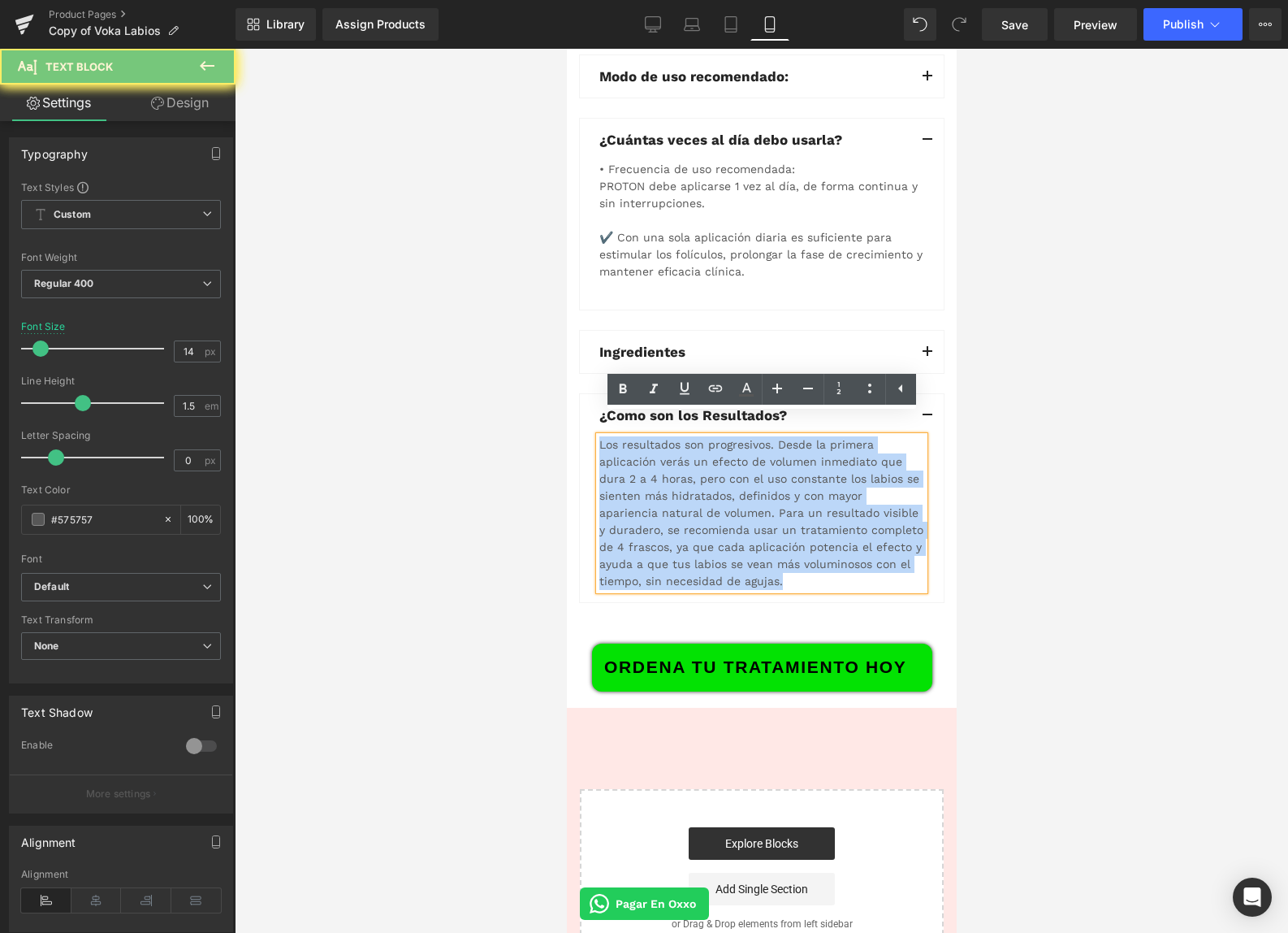
click at [818, 556] on div "Los resultados son progresivos. Desde la primera aplicación verás un efecto de …" at bounding box center [762, 513] width 325 height 154
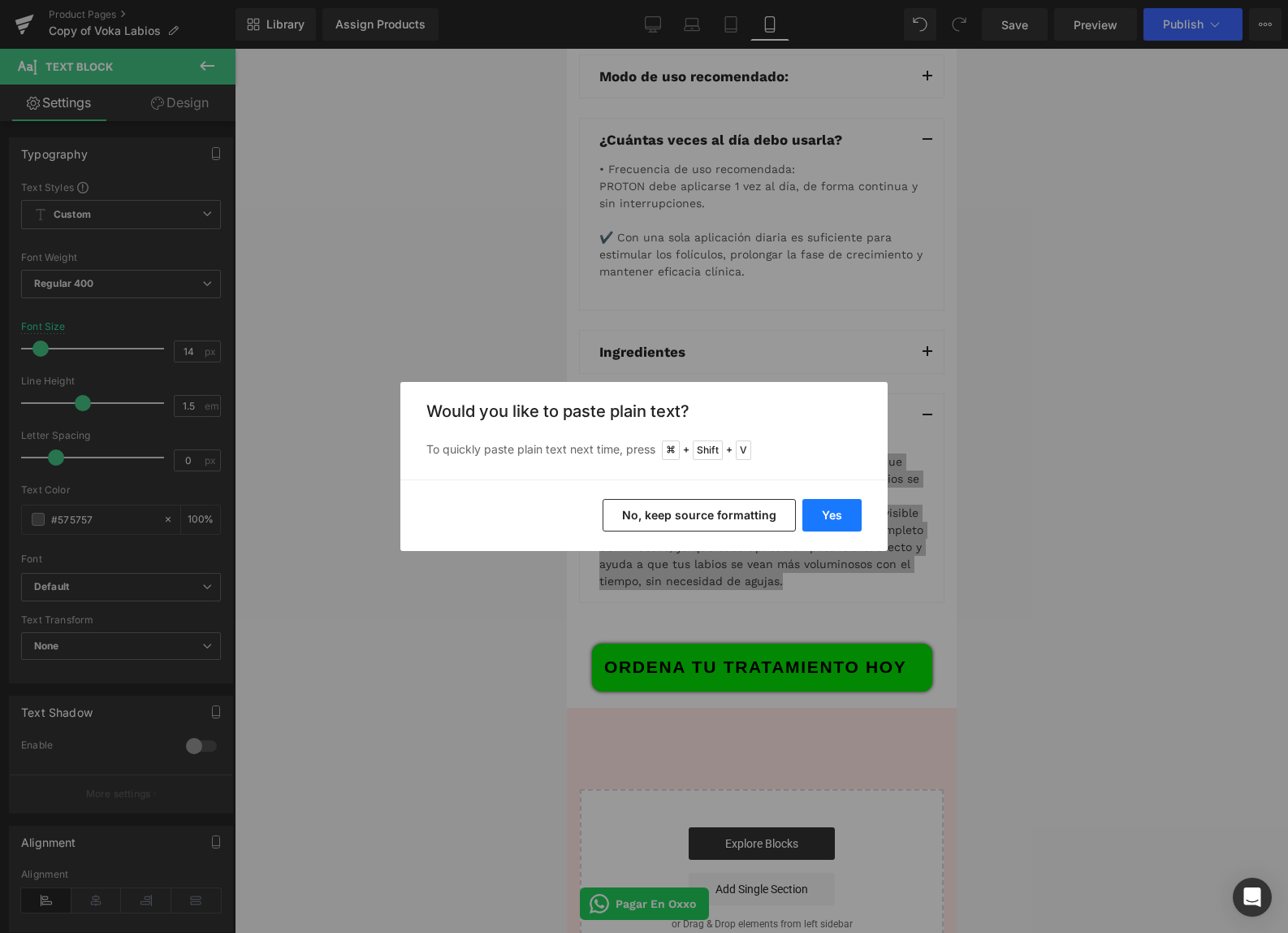
click at [832, 518] on button "Yes" at bounding box center [831, 515] width 59 height 33
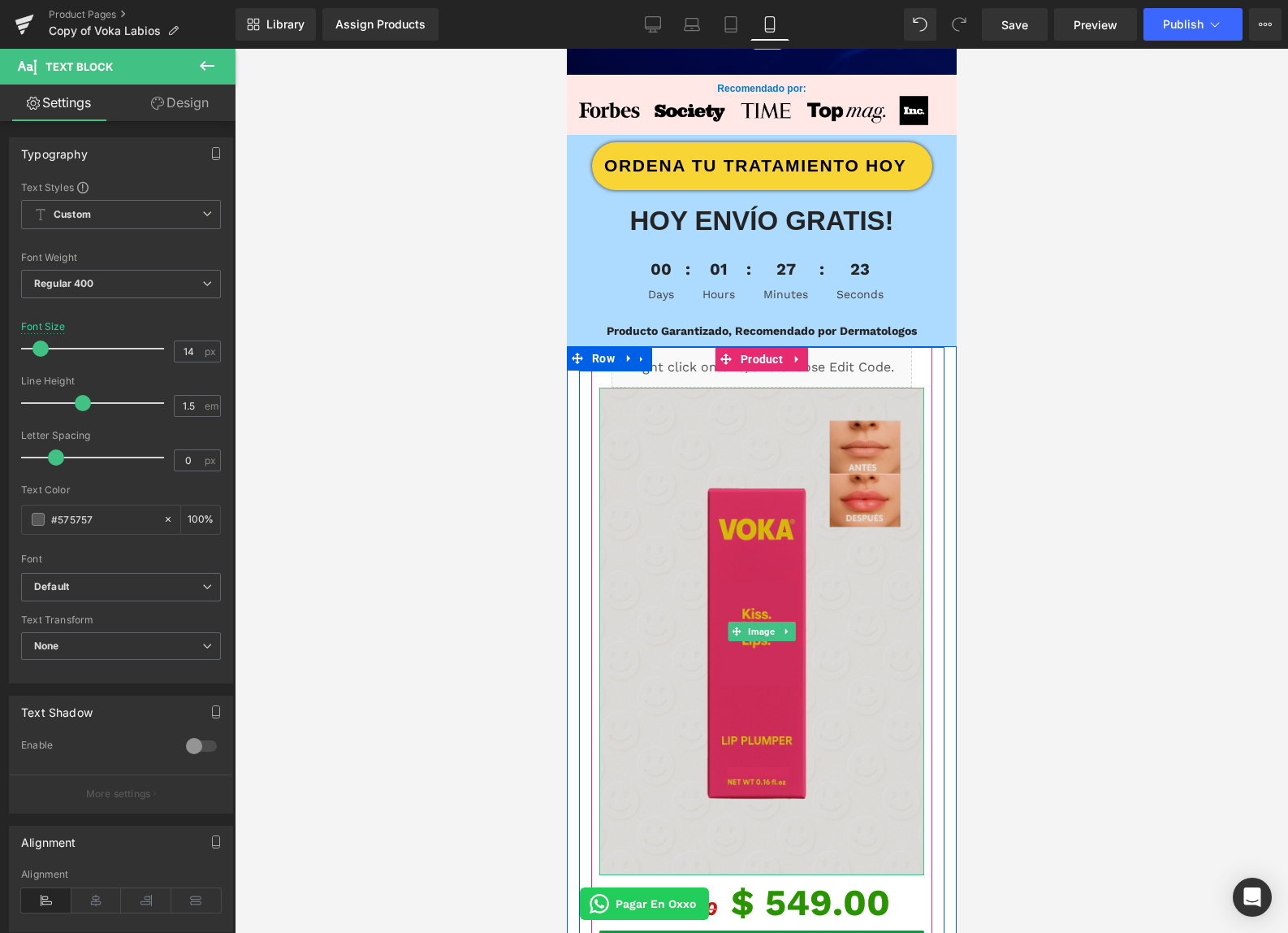
scroll to position [1959, 0]
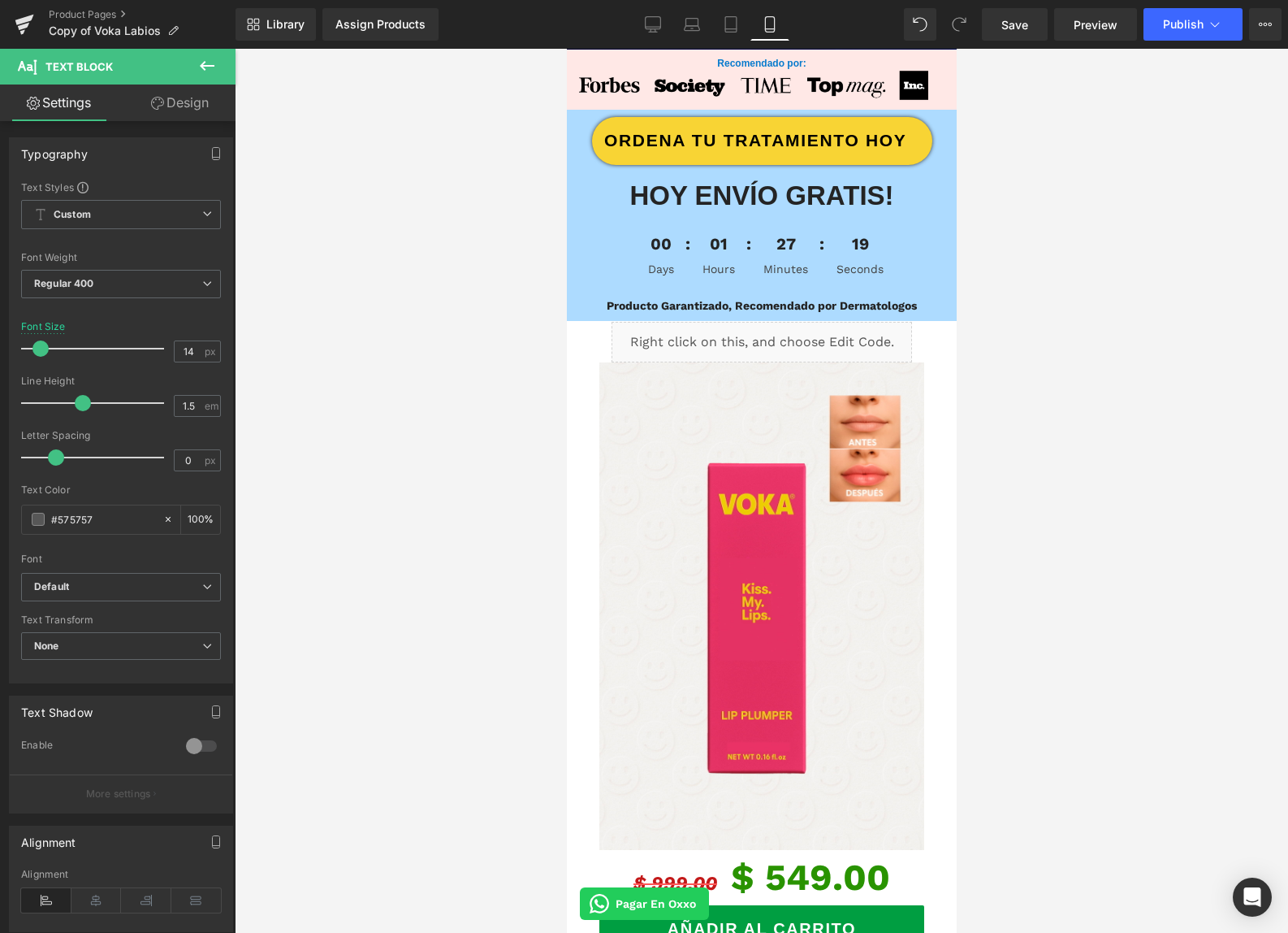
click at [199, 65] on icon at bounding box center [207, 66] width 19 height 19
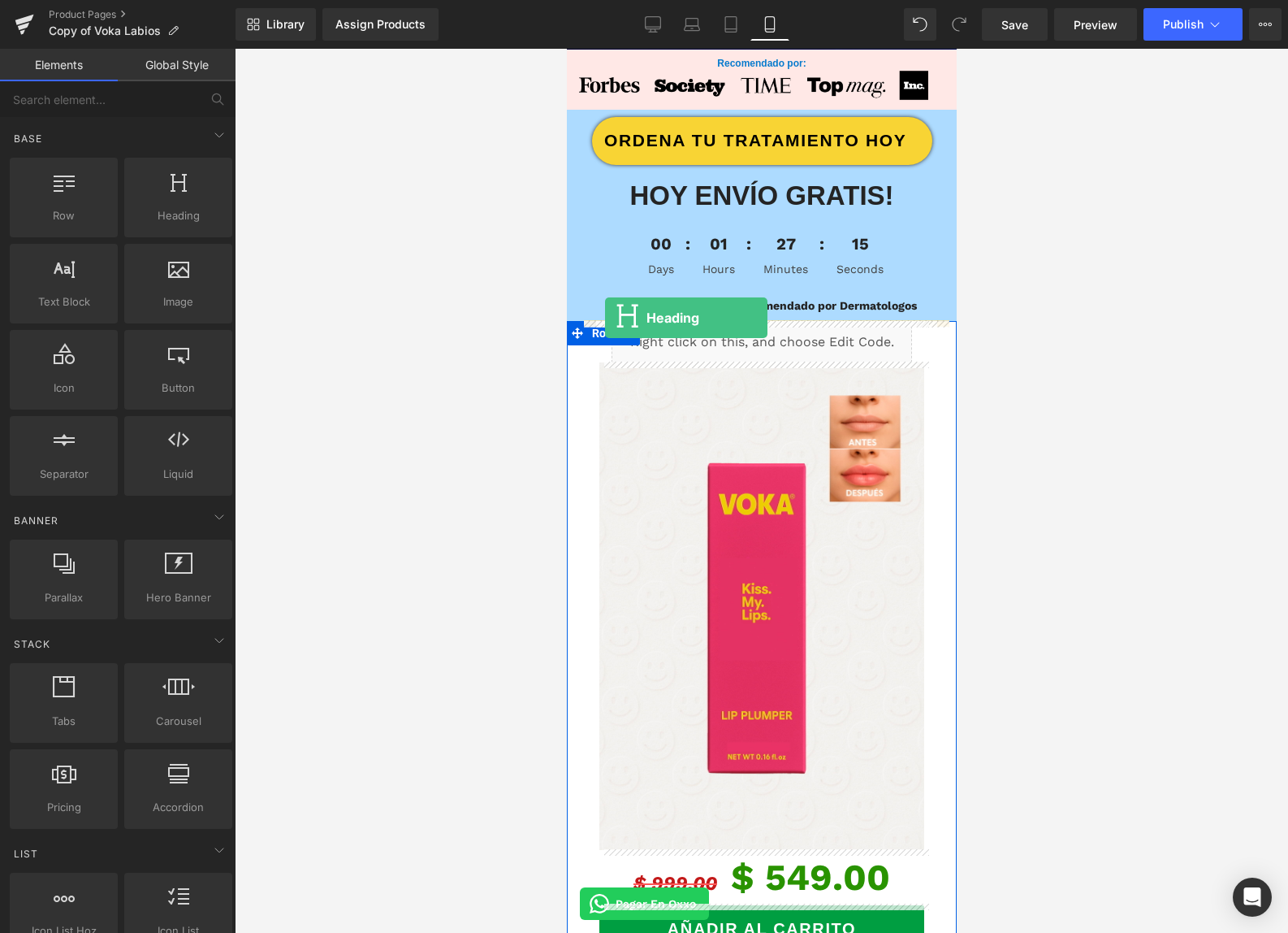
drag, startPoint x: 734, startPoint y: 256, endPoint x: 605, endPoint y: 317, distance: 142.7
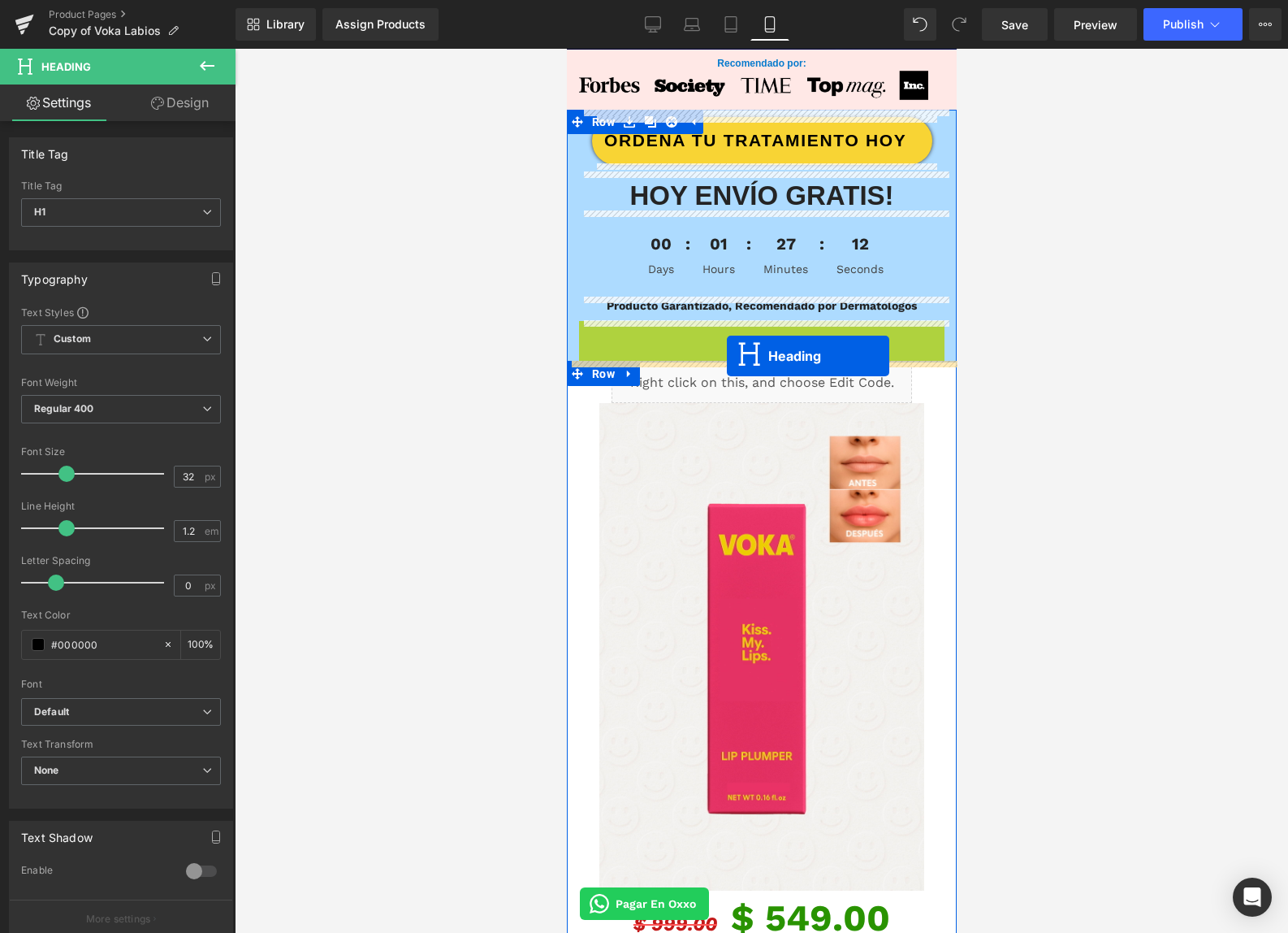
drag, startPoint x: 720, startPoint y: 331, endPoint x: 726, endPoint y: 356, distance: 25.7
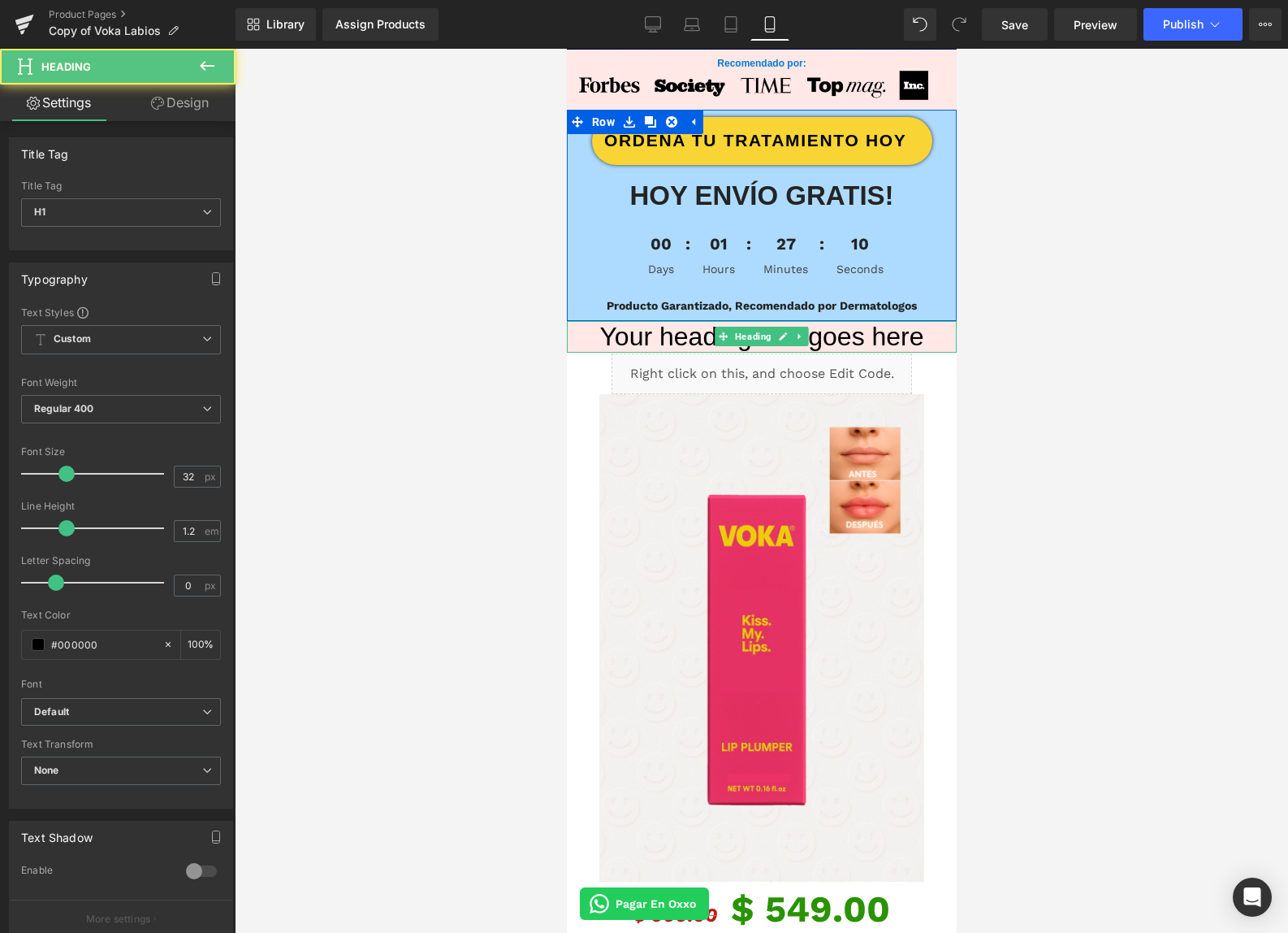
click at [705, 337] on h1 "Your heading text goes here" at bounding box center [761, 337] width 390 height 31
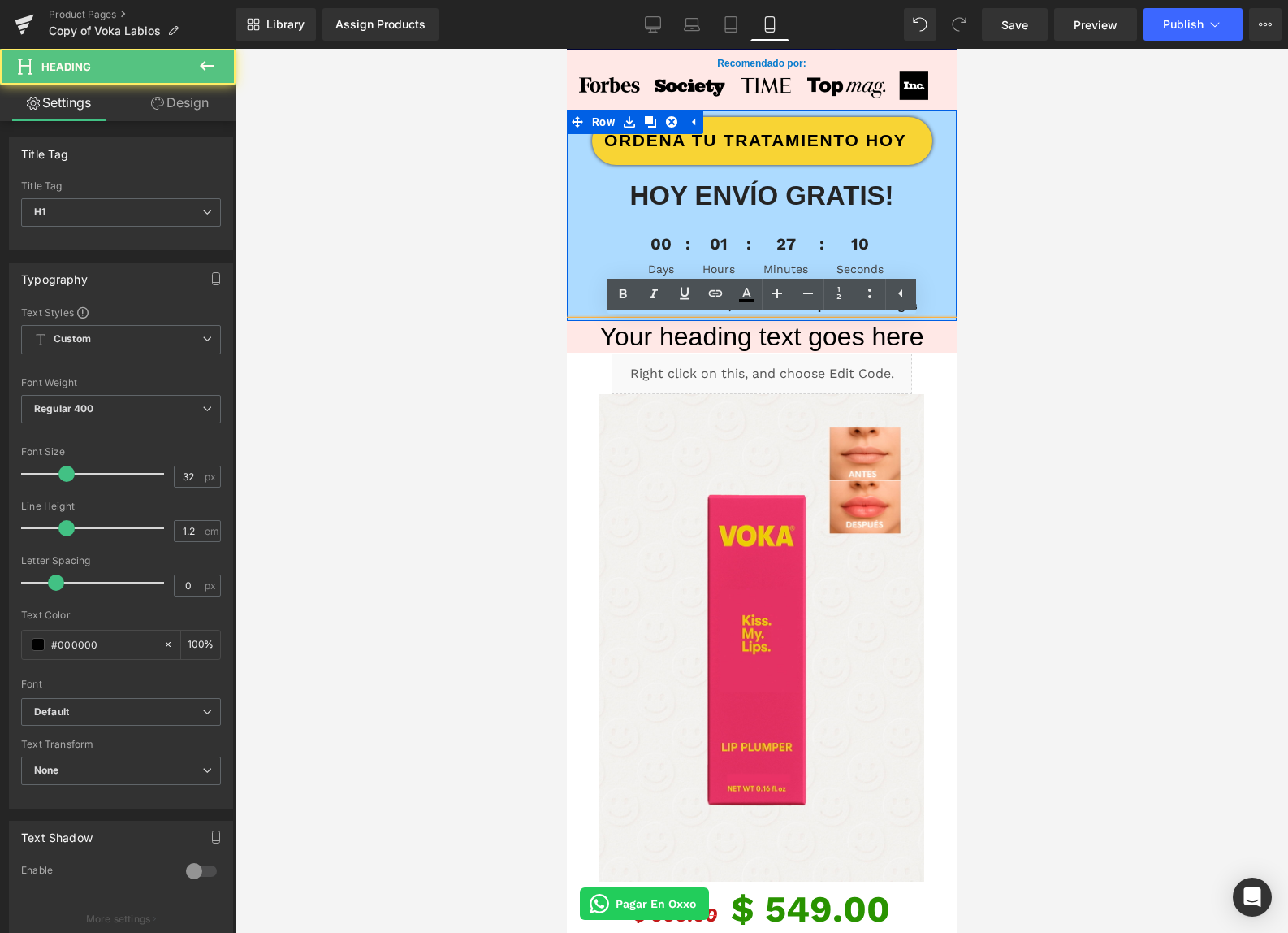
click at [680, 341] on h1 "Your heading text goes here" at bounding box center [761, 337] width 390 height 31
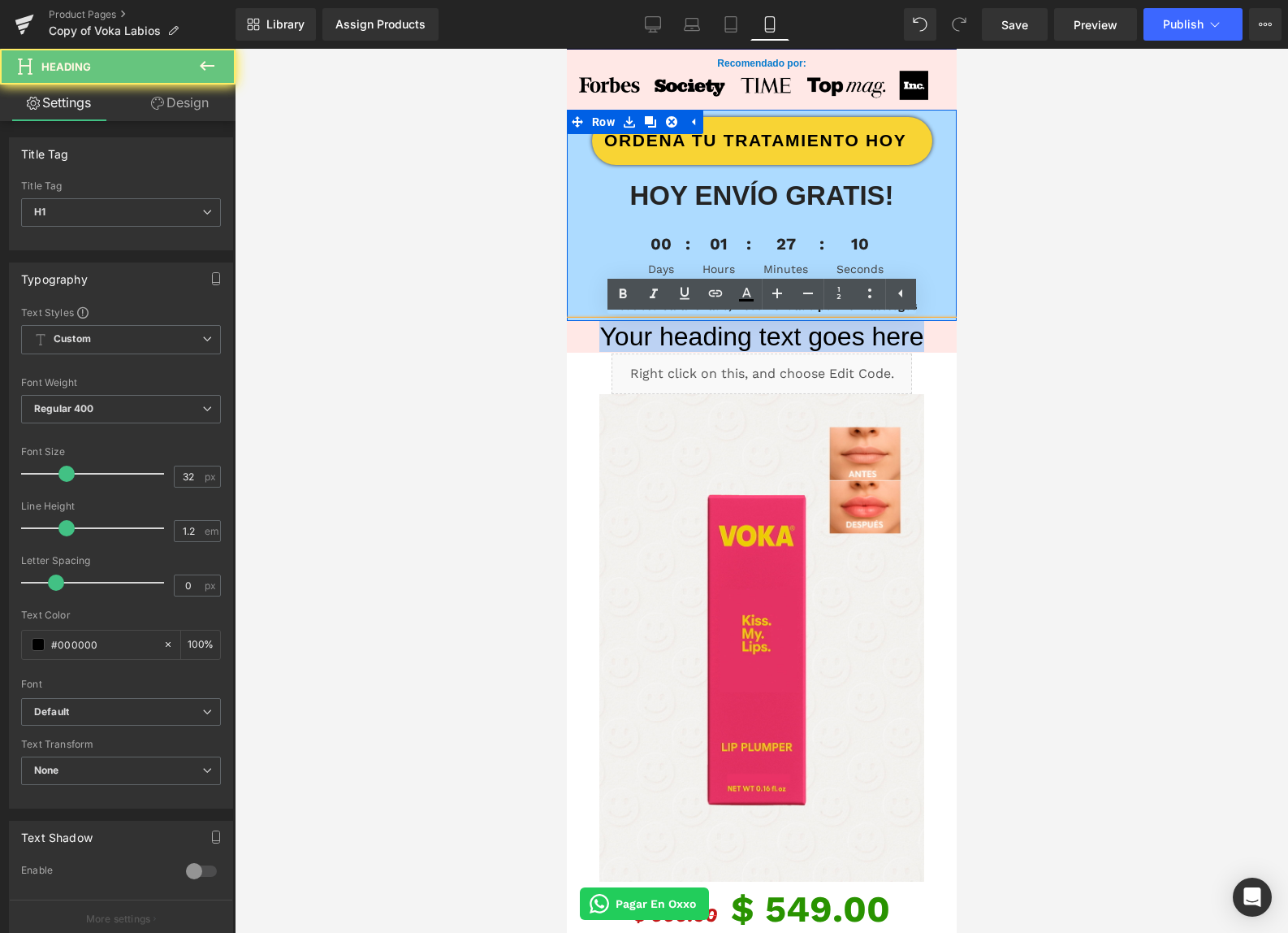
click at [681, 340] on h1 "Your heading text goes here" at bounding box center [761, 337] width 390 height 31
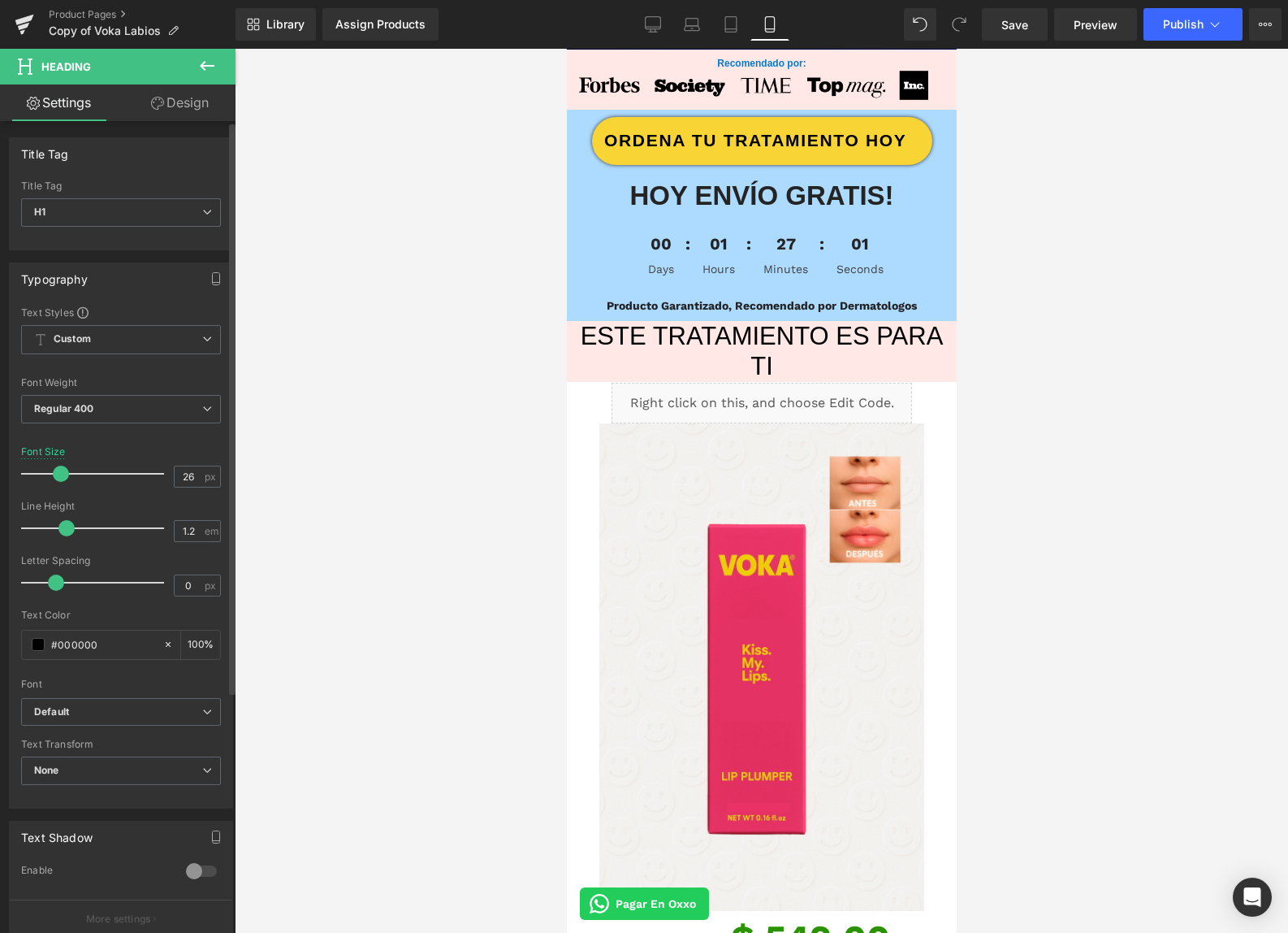
type input "25"
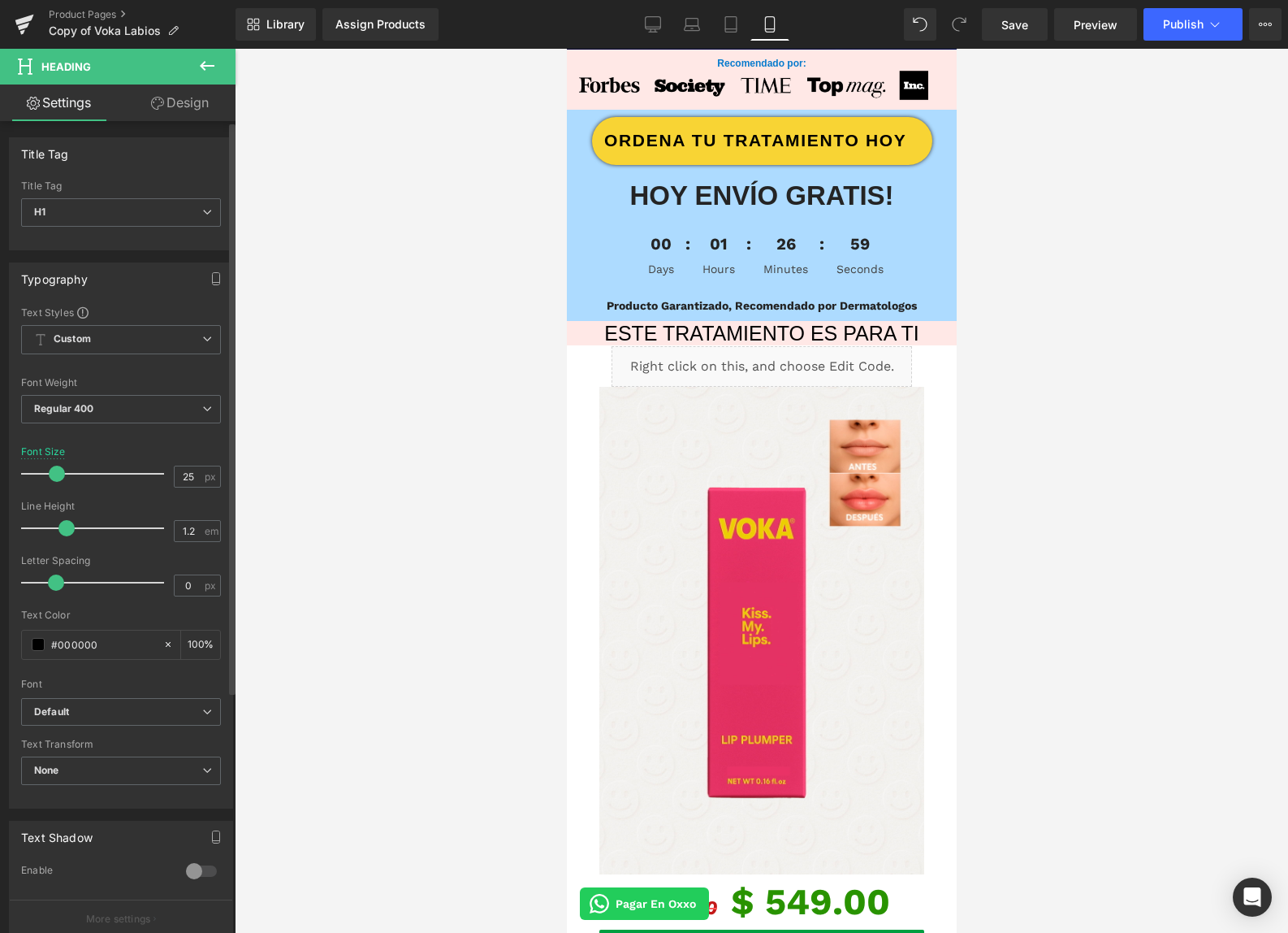
drag, startPoint x: 72, startPoint y: 474, endPoint x: 63, endPoint y: 473, distance: 9.1
click at [63, 473] on span at bounding box center [56, 473] width 16 height 16
click at [125, 346] on span "Custom Setup Global Style" at bounding box center [121, 340] width 199 height 29
click at [190, 320] on div "Font Default Poppins Work Sans Anton Dosis ADLaM Display Default Default Poppin…" at bounding box center [121, 501] width 199 height 392
click at [160, 396] on span "Regular 400" at bounding box center [121, 408] width 199 height 28
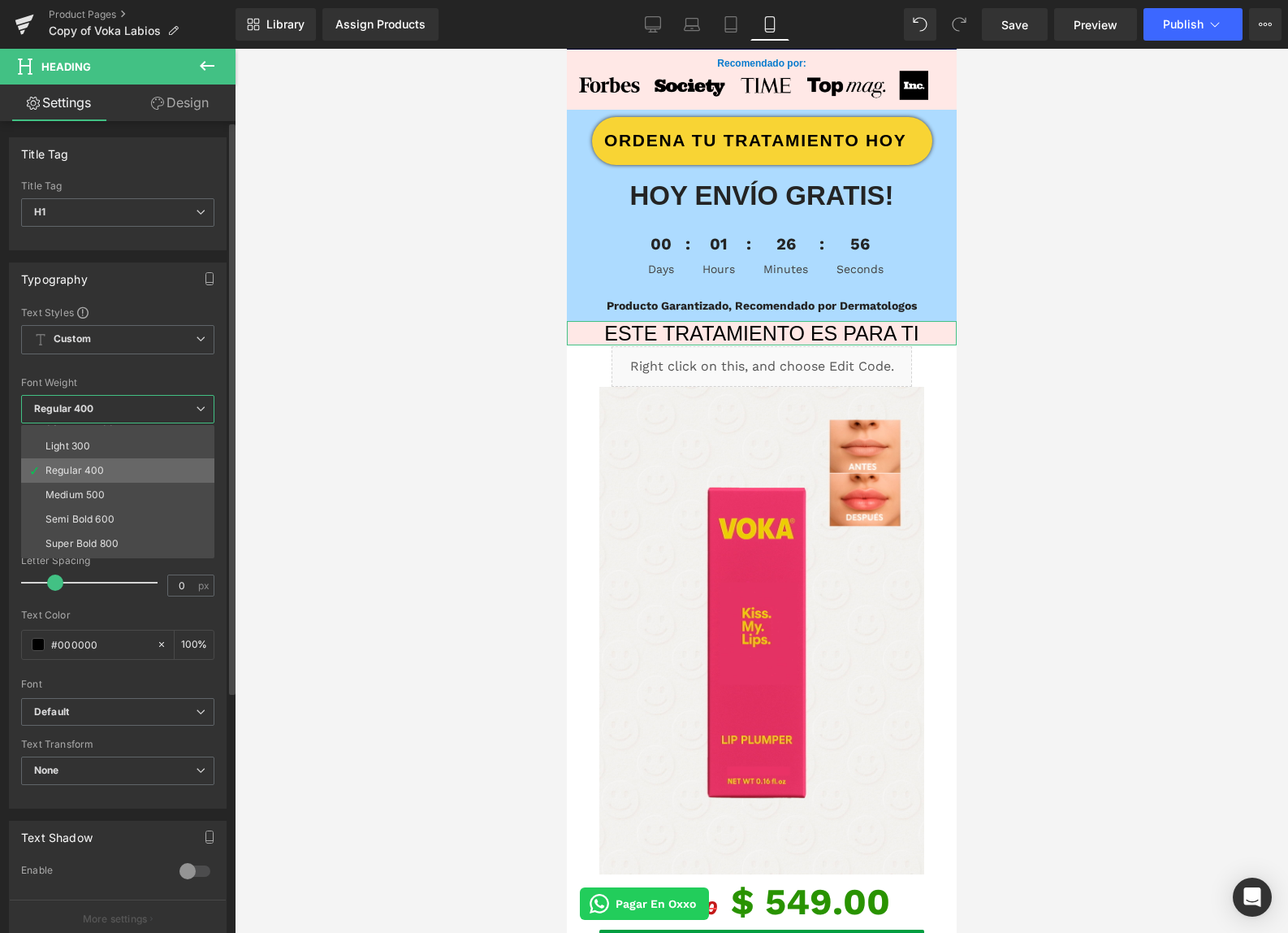
scroll to position [133, 0]
click at [122, 496] on li "Bold 700" at bounding box center [121, 499] width 200 height 24
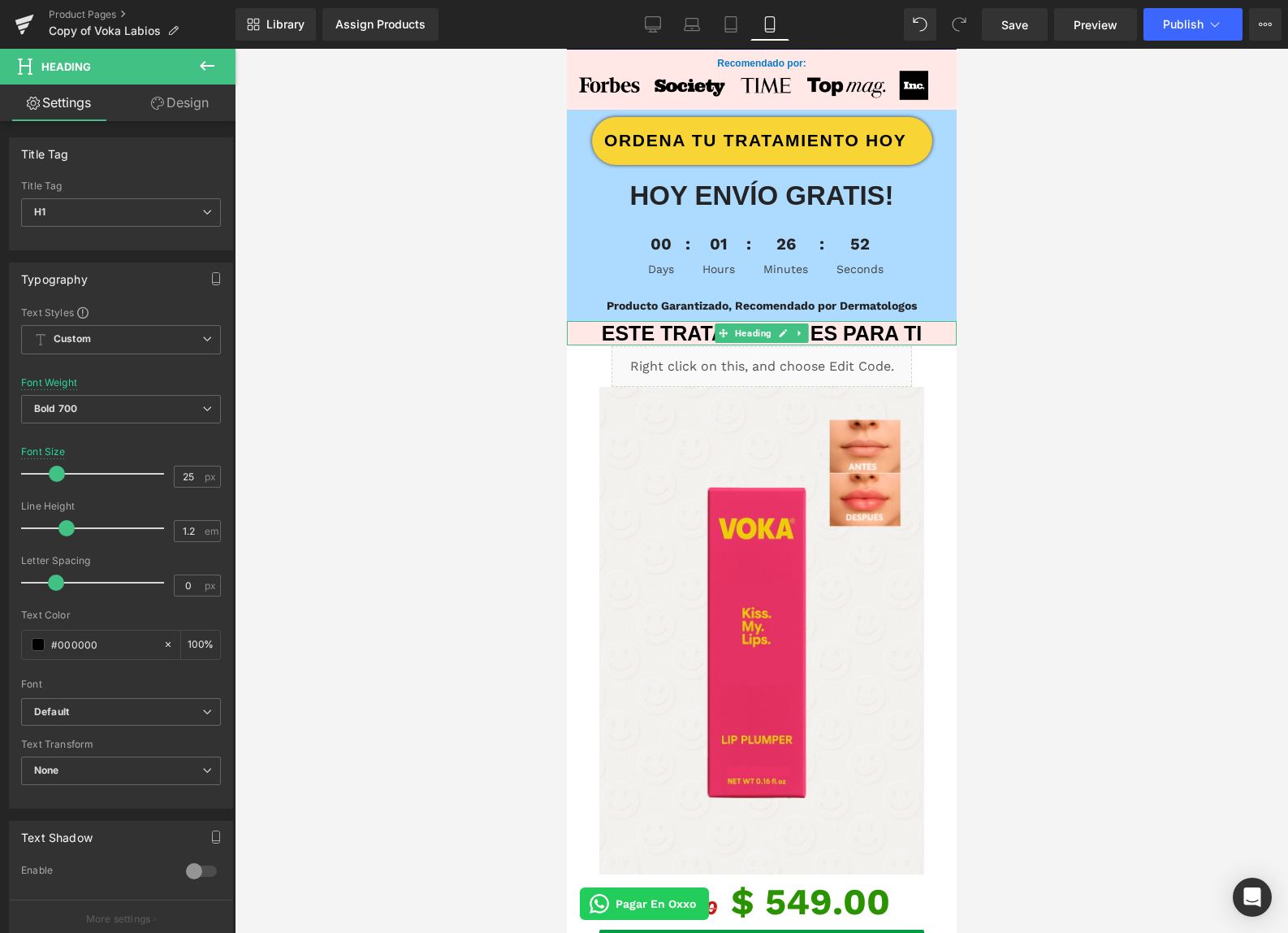
click at [904, 337] on h1 "ESTE TRATAMIENTO ES PARA TI" at bounding box center [761, 333] width 390 height 24
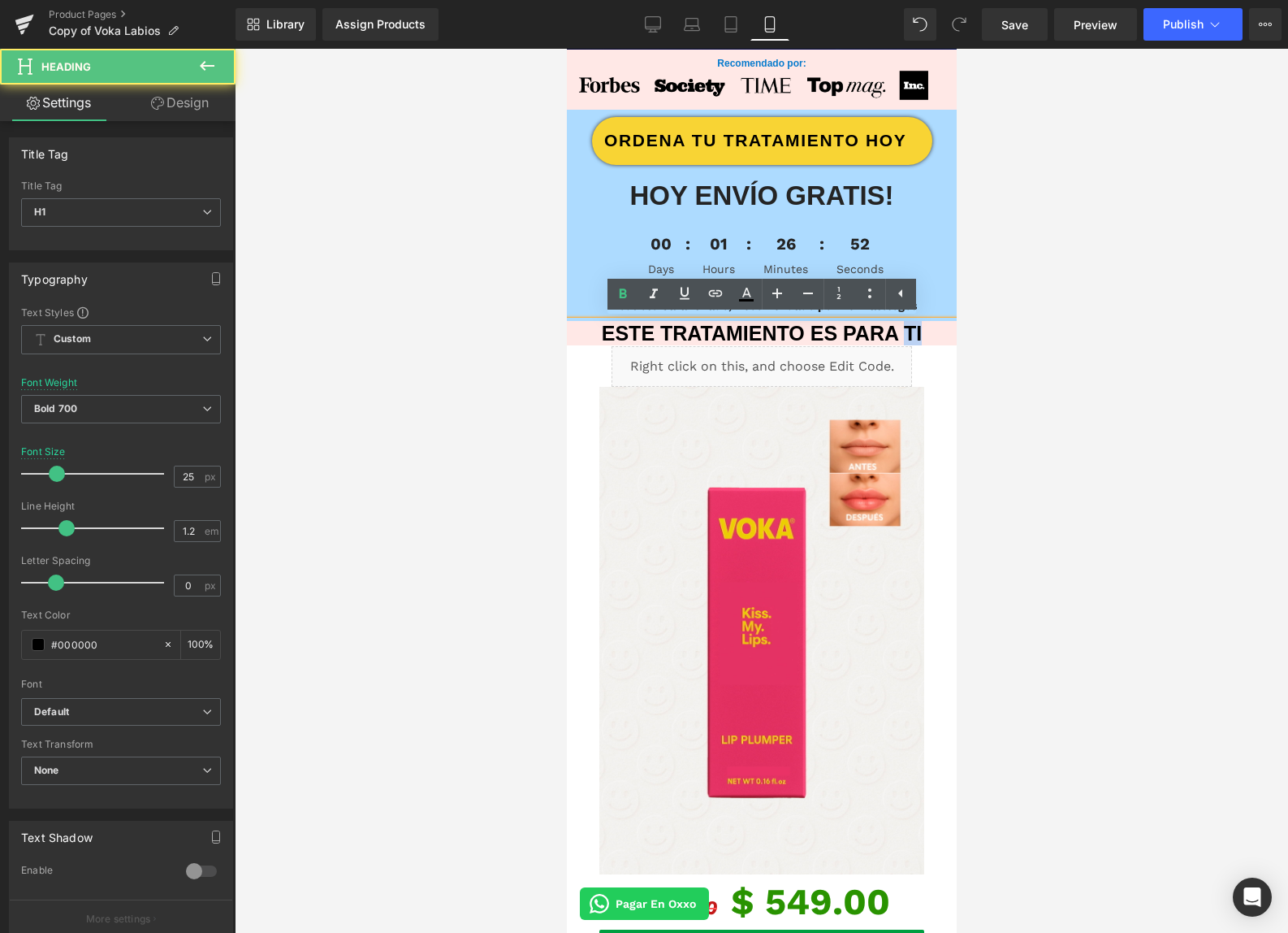
click at [904, 337] on h1 "ESTE TRATAMIENTO ES PARA TI" at bounding box center [761, 333] width 390 height 24
click at [931, 332] on h1 "ESTE TRATAMIENTO ES PARA TI" at bounding box center [761, 333] width 390 height 24
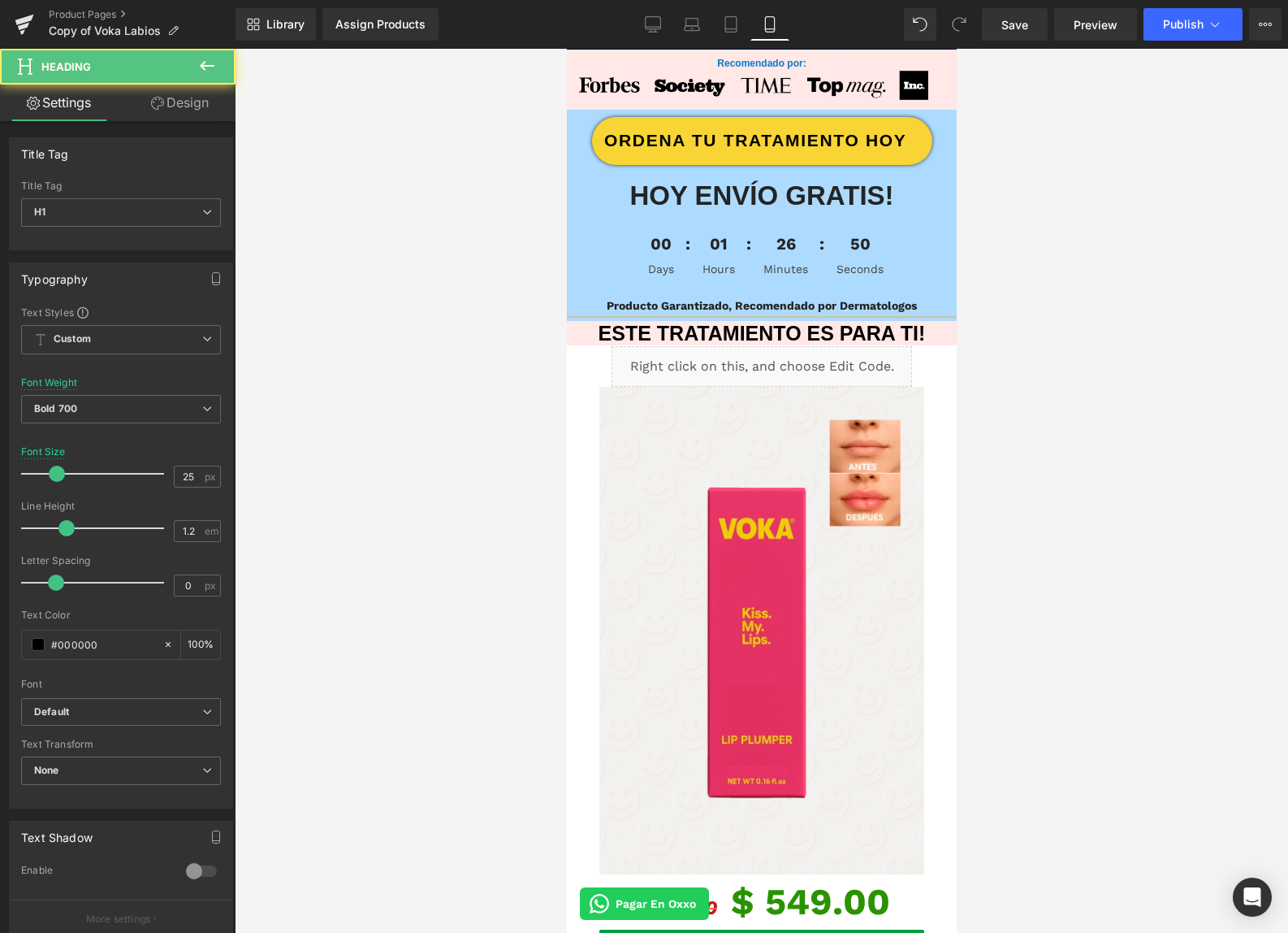
click at [596, 334] on h1 "ESTE TRATAMIENTO ES PARA TI!" at bounding box center [761, 333] width 390 height 24
click at [636, 329] on h1 "ESTE TRATAMIENTO ES PARA TI!" at bounding box center [761, 333] width 390 height 24
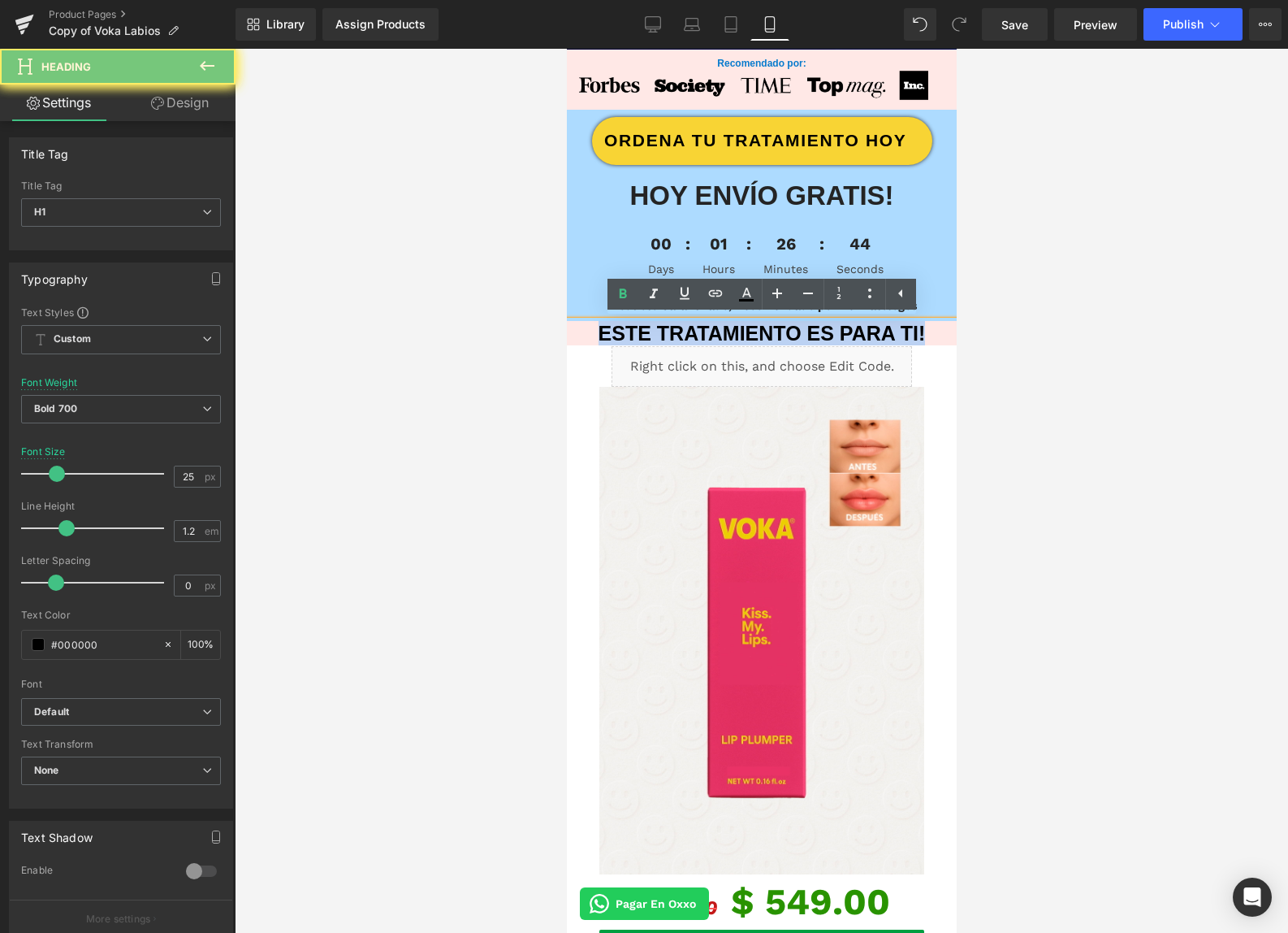
click at [636, 329] on h1 "ESTE TRATAMIENTO ES PARA TI!" at bounding box center [761, 333] width 390 height 24
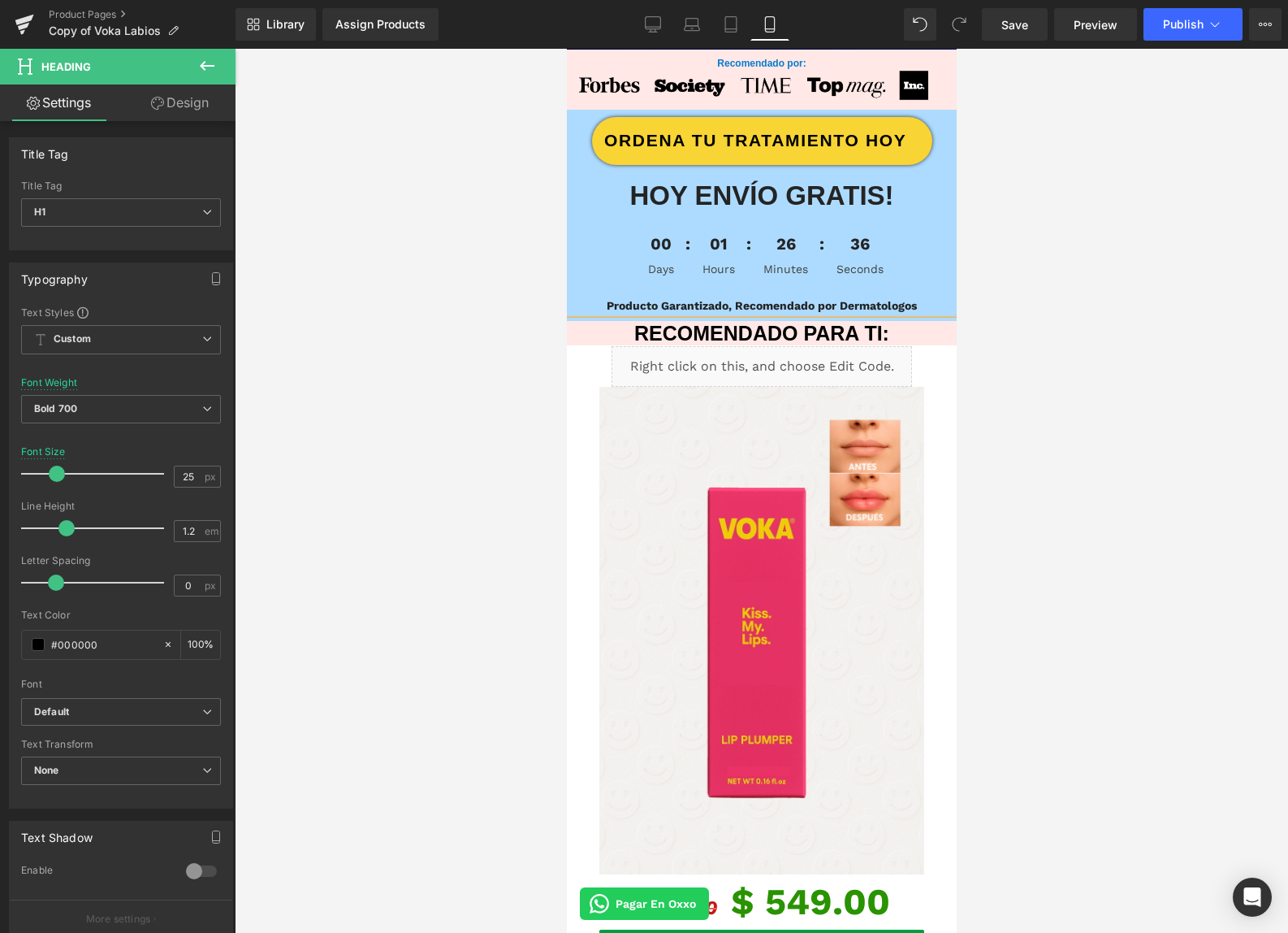
click at [1062, 514] on div at bounding box center [762, 490] width 1054 height 884
click at [416, 591] on div at bounding box center [762, 490] width 1054 height 884
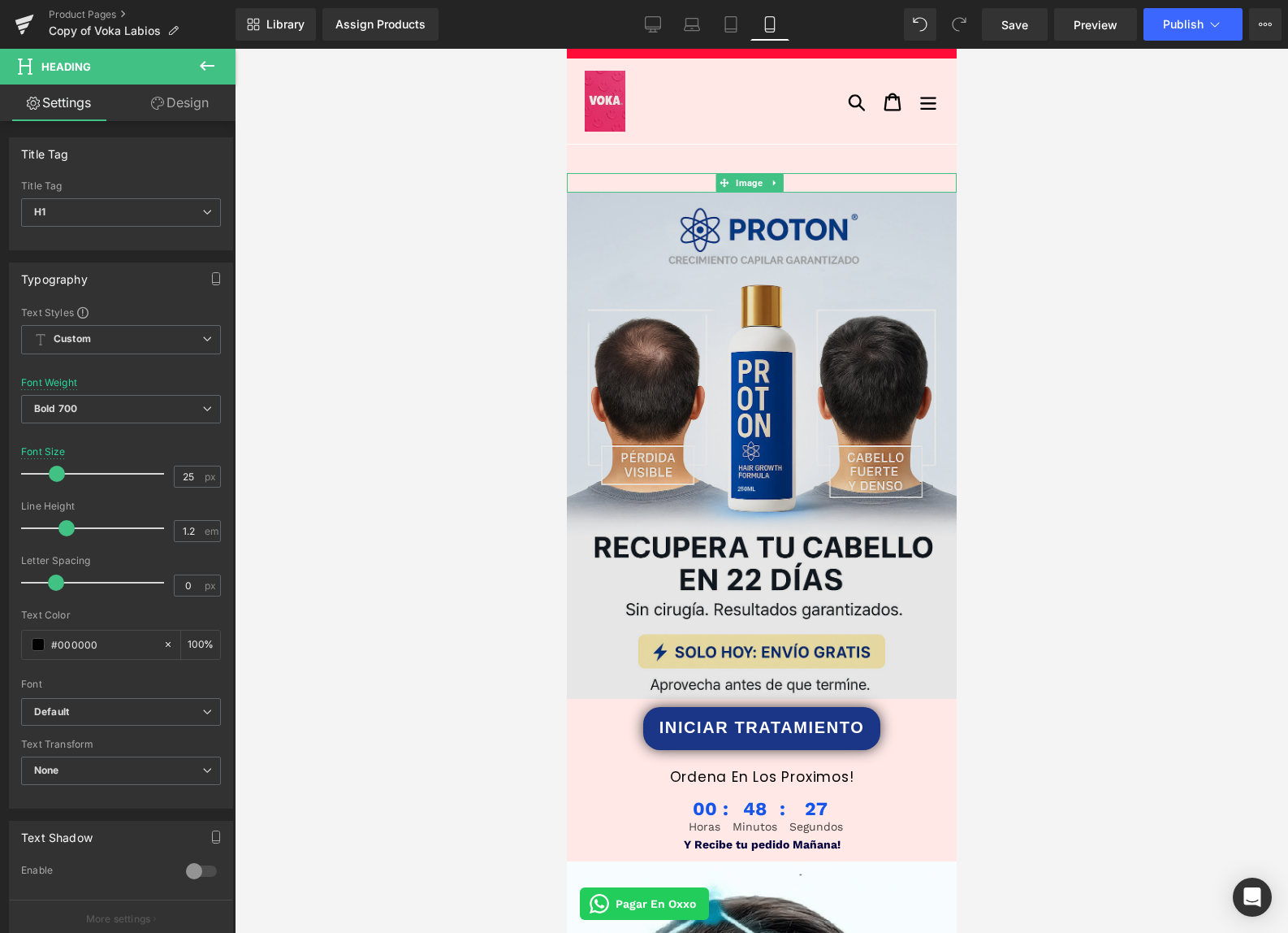
scroll to position [0, 0]
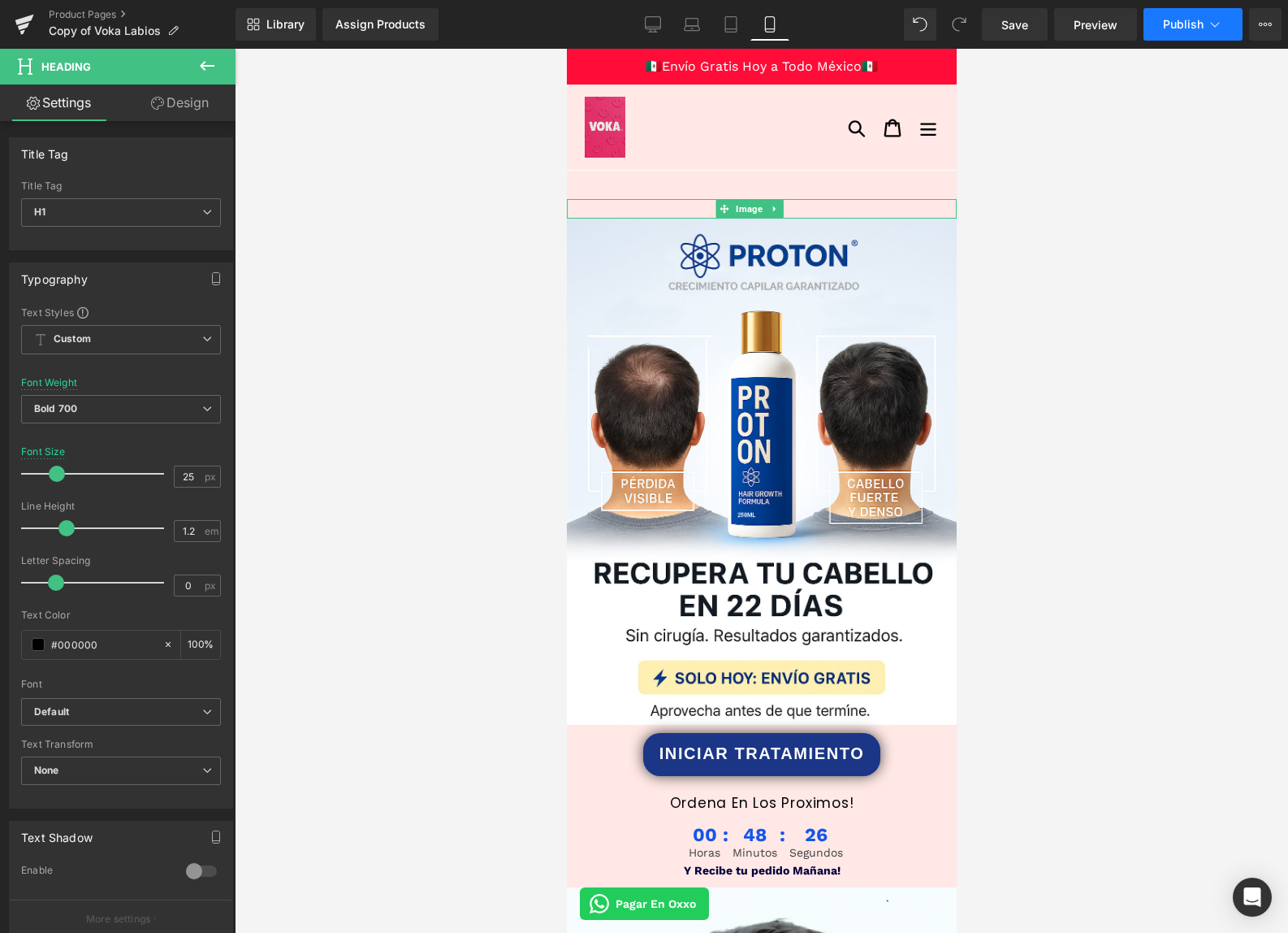
click at [1181, 27] on span "Publish" at bounding box center [1183, 23] width 41 height 13
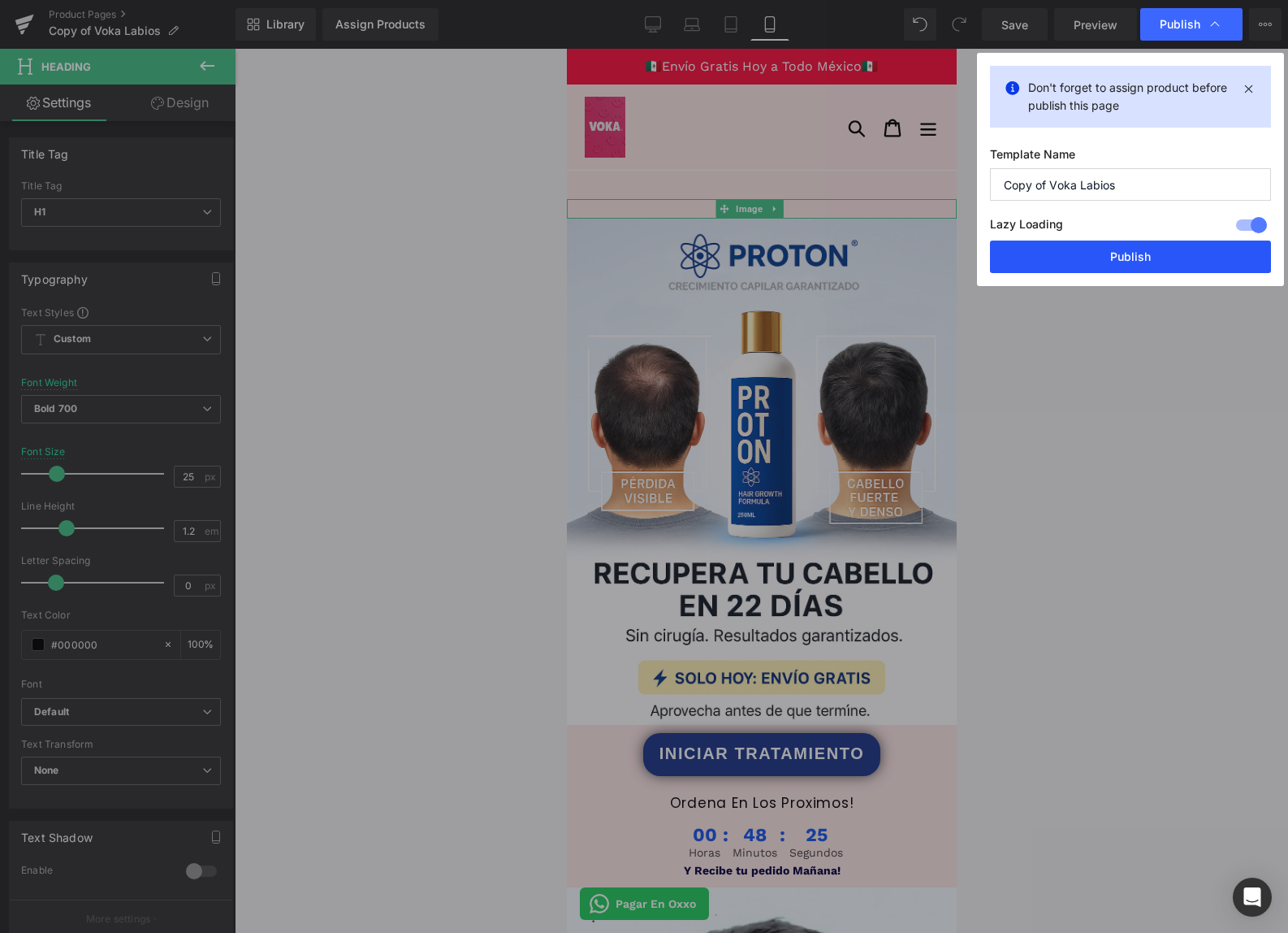
click at [1153, 252] on button "Publish" at bounding box center [1130, 256] width 281 height 33
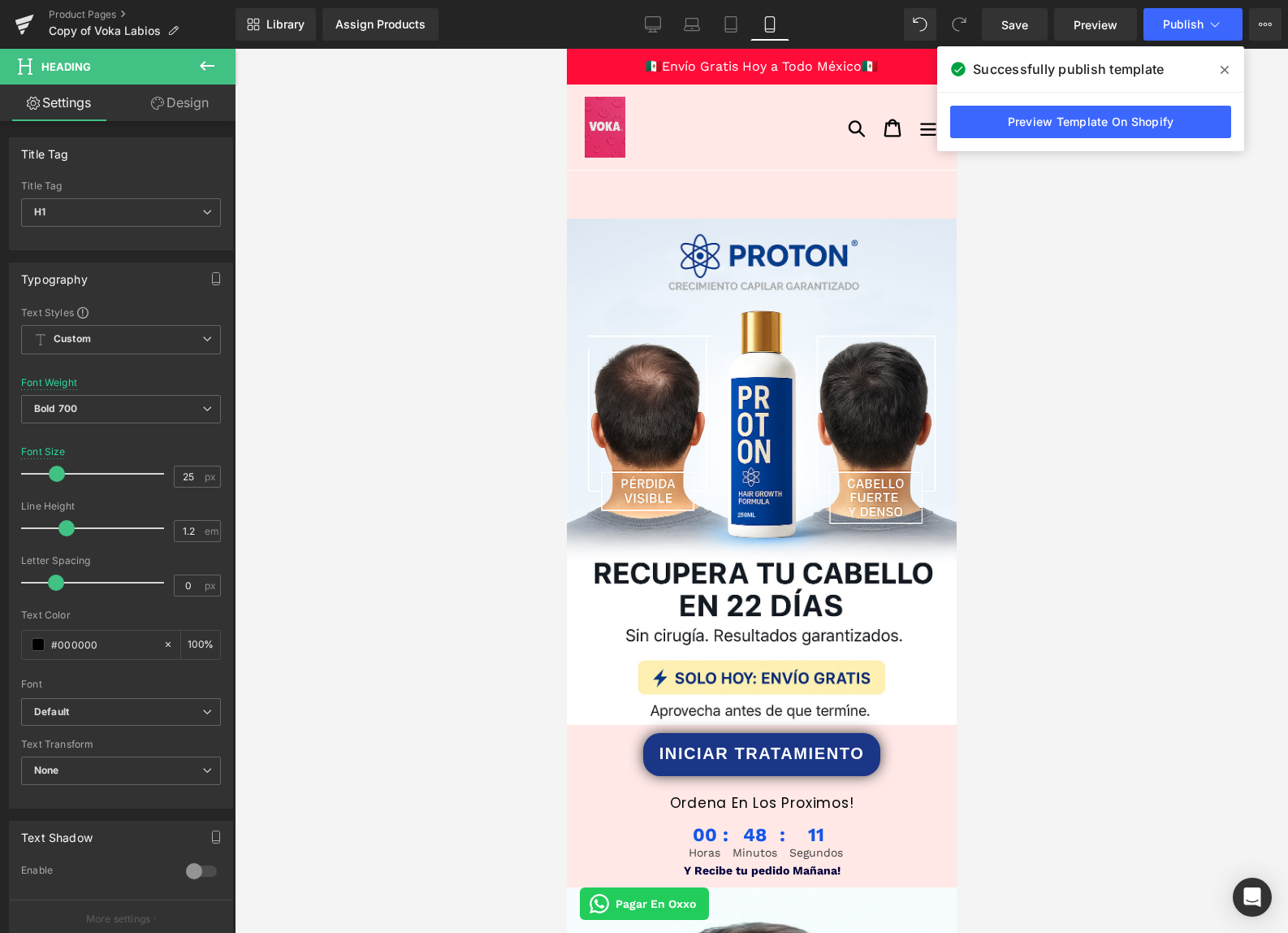
click at [211, 73] on icon at bounding box center [207, 66] width 19 height 19
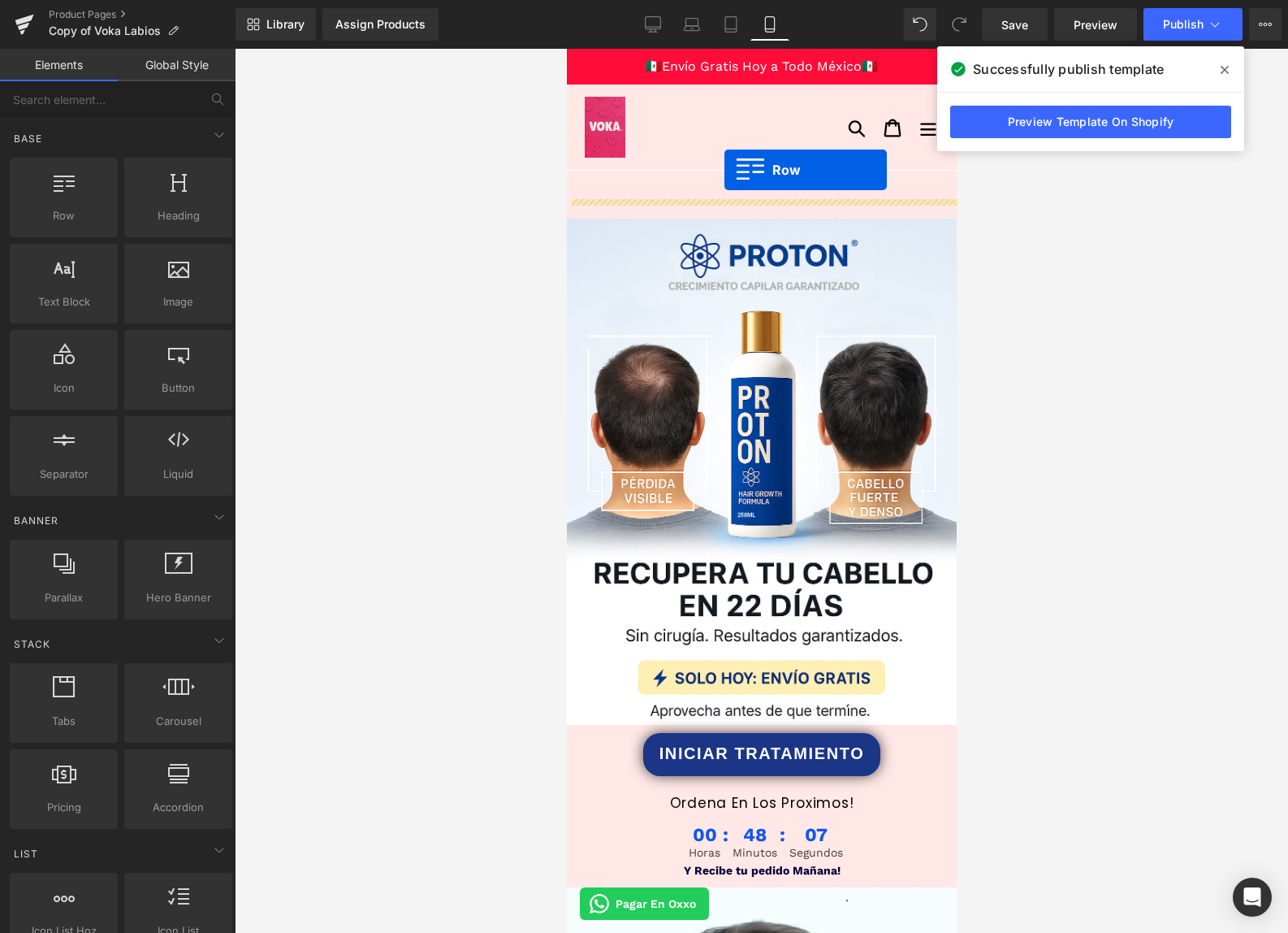
drag, startPoint x: 642, startPoint y: 242, endPoint x: 724, endPoint y: 169, distance: 109.8
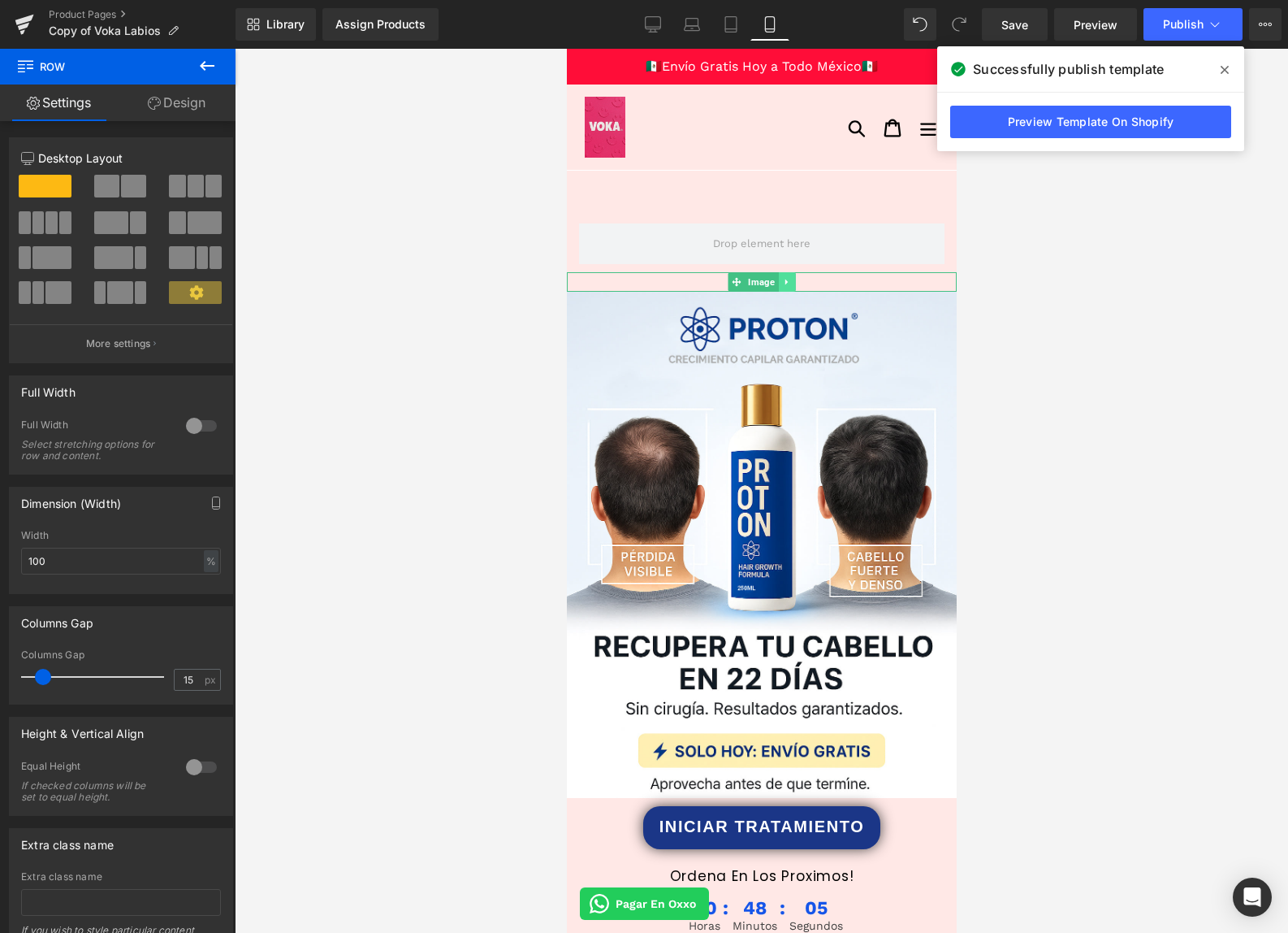
click at [787, 282] on icon at bounding box center [785, 282] width 9 height 10
click at [796, 283] on icon at bounding box center [794, 281] width 9 height 9
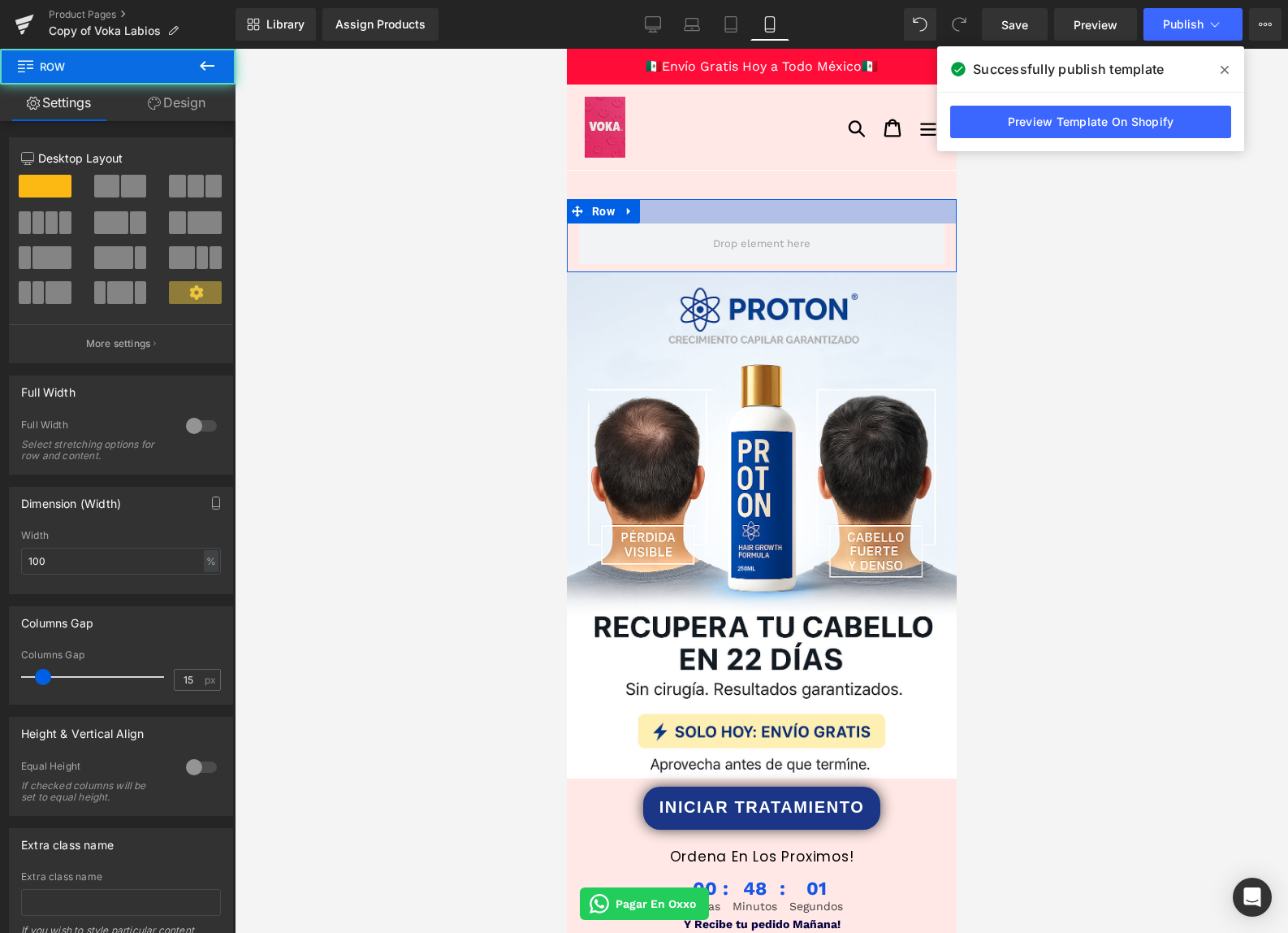
drag, startPoint x: 785, startPoint y: 215, endPoint x: 781, endPoint y: 199, distance: 16.5
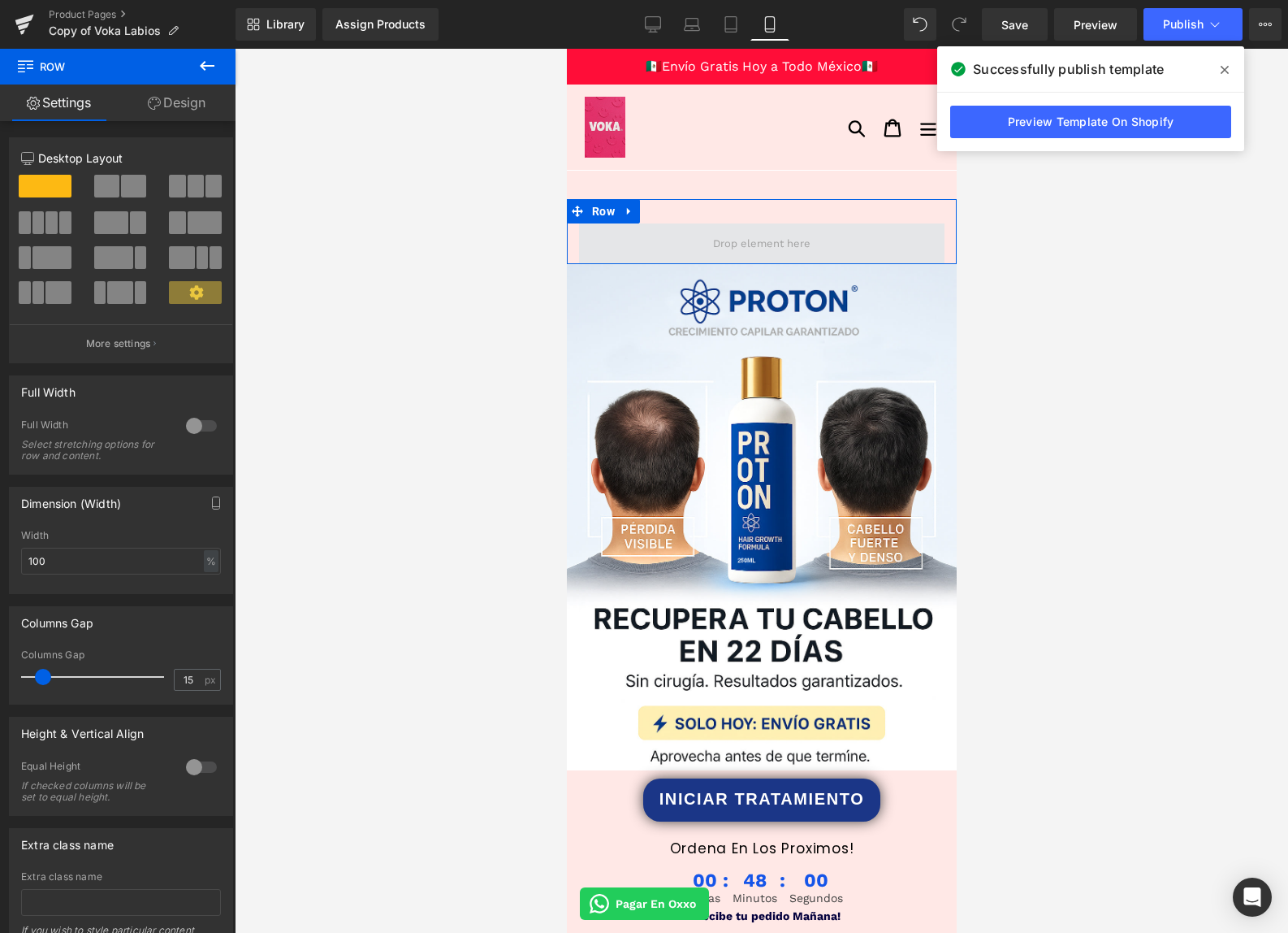
drag, startPoint x: 788, startPoint y: 269, endPoint x: 785, endPoint y: 240, distance: 29.2
click at [784, 253] on div "Row" at bounding box center [761, 231] width 390 height 65
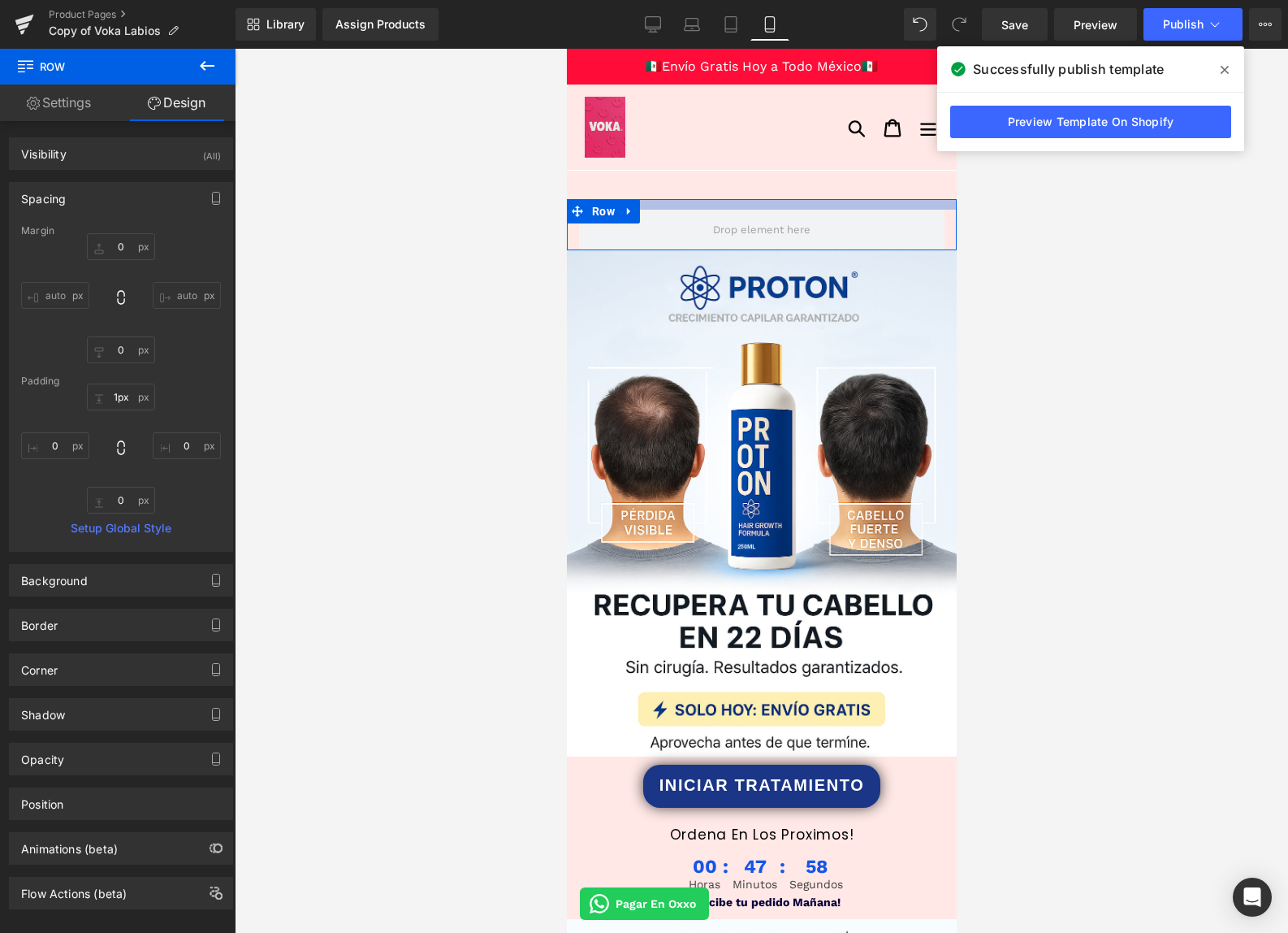
type input "0px"
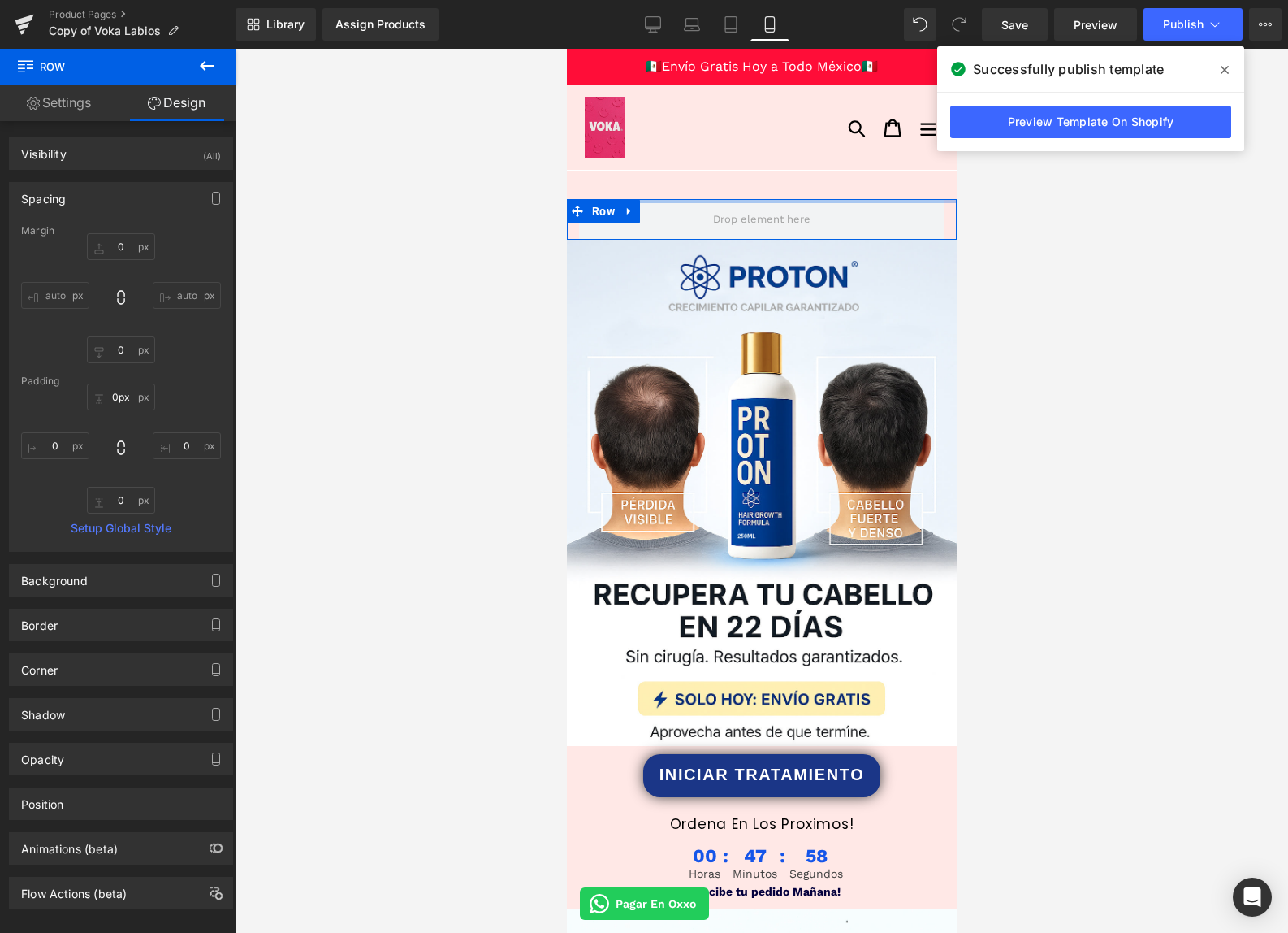
drag, startPoint x: 785, startPoint y: 223, endPoint x: 780, endPoint y: 189, distance: 34.4
click at [669, 207] on span at bounding box center [762, 220] width 366 height 41
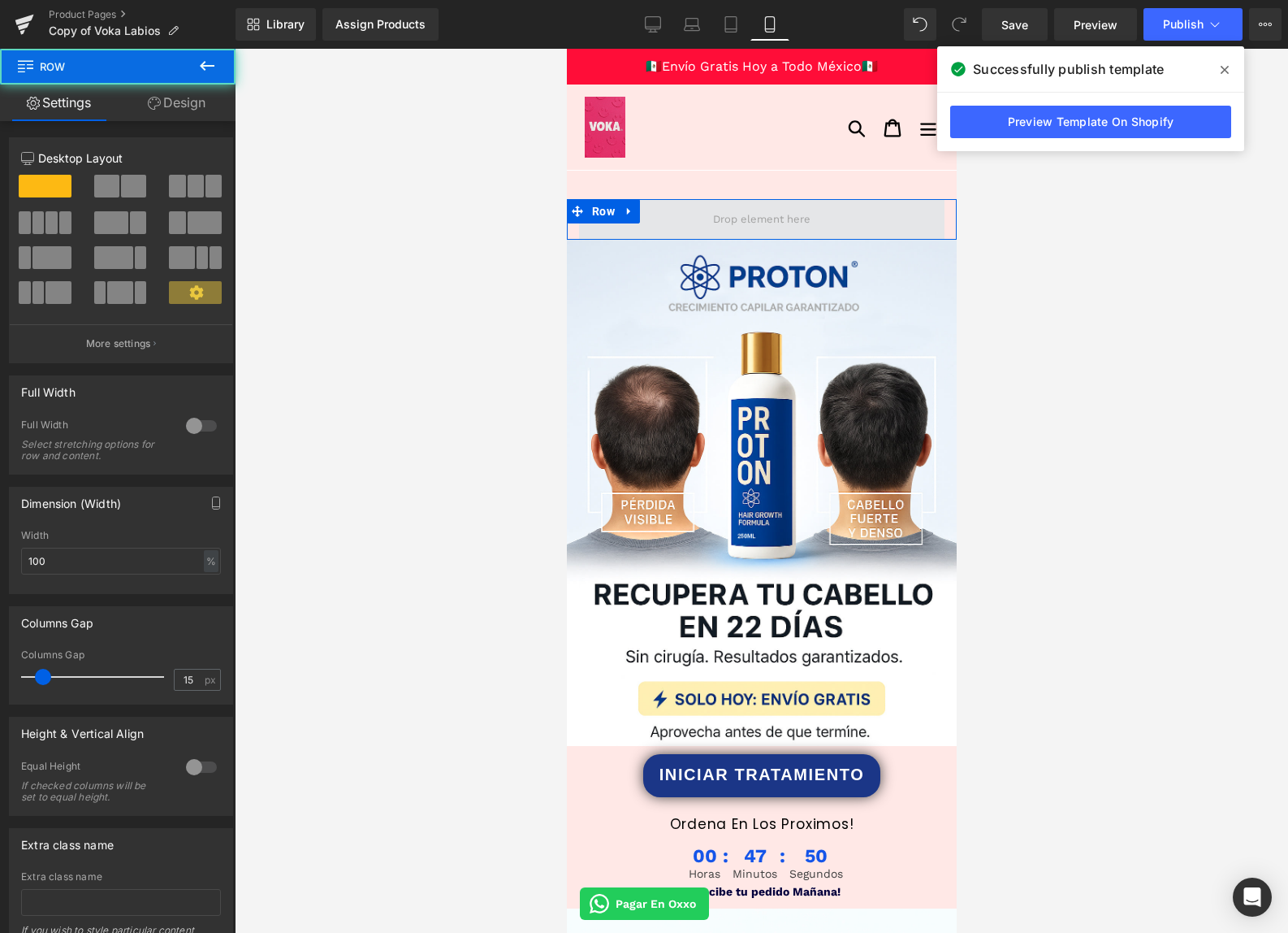
click at [663, 226] on span at bounding box center [762, 220] width 366 height 41
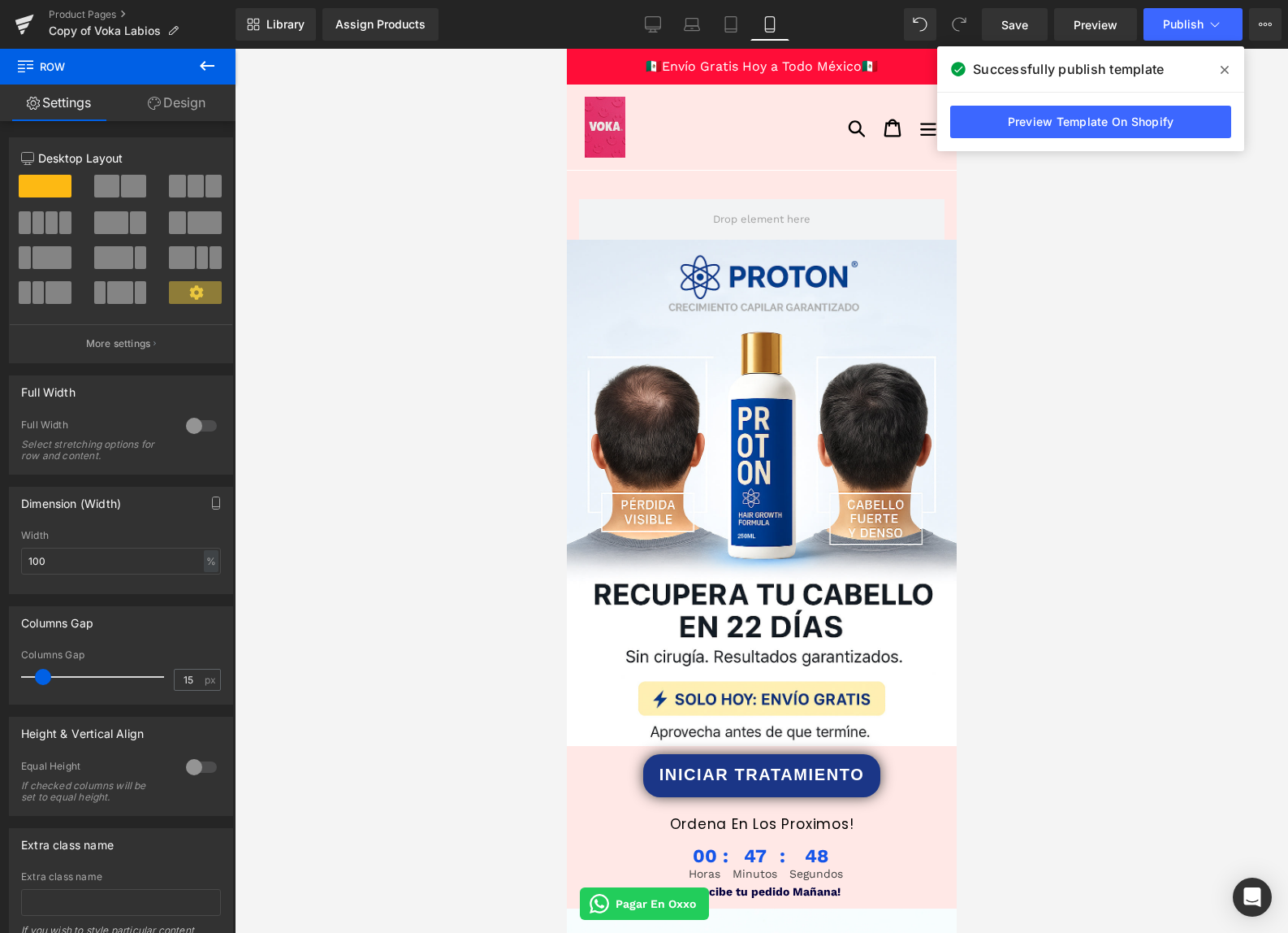
click at [210, 70] on icon at bounding box center [207, 66] width 19 height 19
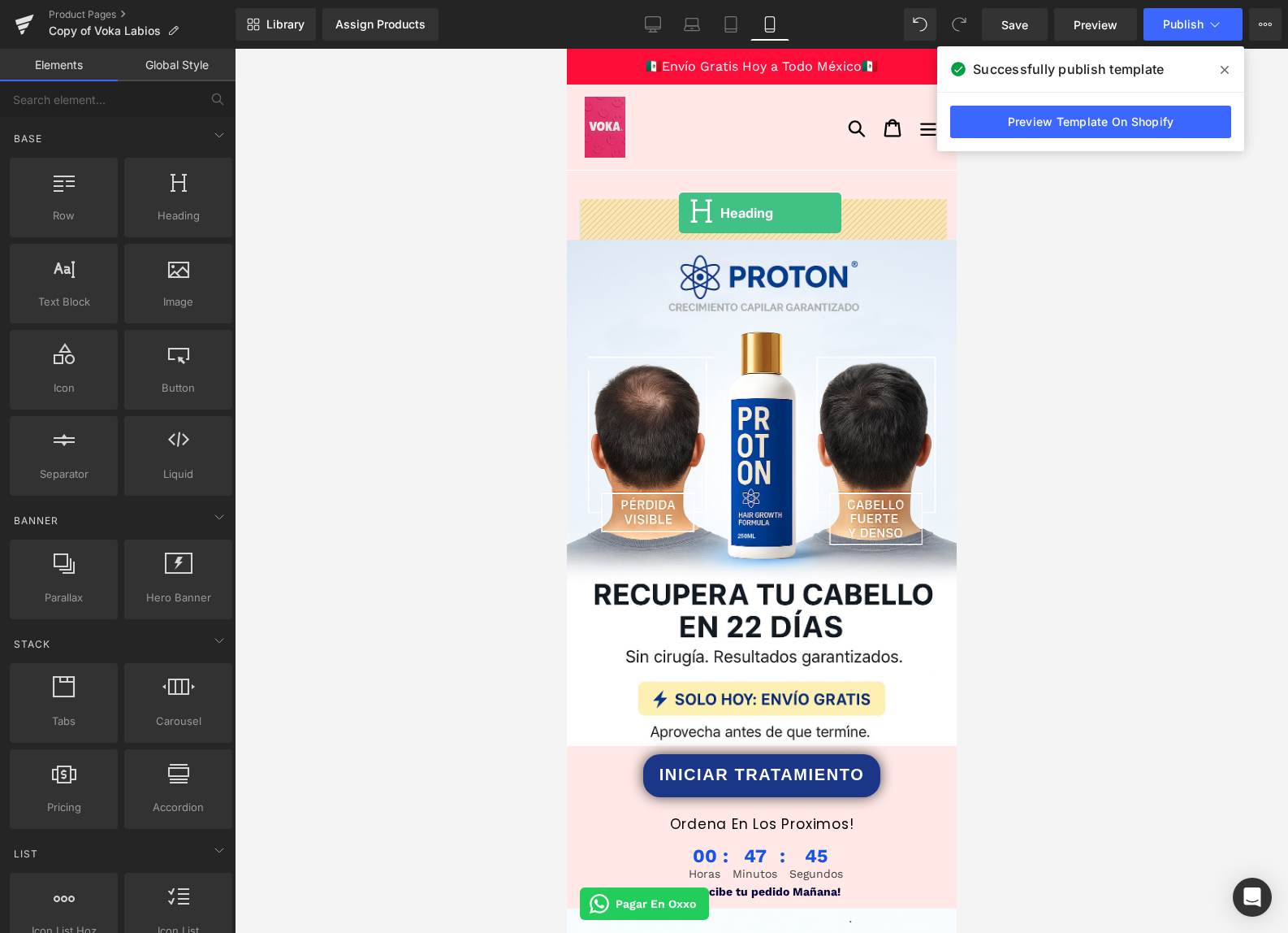
drag, startPoint x: 723, startPoint y: 258, endPoint x: 678, endPoint y: 213, distance: 63.6
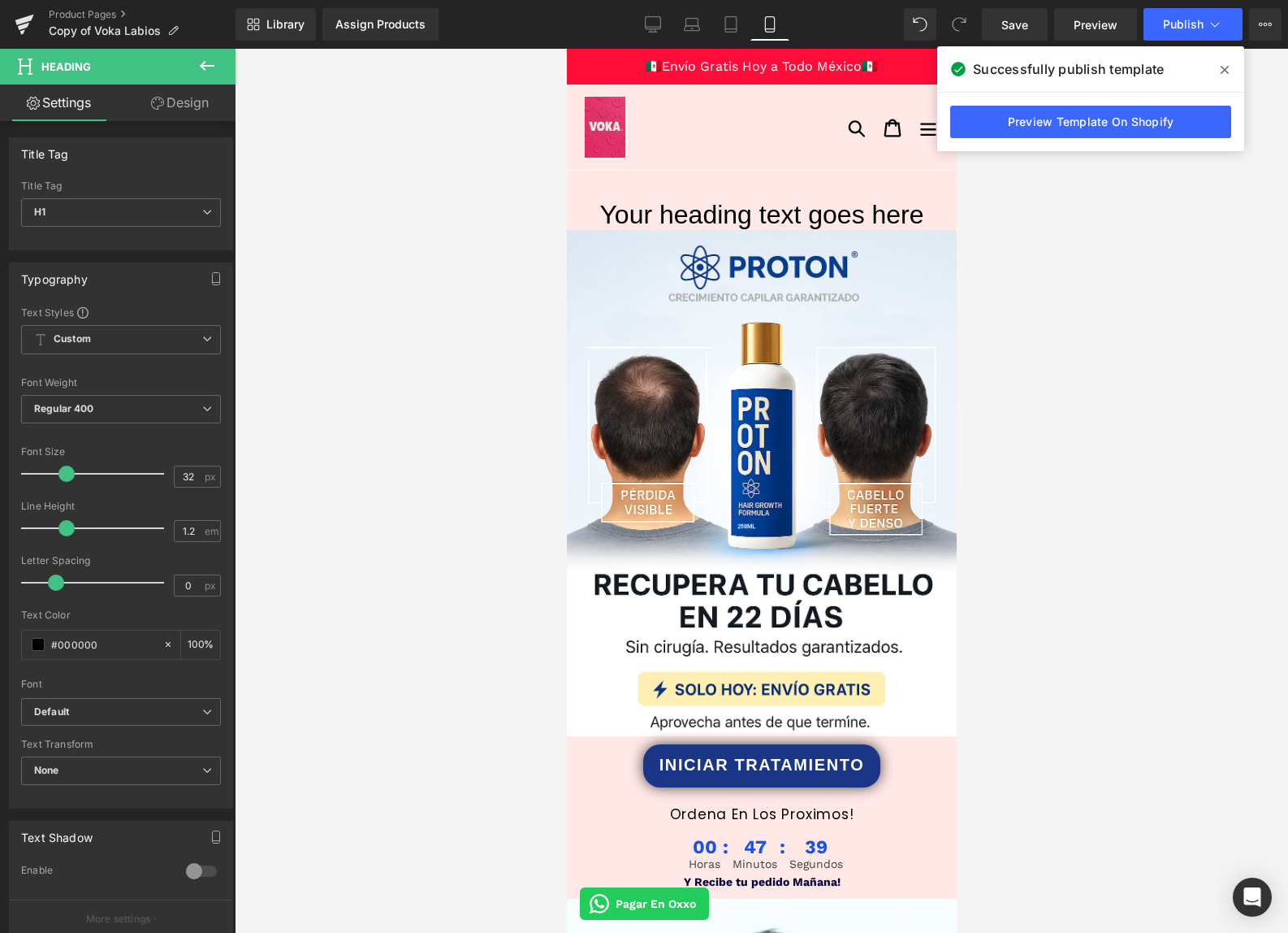
click at [219, 62] on button at bounding box center [207, 66] width 57 height 36
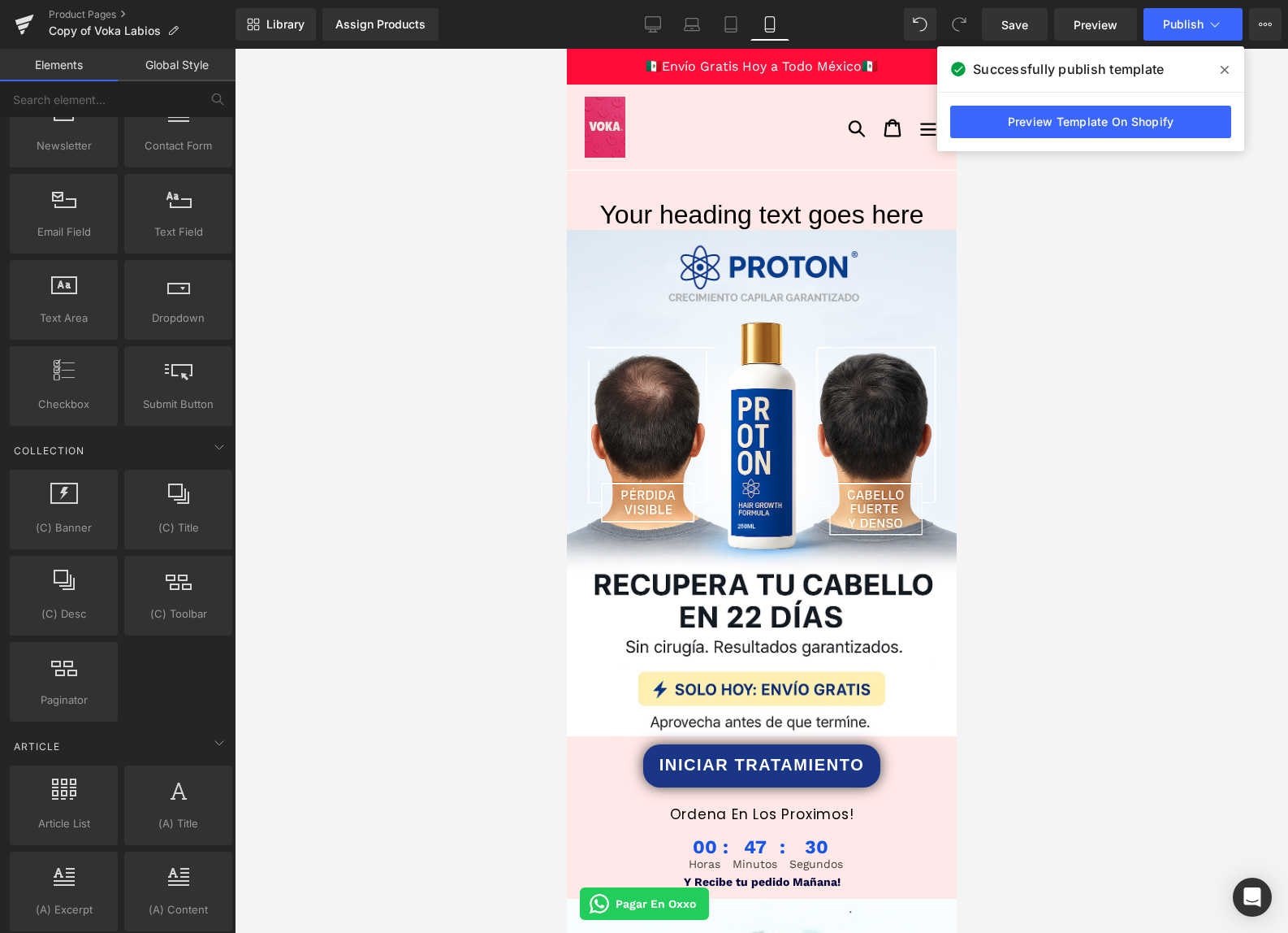
scroll to position [2210, 0]
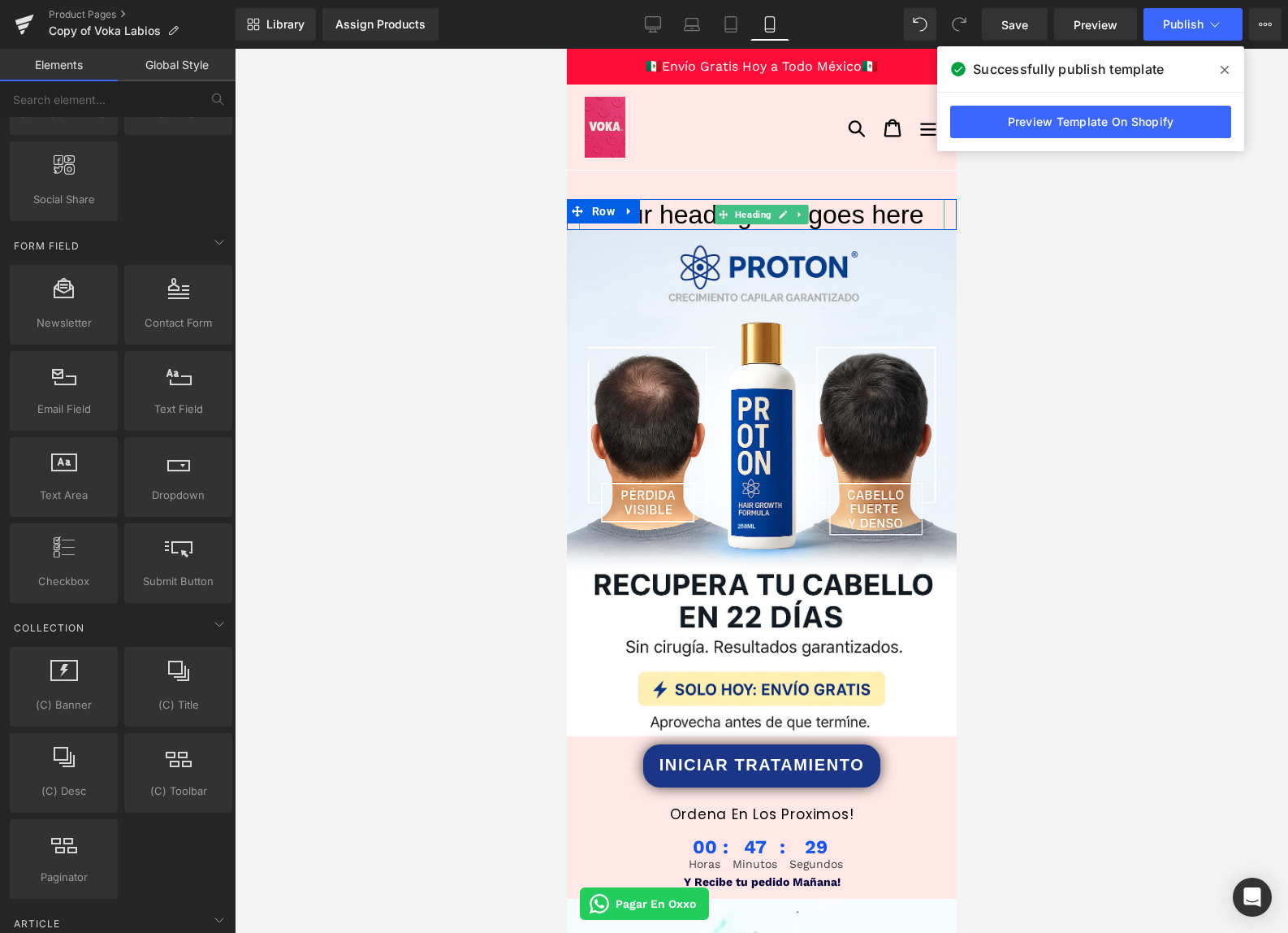
click at [683, 217] on h1 "Your heading text goes here" at bounding box center [762, 215] width 366 height 31
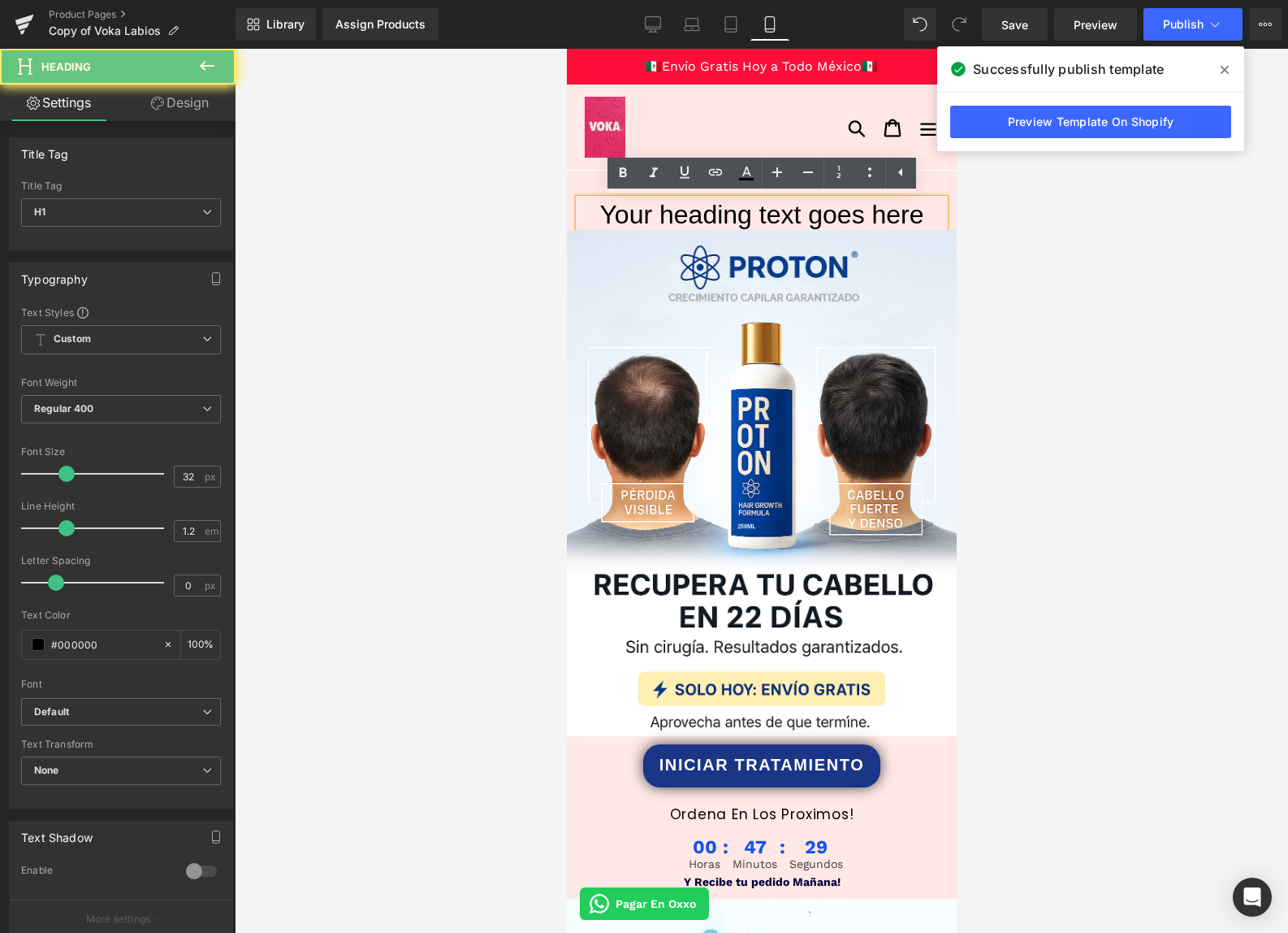
click at [684, 217] on h1 "Your heading text goes here" at bounding box center [762, 215] width 366 height 31
click at [684, 218] on h1 "Your heading text goes here" at bounding box center [762, 215] width 366 height 31
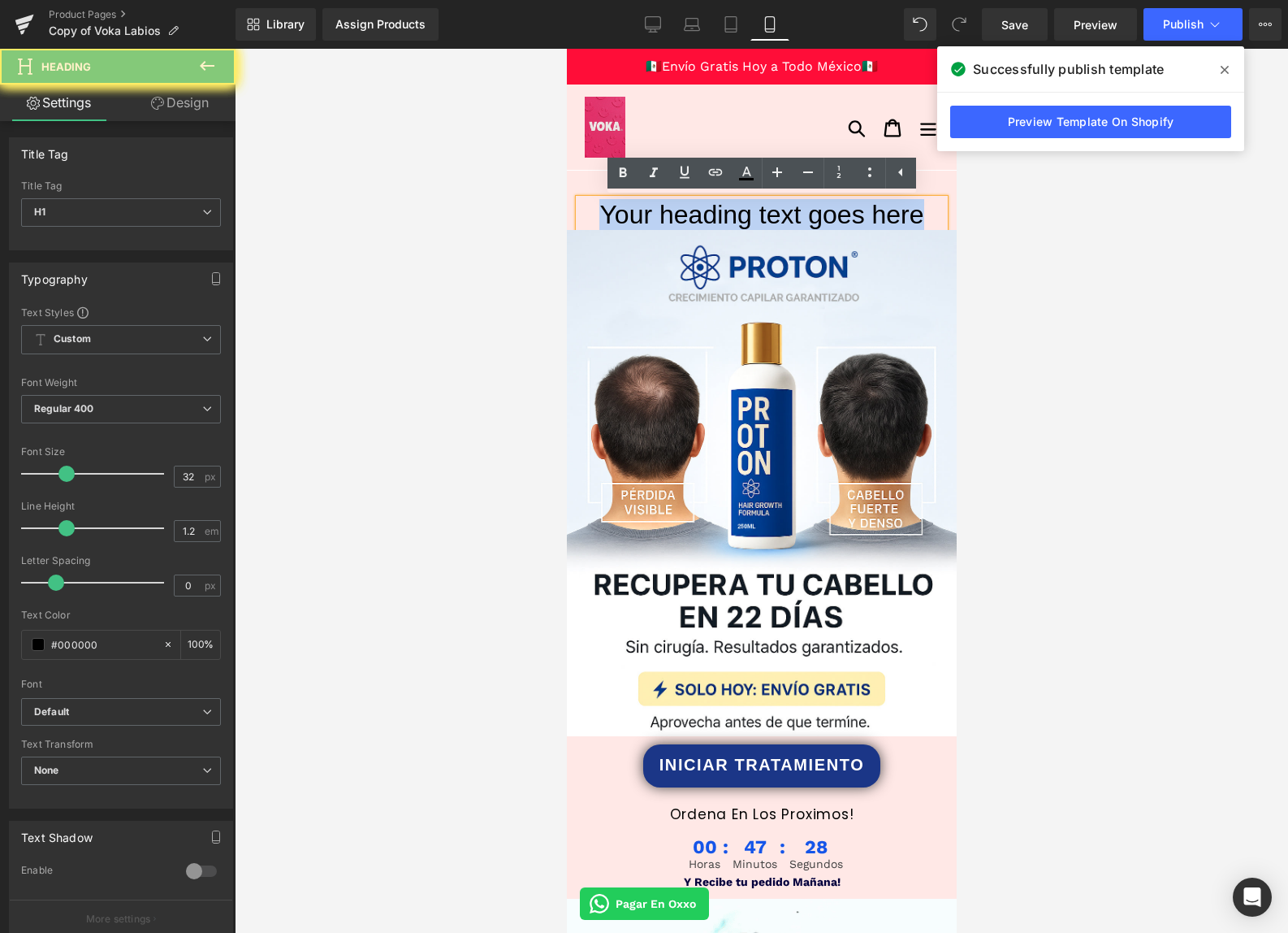
click at [684, 218] on h1 "Your heading text goes here" at bounding box center [762, 215] width 366 height 31
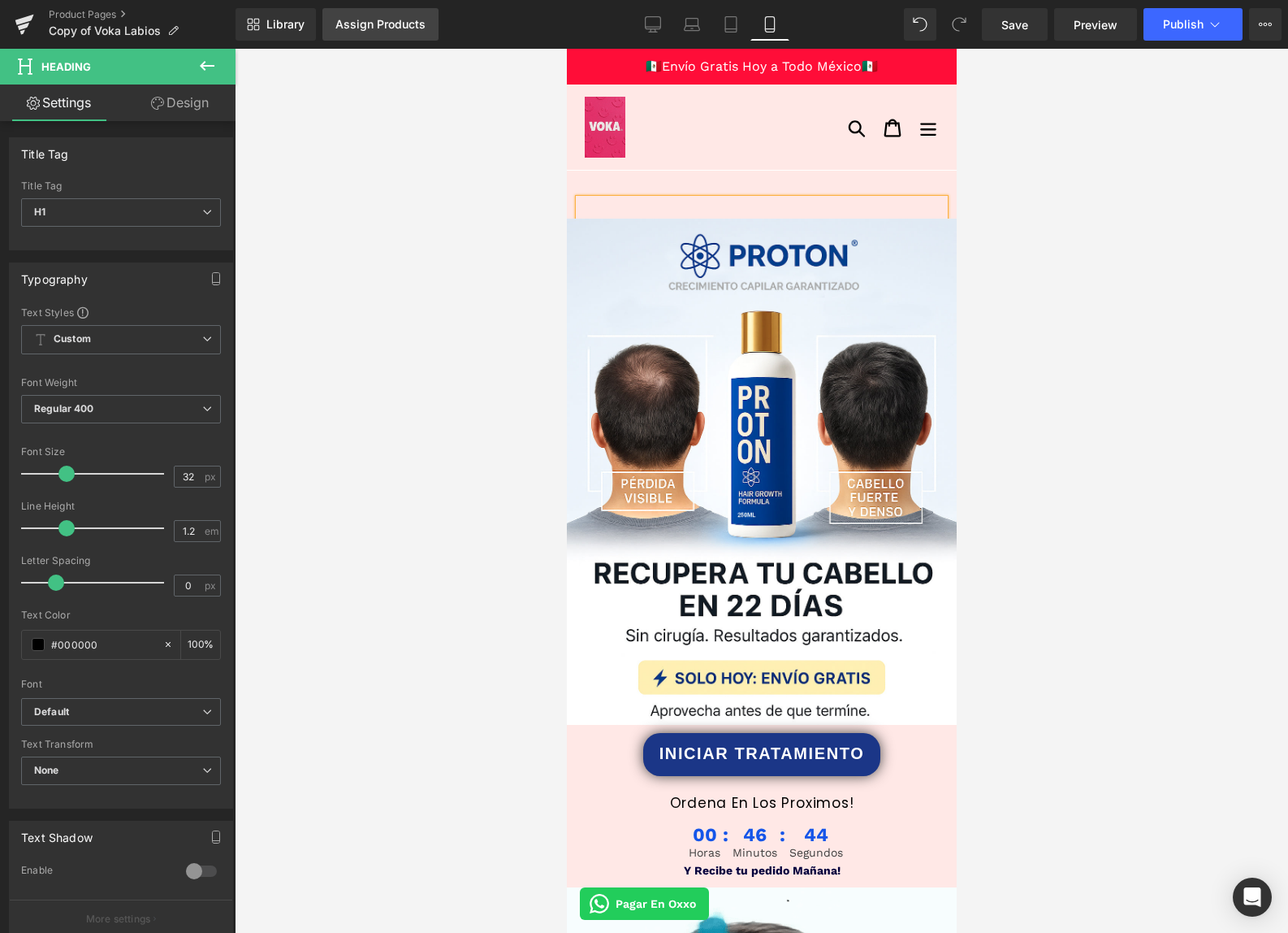
click at [366, 20] on div "Assign Products" at bounding box center [380, 23] width 90 height 13
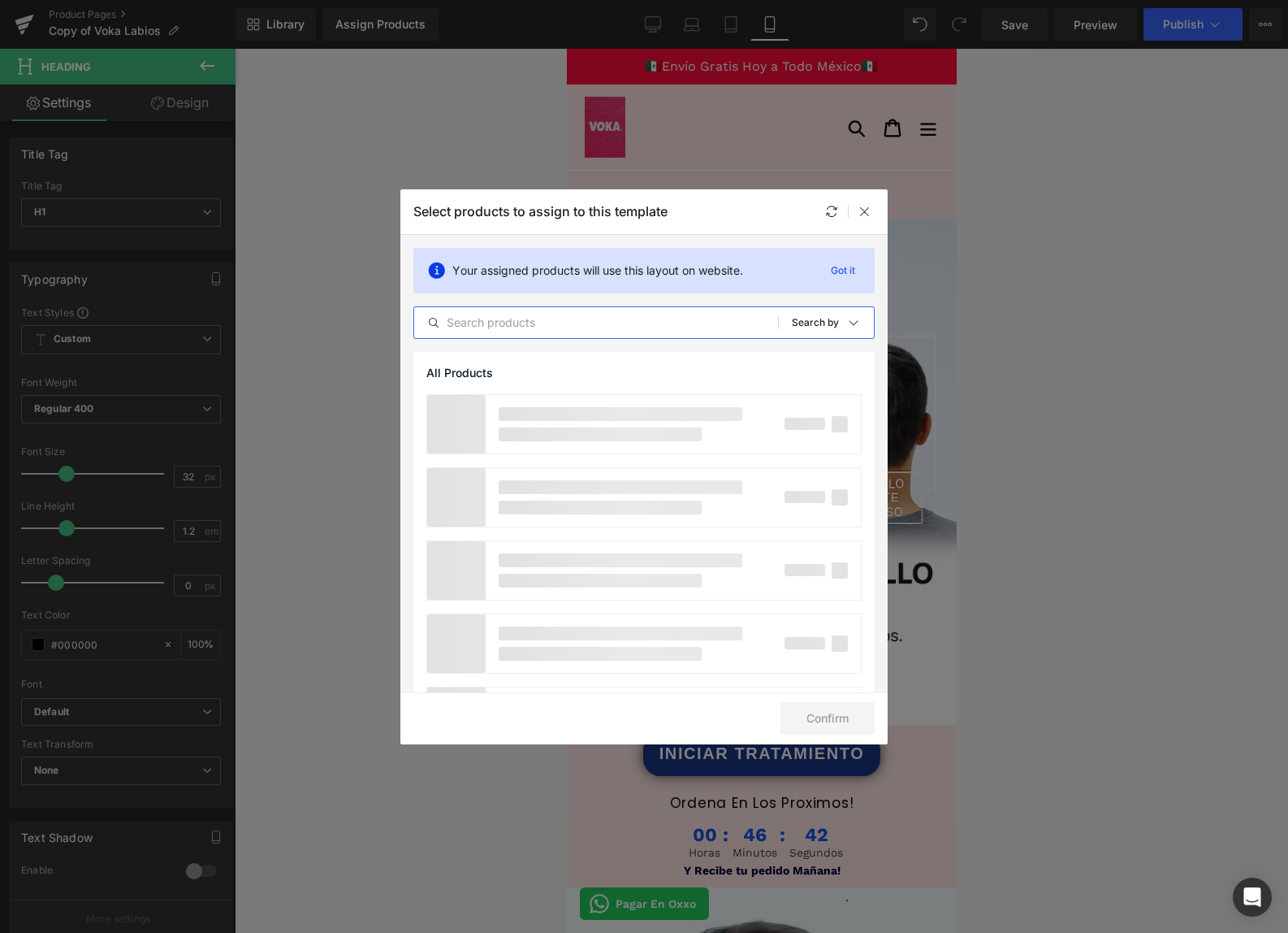
click at [545, 320] on input "text" at bounding box center [596, 322] width 364 height 19
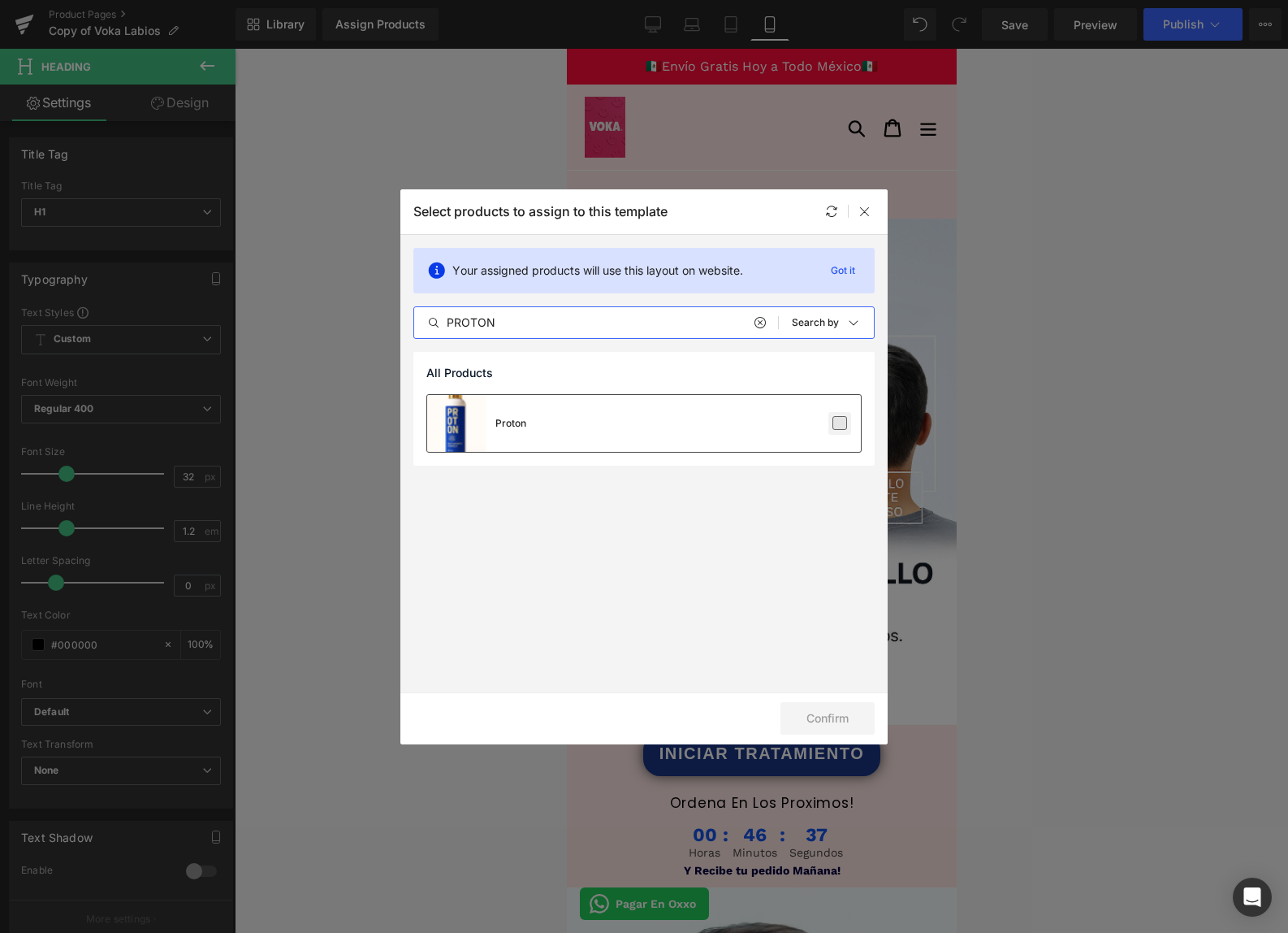
type input "PROTON"
click at [842, 422] on label at bounding box center [839, 423] width 15 height 15
click at [840, 423] on input "checkbox" at bounding box center [840, 423] width 0 height 0
click at [832, 717] on button "Confirm" at bounding box center [827, 718] width 94 height 33
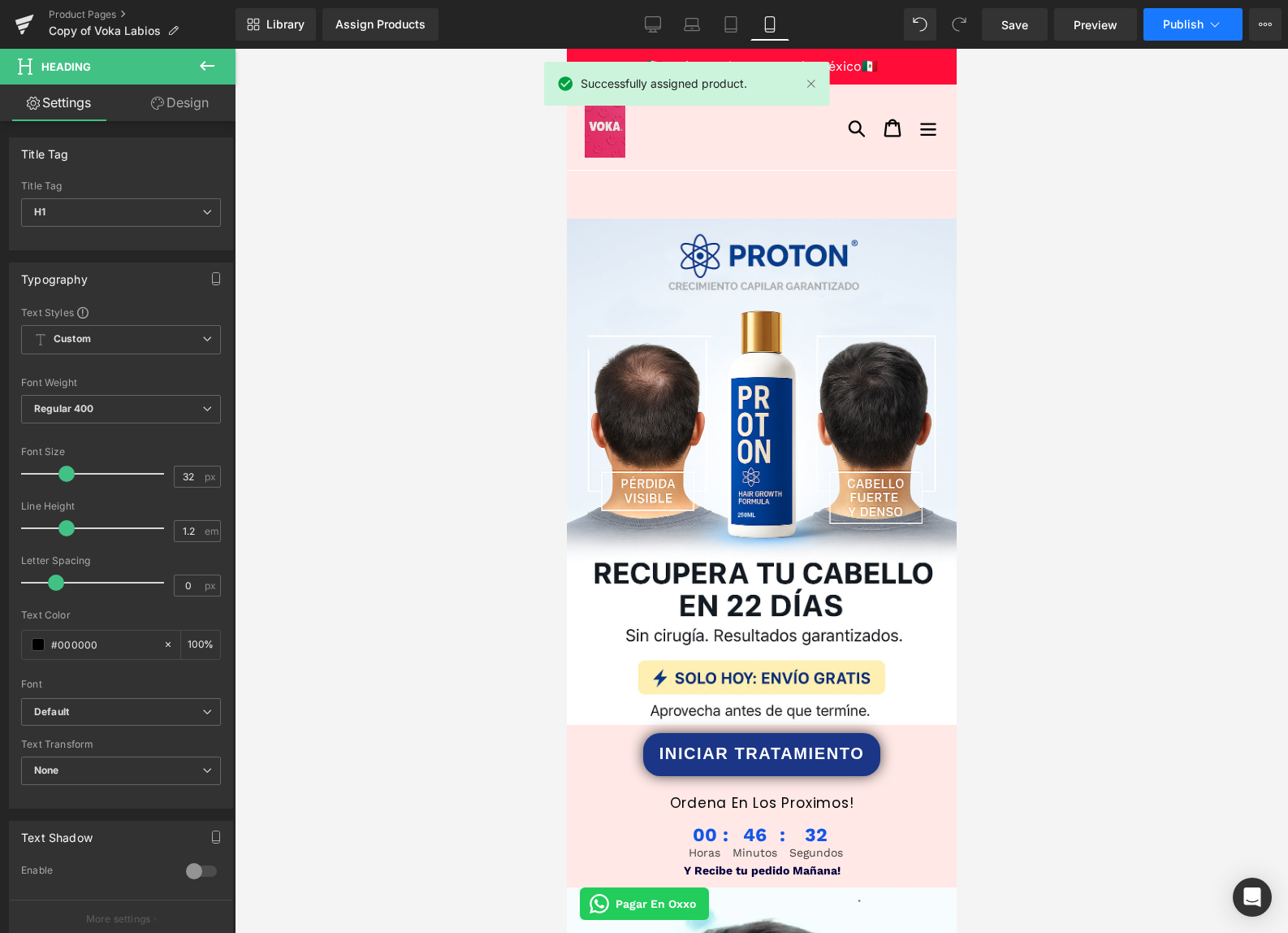
click at [1171, 13] on button "Publish" at bounding box center [1193, 24] width 99 height 33
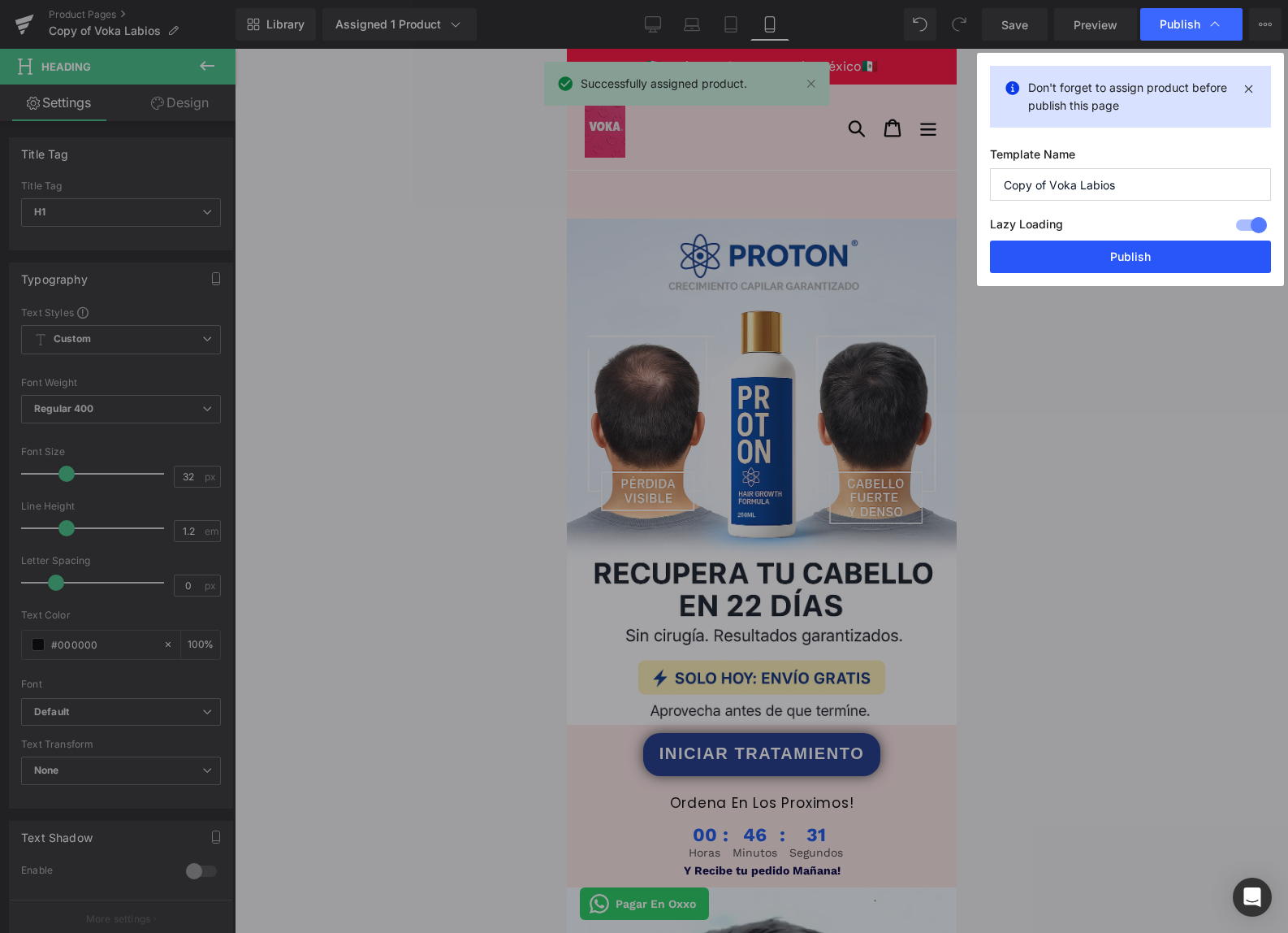
click at [1142, 251] on button "Publish" at bounding box center [1130, 256] width 281 height 33
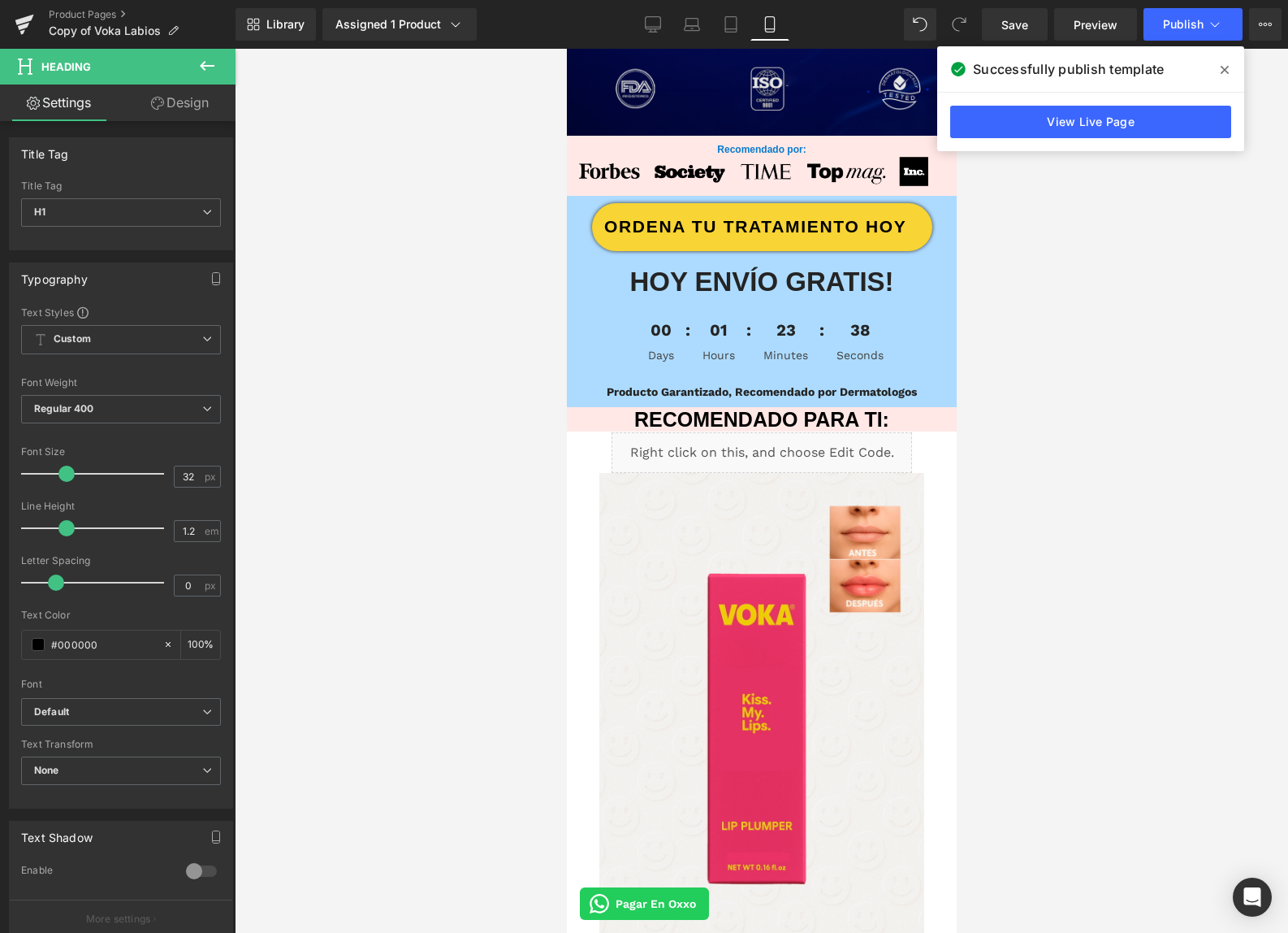
scroll to position [1990, 0]
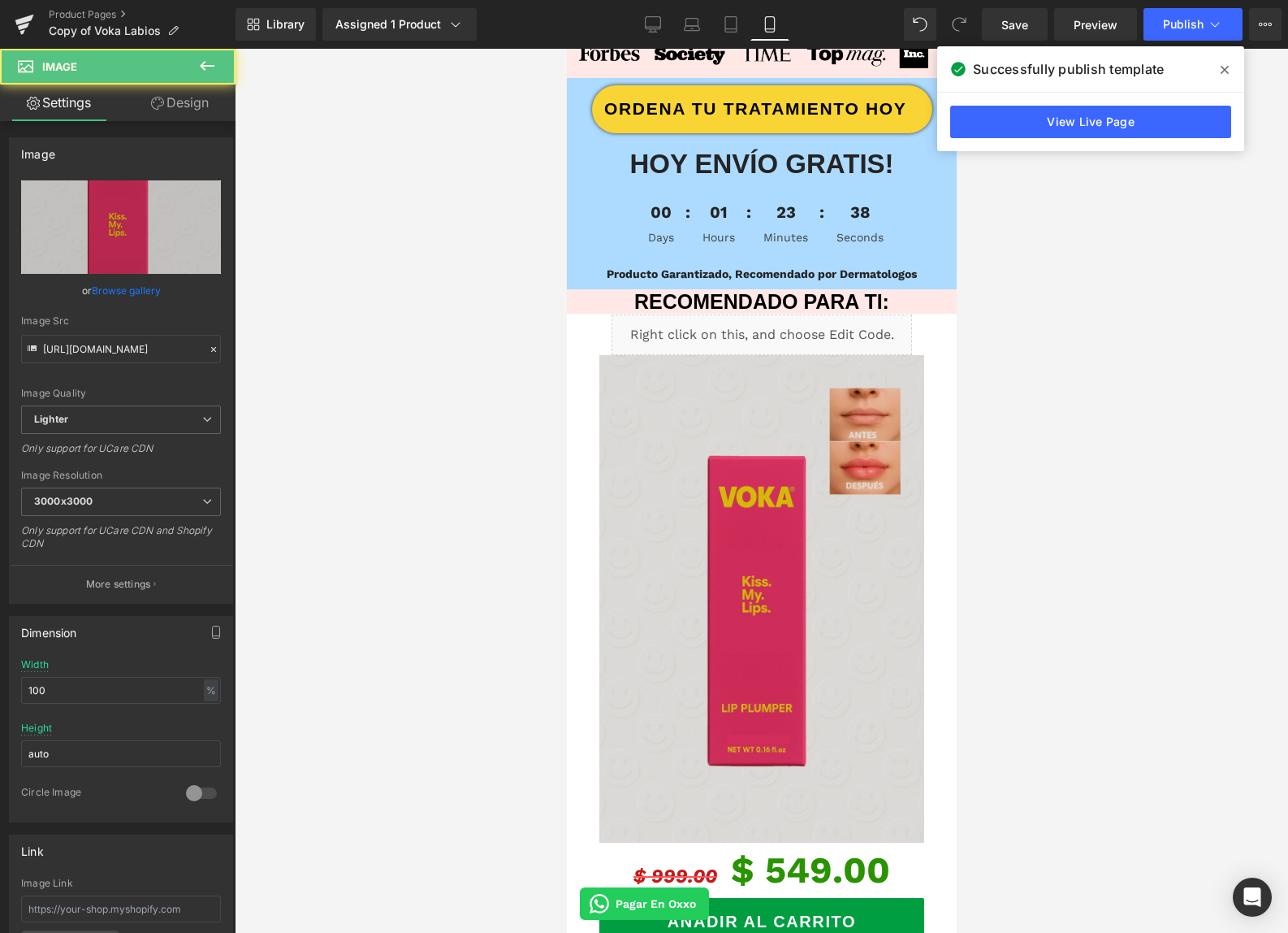
click at [883, 427] on img at bounding box center [762, 599] width 325 height 488
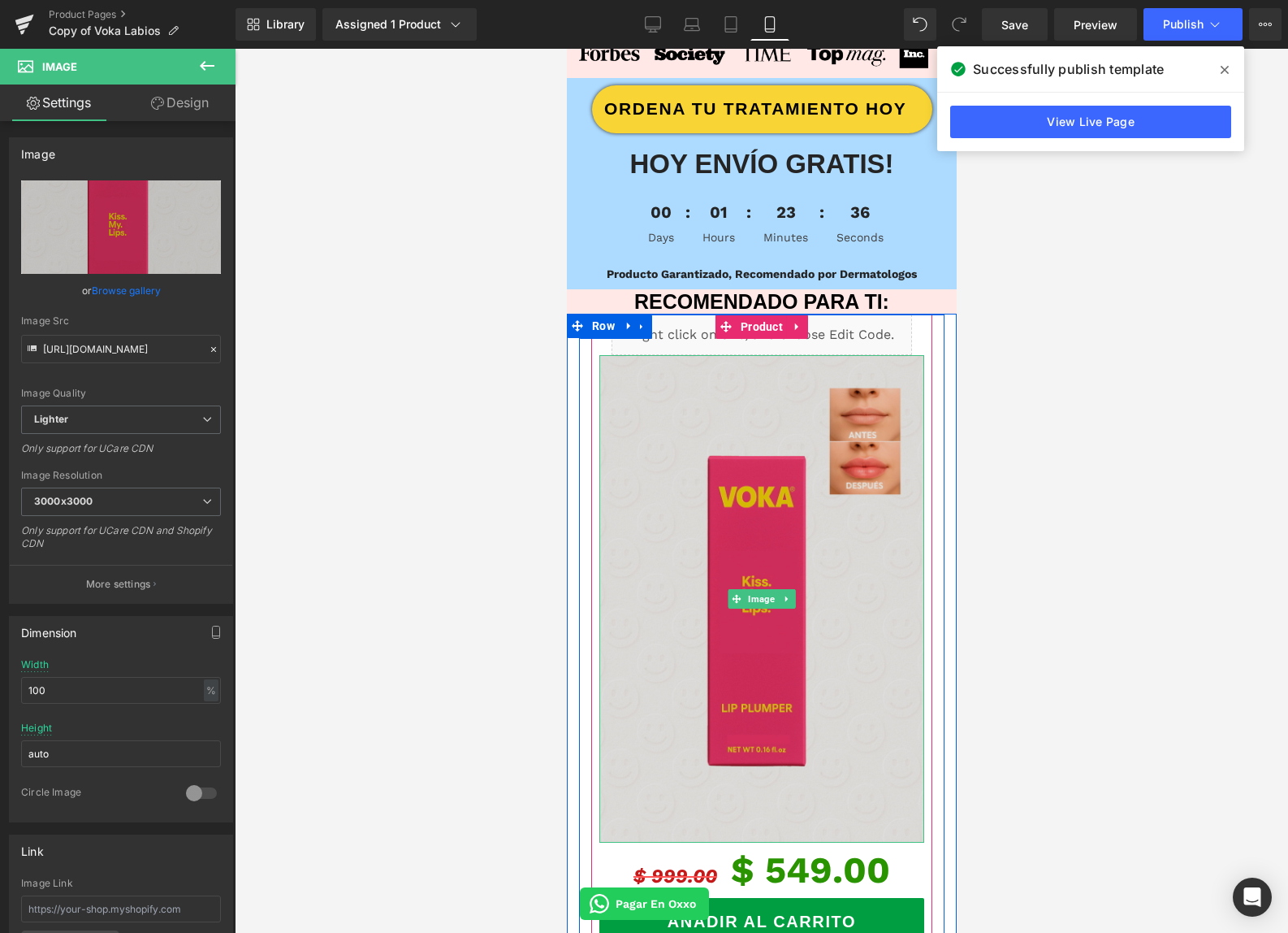
click at [713, 405] on img at bounding box center [762, 599] width 325 height 488
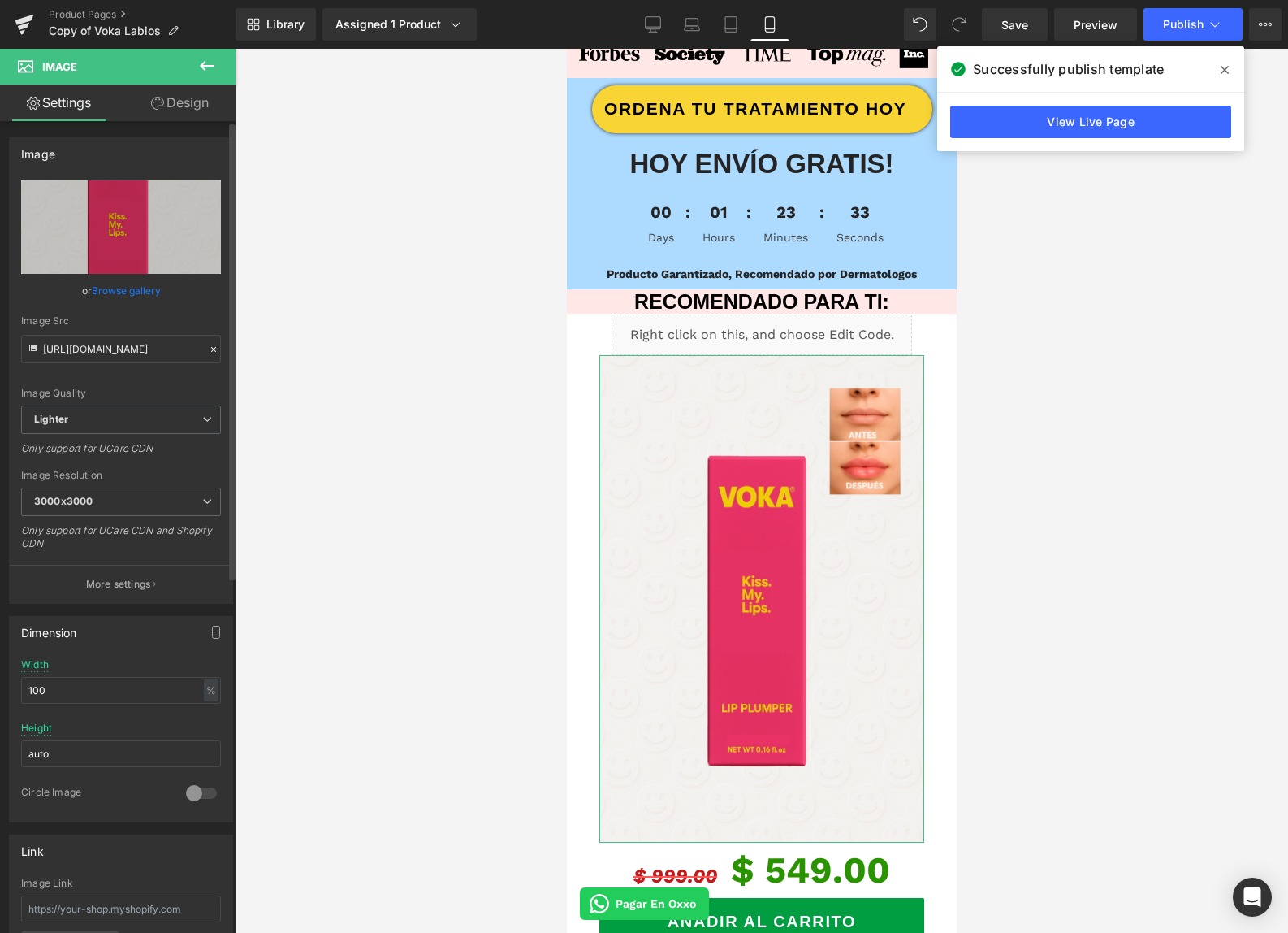
click at [209, 349] on icon at bounding box center [214, 349] width 12 height 12
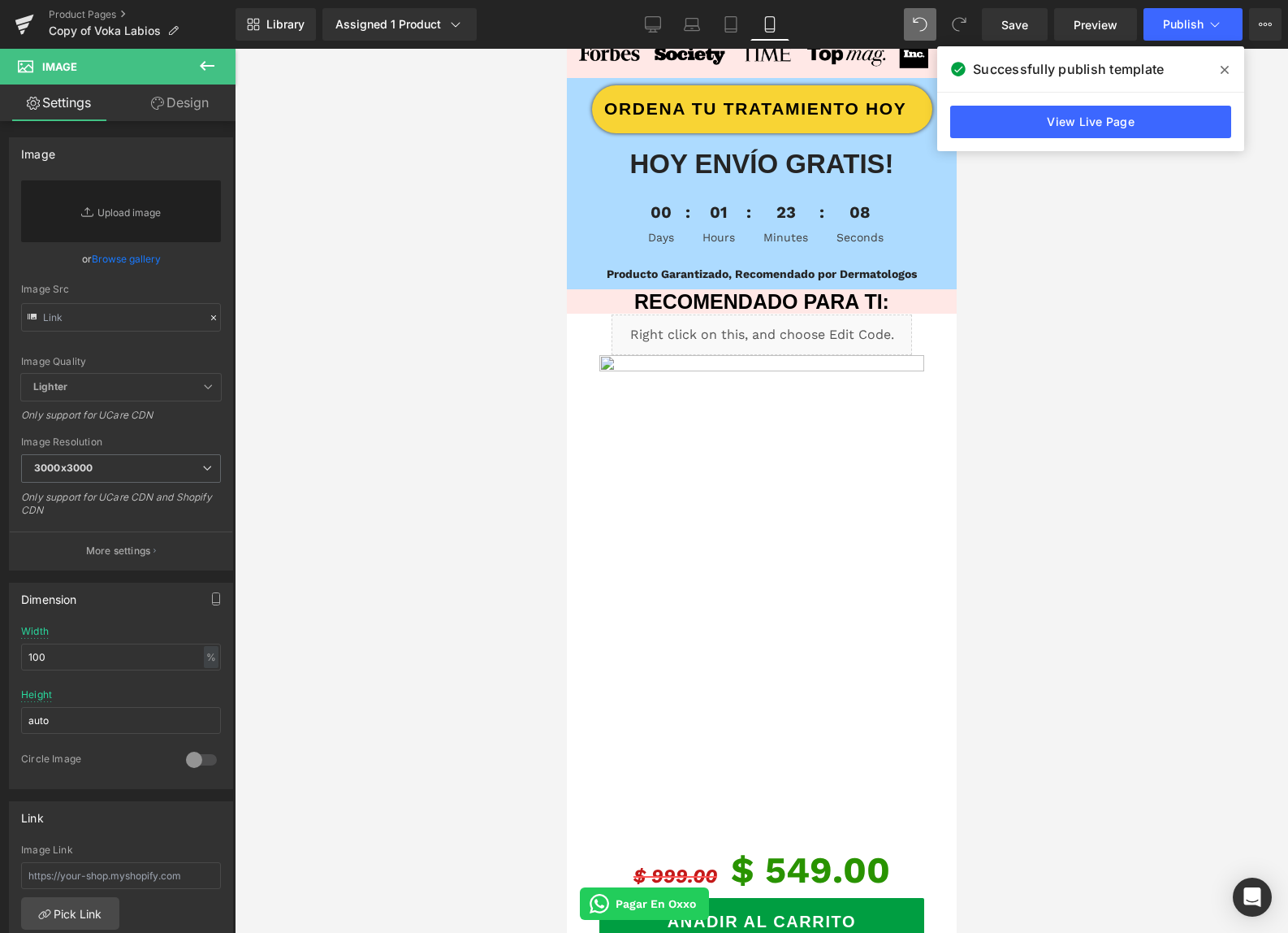
type input "https://ucarecdn.com/93f6385d-c3d6-4262-b389-1410e4687f3a/-/format/auto/-/previ…"
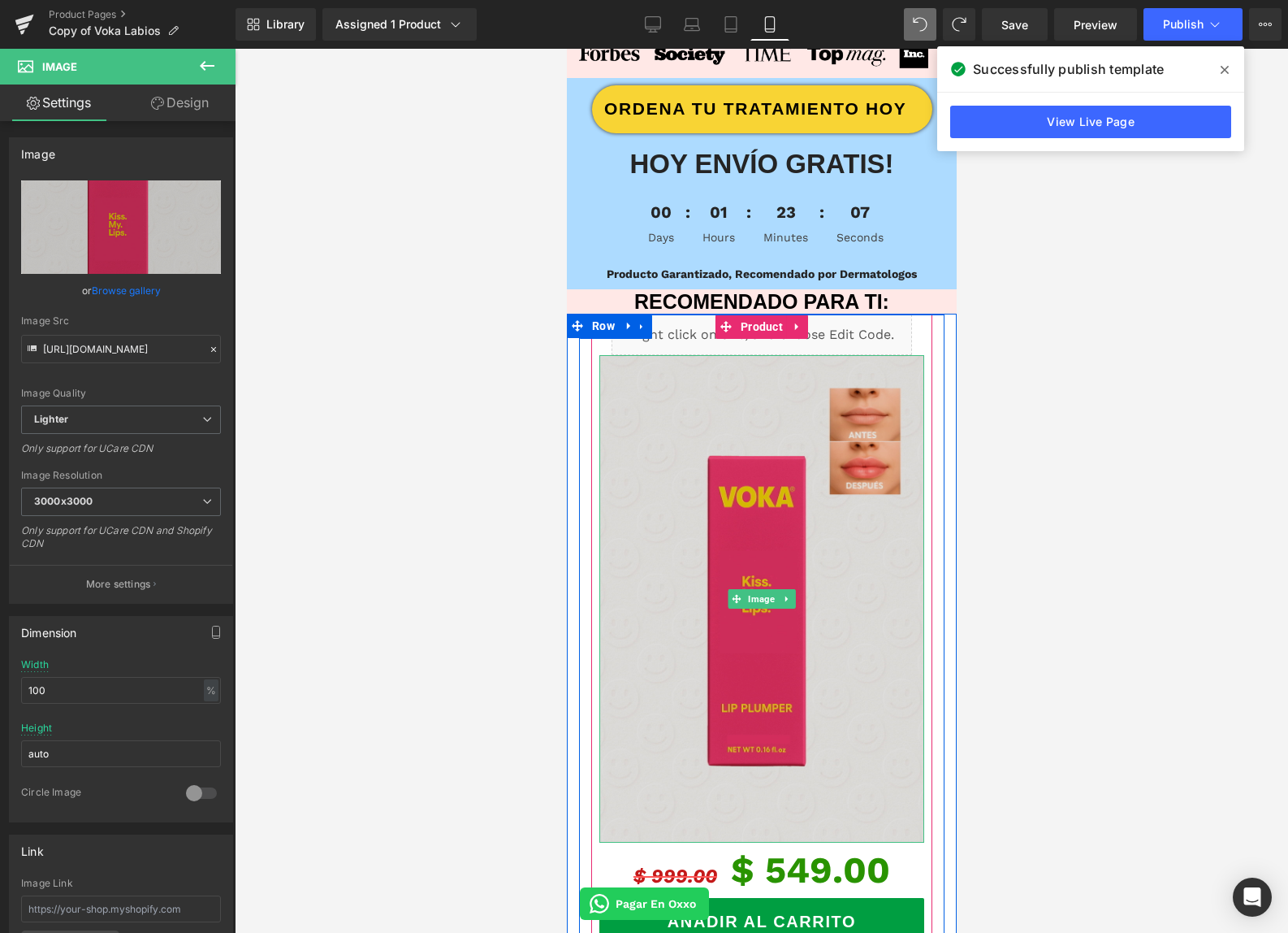
click at [751, 476] on img at bounding box center [762, 599] width 325 height 488
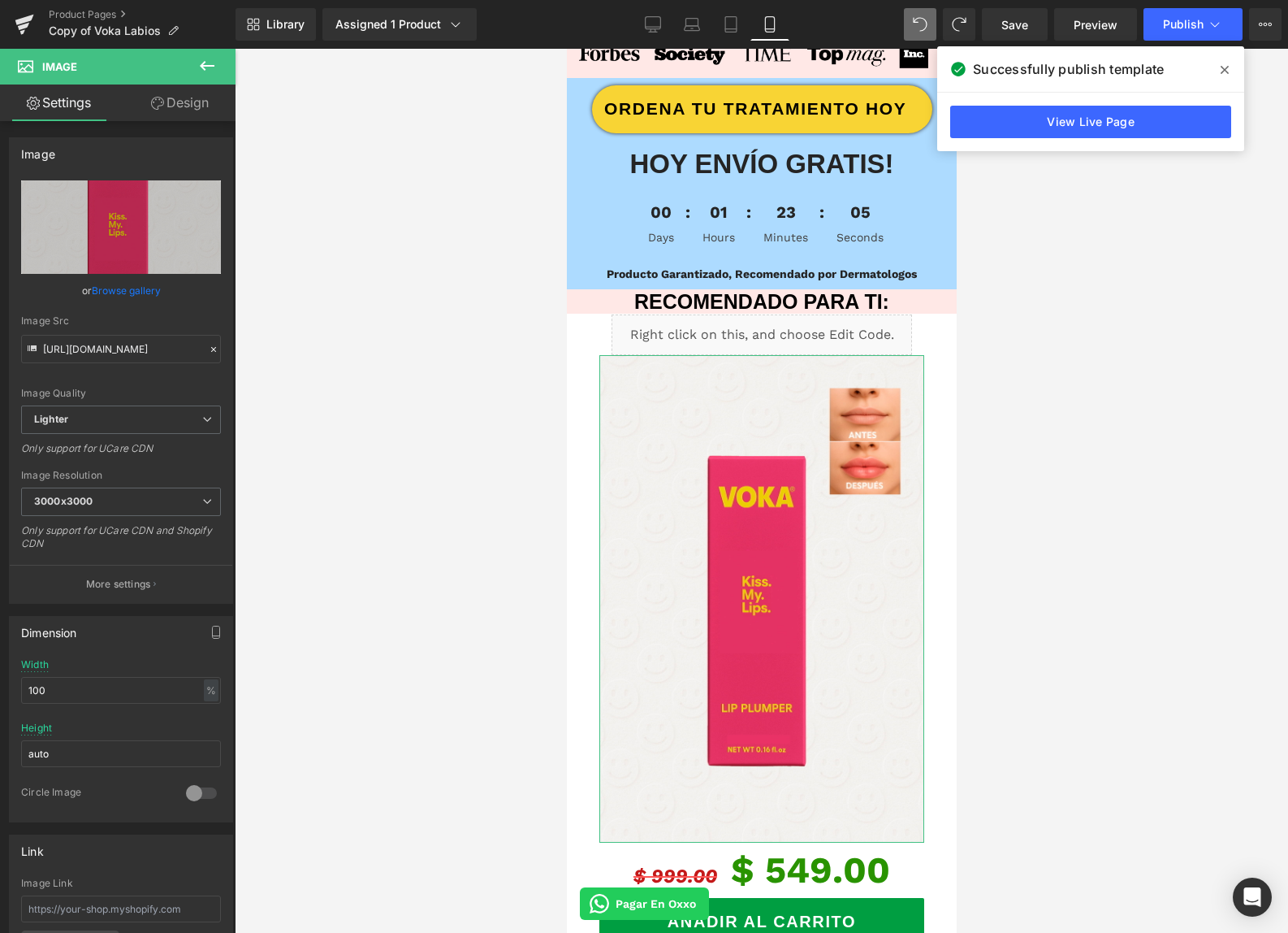
click at [130, 290] on link "Browse gallery" at bounding box center [126, 289] width 69 height 28
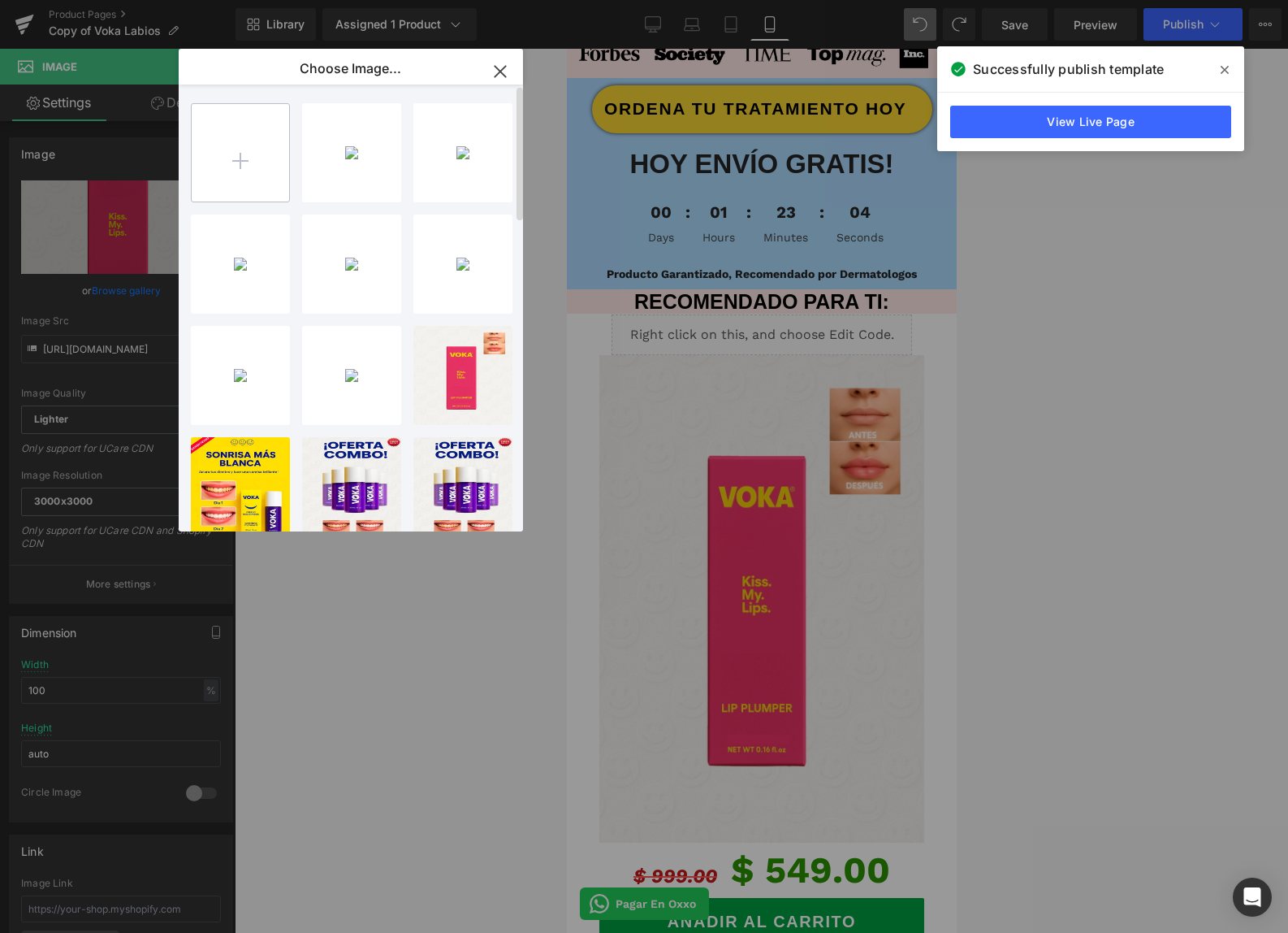
click at [245, 135] on input "file" at bounding box center [240, 152] width 98 height 98
click at [264, 162] on input "file" at bounding box center [240, 152] width 98 height 98
type input "C:\fakepath\PRODUCTO PROTON.jpg"
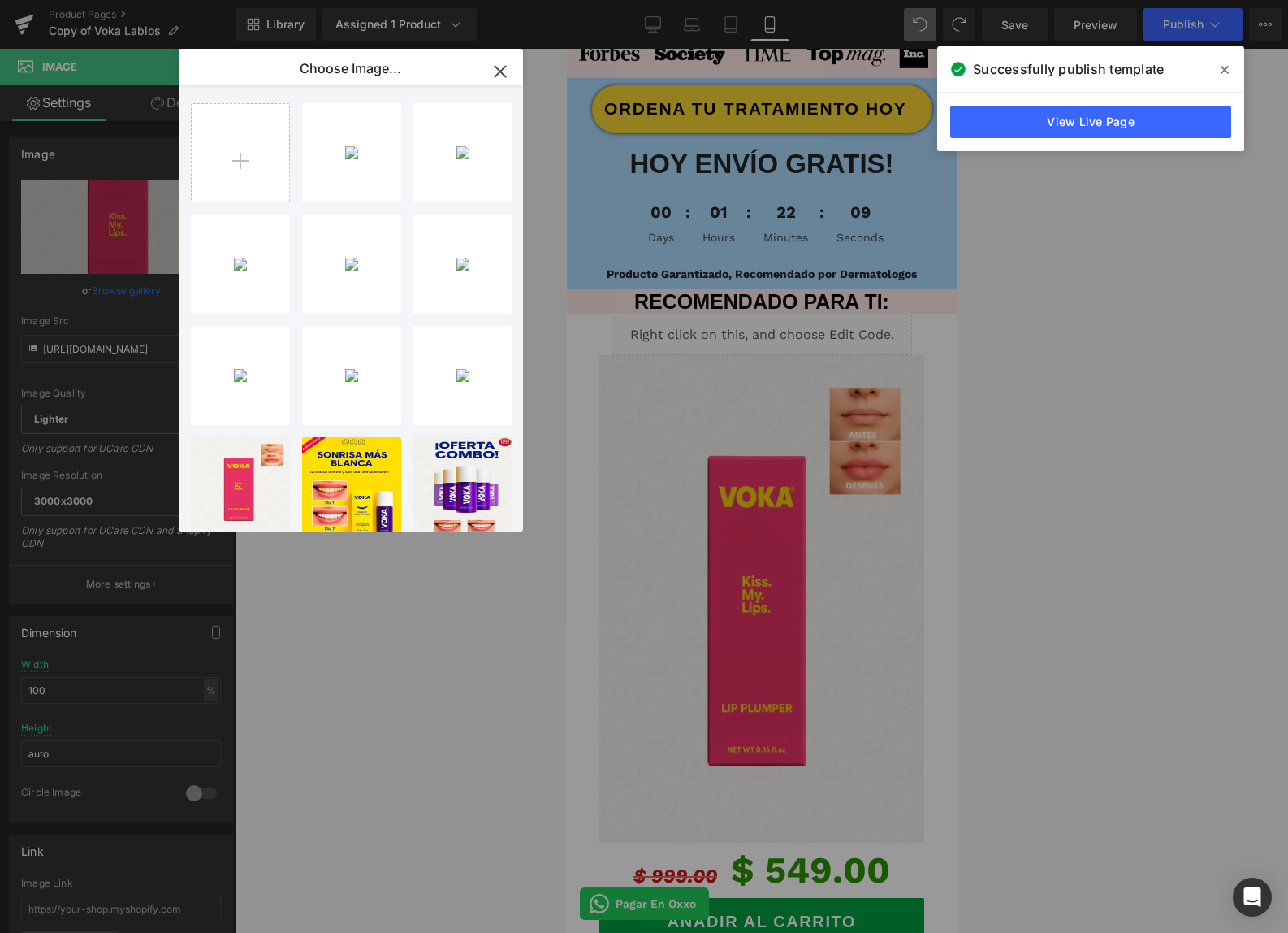
click at [0, 0] on div "PRODUCT...OTON.jpg 859.81 KB" at bounding box center [0, 0] width 0 height 0
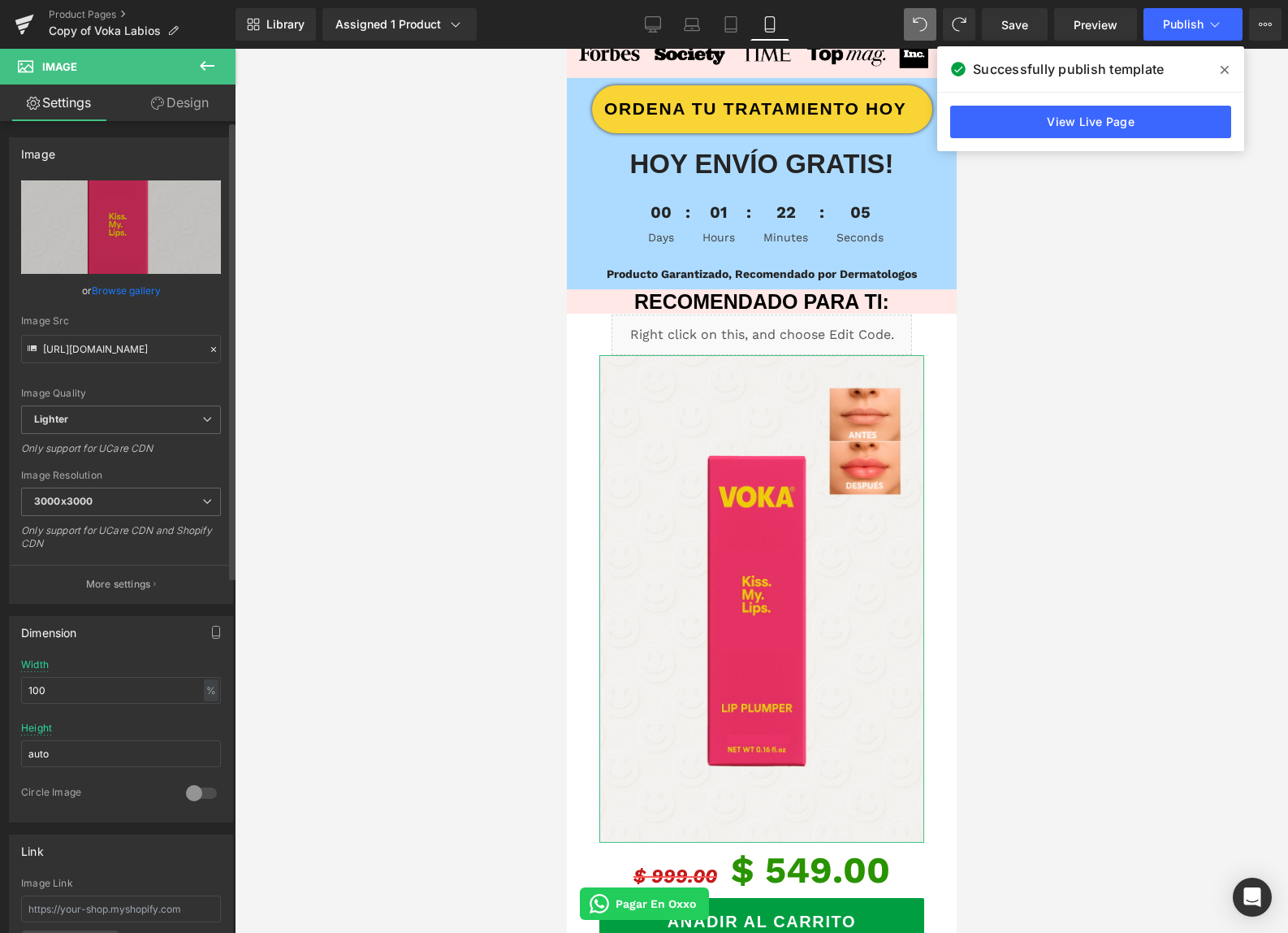
click at [160, 289] on div "or Browse gallery" at bounding box center [121, 290] width 199 height 17
click at [151, 288] on link "Browse gallery" at bounding box center [126, 289] width 69 height 28
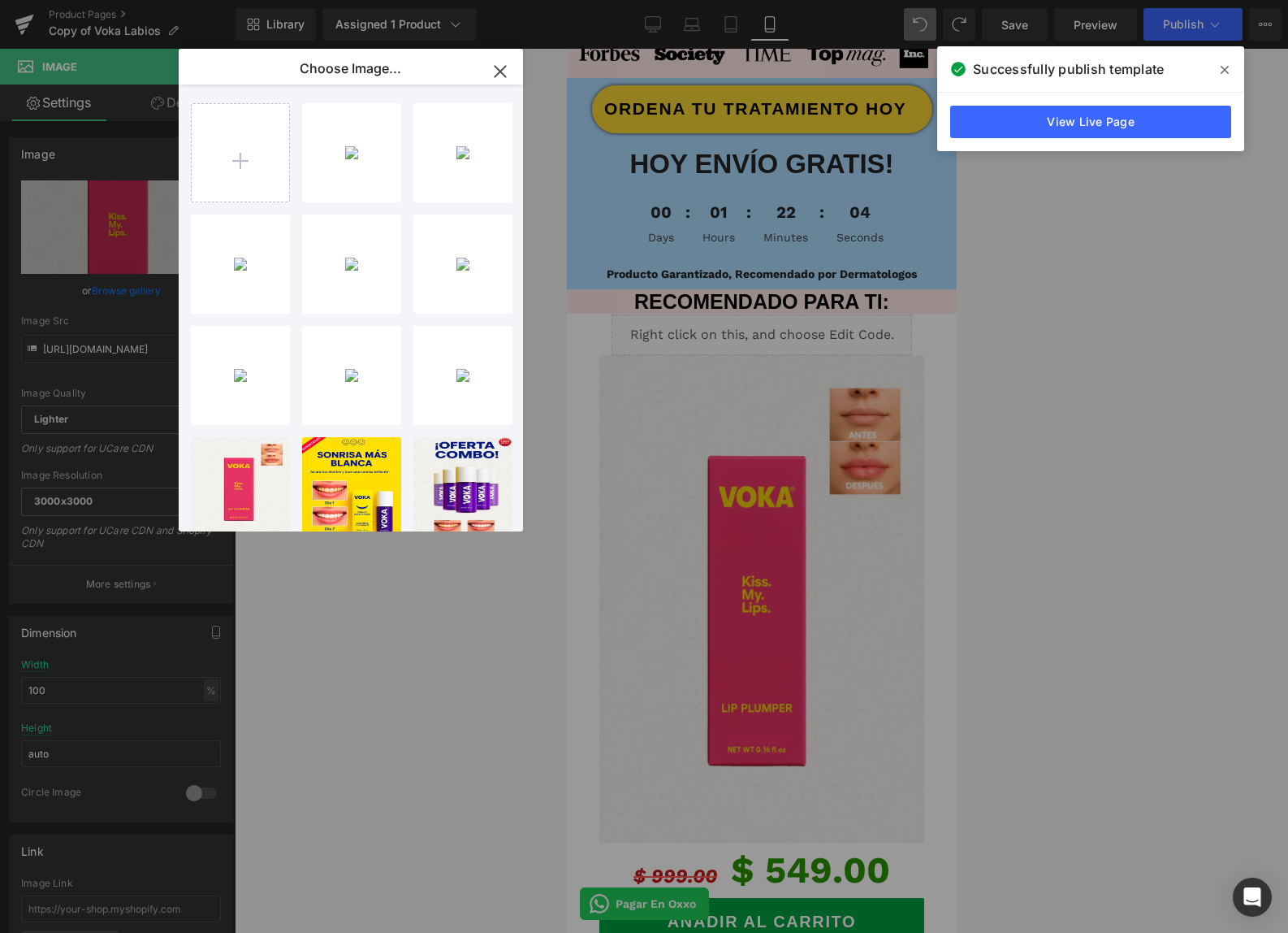
click at [0, 0] on div "PRODUCT...OTON.jpg 859.81 KB" at bounding box center [0, 0] width 0 height 0
type input "https://ucarecdn.com/41179d02-5d47-49d9-bbf5-3f1f1619e028/-/format/auto/-/previ…"
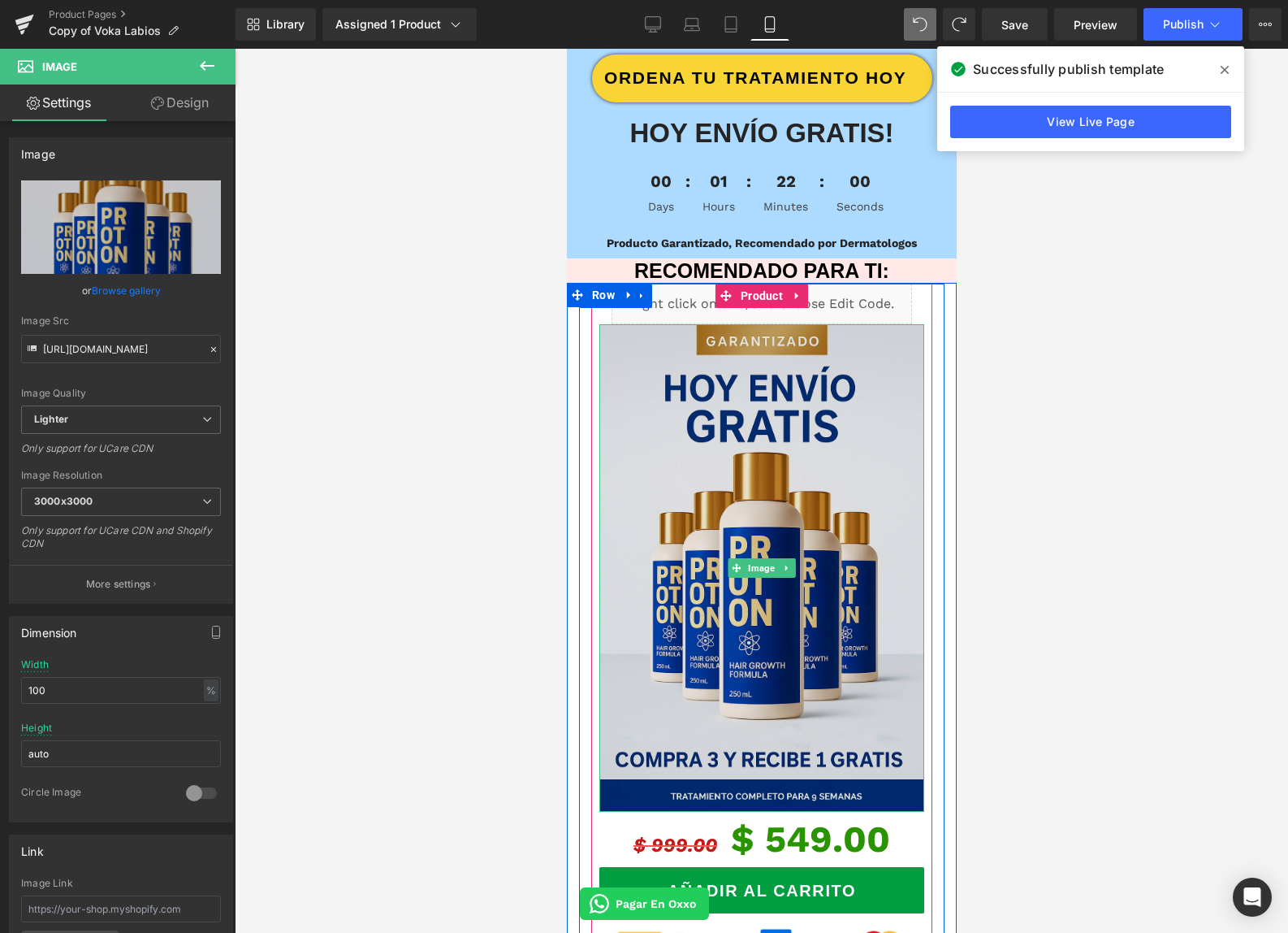
scroll to position [2022, 0]
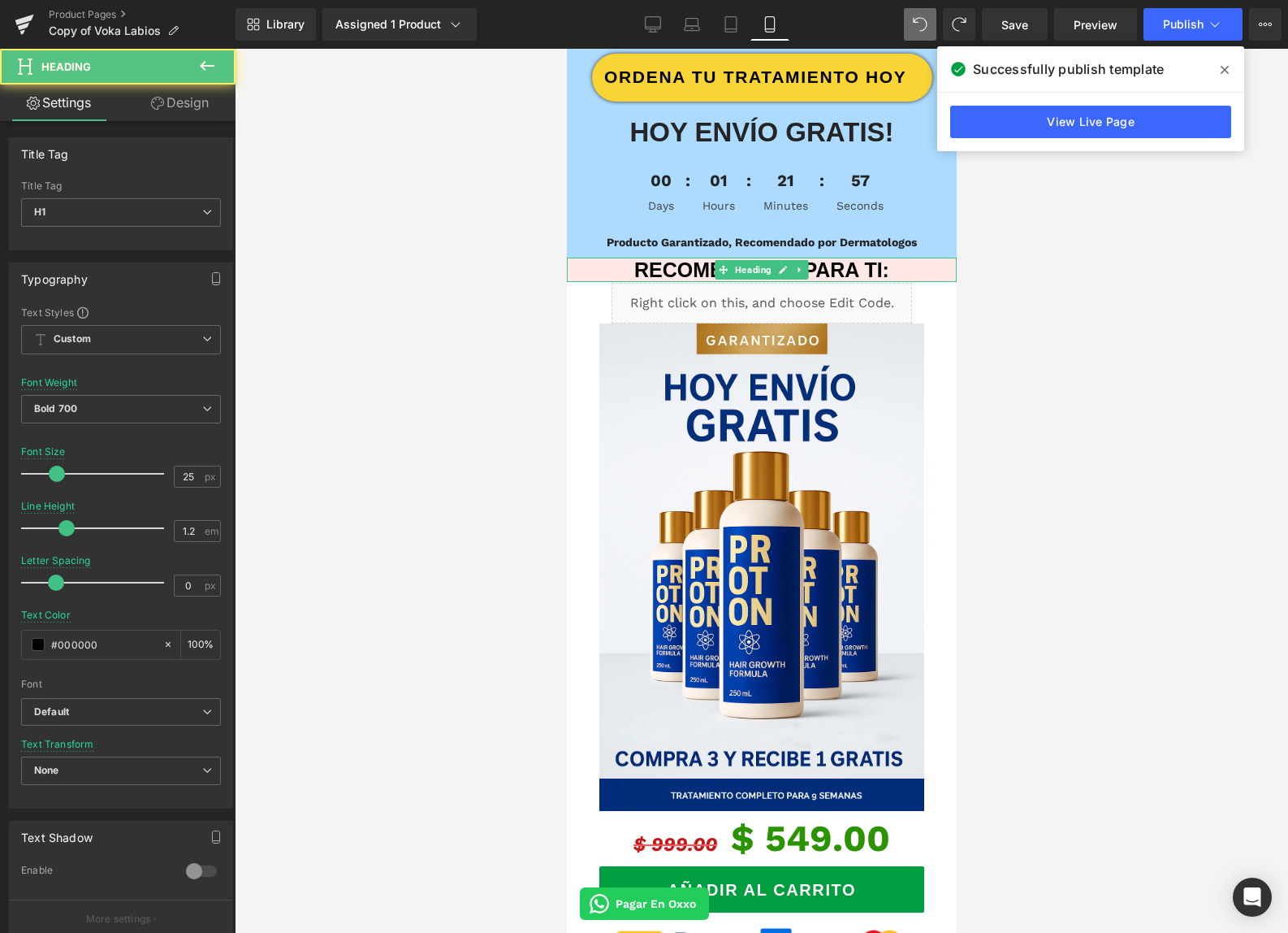
click at [898, 271] on h1 "RECOMENDADO PARA TI:" at bounding box center [761, 269] width 390 height 24
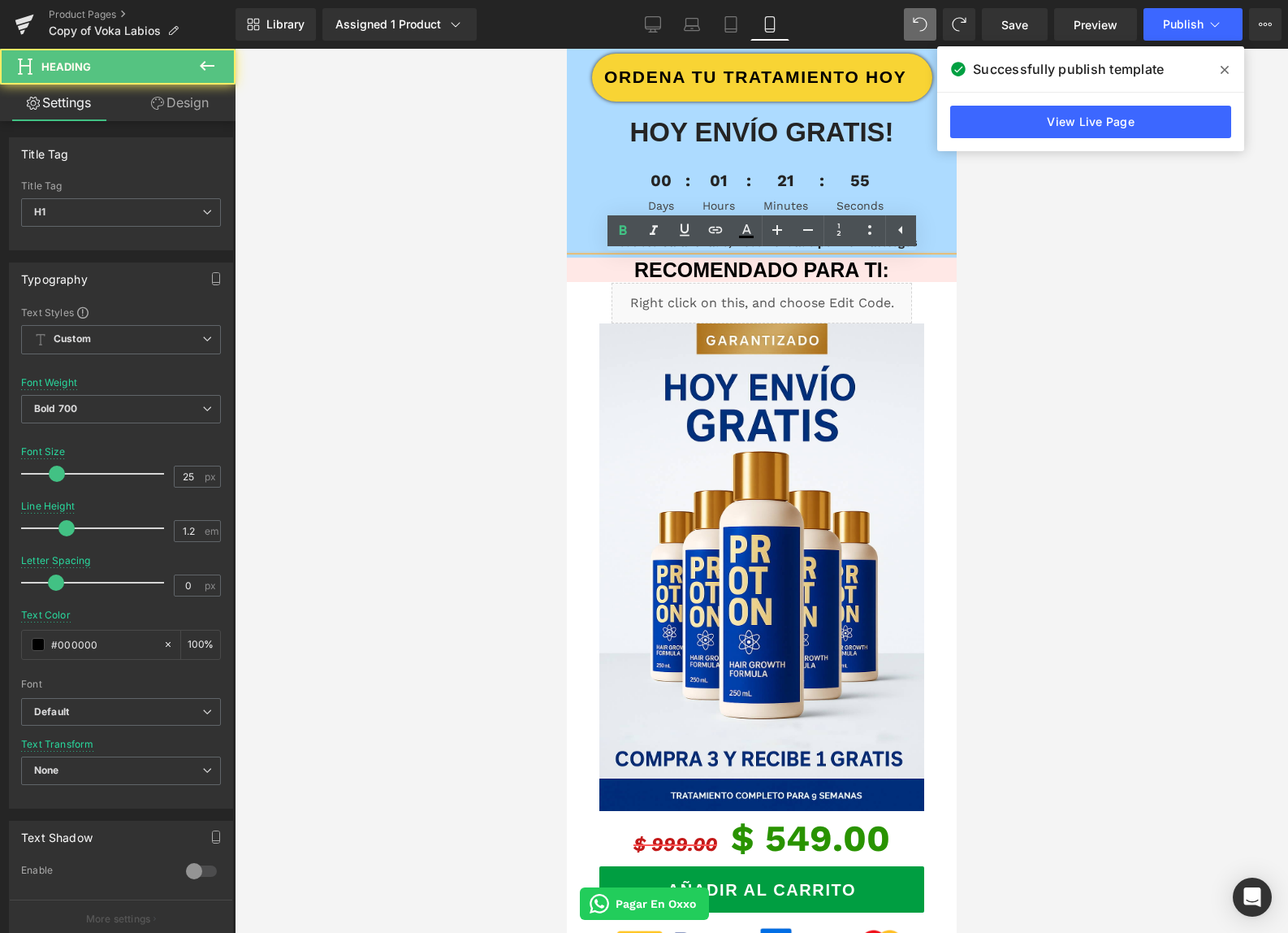
click at [889, 263] on h1 "RECOMENDADO PARA TI:" at bounding box center [761, 269] width 390 height 24
drag, startPoint x: 576, startPoint y: 264, endPoint x: 588, endPoint y: 258, distance: 13.4
click at [579, 264] on h1 "RECOMENDADO PARA TI:" at bounding box center [761, 269] width 390 height 24
click at [595, 257] on div "RECOMENDADO PARA TI:" at bounding box center [761, 269] width 390 height 24
click at [693, 259] on h1 "RECOMENDADO PARA TI:" at bounding box center [761, 269] width 390 height 24
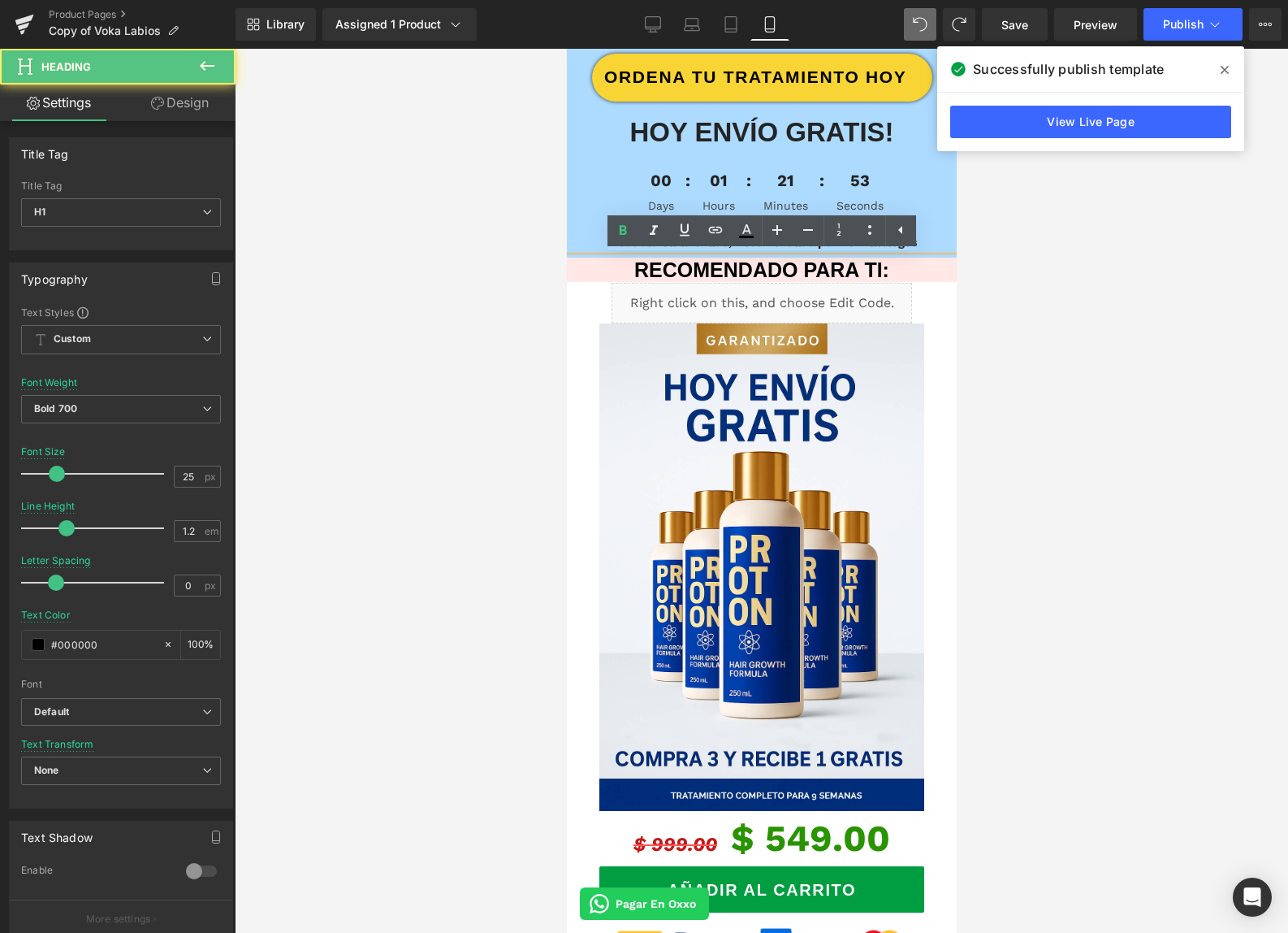
click at [461, 300] on div at bounding box center [762, 490] width 1054 height 884
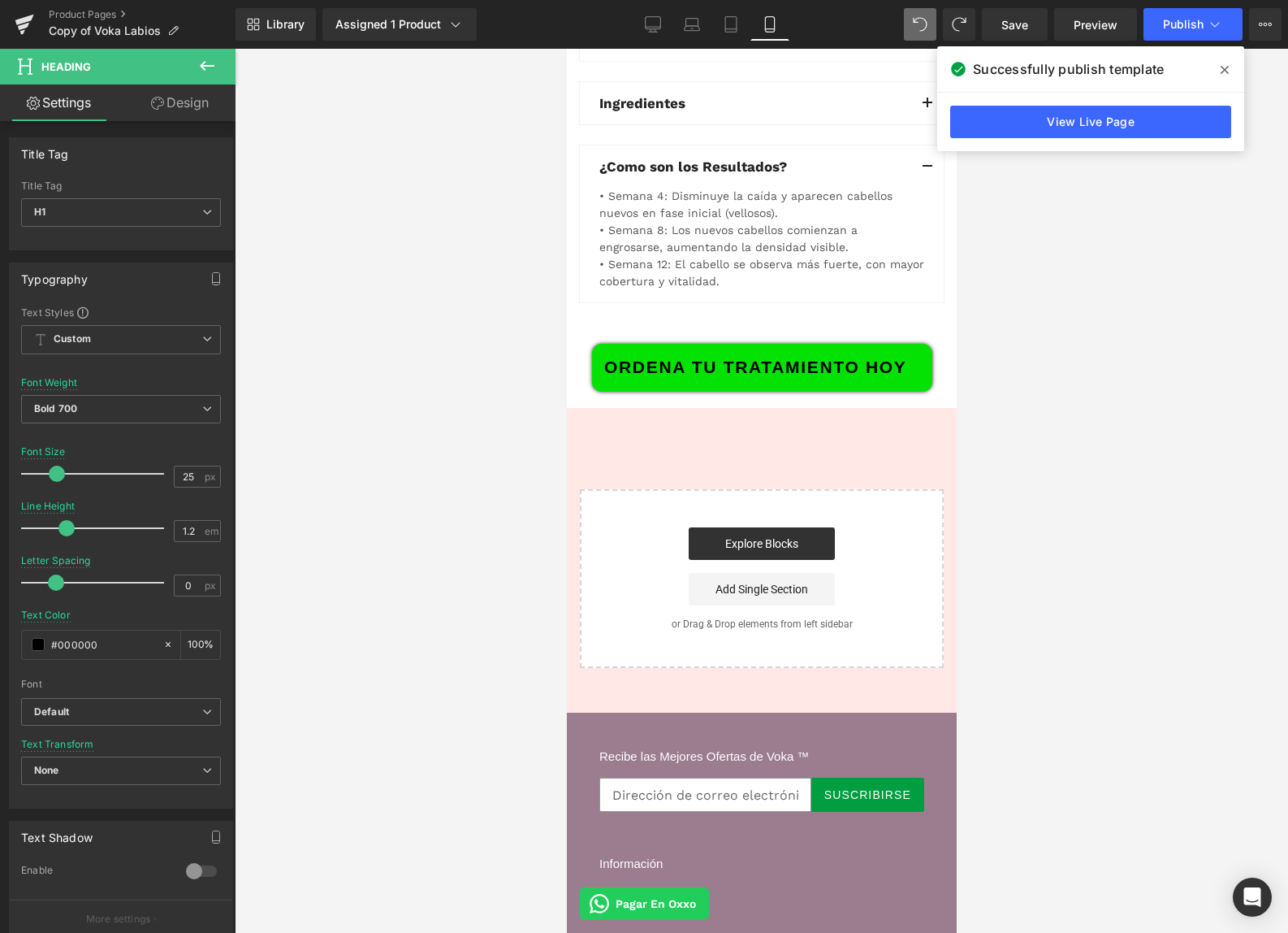
scroll to position [5789, 0]
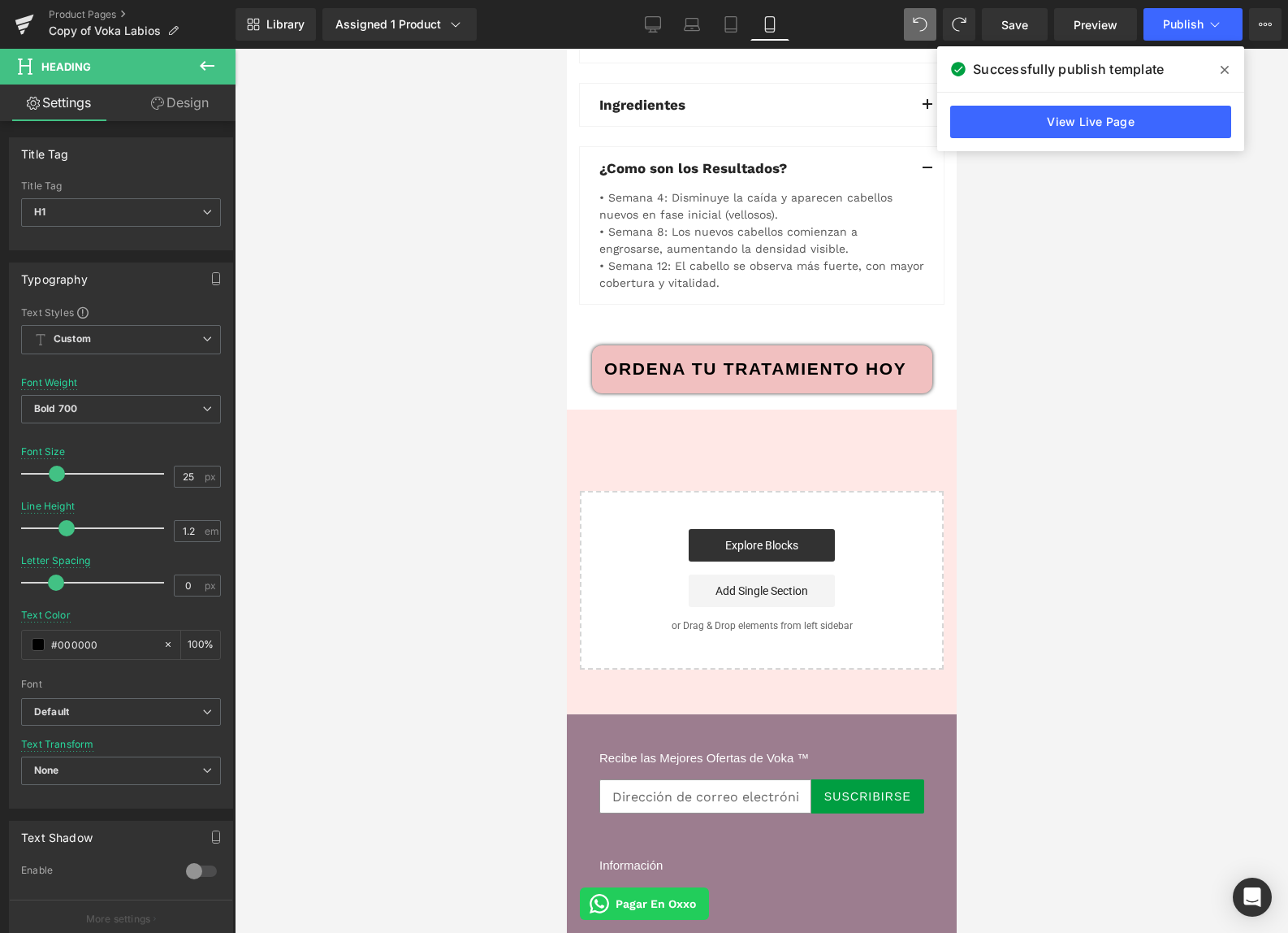
click at [849, 356] on span "ORDENA TU TRATAMIENTO HOY" at bounding box center [755, 369] width 303 height 26
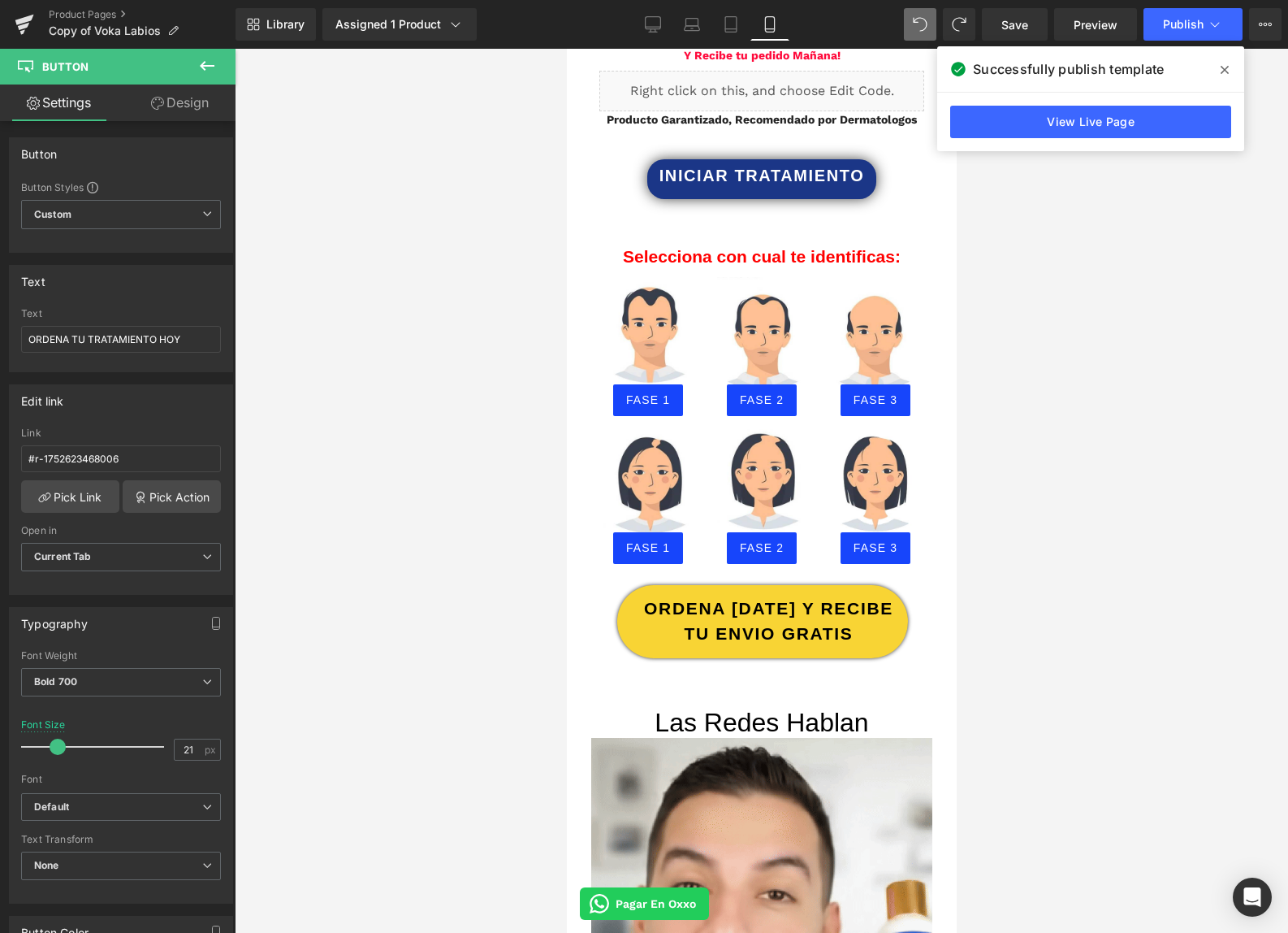
scroll to position [2965, 0]
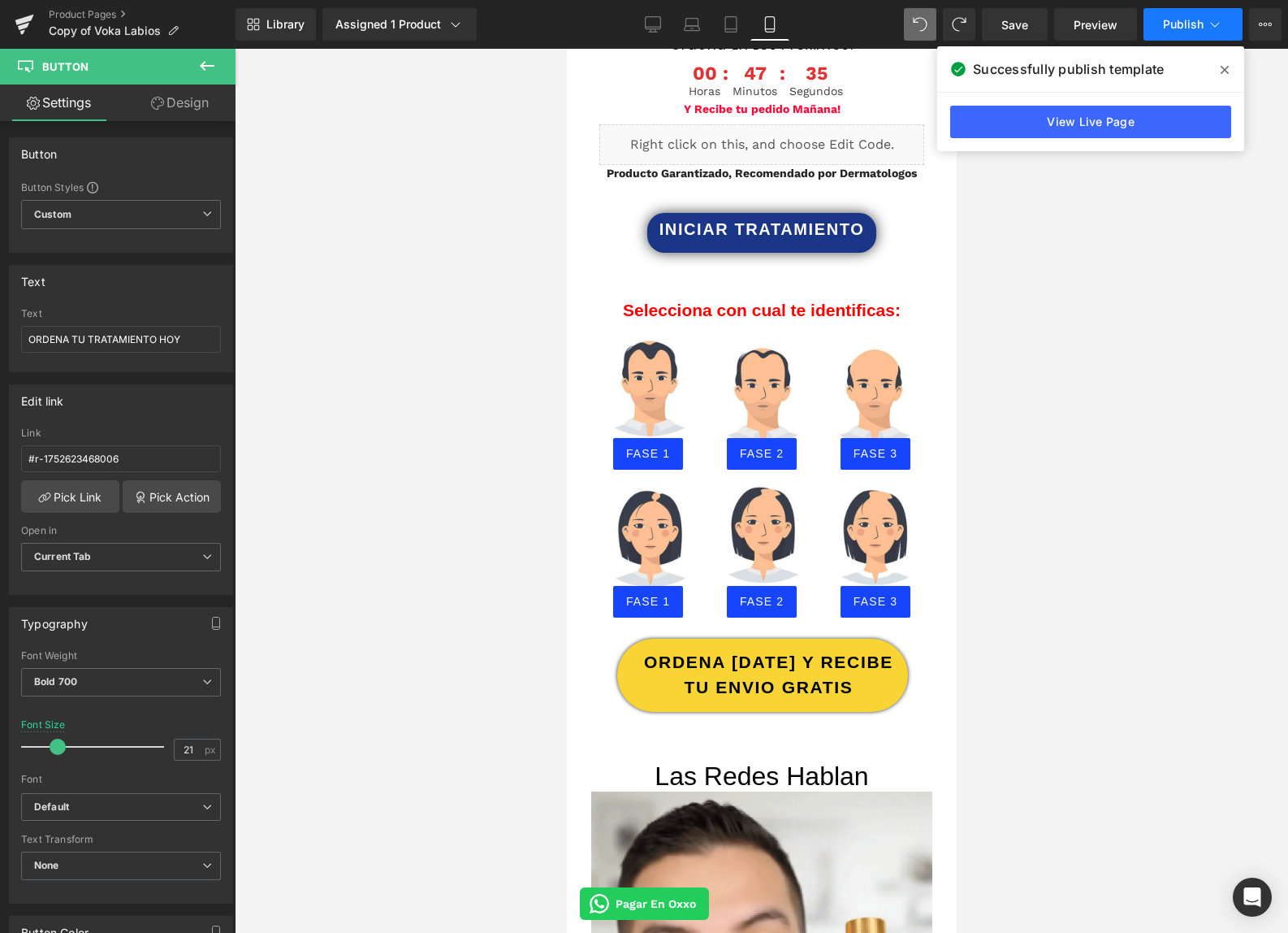
click at [1160, 29] on button "Publish" at bounding box center [1193, 24] width 99 height 33
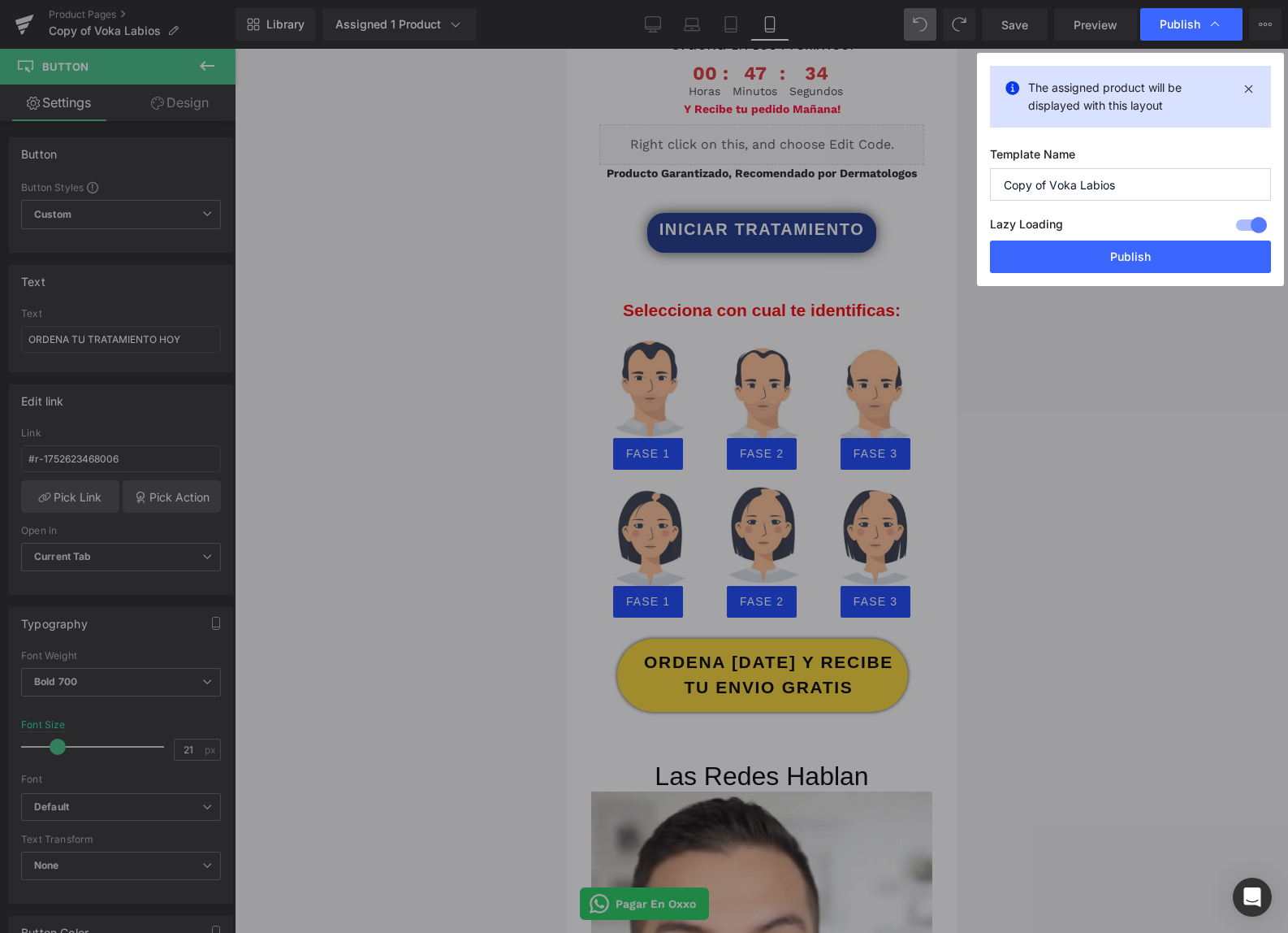
click at [1201, 245] on button "Publish" at bounding box center [1130, 256] width 281 height 33
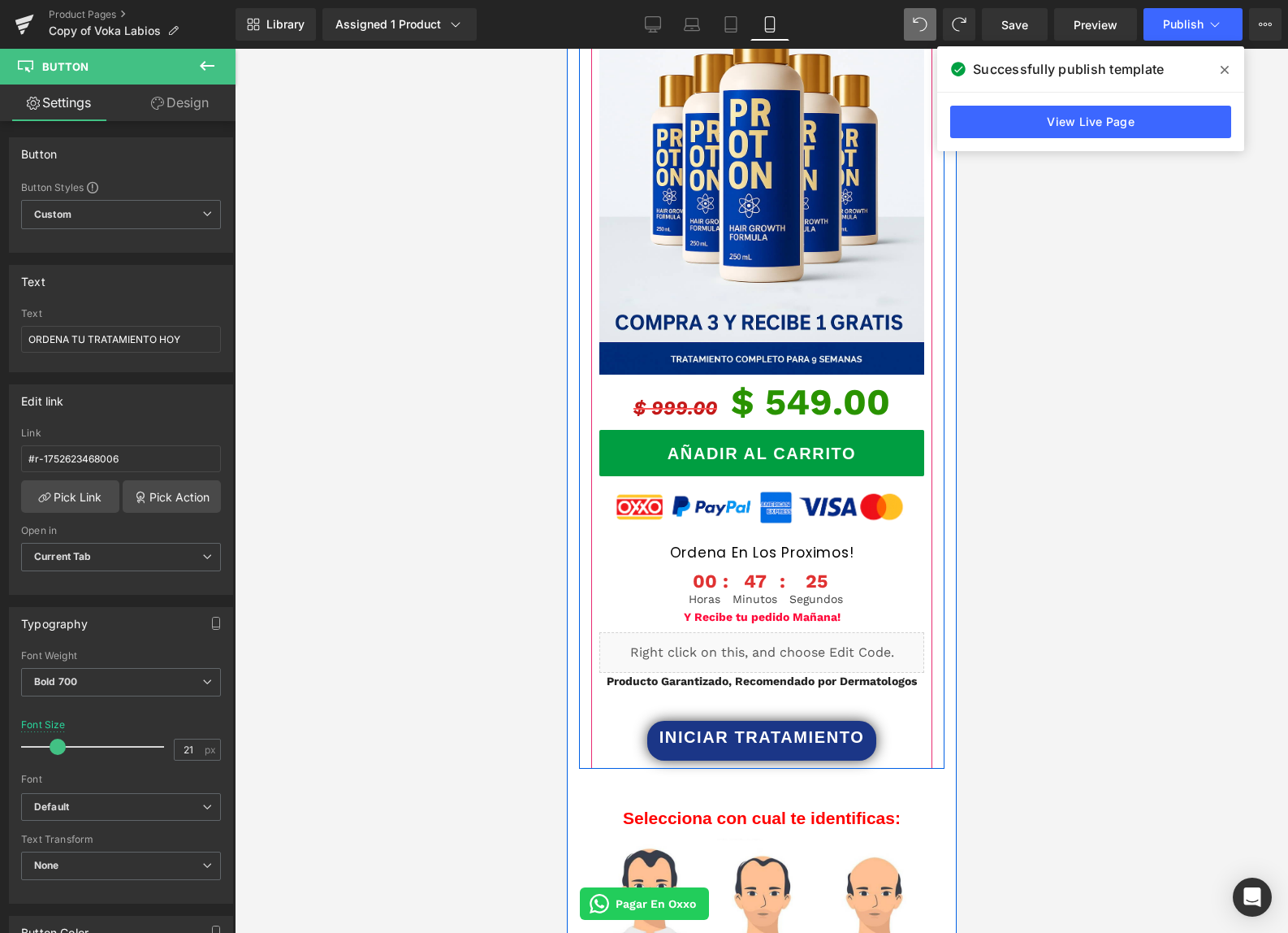
scroll to position [2445, 0]
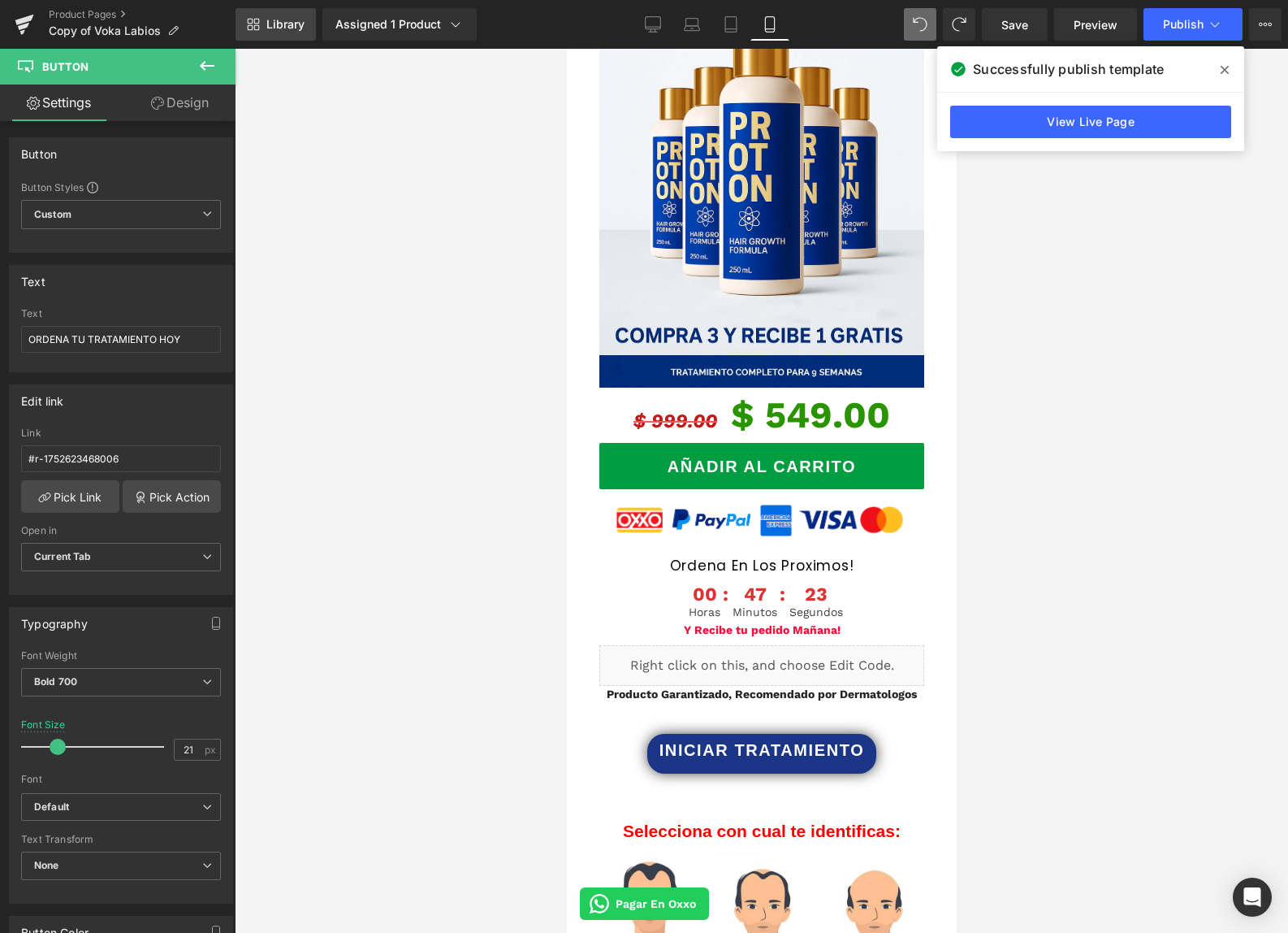
click at [287, 31] on span "Library" at bounding box center [285, 24] width 38 height 15
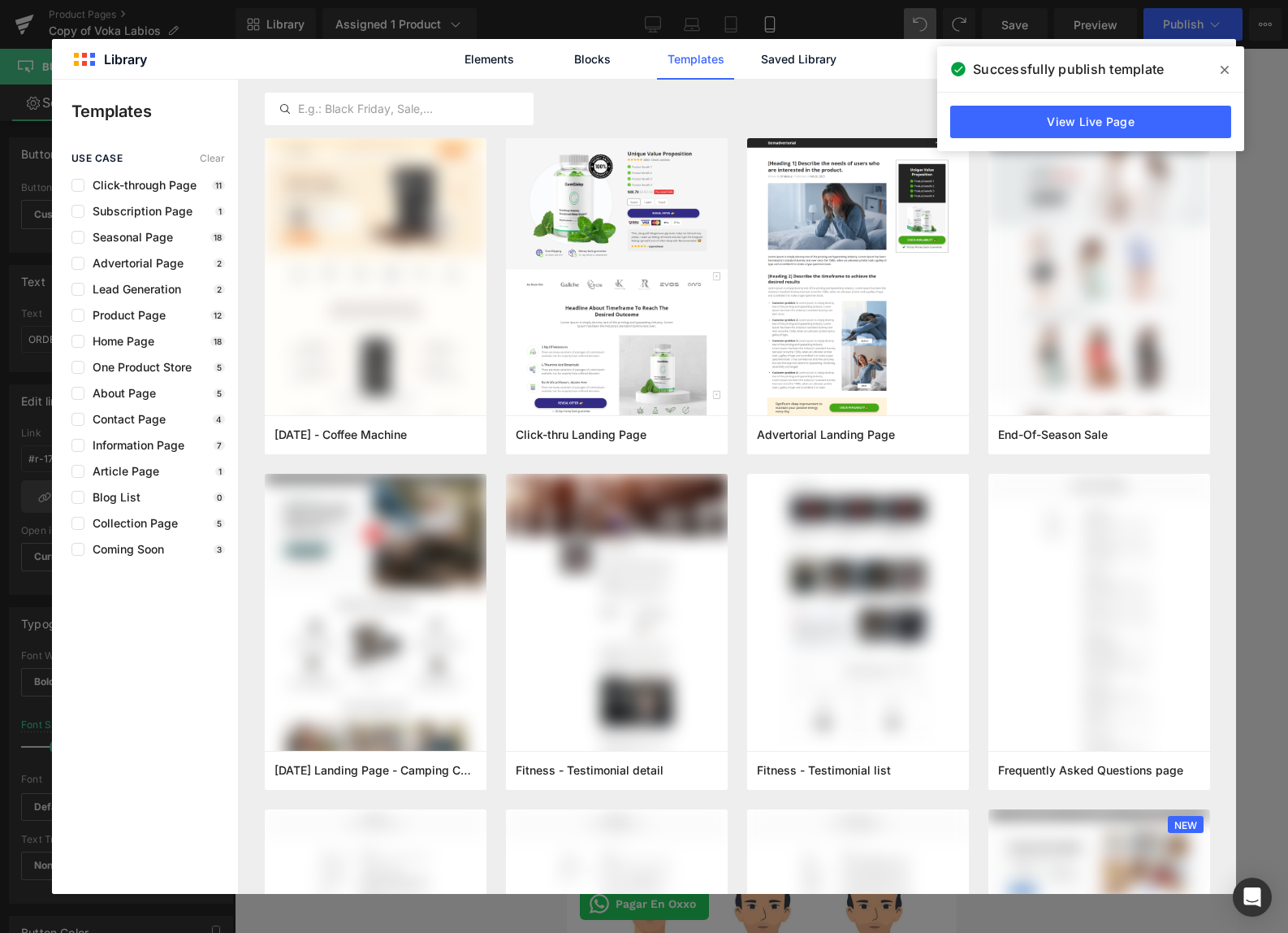
click at [1222, 70] on icon at bounding box center [1225, 69] width 8 height 13
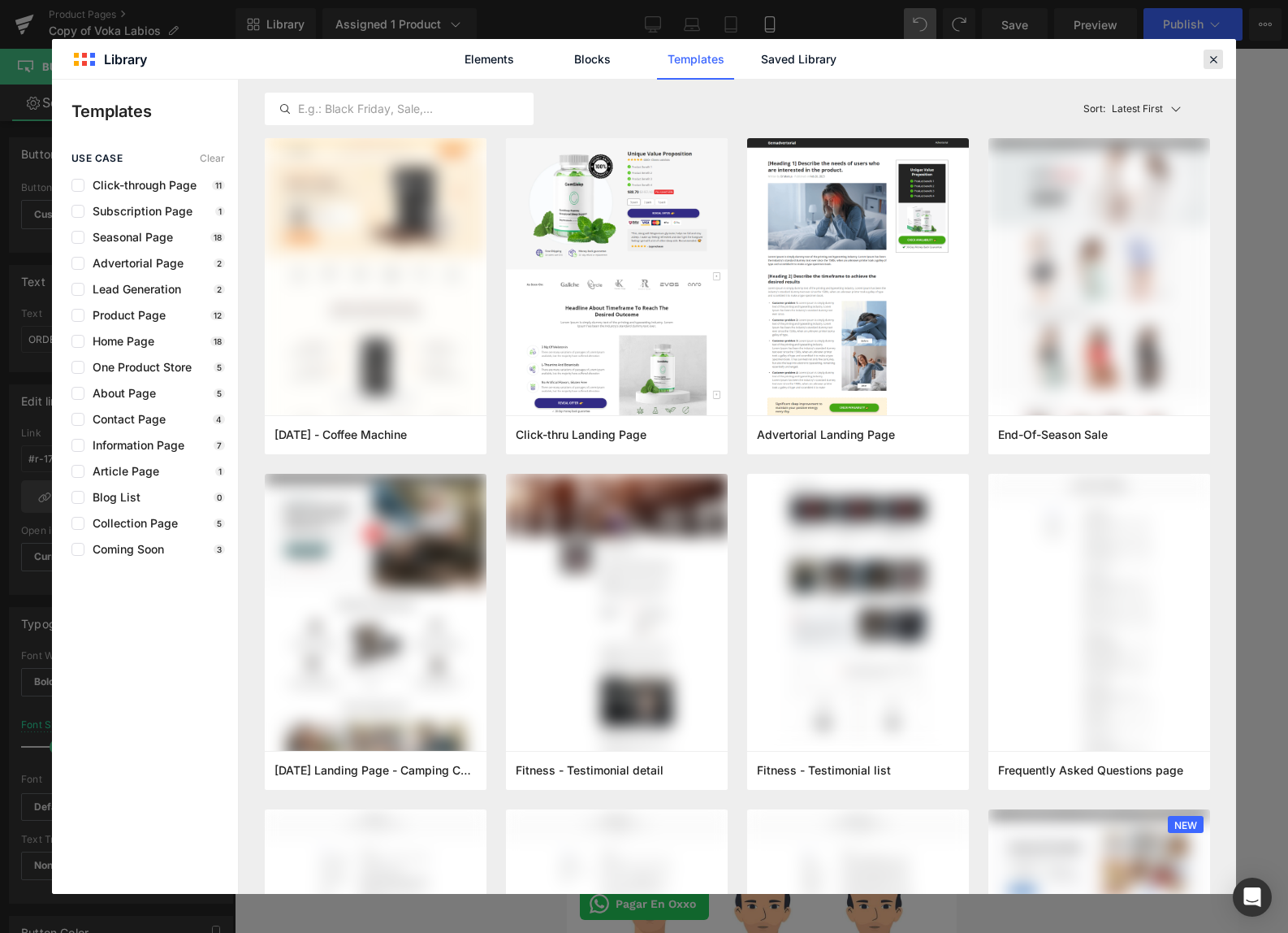
click at [1212, 55] on icon at bounding box center [1213, 59] width 15 height 15
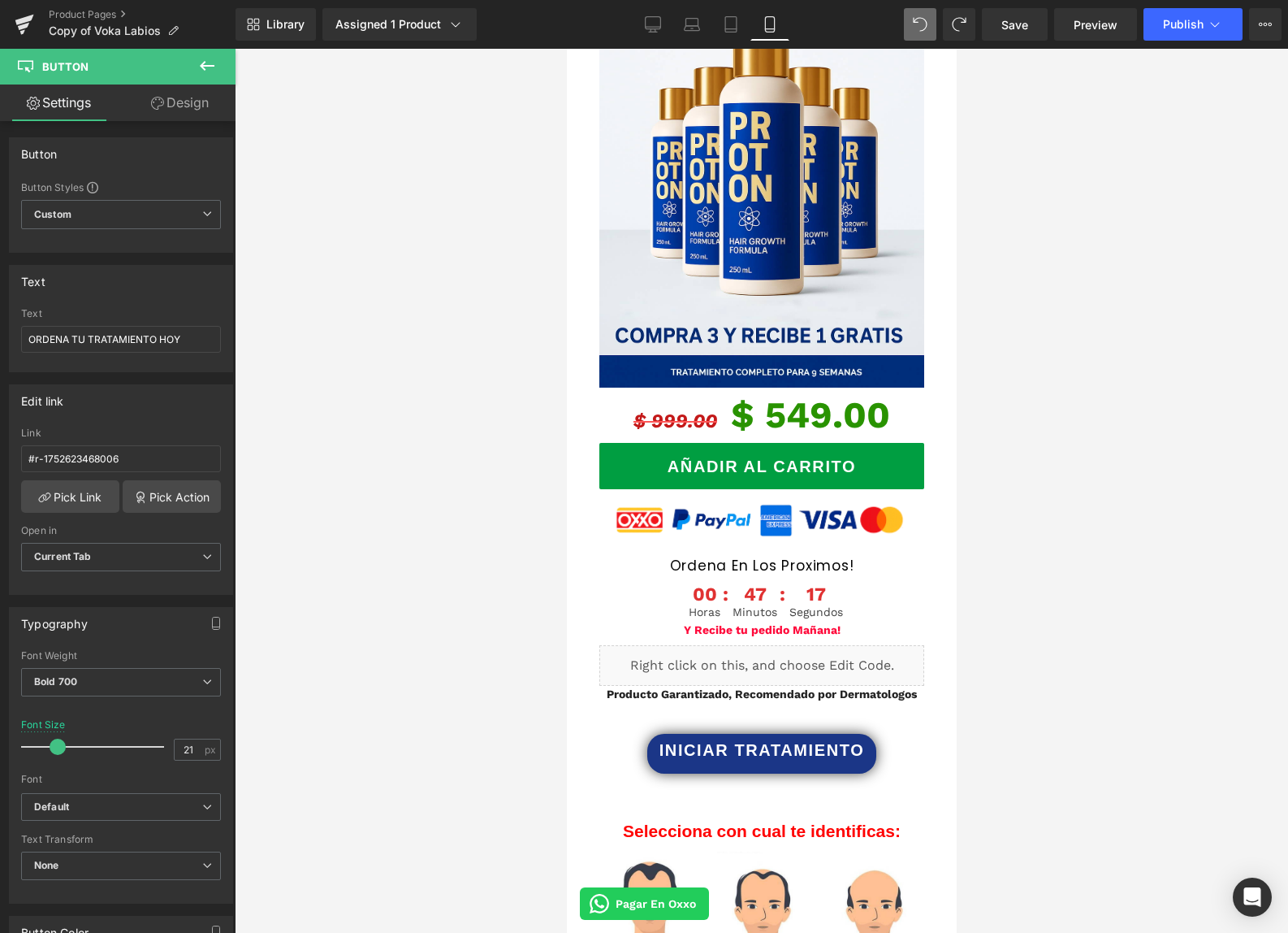
click at [214, 67] on icon at bounding box center [207, 66] width 19 height 19
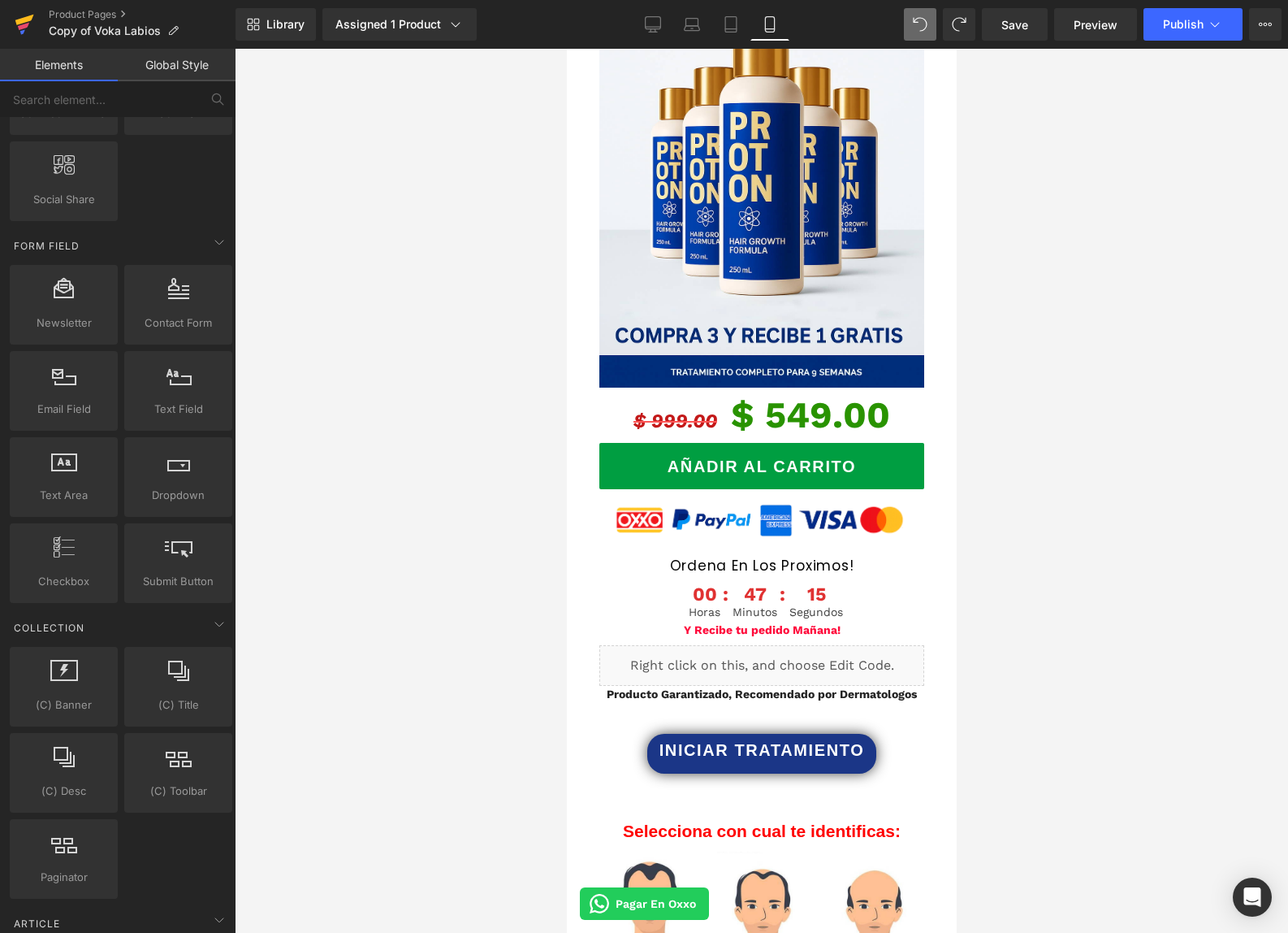
click at [32, 25] on icon at bounding box center [24, 24] width 19 height 41
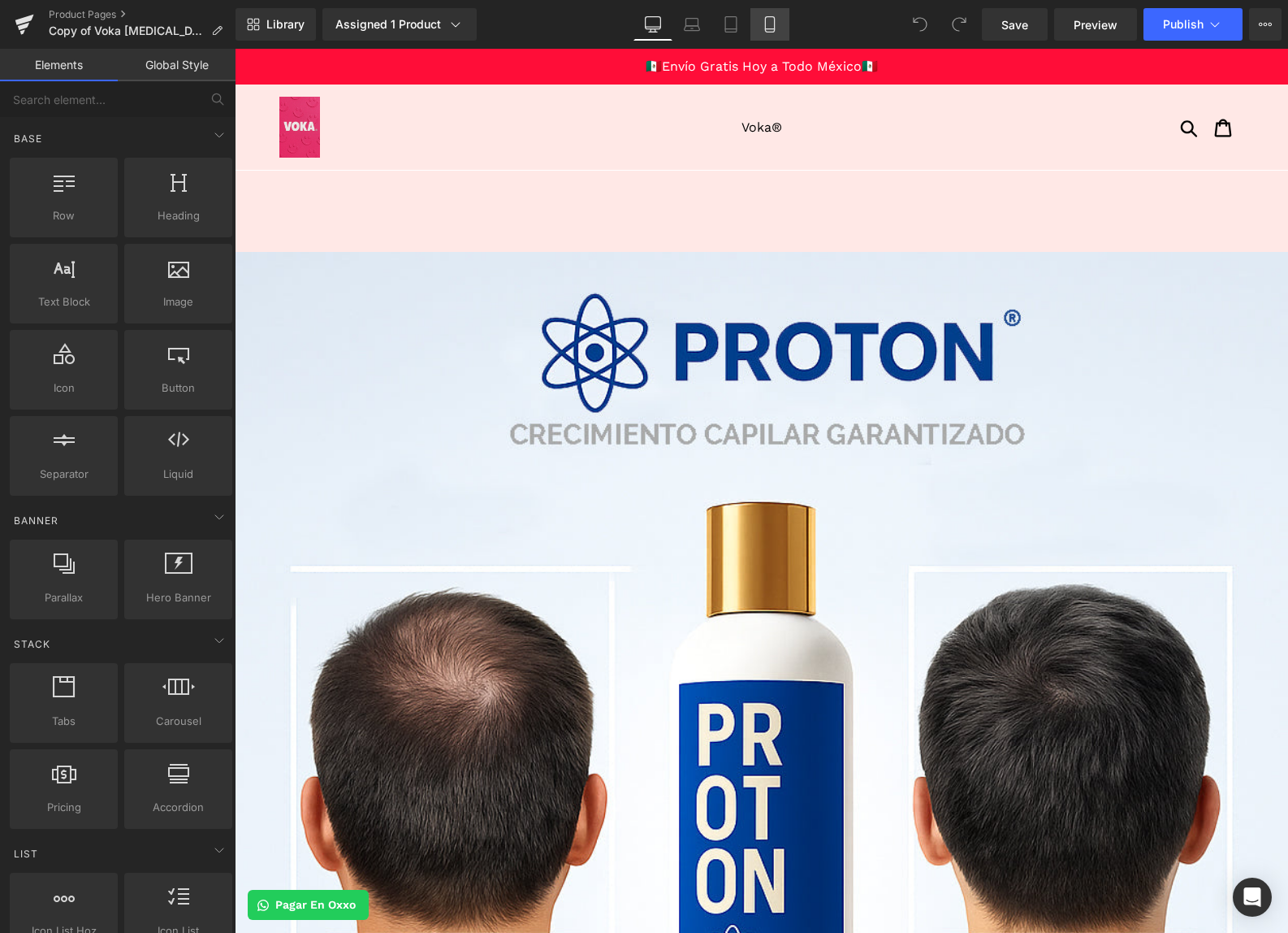
click at [767, 23] on icon at bounding box center [769, 24] width 16 height 16
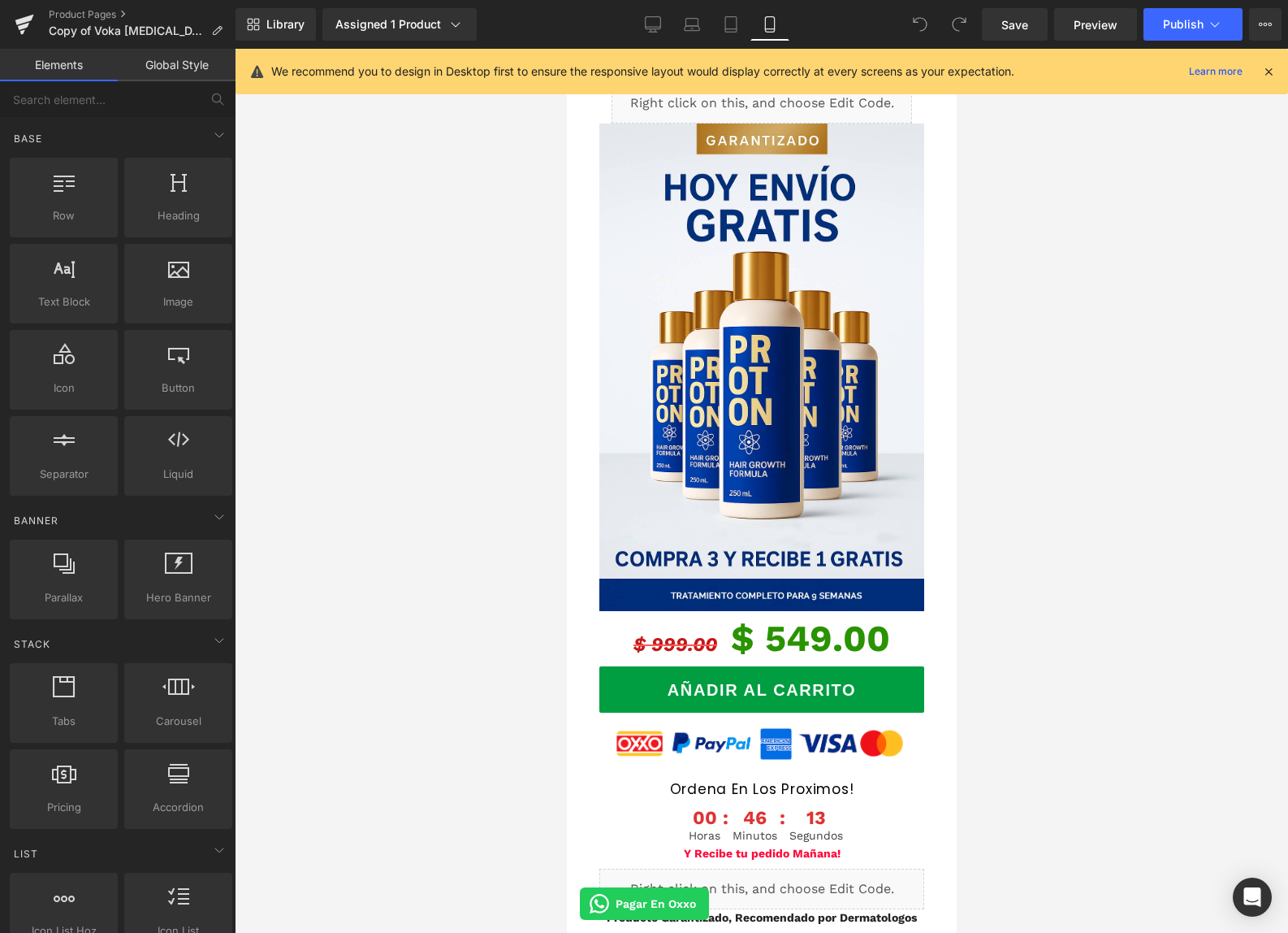
scroll to position [2208, 0]
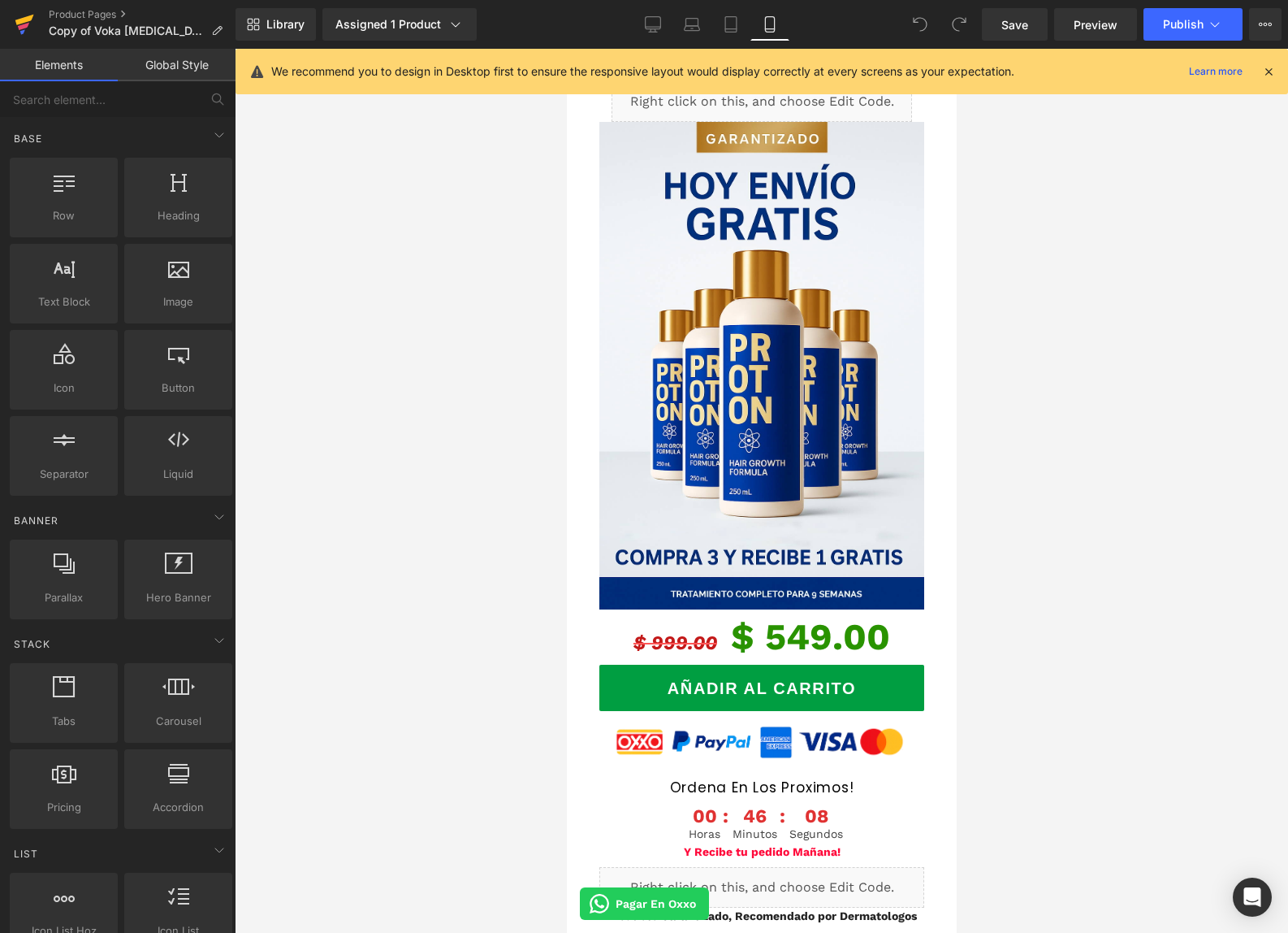
click at [23, 19] on icon at bounding box center [24, 19] width 18 height 11
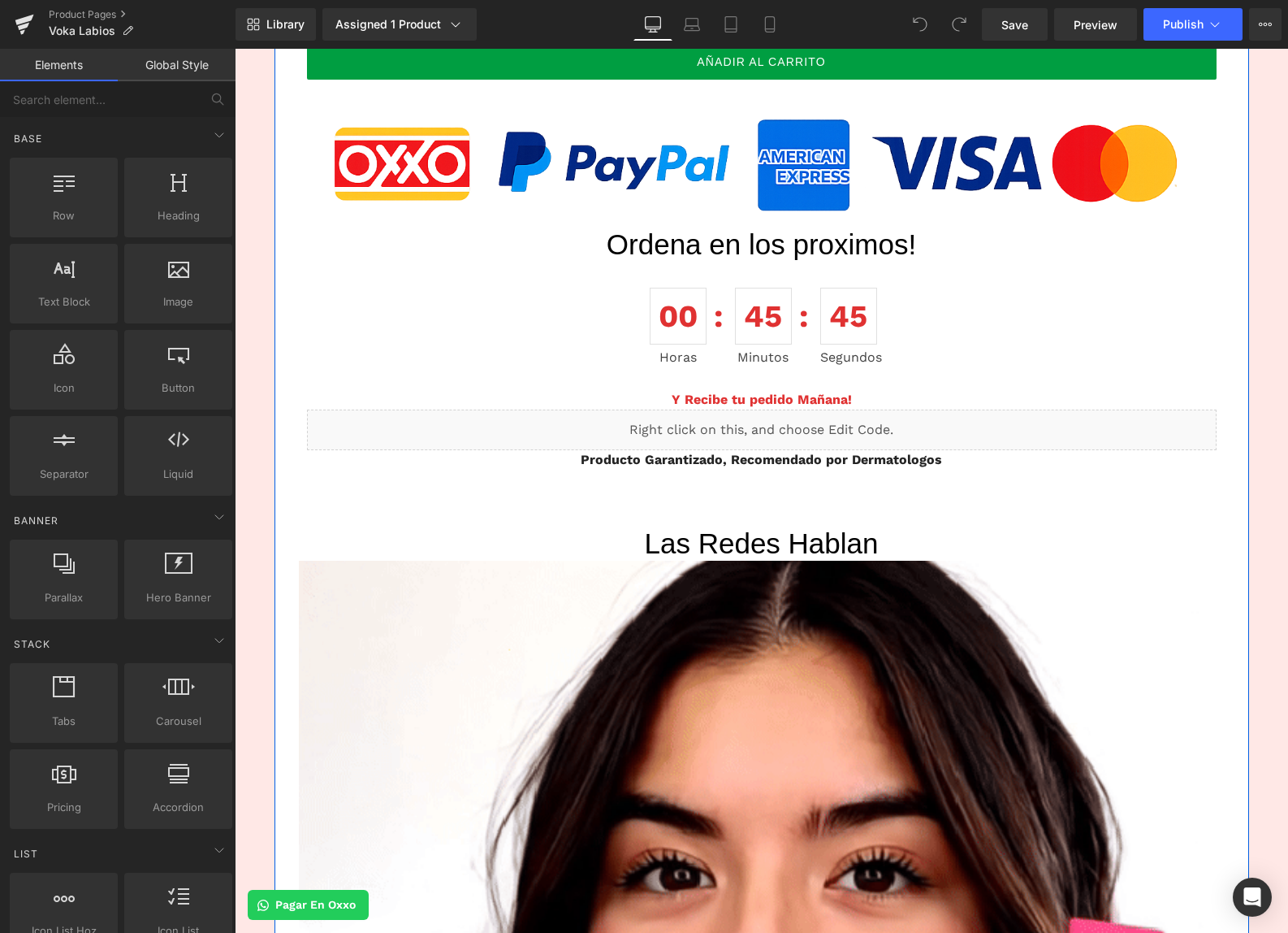
scroll to position [4160, 0]
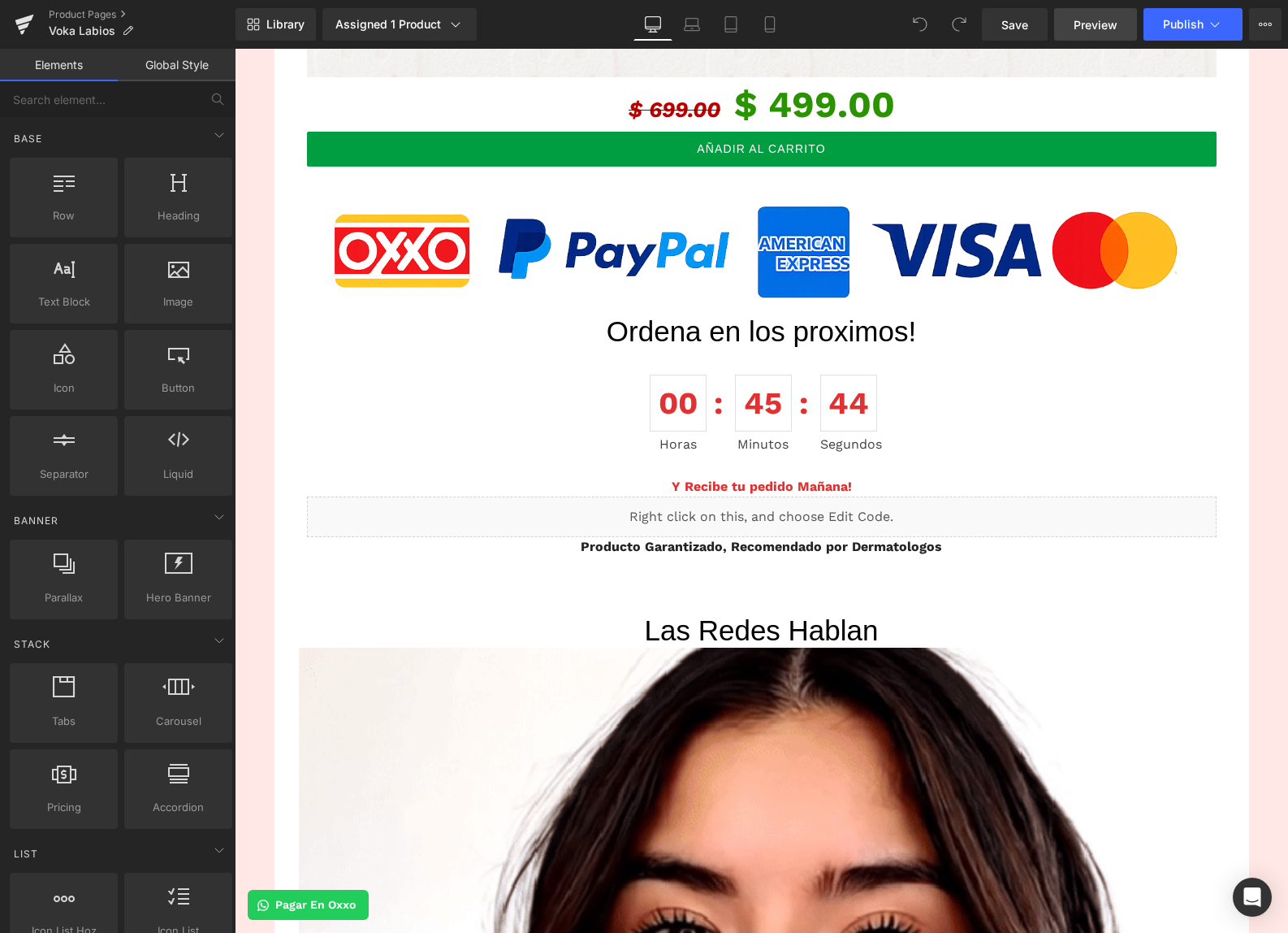
click at [1103, 27] on span "Preview" at bounding box center [1095, 25] width 44 height 17
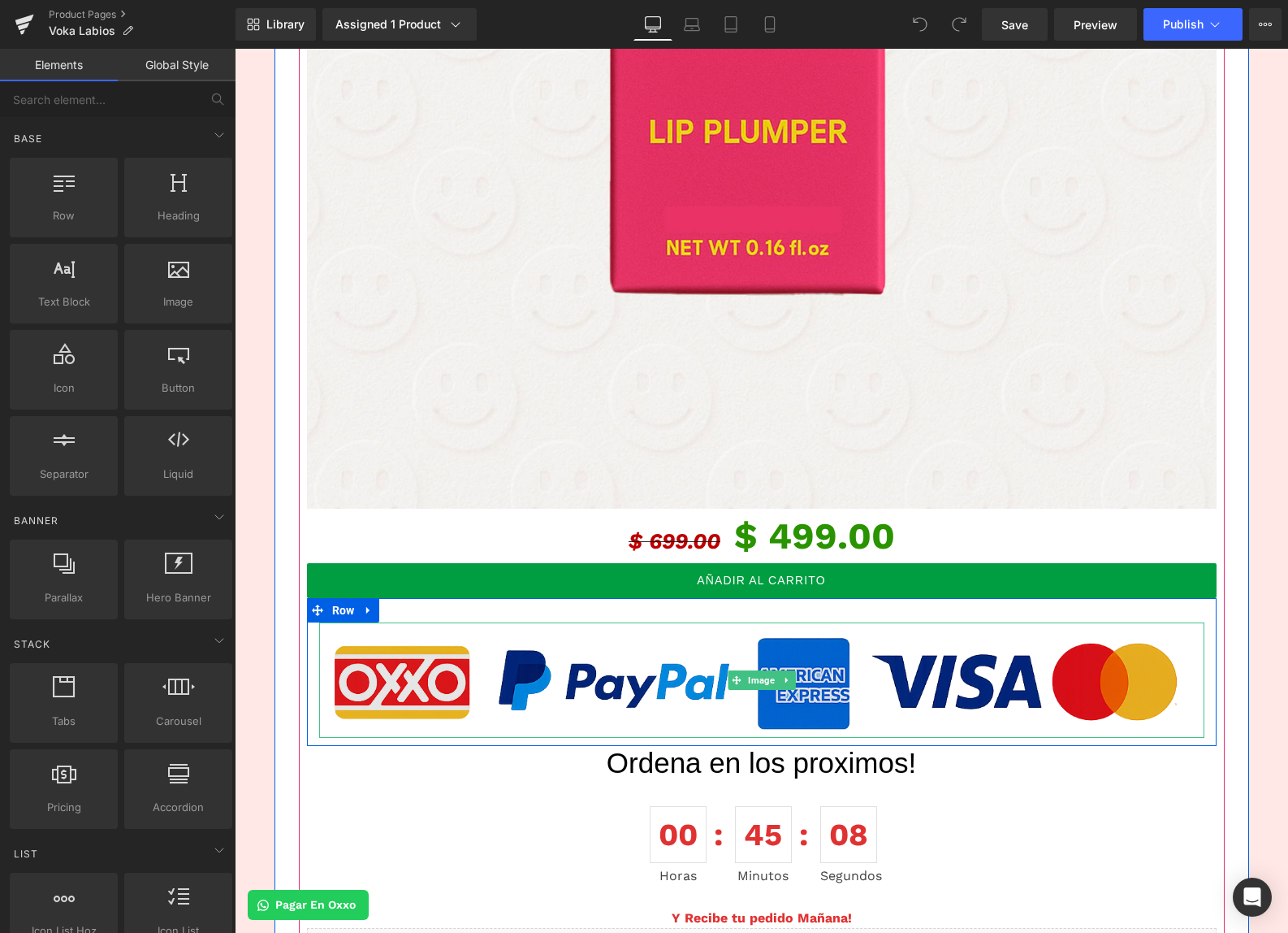
scroll to position [3619, 0]
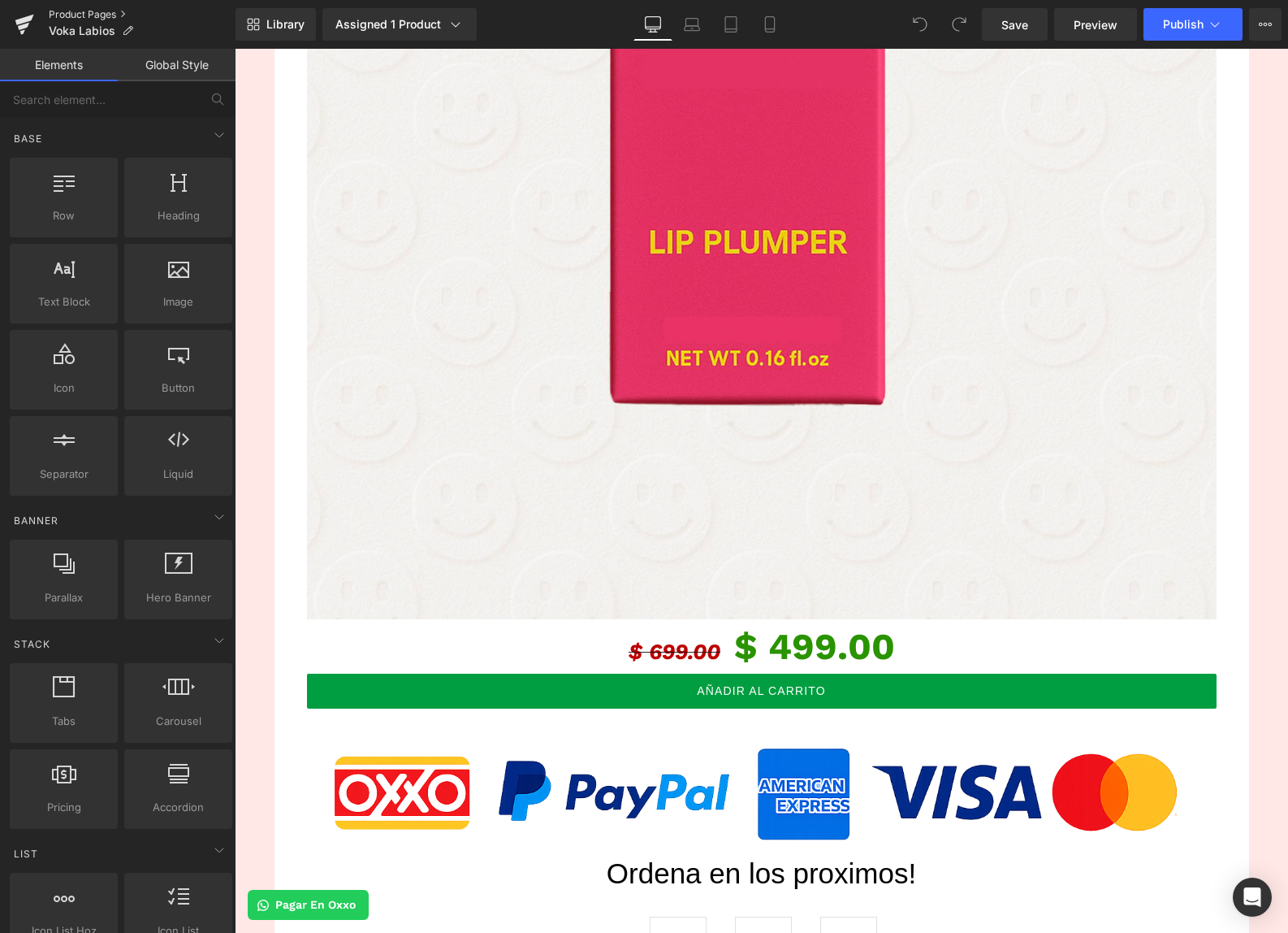
click at [104, 15] on link "Product Pages" at bounding box center [141, 14] width 187 height 13
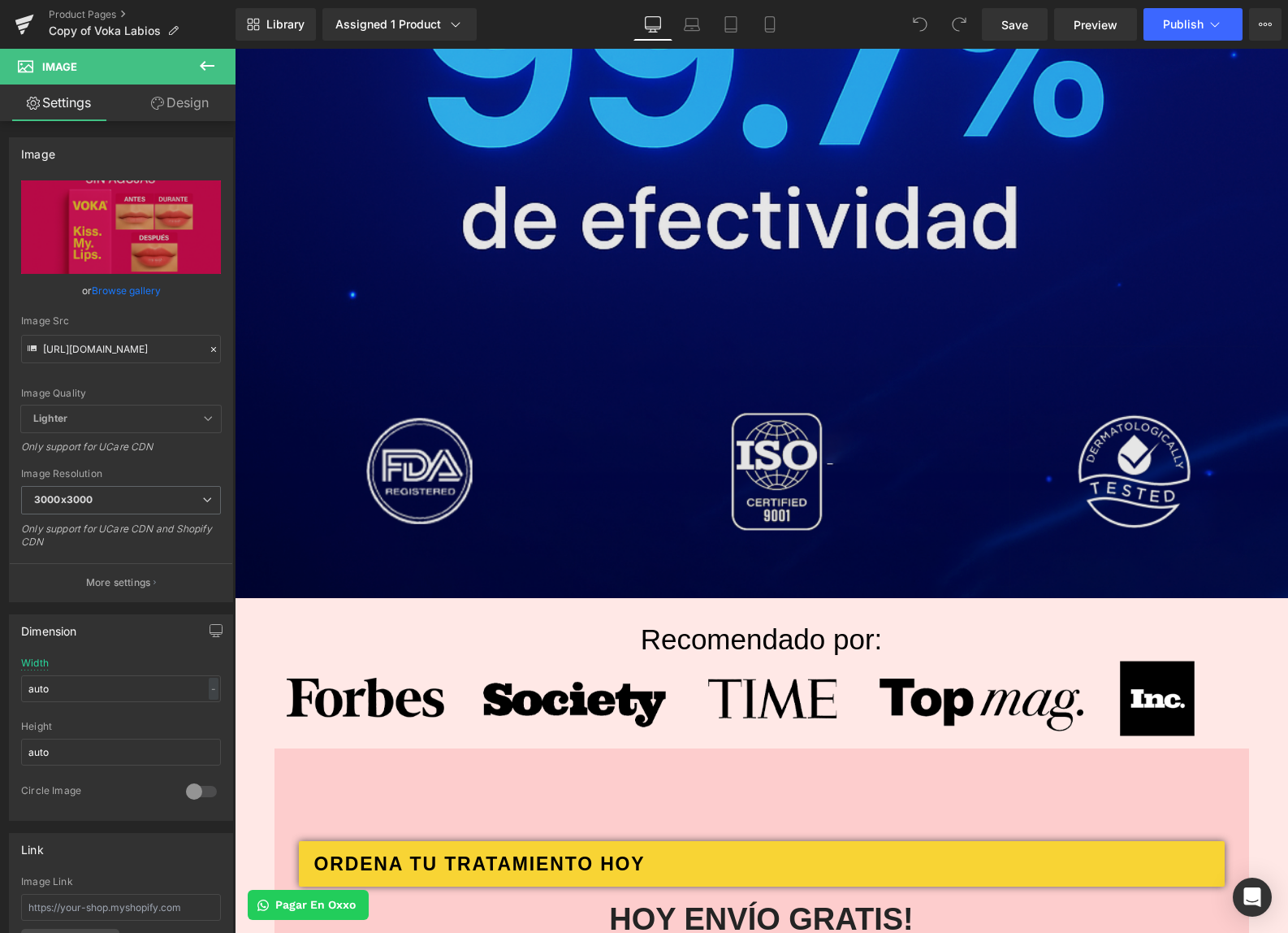
scroll to position [4138, 0]
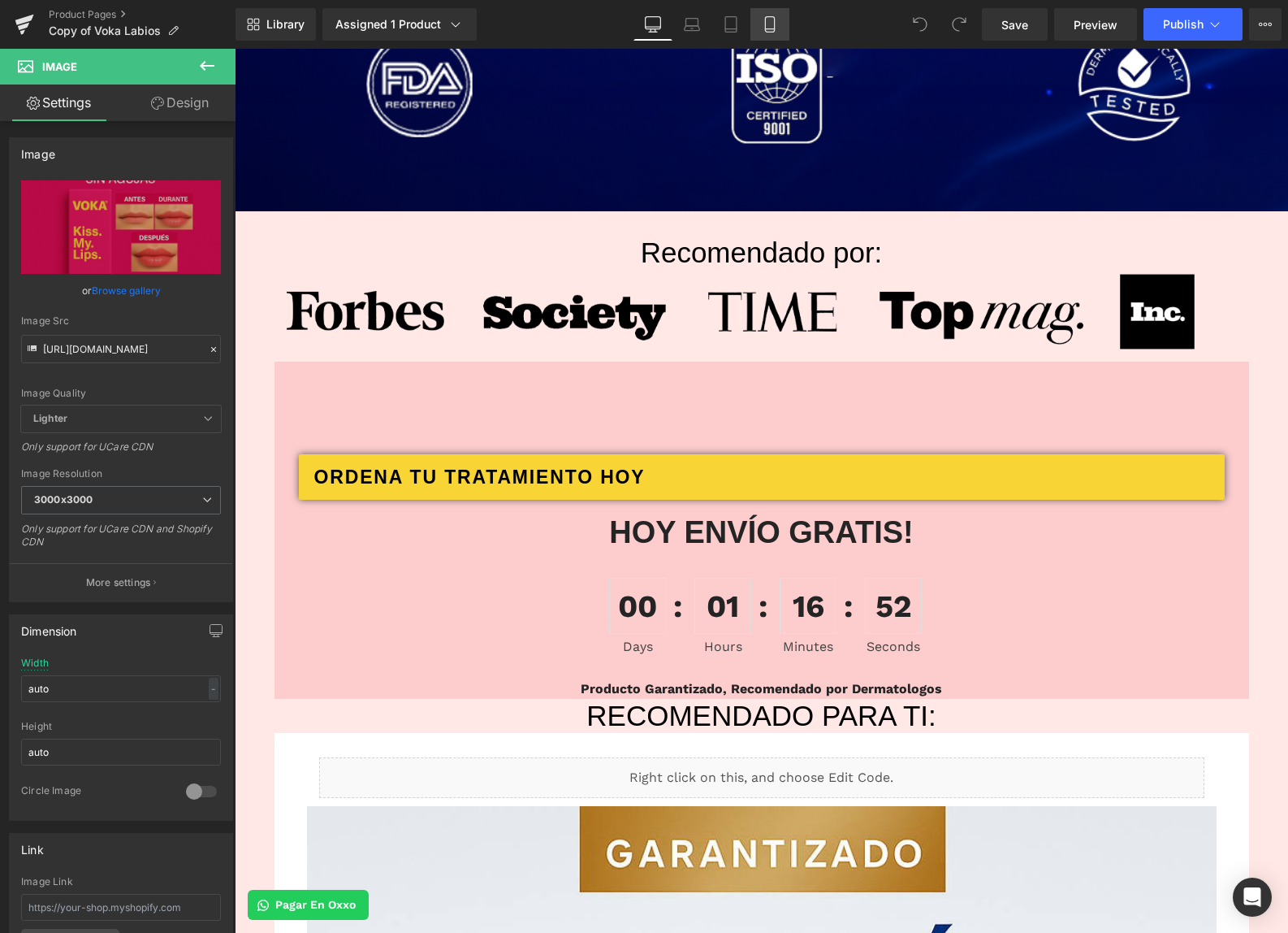
click at [773, 15] on link "Mobile" at bounding box center [770, 24] width 39 height 33
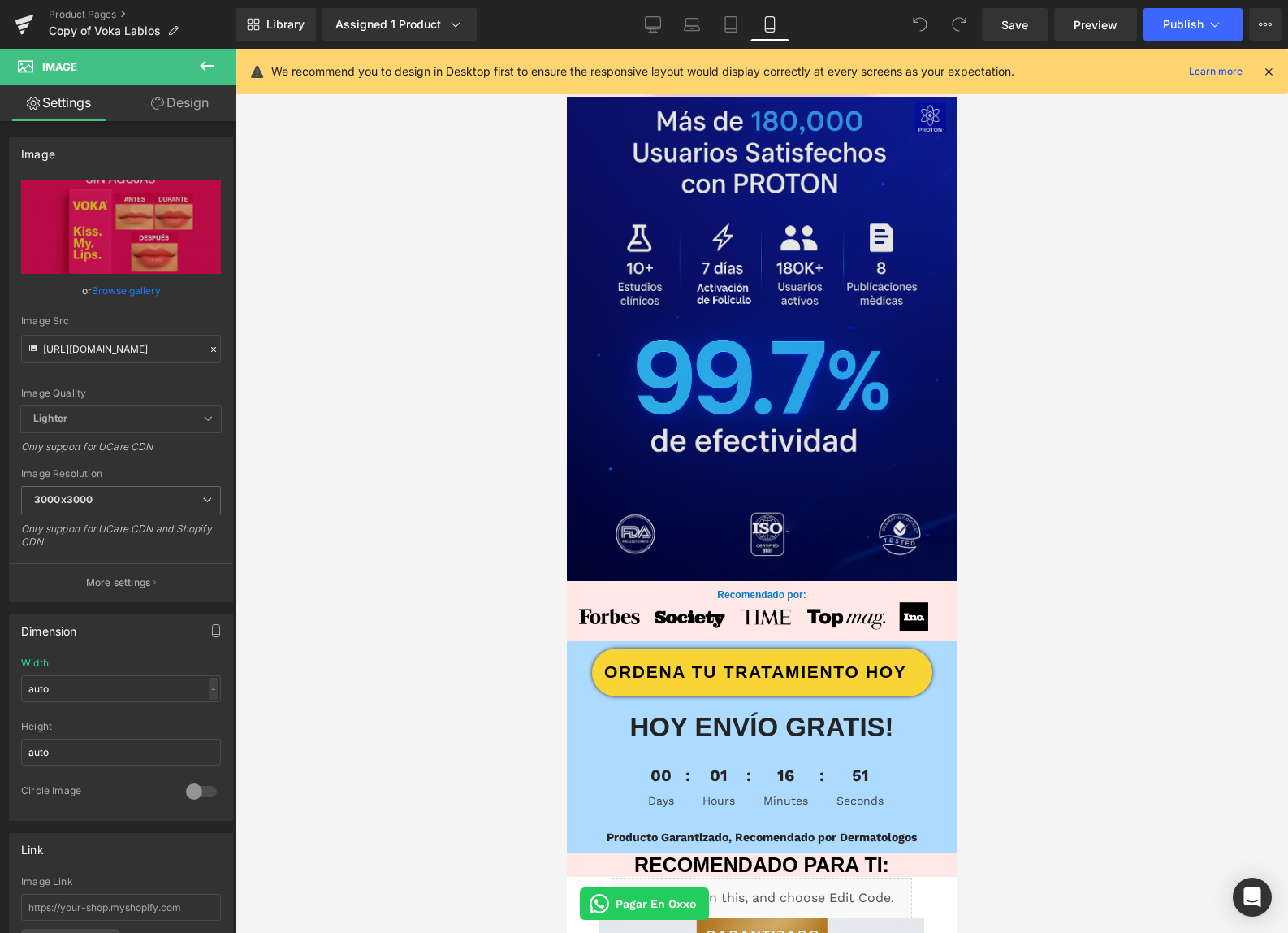
scroll to position [1612, 0]
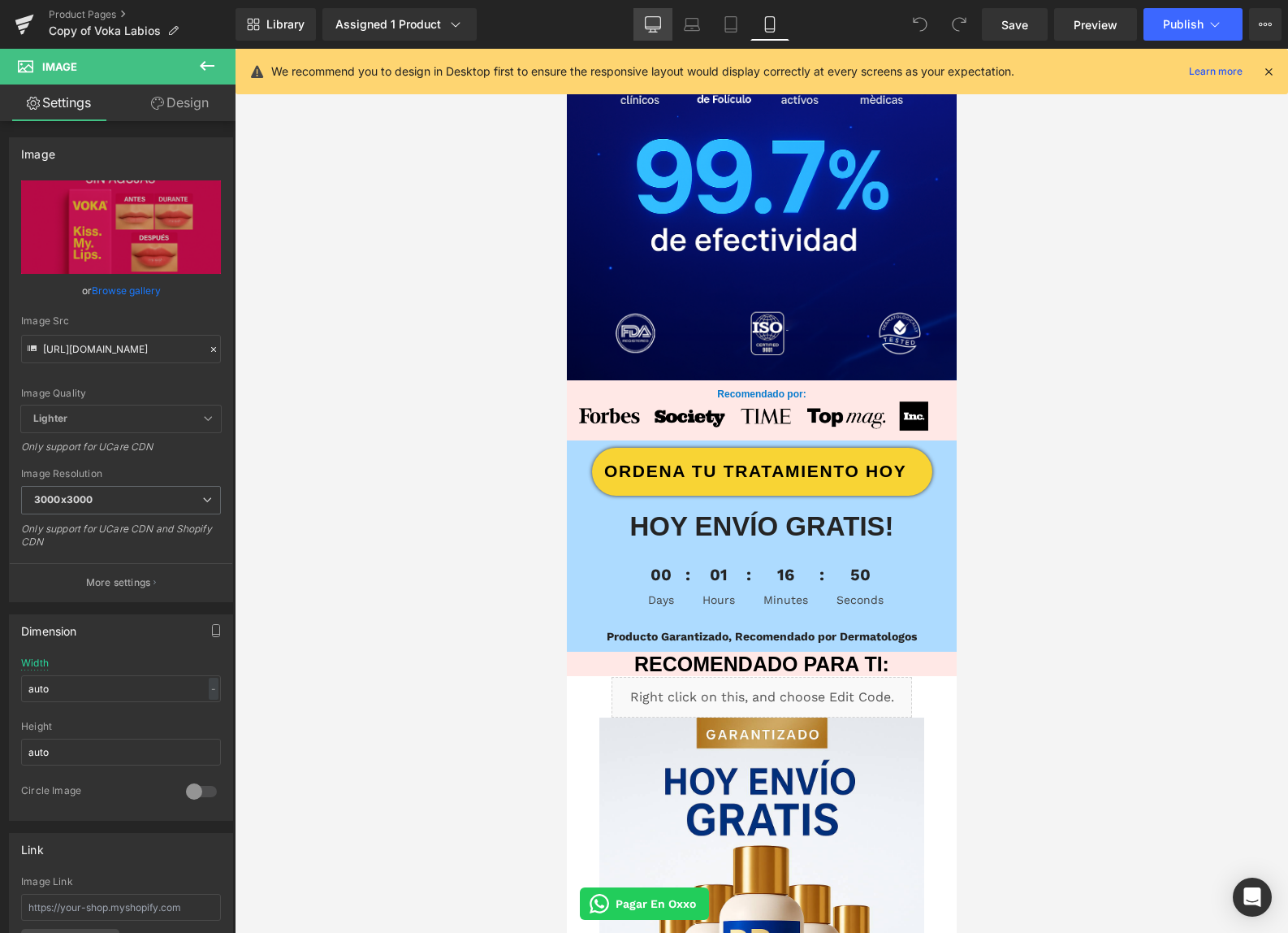
click at [657, 20] on icon at bounding box center [652, 24] width 16 height 16
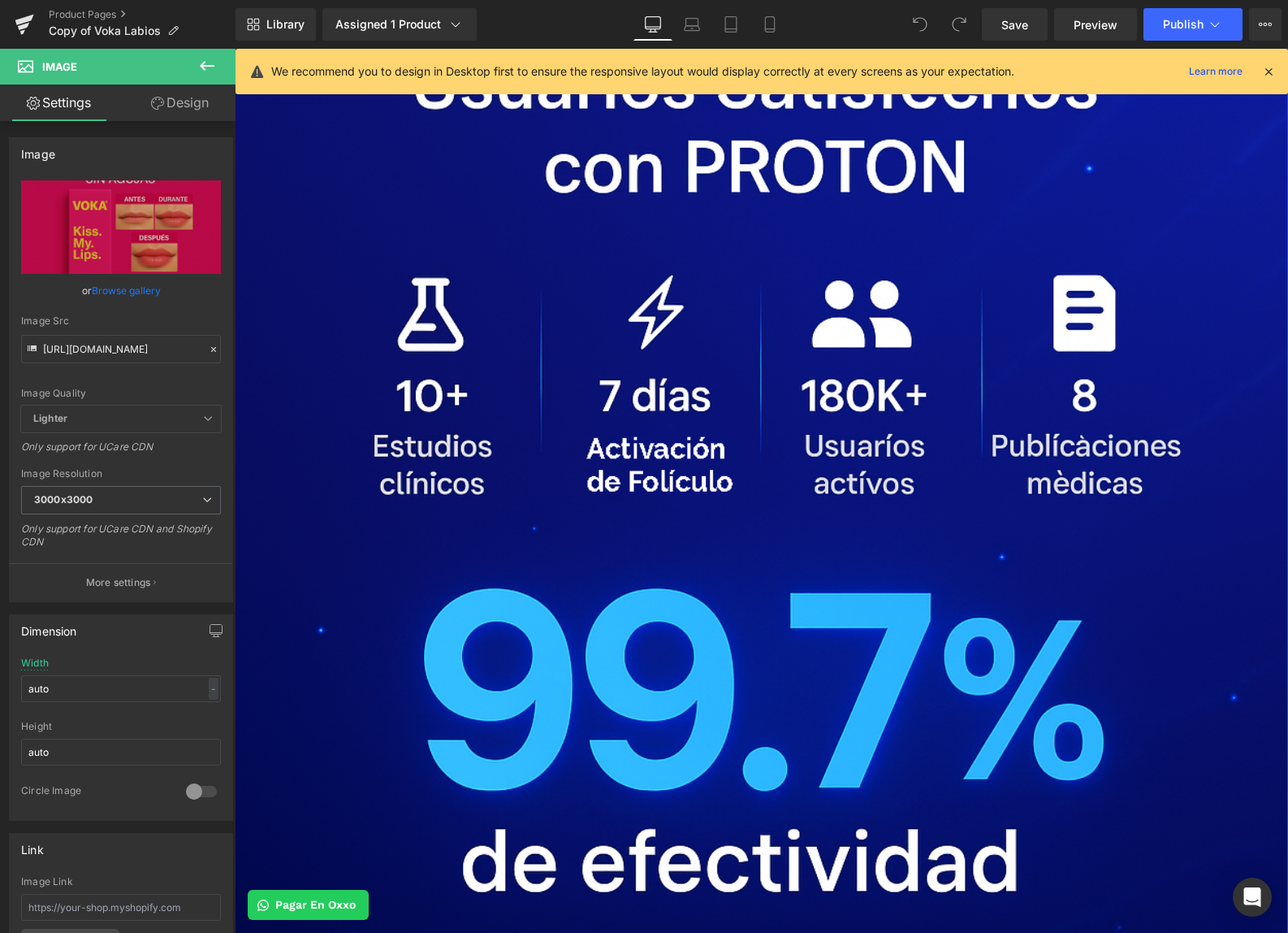
scroll to position [2277, 0]
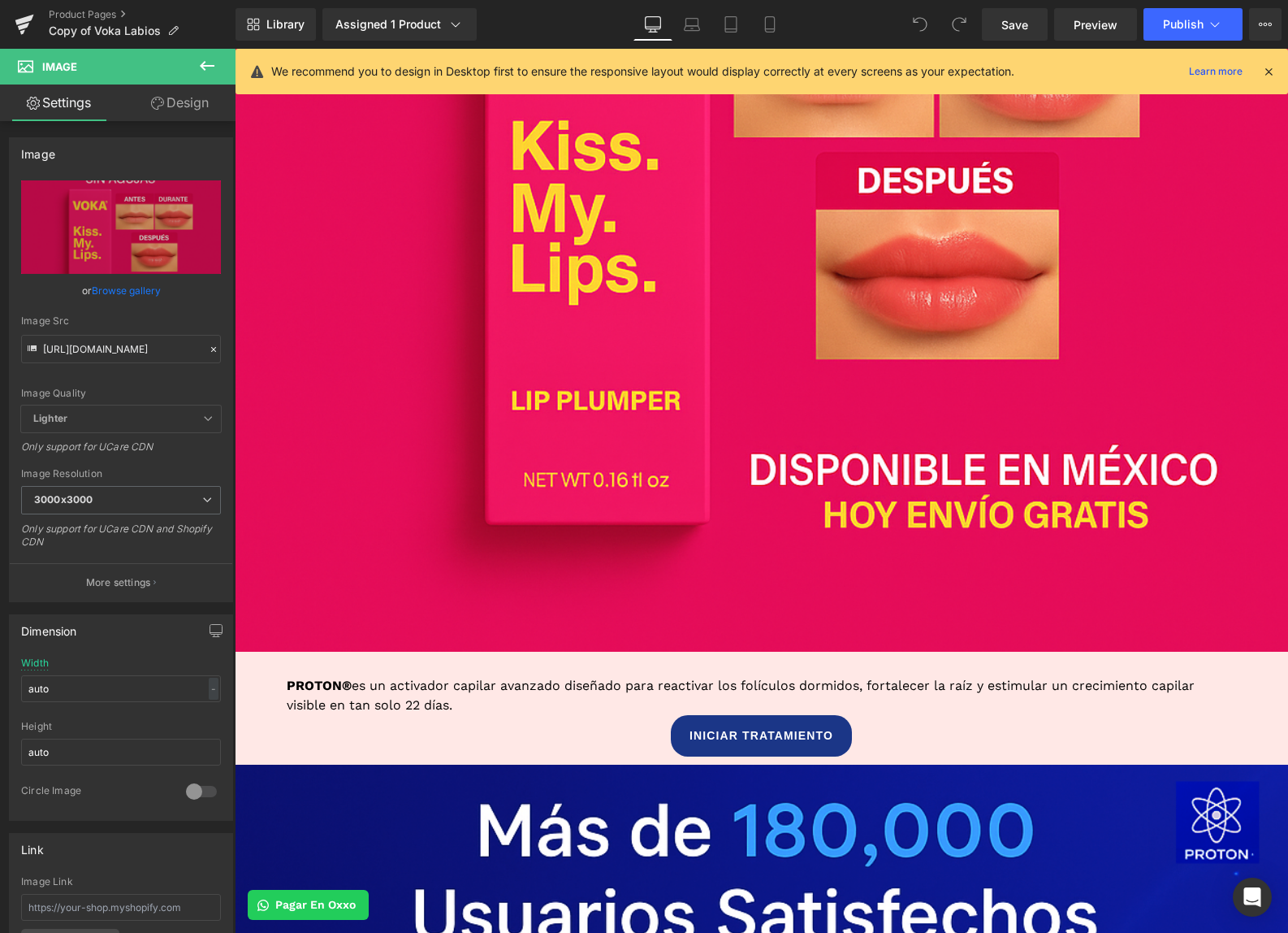
click at [792, 11] on div "Library Assigned 1 Product Product Preview Proton Manage assigned products Desk…" at bounding box center [762, 24] width 1053 height 33
click at [783, 20] on link "Mobile" at bounding box center [770, 24] width 39 height 33
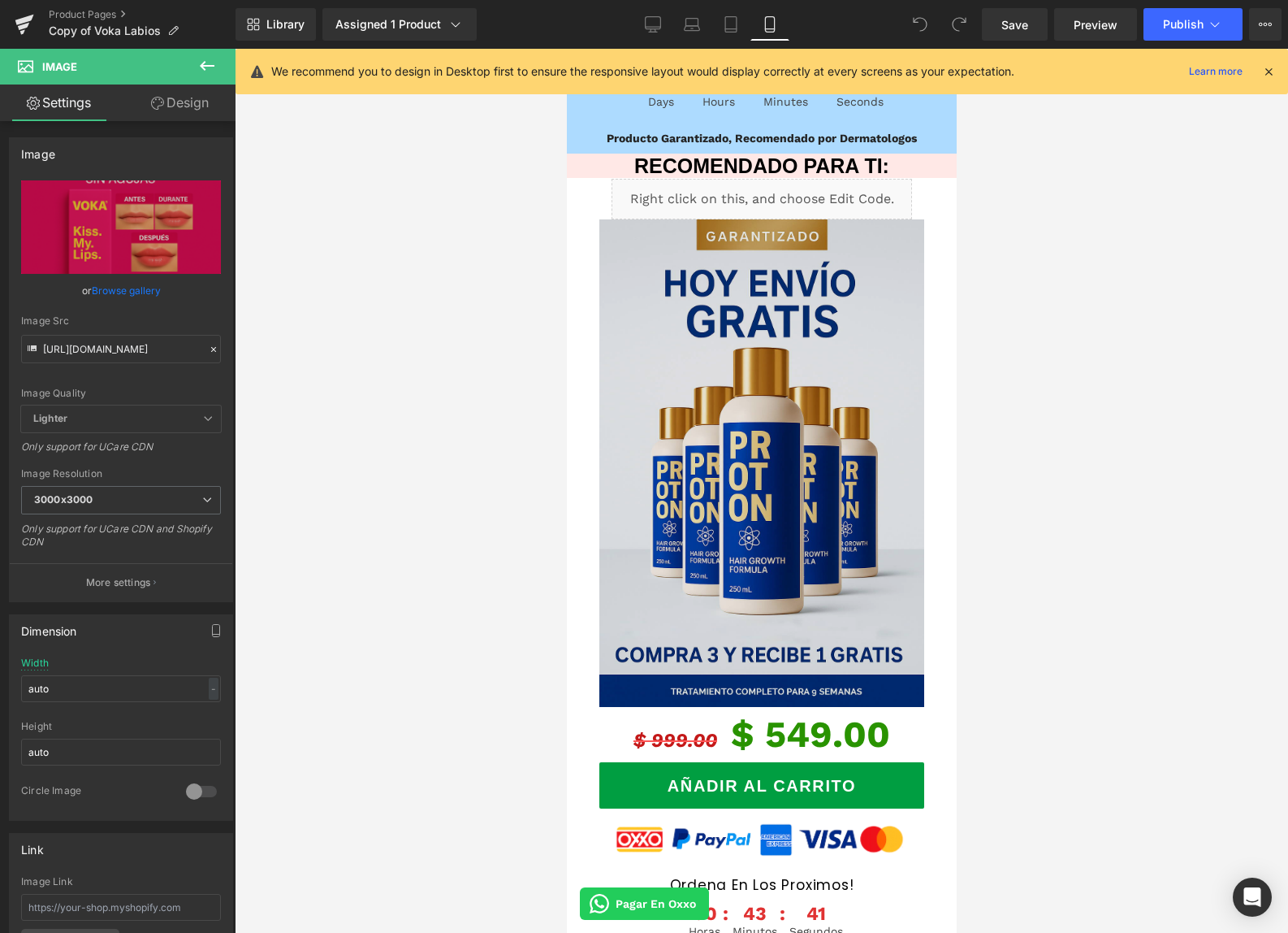
scroll to position [2178, 0]
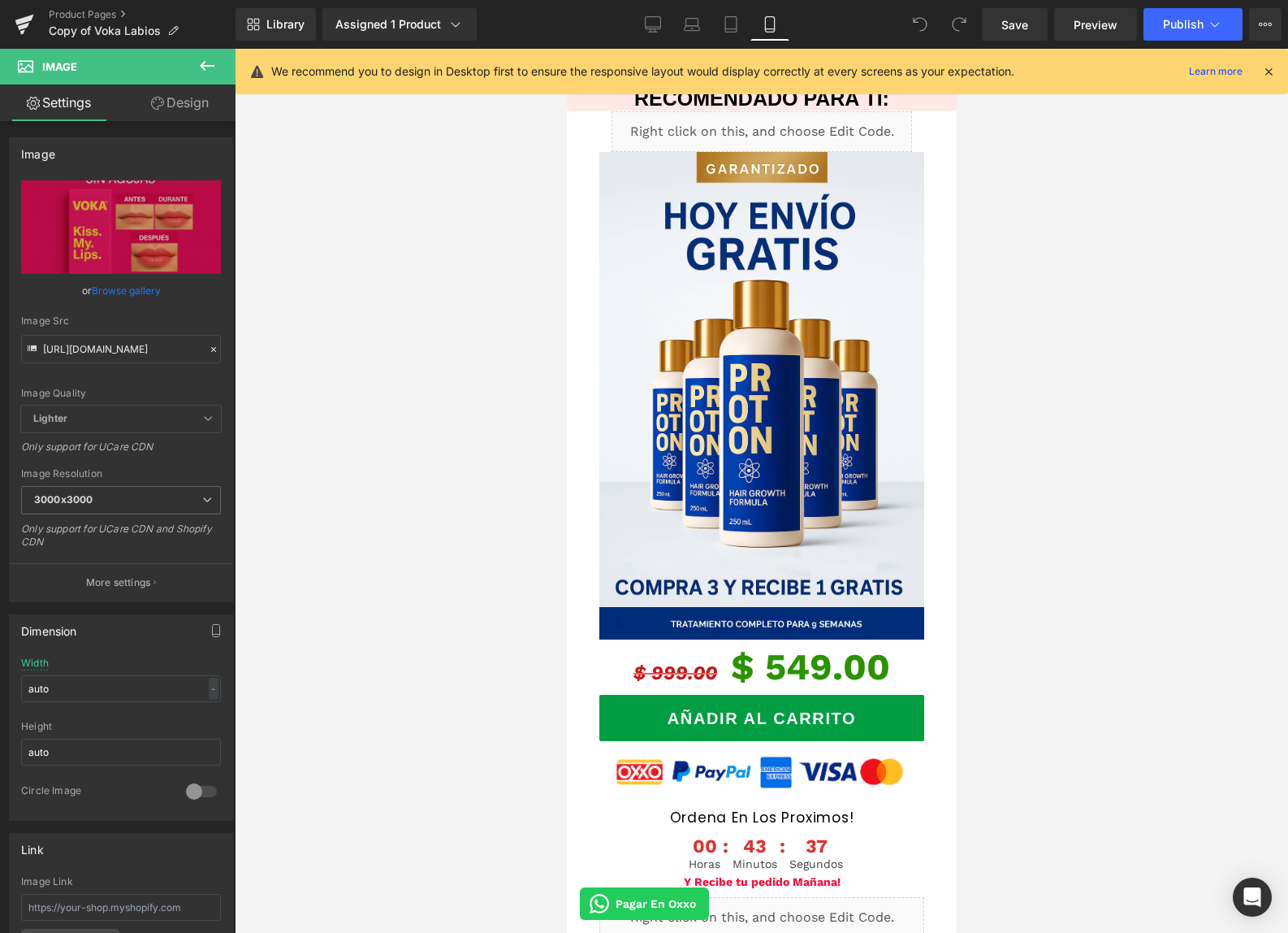
click at [213, 69] on icon at bounding box center [207, 66] width 19 height 19
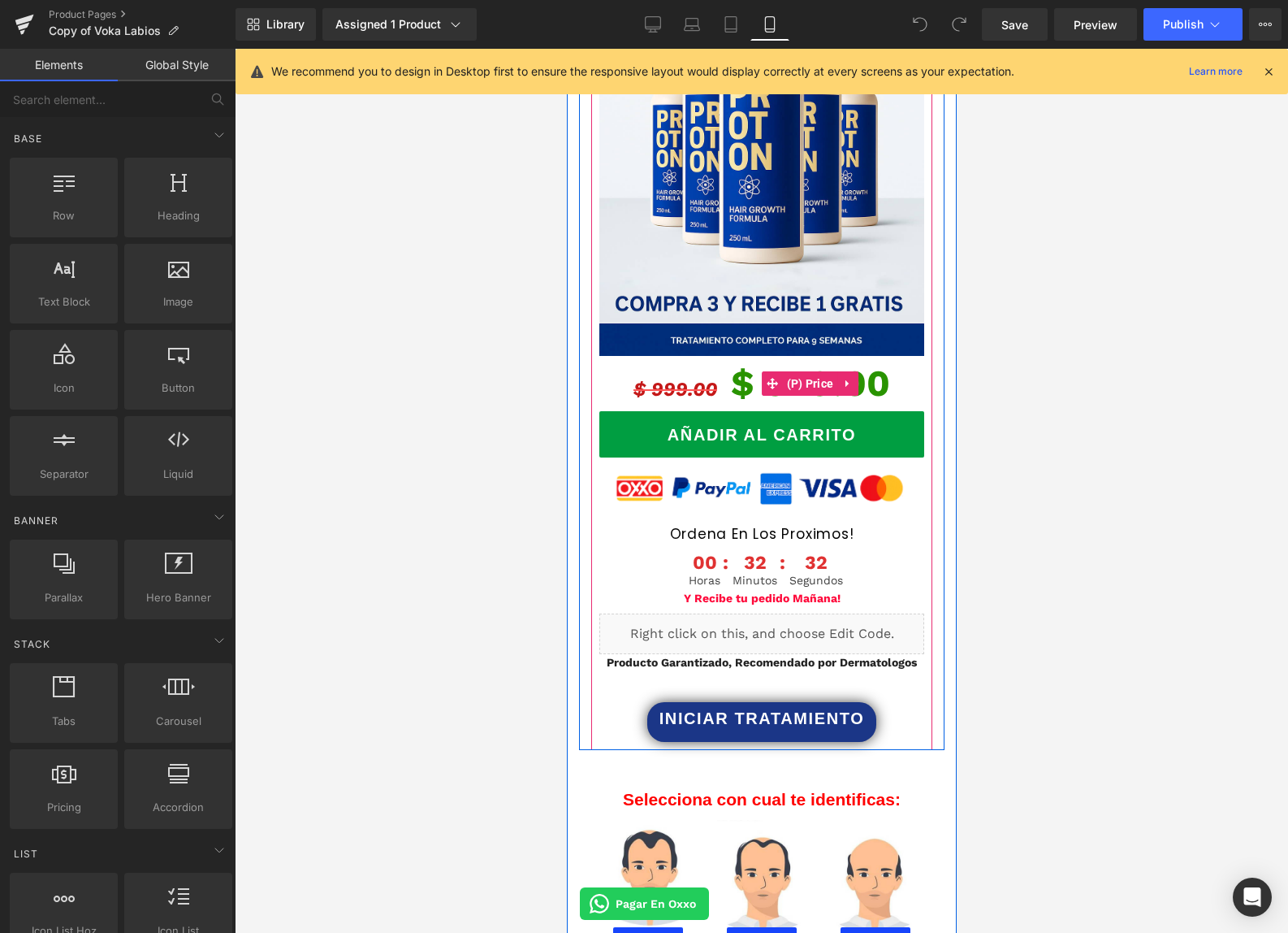
scroll to position [2700, 0]
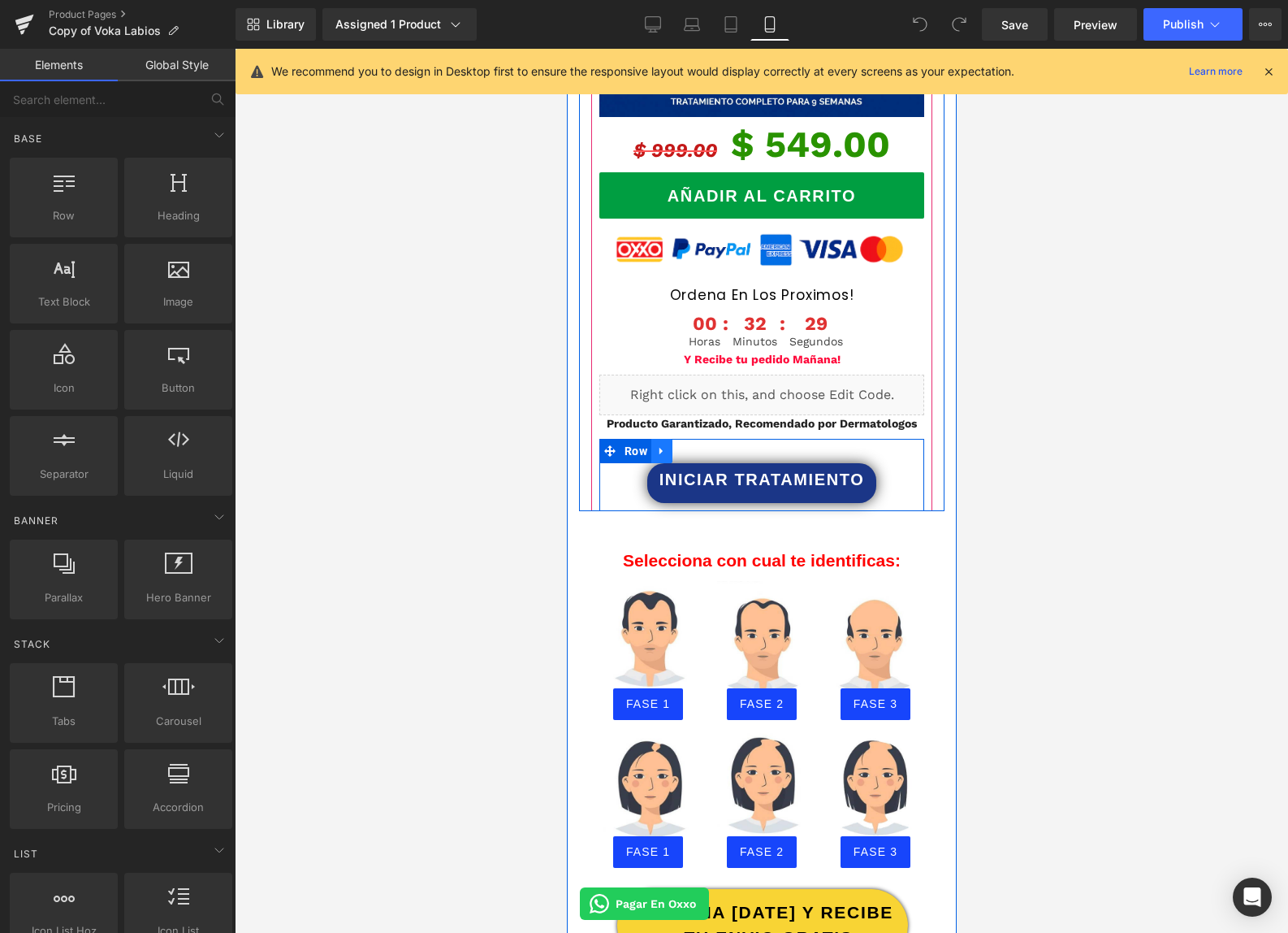
click at [661, 452] on icon at bounding box center [661, 450] width 12 height 13
click at [687, 453] on icon at bounding box center [682, 451] width 12 height 12
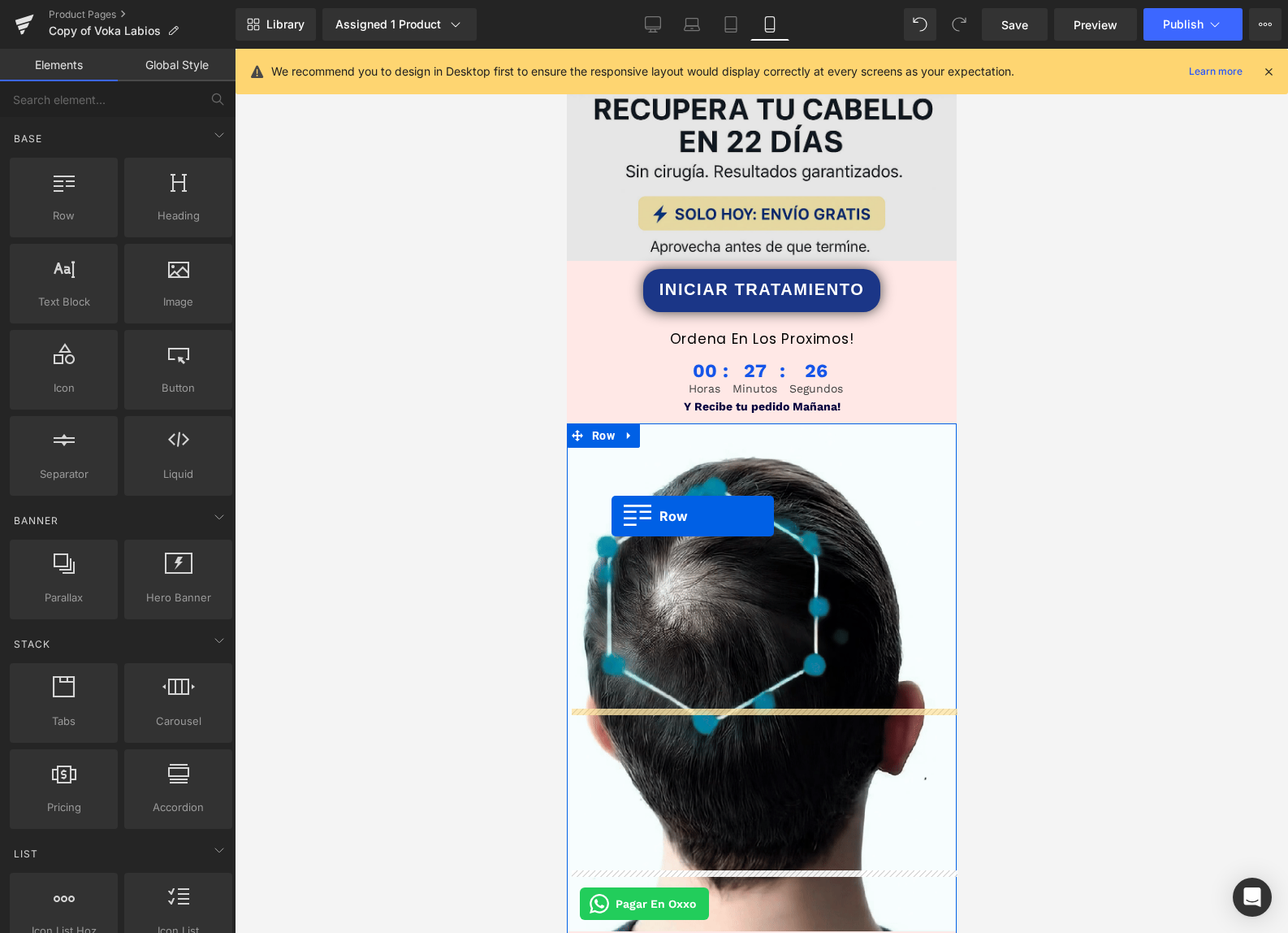
scroll to position [0, 0]
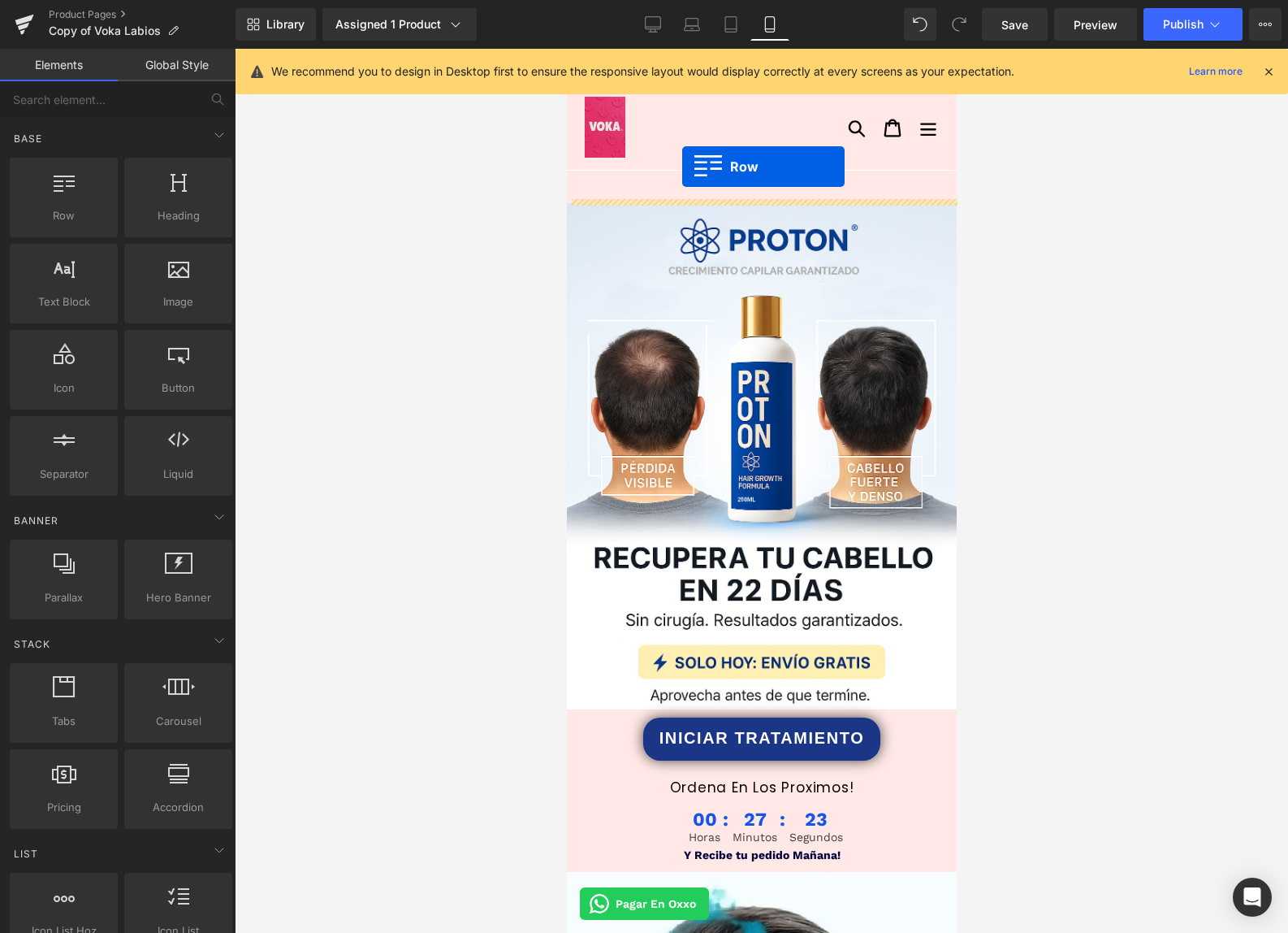
drag, startPoint x: 610, startPoint y: 525, endPoint x: 681, endPoint y: 166, distance: 366.0
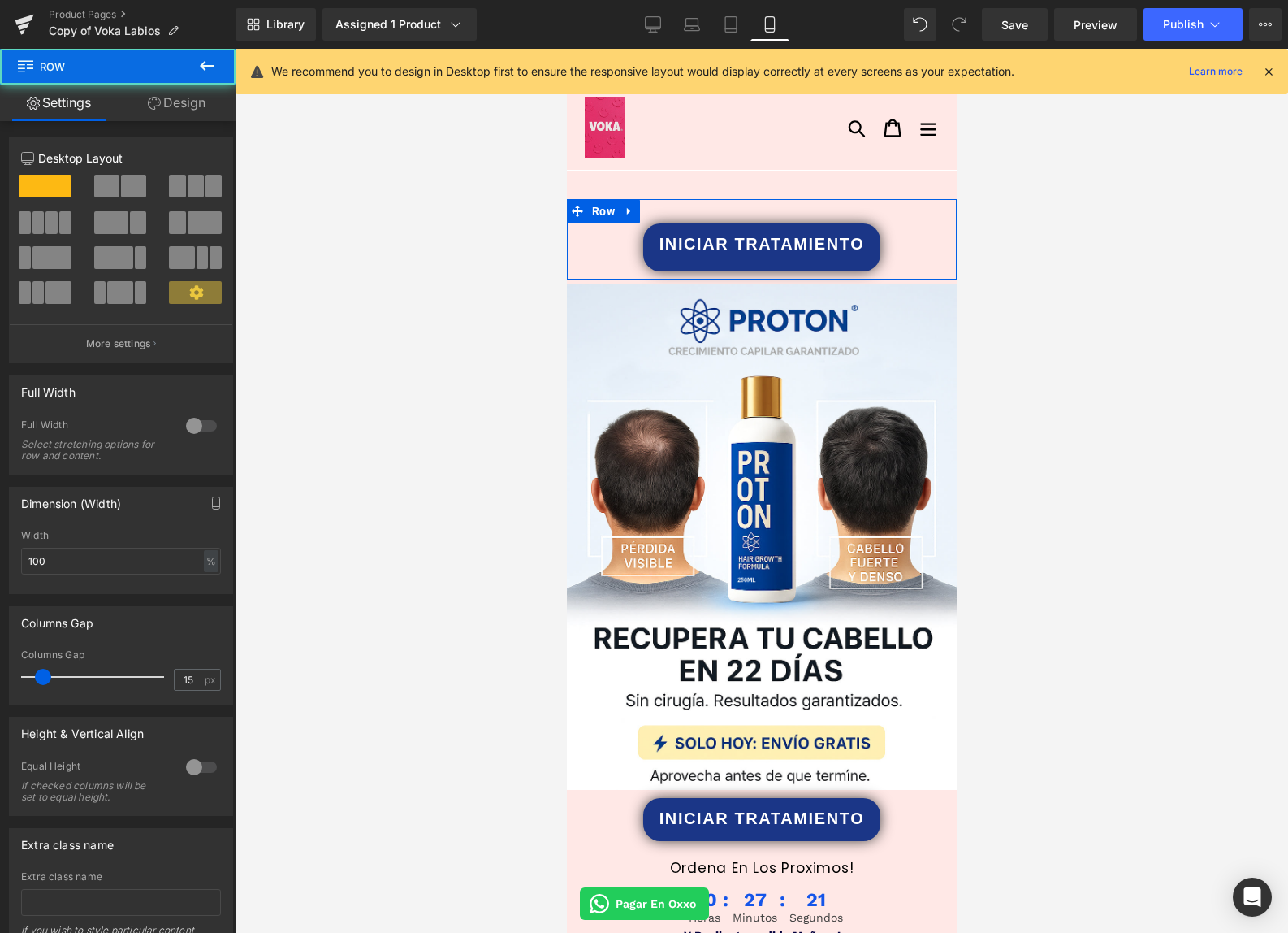
drag, startPoint x: 756, startPoint y: 282, endPoint x: 756, endPoint y: 269, distance: 13.0
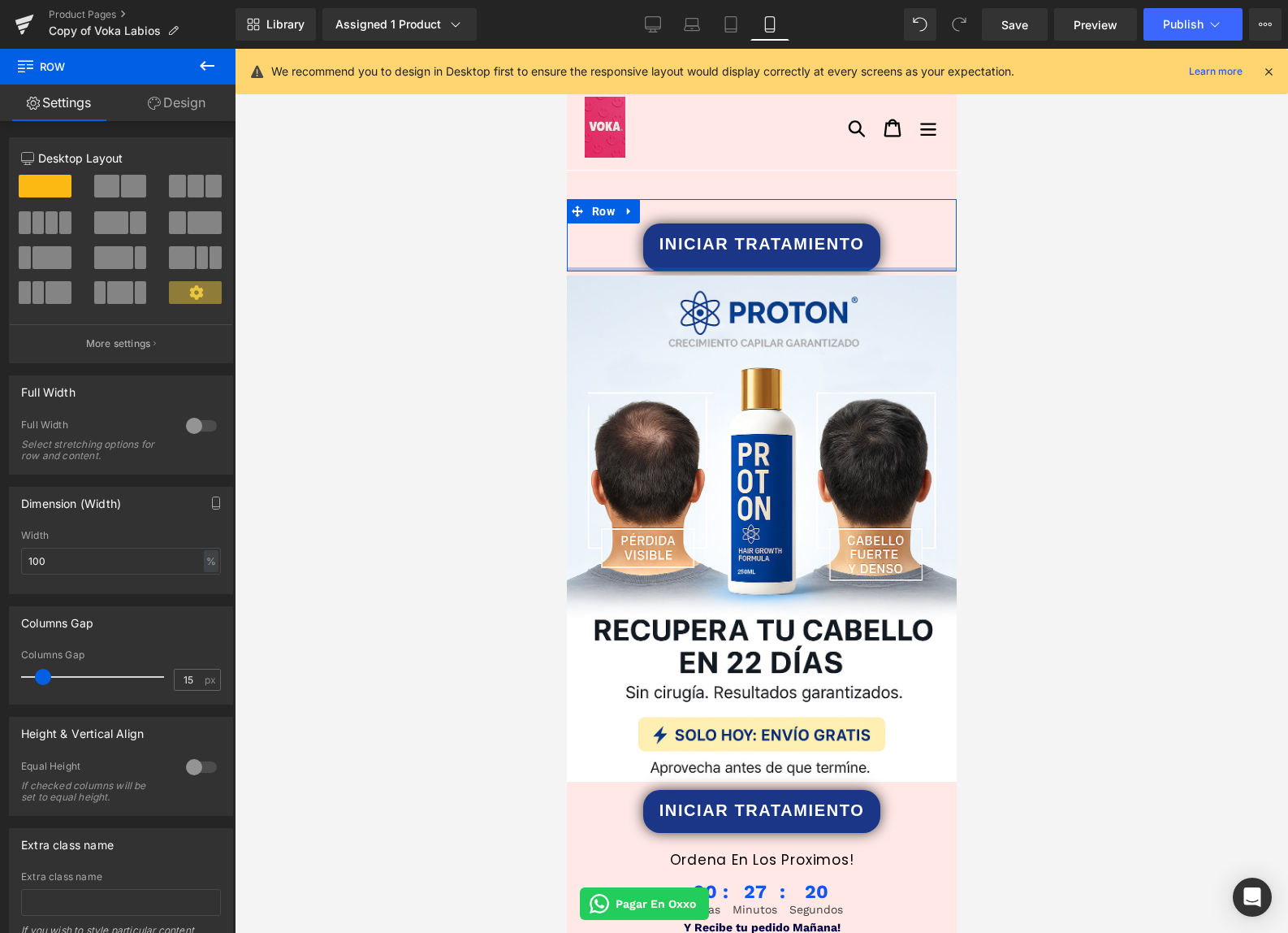
drag, startPoint x: 753, startPoint y: 274, endPoint x: 753, endPoint y: 252, distance: 22.0
click at [753, 252] on div "INICIAR TRATAMIENTO Button Row" at bounding box center [761, 235] width 390 height 73
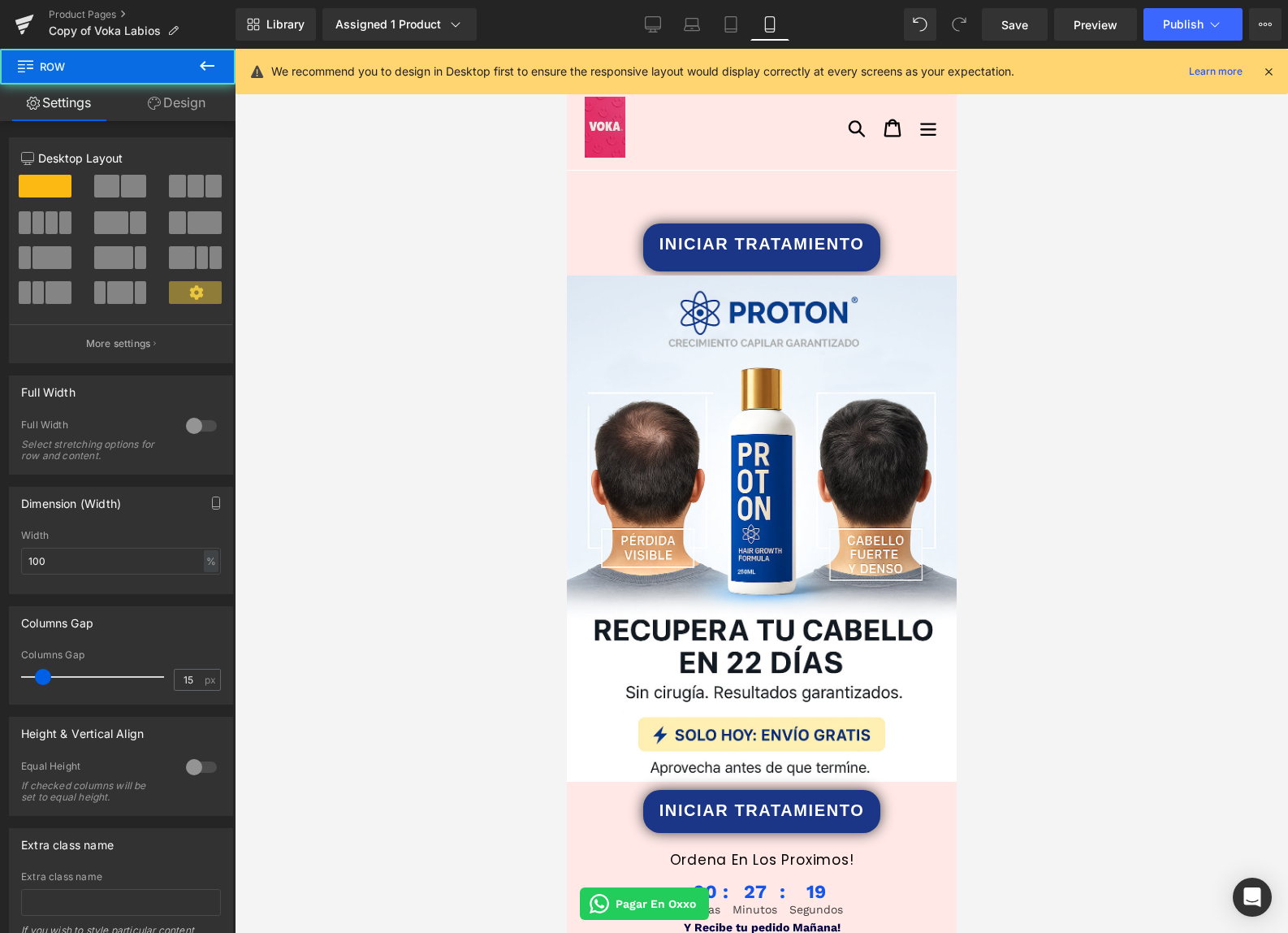
drag, startPoint x: 766, startPoint y: 217, endPoint x: 766, endPoint y: 188, distance: 29.0
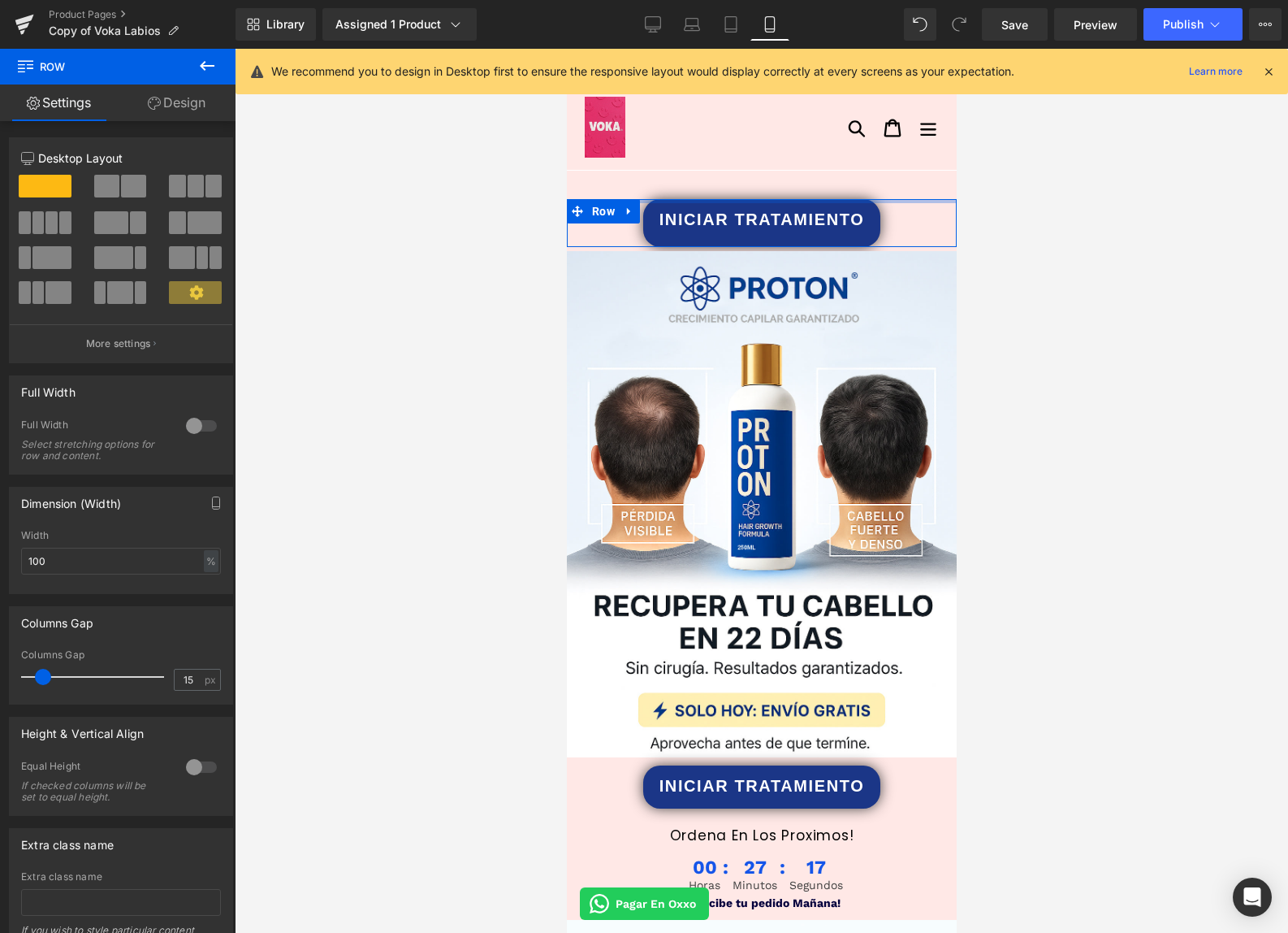
drag, startPoint x: 766, startPoint y: 215, endPoint x: 842, endPoint y: 199, distance: 77.7
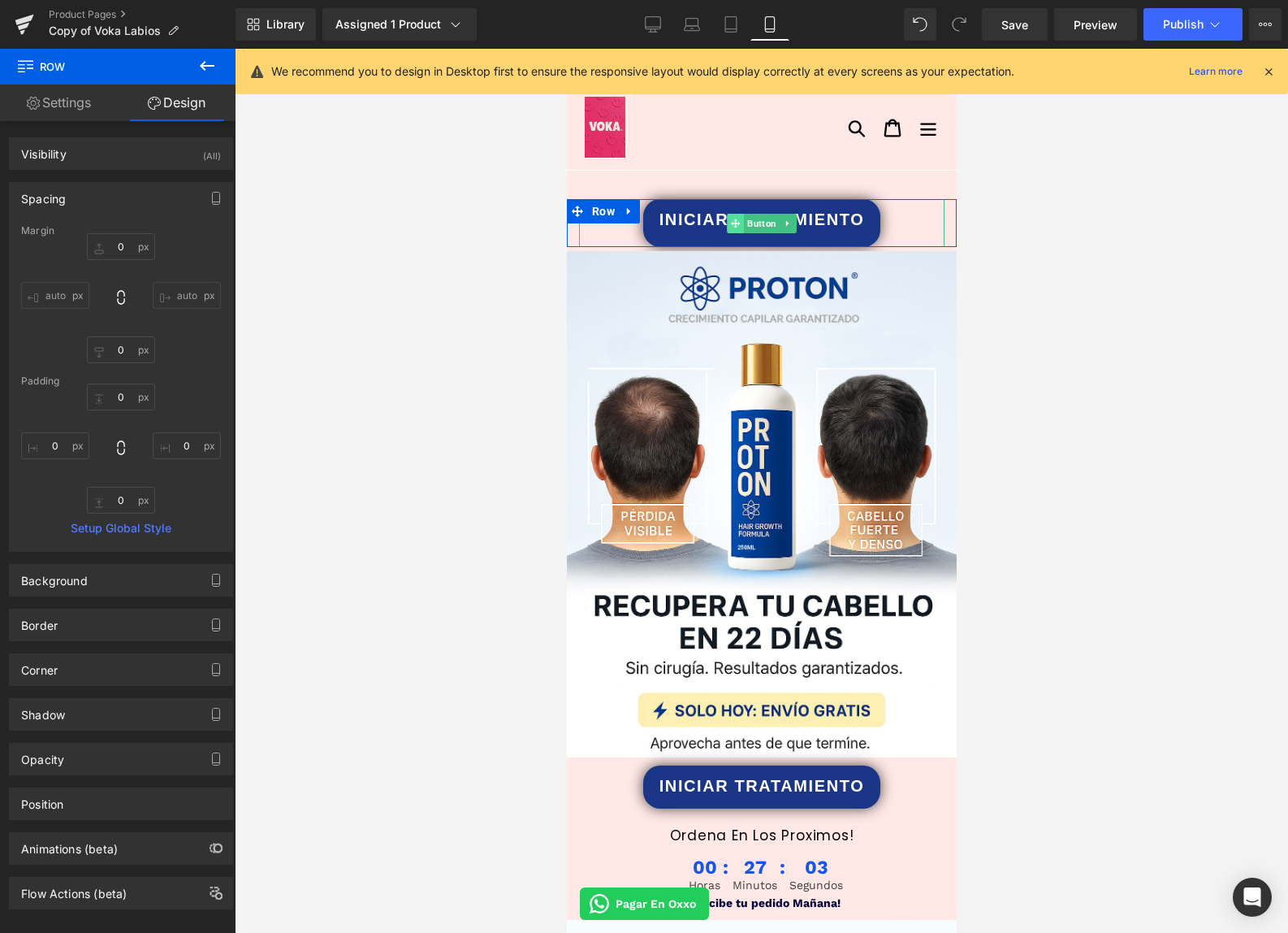
click at [731, 215] on span at bounding box center [734, 224] width 17 height 19
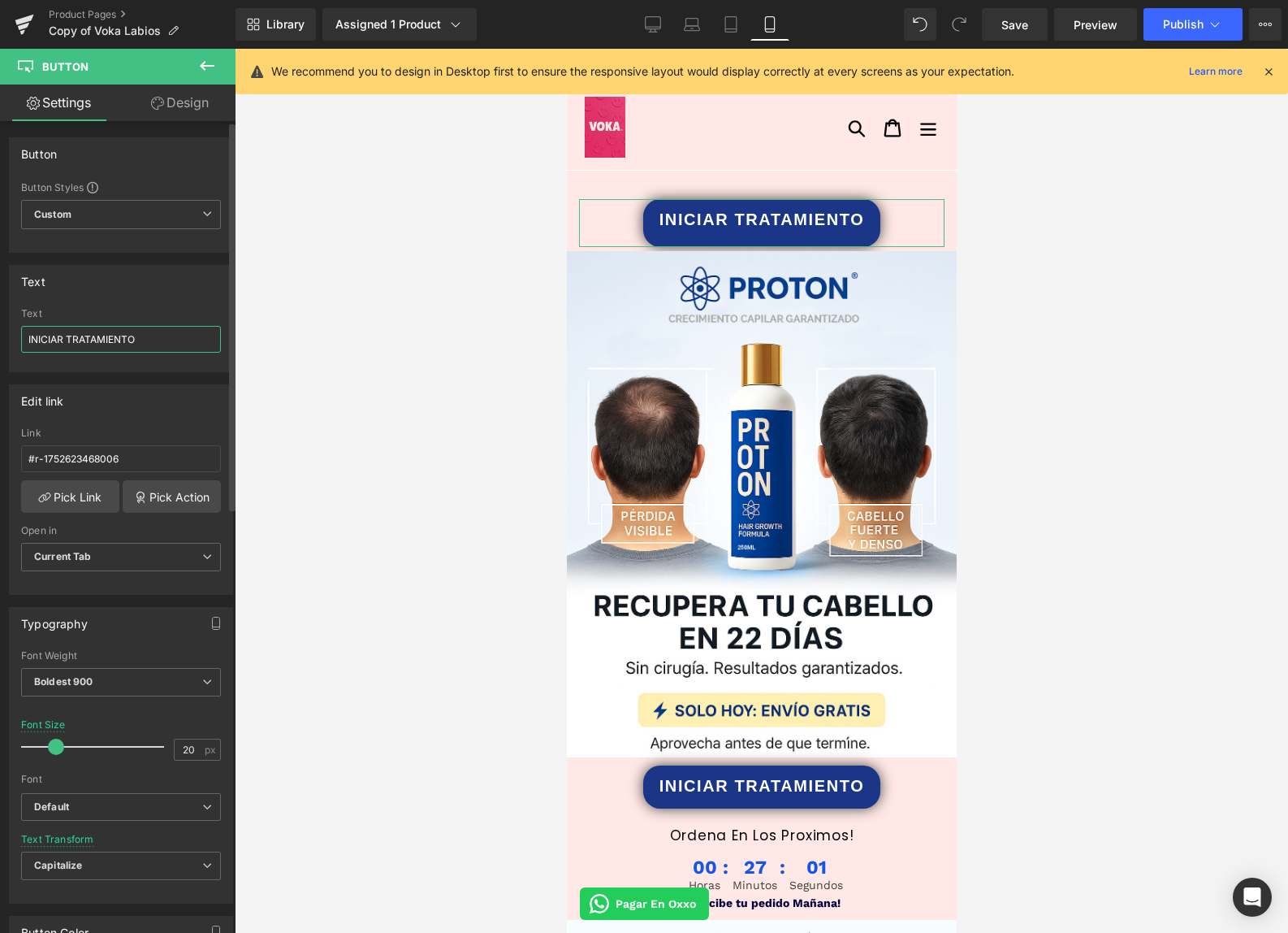
drag, startPoint x: 104, startPoint y: 337, endPoint x: 1, endPoint y: 336, distance: 103.0
click at [0, 336] on div "Text INICIAR TRATAMIENTO Text INICIAR TRATAMIENTO" at bounding box center [121, 312] width 243 height 119
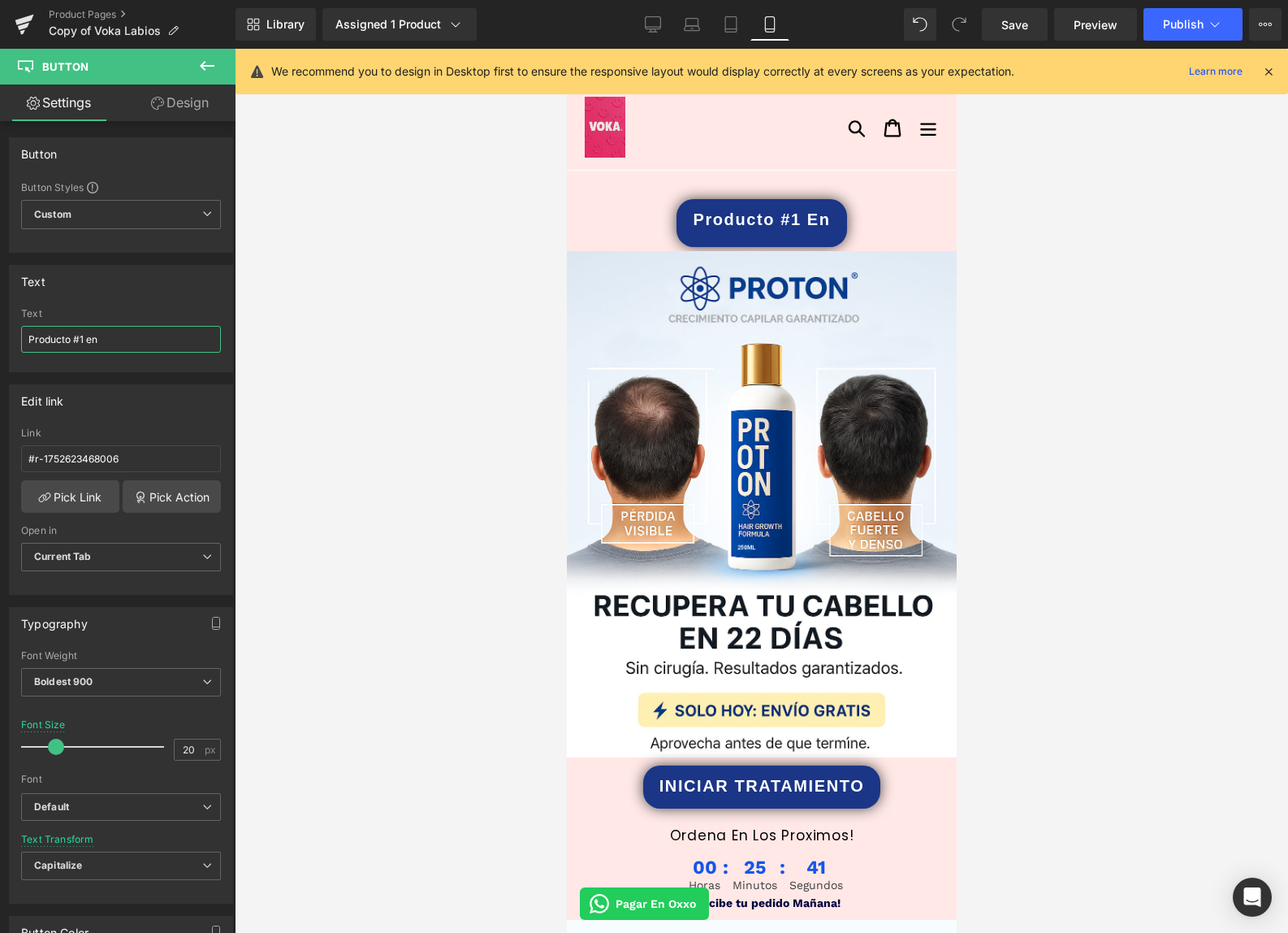
drag, startPoint x: 59, startPoint y: 338, endPoint x: -15, endPoint y: 336, distance: 74.0
click at [0, 336] on html "Button You are previewing how the will restyle your page. You can not edit Elem…" at bounding box center [644, 466] width 1288 height 933
type input "Promoción Limitada"
click at [623, 214] on link at bounding box center [629, 211] width 21 height 24
click at [661, 210] on link at bounding box center [671, 211] width 21 height 24
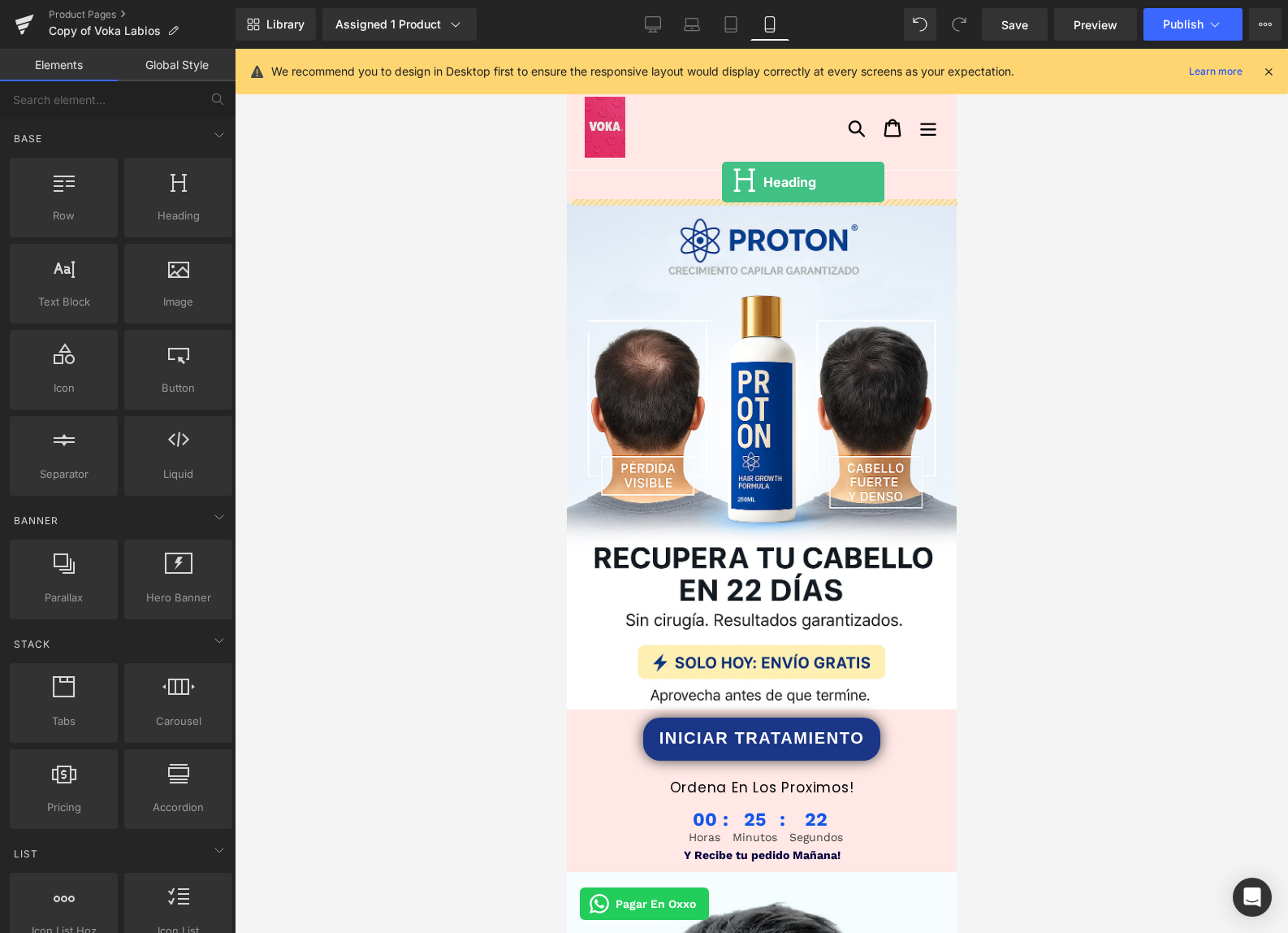
drag, startPoint x: 723, startPoint y: 259, endPoint x: 721, endPoint y: 182, distance: 77.0
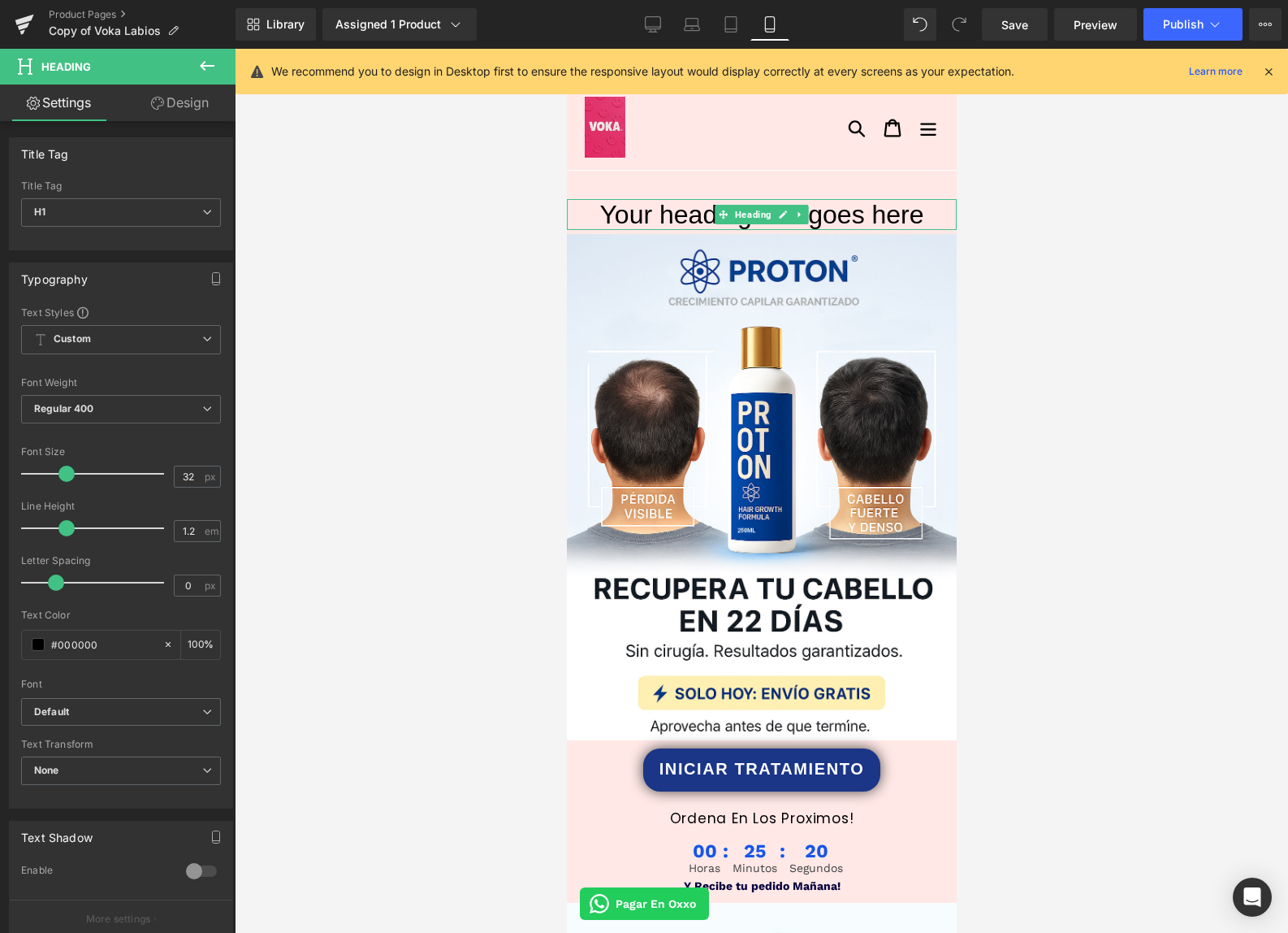
click at [644, 217] on h1 "Your heading text goes here" at bounding box center [761, 215] width 390 height 31
click at [644, 207] on h1 "Your heading text goes here" at bounding box center [761, 215] width 390 height 31
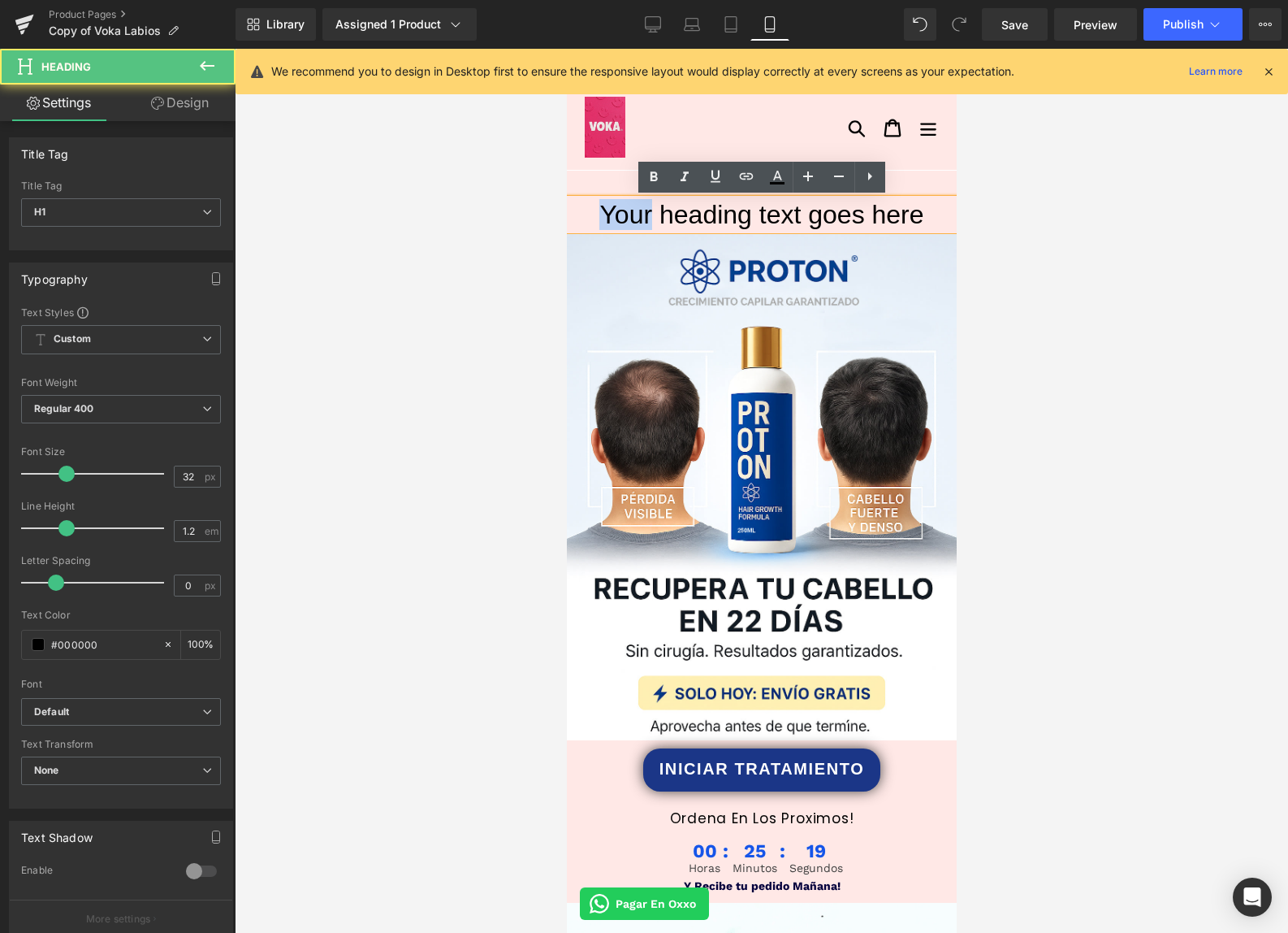
click at [645, 207] on h1 "Your heading text goes here" at bounding box center [761, 215] width 390 height 31
click at [645, 206] on h1 "Your heading text goes here" at bounding box center [761, 215] width 390 height 31
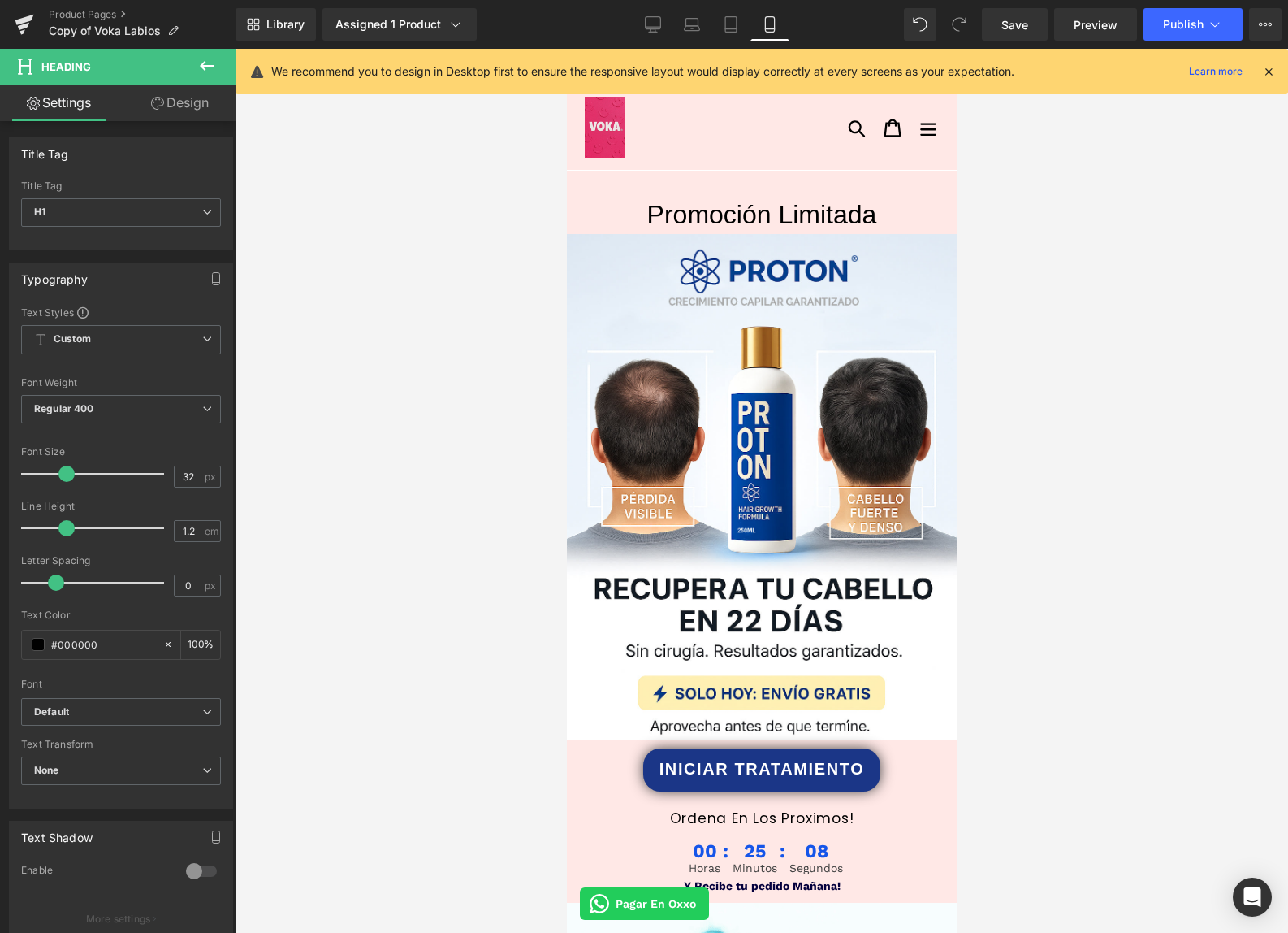
click at [180, 109] on link "Design" at bounding box center [180, 103] width 118 height 37
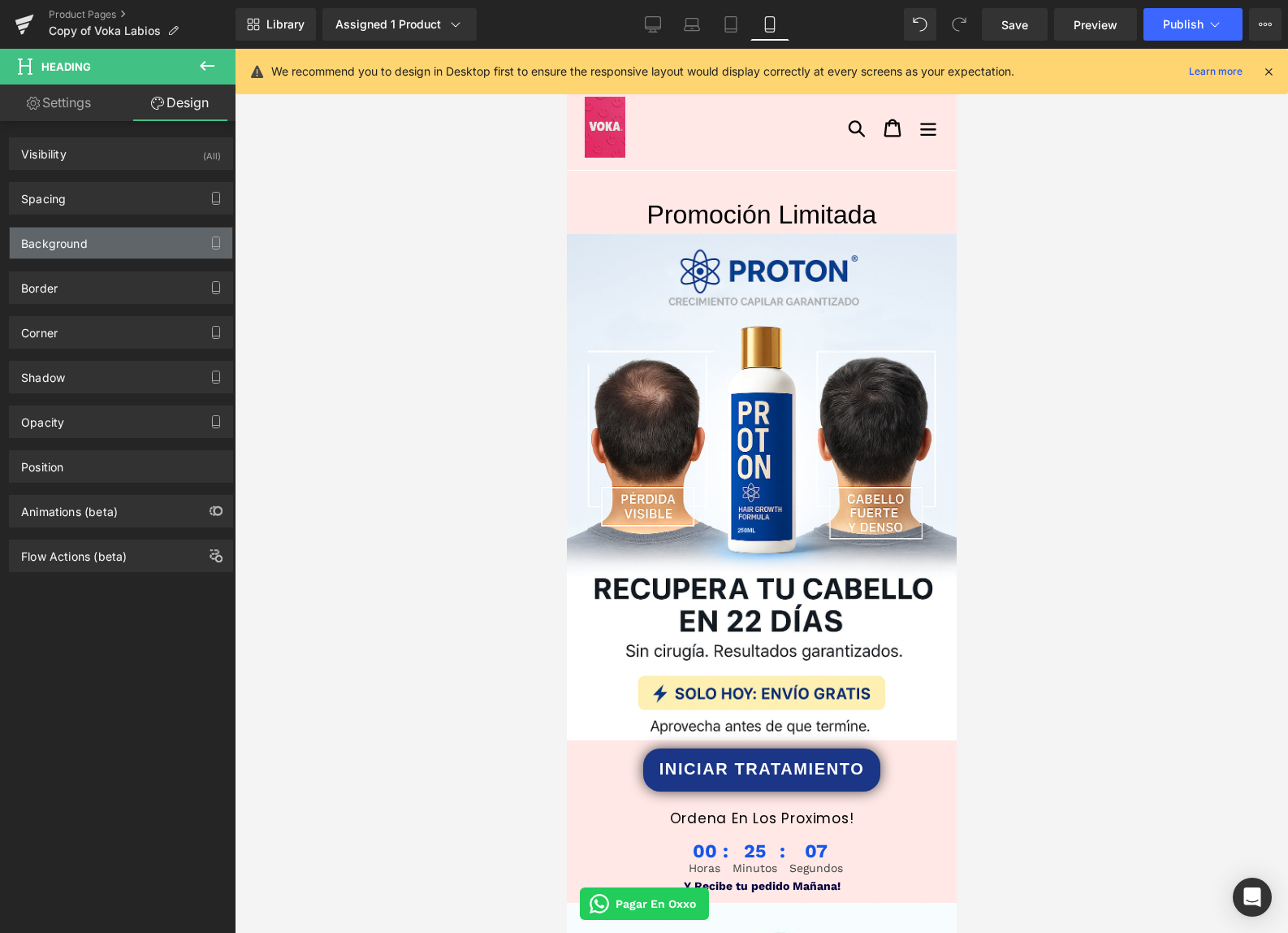
click at [93, 236] on div "Background" at bounding box center [121, 243] width 223 height 31
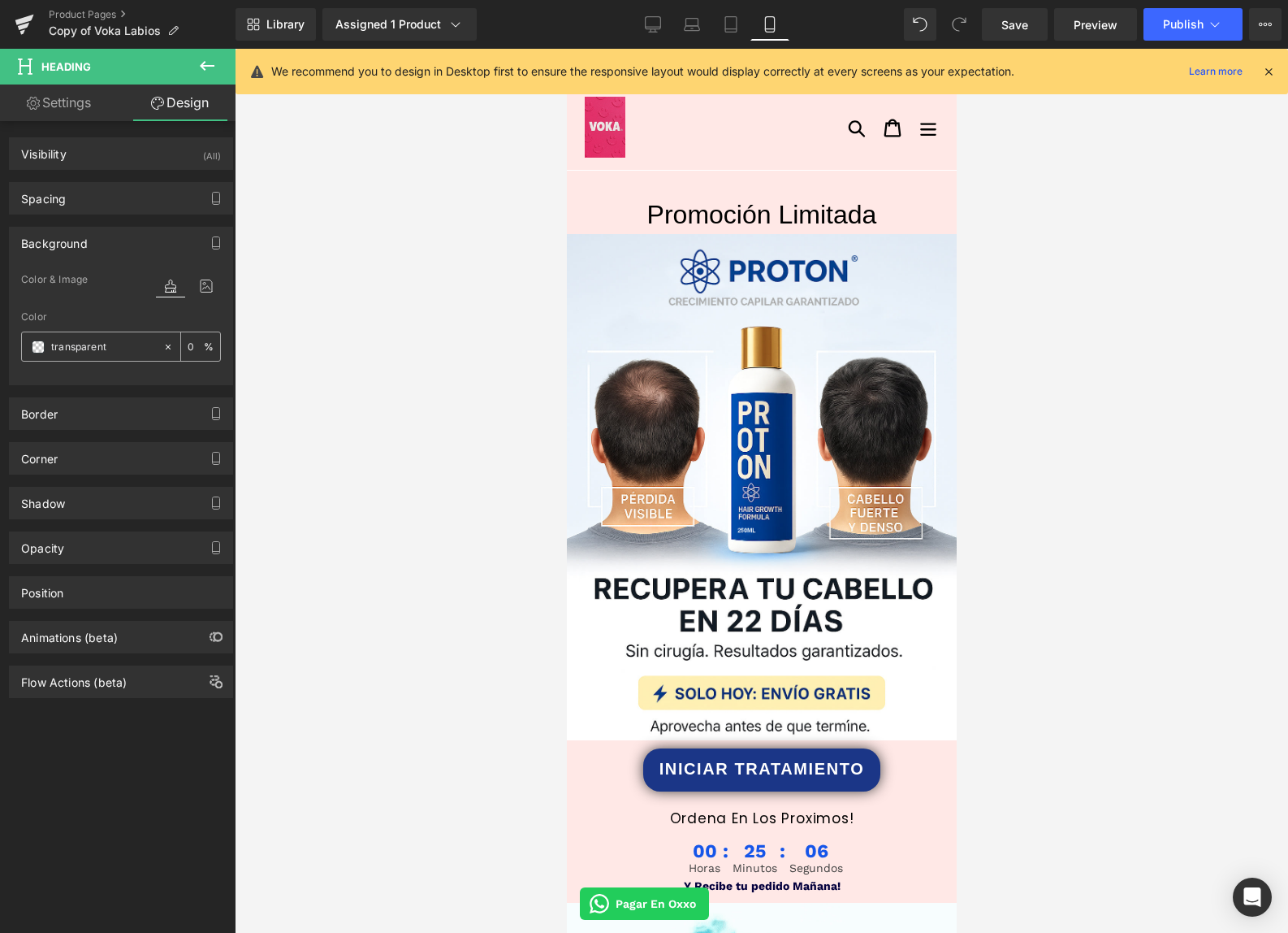
click at [38, 346] on span at bounding box center [38, 346] width 13 height 13
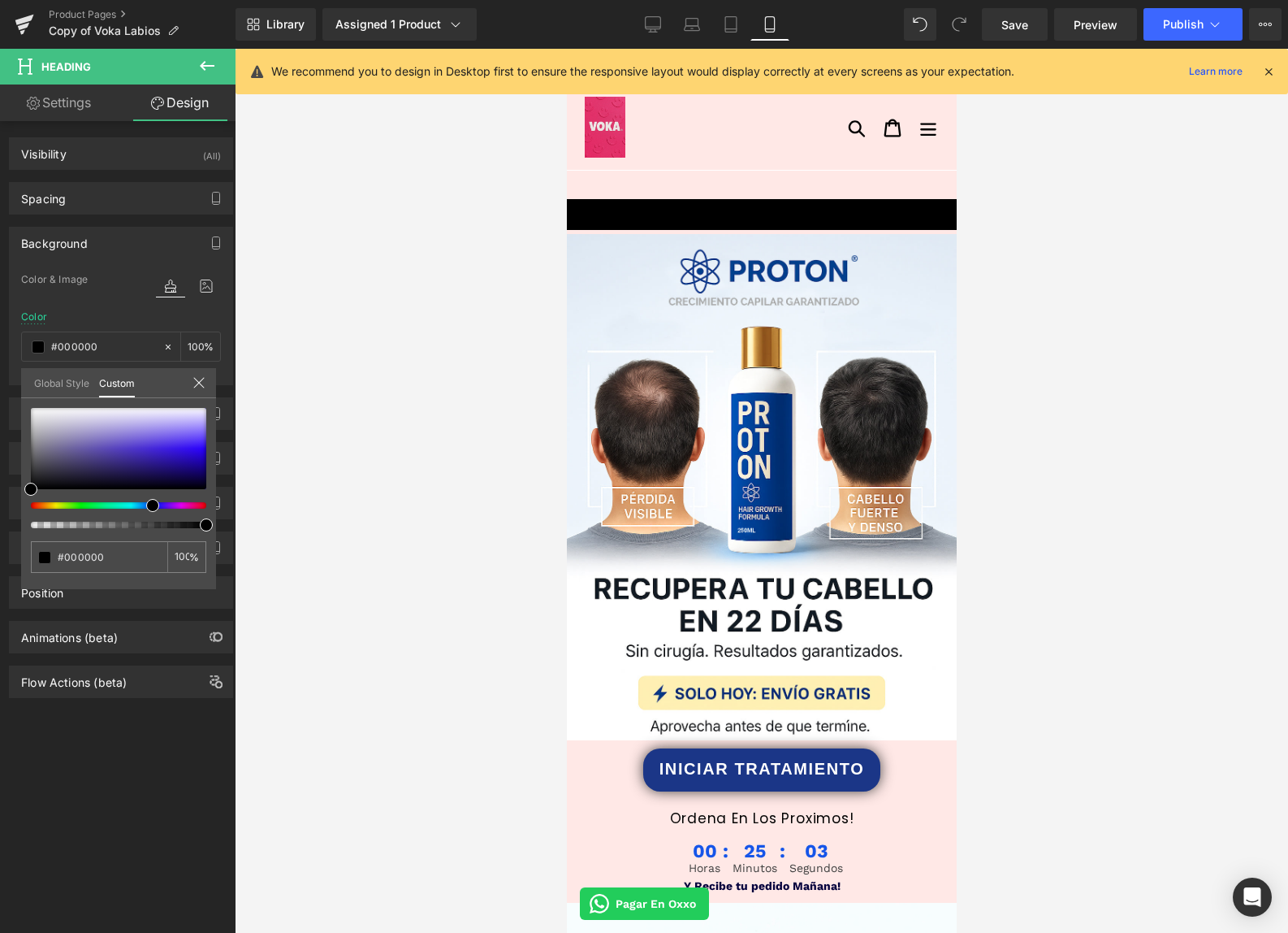
drag, startPoint x: 154, startPoint y: 505, endPoint x: 144, endPoint y: 503, distance: 10.2
click at [144, 503] on div at bounding box center [111, 505] width 175 height 7
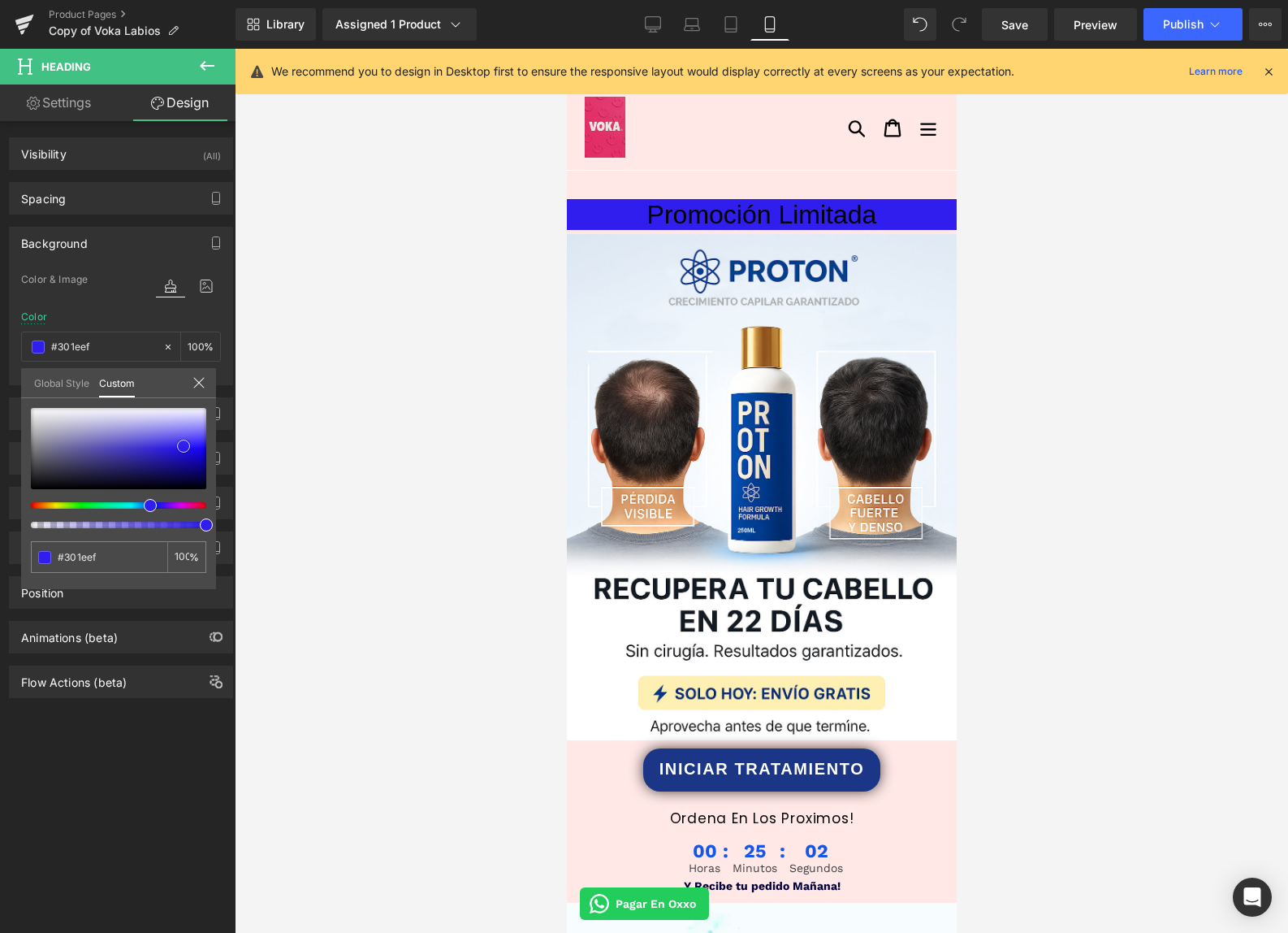
drag, startPoint x: 164, startPoint y: 454, endPoint x: 184, endPoint y: 446, distance: 21.5
click at [184, 446] on div at bounding box center [118, 448] width 175 height 81
drag, startPoint x: 148, startPoint y: 509, endPoint x: 136, endPoint y: 503, distance: 13.4
click at [136, 503] on div at bounding box center [111, 505] width 175 height 7
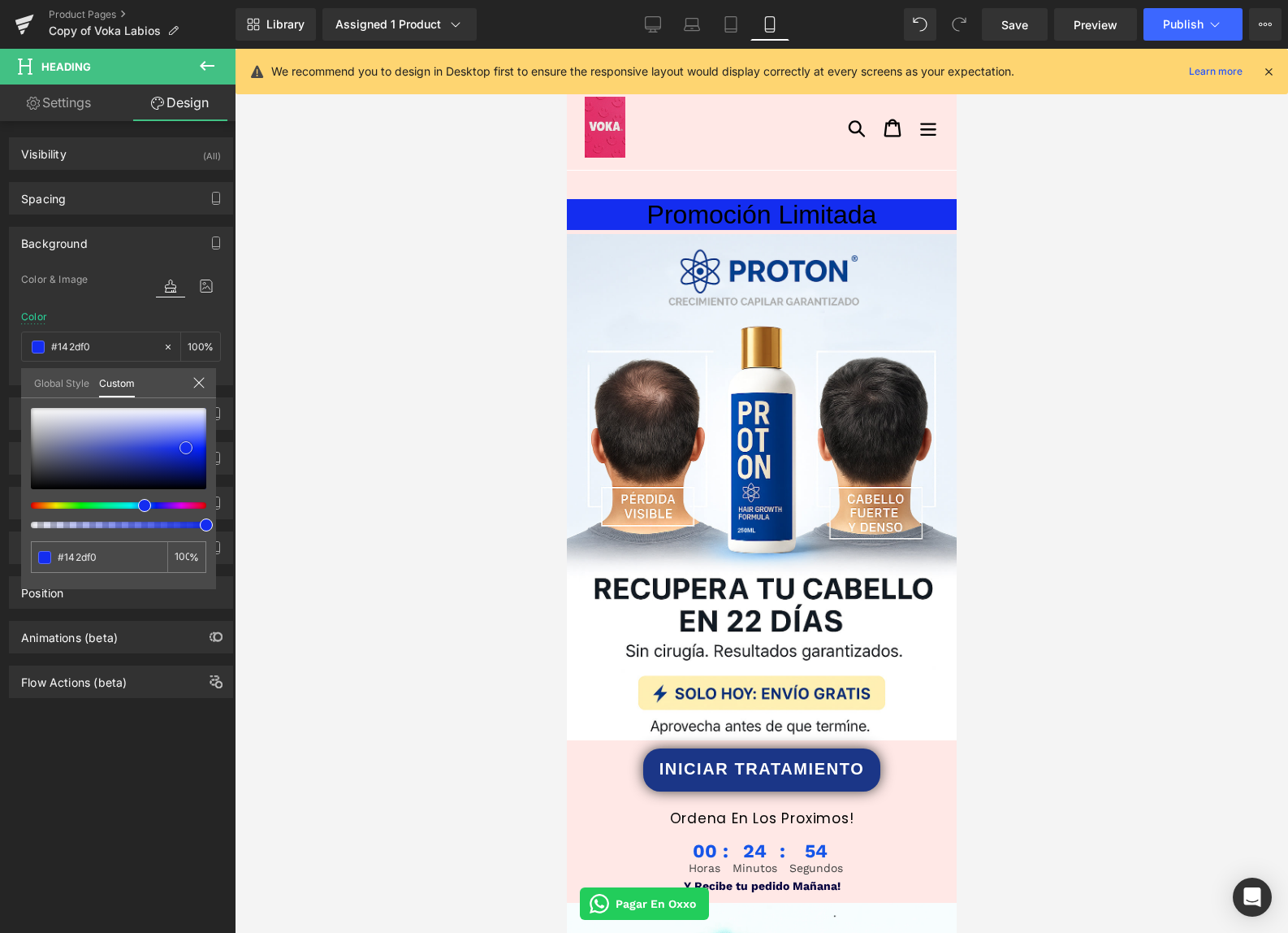
click at [185, 449] on span at bounding box center [185, 447] width 13 height 13
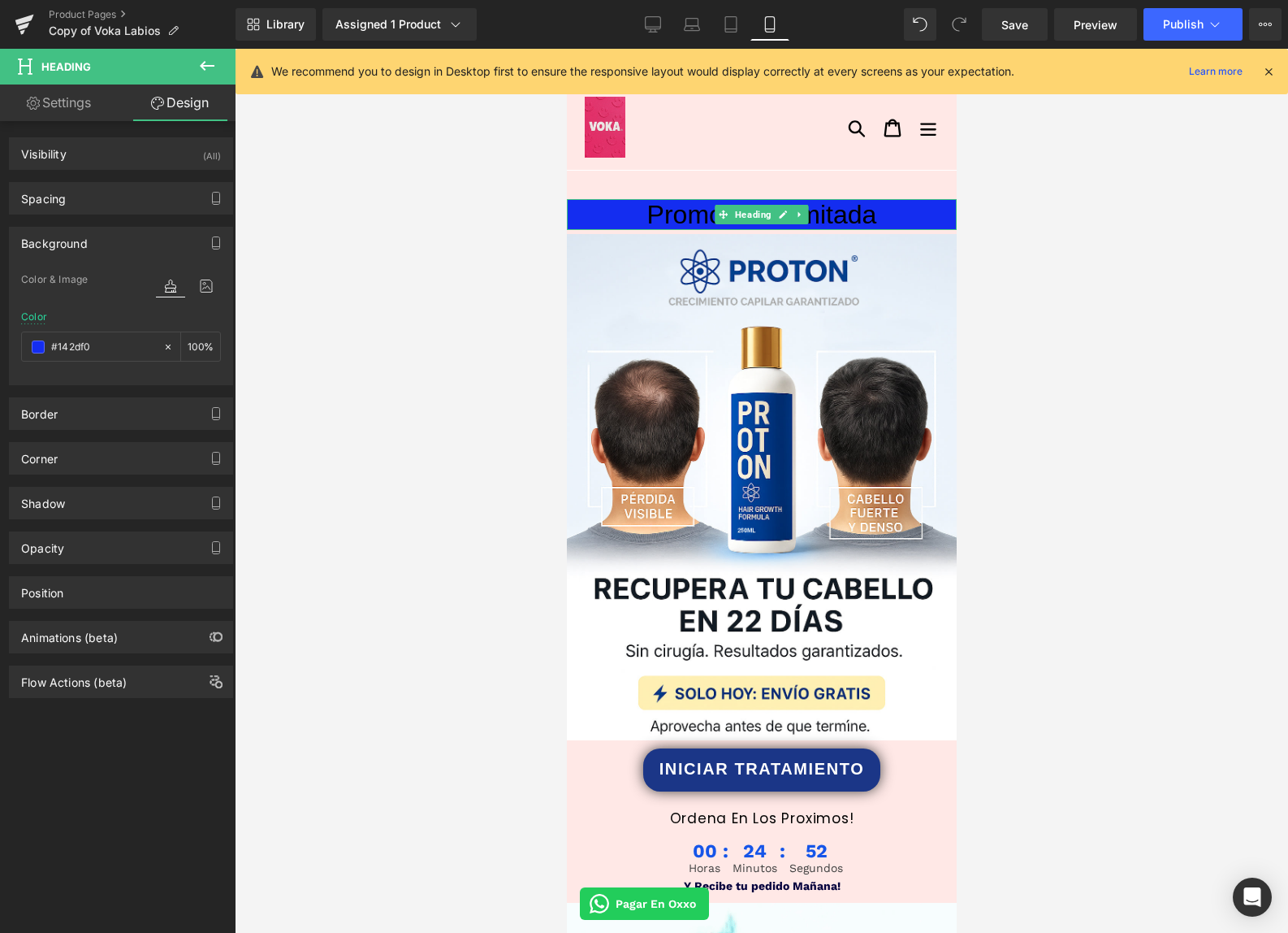
click at [801, 212] on icon at bounding box center [799, 215] width 9 height 10
click at [811, 215] on icon at bounding box center [807, 214] width 9 height 9
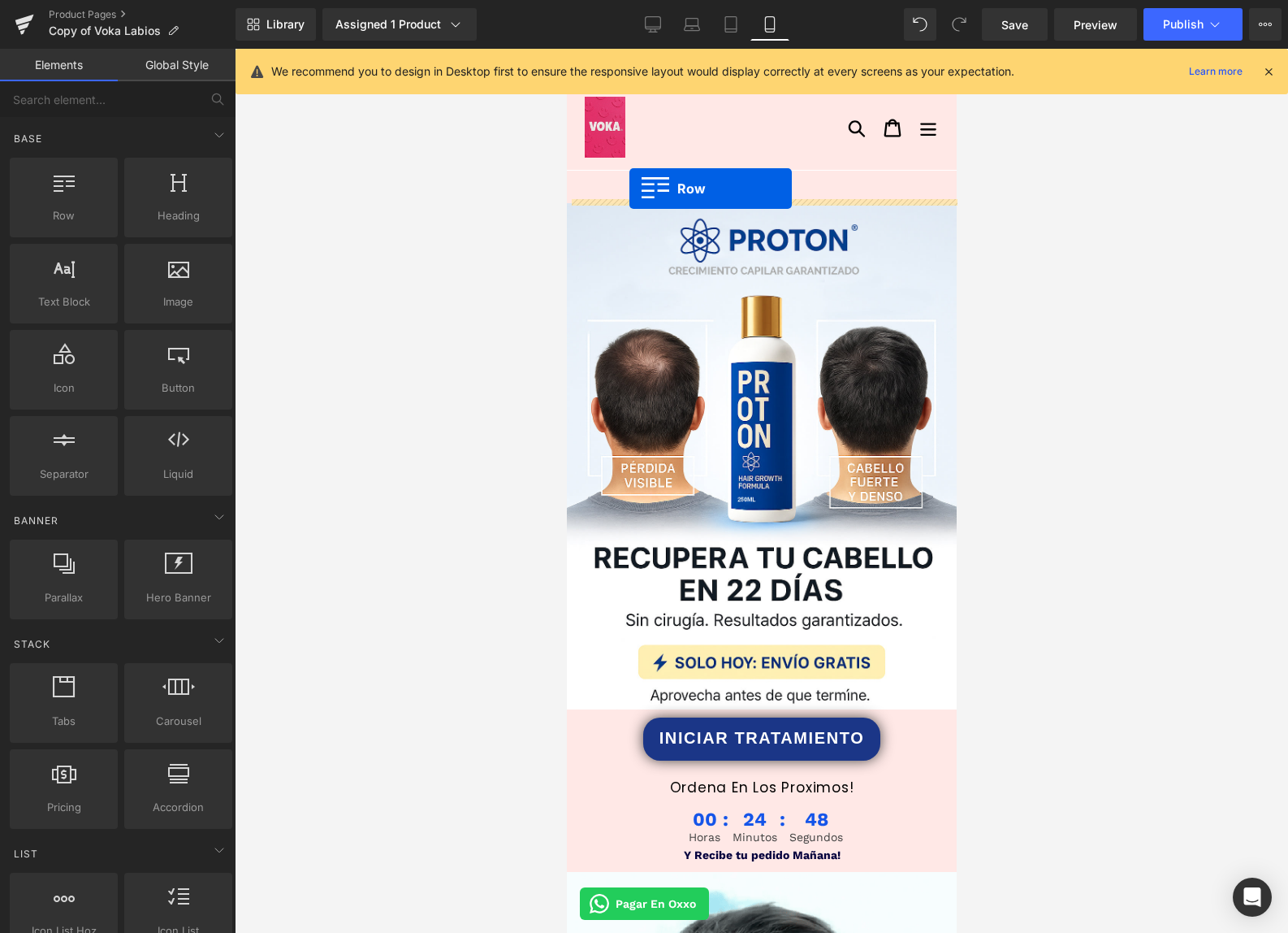
drag, startPoint x: 654, startPoint y: 245, endPoint x: 629, endPoint y: 189, distance: 61.3
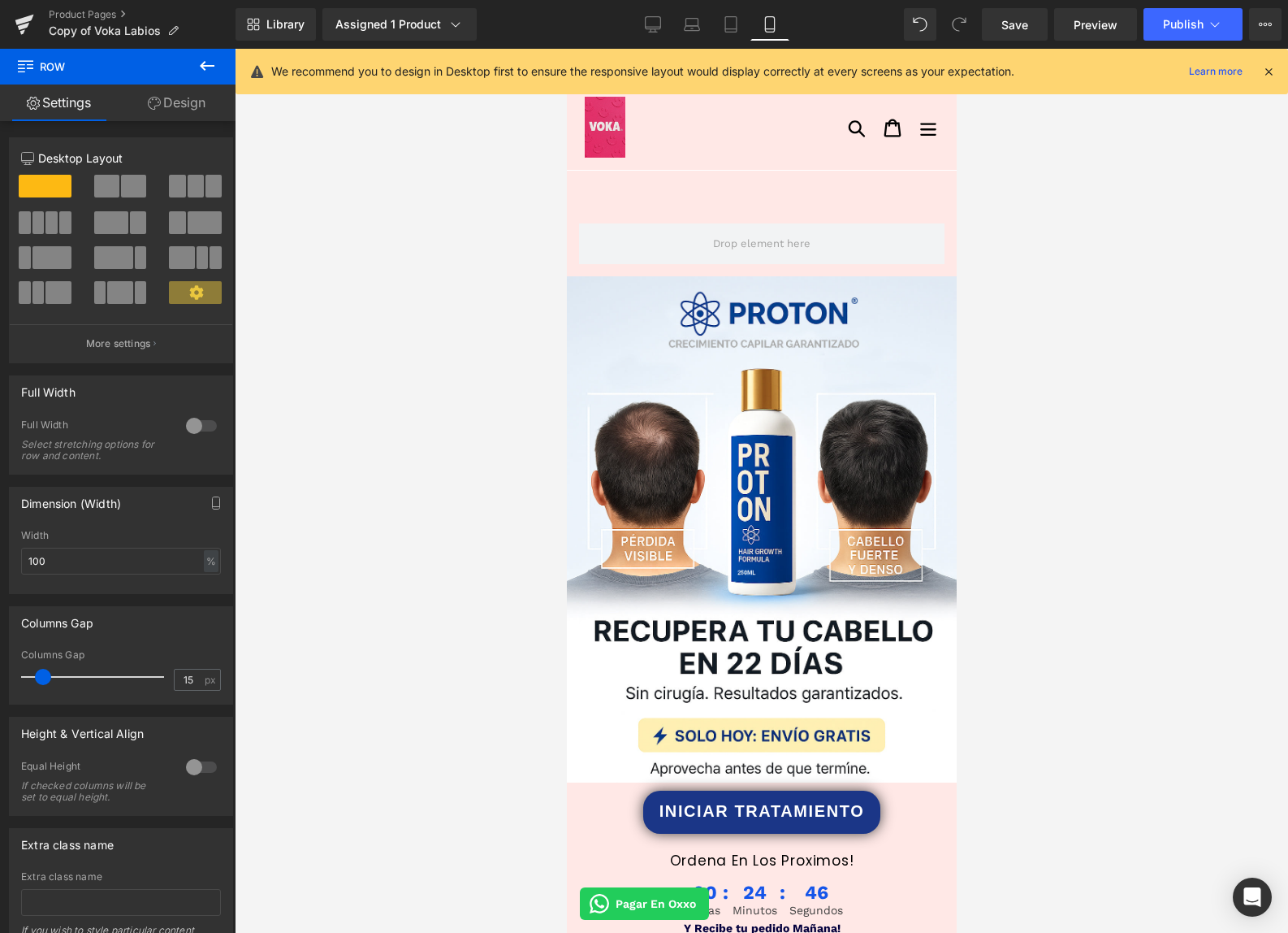
click at [210, 64] on icon at bounding box center [207, 66] width 19 height 19
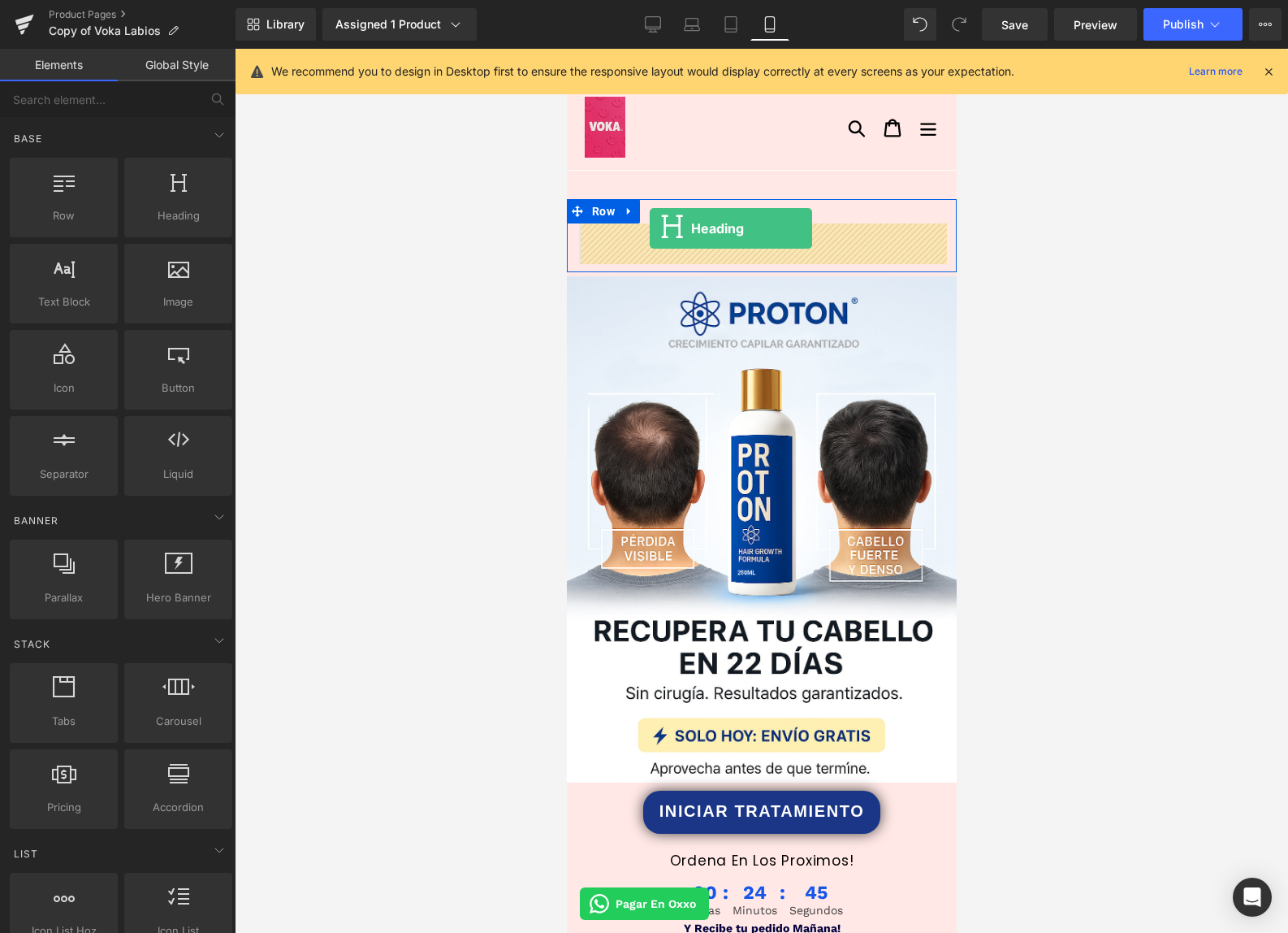
drag, startPoint x: 866, startPoint y: 261, endPoint x: 649, endPoint y: 228, distance: 219.5
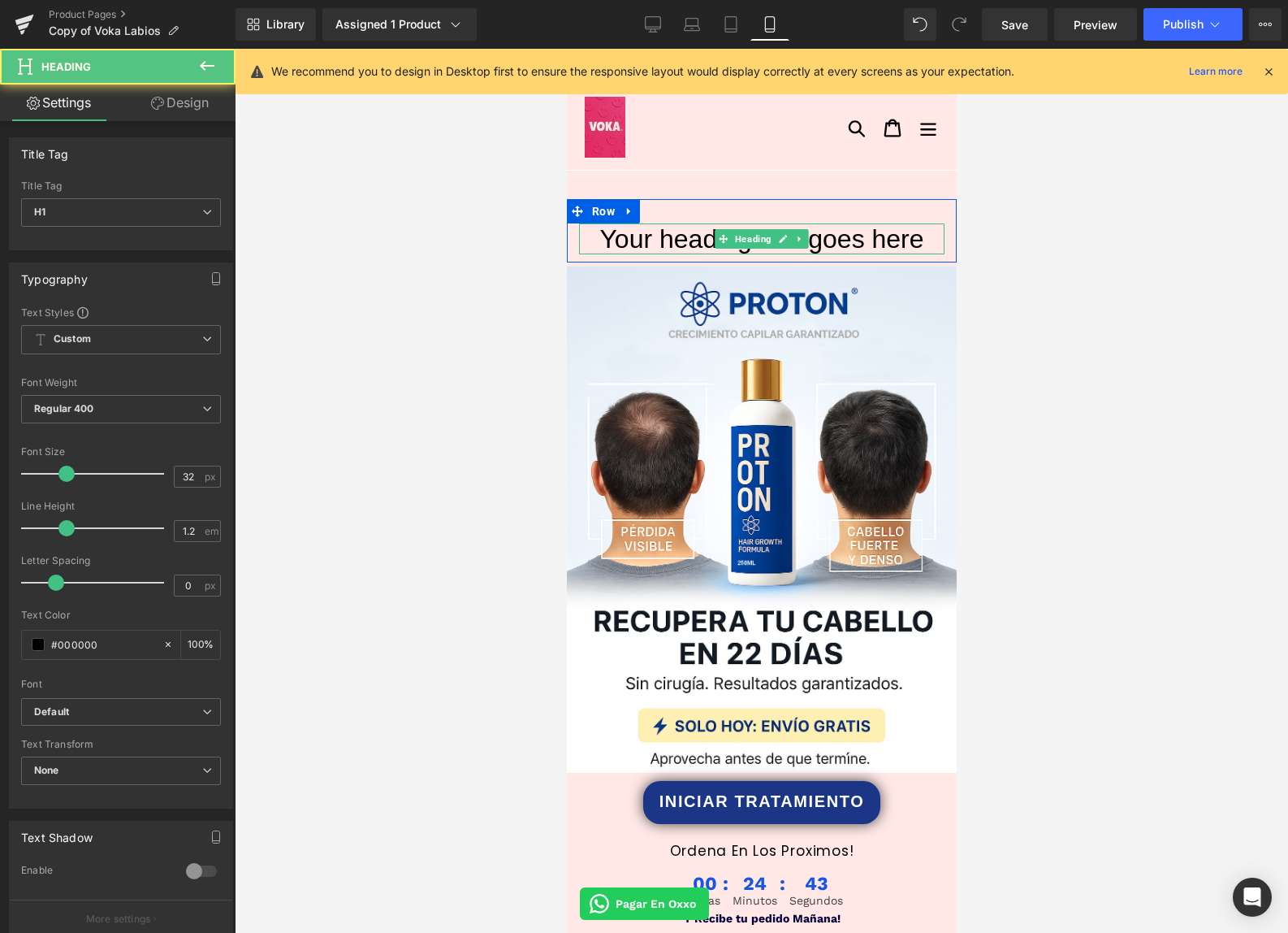
click at [641, 236] on h1 "Your heading text goes here" at bounding box center [762, 239] width 366 height 31
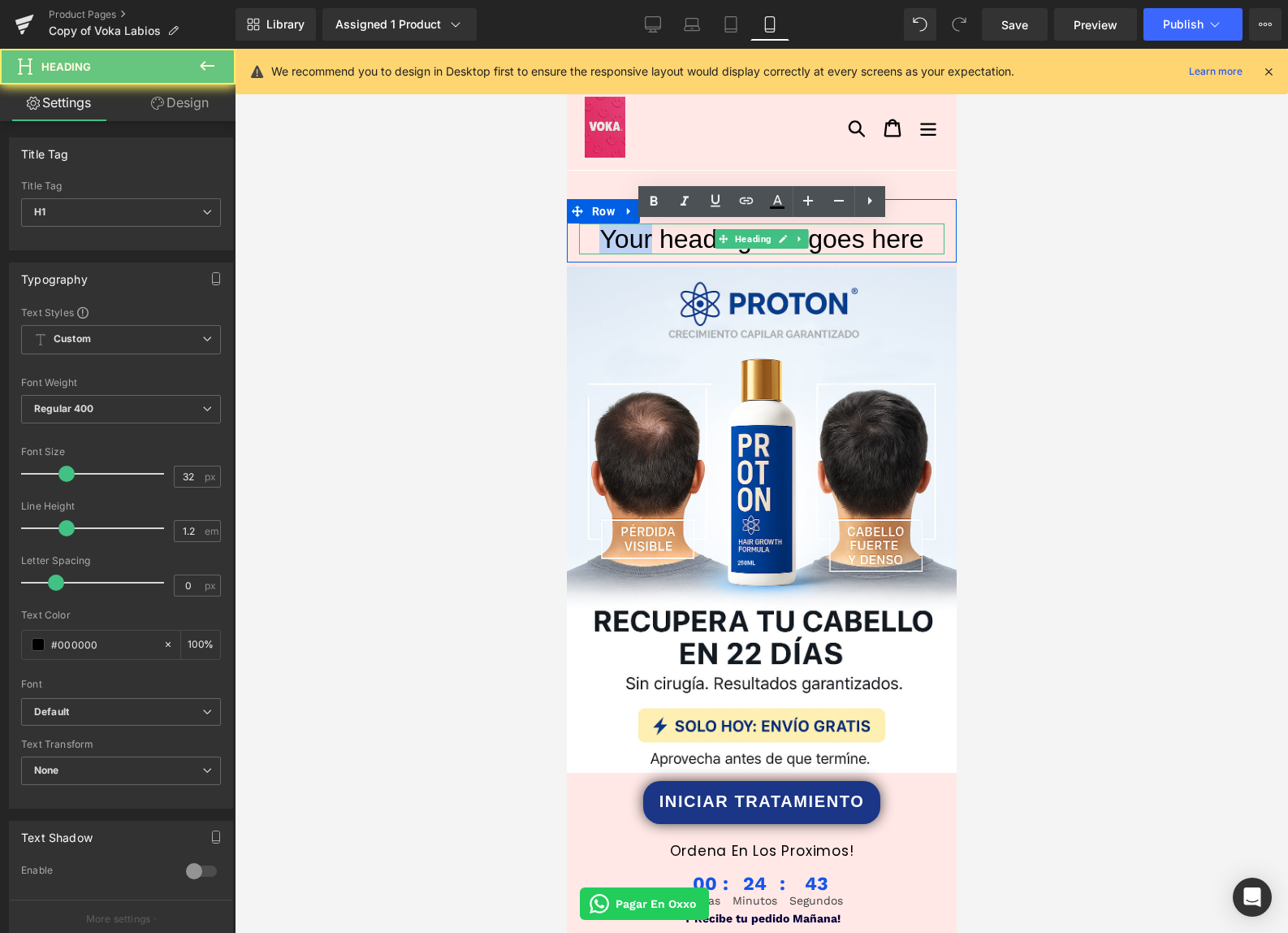
click at [641, 237] on h1 "Your heading text goes here" at bounding box center [762, 239] width 366 height 31
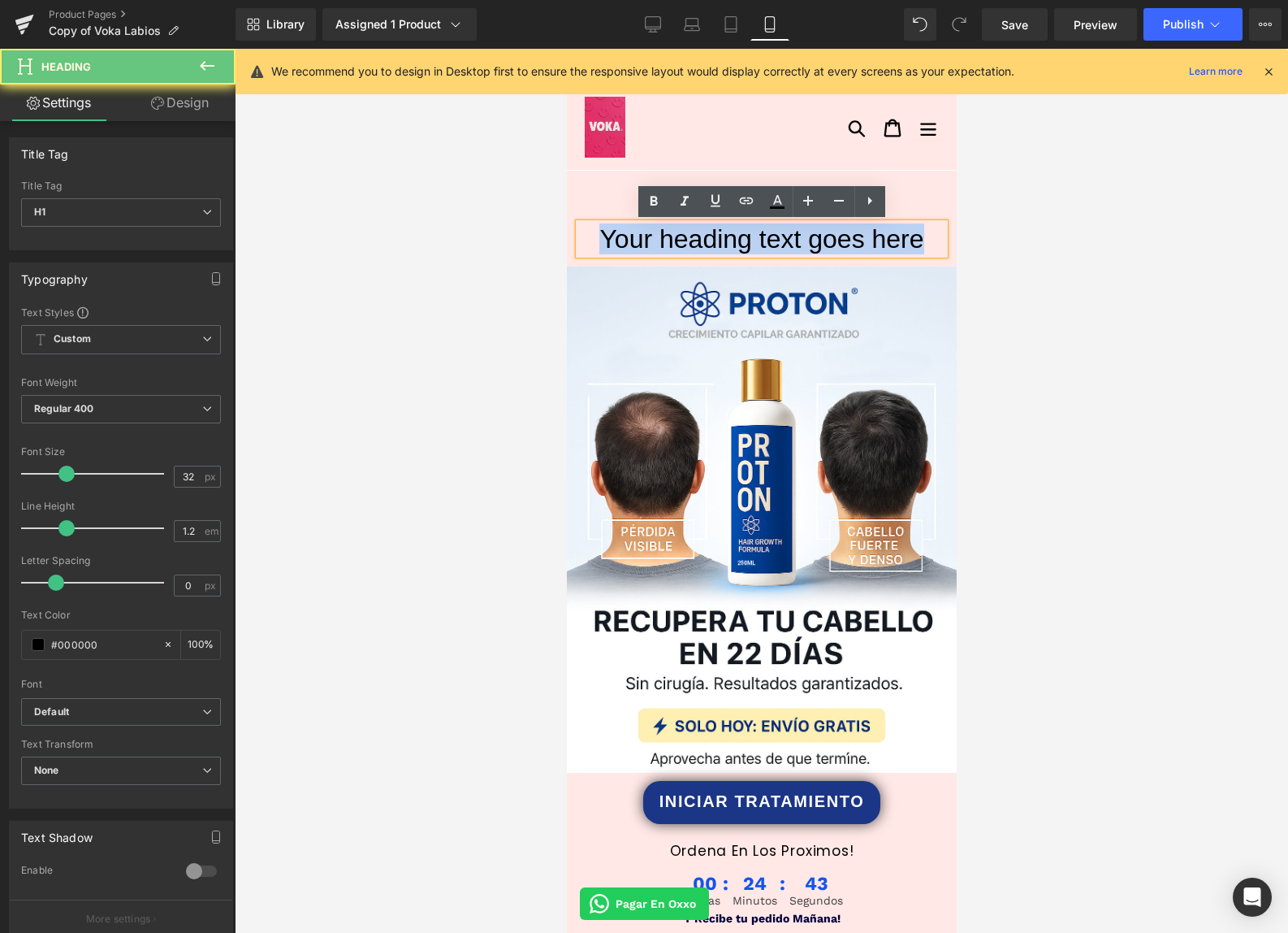
click at [641, 236] on h1 "Your heading text goes here" at bounding box center [762, 239] width 366 height 31
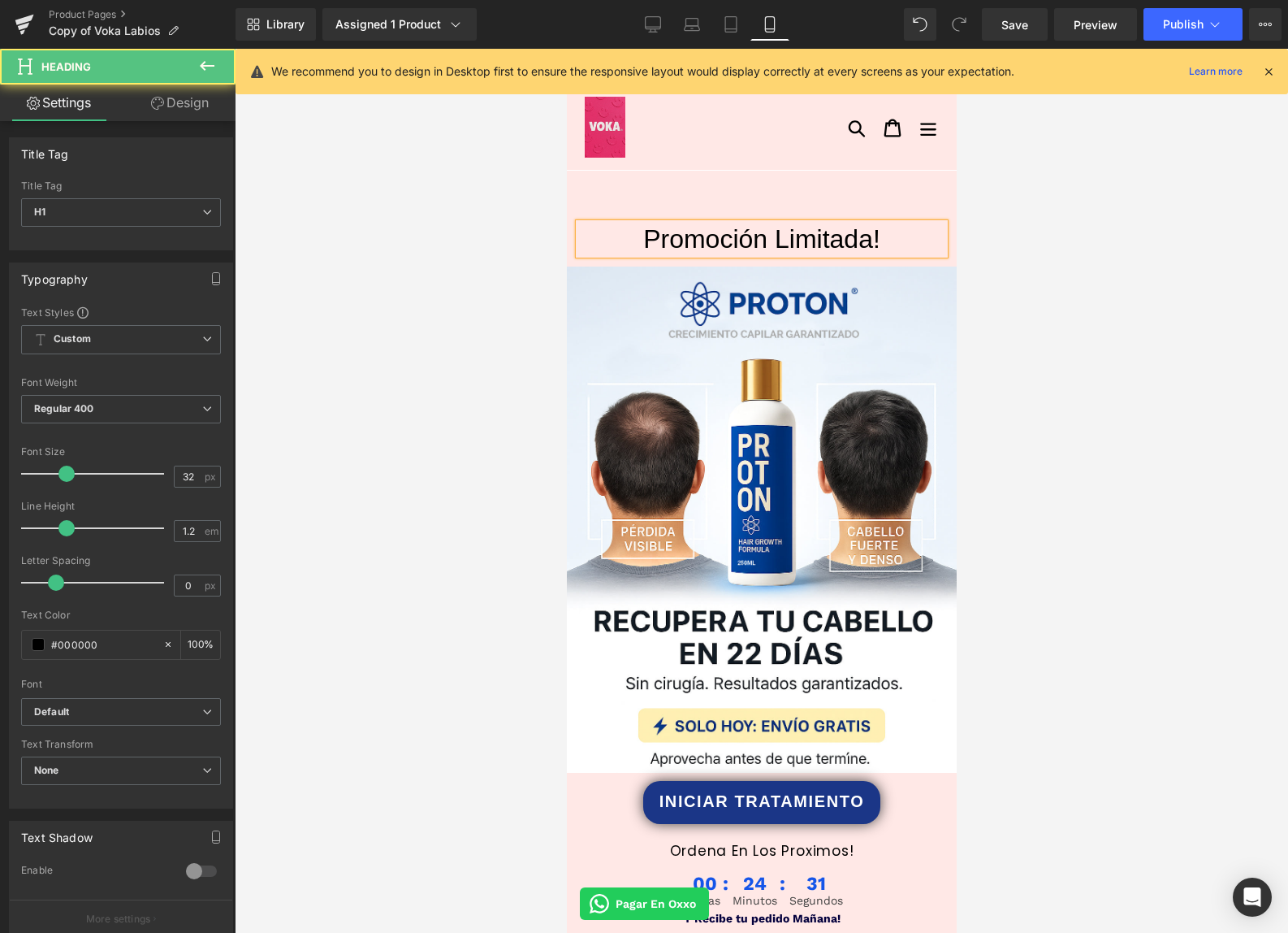
click at [639, 241] on h1 "Promoción Limitada!" at bounding box center [762, 239] width 366 height 31
drag, startPoint x: 648, startPoint y: 240, endPoint x: 633, endPoint y: 245, distance: 15.8
click at [626, 245] on h1 "¡Promoción Limitada!" at bounding box center [762, 239] width 366 height 31
click at [897, 240] on h1 "Promoción Limitada!" at bounding box center [762, 239] width 366 height 31
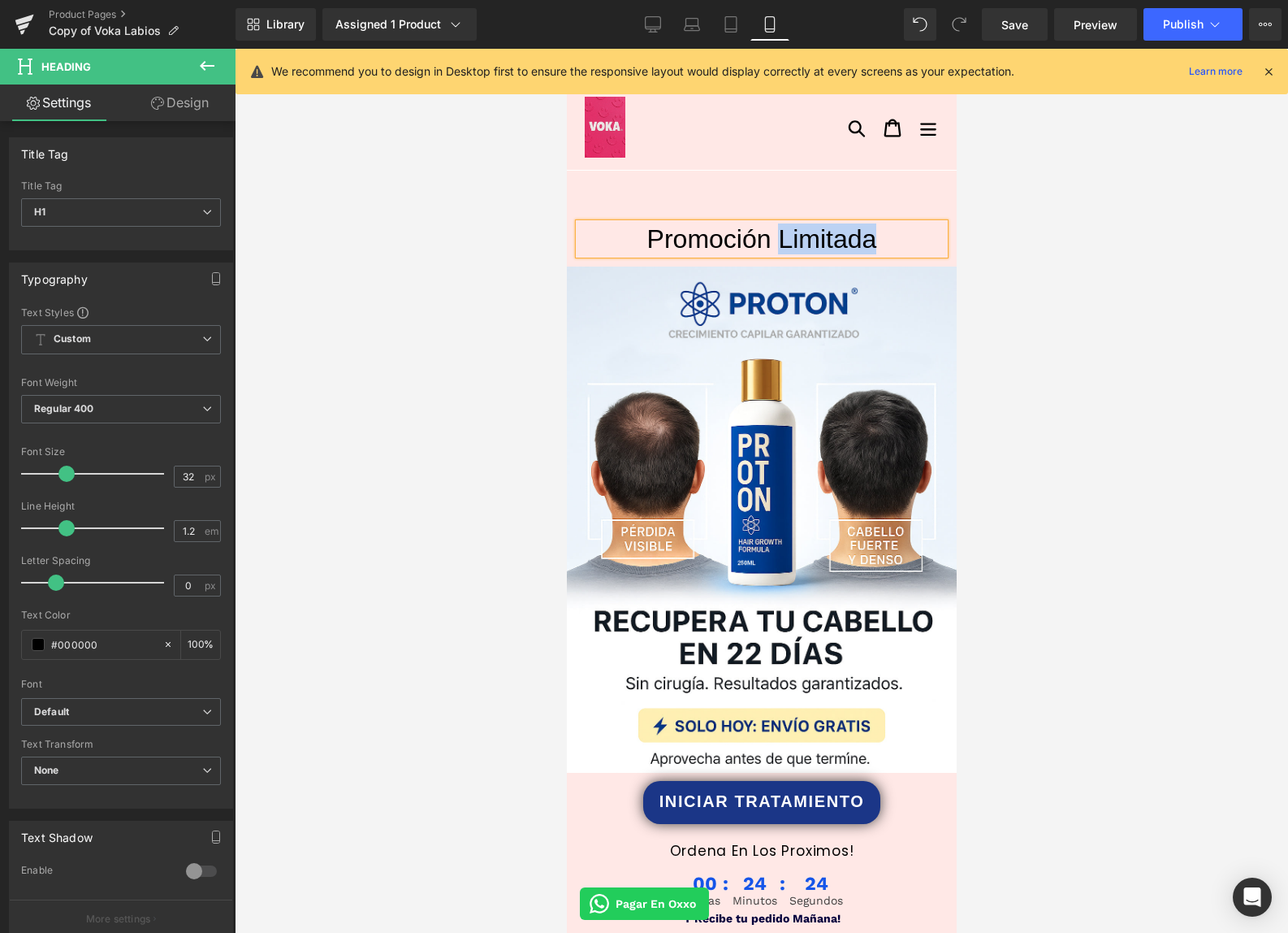
drag, startPoint x: 885, startPoint y: 238, endPoint x: 778, endPoint y: 242, distance: 107.1
click at [776, 235] on h1 "Promoción Limitada" at bounding box center [762, 239] width 366 height 31
click at [816, 235] on h1 "Promoción" at bounding box center [762, 239] width 366 height 31
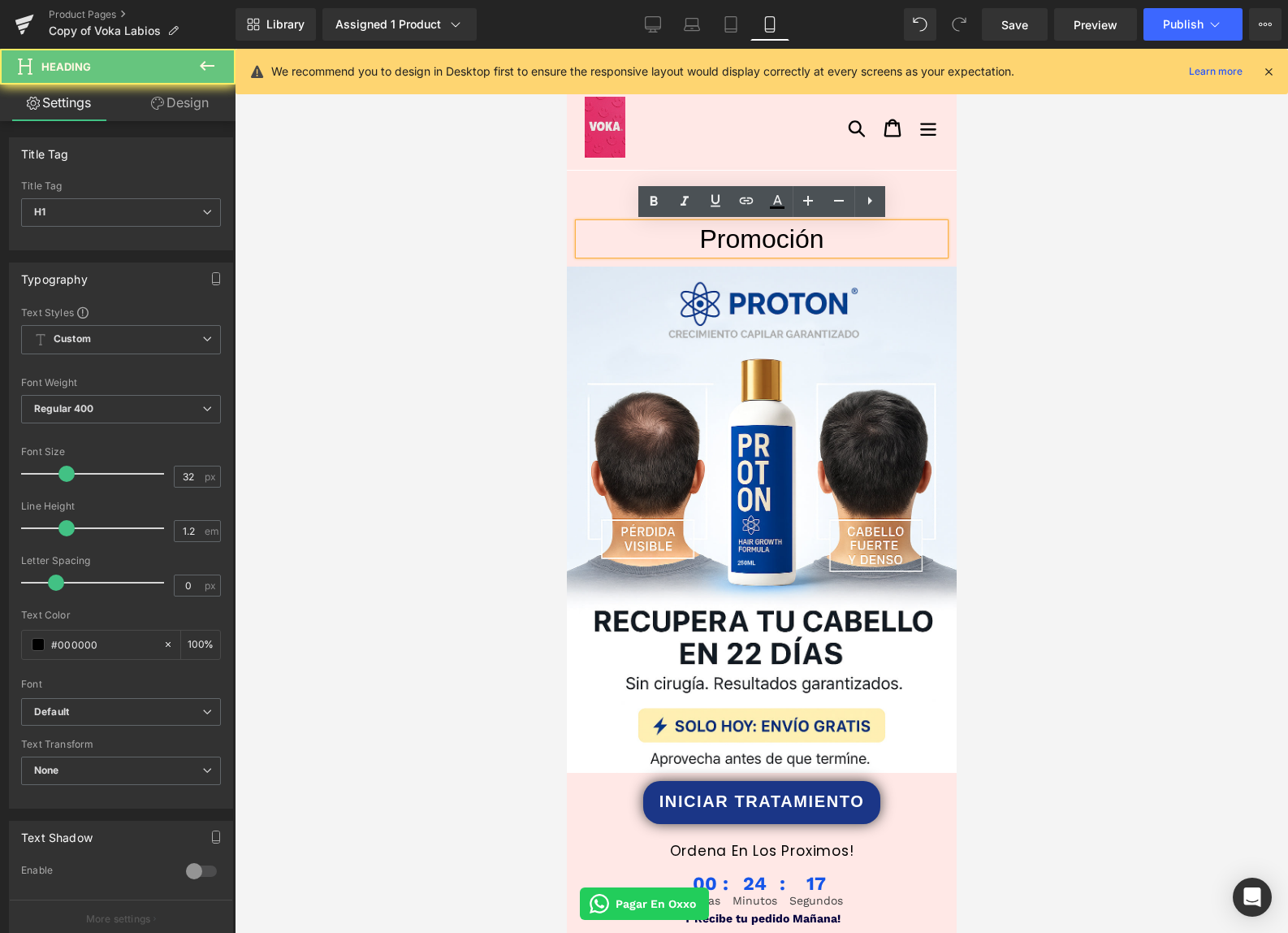
click at [816, 235] on h1 "Promoción" at bounding box center [762, 239] width 366 height 31
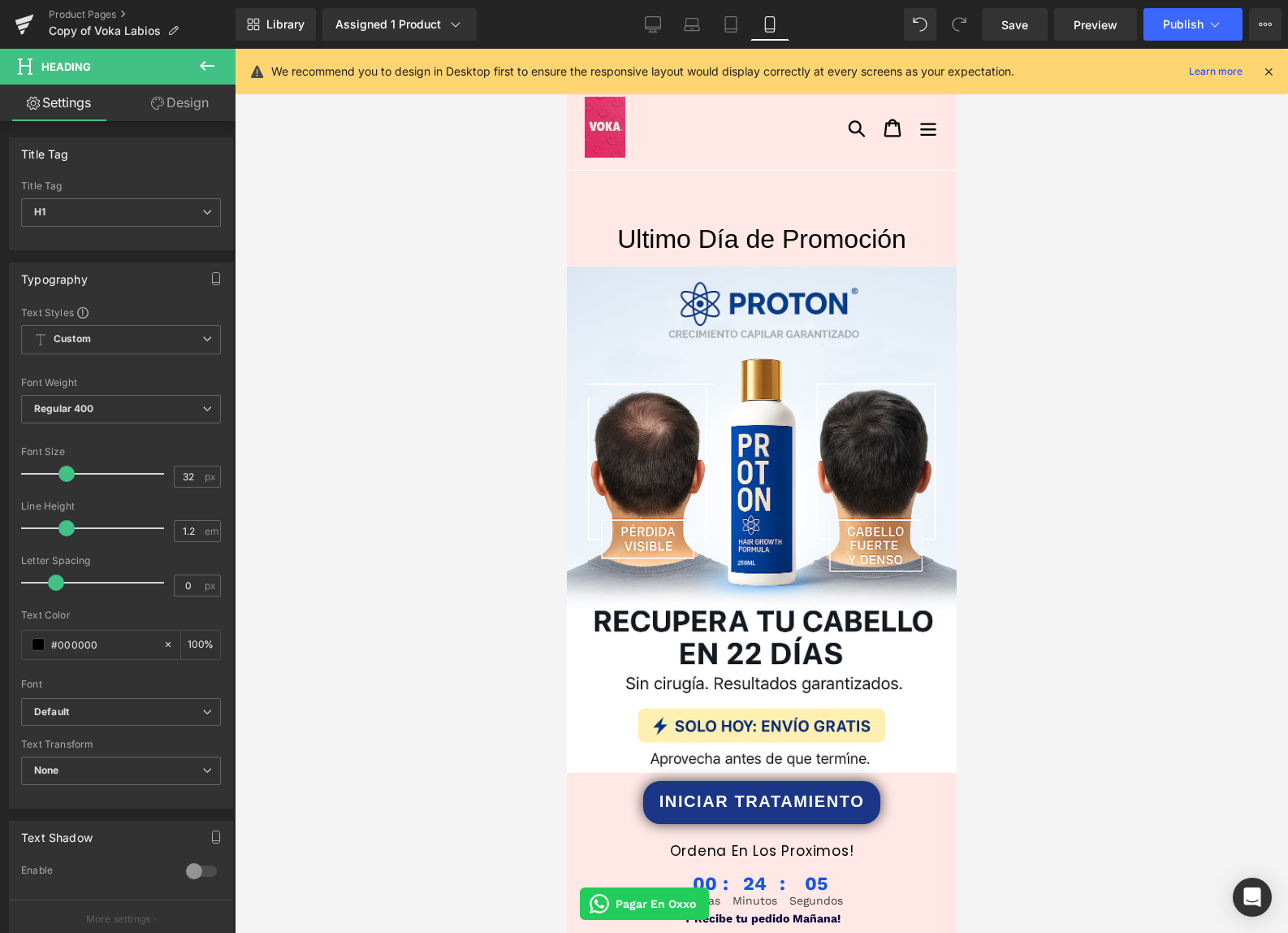
click at [190, 107] on link "Design" at bounding box center [180, 103] width 118 height 37
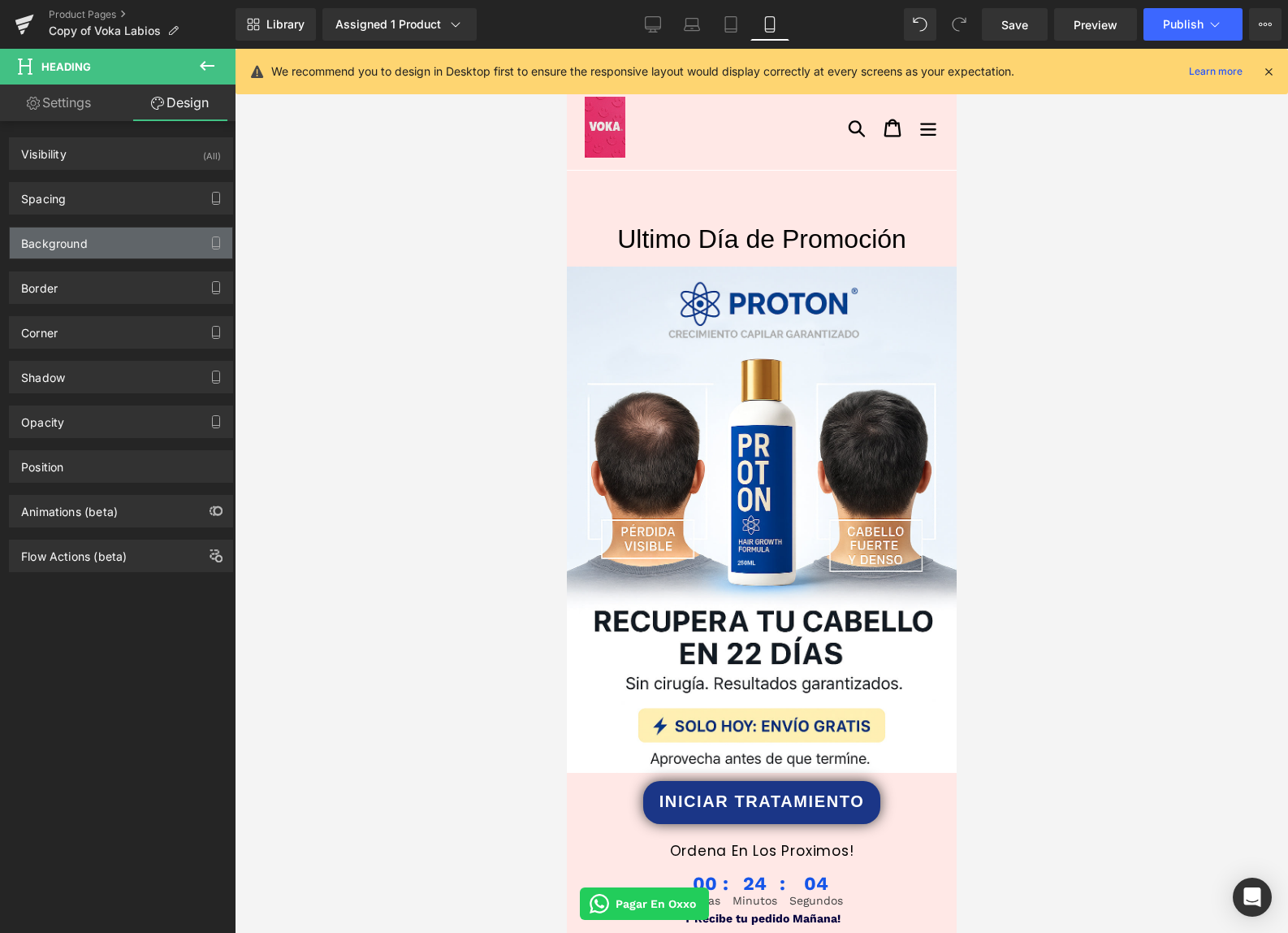
click at [123, 234] on div "Background" at bounding box center [121, 243] width 223 height 31
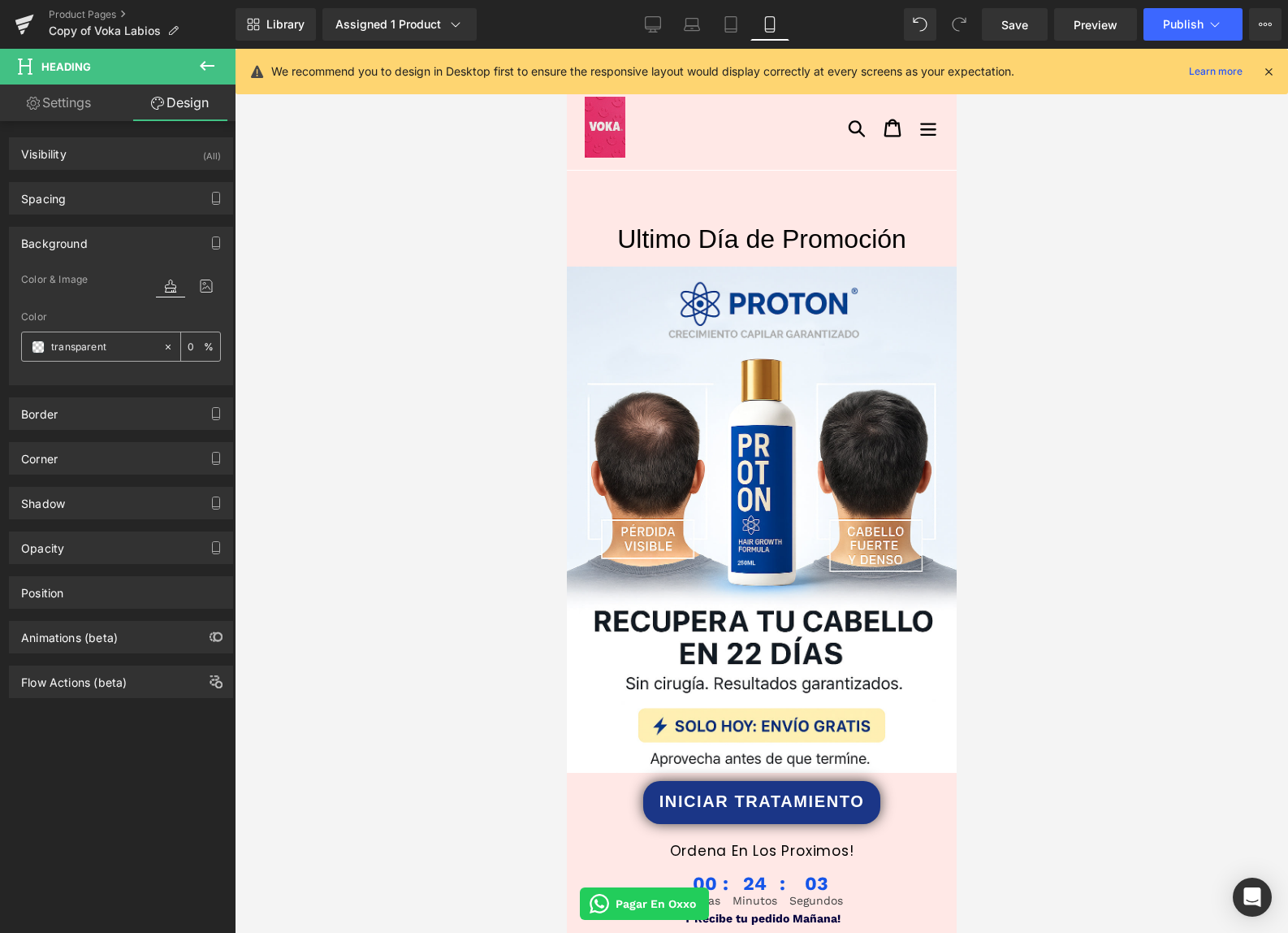
click at [40, 346] on span at bounding box center [38, 346] width 13 height 13
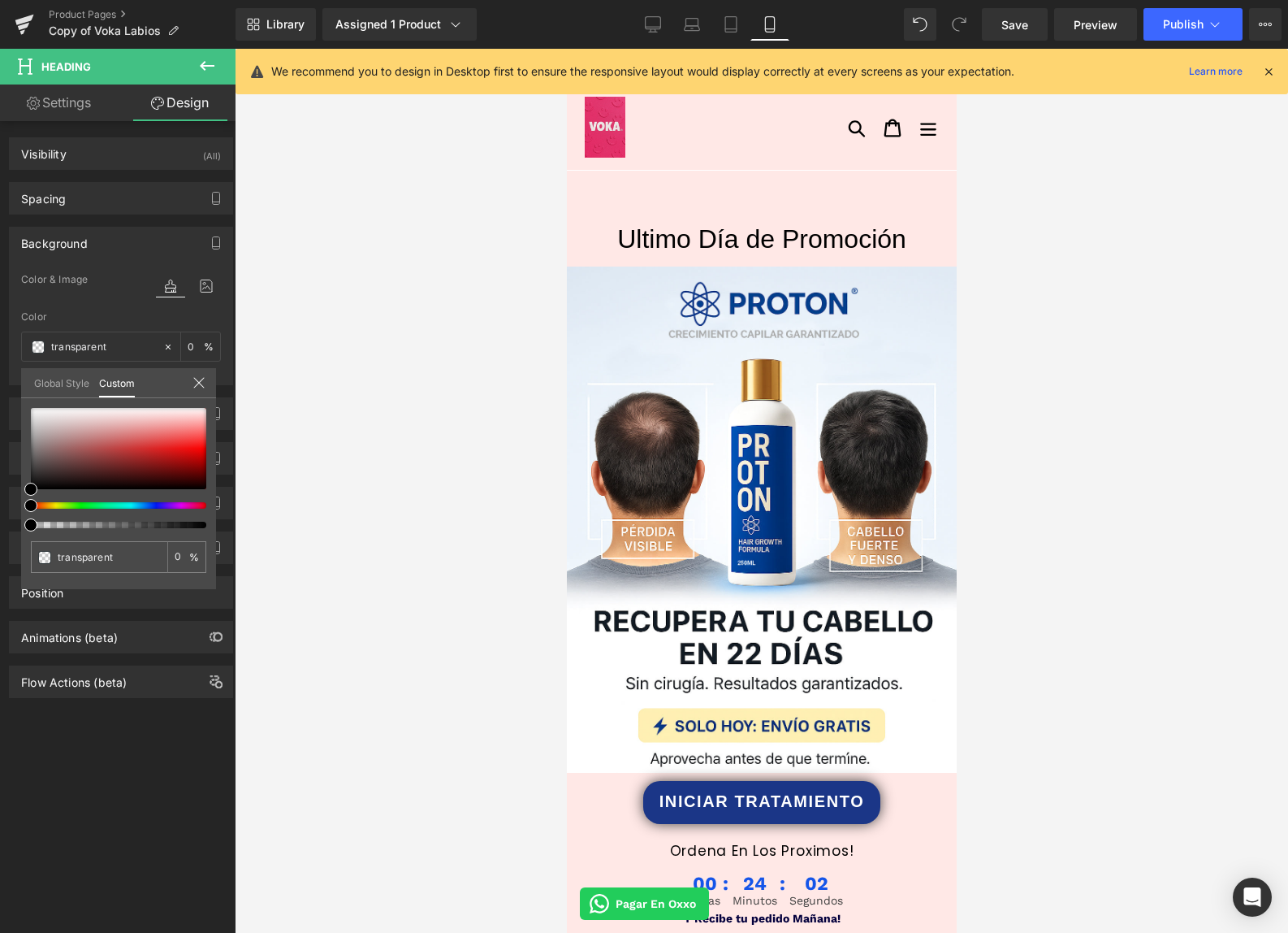
click at [153, 499] on div at bounding box center [118, 467] width 175 height 120
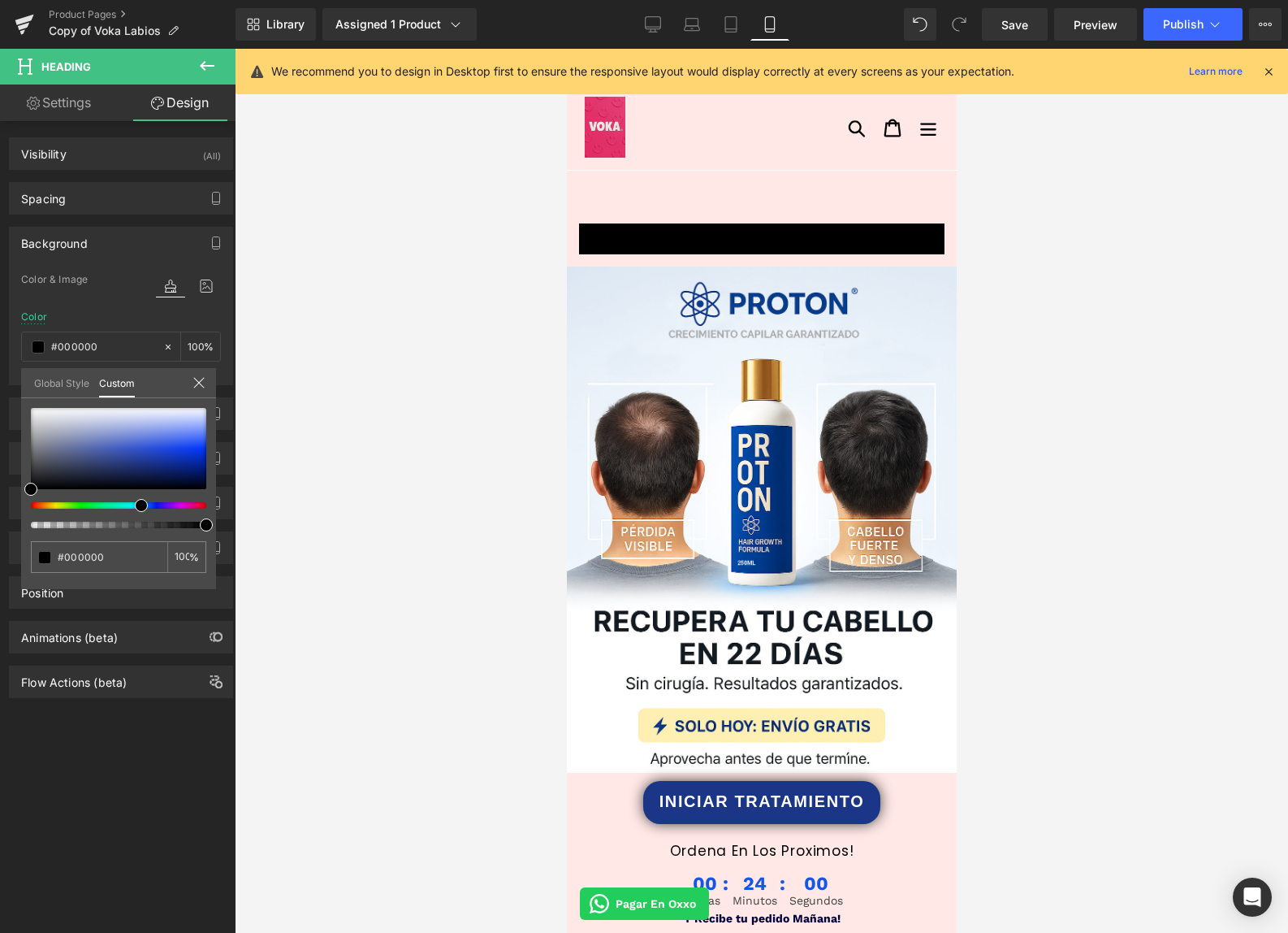
drag, startPoint x: 155, startPoint y: 505, endPoint x: 135, endPoint y: 503, distance: 20.1
click at [135, 503] on div at bounding box center [111, 505] width 175 height 7
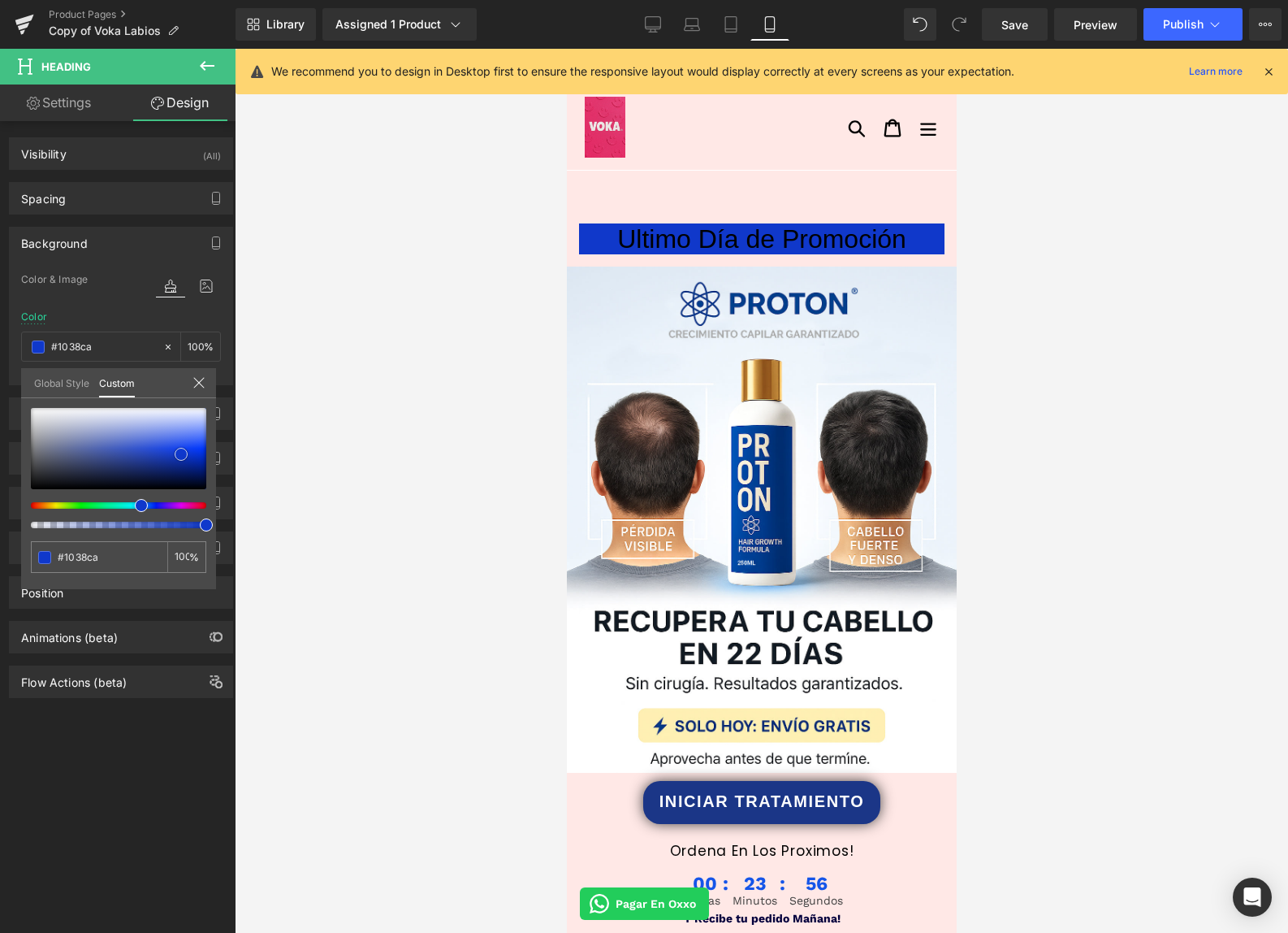
drag, startPoint x: 142, startPoint y: 433, endPoint x: 181, endPoint y: 454, distance: 44.3
click at [181, 454] on div at bounding box center [118, 448] width 175 height 81
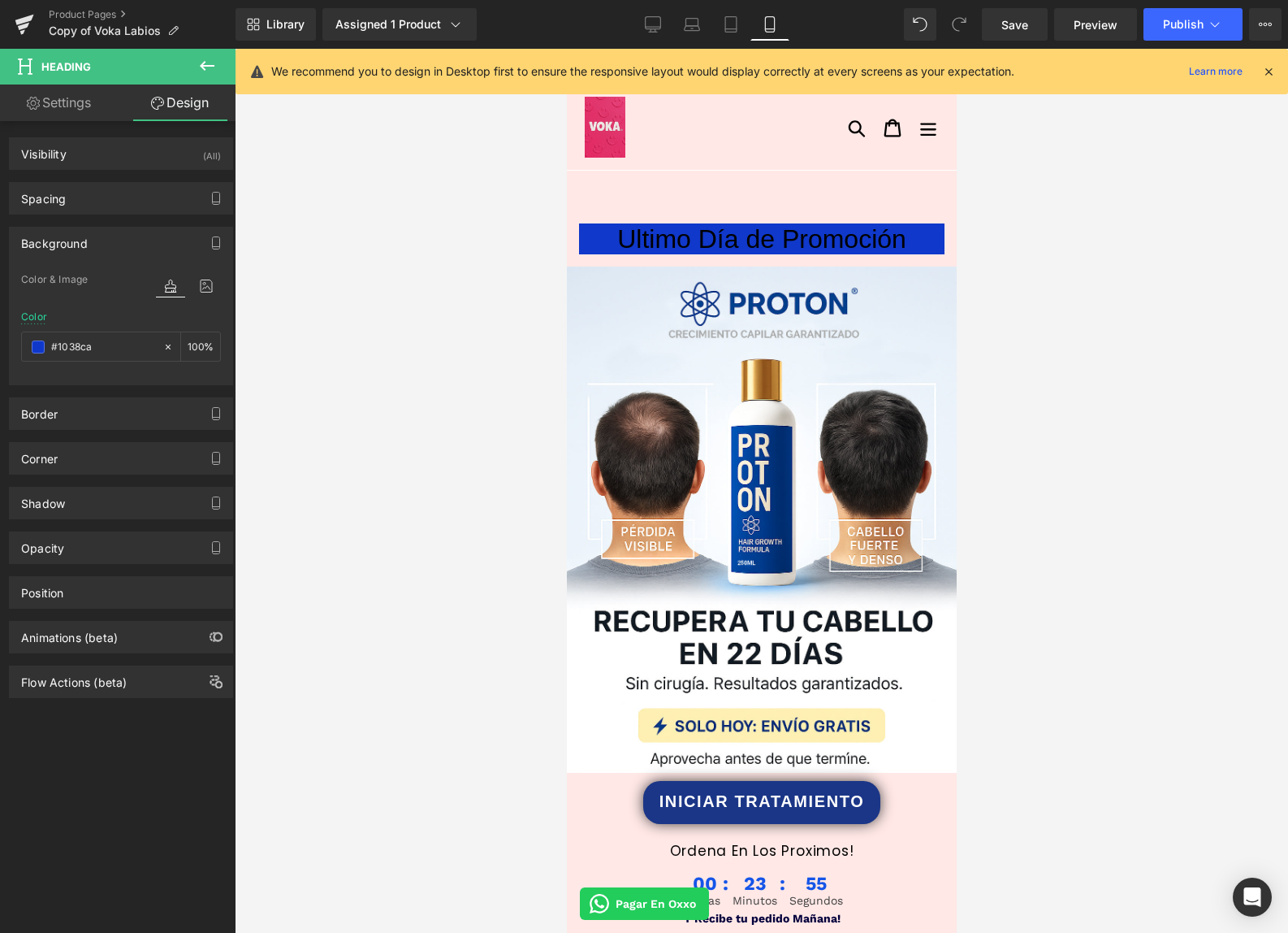
click at [633, 240] on h1 "Ultimo Día de Promoción" at bounding box center [762, 239] width 366 height 31
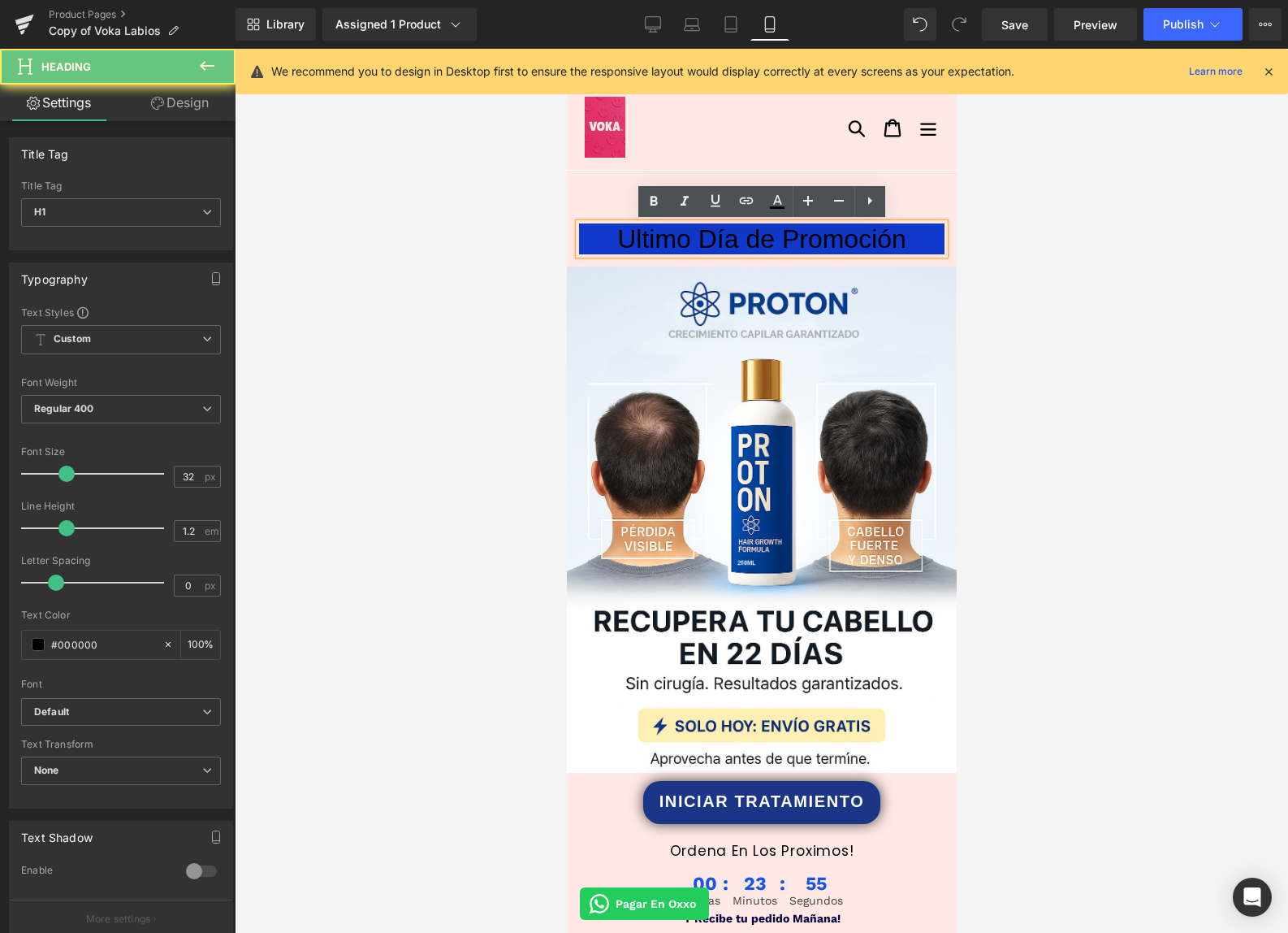
click at [633, 240] on h1 "Ultimo Día de Promoción" at bounding box center [762, 239] width 366 height 31
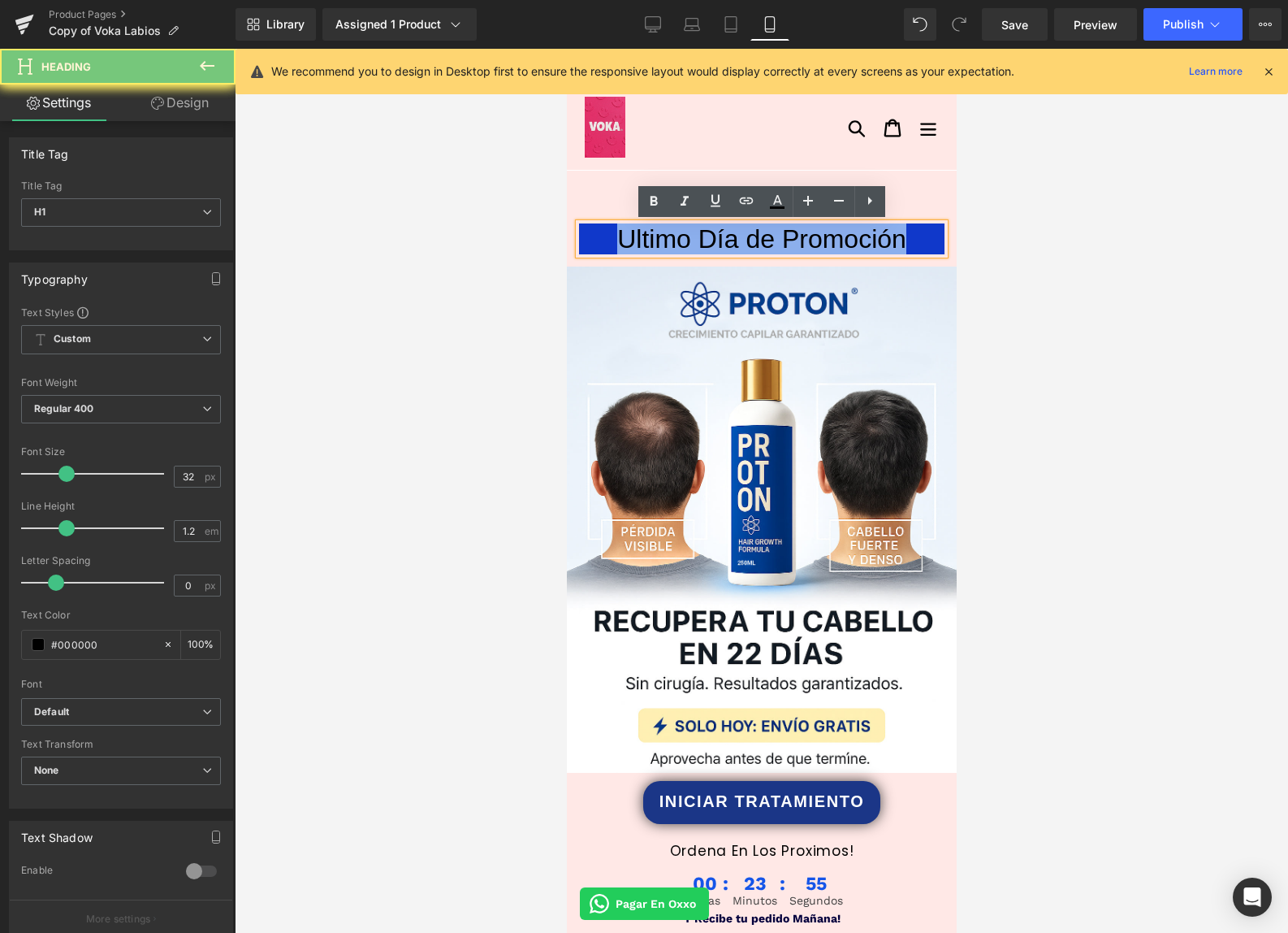
click at [633, 240] on h1 "Ultimo Día de Promoción" at bounding box center [762, 239] width 366 height 31
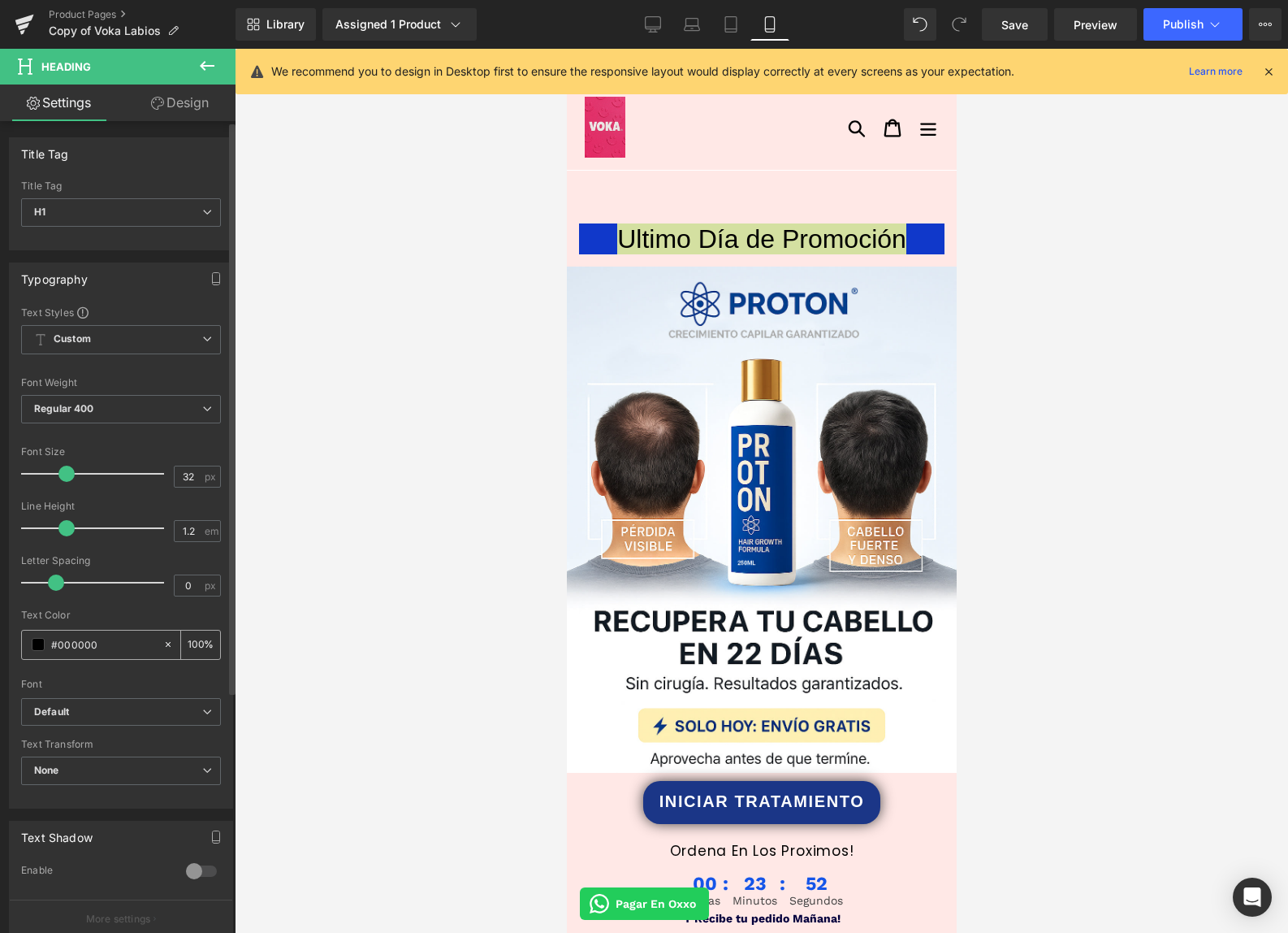
click at [40, 645] on span at bounding box center [38, 644] width 13 height 13
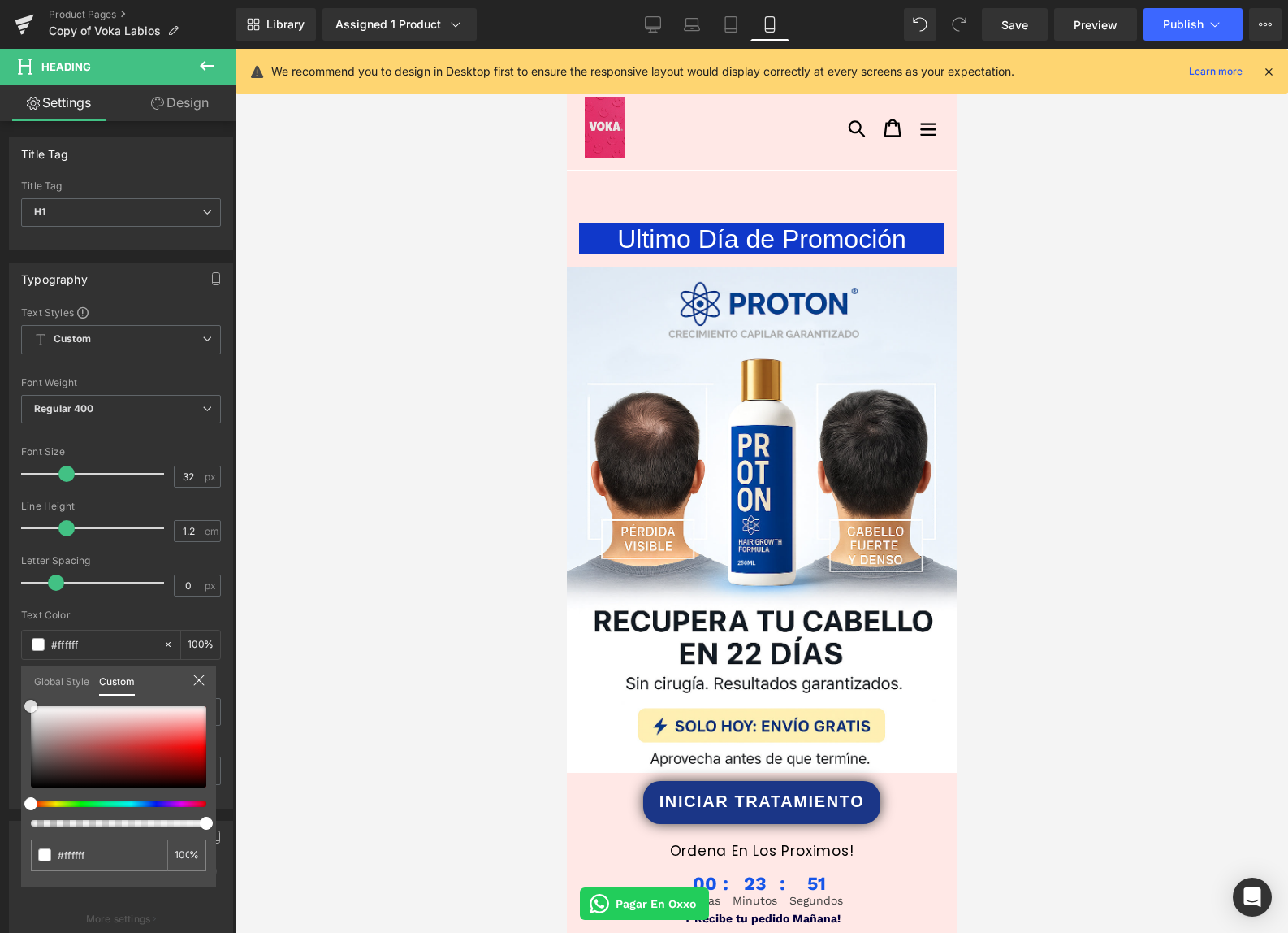
drag, startPoint x: 69, startPoint y: 737, endPoint x: -30, endPoint y: 660, distance: 125.4
click at [0, 660] on html "Heading You are previewing how the will restyle your page. You can not edit Ele…" at bounding box center [644, 466] width 1288 height 933
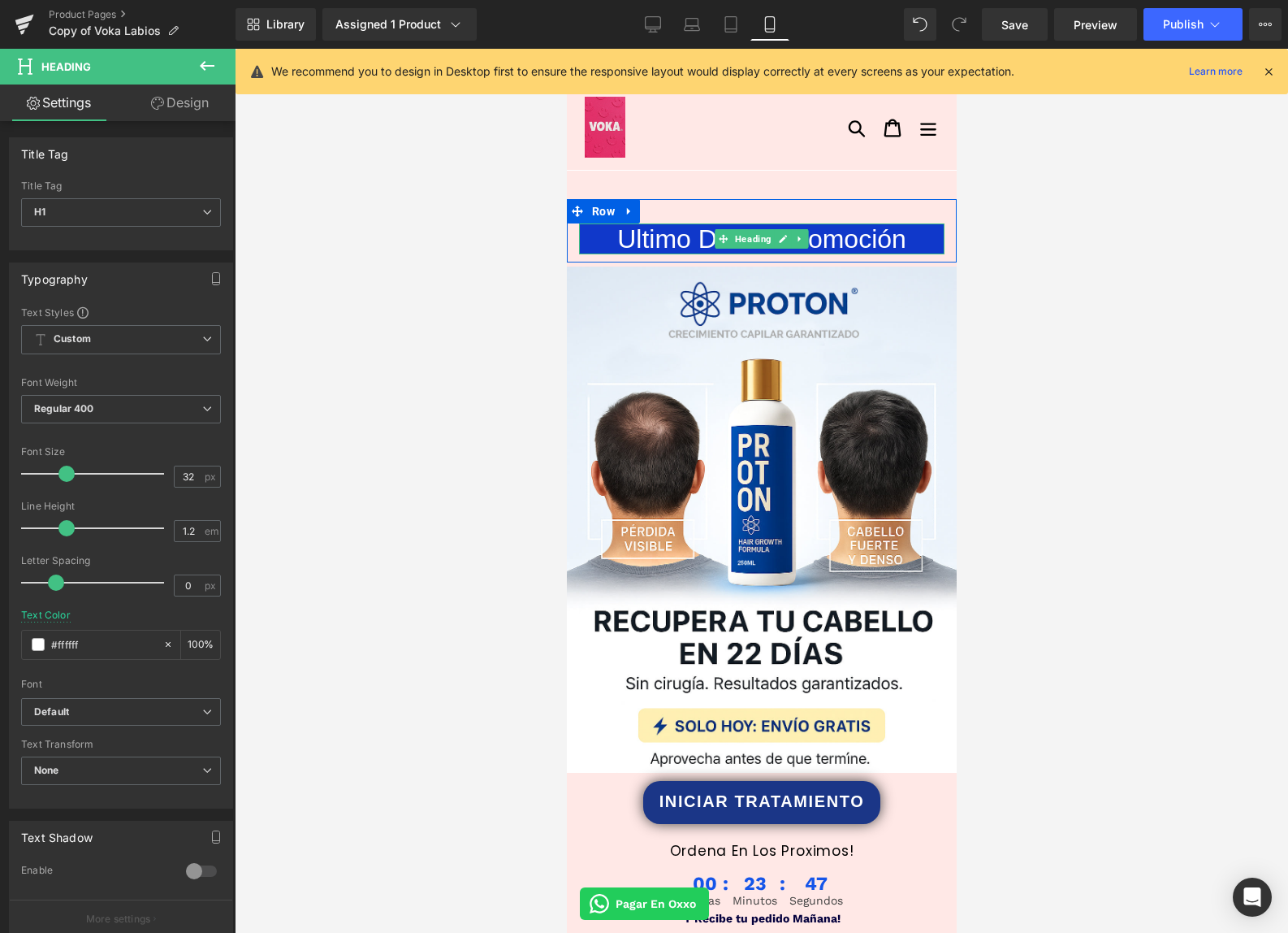
click at [910, 240] on h1 "Ultimo Día de Promoción" at bounding box center [762, 239] width 366 height 31
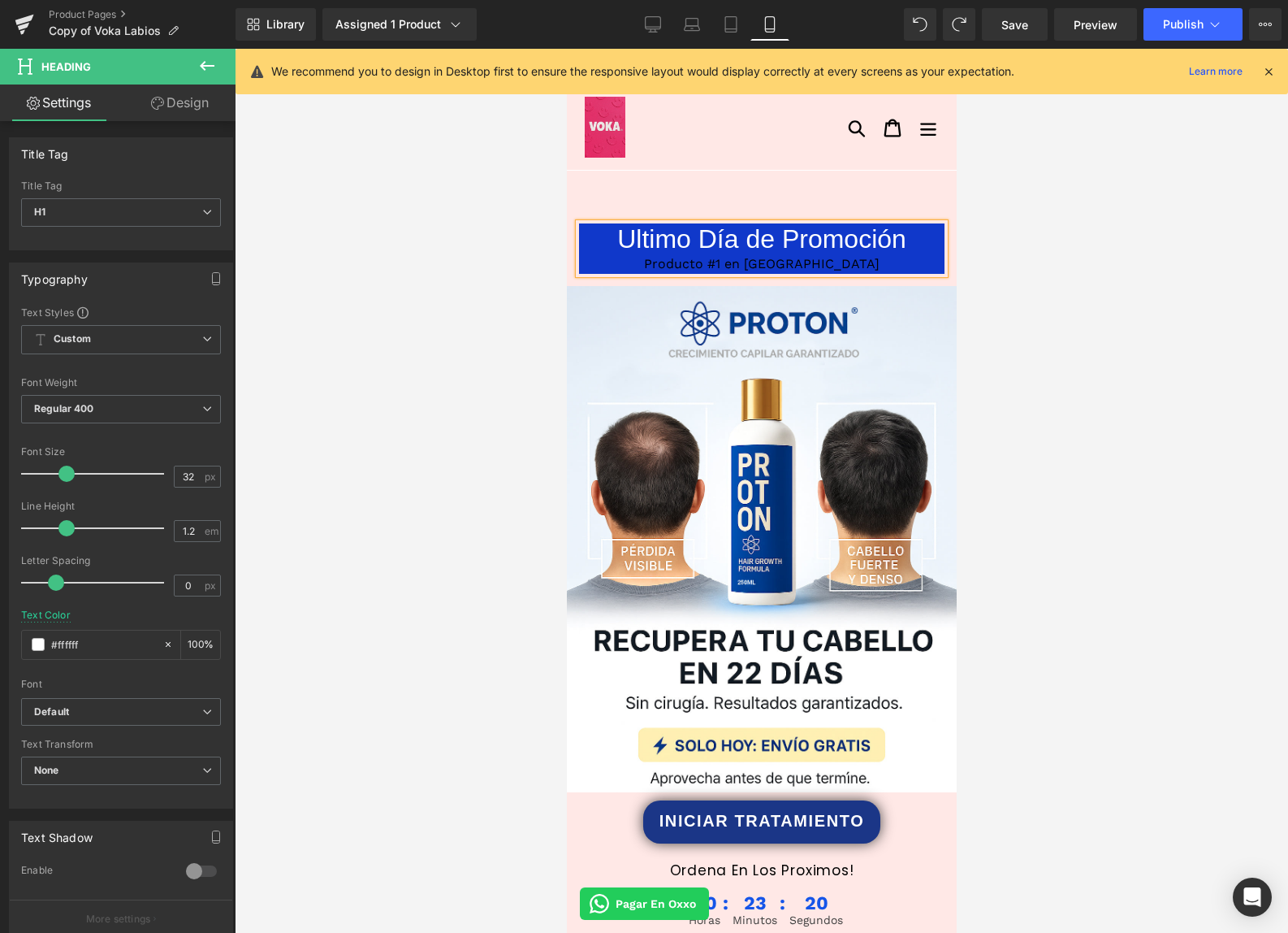
click at [783, 266] on div "Producto #1 en [GEOGRAPHIC_DATA]" at bounding box center [762, 264] width 366 height 19
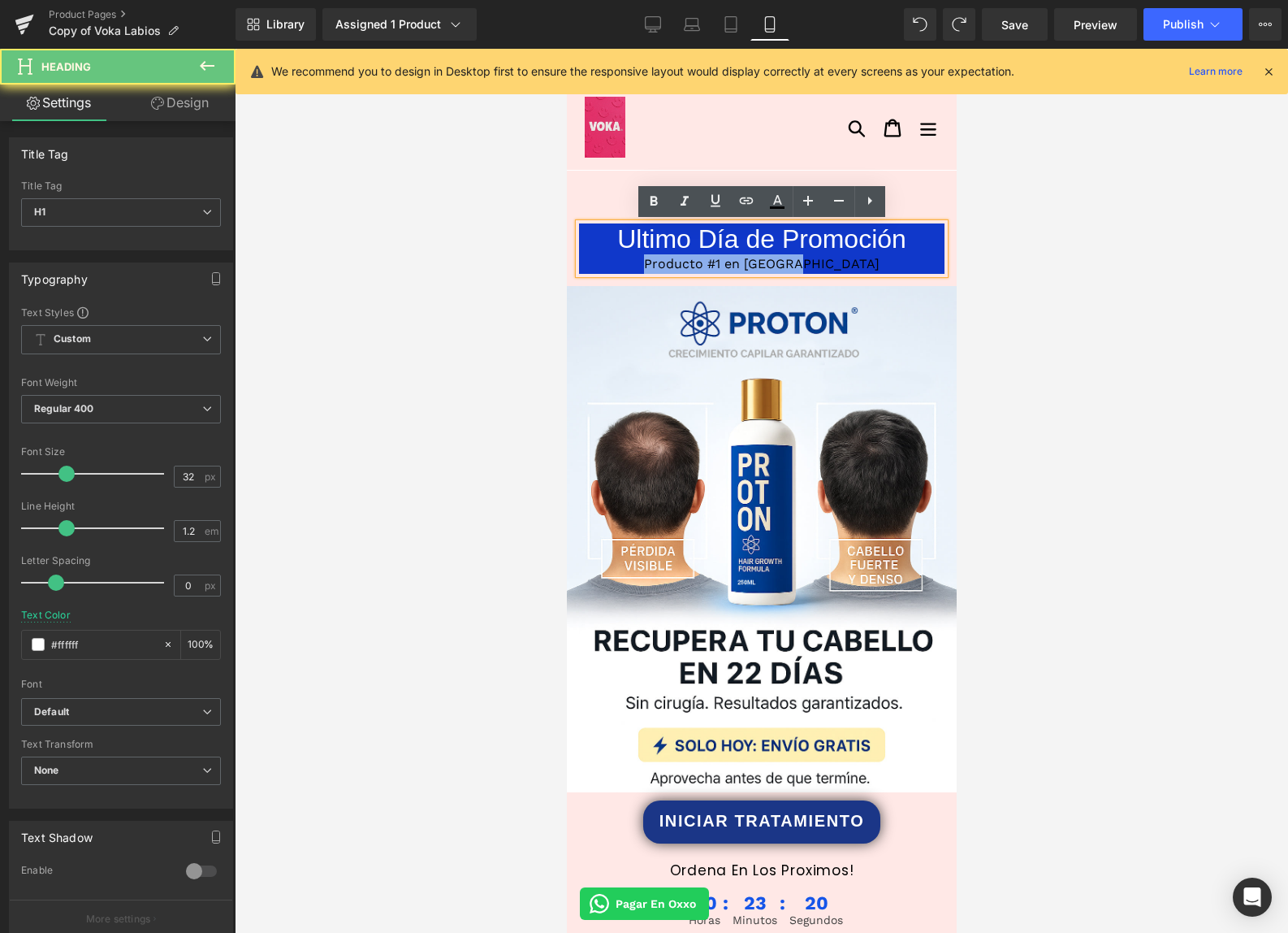
click at [783, 266] on div "Producto #1 en [GEOGRAPHIC_DATA]" at bounding box center [762, 264] width 366 height 19
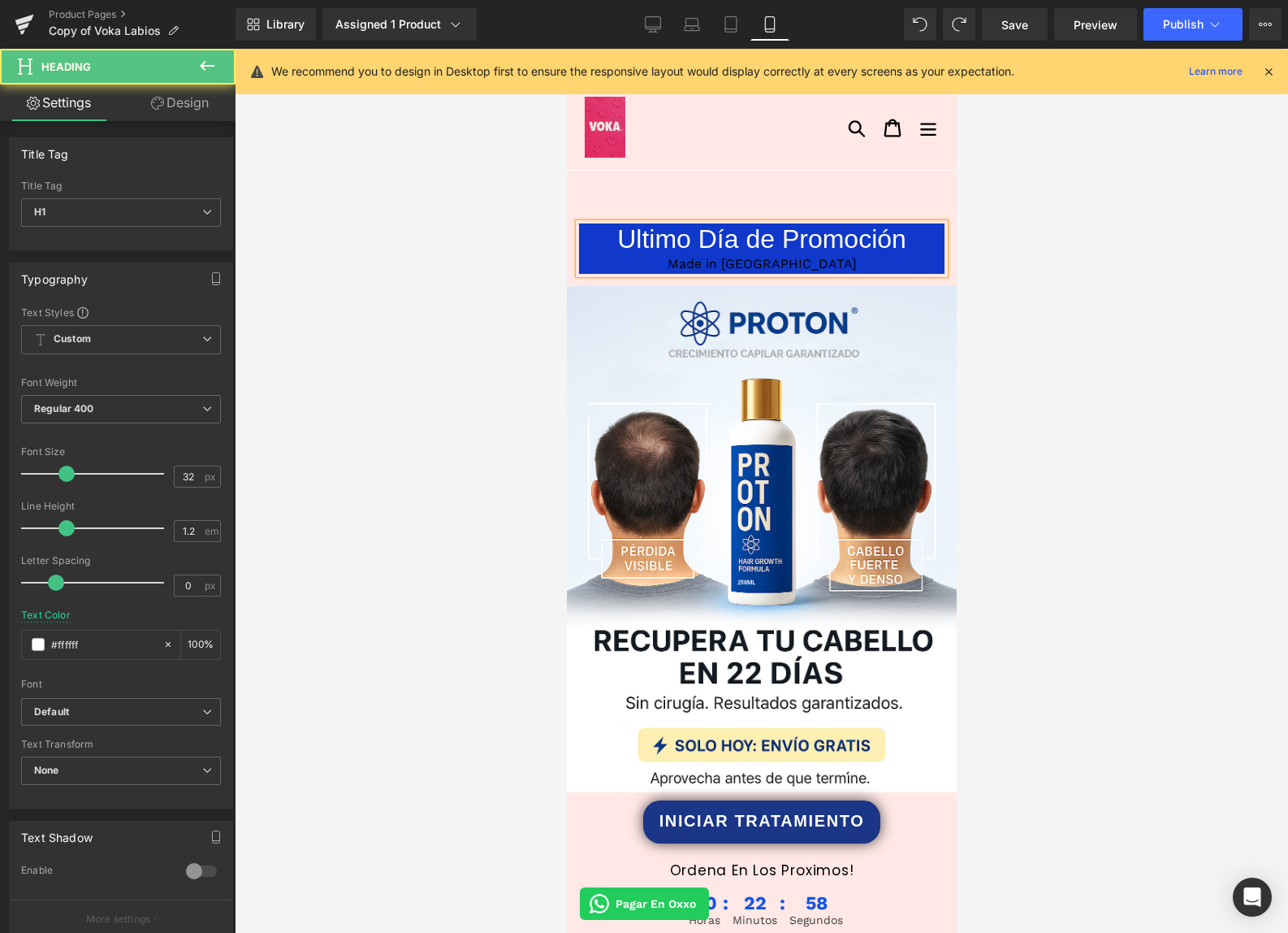
click at [758, 265] on div "Made in [GEOGRAPHIC_DATA]" at bounding box center [762, 264] width 366 height 19
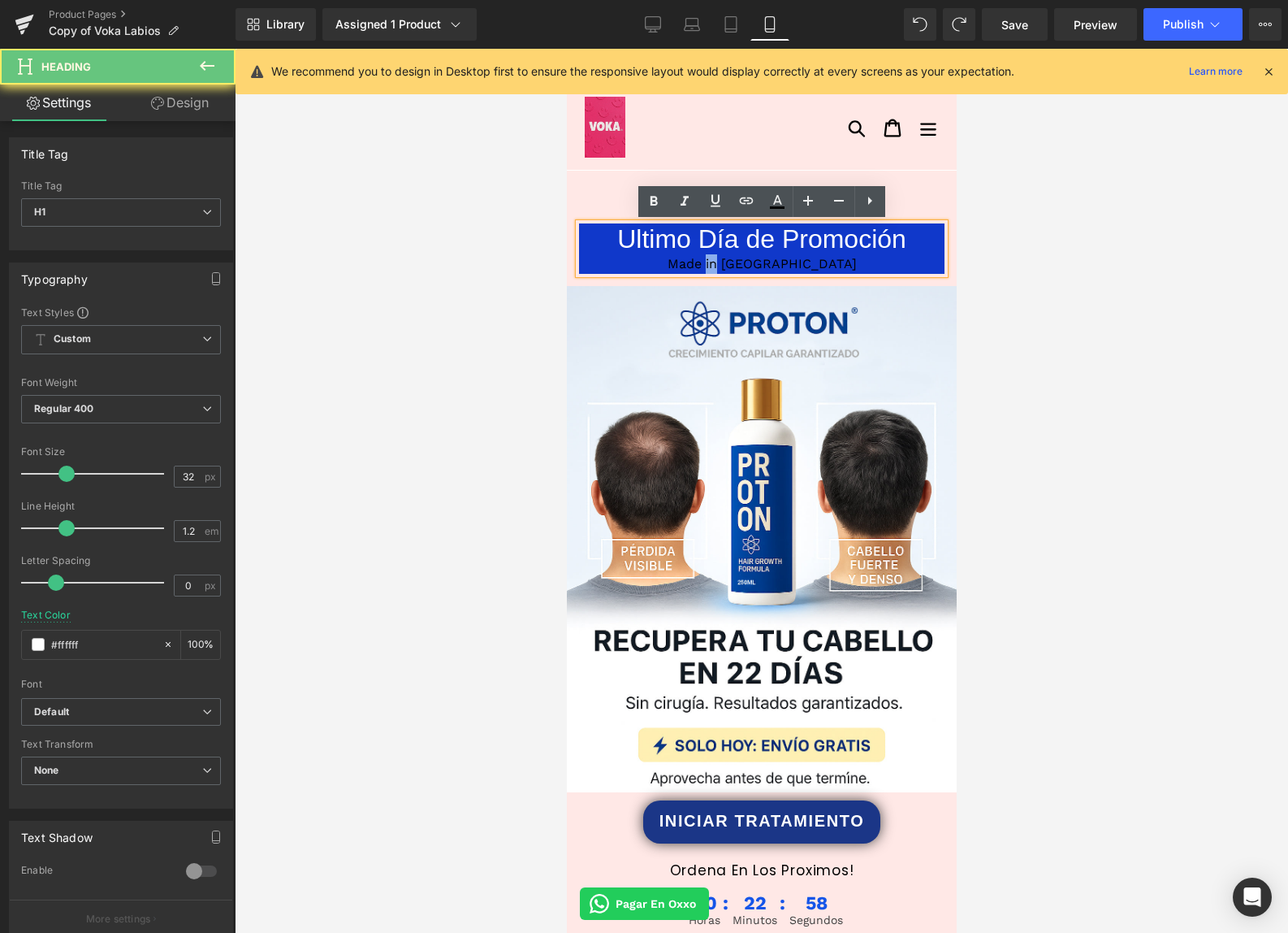
click at [760, 265] on div "Made in [GEOGRAPHIC_DATA]" at bounding box center [762, 264] width 366 height 19
click at [760, 264] on div "Made in [GEOGRAPHIC_DATA]" at bounding box center [762, 264] width 366 height 19
click at [761, 264] on div "Made in [GEOGRAPHIC_DATA]" at bounding box center [762, 264] width 366 height 19
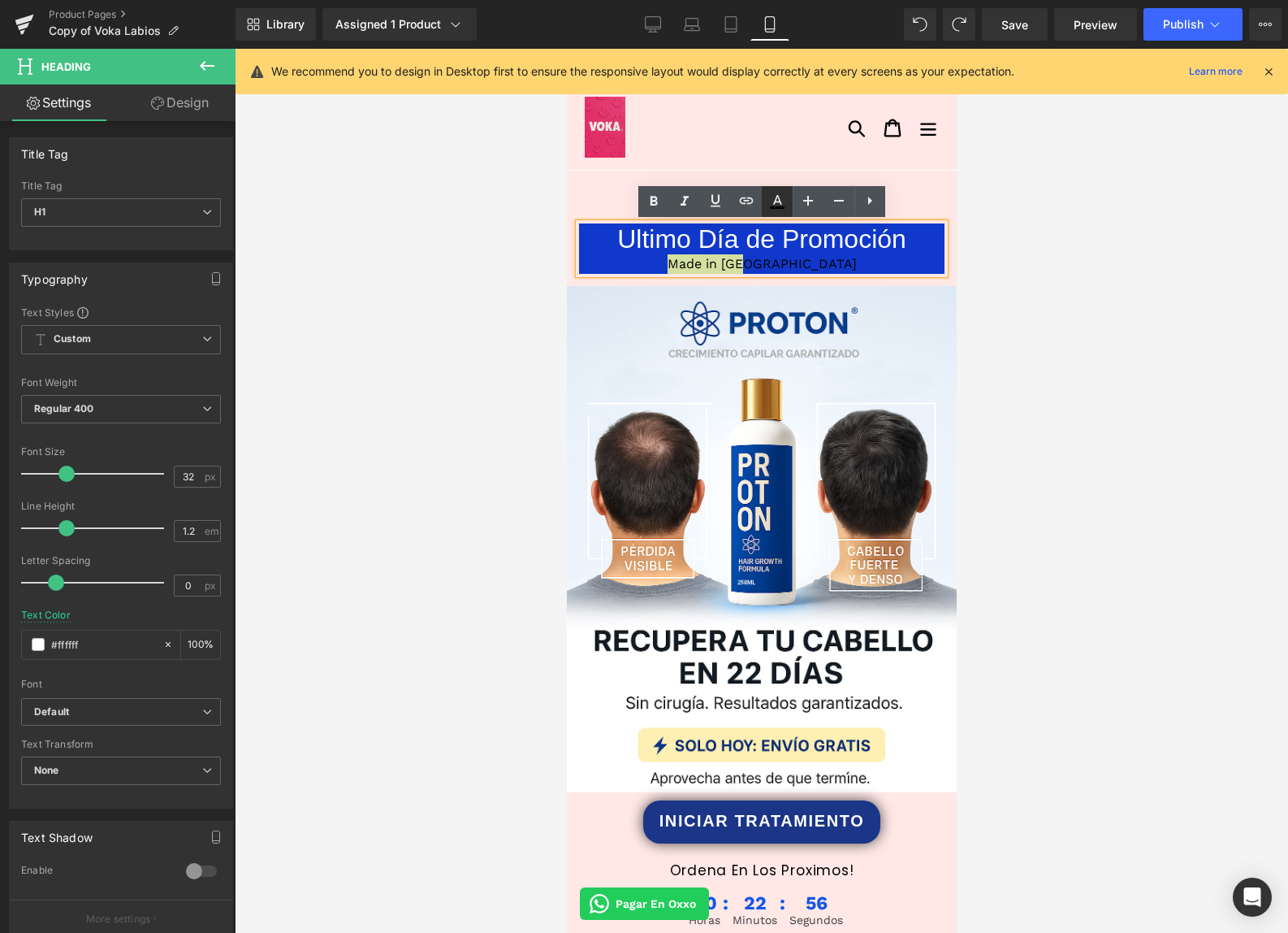
click at [776, 201] on icon at bounding box center [777, 199] width 9 height 10
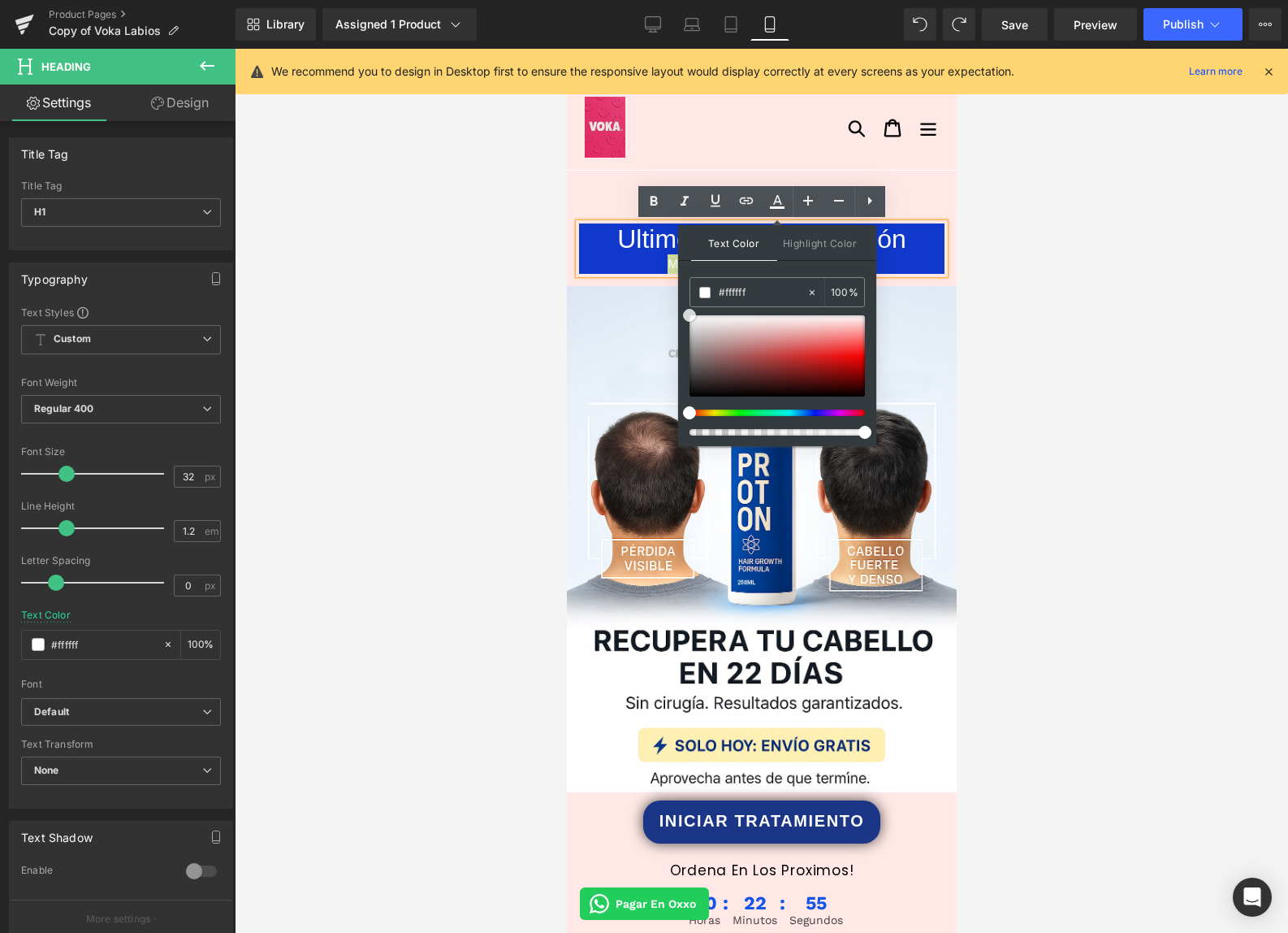
drag, startPoint x: 1264, startPoint y: 387, endPoint x: 644, endPoint y: 260, distance: 632.9
click at [436, 301] on div at bounding box center [762, 490] width 1054 height 884
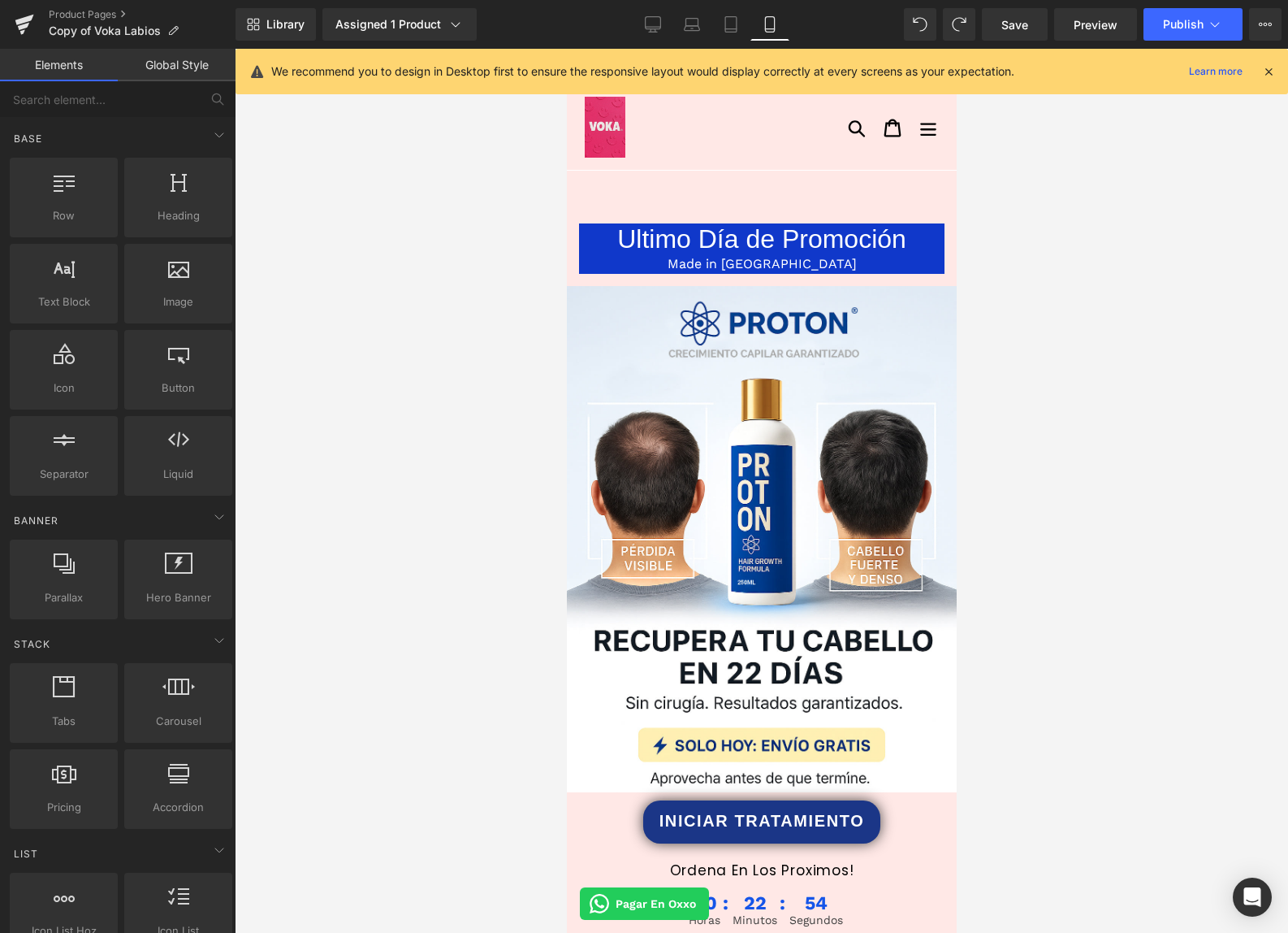
click at [1060, 332] on div at bounding box center [762, 490] width 1054 height 884
click at [761, 269] on span "Made in [GEOGRAPHIC_DATA]" at bounding box center [762, 263] width 190 height 15
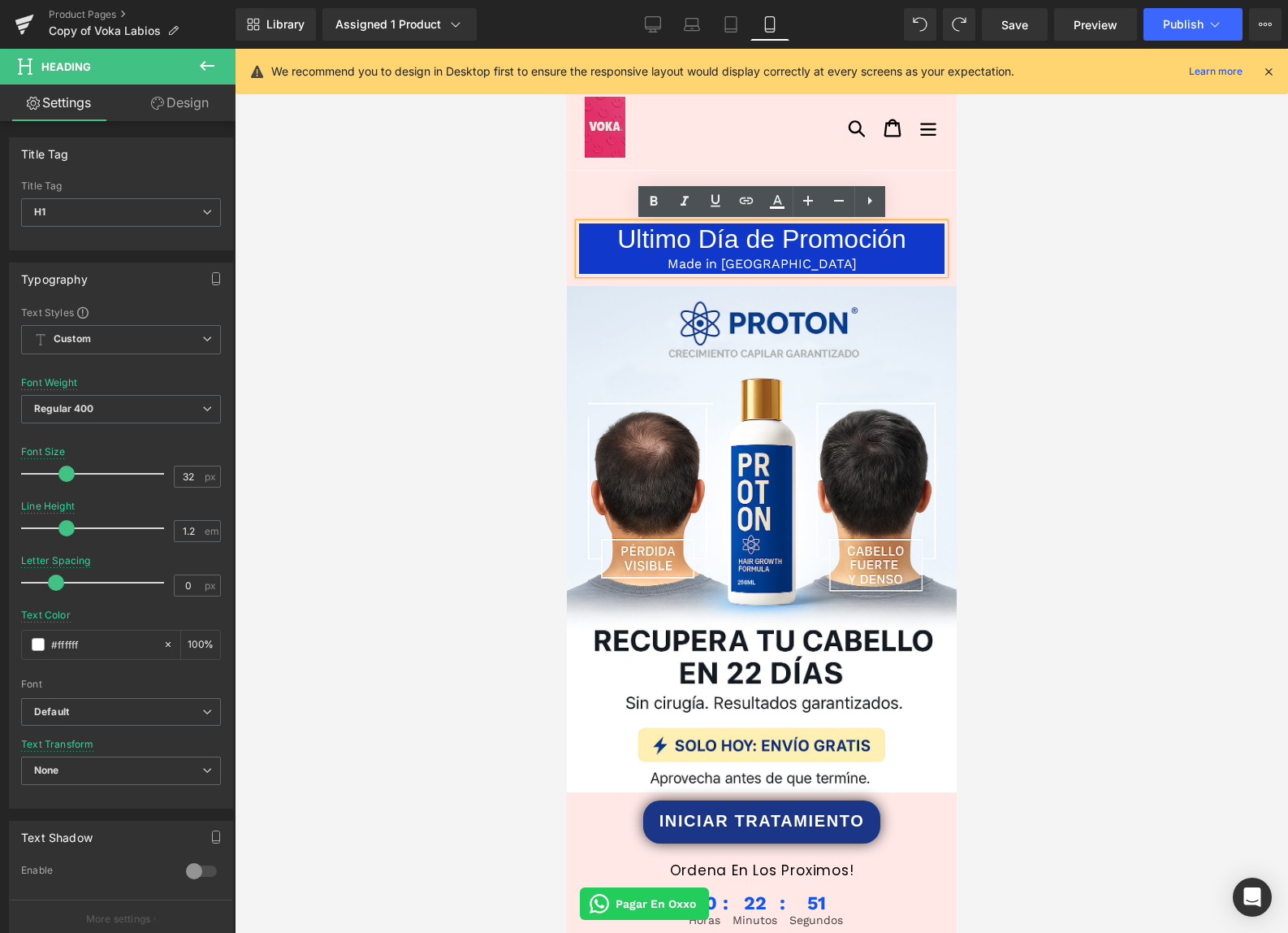
click at [1017, 306] on div at bounding box center [762, 490] width 1054 height 884
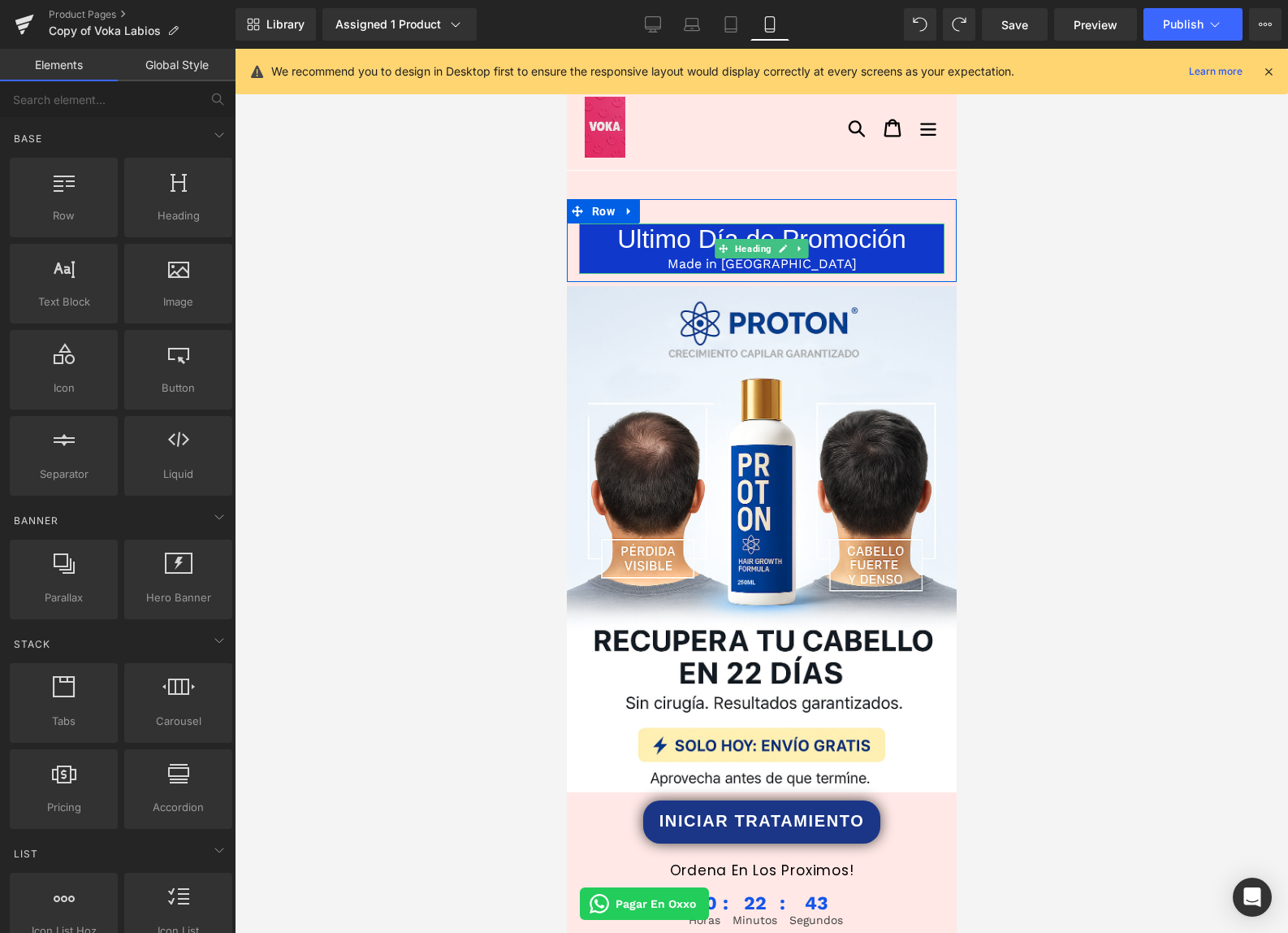
click at [778, 267] on span "Made in [GEOGRAPHIC_DATA]" at bounding box center [762, 263] width 190 height 15
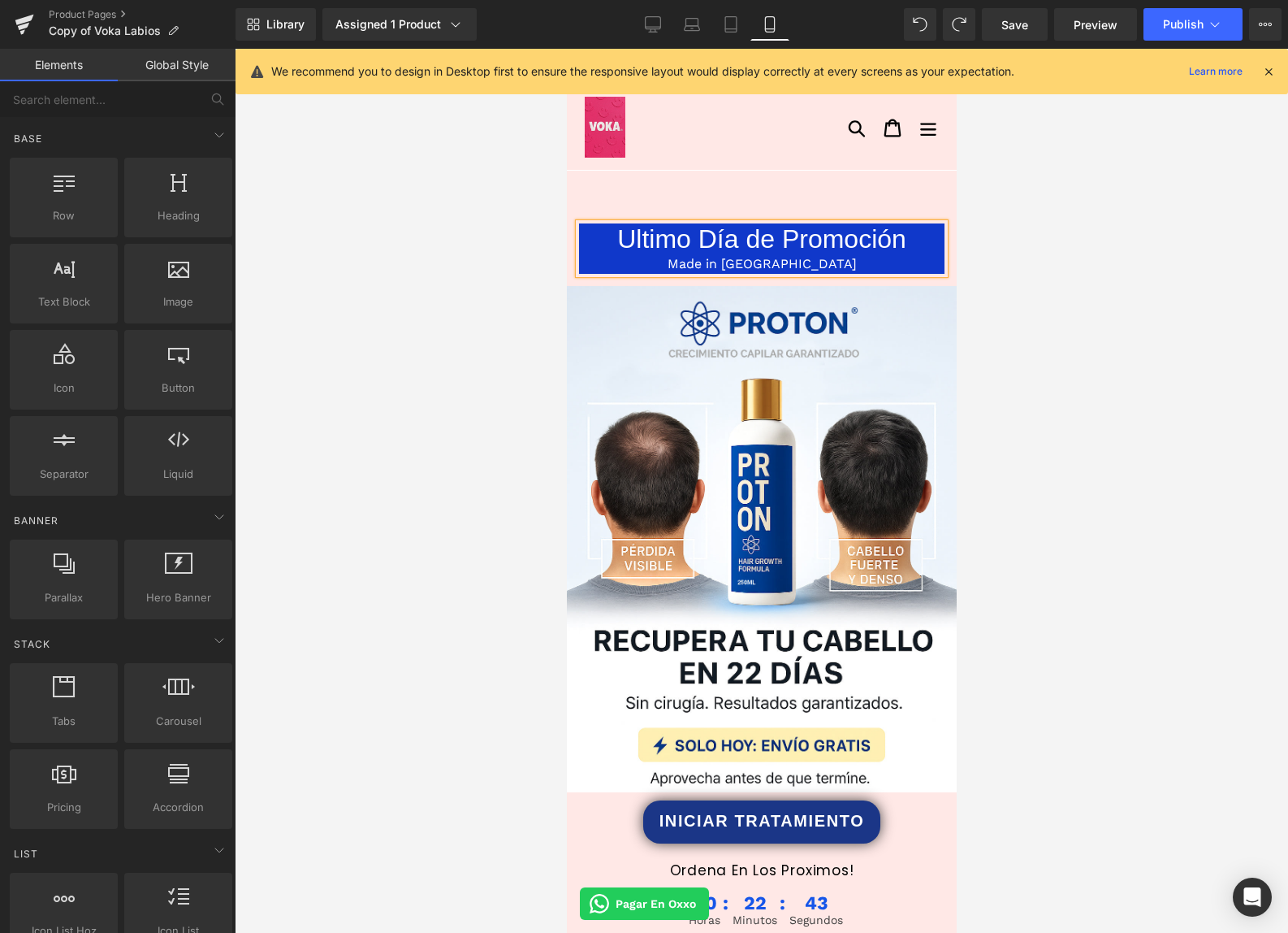
click at [778, 267] on span "Made in [GEOGRAPHIC_DATA]" at bounding box center [762, 263] width 190 height 15
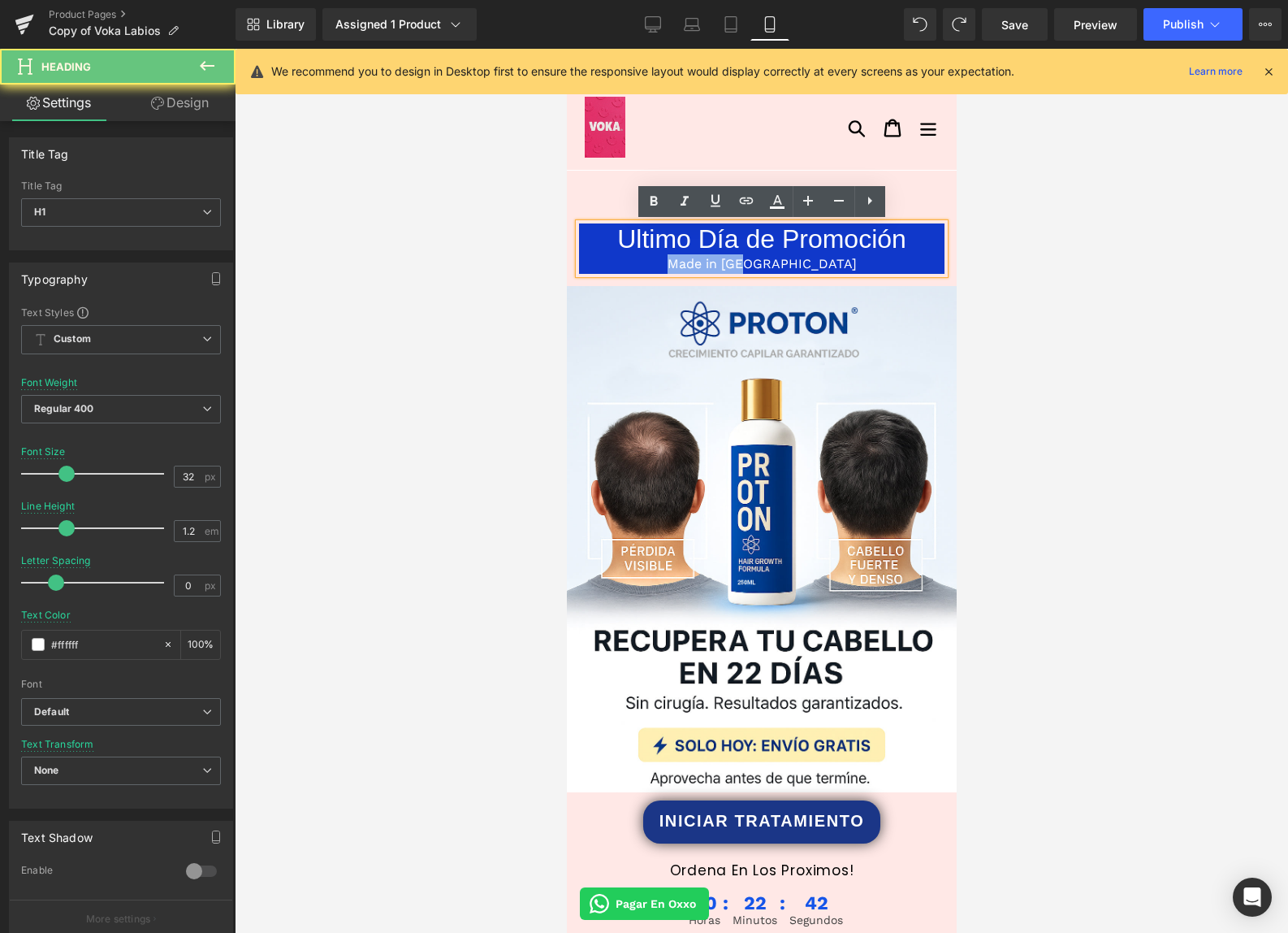
click at [778, 267] on span "Made in [GEOGRAPHIC_DATA]" at bounding box center [762, 263] width 190 height 15
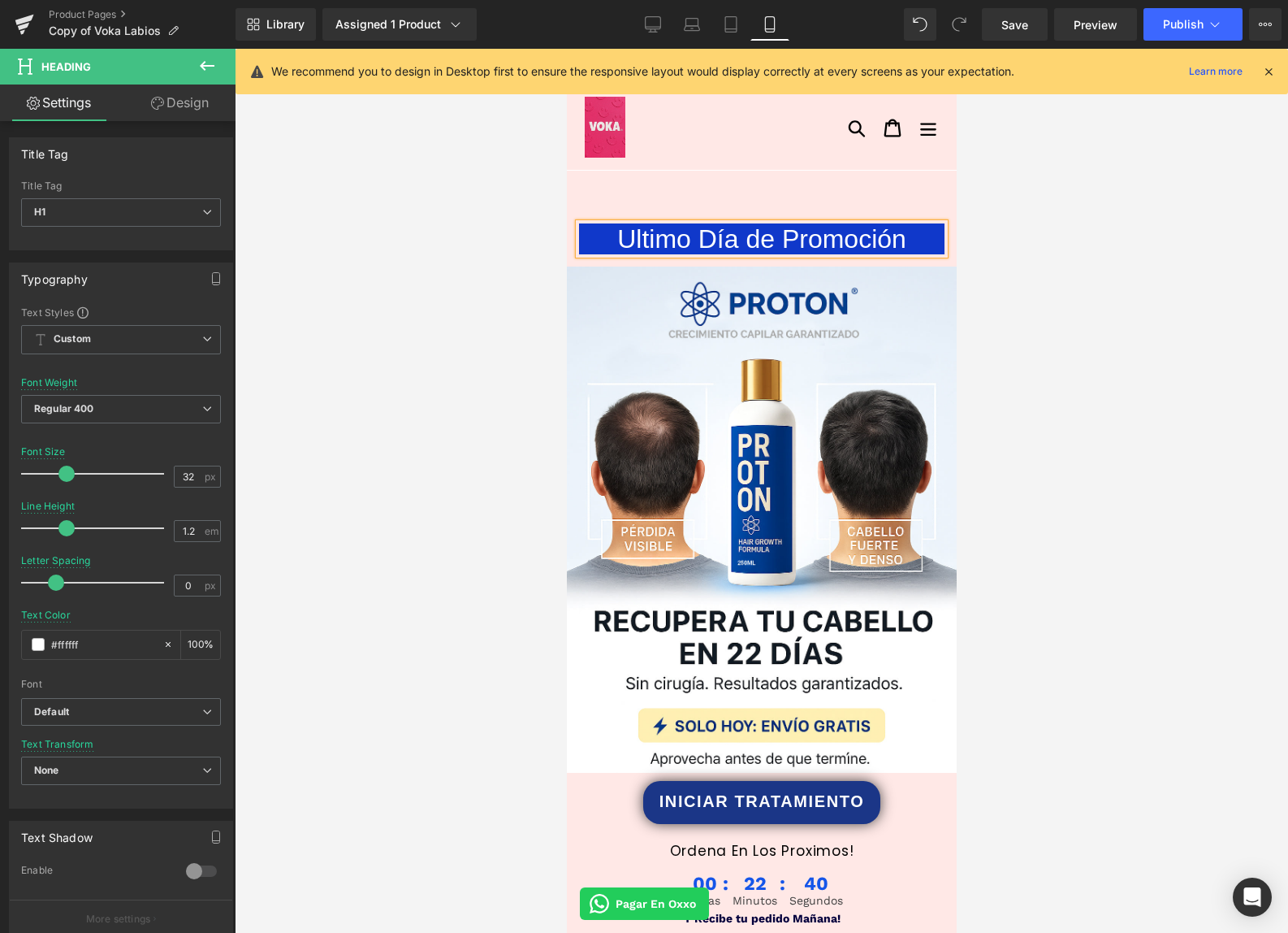
click at [1097, 361] on div at bounding box center [762, 490] width 1054 height 884
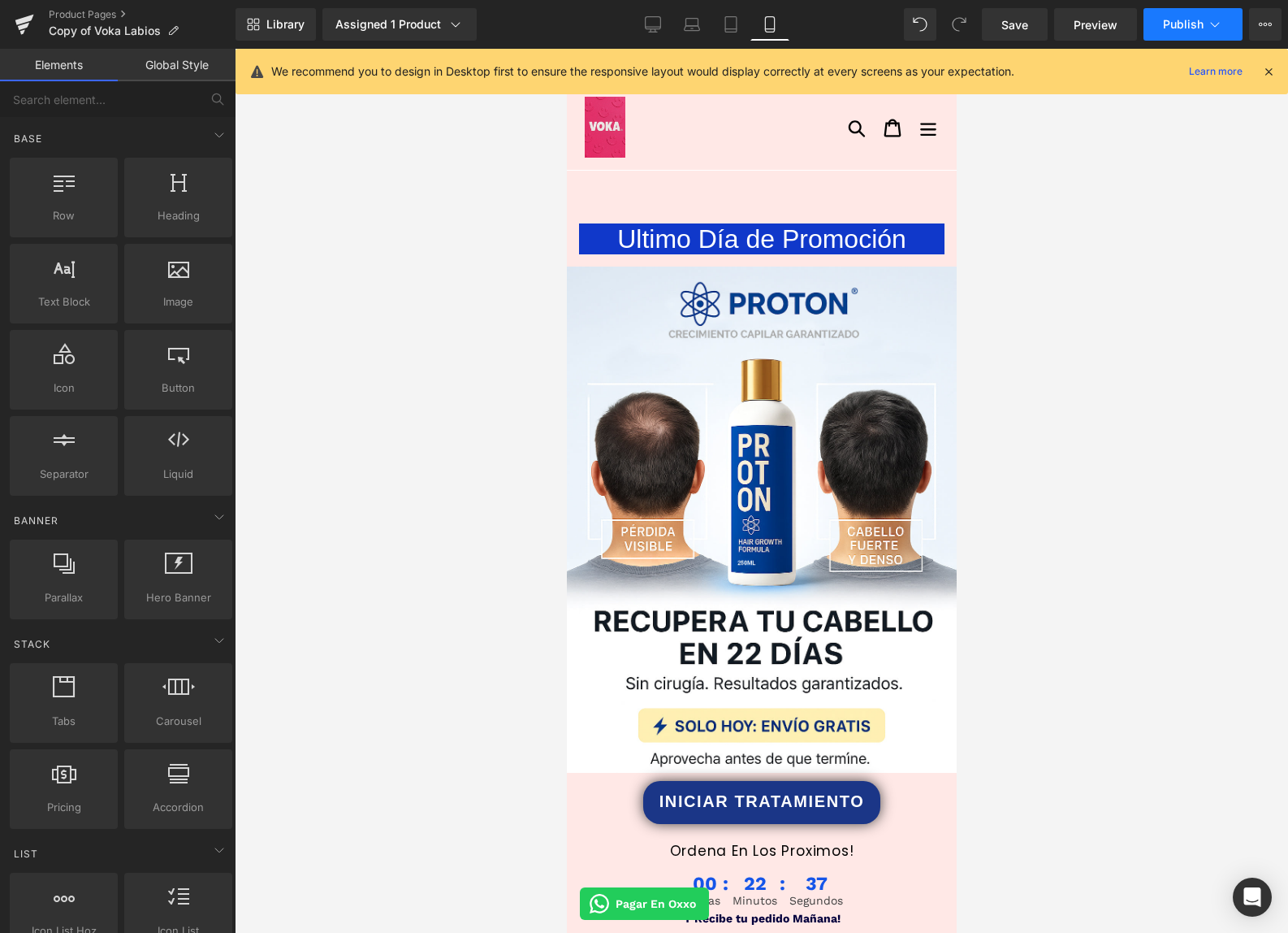
click at [1177, 24] on span "Publish" at bounding box center [1183, 23] width 41 height 13
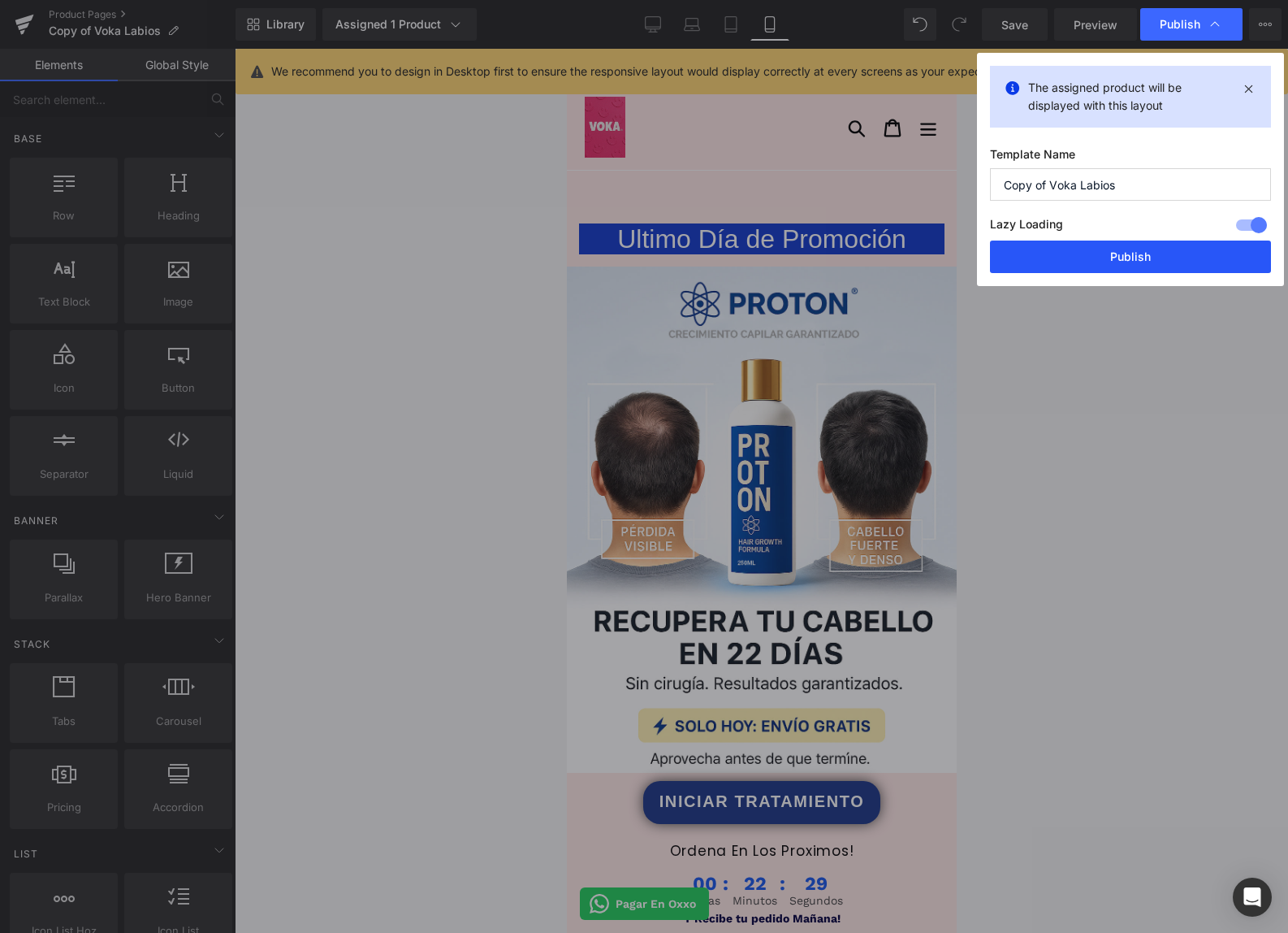
click at [1139, 242] on button "Publish" at bounding box center [1130, 256] width 281 height 33
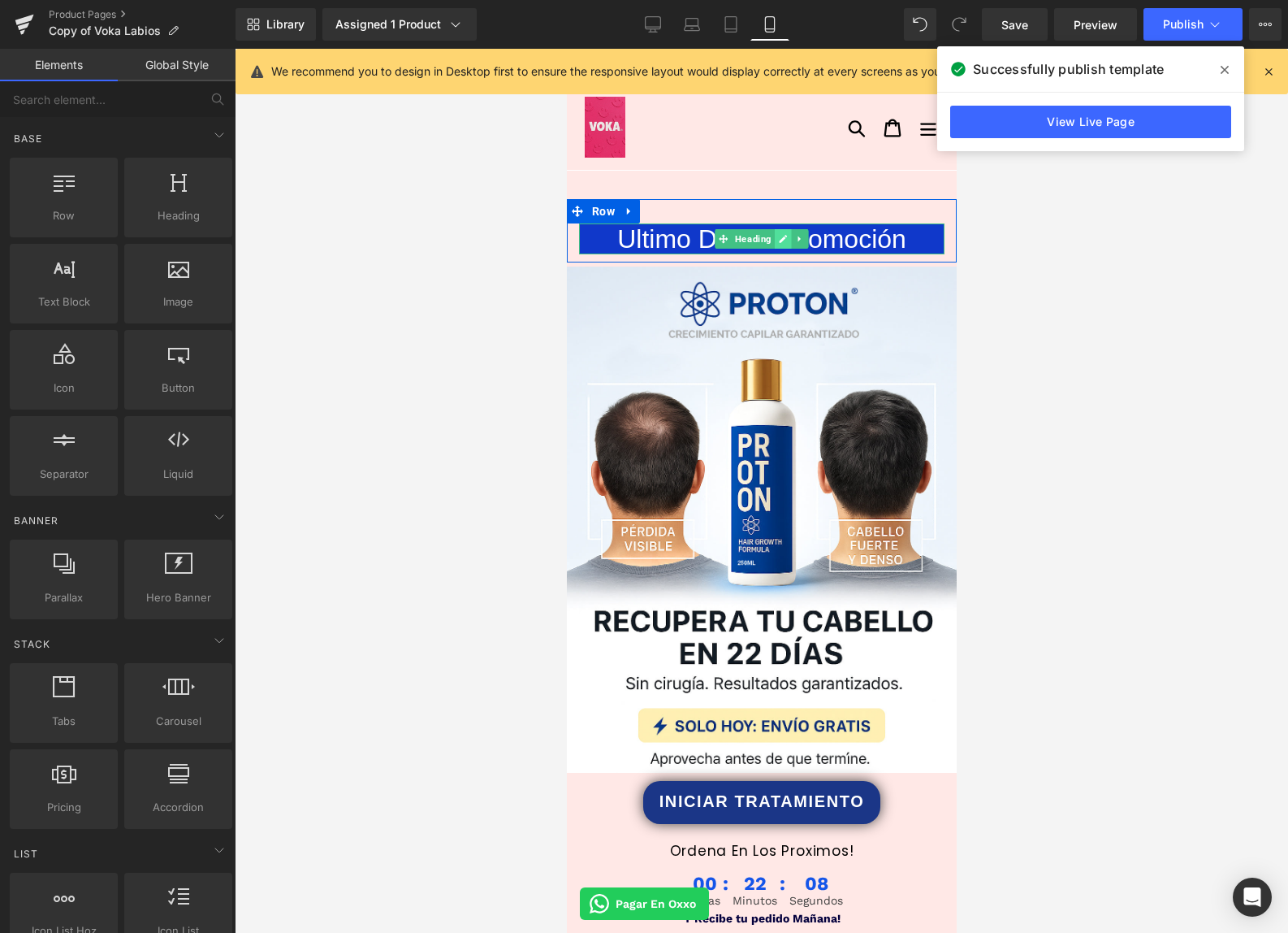
click at [780, 237] on icon at bounding box center [782, 239] width 9 height 10
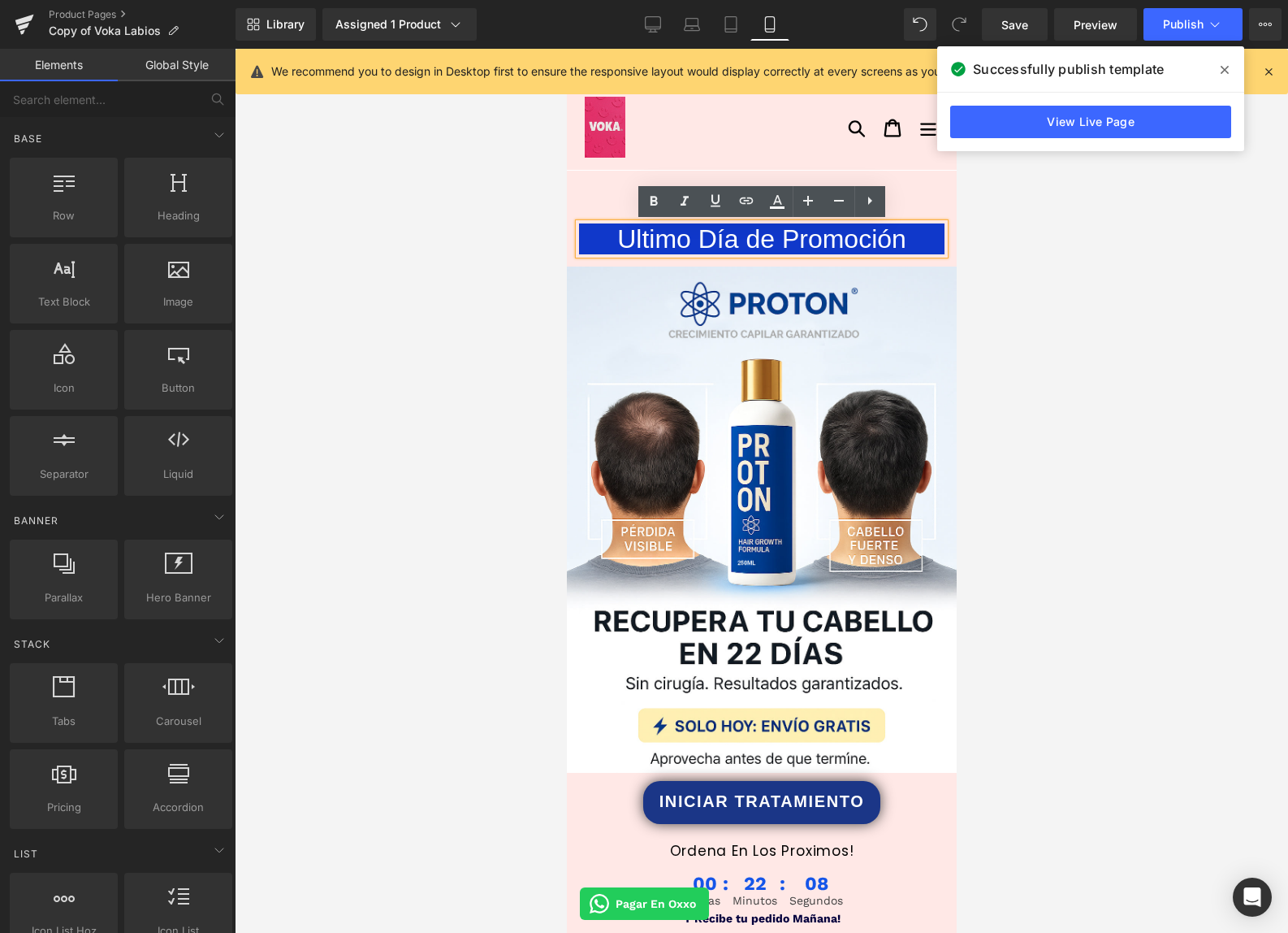
click at [752, 245] on h1 "Ultimo Día de Promoción" at bounding box center [762, 239] width 366 height 31
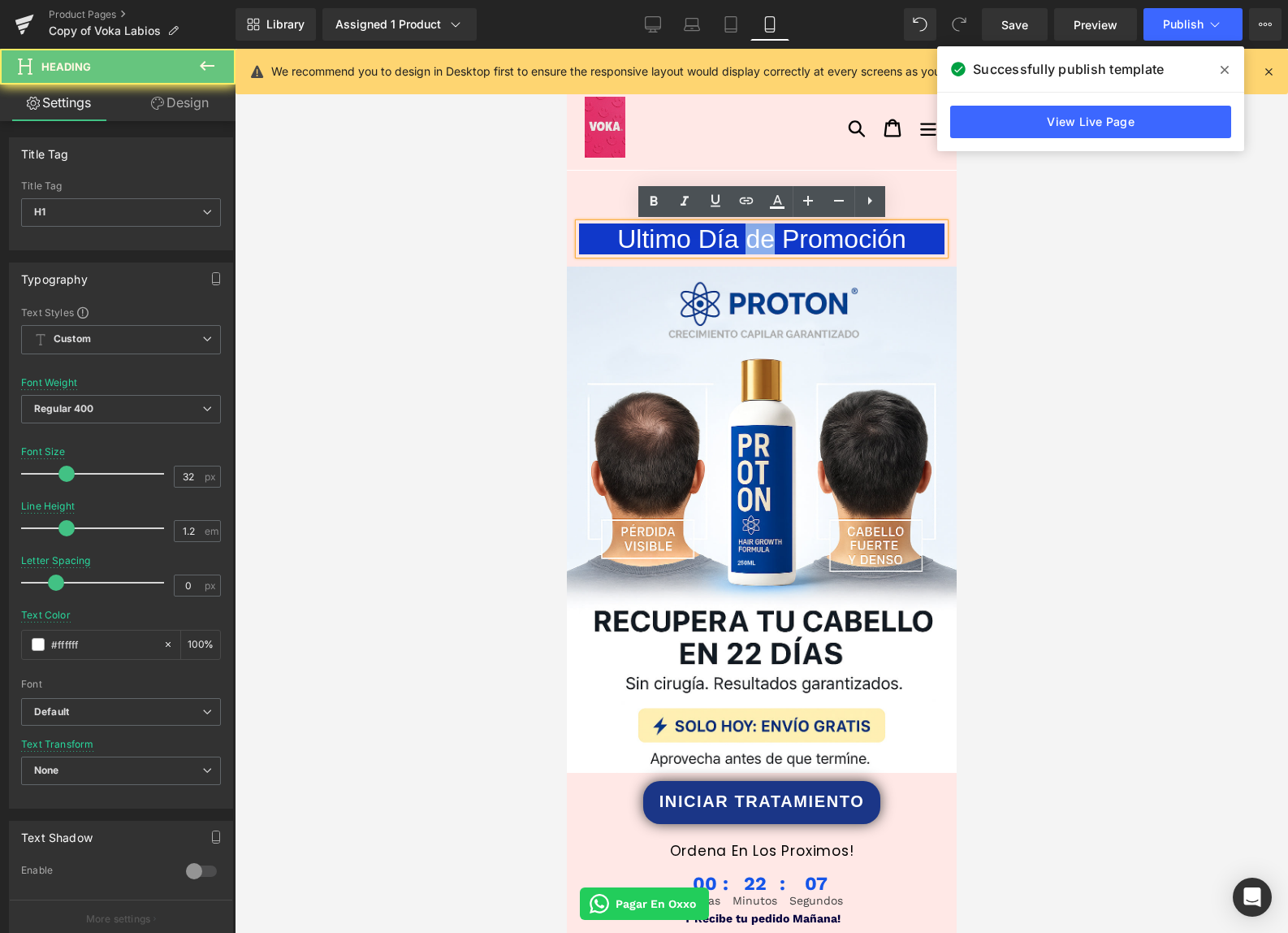
click at [752, 245] on h1 "Ultimo Día de Promoción" at bounding box center [762, 239] width 366 height 31
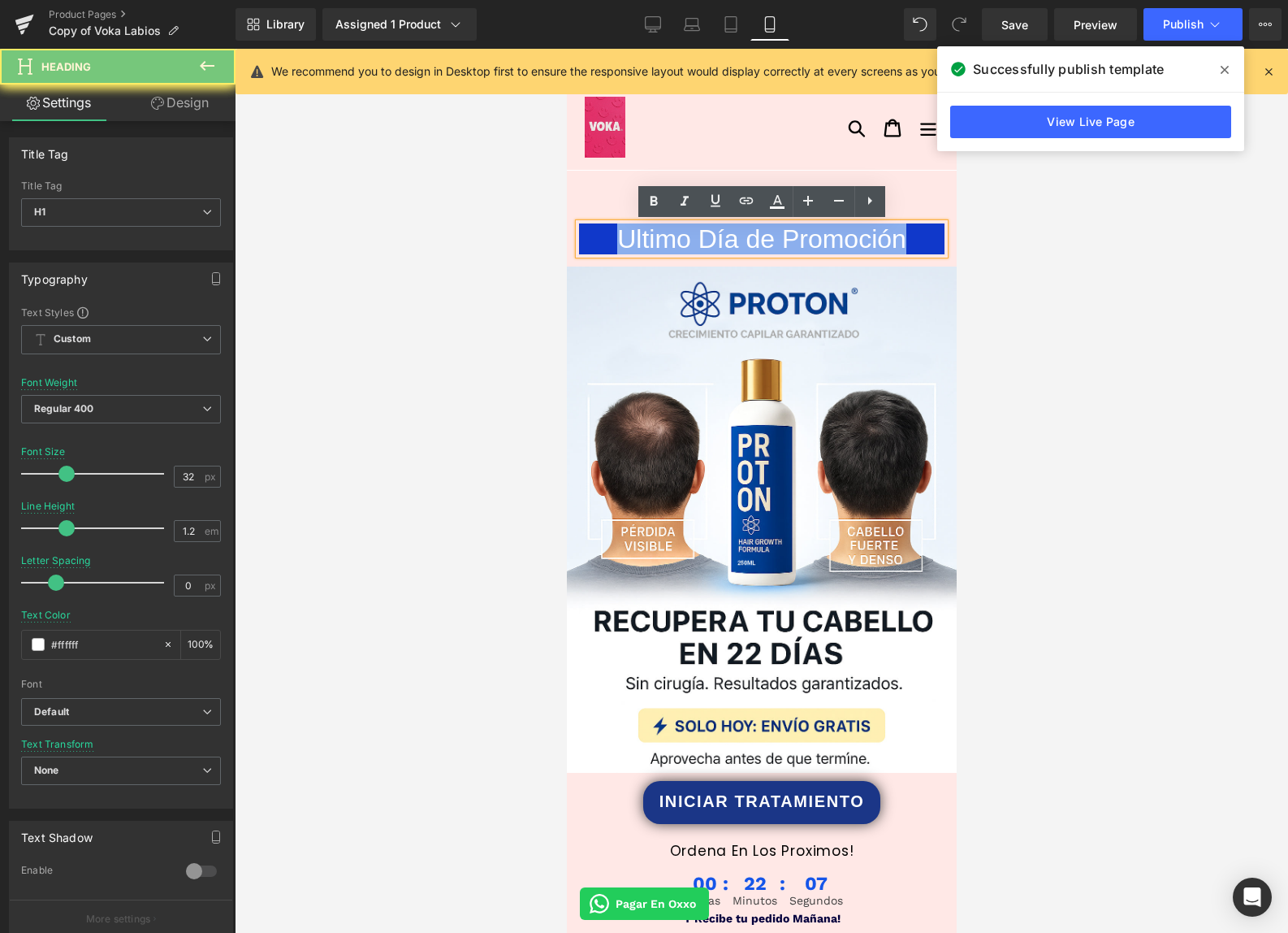
click at [752, 245] on h1 "Ultimo Día de Promoción" at bounding box center [762, 239] width 366 height 31
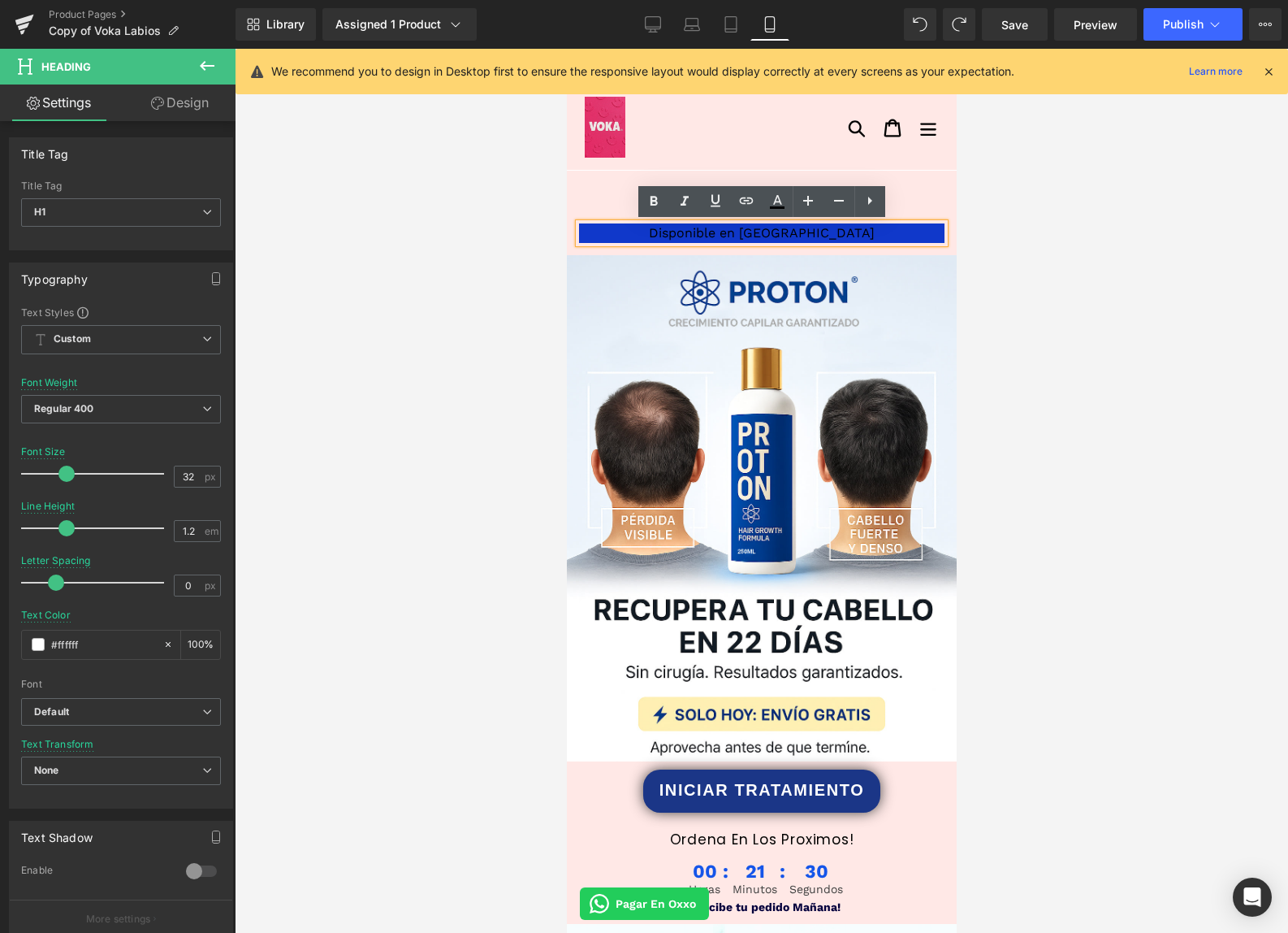
click at [751, 240] on div "Disponible en [GEOGRAPHIC_DATA]" at bounding box center [762, 233] width 366 height 19
click at [751, 239] on div "Disponible en [GEOGRAPHIC_DATA]" at bounding box center [762, 233] width 366 height 19
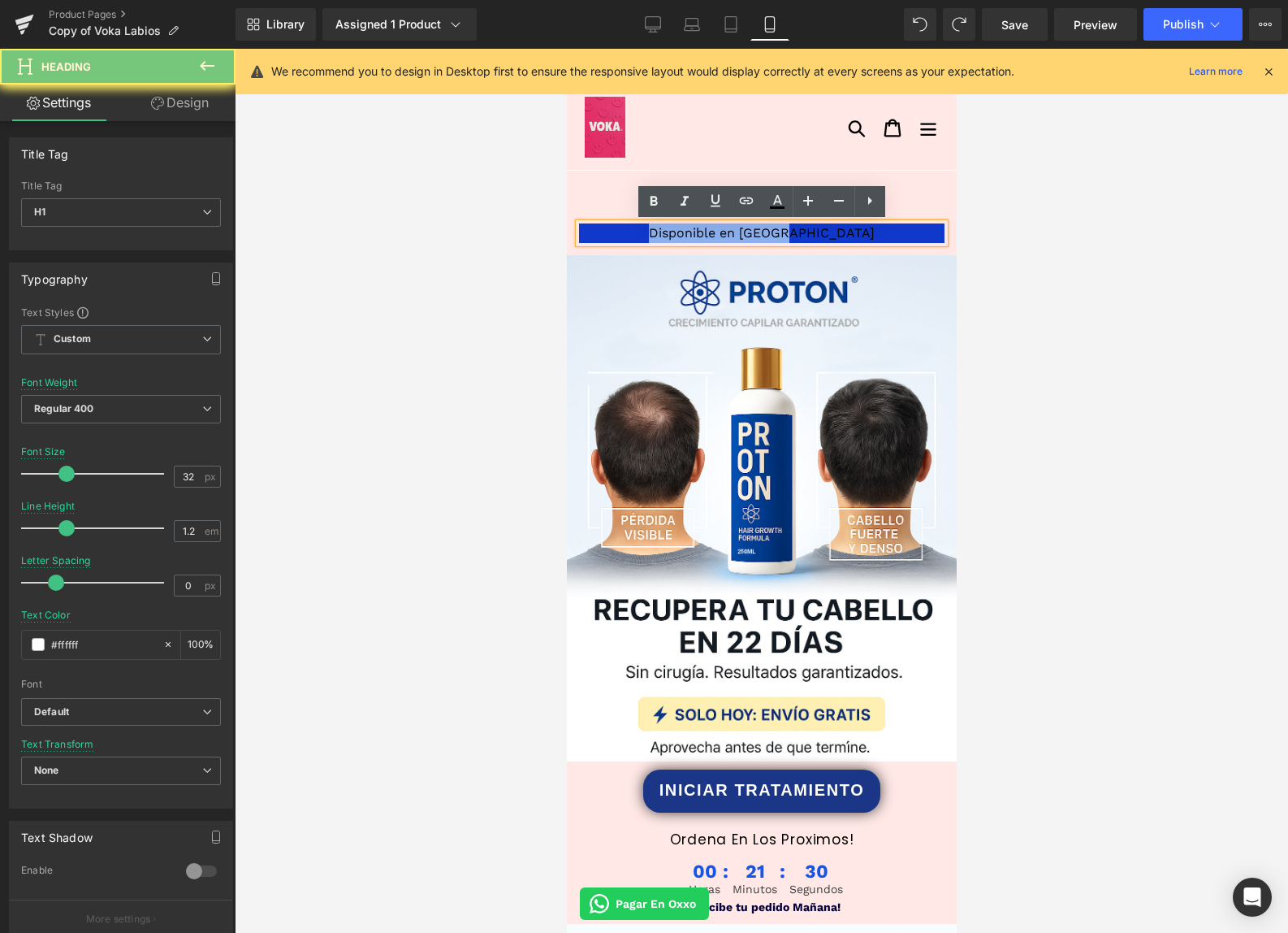
click at [751, 238] on div "Disponible en [GEOGRAPHIC_DATA]" at bounding box center [762, 233] width 366 height 19
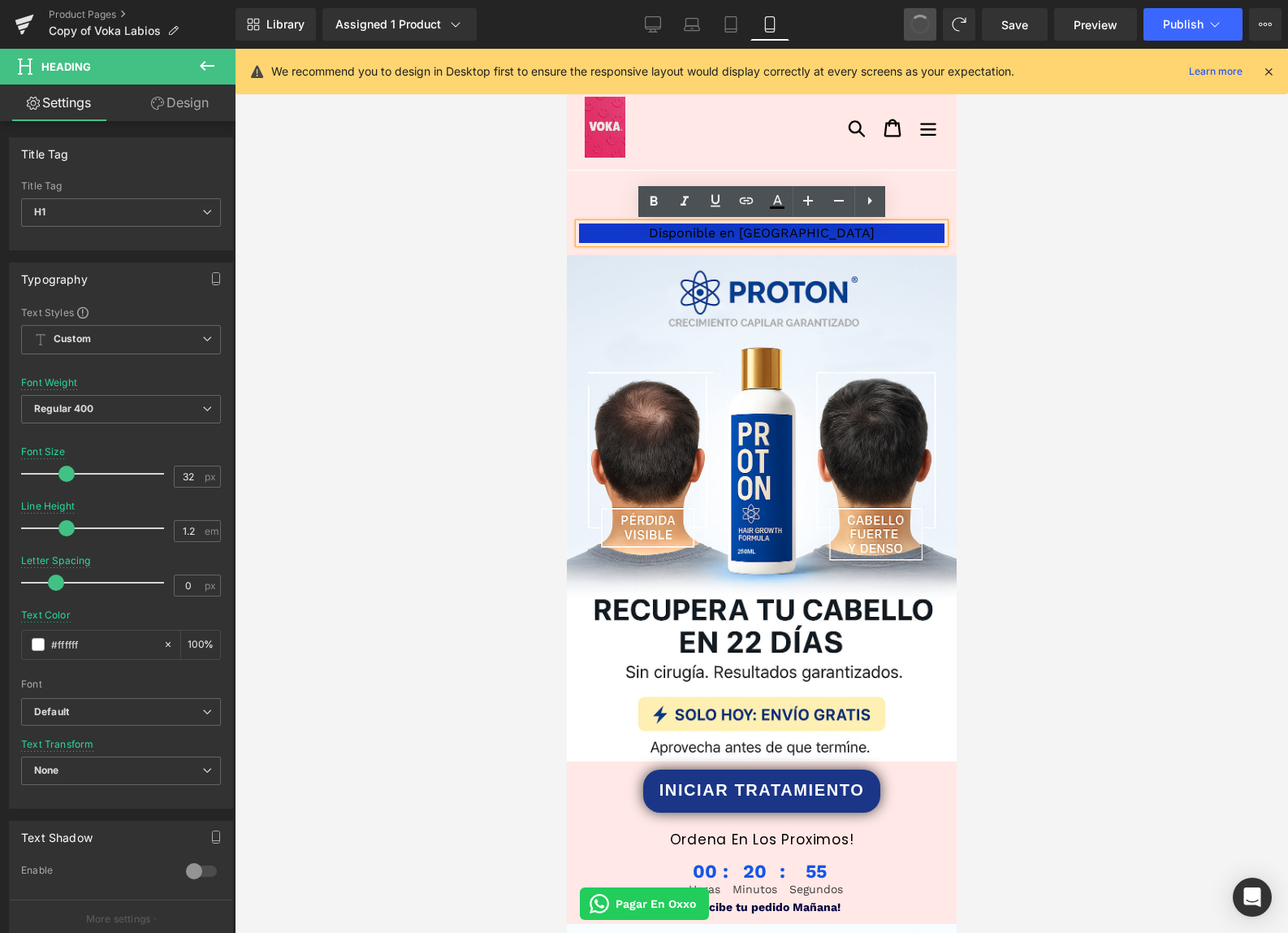
click at [913, 19] on button at bounding box center [920, 24] width 33 height 33
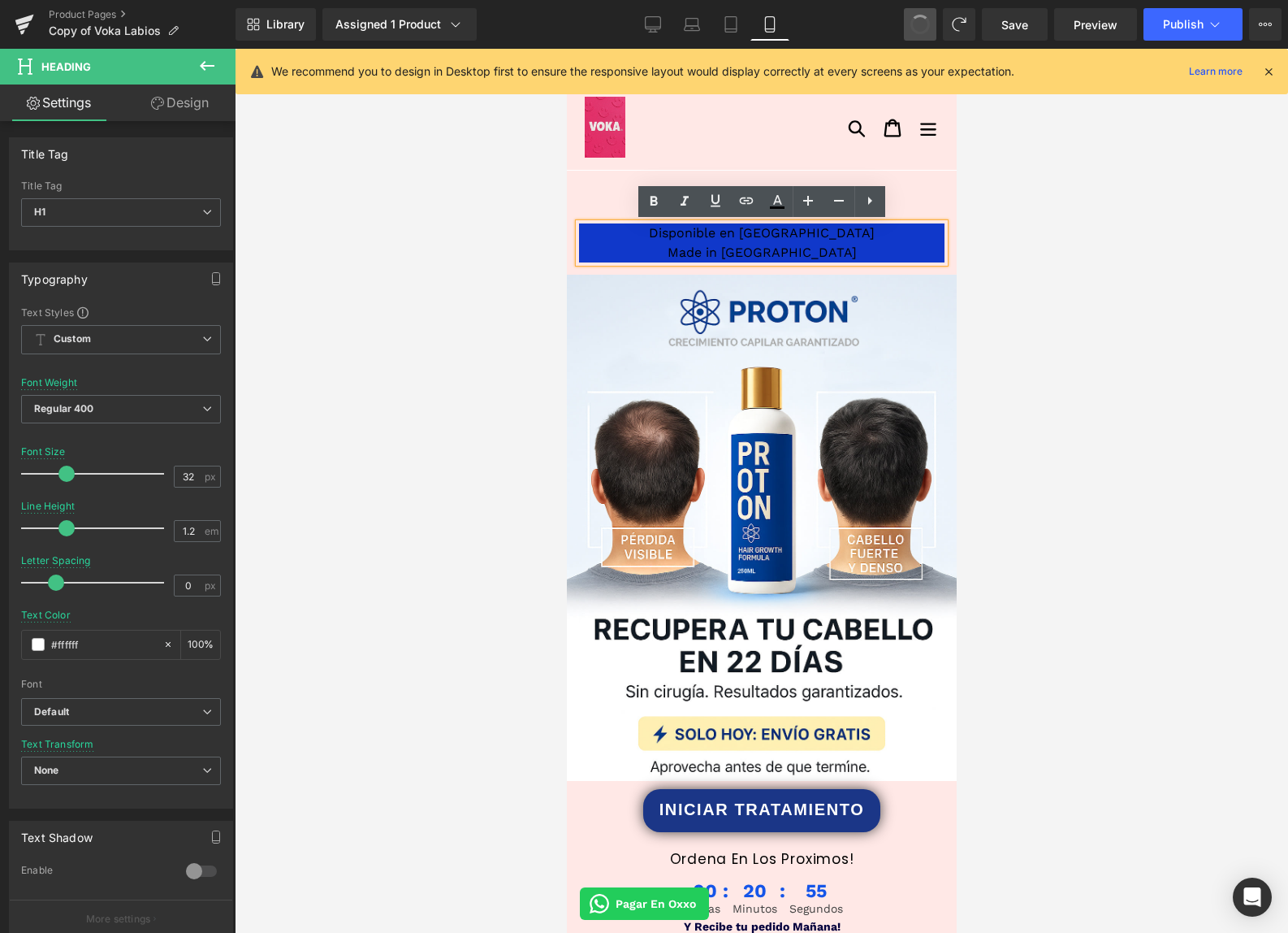
click at [913, 17] on button at bounding box center [920, 24] width 33 height 33
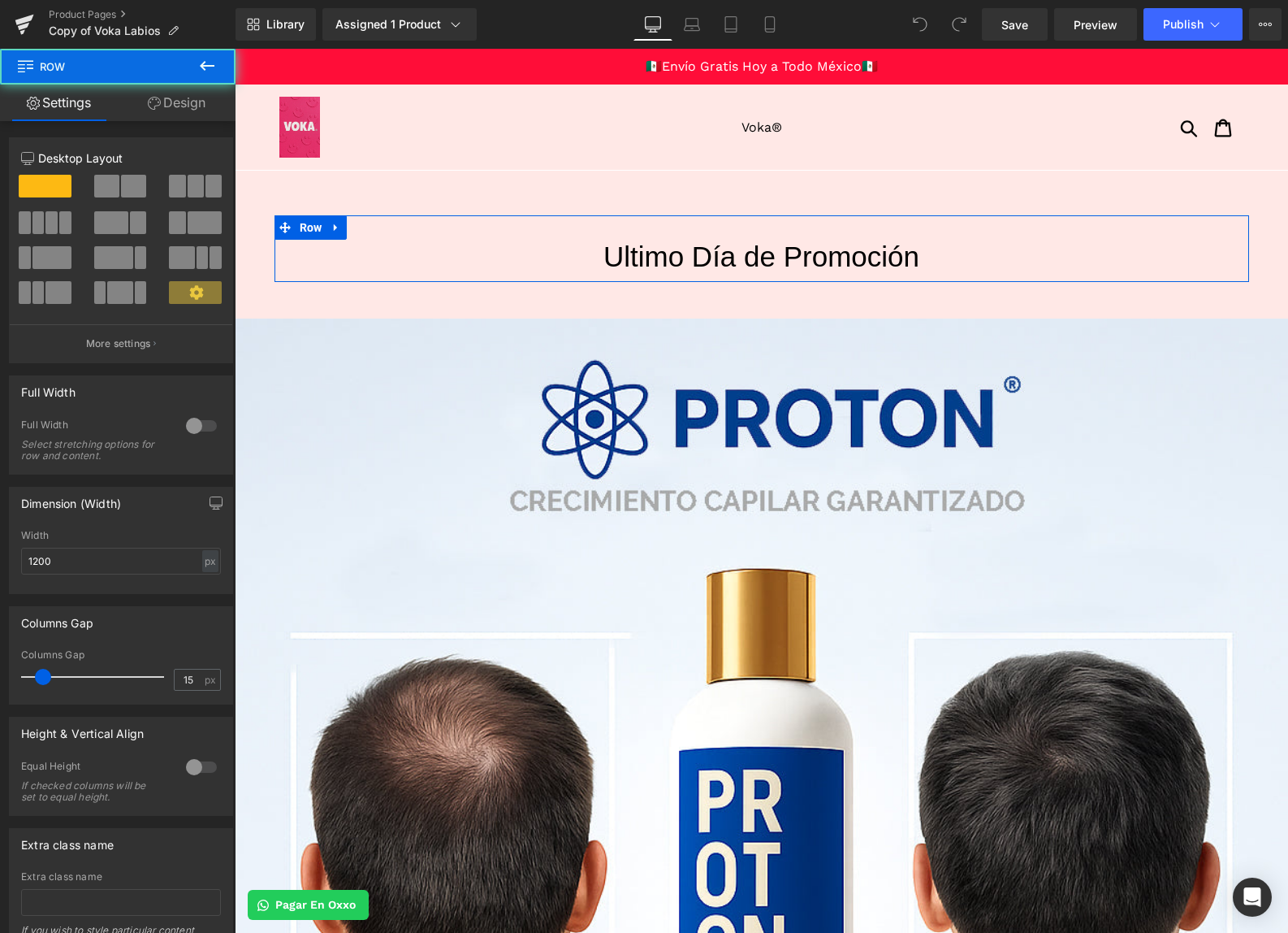
click at [524, 238] on div "Ultimo Día de Promoción Heading Row" at bounding box center [762, 248] width 974 height 67
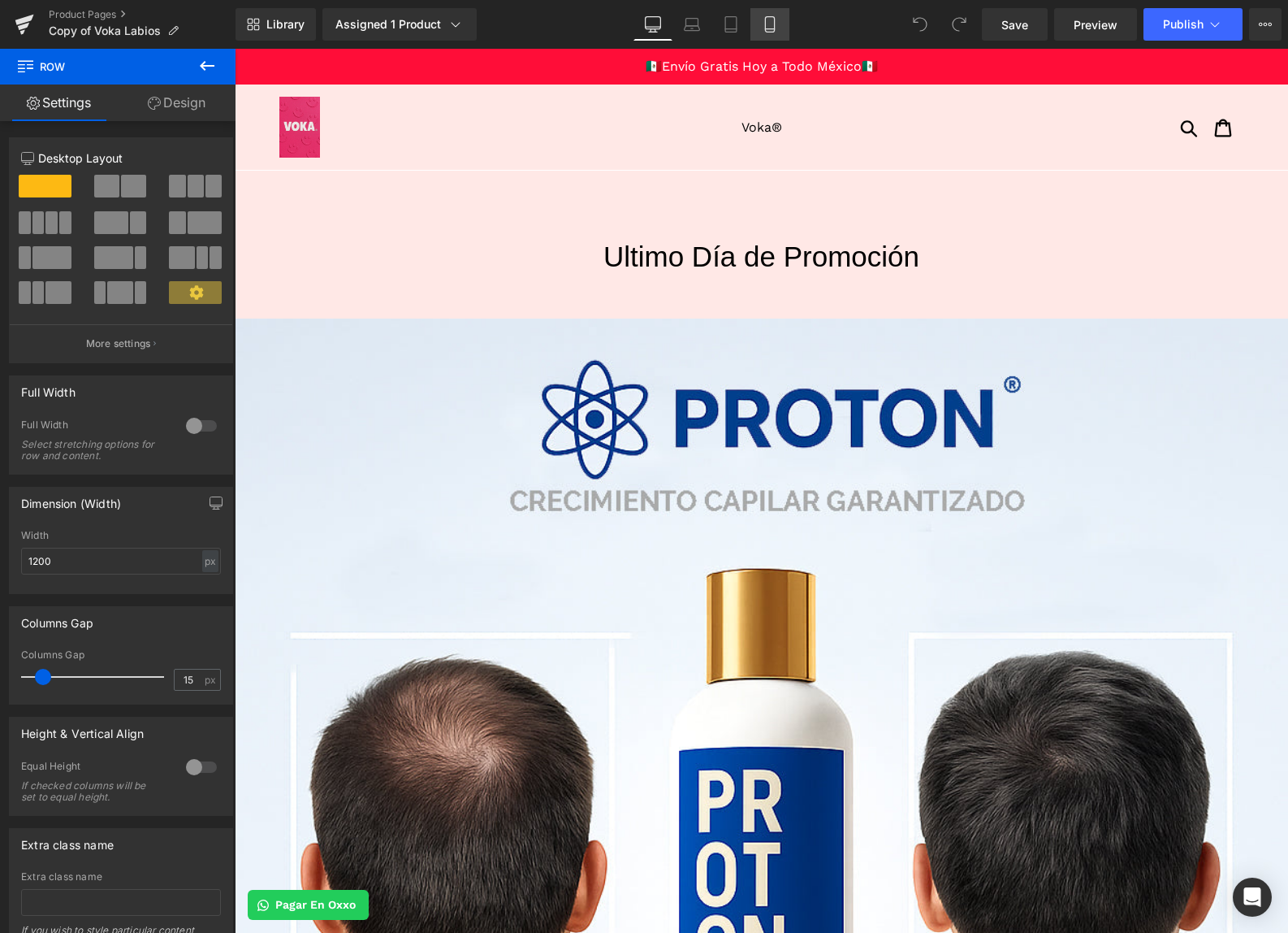
click at [766, 28] on icon at bounding box center [769, 24] width 16 height 16
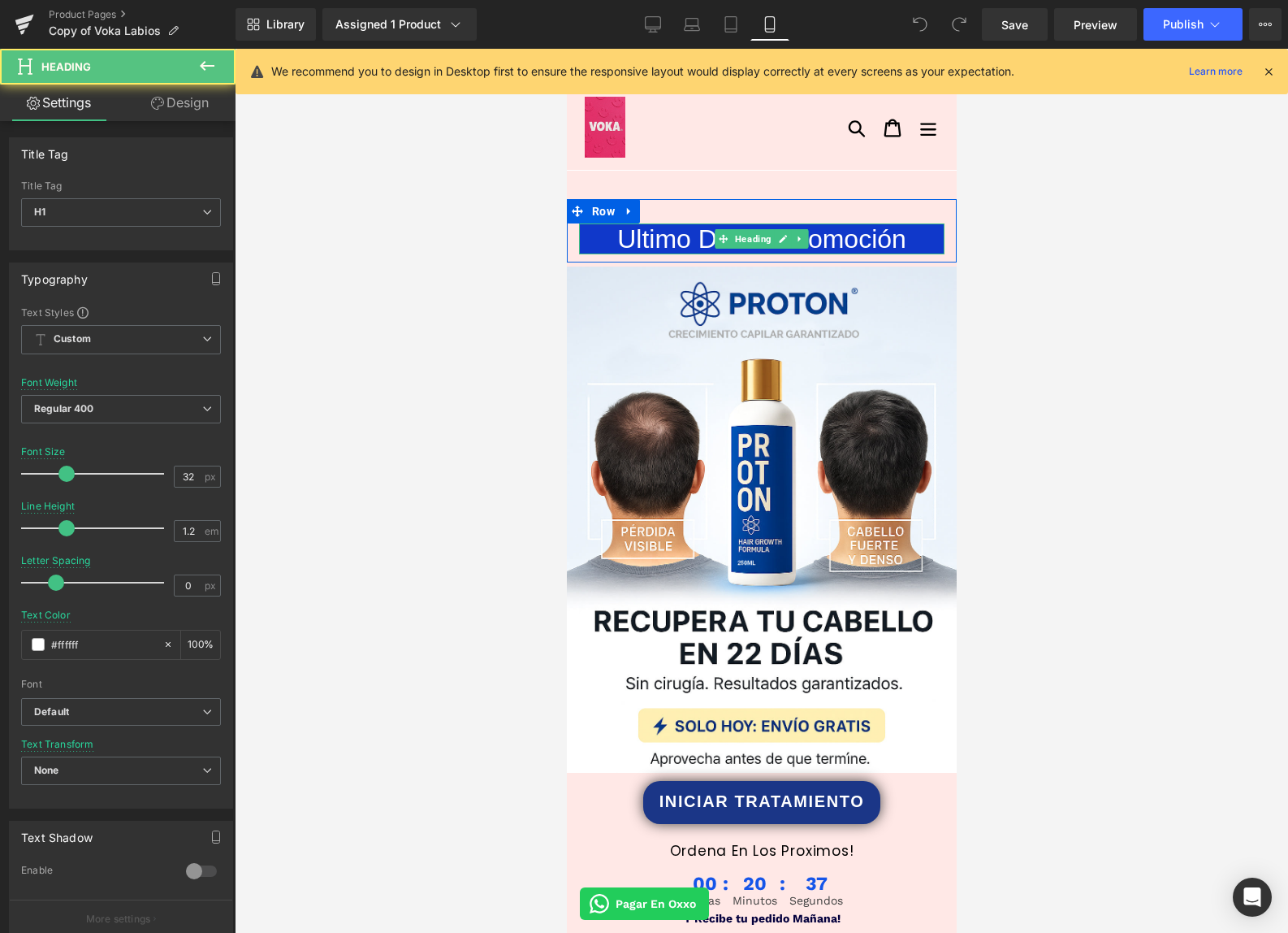
click at [638, 236] on h1 "Ultimo Día de Promoción" at bounding box center [762, 239] width 366 height 31
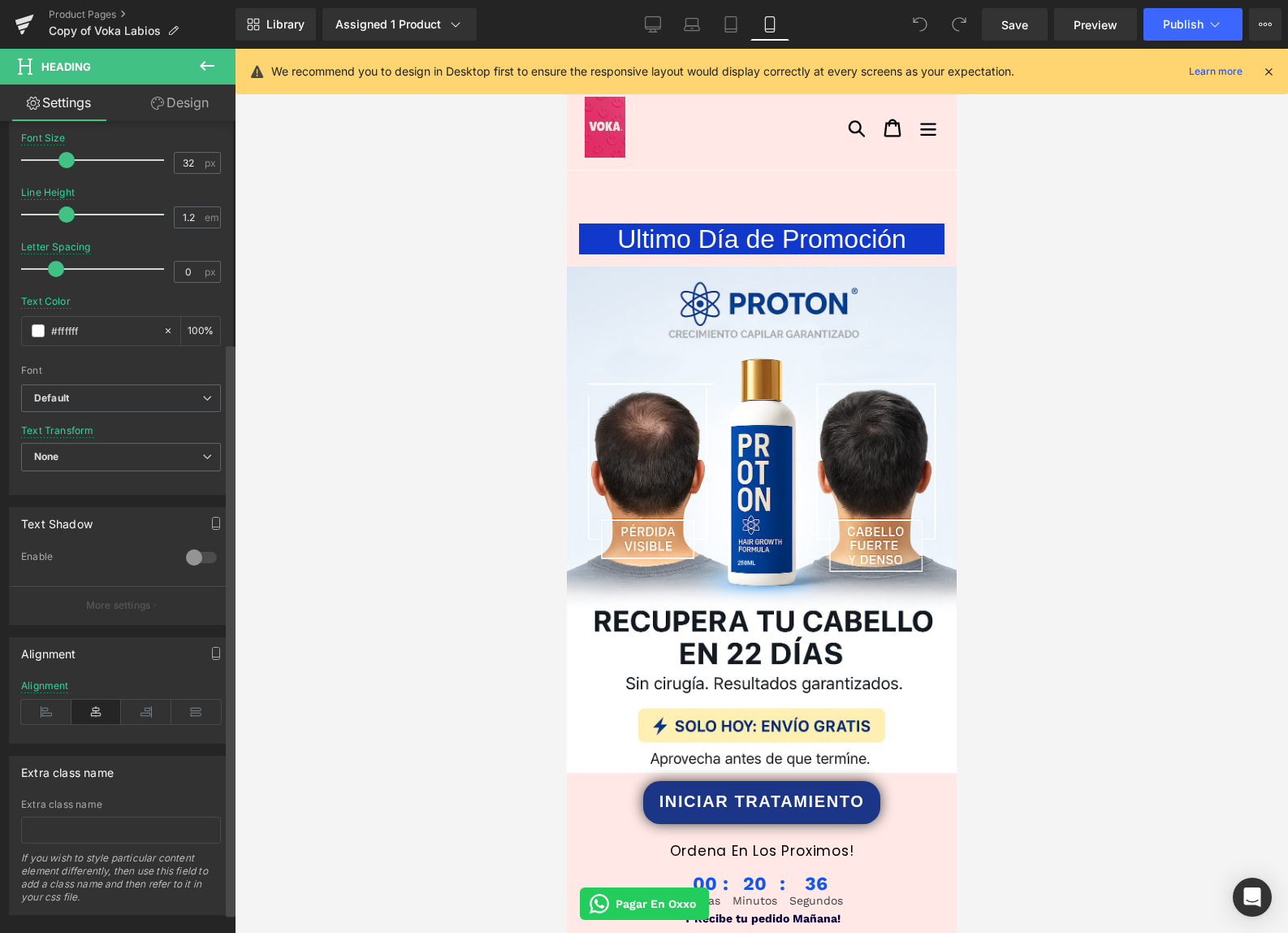
scroll to position [342, 0]
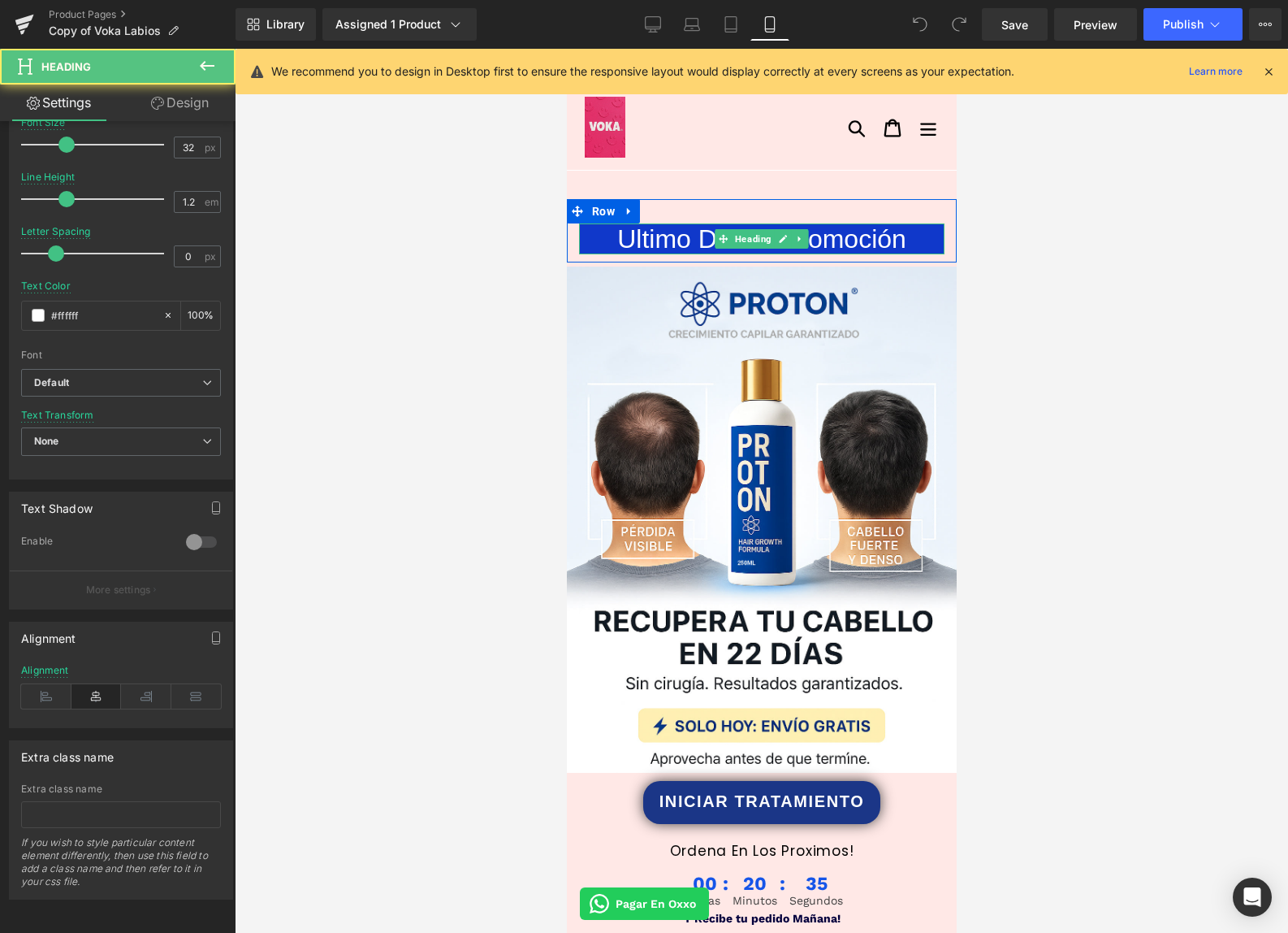
click at [585, 236] on h1 "Ultimo Día de Promoción" at bounding box center [762, 239] width 366 height 31
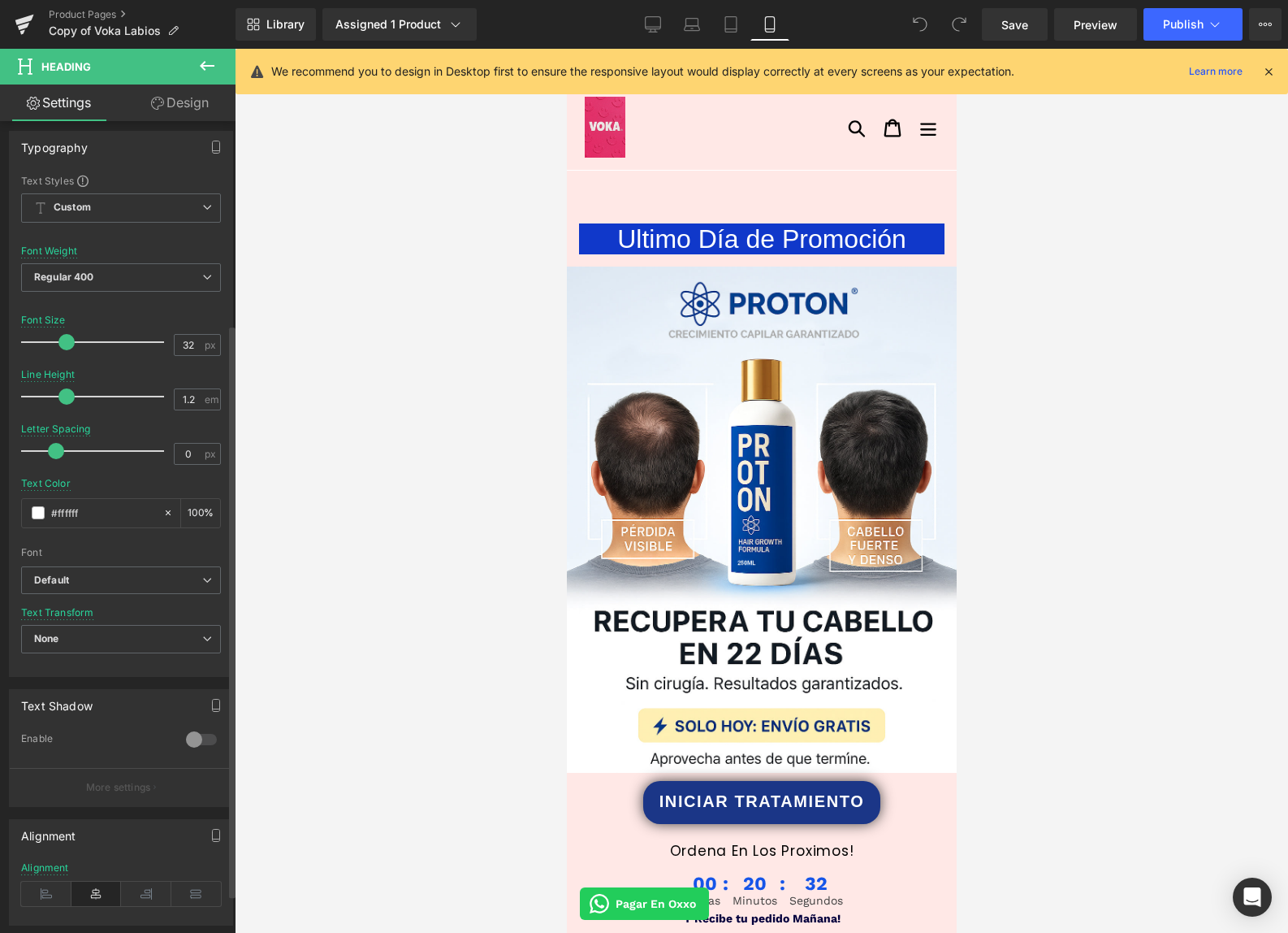
scroll to position [0, 0]
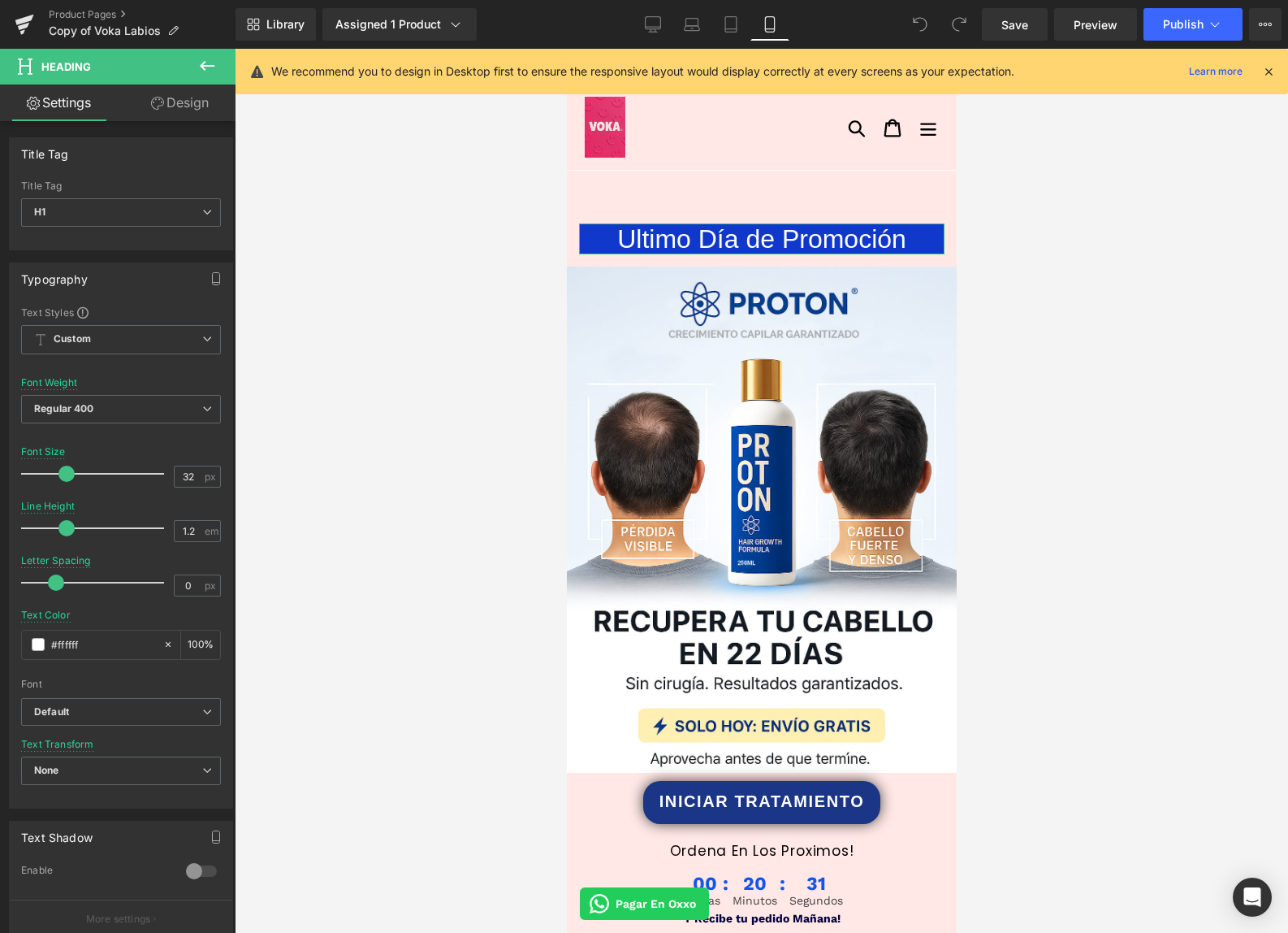
click at [160, 115] on link "Design" at bounding box center [180, 103] width 118 height 37
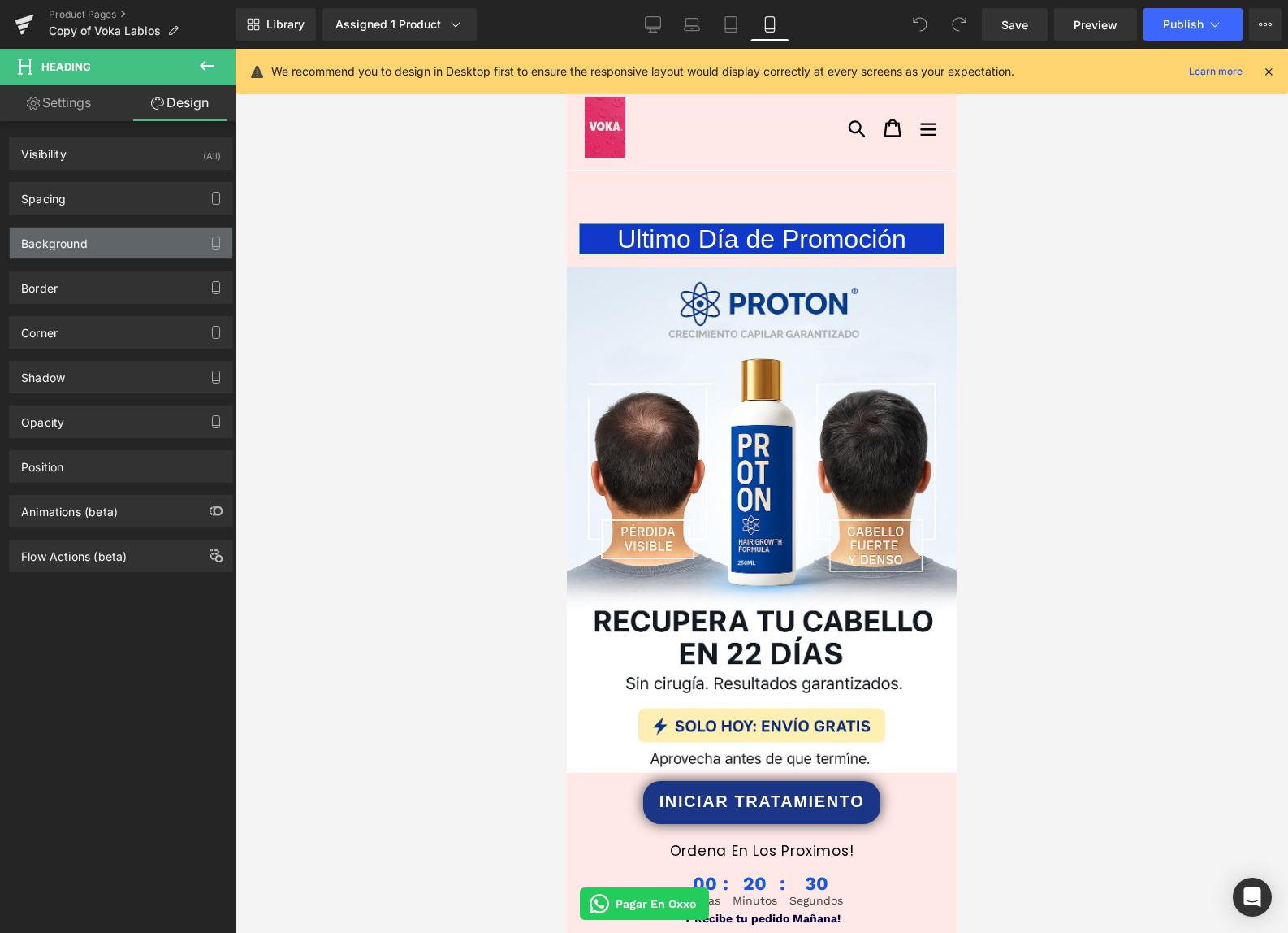
click at [64, 237] on div "Background" at bounding box center [54, 239] width 67 height 23
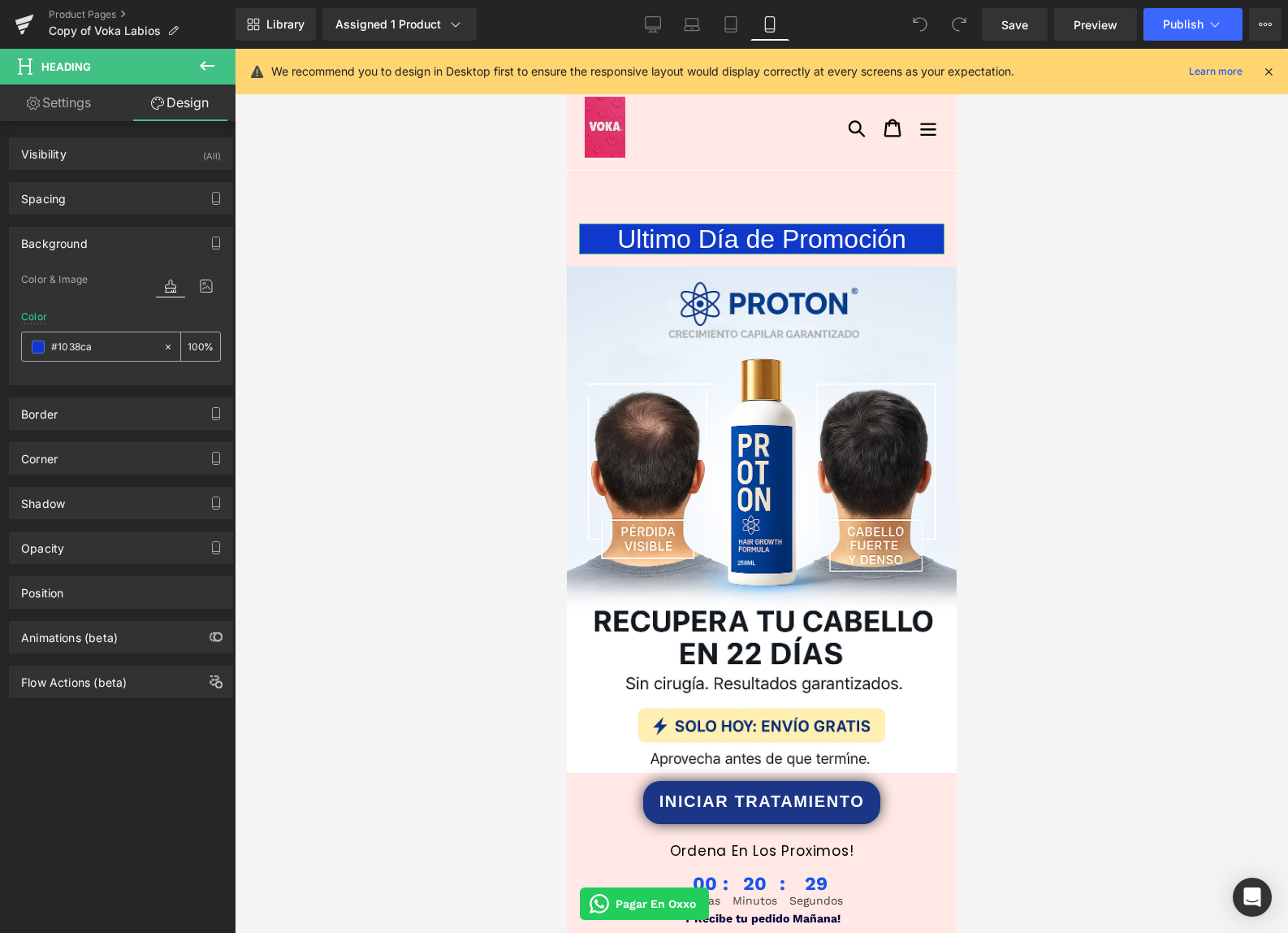
click at [33, 346] on span at bounding box center [38, 346] width 13 height 13
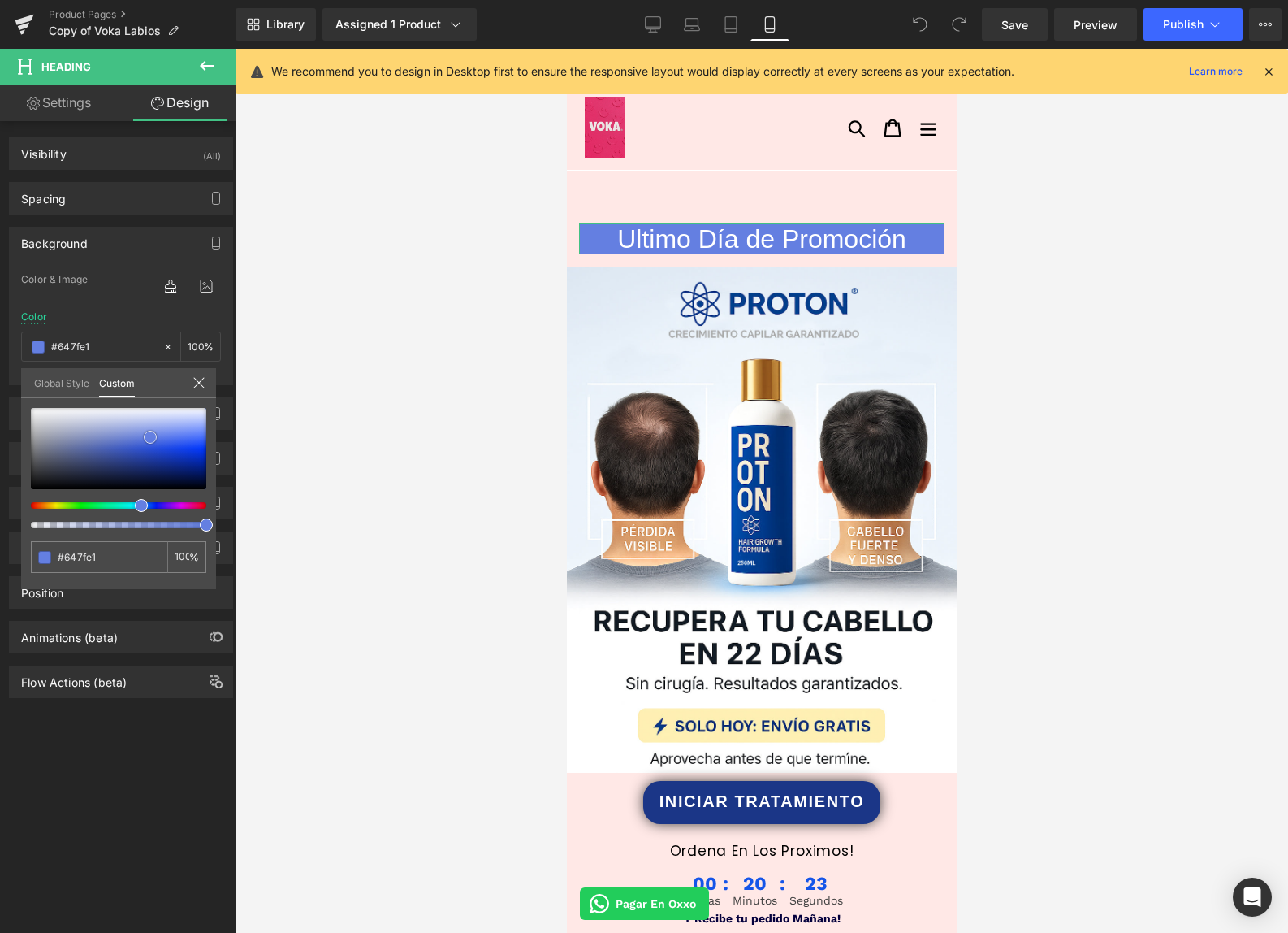
drag, startPoint x: 164, startPoint y: 453, endPoint x: 150, endPoint y: 437, distance: 21.3
click at [150, 437] on div at bounding box center [118, 448] width 175 height 81
click at [425, 374] on div at bounding box center [762, 490] width 1054 height 884
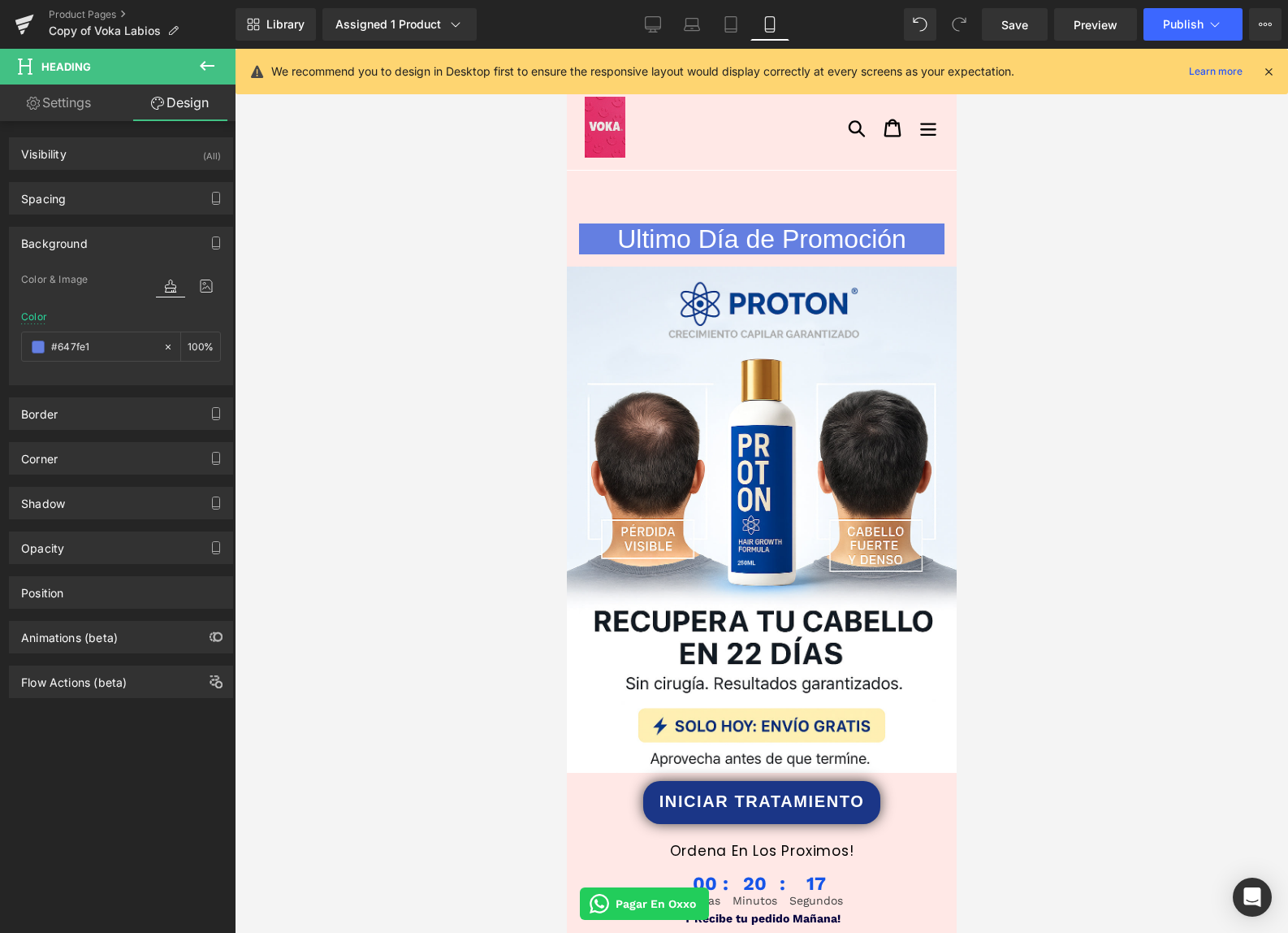
click at [706, 232] on h1 "Ultimo Día de Promoción" at bounding box center [762, 239] width 366 height 31
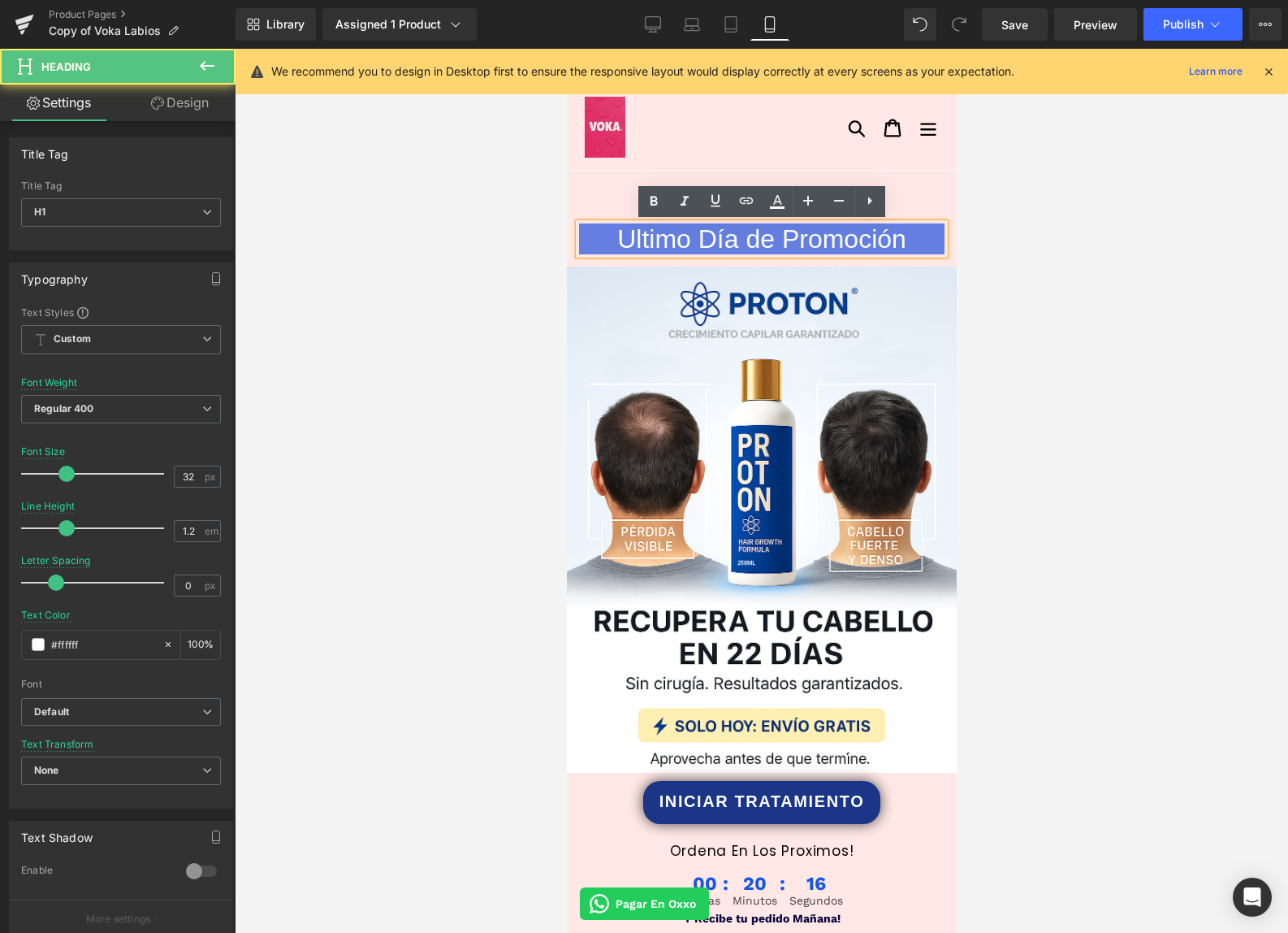
click at [704, 236] on h1 "Ultimo Día de Promoción" at bounding box center [762, 239] width 366 height 31
click at [704, 237] on h1 "Ultimo Día de Promoción" at bounding box center [762, 239] width 366 height 31
click at [705, 236] on h1 "Ultimo Día de Promoción" at bounding box center [762, 239] width 366 height 31
click at [756, 244] on h1 "Ultimo Día de Promoción" at bounding box center [762, 239] width 366 height 31
click at [756, 243] on h1 "Ultimo Día de Promoción" at bounding box center [762, 239] width 366 height 31
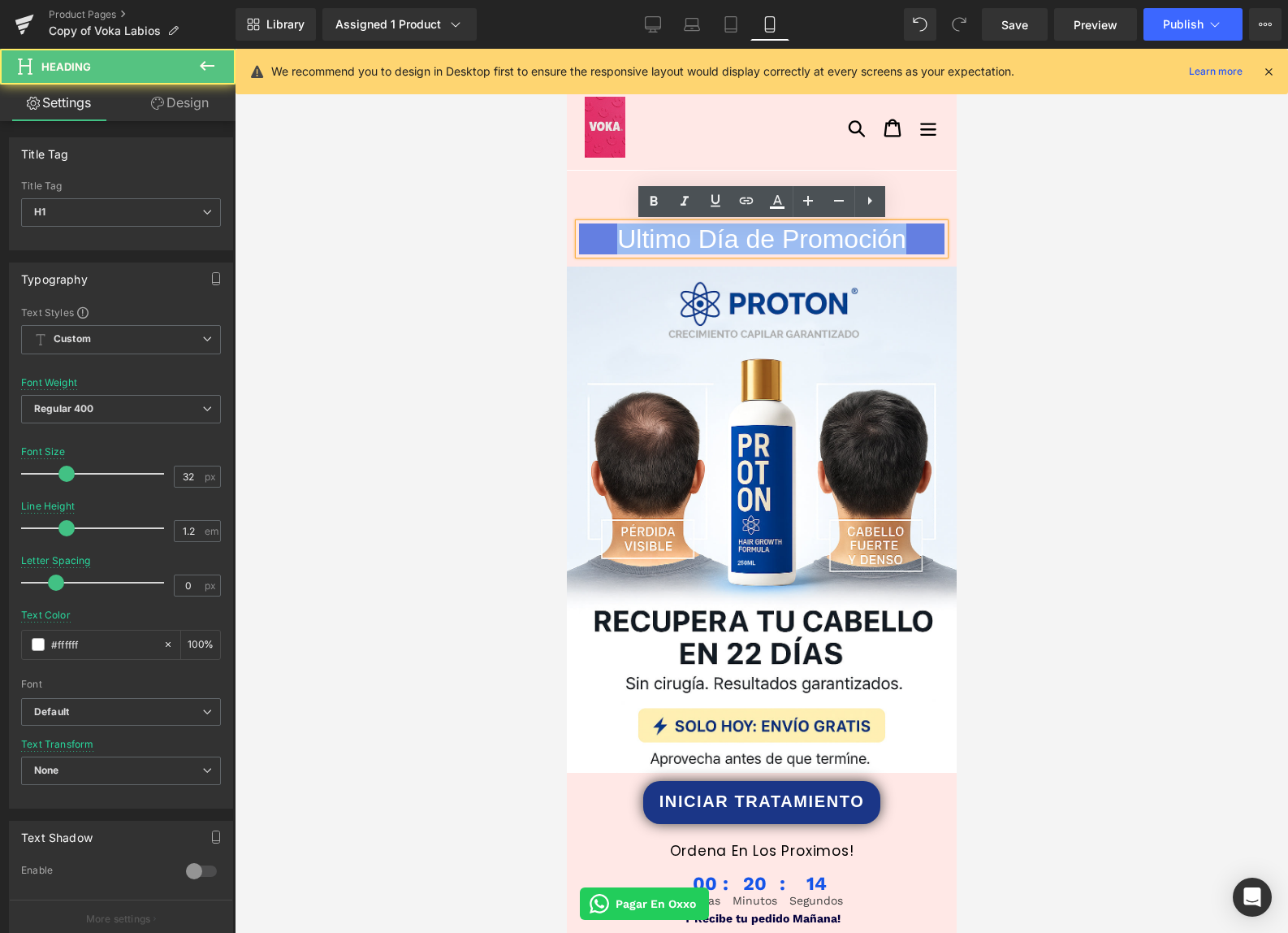
click at [756, 243] on h1 "Ultimo Día de Promoción" at bounding box center [762, 239] width 366 height 31
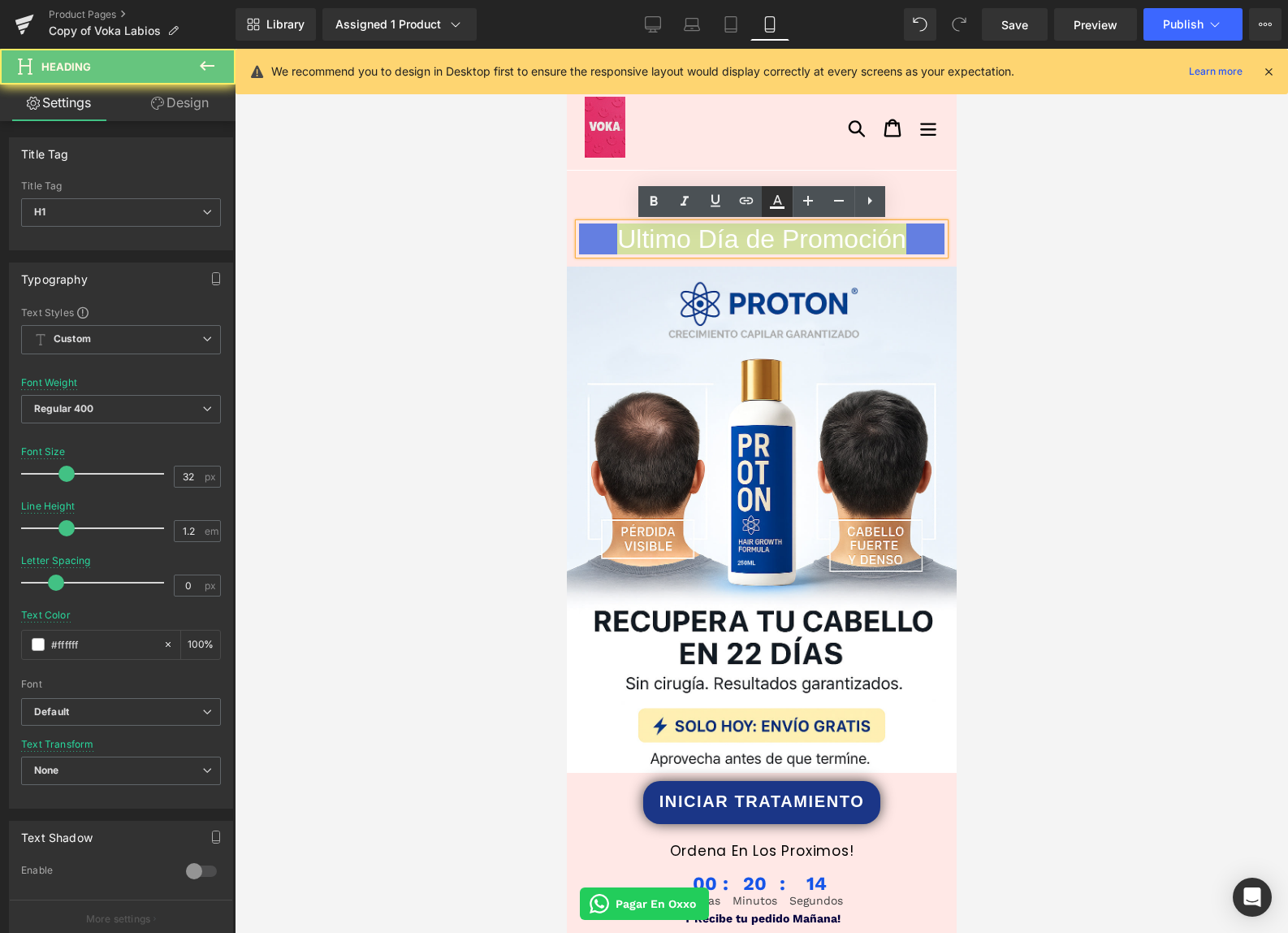
click at [773, 199] on icon at bounding box center [777, 201] width 19 height 19
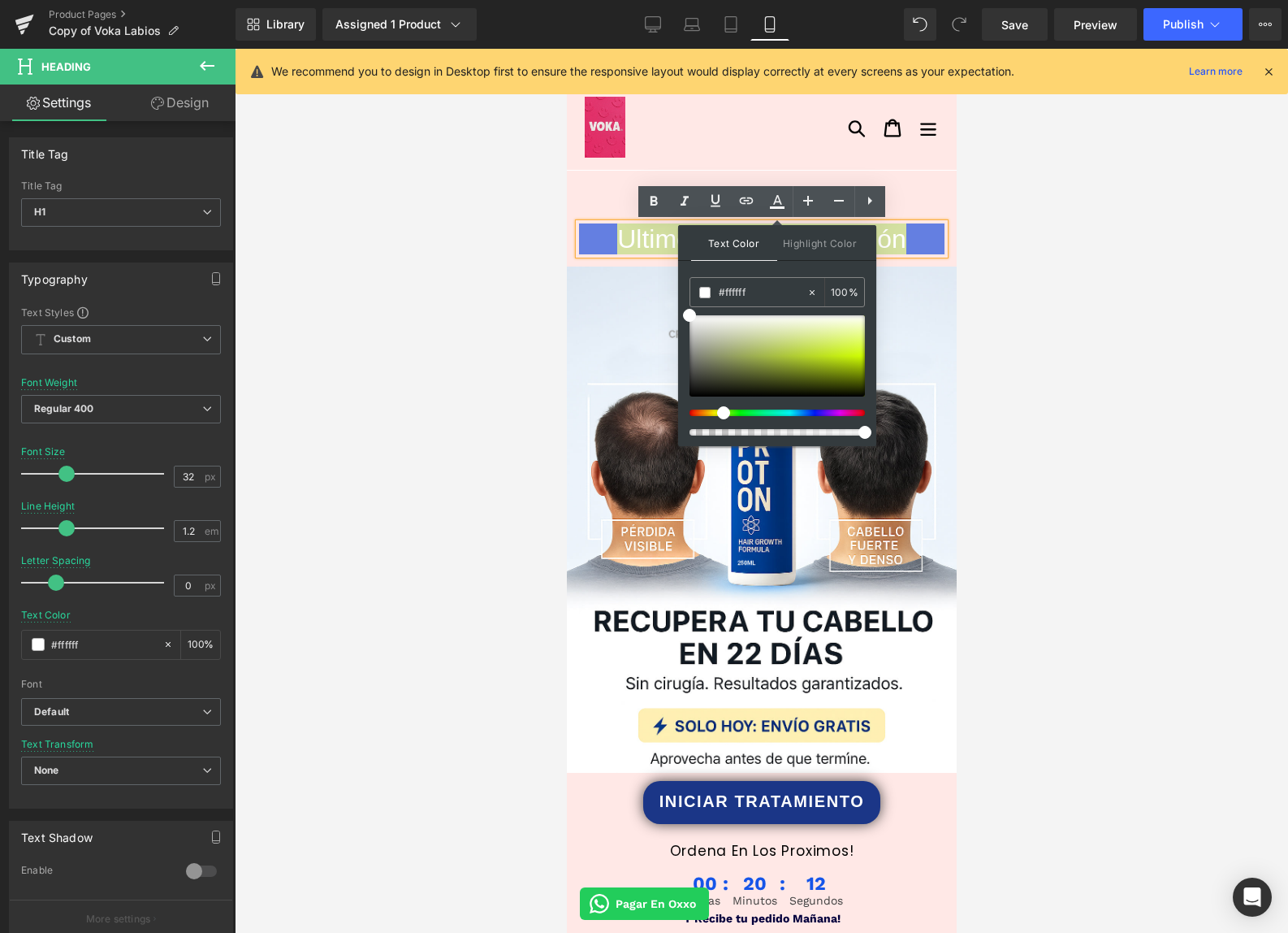
drag, startPoint x: 712, startPoint y: 410, endPoint x: 768, endPoint y: 383, distance: 62.2
drag, startPoint x: 823, startPoint y: 349, endPoint x: 842, endPoint y: 361, distance: 22.5
click at [0, 0] on div at bounding box center [0, 0] width 0 height 0
drag, startPoint x: 718, startPoint y: 412, endPoint x: 705, endPoint y: 411, distance: 13.0
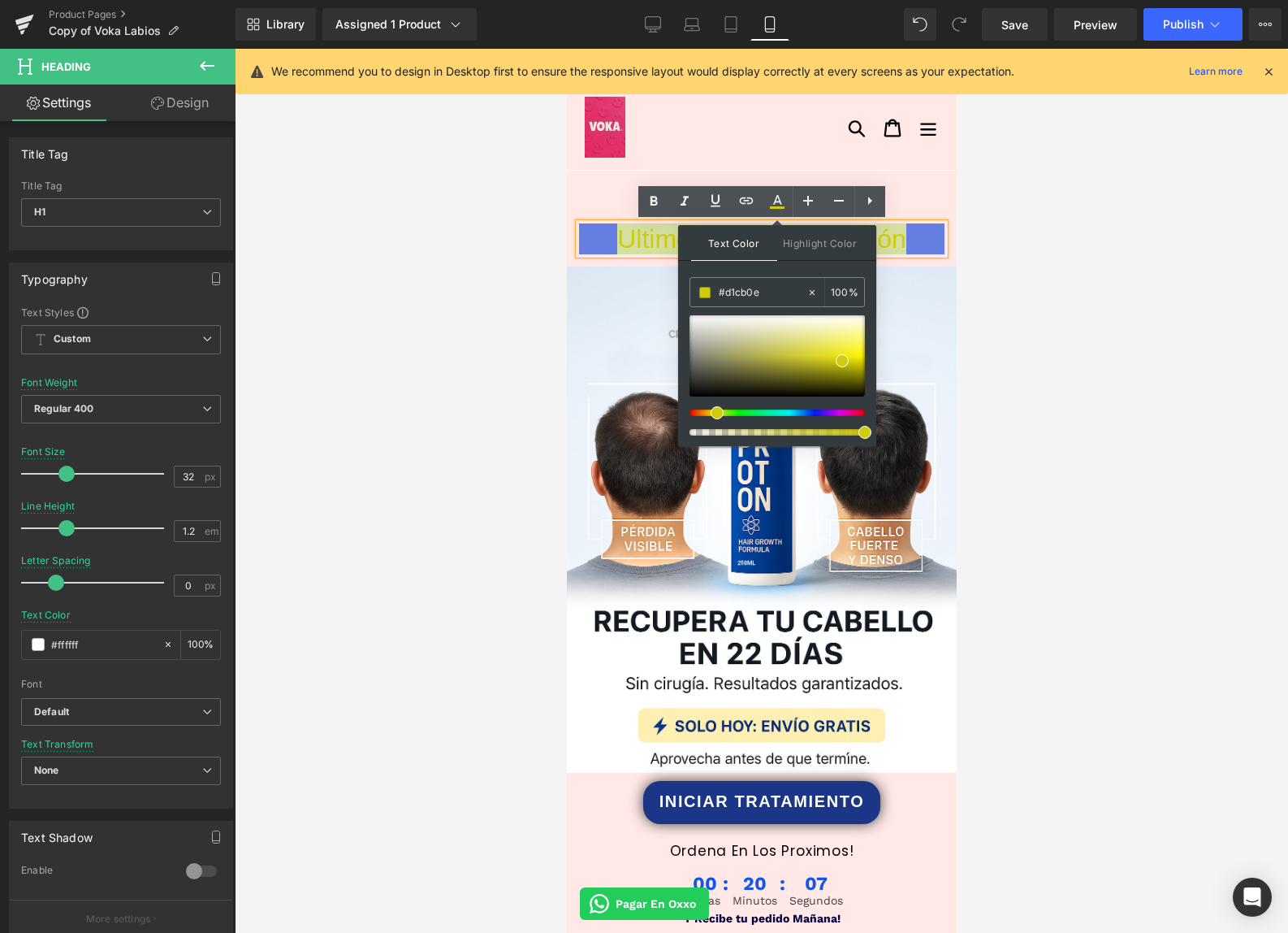
click at [0, 0] on div at bounding box center [0, 0] width 0 height 0
drag, startPoint x: 994, startPoint y: 251, endPoint x: 984, endPoint y: 248, distance: 10.4
click at [994, 251] on div at bounding box center [762, 490] width 1054 height 884
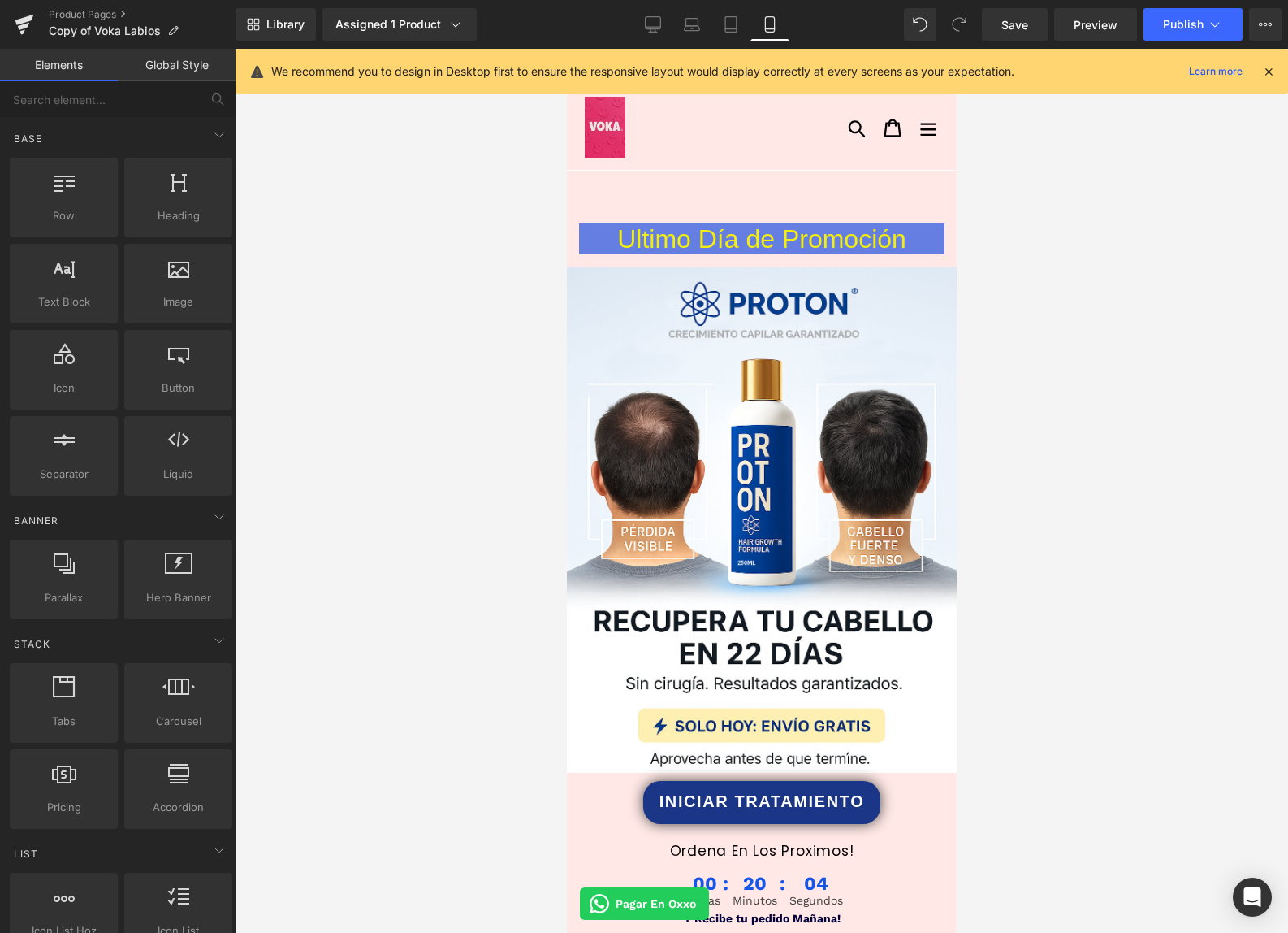
click at [914, 229] on h1 "Ultimo Día de Promoción" at bounding box center [762, 239] width 366 height 31
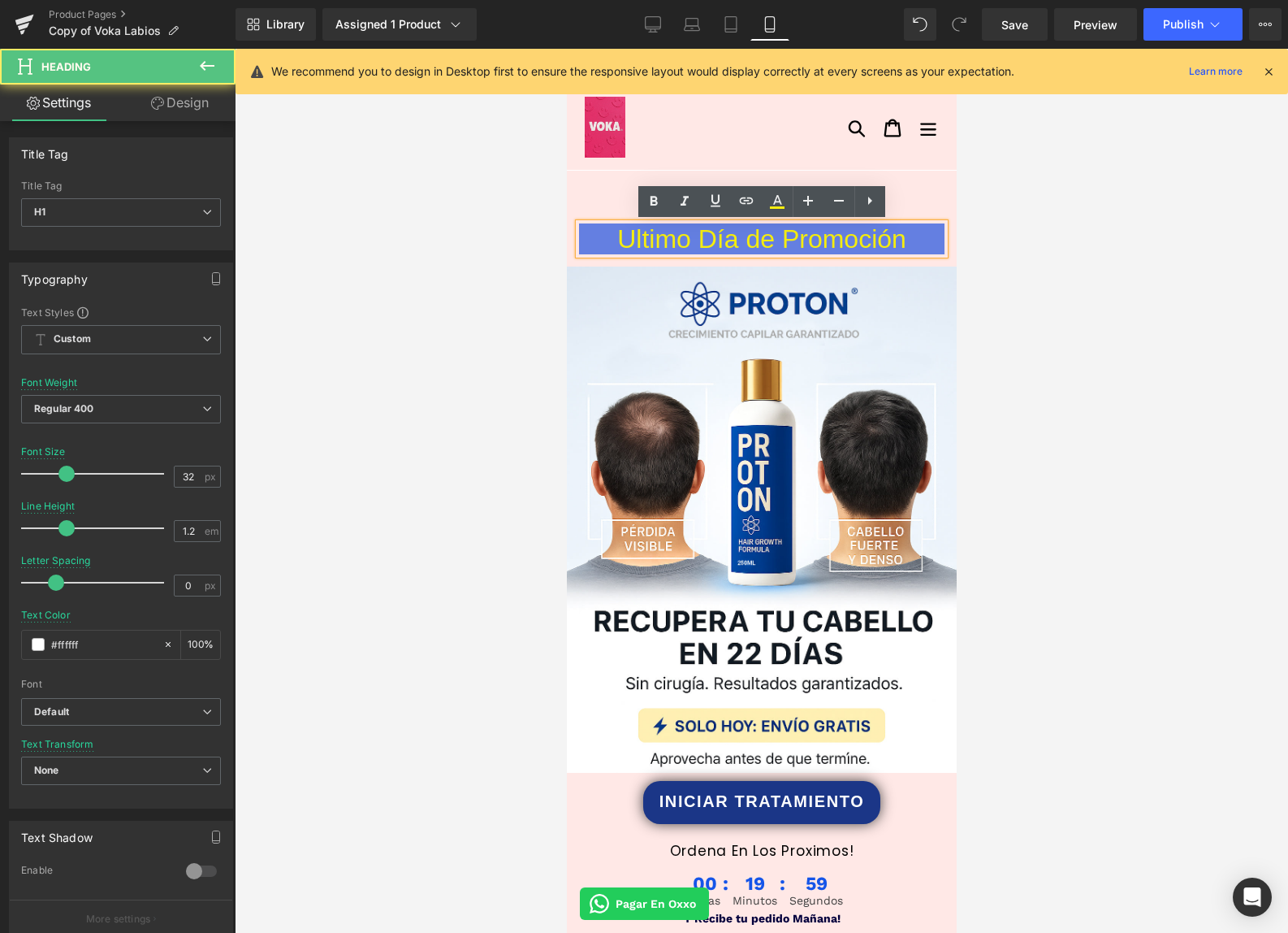
click at [831, 240] on span "Ultimo Día de Promoción" at bounding box center [761, 239] width 289 height 29
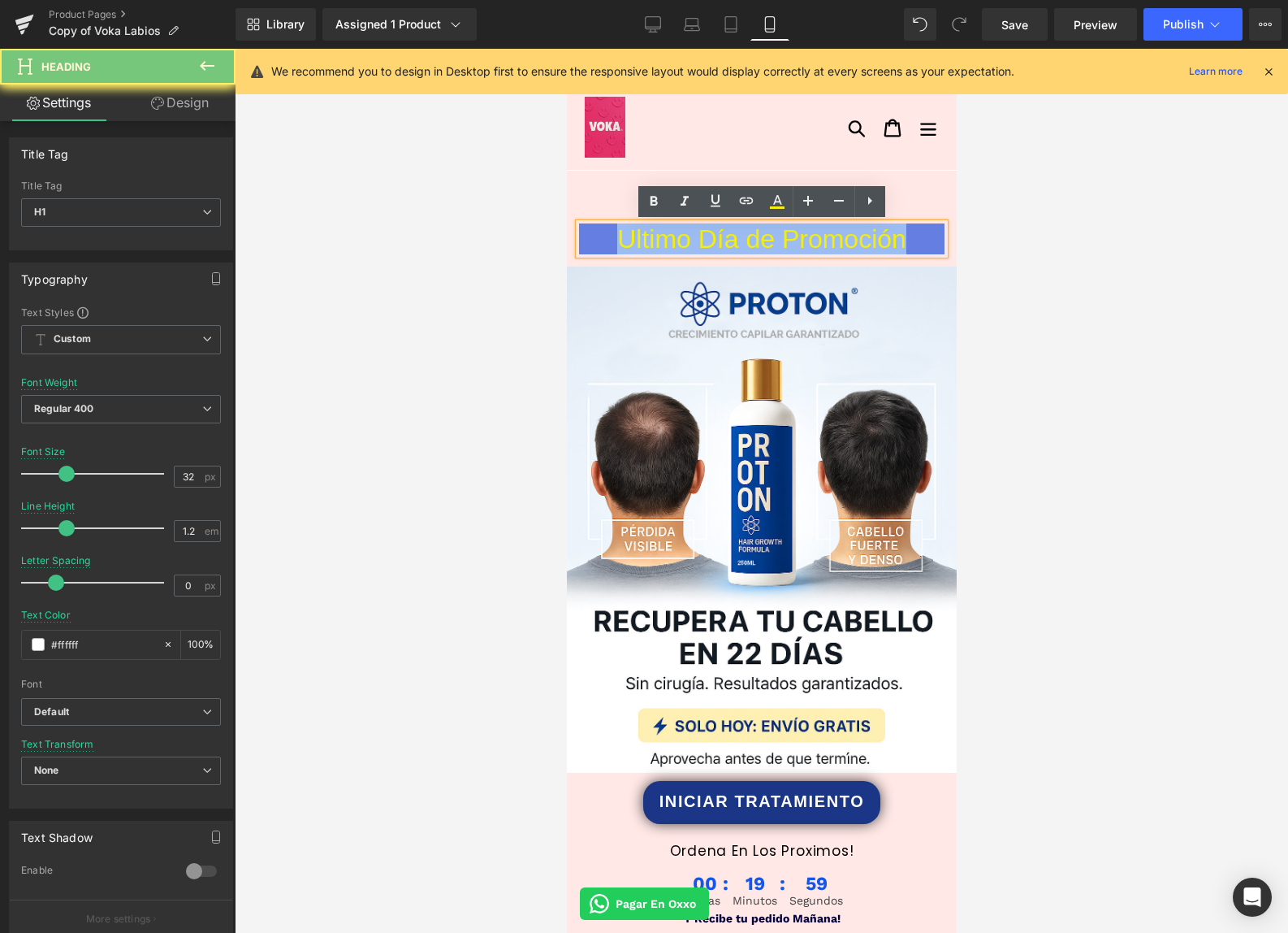
click at [831, 240] on span "Ultimo Día de Promoción" at bounding box center [761, 239] width 289 height 29
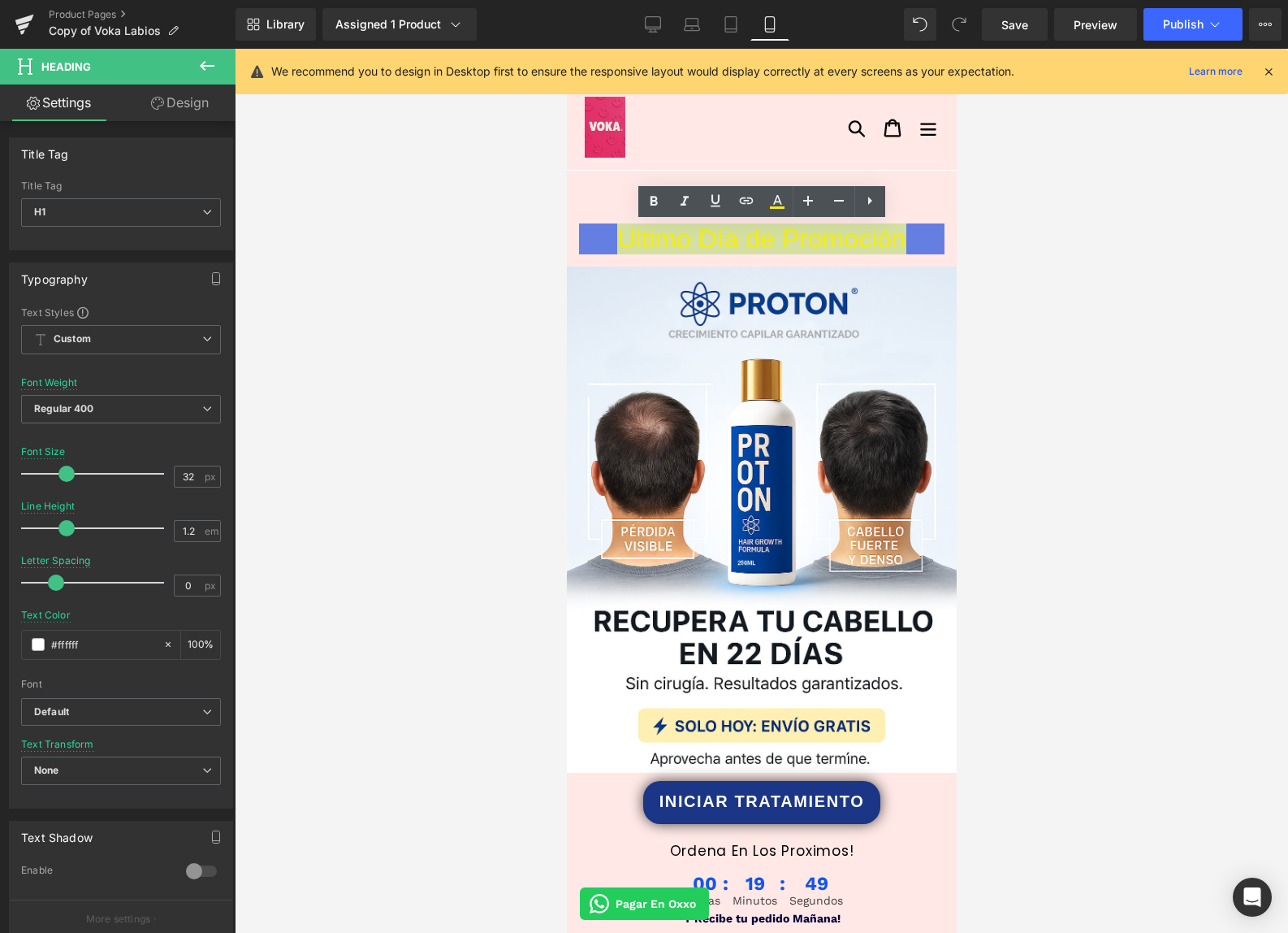
click at [514, 287] on div at bounding box center [762, 490] width 1054 height 884
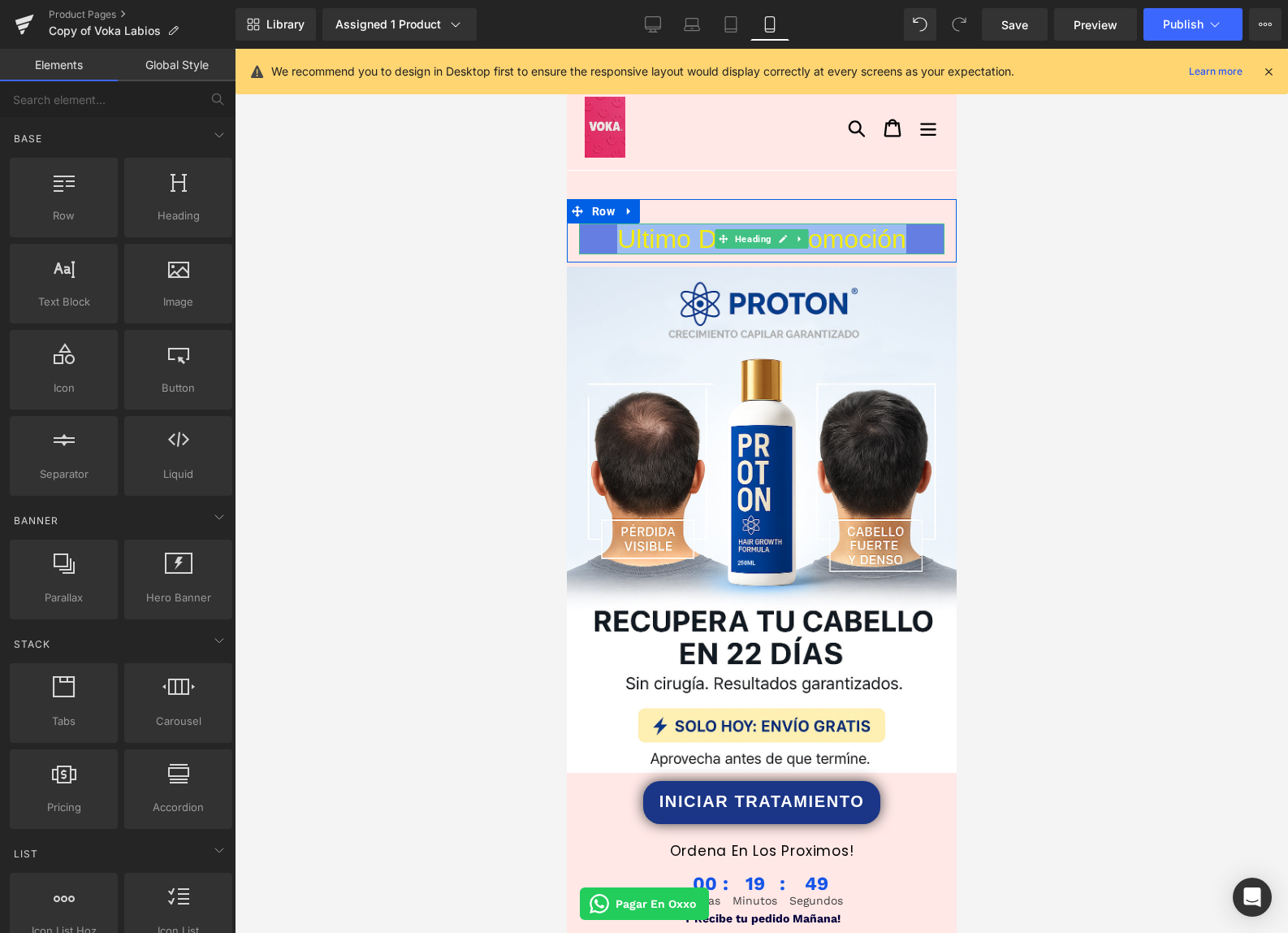
click at [589, 235] on h1 "Ultimo Día de Promoción" at bounding box center [762, 239] width 366 height 31
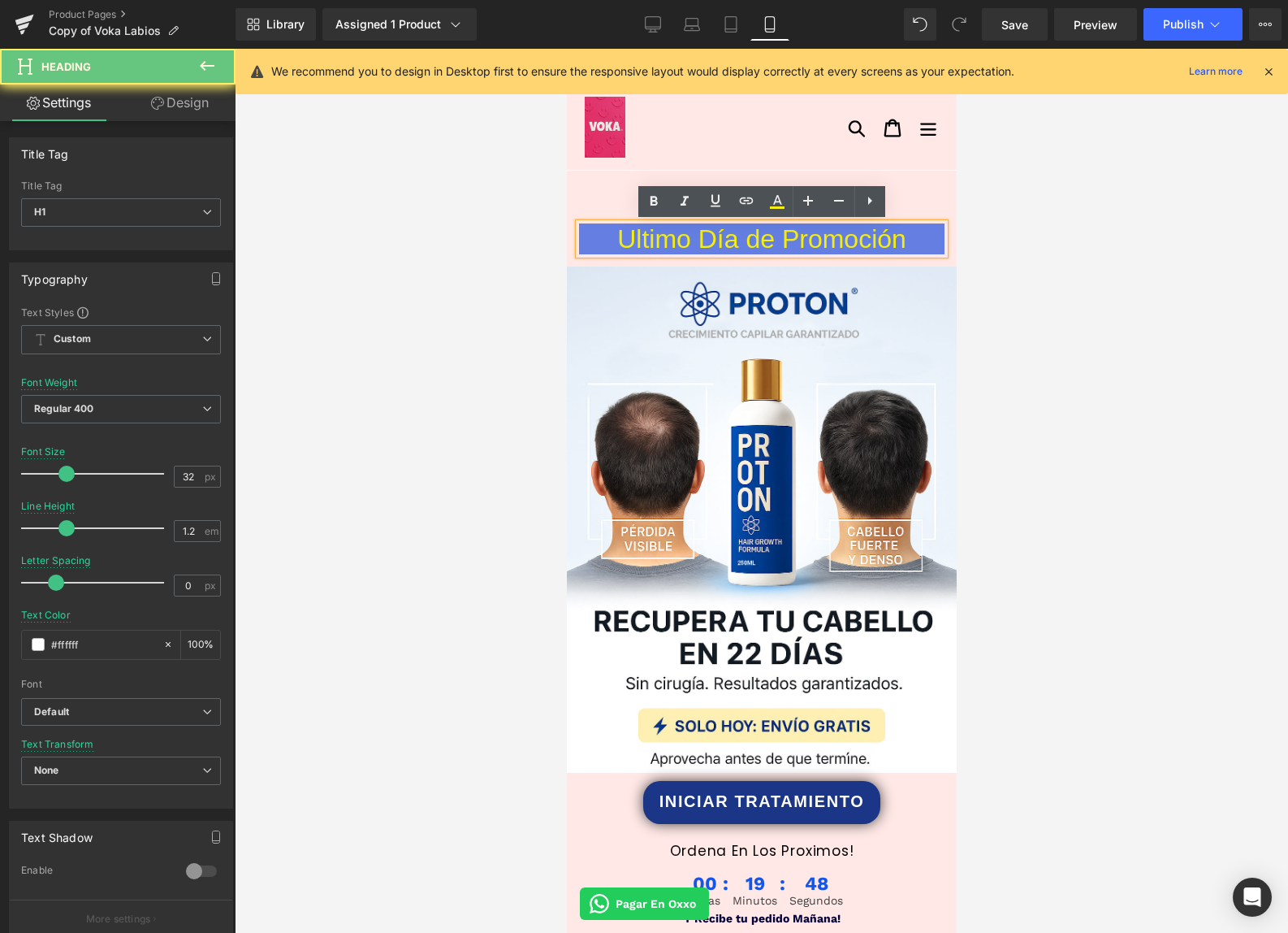
click at [591, 237] on h1 "Ultimo Día de Promoción" at bounding box center [762, 239] width 366 height 31
click at [597, 243] on h1 "Ultimo Día de Promoción" at bounding box center [762, 239] width 366 height 31
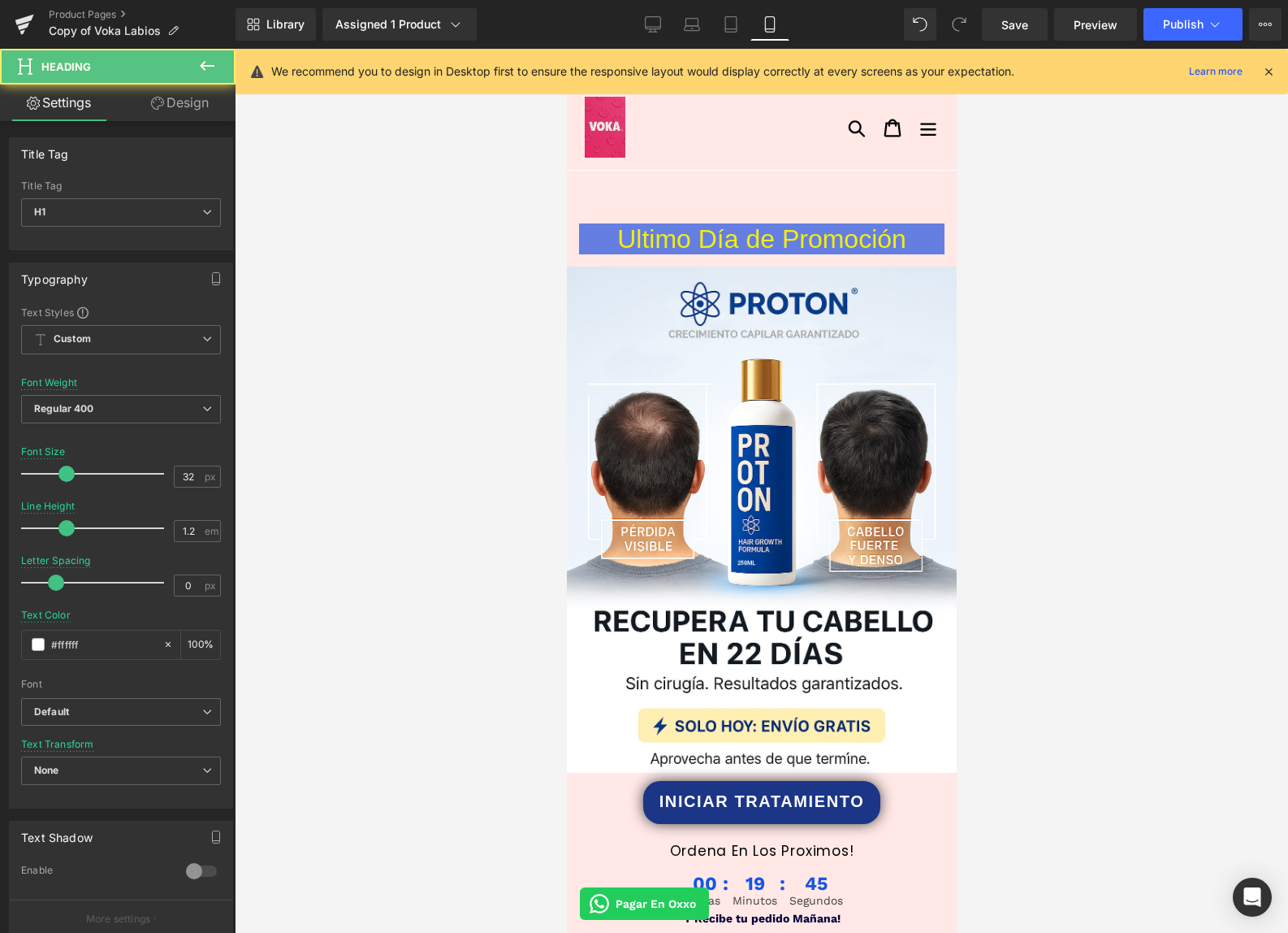
click at [190, 114] on link "Design" at bounding box center [180, 103] width 118 height 37
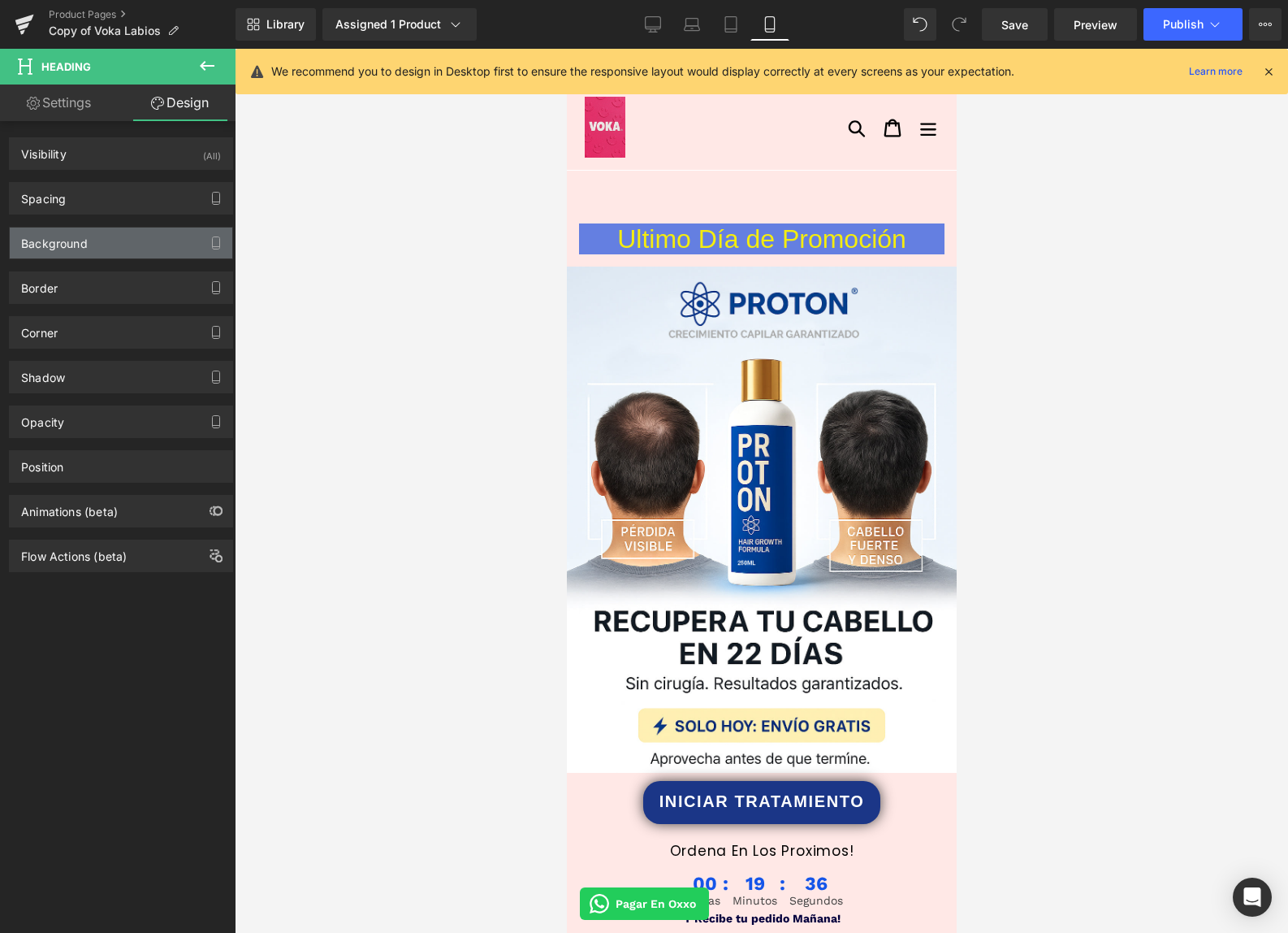
click at [153, 233] on div "Background" at bounding box center [121, 243] width 223 height 31
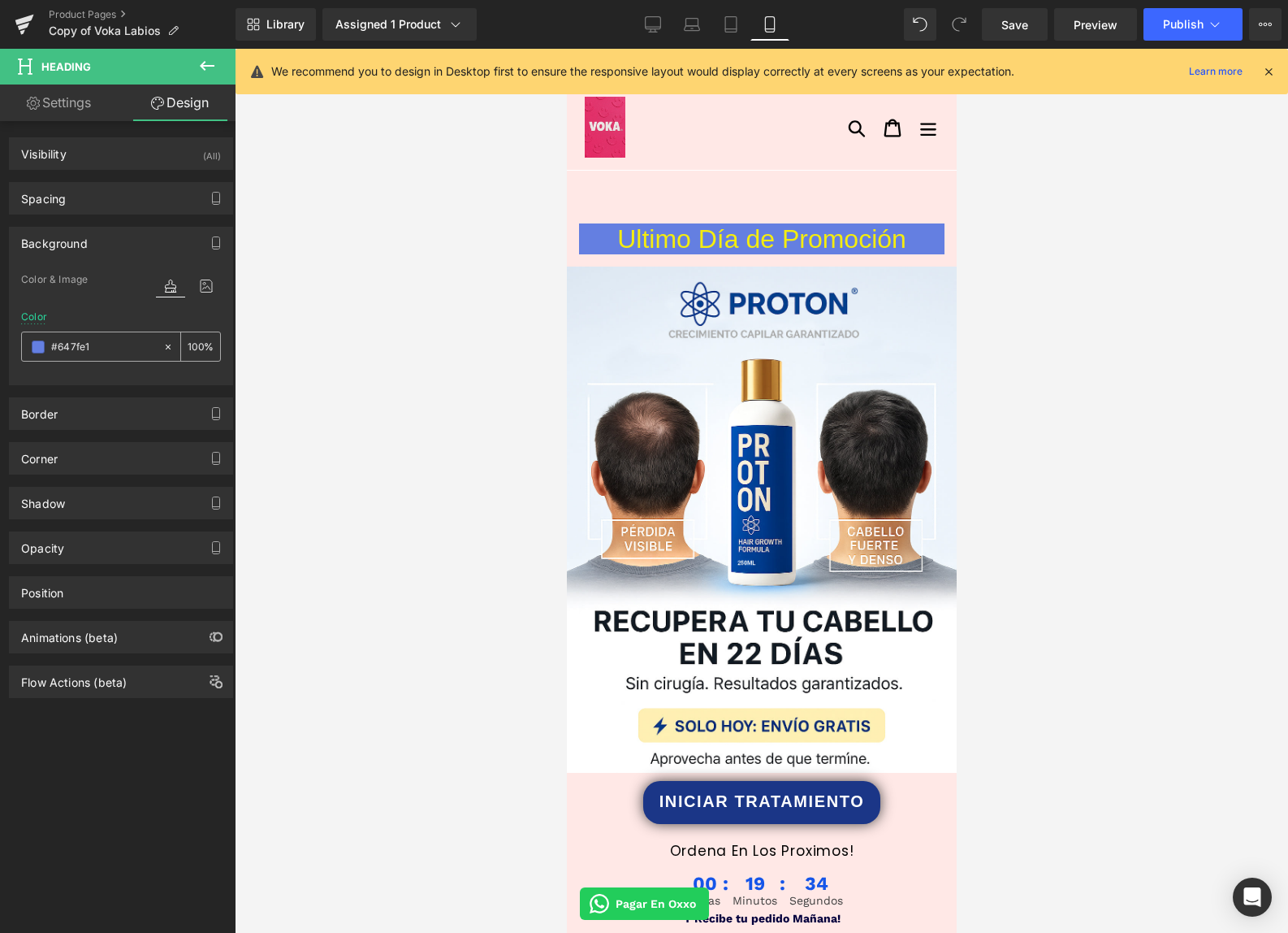
click at [33, 346] on span at bounding box center [38, 346] width 13 height 13
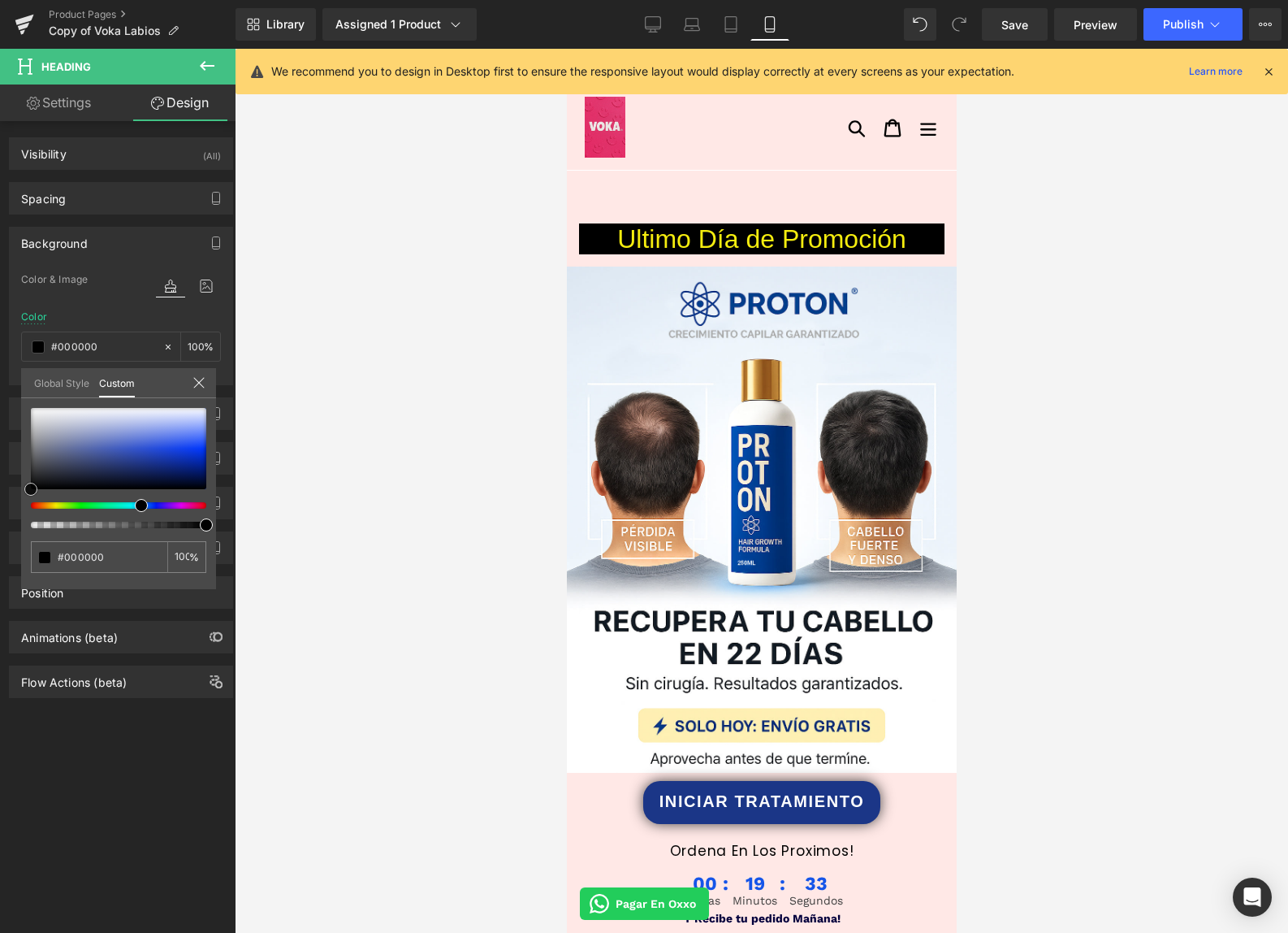
drag, startPoint x: 86, startPoint y: 453, endPoint x: -8, endPoint y: 543, distance: 130.1
click at [0, 543] on html "You are previewing how the will restyle your page. You can not edit Elements in…" at bounding box center [644, 466] width 1288 height 933
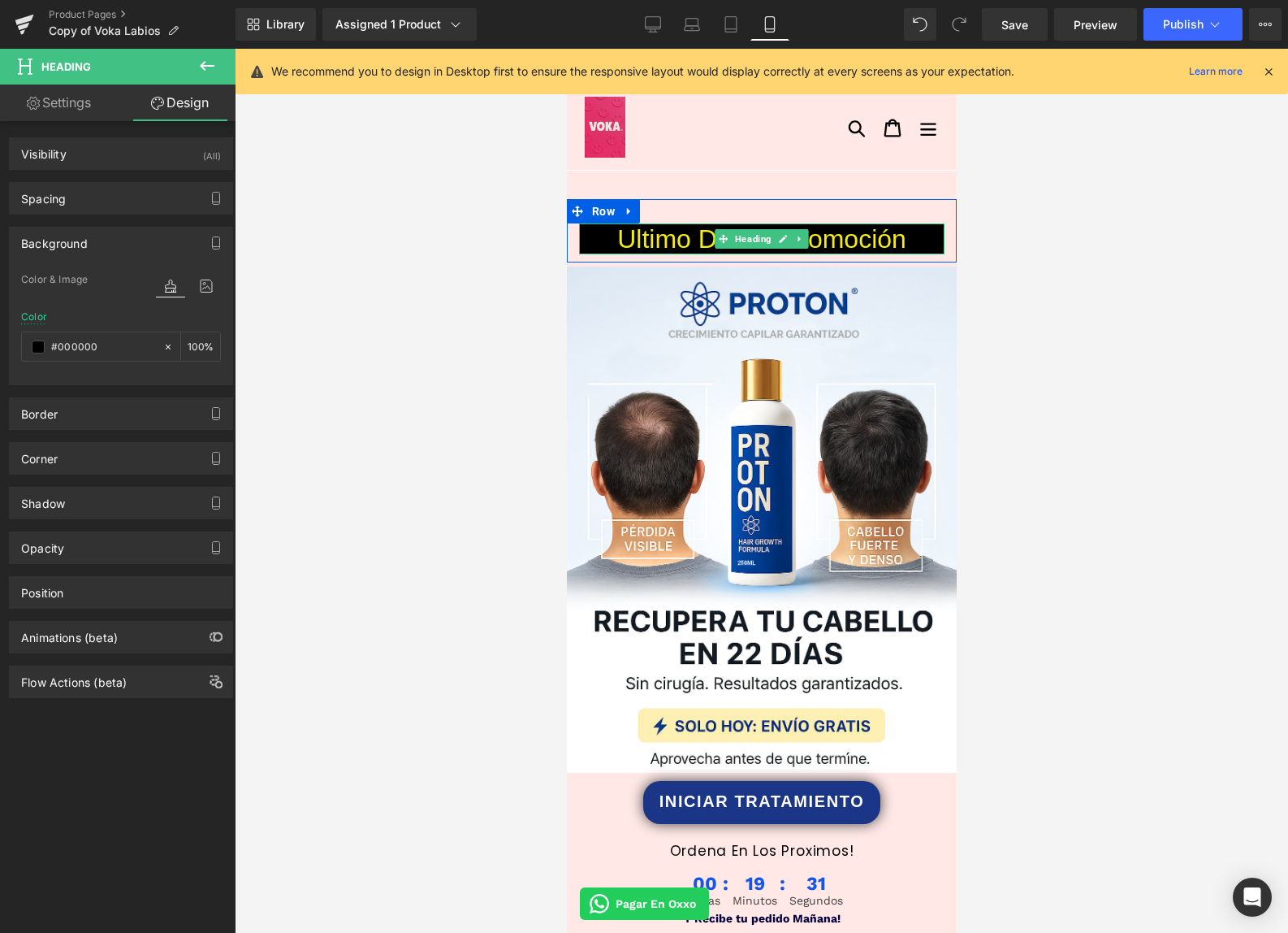
click at [663, 238] on span "Ultimo Día de Promoción" at bounding box center [761, 239] width 289 height 29
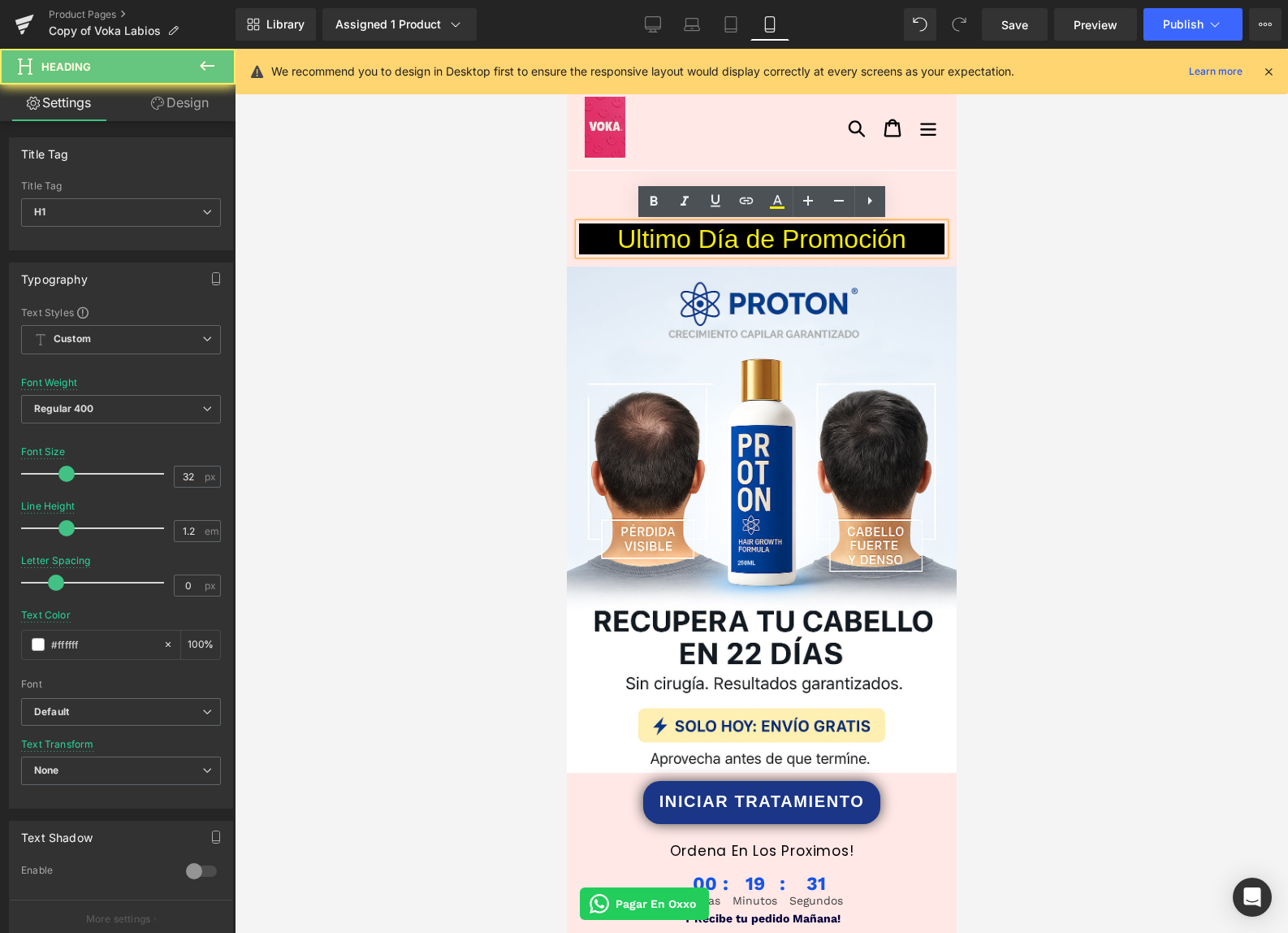
click at [663, 238] on span "Ultimo Día de Promoción" at bounding box center [761, 239] width 289 height 29
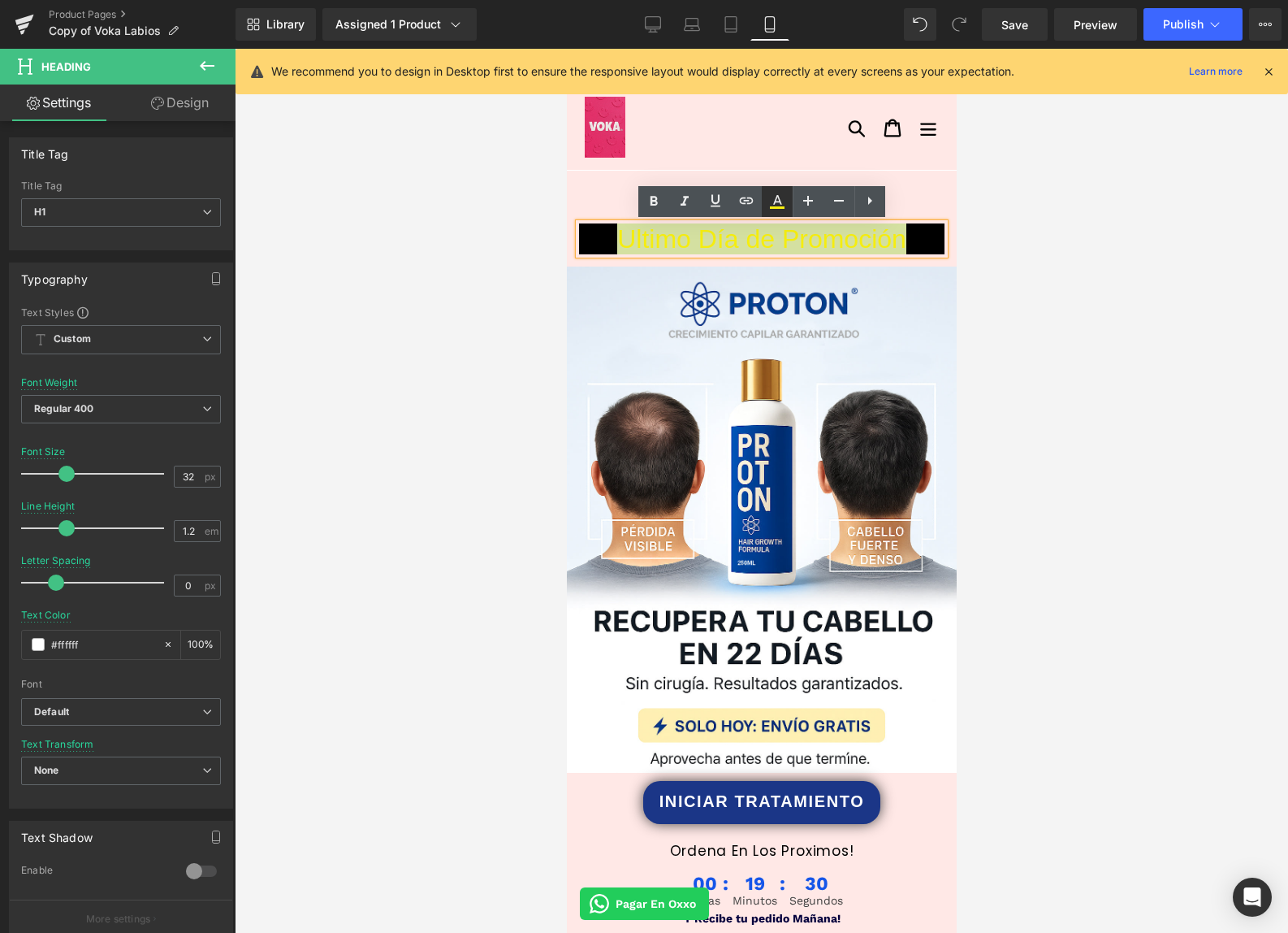
click at [774, 197] on icon at bounding box center [777, 201] width 19 height 19
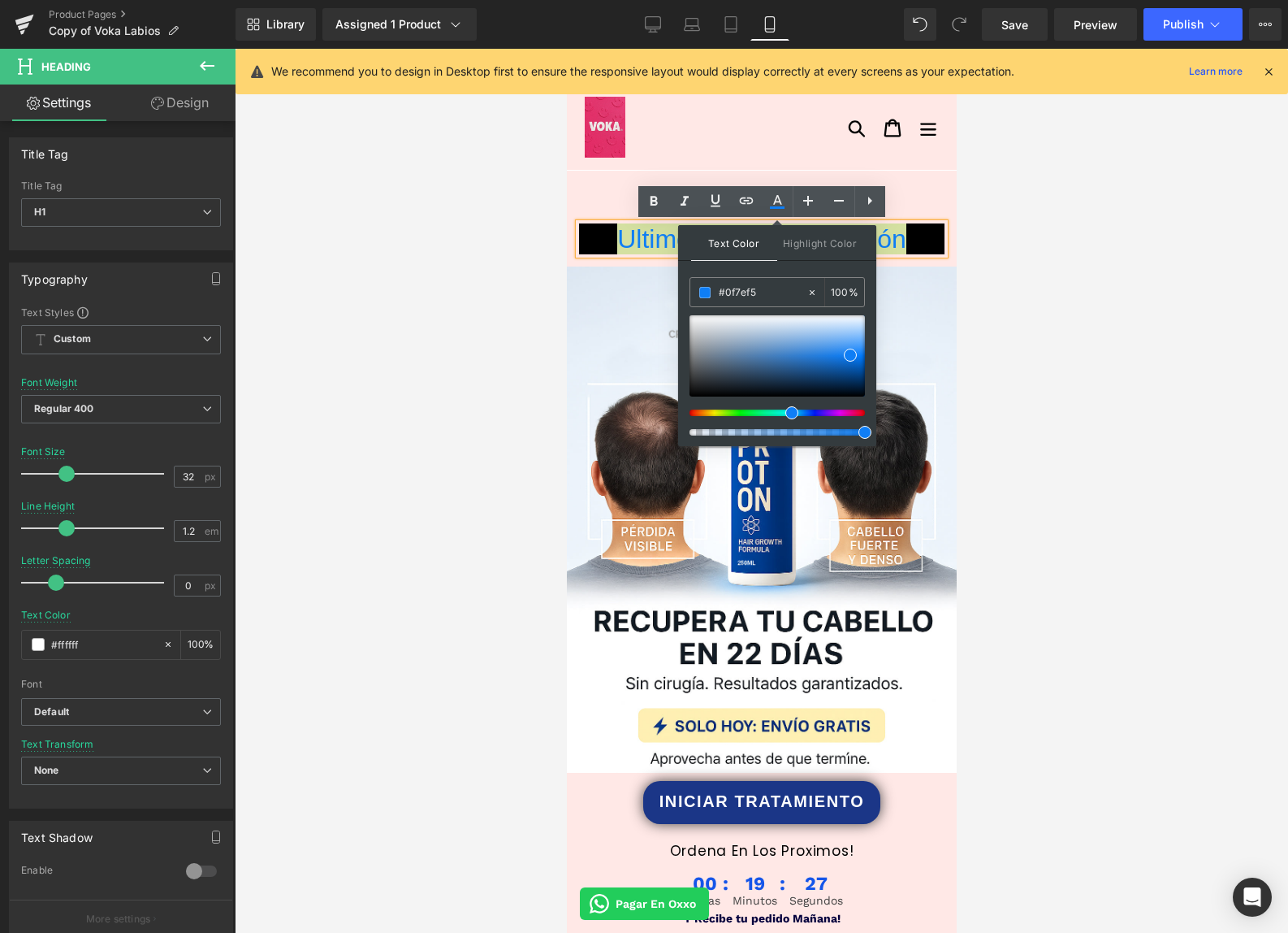
drag, startPoint x: 801, startPoint y: 412, endPoint x: 773, endPoint y: 346, distance: 71.7
drag, startPoint x: 773, startPoint y: 344, endPoint x: 741, endPoint y: 308, distance: 48.2
click at [0, 0] on div at bounding box center [0, 0] width 0 height 0
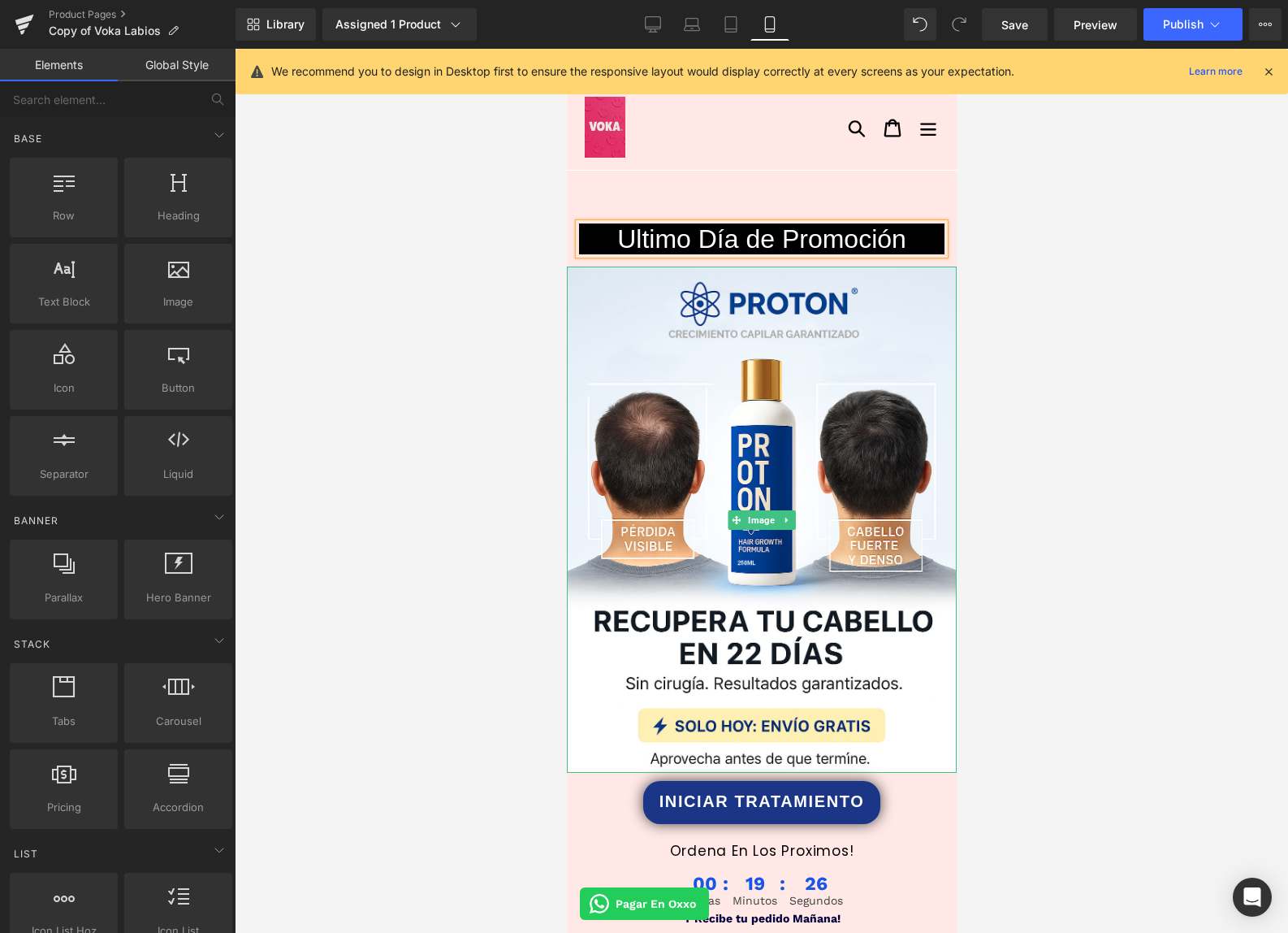
click at [963, 287] on div at bounding box center [762, 490] width 1054 height 884
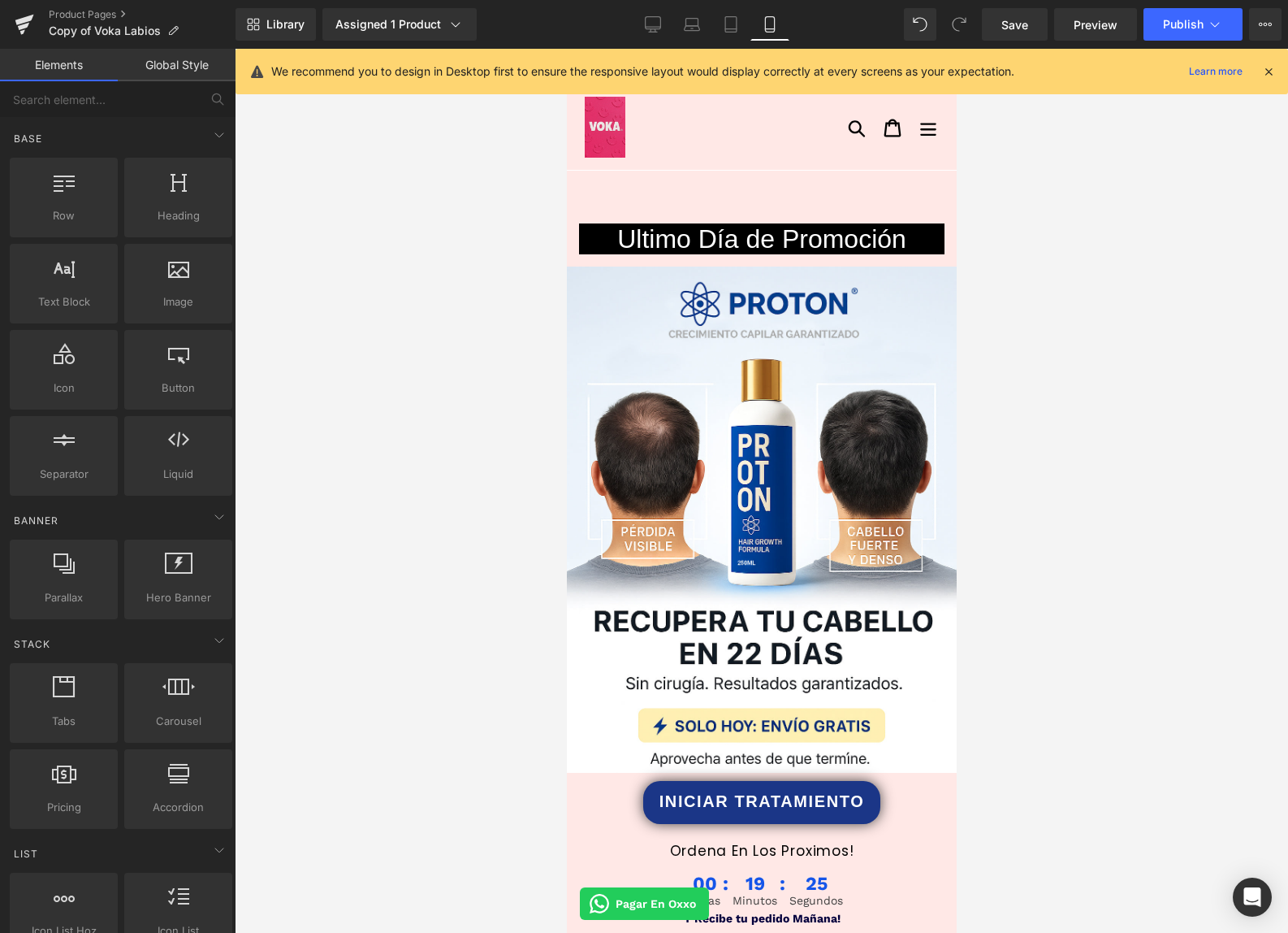
click at [935, 219] on div "Ultimo Día de Promoción Heading Row" at bounding box center [761, 230] width 390 height 63
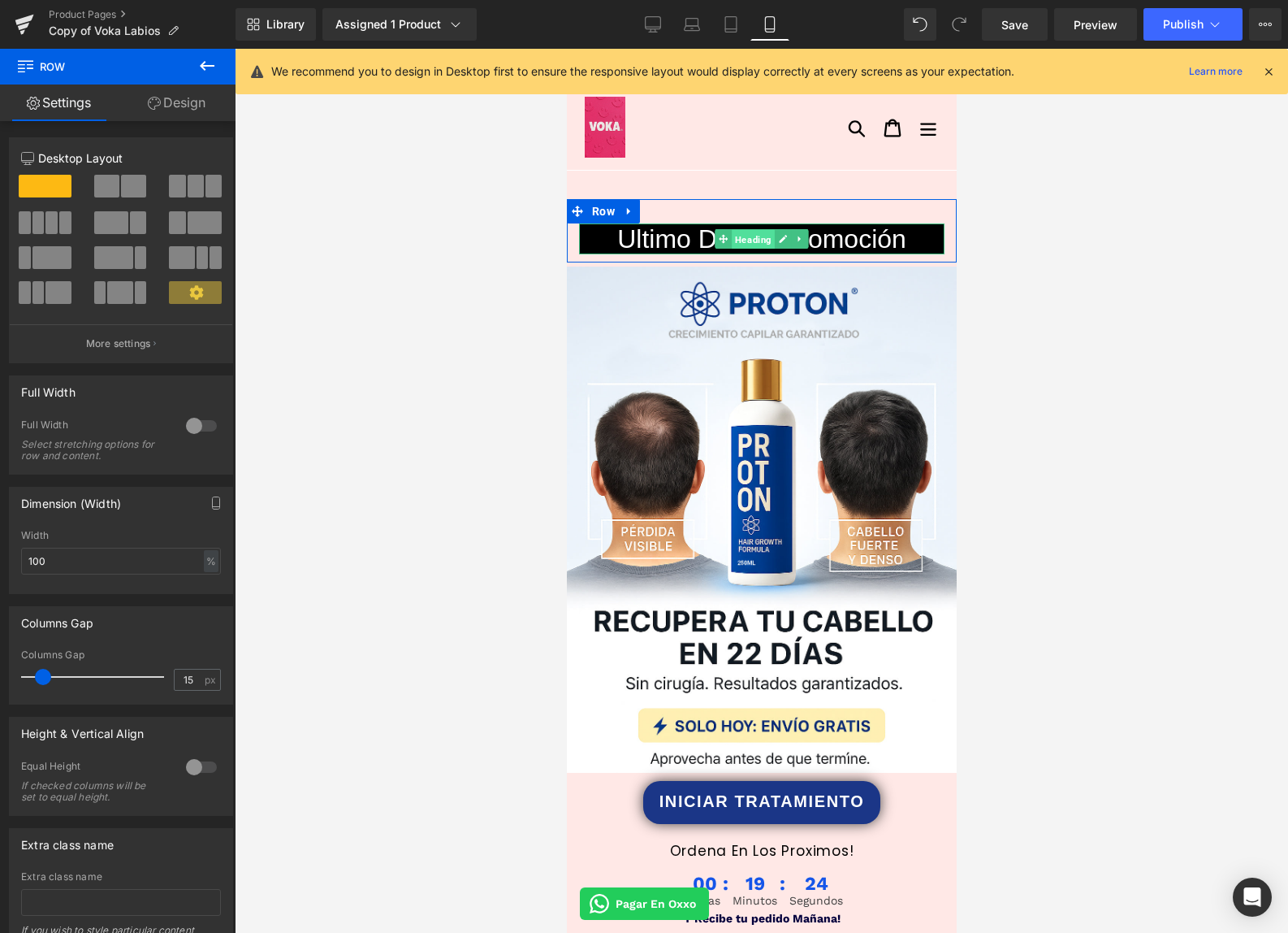
click at [771, 241] on span "Heading" at bounding box center [752, 240] width 43 height 19
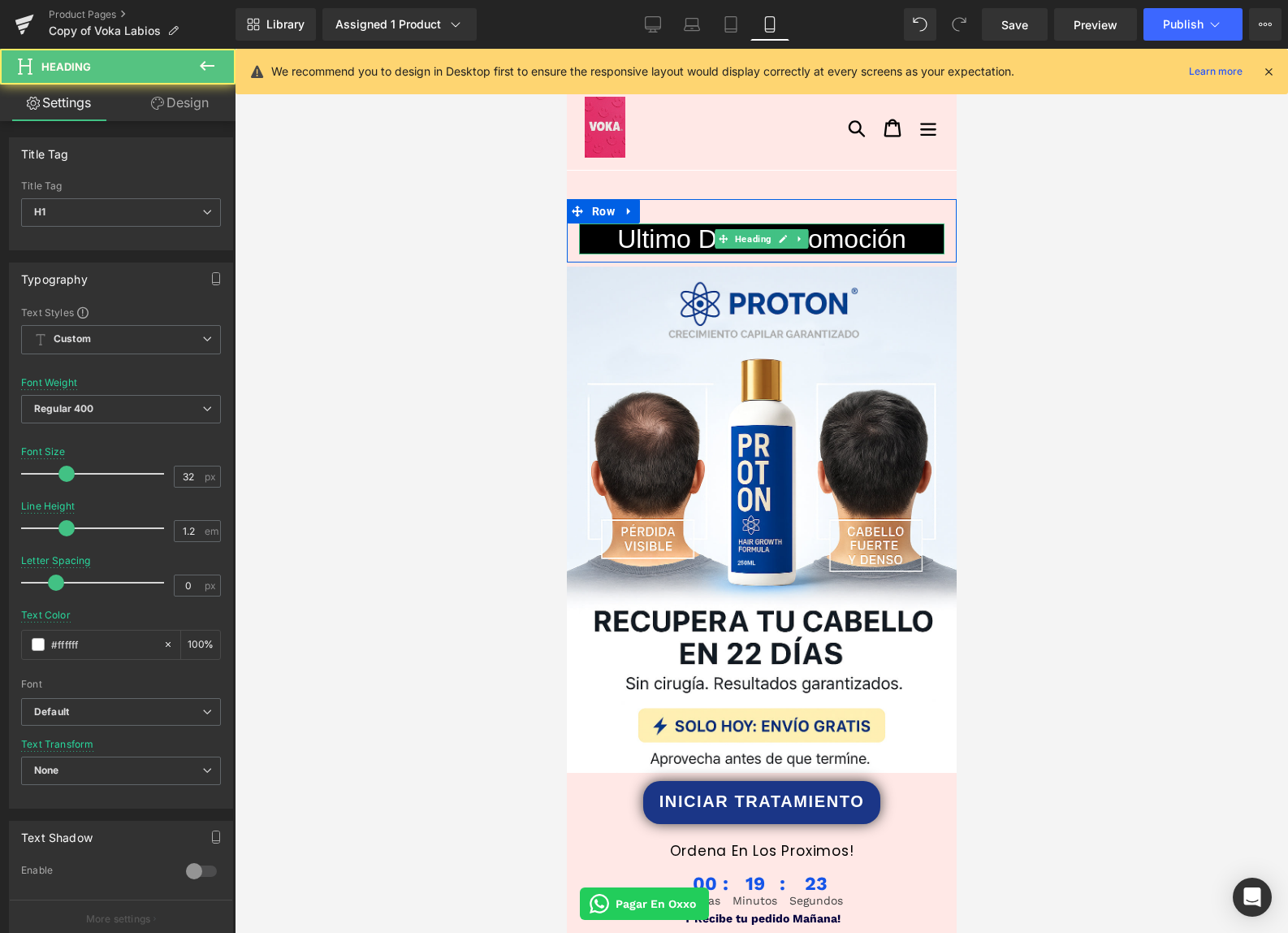
click at [783, 242] on icon at bounding box center [782, 239] width 9 height 10
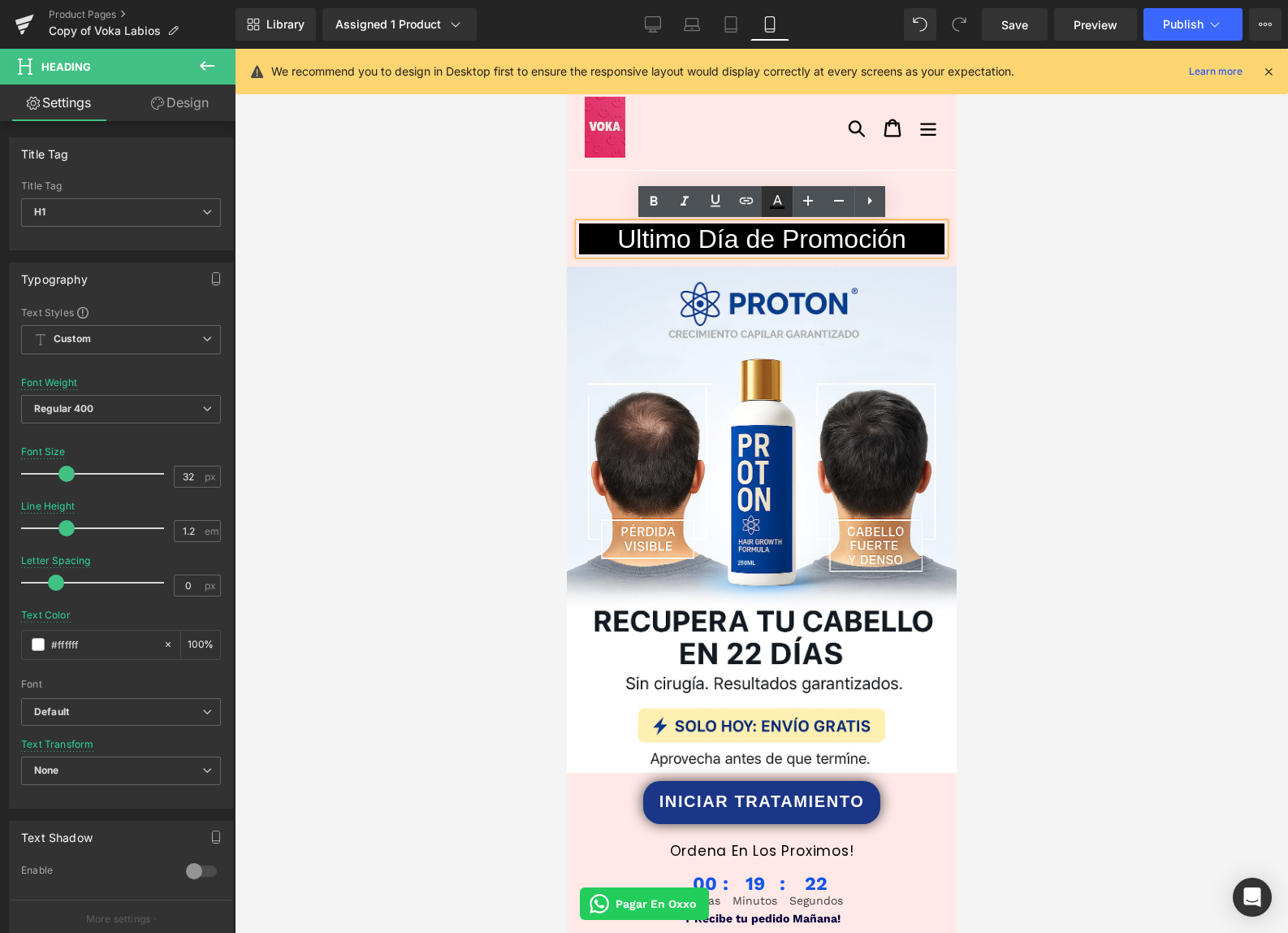
click at [781, 203] on icon at bounding box center [777, 201] width 19 height 19
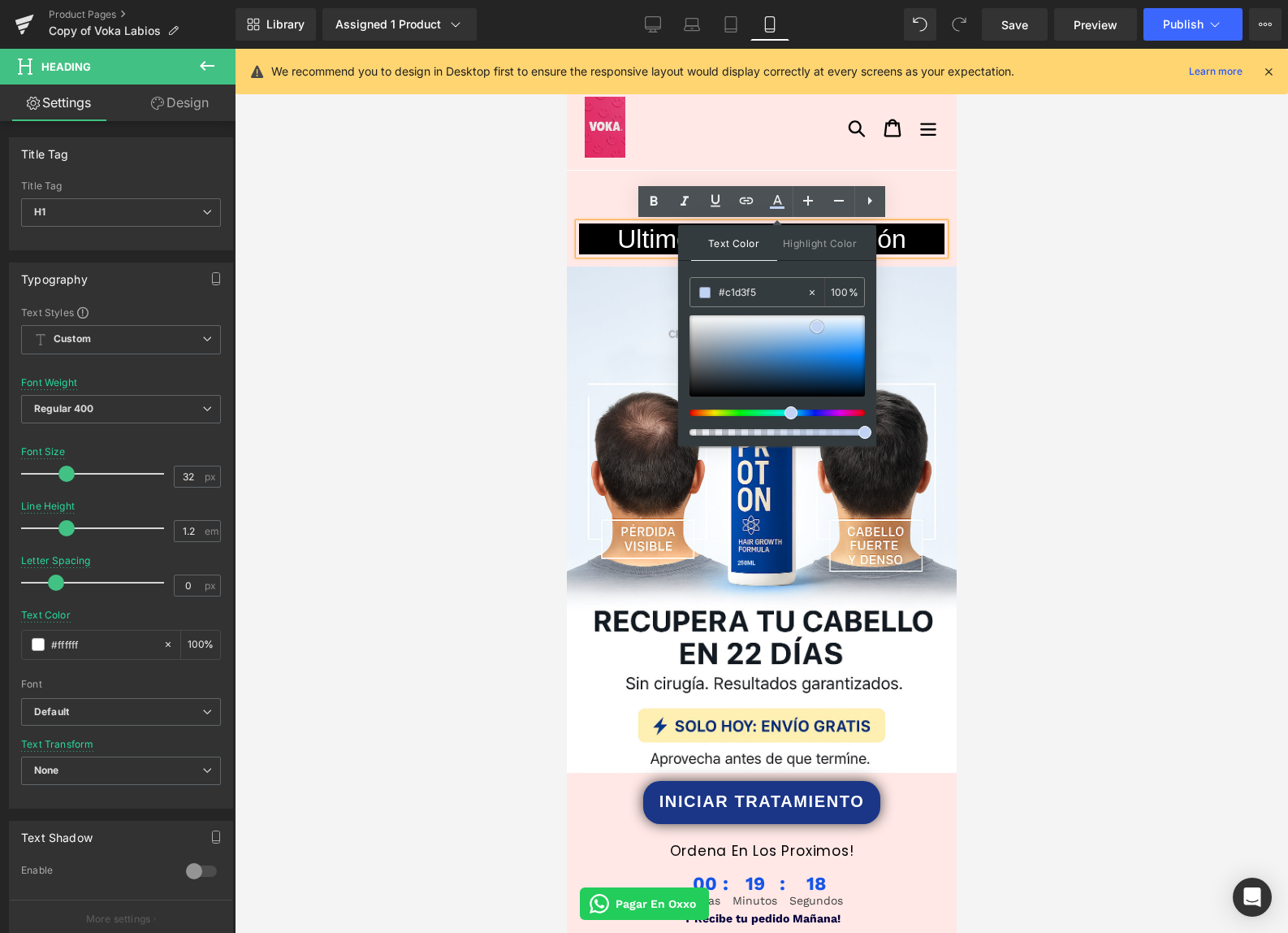
drag, startPoint x: 776, startPoint y: 333, endPoint x: 817, endPoint y: 326, distance: 41.6
click at [0, 0] on div at bounding box center [0, 0] width 0 height 0
click at [0, 0] on span at bounding box center [0, 0] width 0 height 0
click at [963, 300] on div at bounding box center [762, 490] width 1054 height 884
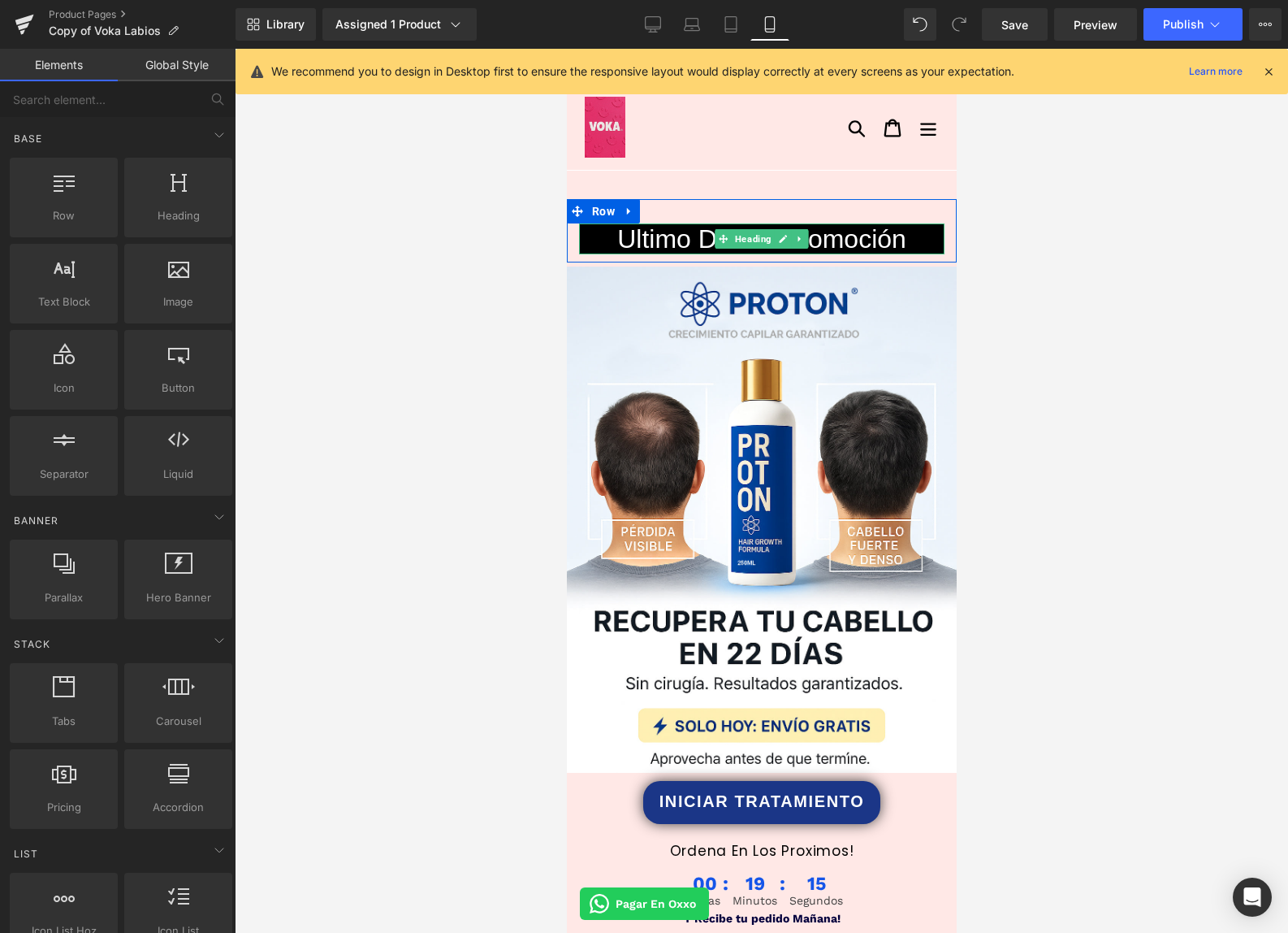
click at [812, 240] on h1 "Ultimo Día de Promoción" at bounding box center [762, 239] width 366 height 31
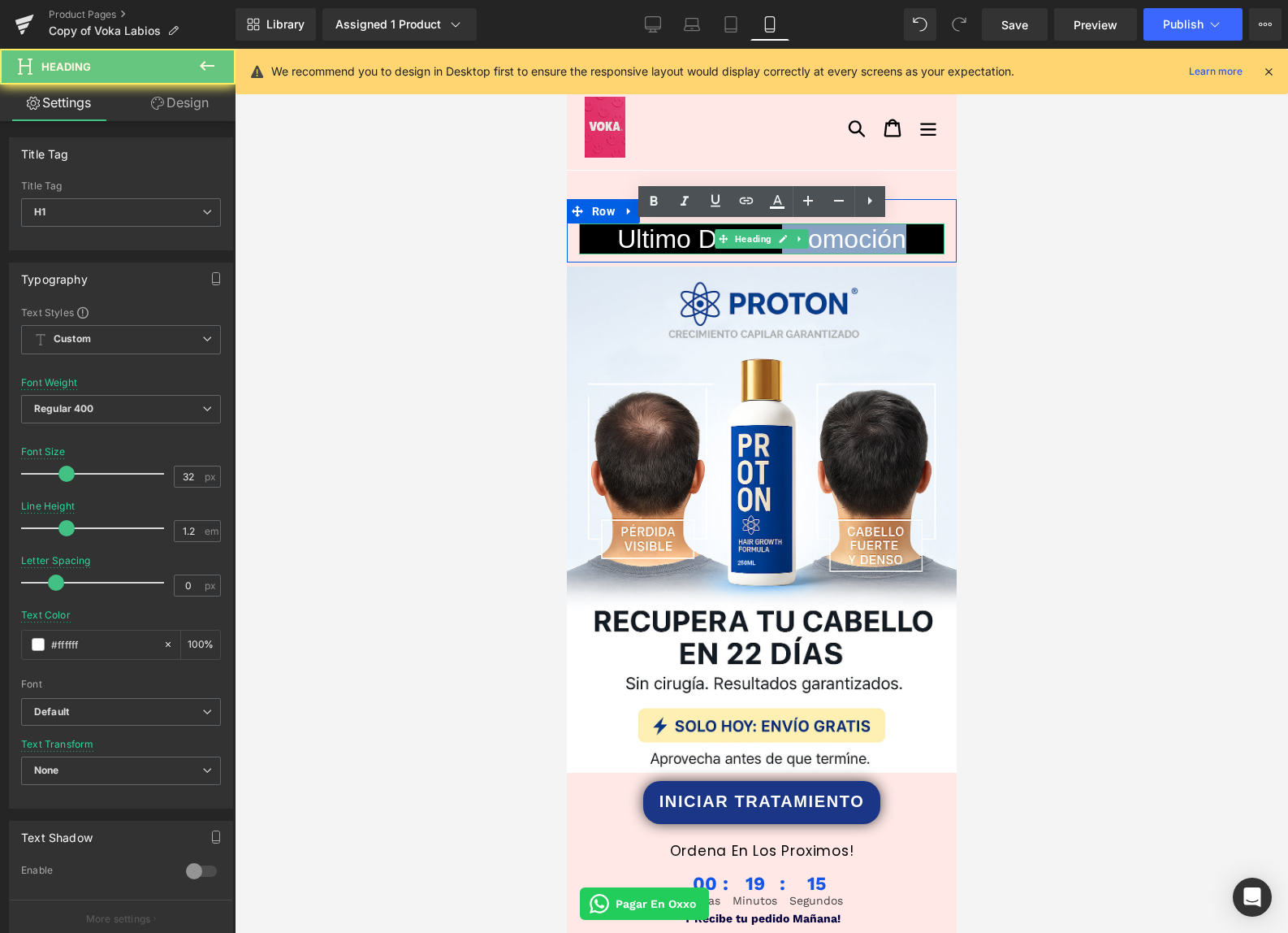
click at [812, 240] on h1 "Ultimo Día de Promoción" at bounding box center [762, 239] width 366 height 31
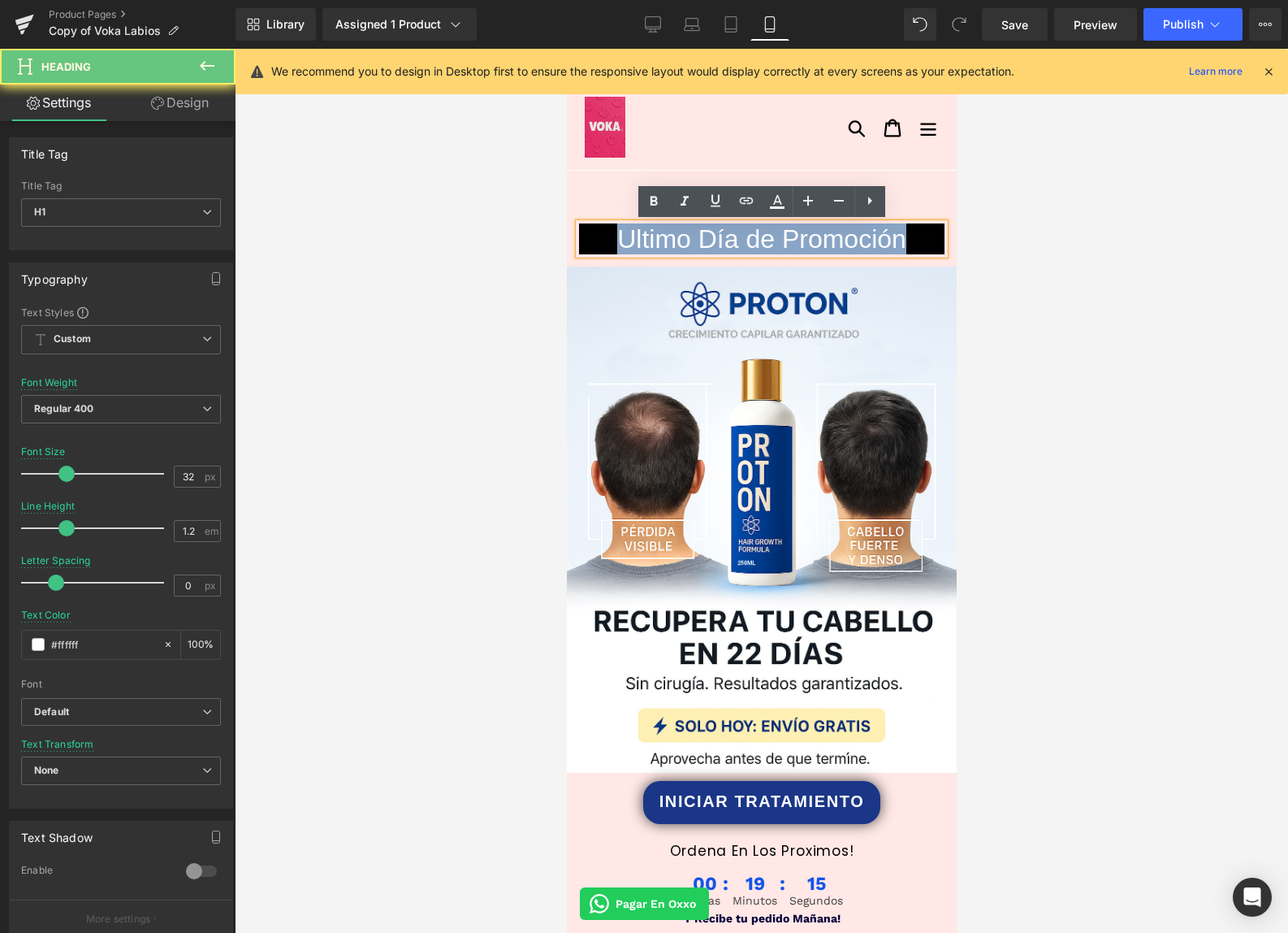
click at [813, 240] on h1 "Ultimo Día de Promoción" at bounding box center [762, 239] width 366 height 31
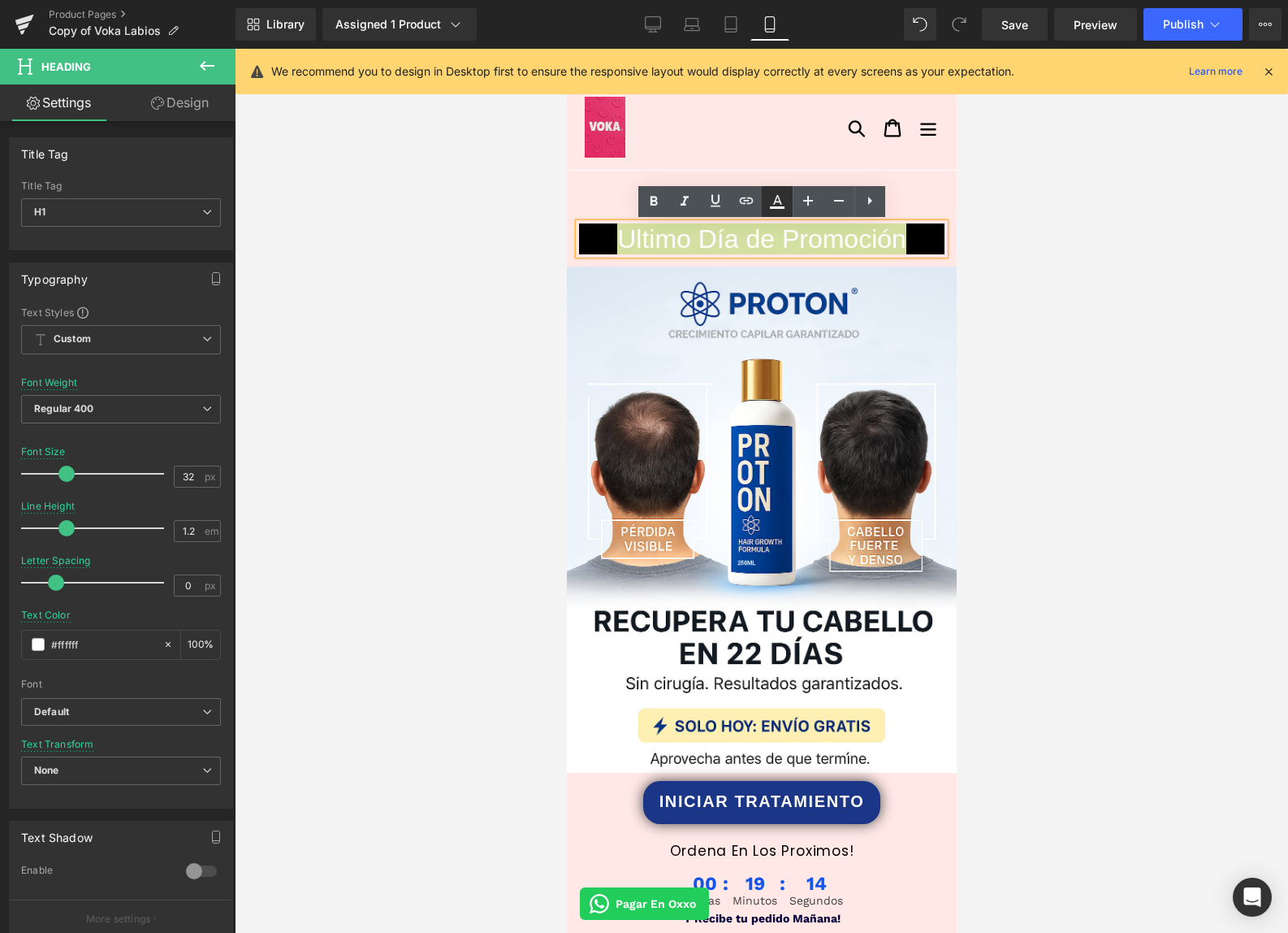
click at [779, 199] on icon at bounding box center [777, 199] width 9 height 10
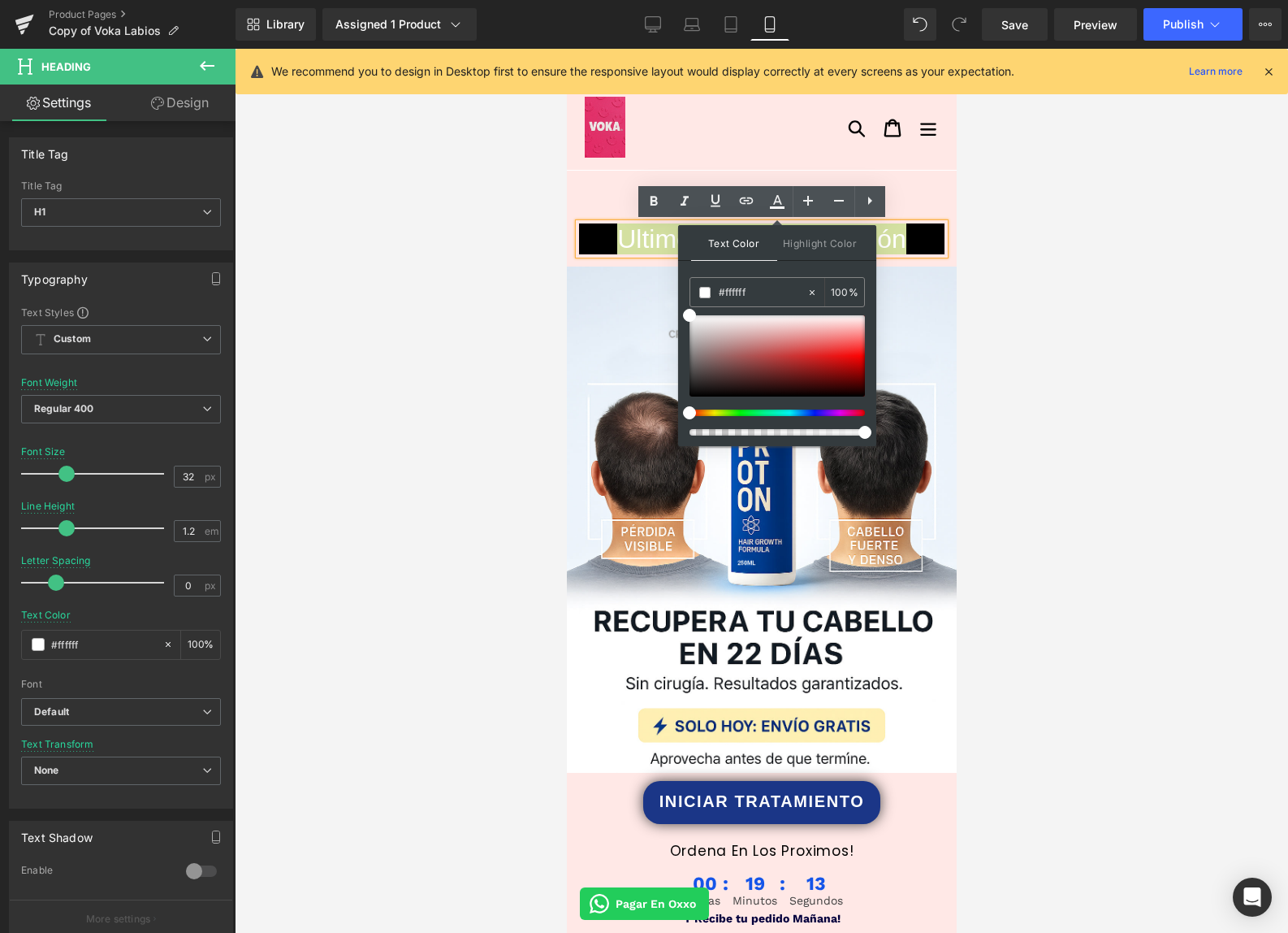
click at [0, 0] on div at bounding box center [0, 0] width 0 height 0
drag, startPoint x: 826, startPoint y: 343, endPoint x: 859, endPoint y: 323, distance: 38.6
click at [0, 0] on div at bounding box center [0, 0] width 0 height 0
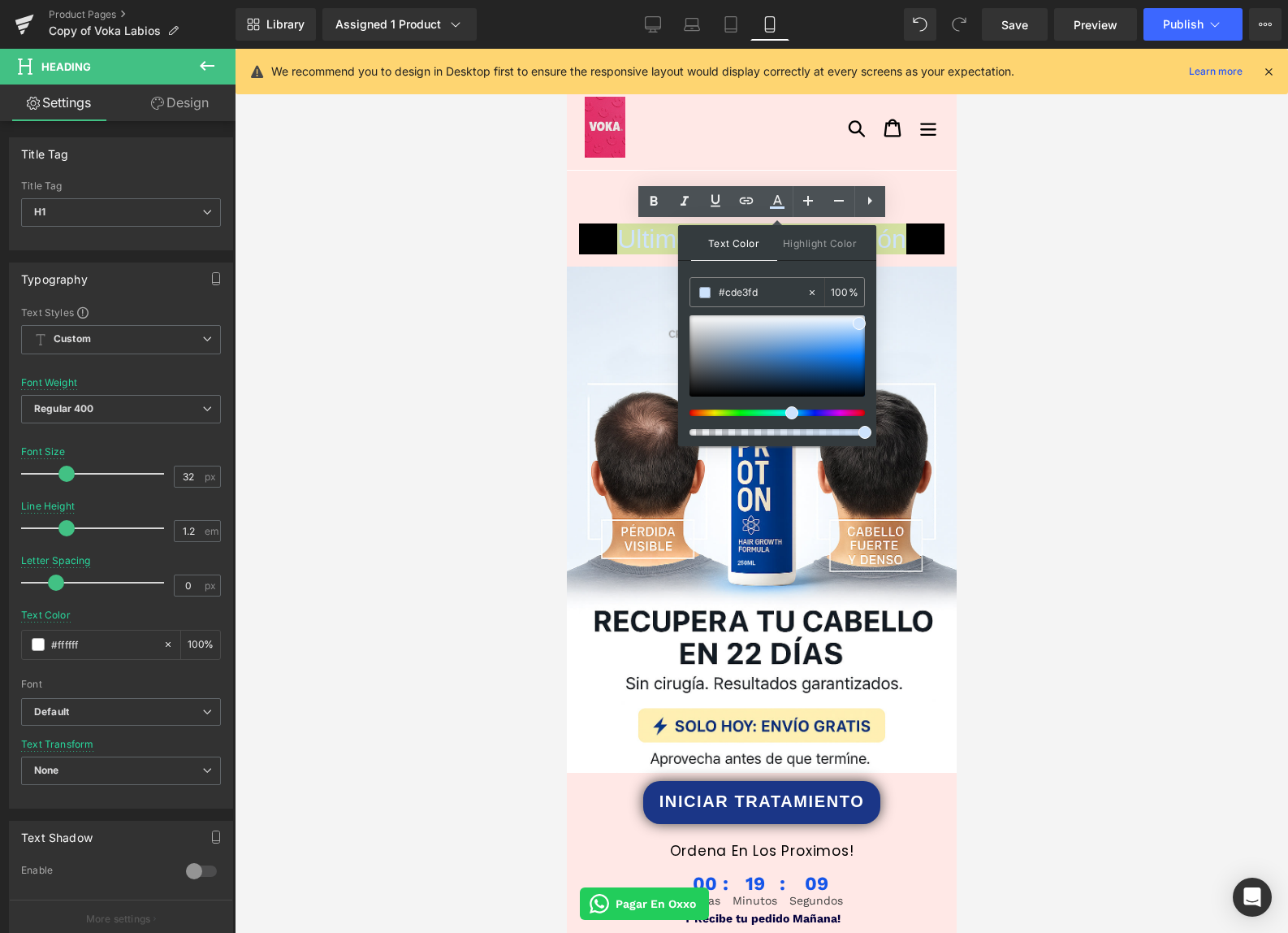
click at [972, 275] on div at bounding box center [762, 490] width 1054 height 884
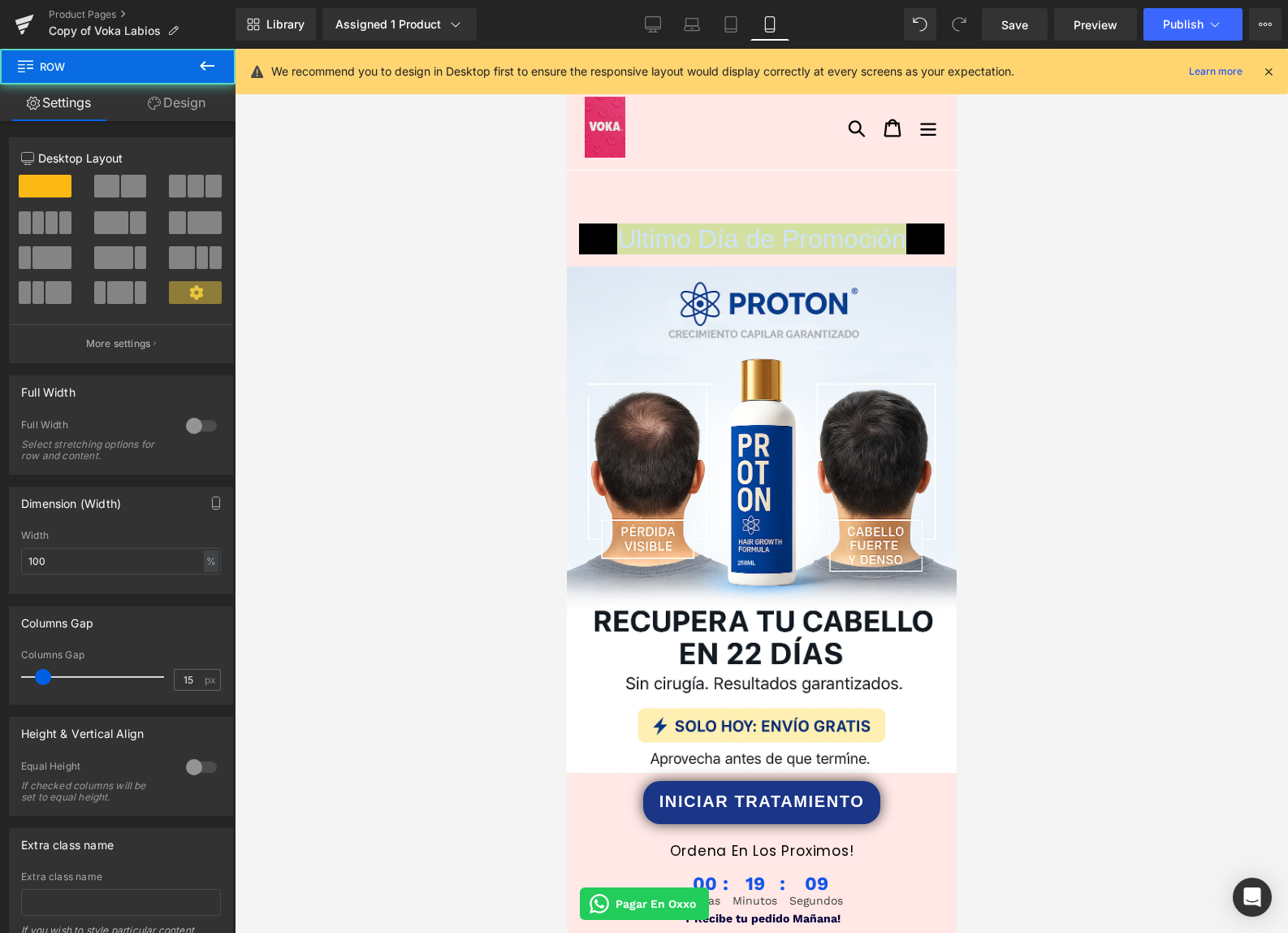
click at [566, 48] on div at bounding box center [566, 48] width 0 height 0
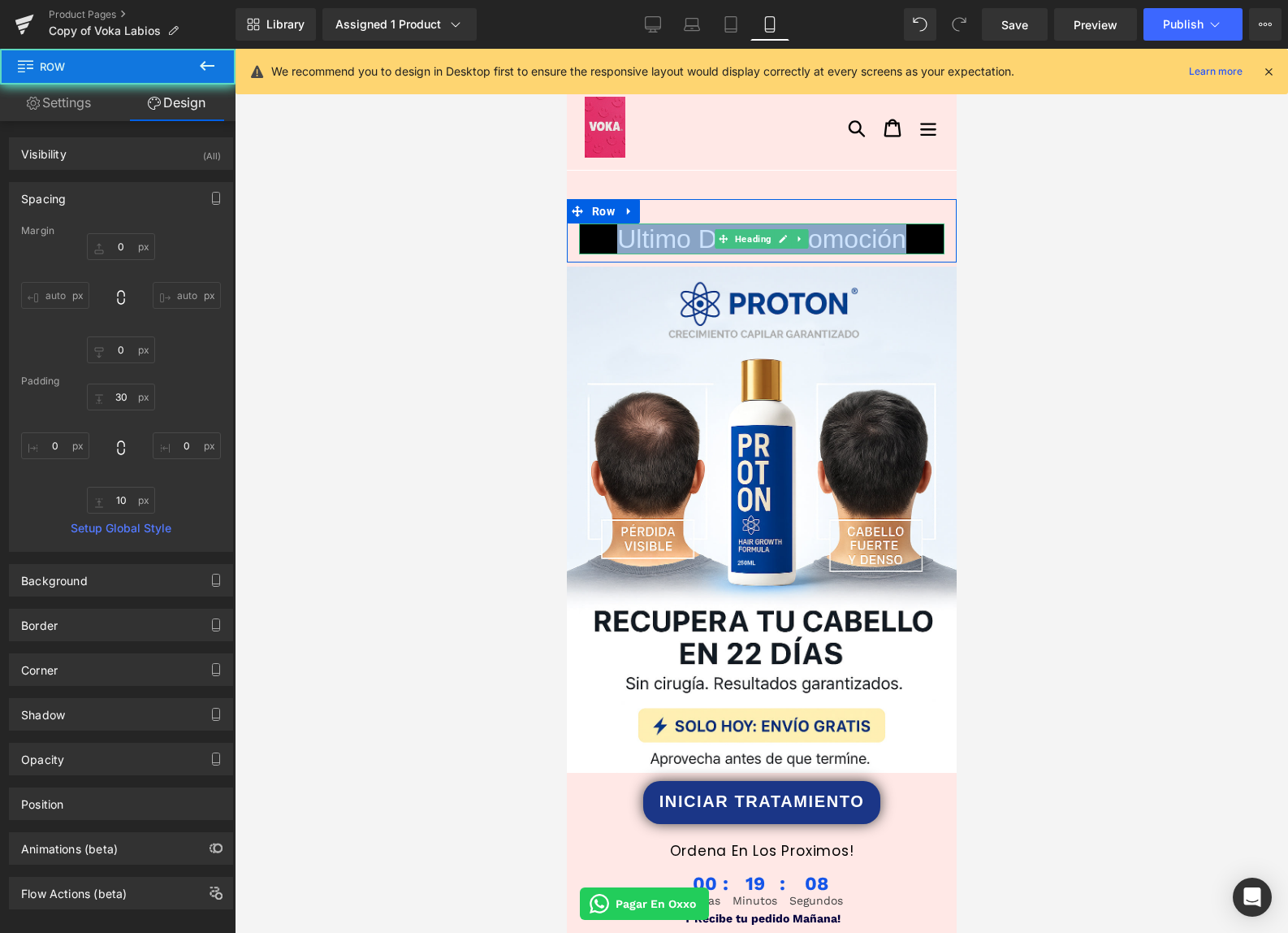
click at [790, 237] on link at bounding box center [783, 239] width 17 height 19
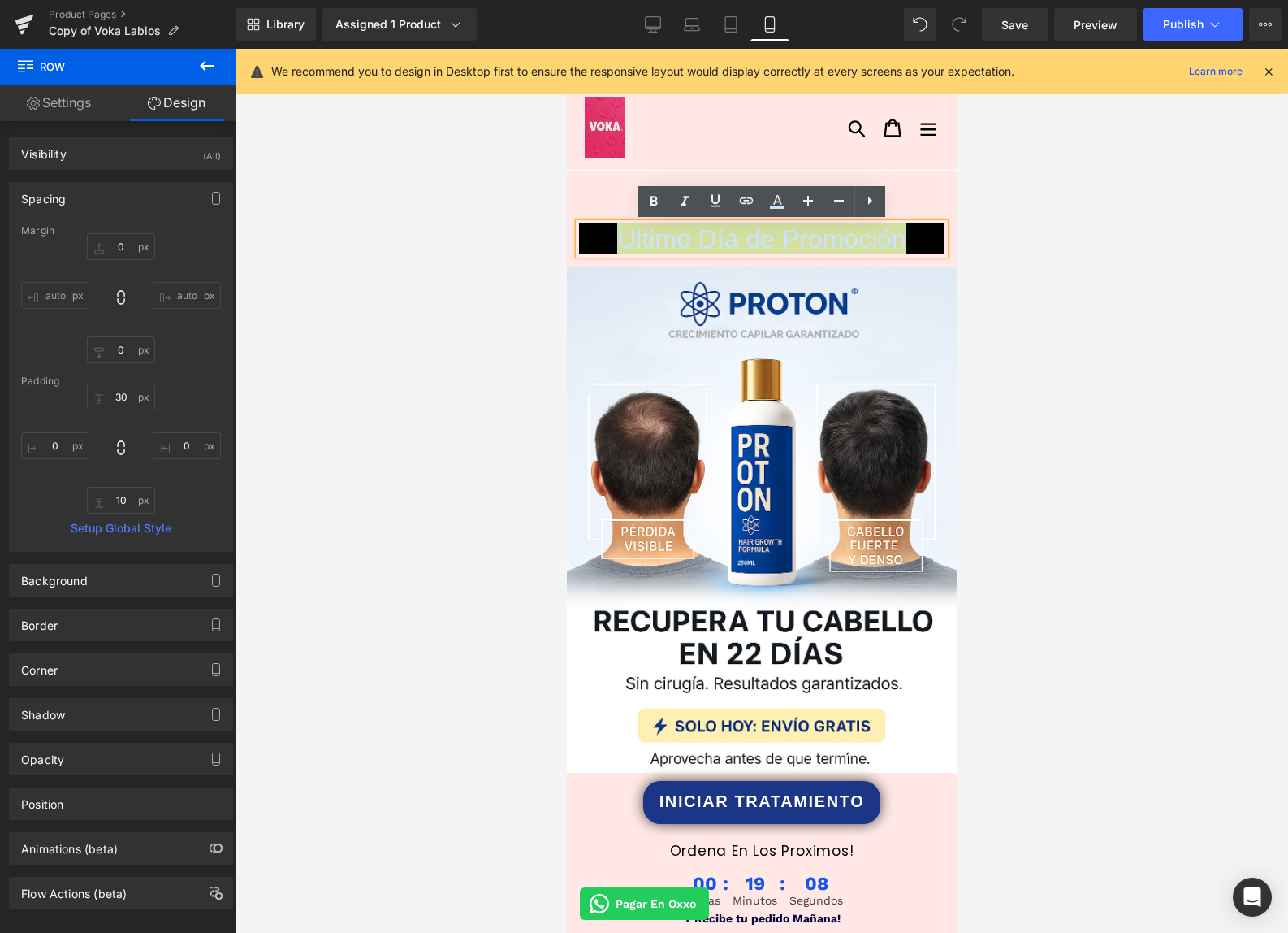
click at [513, 286] on div at bounding box center [762, 490] width 1054 height 884
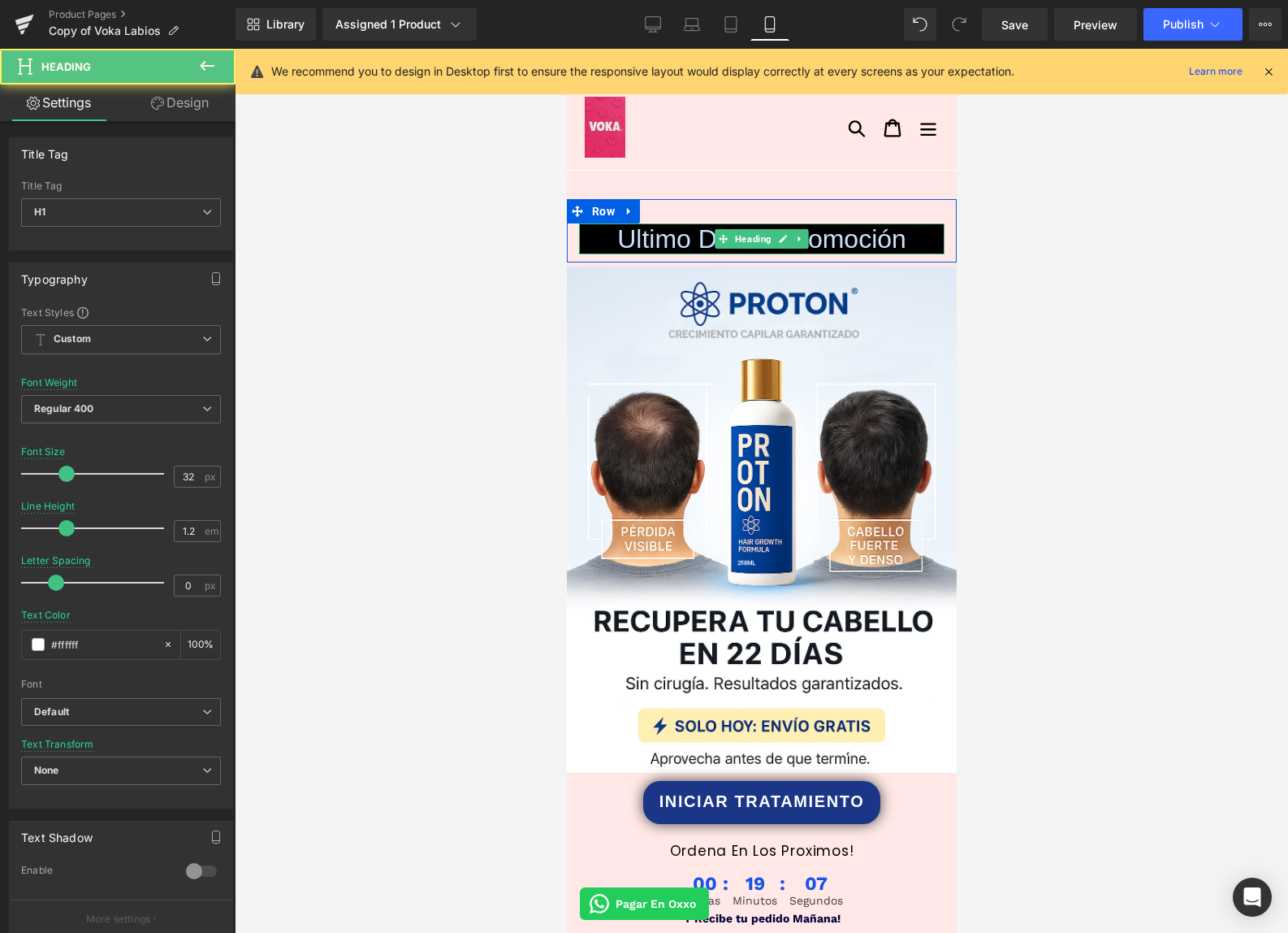
click at [609, 236] on h1 "Ultimo Día de Promoción" at bounding box center [762, 239] width 366 height 31
click at [610, 236] on h1 "Ultimo Día de Promoción" at bounding box center [762, 239] width 366 height 31
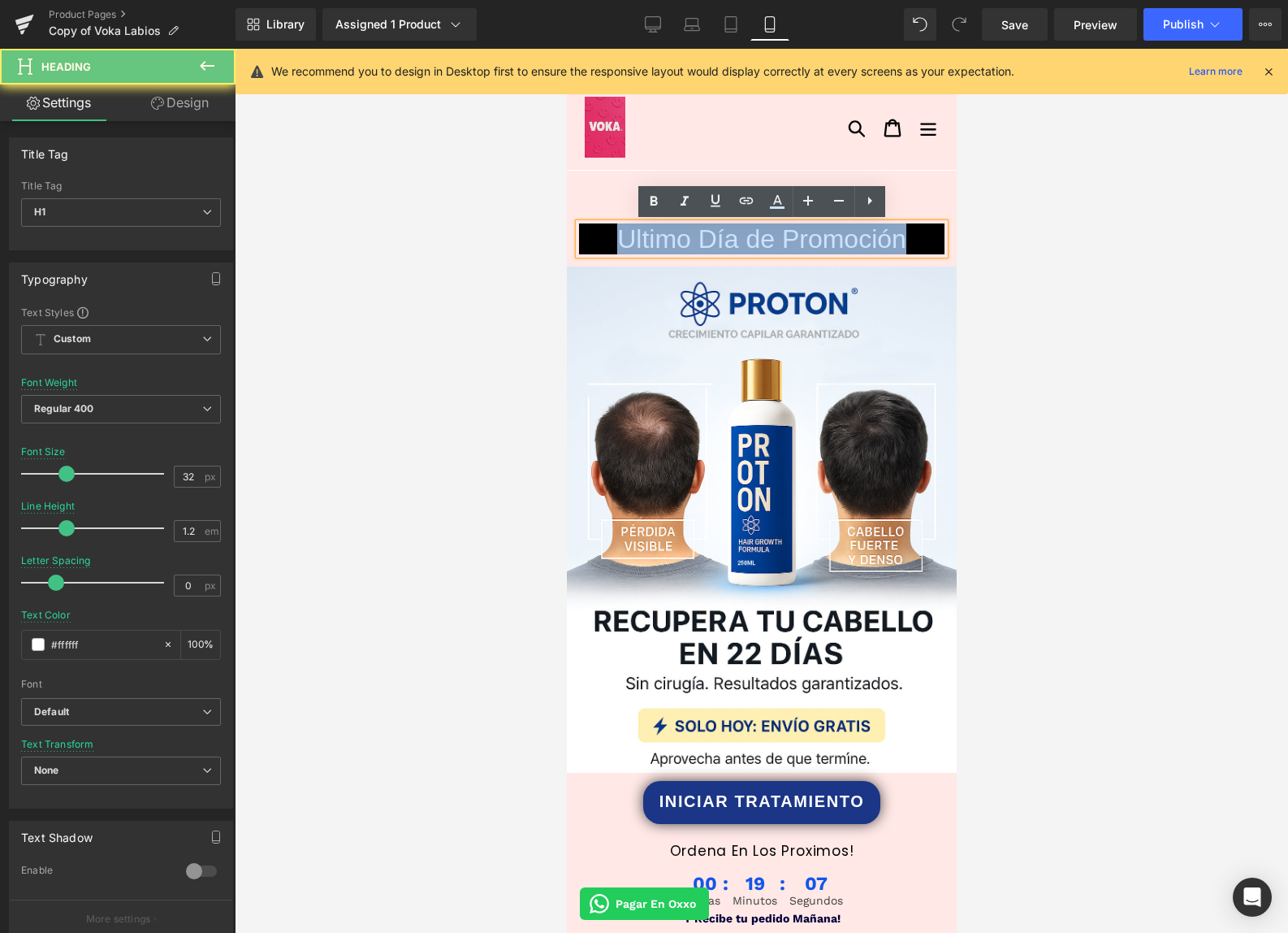
click at [610, 237] on h1 "Ultimo Día de Promoción" at bounding box center [762, 239] width 366 height 31
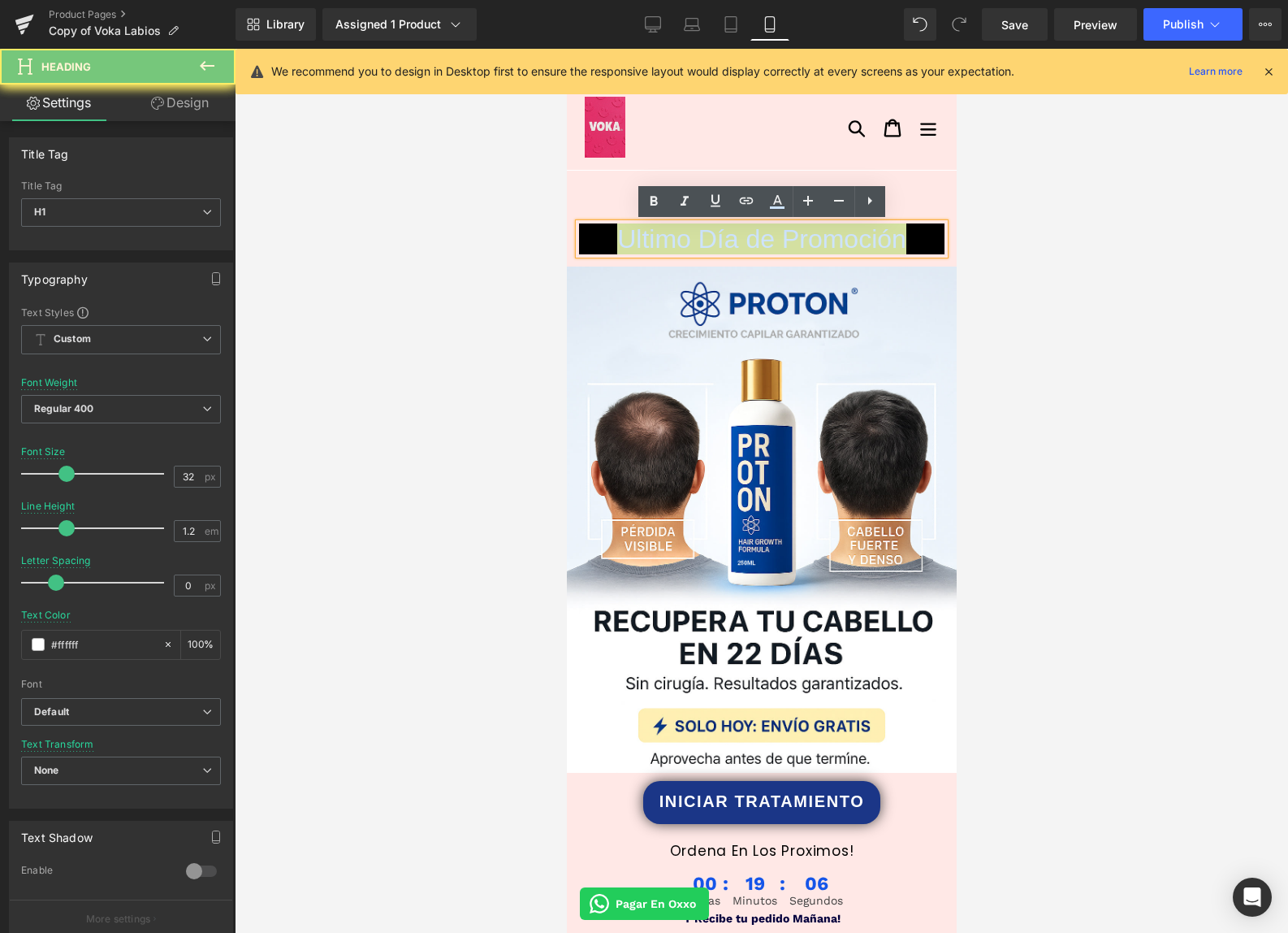
click at [498, 301] on div at bounding box center [762, 490] width 1054 height 884
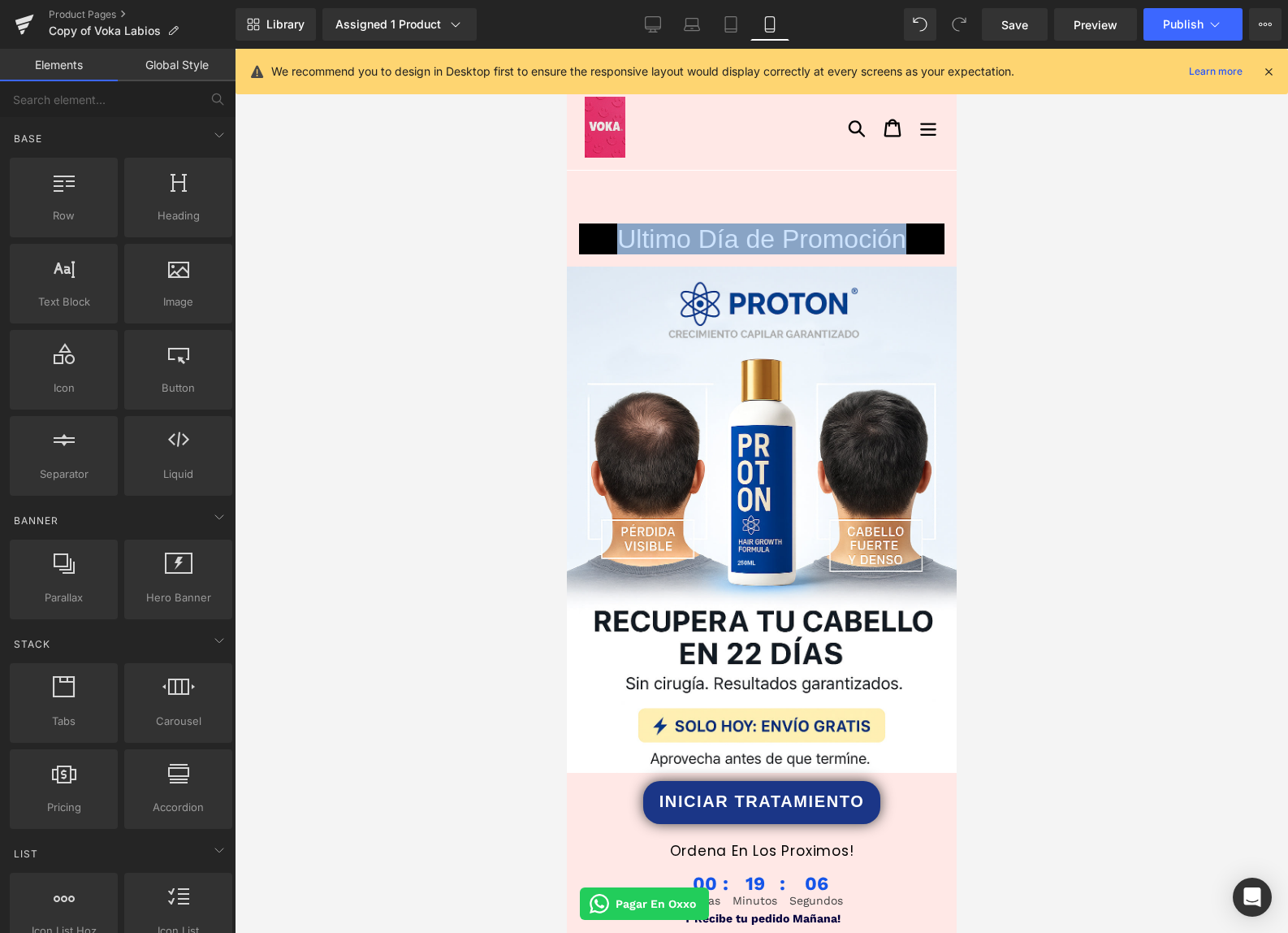
click at [756, 228] on div "Ultimo Día de Promoción Heading" at bounding box center [762, 239] width 366 height 31
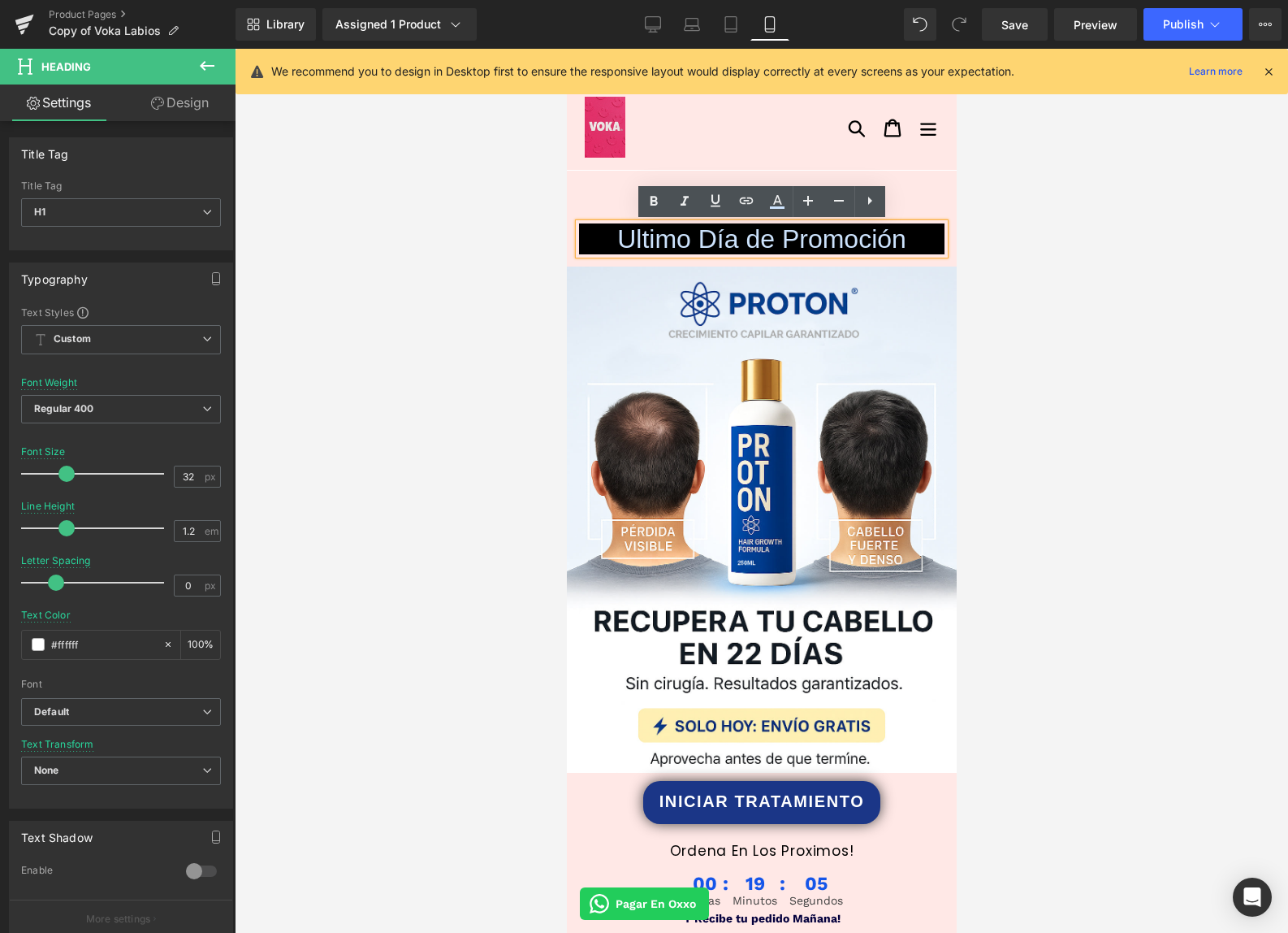
click at [751, 240] on span "Ultimo Día de Promoción" at bounding box center [761, 239] width 289 height 29
click at [1057, 329] on div at bounding box center [762, 490] width 1054 height 884
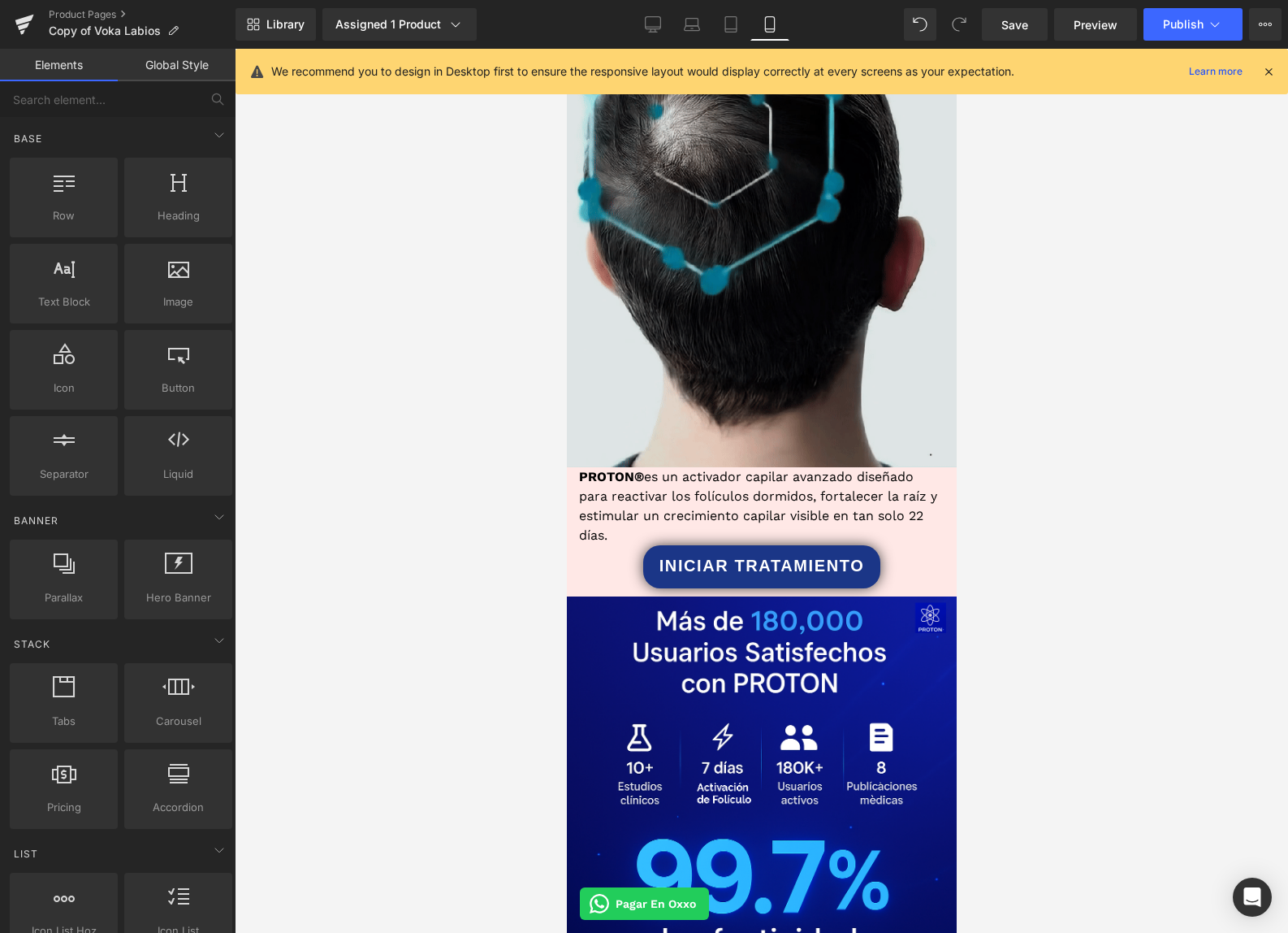
scroll to position [978, 0]
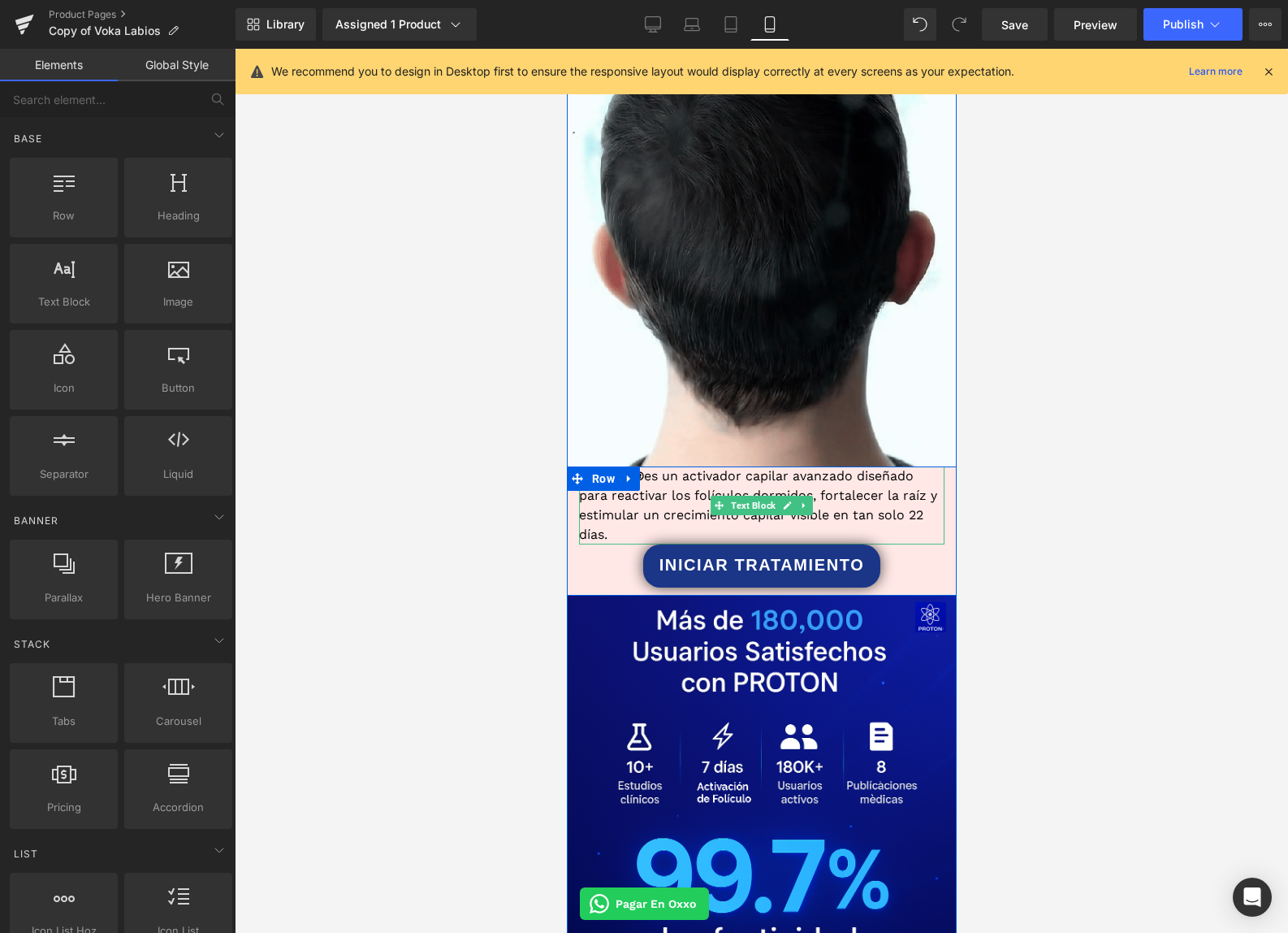
click at [655, 522] on p "PROTON® es un activador capilar avanzado diseñado para reactivar los folículos …" at bounding box center [762, 505] width 366 height 78
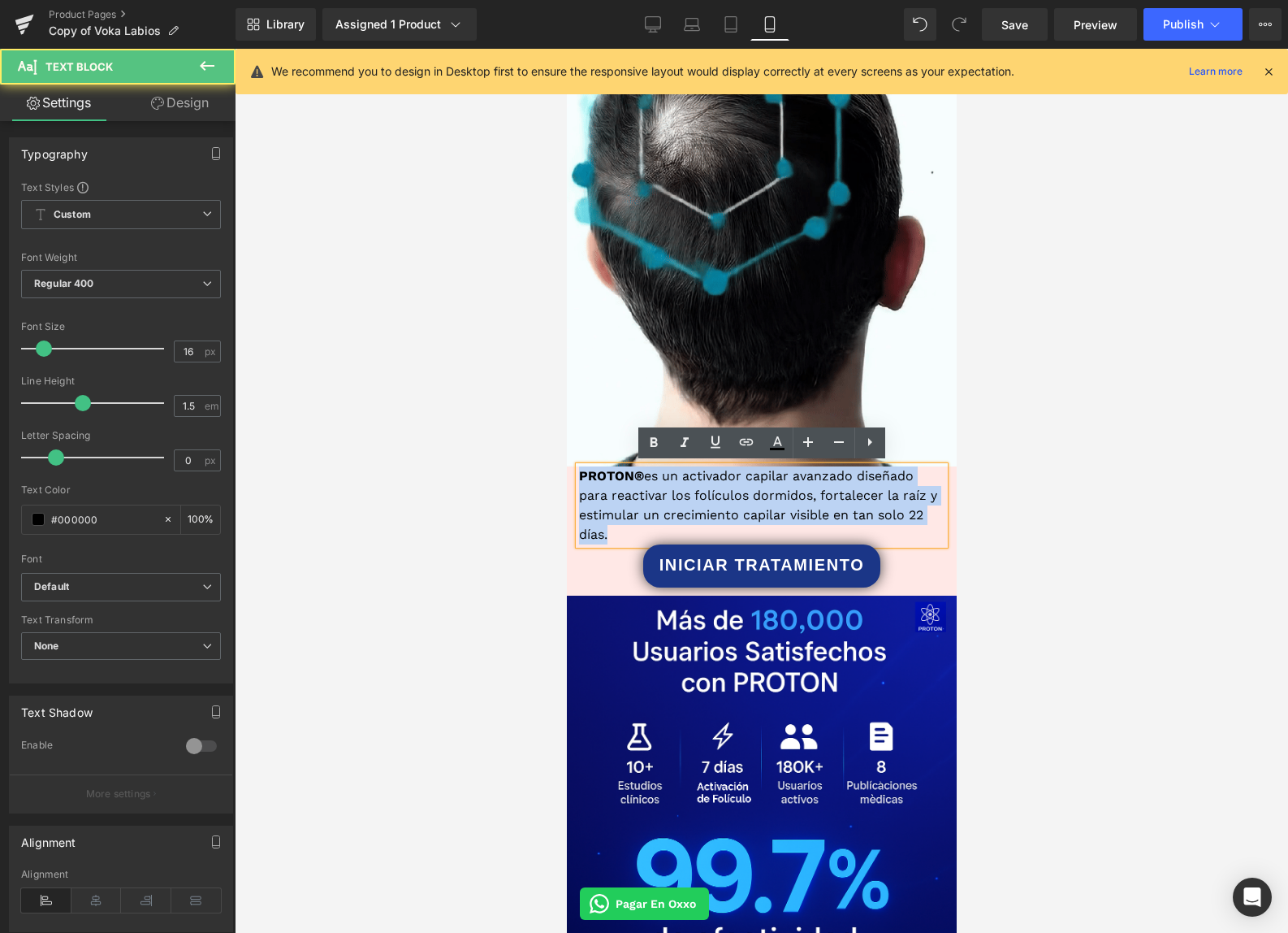
drag, startPoint x: 614, startPoint y: 519, endPoint x: 534, endPoint y: 452, distance: 104.4
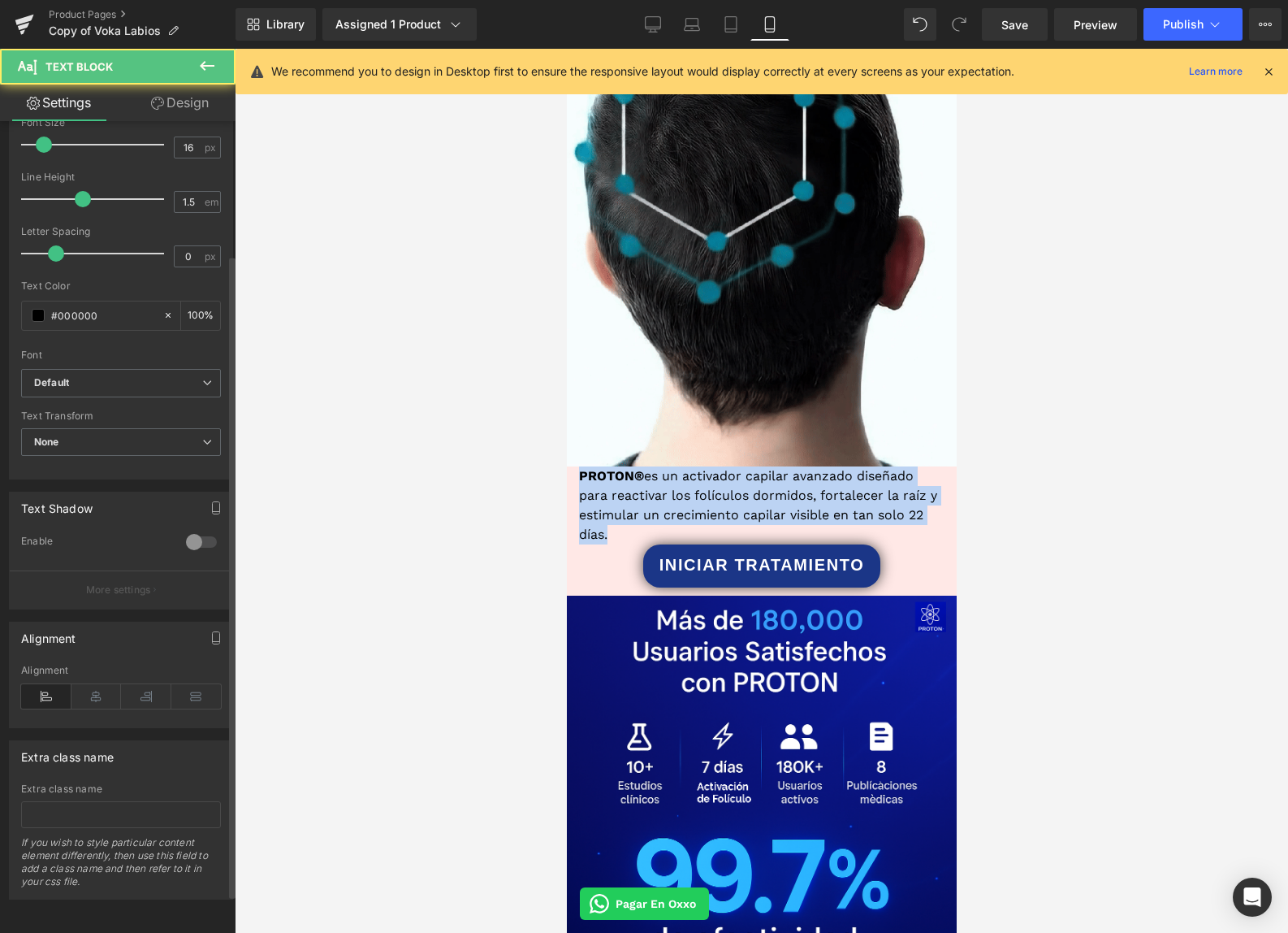
scroll to position [217, 0]
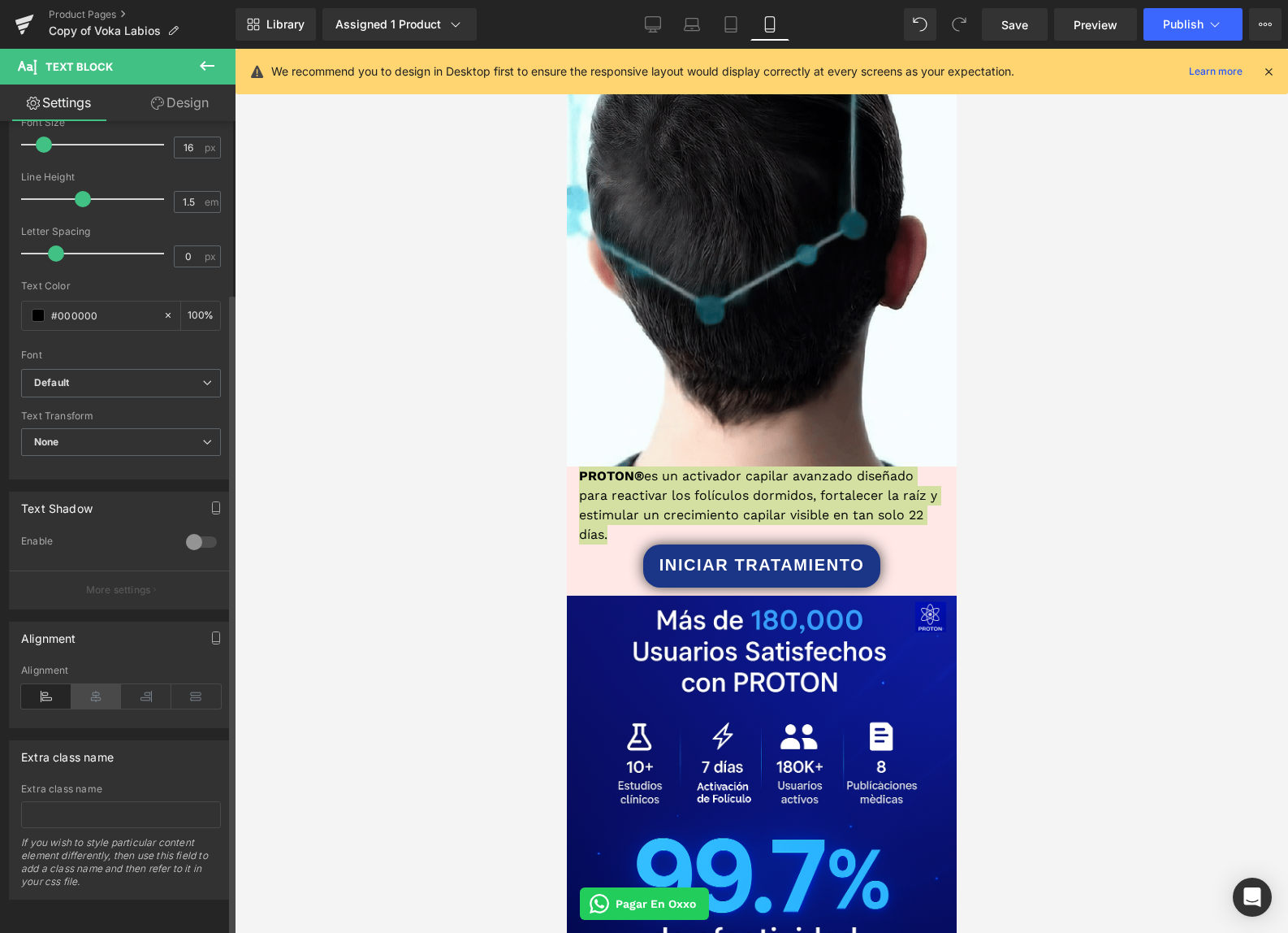
click at [95, 694] on icon at bounding box center [97, 696] width 50 height 24
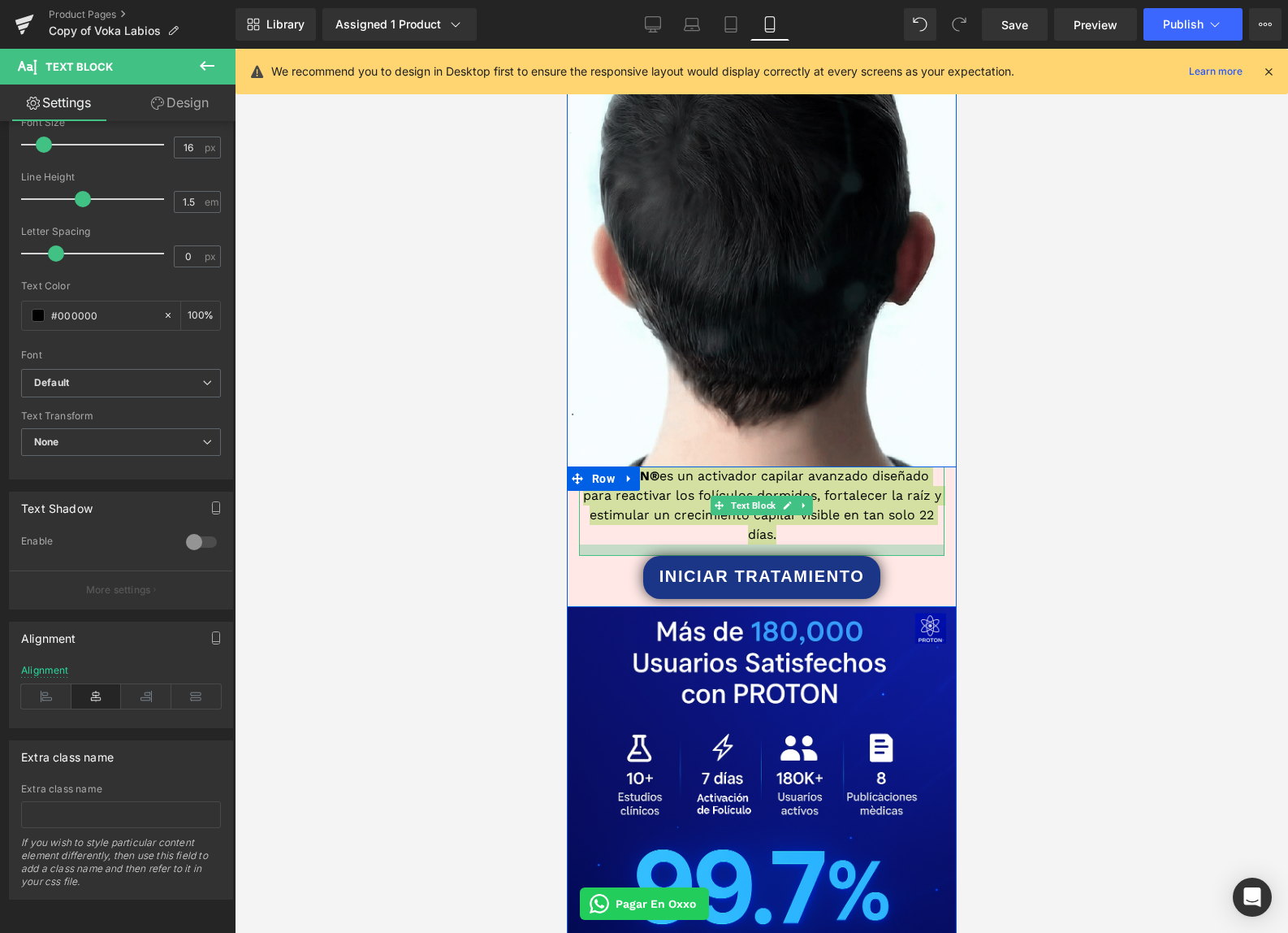
drag, startPoint x: 648, startPoint y: 542, endPoint x: 649, endPoint y: 554, distance: 12.0
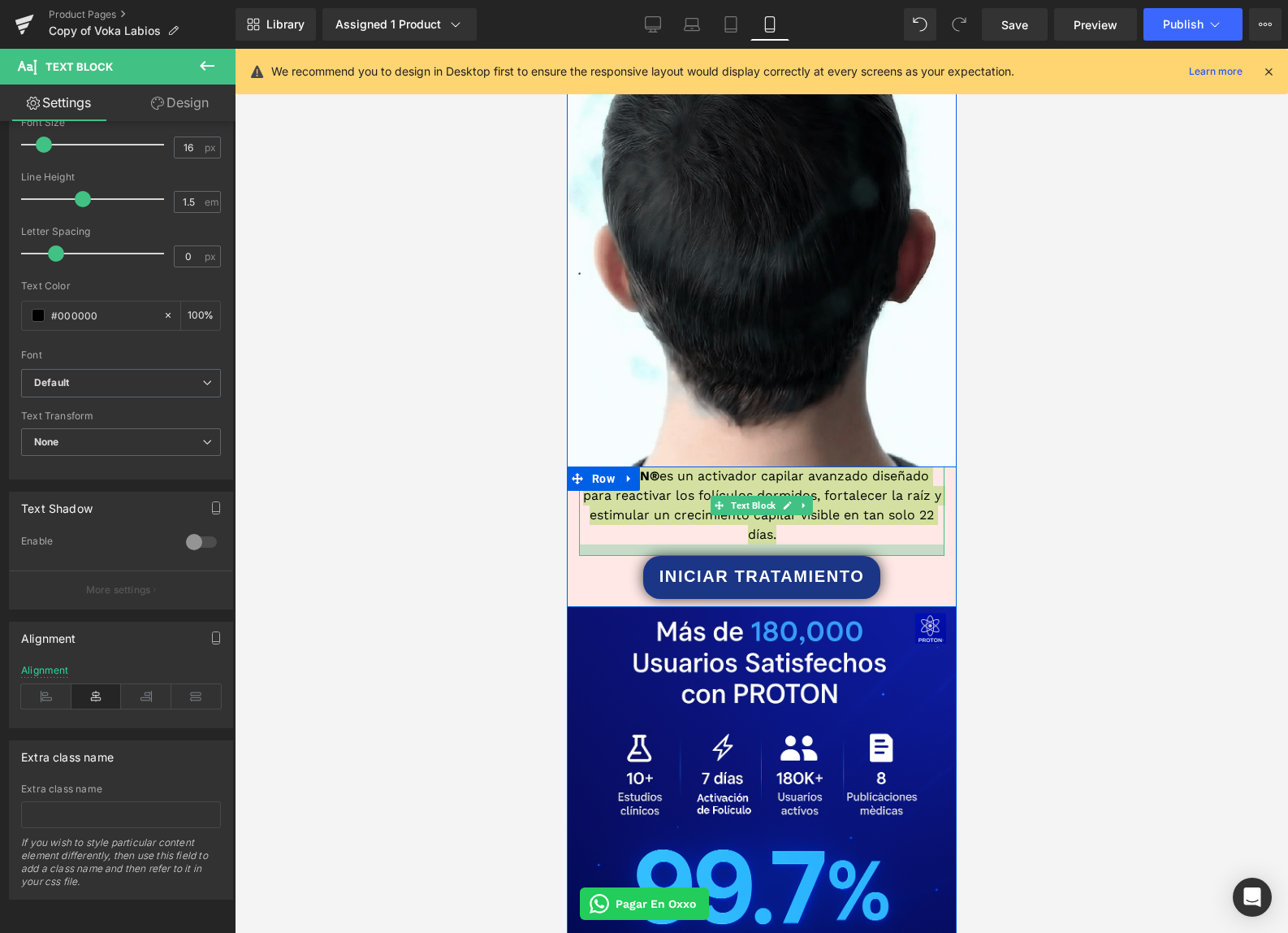
click at [649, 554] on div "PROTON® es un activador capilar avanzado diseñado para reactivar los folículos …" at bounding box center [761, 532] width 390 height 133
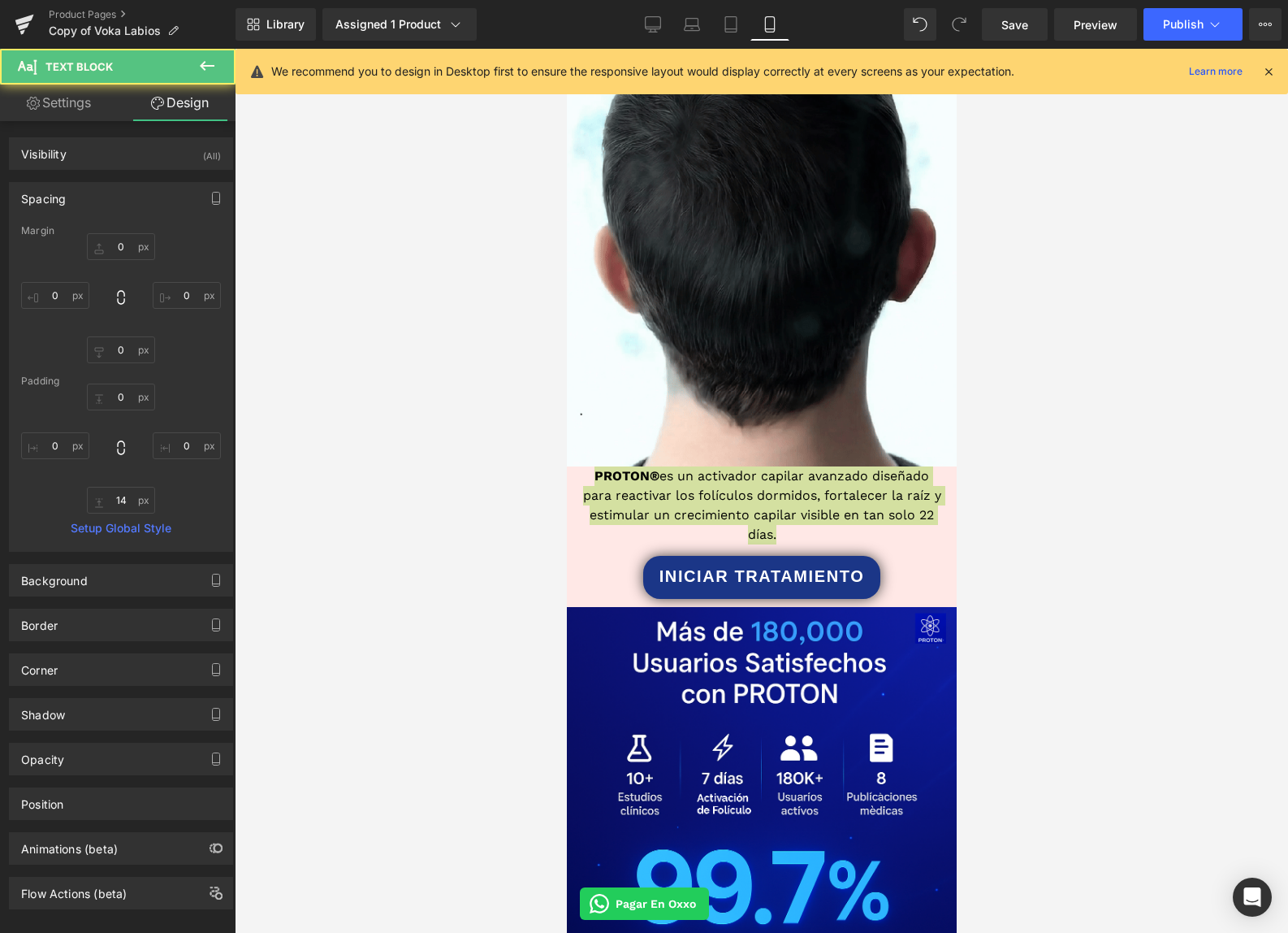
click at [1085, 561] on div at bounding box center [762, 490] width 1054 height 884
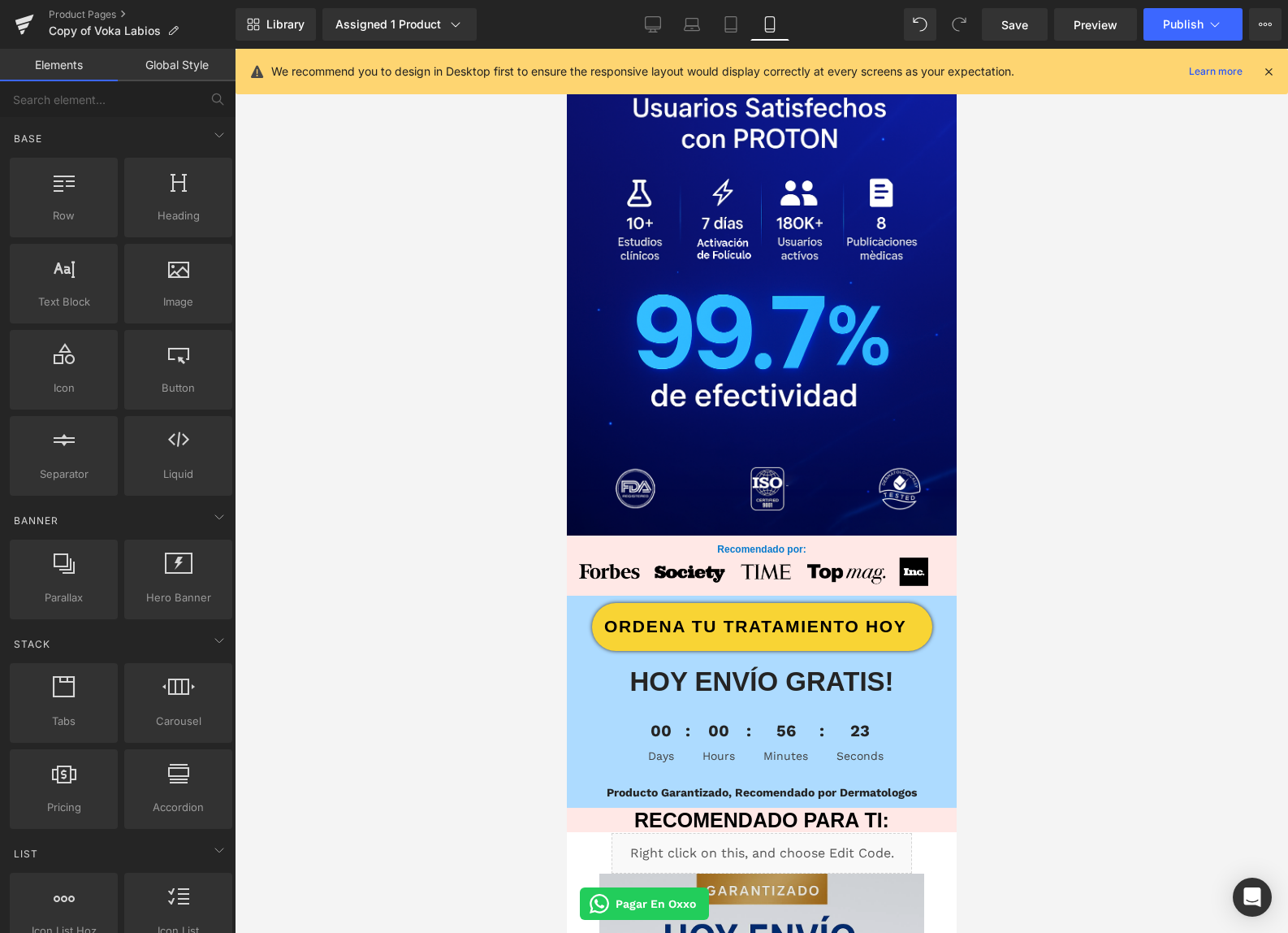
scroll to position [1797, 0]
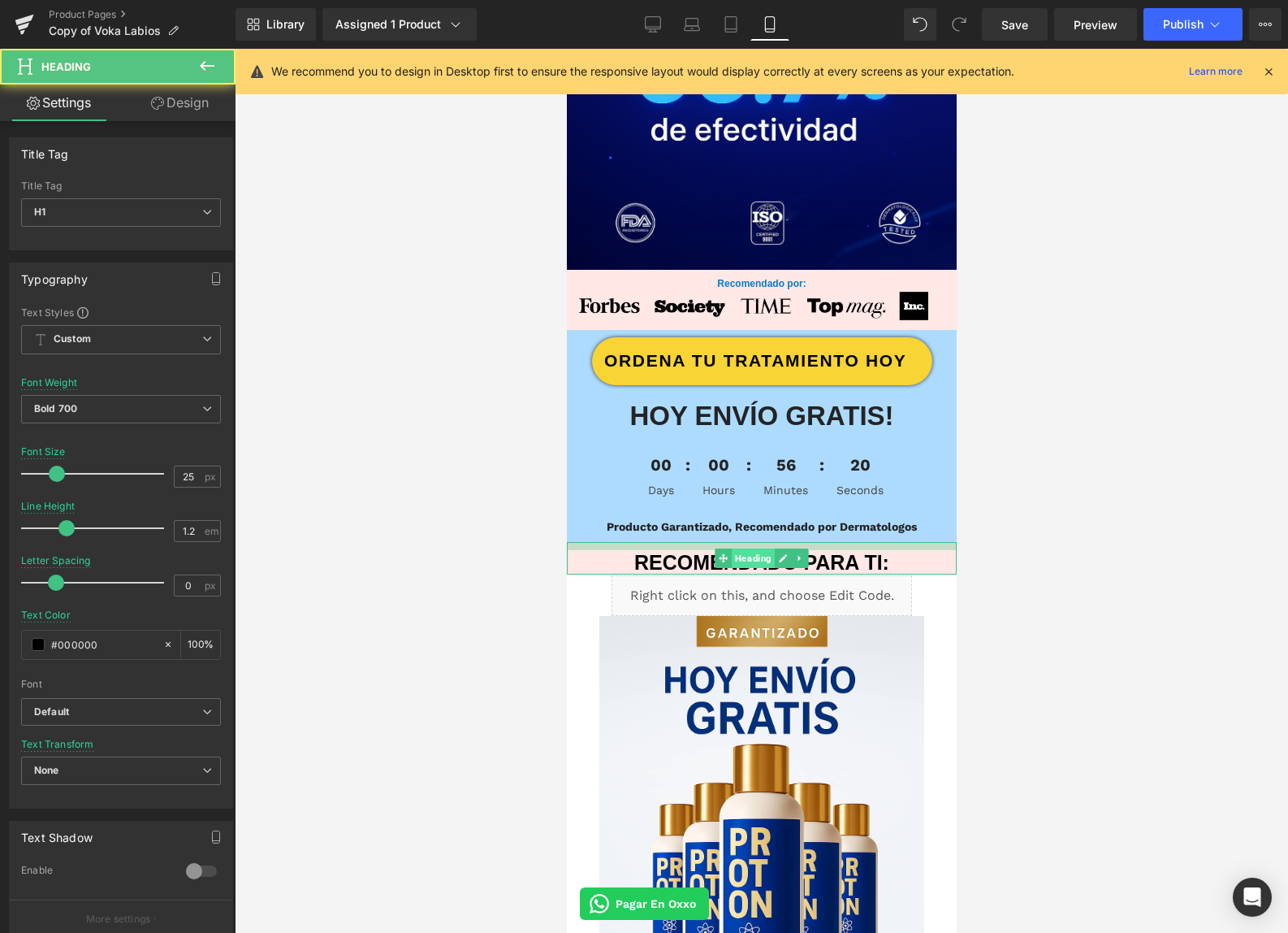
drag, startPoint x: 769, startPoint y: 540, endPoint x: 1530, endPoint y: 599, distance: 763.3
click at [771, 549] on div "RECOMENDADO PARA TI: Heading" at bounding box center [761, 558] width 390 height 33
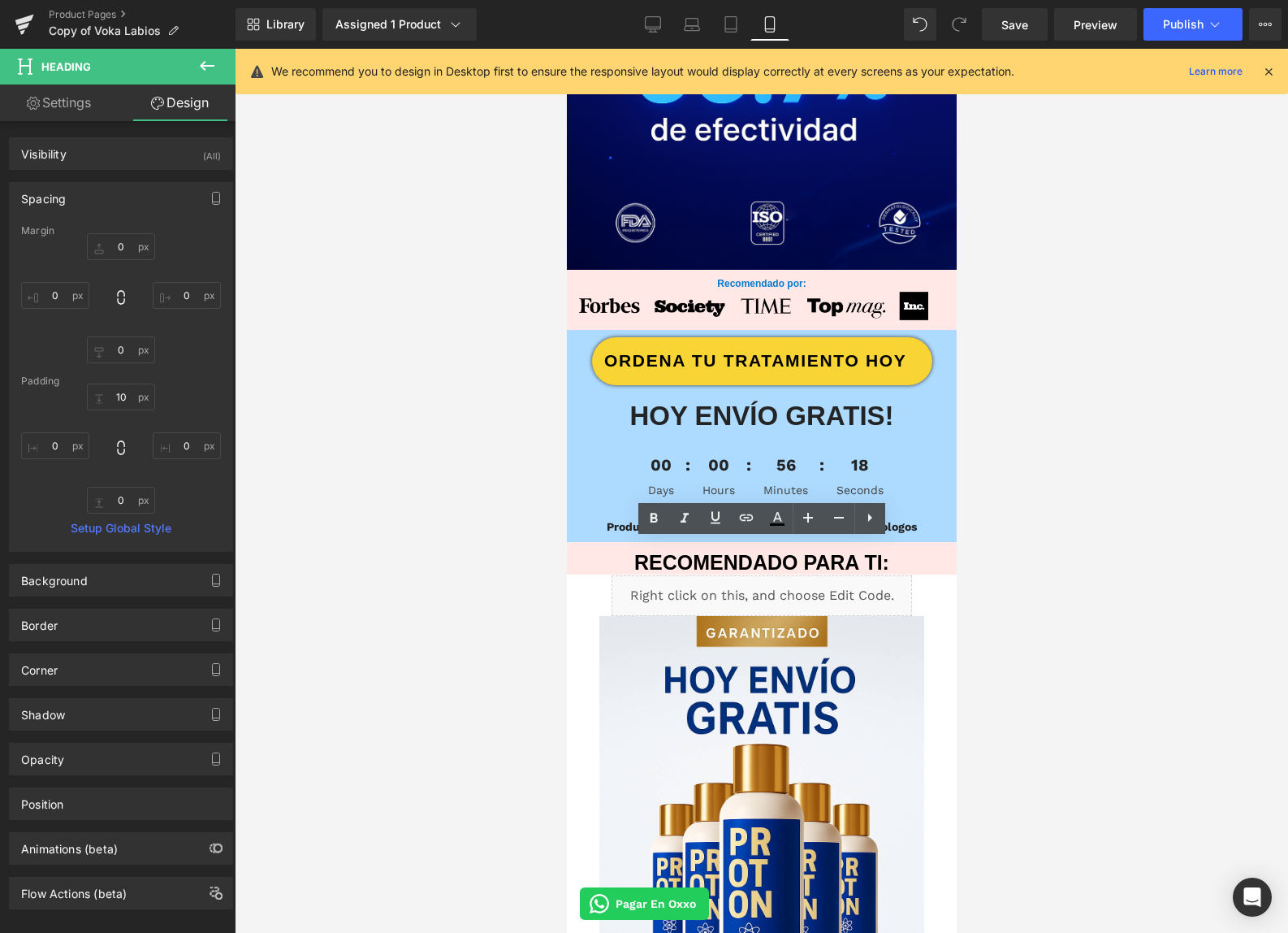
click at [1059, 623] on div at bounding box center [762, 490] width 1054 height 884
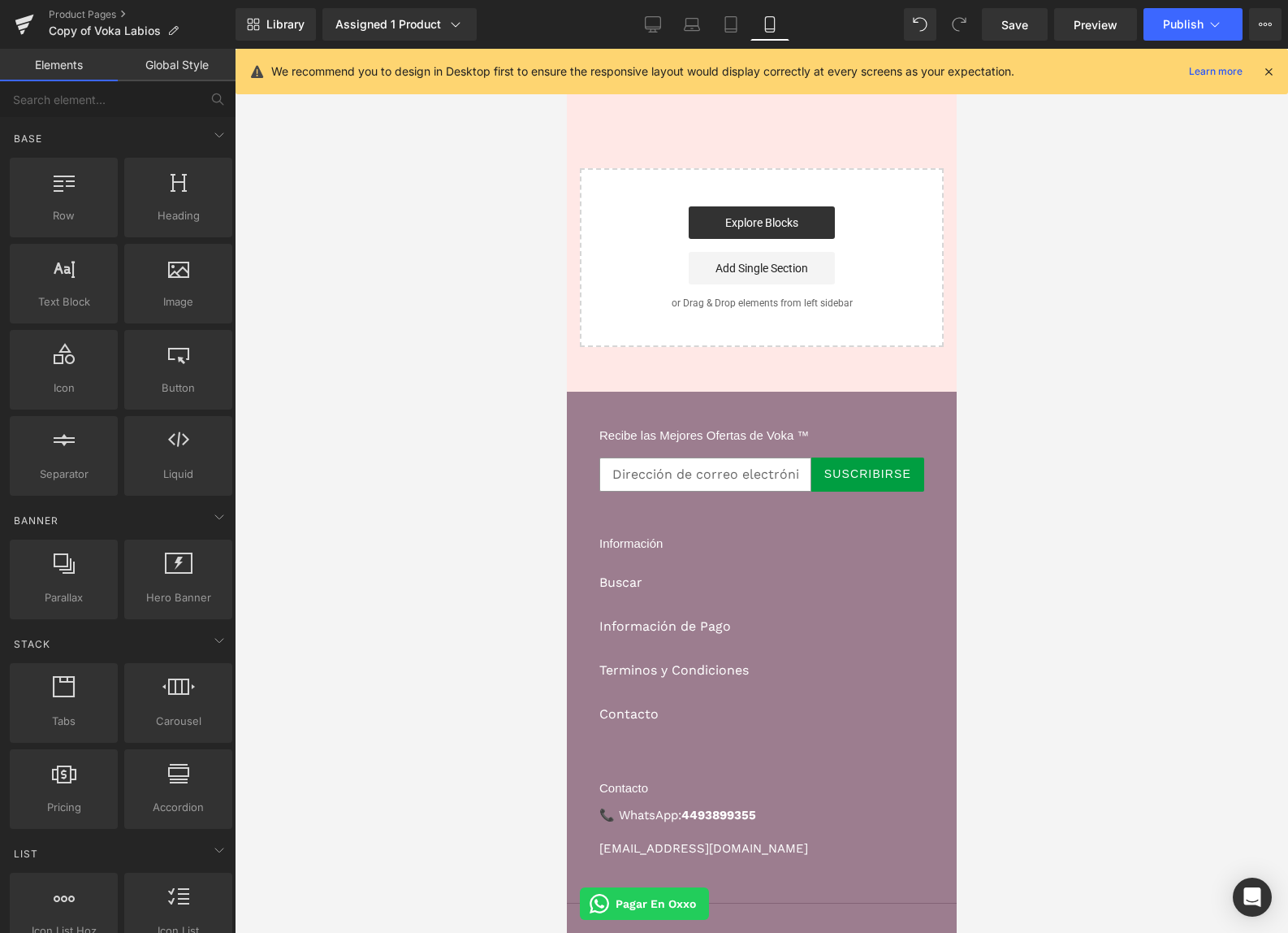
scroll to position [6115, 0]
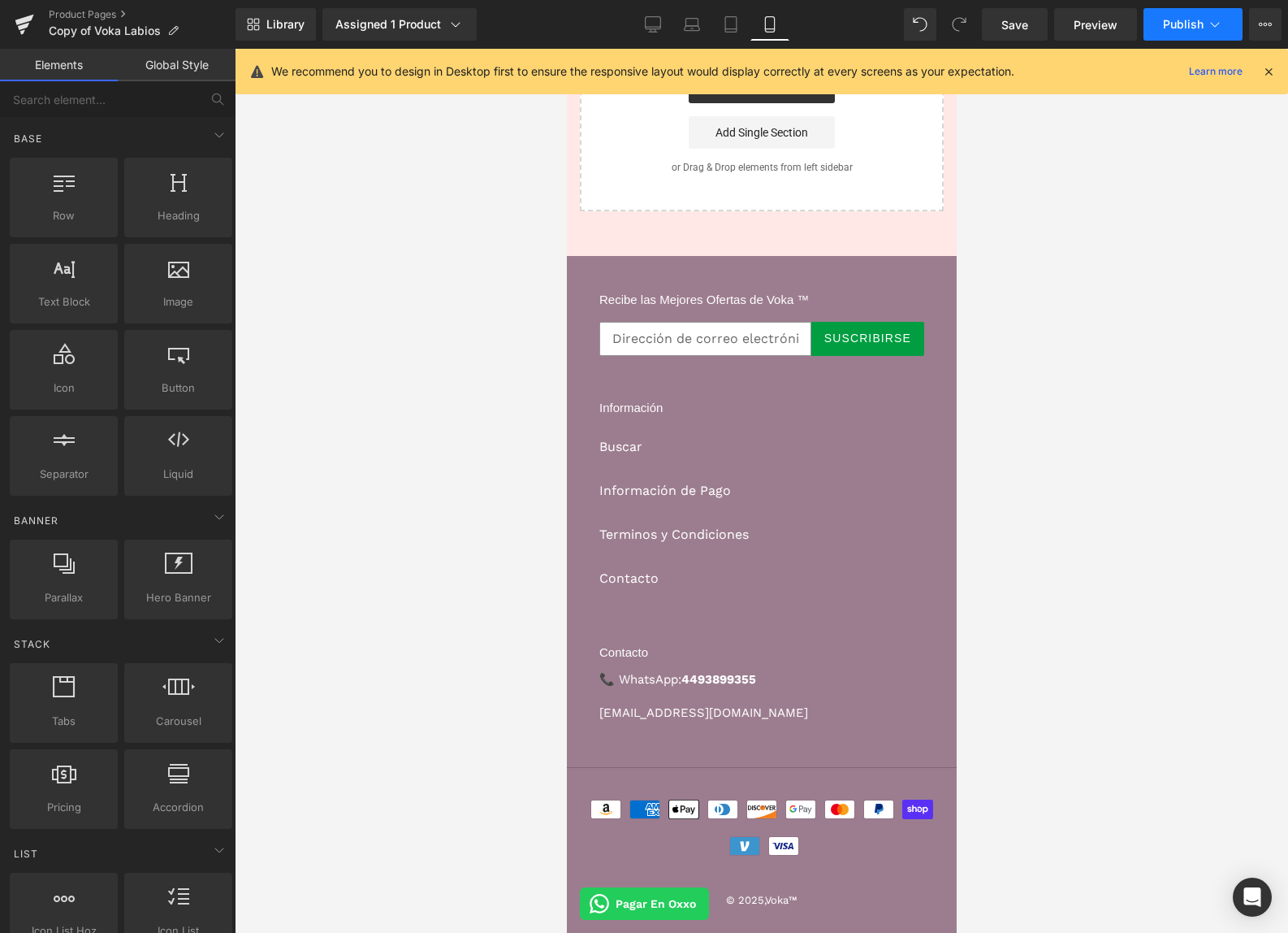
click at [1176, 20] on span "Publish" at bounding box center [1183, 23] width 41 height 13
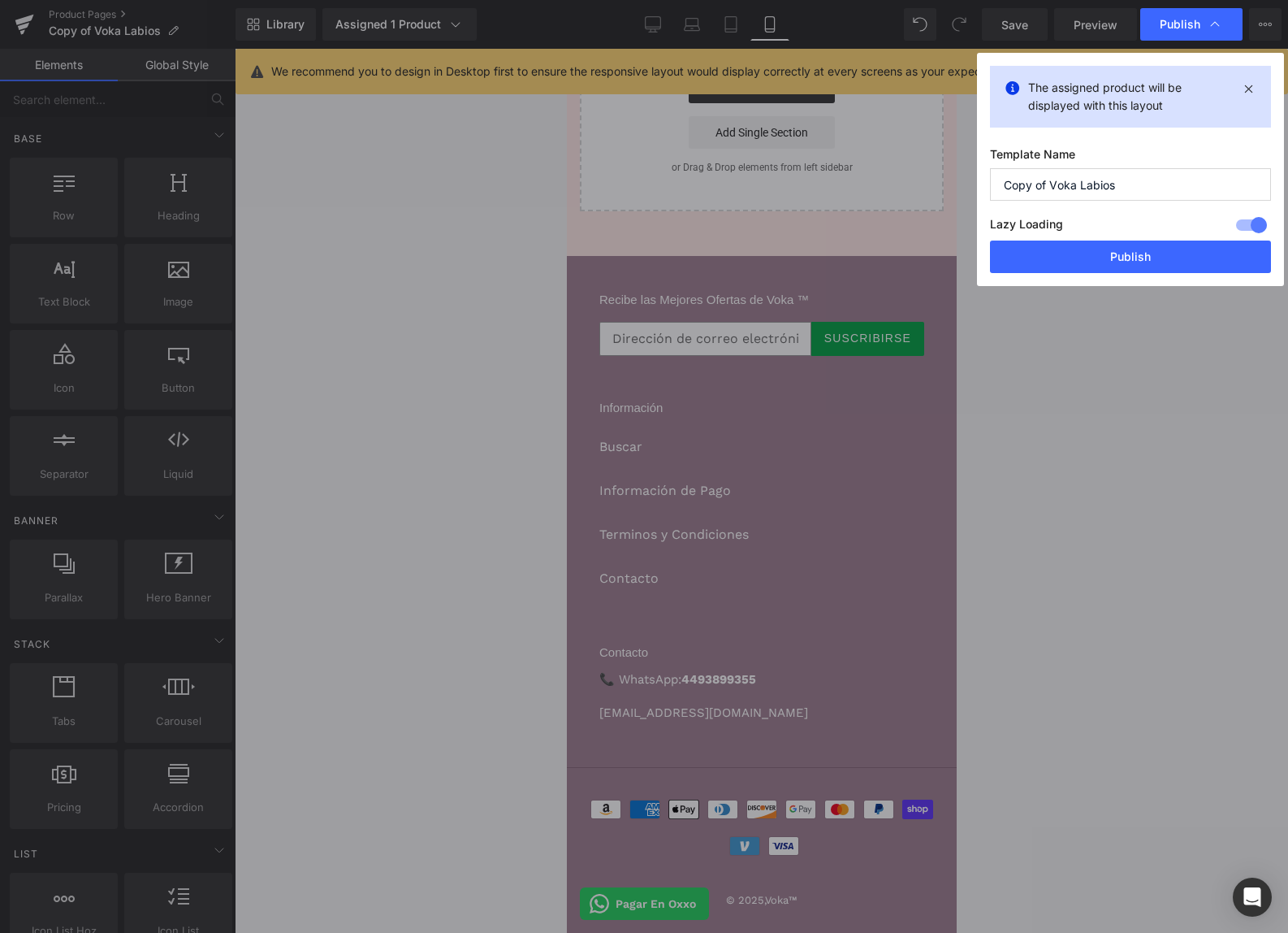
click at [1074, 244] on button "Publish" at bounding box center [1130, 256] width 281 height 33
